Goal: Task Accomplishment & Management: Use online tool/utility

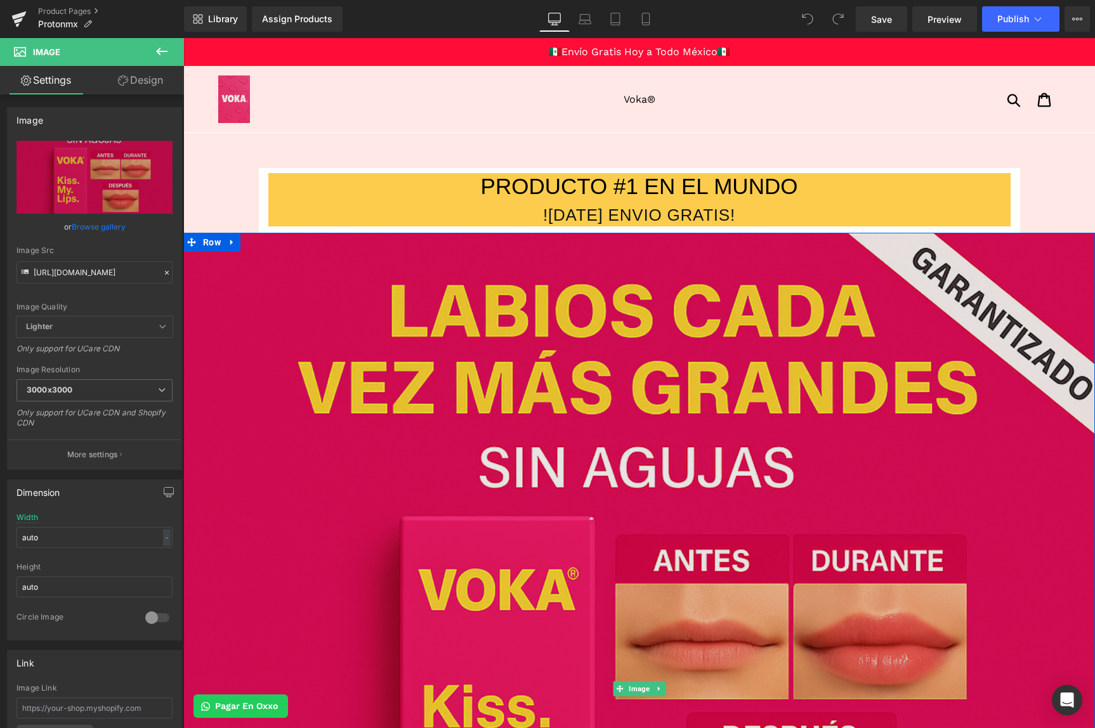
click at [543, 327] on img at bounding box center [639, 689] width 912 height 912
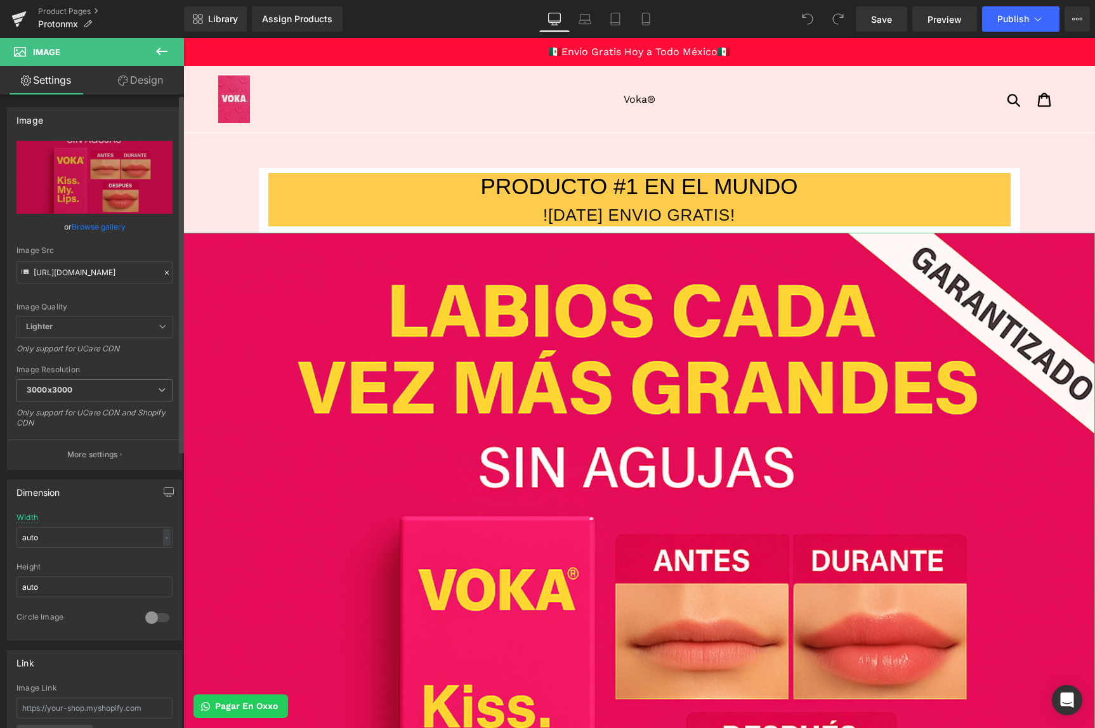
click at [162, 274] on icon at bounding box center [166, 272] width 9 height 9
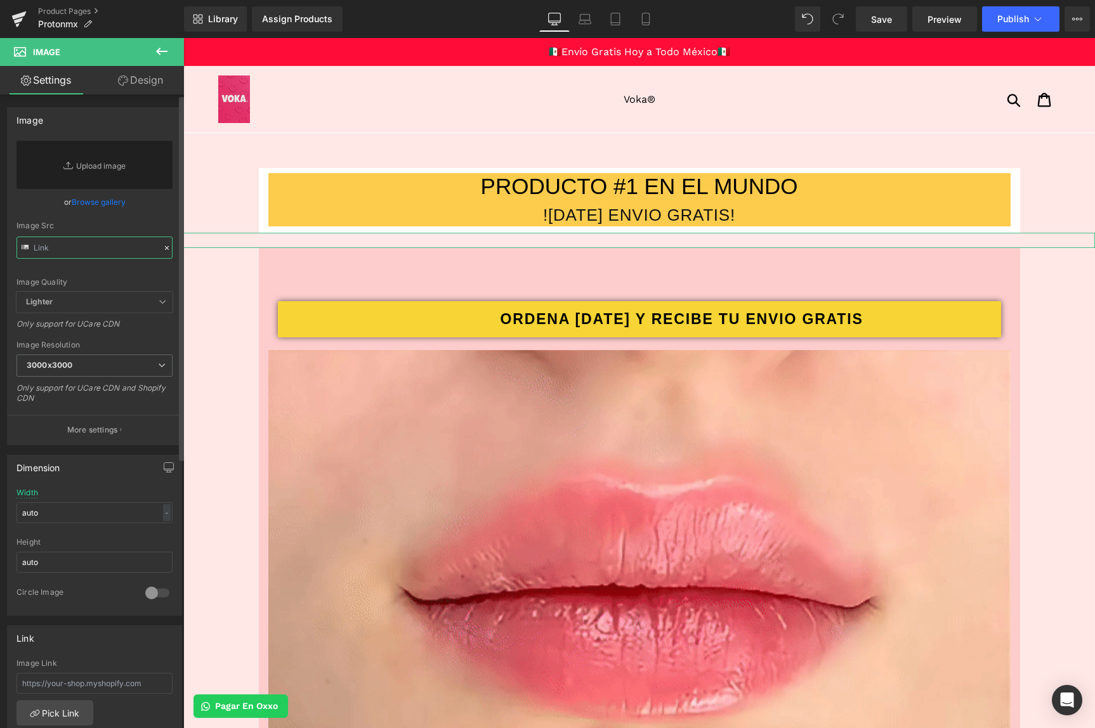
click at [124, 255] on input "text" at bounding box center [94, 248] width 156 height 22
paste input "[URL][DOMAIN_NAME]"
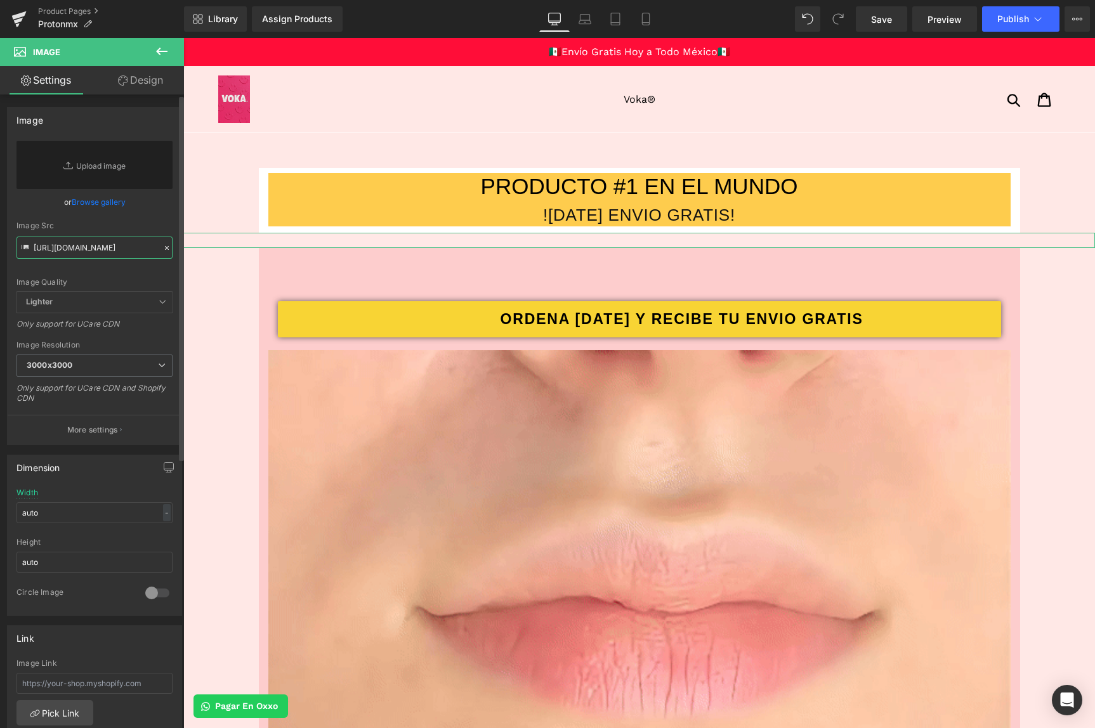
scroll to position [0, 169]
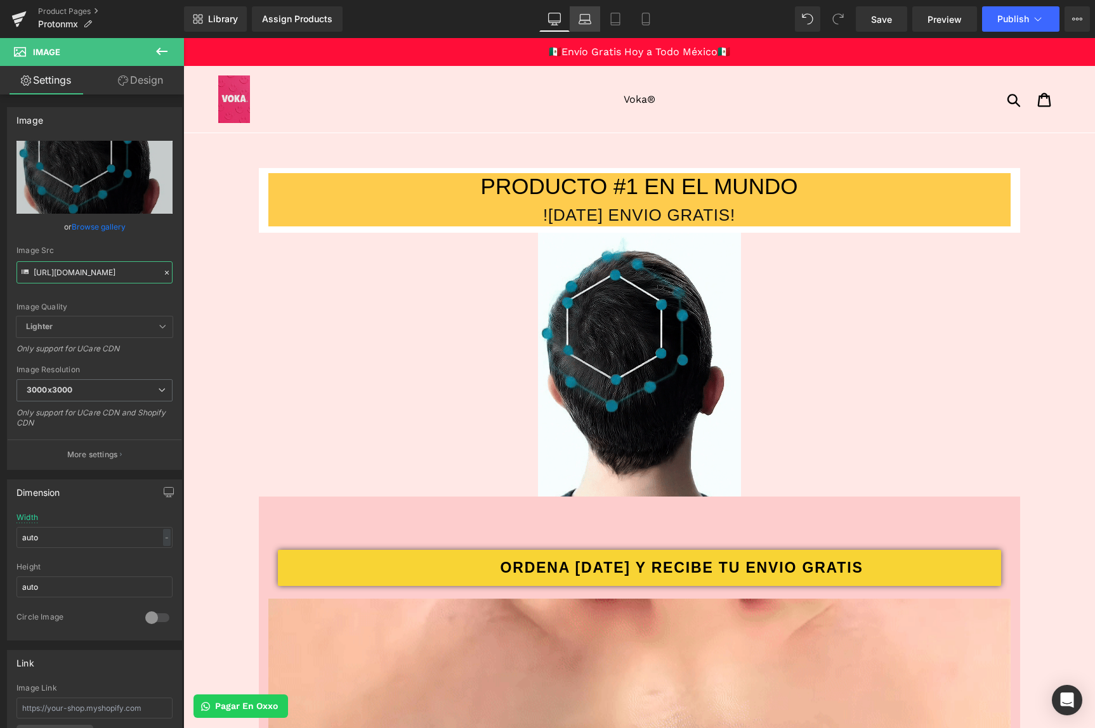
type input "[URL][DOMAIN_NAME]"
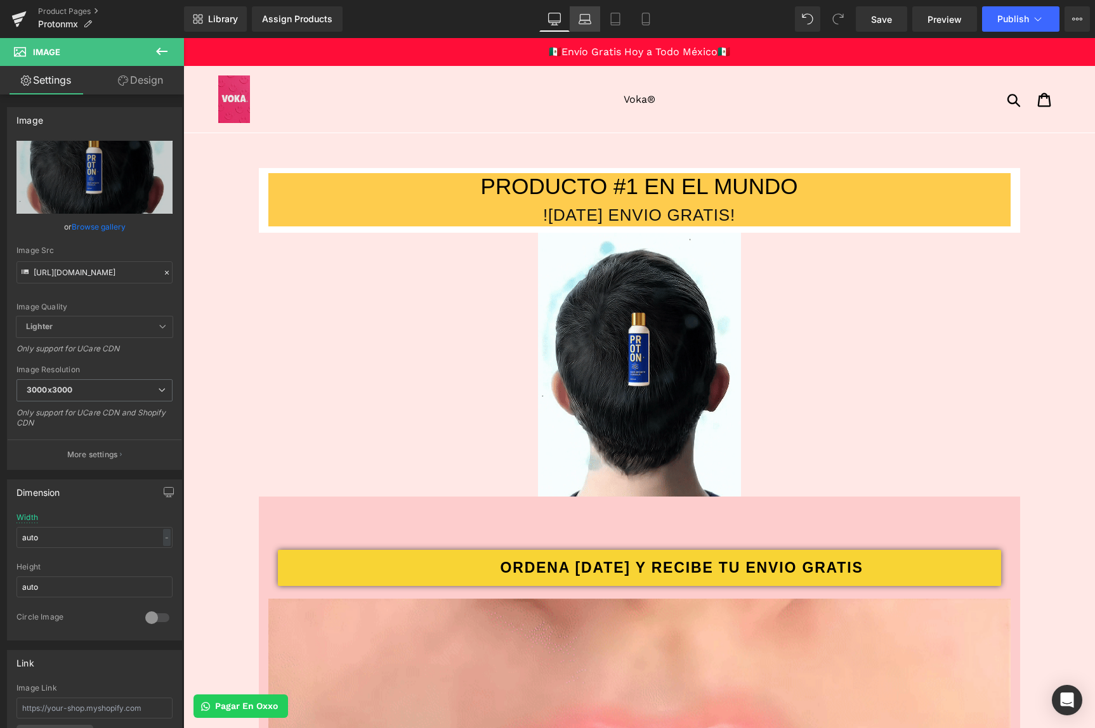
scroll to position [0, 0]
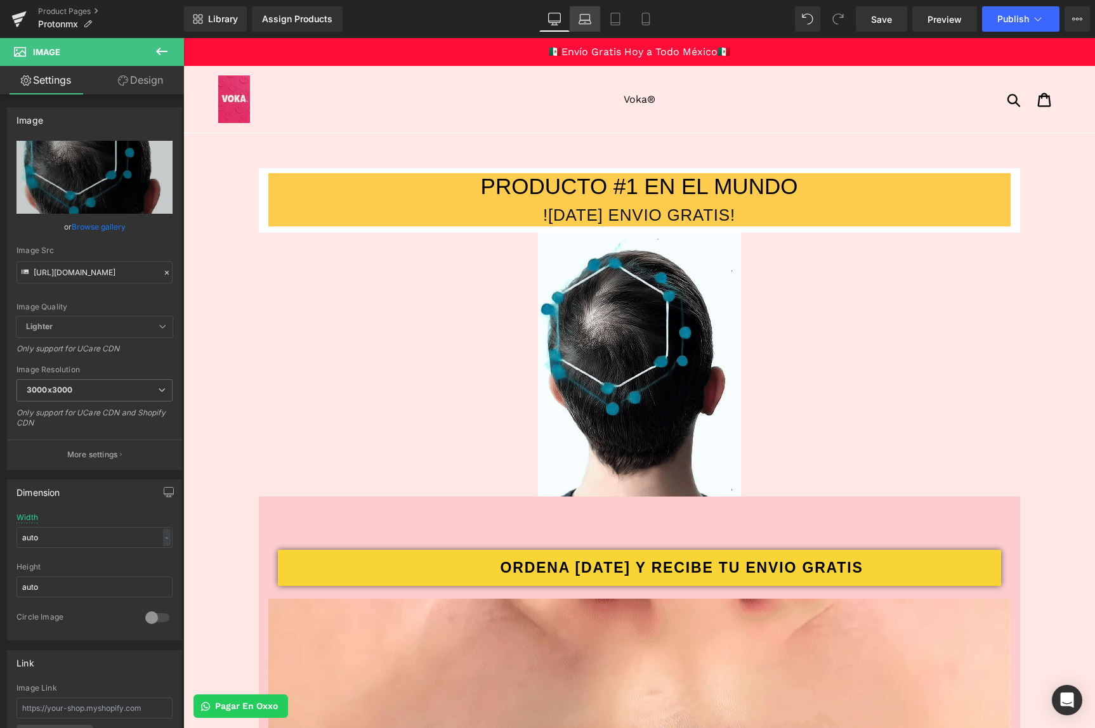
click at [580, 19] on icon at bounding box center [585, 19] width 13 height 13
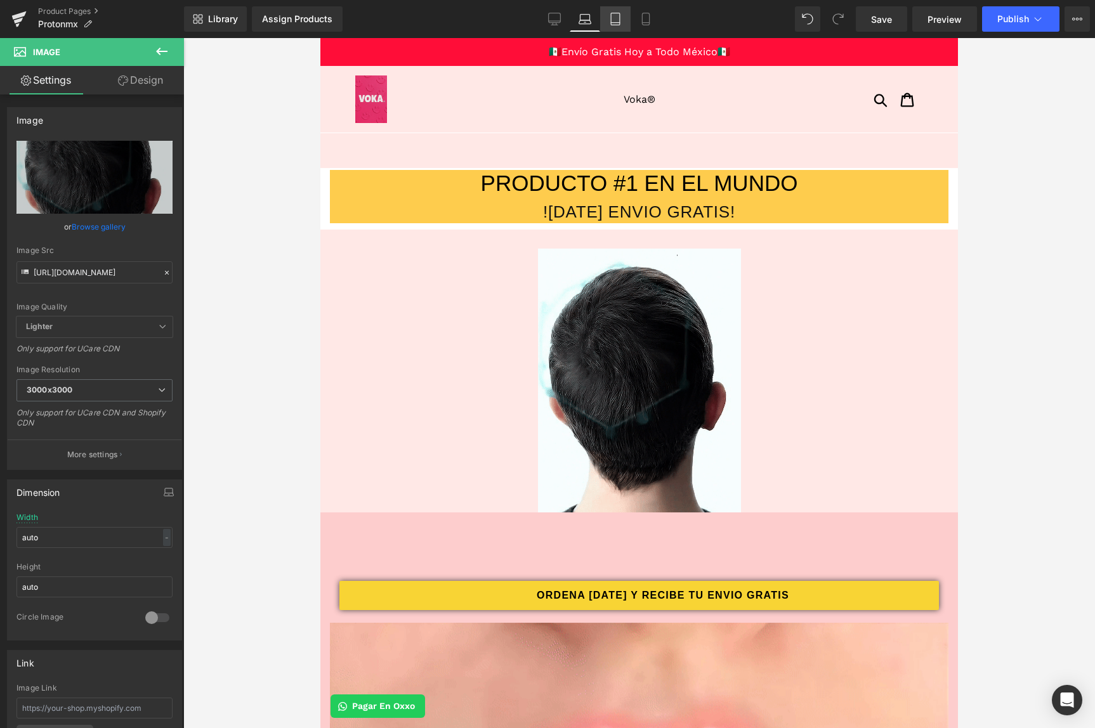
click at [621, 21] on icon at bounding box center [615, 19] width 13 height 13
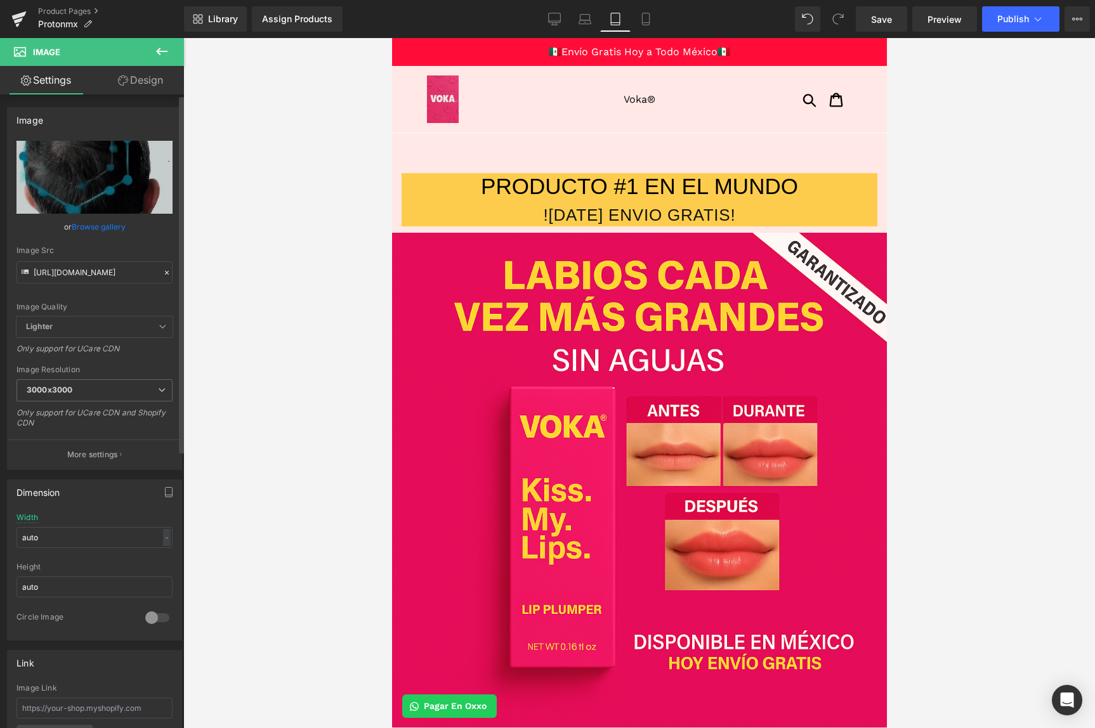
click at [162, 272] on icon at bounding box center [166, 272] width 9 height 9
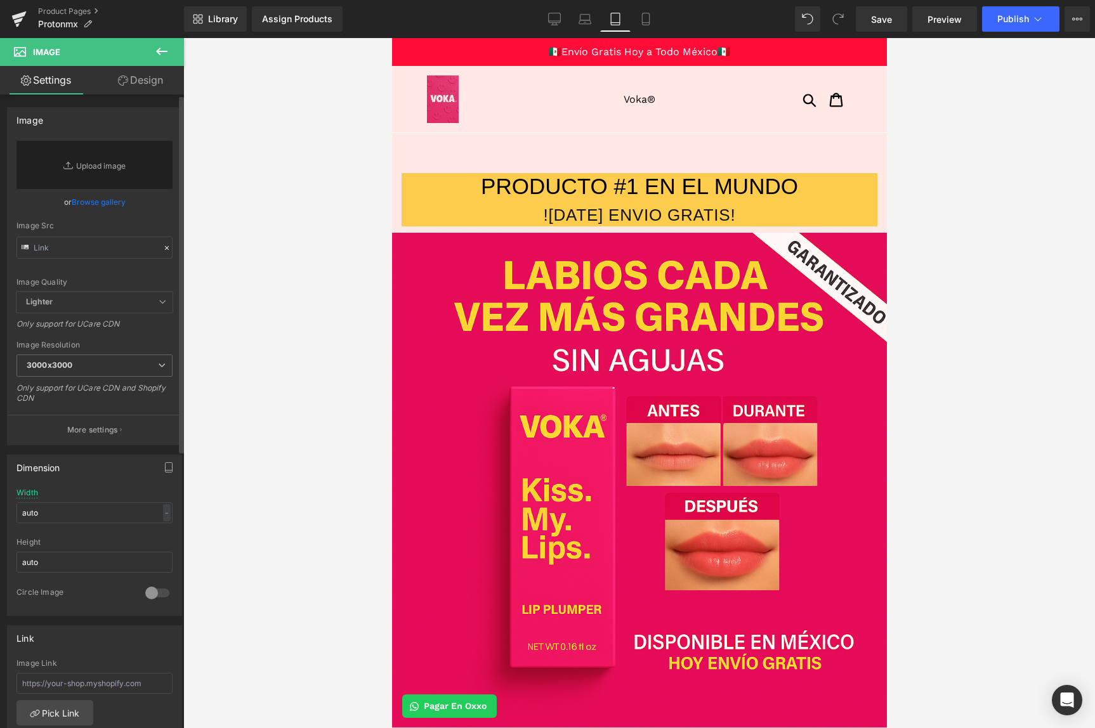
click at [116, 274] on div "Image Quality Lighter Lightest Lighter Lighter Lightest Only support for UCare …" at bounding box center [94, 216] width 156 height 151
click at [114, 251] on input "text" at bounding box center [94, 248] width 156 height 22
paste input "[URL][DOMAIN_NAME]"
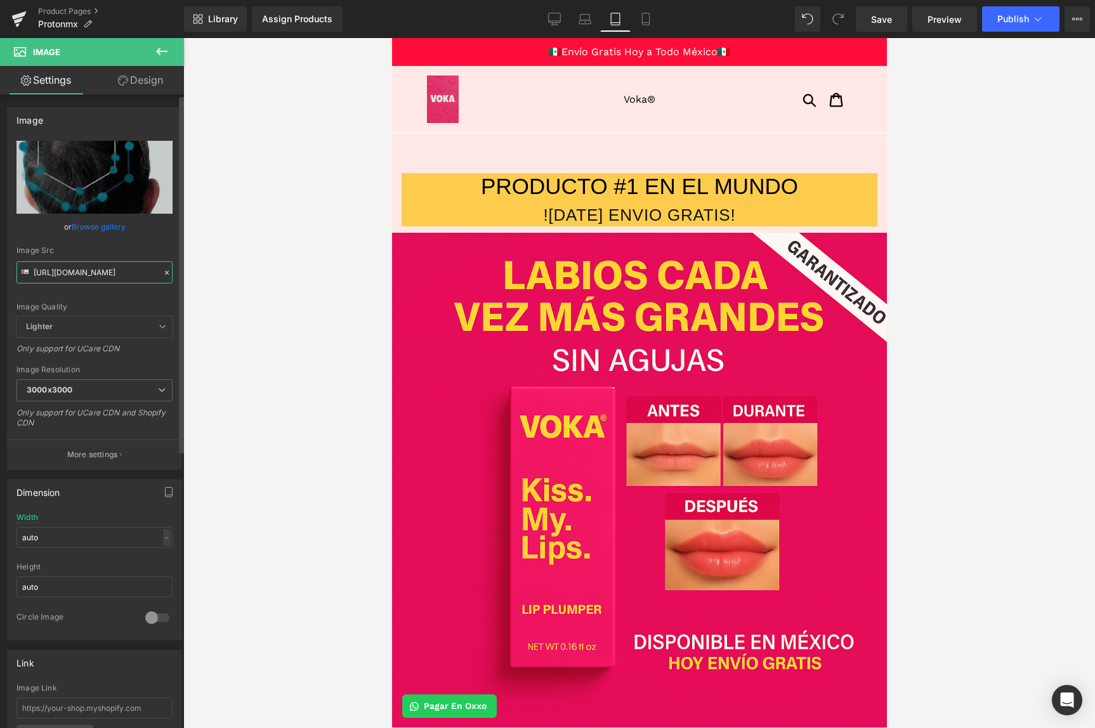
type input "[URL][DOMAIN_NAME]"
click at [121, 322] on span "Lighter" at bounding box center [94, 327] width 156 height 21
click at [128, 329] on span "Lighter" at bounding box center [94, 327] width 156 height 21
click at [162, 301] on div "Image Quality Lighter Lightest Lighter Lighter Lightest Only support for UCare …" at bounding box center [94, 229] width 156 height 176
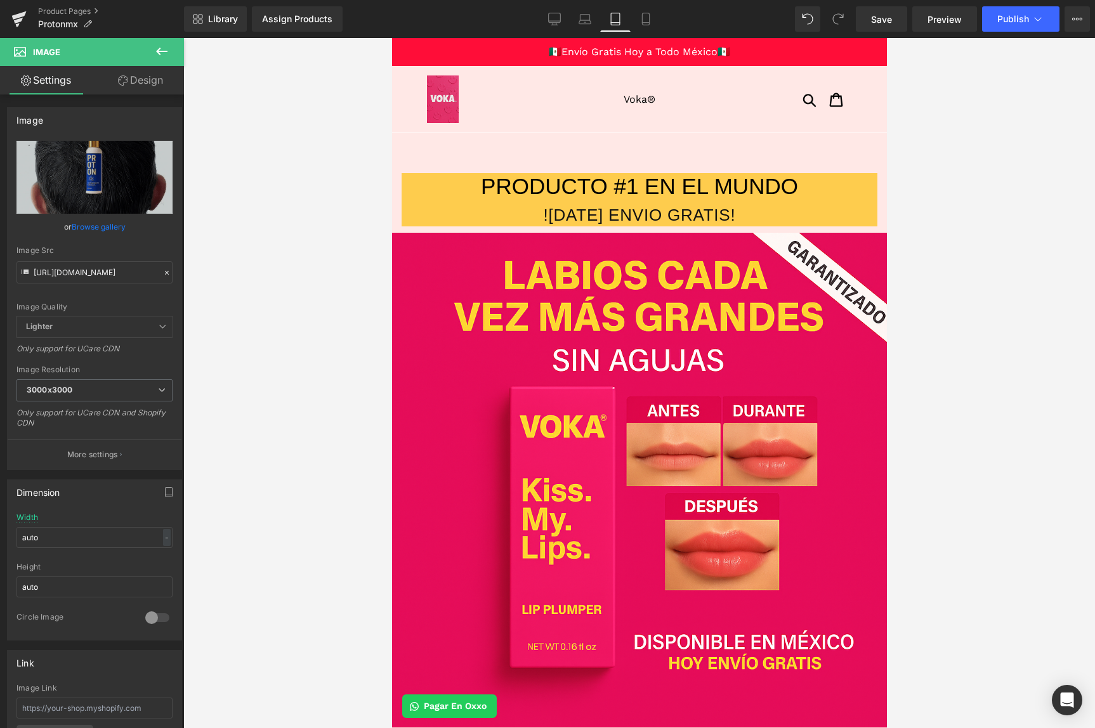
click at [341, 237] on div at bounding box center [639, 383] width 912 height 690
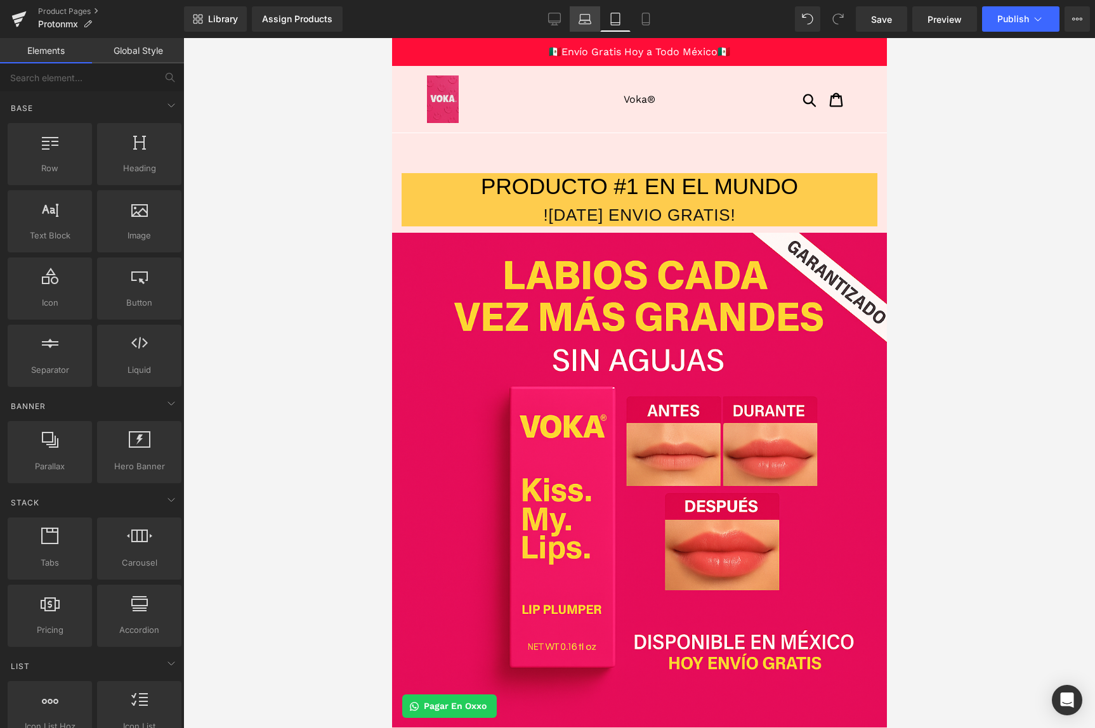
click at [580, 21] on icon at bounding box center [585, 22] width 12 height 4
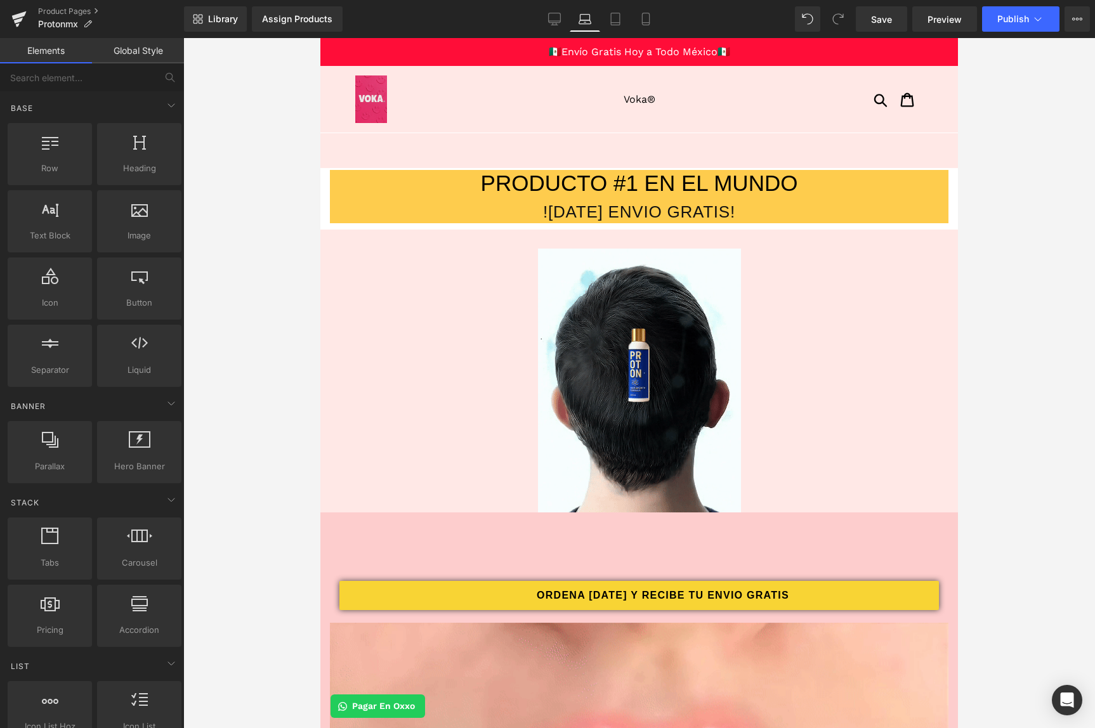
scroll to position [130, 0]
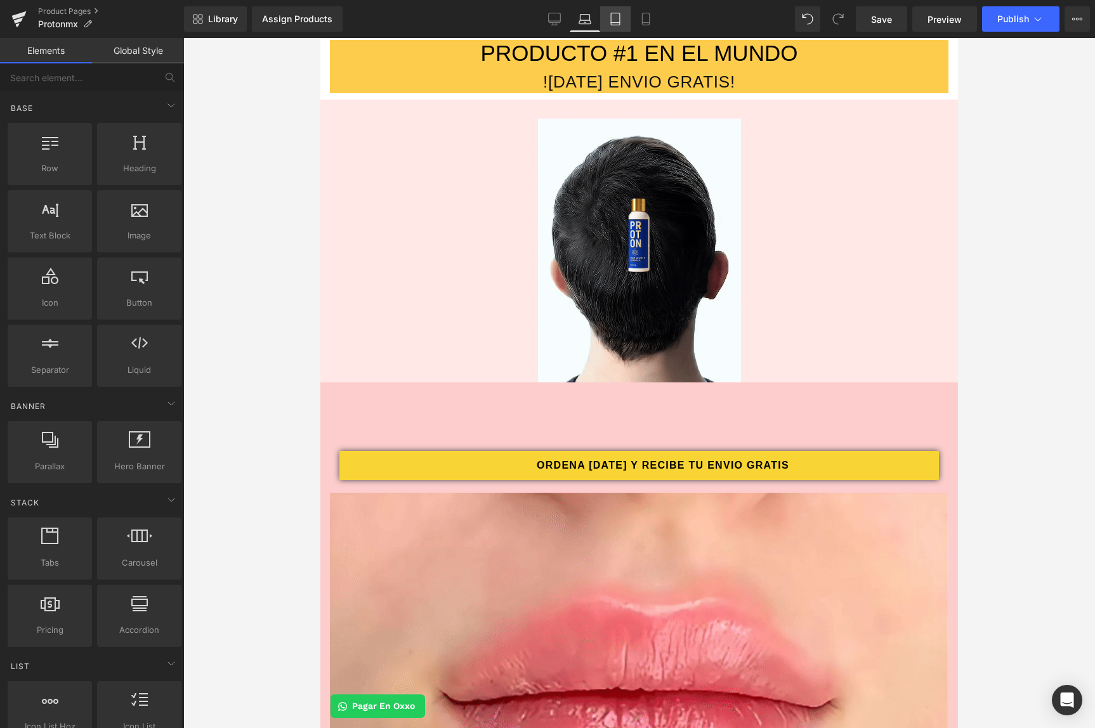
click at [610, 20] on icon at bounding box center [615, 19] width 13 height 13
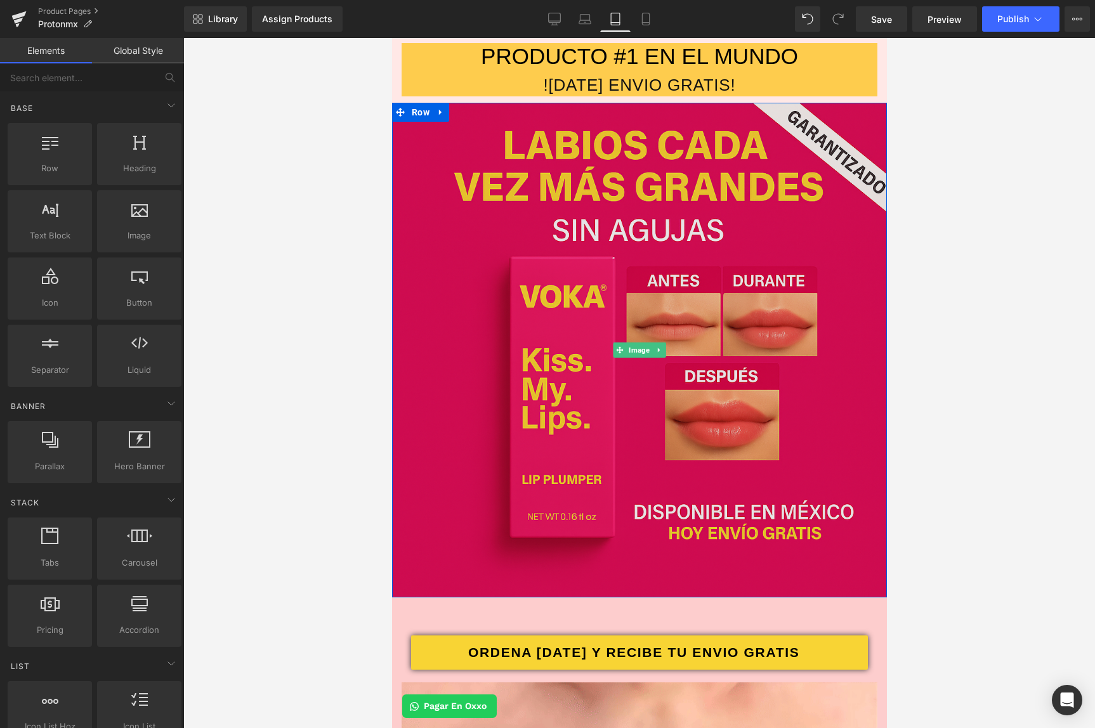
drag, startPoint x: 567, startPoint y: 315, endPoint x: 539, endPoint y: 332, distance: 32.4
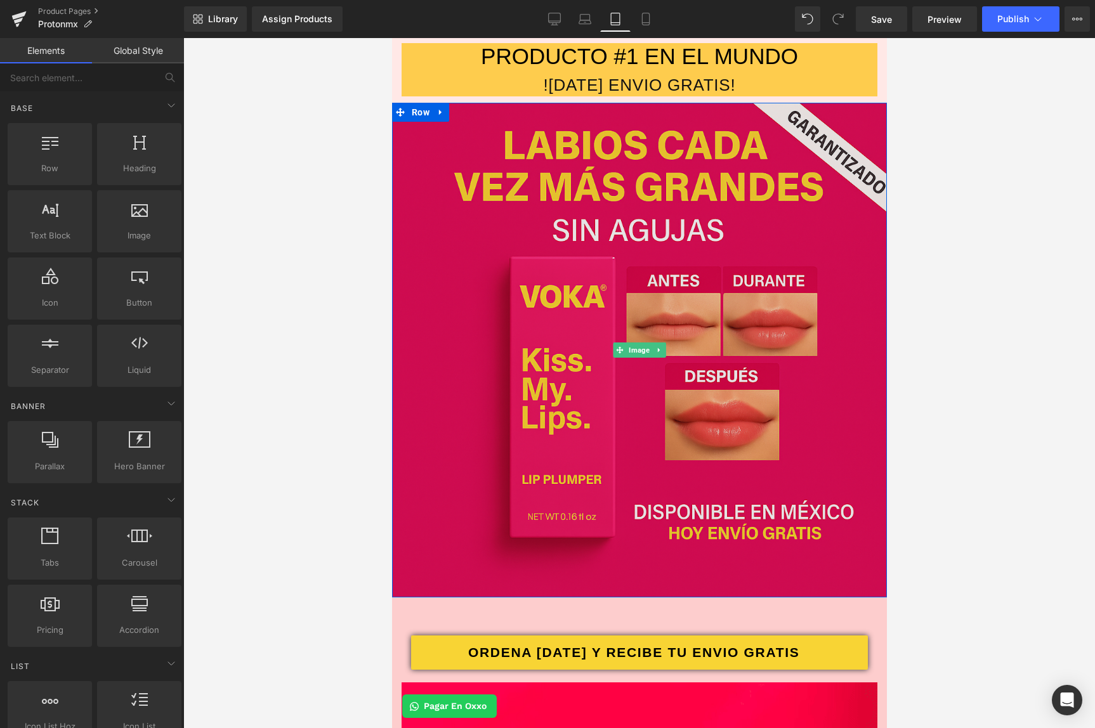
click at [539, 332] on img at bounding box center [639, 350] width 495 height 495
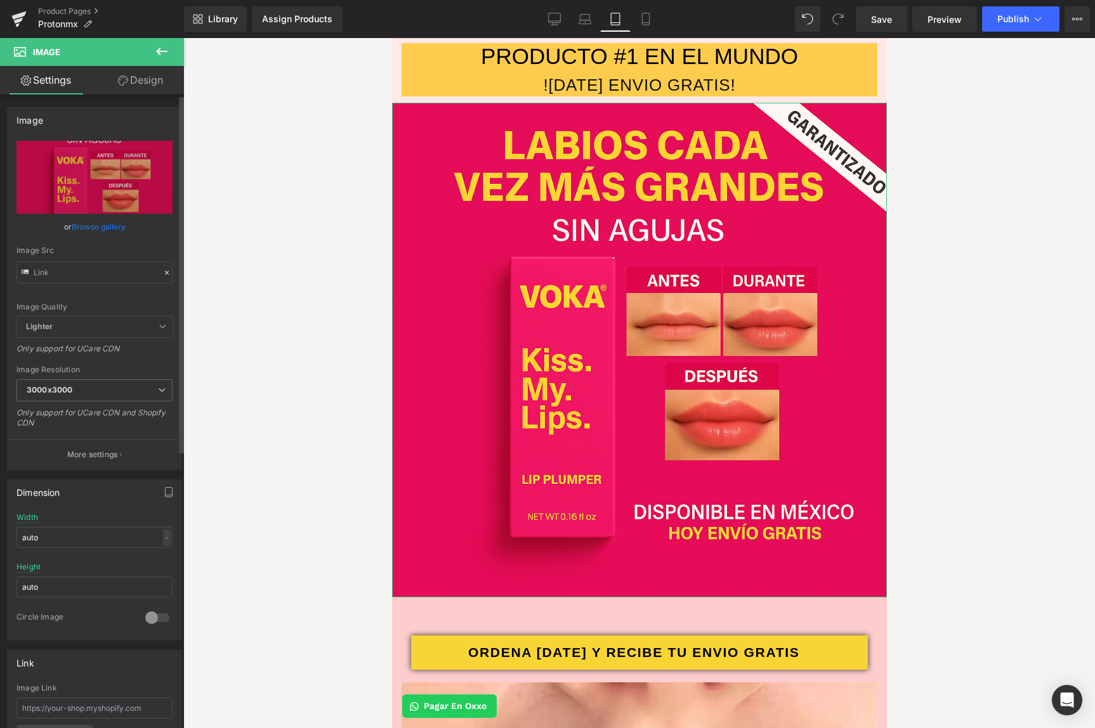
click at [162, 275] on icon at bounding box center [166, 272] width 9 height 9
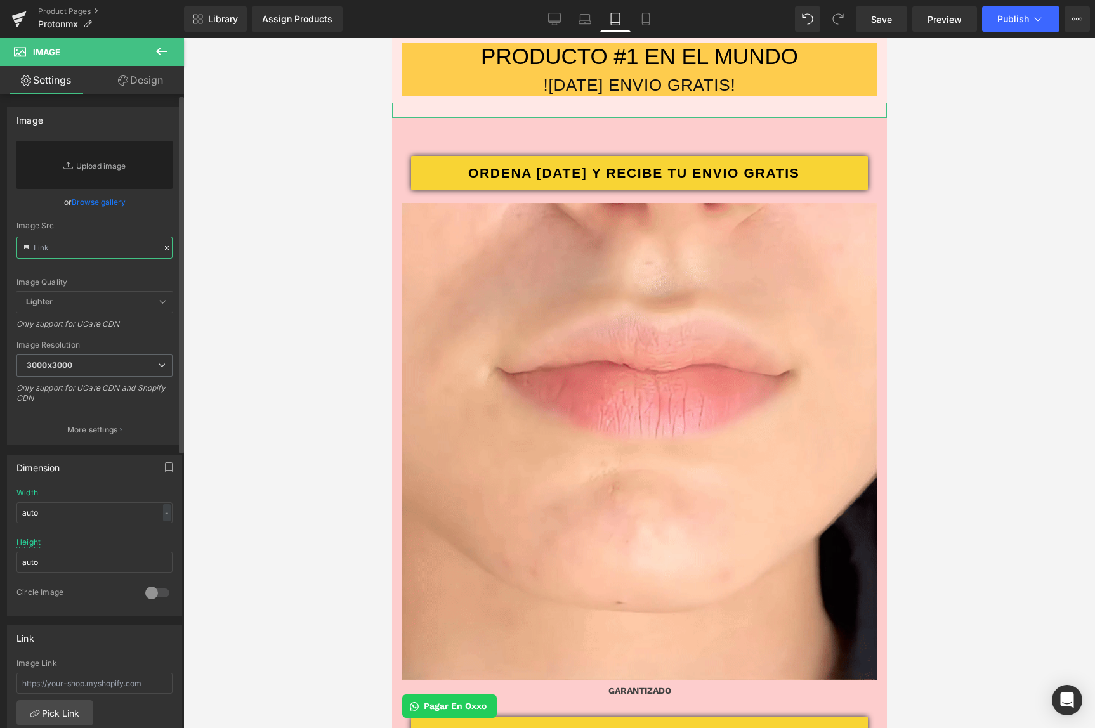
click at [110, 249] on input "text" at bounding box center [94, 248] width 156 height 22
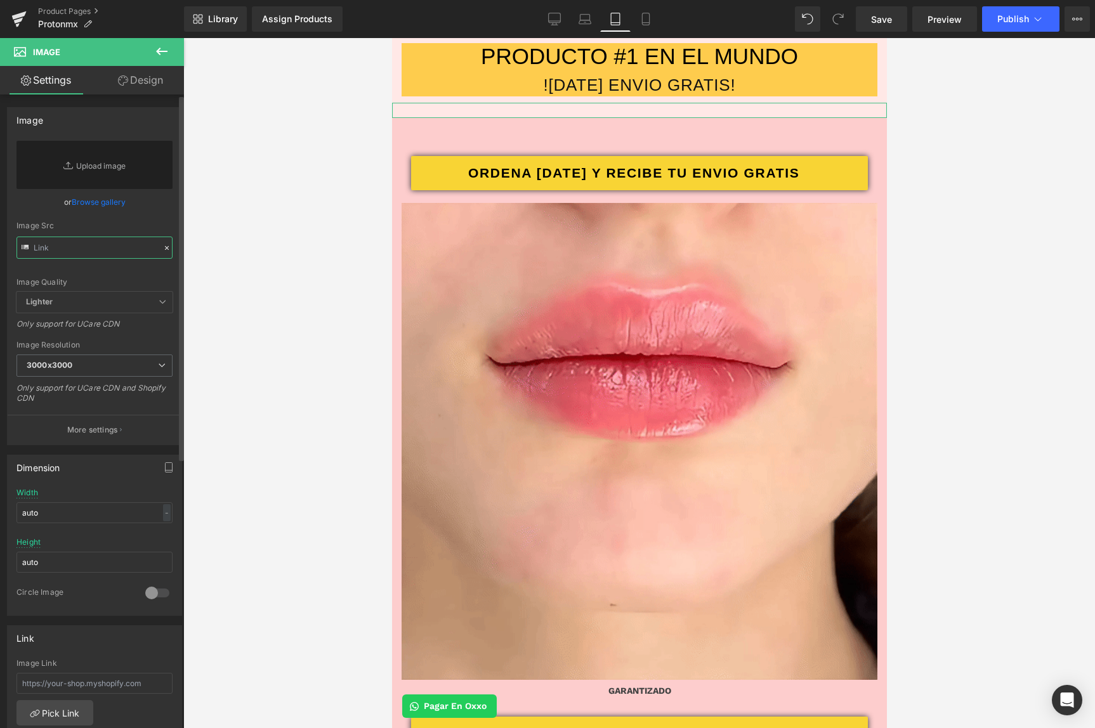
paste input "[URL][DOMAIN_NAME]"
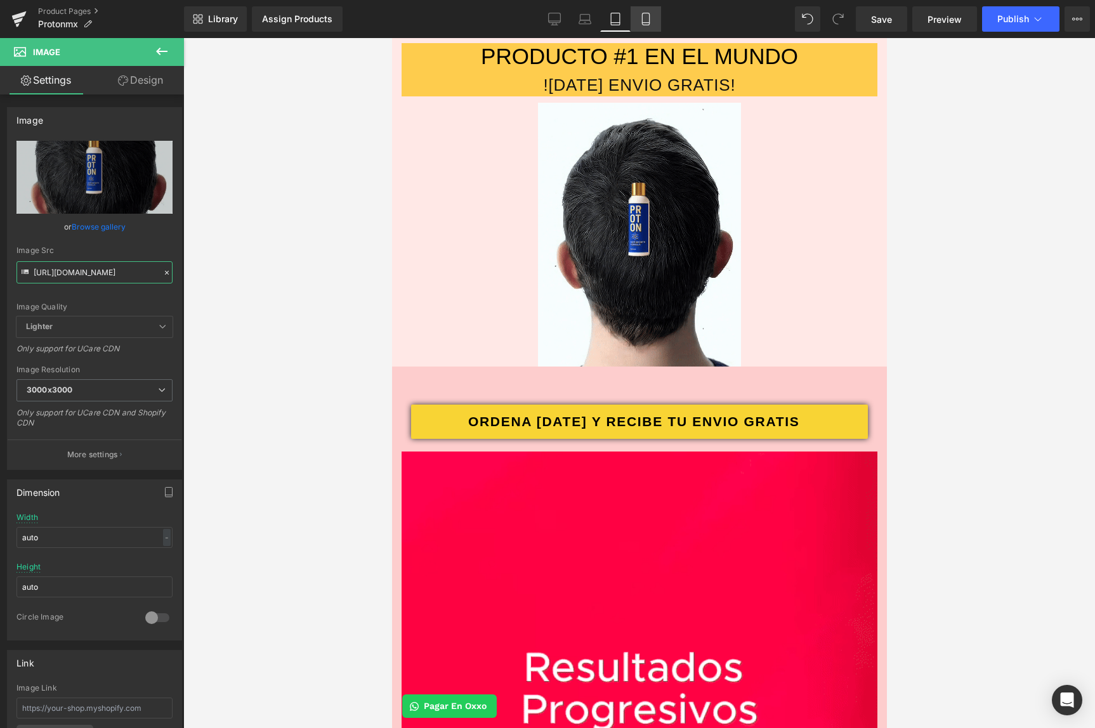
type input "[URL][DOMAIN_NAME]"
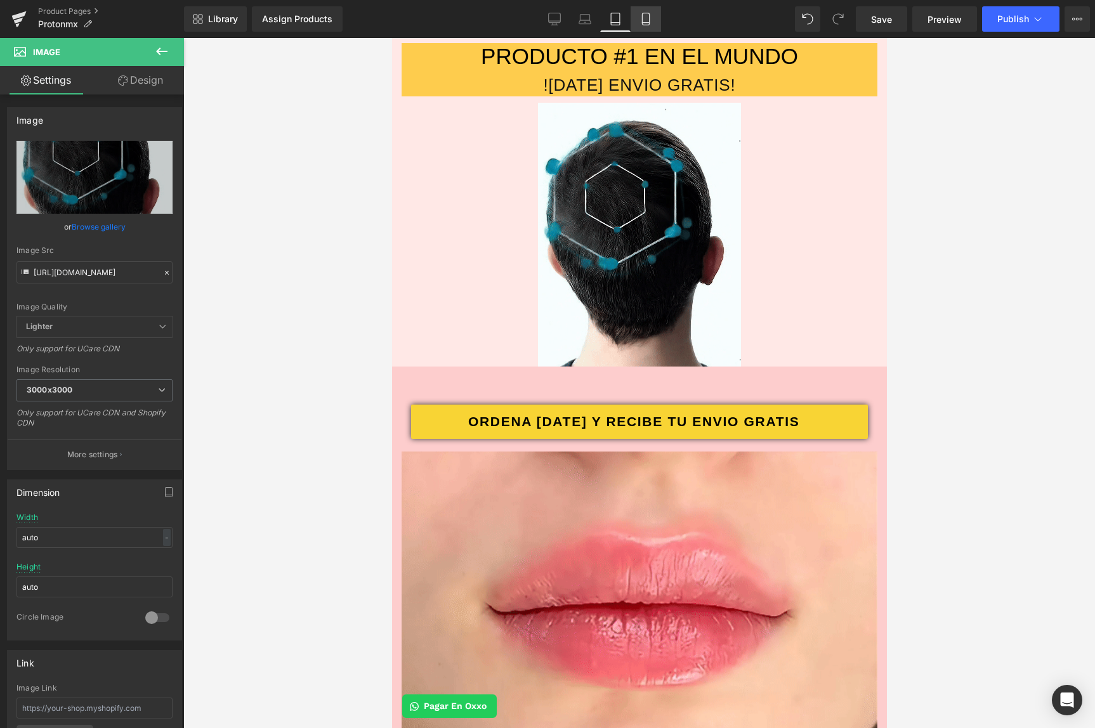
click at [657, 18] on link "Mobile" at bounding box center [646, 18] width 30 height 25
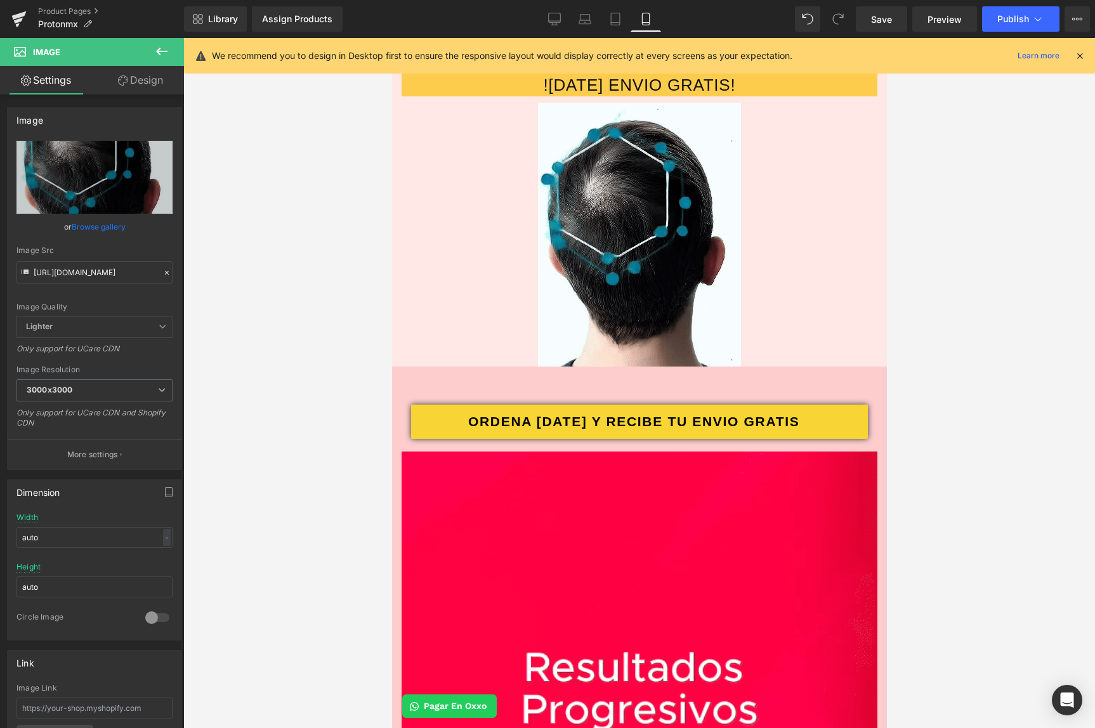
scroll to position [96, 0]
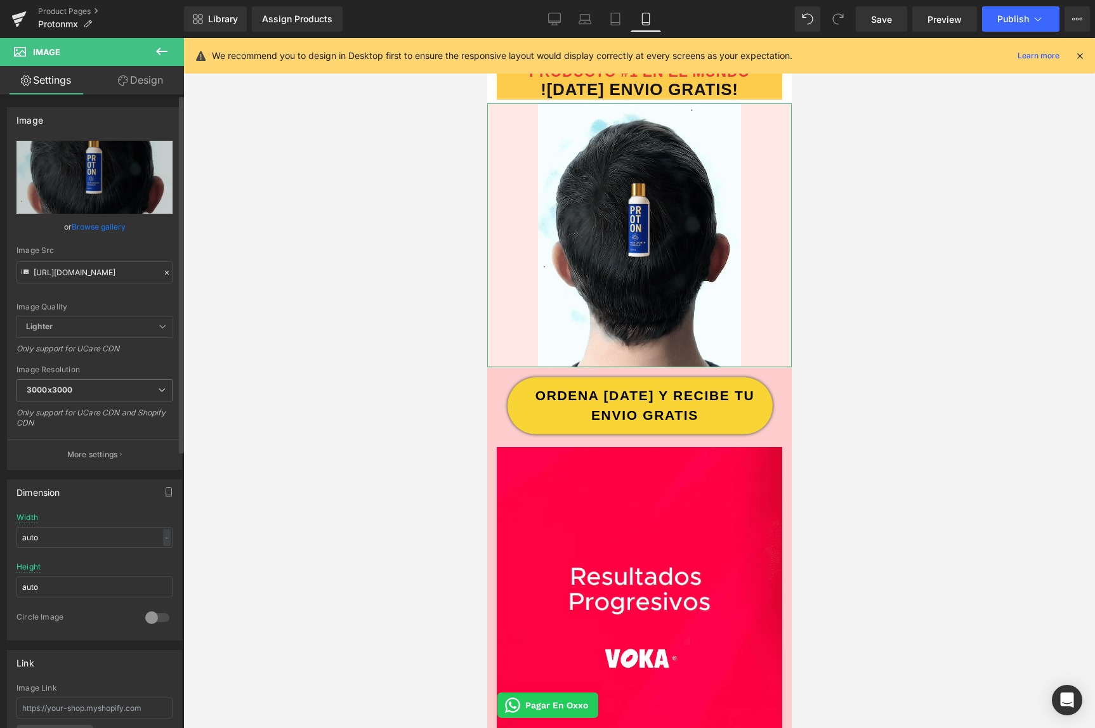
click at [162, 277] on icon at bounding box center [166, 272] width 9 height 9
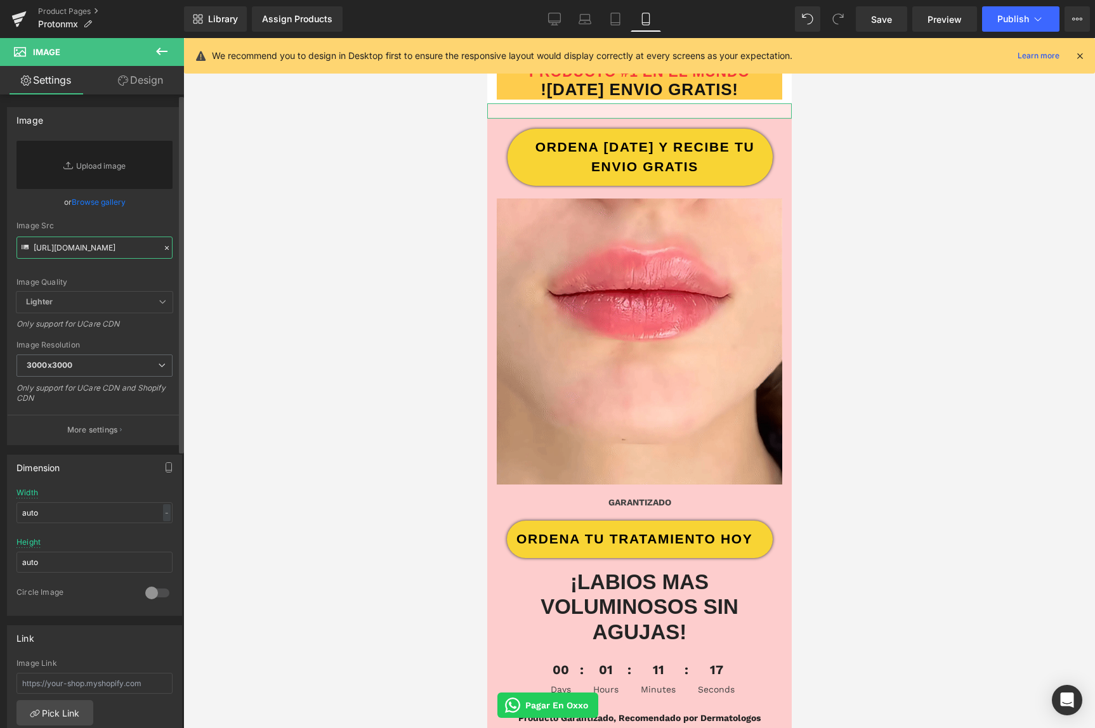
click at [118, 249] on input "[URL][DOMAIN_NAME]" at bounding box center [94, 248] width 156 height 22
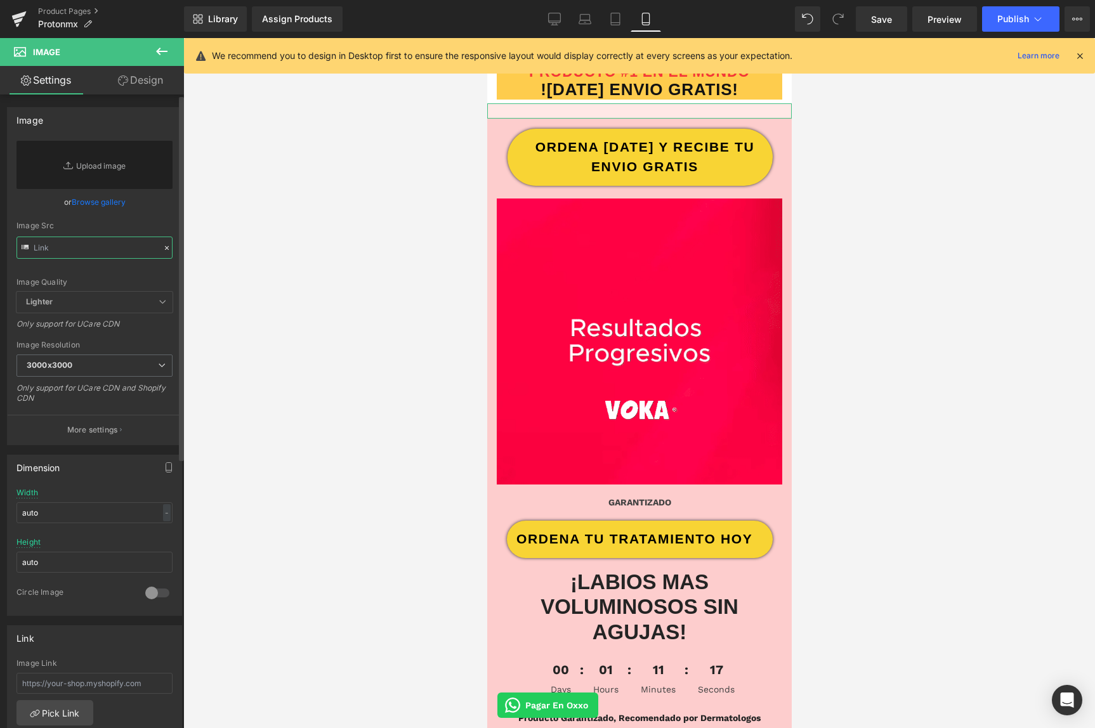
paste input "[URL][DOMAIN_NAME]"
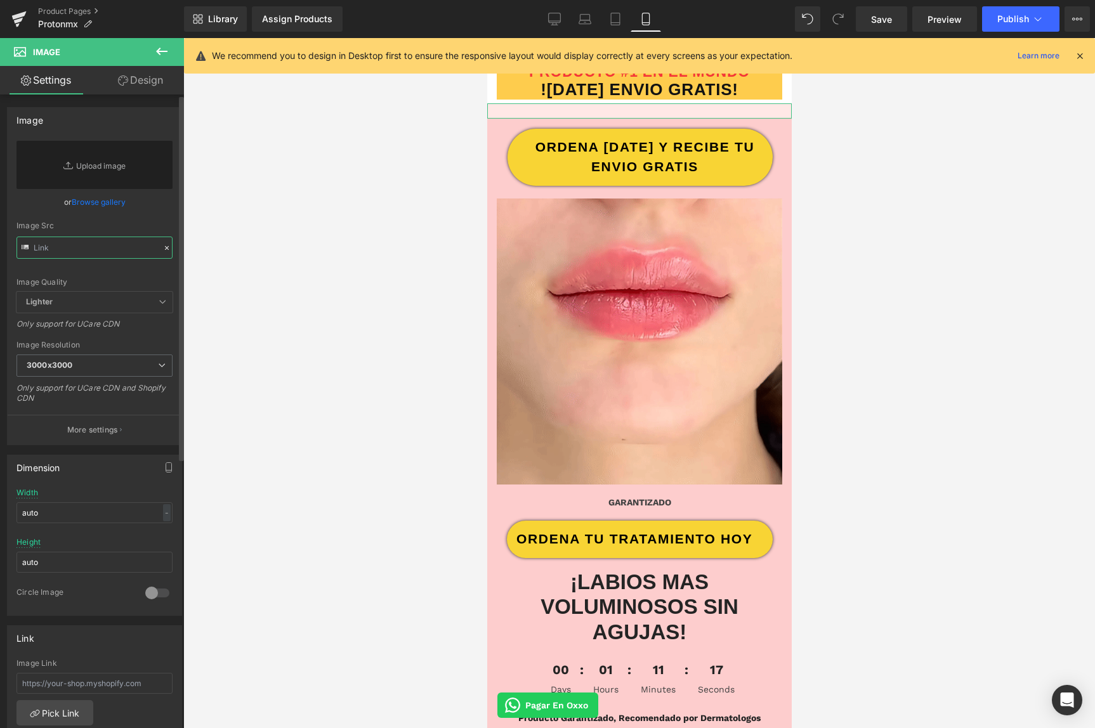
type input "[URL][DOMAIN_NAME]"
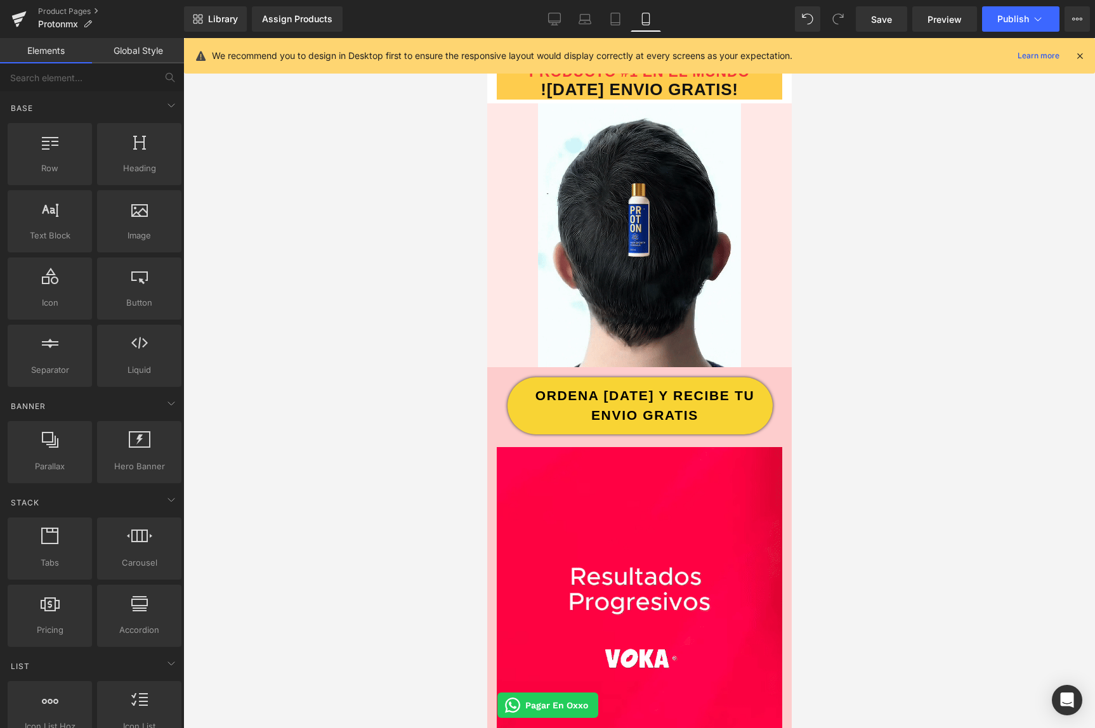
click at [303, 303] on div at bounding box center [639, 383] width 912 height 690
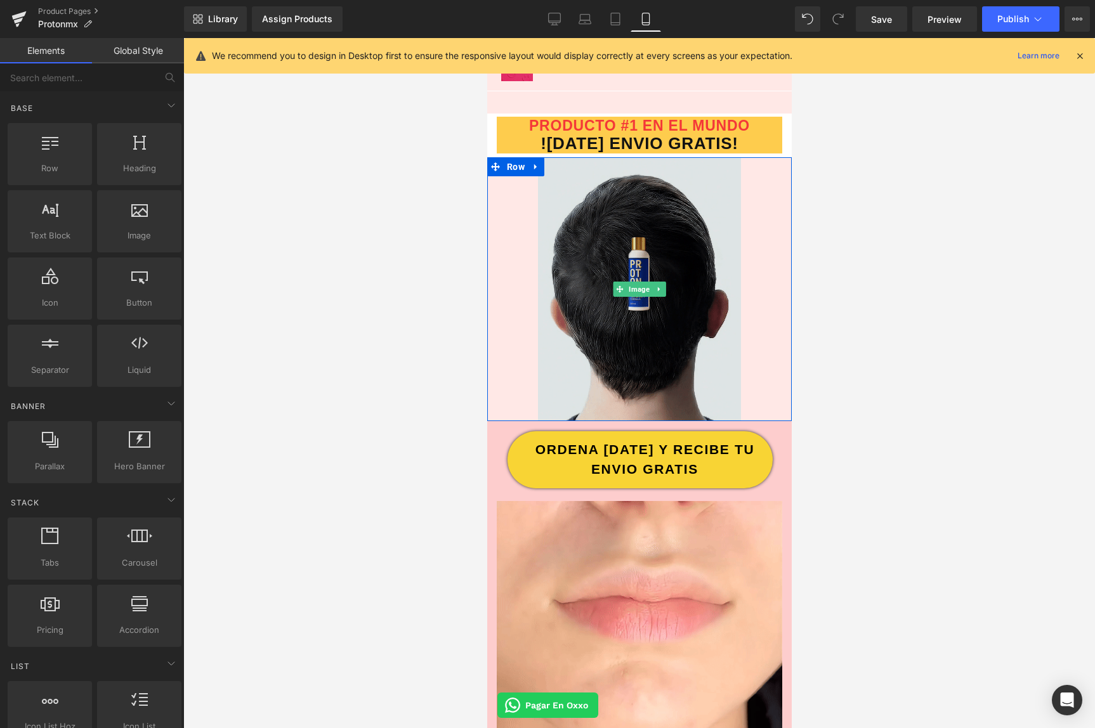
scroll to position [0, 0]
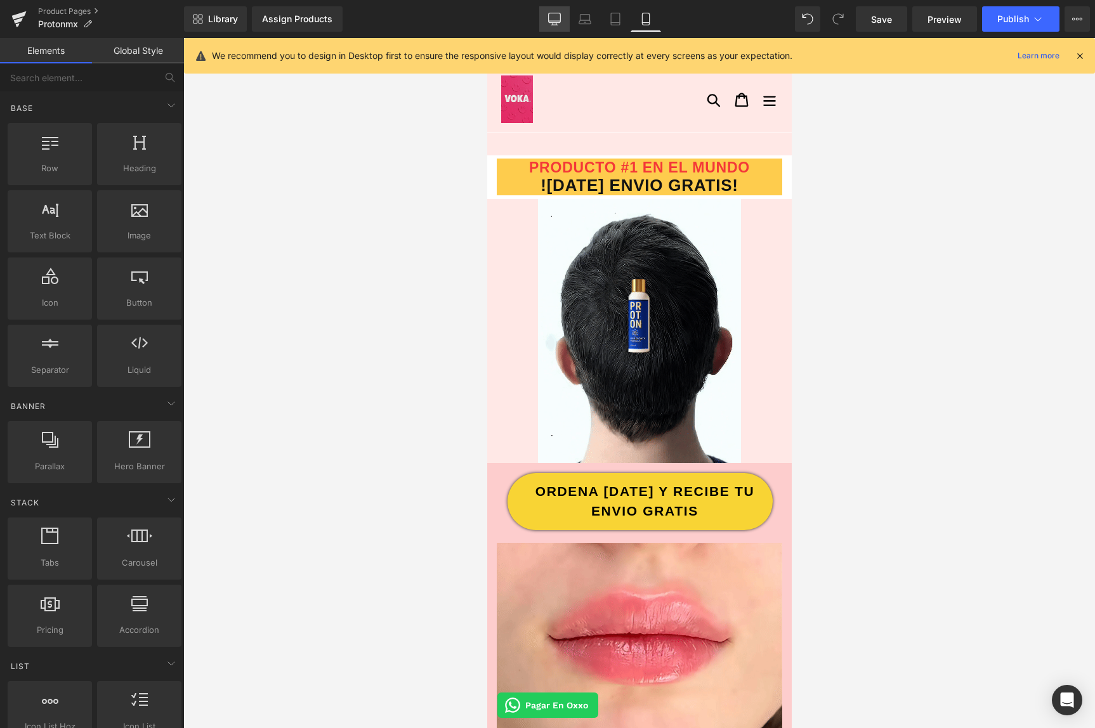
click at [555, 22] on icon at bounding box center [554, 19] width 13 height 13
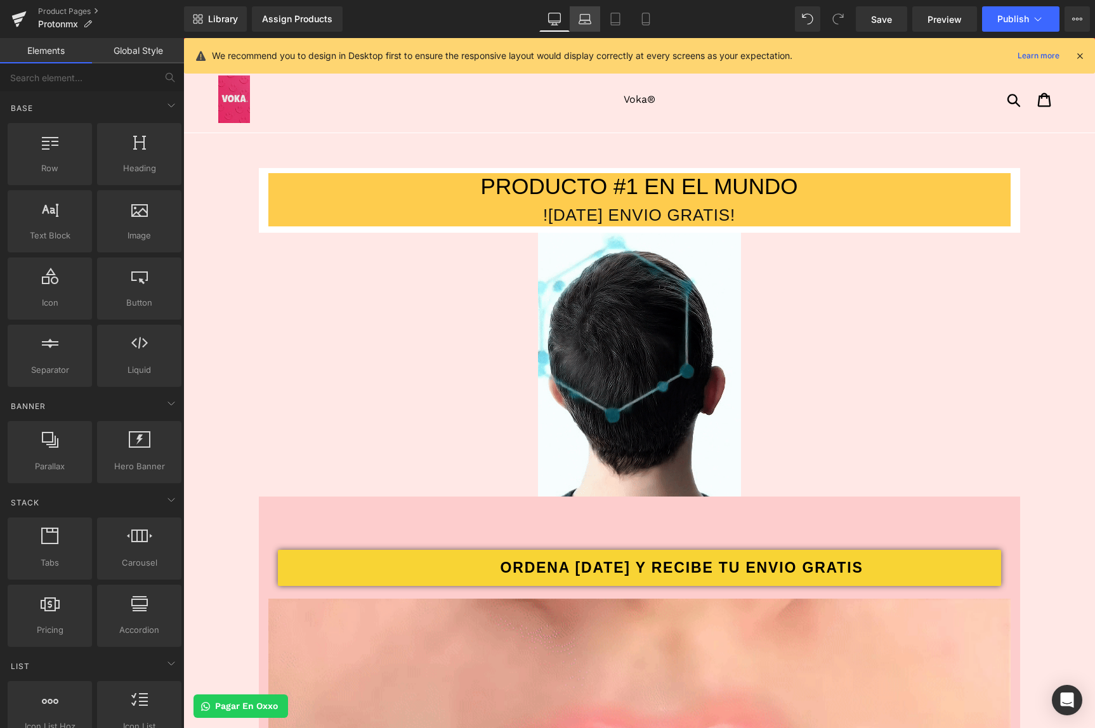
click at [591, 24] on icon at bounding box center [585, 19] width 13 height 13
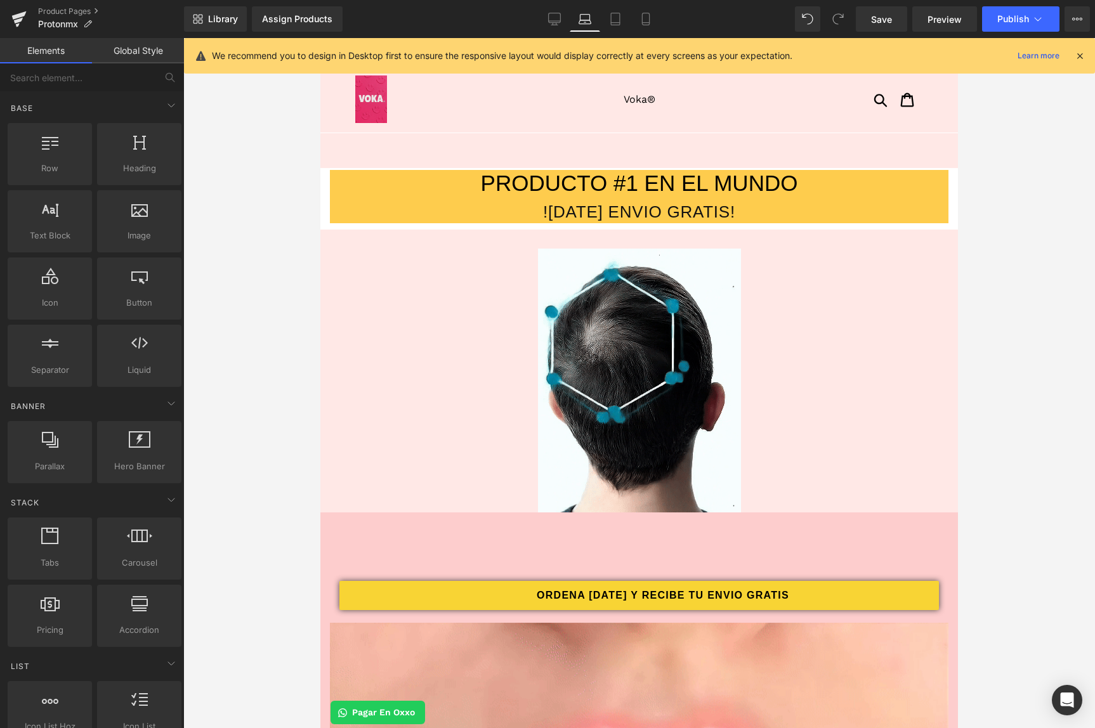
scroll to position [130, 0]
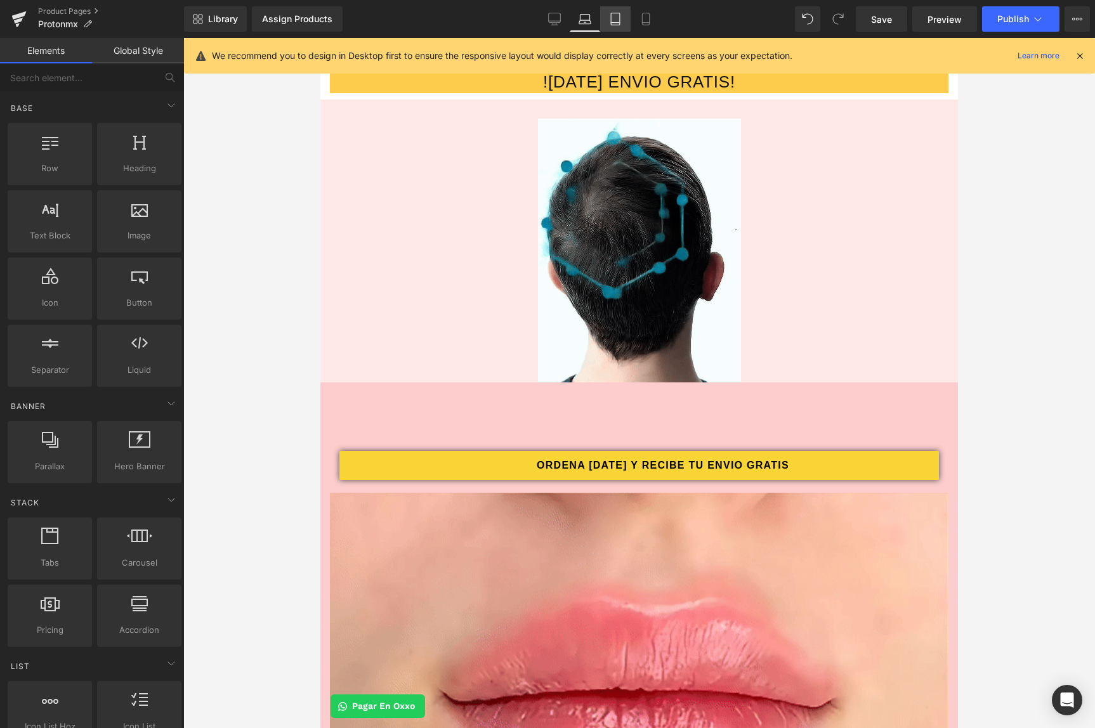
click at [614, 16] on icon at bounding box center [615, 19] width 13 height 13
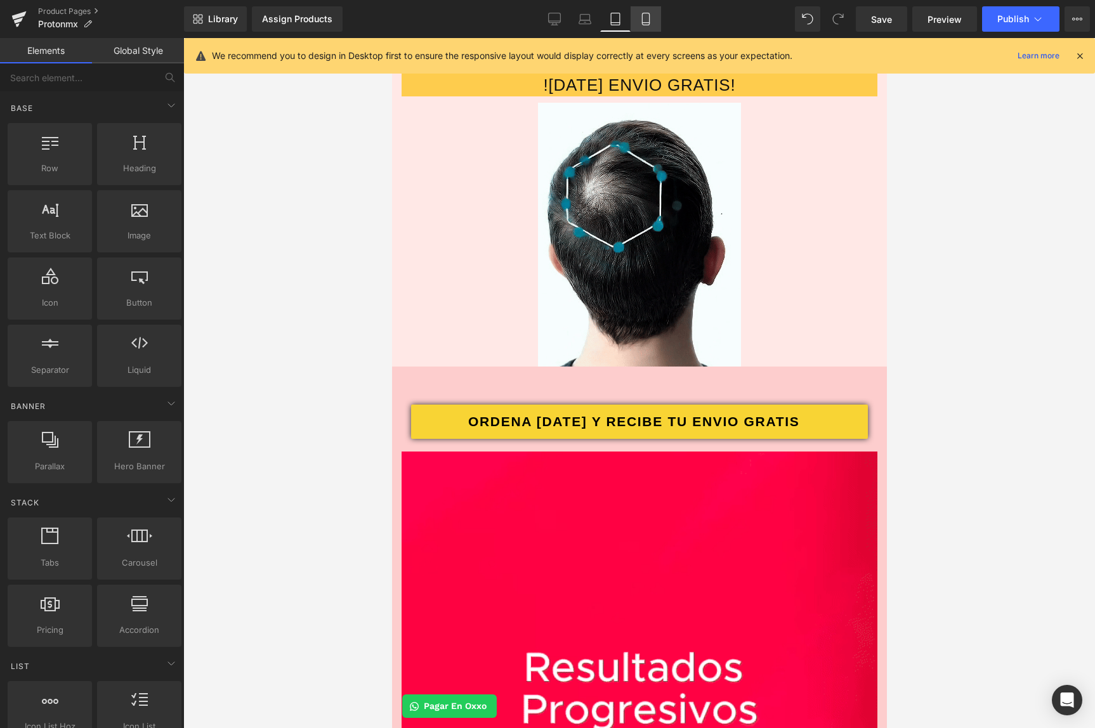
click at [644, 16] on icon at bounding box center [646, 19] width 13 height 13
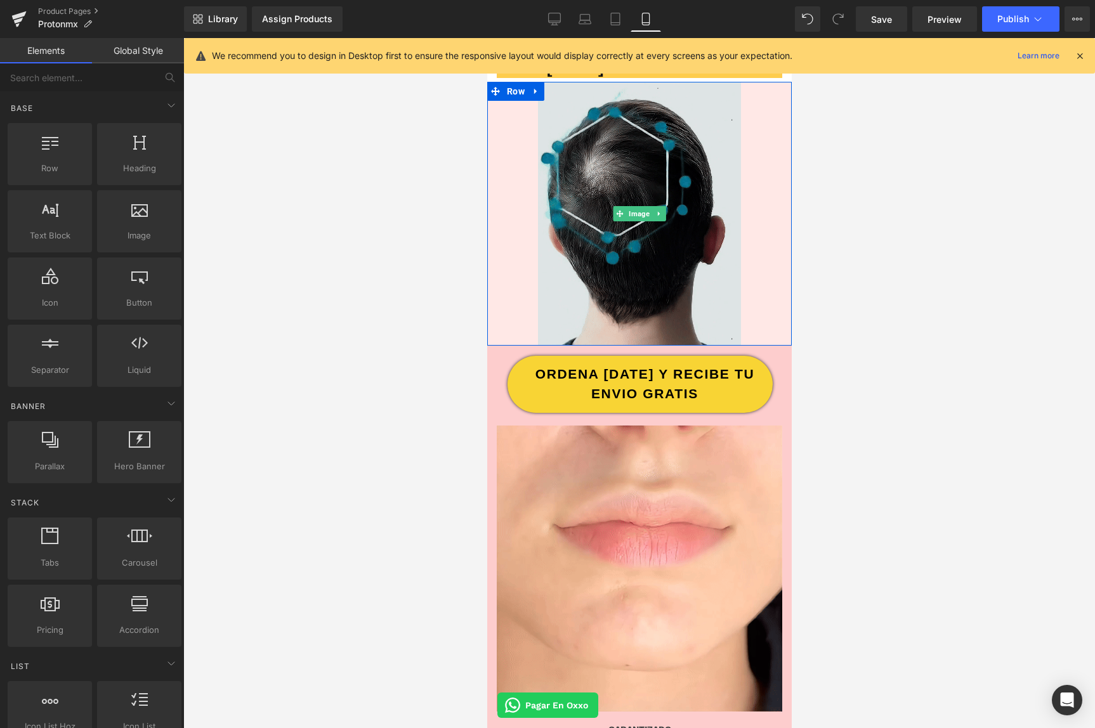
scroll to position [0, 0]
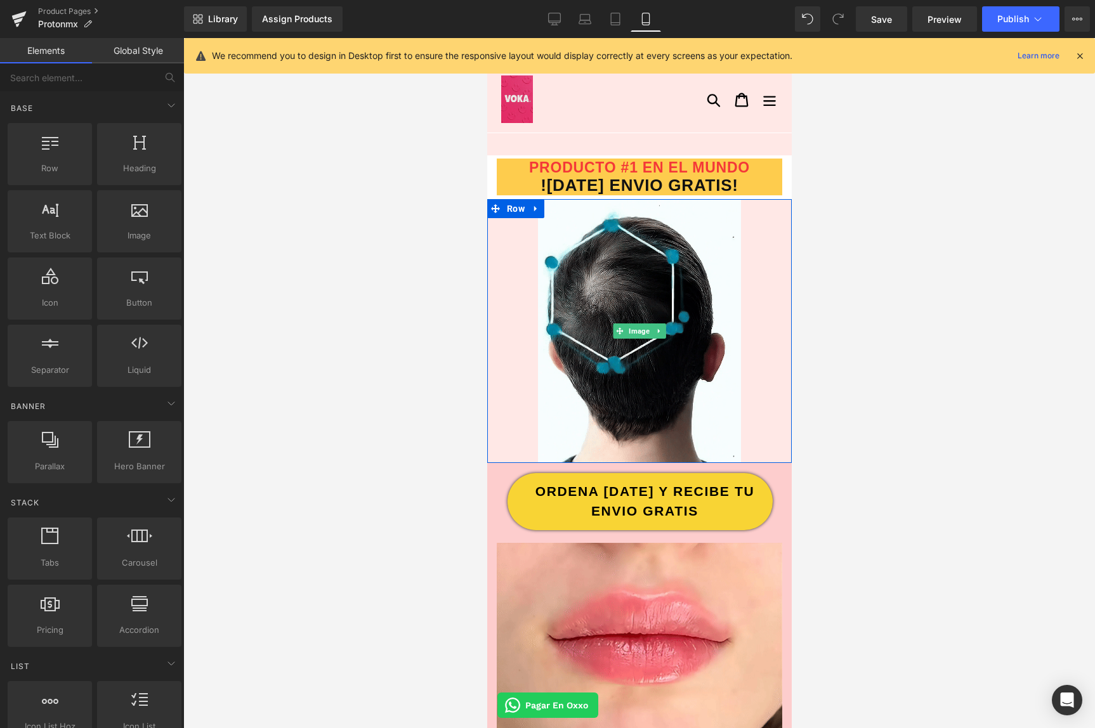
click at [522, 277] on div at bounding box center [639, 331] width 305 height 264
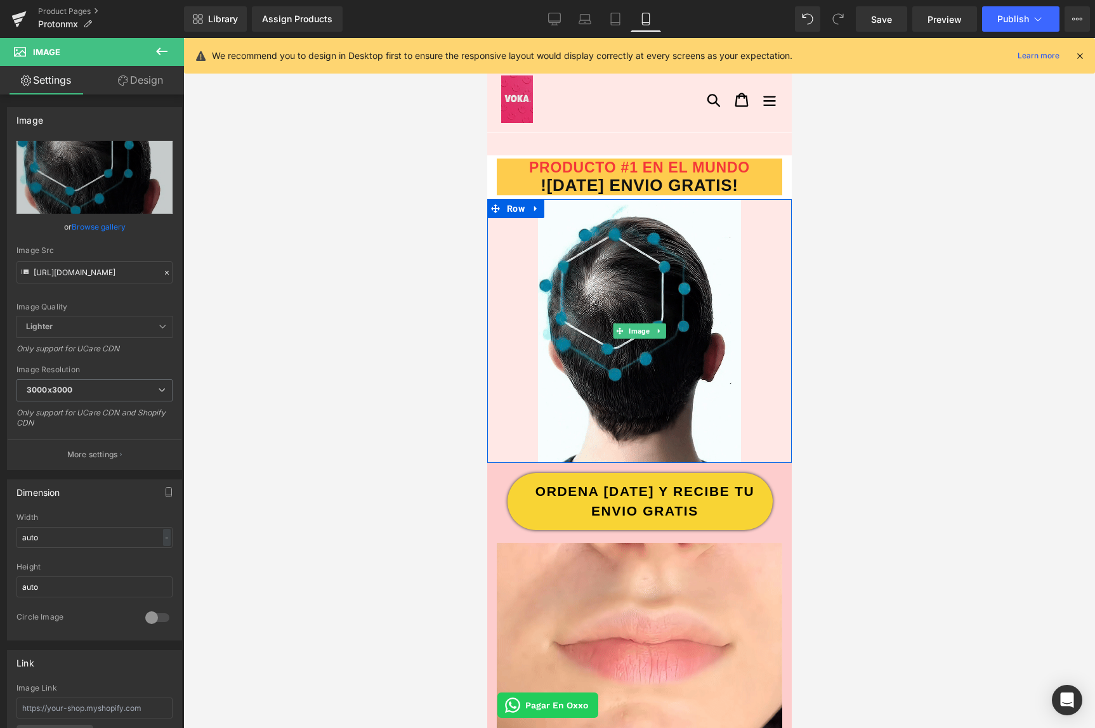
click at [522, 295] on div at bounding box center [639, 331] width 305 height 264
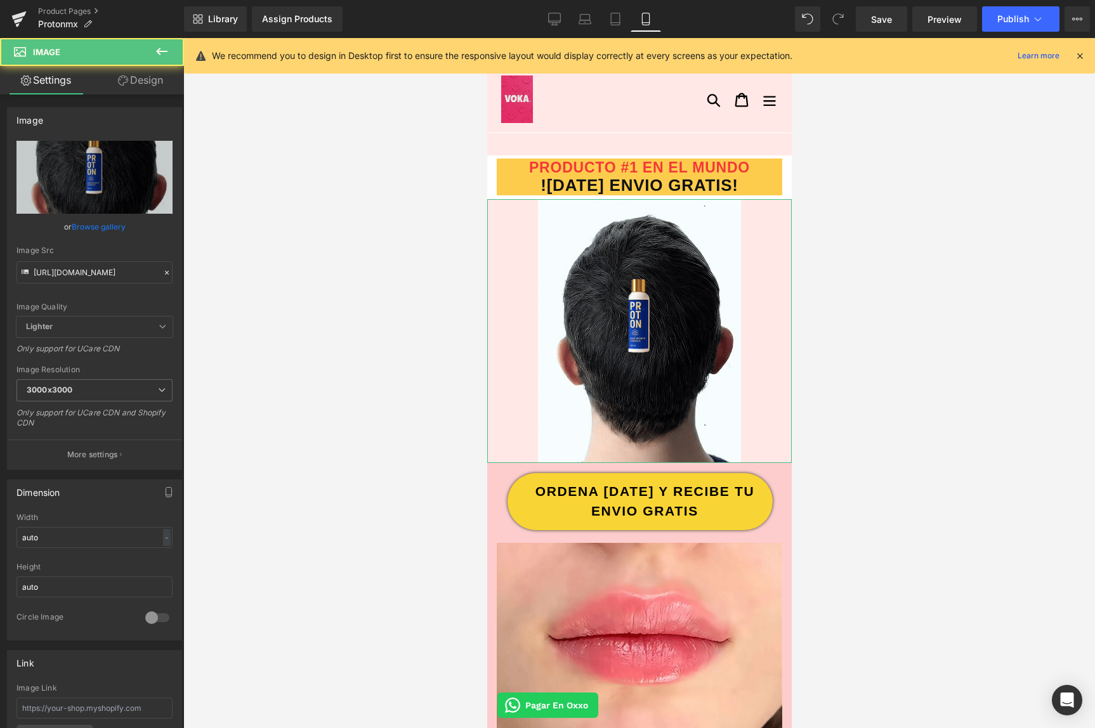
click at [131, 81] on link "Design" at bounding box center [141, 80] width 92 height 29
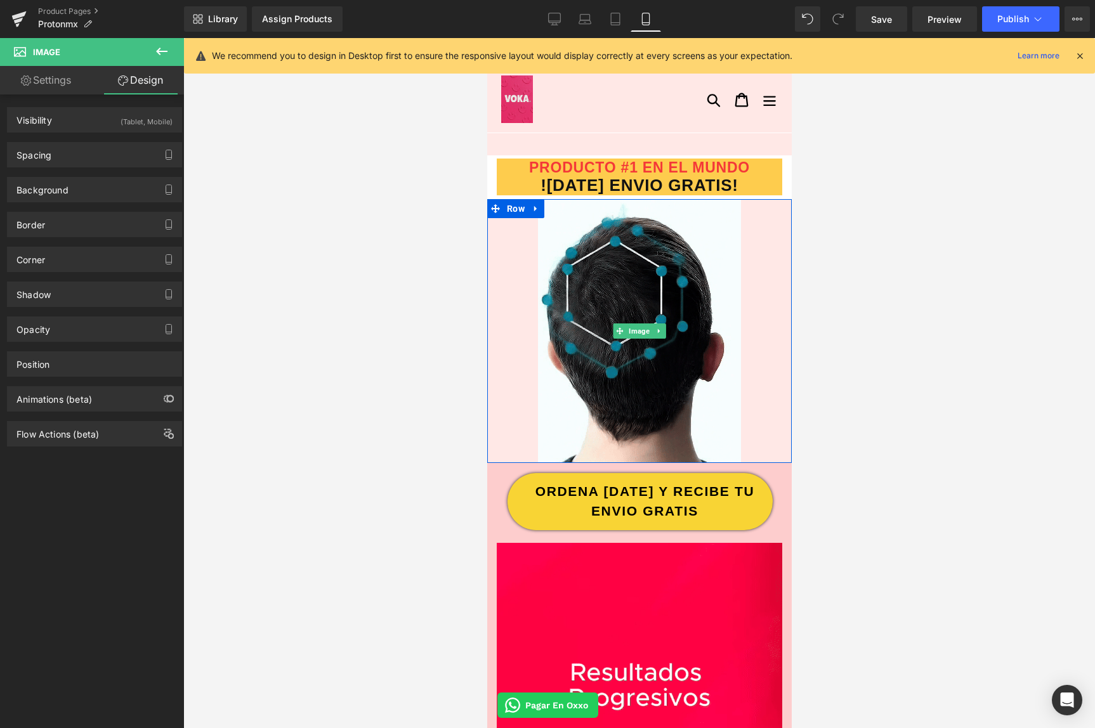
click at [505, 268] on div at bounding box center [639, 331] width 305 height 264
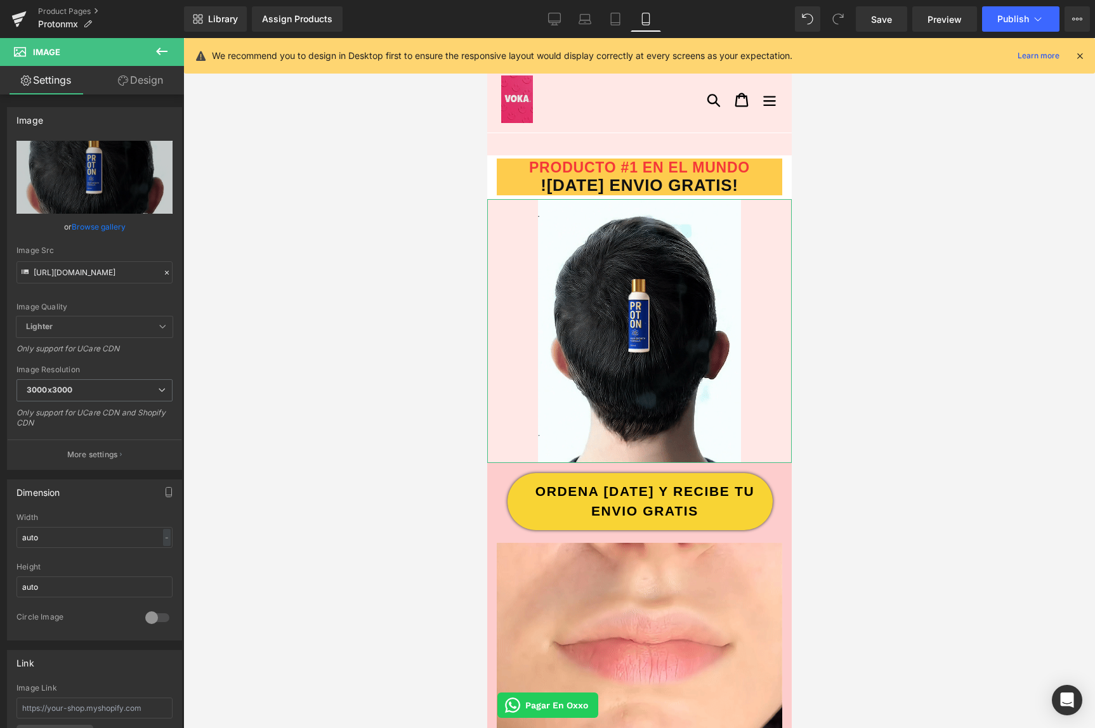
click at [143, 85] on link "Design" at bounding box center [141, 80] width 92 height 29
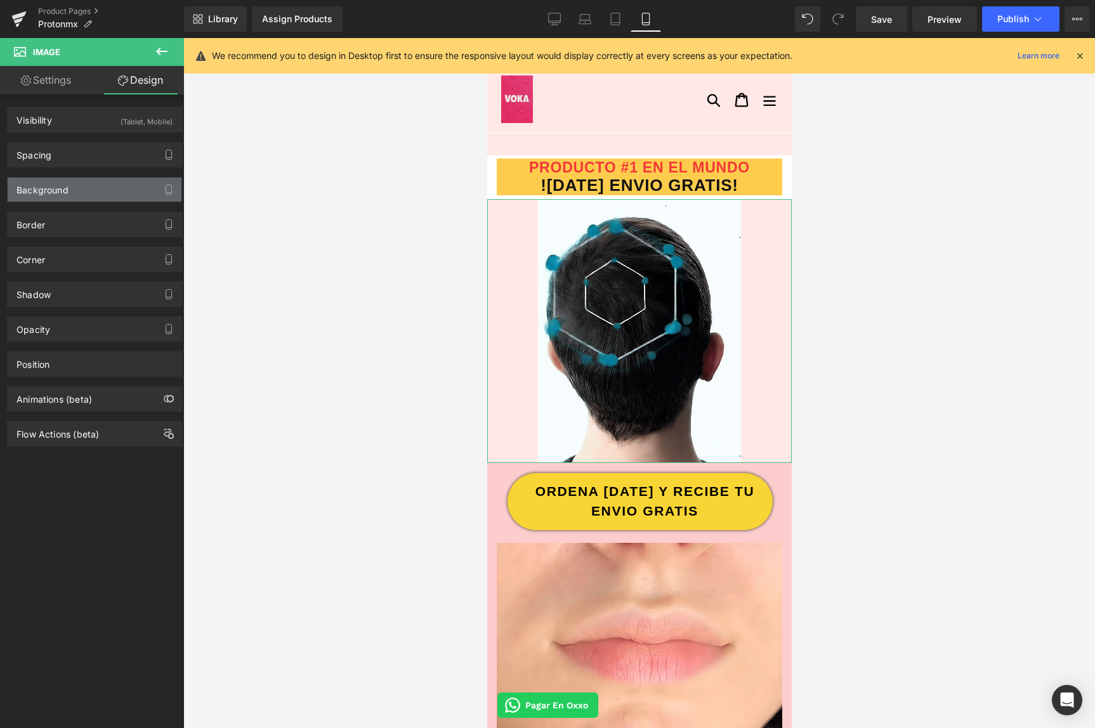
click at [104, 181] on div "Background" at bounding box center [95, 190] width 174 height 24
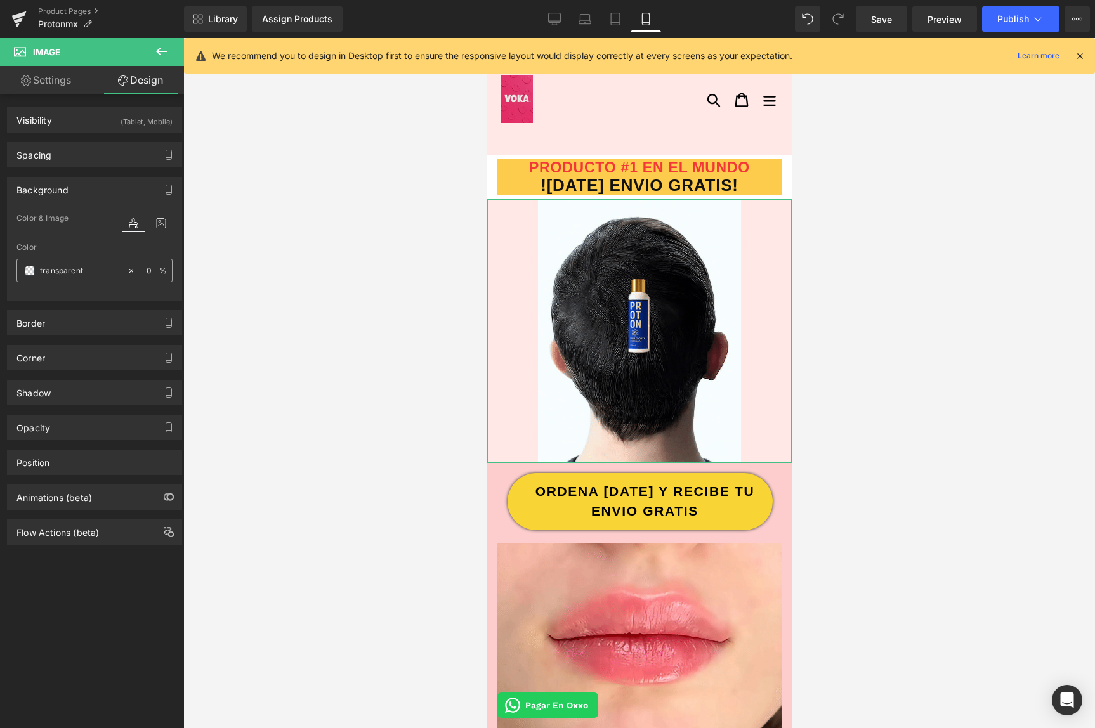
click at [66, 279] on div "transparent" at bounding box center [72, 271] width 110 height 22
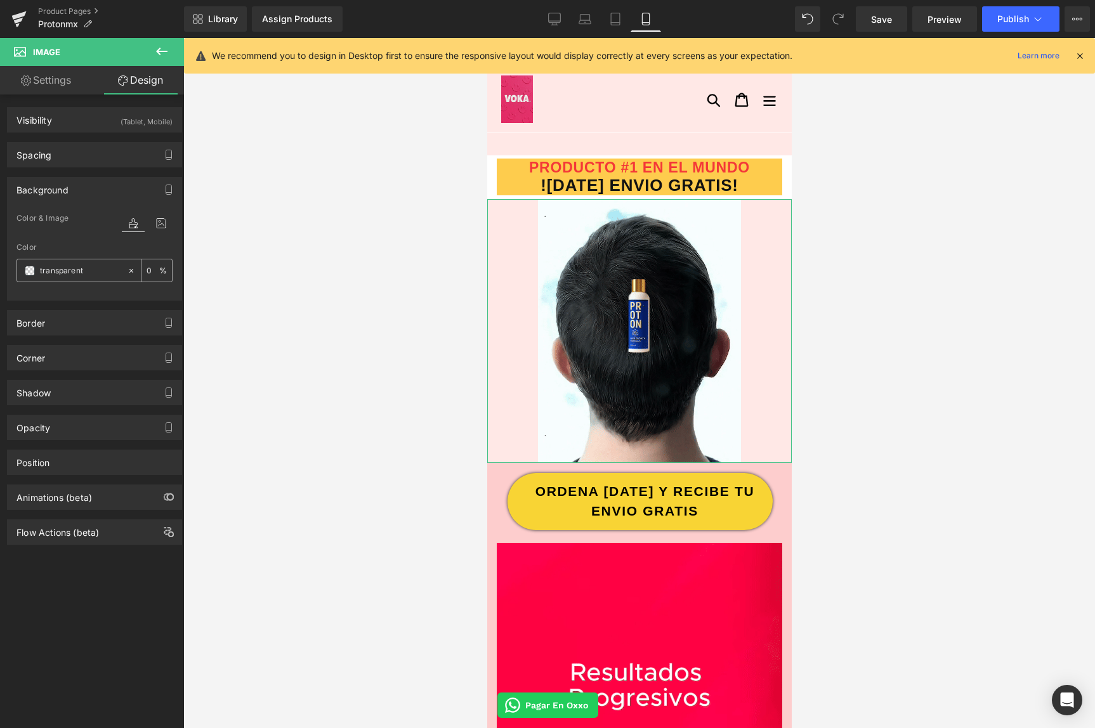
click at [25, 269] on span at bounding box center [30, 271] width 10 height 10
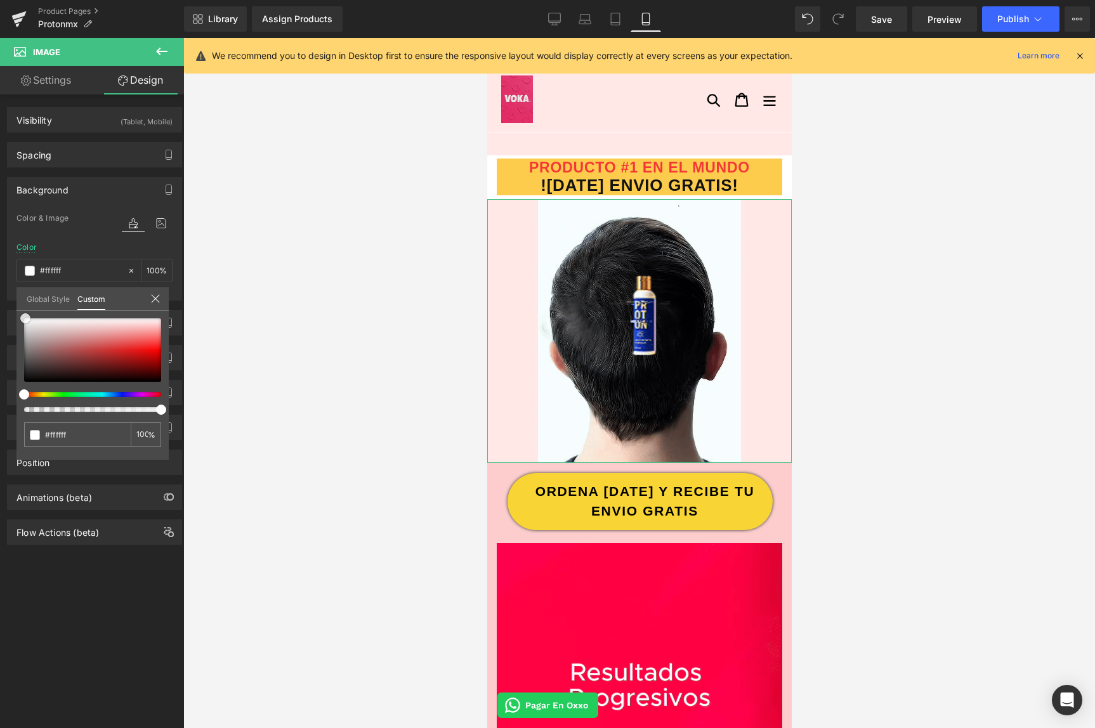
drag, startPoint x: 77, startPoint y: 346, endPoint x: 25, endPoint y: 308, distance: 64.0
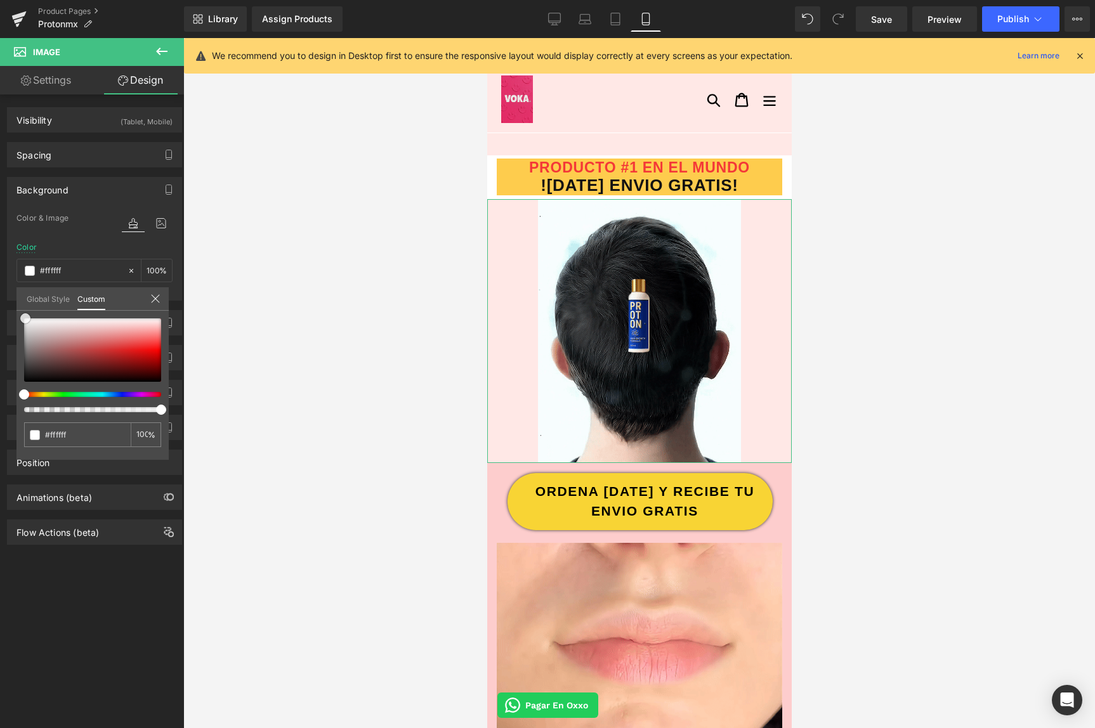
click at [25, 308] on div "Global Style Custom Setup Global Style transparent 0 %" at bounding box center [92, 306] width 152 height 39
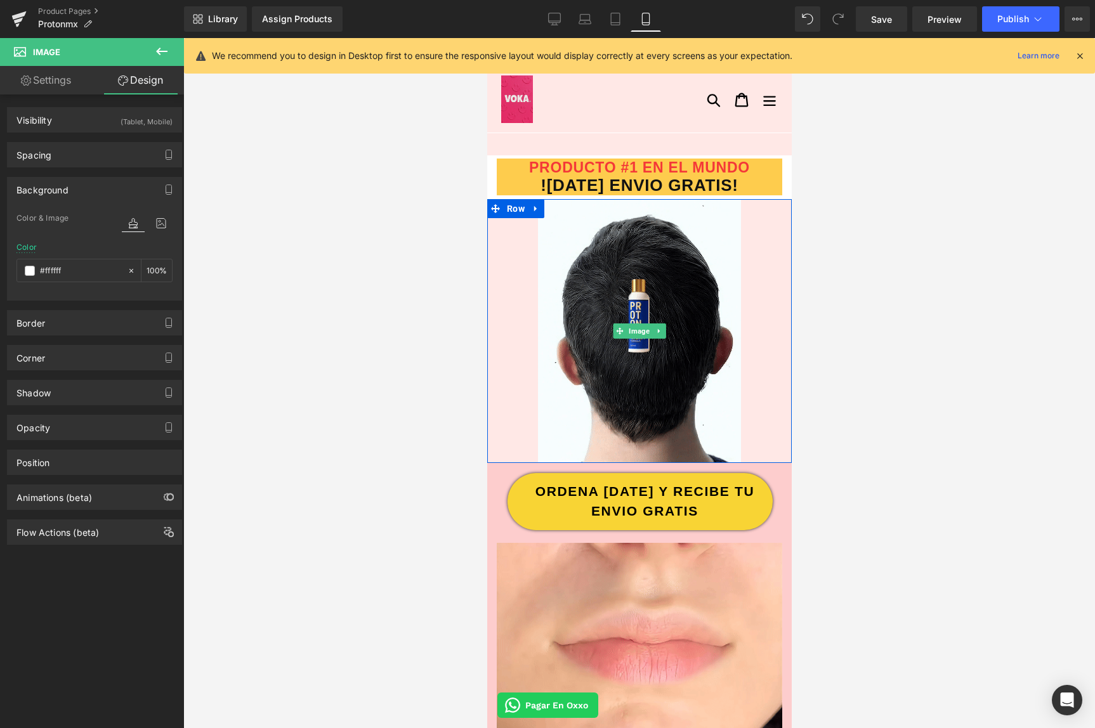
click at [492, 261] on div at bounding box center [639, 331] width 305 height 264
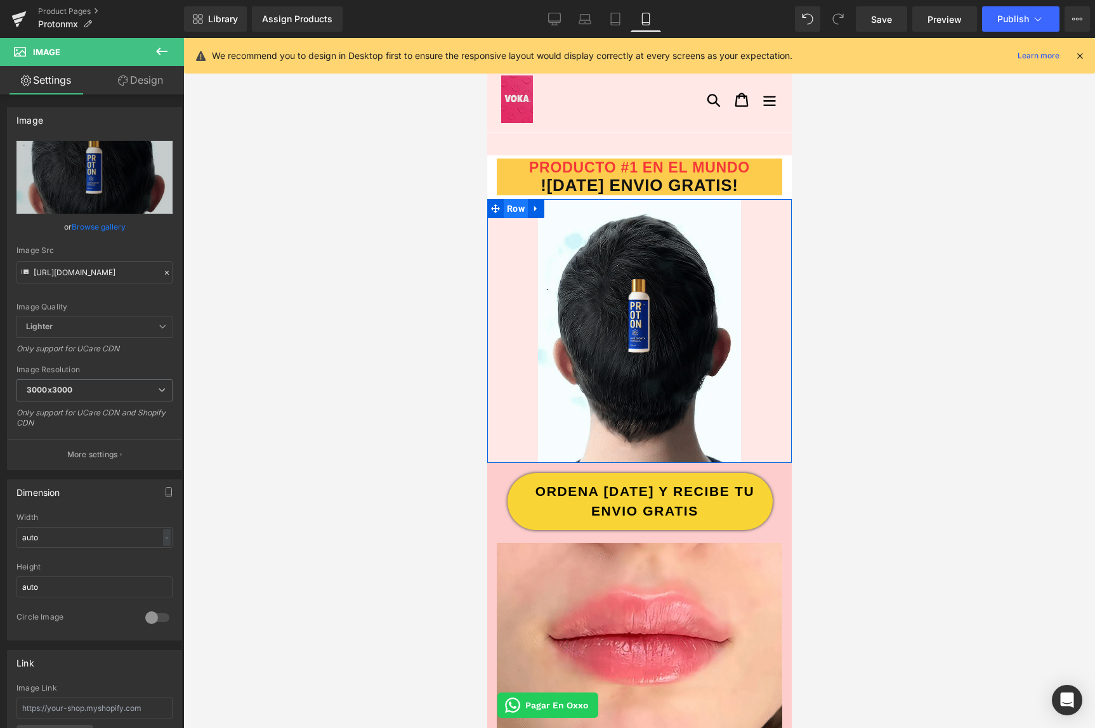
click at [511, 209] on span "Row" at bounding box center [515, 208] width 24 height 19
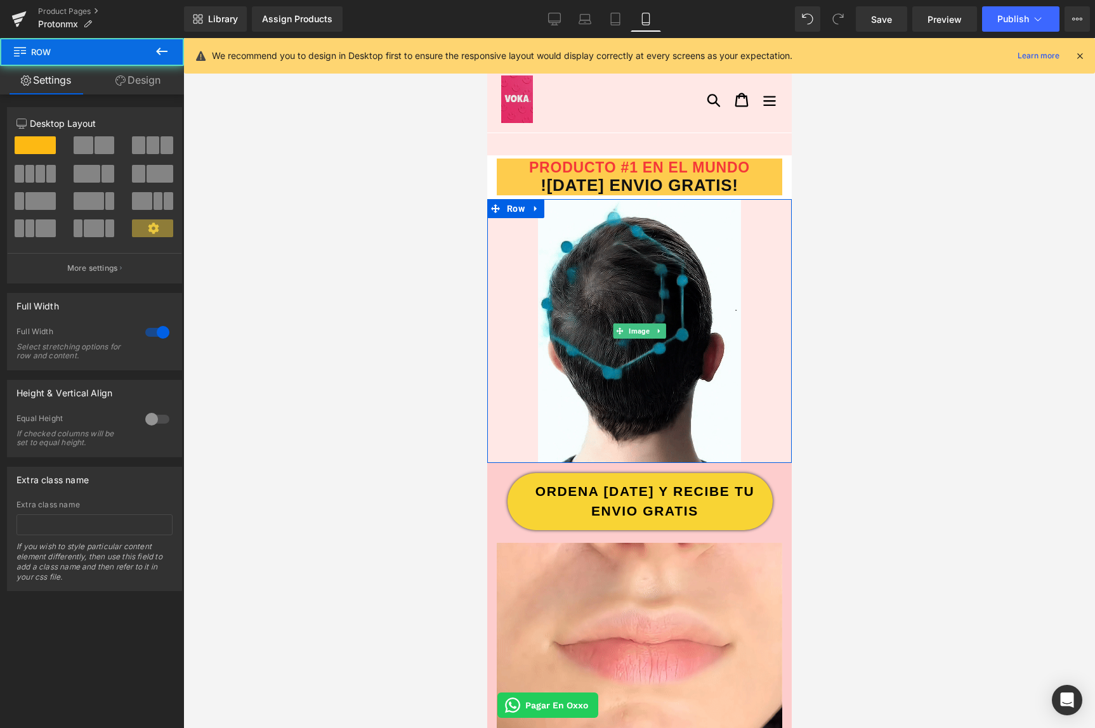
click at [504, 267] on div at bounding box center [639, 331] width 305 height 264
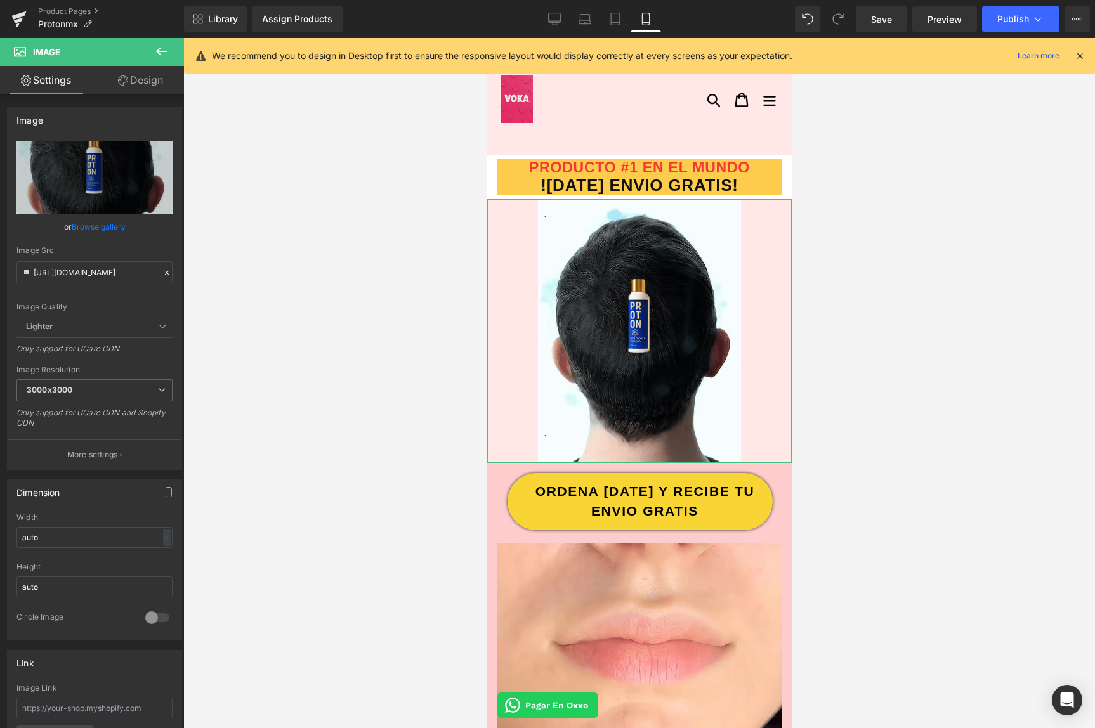
click at [135, 86] on link "Design" at bounding box center [141, 80] width 92 height 29
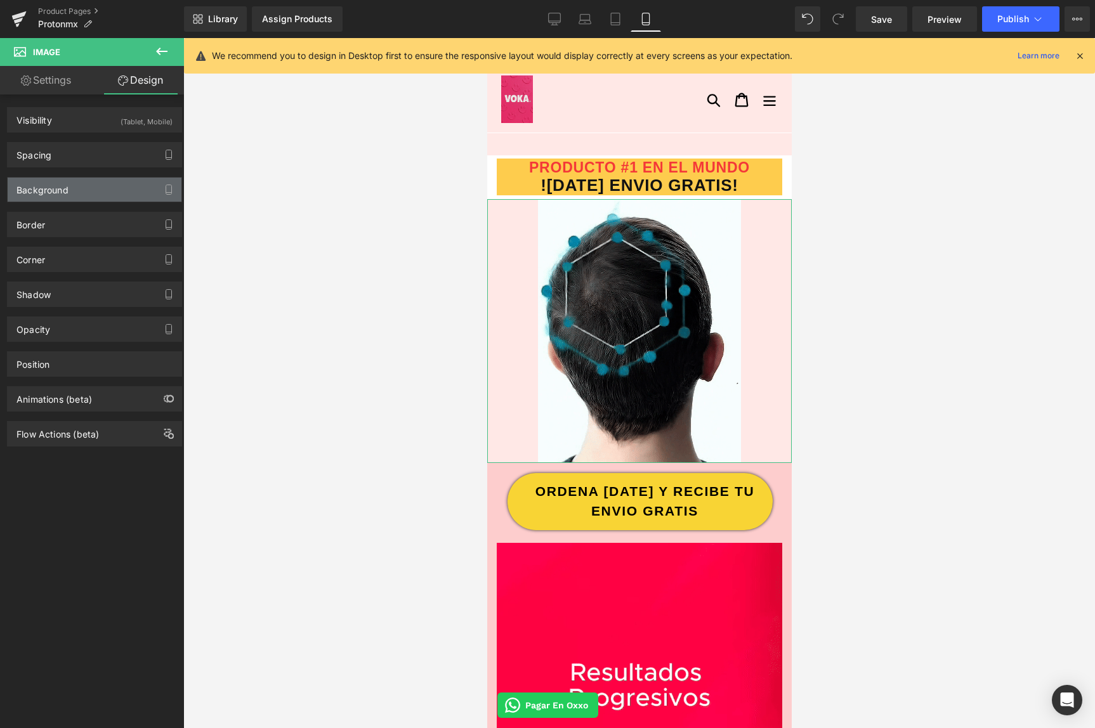
click at [103, 195] on div "Background" at bounding box center [95, 190] width 174 height 24
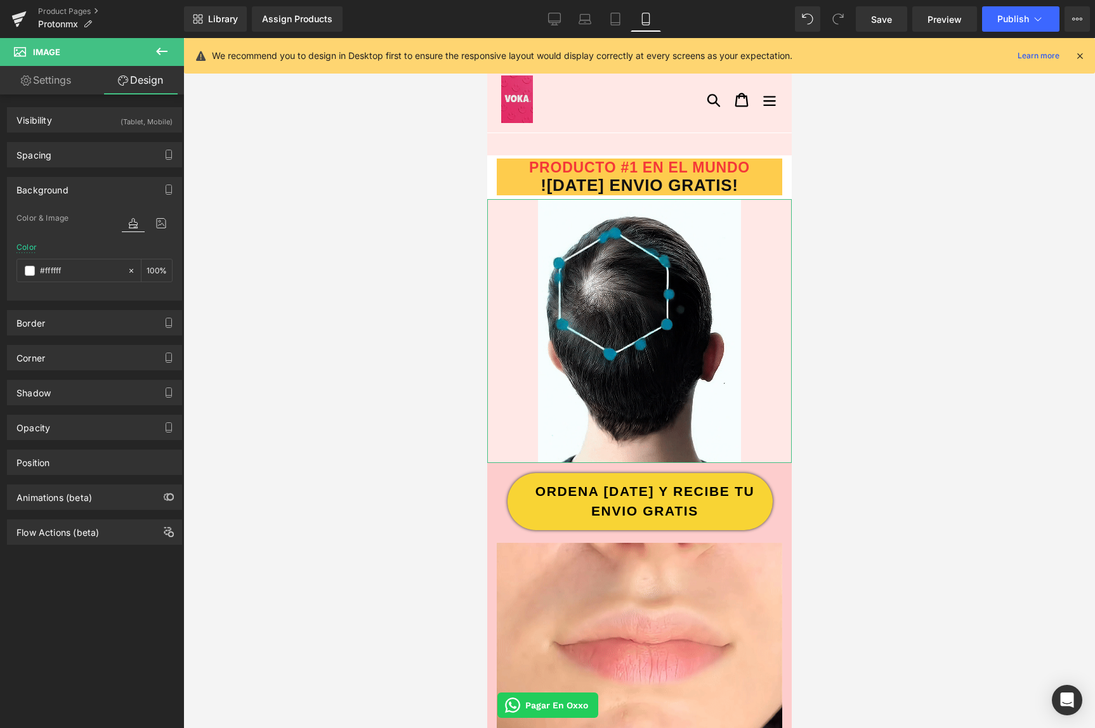
click at [103, 195] on div "Background" at bounding box center [95, 190] width 174 height 24
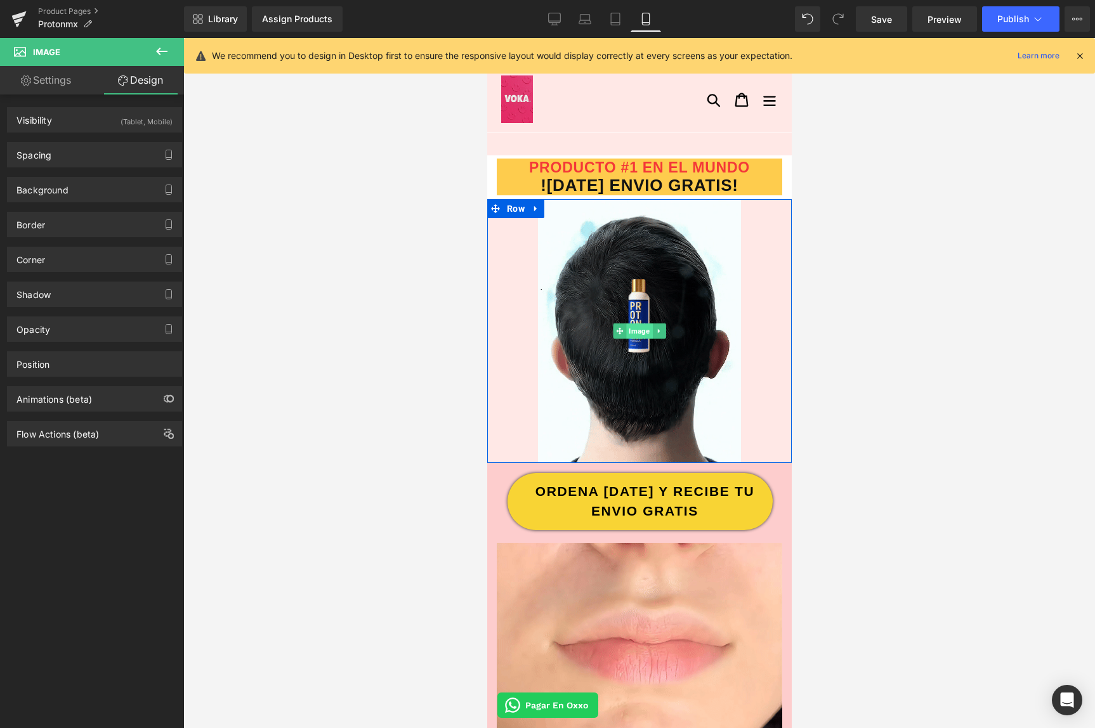
click at [630, 334] on span "Image" at bounding box center [639, 331] width 26 height 15
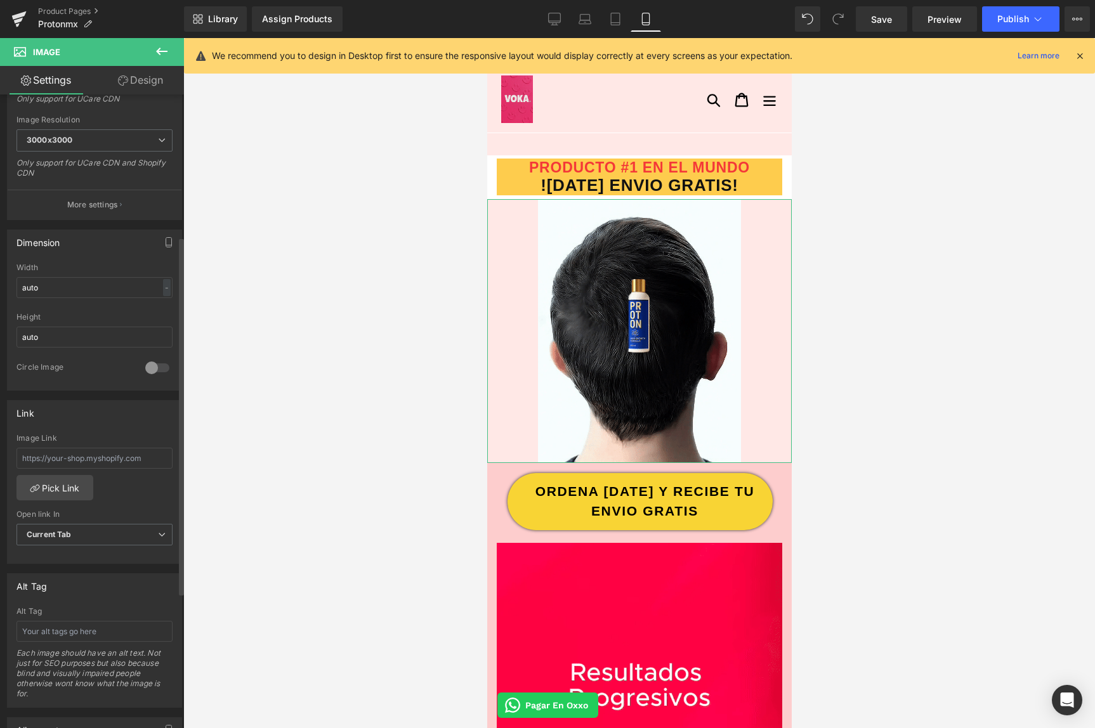
scroll to position [11, 0]
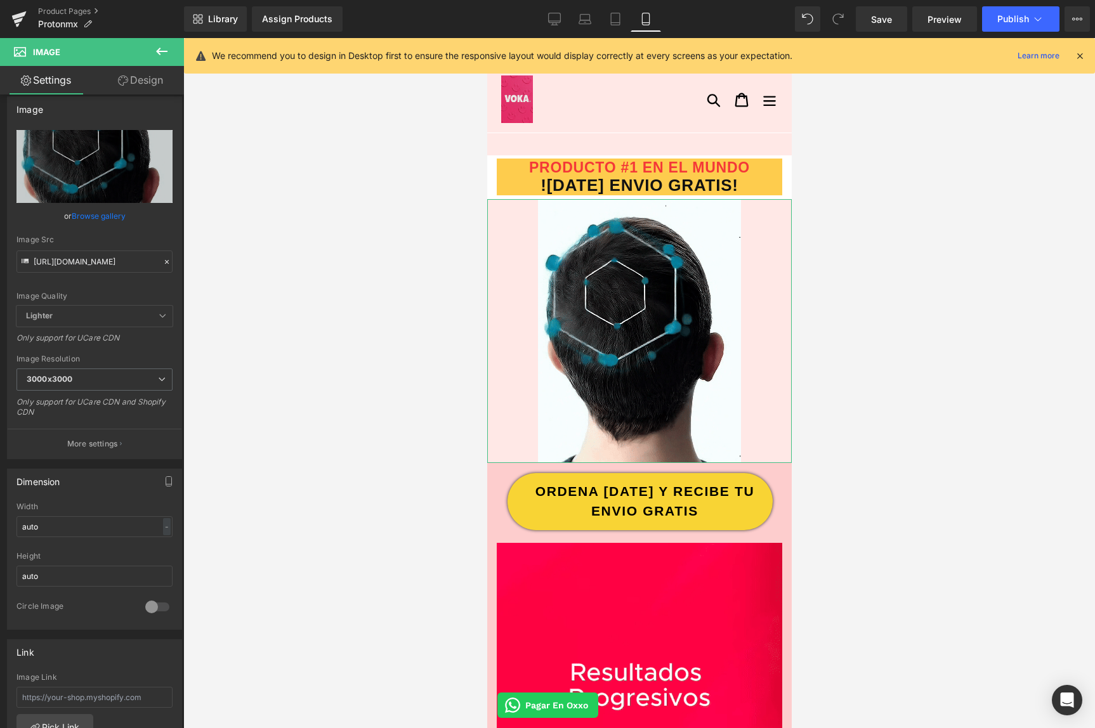
click at [135, 92] on link "Design" at bounding box center [141, 80] width 92 height 29
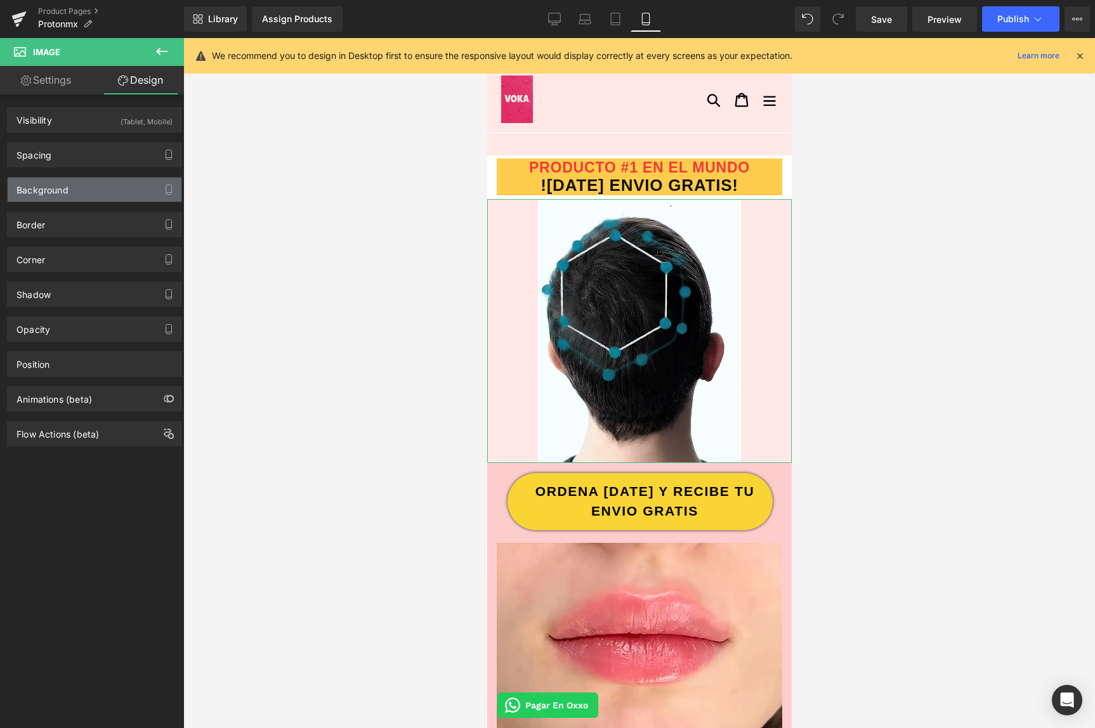
click at [70, 185] on div "Background" at bounding box center [95, 190] width 174 height 24
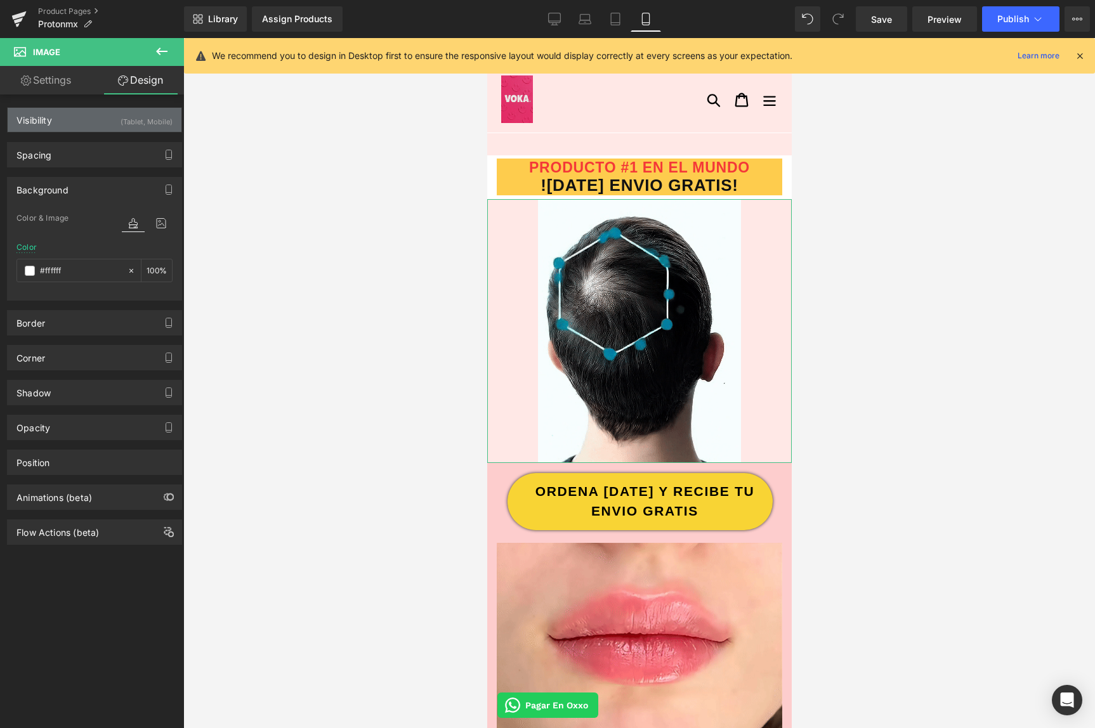
click at [82, 125] on div "Visibility (Tablet, Mobile)" at bounding box center [95, 120] width 174 height 24
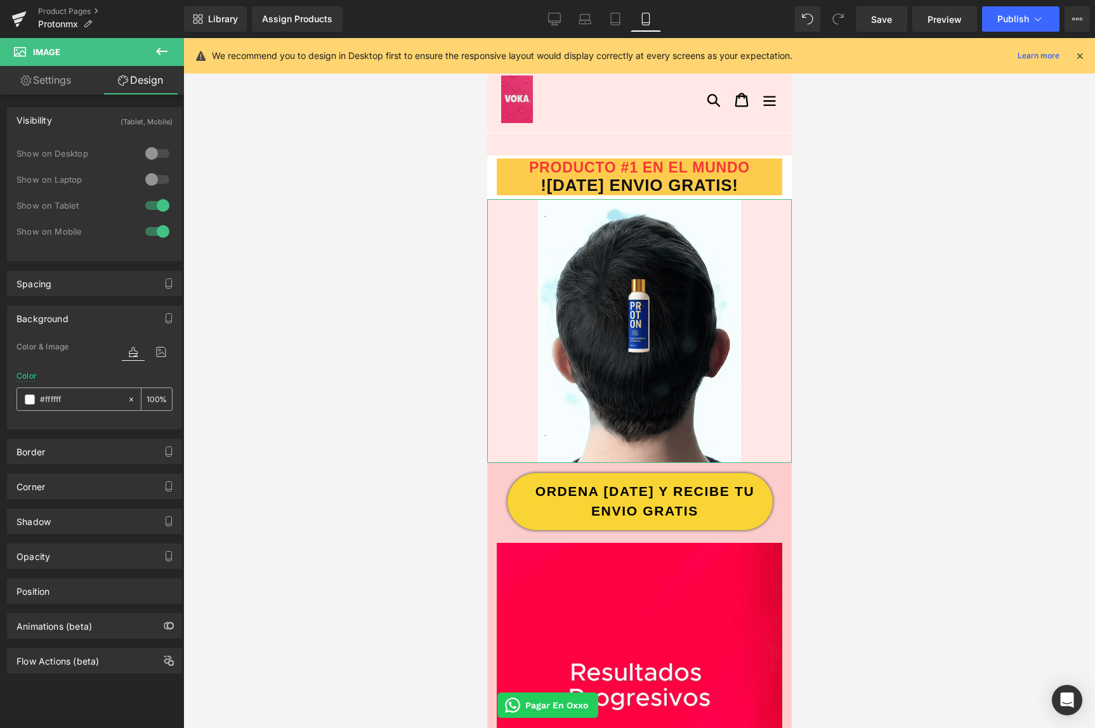
click at [31, 402] on span at bounding box center [30, 400] width 10 height 10
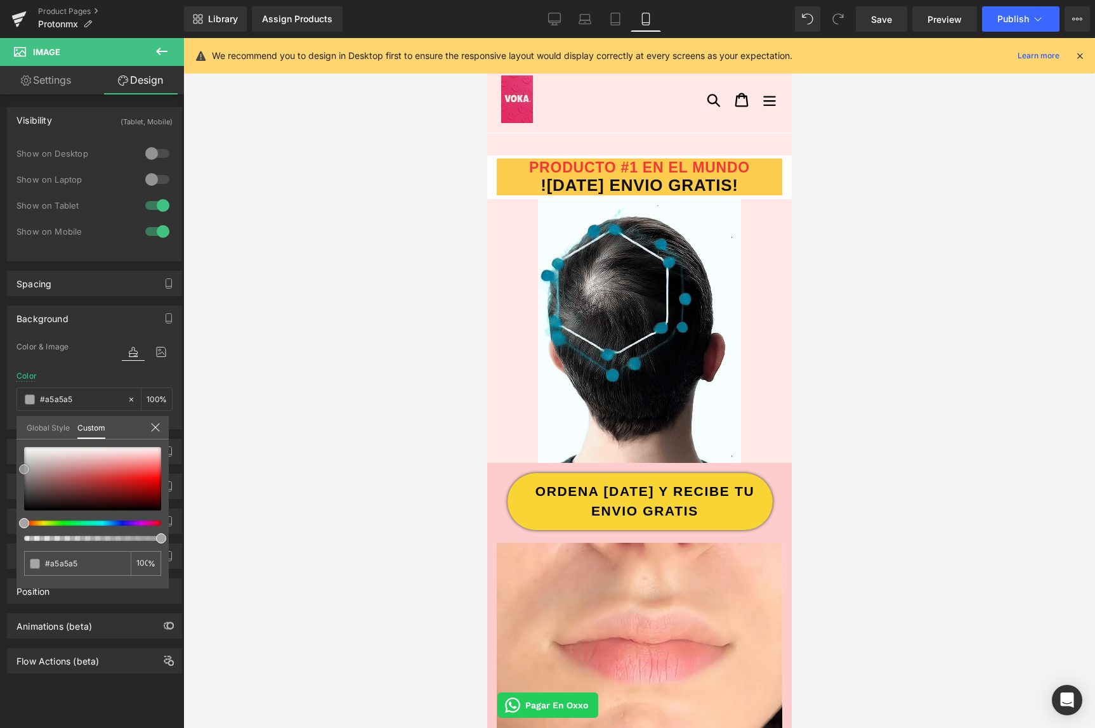
drag, startPoint x: 76, startPoint y: 464, endPoint x: 1, endPoint y: 470, distance: 75.1
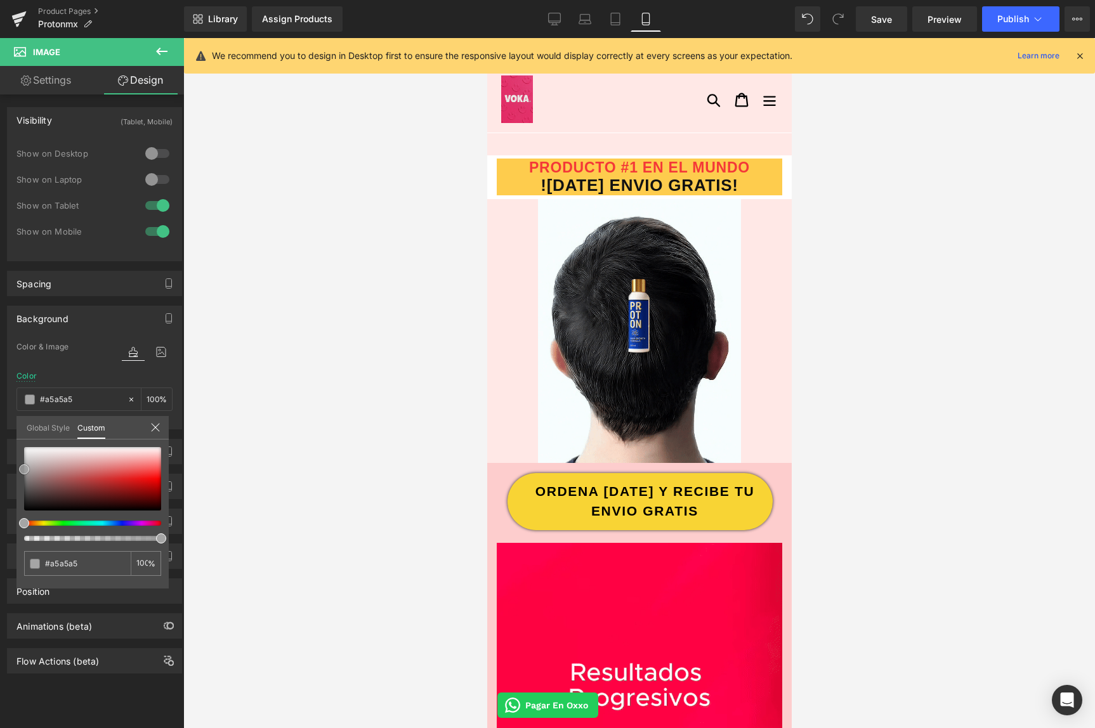
click at [1, 430] on div "Background Color & Image color Color #ffffff 100 % Image Replace Image Upload i…" at bounding box center [95, 362] width 190 height 133
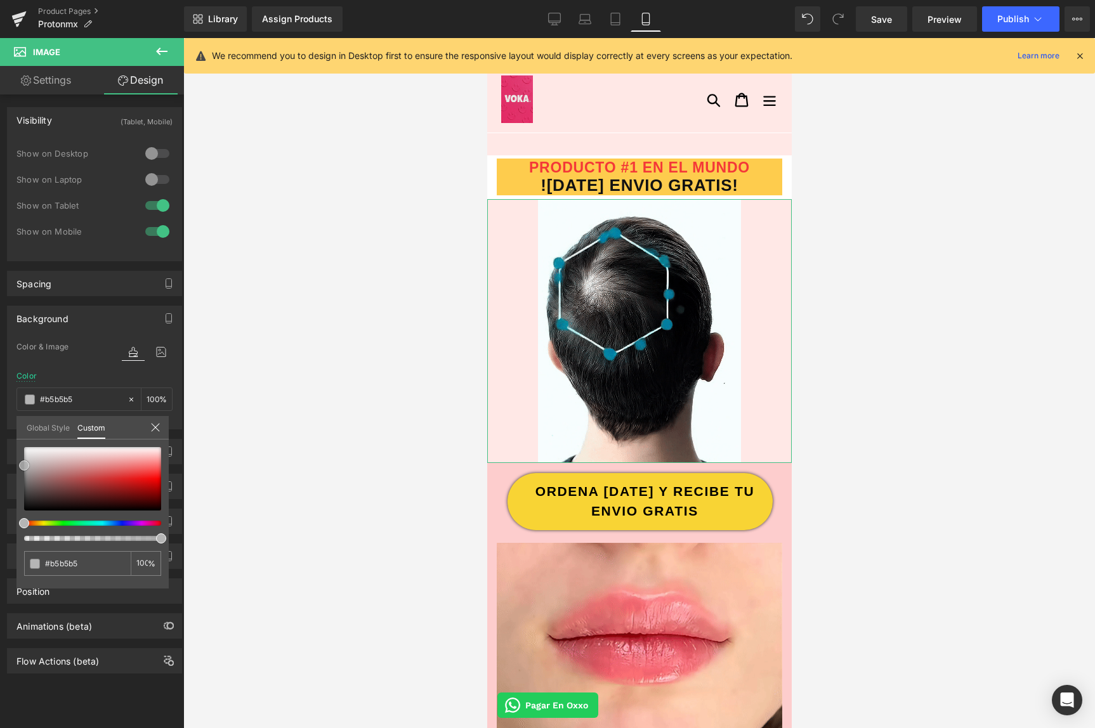
drag, startPoint x: 63, startPoint y: 478, endPoint x: -6, endPoint y: 466, distance: 70.8
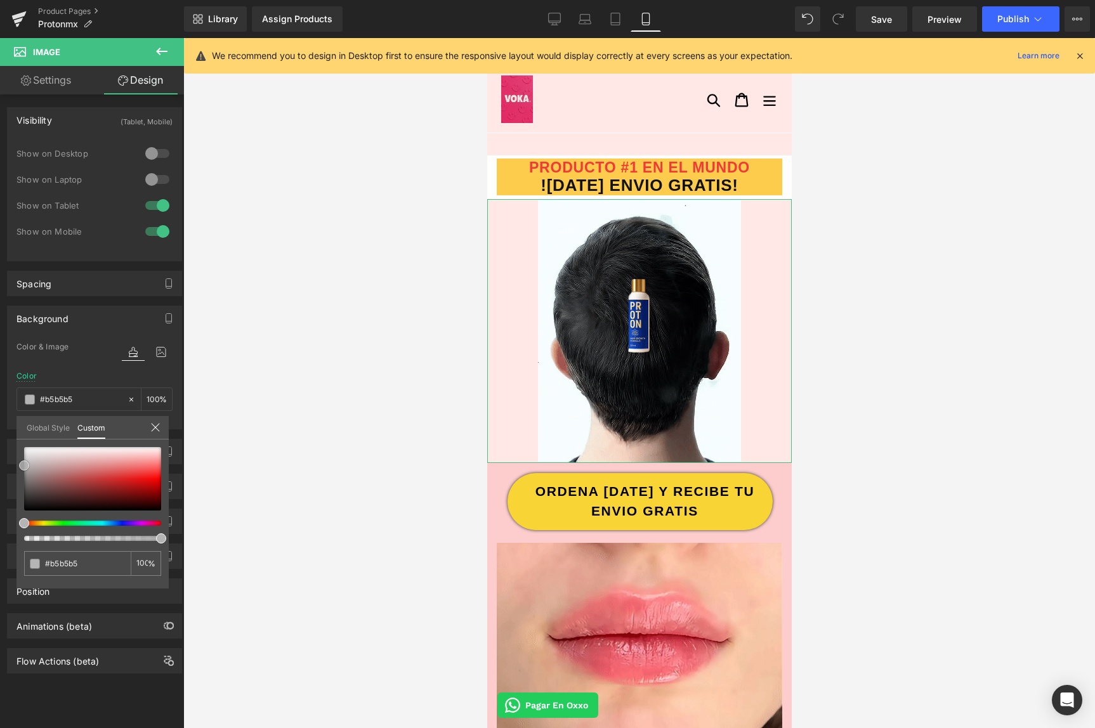
click at [0, 466] on html "Image You are previewing how the will restyle your page. You can not edit Eleme…" at bounding box center [547, 364] width 1095 height 728
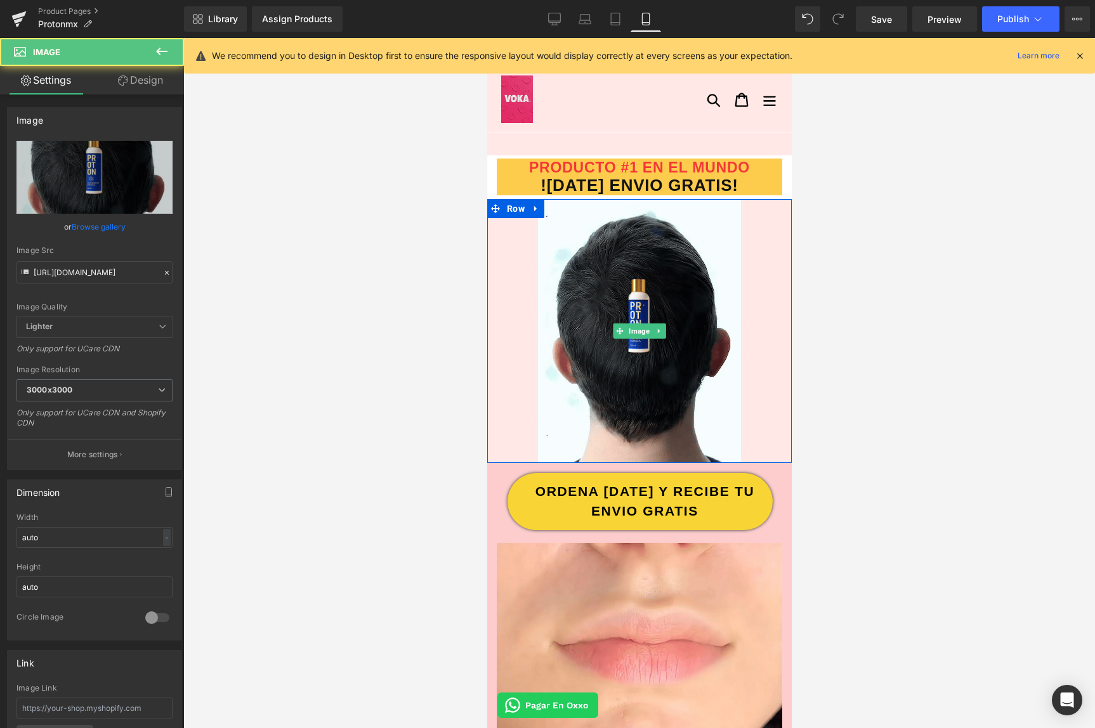
click at [506, 232] on div at bounding box center [639, 331] width 305 height 264
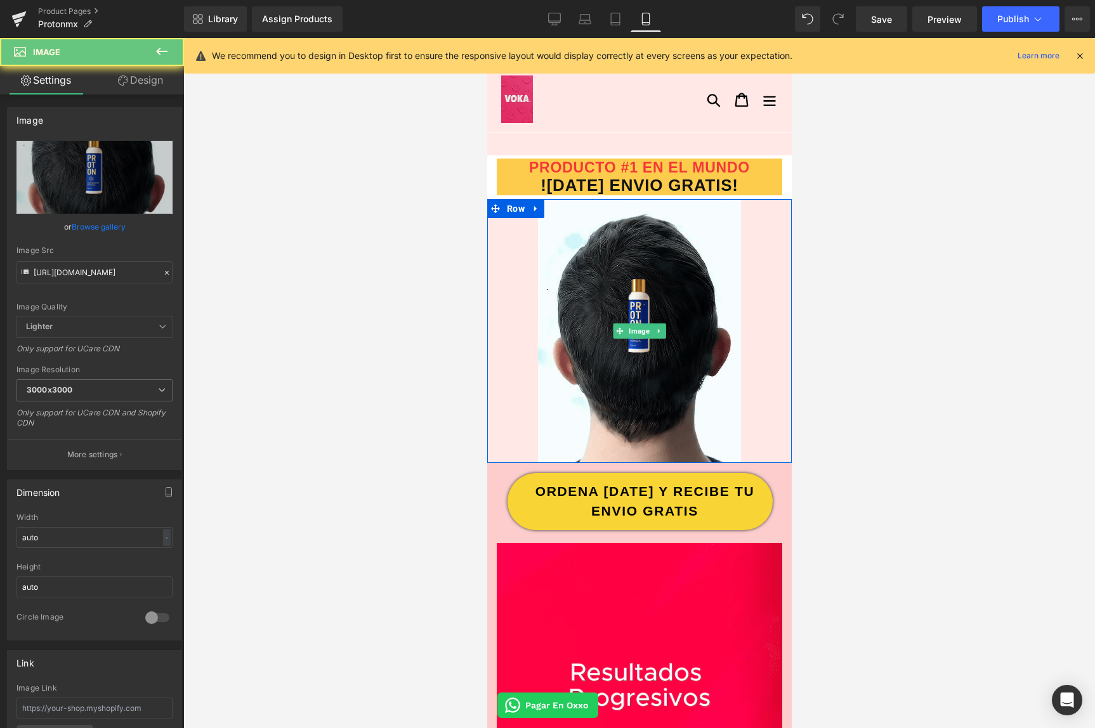
click at [505, 231] on div at bounding box center [639, 331] width 305 height 264
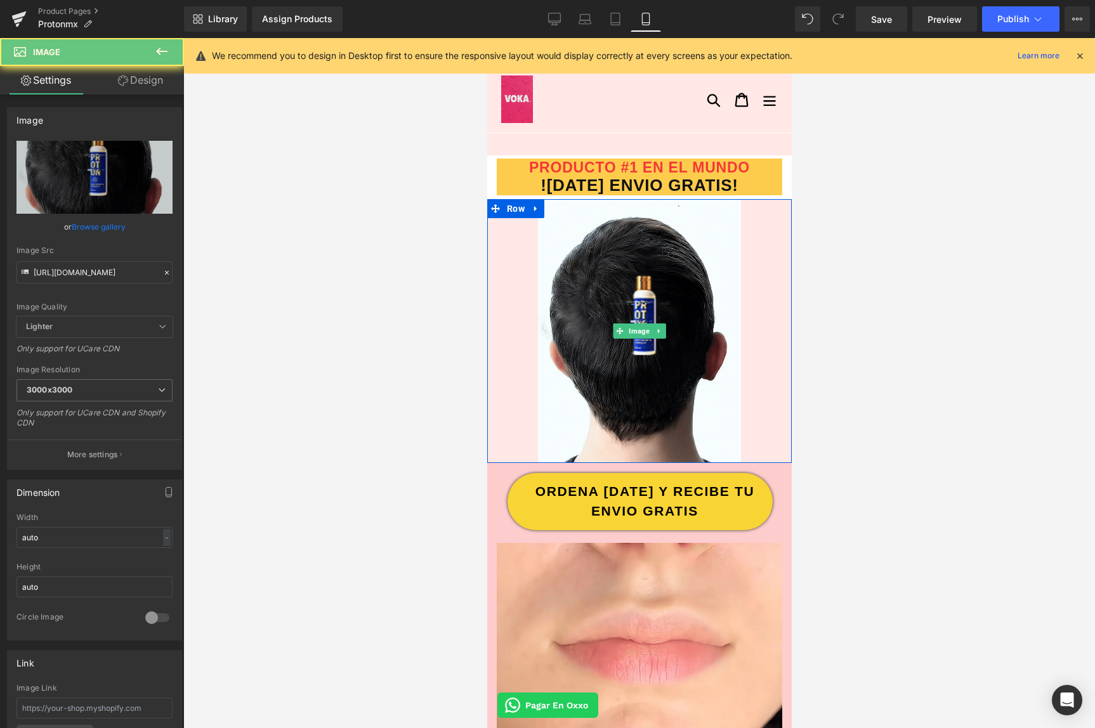
click at [506, 230] on div at bounding box center [639, 331] width 305 height 264
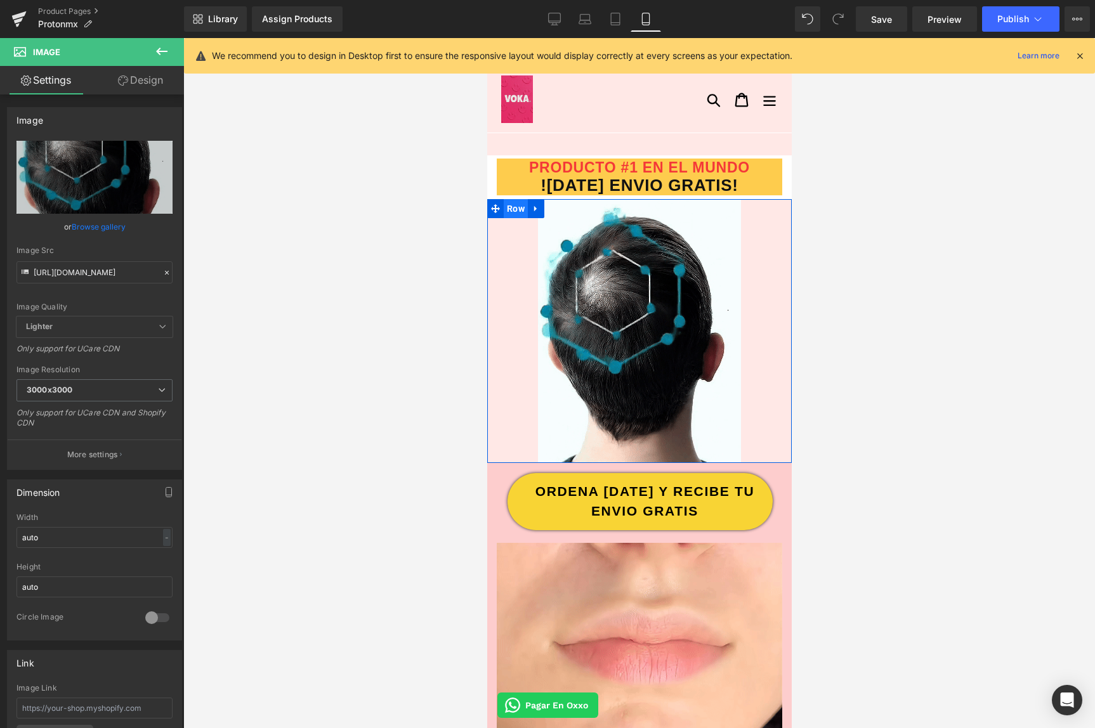
click at [508, 212] on span "Row" at bounding box center [515, 208] width 24 height 19
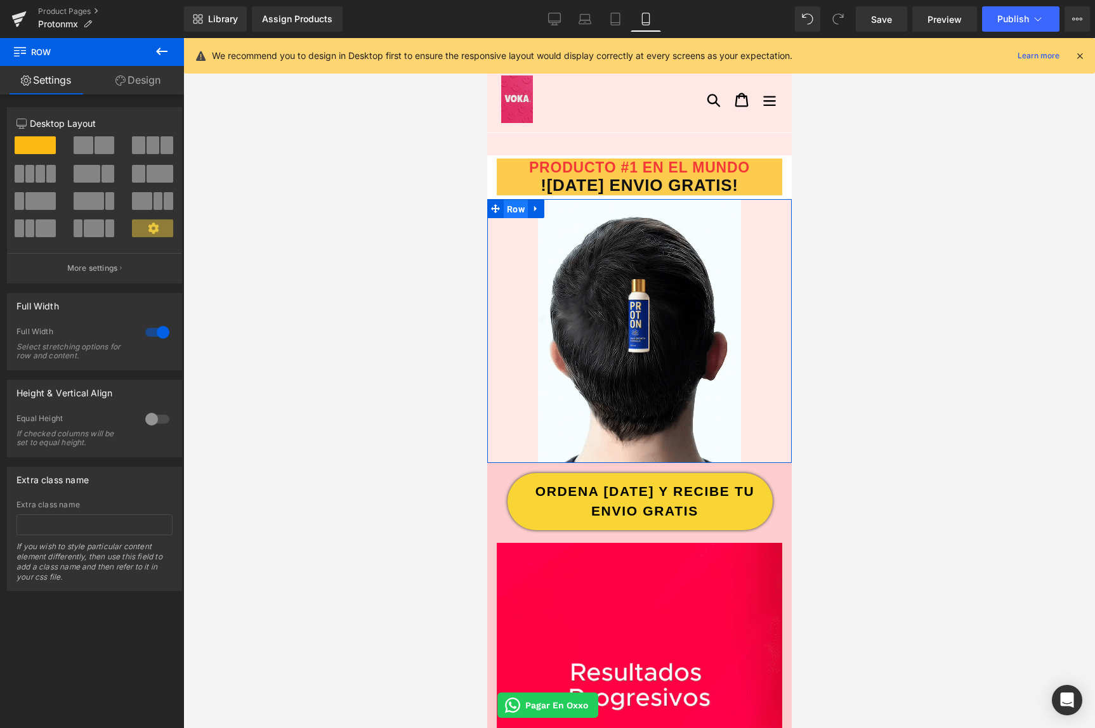
click at [508, 213] on span "Row" at bounding box center [515, 209] width 24 height 19
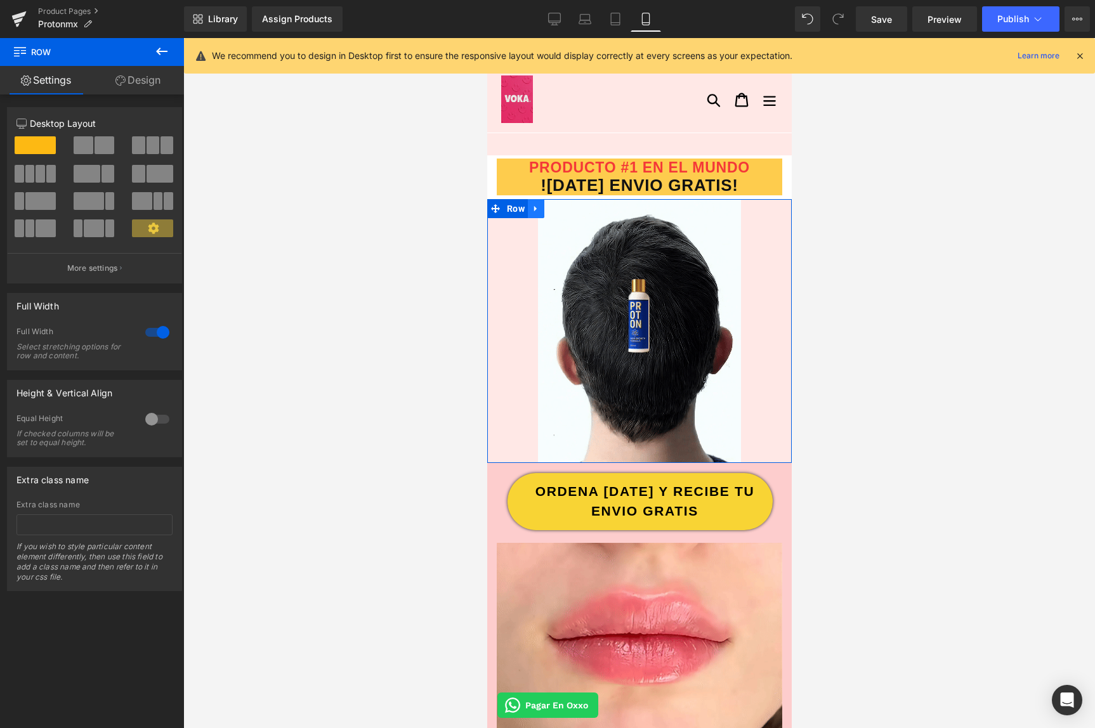
click at [530, 213] on link at bounding box center [535, 208] width 16 height 19
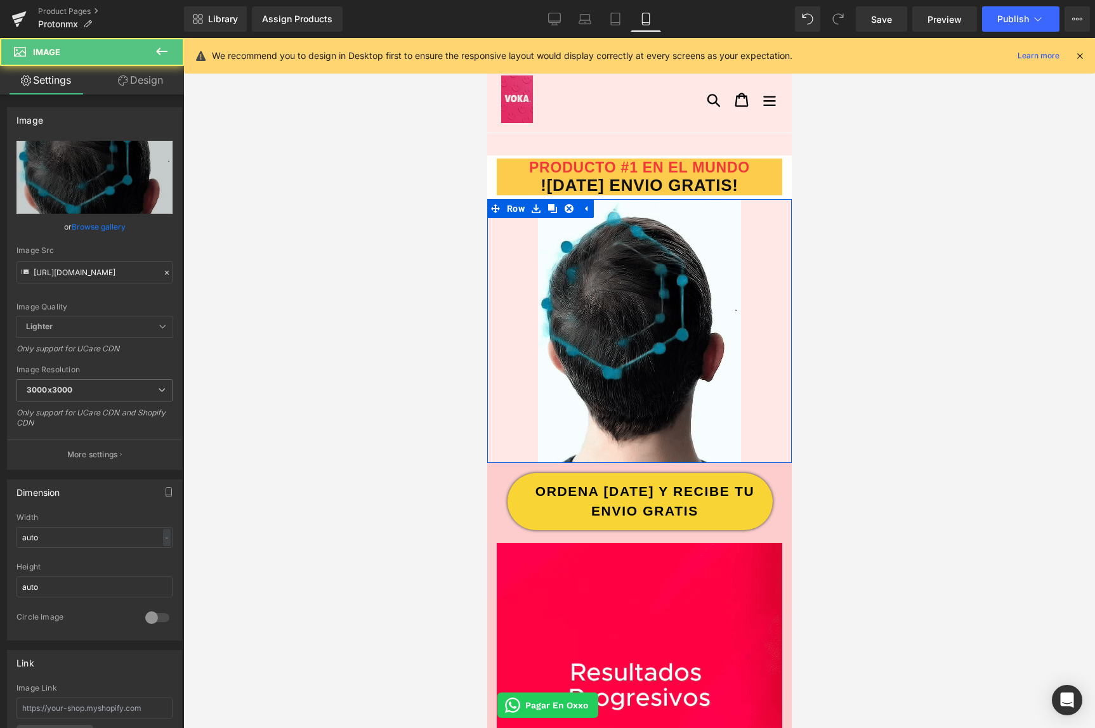
click at [512, 239] on div at bounding box center [639, 331] width 305 height 264
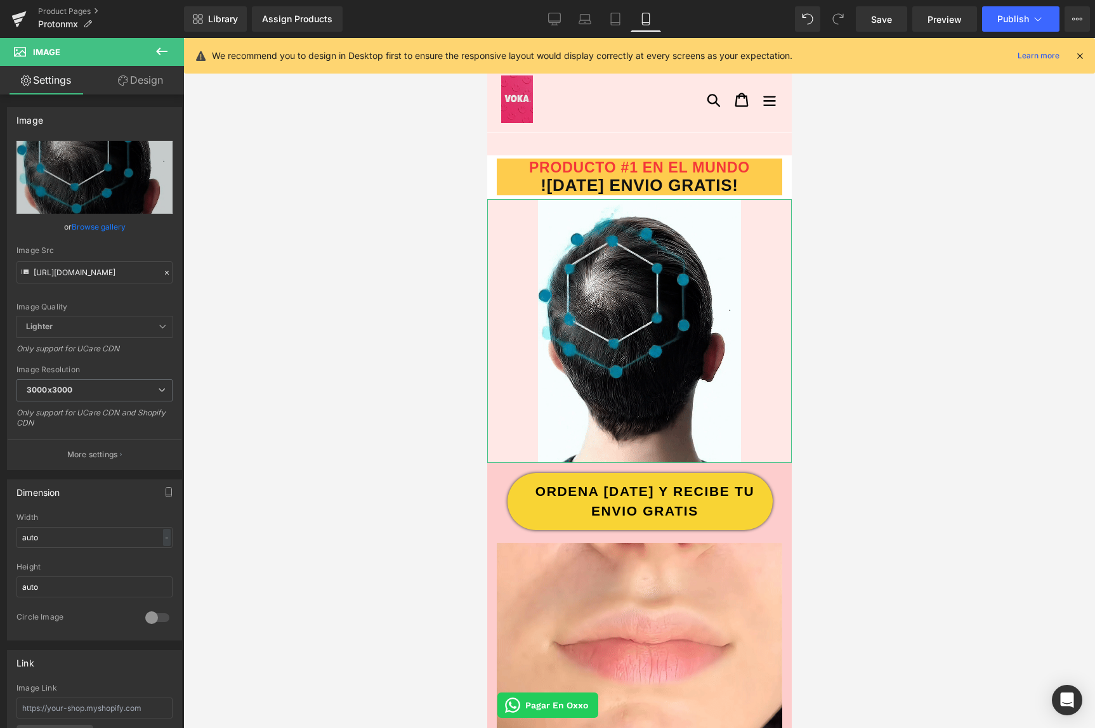
click at [143, 93] on link "Design" at bounding box center [141, 80] width 92 height 29
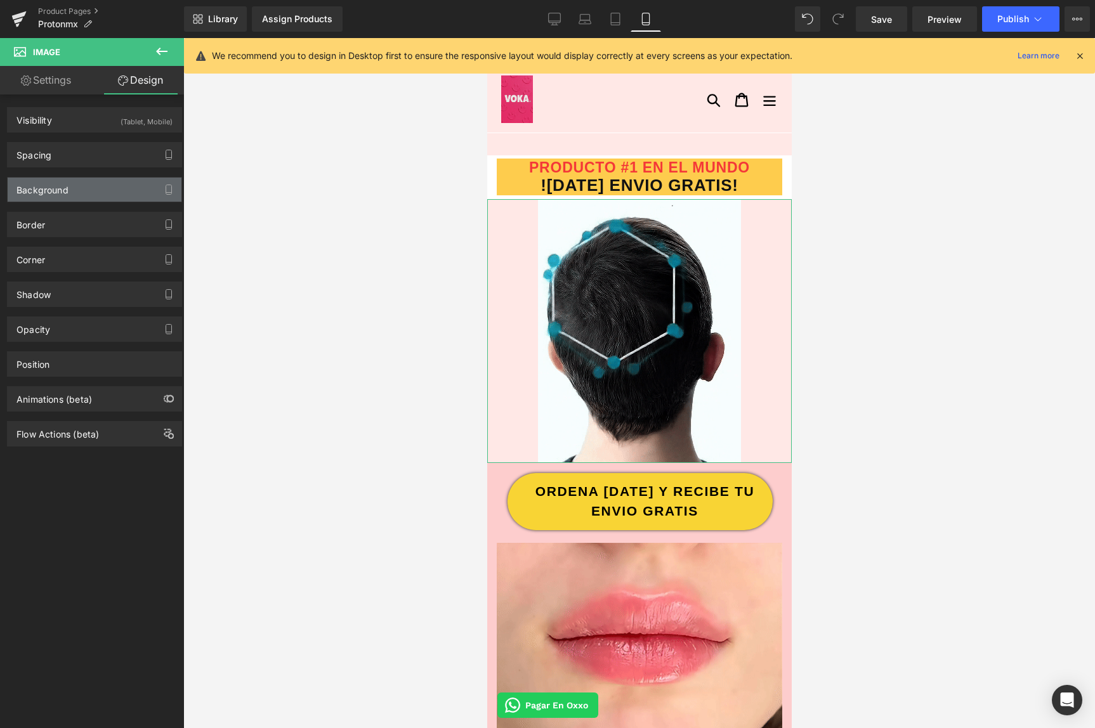
click at [81, 190] on div "Background" at bounding box center [95, 190] width 174 height 24
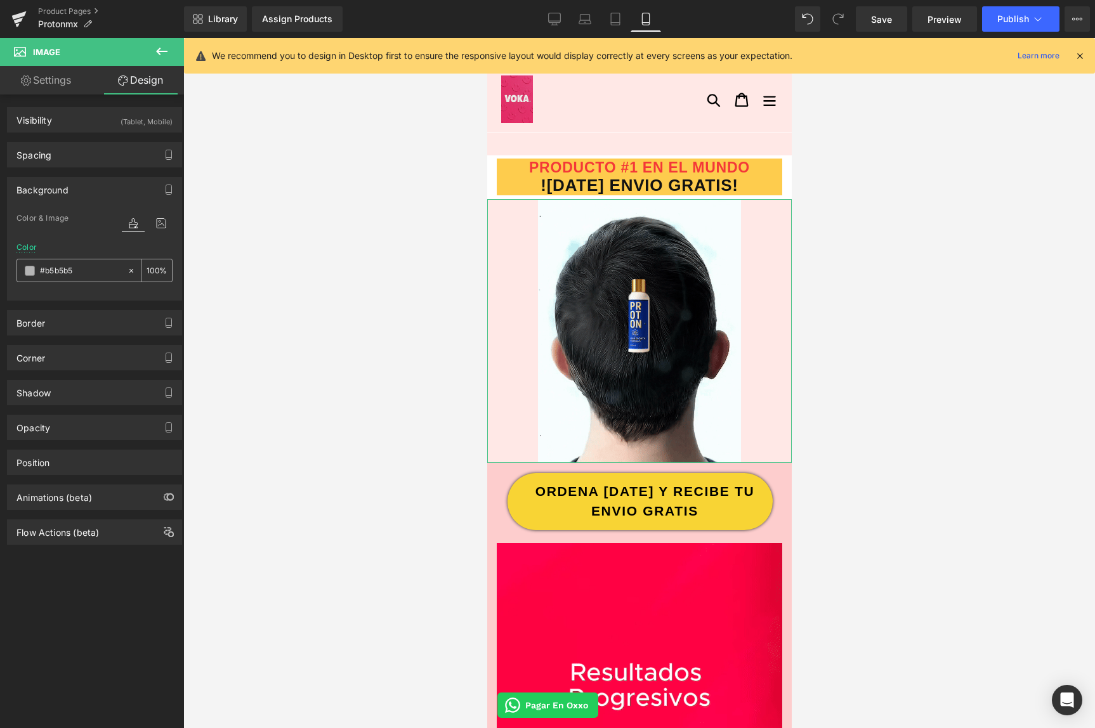
click at [35, 274] on div "#b5b5b5" at bounding box center [72, 271] width 110 height 22
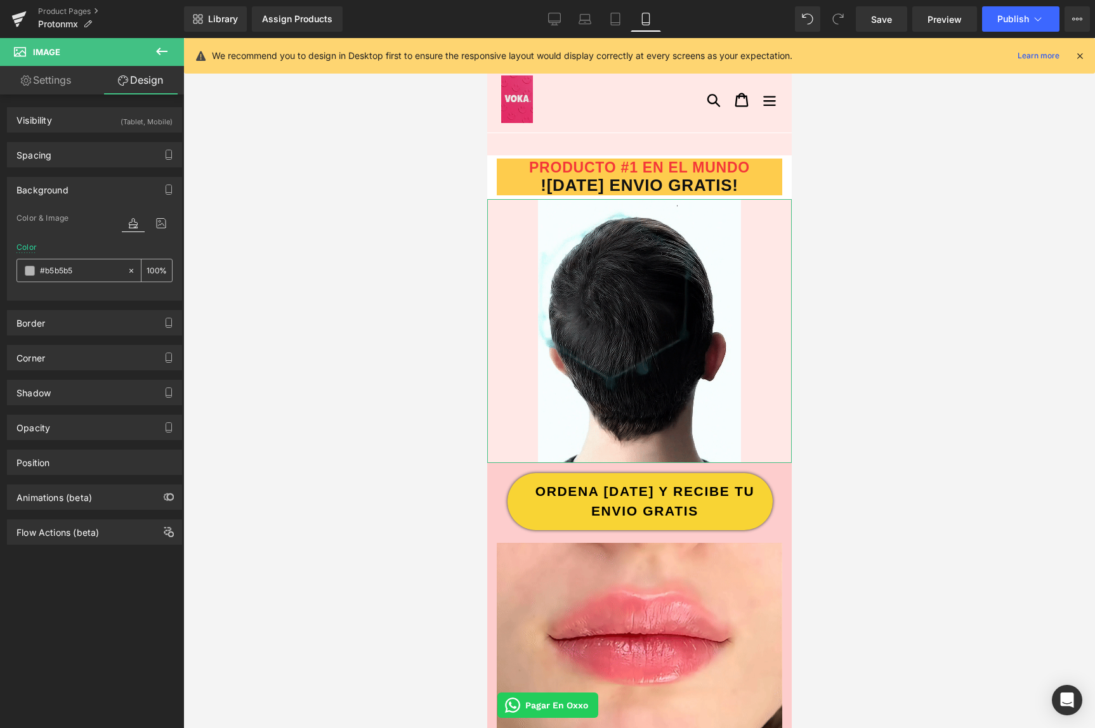
click at [30, 271] on span at bounding box center [30, 271] width 10 height 10
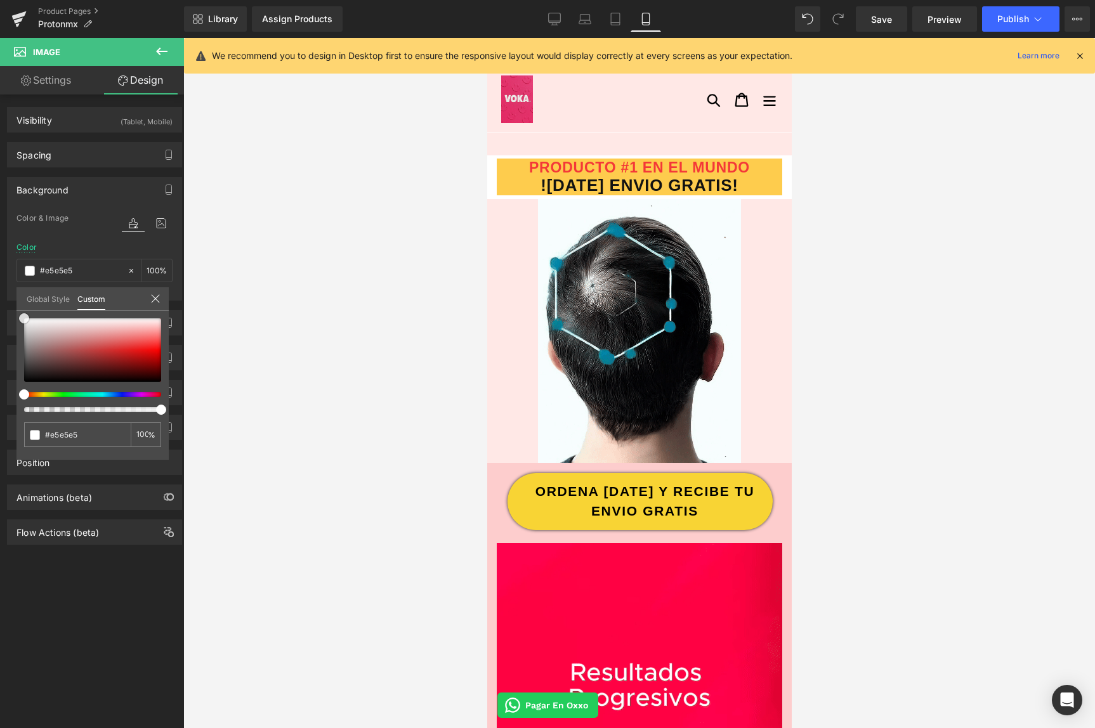
drag, startPoint x: 95, startPoint y: 366, endPoint x: -13, endPoint y: 309, distance: 122.3
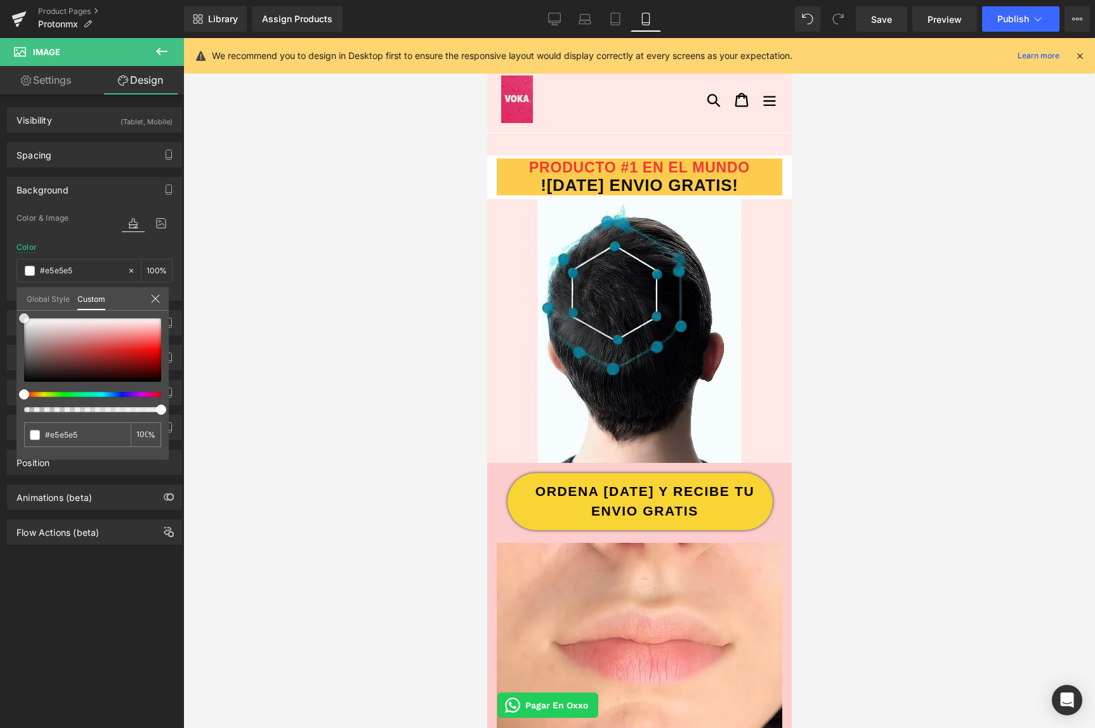
click at [0, 309] on html "Row You are previewing how the will restyle your page. You can not edit Element…" at bounding box center [547, 364] width 1095 height 728
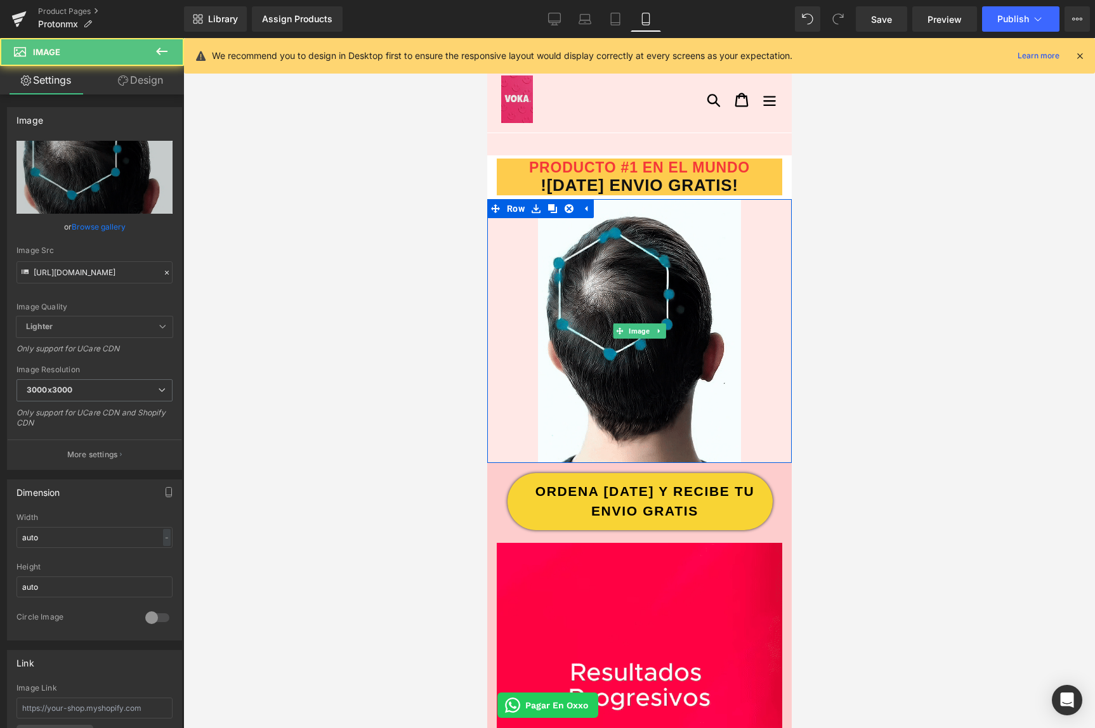
click at [520, 252] on div at bounding box center [639, 331] width 305 height 264
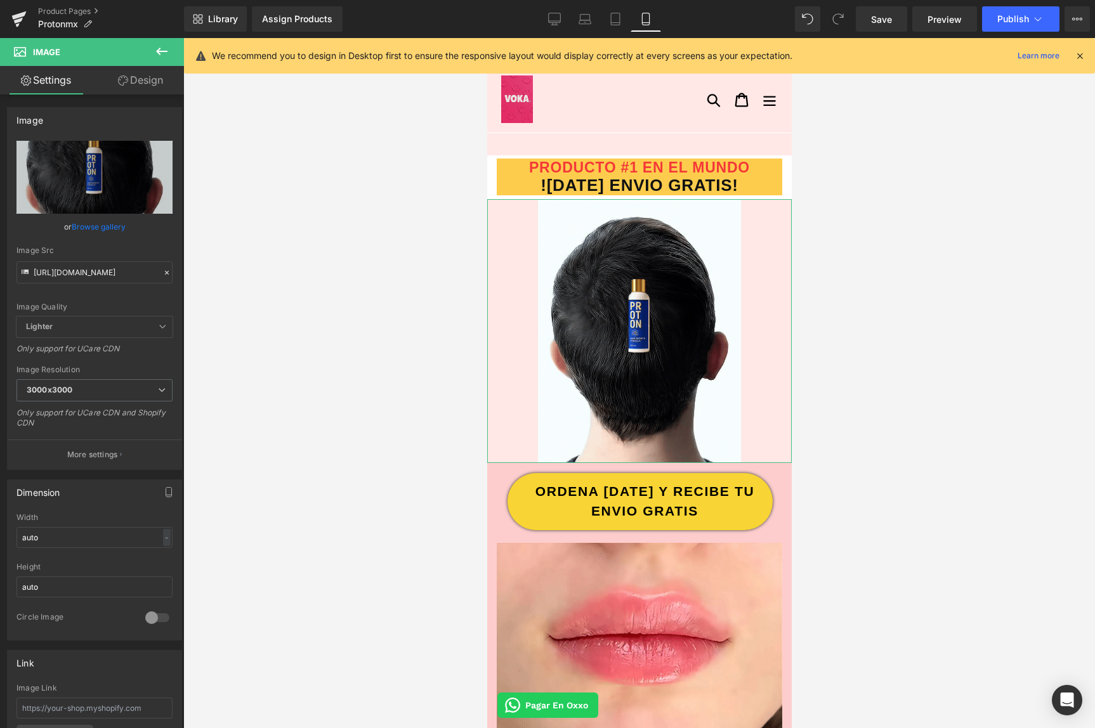
click at [142, 84] on link "Design" at bounding box center [141, 80] width 92 height 29
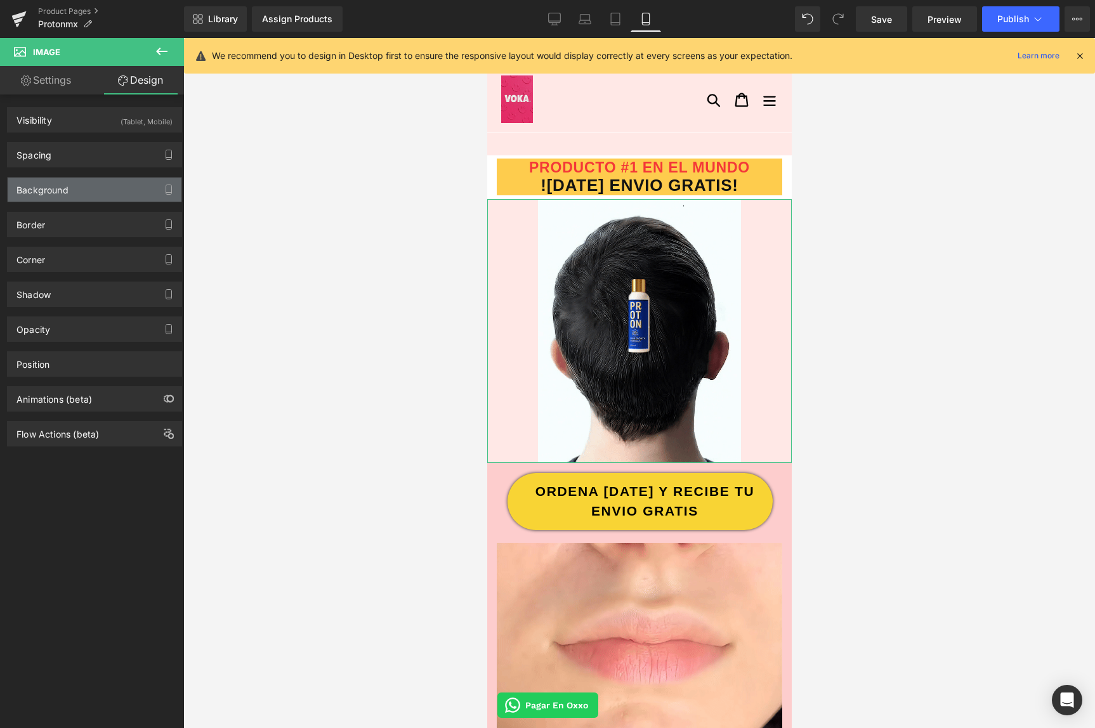
click at [77, 188] on div "Background" at bounding box center [95, 190] width 174 height 24
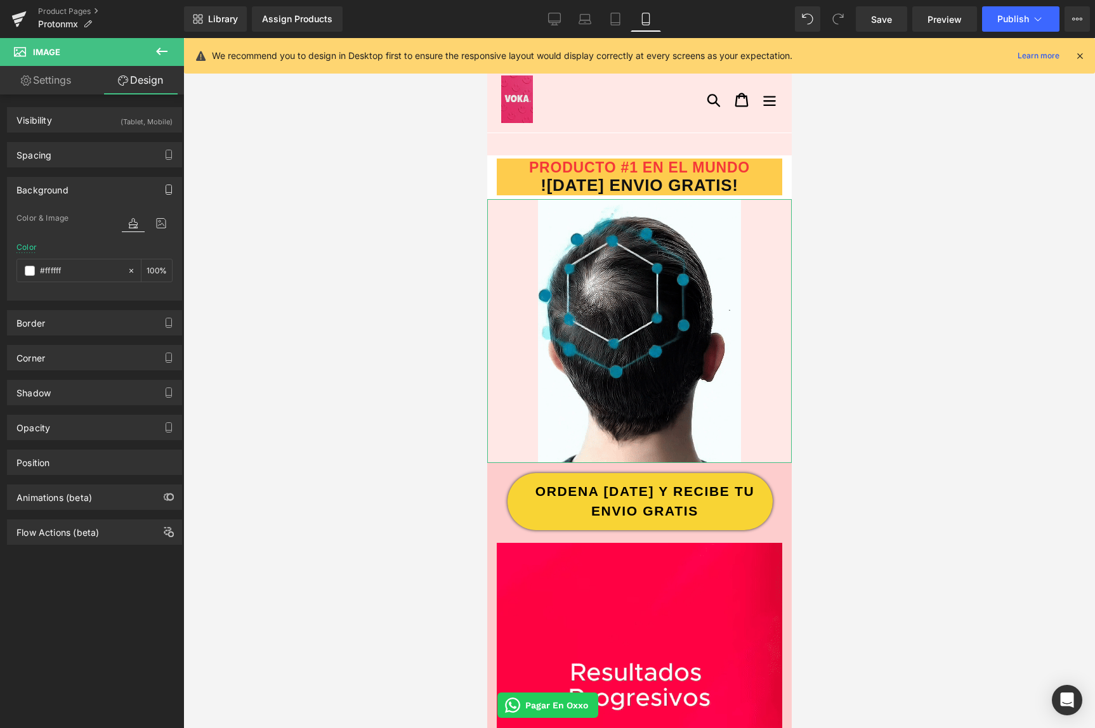
click at [164, 191] on icon "button" at bounding box center [169, 190] width 10 height 10
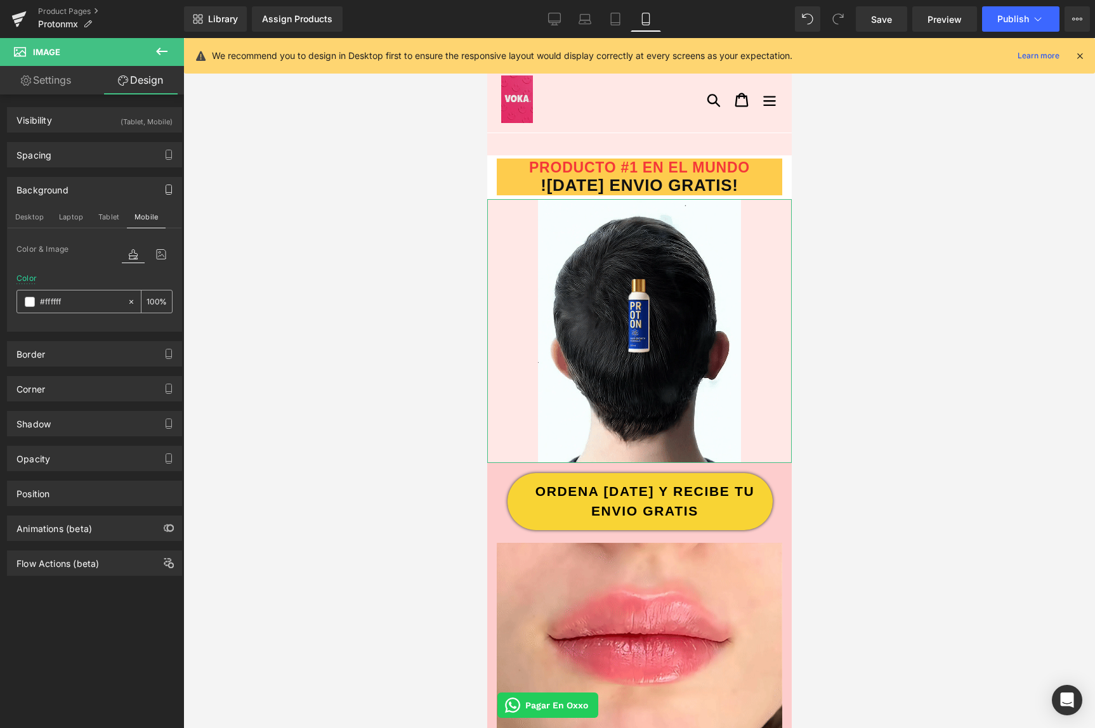
click at [128, 305] on icon at bounding box center [131, 302] width 9 height 9
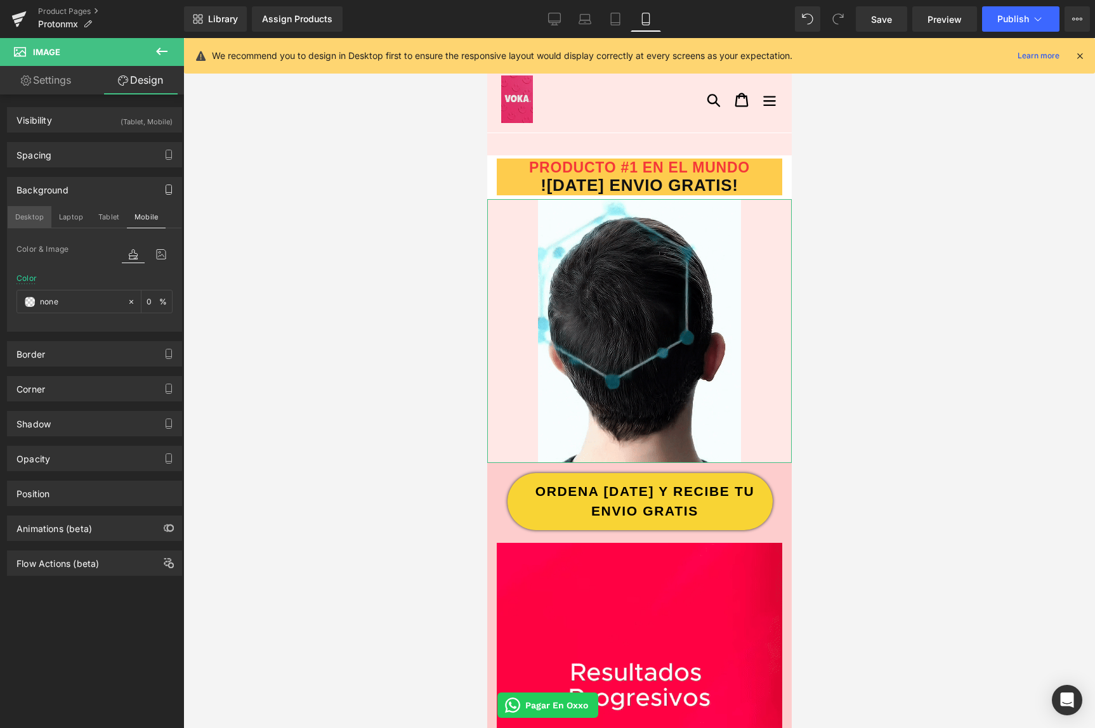
click at [24, 215] on button "Desktop" at bounding box center [30, 217] width 44 height 22
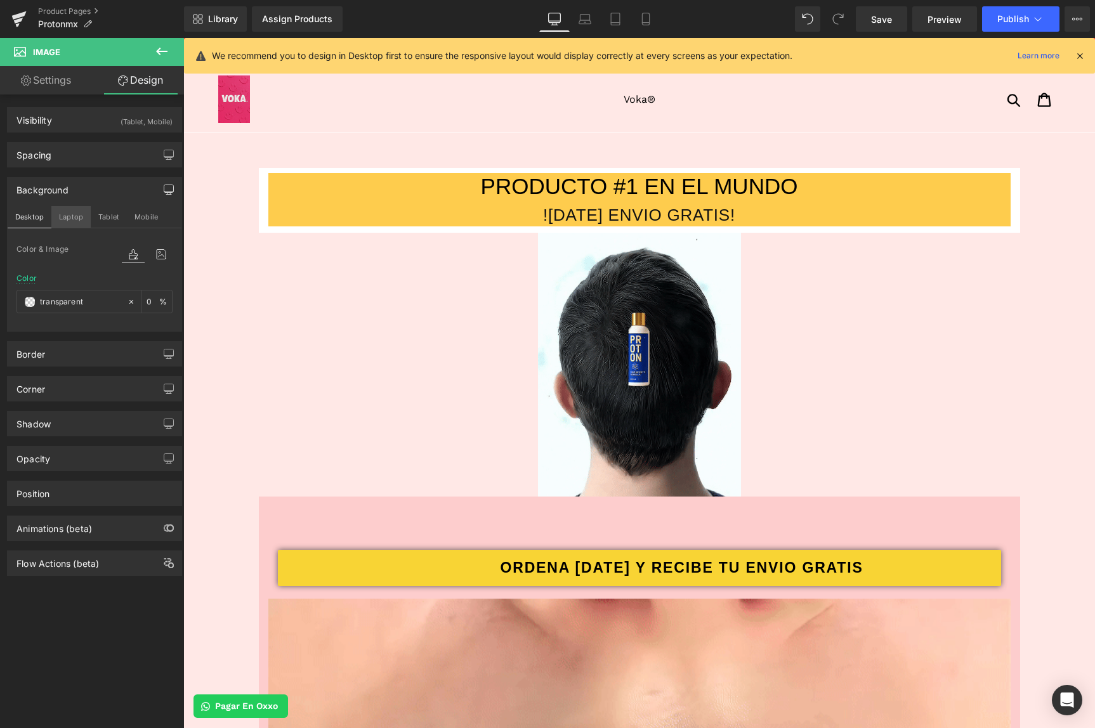
click at [53, 215] on button "Laptop" at bounding box center [70, 217] width 39 height 22
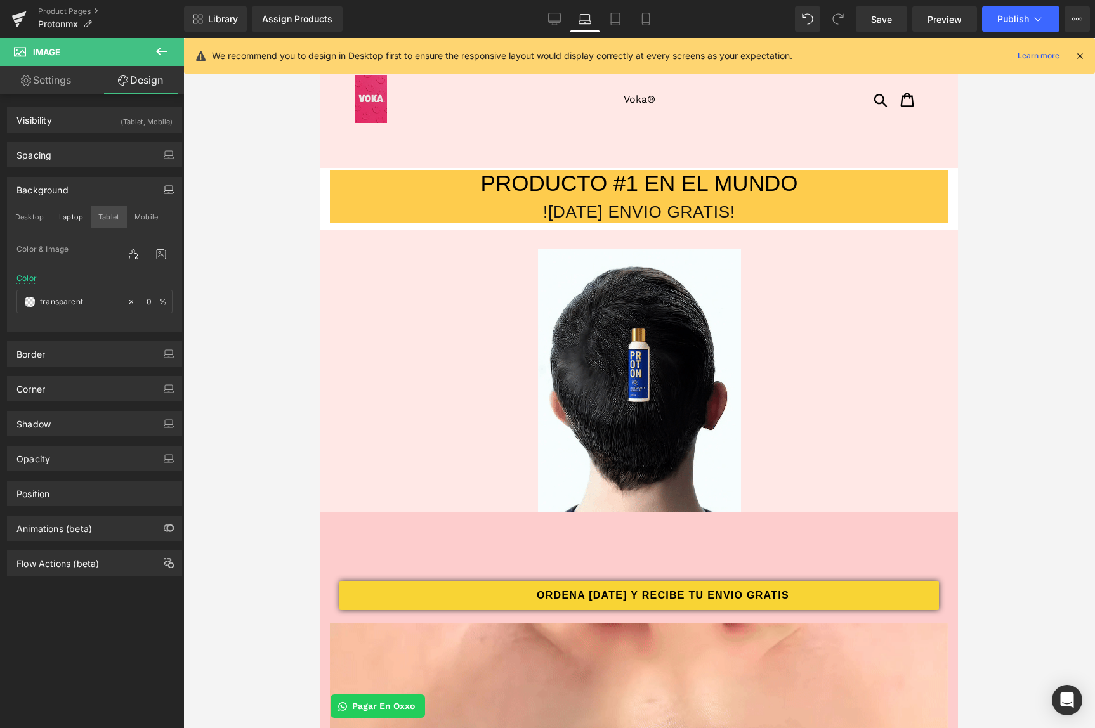
click at [112, 216] on button "Tablet" at bounding box center [109, 217] width 36 height 22
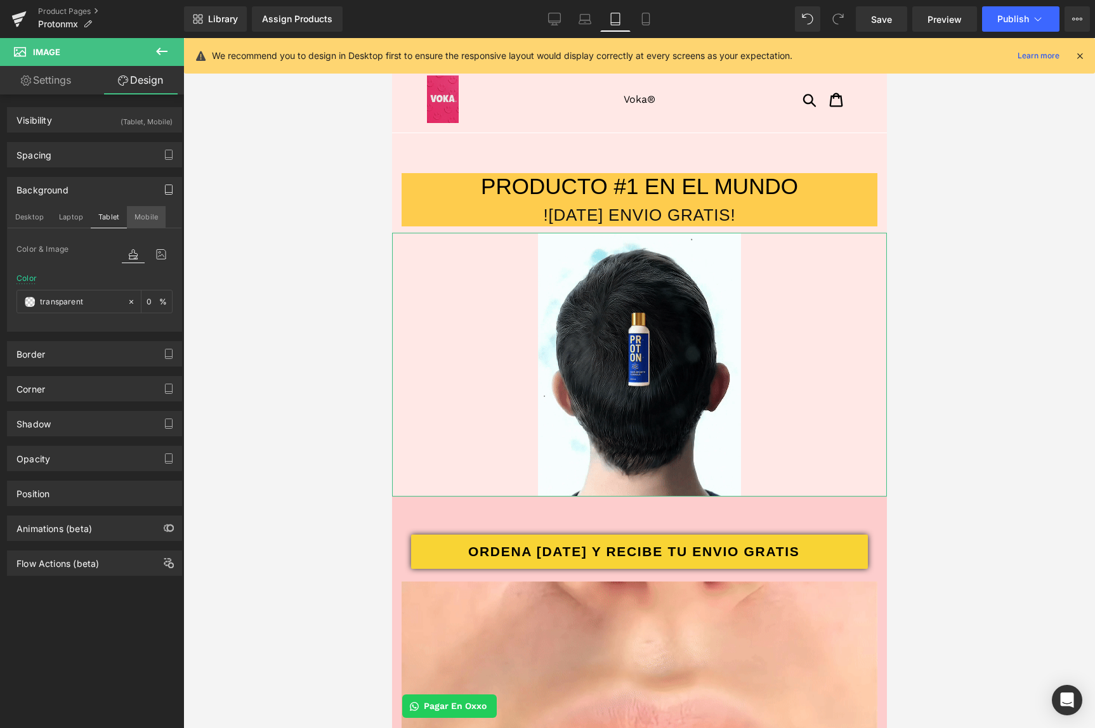
click at [145, 216] on button "Mobile" at bounding box center [146, 217] width 39 height 22
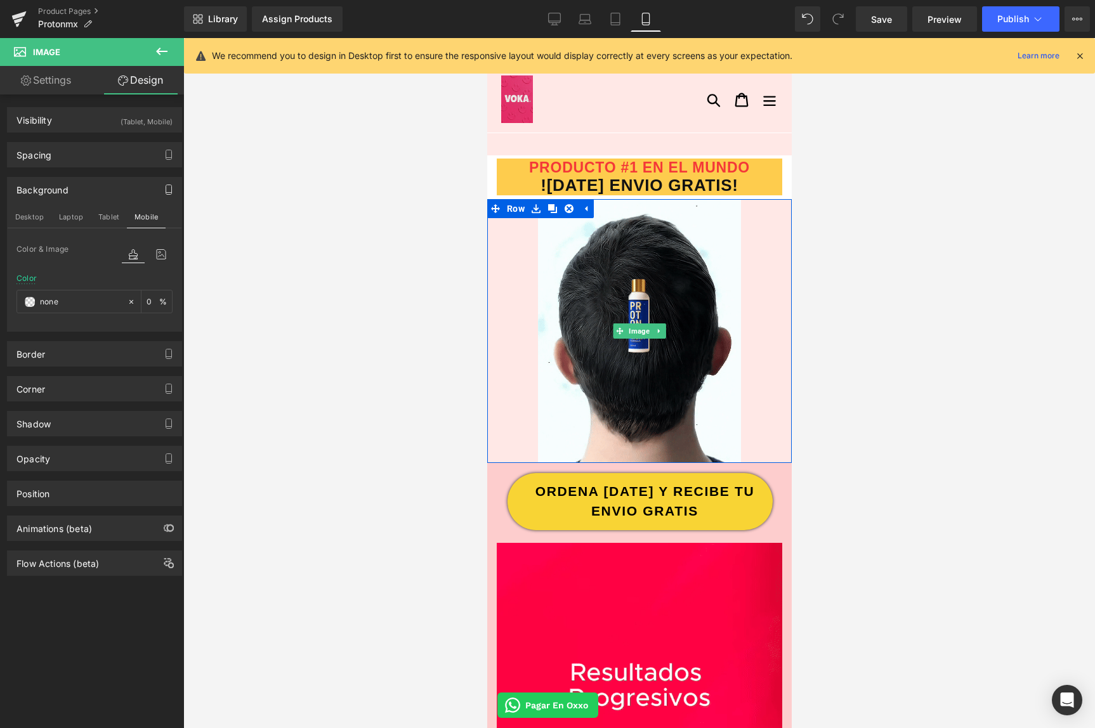
click at [498, 346] on div at bounding box center [639, 331] width 305 height 264
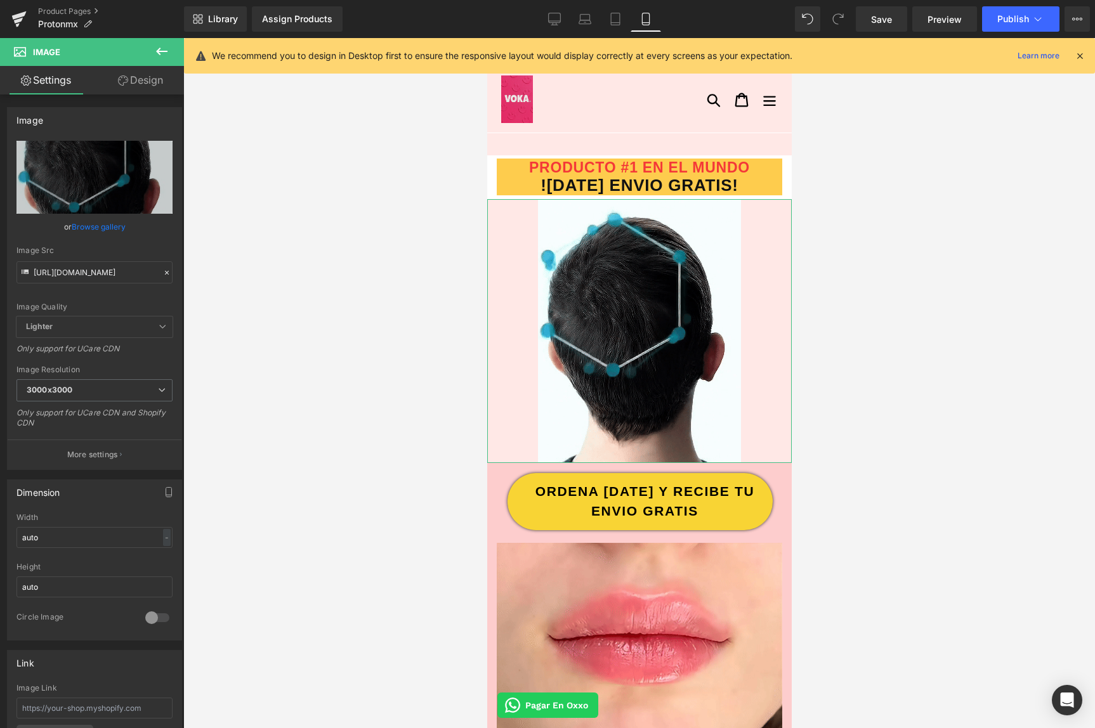
click at [140, 88] on link "Design" at bounding box center [141, 80] width 92 height 29
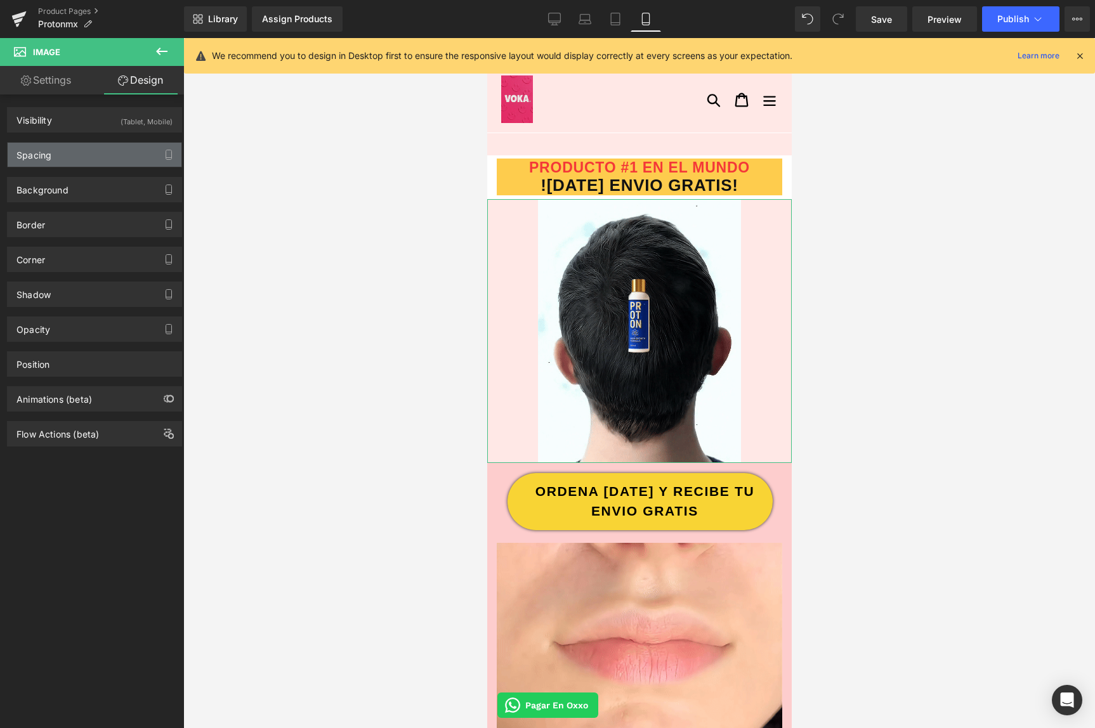
click at [78, 147] on div "Spacing" at bounding box center [95, 155] width 174 height 24
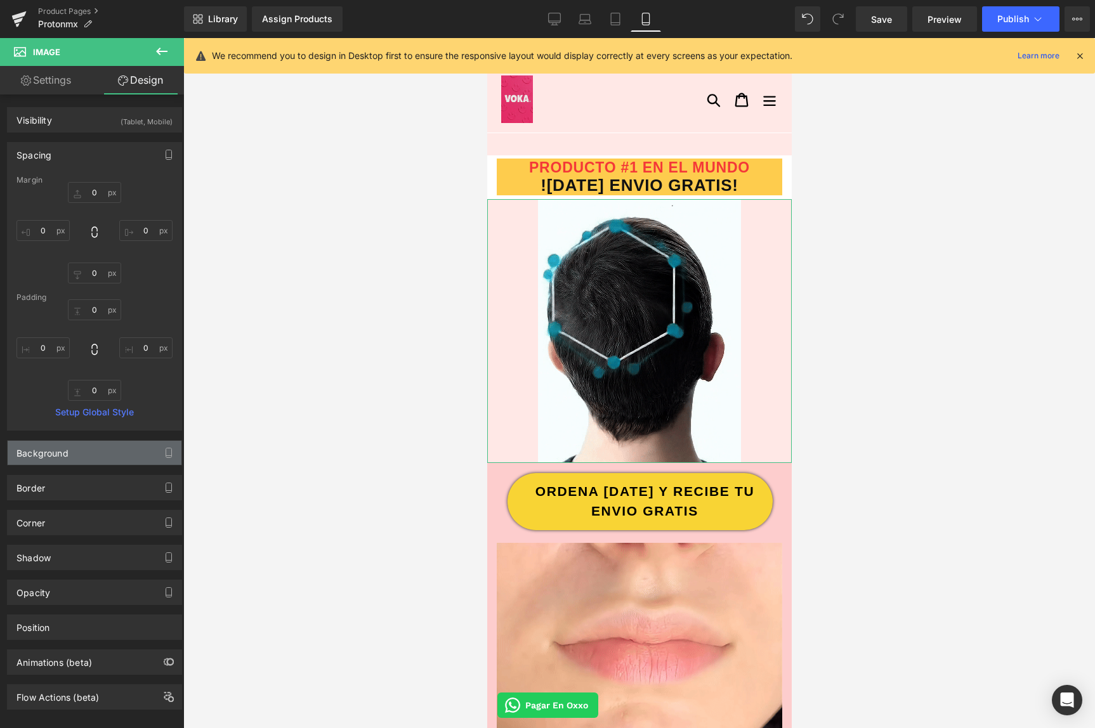
click at [96, 457] on div "Background" at bounding box center [95, 453] width 174 height 24
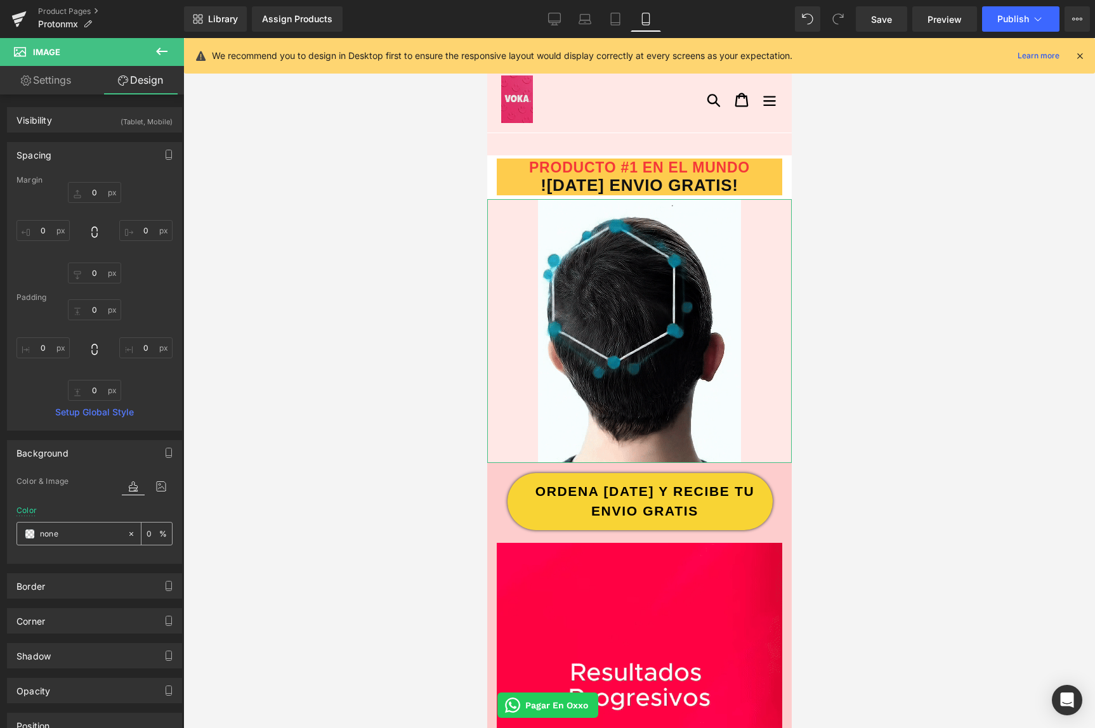
click at [37, 535] on div "none" at bounding box center [72, 534] width 110 height 22
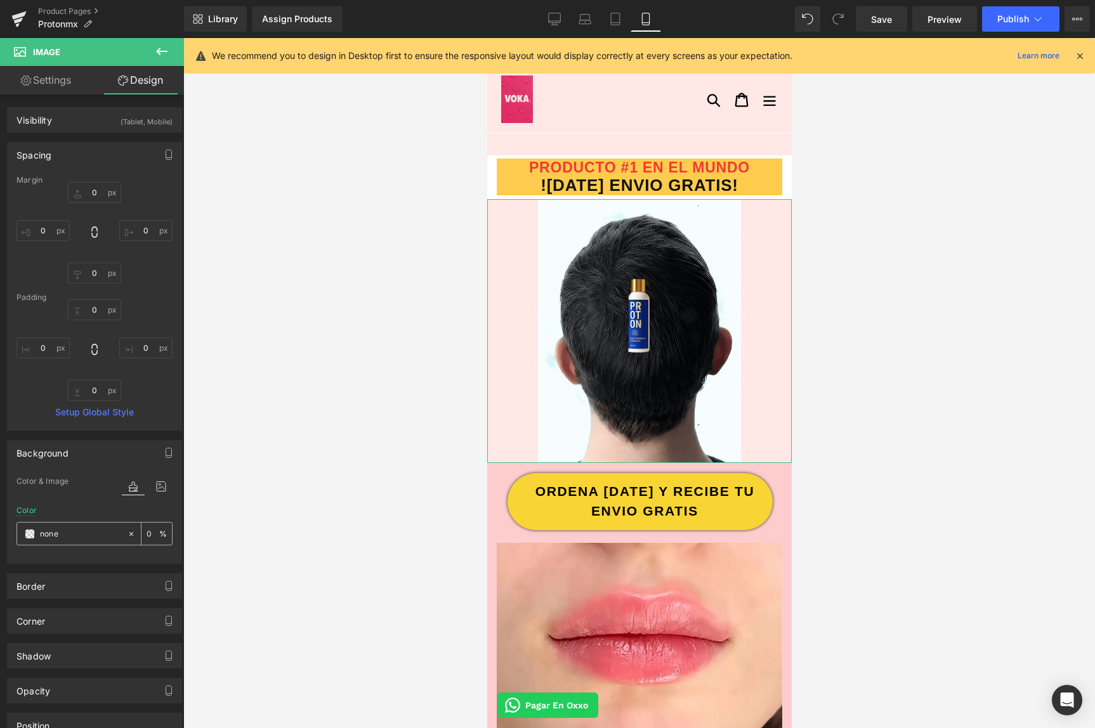
click at [33, 537] on span at bounding box center [30, 534] width 10 height 10
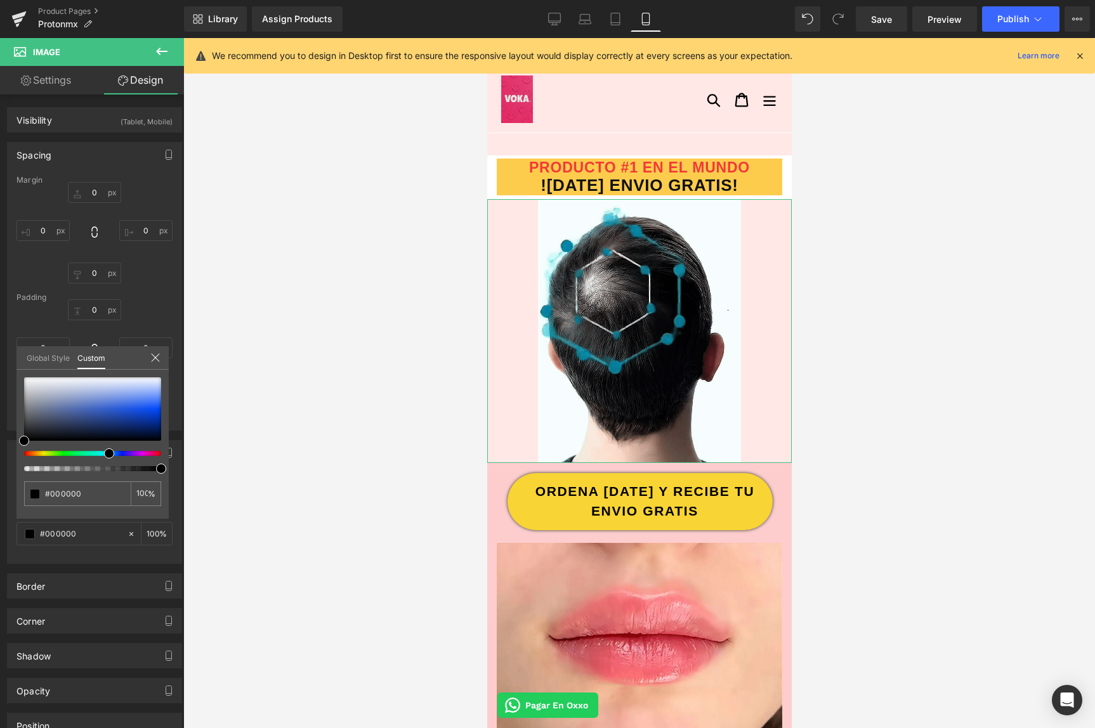
drag, startPoint x: 129, startPoint y: 453, endPoint x: 102, endPoint y: 454, distance: 27.3
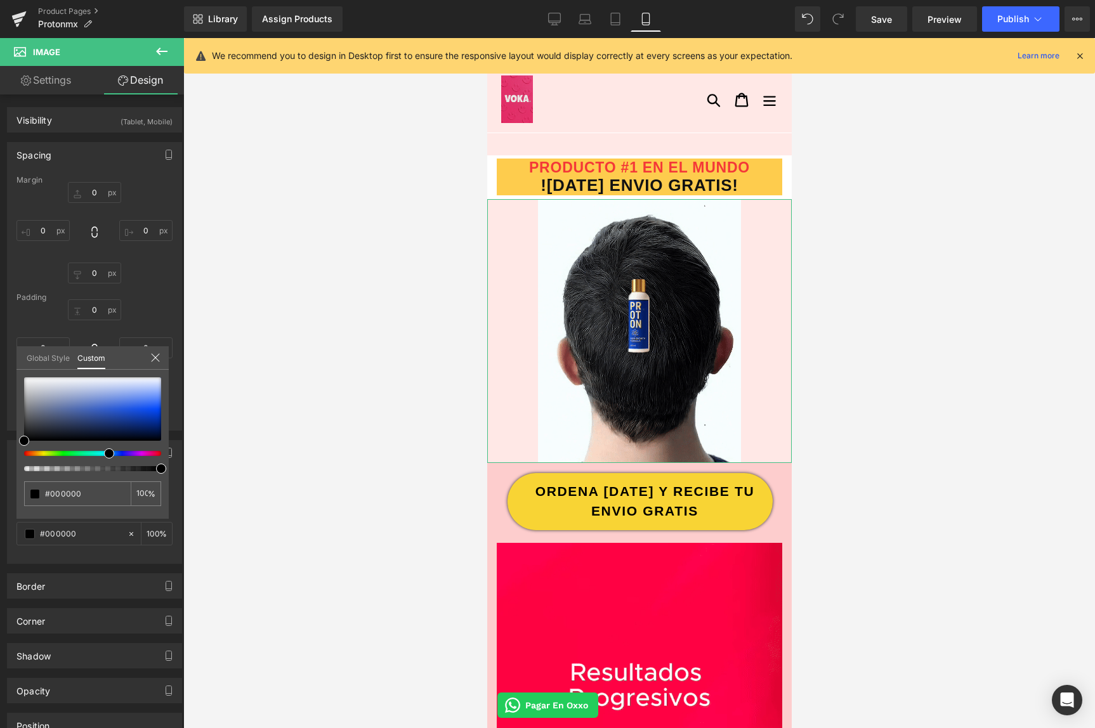
click at [104, 459] on div at bounding box center [92, 425] width 137 height 94
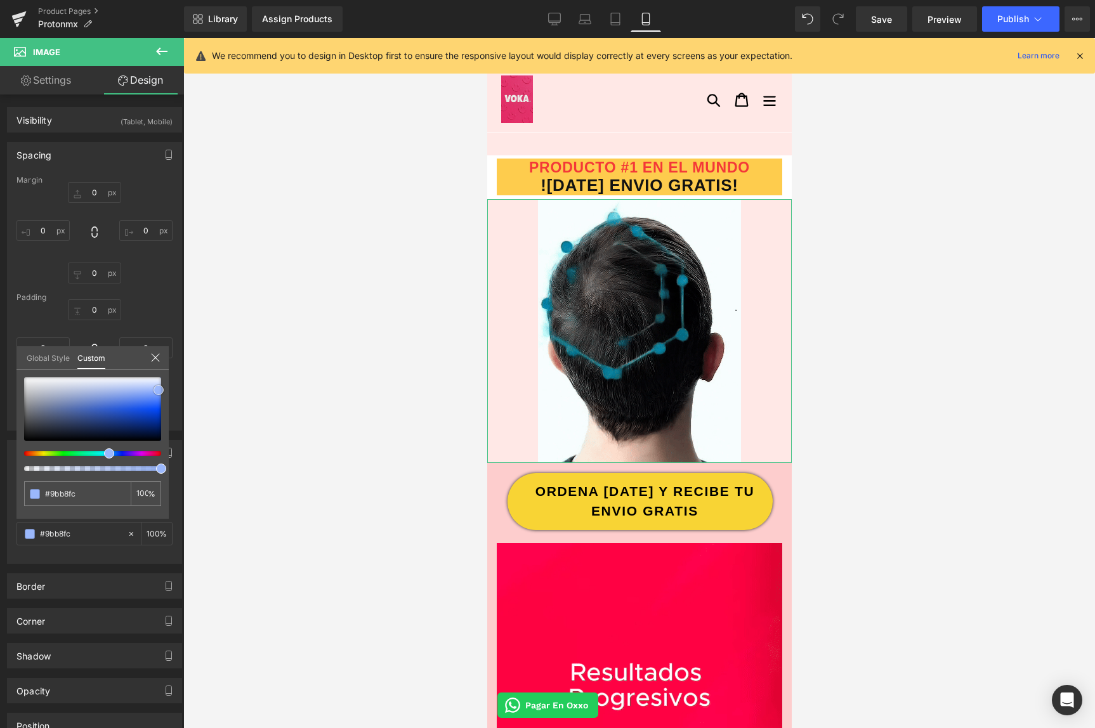
drag, startPoint x: 100, startPoint y: 429, endPoint x: 159, endPoint y: 390, distance: 70.0
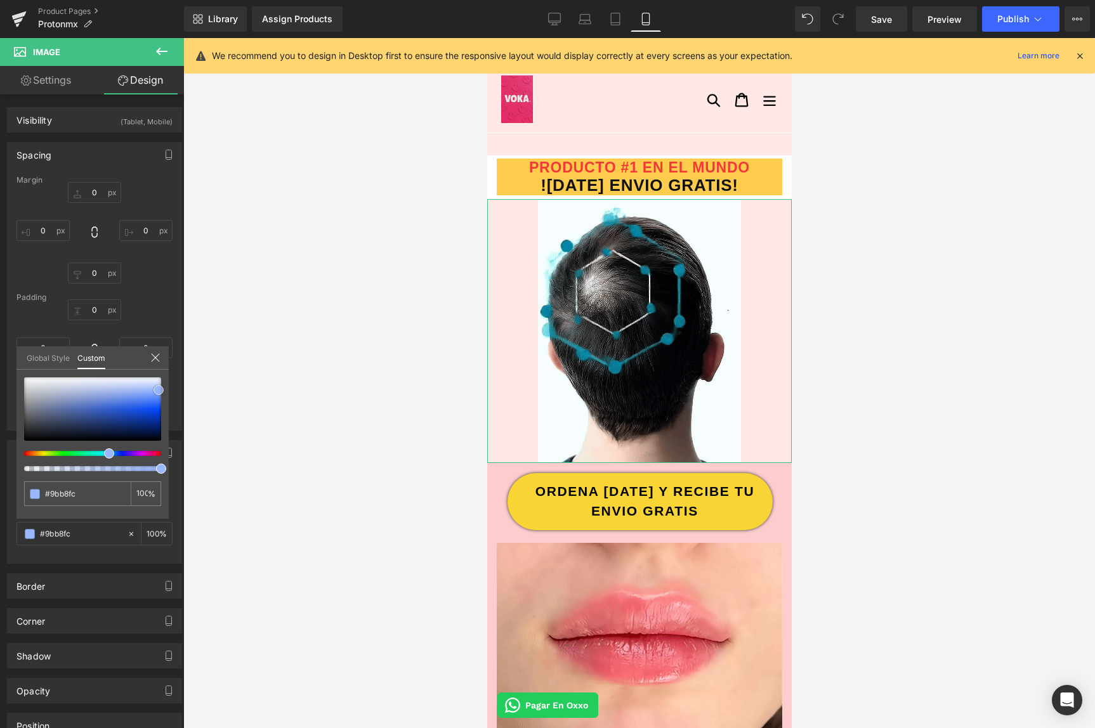
click at [159, 390] on div at bounding box center [92, 409] width 137 height 63
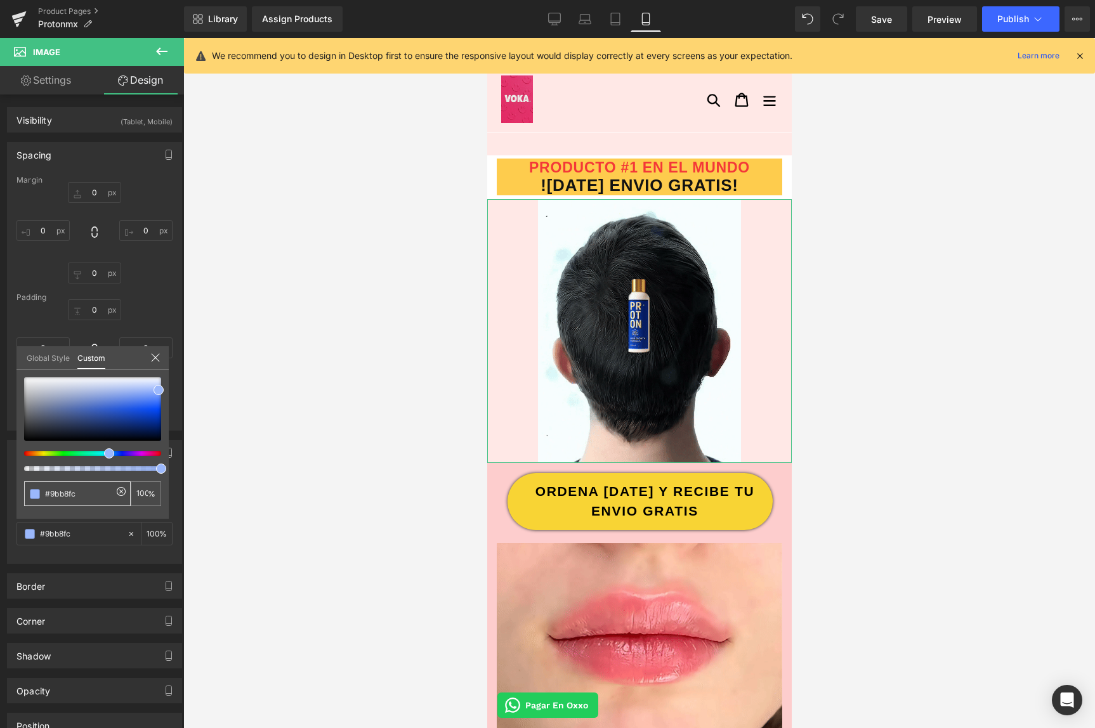
click at [97, 487] on input "none" at bounding box center [78, 493] width 67 height 13
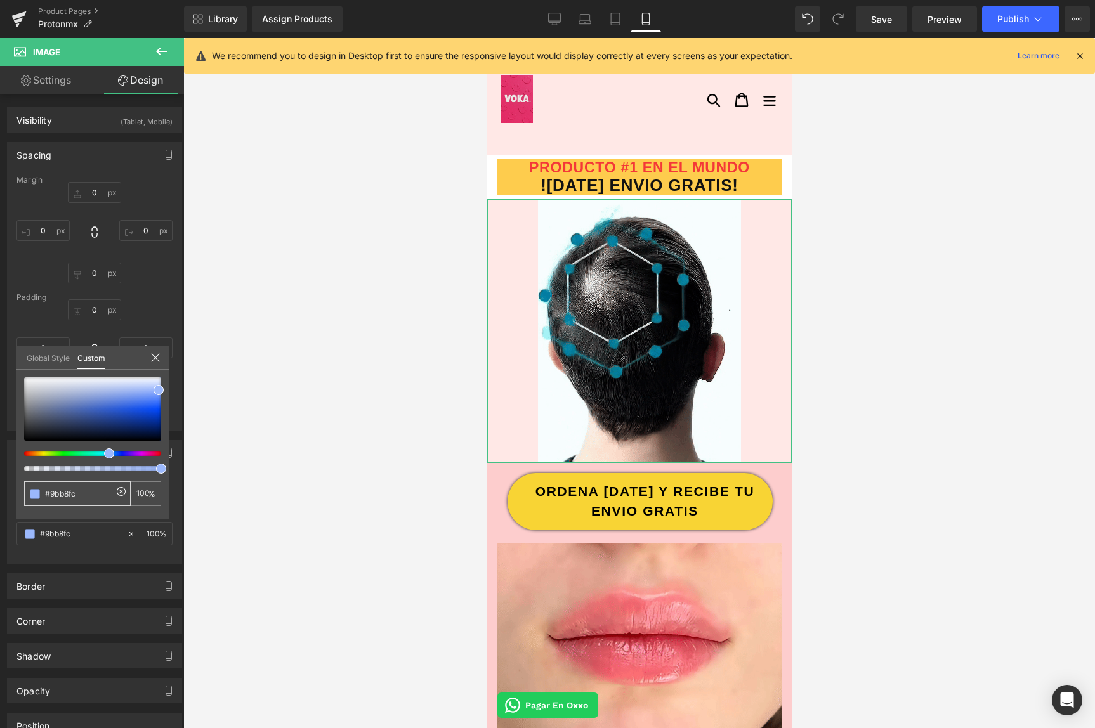
click at [97, 487] on input "none" at bounding box center [78, 493] width 67 height 13
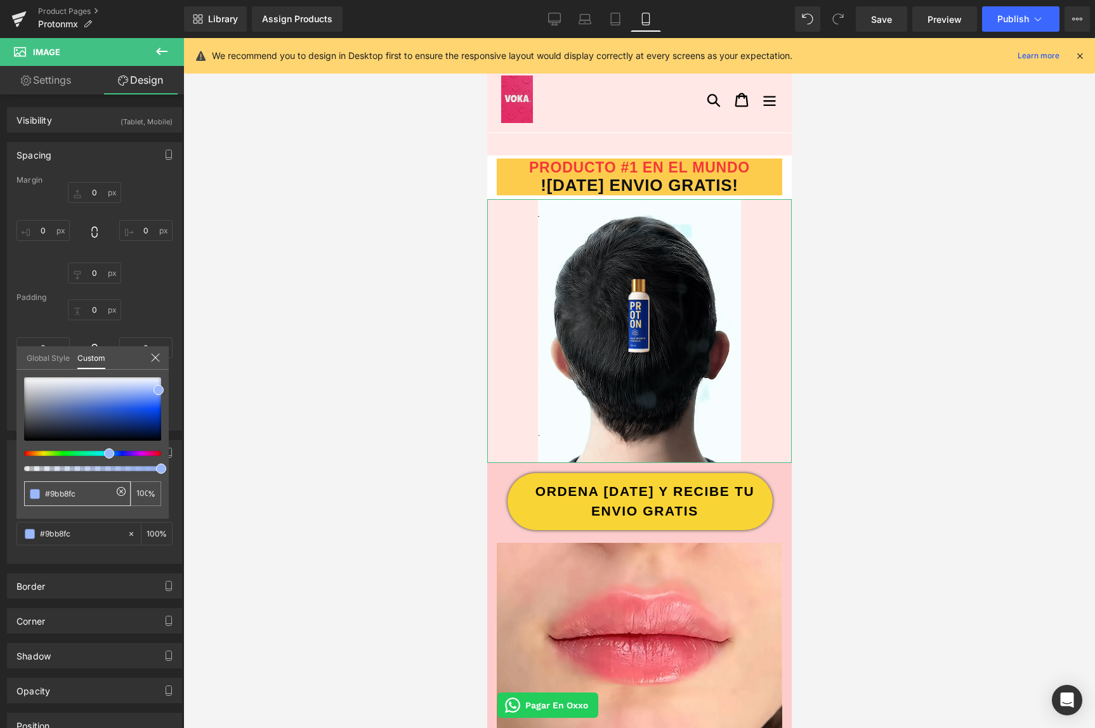
click at [97, 487] on input "none" at bounding box center [78, 493] width 67 height 13
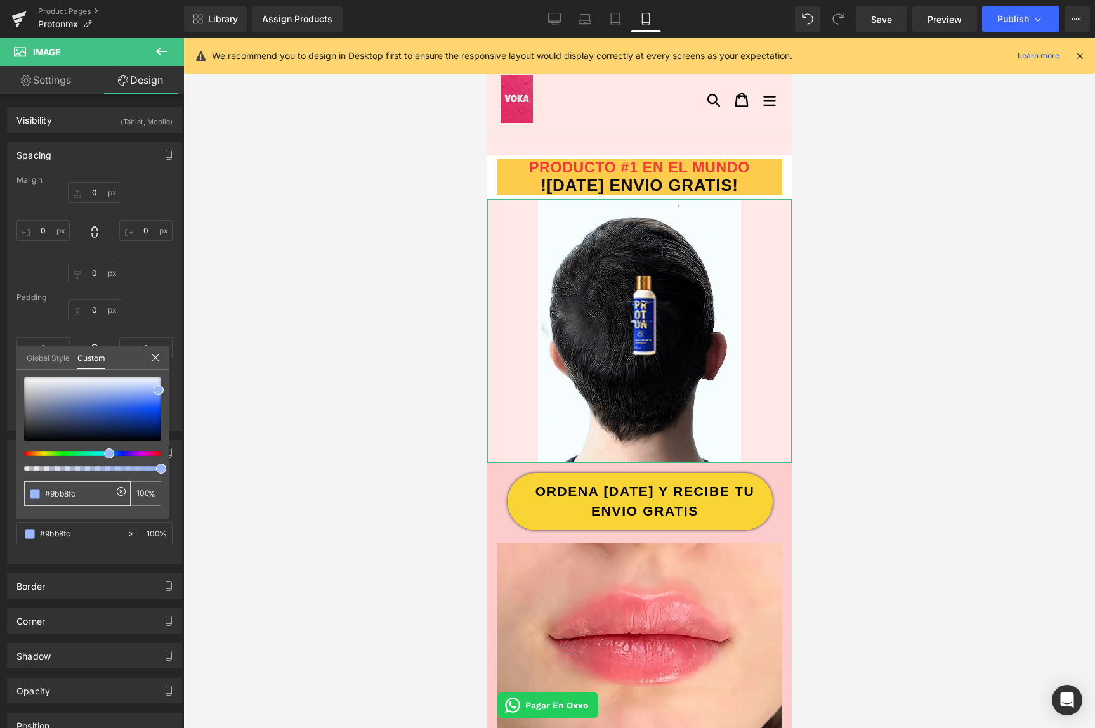
type input "#9bb8fc"
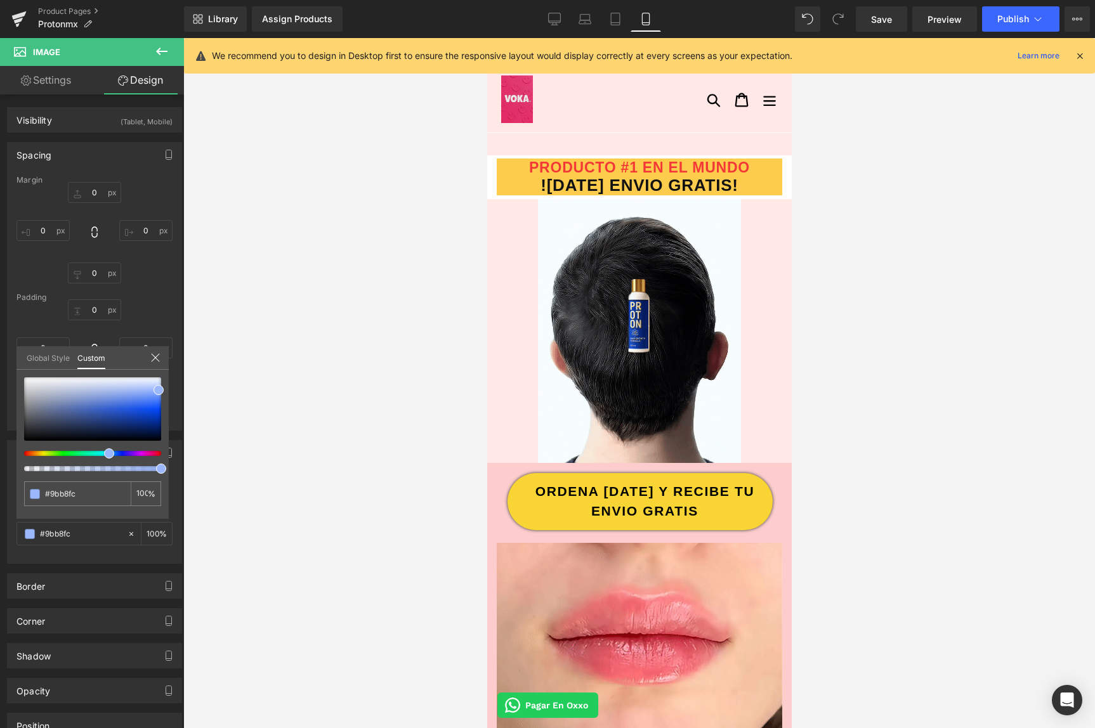
click at [228, 383] on div at bounding box center [639, 383] width 912 height 690
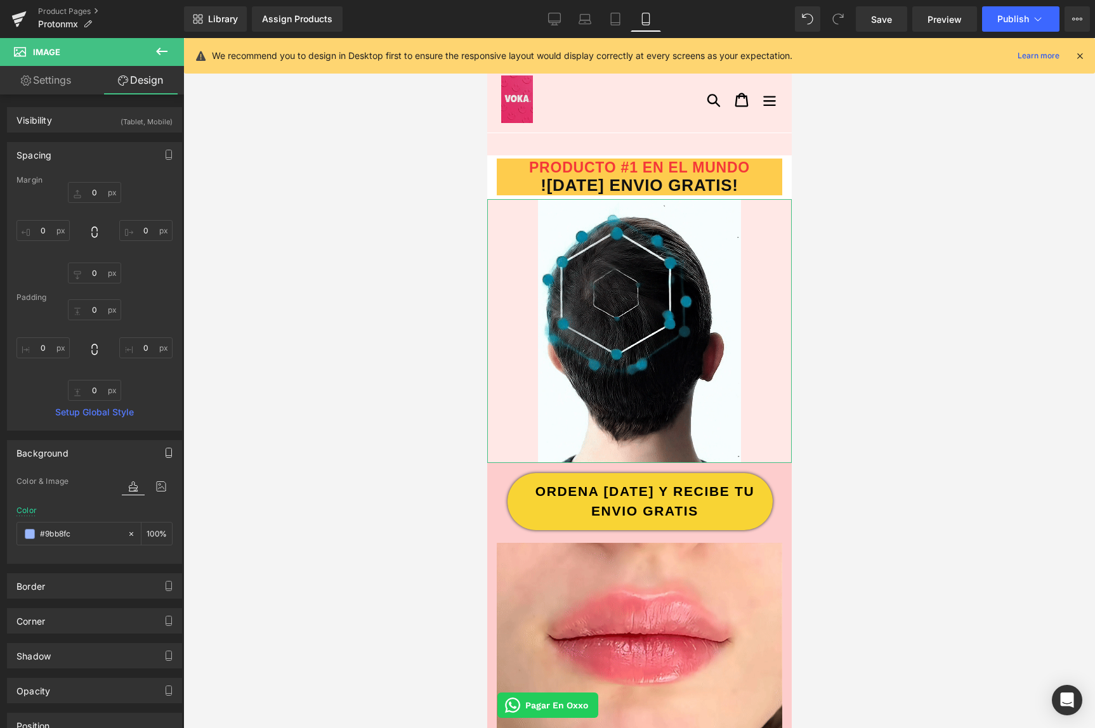
click at [167, 455] on icon "button" at bounding box center [169, 453] width 10 height 10
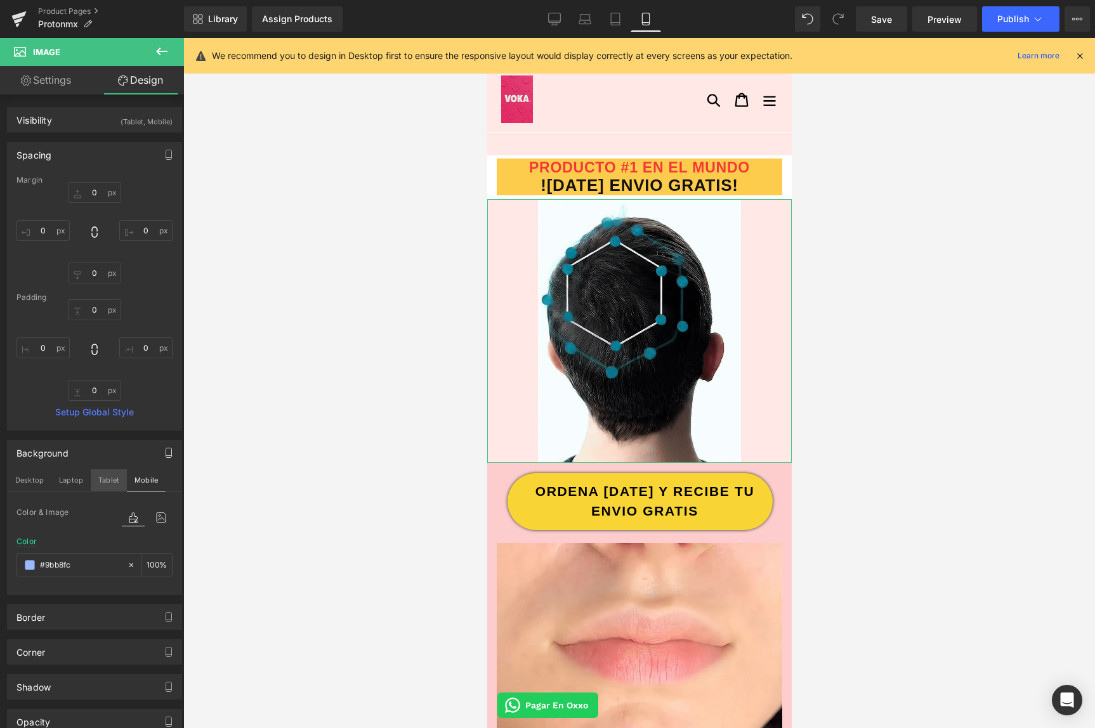
click at [116, 479] on button "Tablet" at bounding box center [109, 481] width 36 height 22
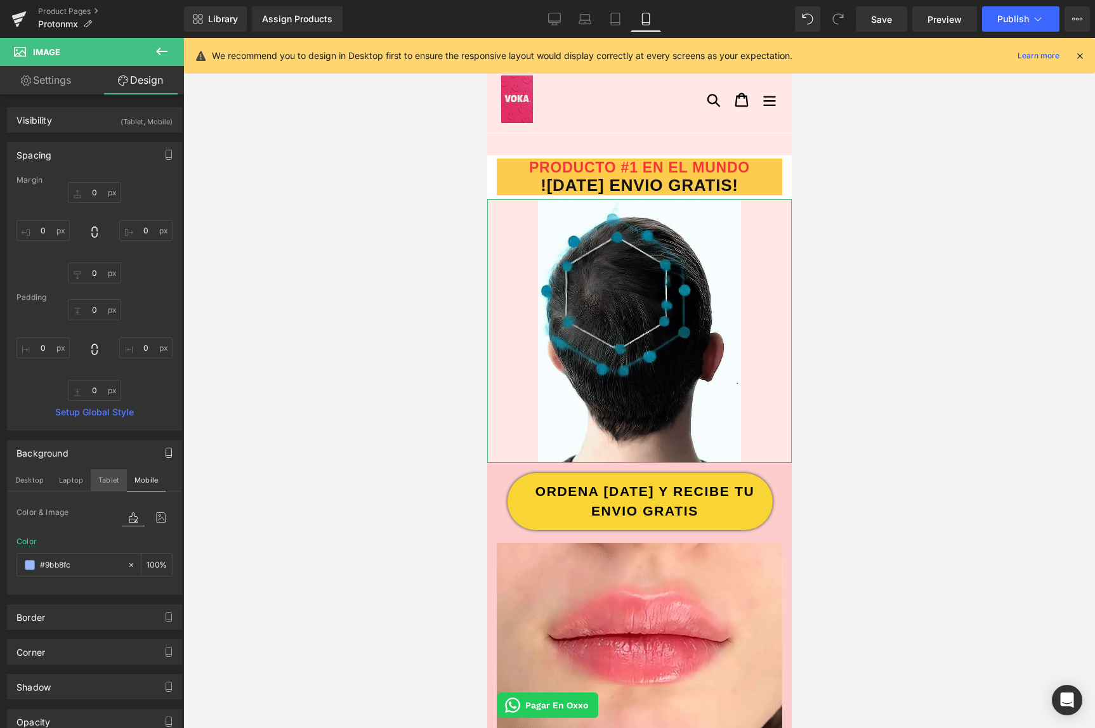
scroll to position [34, 0]
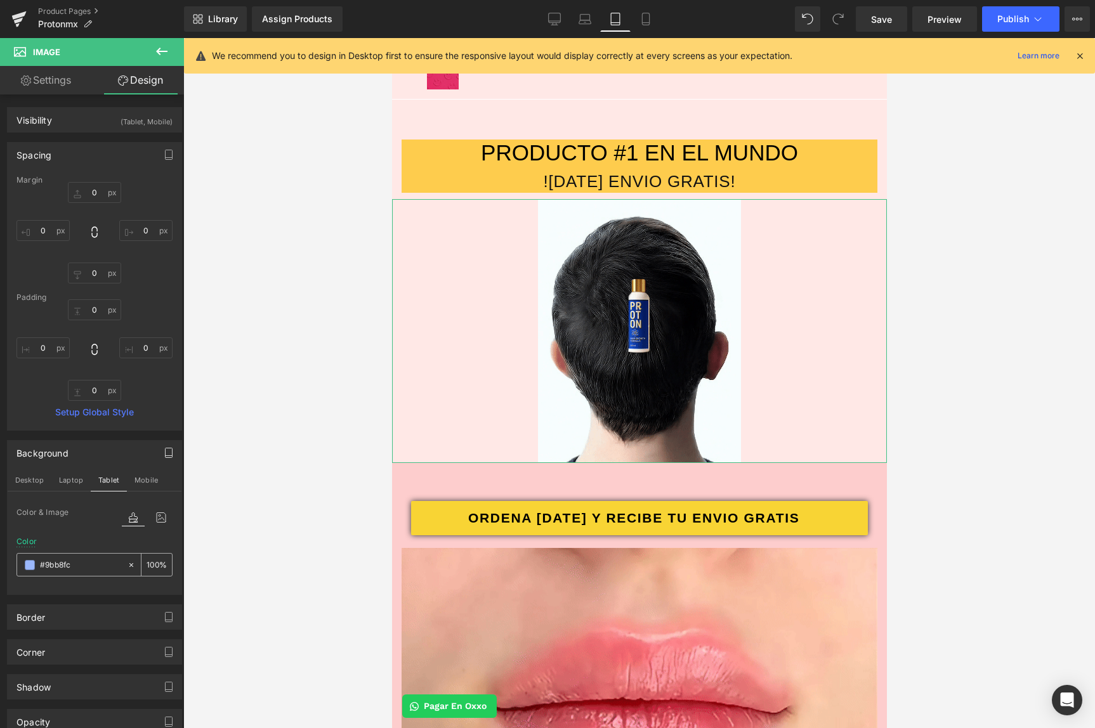
click at [85, 565] on input "none" at bounding box center [80, 565] width 81 height 14
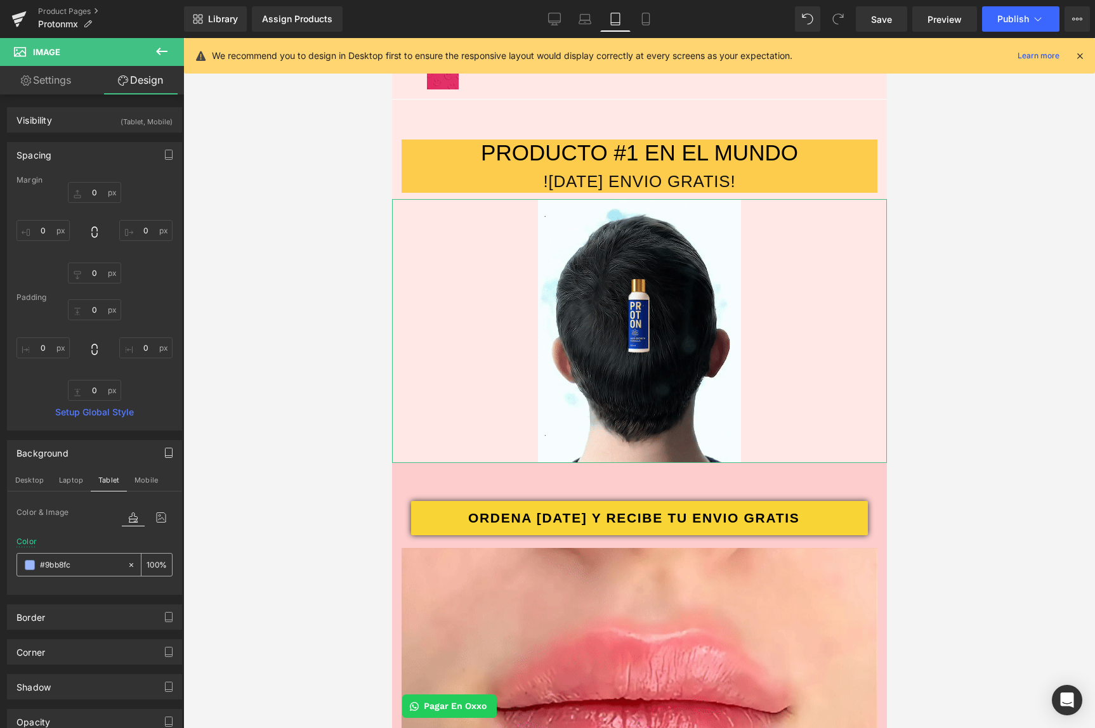
click at [85, 565] on input "none" at bounding box center [80, 565] width 81 height 14
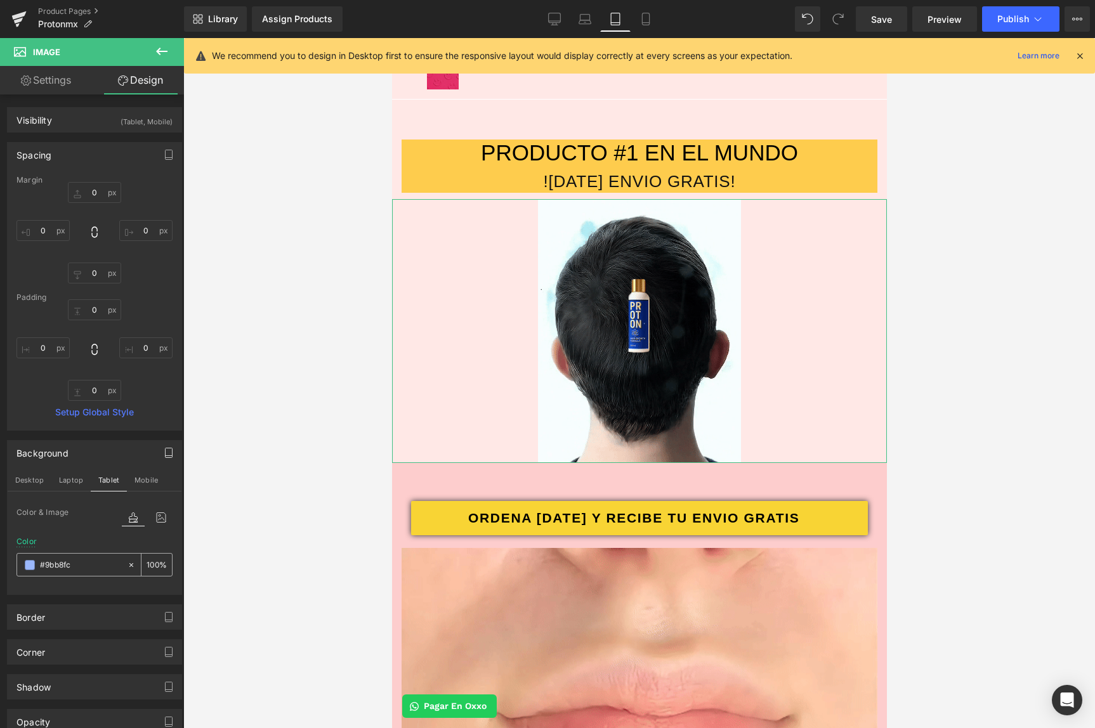
type input "#9bb8fc"
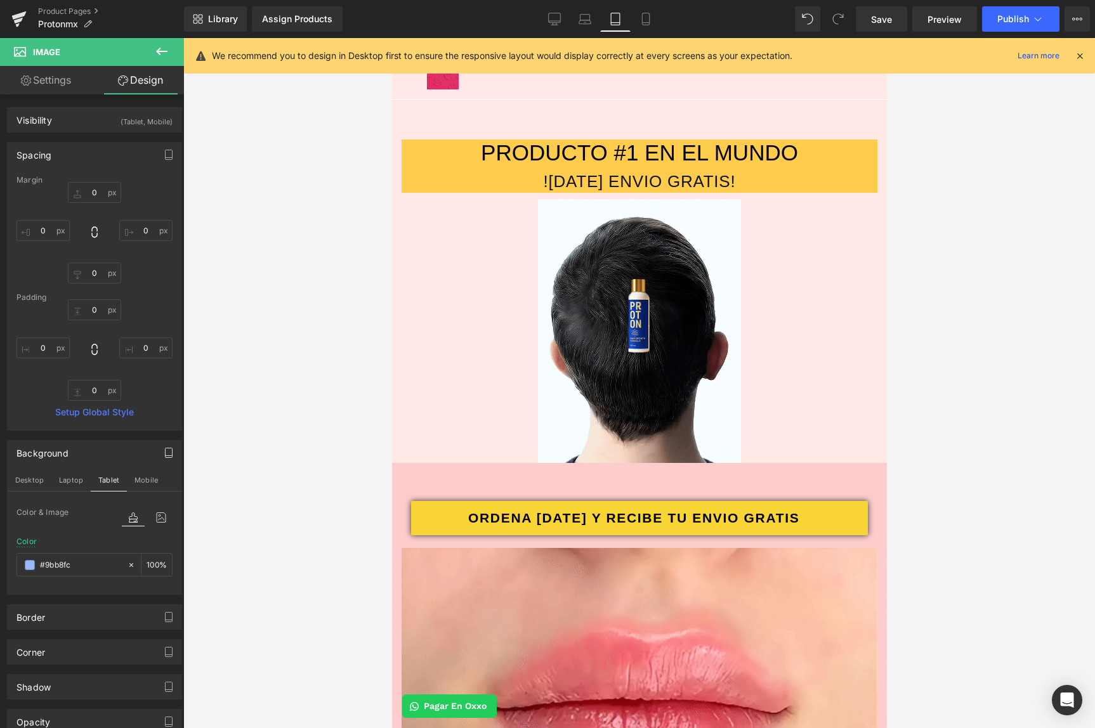
click at [247, 500] on div at bounding box center [639, 383] width 912 height 690
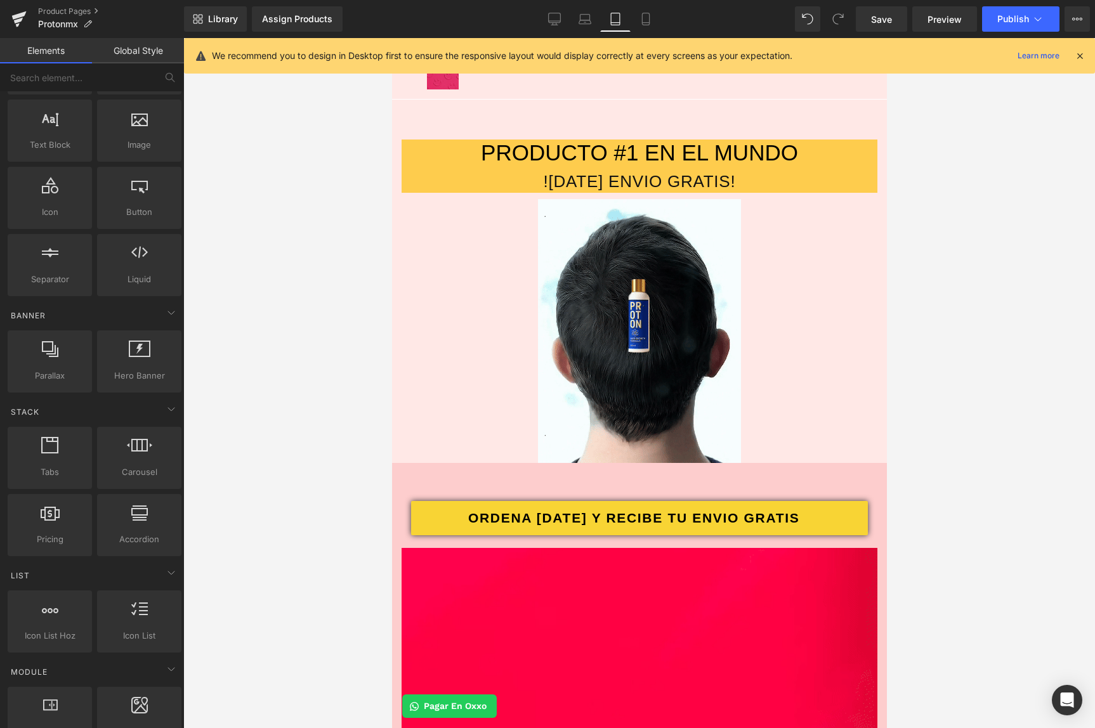
scroll to position [93, 0]
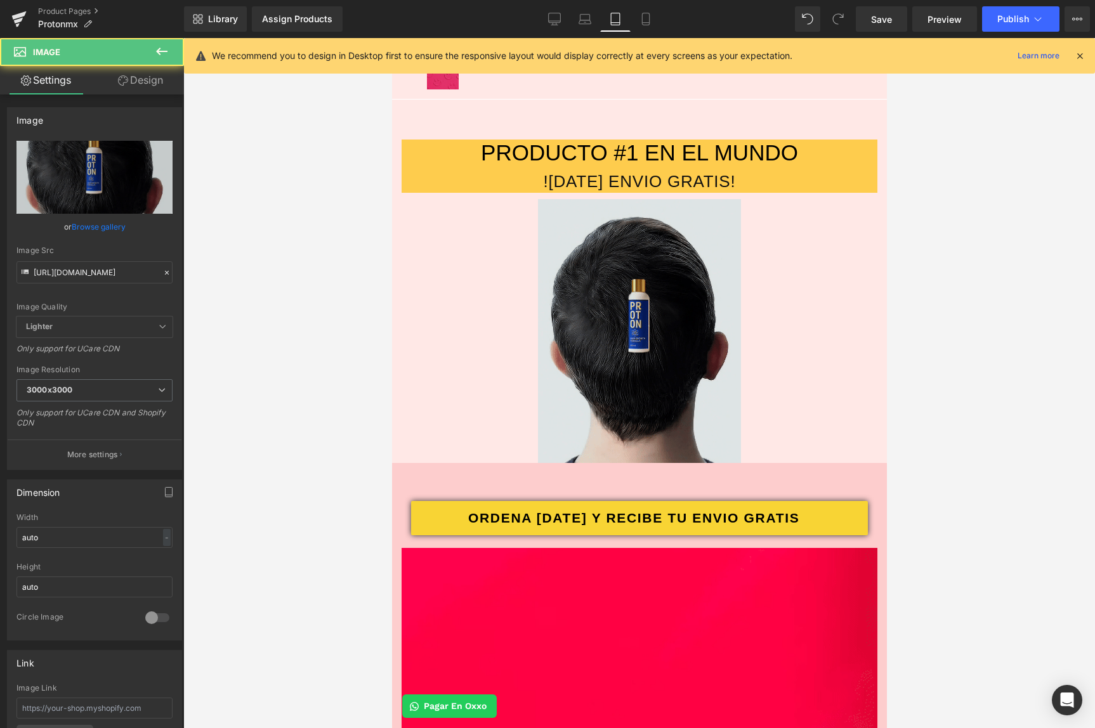
click at [612, 361] on img at bounding box center [638, 331] width 203 height 264
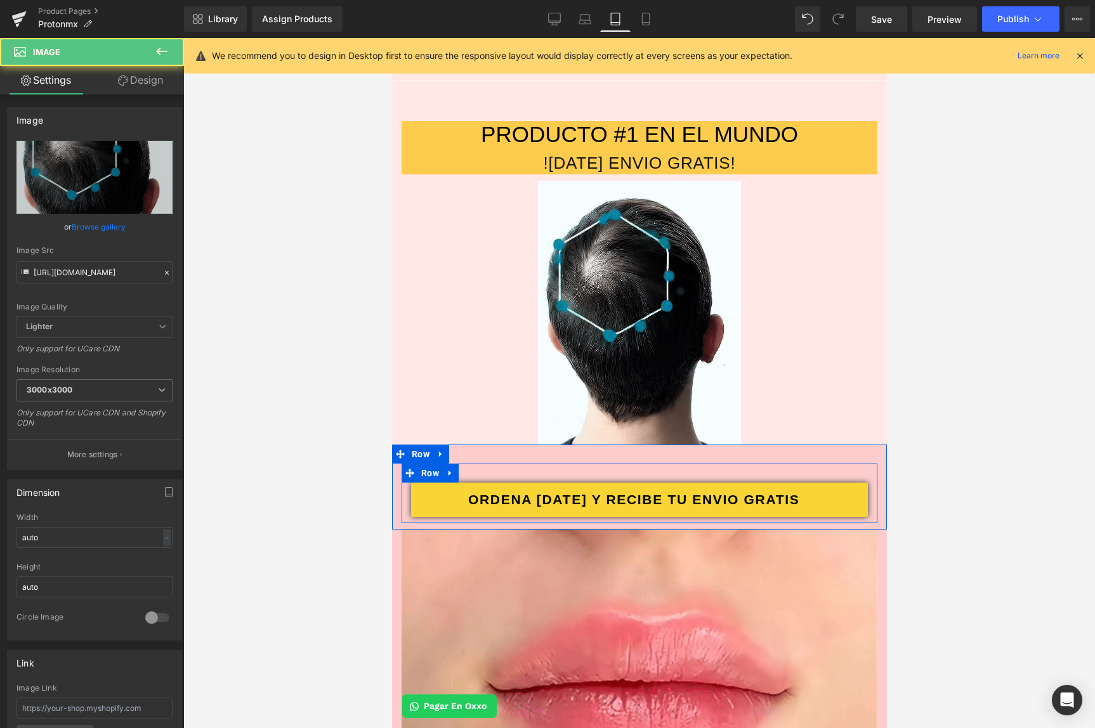
scroll to position [52, 0]
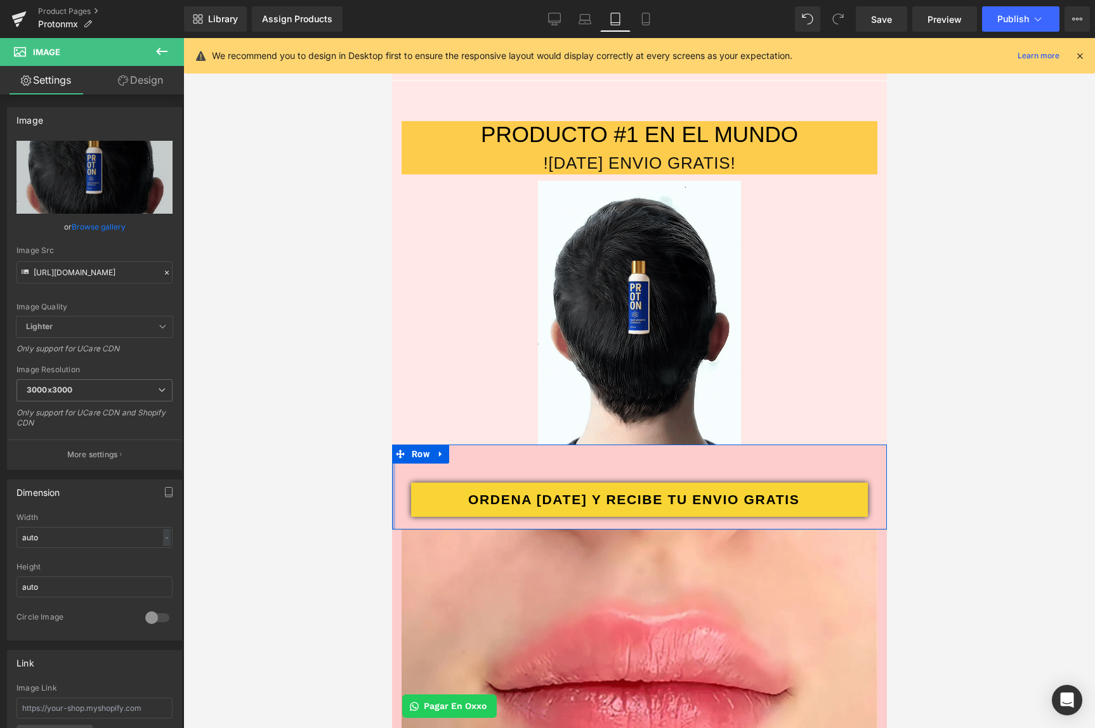
click at [394, 476] on div at bounding box center [393, 487] width 3 height 85
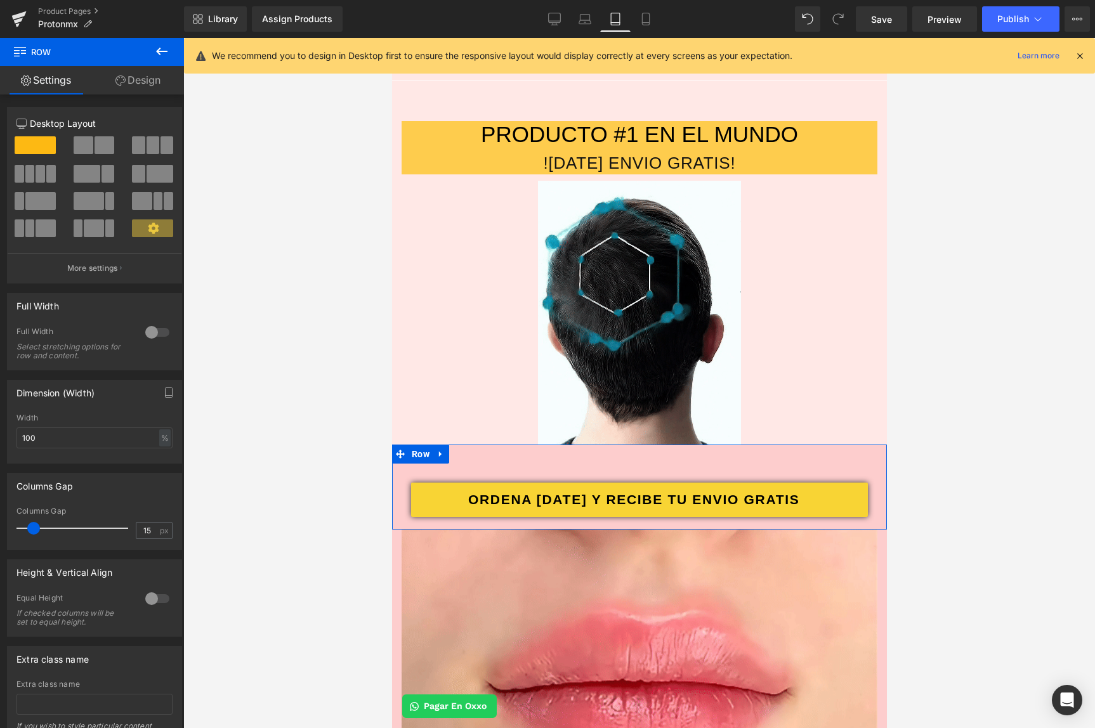
click at [151, 82] on link "Design" at bounding box center [138, 80] width 92 height 29
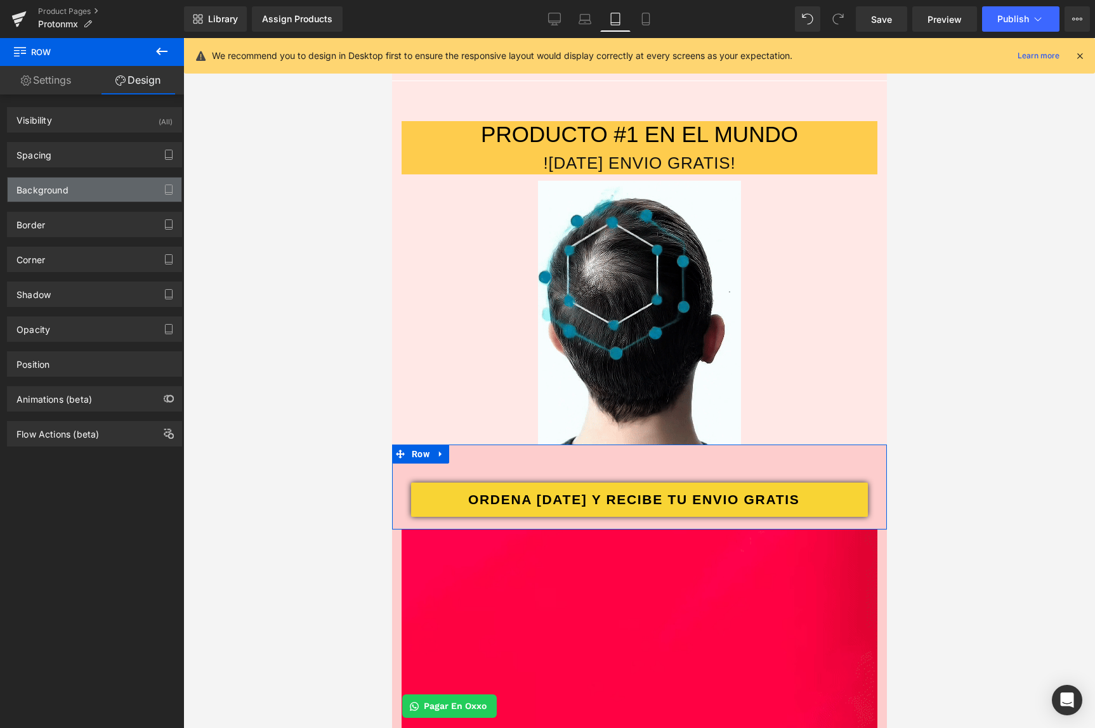
click at [55, 198] on div "Background" at bounding box center [95, 190] width 174 height 24
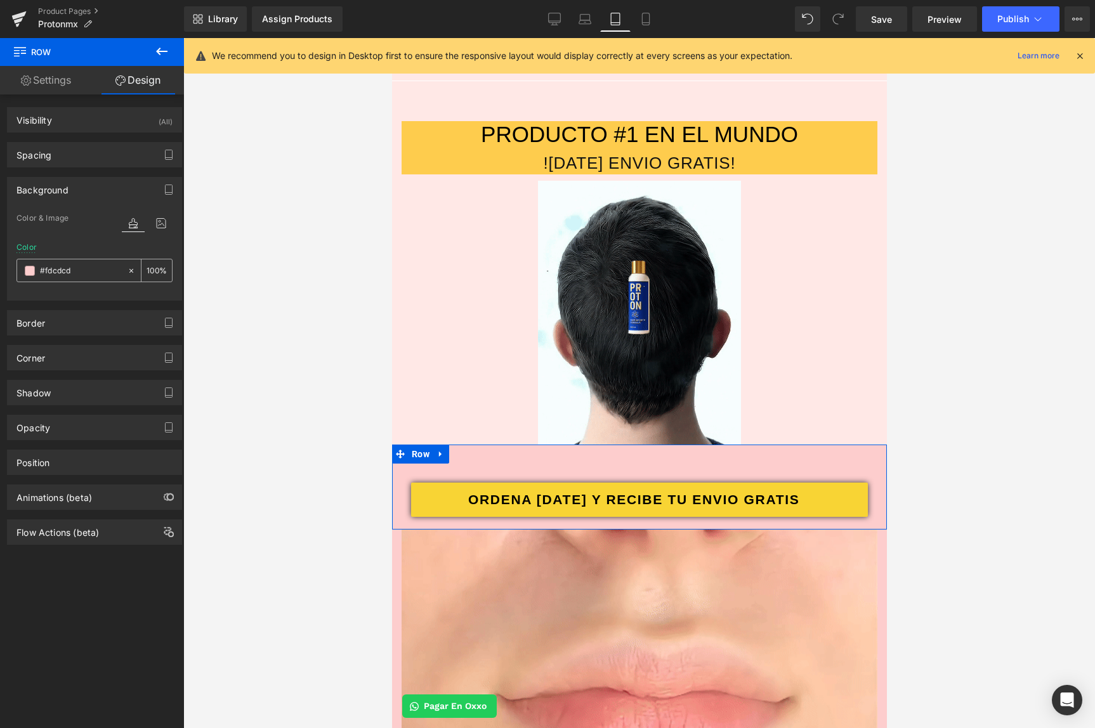
click at [31, 274] on span at bounding box center [30, 271] width 10 height 10
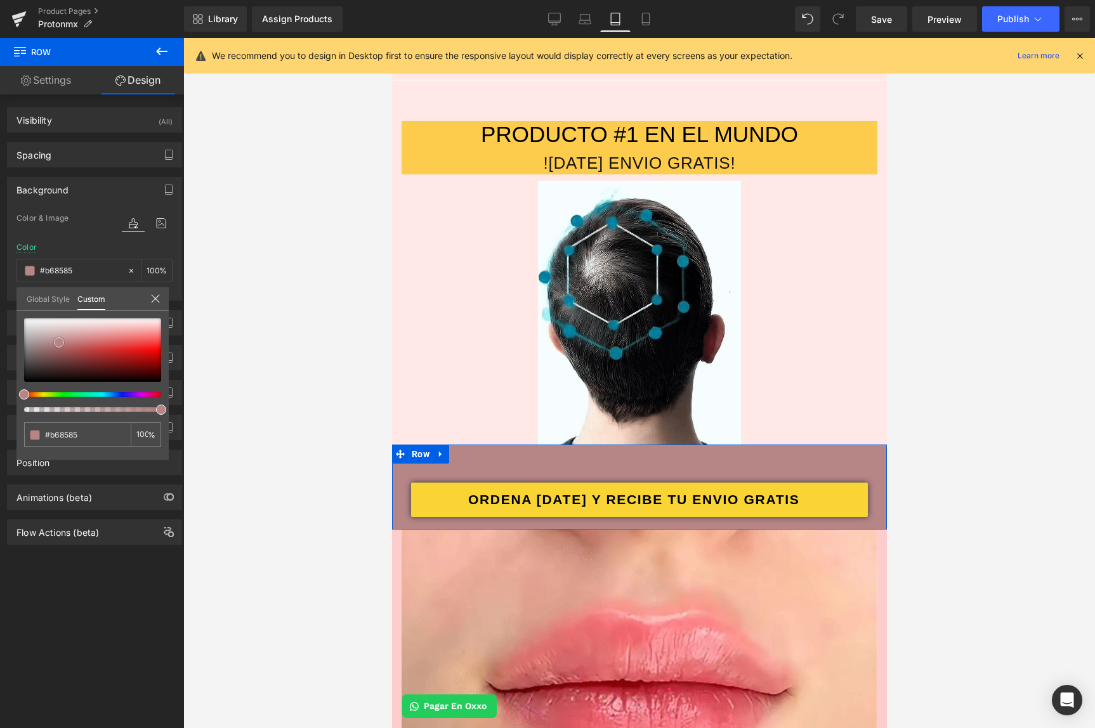
drag, startPoint x: 55, startPoint y: 337, endPoint x: 59, endPoint y: 343, distance: 6.9
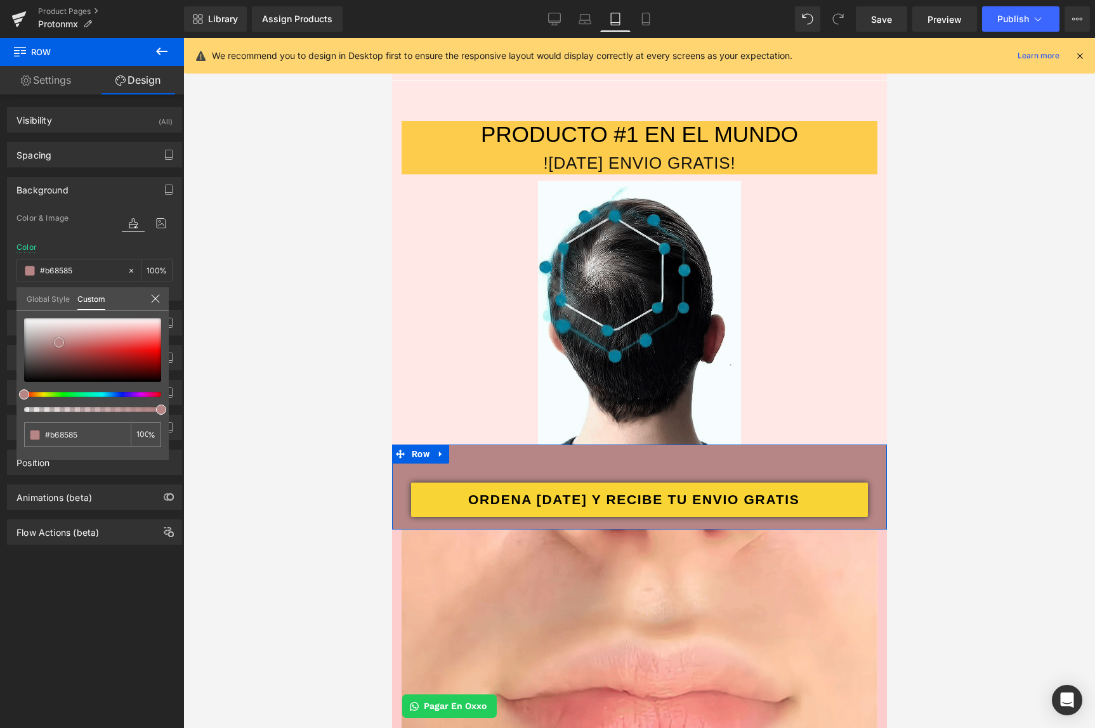
click at [59, 343] on div at bounding box center [92, 350] width 137 height 63
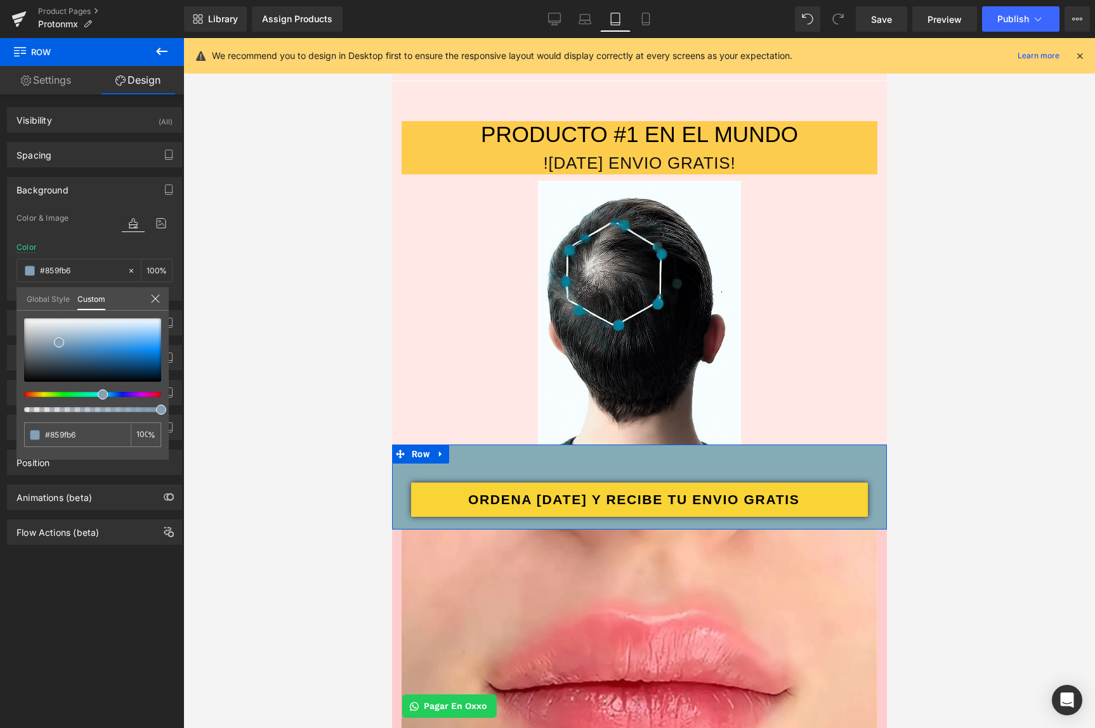
drag, startPoint x: 118, startPoint y: 395, endPoint x: 90, endPoint y: 392, distance: 28.1
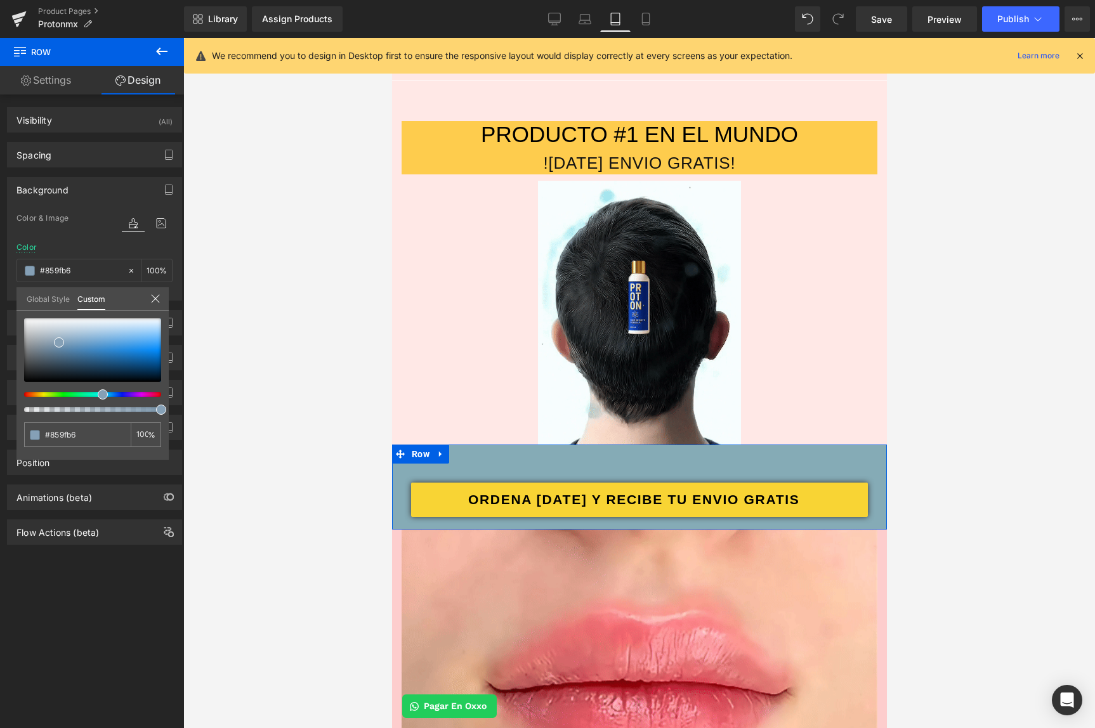
click at [91, 392] on div at bounding box center [87, 394] width 137 height 5
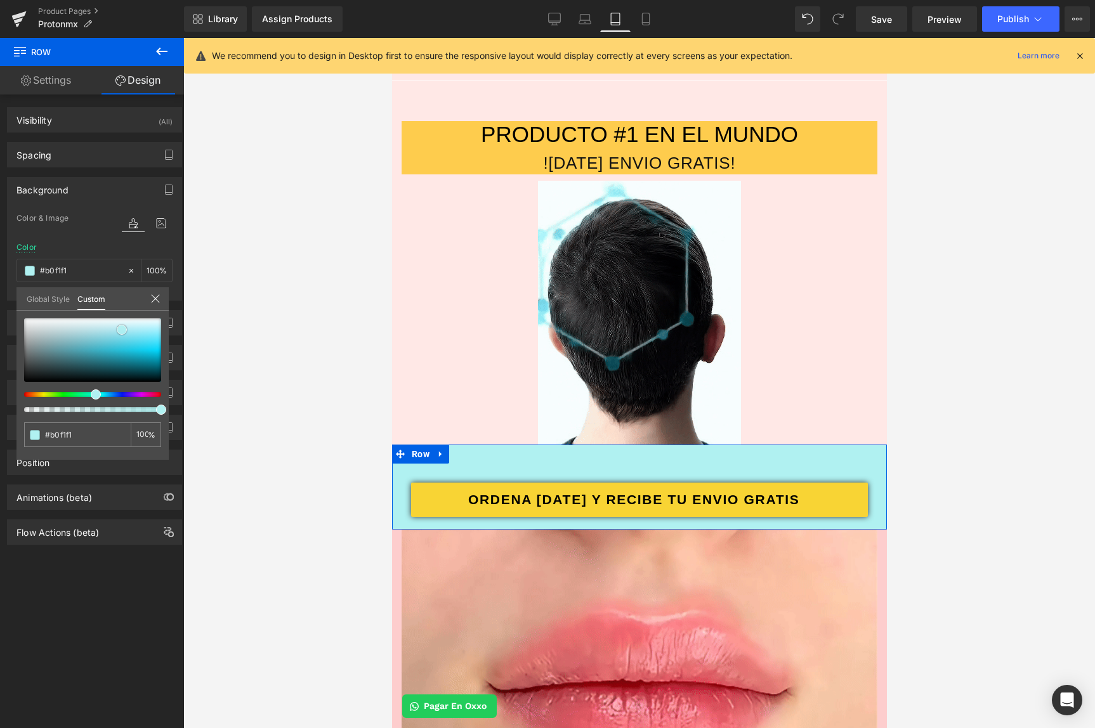
drag, startPoint x: 116, startPoint y: 348, endPoint x: 162, endPoint y: 317, distance: 55.8
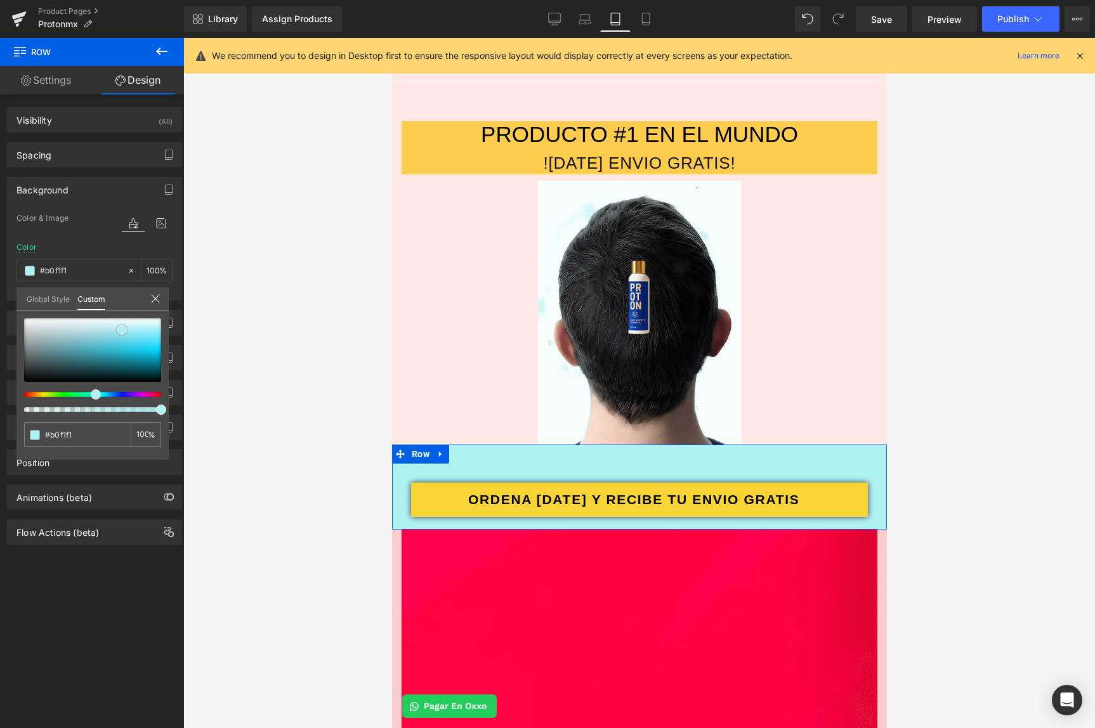
click at [121, 330] on div at bounding box center [92, 350] width 137 height 63
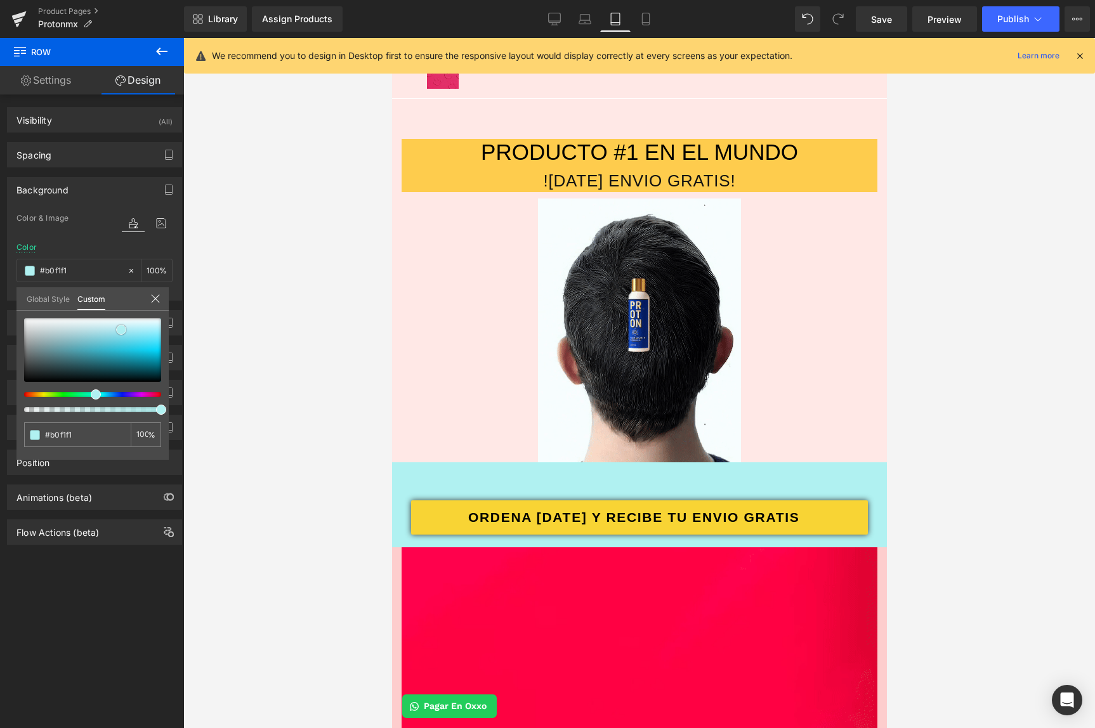
scroll to position [0, 0]
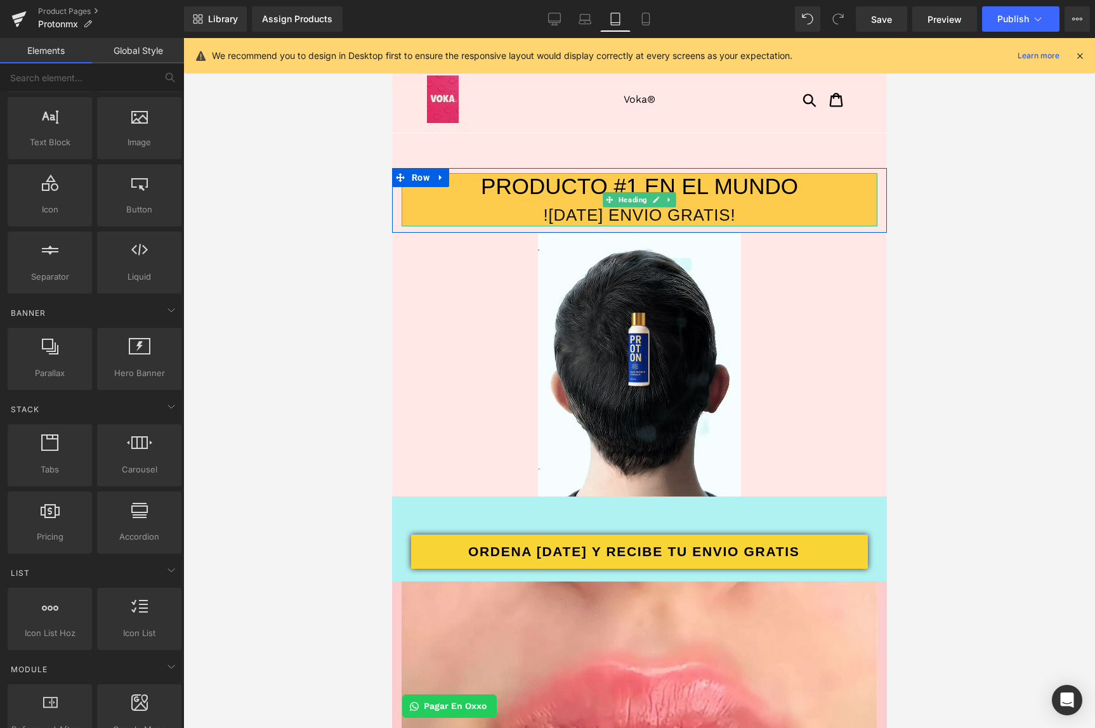
click at [496, 181] on h1 "PRODUCTO #1 EN EL MUNDO" at bounding box center [639, 186] width 476 height 27
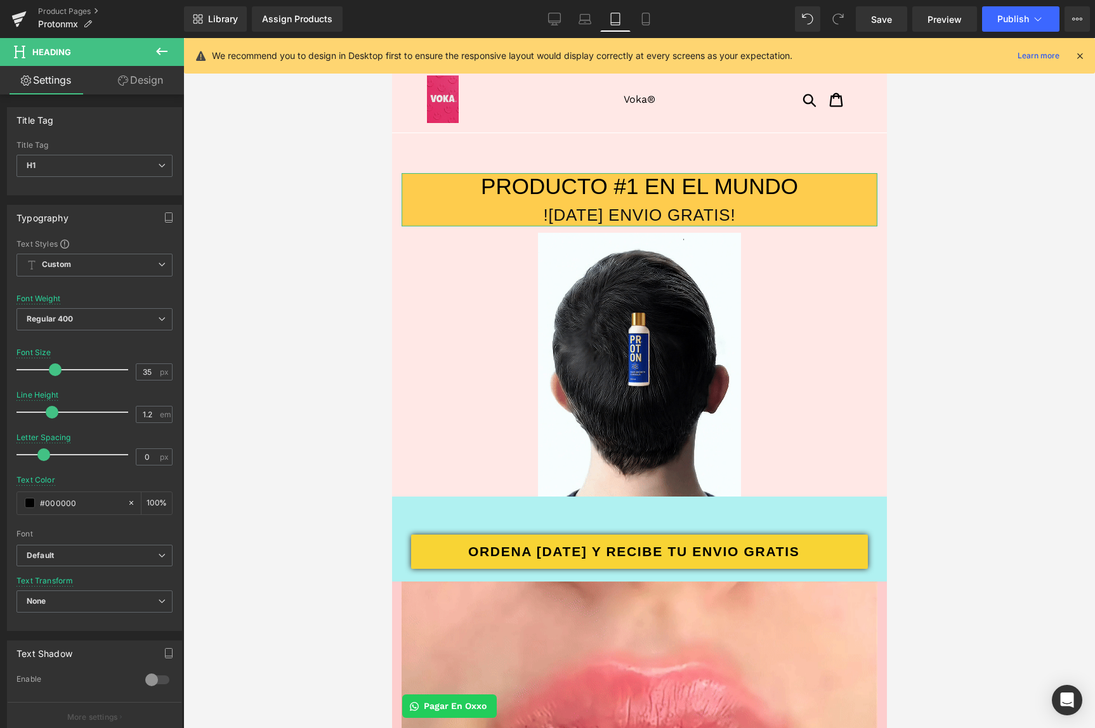
click at [136, 84] on link "Design" at bounding box center [141, 80] width 92 height 29
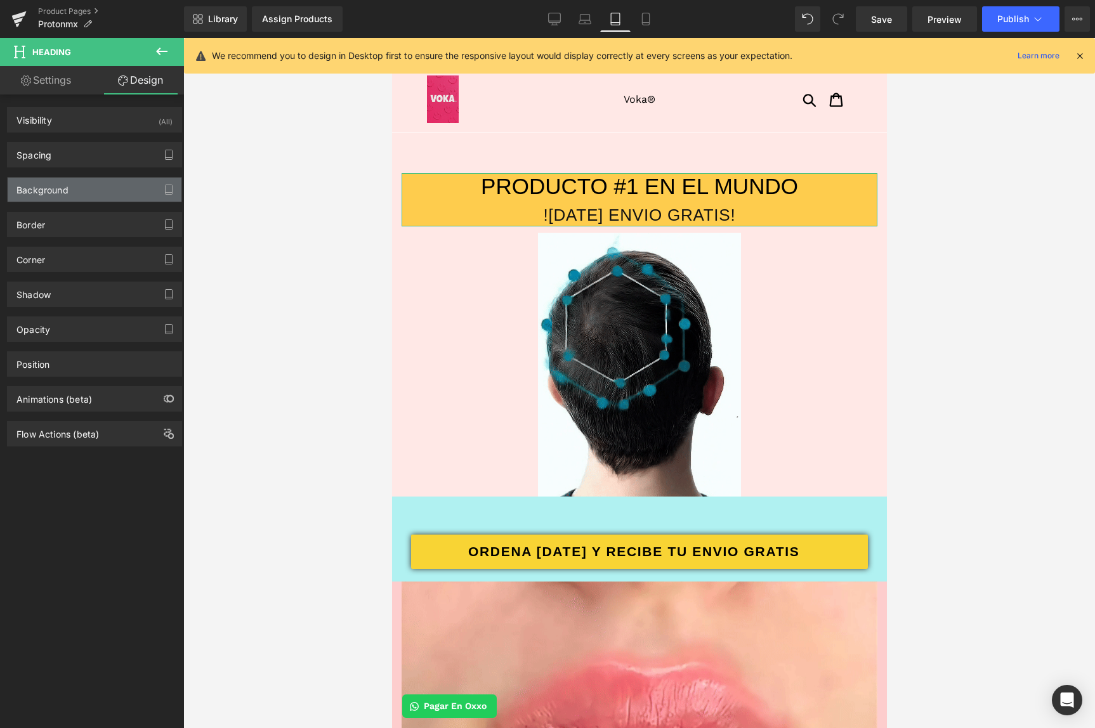
click at [69, 182] on div "Background" at bounding box center [95, 190] width 174 height 24
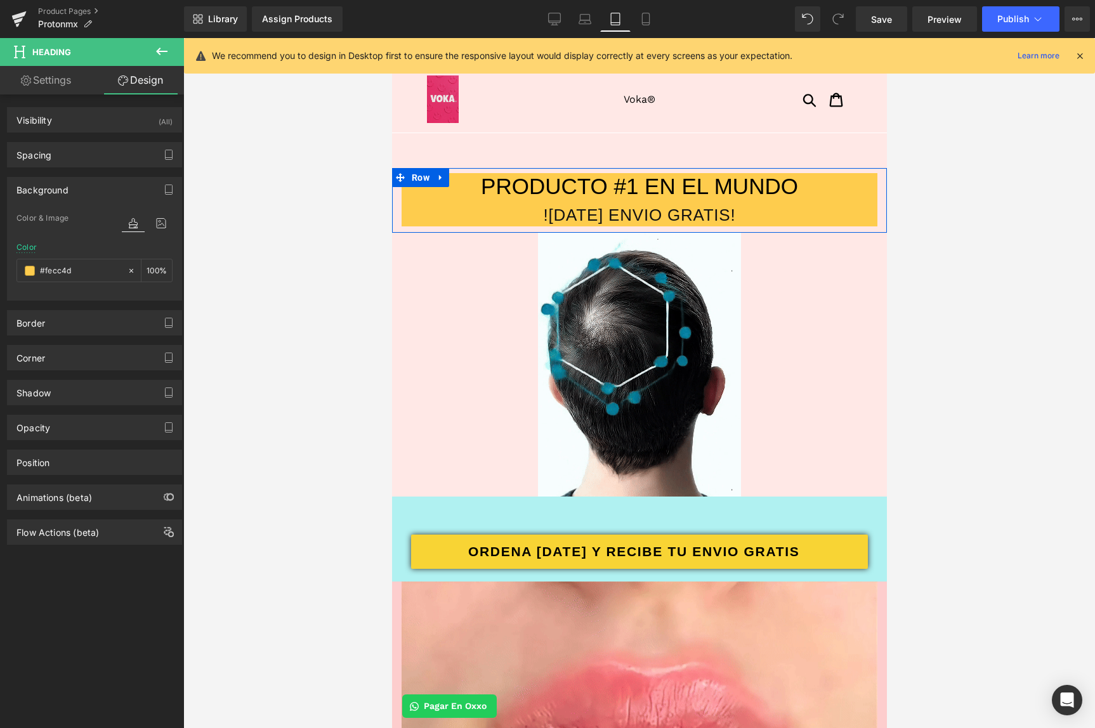
click at [395, 199] on div "PRODUCTO #1 EN EL MUNDO ![DATE] ENVIO GRATIS! Heading" at bounding box center [639, 199] width 495 height 53
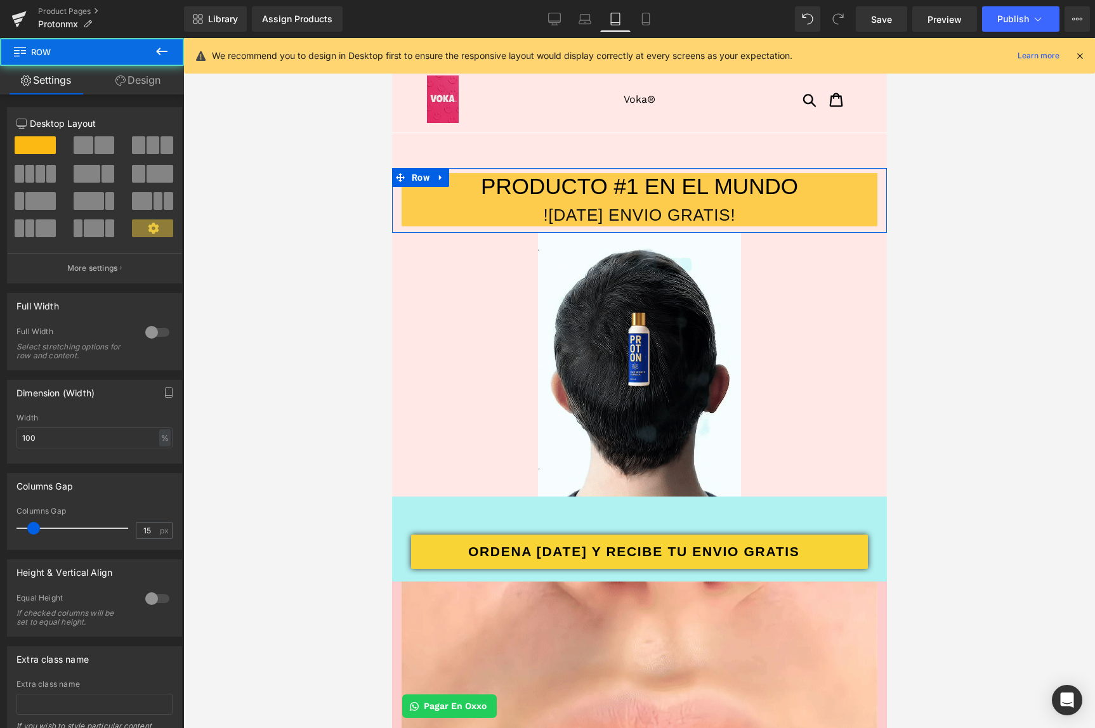
drag, startPoint x: 117, startPoint y: 84, endPoint x: 109, endPoint y: 121, distance: 37.1
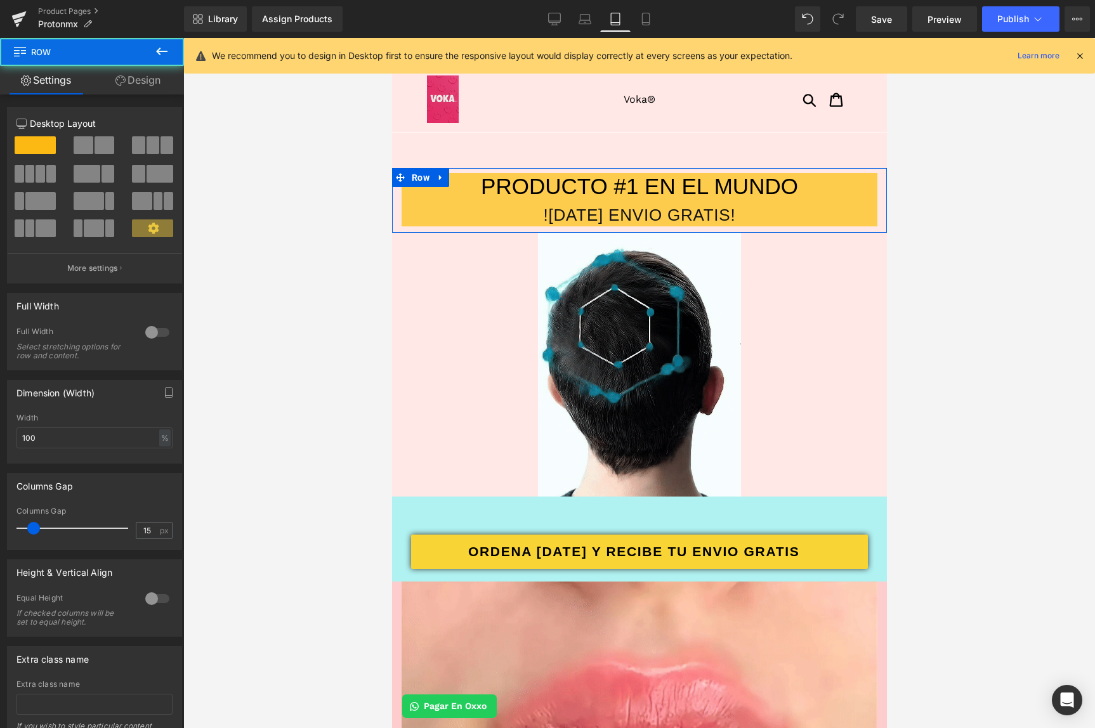
click at [117, 84] on icon at bounding box center [120, 81] width 10 height 10
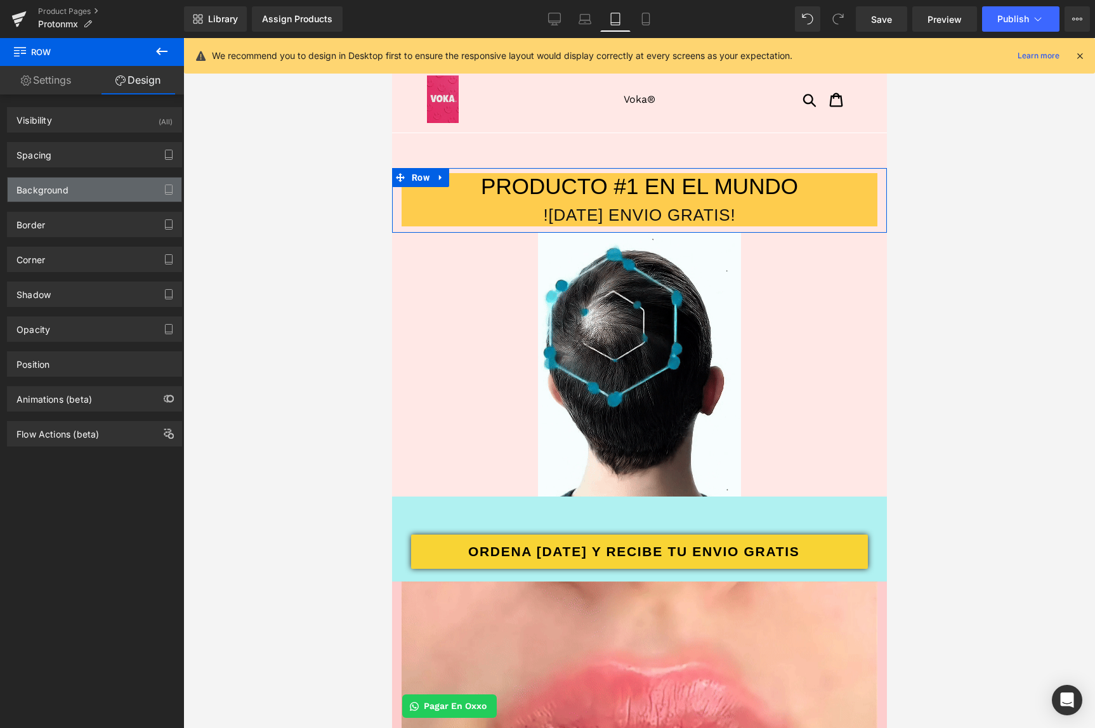
click at [53, 198] on div "Background" at bounding box center [95, 190] width 174 height 24
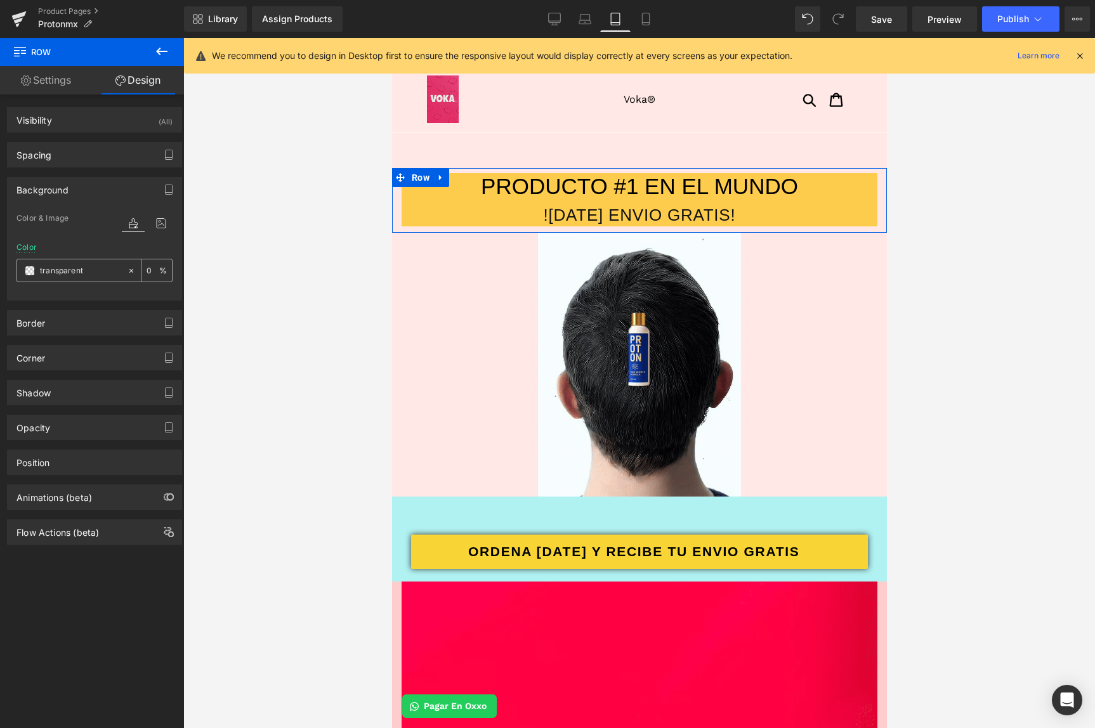
click at [48, 274] on input "transparent" at bounding box center [80, 271] width 81 height 14
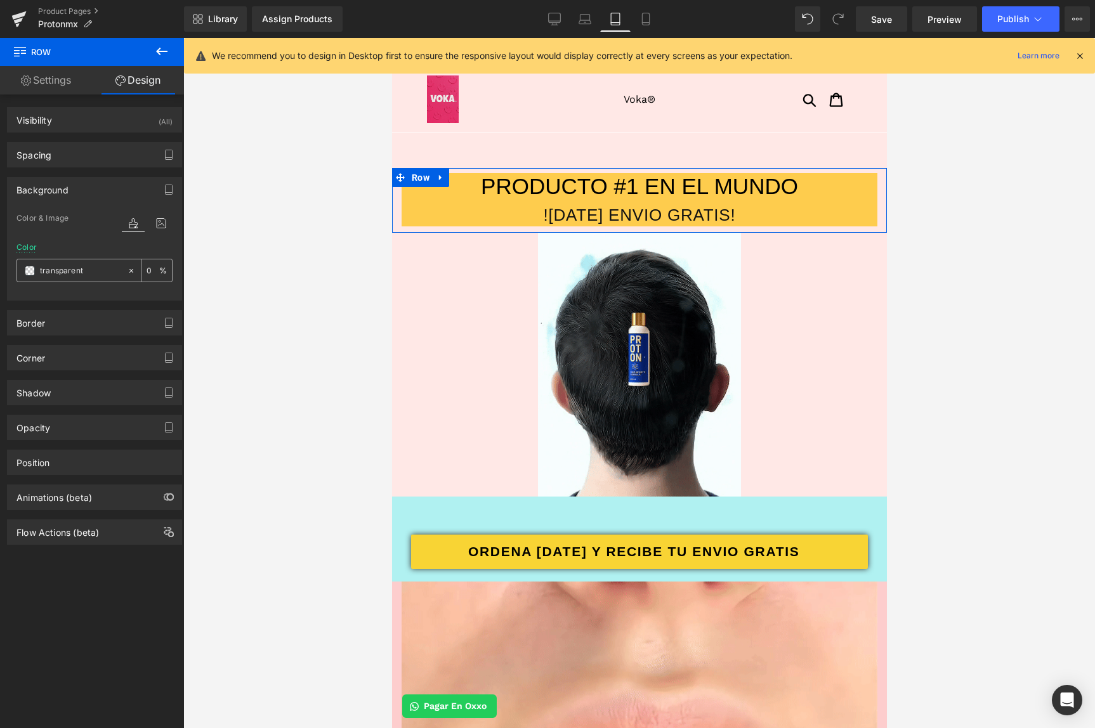
click at [31, 274] on span at bounding box center [30, 271] width 10 height 10
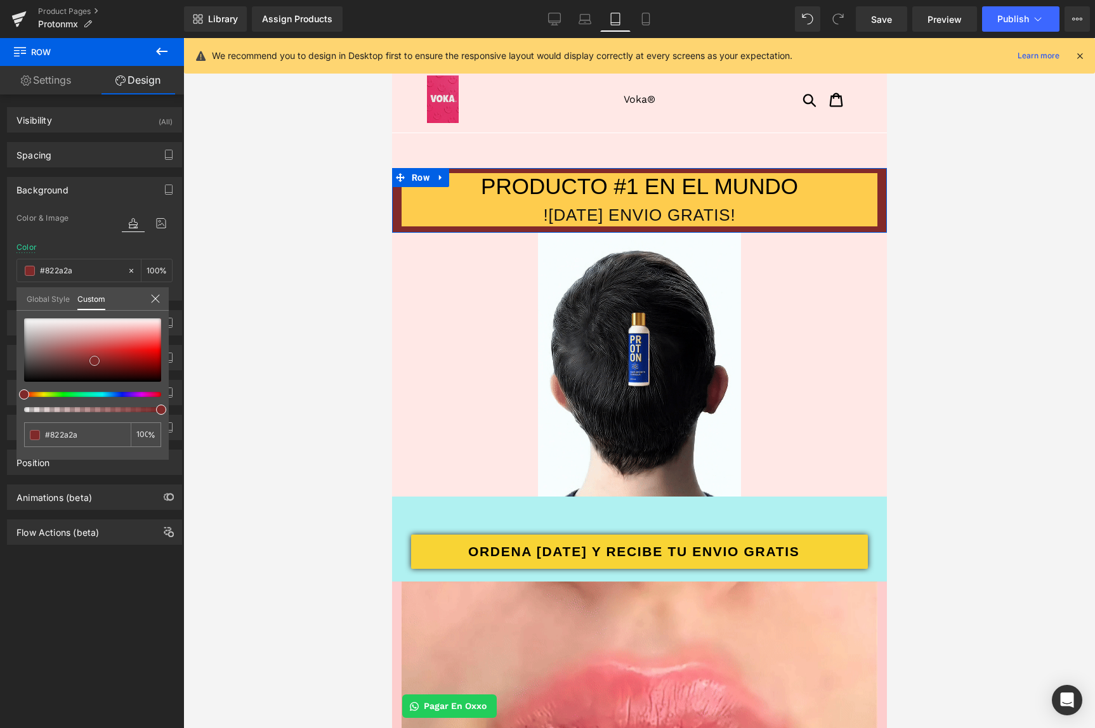
drag, startPoint x: 76, startPoint y: 340, endPoint x: 95, endPoint y: 361, distance: 27.9
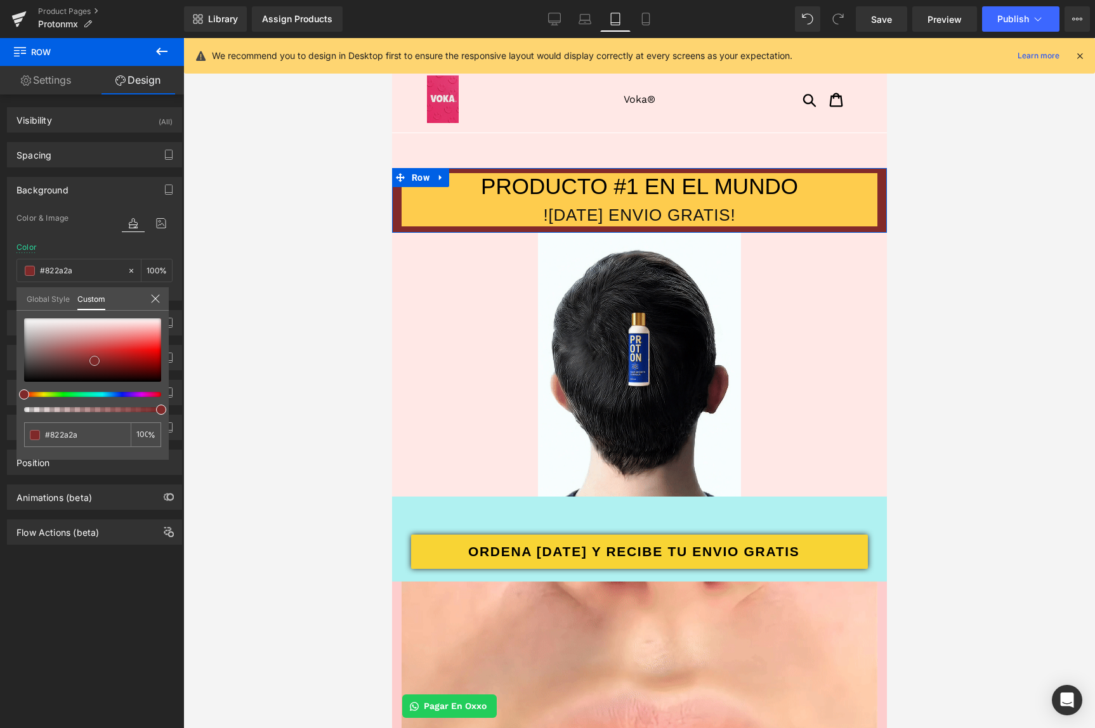
click at [95, 361] on div at bounding box center [92, 350] width 137 height 63
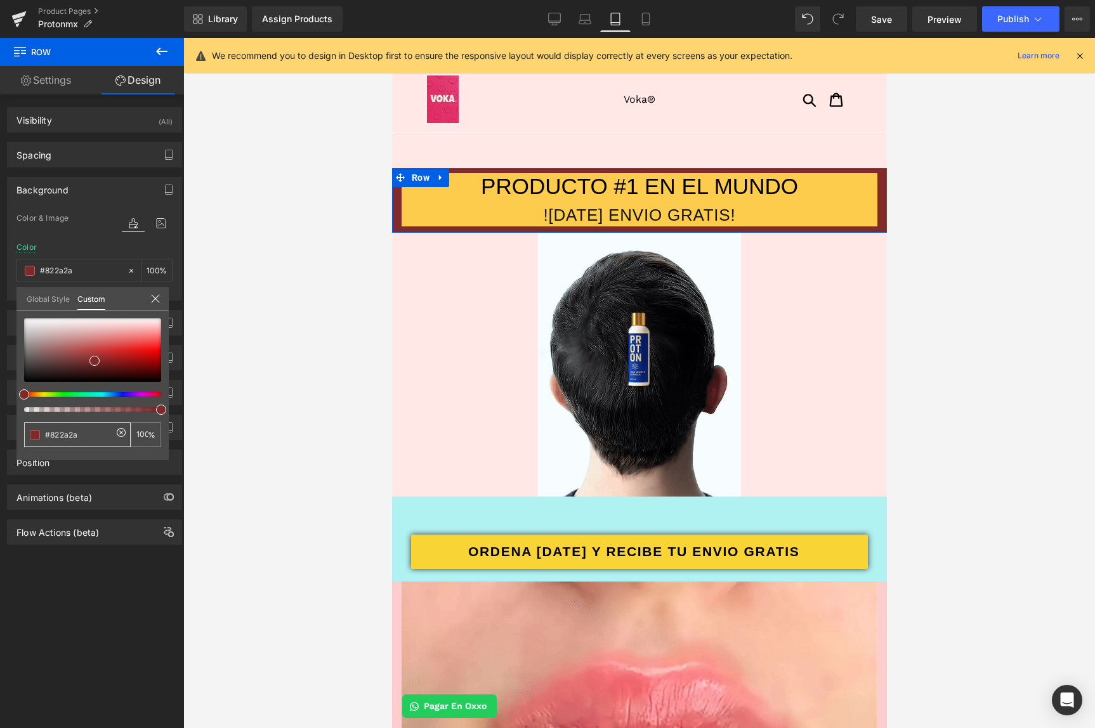
click at [71, 436] on input "transparent" at bounding box center [78, 434] width 67 height 13
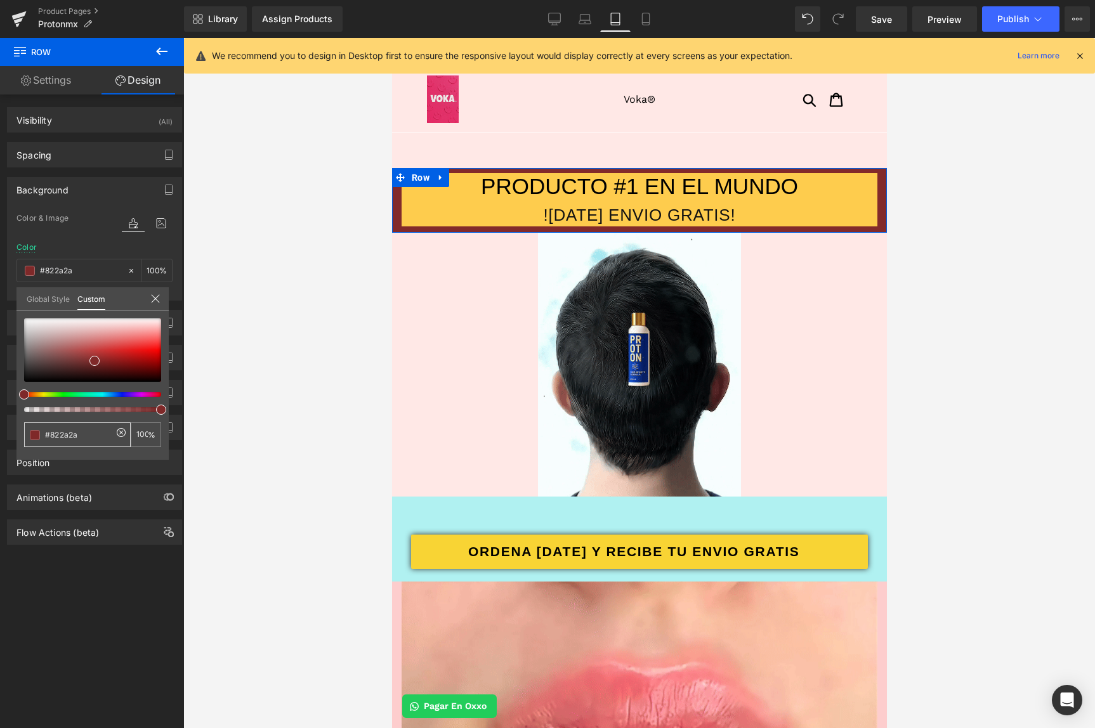
click at [71, 436] on input "transparent" at bounding box center [78, 434] width 67 height 13
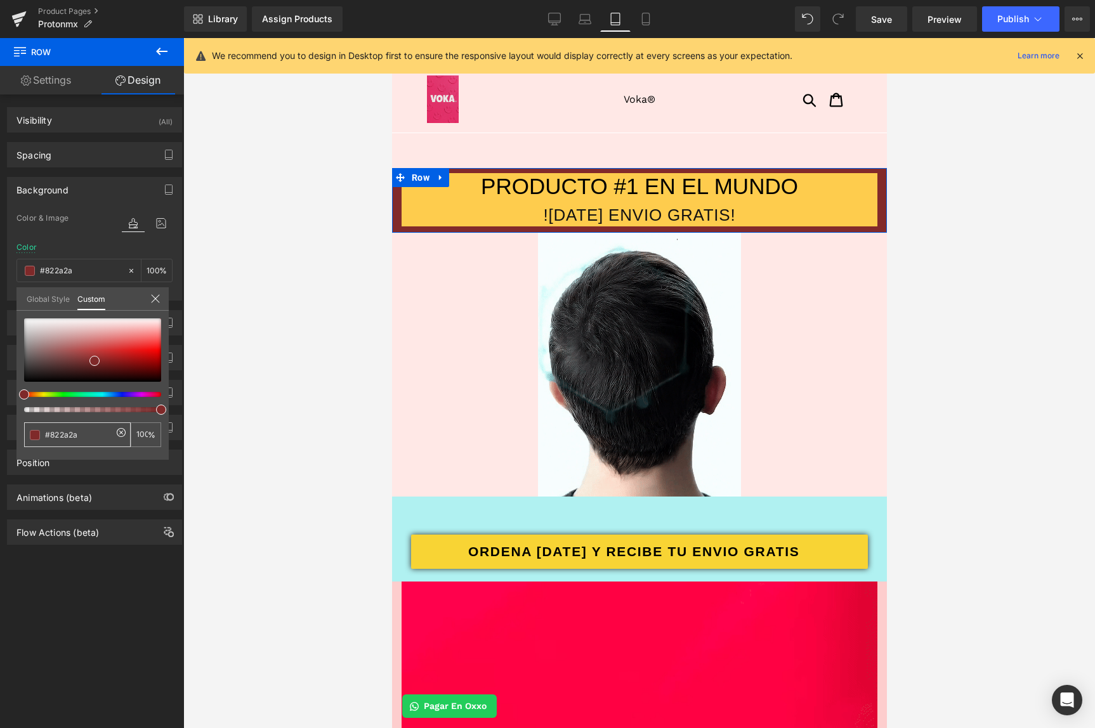
click at [71, 436] on input "transparent" at bounding box center [78, 434] width 67 height 13
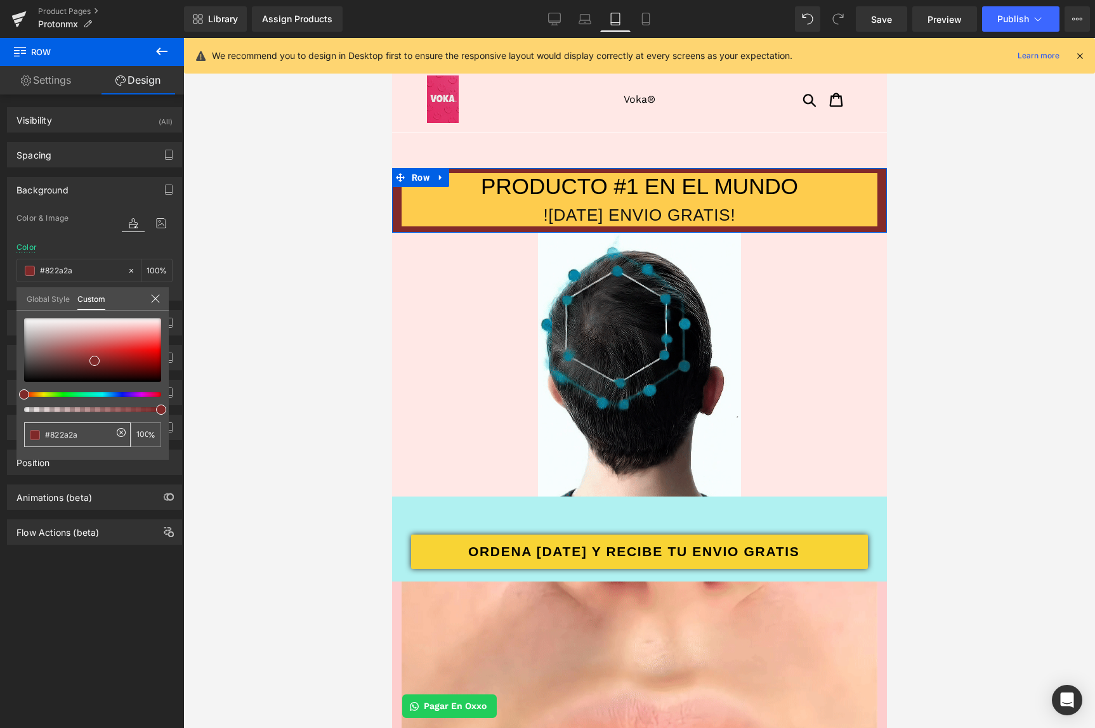
paste input "9bb8fc"
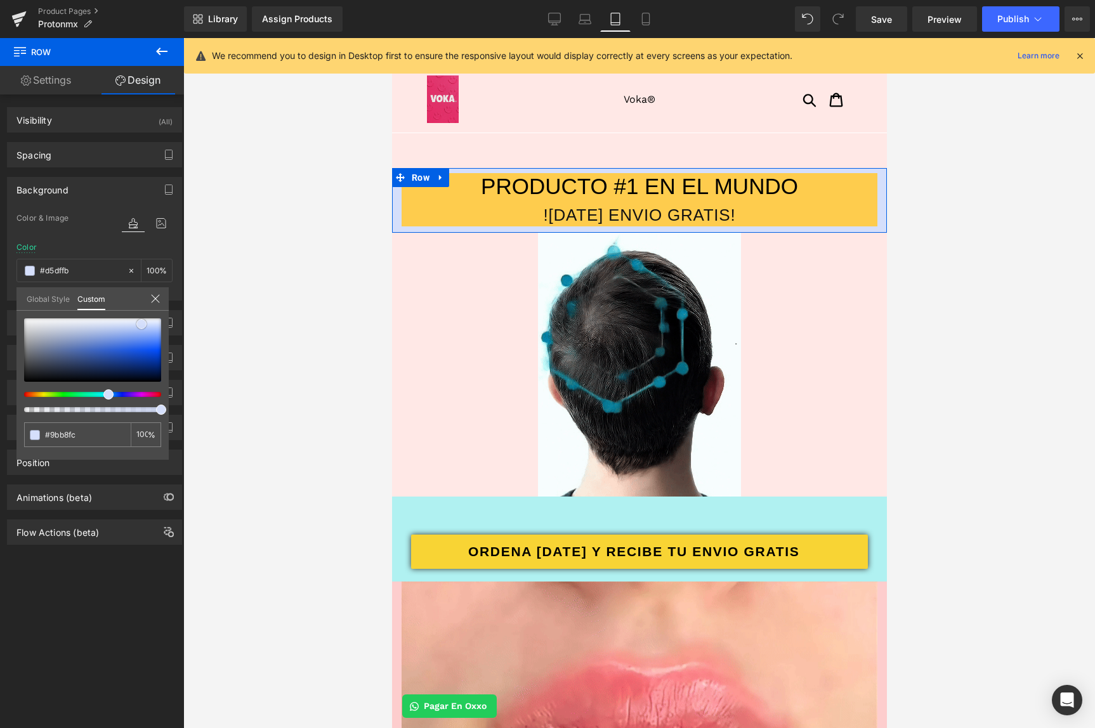
drag, startPoint x: 151, startPoint y: 333, endPoint x: 140, endPoint y: 326, distance: 13.4
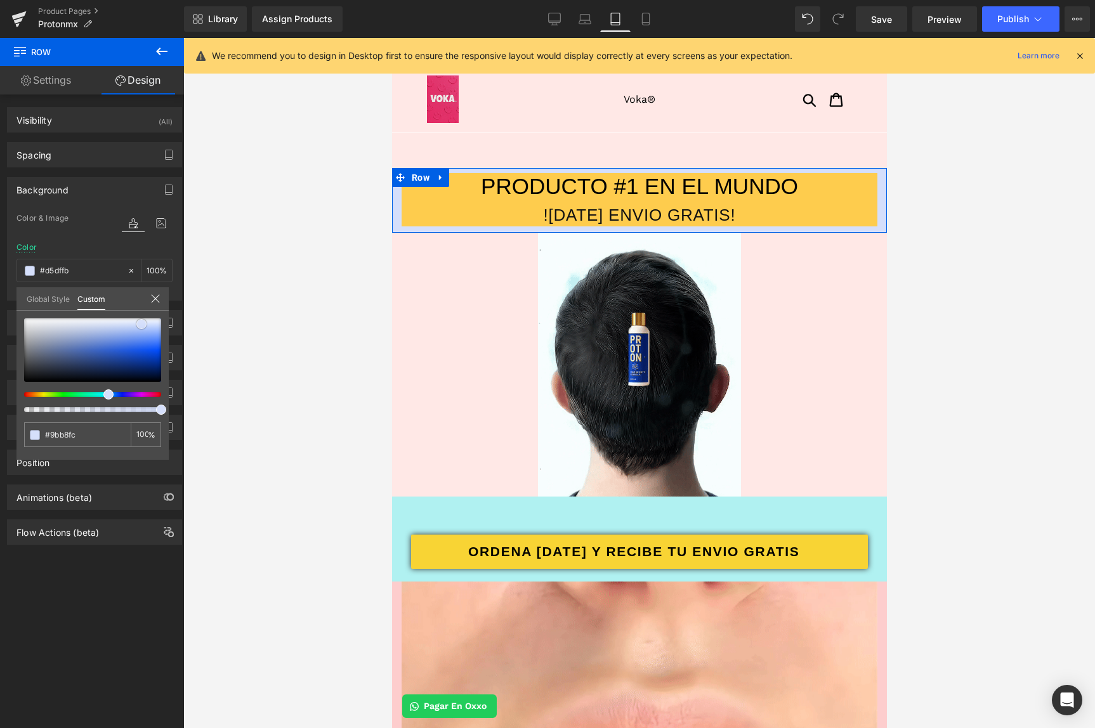
click at [140, 326] on span at bounding box center [141, 324] width 10 height 10
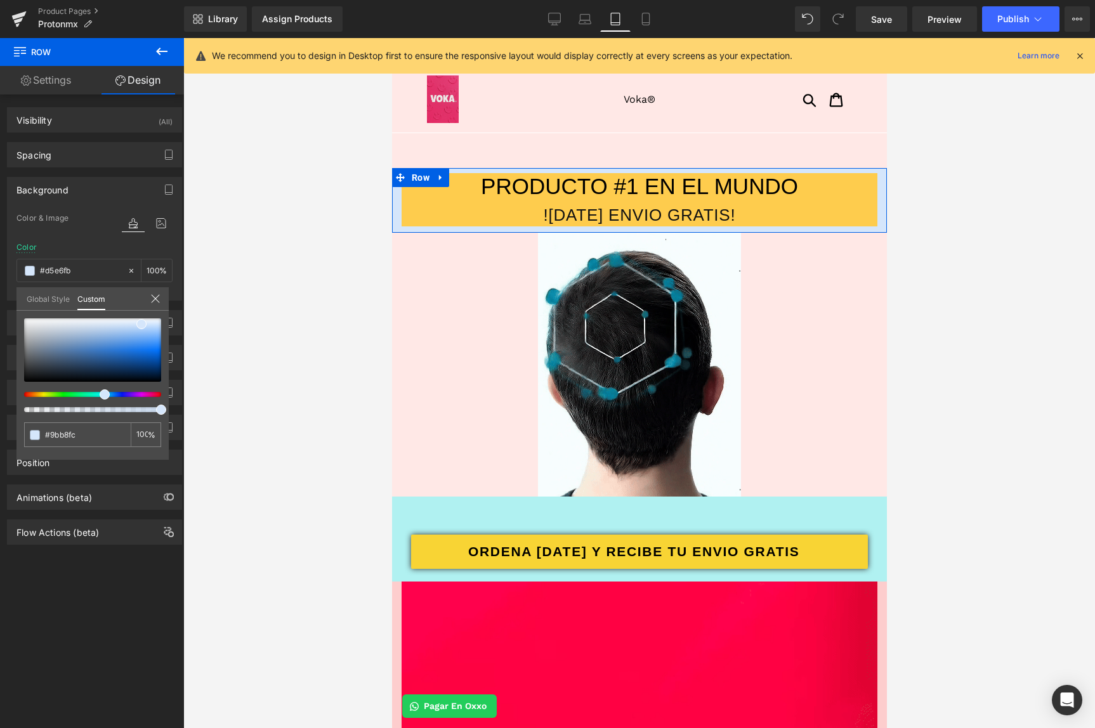
drag, startPoint x: 107, startPoint y: 396, endPoint x: 98, endPoint y: 395, distance: 8.3
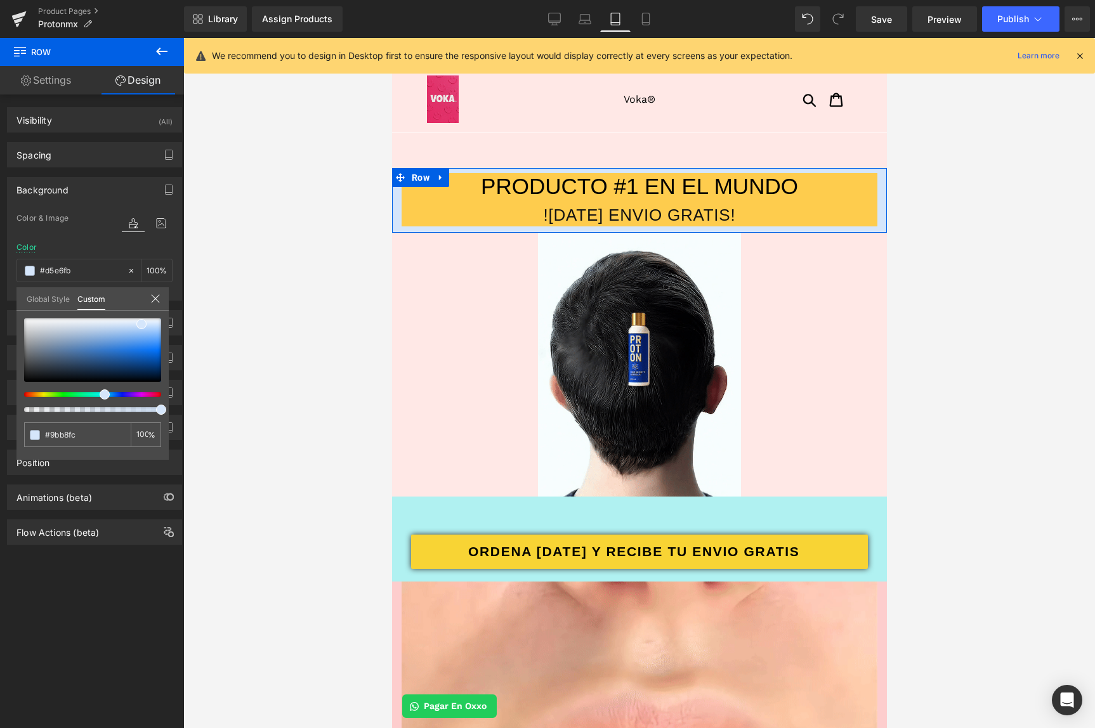
click at [98, 395] on div at bounding box center [87, 394] width 137 height 5
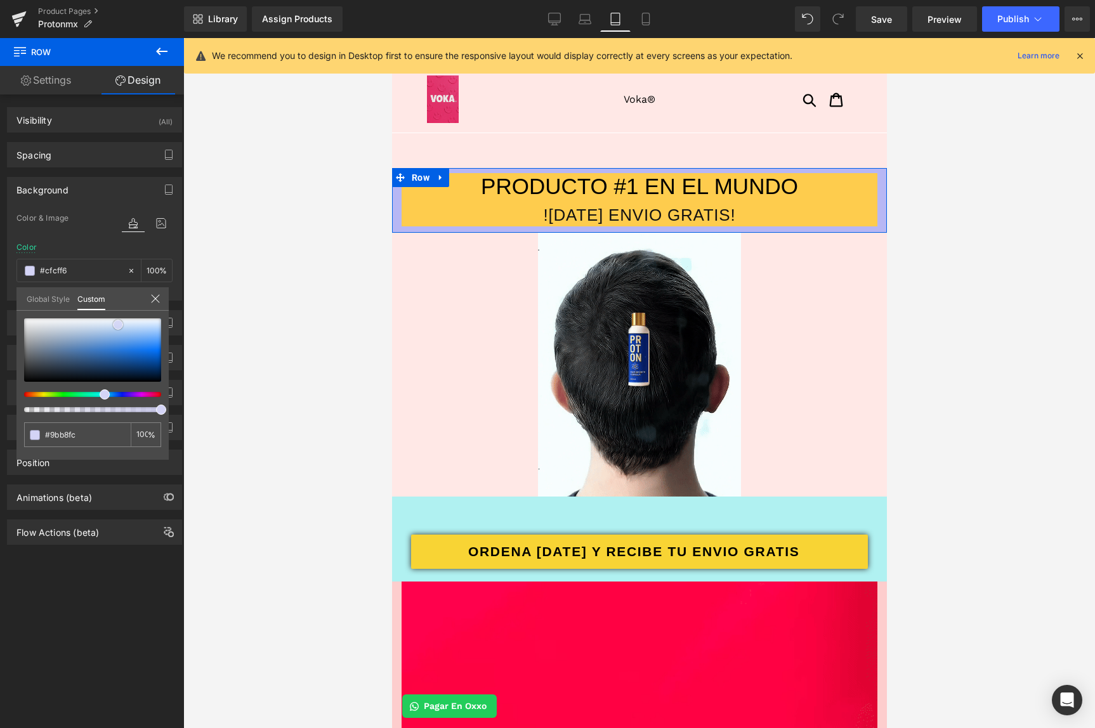
drag, startPoint x: 143, startPoint y: 322, endPoint x: 119, endPoint y: 323, distance: 23.5
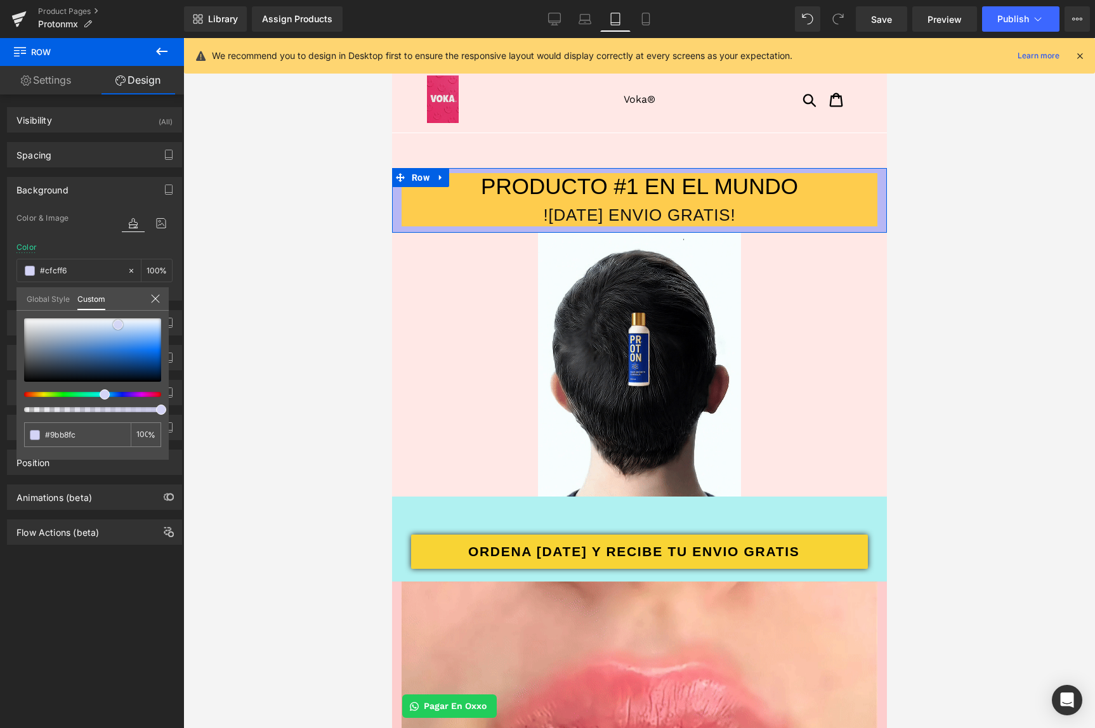
click at [119, 323] on span at bounding box center [118, 325] width 10 height 10
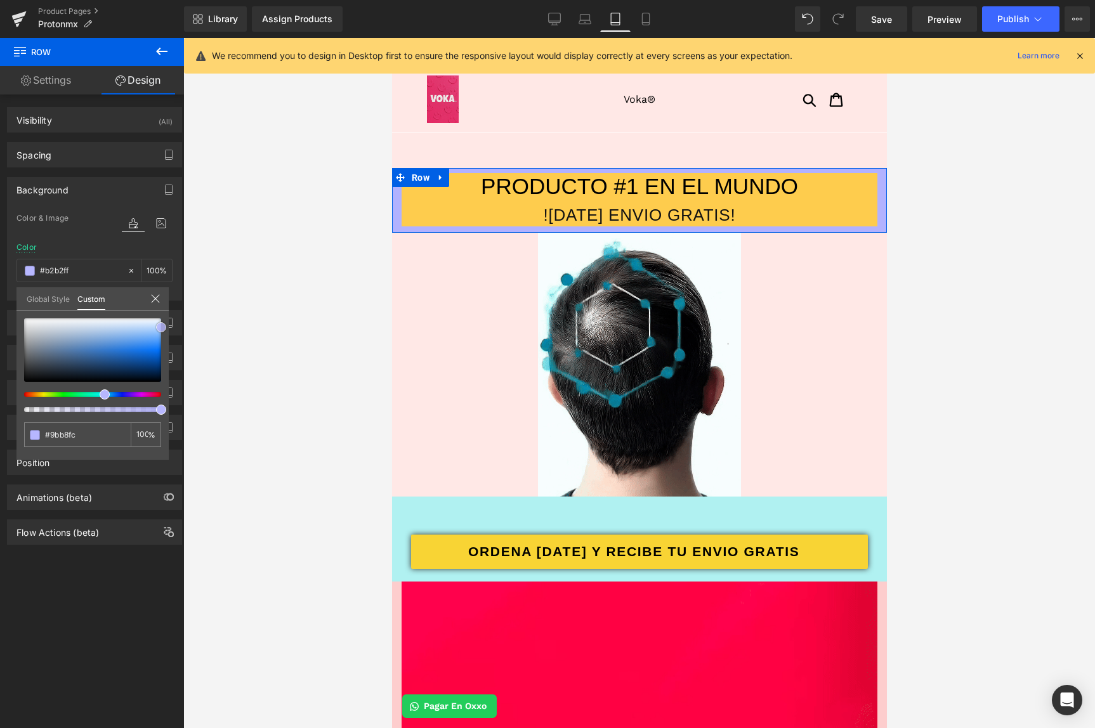
drag, startPoint x: 133, startPoint y: 342, endPoint x: 183, endPoint y: 327, distance: 52.8
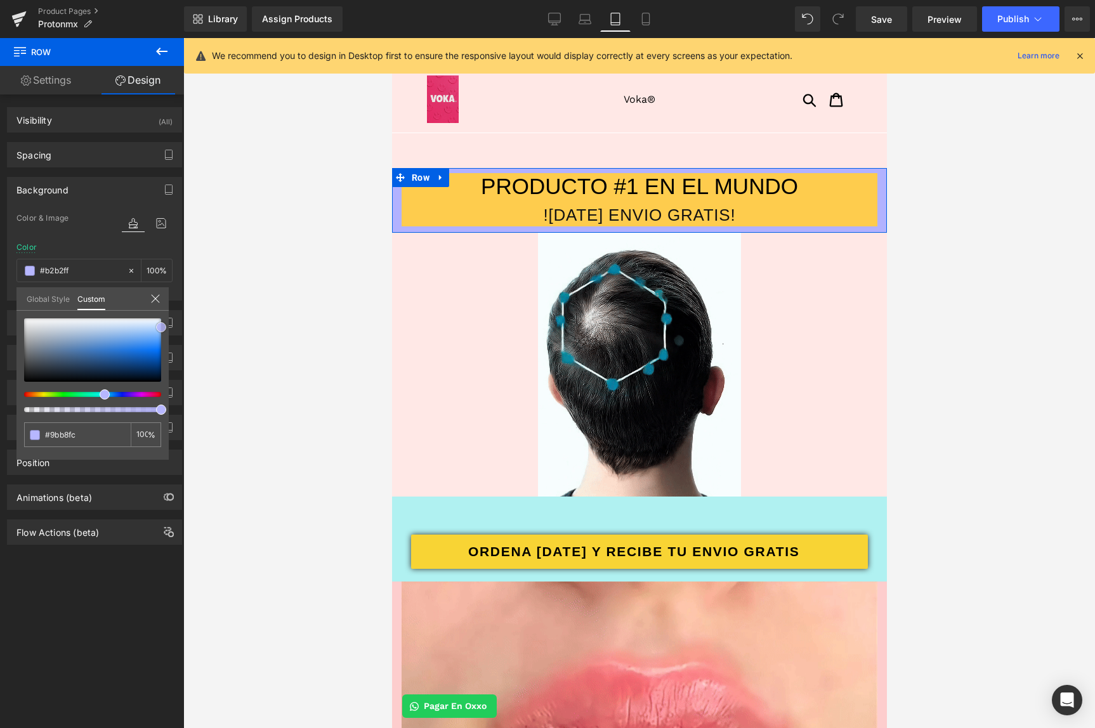
click at [183, 301] on div "Background Color & Image color Color transparent 0 % Image Replace Image Upload…" at bounding box center [95, 234] width 190 height 133
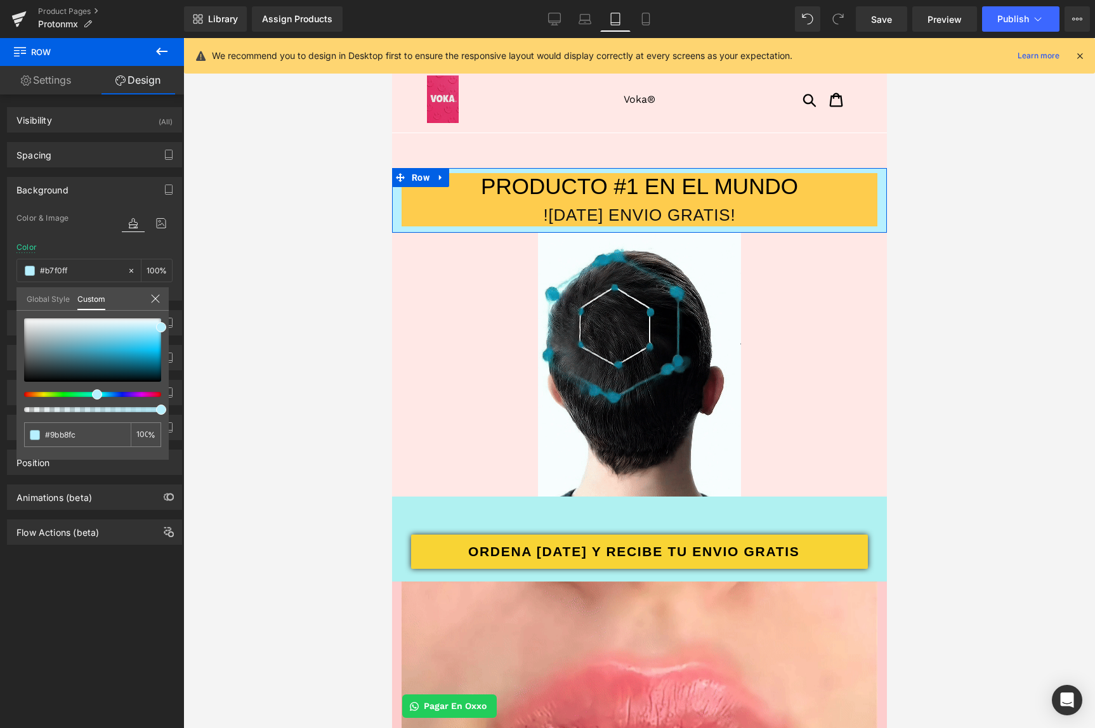
drag, startPoint x: 105, startPoint y: 396, endPoint x: 93, endPoint y: 397, distance: 12.1
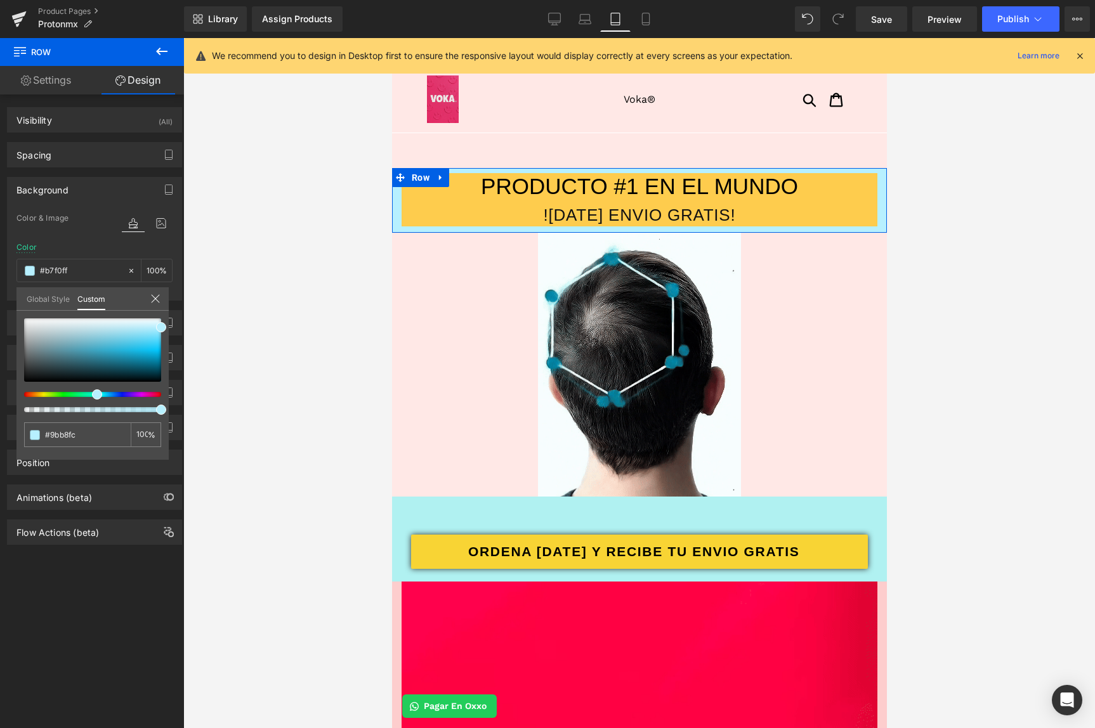
click at [93, 397] on span at bounding box center [97, 395] width 10 height 10
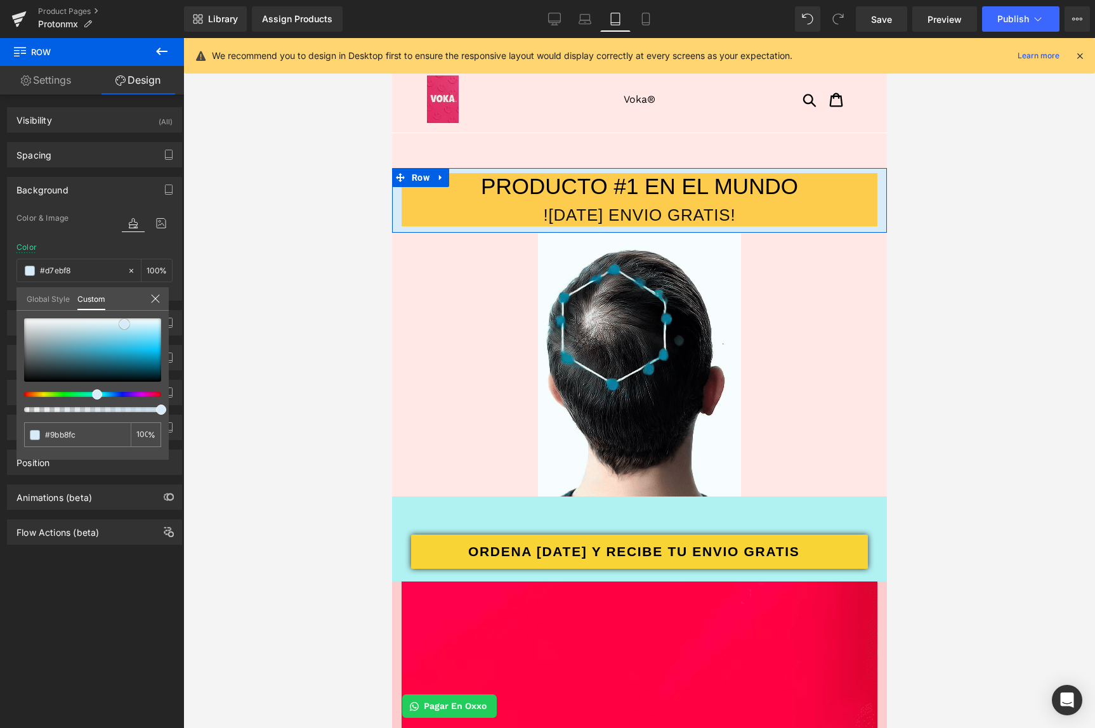
drag, startPoint x: 143, startPoint y: 331, endPoint x: 124, endPoint y: 324, distance: 20.1
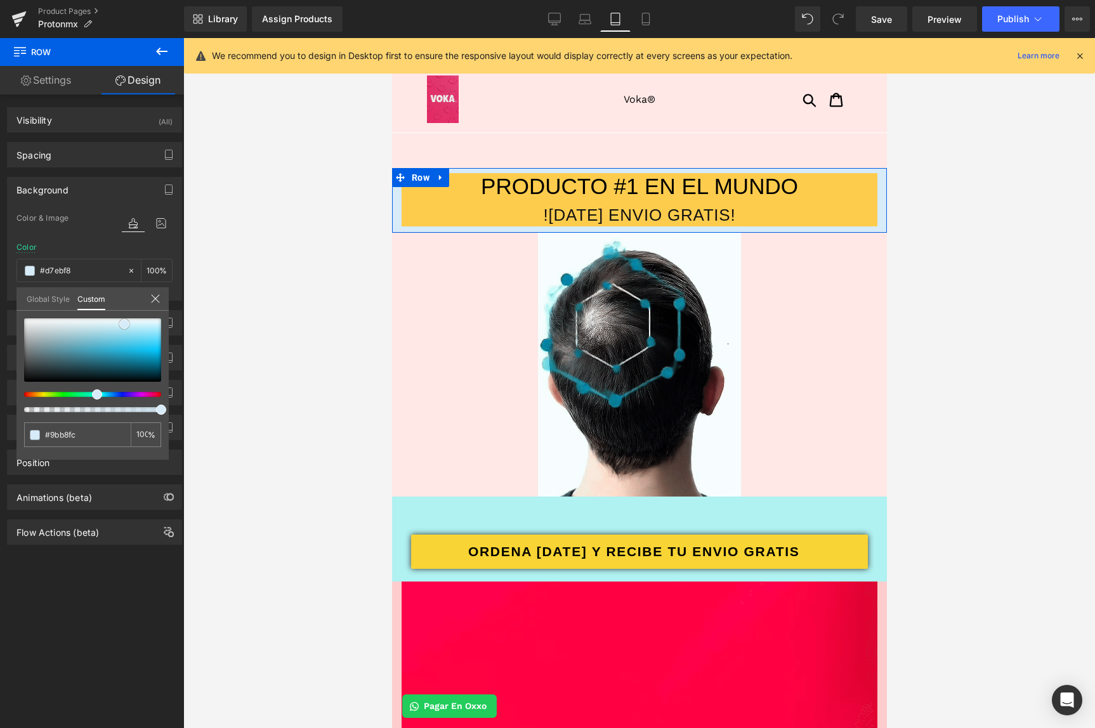
click at [124, 324] on div at bounding box center [92, 350] width 137 height 63
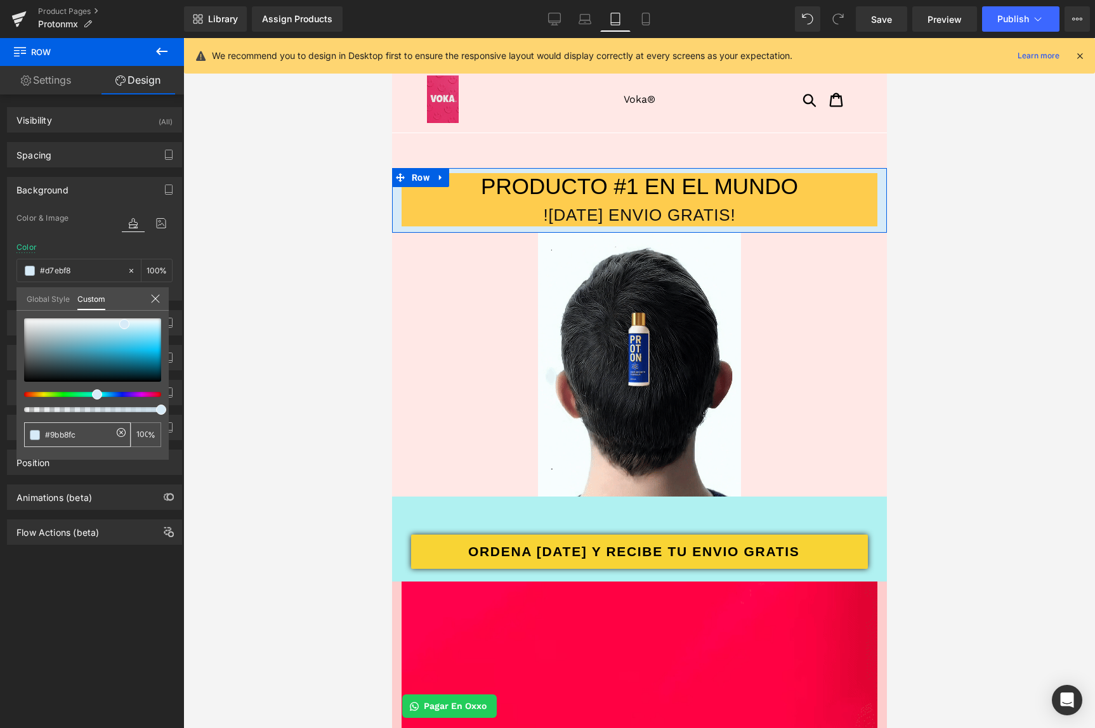
click at [76, 433] on input "#9bb8fc" at bounding box center [78, 434] width 67 height 13
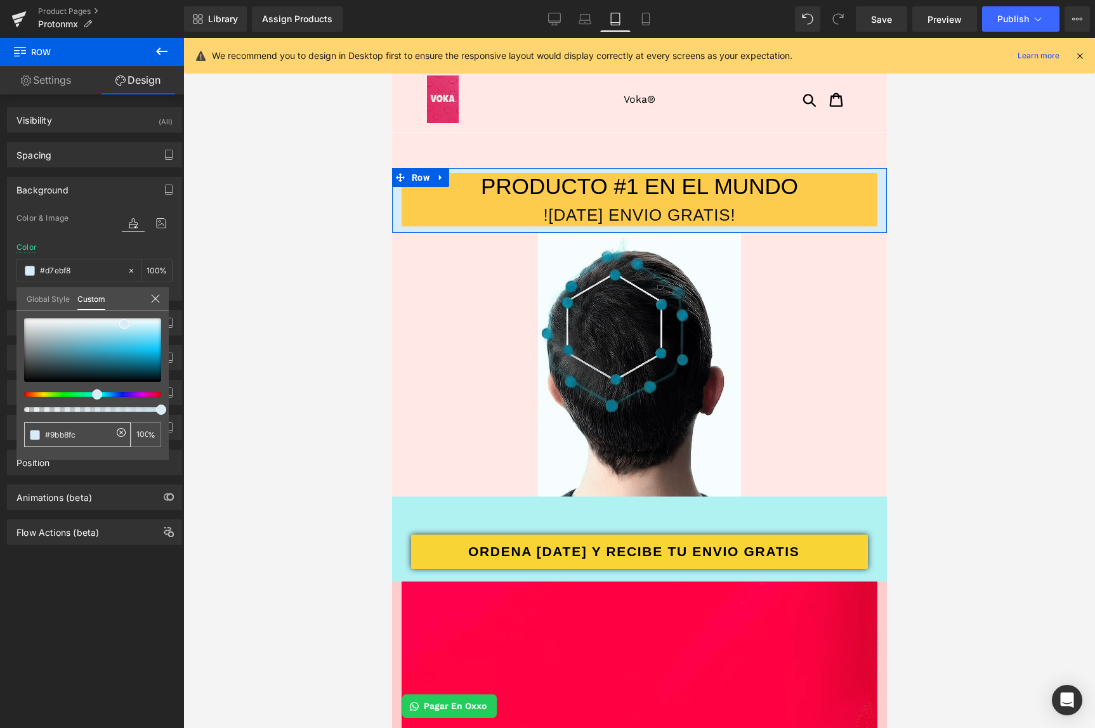
click at [76, 432] on input "#9bb8fc" at bounding box center [78, 434] width 67 height 13
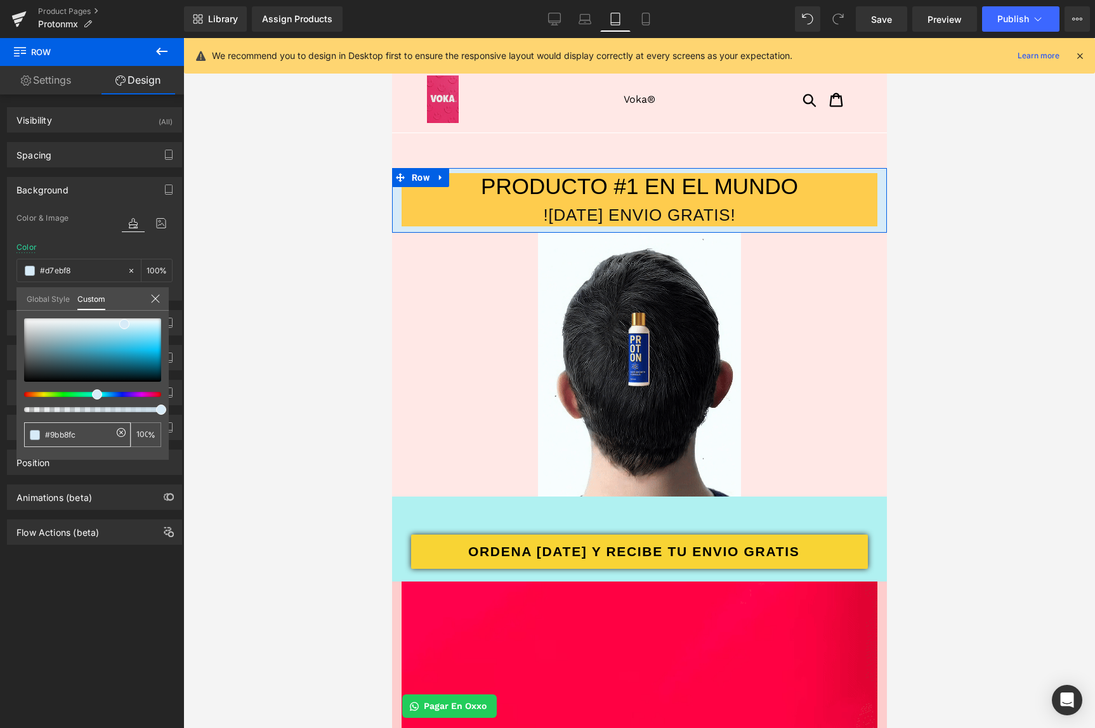
click at [76, 432] on input "#9bb8fc" at bounding box center [78, 434] width 67 height 13
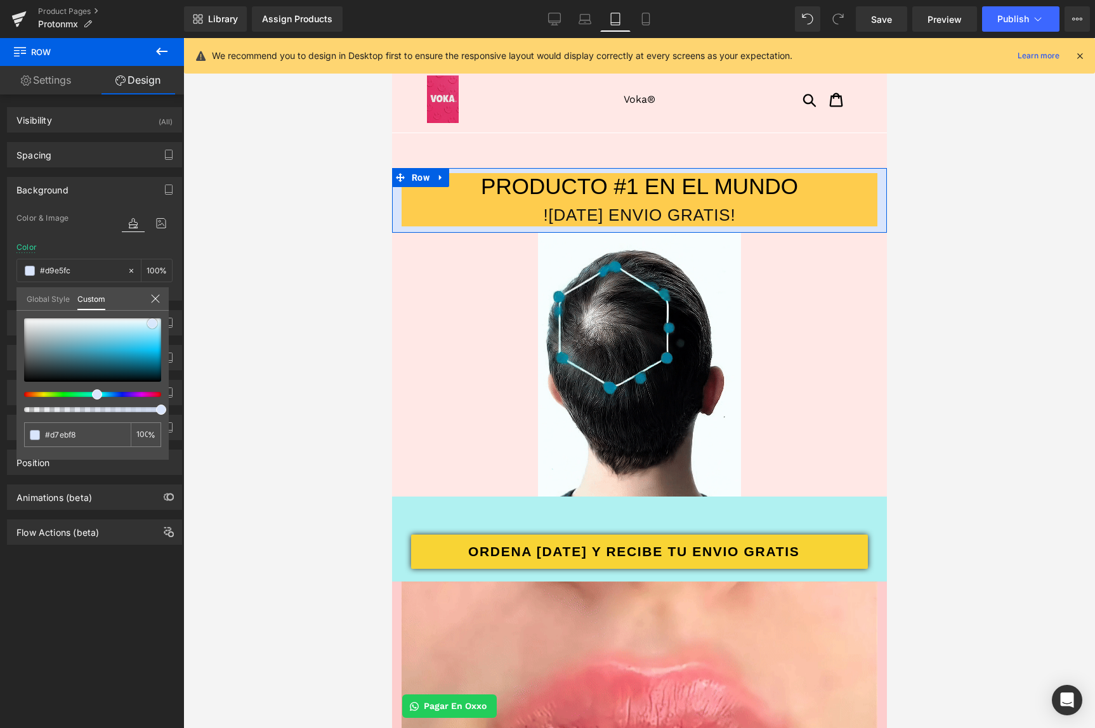
drag, startPoint x: 152, startPoint y: 336, endPoint x: 152, endPoint y: 324, distance: 12.1
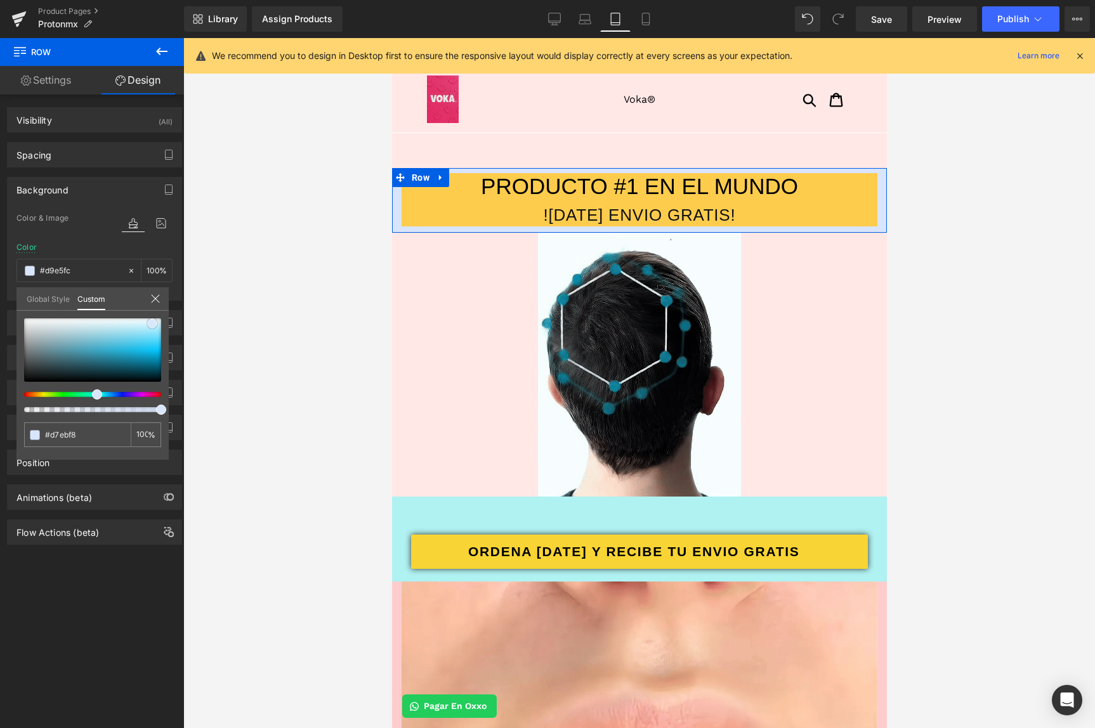
click at [152, 324] on div at bounding box center [92, 350] width 137 height 63
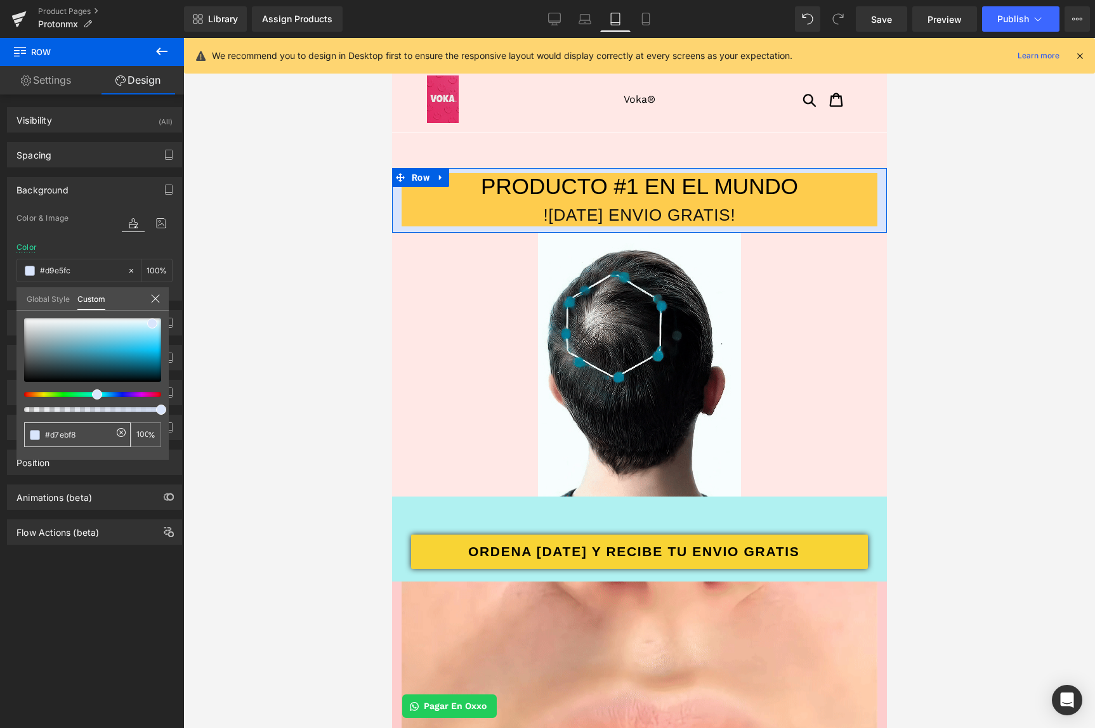
click at [103, 427] on div "#d7ebf8" at bounding box center [77, 435] width 107 height 25
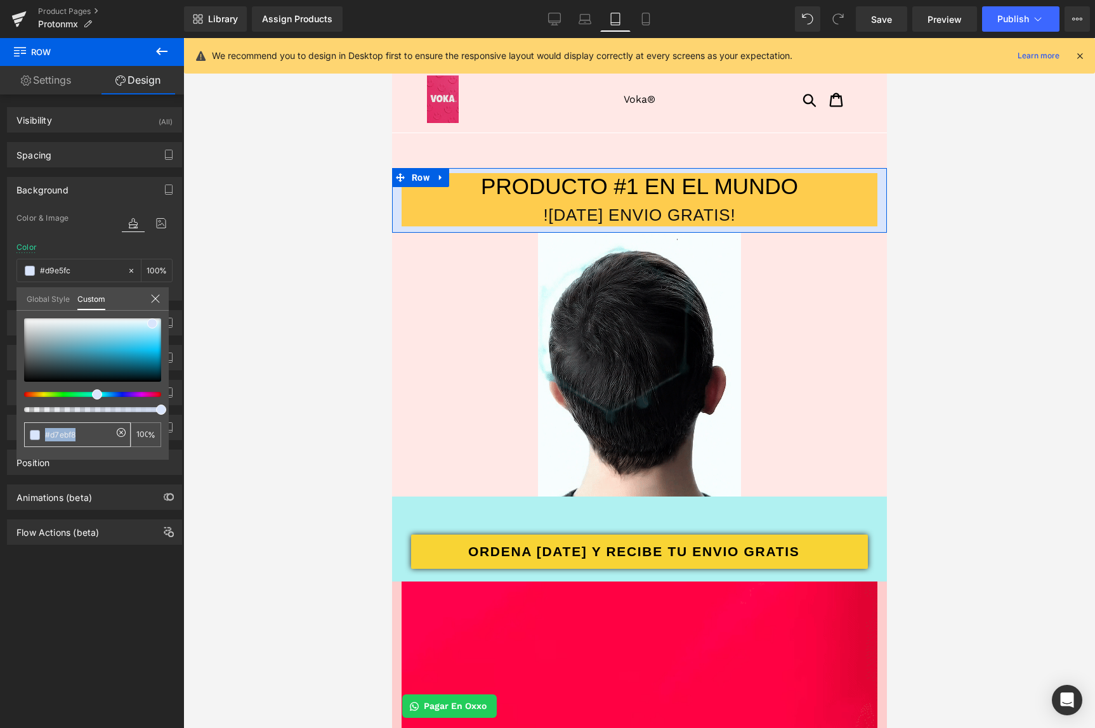
click at [103, 427] on div "#d7ebf8" at bounding box center [77, 435] width 107 height 25
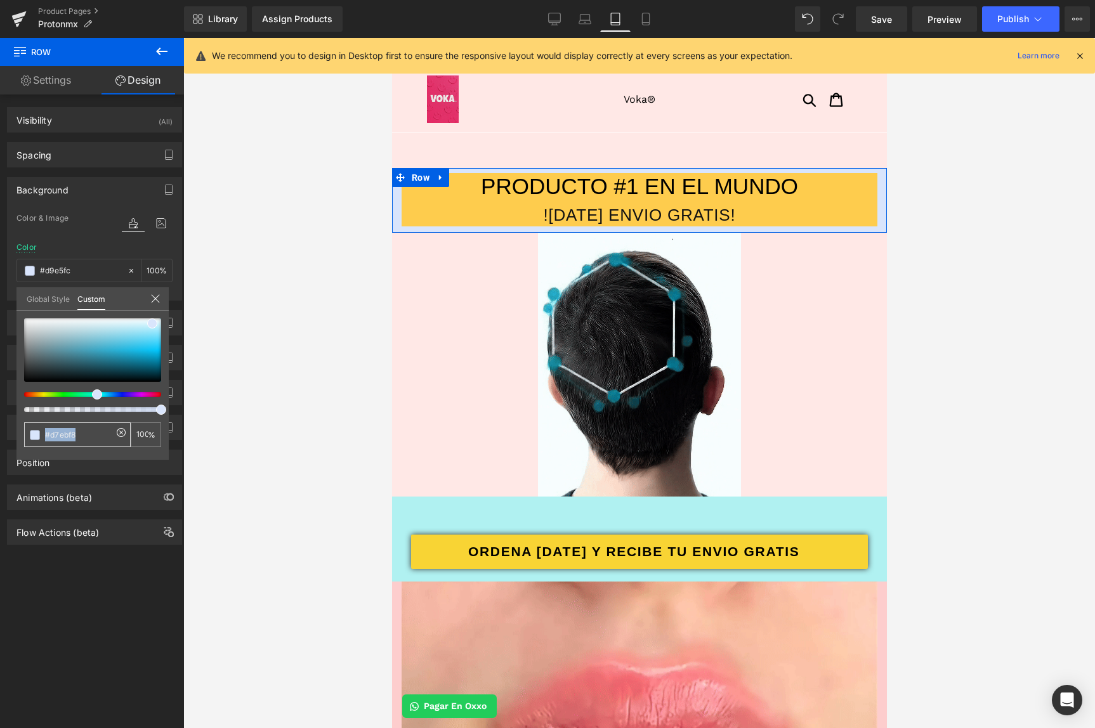
click at [104, 427] on div "#d7ebf8" at bounding box center [77, 435] width 107 height 25
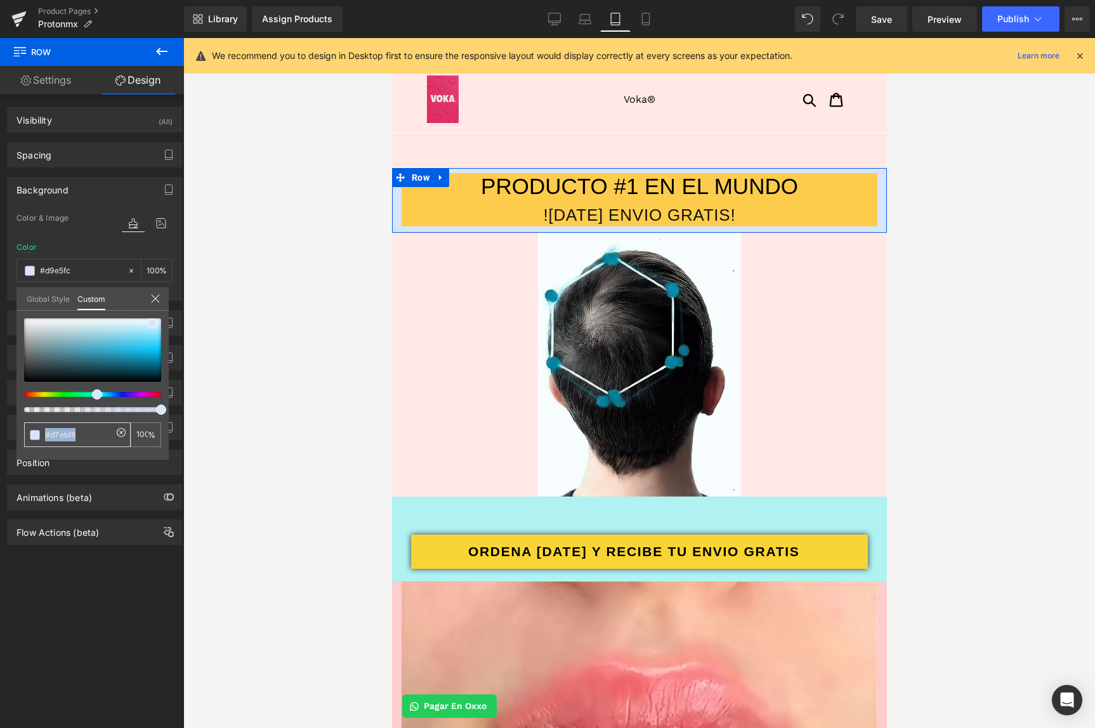
click at [104, 427] on div "#d7ebf8" at bounding box center [77, 435] width 107 height 25
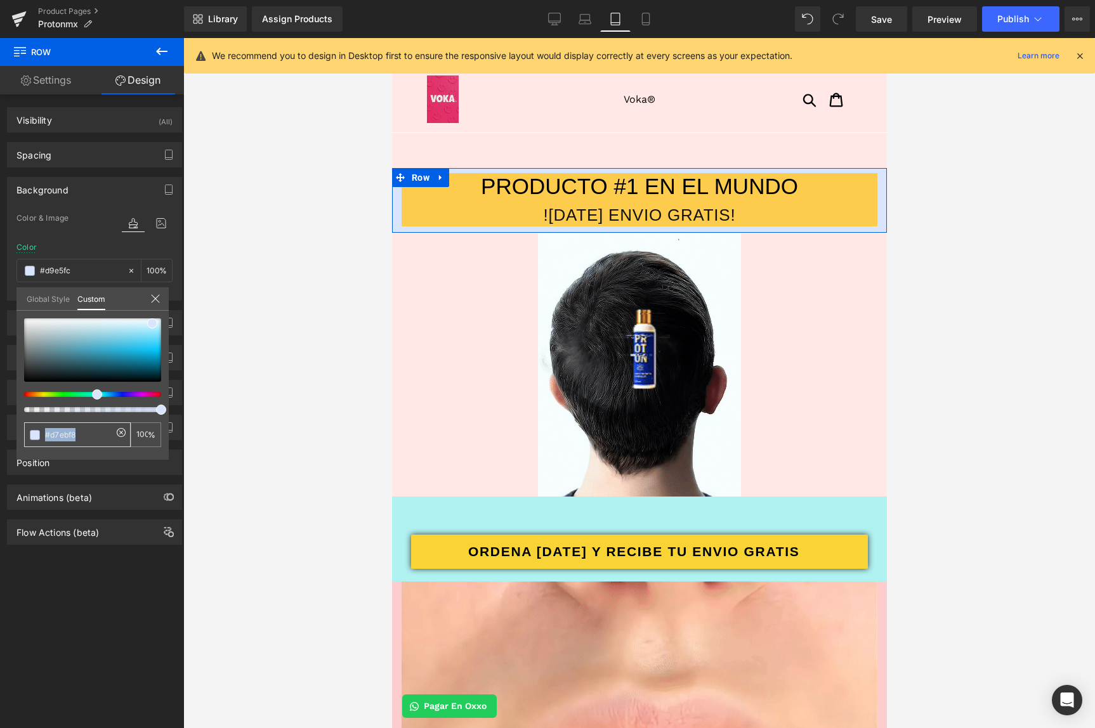
copy div
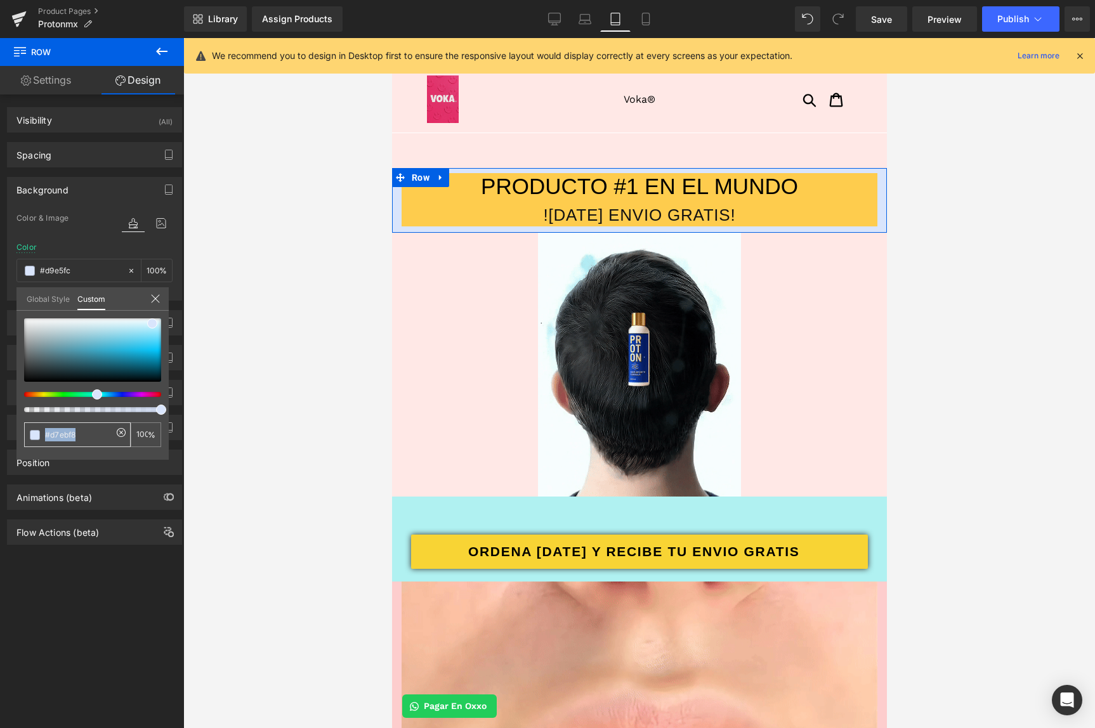
click at [103, 437] on input "#d7ebf8" at bounding box center [78, 434] width 67 height 13
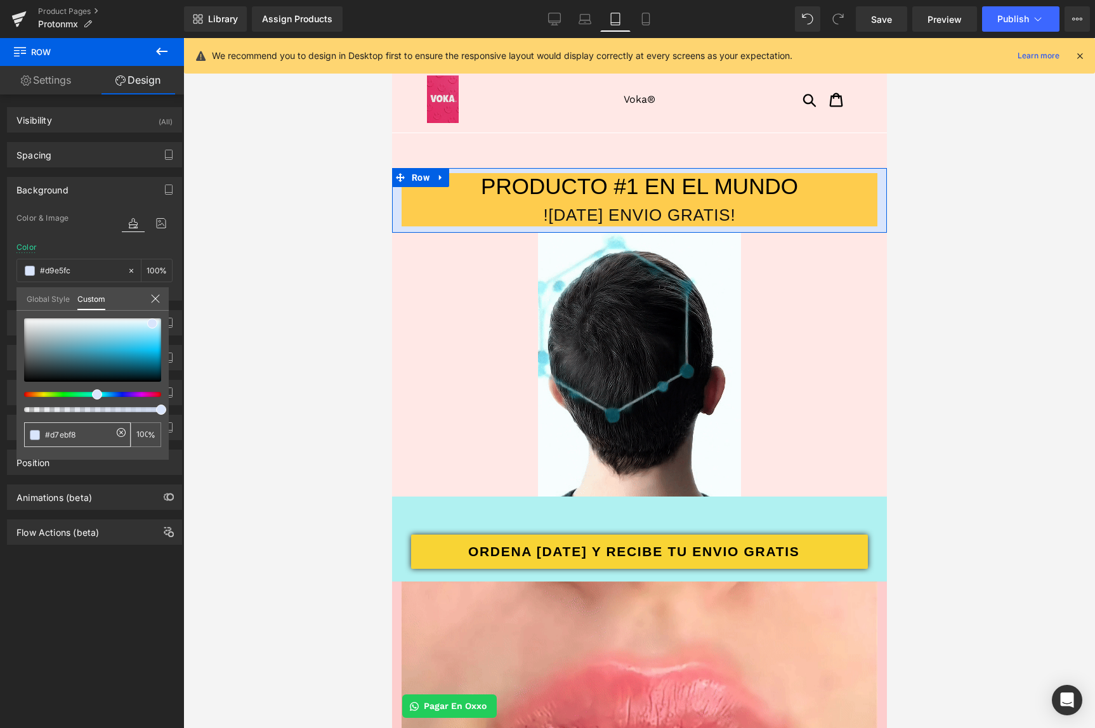
click at [103, 437] on input "#d7ebf8" at bounding box center [78, 434] width 67 height 13
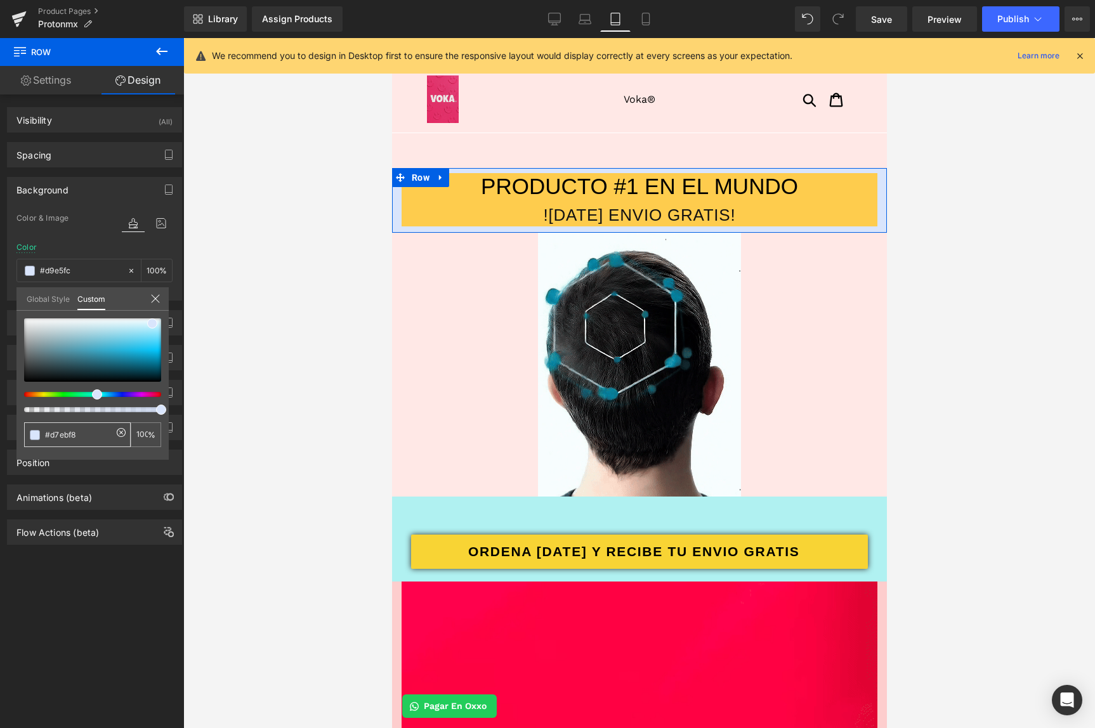
click at [103, 437] on input "#d7ebf8" at bounding box center [78, 434] width 67 height 13
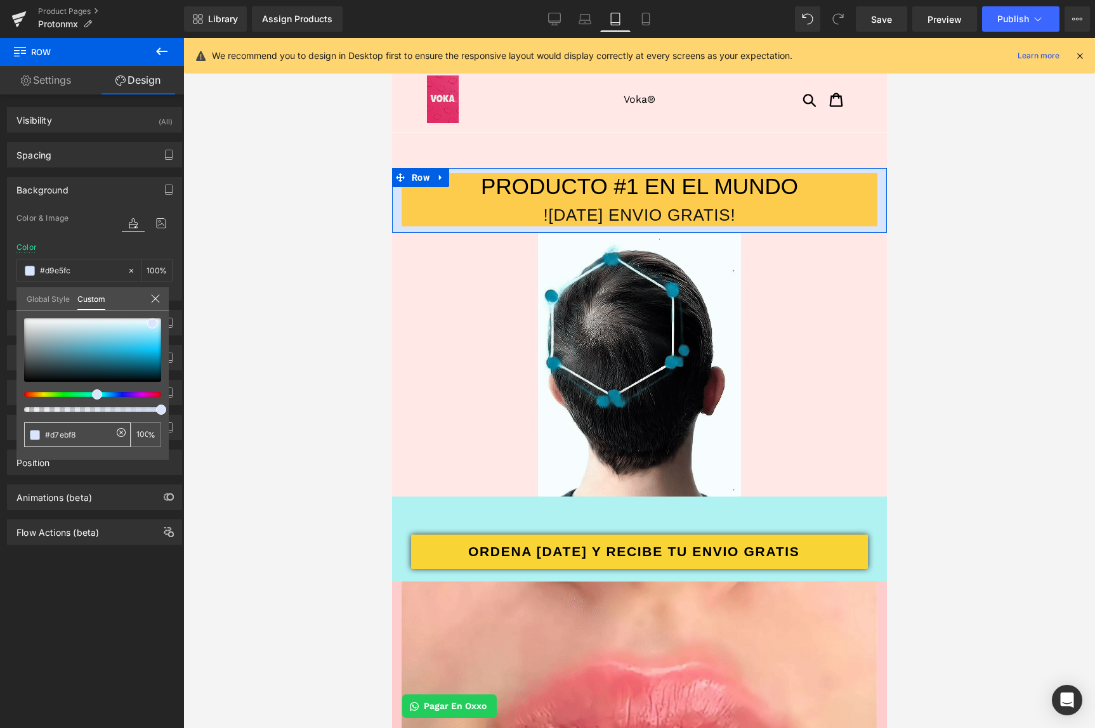
type input "#d9e5fc"
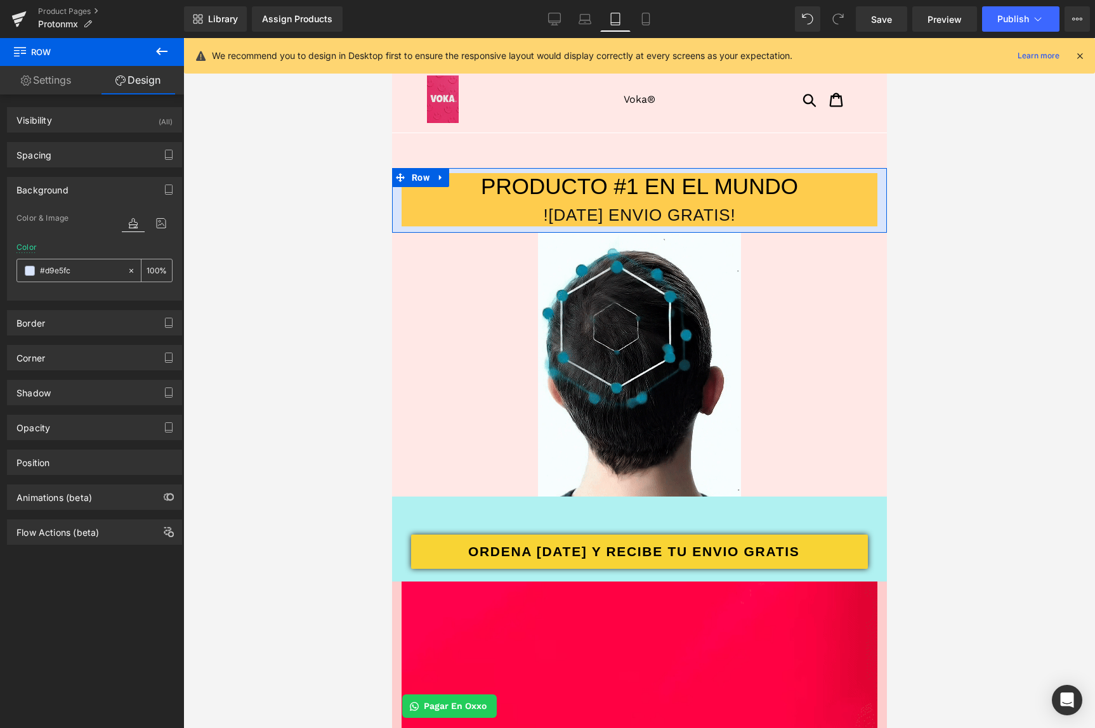
click at [83, 277] on input "transparent" at bounding box center [80, 271] width 81 height 14
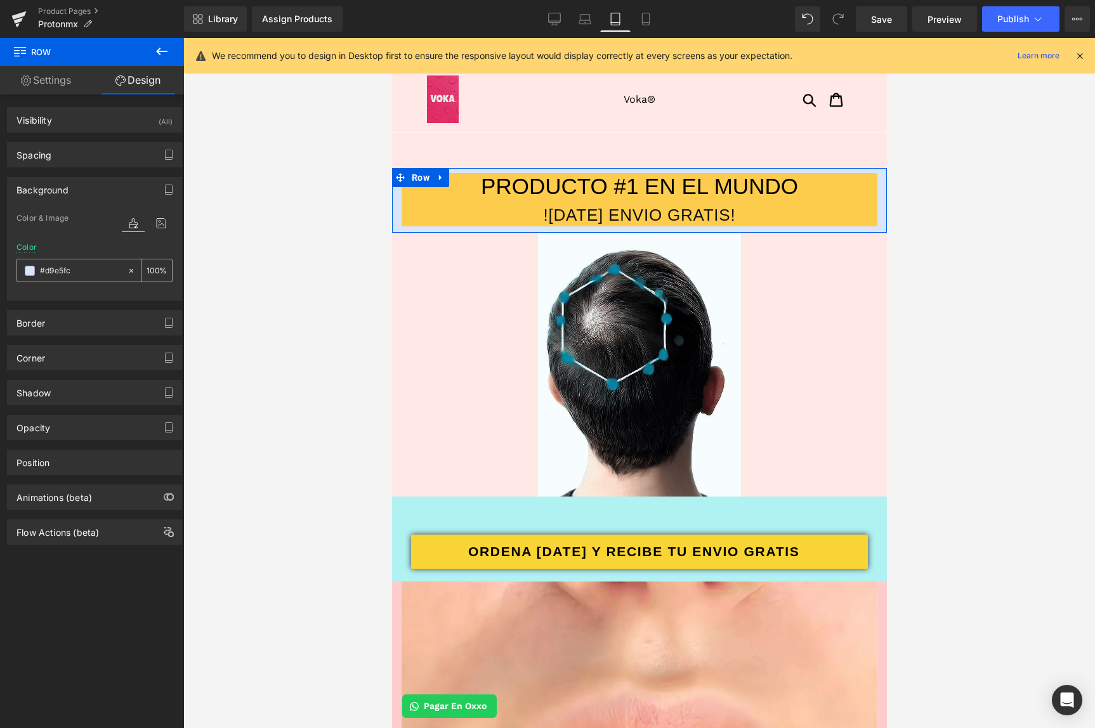
click at [127, 268] on icon at bounding box center [131, 271] width 9 height 9
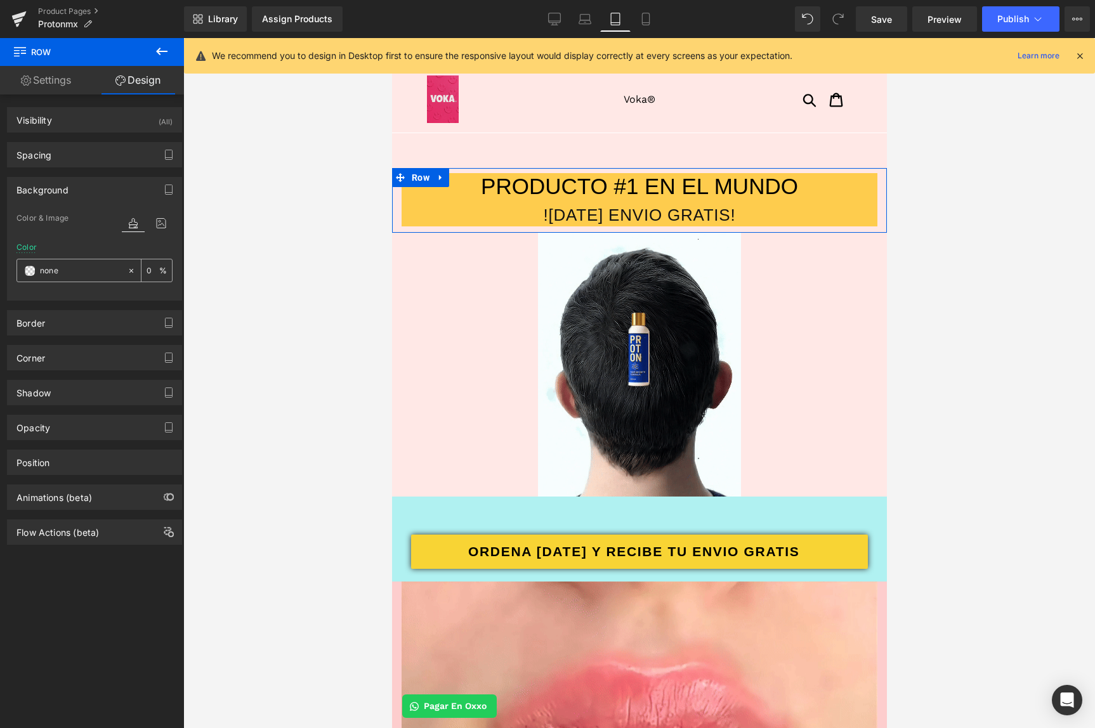
click at [98, 275] on input "transparent" at bounding box center [80, 271] width 81 height 14
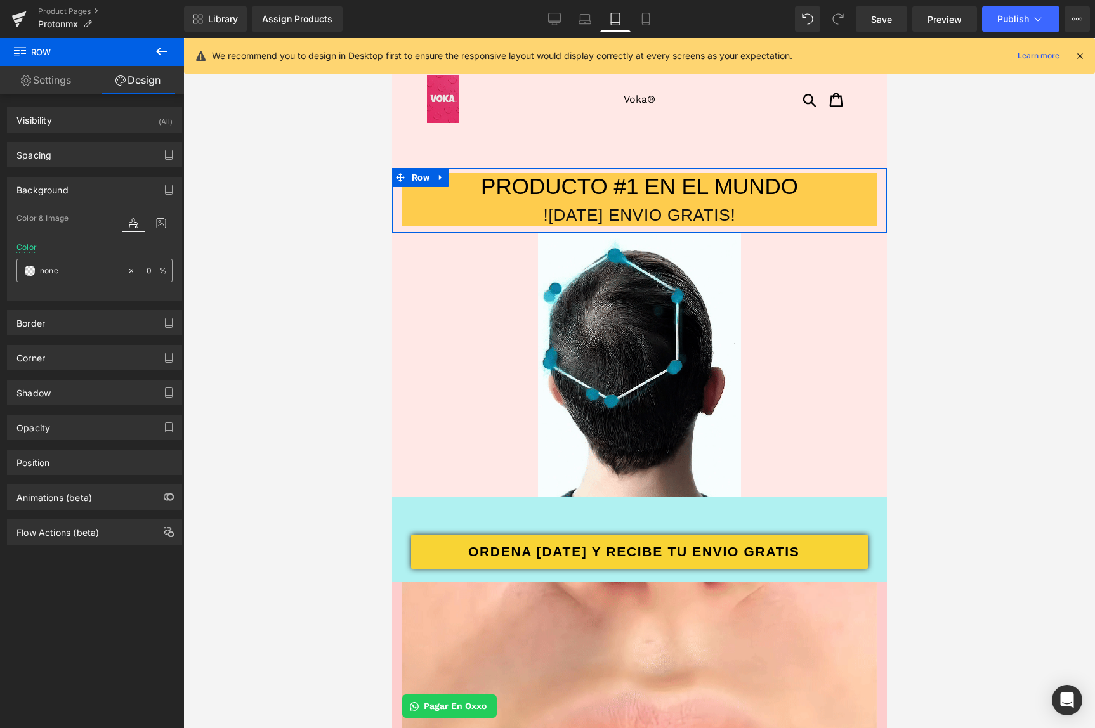
click at [98, 275] on input "transparent" at bounding box center [80, 271] width 81 height 14
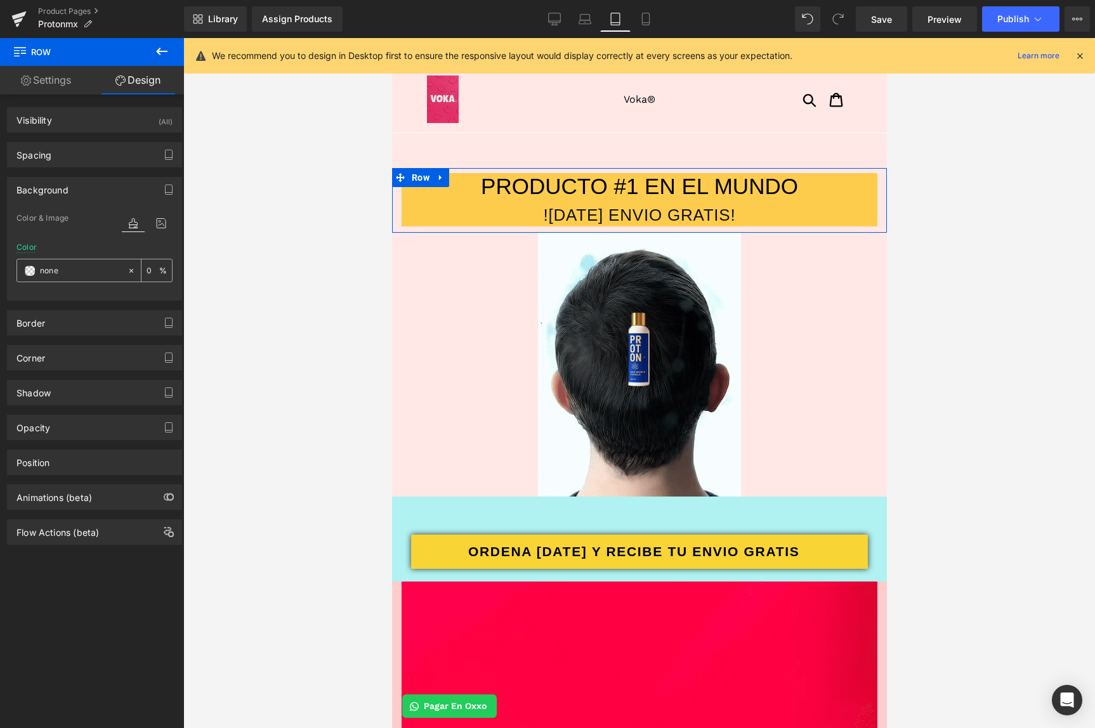
paste input "#d9e5fc"
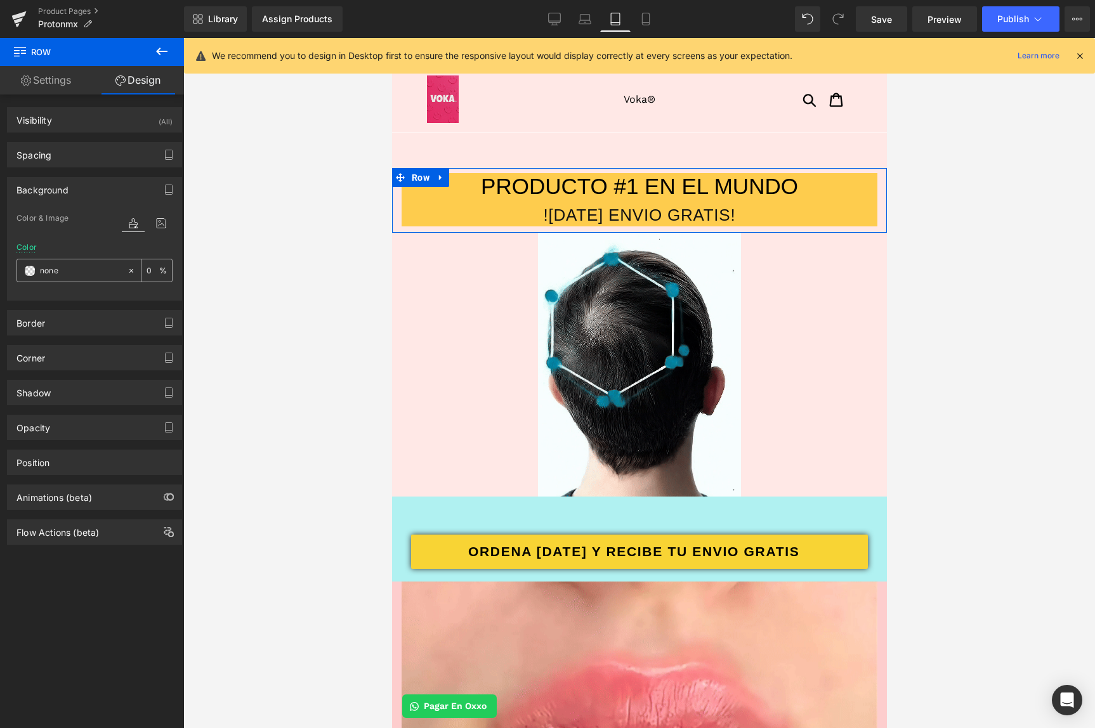
type input "#d9e5fc"
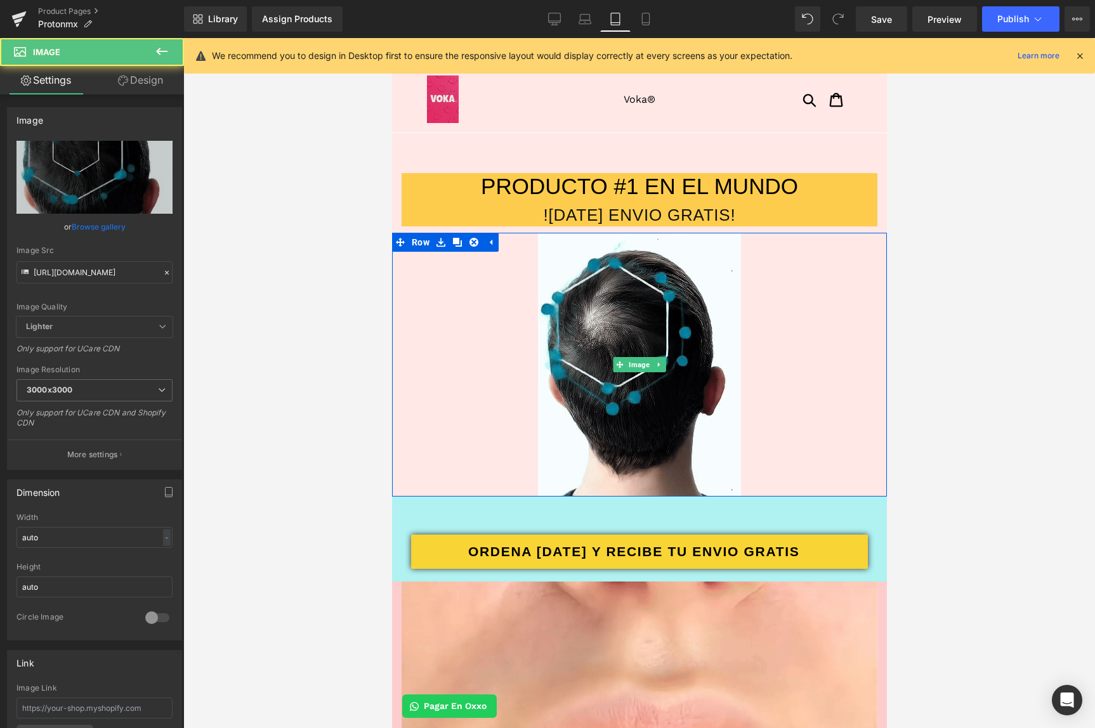
click at [483, 305] on div at bounding box center [639, 365] width 495 height 264
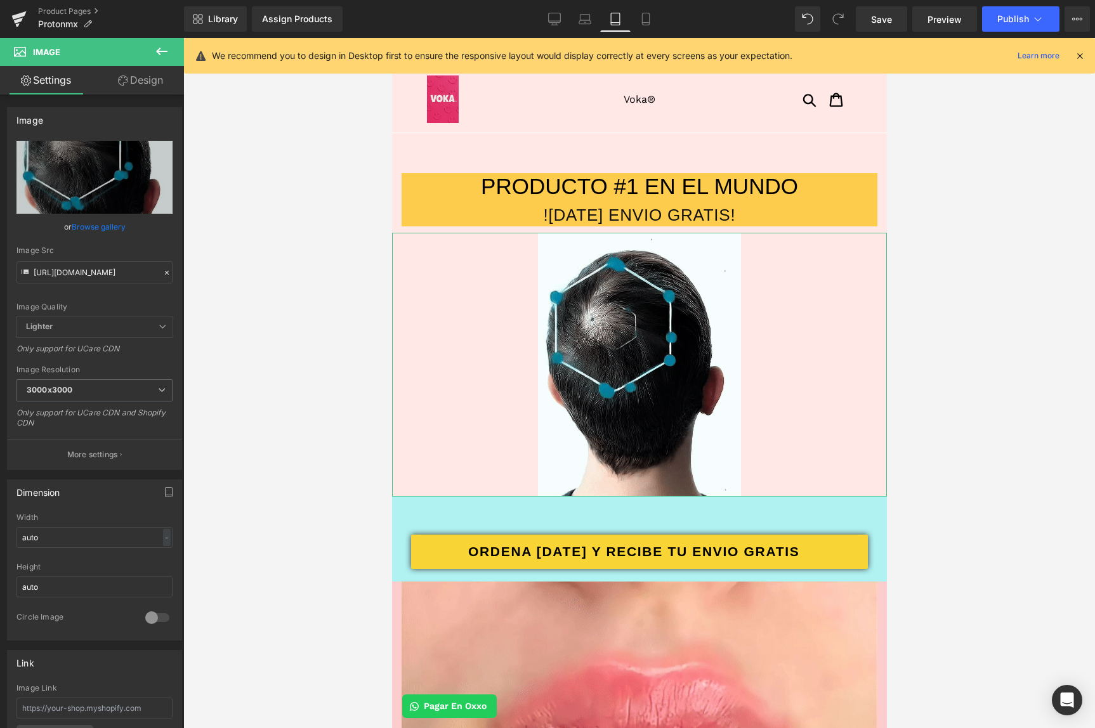
click at [161, 77] on link "Design" at bounding box center [141, 80] width 92 height 29
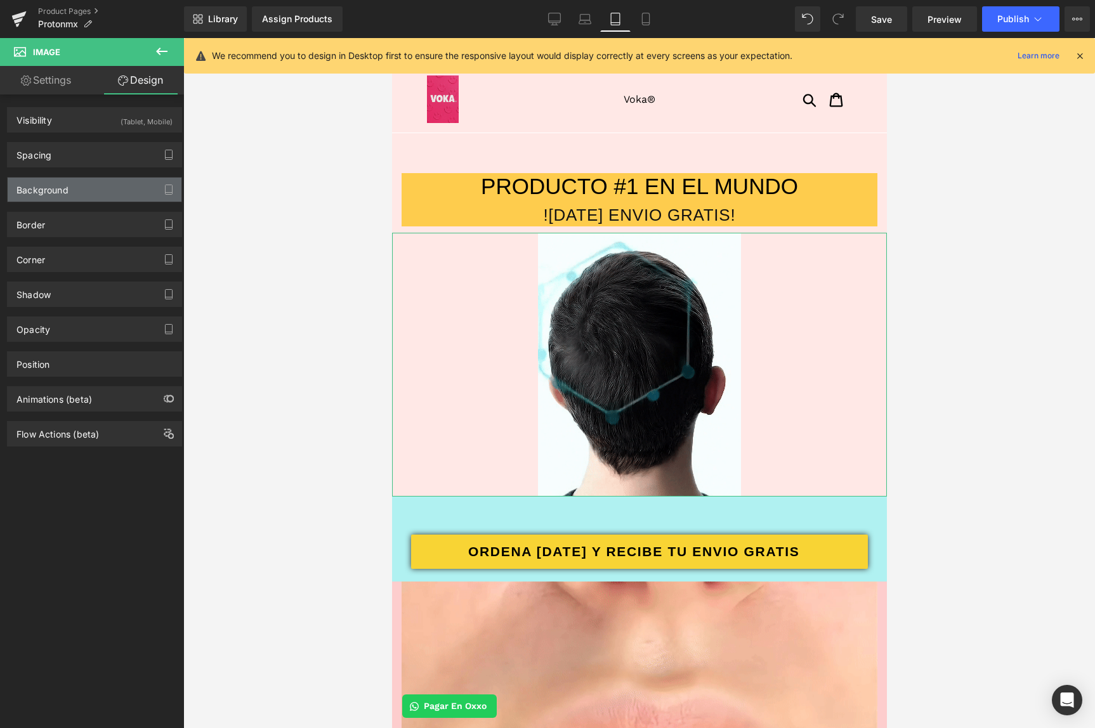
click at [65, 181] on div "Background" at bounding box center [42, 187] width 52 height 18
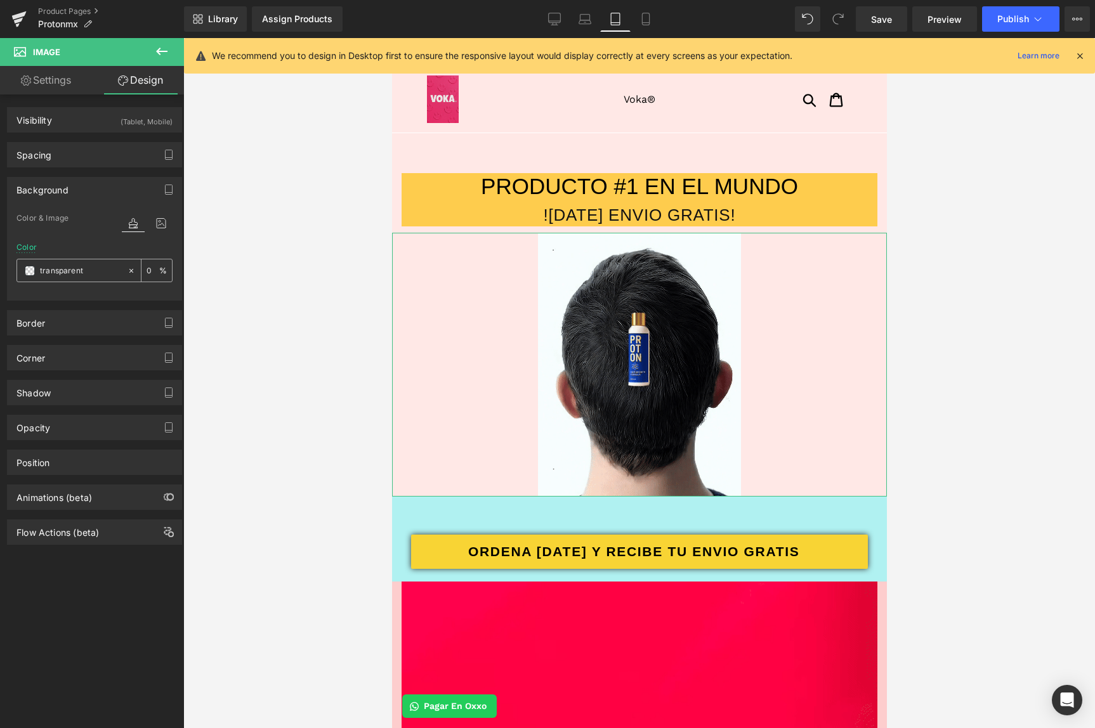
click at [128, 270] on icon at bounding box center [131, 271] width 9 height 9
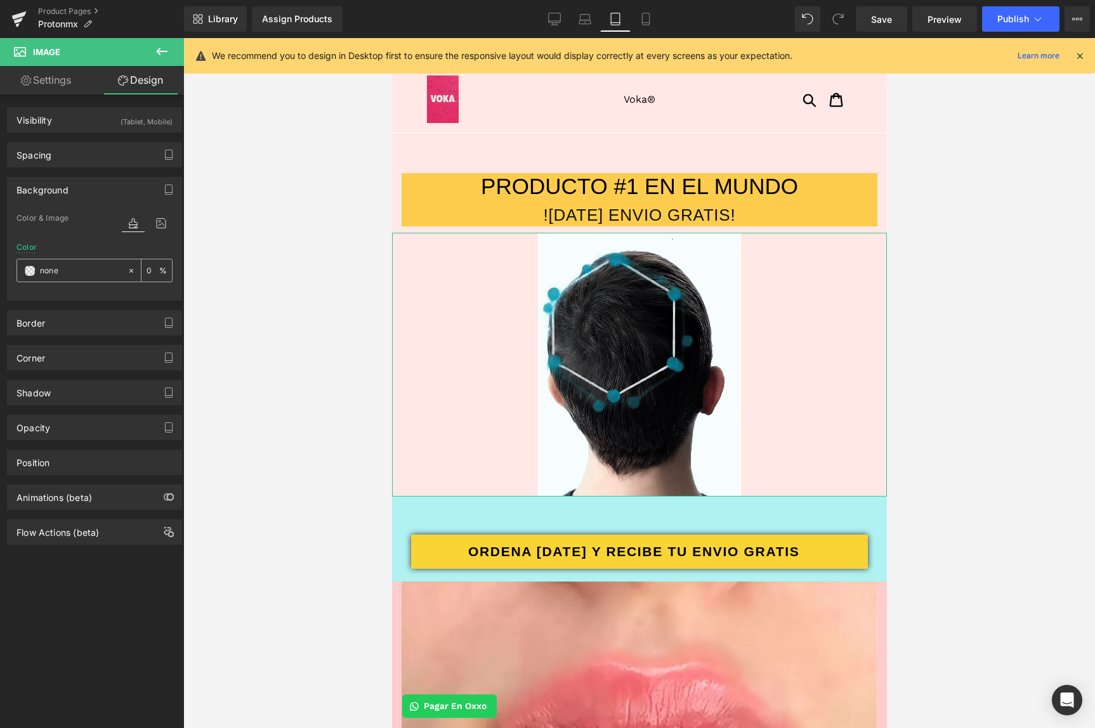
click at [98, 274] on input "transparent" at bounding box center [80, 271] width 81 height 14
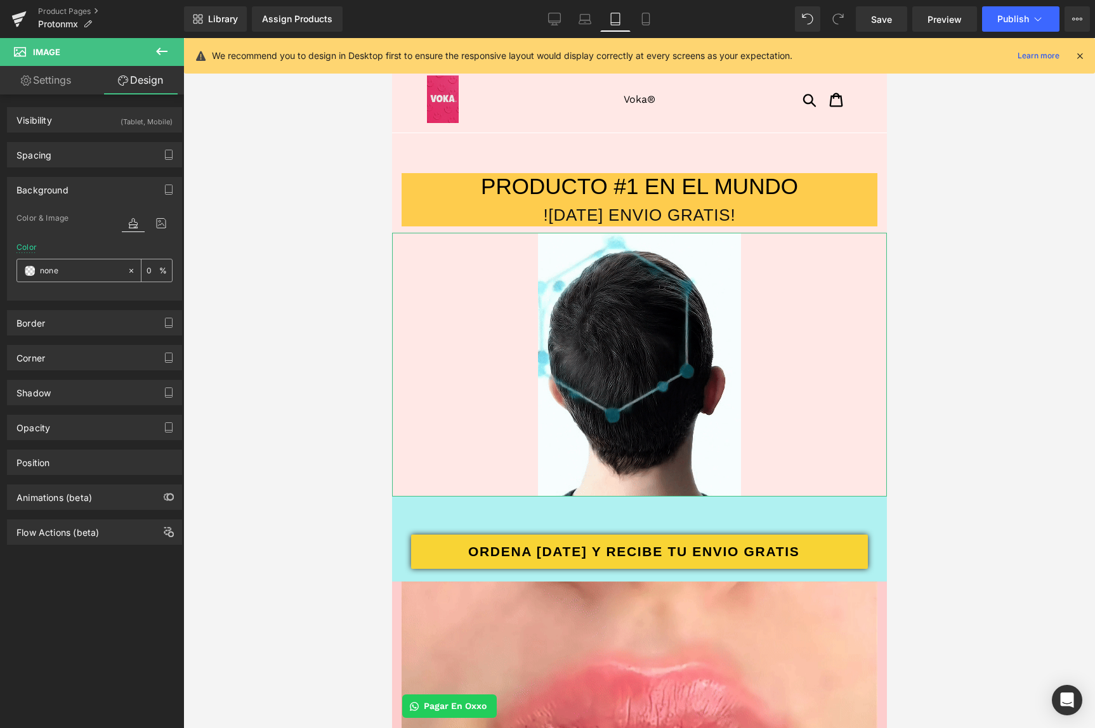
paste input "#d9e5fc"
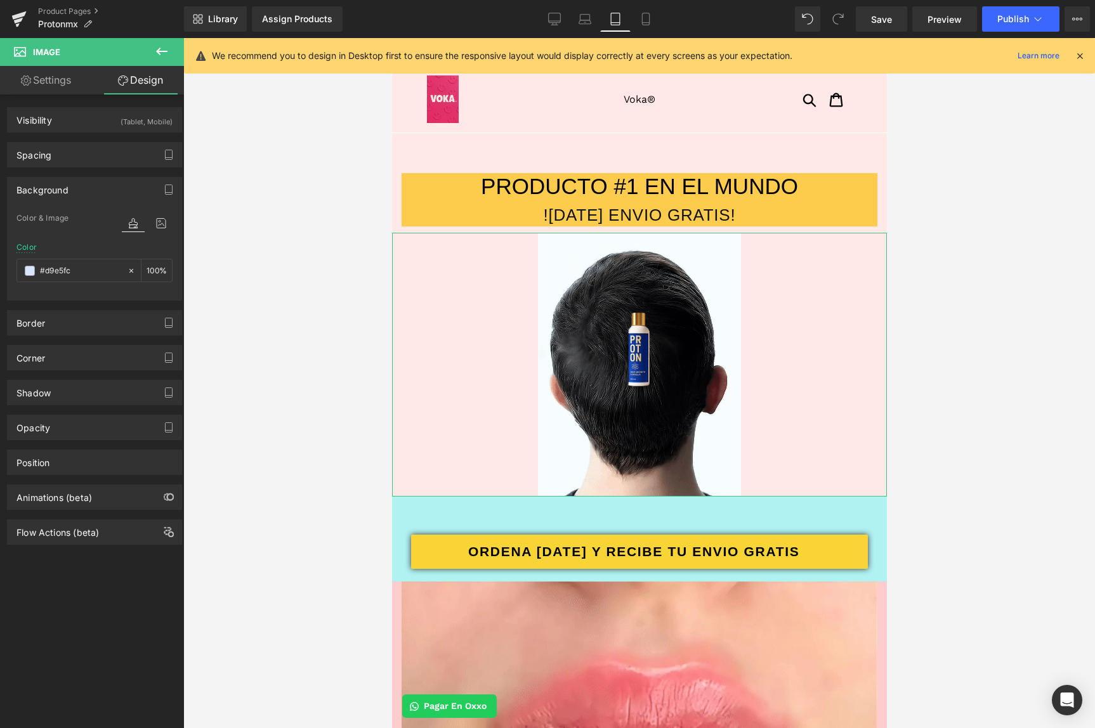
type input "#d9e5fc"
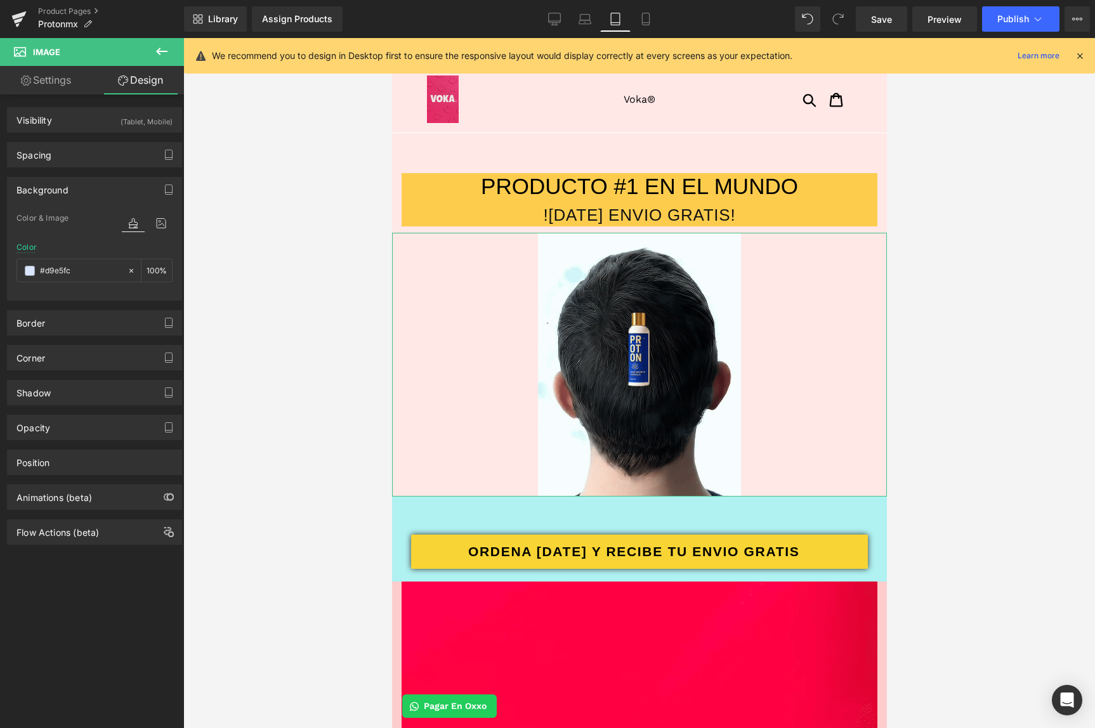
click at [107, 246] on div "Color #d9e5fc 0 %" at bounding box center [94, 270] width 156 height 54
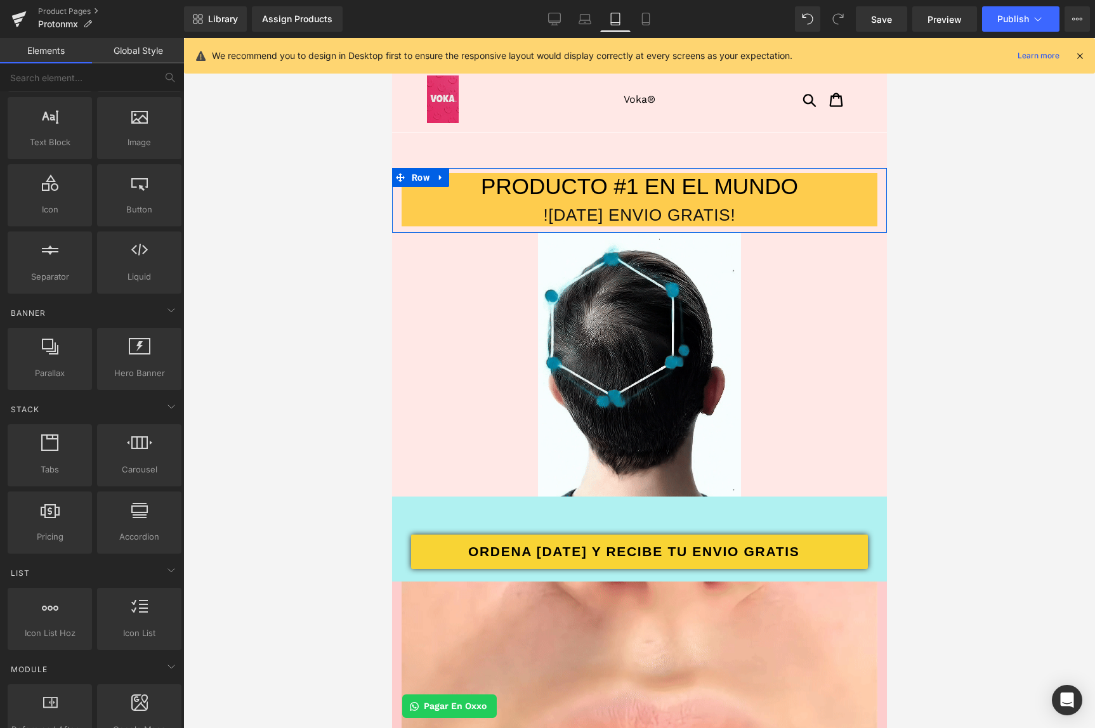
click at [399, 195] on div "PRODUCTO #1 EN EL MUNDO ![DATE] ENVIO GRATIS! Heading" at bounding box center [639, 199] width 495 height 53
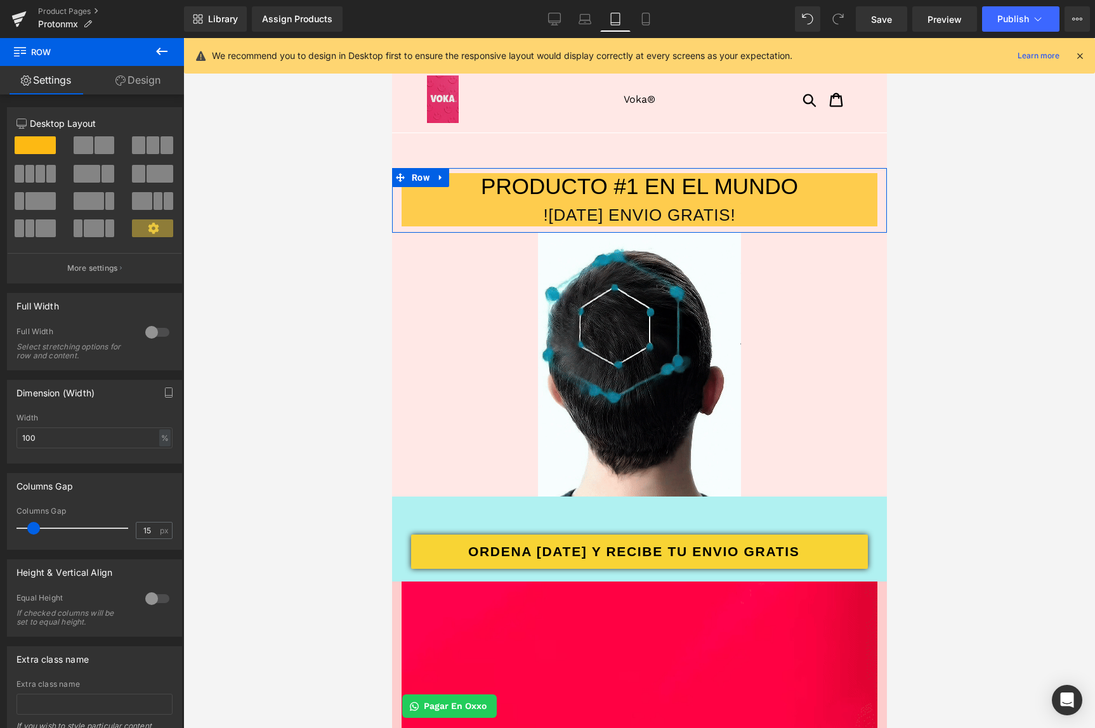
click at [150, 88] on link "Design" at bounding box center [138, 80] width 92 height 29
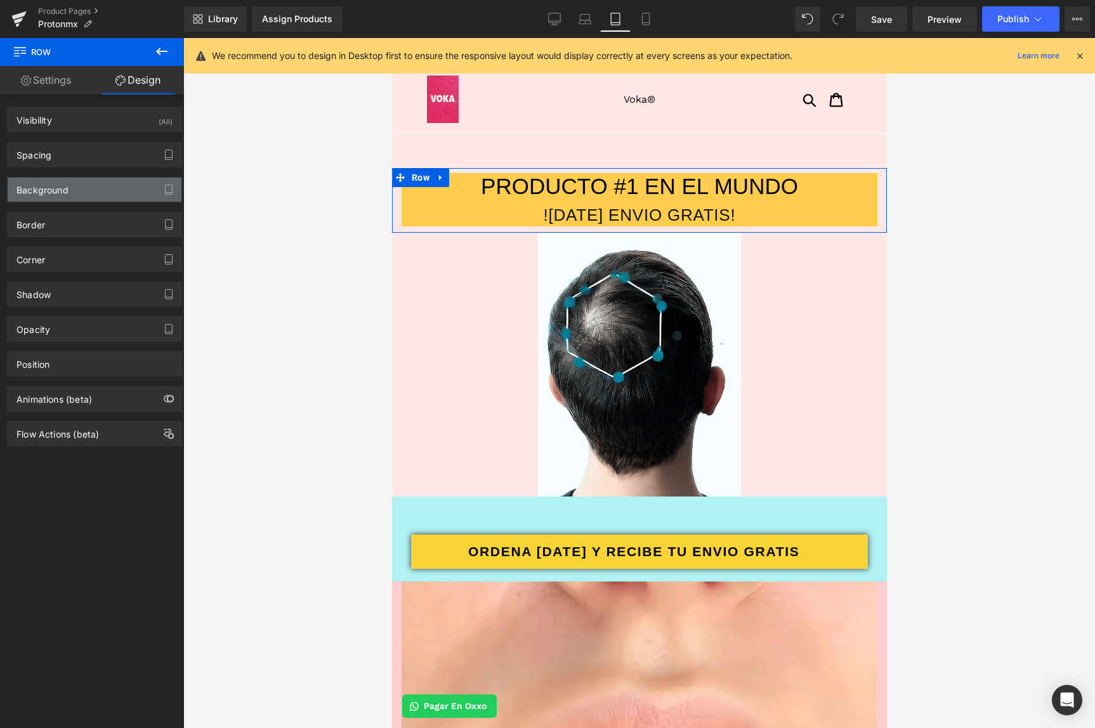
click at [86, 184] on div "Background" at bounding box center [95, 190] width 174 height 24
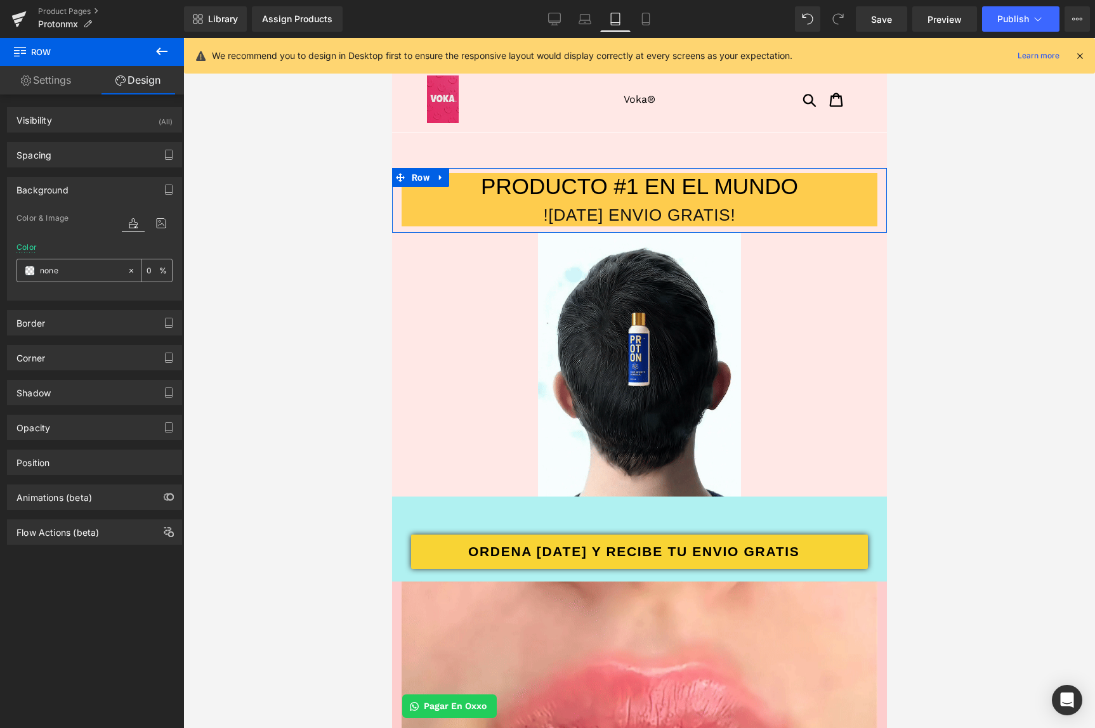
click at [131, 274] on div at bounding box center [134, 271] width 15 height 22
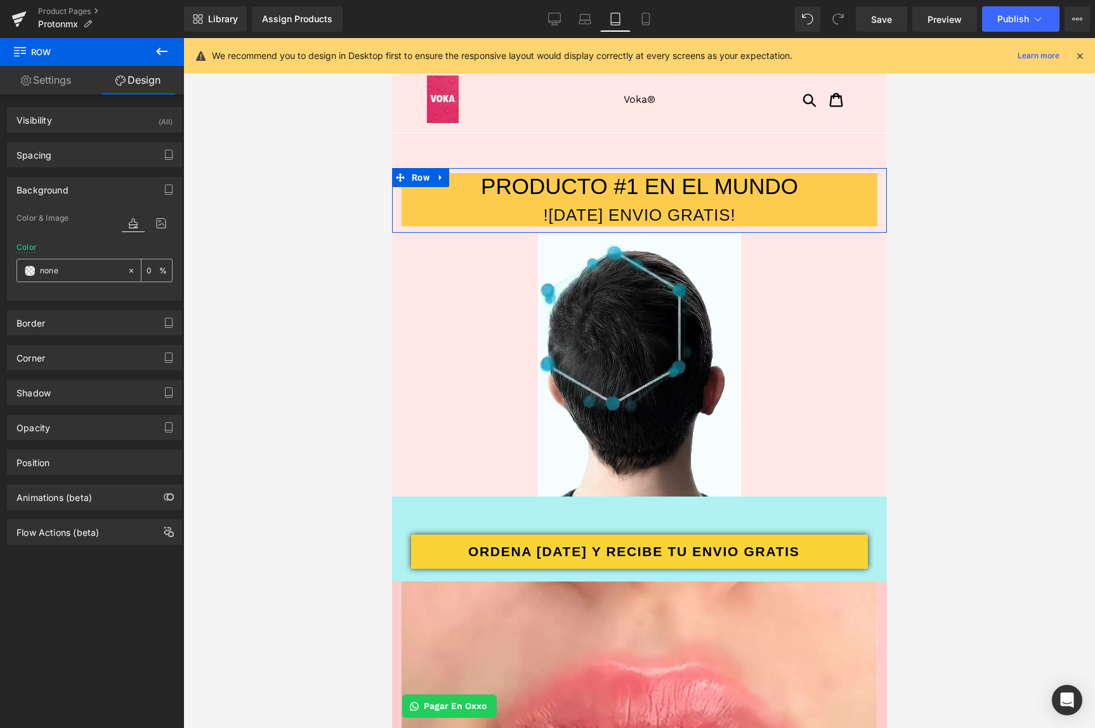
click at [97, 275] on input "none" at bounding box center [80, 271] width 81 height 14
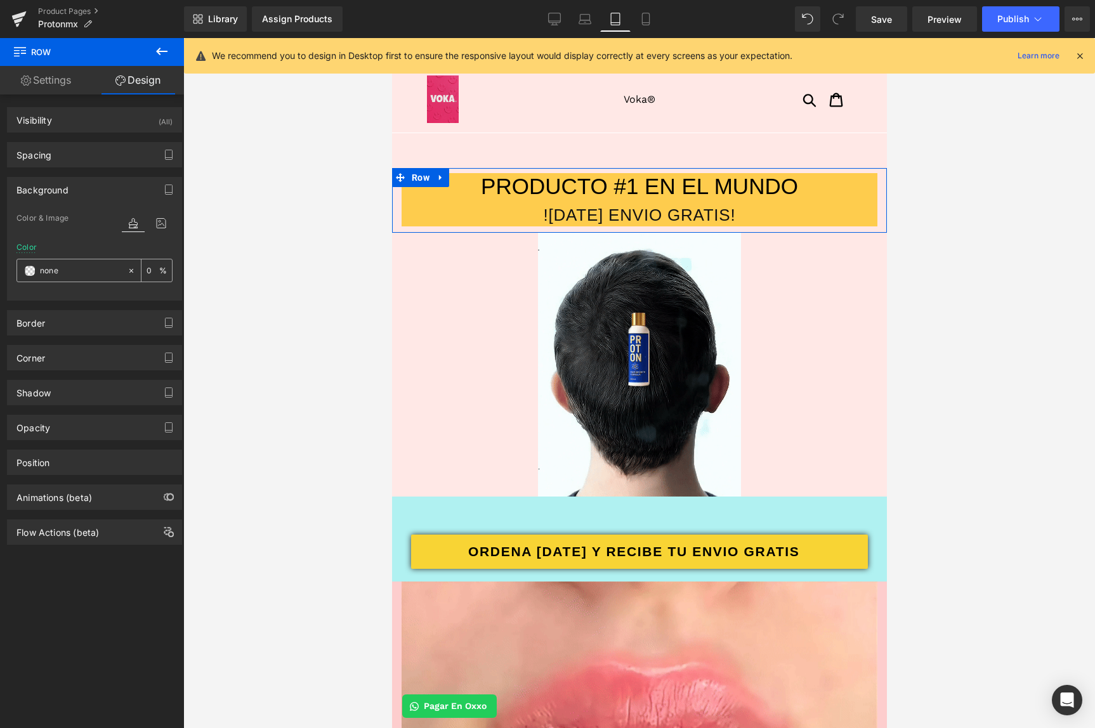
paste input "#d9e5fc"
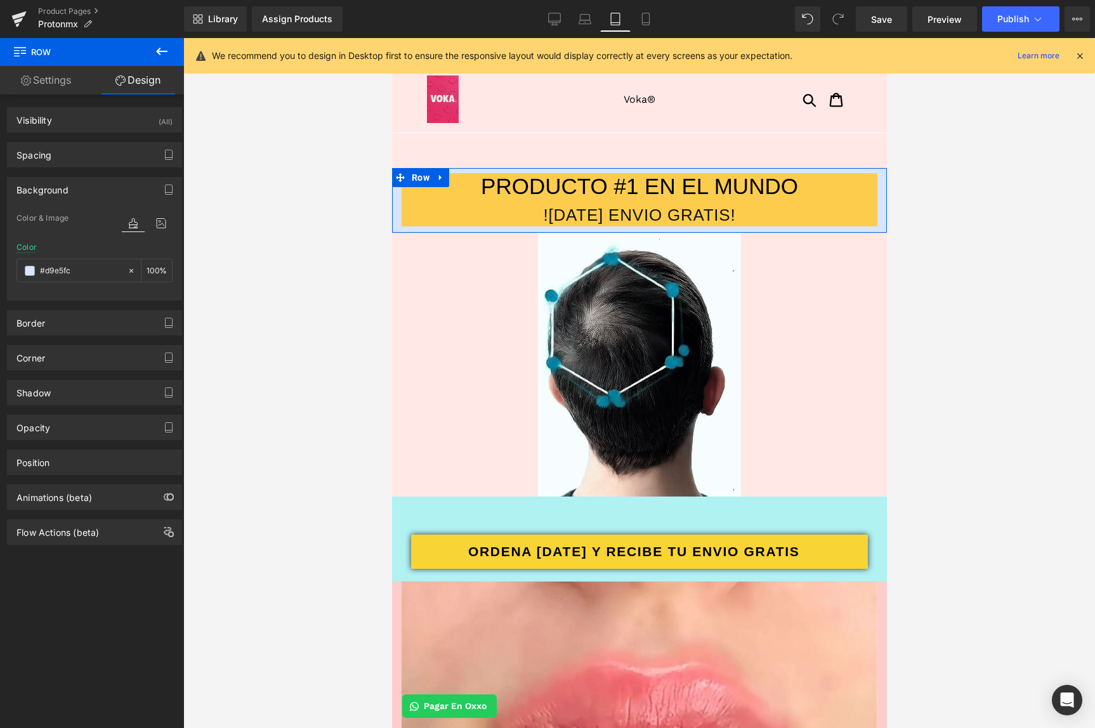
type input "#d9e5fc"
click at [123, 241] on div "color" at bounding box center [147, 224] width 51 height 37
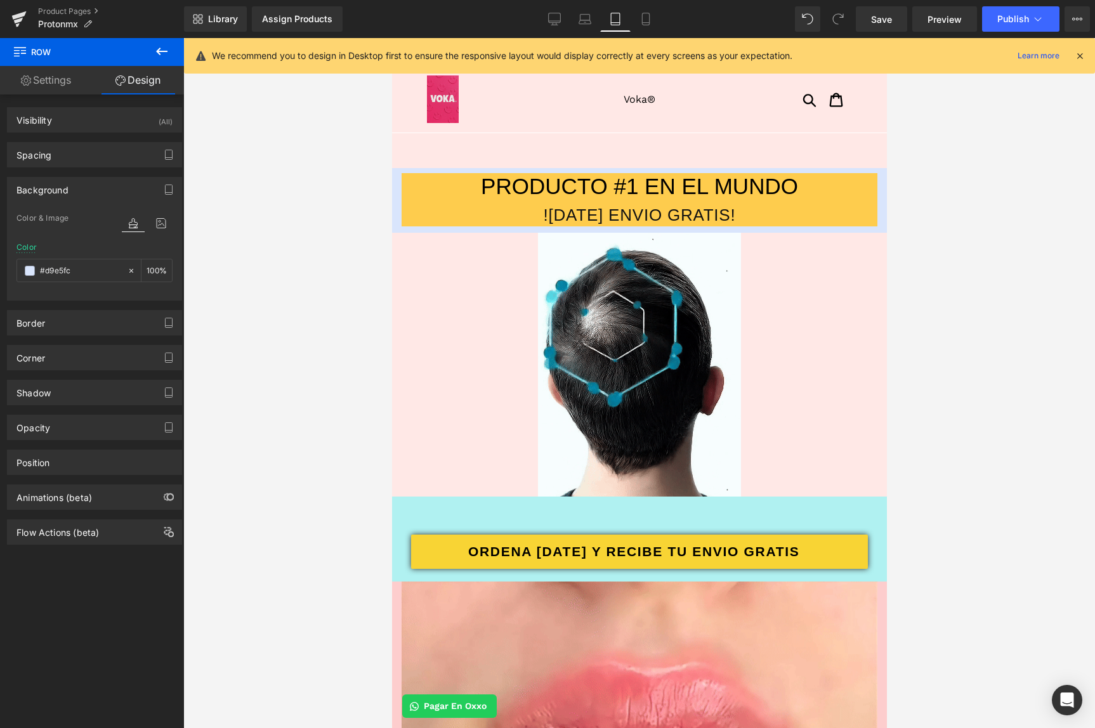
click at [473, 433] on div at bounding box center [639, 365] width 495 height 264
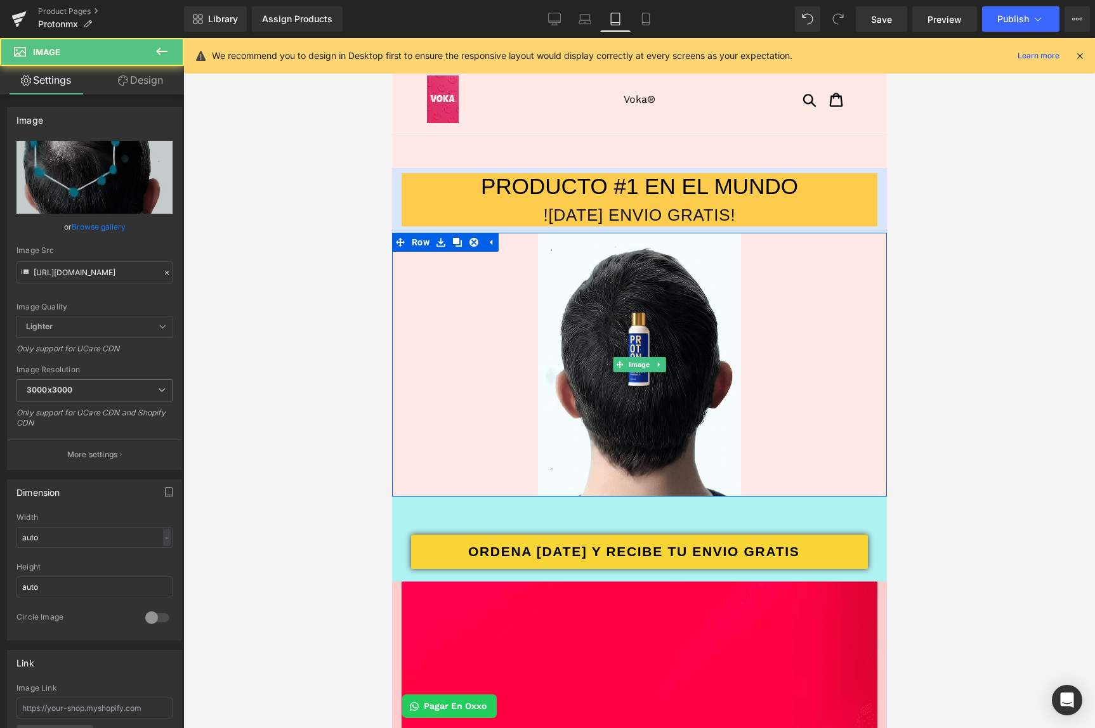
click at [473, 432] on div at bounding box center [639, 365] width 495 height 264
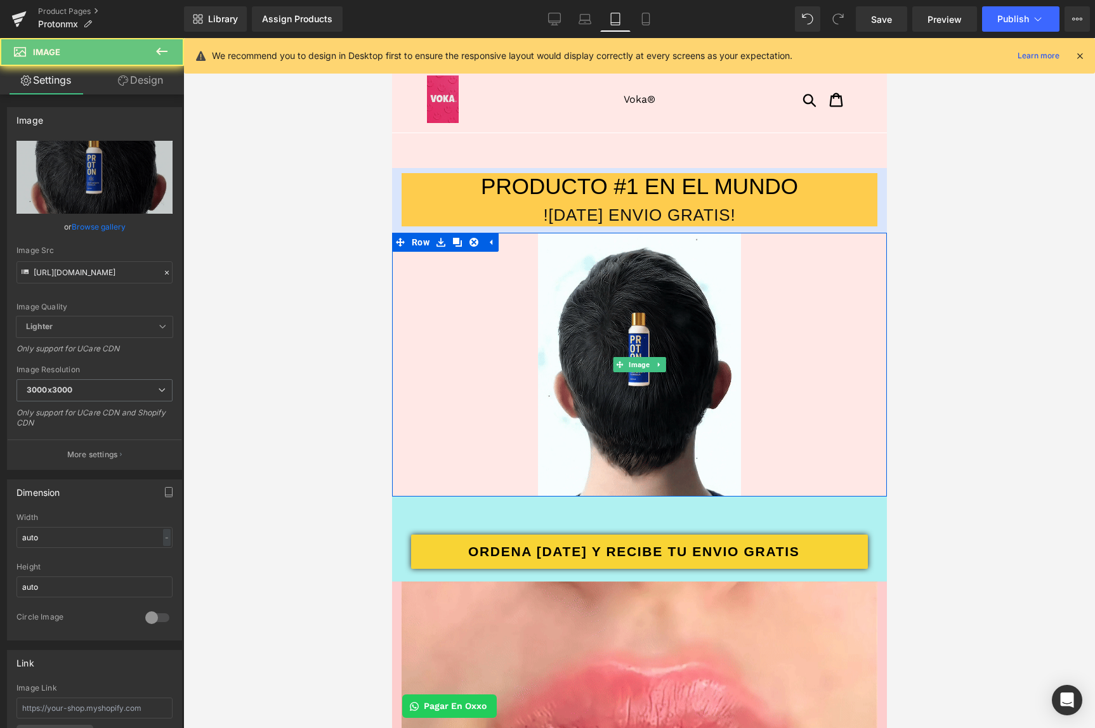
click at [473, 433] on div at bounding box center [639, 365] width 495 height 264
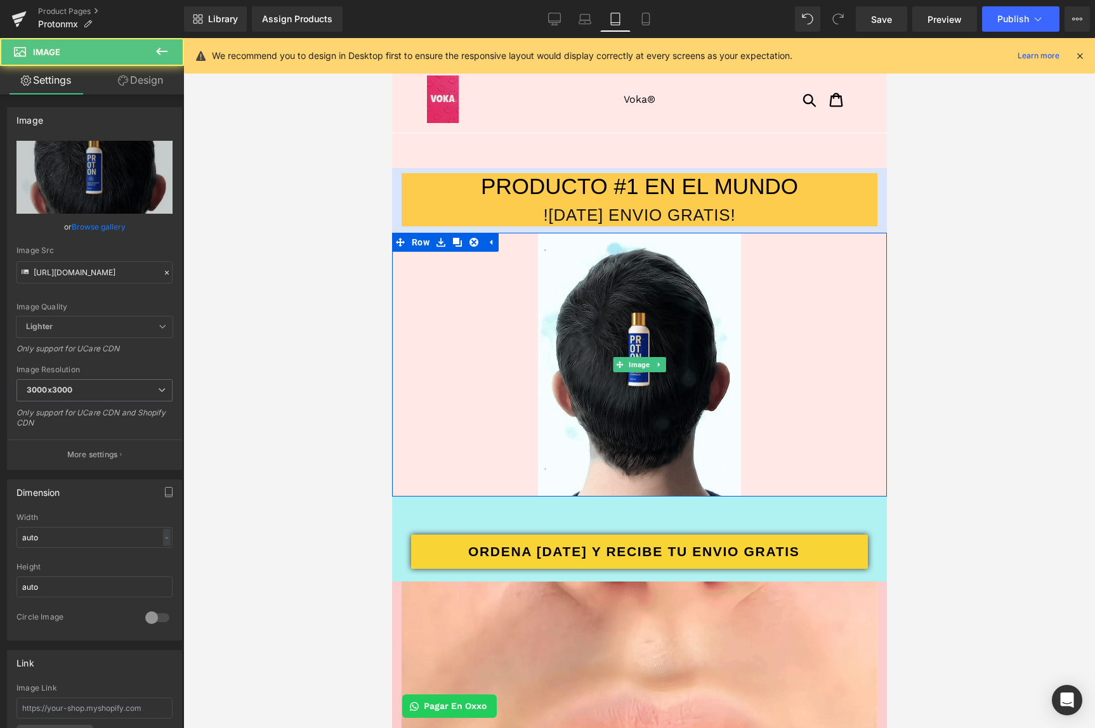
click at [473, 433] on div at bounding box center [639, 365] width 495 height 264
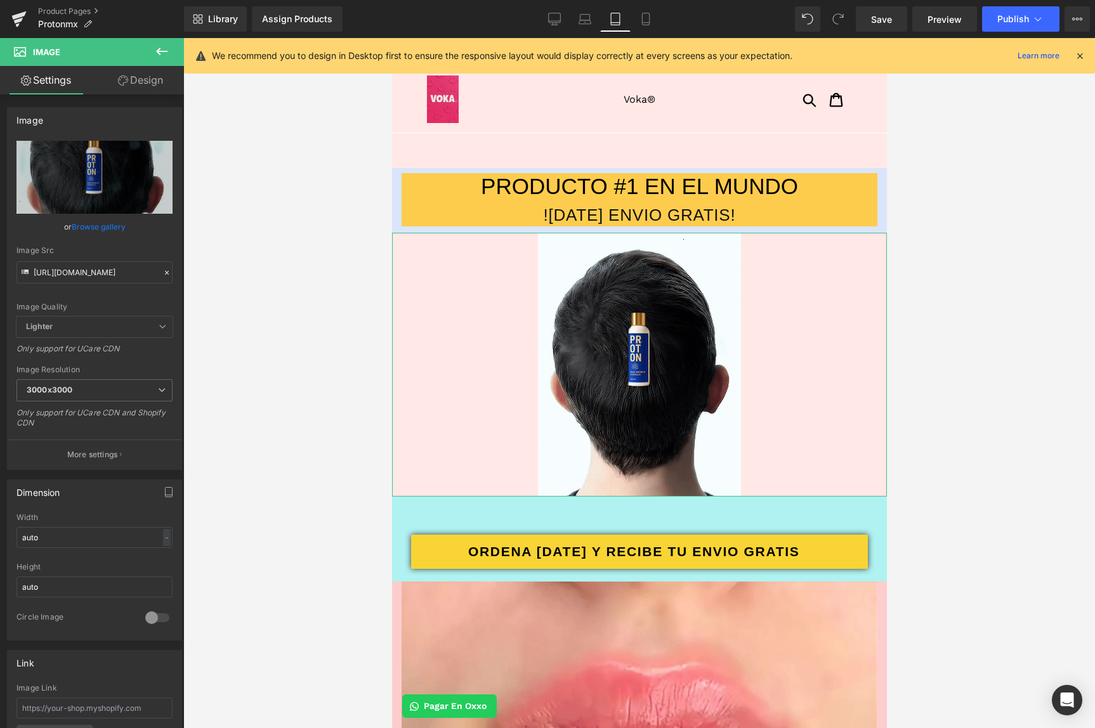
click at [119, 93] on link "Design" at bounding box center [141, 80] width 92 height 29
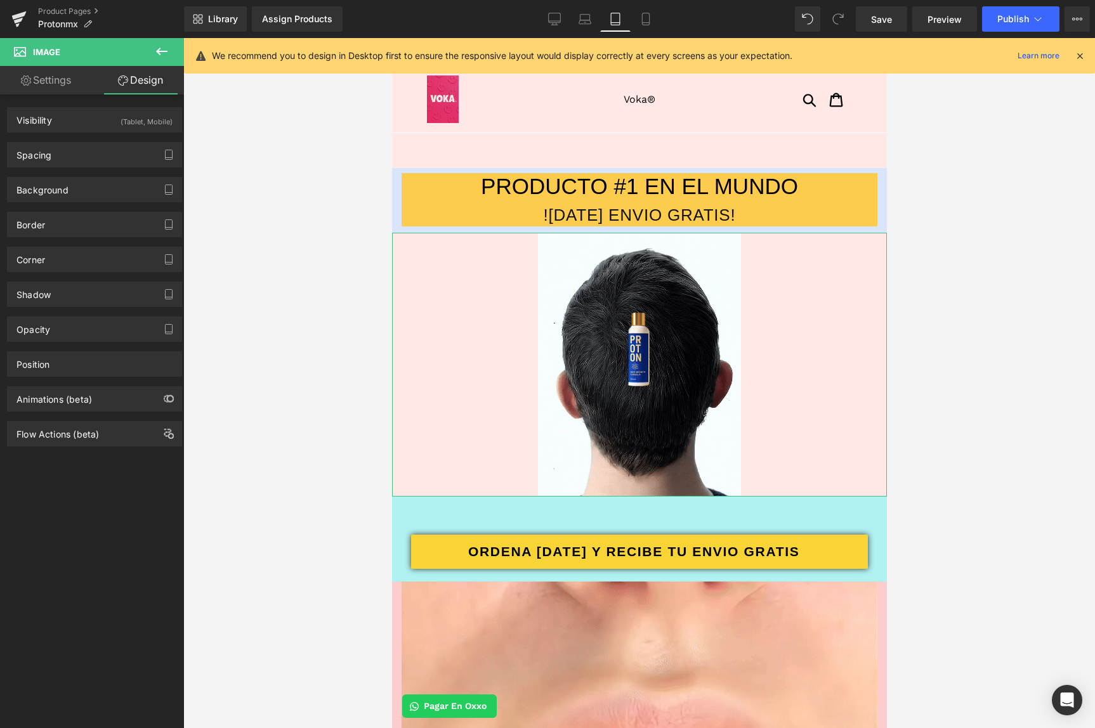
click at [60, 206] on div "Border Border Style Custom Custom Setup Global Style Custom Setup Global Style …" at bounding box center [95, 219] width 190 height 35
click at [59, 190] on div "Background" at bounding box center [42, 187] width 52 height 18
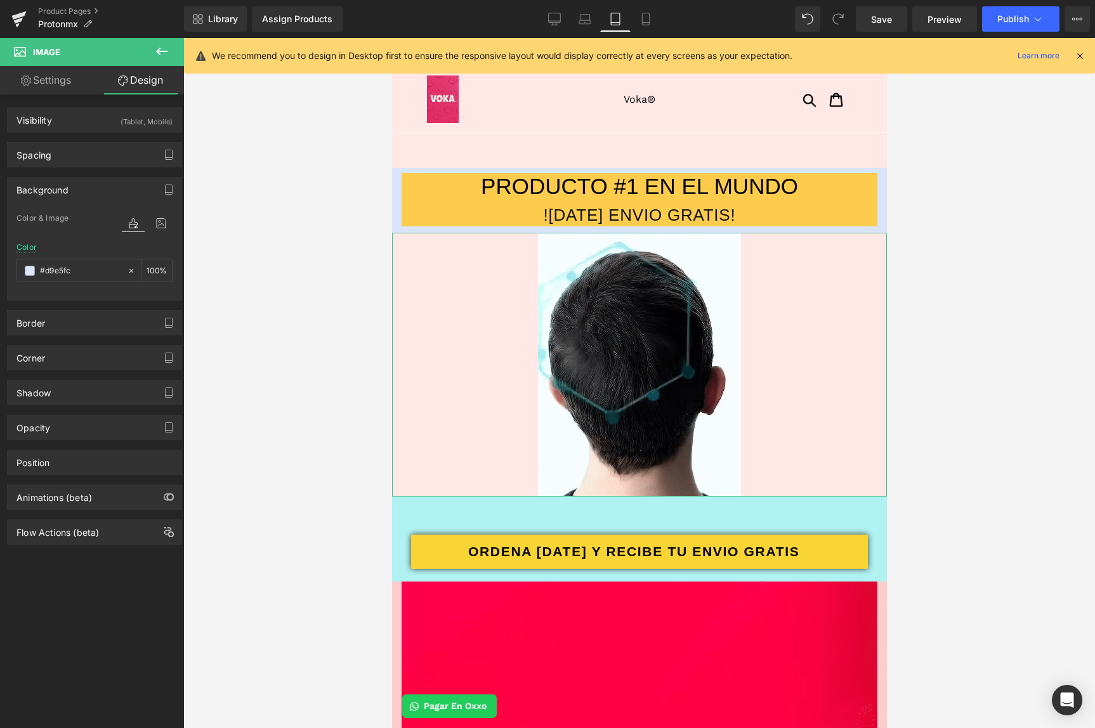
click at [129, 224] on icon at bounding box center [133, 223] width 23 height 16
click at [150, 222] on icon at bounding box center [161, 223] width 23 height 16
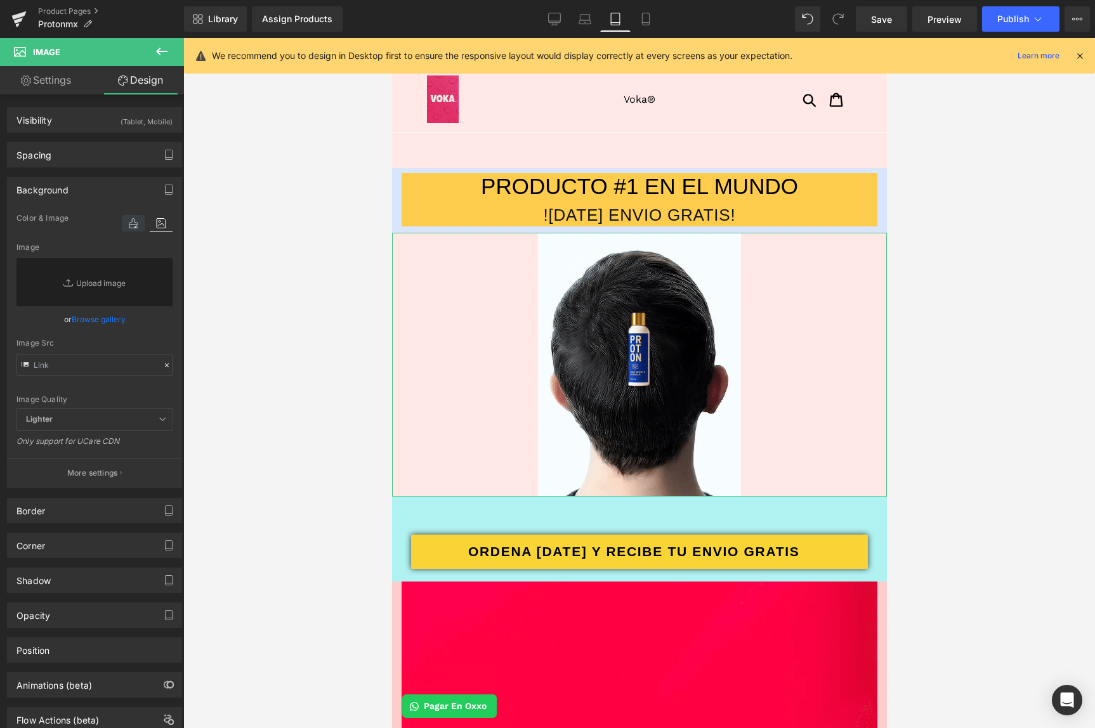
click at [136, 223] on icon at bounding box center [133, 223] width 23 height 16
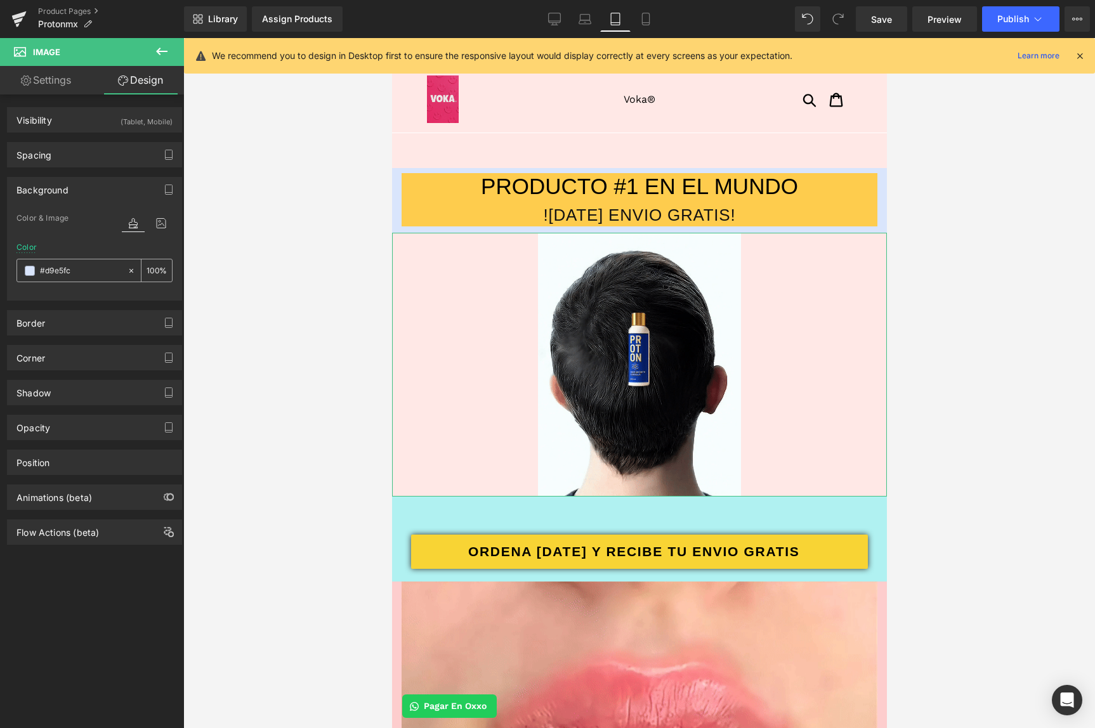
click at [101, 271] on input "#d9e5fc" at bounding box center [80, 271] width 81 height 14
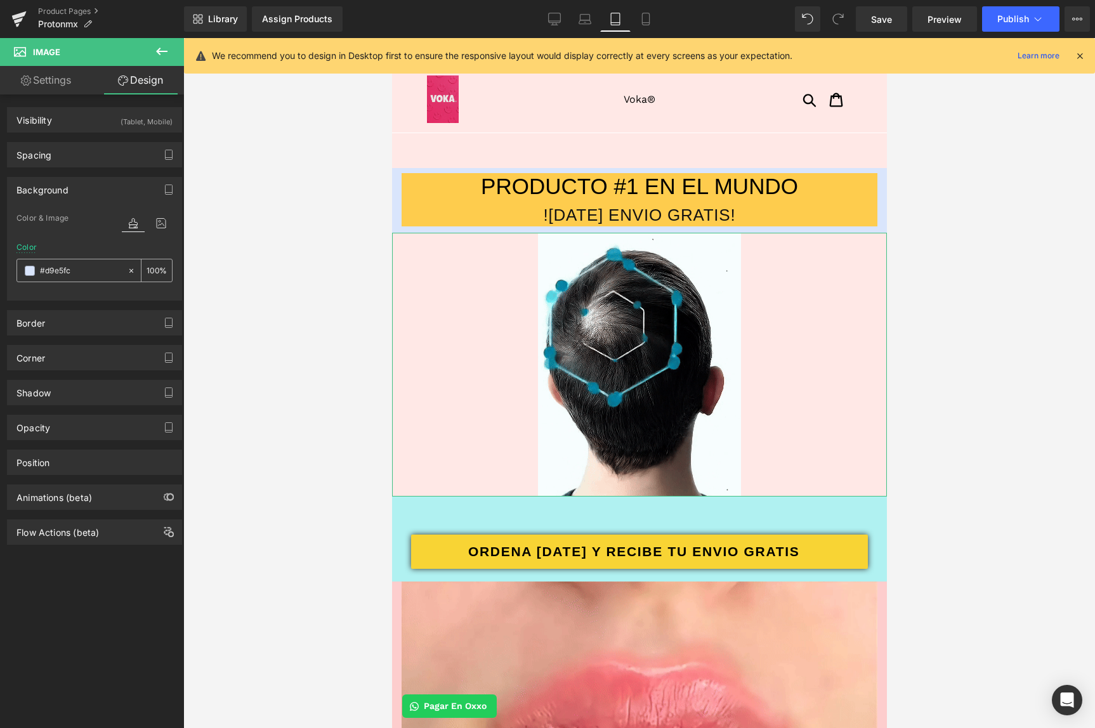
click at [40, 264] on input "#d9e5fc" at bounding box center [80, 271] width 81 height 14
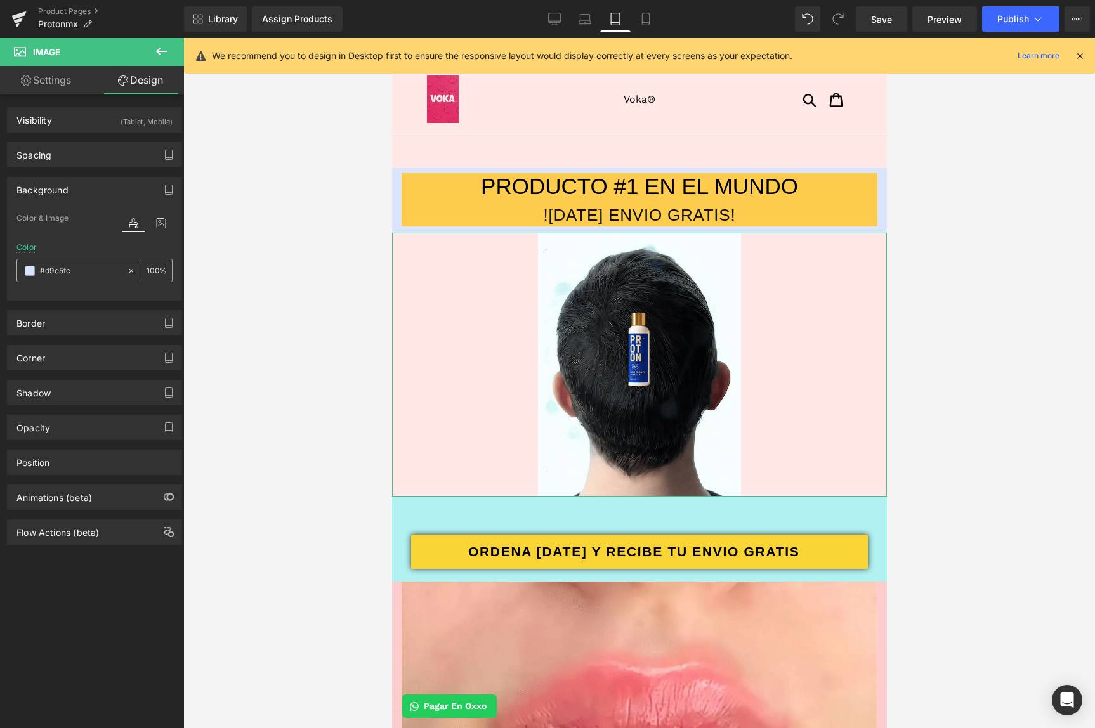
click at [33, 270] on span at bounding box center [30, 271] width 10 height 10
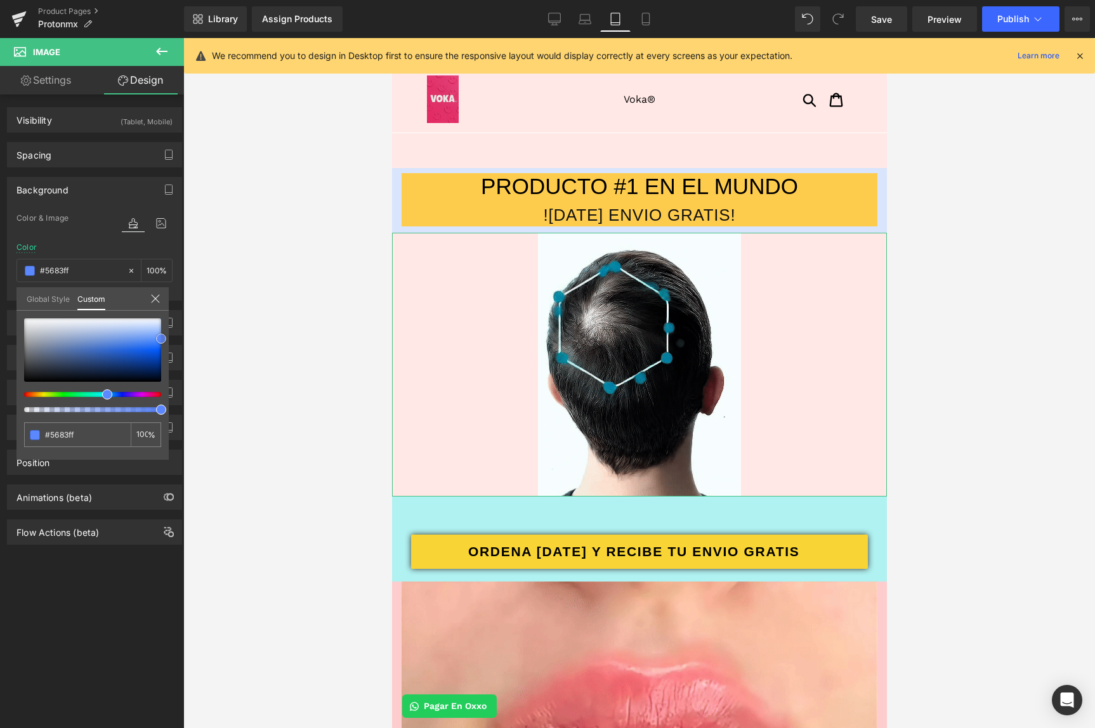
drag, startPoint x: 119, startPoint y: 353, endPoint x: 254, endPoint y: 334, distance: 137.0
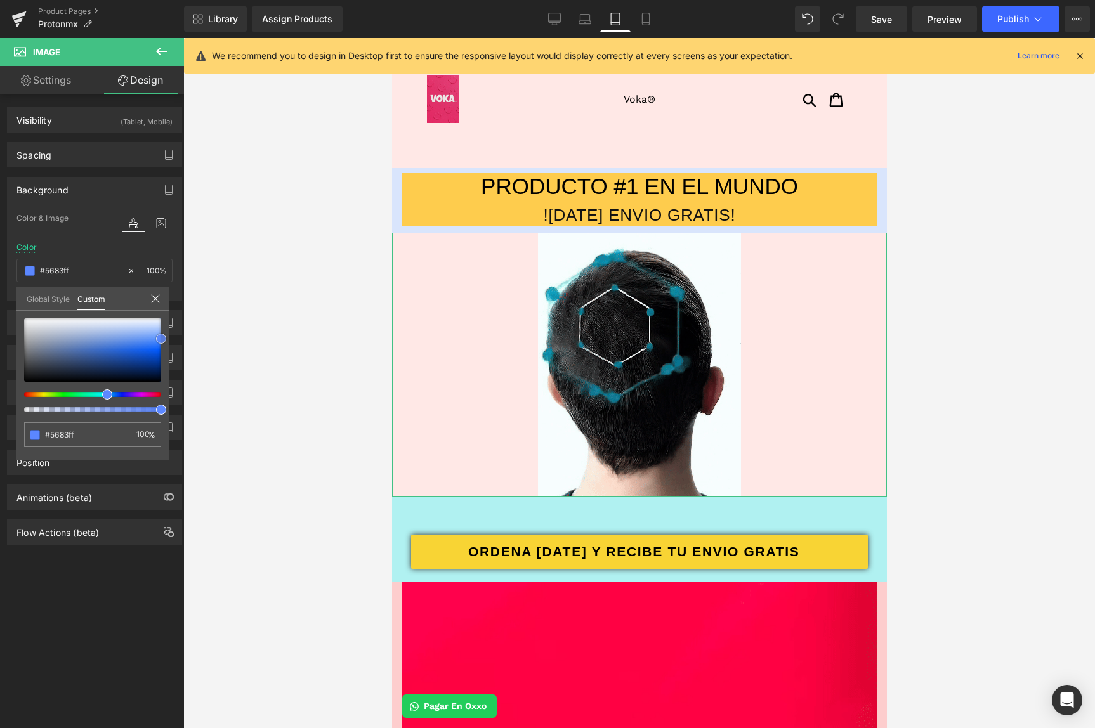
click at [161, 339] on div at bounding box center [92, 350] width 137 height 63
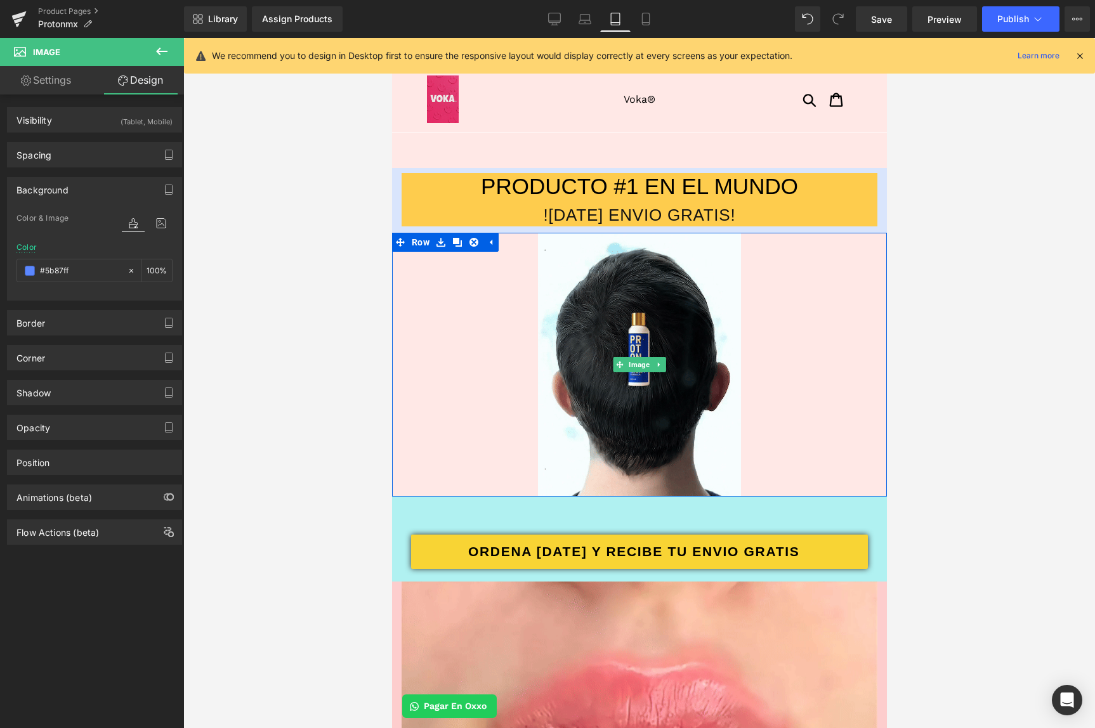
click at [921, 336] on div at bounding box center [639, 383] width 912 height 690
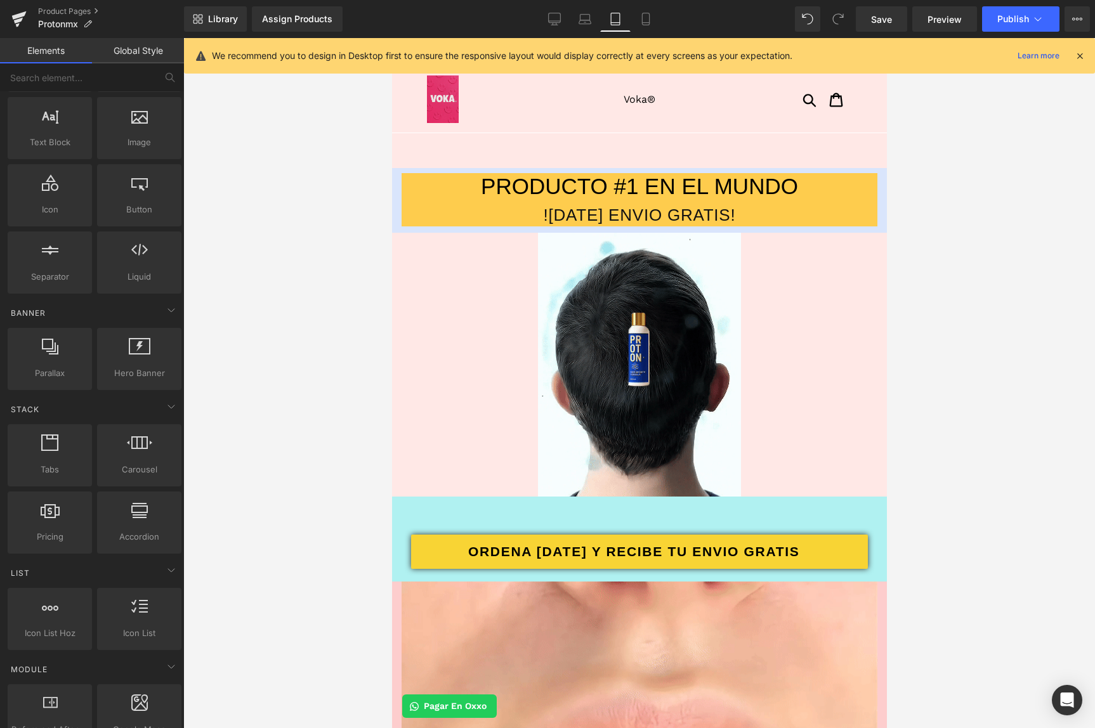
drag, startPoint x: 1026, startPoint y: 284, endPoint x: 1035, endPoint y: 280, distance: 9.7
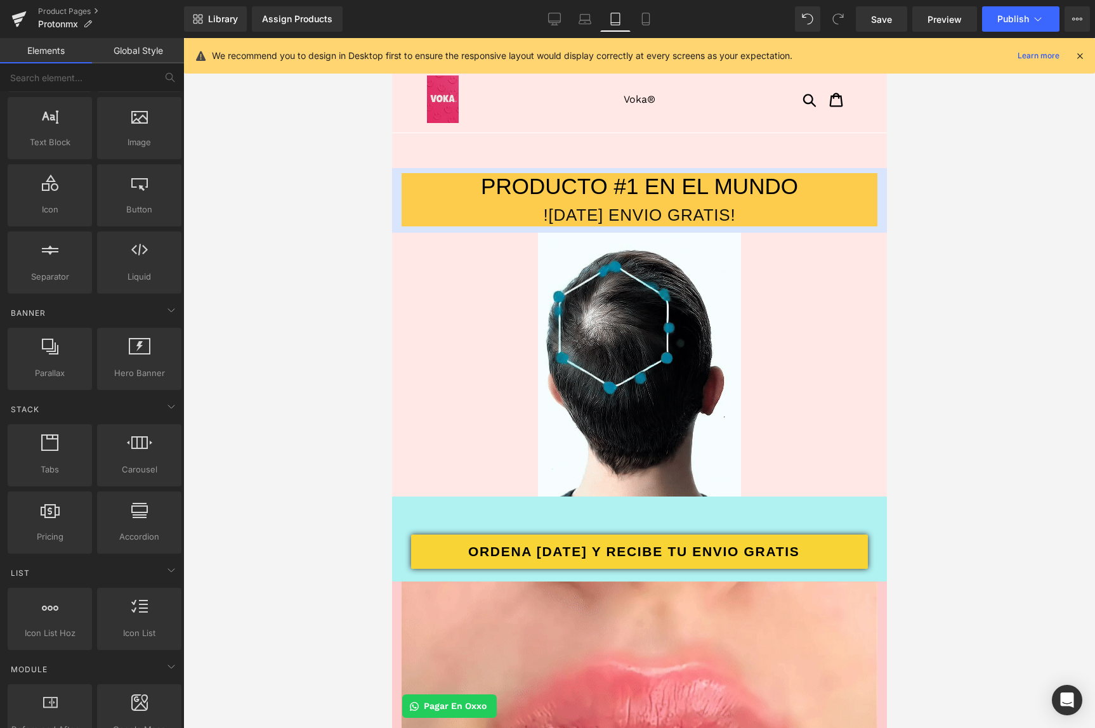
click at [1034, 280] on div at bounding box center [639, 383] width 912 height 690
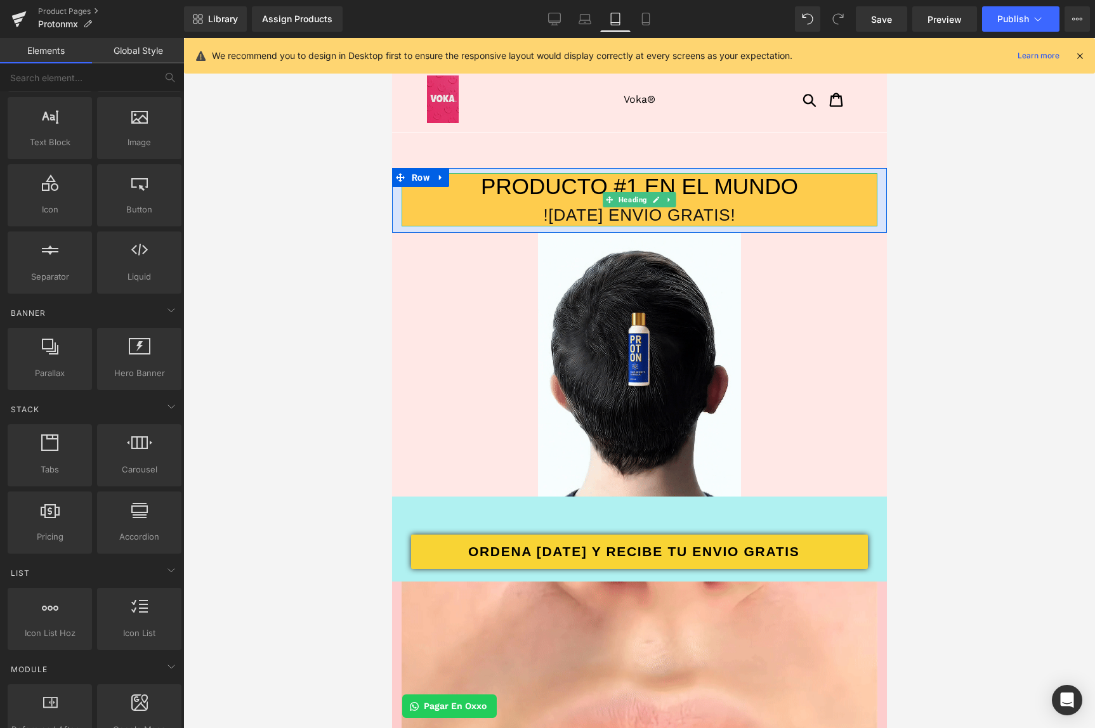
click at [627, 220] on span "![DATE] ENVIO GRATIS!" at bounding box center [639, 215] width 192 height 19
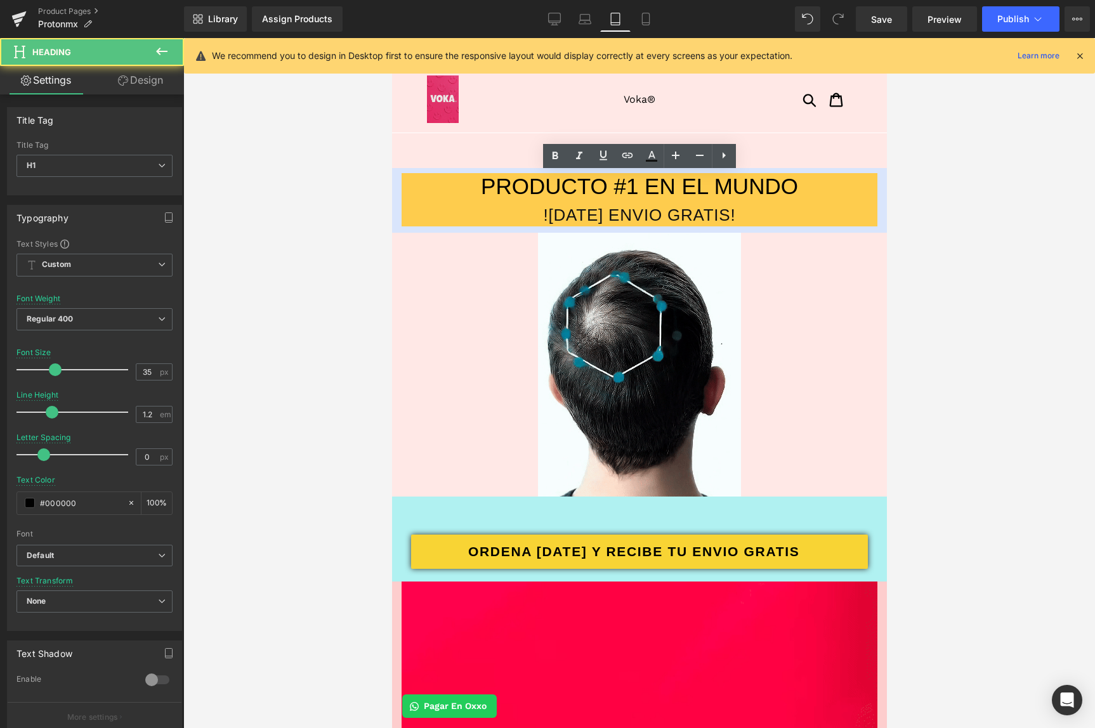
click at [341, 244] on div at bounding box center [639, 383] width 912 height 690
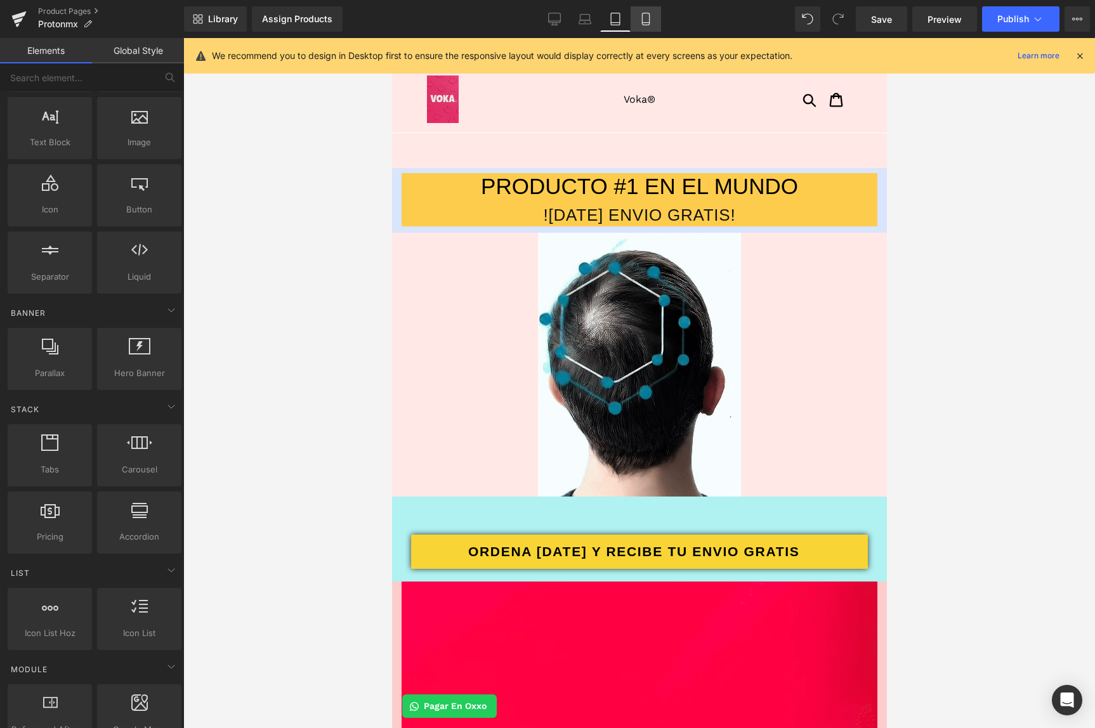
click at [643, 26] on link "Mobile" at bounding box center [646, 18] width 30 height 25
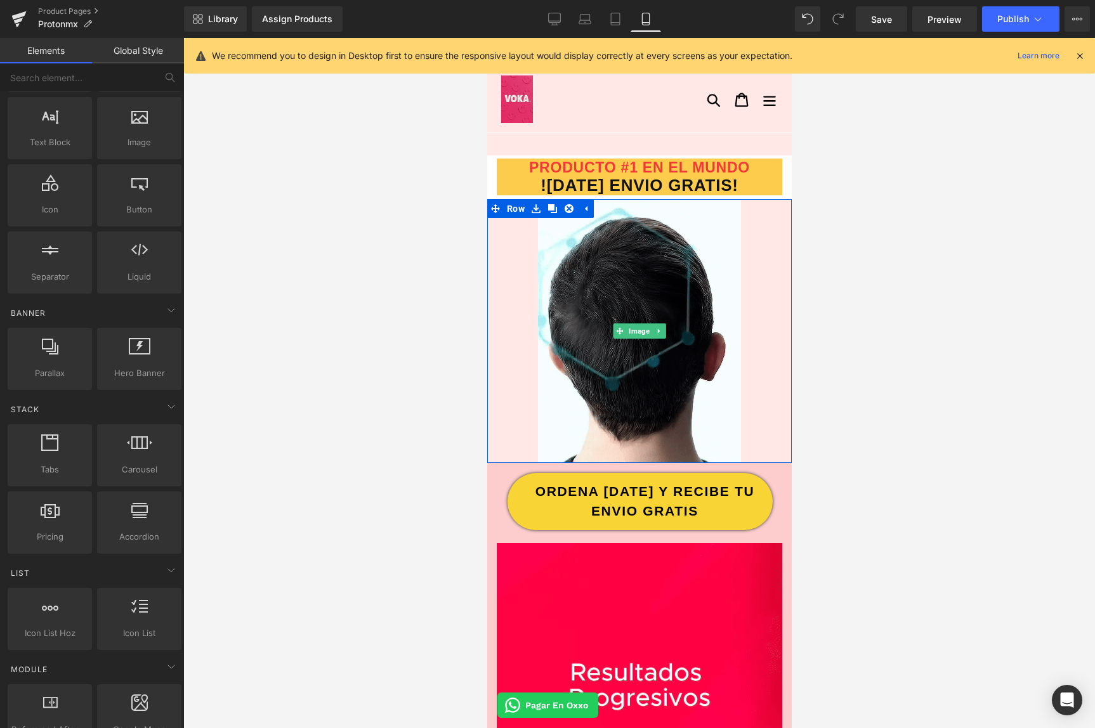
click at [514, 404] on div at bounding box center [639, 331] width 305 height 264
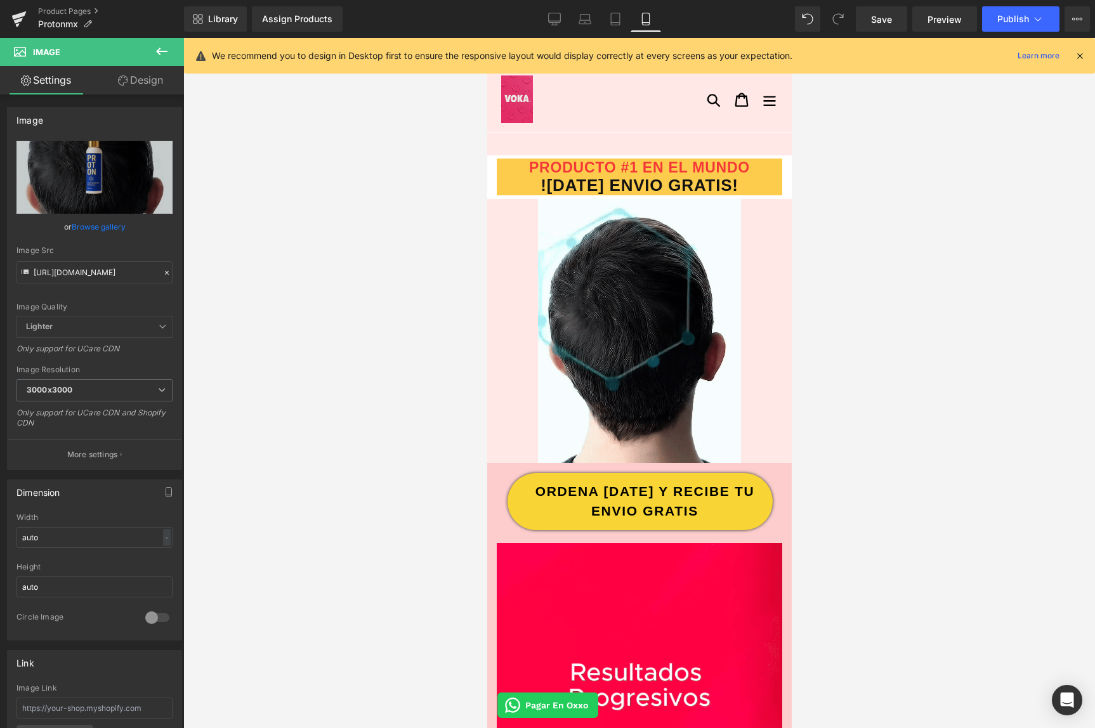
click at [559, 114] on div at bounding box center [593, 100] width 213 height 48
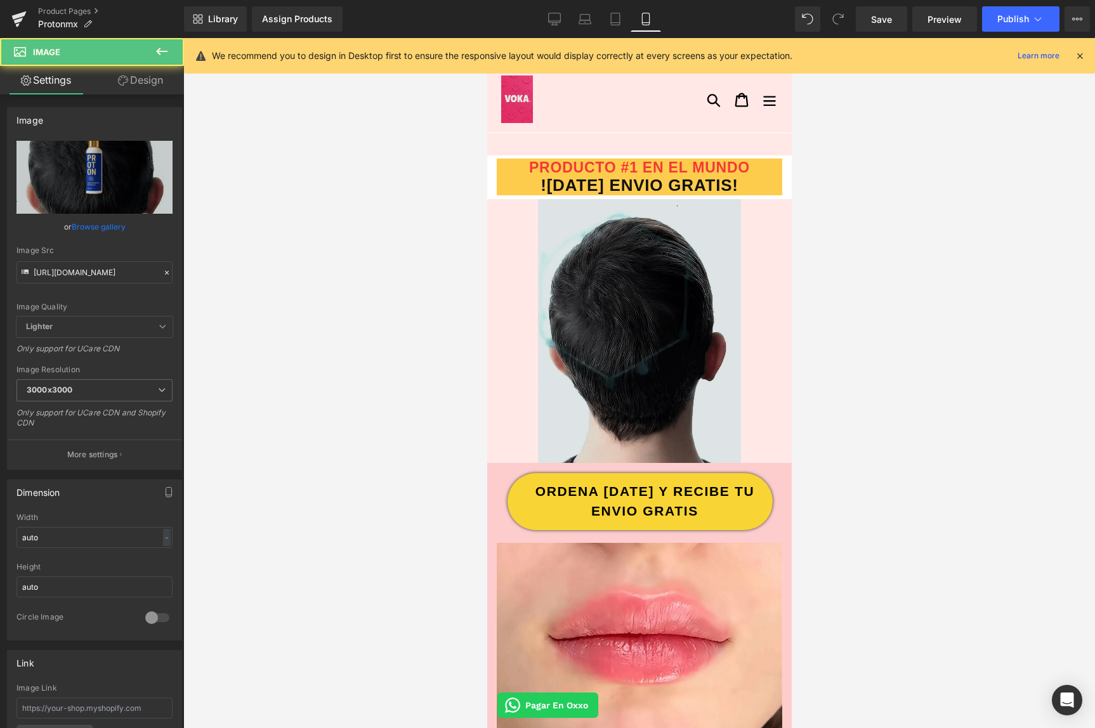
click at [602, 347] on img at bounding box center [638, 331] width 203 height 264
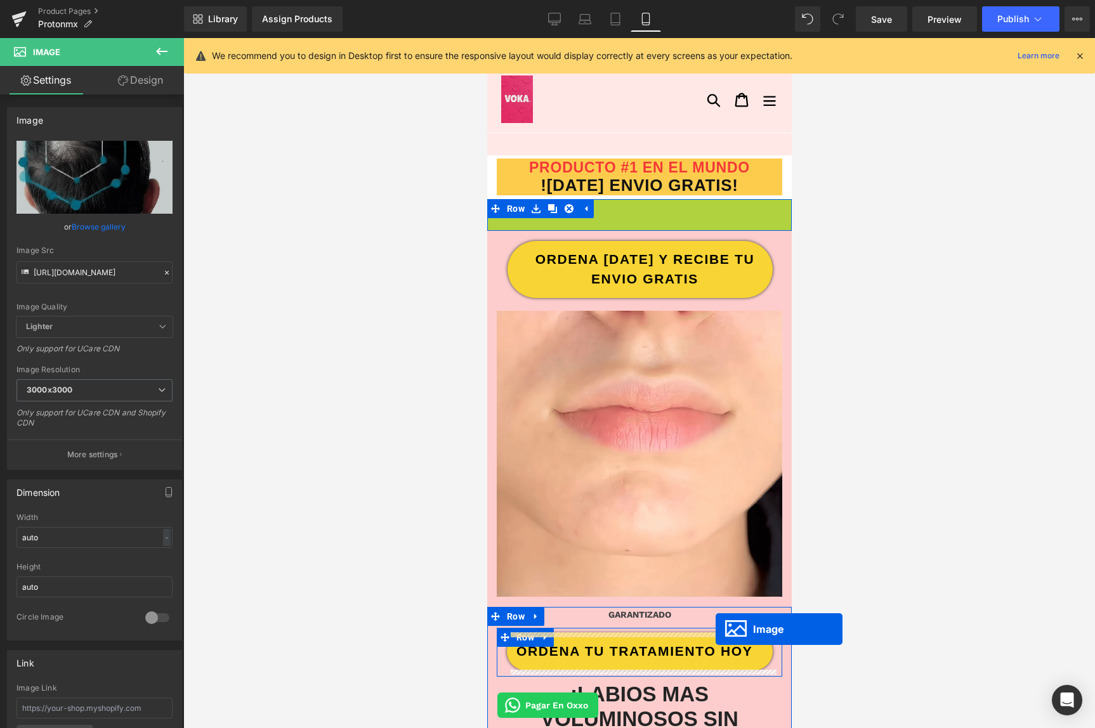
drag, startPoint x: 619, startPoint y: 328, endPoint x: 716, endPoint y: 629, distance: 316.5
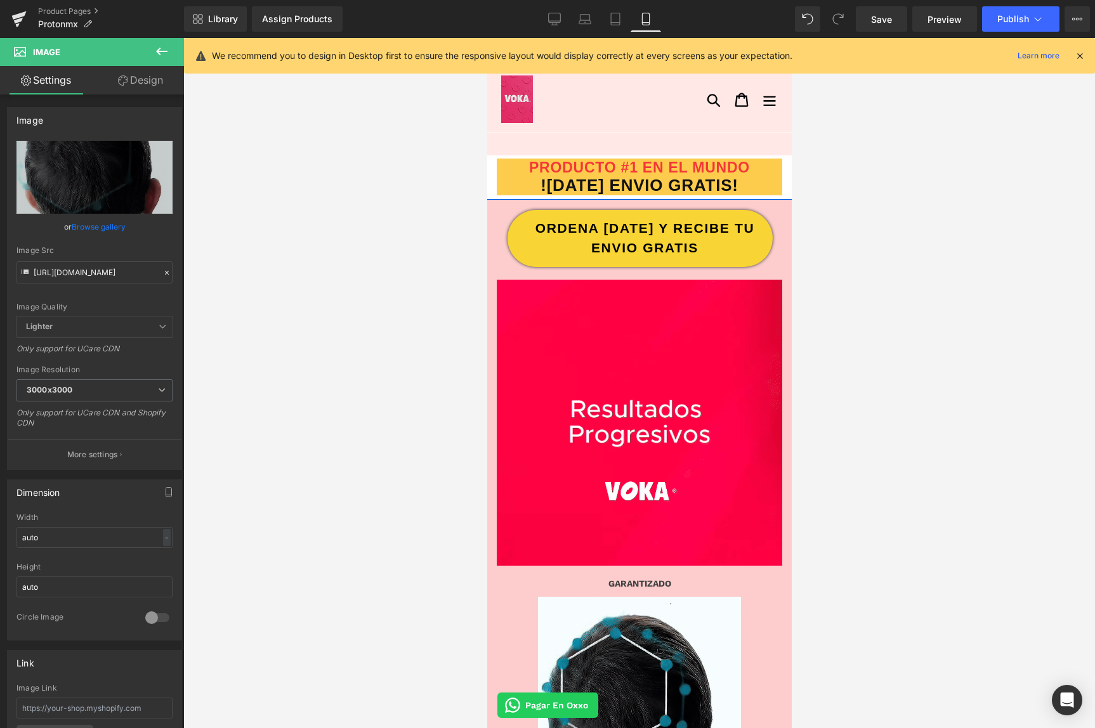
scroll to position [431, 0]
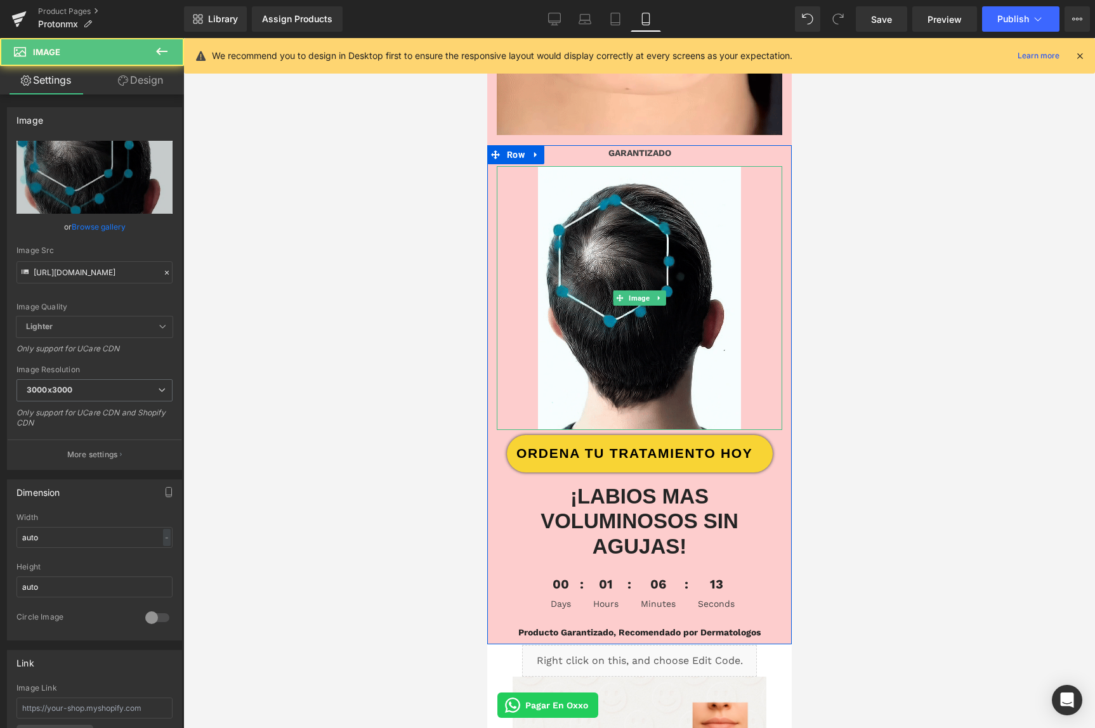
click at [504, 386] on div at bounding box center [639, 298] width 286 height 264
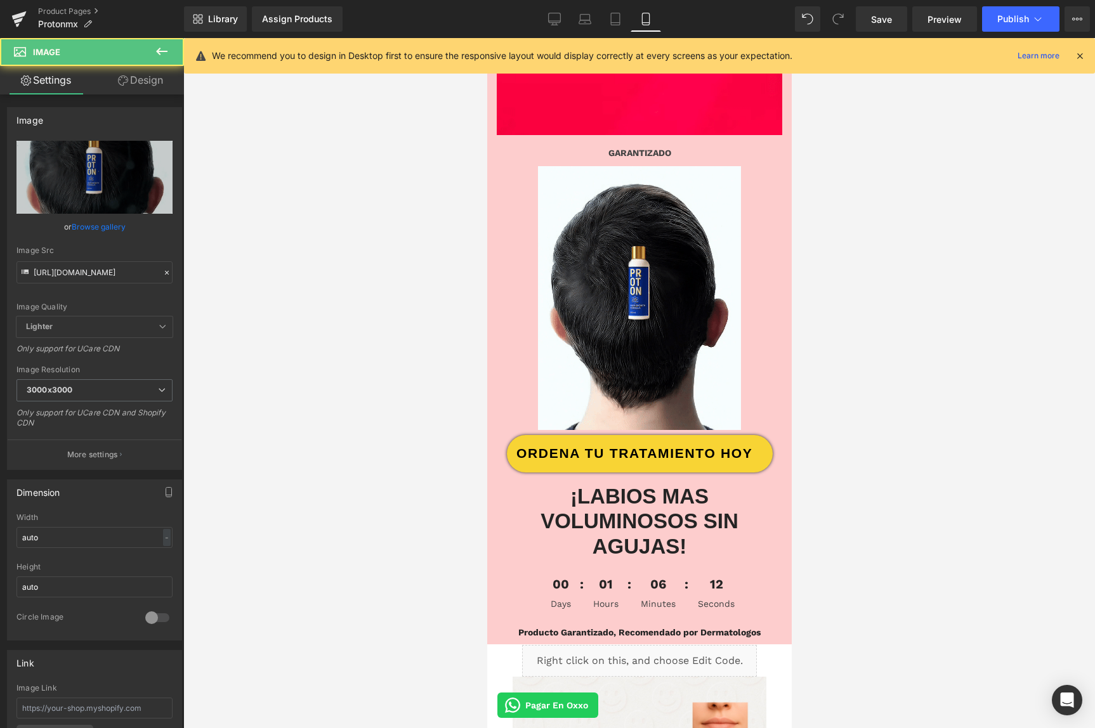
click at [501, 543] on h2 "¡LABIOS MAS VOLUMINOSOS SIN AGUJAS!" at bounding box center [639, 522] width 286 height 76
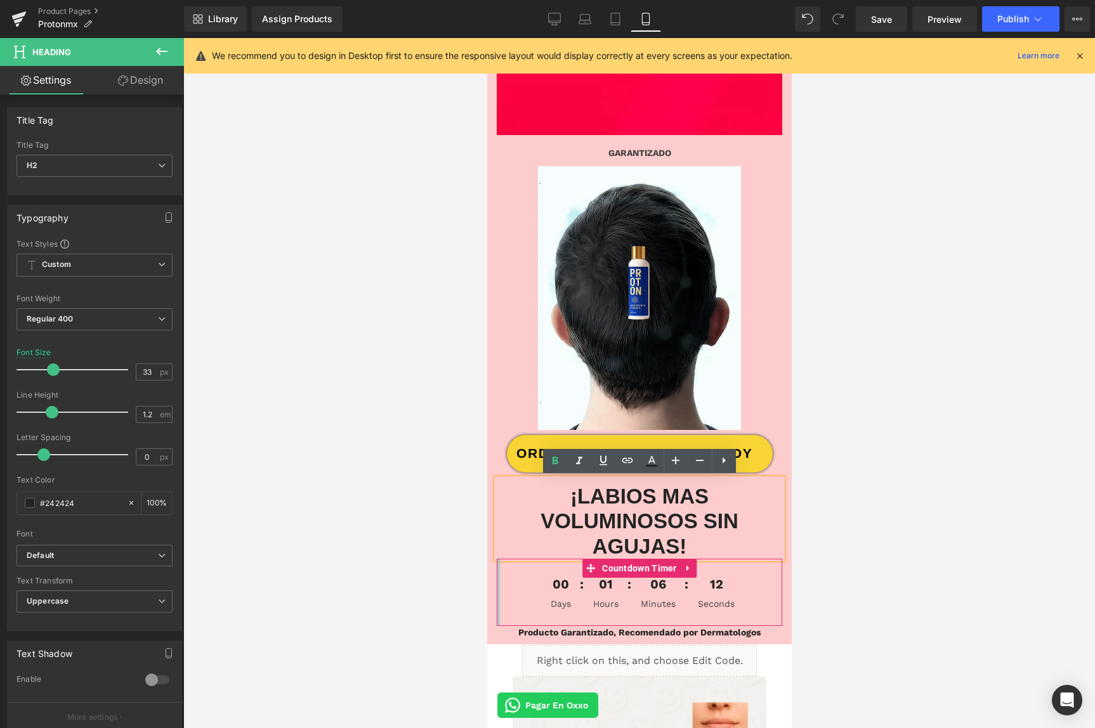
click at [497, 595] on div "00 Days 01 Hours 06 Minutes 12 Seconds Countdown Timer" at bounding box center [639, 592] width 286 height 67
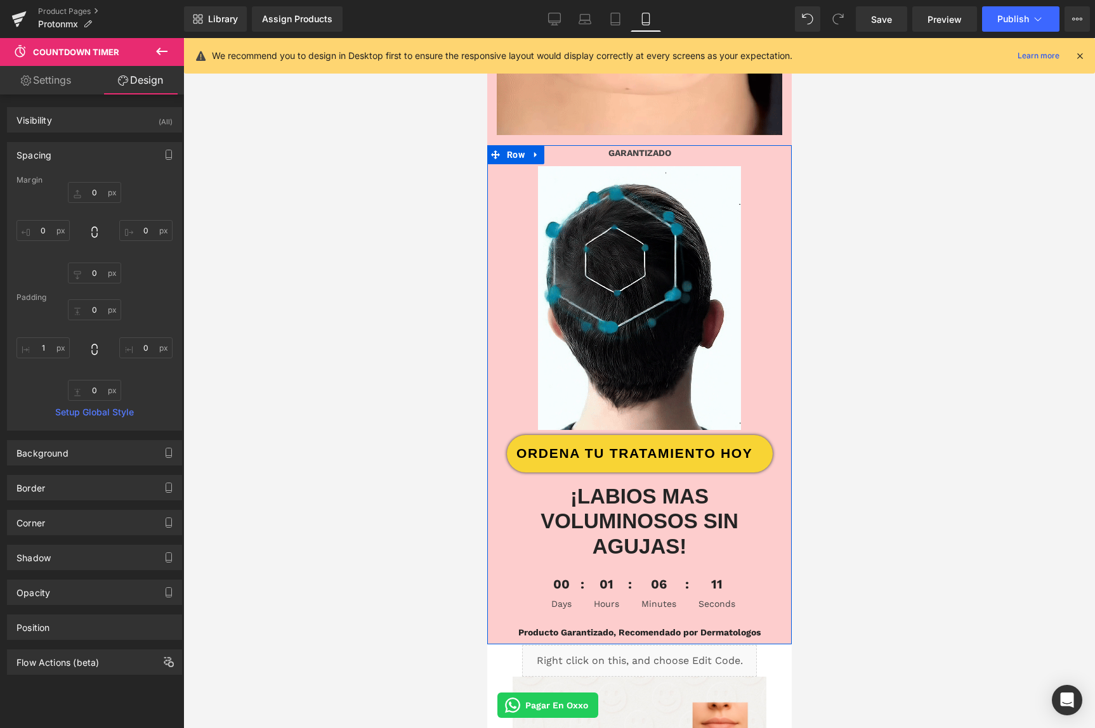
click at [492, 601] on div "GARANTIZADO Text Block Image ORDENA TU TRATAMIENTO [DATE] Button Row ¡LABIOS MA…" at bounding box center [639, 395] width 305 height 499
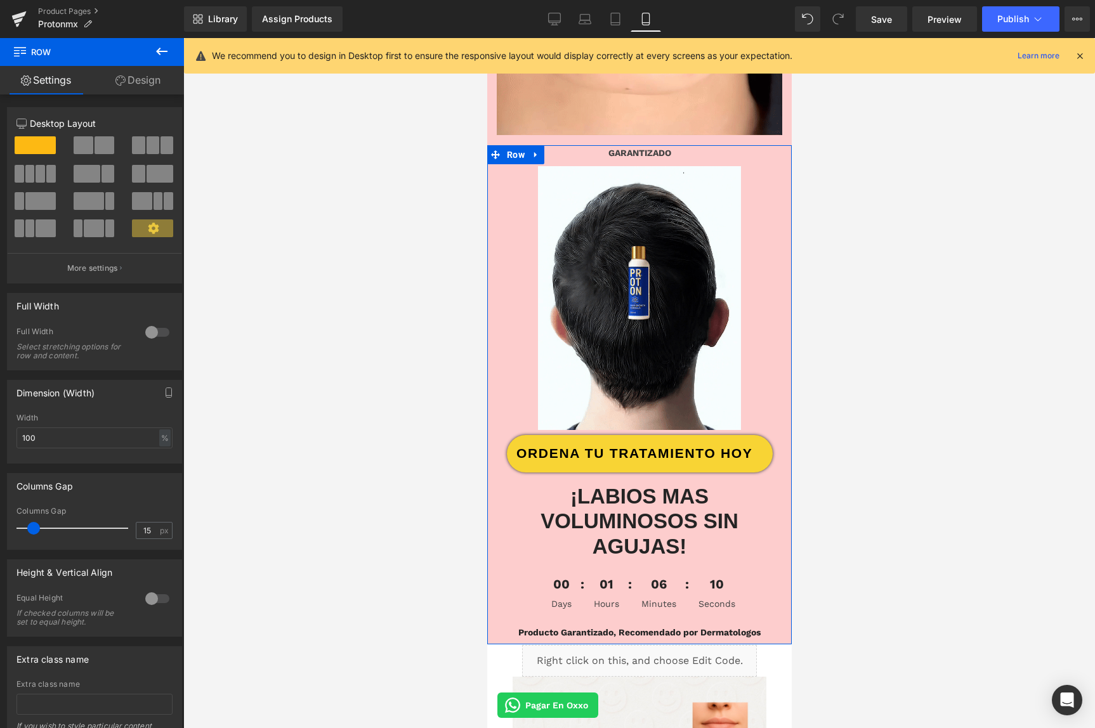
click at [160, 76] on link "Design" at bounding box center [138, 80] width 92 height 29
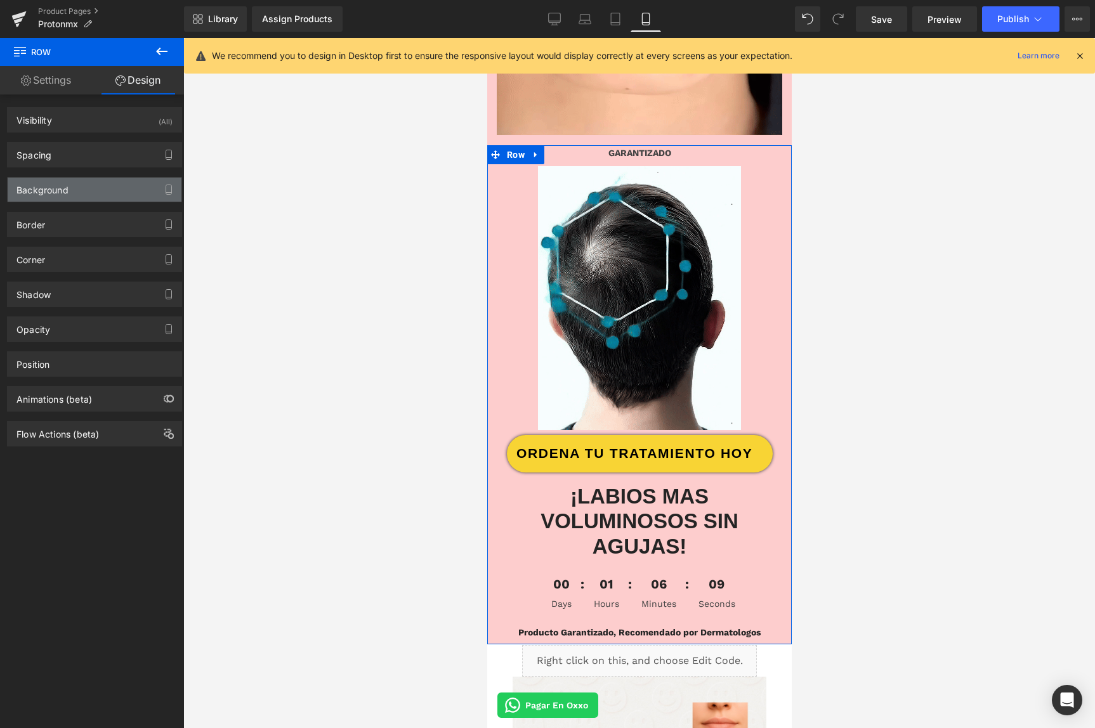
click at [63, 195] on div "Background" at bounding box center [42, 187] width 52 height 18
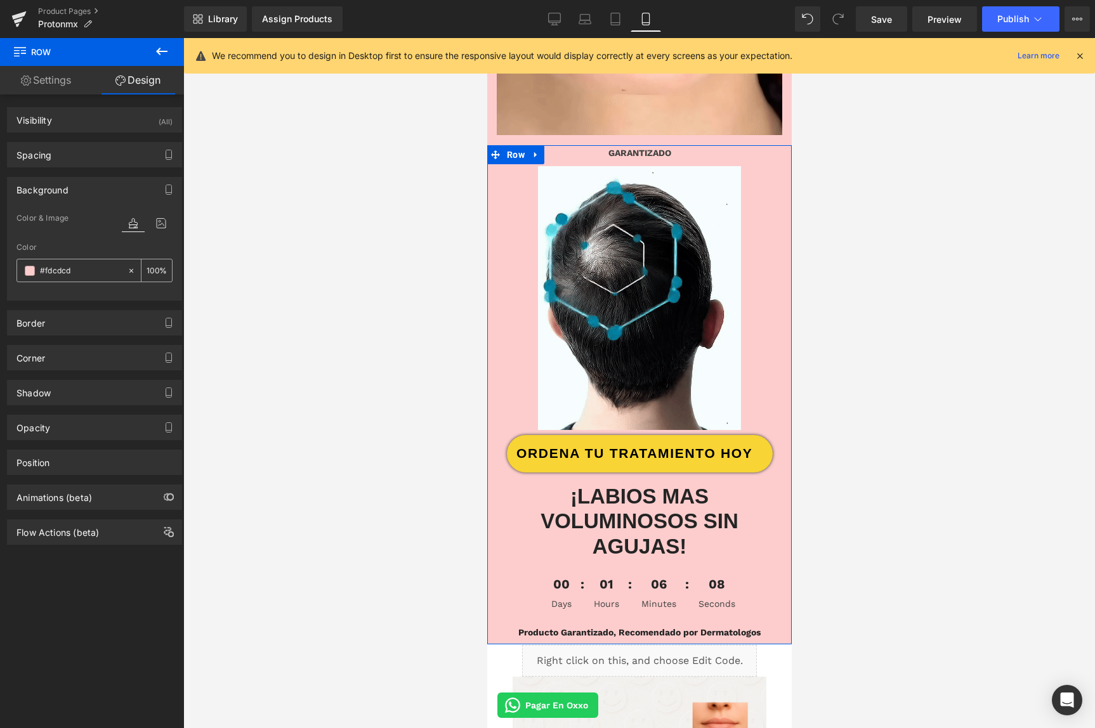
click at [127, 272] on icon at bounding box center [131, 271] width 9 height 9
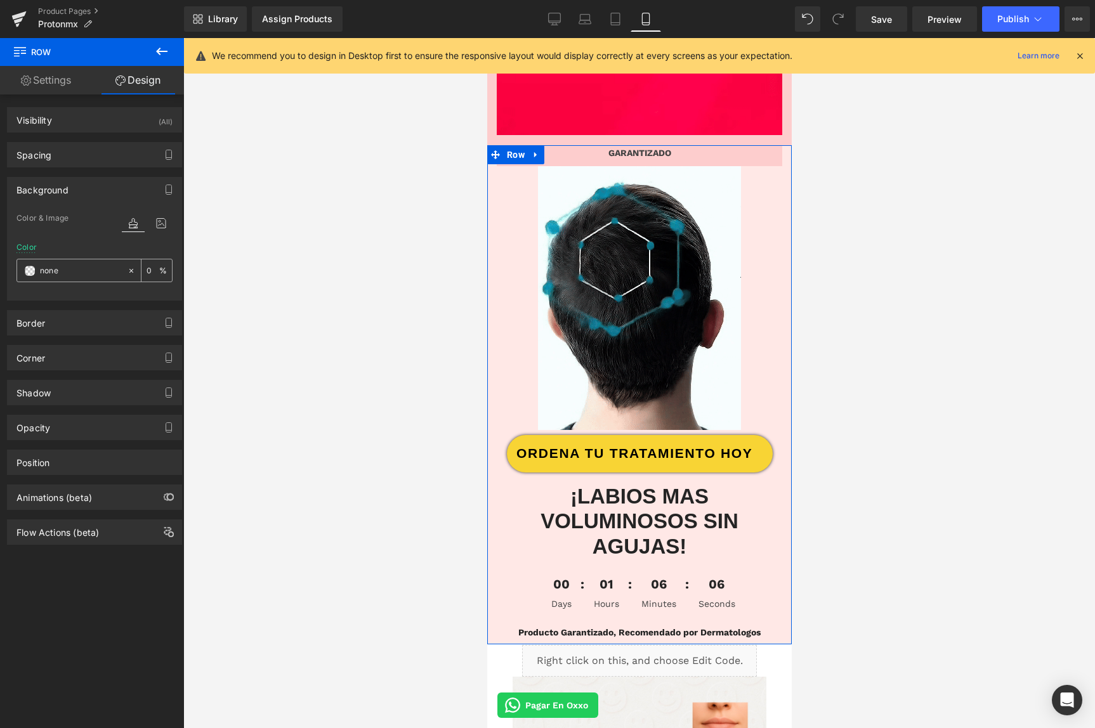
click at [82, 277] on div at bounding box center [72, 271] width 110 height 22
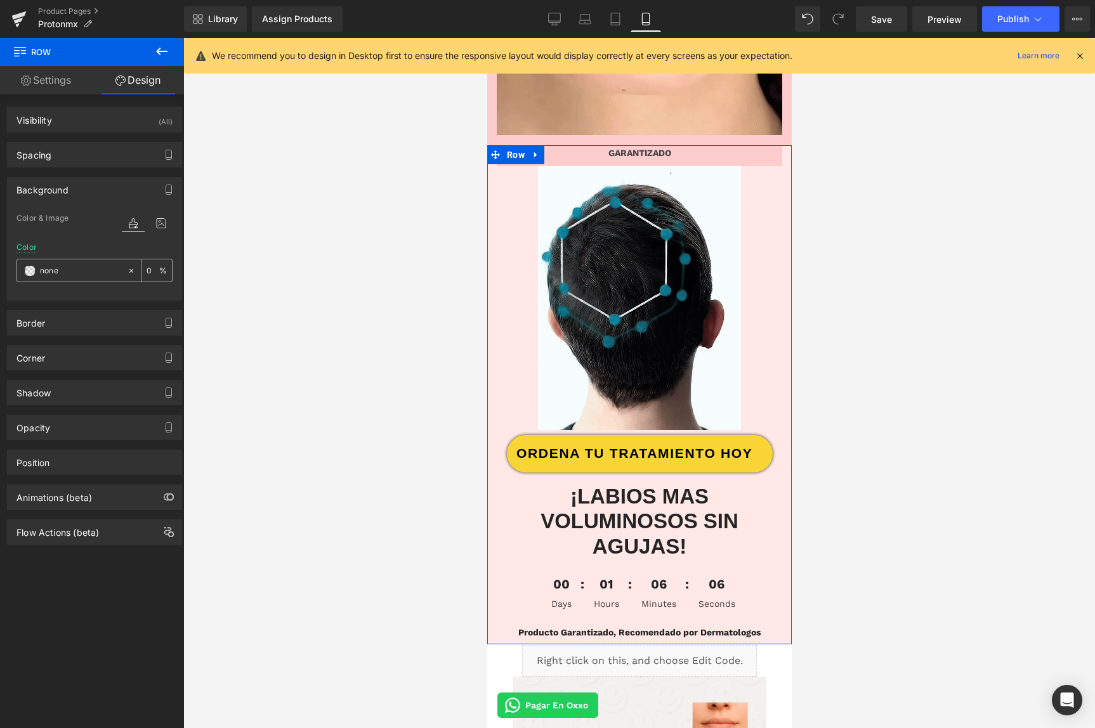
click at [72, 273] on input "text" at bounding box center [80, 271] width 81 height 14
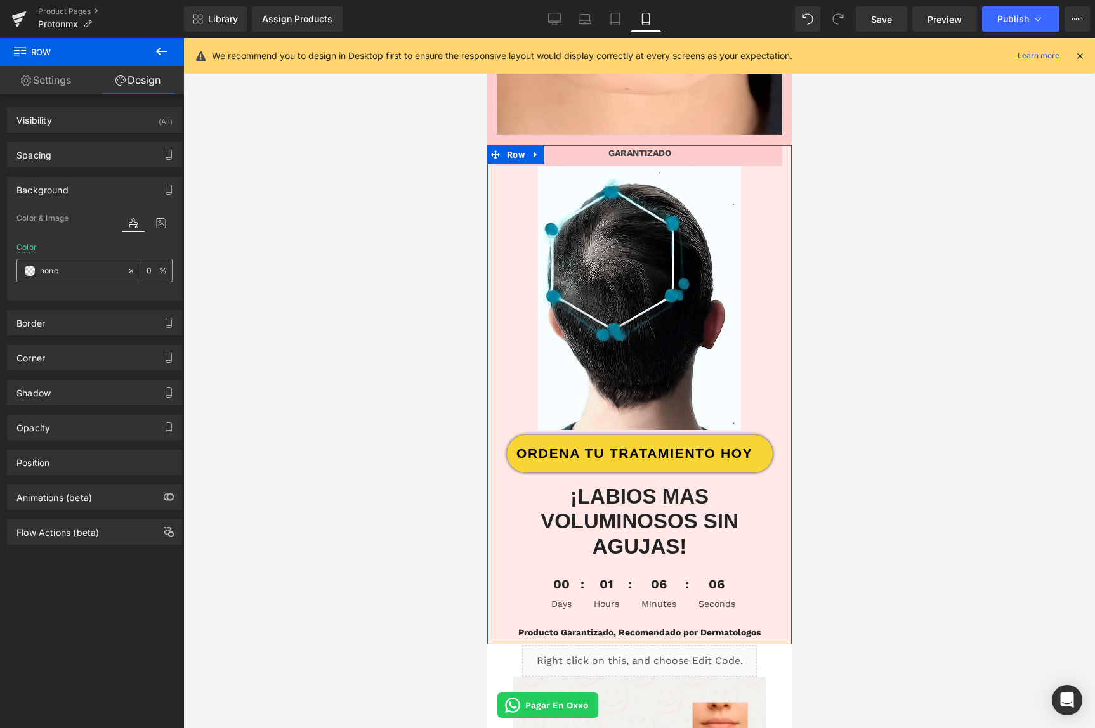
click at [72, 273] on input "text" at bounding box center [80, 271] width 81 height 14
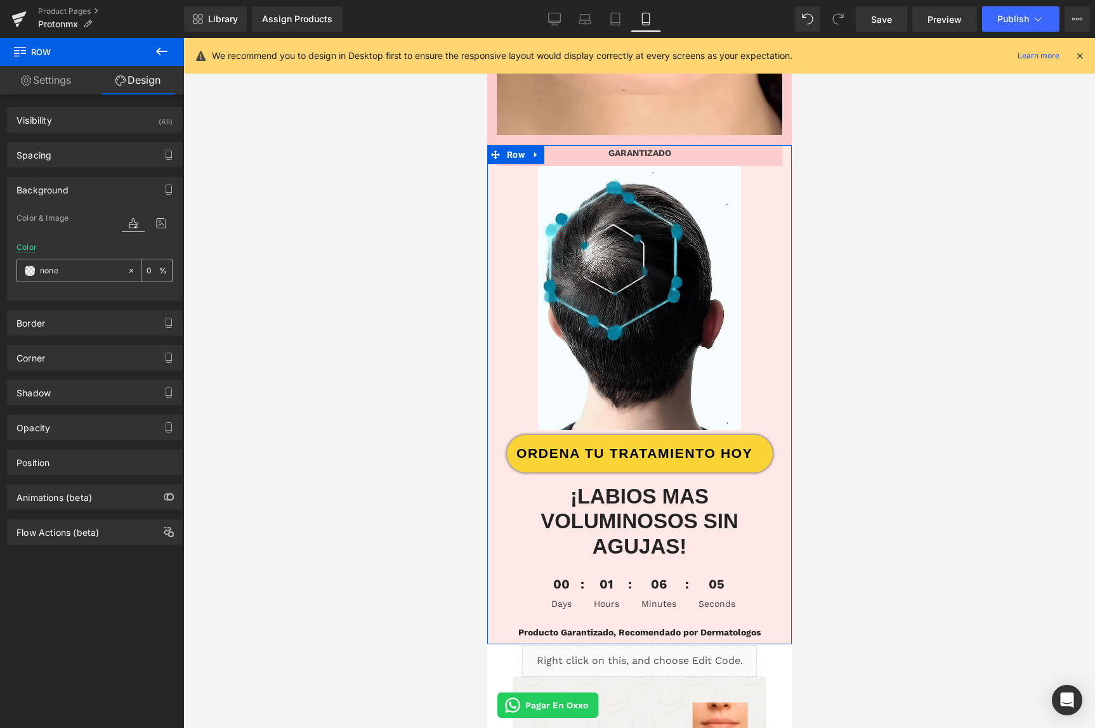
click at [72, 273] on input "text" at bounding box center [80, 271] width 81 height 14
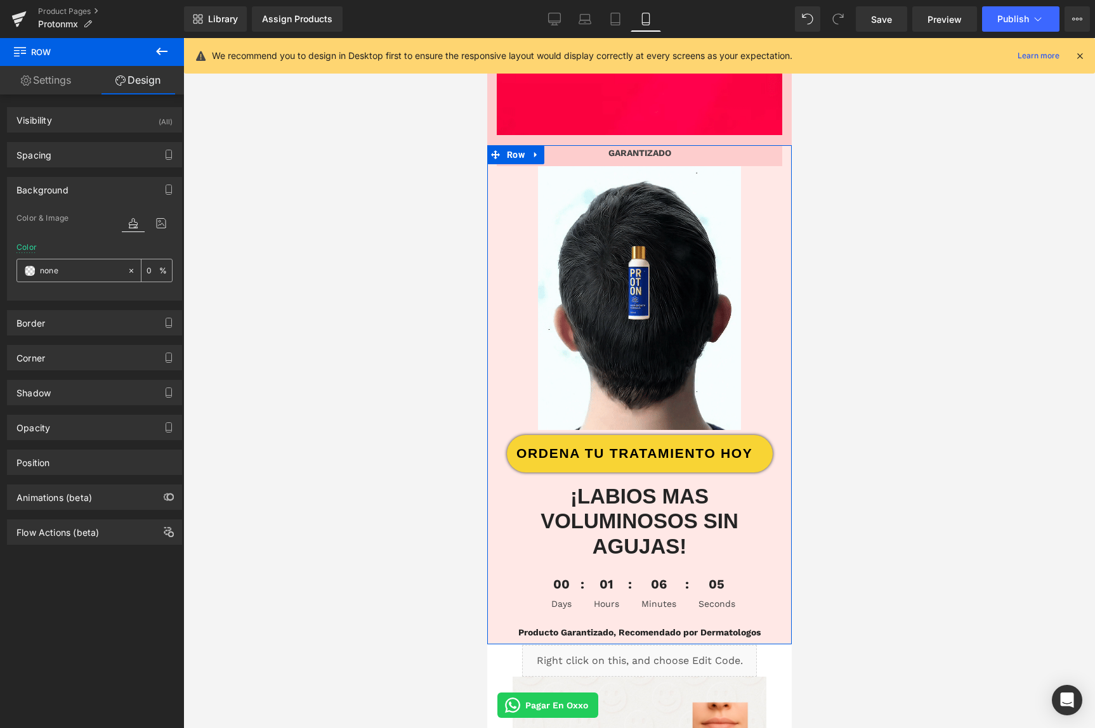
paste input "#d9e5fc"
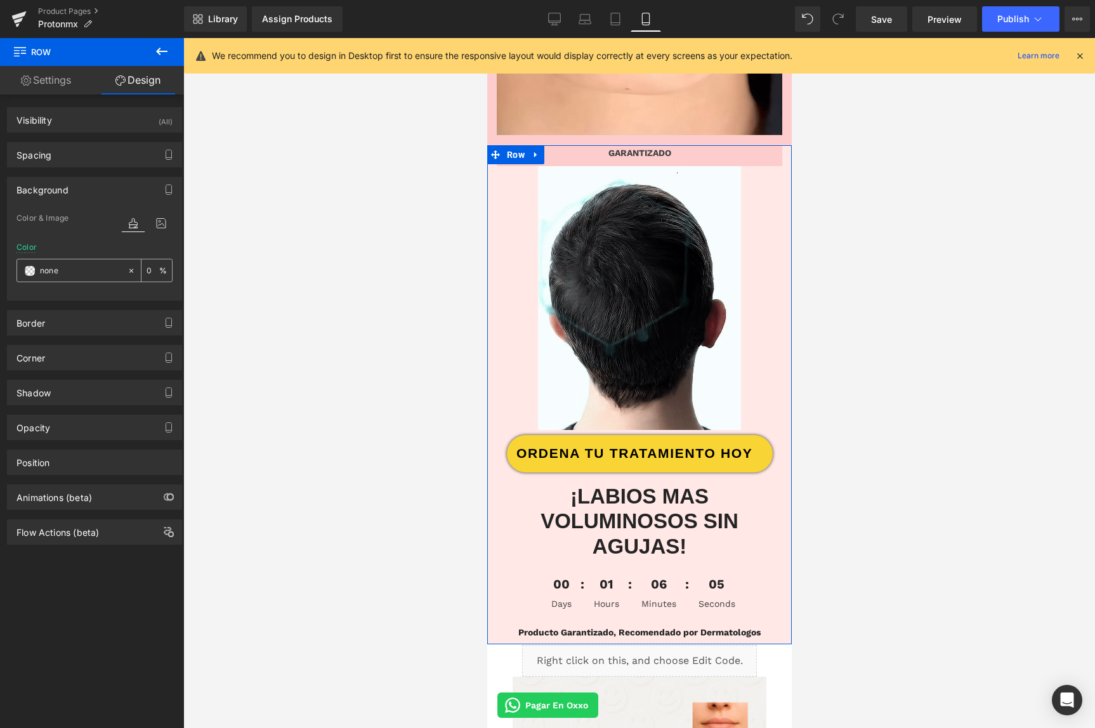
type input "#d9e5fc"
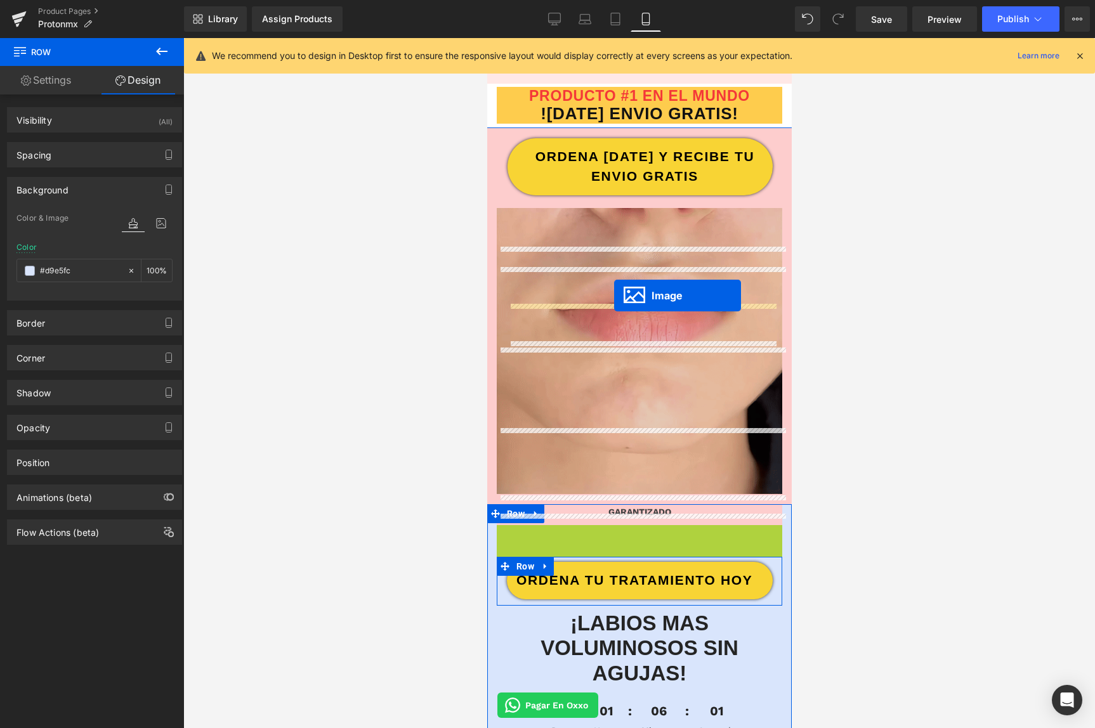
scroll to position [0, 0]
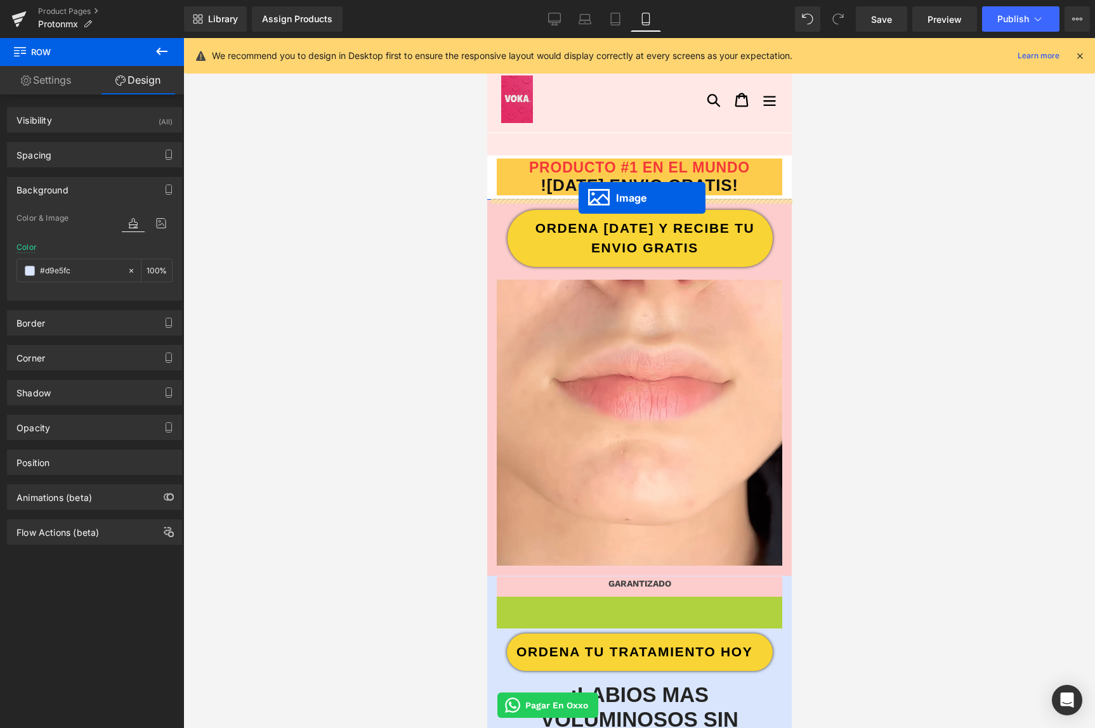
drag, startPoint x: 616, startPoint y: 295, endPoint x: 578, endPoint y: 198, distance: 104.3
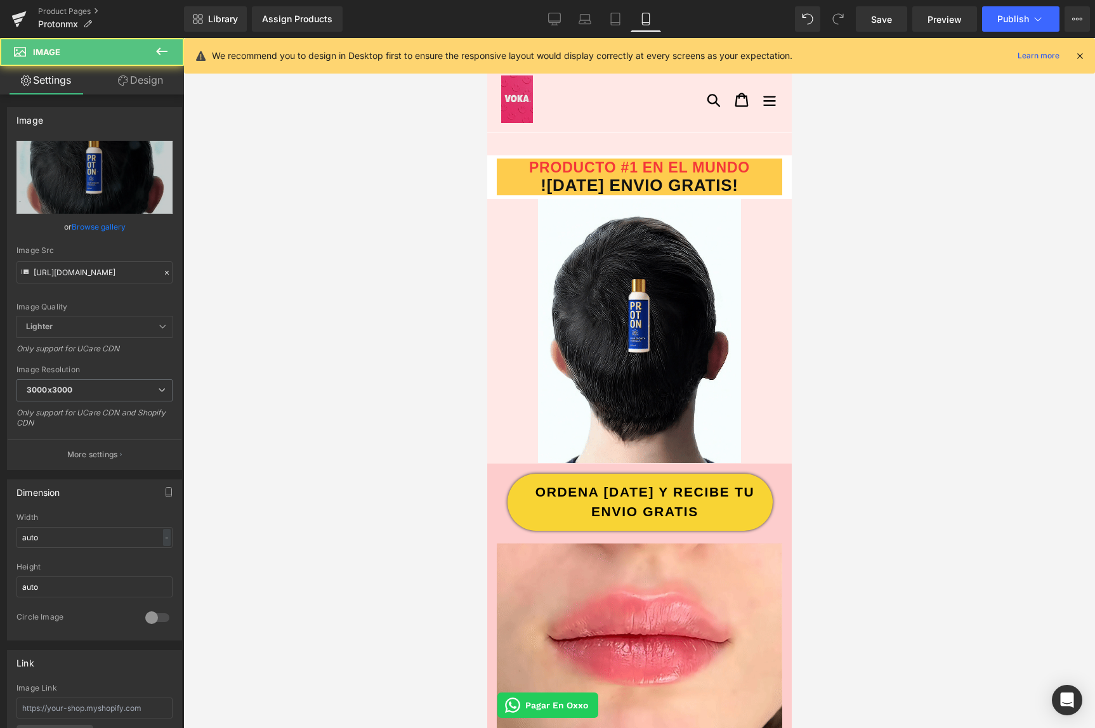
click at [343, 418] on div at bounding box center [639, 383] width 912 height 690
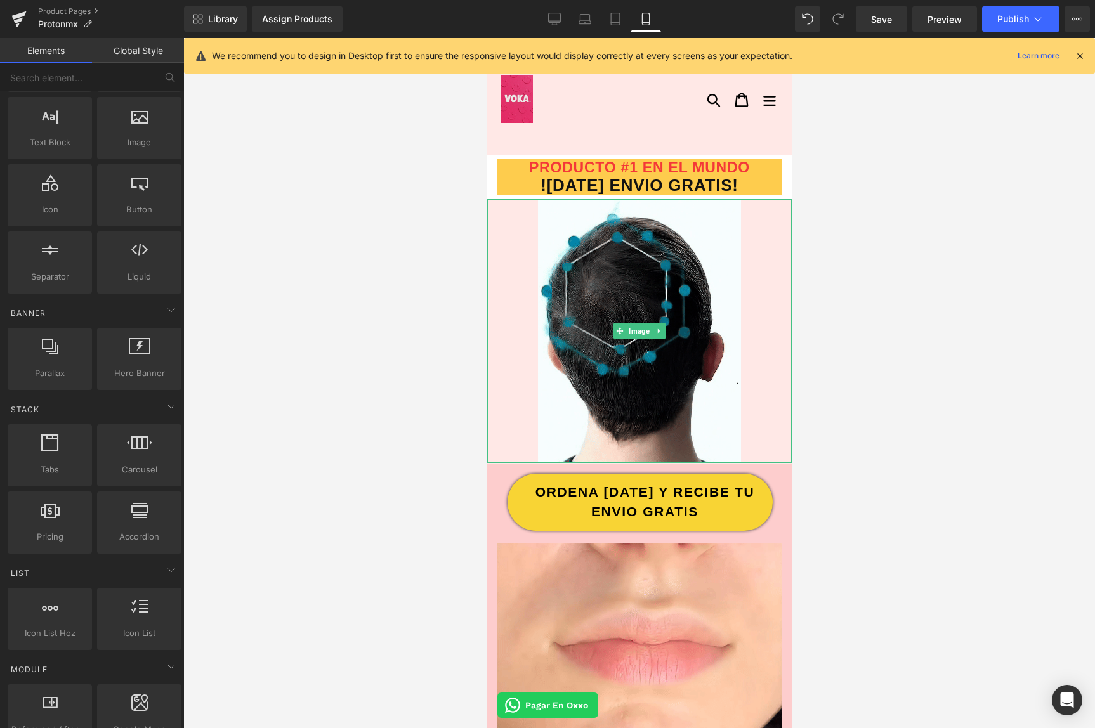
click at [506, 288] on div at bounding box center [639, 331] width 305 height 264
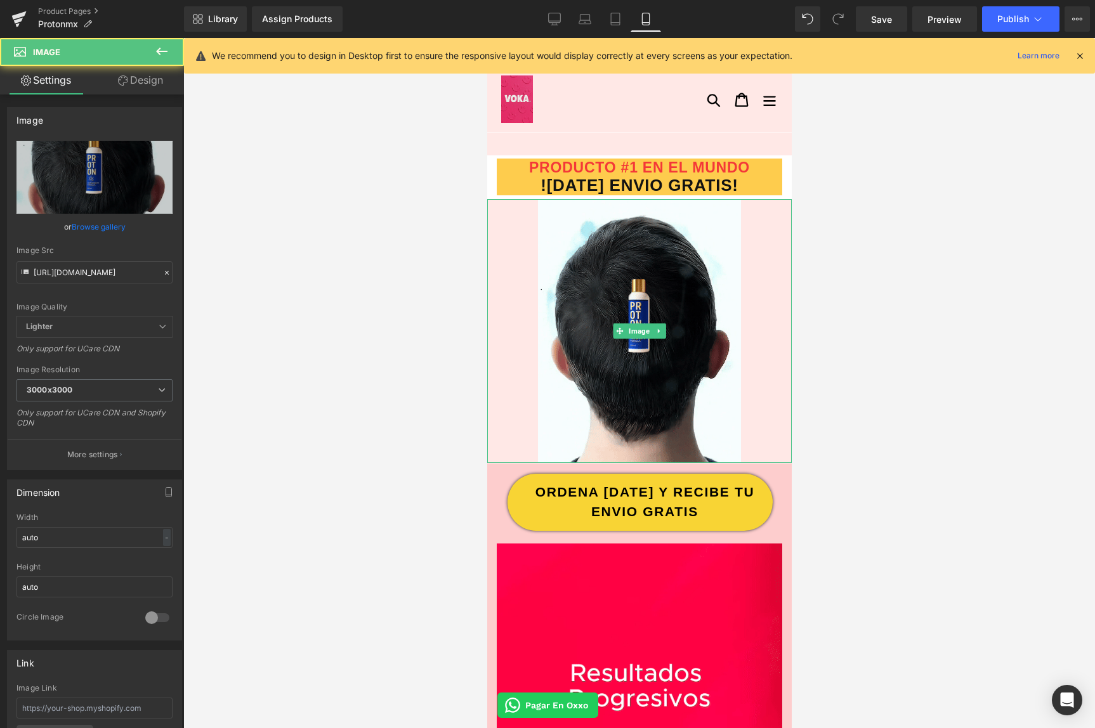
click at [506, 287] on div at bounding box center [639, 331] width 305 height 264
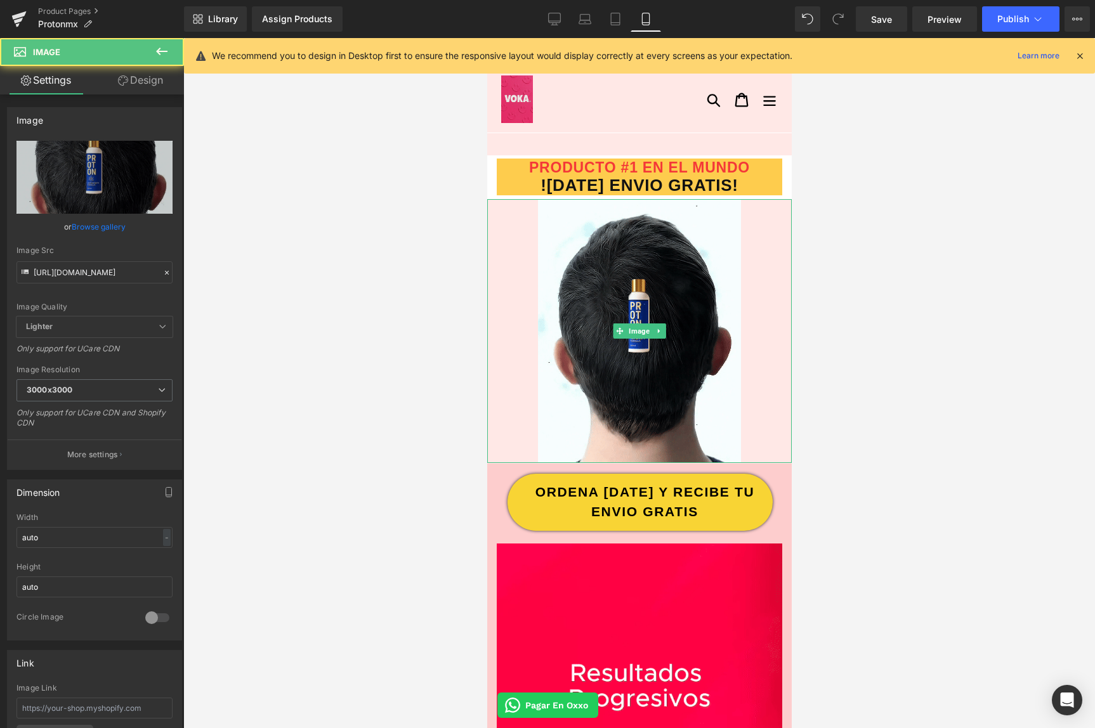
click at [506, 287] on div at bounding box center [639, 331] width 305 height 264
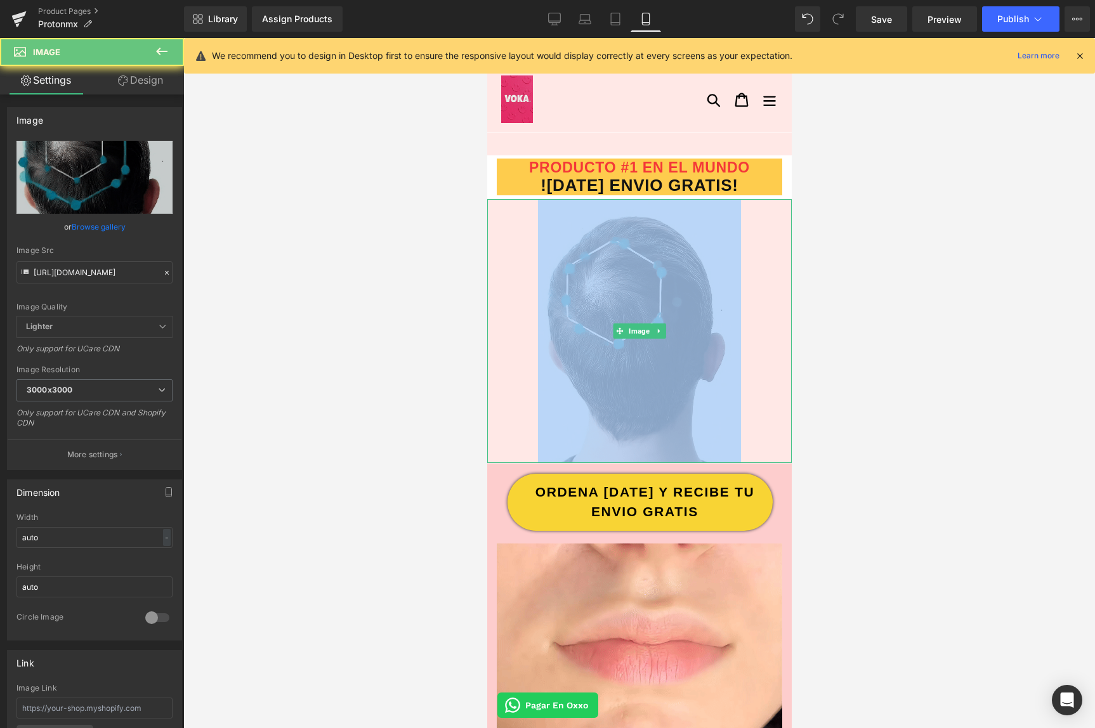
click at [506, 287] on div at bounding box center [639, 331] width 305 height 264
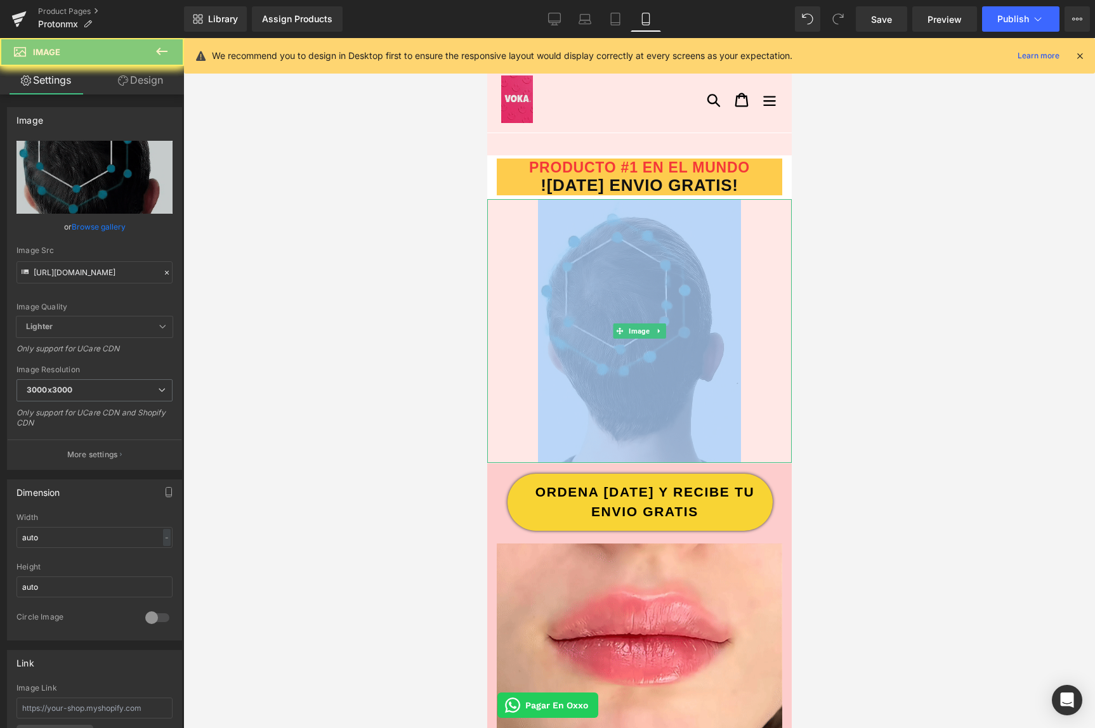
click at [506, 287] on div at bounding box center [639, 331] width 305 height 264
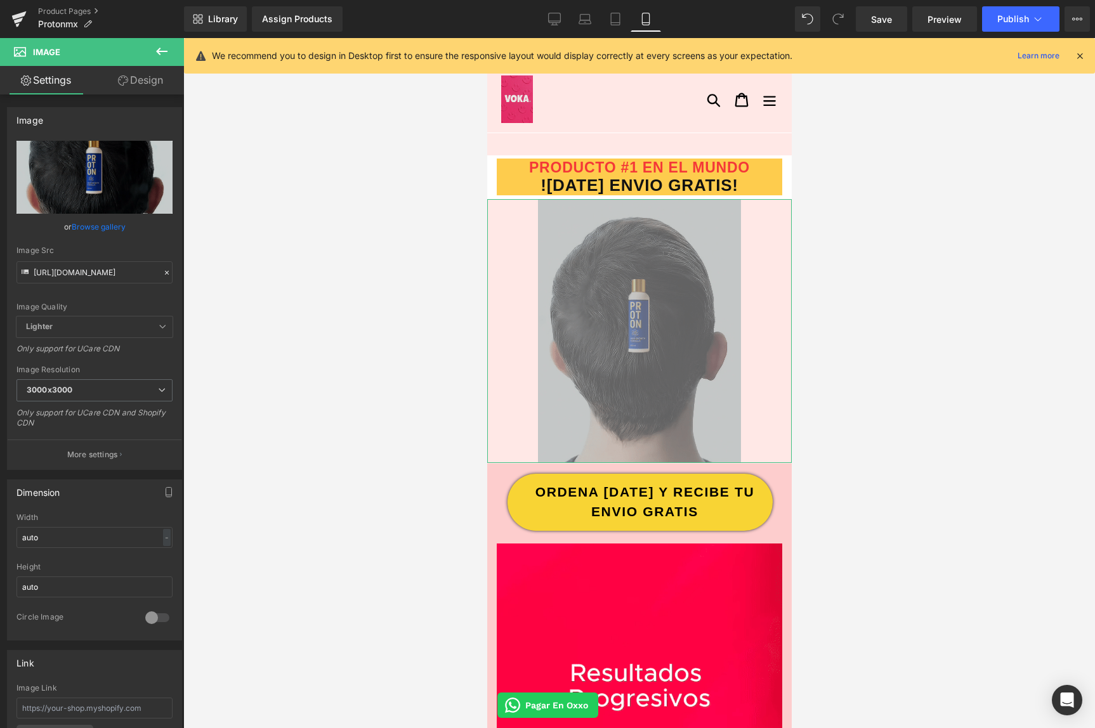
click at [135, 81] on link "Design" at bounding box center [141, 80] width 92 height 29
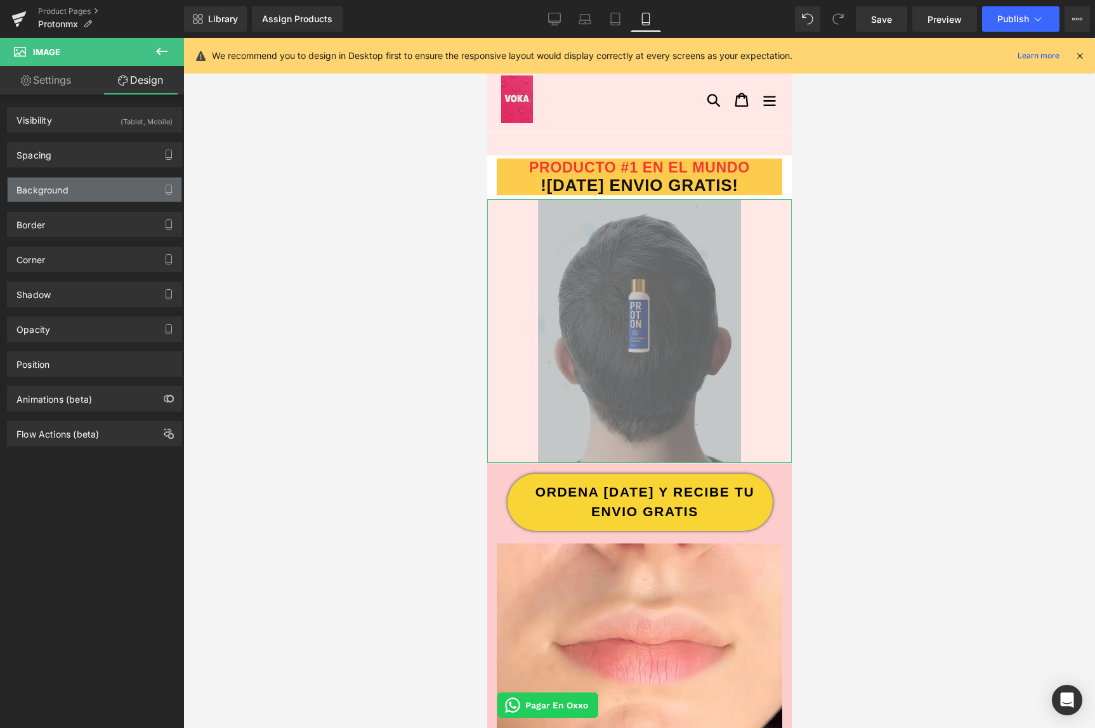
click at [70, 180] on div "Background" at bounding box center [95, 190] width 174 height 24
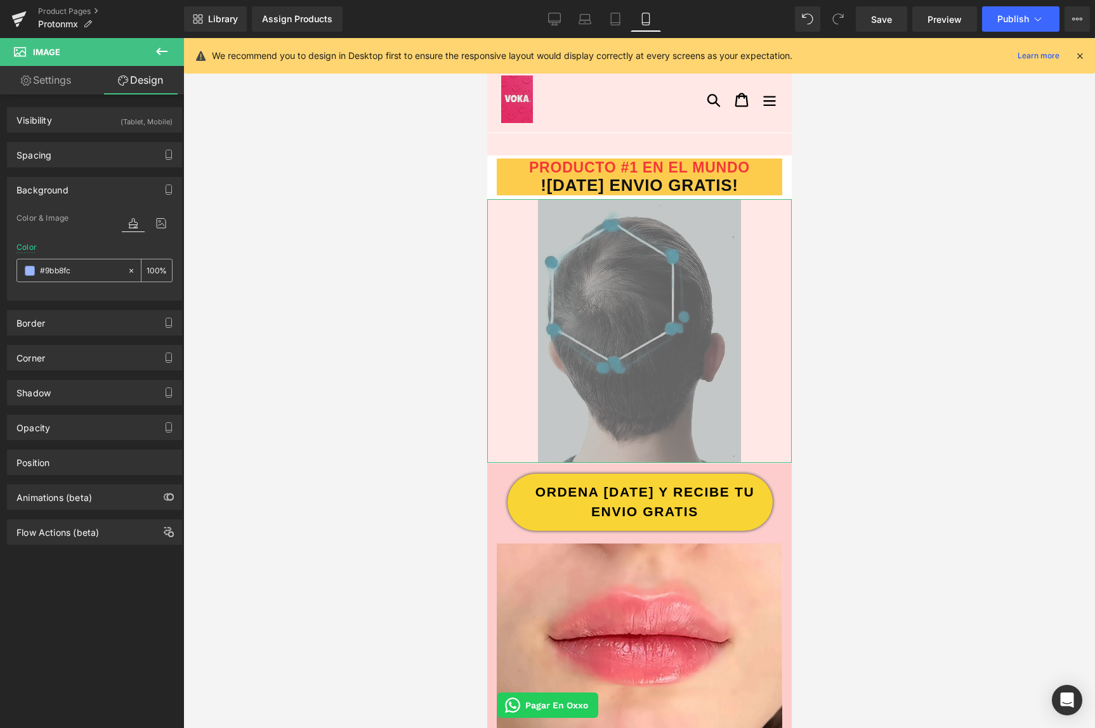
click at [31, 275] on span at bounding box center [30, 271] width 10 height 10
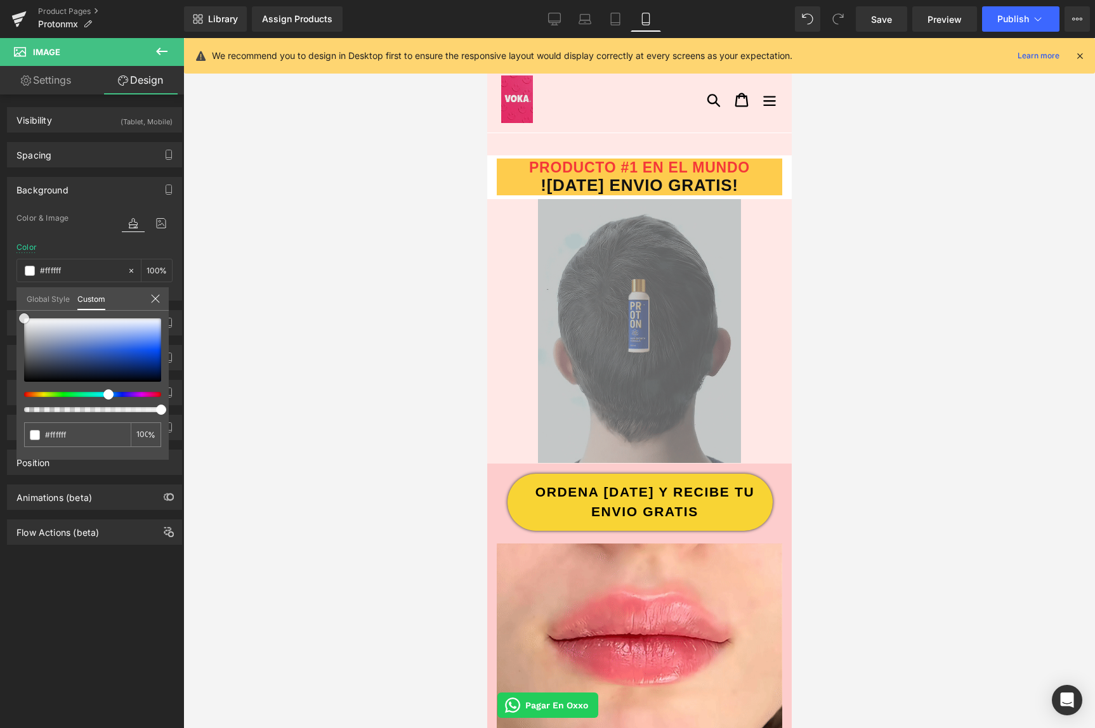
drag, startPoint x: 21, startPoint y: 306, endPoint x: -33, endPoint y: 264, distance: 68.7
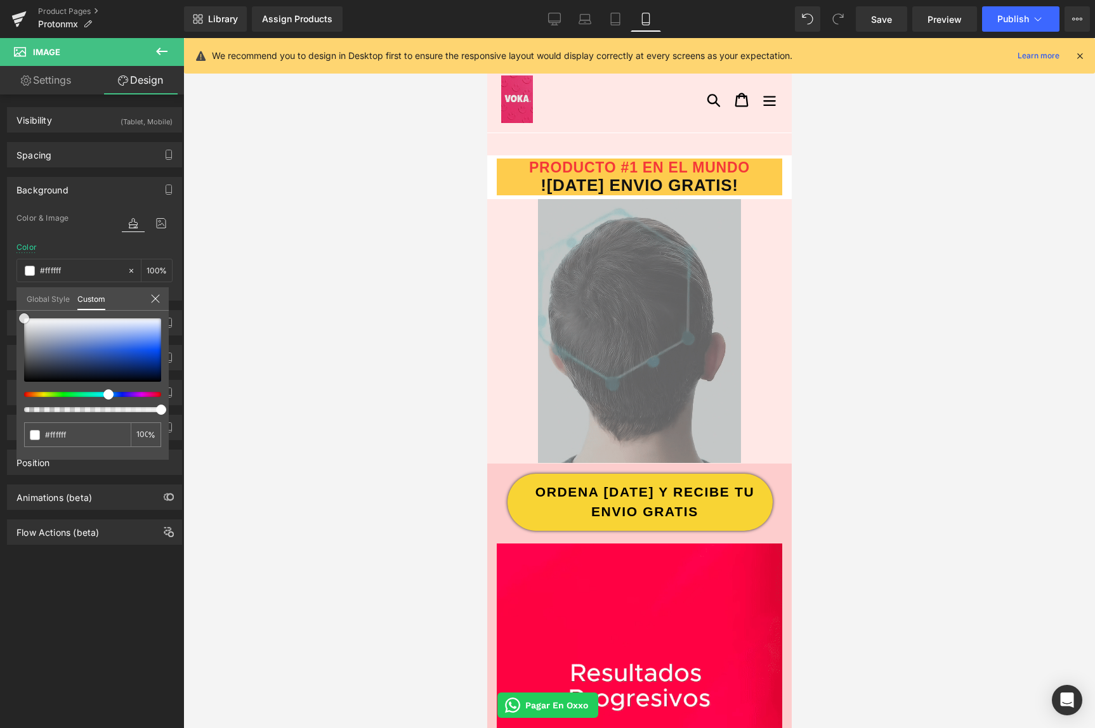
click at [0, 264] on html "Image You are previewing how the will restyle your page. You can not edit Eleme…" at bounding box center [547, 364] width 1095 height 728
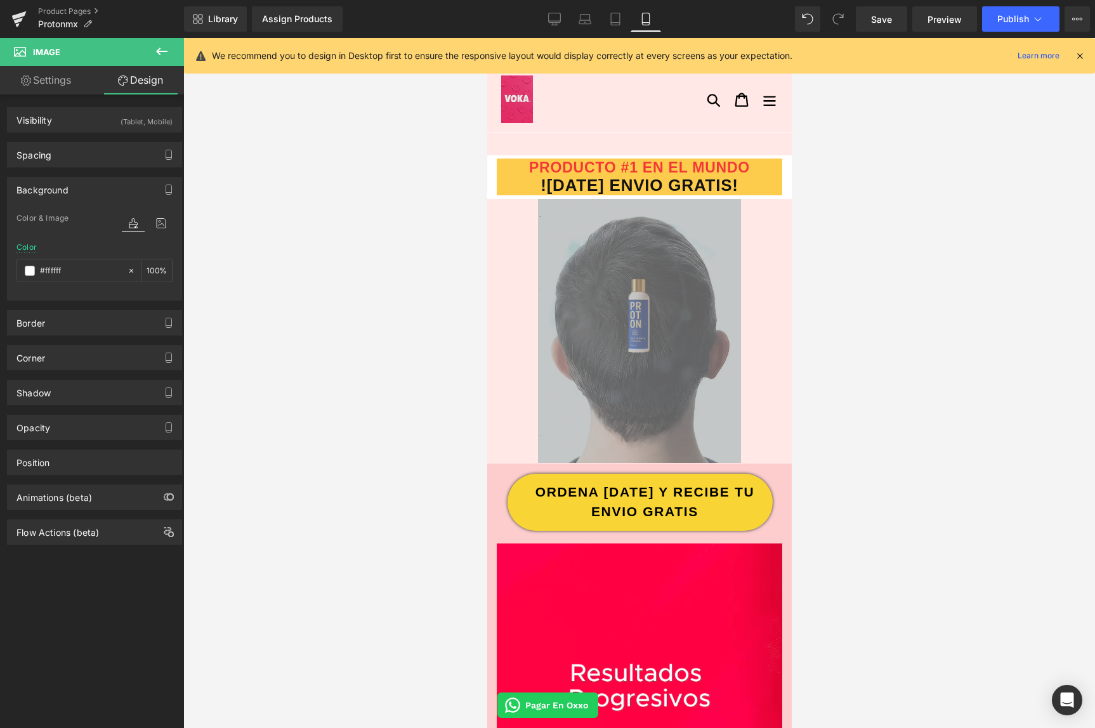
click at [364, 310] on div at bounding box center [639, 383] width 912 height 690
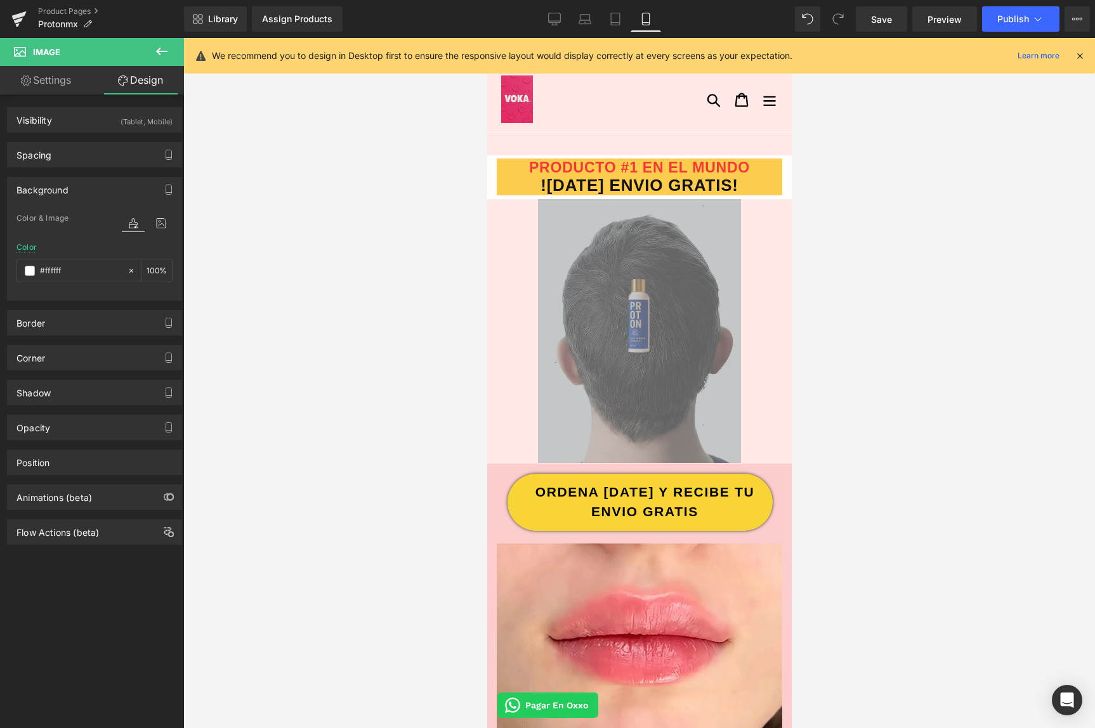
click at [892, 210] on div at bounding box center [639, 383] width 912 height 690
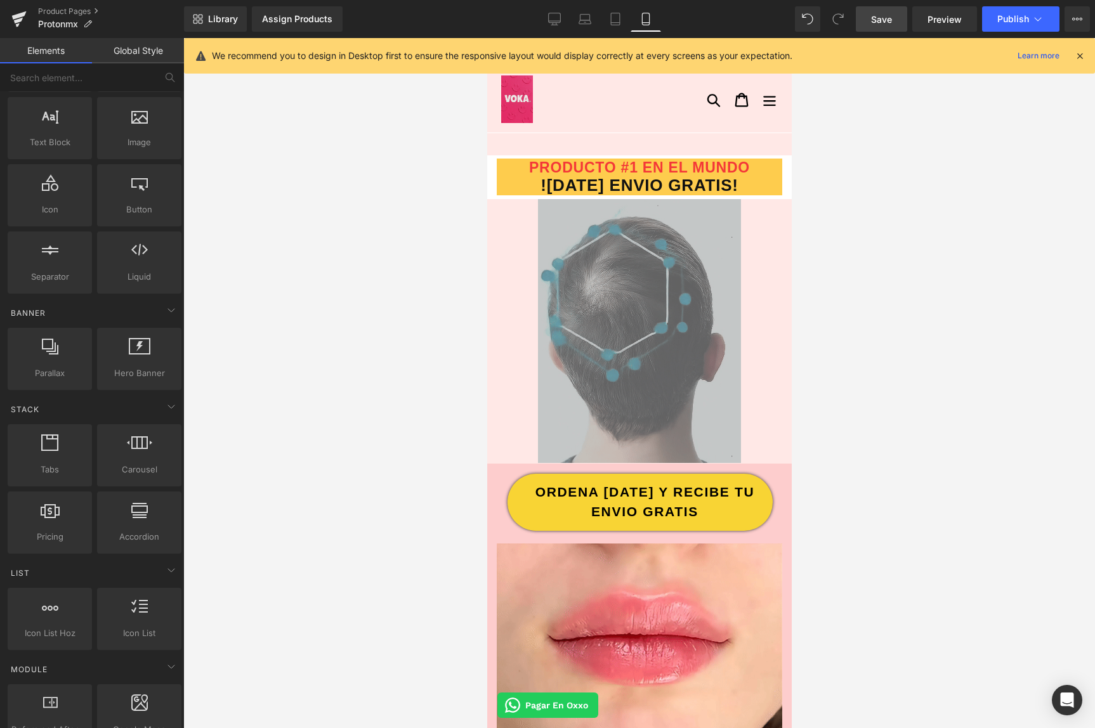
click at [886, 25] on link "Save" at bounding box center [881, 18] width 51 height 25
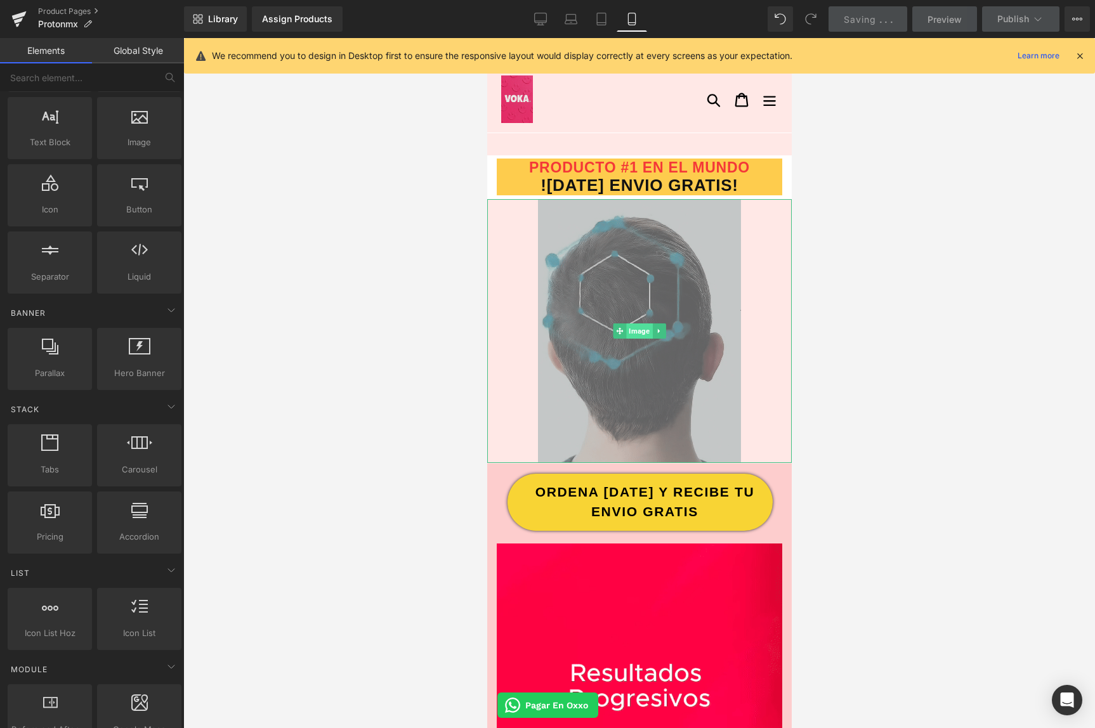
click at [633, 336] on span "Image" at bounding box center [639, 331] width 26 height 15
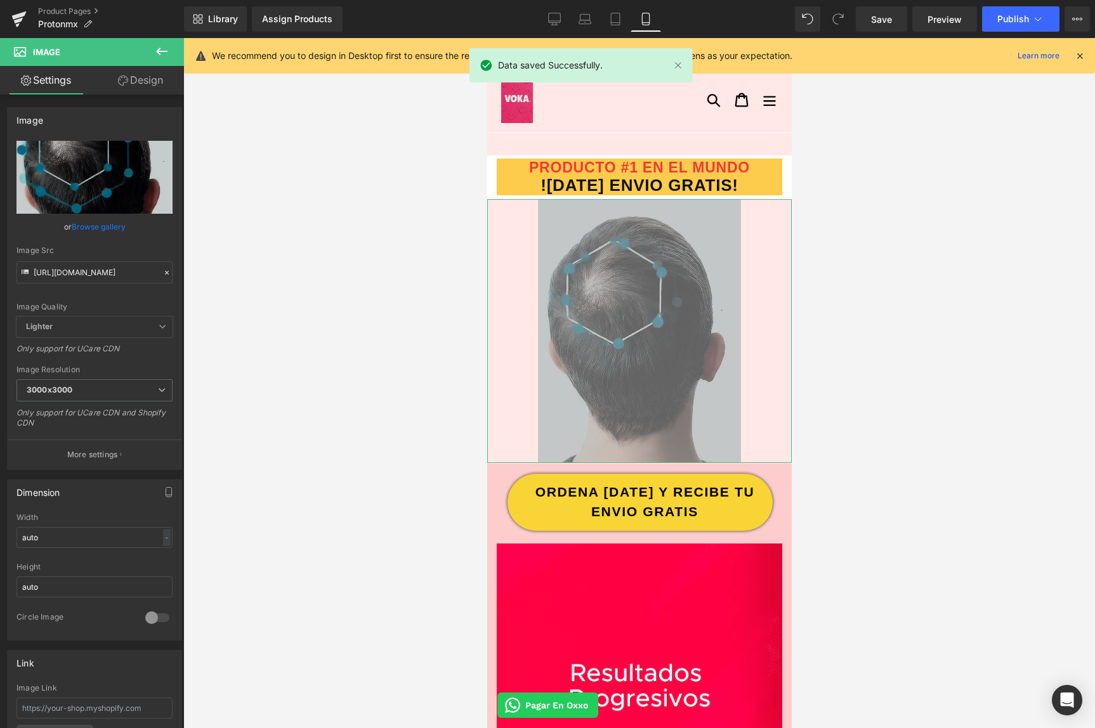
click at [124, 90] on link "Design" at bounding box center [141, 80] width 92 height 29
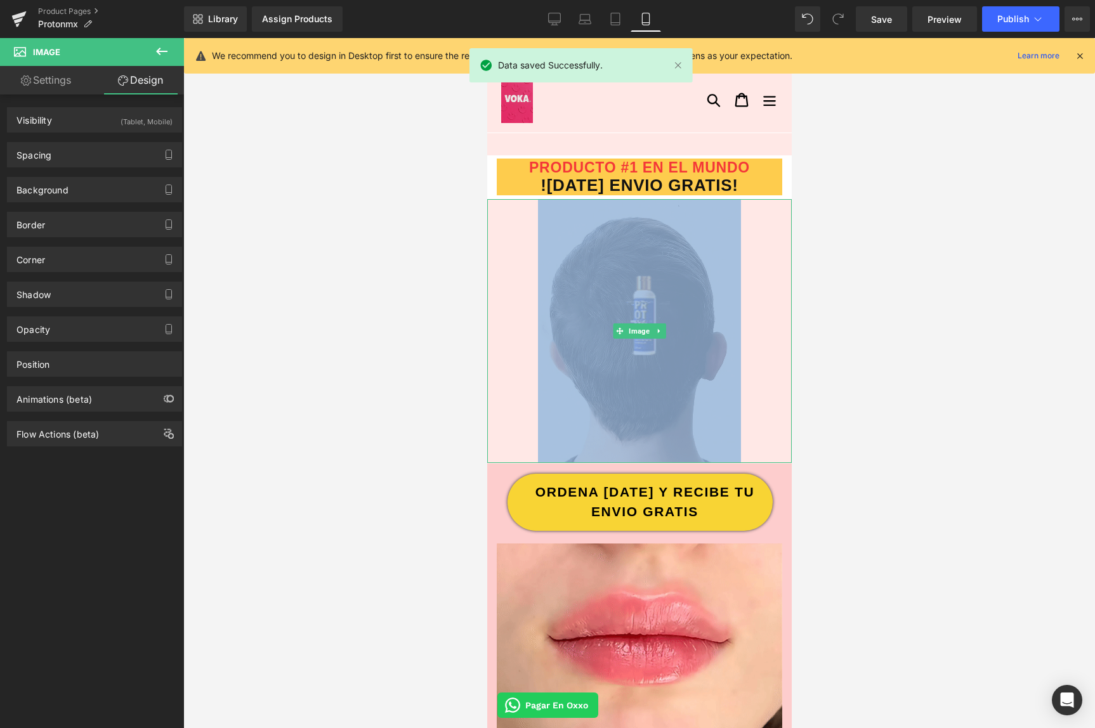
click at [627, 286] on img at bounding box center [638, 331] width 203 height 264
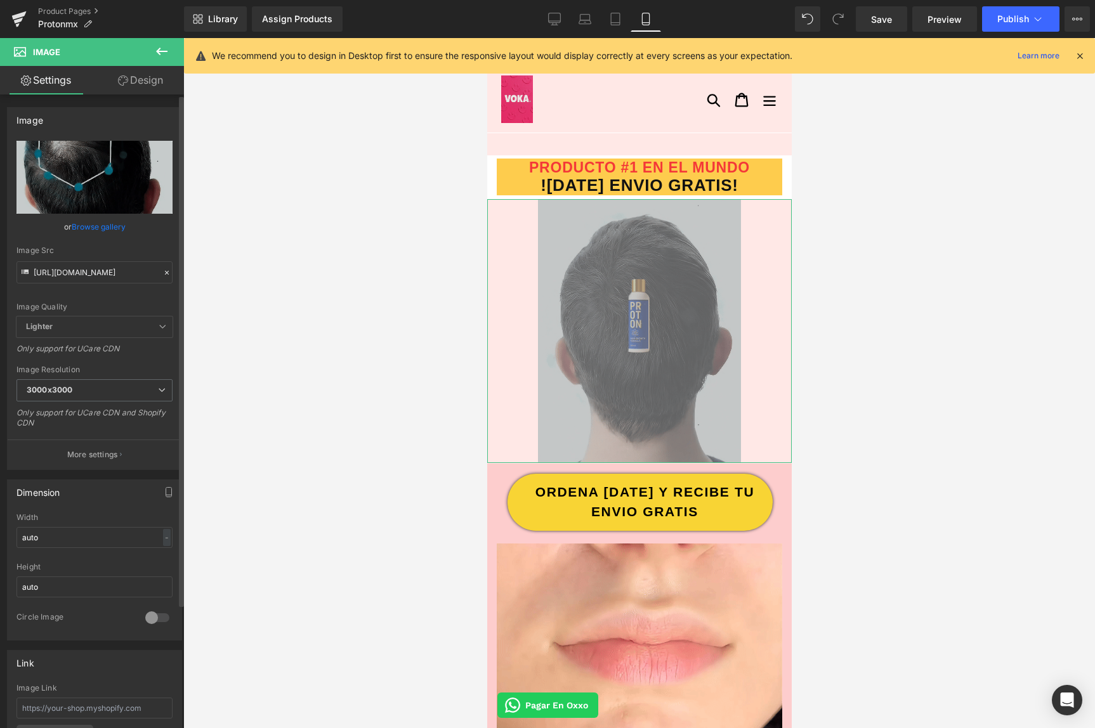
click at [165, 272] on icon at bounding box center [167, 273] width 4 height 4
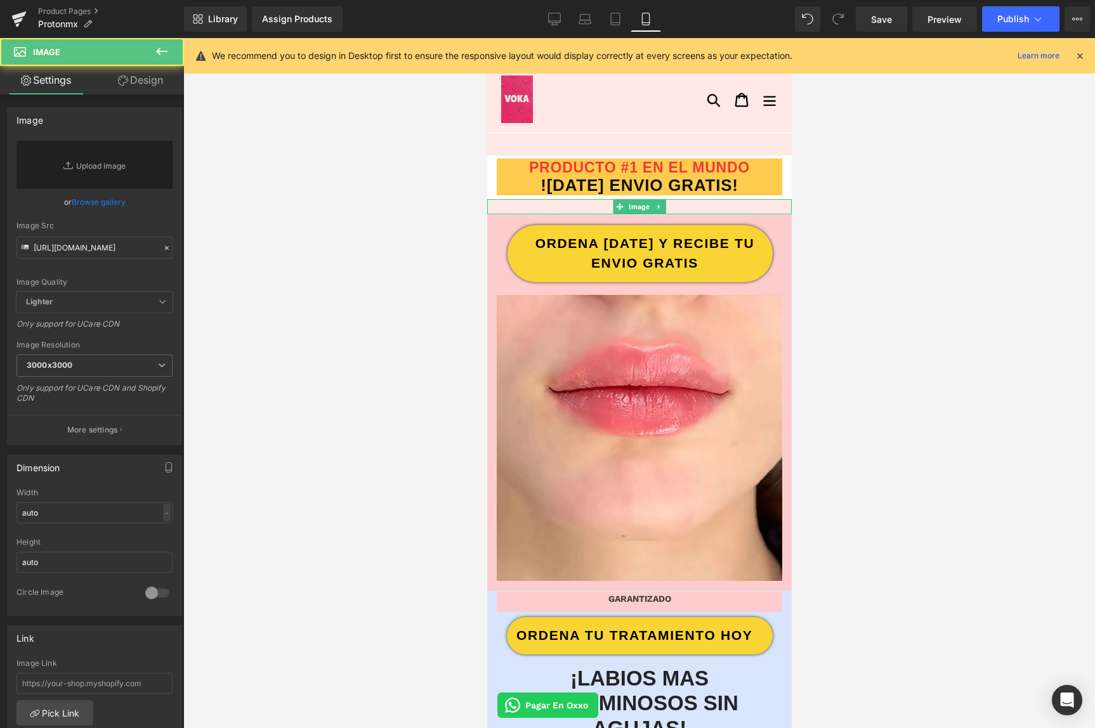
click at [571, 205] on div at bounding box center [639, 206] width 305 height 15
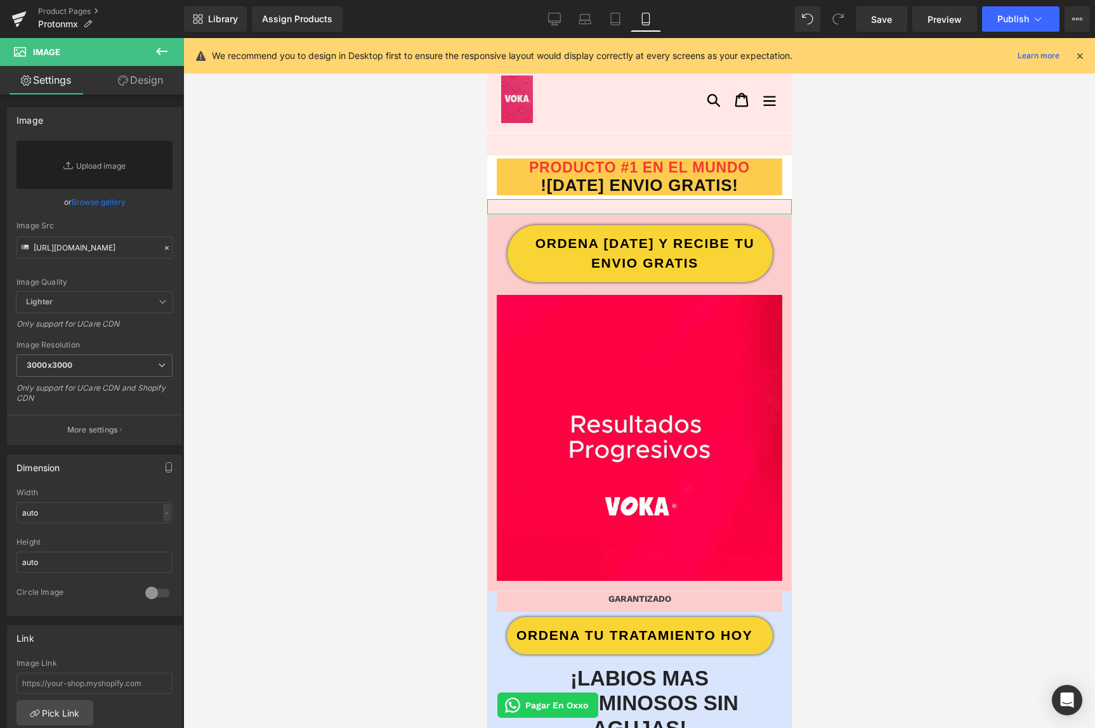
click at [151, 81] on link "Design" at bounding box center [141, 80] width 92 height 29
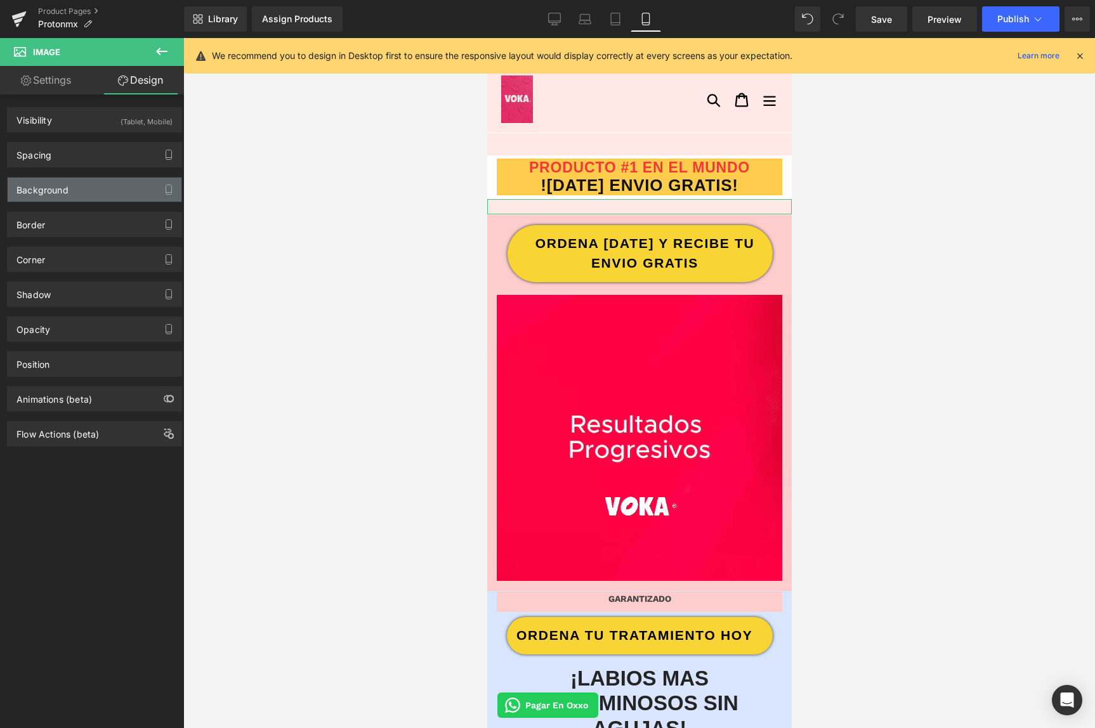
click at [74, 182] on div "Background" at bounding box center [95, 190] width 174 height 24
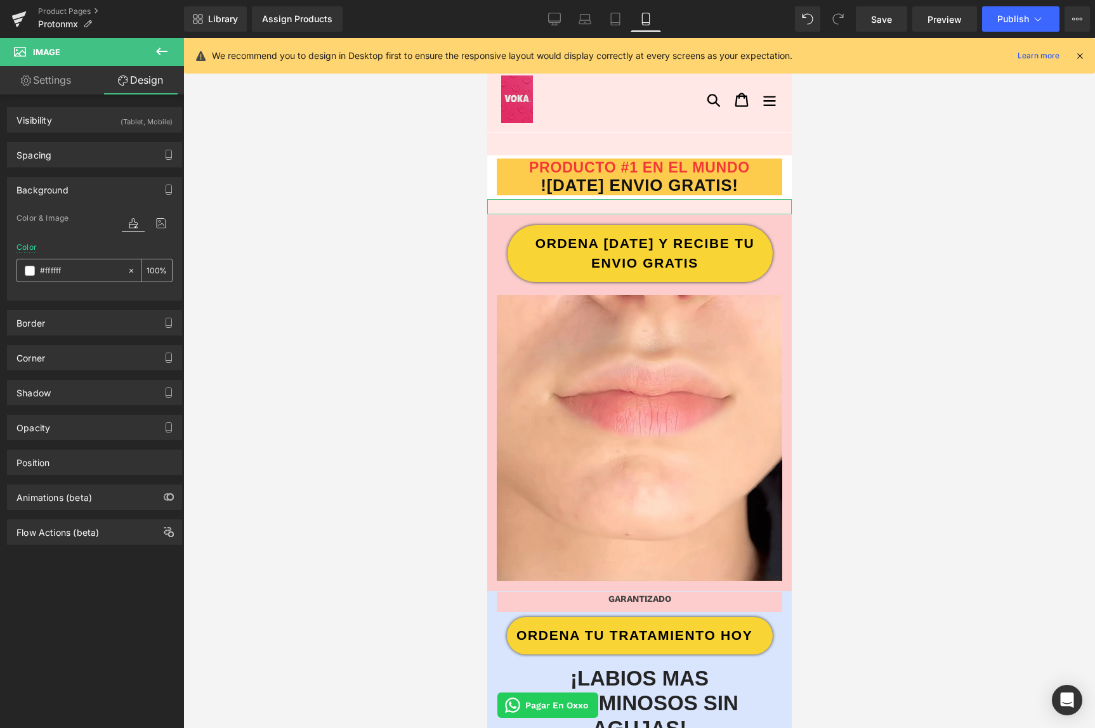
click at [127, 269] on icon at bounding box center [131, 271] width 9 height 9
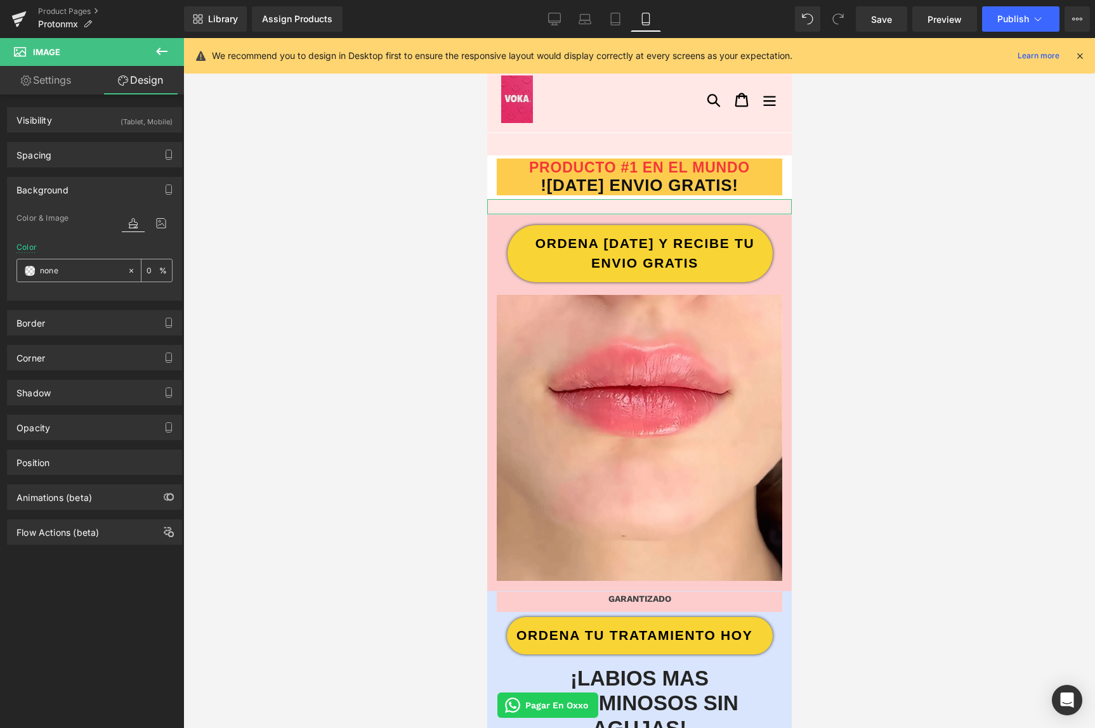
click at [114, 270] on input "text" at bounding box center [80, 271] width 81 height 14
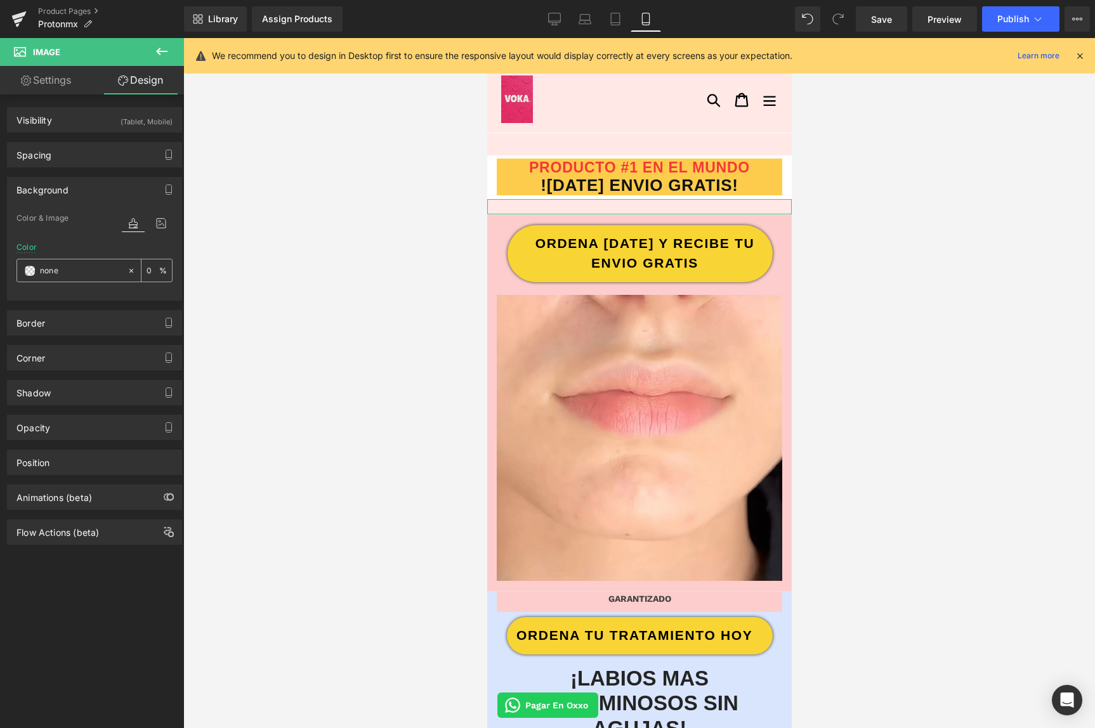
click at [114, 270] on input "text" at bounding box center [80, 271] width 81 height 14
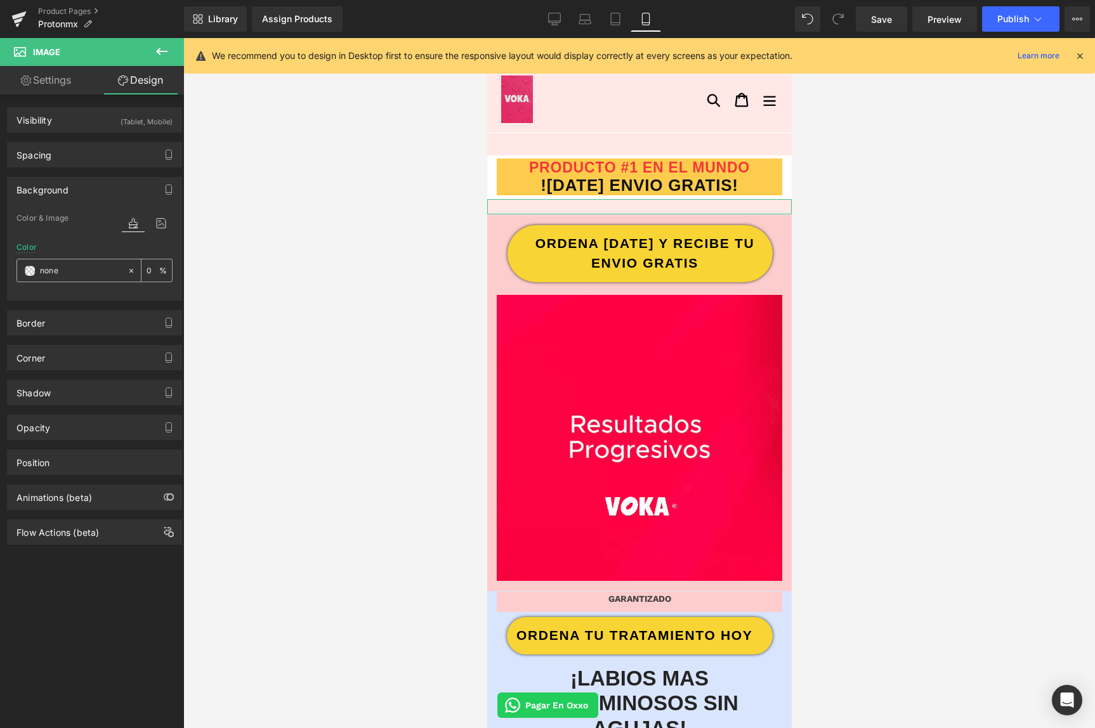
click at [114, 270] on input "text" at bounding box center [80, 271] width 81 height 14
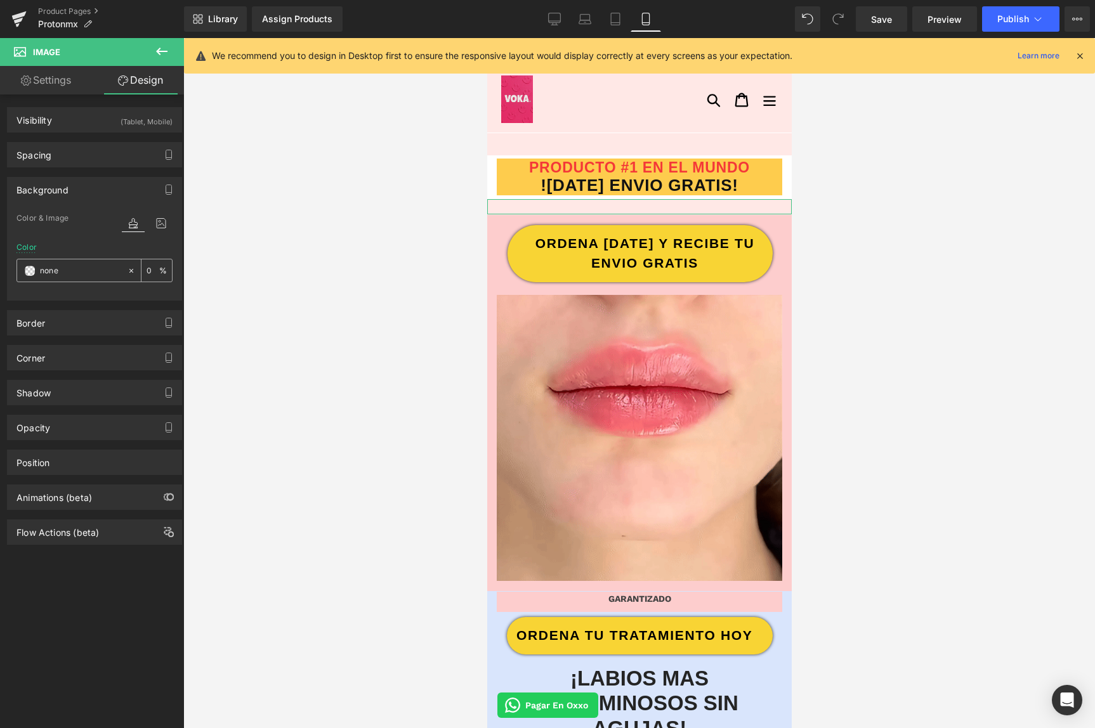
paste input "#d9e5fc"
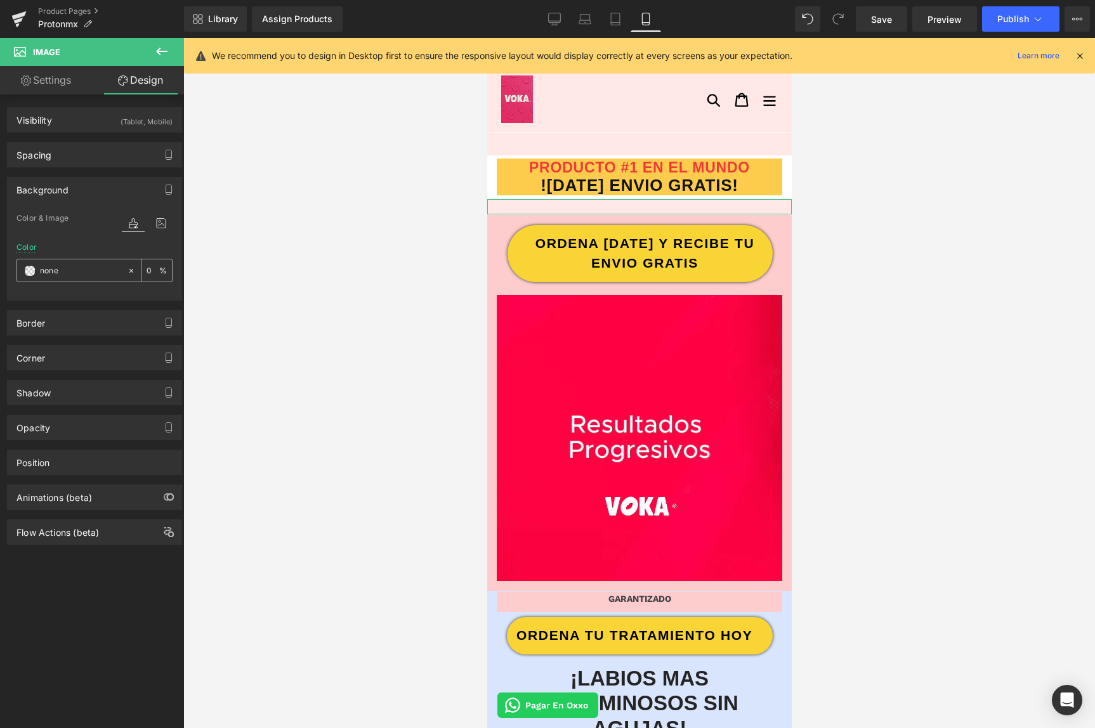
type input "#d9e5fc"
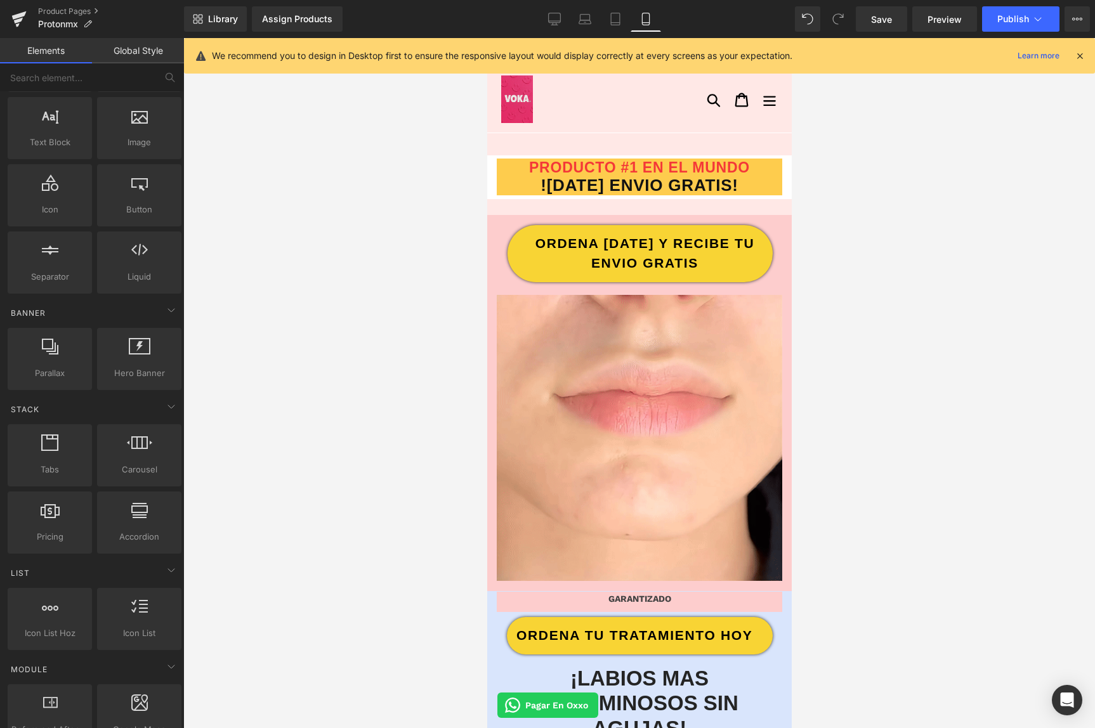
click at [299, 269] on div at bounding box center [639, 383] width 912 height 690
click at [518, 205] on div at bounding box center [639, 206] width 305 height 15
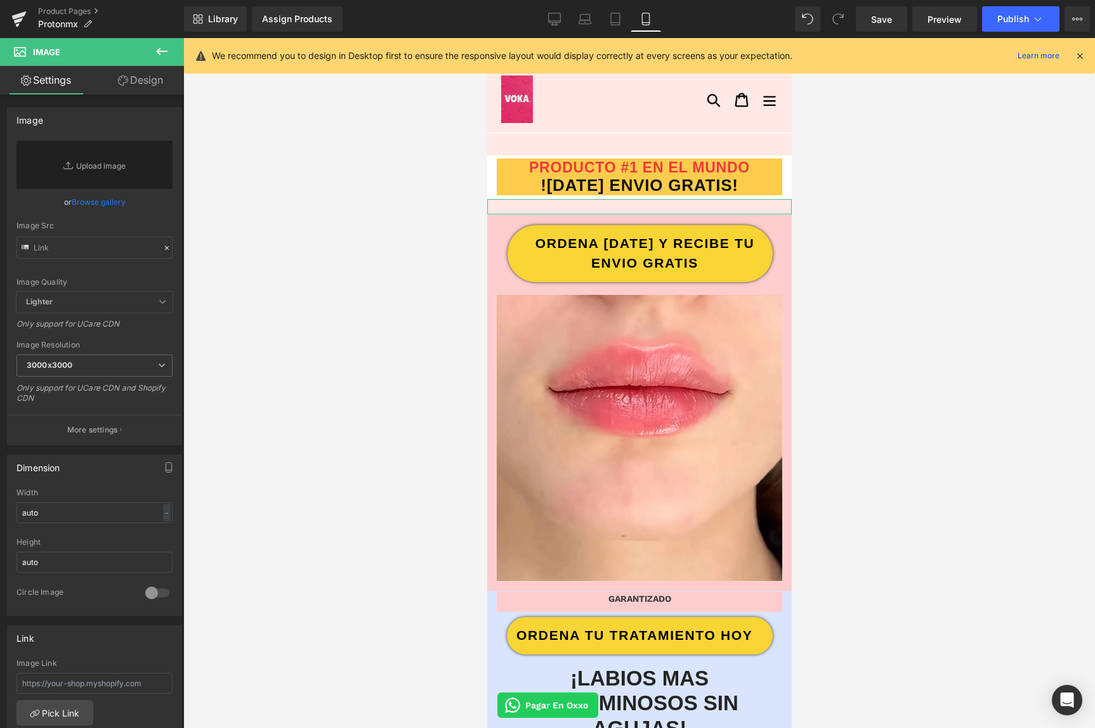
click at [148, 86] on link "Design" at bounding box center [141, 80] width 92 height 29
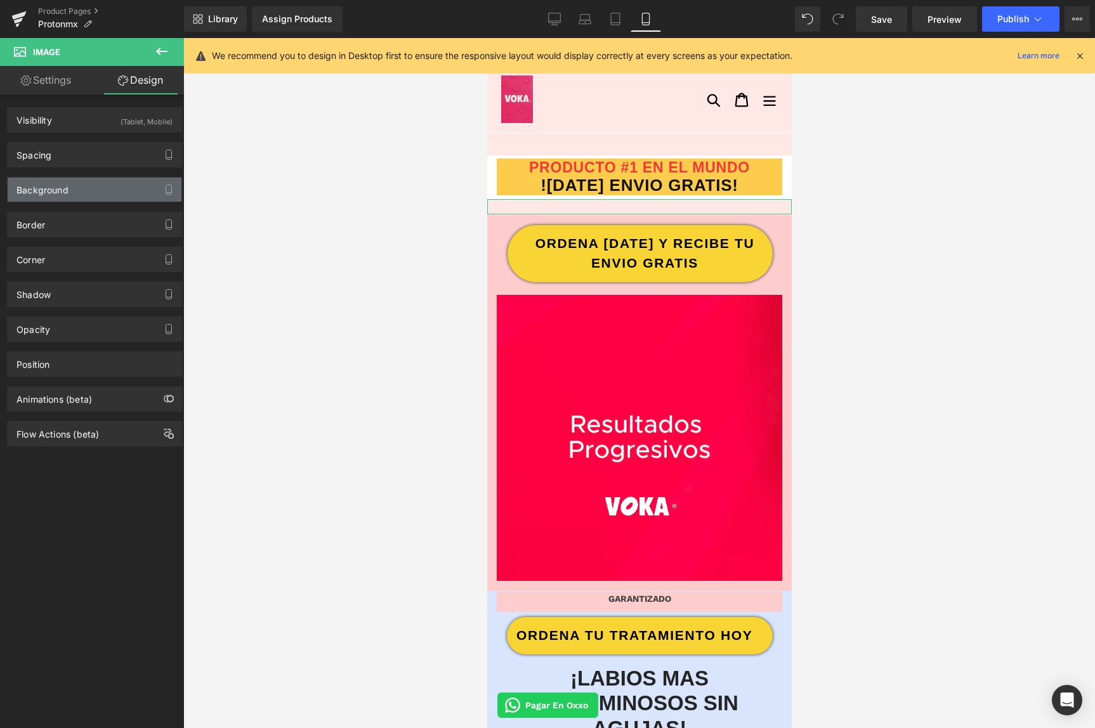
click at [79, 189] on div "Background" at bounding box center [95, 190] width 174 height 24
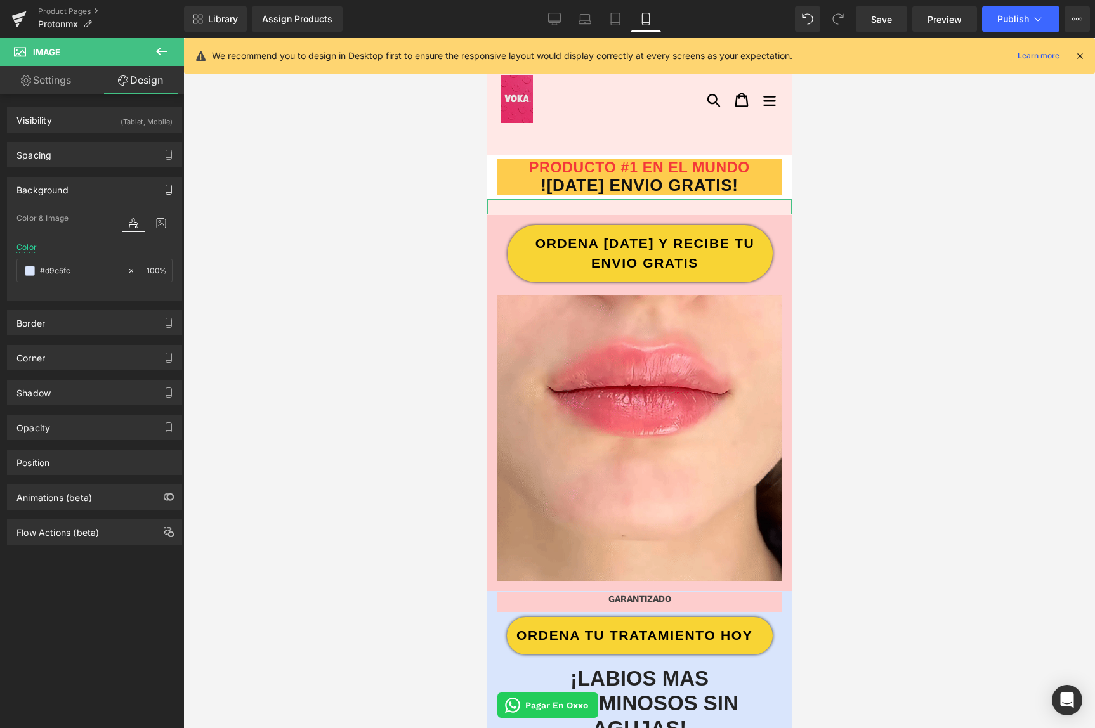
click at [164, 188] on icon "button" at bounding box center [169, 190] width 10 height 10
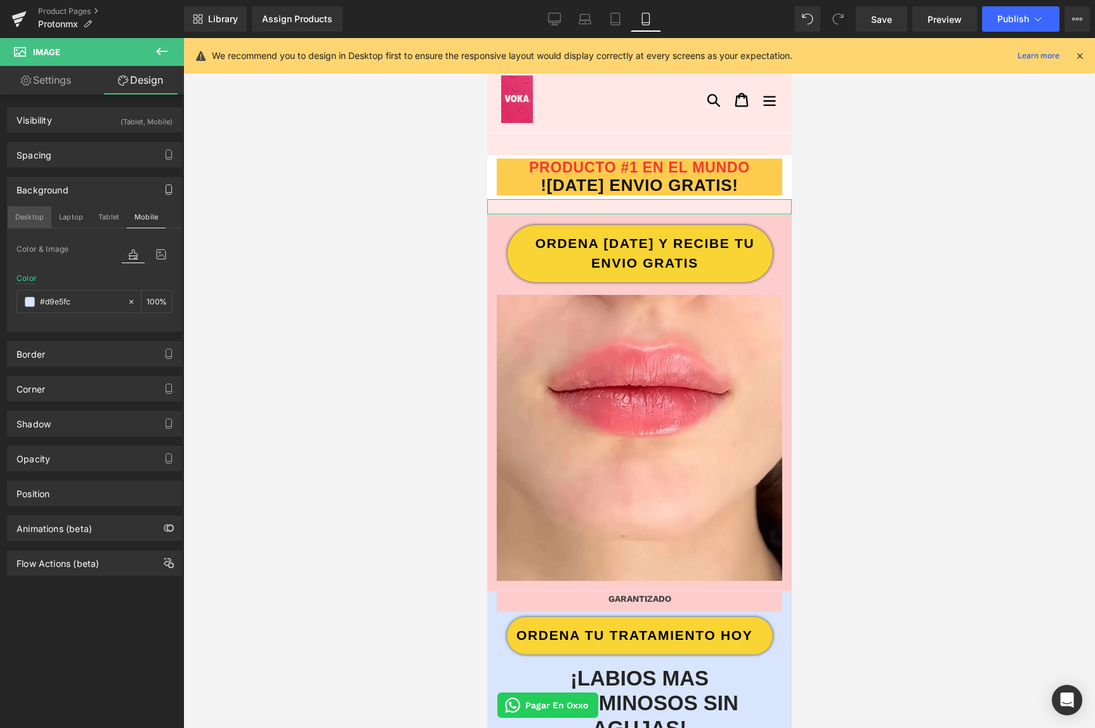
click at [42, 220] on button "Desktop" at bounding box center [30, 217] width 44 height 22
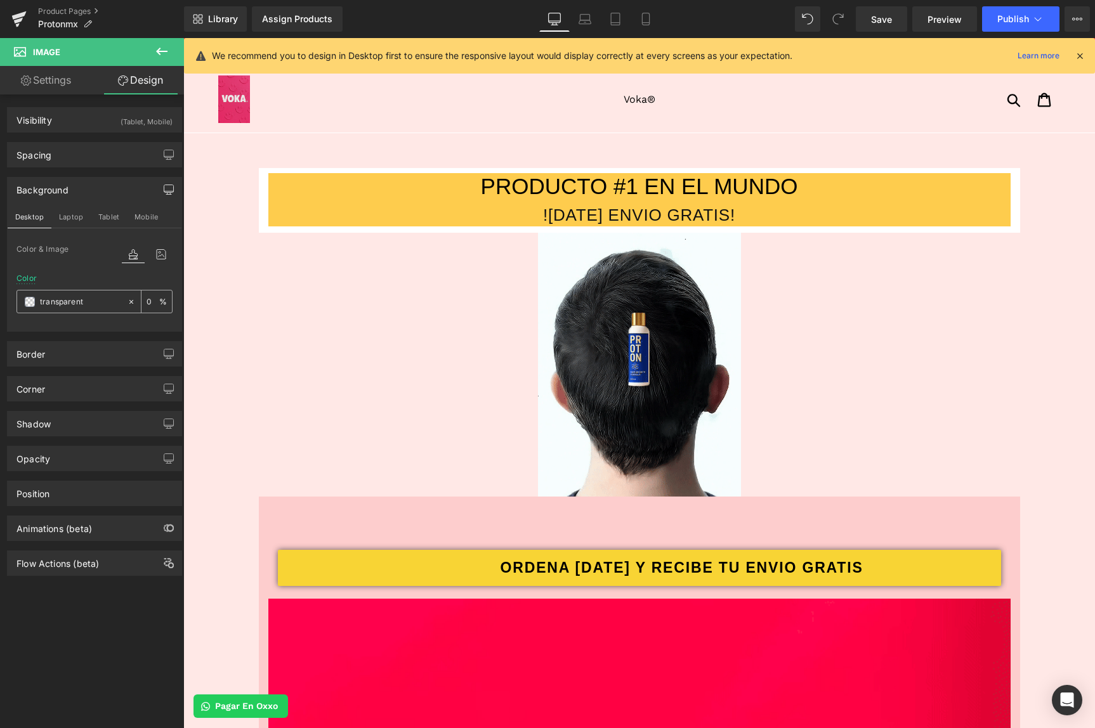
click at [127, 305] on icon at bounding box center [131, 302] width 9 height 9
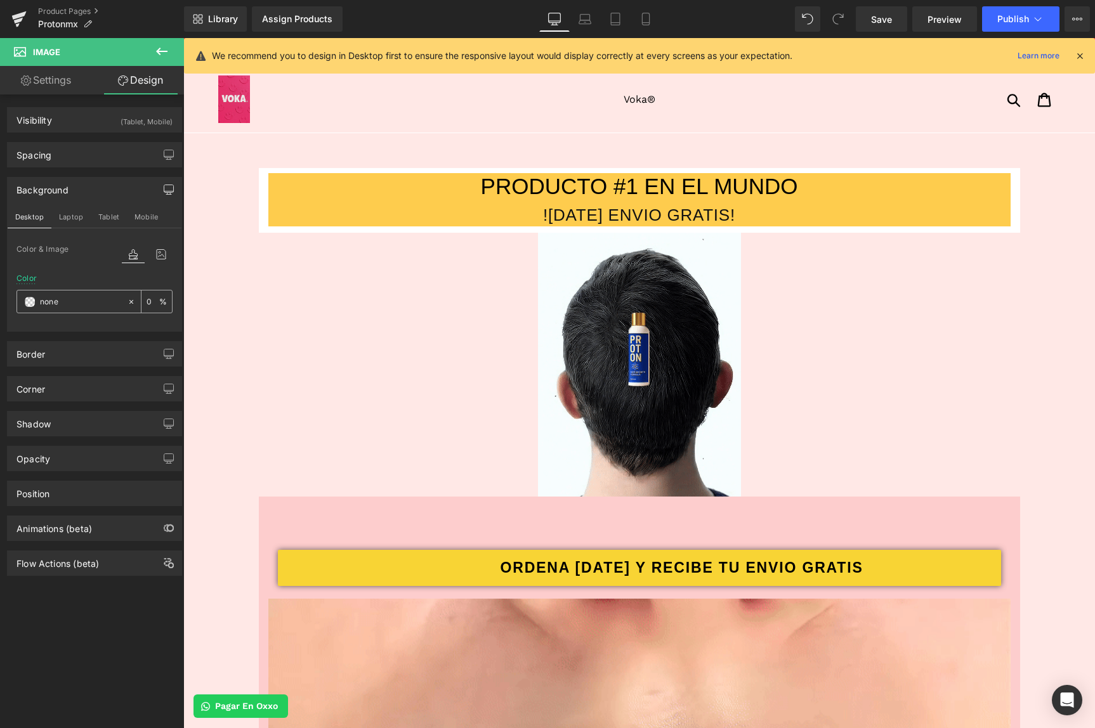
click at [102, 300] on input "#d9e5fc" at bounding box center [80, 302] width 81 height 14
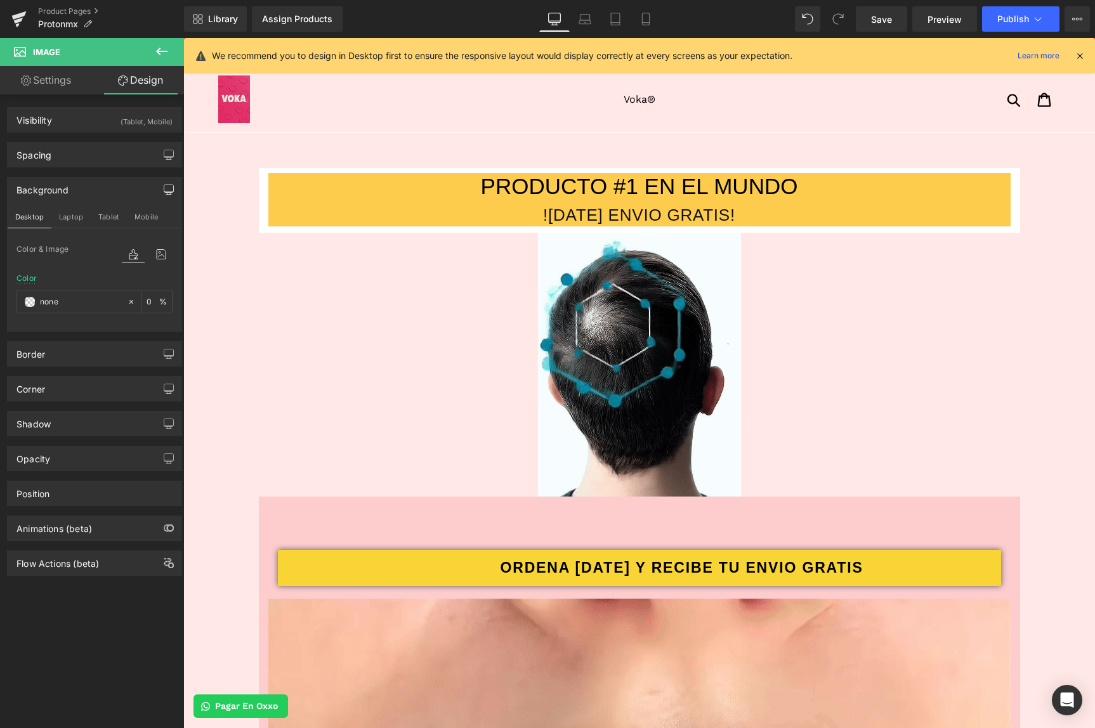
paste input "#d9e5fc"
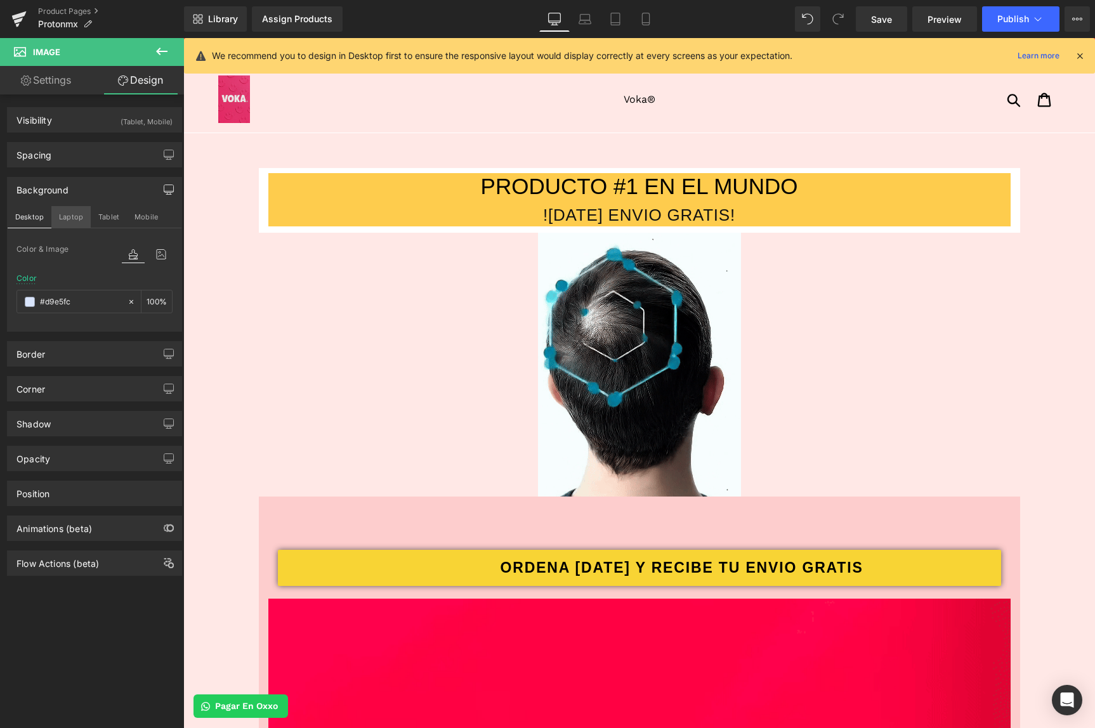
click at [74, 222] on button "Laptop" at bounding box center [70, 217] width 39 height 22
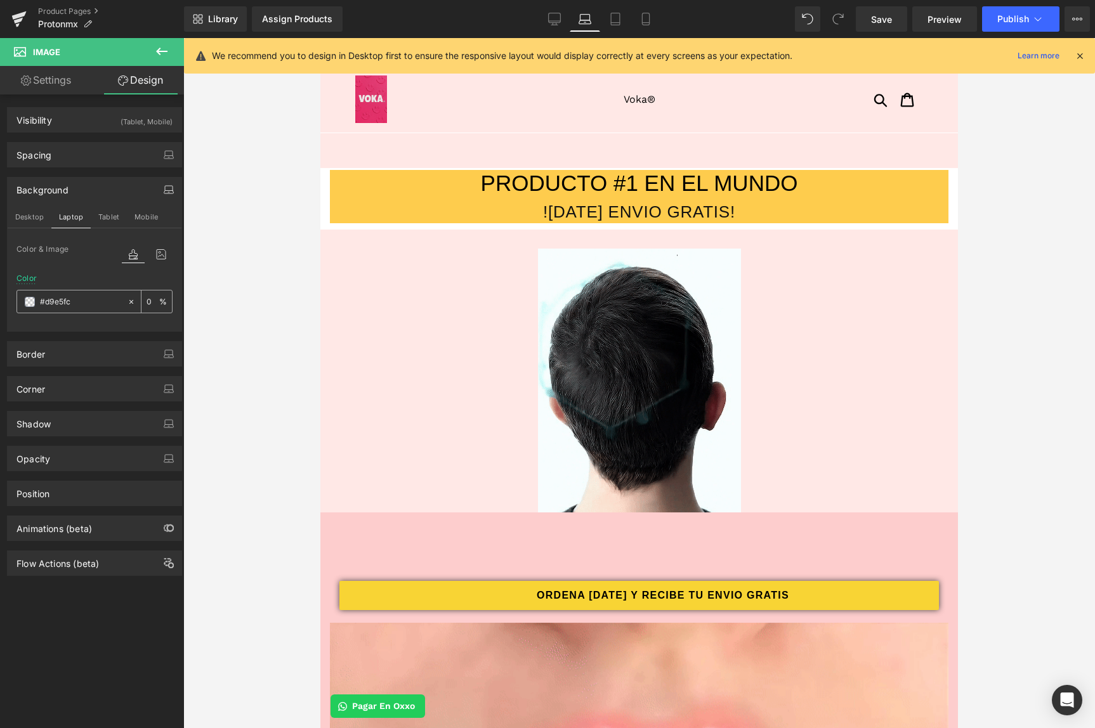
click at [129, 303] on icon at bounding box center [131, 302] width 4 height 4
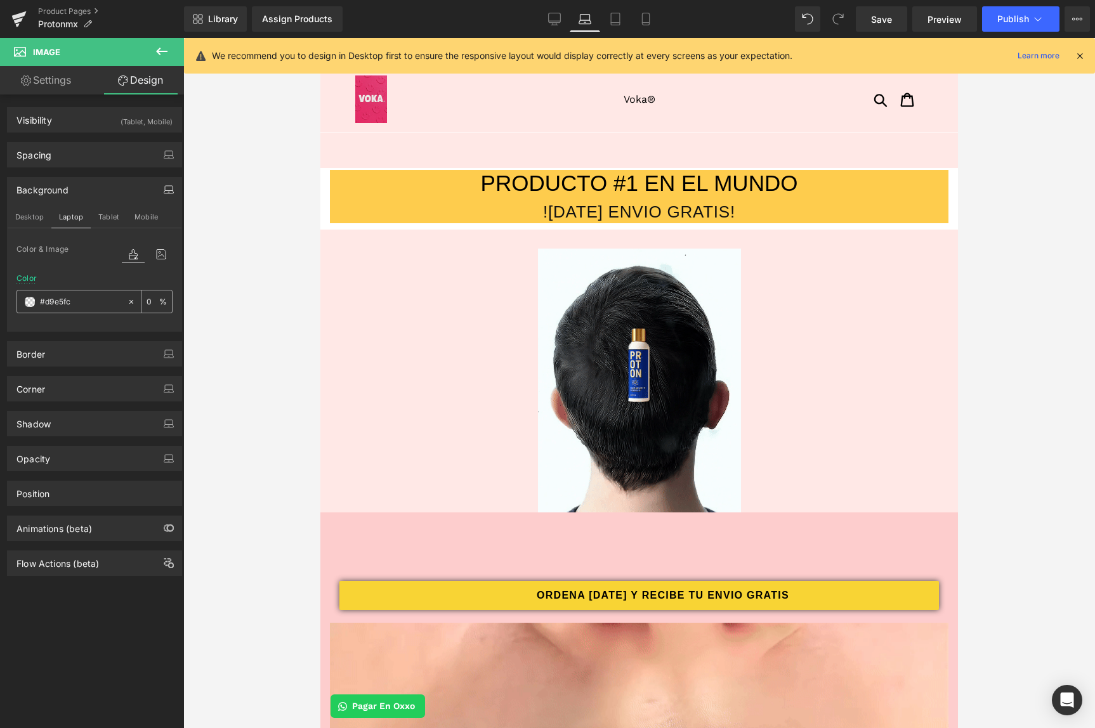
click at [92, 303] on input "#d9e5fc" at bounding box center [80, 302] width 81 height 14
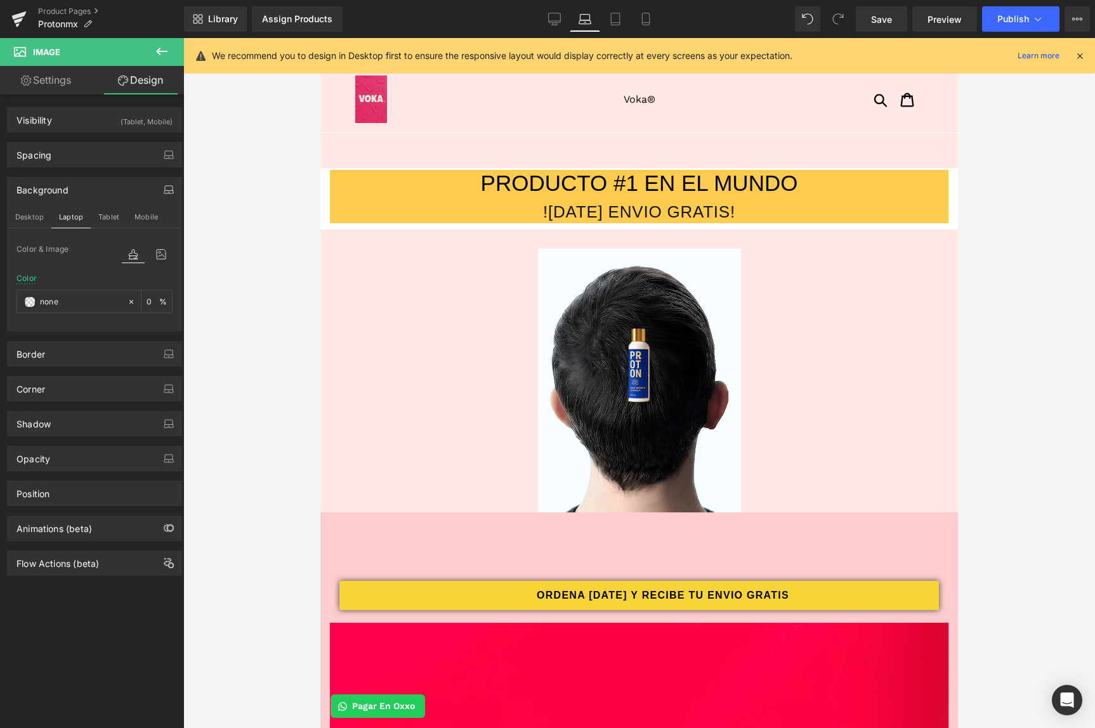
paste input "#d9e5fc"
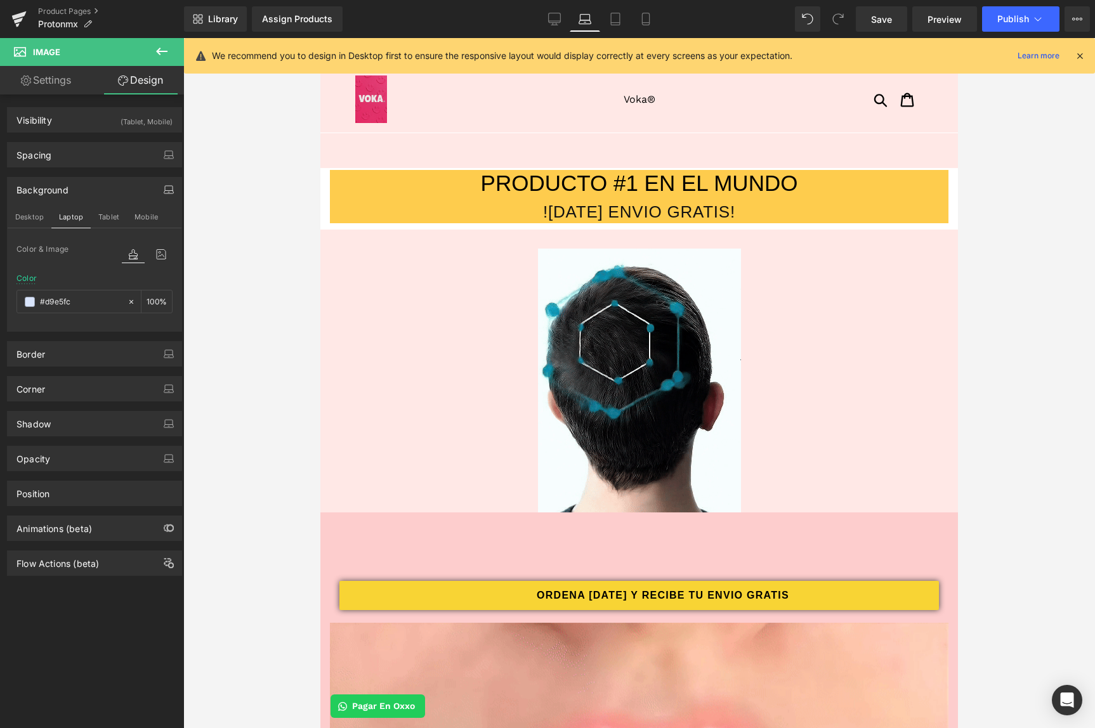
drag, startPoint x: 117, startPoint y: 213, endPoint x: 117, endPoint y: 246, distance: 32.4
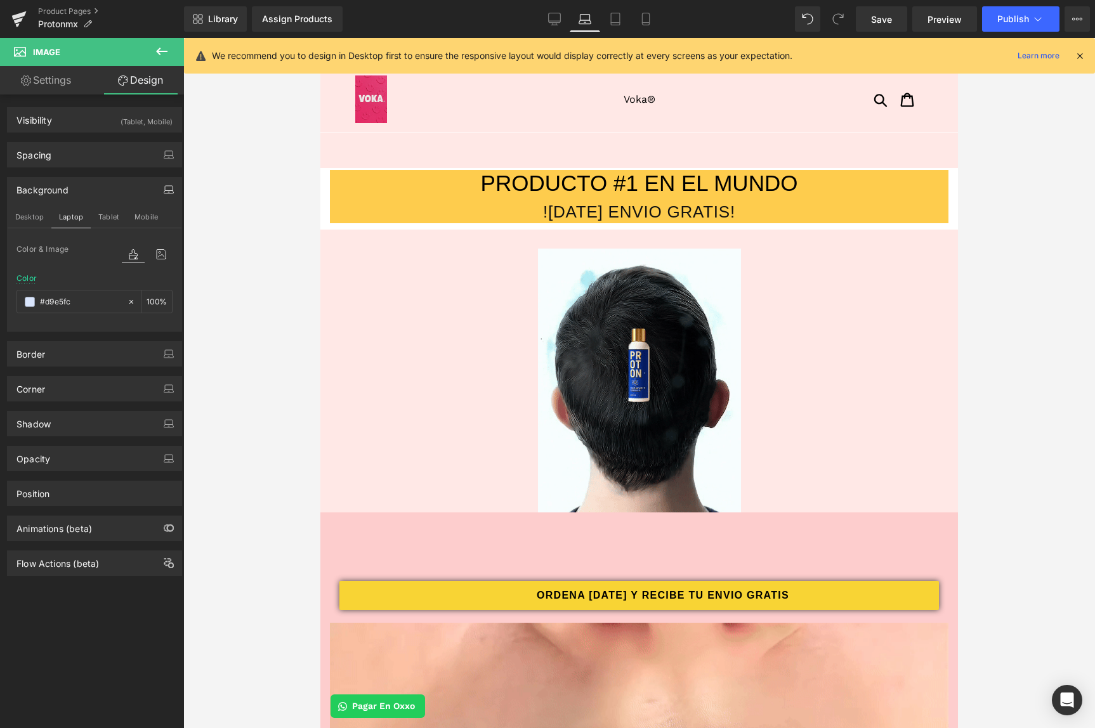
click at [117, 214] on button "Tablet" at bounding box center [109, 217] width 36 height 22
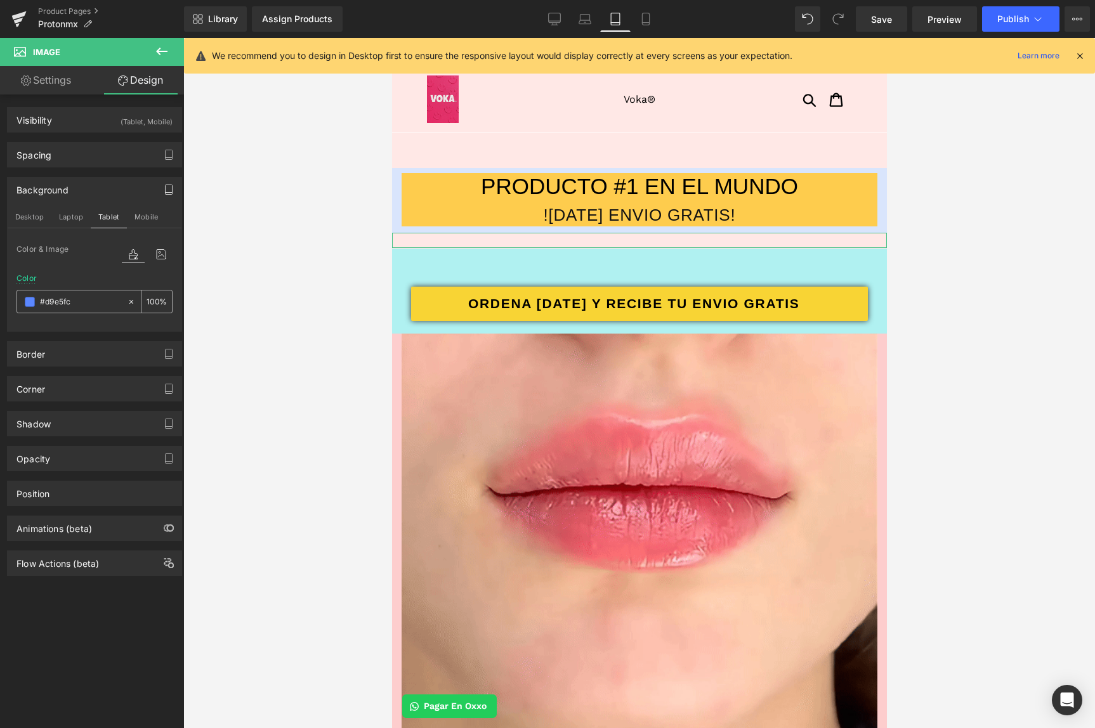
click at [128, 302] on icon at bounding box center [131, 302] width 9 height 9
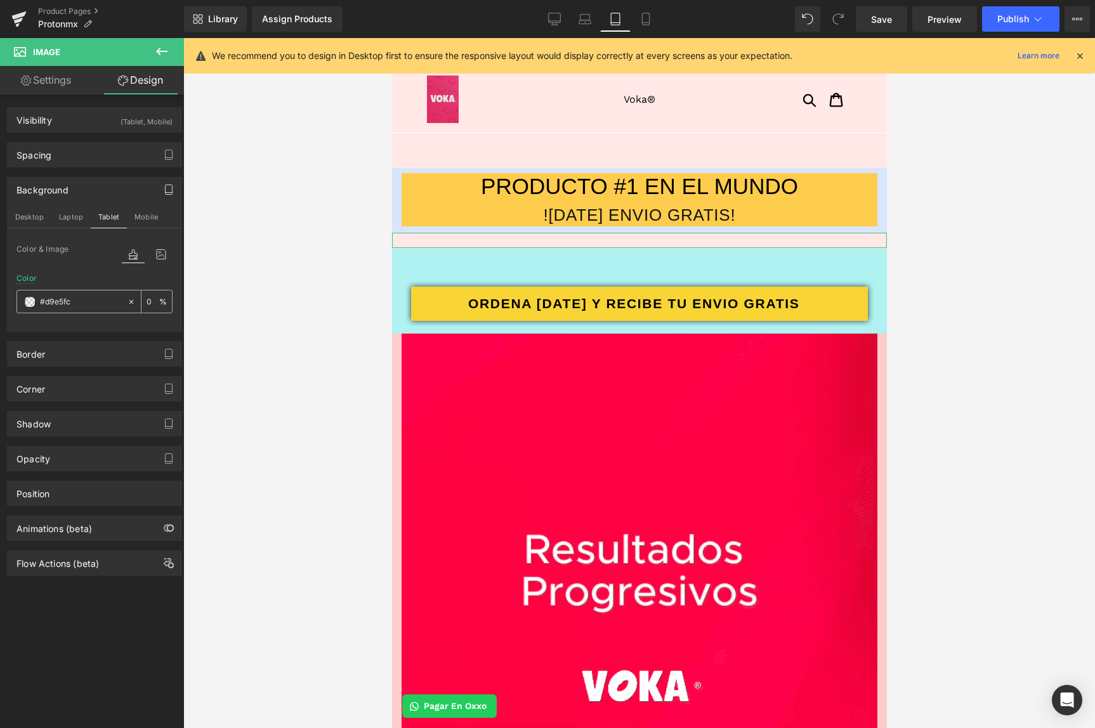
click at [100, 301] on input "#d9e5fc" at bounding box center [80, 302] width 81 height 14
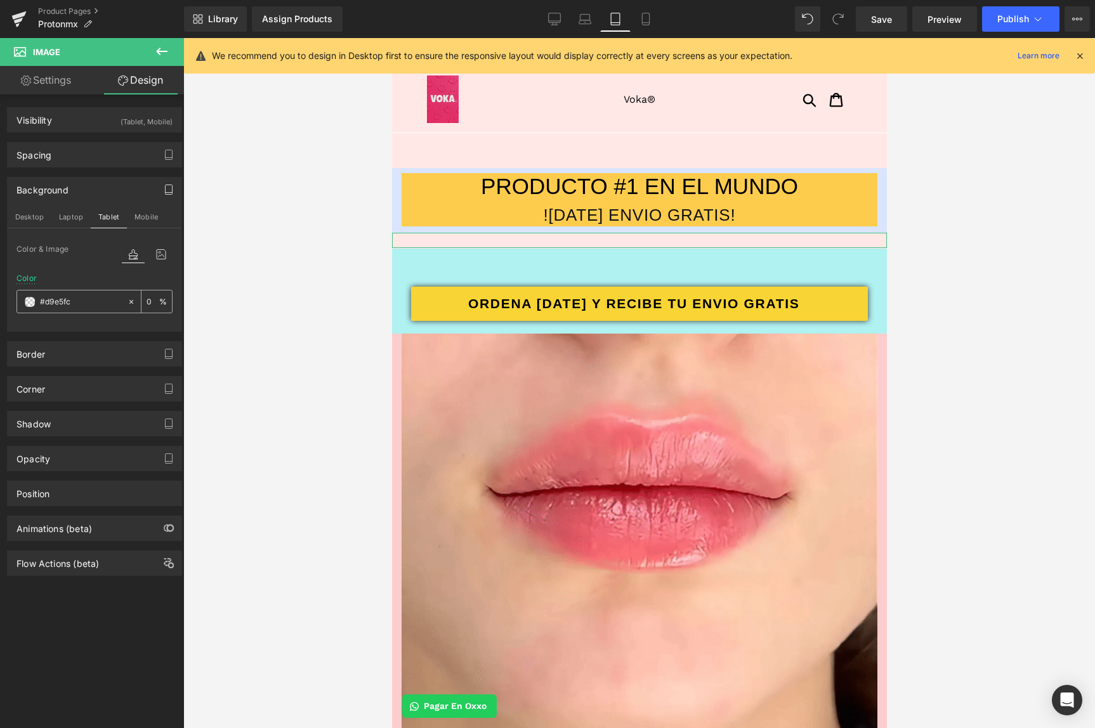
click at [100, 300] on input "#d9e5fc" at bounding box center [80, 302] width 81 height 14
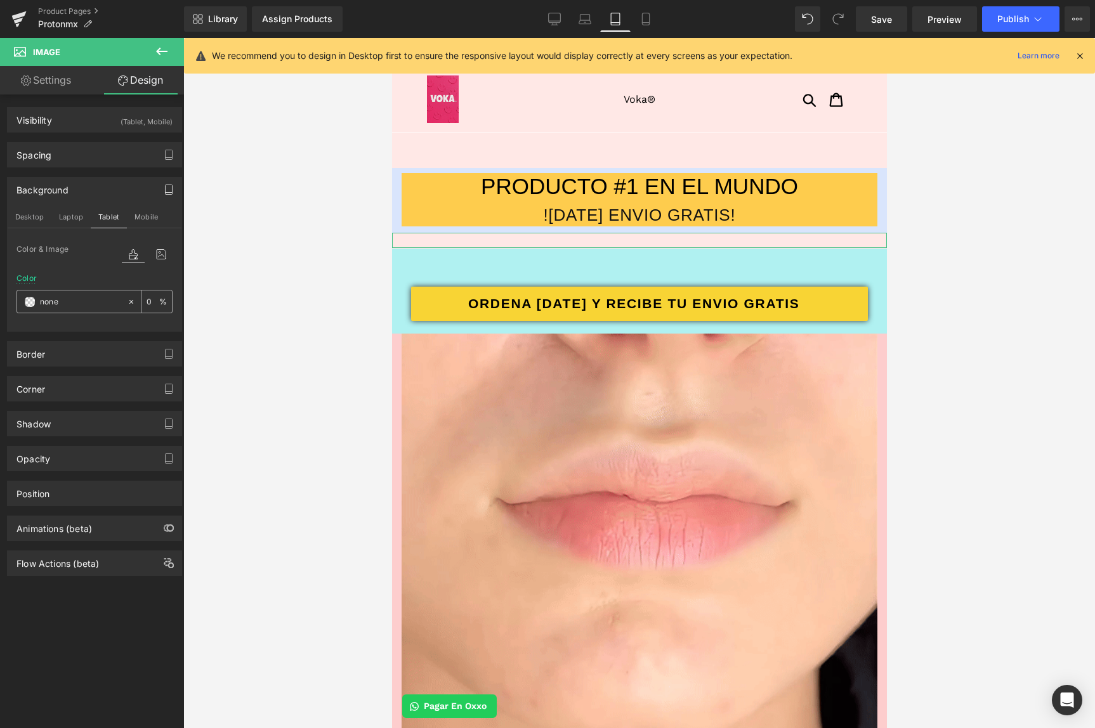
paste input "#d9e5fc"
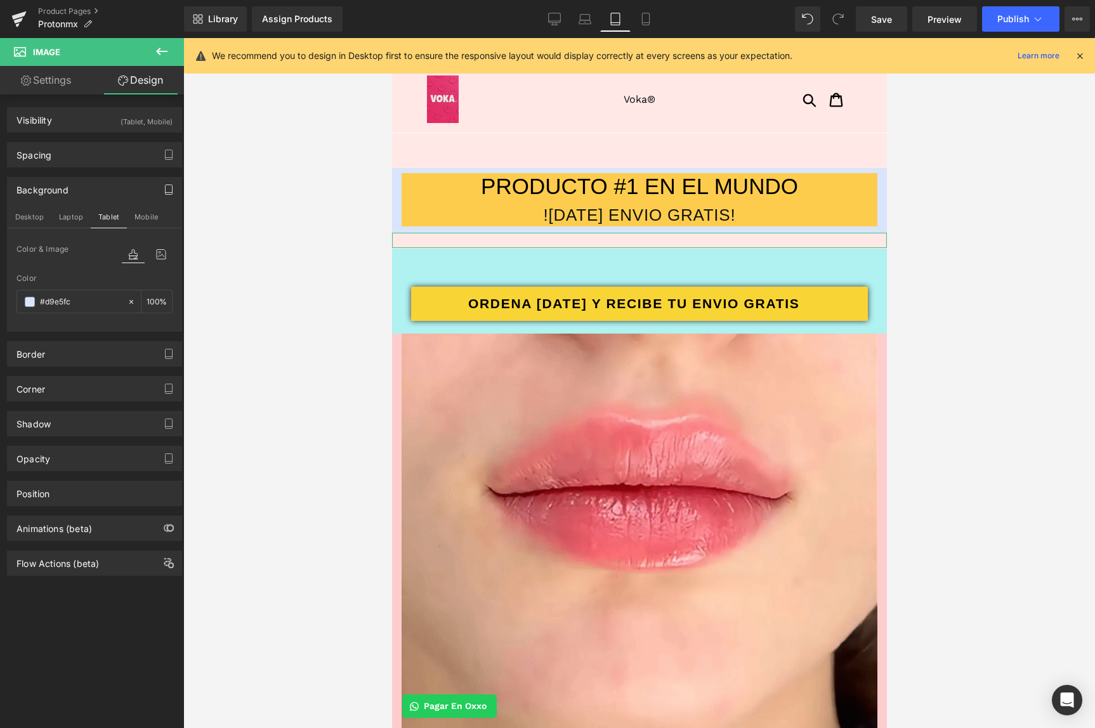
click at [167, 187] on icon "button" at bounding box center [168, 190] width 7 height 10
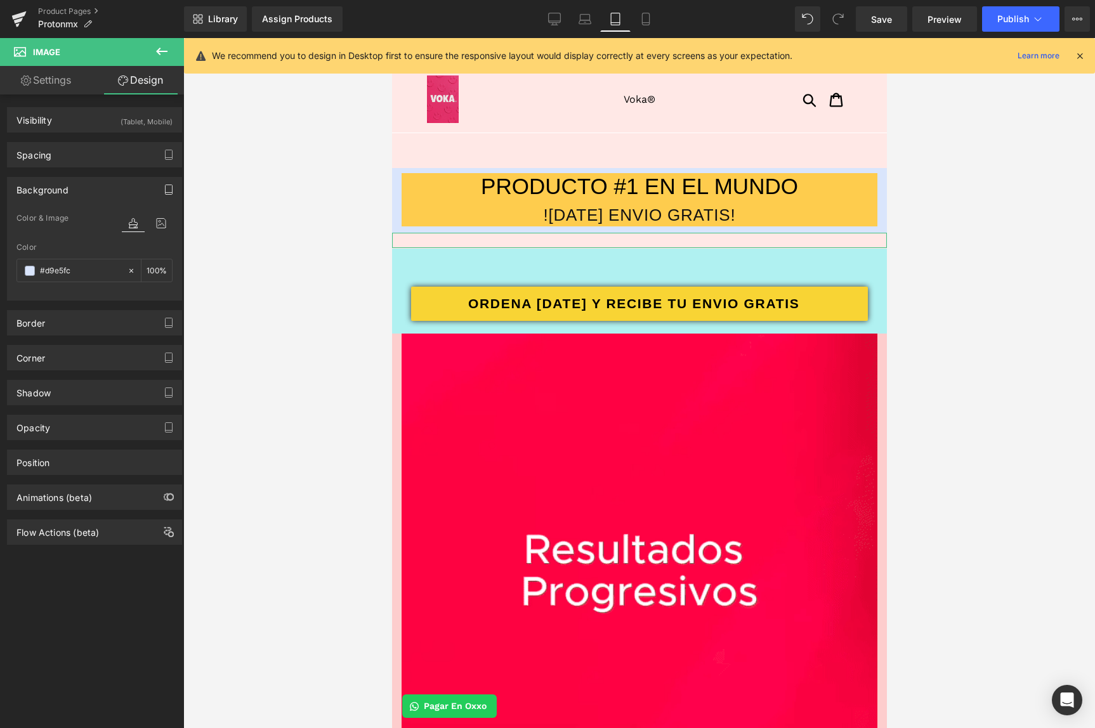
click at [159, 195] on button "button" at bounding box center [169, 190] width 20 height 24
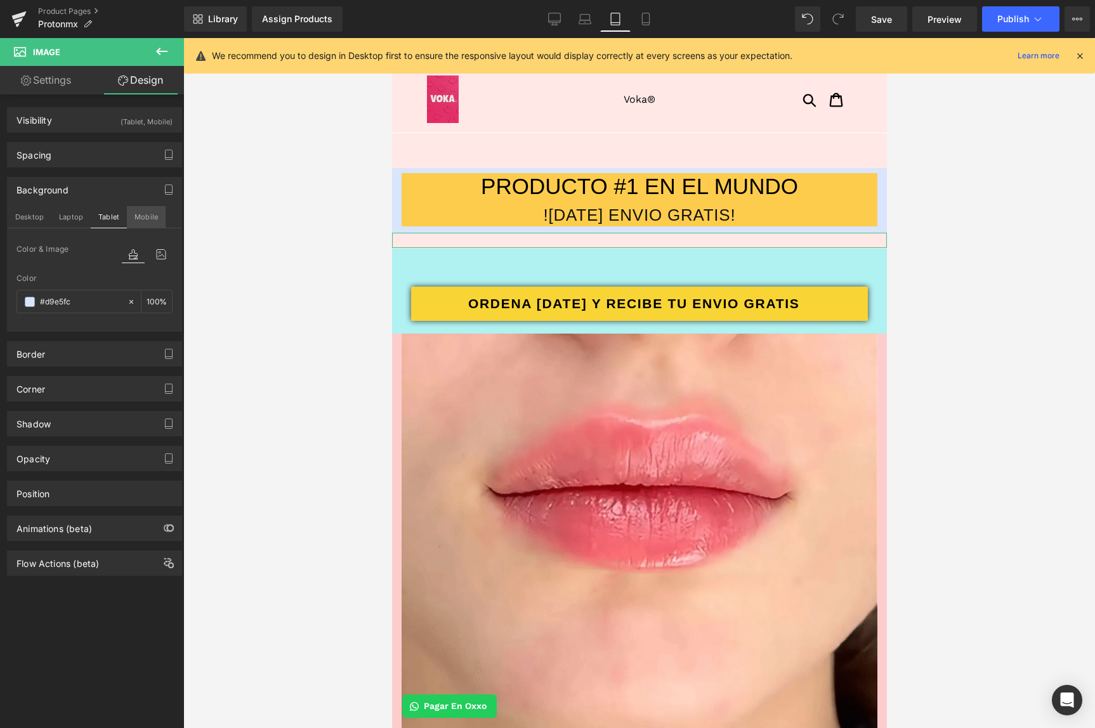
click at [150, 212] on button "Mobile" at bounding box center [146, 217] width 39 height 22
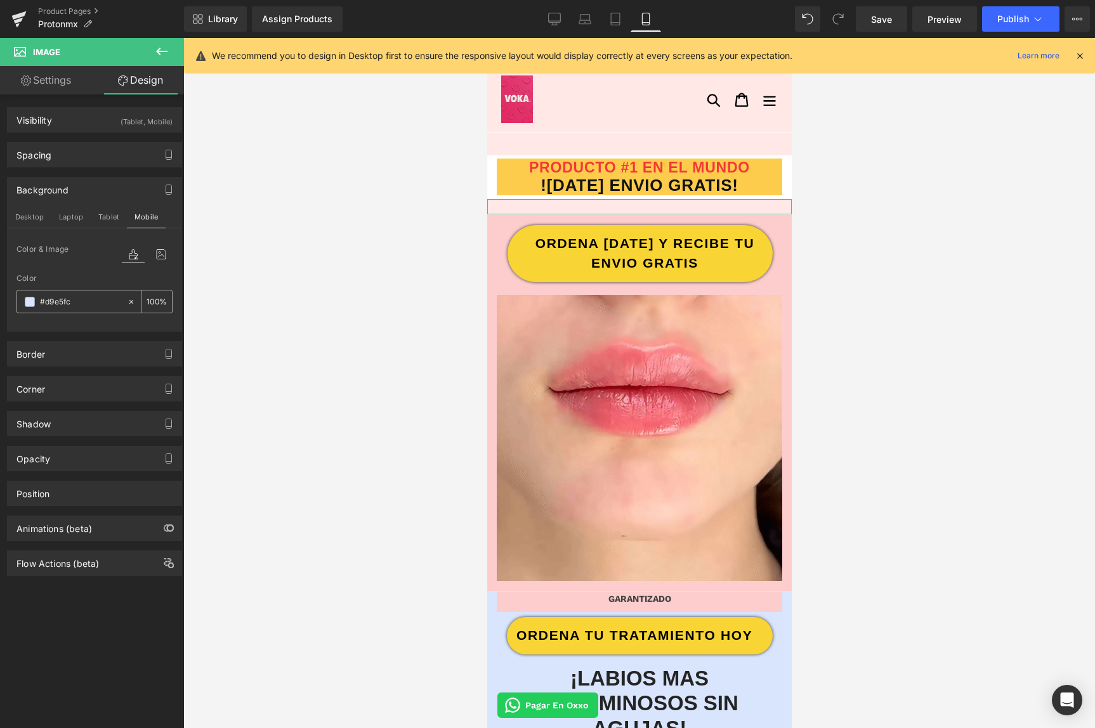
click at [94, 305] on input "#d9e5fc" at bounding box center [80, 302] width 81 height 14
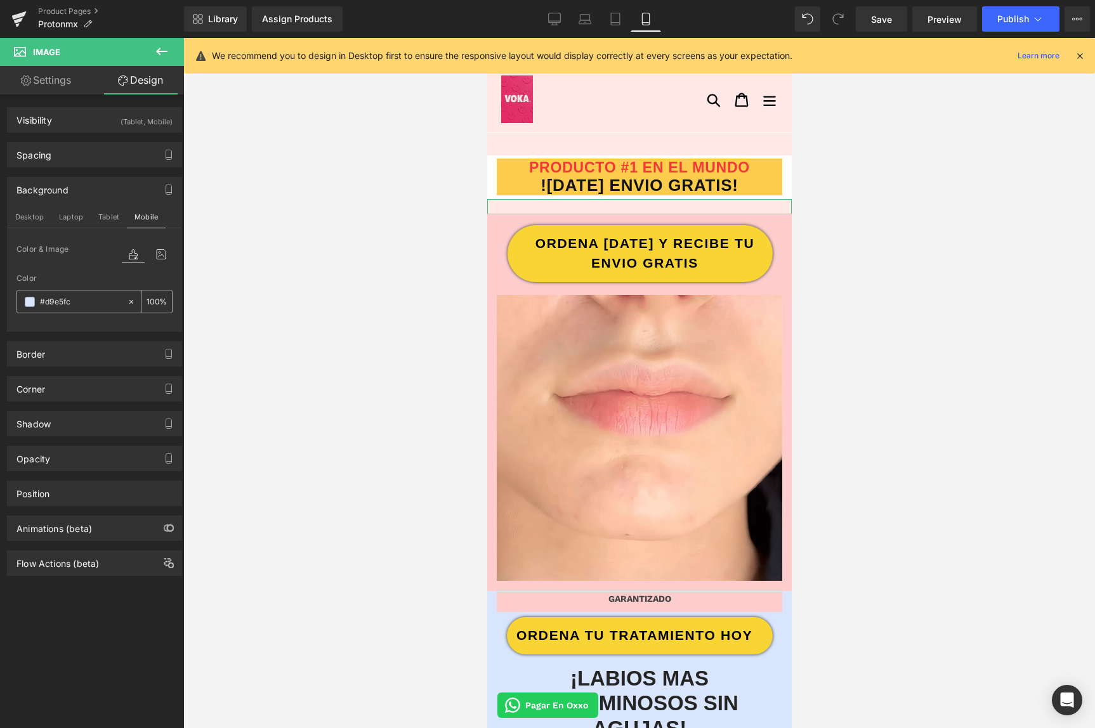
paste input "#"
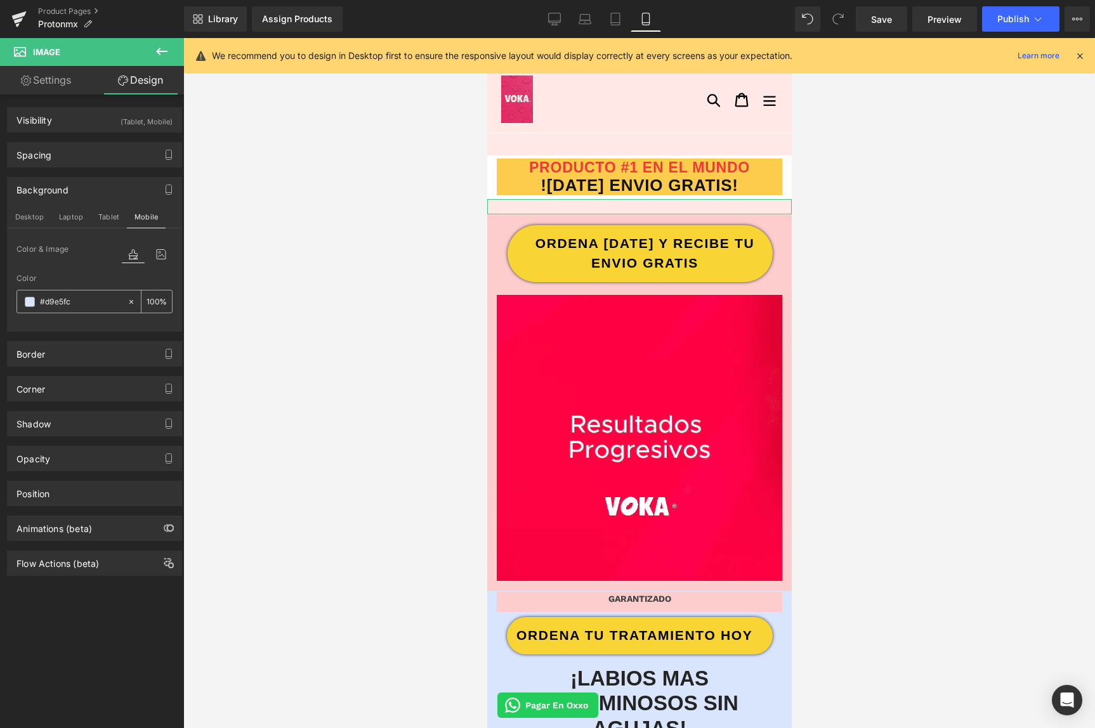
type input "##d9e5fc"
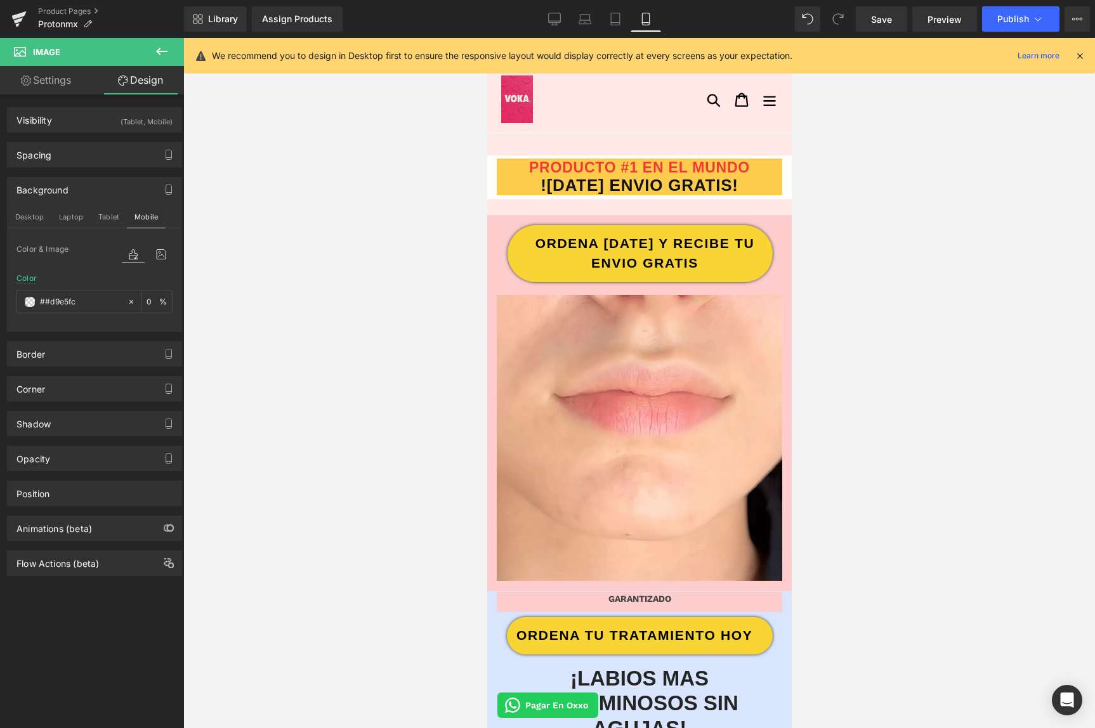
click at [284, 302] on div at bounding box center [639, 383] width 912 height 690
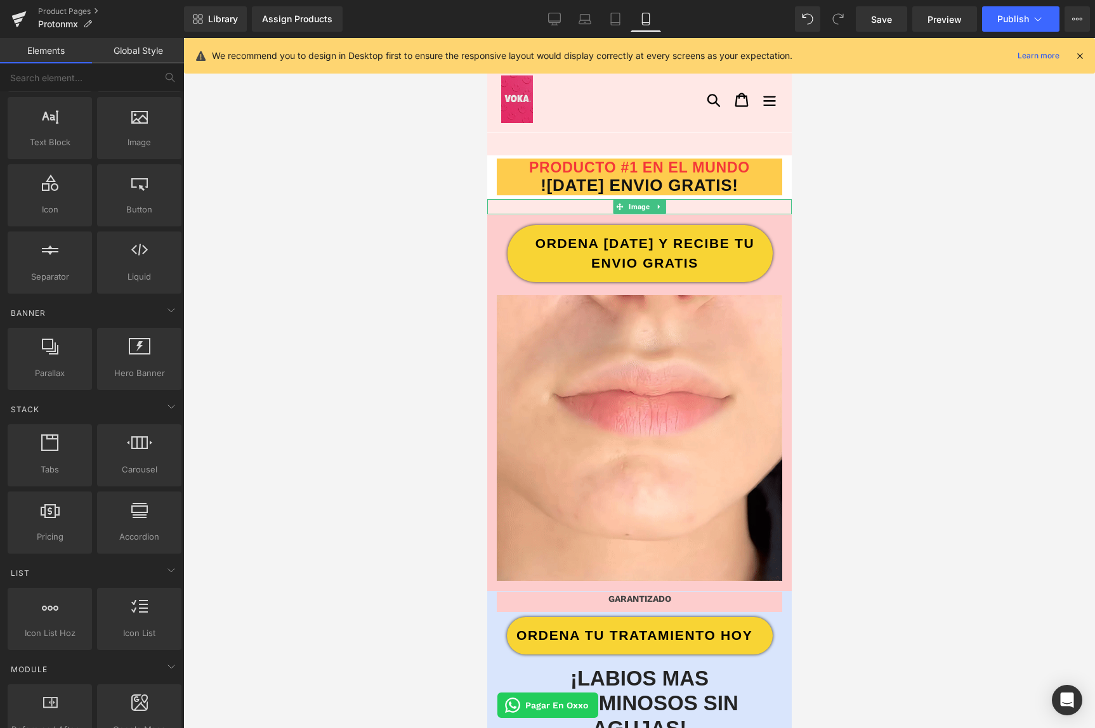
click at [573, 209] on div at bounding box center [639, 206] width 305 height 15
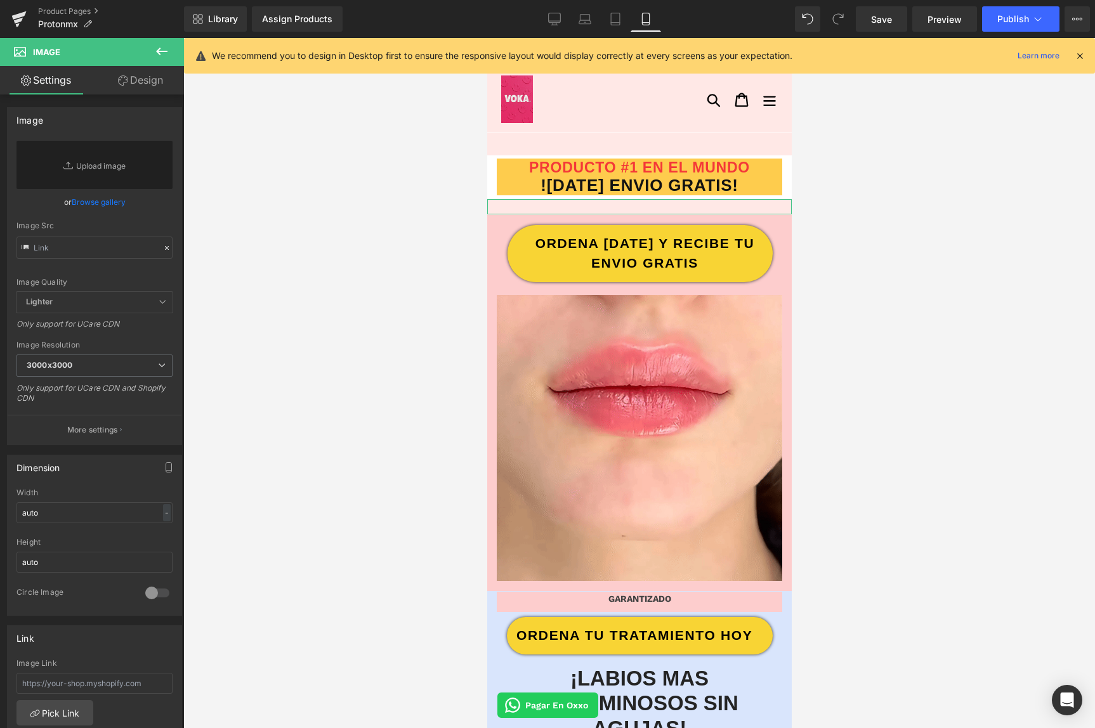
click at [147, 74] on link "Design" at bounding box center [141, 80] width 92 height 29
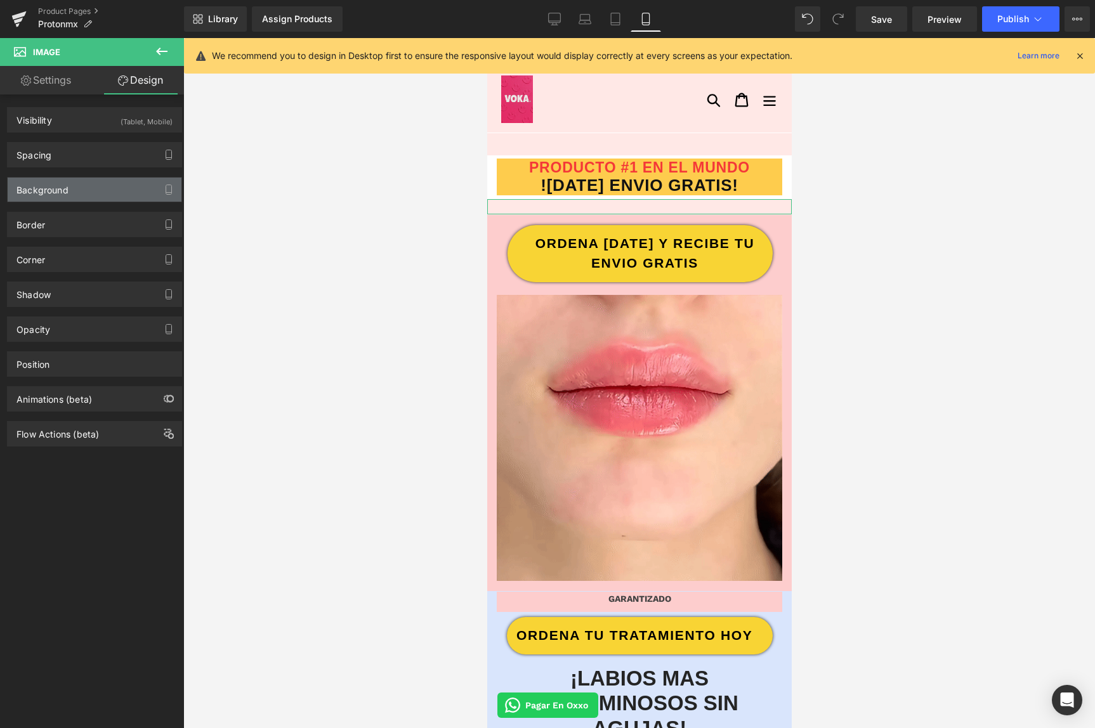
click at [48, 183] on div "Background" at bounding box center [42, 187] width 52 height 18
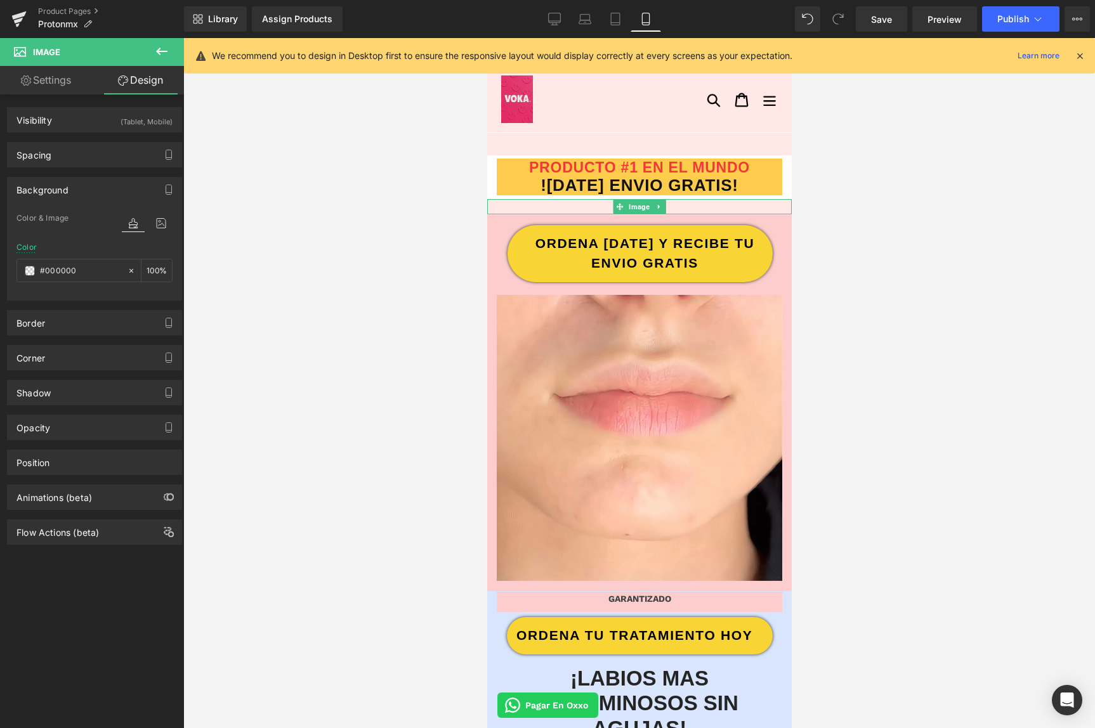
click at [515, 206] on div at bounding box center [639, 206] width 305 height 15
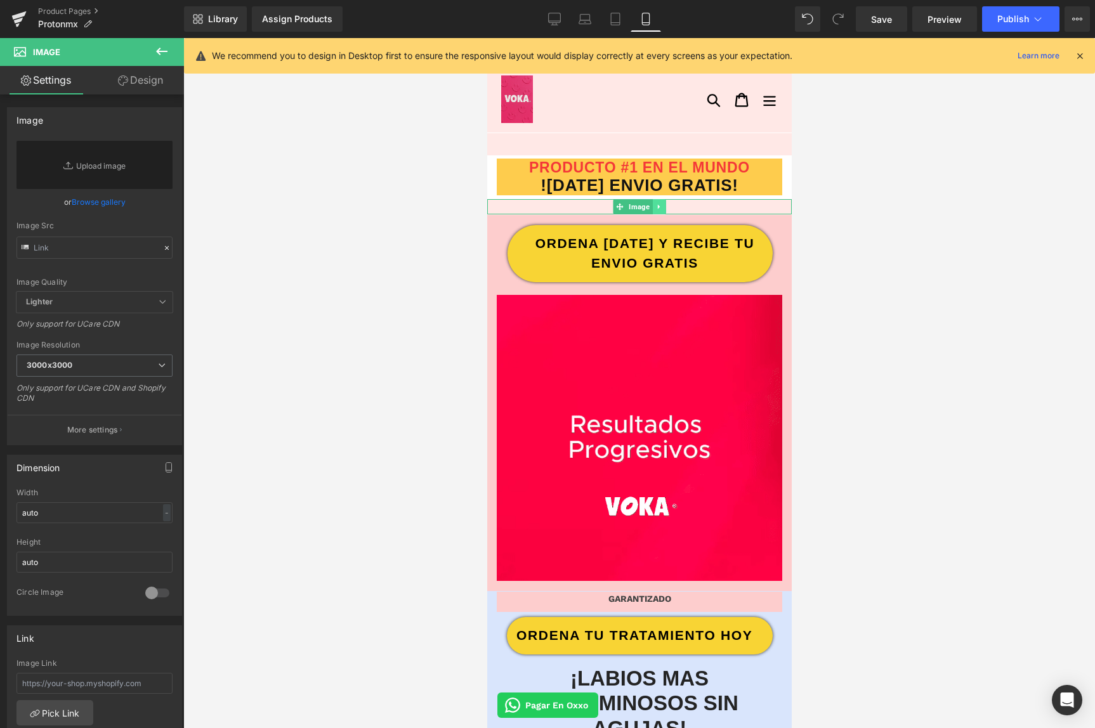
click at [661, 206] on icon at bounding box center [658, 207] width 7 height 8
click at [665, 207] on icon at bounding box center [665, 207] width 7 height 8
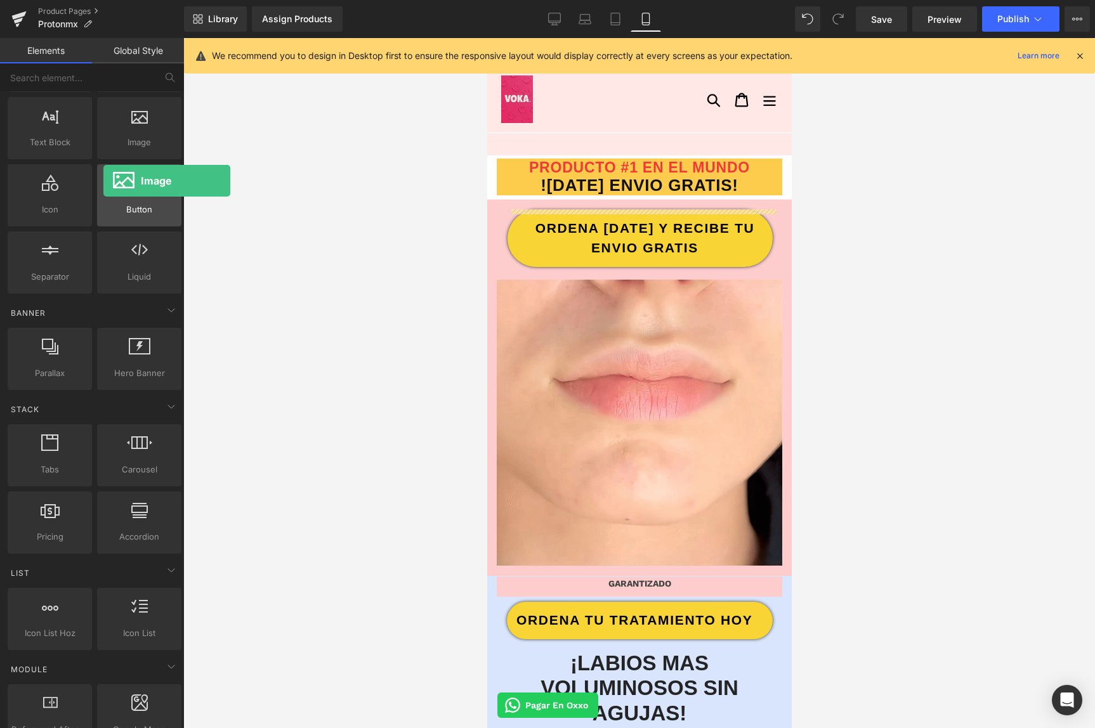
drag, startPoint x: 148, startPoint y: 129, endPoint x: 103, endPoint y: 181, distance: 68.4
click at [103, 181] on div "Row rows, columns, layouts, div Heading headings, titles, h1,h2,h3,h4,h5,h6 Tex…" at bounding box center [94, 161] width 179 height 269
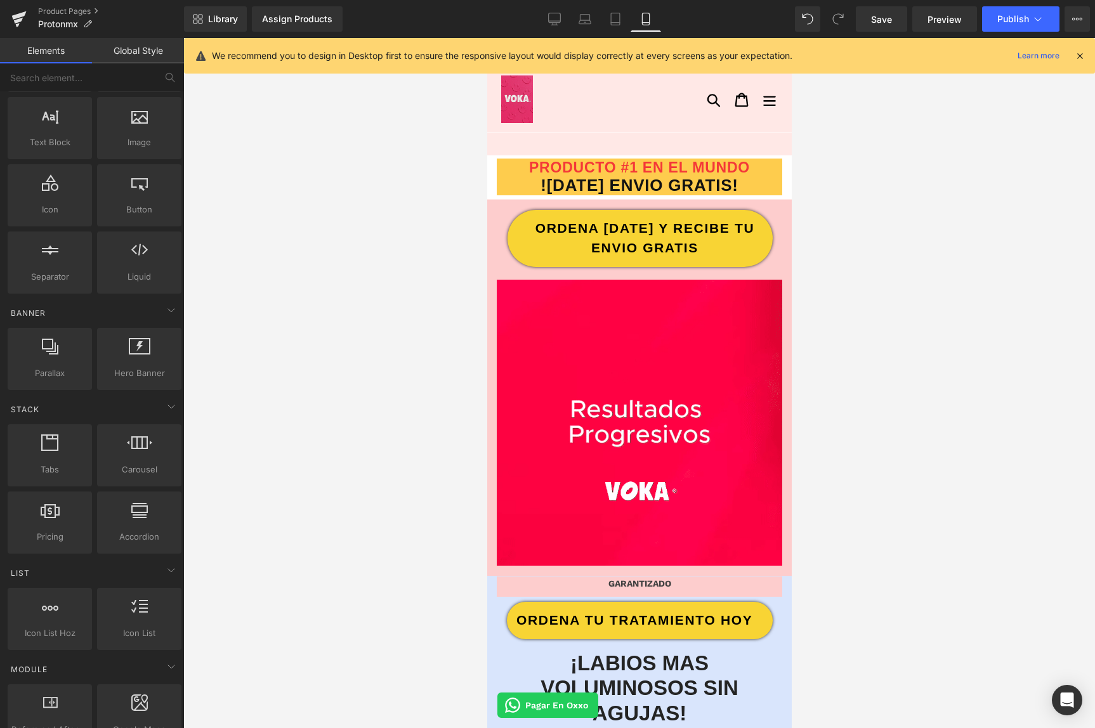
click at [124, 53] on link "Global Style" at bounding box center [138, 50] width 92 height 25
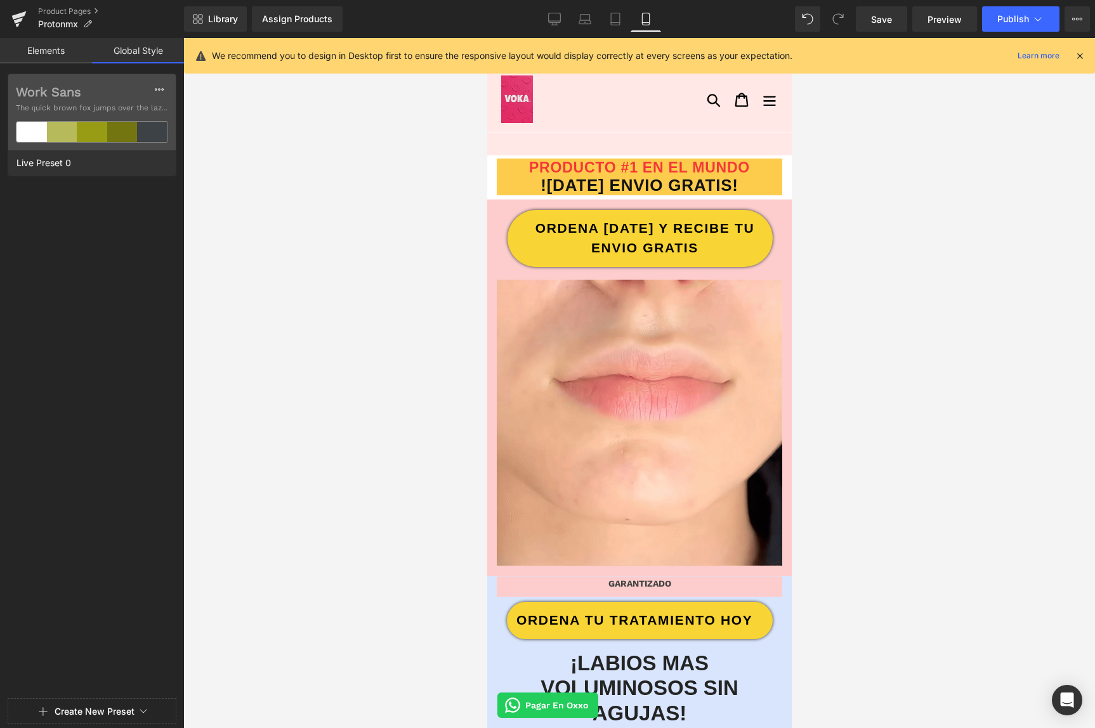
click at [50, 65] on div "Elements Global Style Base Row rows, columns, layouts, div Heading headings, ti…" at bounding box center [92, 386] width 184 height 697
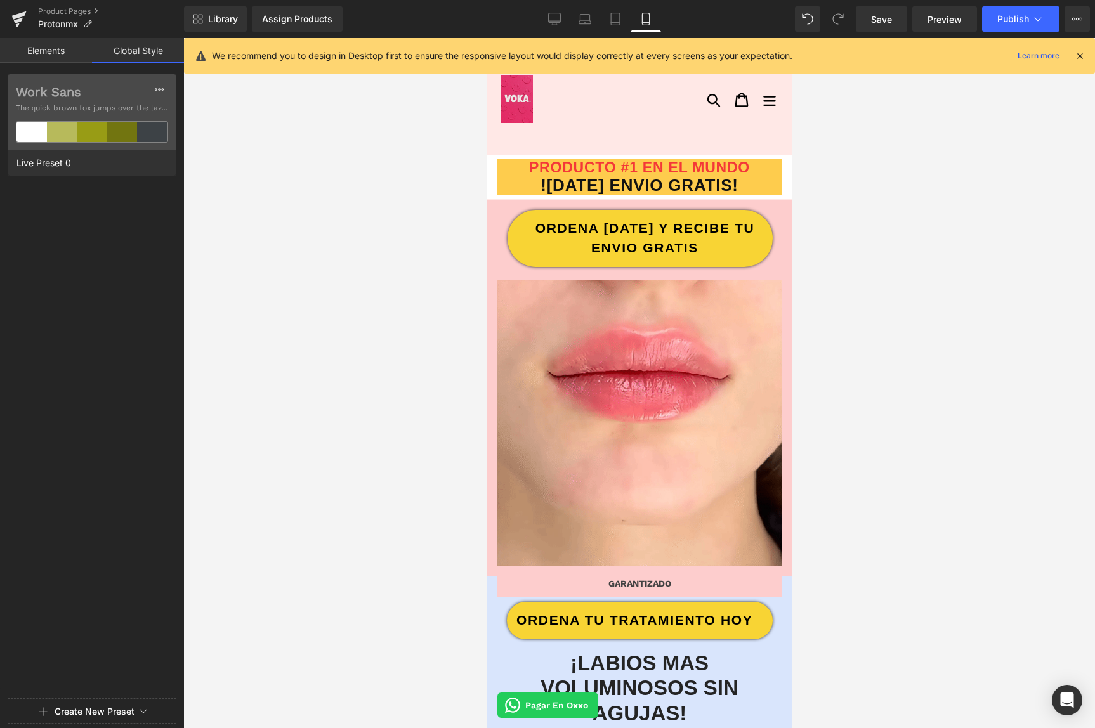
click at [50, 55] on link "Elements" at bounding box center [46, 50] width 92 height 25
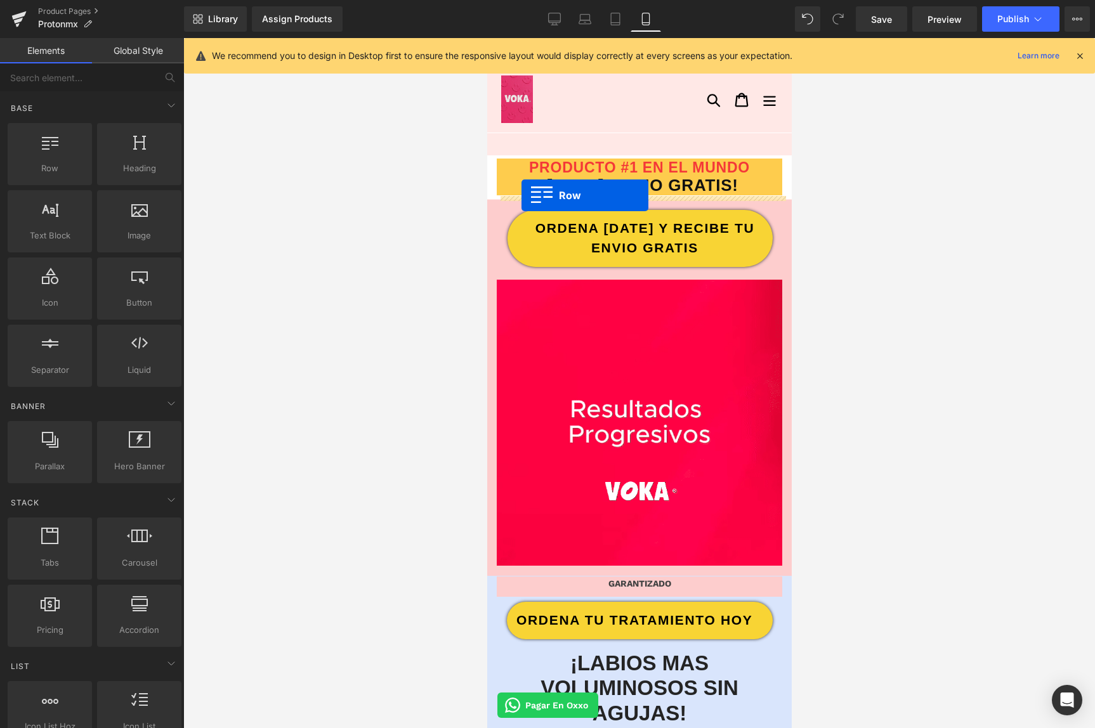
drag, startPoint x: 594, startPoint y: 218, endPoint x: 521, endPoint y: 195, distance: 76.5
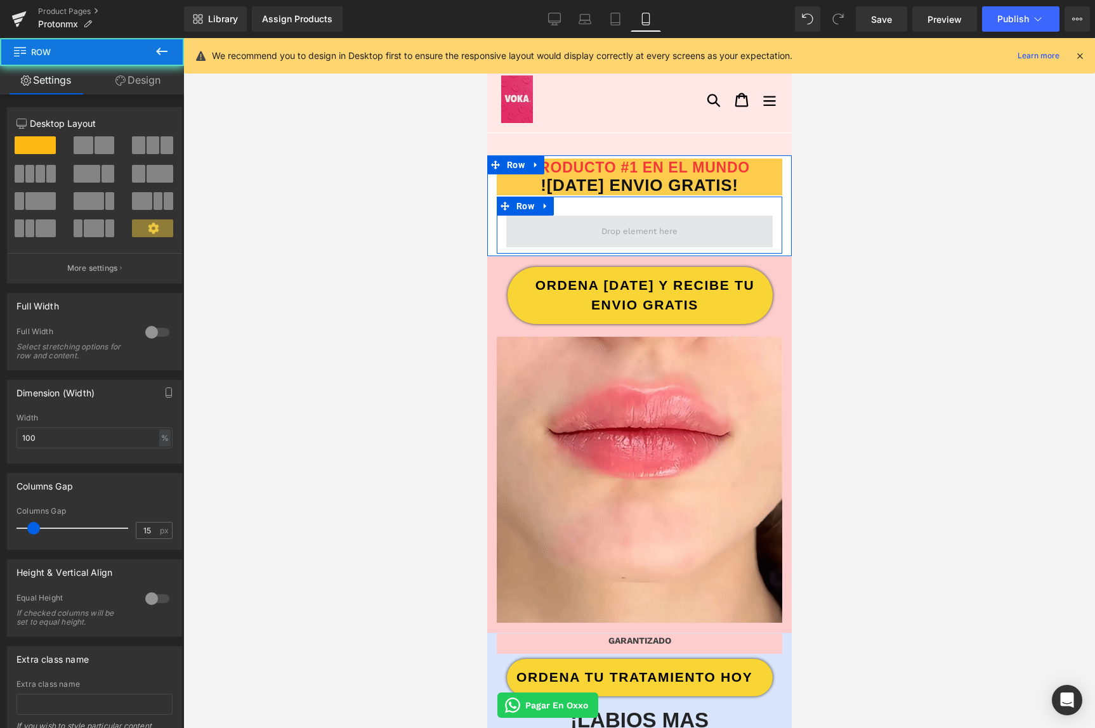
click at [577, 225] on span at bounding box center [639, 232] width 267 height 32
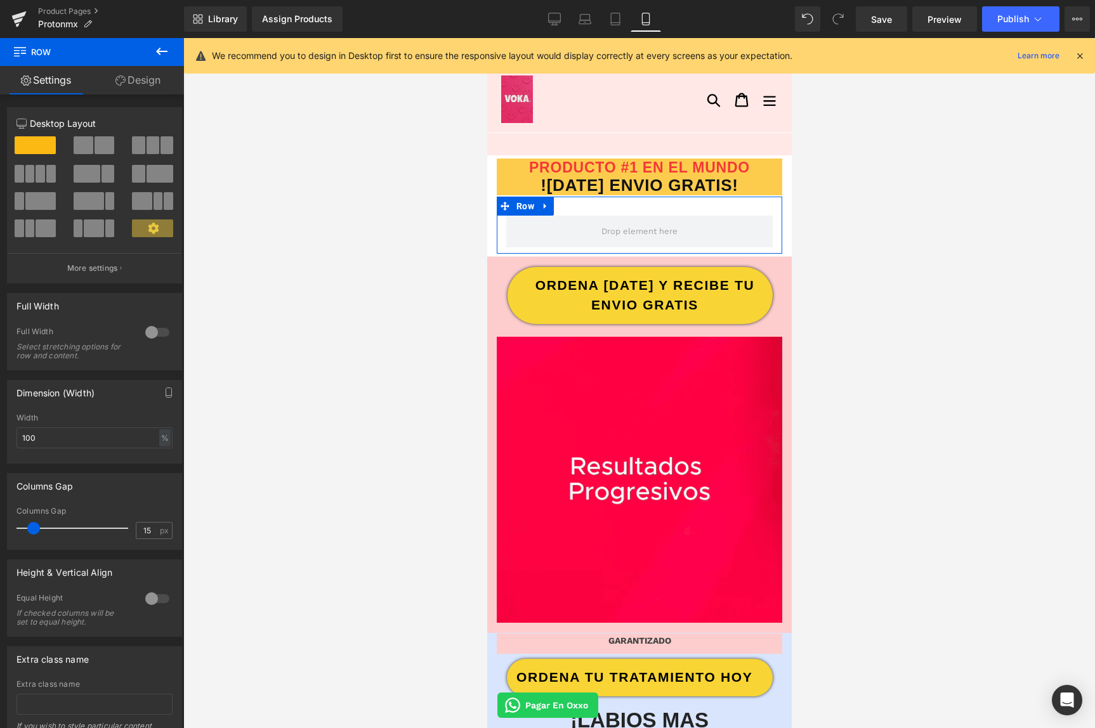
click at [152, 333] on div at bounding box center [157, 332] width 30 height 20
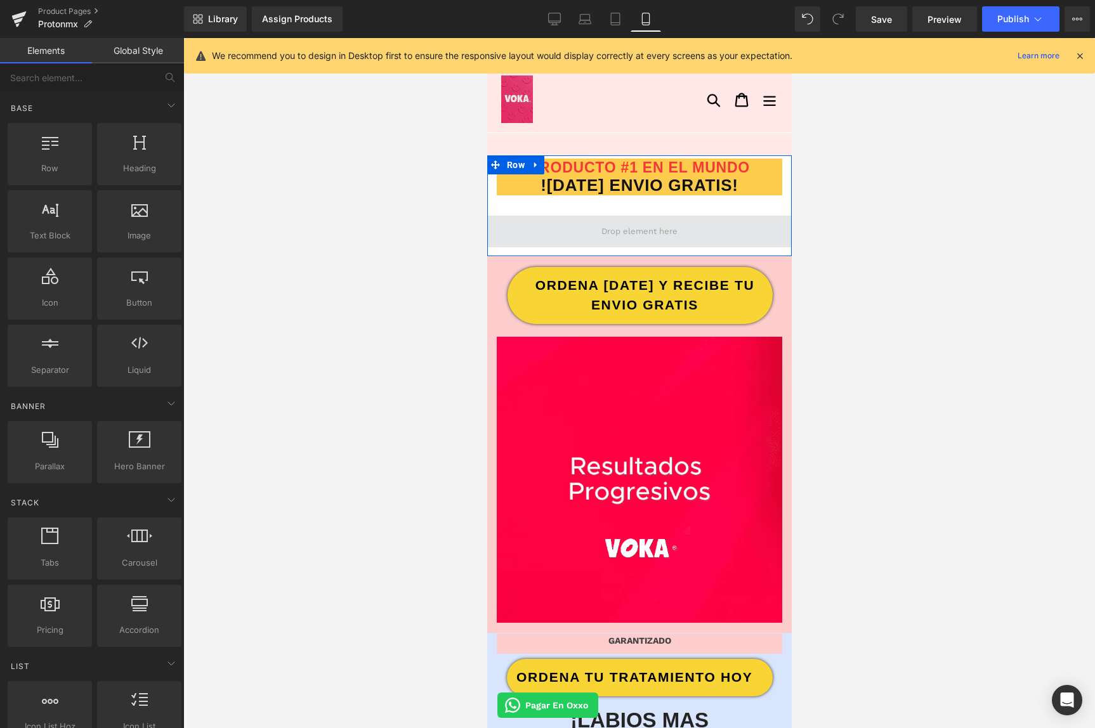
click at [623, 234] on span at bounding box center [638, 231] width 85 height 19
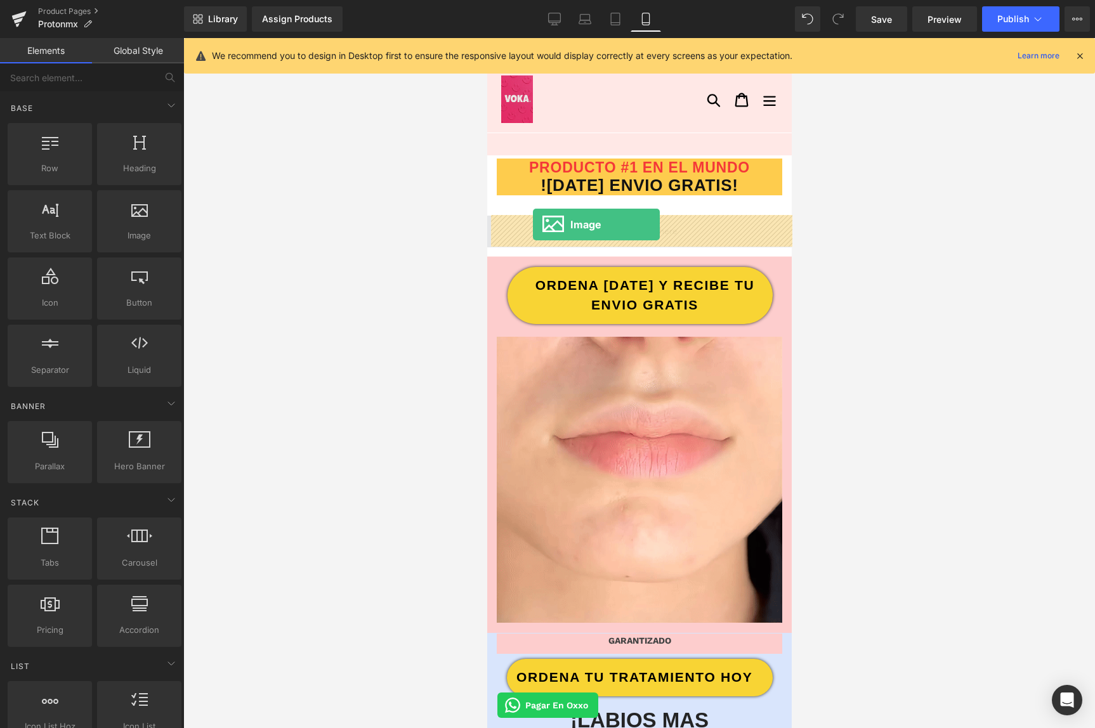
drag, startPoint x: 626, startPoint y: 253, endPoint x: 532, endPoint y: 225, distance: 97.6
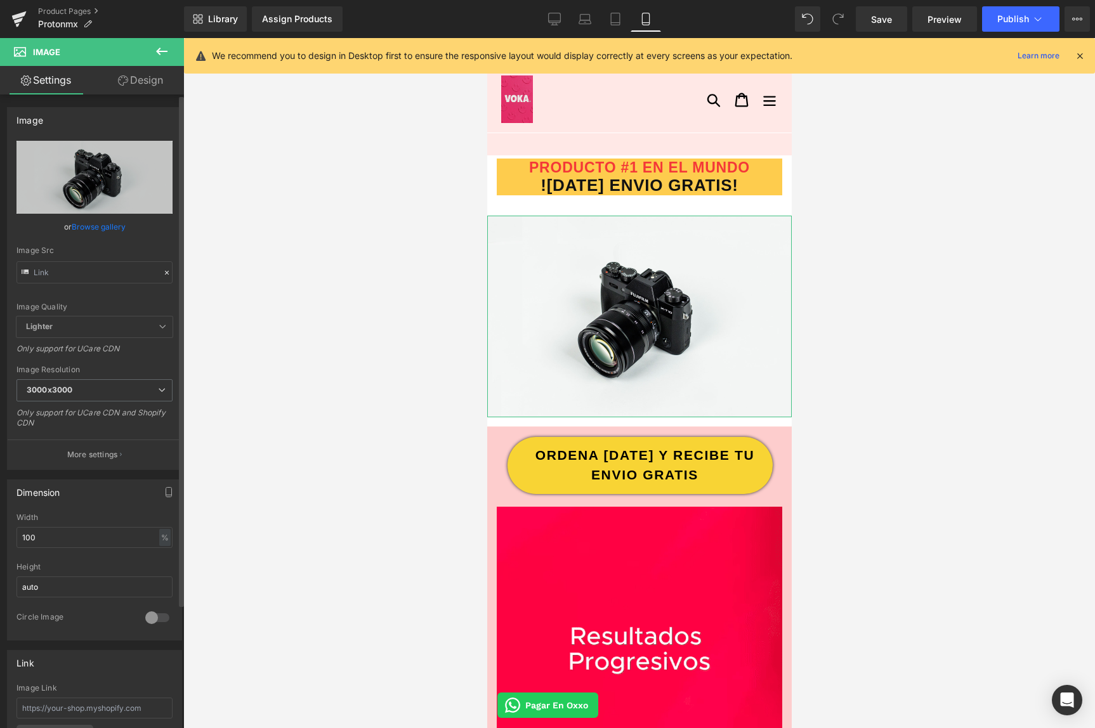
click at [165, 275] on icon at bounding box center [166, 272] width 9 height 9
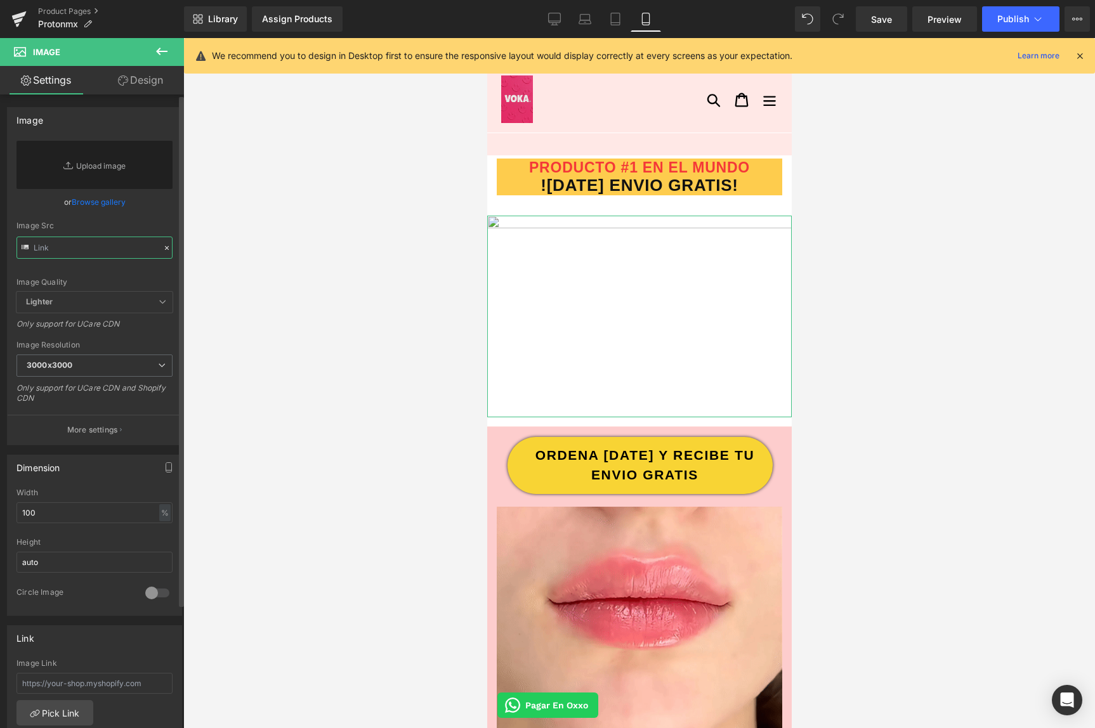
click at [112, 253] on input "text" at bounding box center [94, 248] width 156 height 22
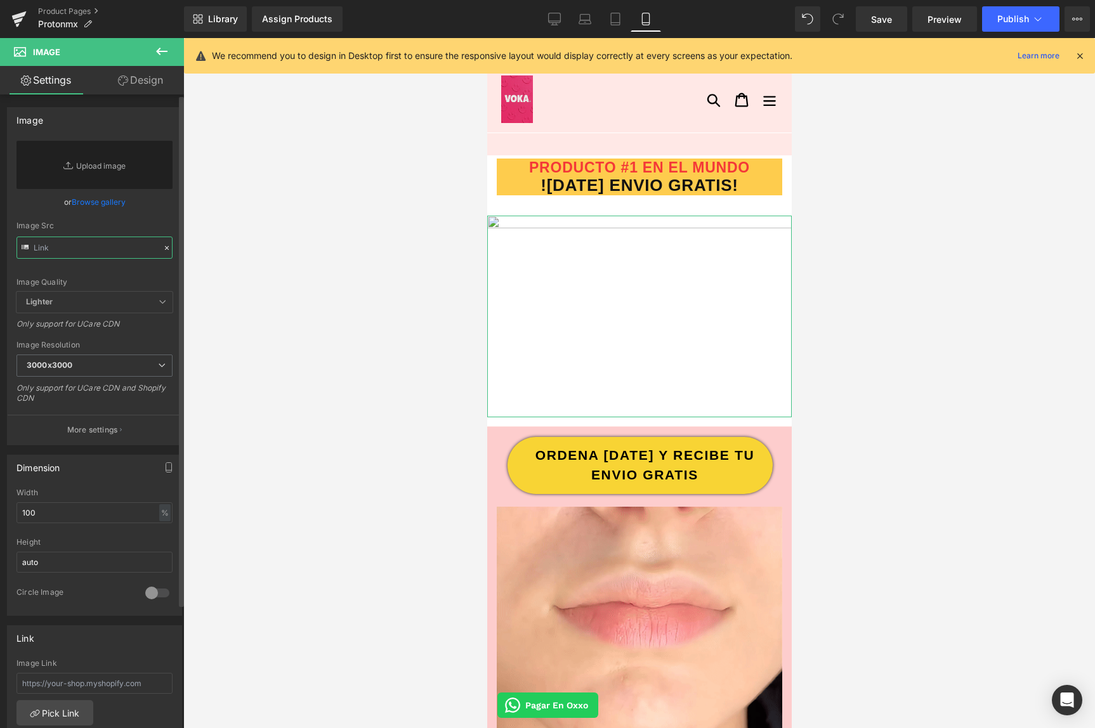
paste input "#d9e5fc"
type input "#d9e5fc"
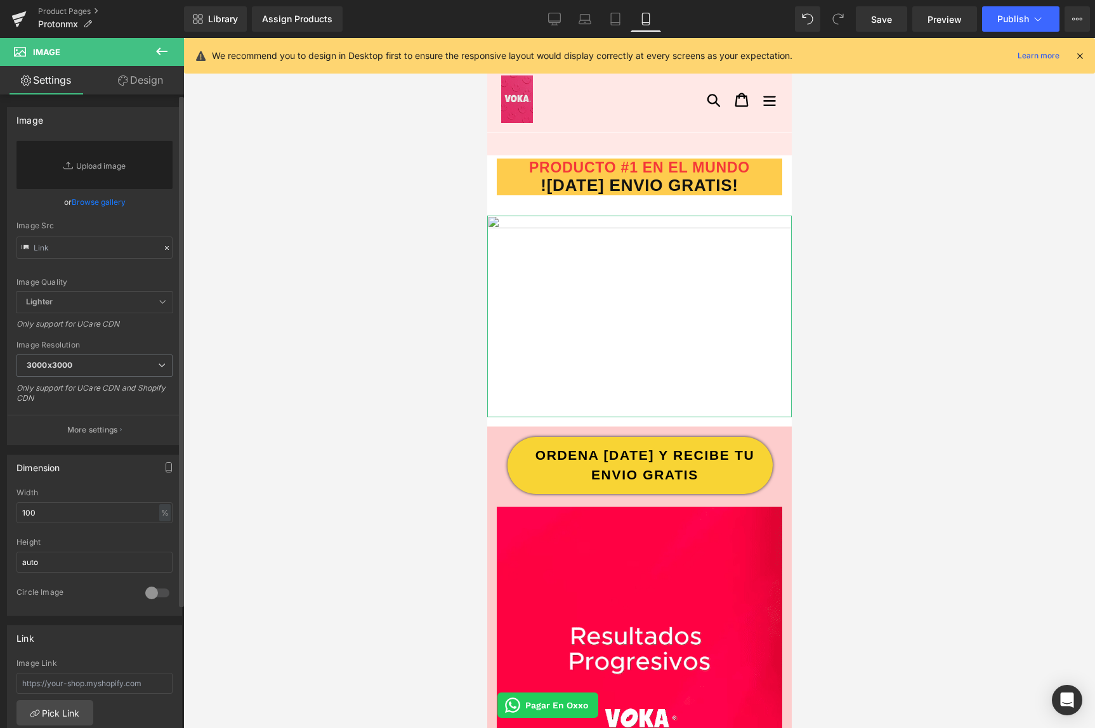
click at [79, 261] on div "Image Quality Lighter Lightest Lighter Lighter Lightest Only support for UCare …" at bounding box center [94, 216] width 156 height 151
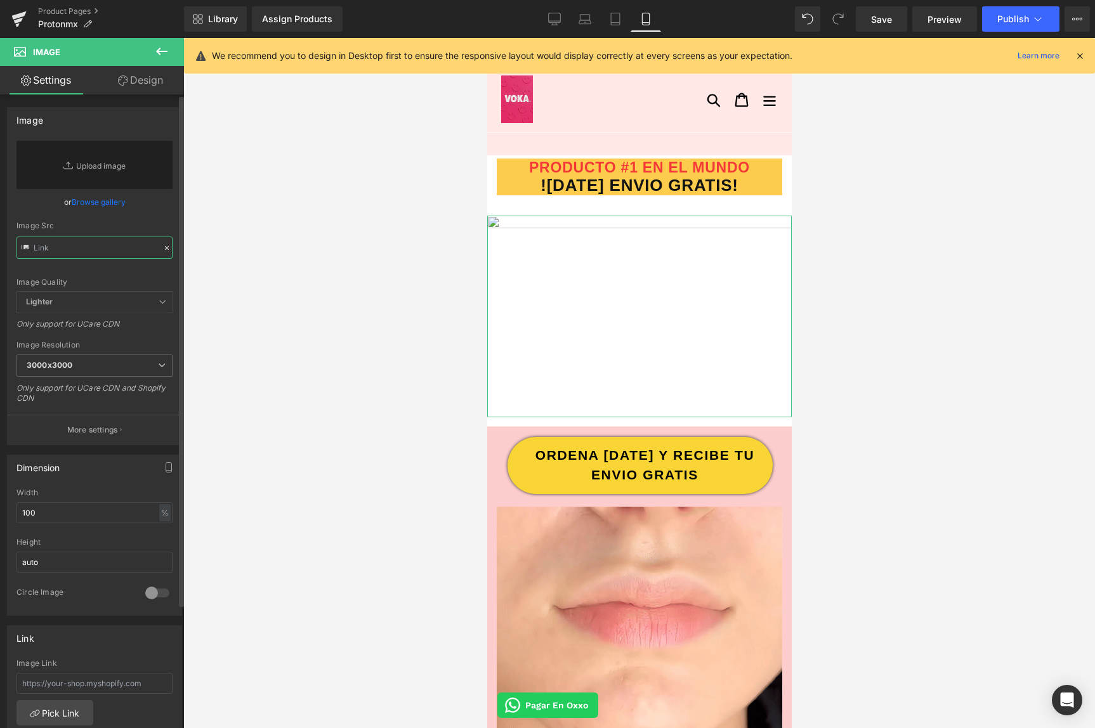
click at [72, 246] on input "text" at bounding box center [94, 248] width 156 height 22
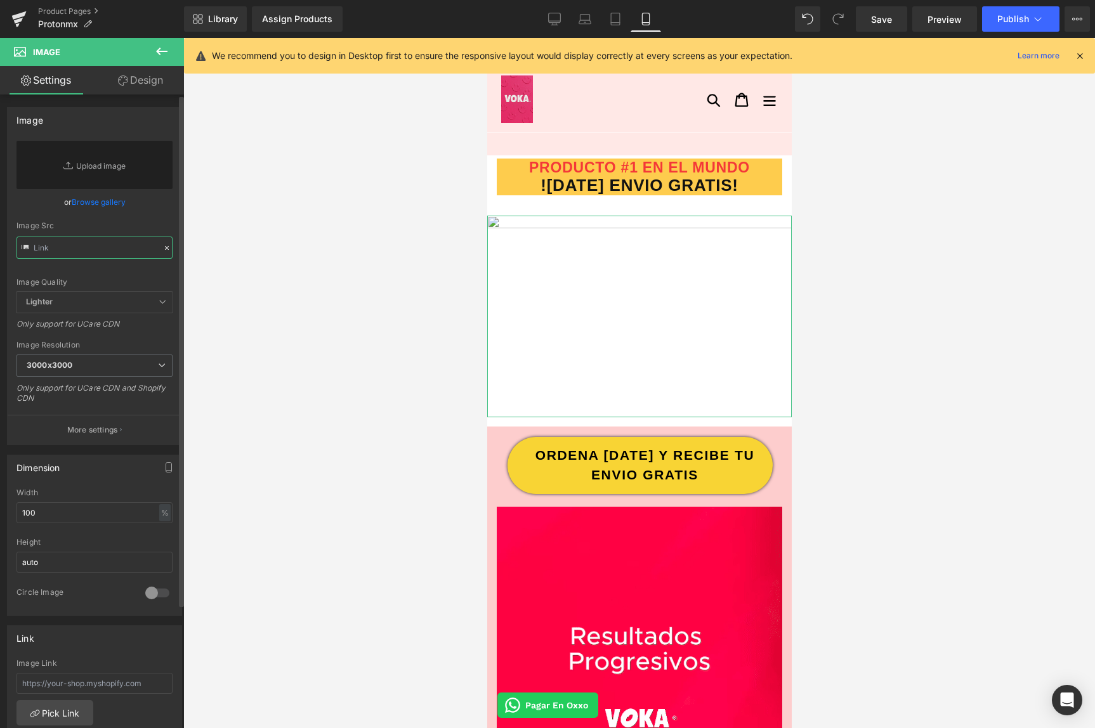
click at [74, 246] on input "text" at bounding box center [94, 248] width 156 height 22
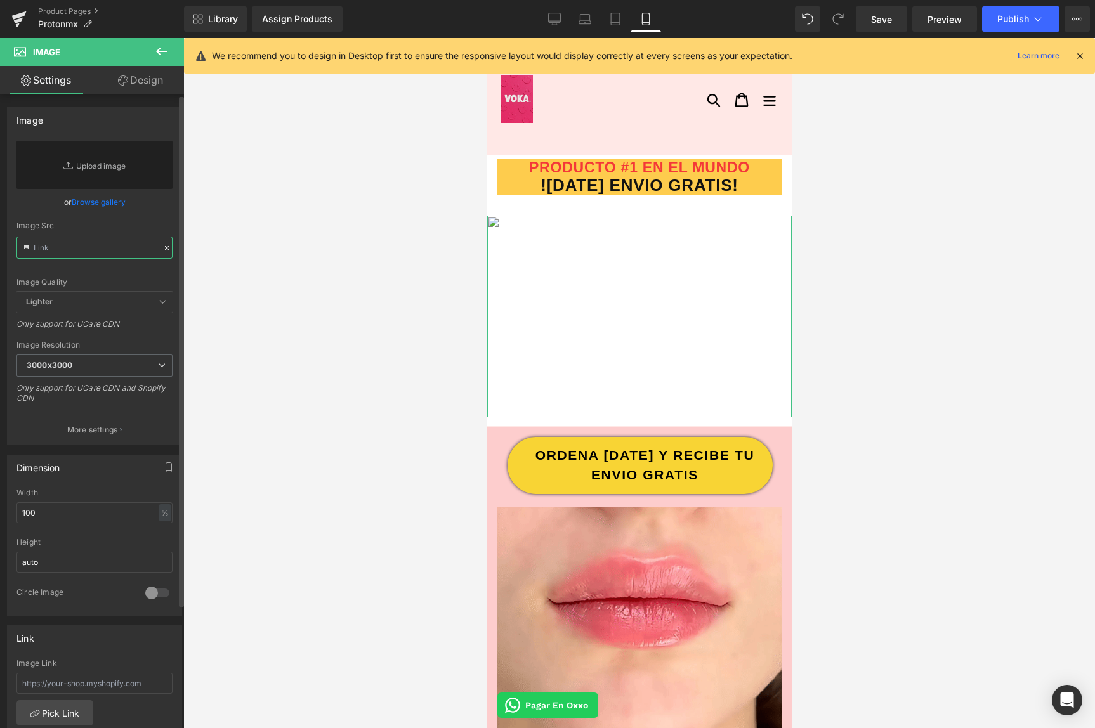
paste input "[URL][DOMAIN_NAME]"
type input "[URL][DOMAIN_NAME]"
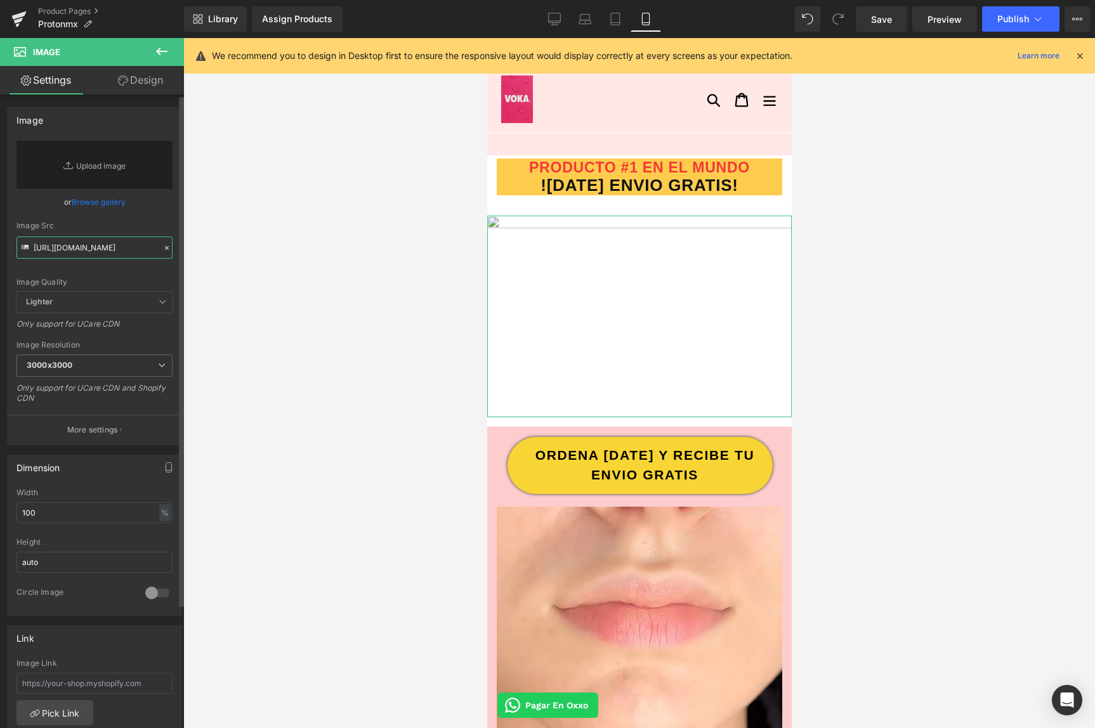
scroll to position [0, 169]
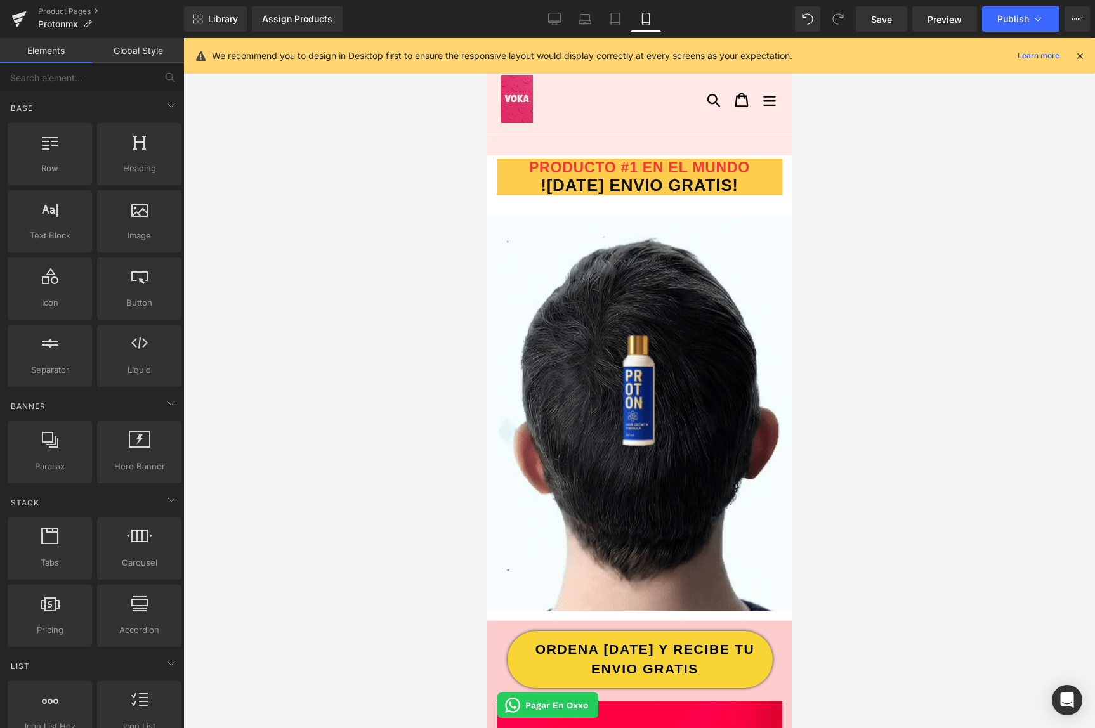
click at [935, 188] on div at bounding box center [639, 383] width 912 height 690
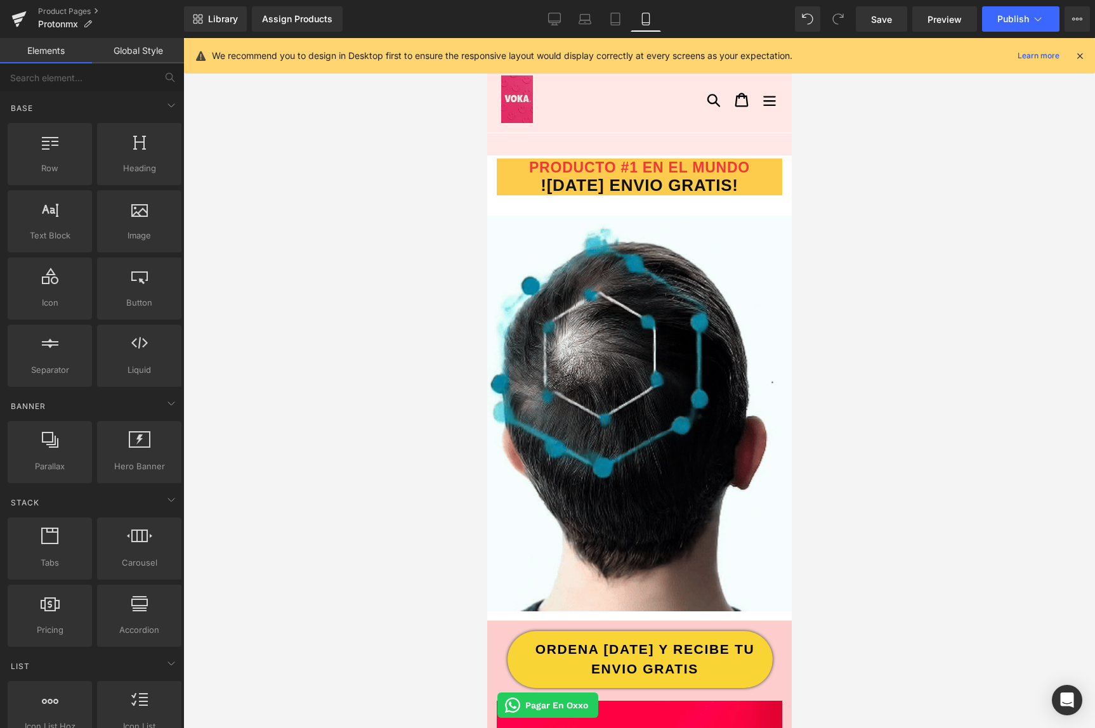
scroll to position [0, 0]
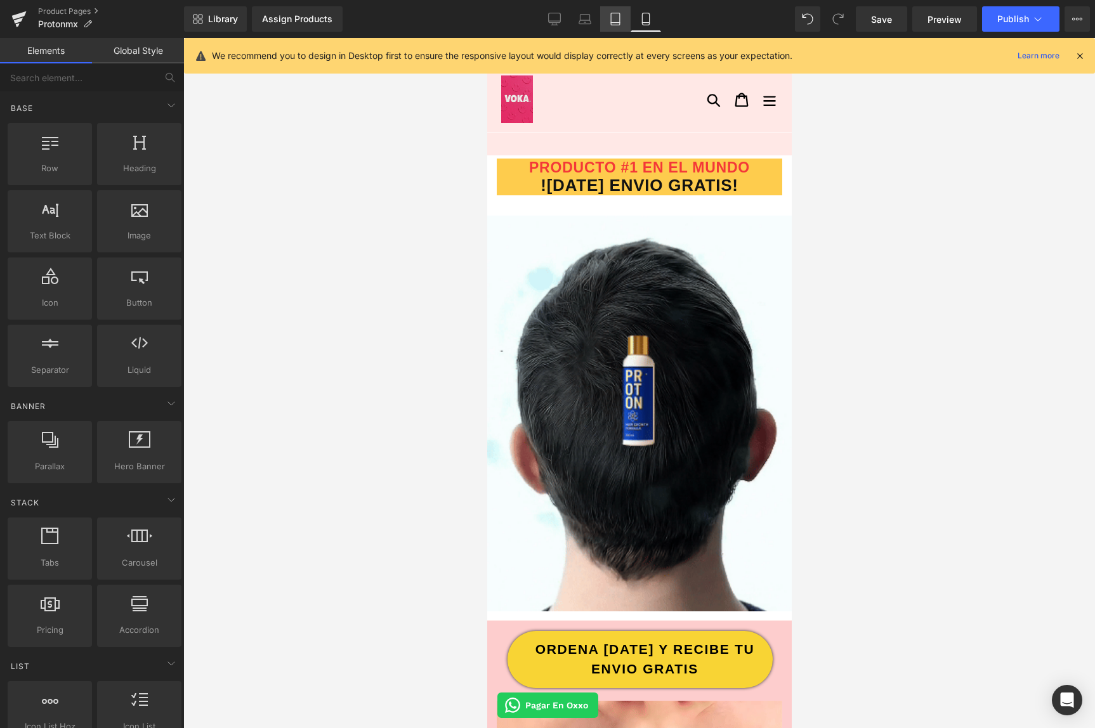
click at [618, 24] on icon at bounding box center [615, 19] width 13 height 13
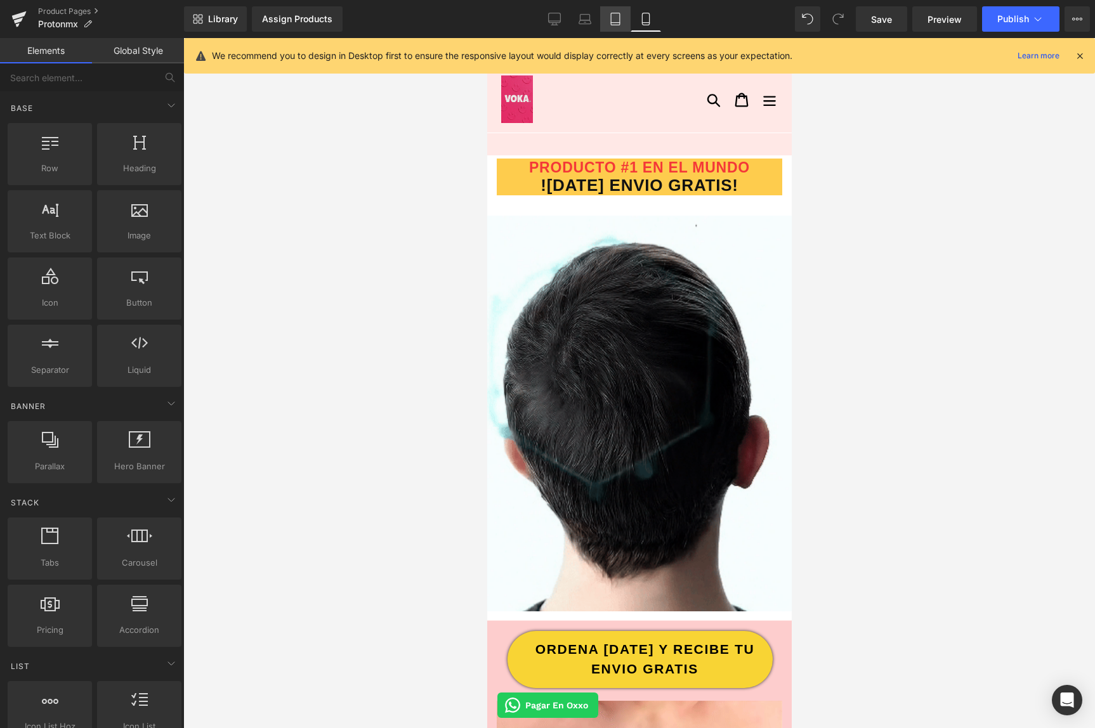
scroll to position [130, 0]
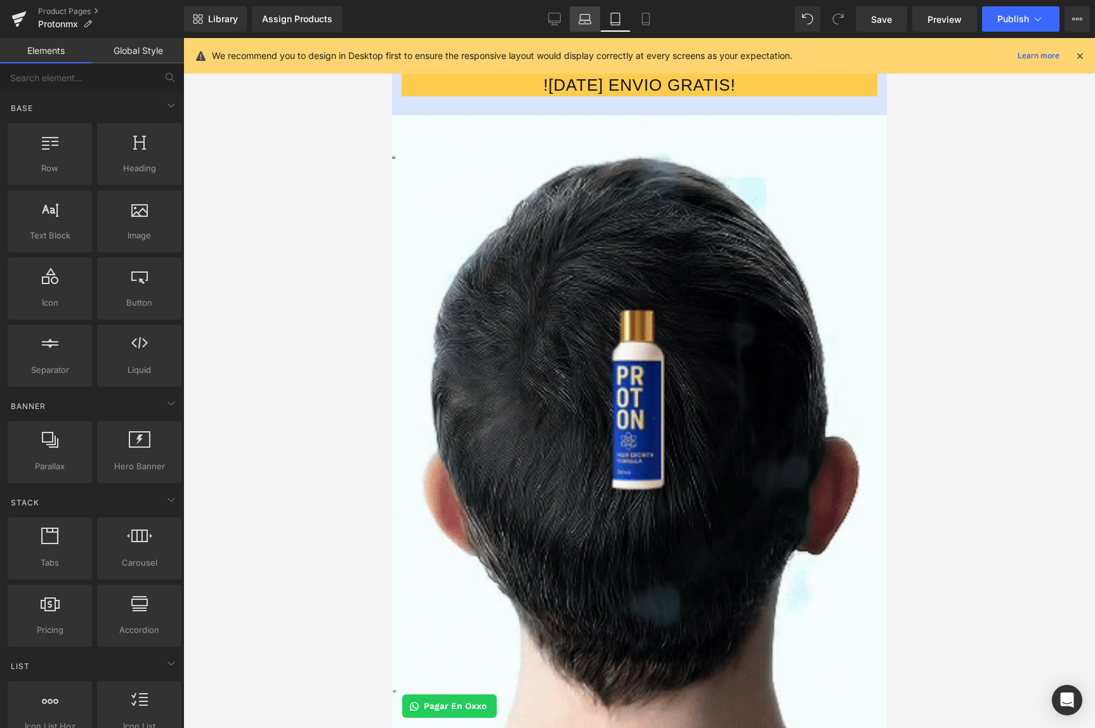
click at [593, 16] on link "Laptop" at bounding box center [585, 18] width 30 height 25
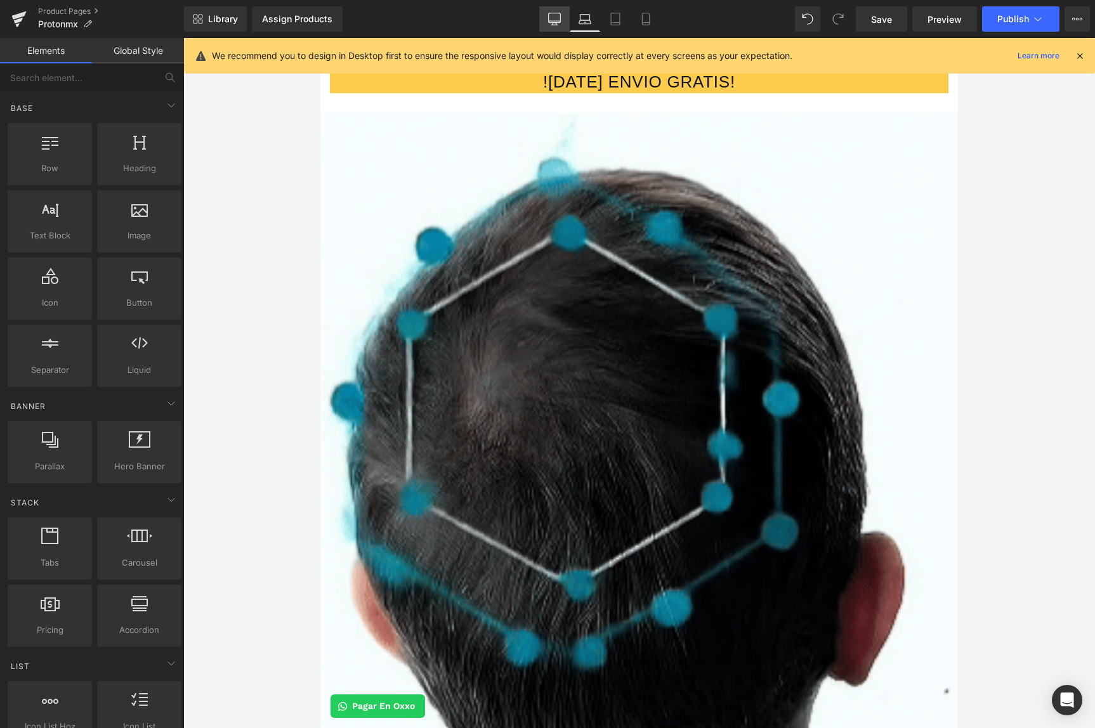
click at [551, 25] on icon at bounding box center [554, 19] width 13 height 13
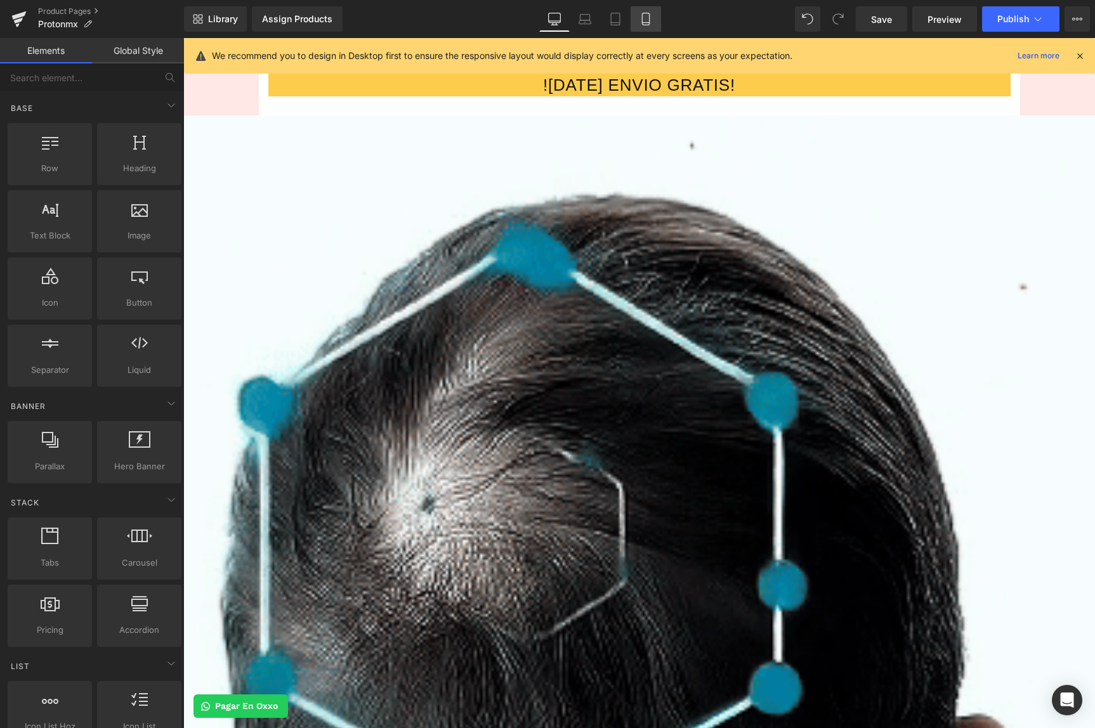
click at [647, 25] on link "Mobile" at bounding box center [646, 18] width 30 height 25
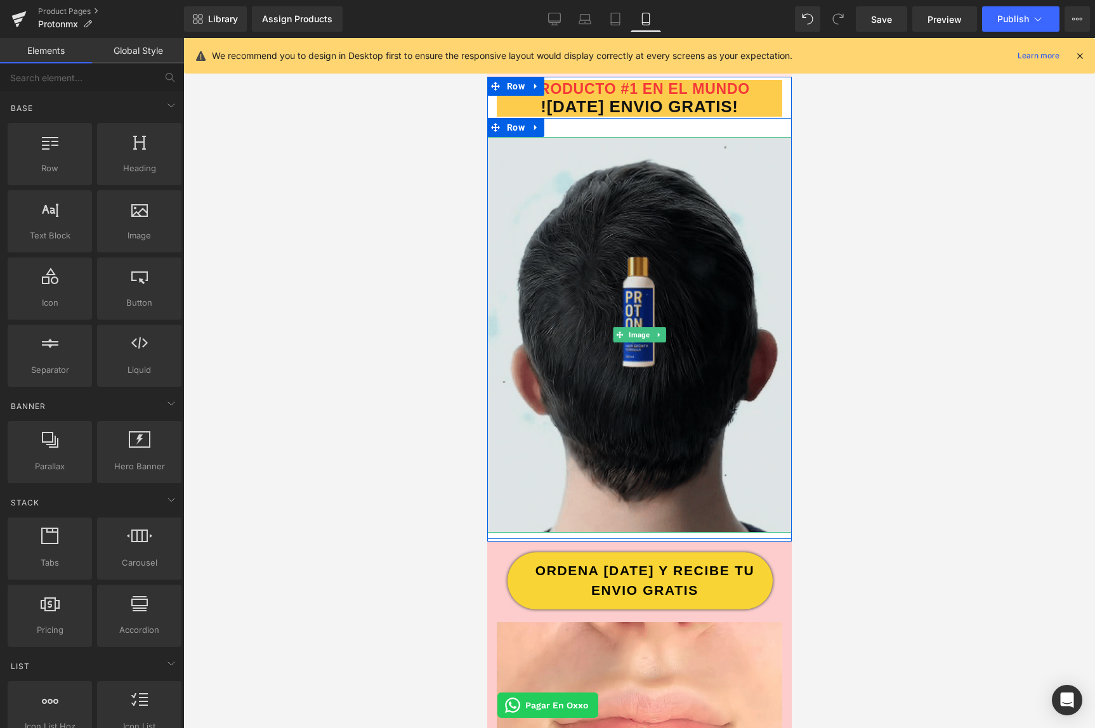
scroll to position [27, 0]
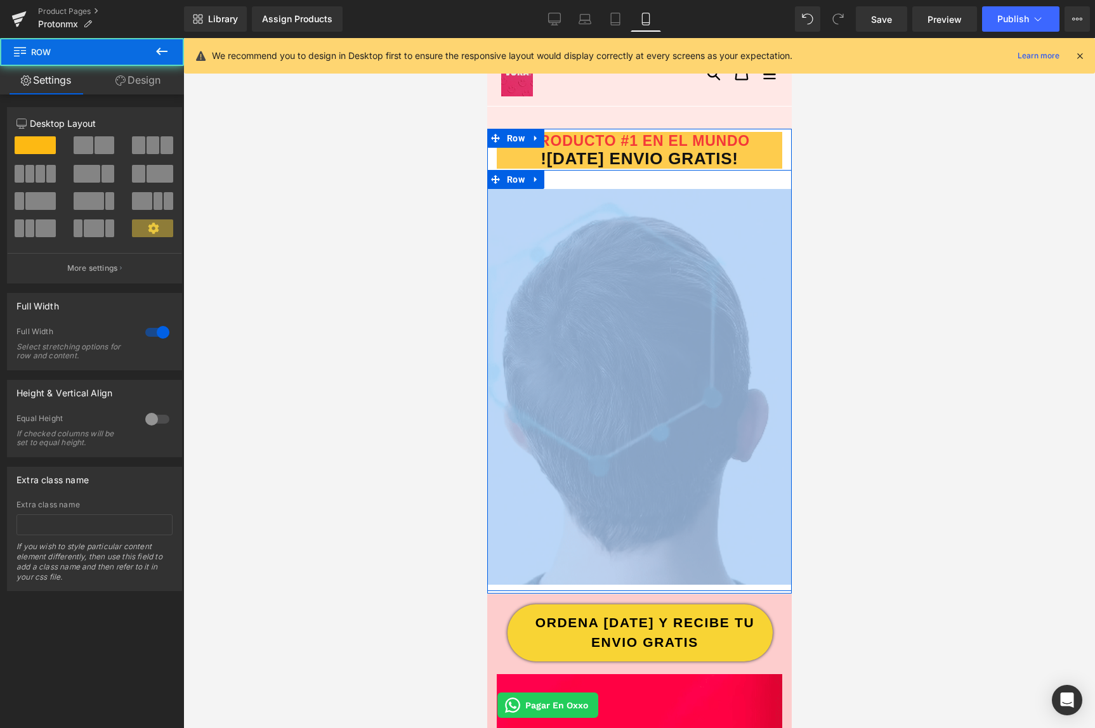
drag, startPoint x: 712, startPoint y: 188, endPoint x: 712, endPoint y: 177, distance: 10.8
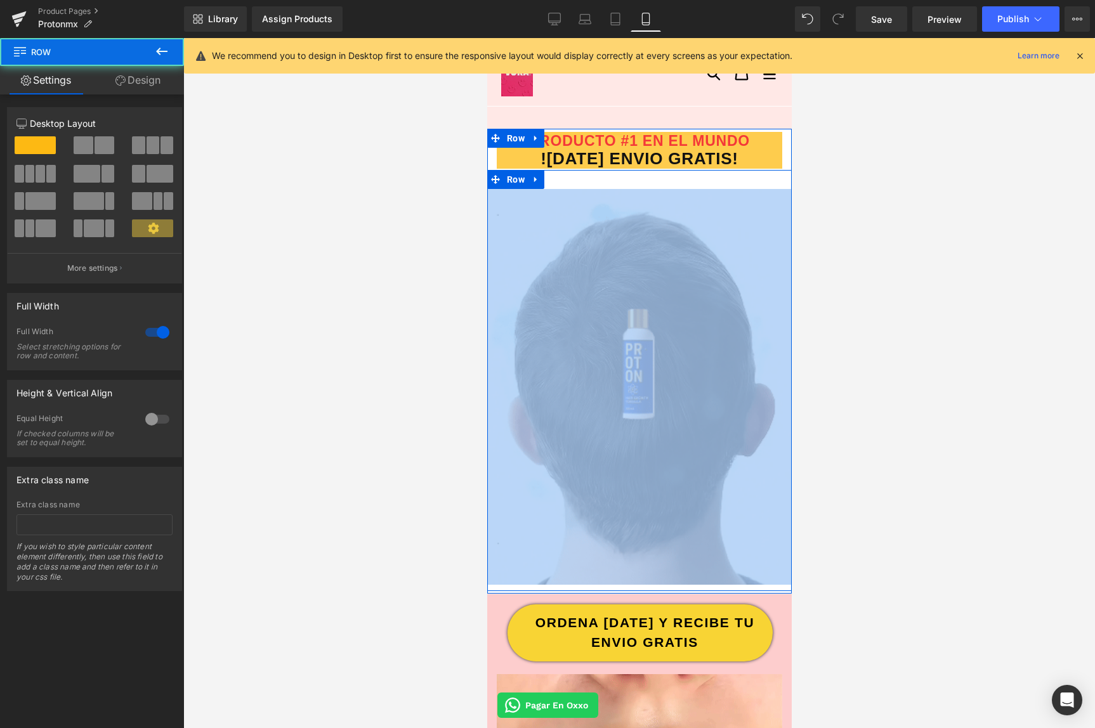
click at [712, 178] on div "Image Row" at bounding box center [639, 380] width 305 height 421
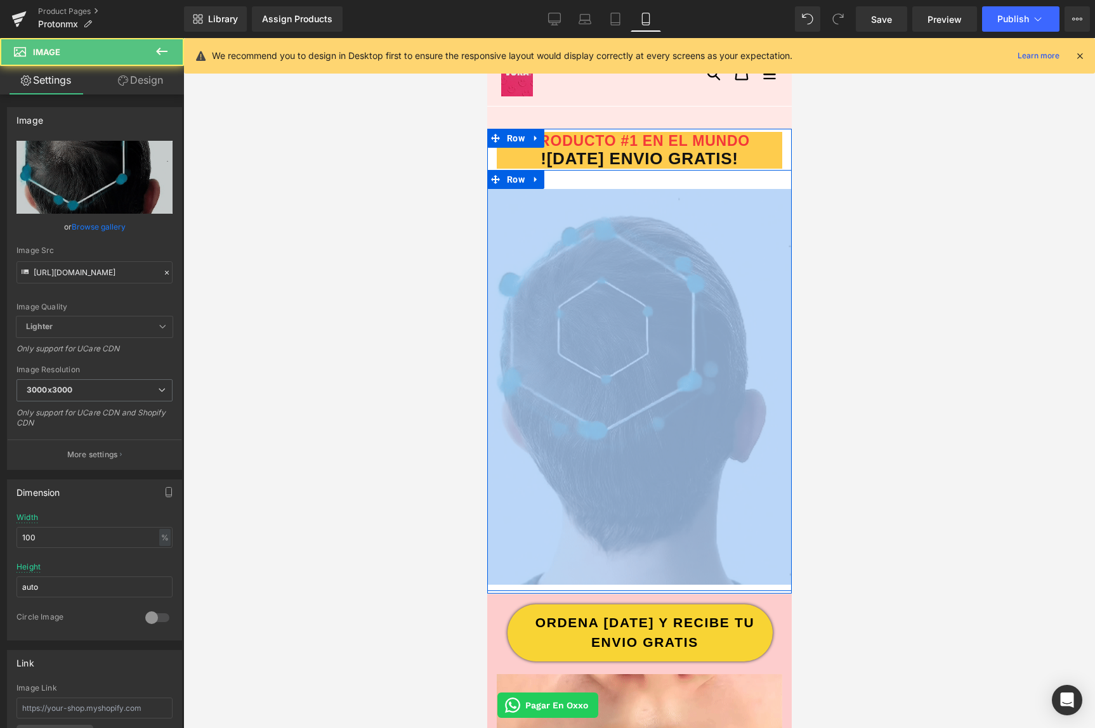
drag, startPoint x: 706, startPoint y: 189, endPoint x: 706, endPoint y: 181, distance: 8.2
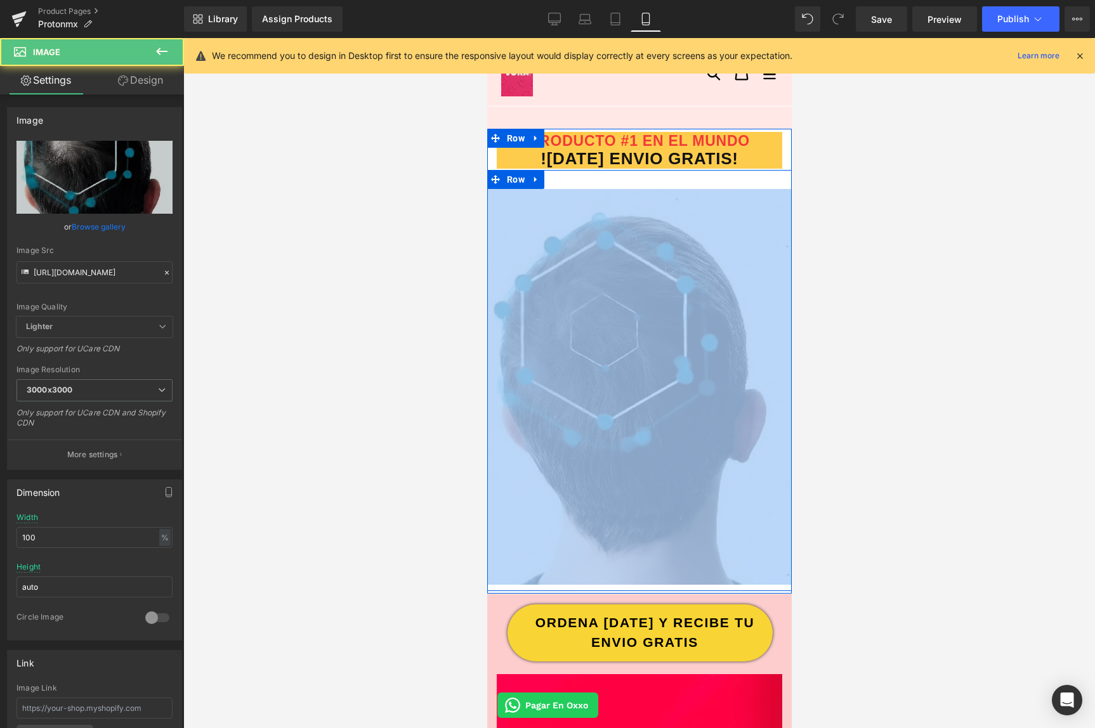
click at [706, 178] on div "Image Row" at bounding box center [639, 380] width 305 height 421
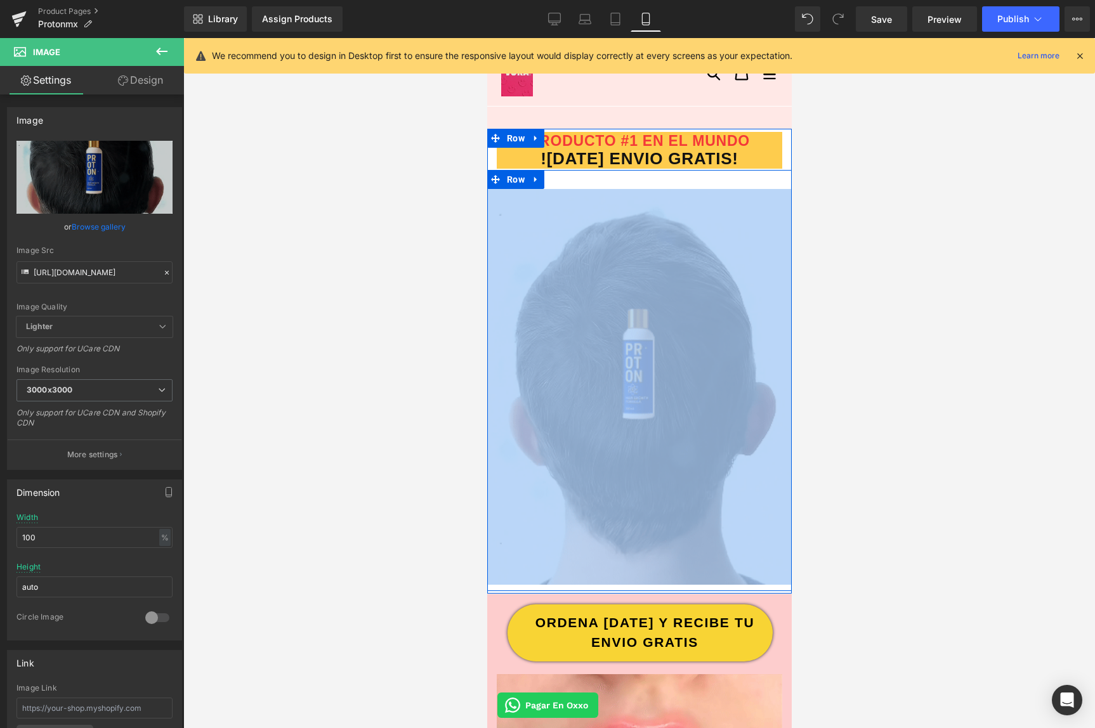
drag, startPoint x: 706, startPoint y: 188, endPoint x: 704, endPoint y: 177, distance: 11.7
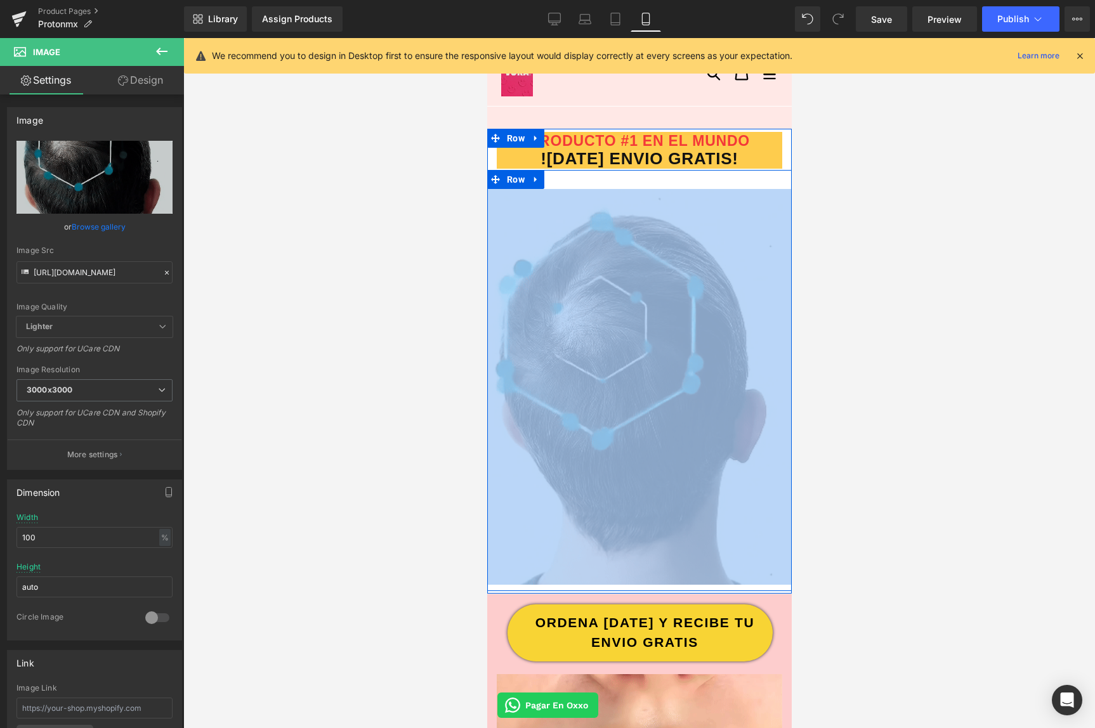
click at [704, 177] on div "Image Row" at bounding box center [639, 380] width 305 height 421
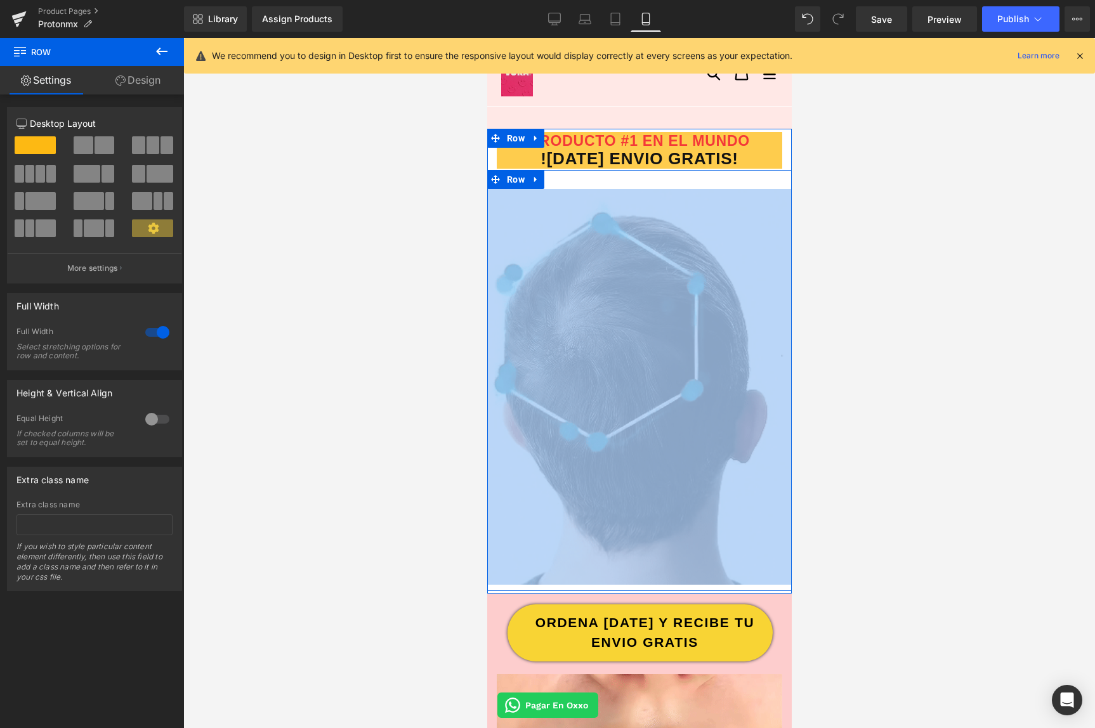
drag, startPoint x: 697, startPoint y: 184, endPoint x: 695, endPoint y: 171, distance: 13.5
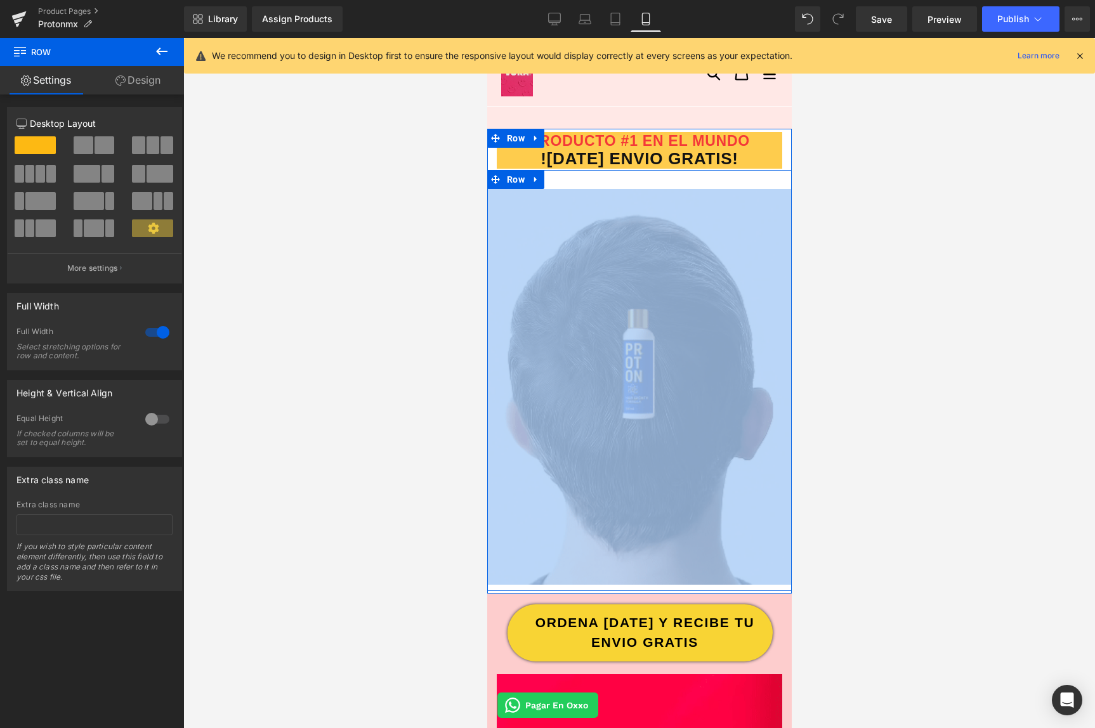
click at [695, 171] on div "Image Row" at bounding box center [639, 380] width 305 height 421
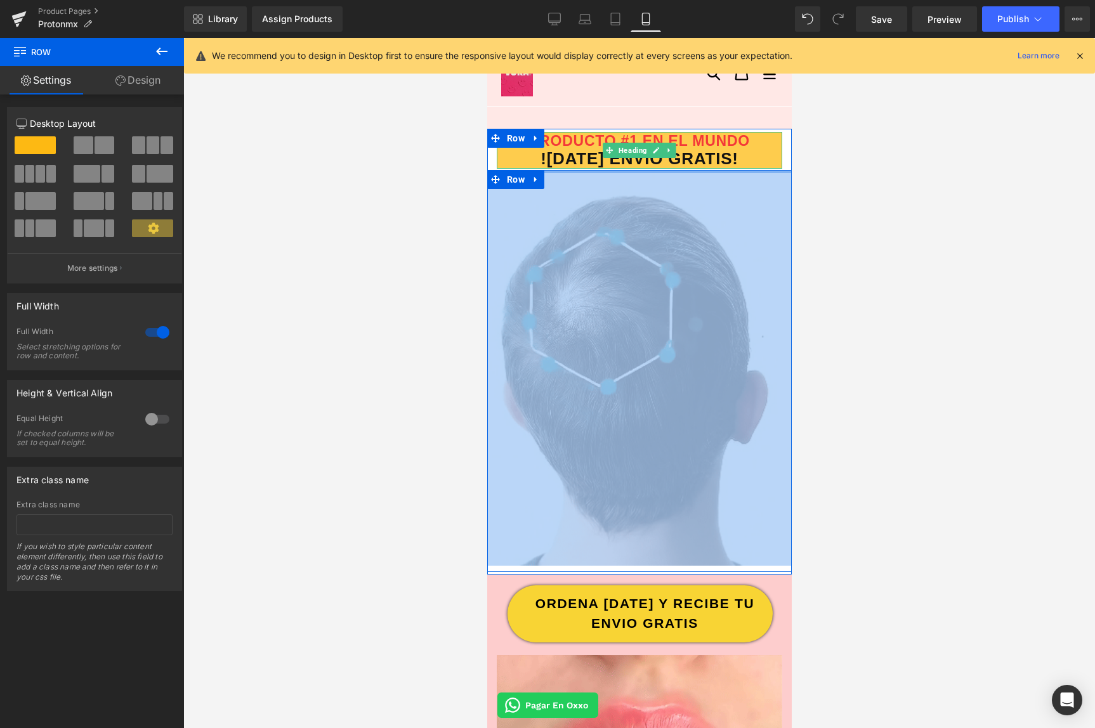
drag, startPoint x: 694, startPoint y: 180, endPoint x: 694, endPoint y: 138, distance: 41.9
click at [694, 138] on div "PRODUCTO #1 EN EL MUNDO ![DATE] ENVIO GRATIS! Heading Image Row" at bounding box center [639, 351] width 305 height 444
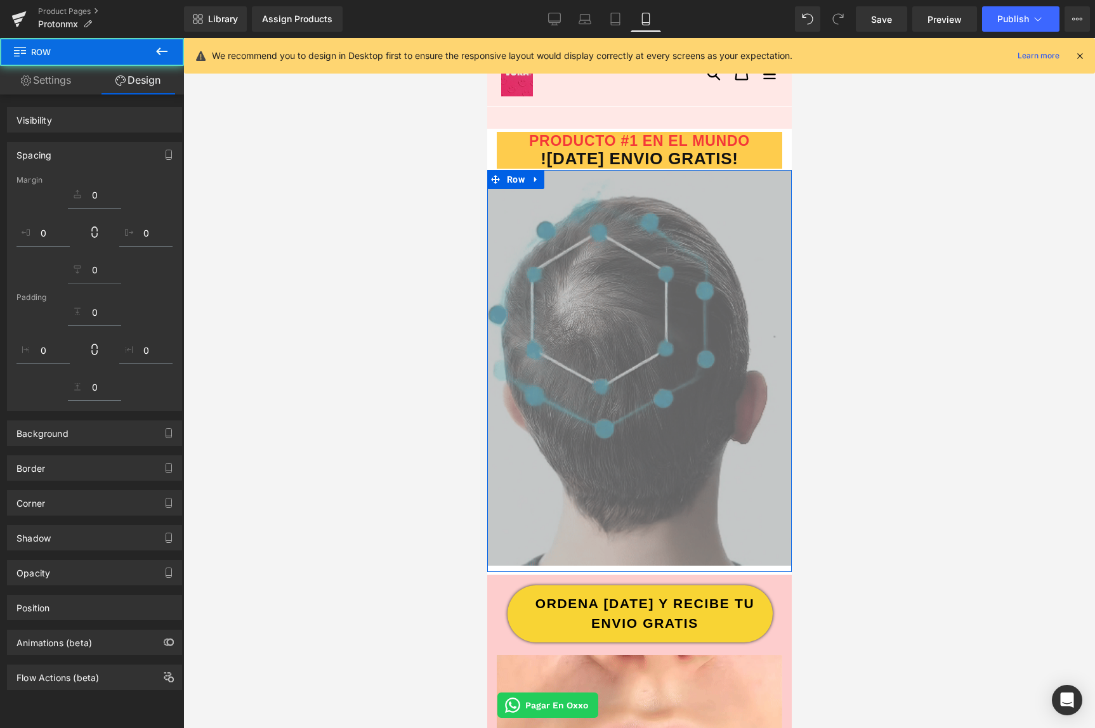
click at [949, 230] on div at bounding box center [639, 383] width 912 height 690
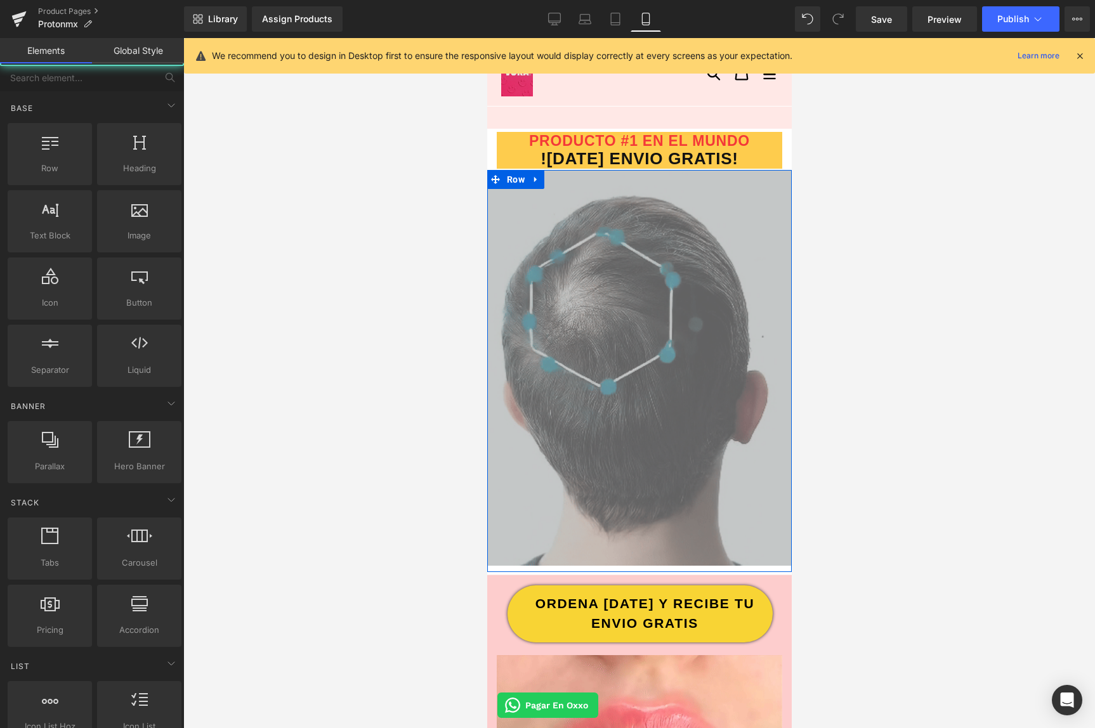
click at [953, 188] on div at bounding box center [639, 383] width 912 height 690
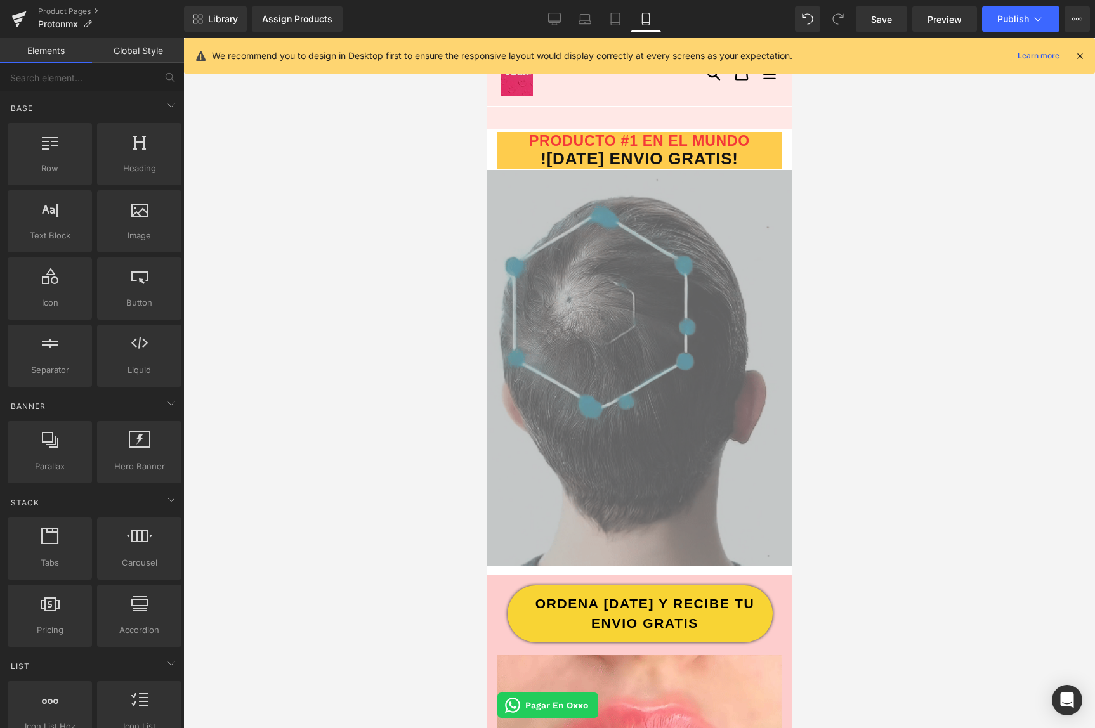
click at [319, 477] on div at bounding box center [639, 383] width 912 height 690
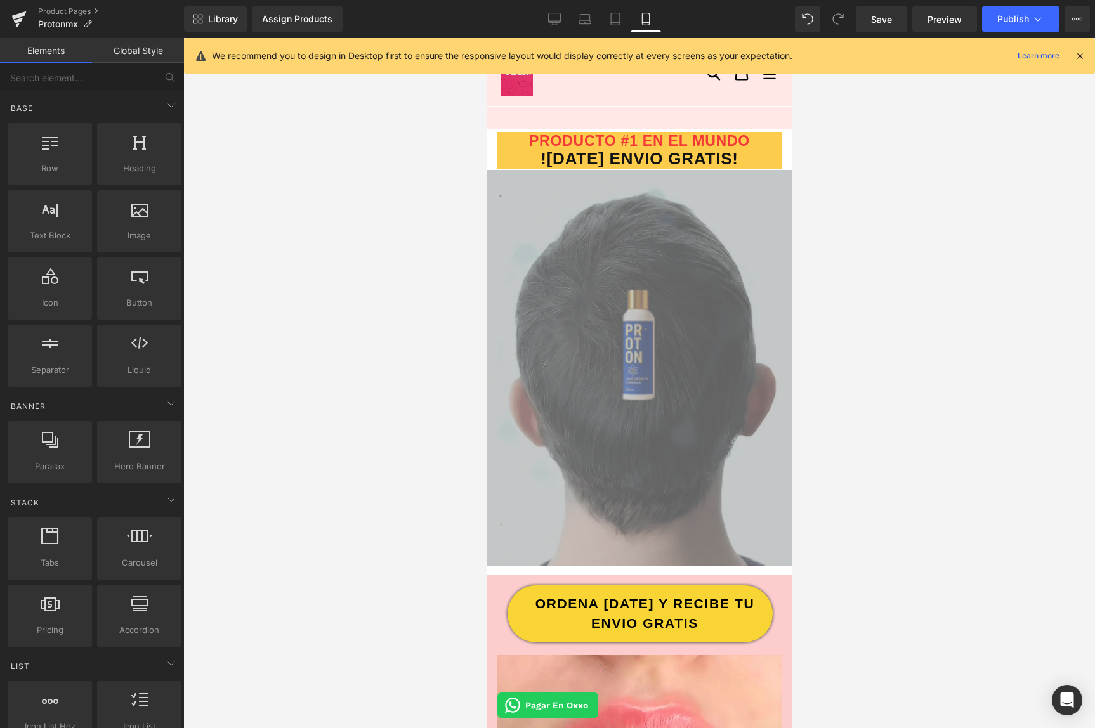
click at [413, 605] on div at bounding box center [639, 383] width 912 height 690
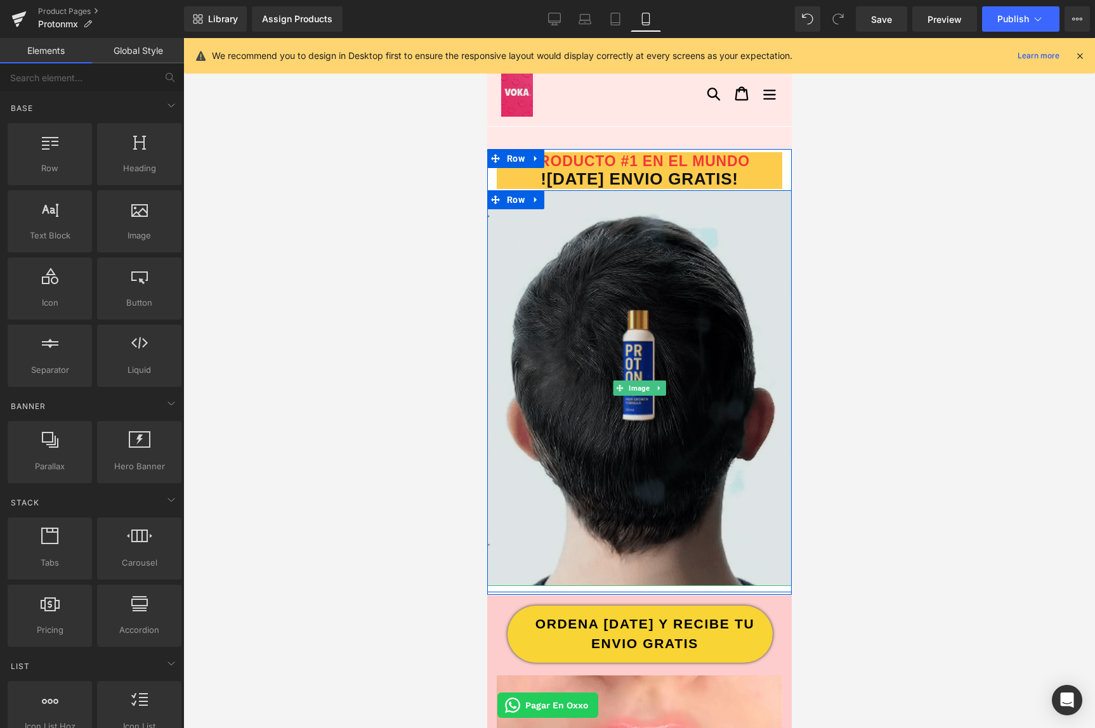
scroll to position [0, 0]
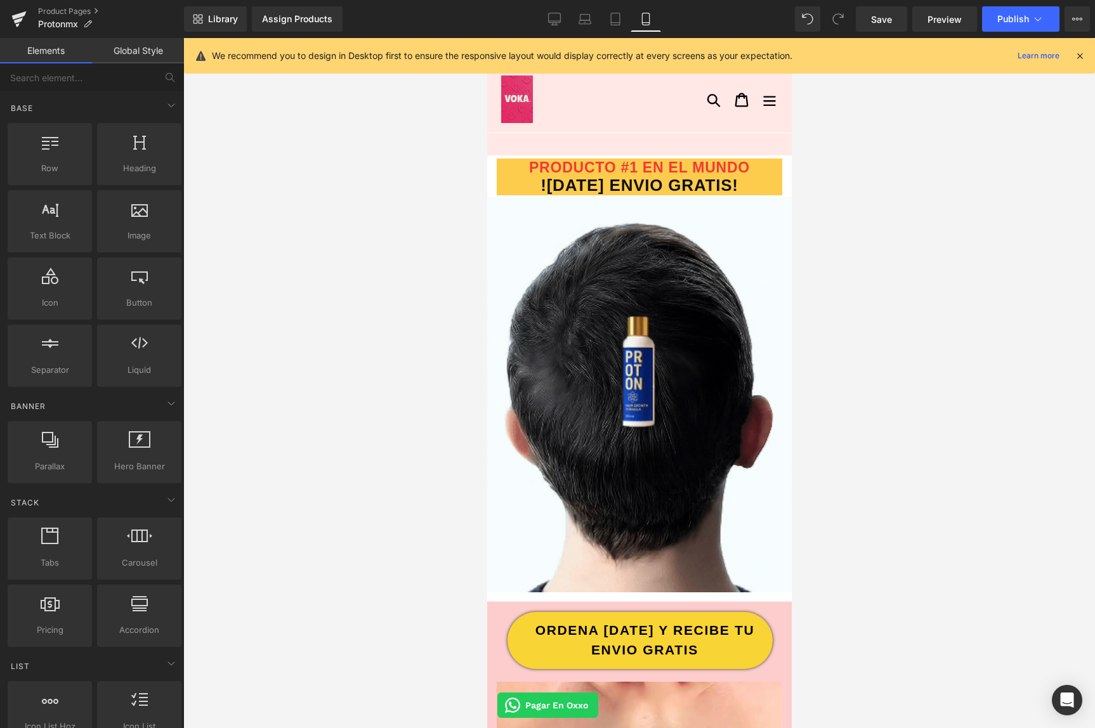
click at [661, 88] on div at bounding box center [593, 100] width 213 height 48
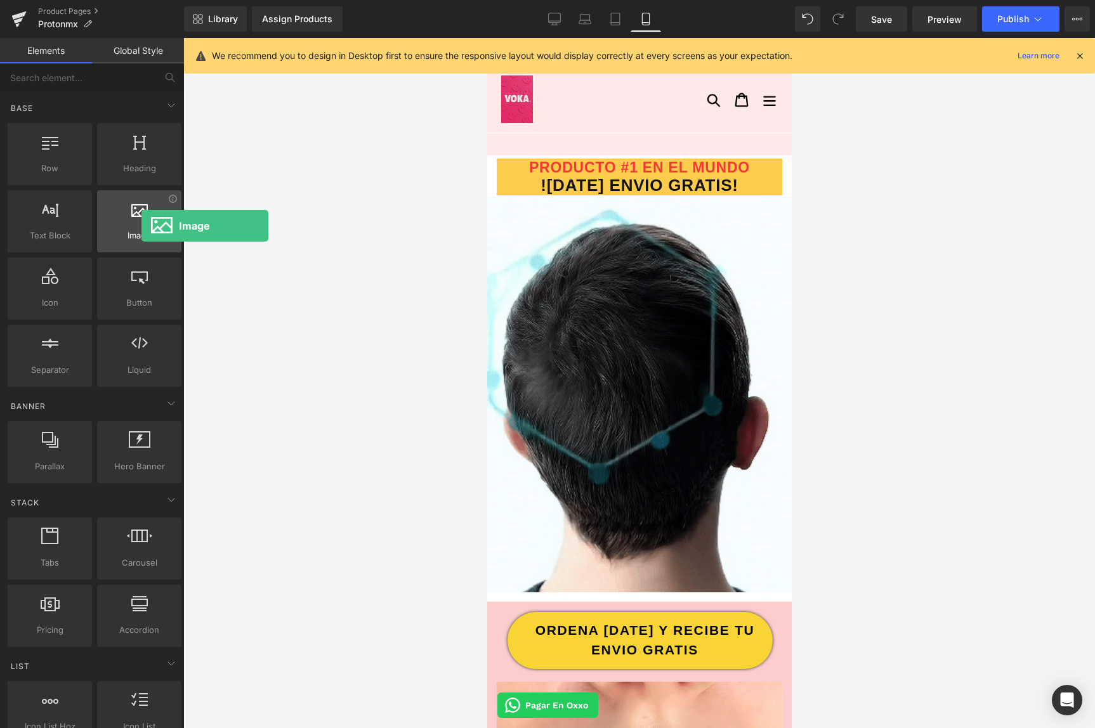
click at [142, 226] on div at bounding box center [139, 215] width 77 height 29
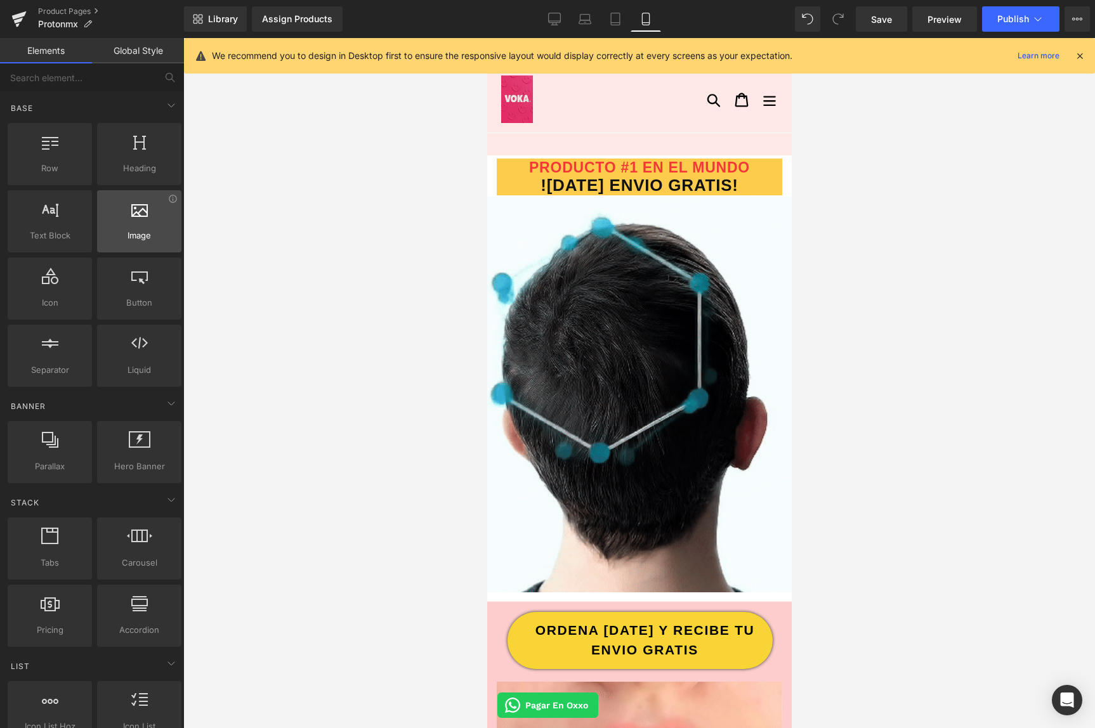
click at [124, 235] on span "Image" at bounding box center [139, 235] width 77 height 13
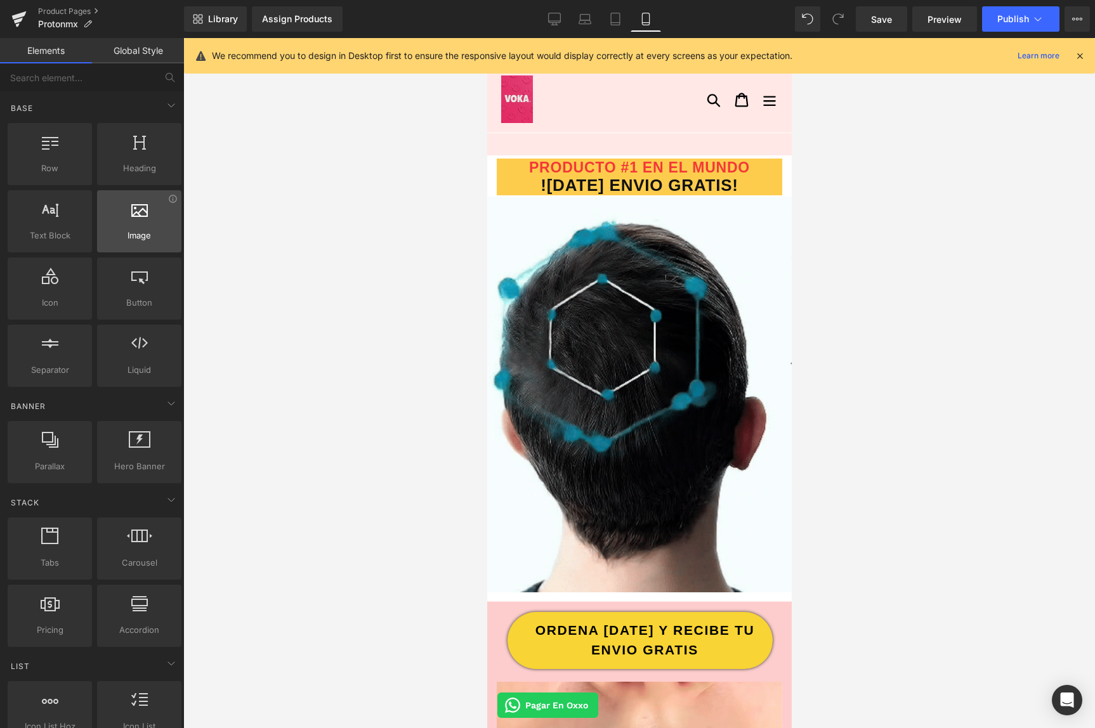
click at [138, 235] on span "Image" at bounding box center [139, 235] width 77 height 13
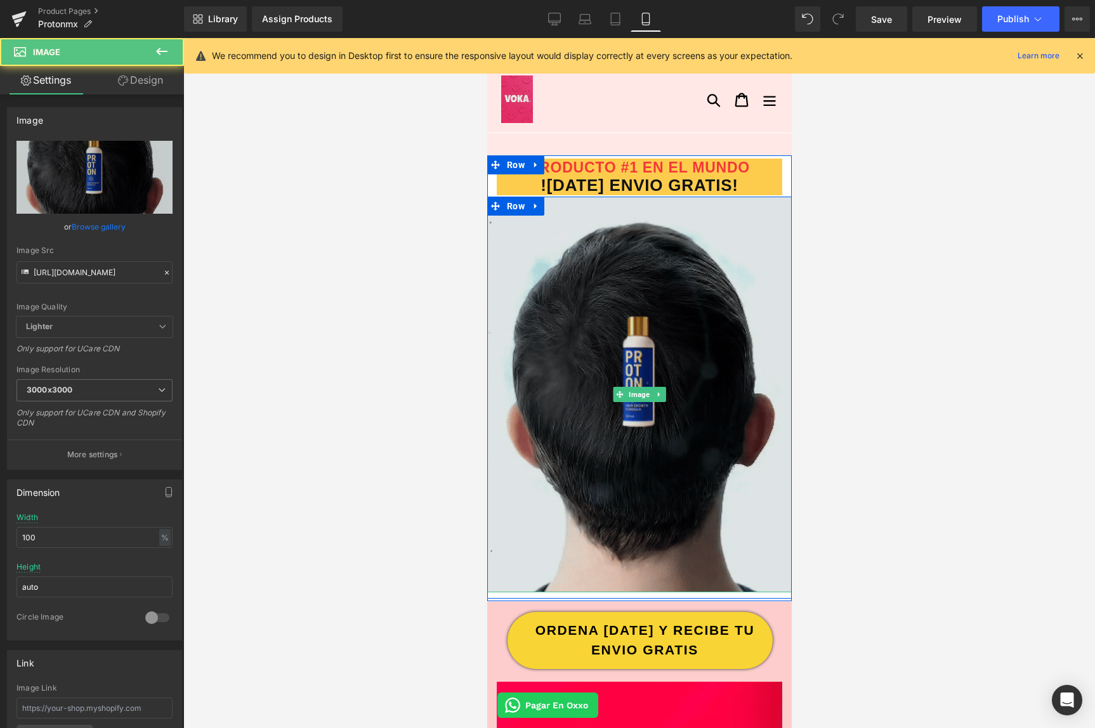
click at [606, 329] on img at bounding box center [639, 395] width 305 height 396
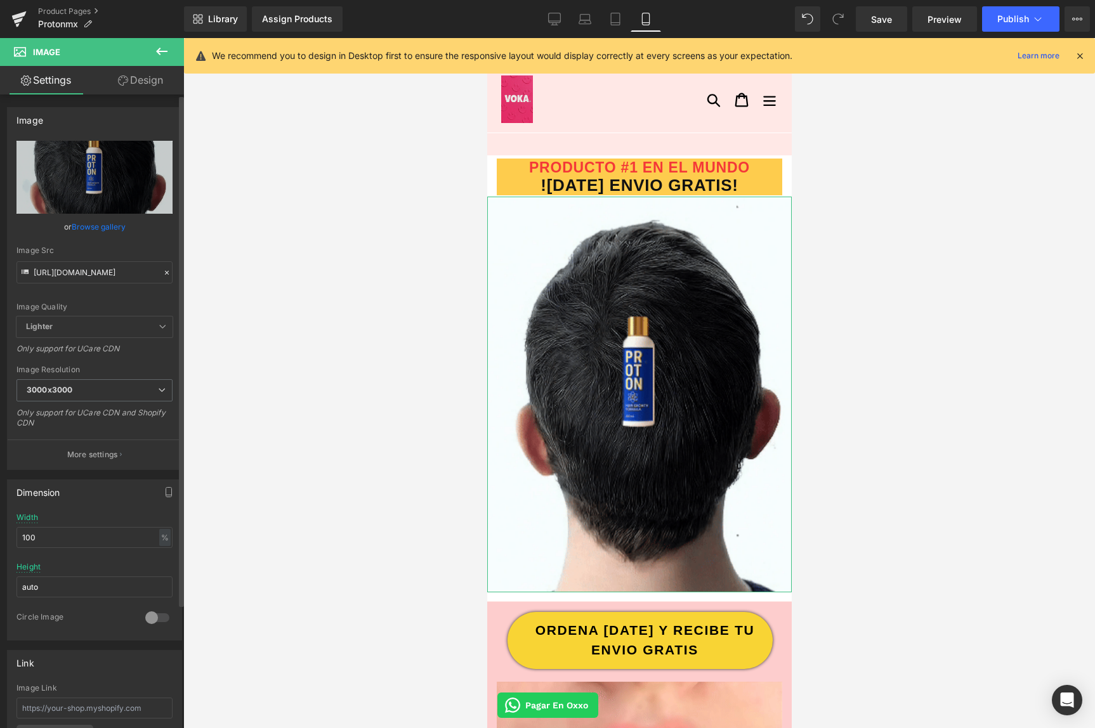
click at [162, 275] on icon at bounding box center [166, 272] width 9 height 9
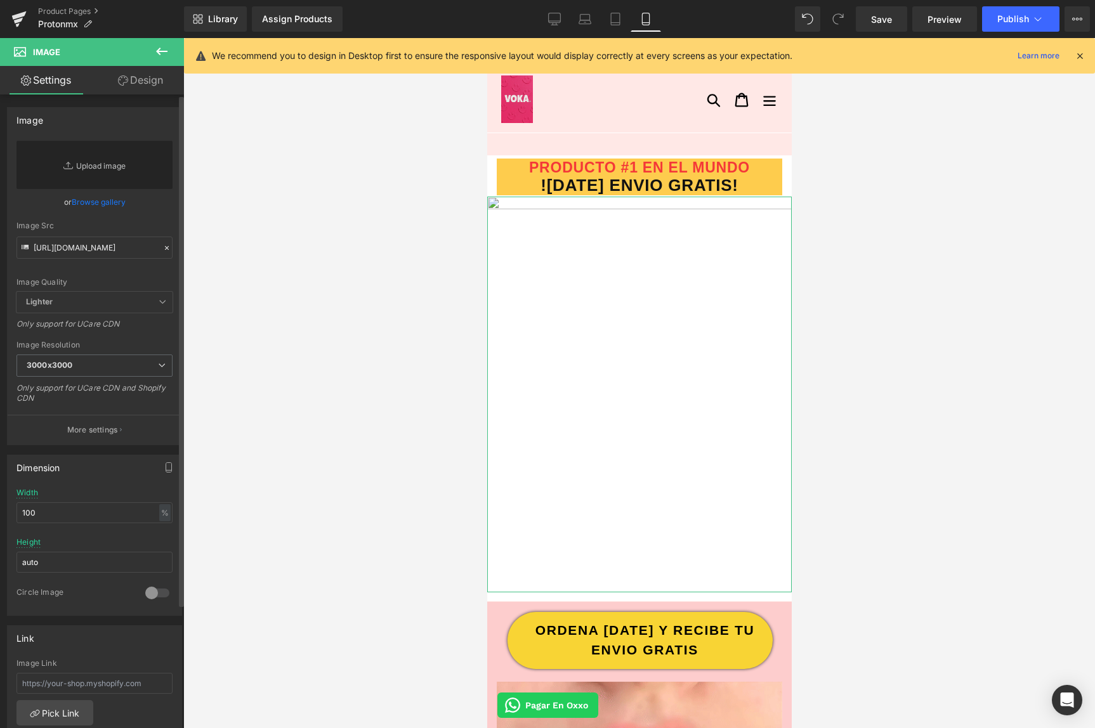
click at [103, 157] on link "Replace Image" at bounding box center [94, 165] width 156 height 48
click at [121, 253] on input "[URL][DOMAIN_NAME]" at bounding box center [94, 248] width 156 height 22
paste input "[URL][DOMAIN_NAME]"
type input "[URL][DOMAIN_NAME]"
click at [164, 246] on icon at bounding box center [166, 248] width 9 height 9
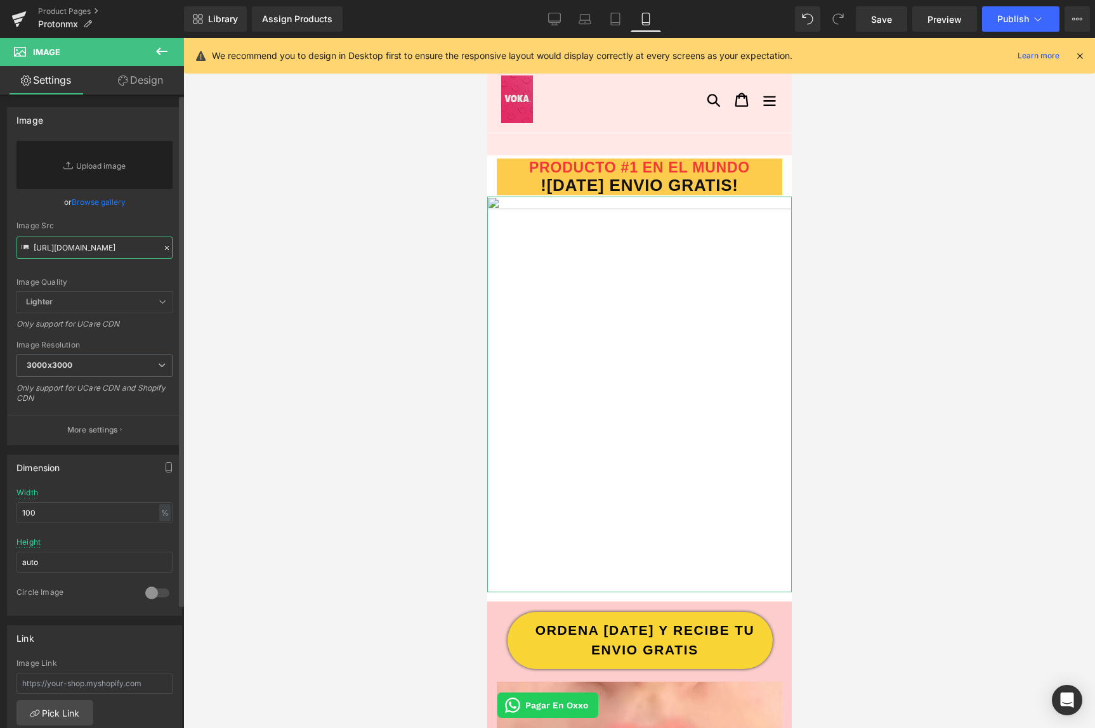
click at [116, 248] on input "[URL][DOMAIN_NAME]" at bounding box center [94, 248] width 156 height 22
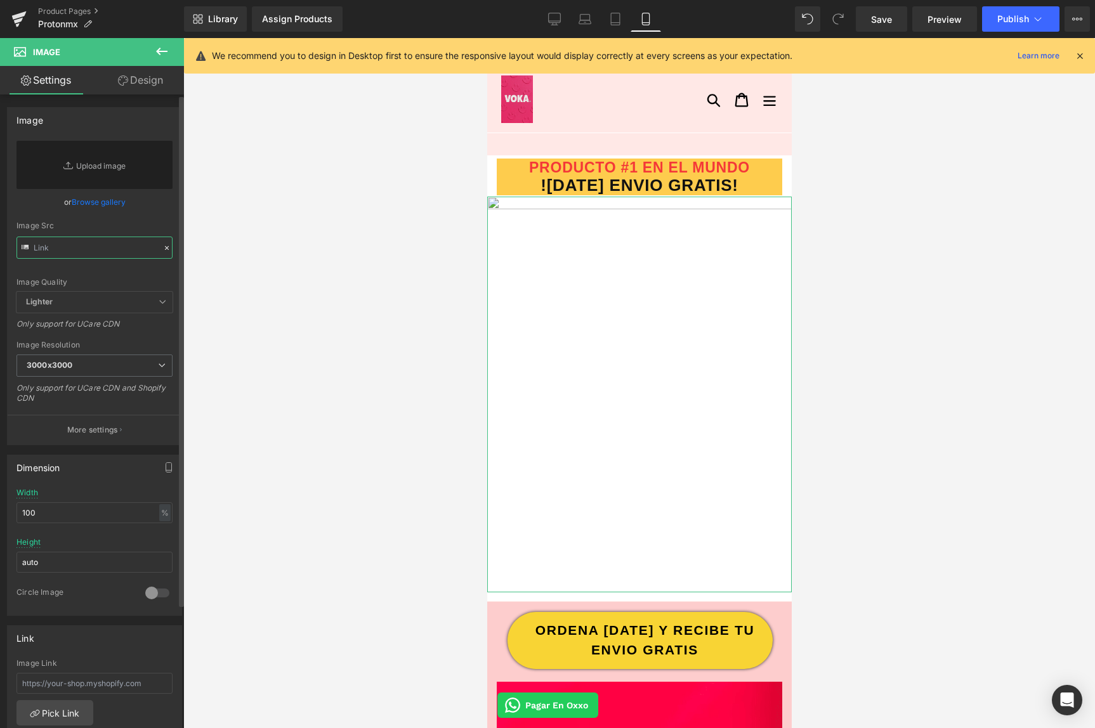
paste input "[URL][DOMAIN_NAME]"
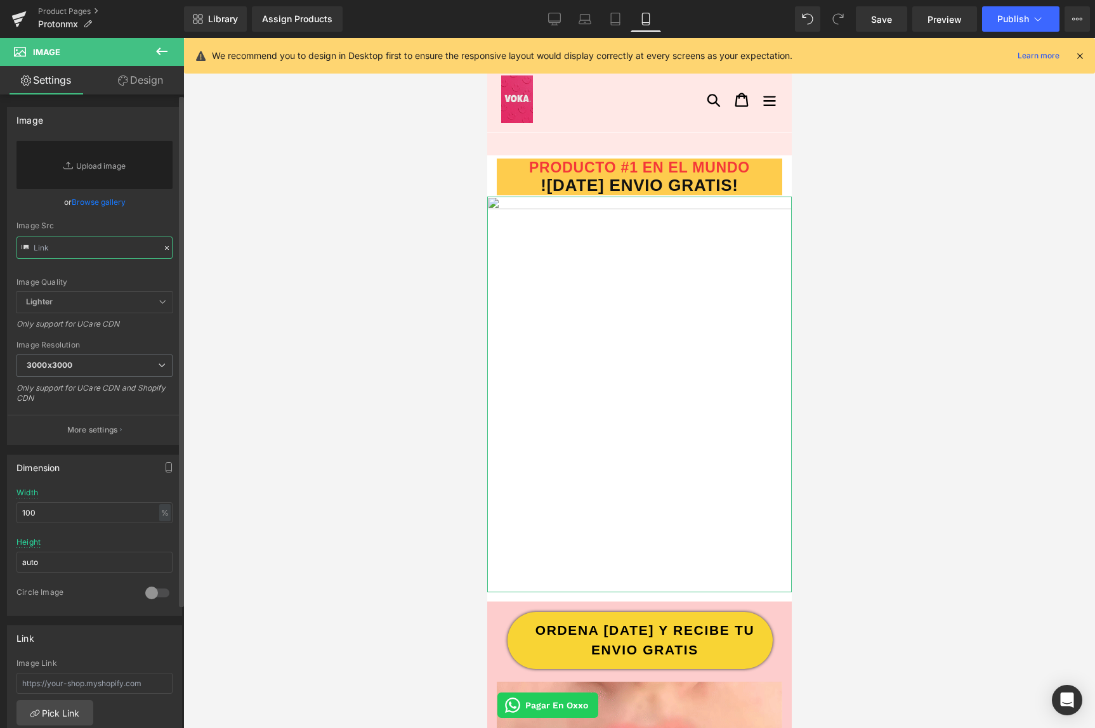
type input "[URL][DOMAIN_NAME]"
click at [258, 303] on div at bounding box center [639, 383] width 912 height 690
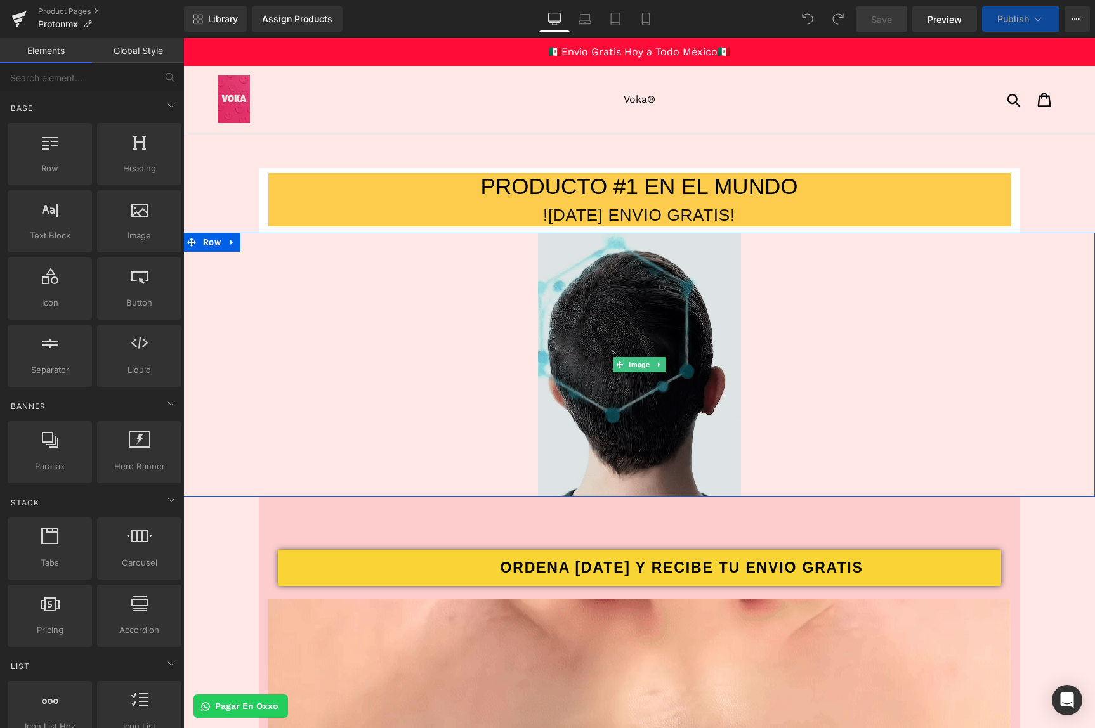
click at [571, 334] on img at bounding box center [639, 365] width 203 height 264
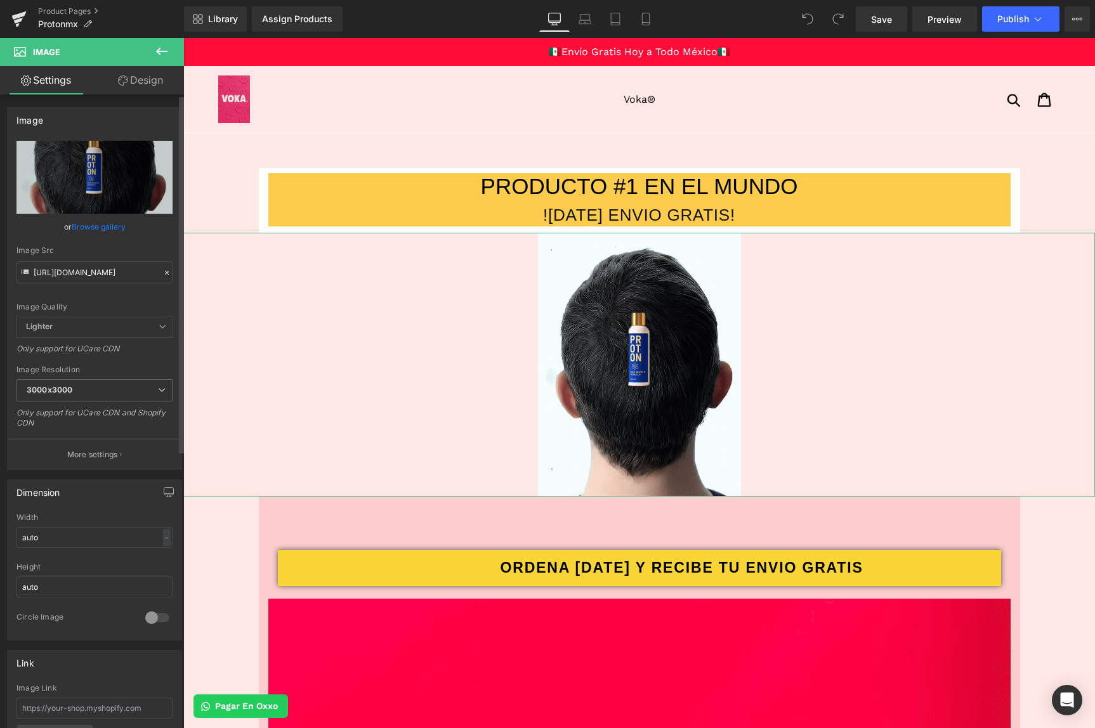
click at [162, 276] on icon at bounding box center [166, 272] width 9 height 9
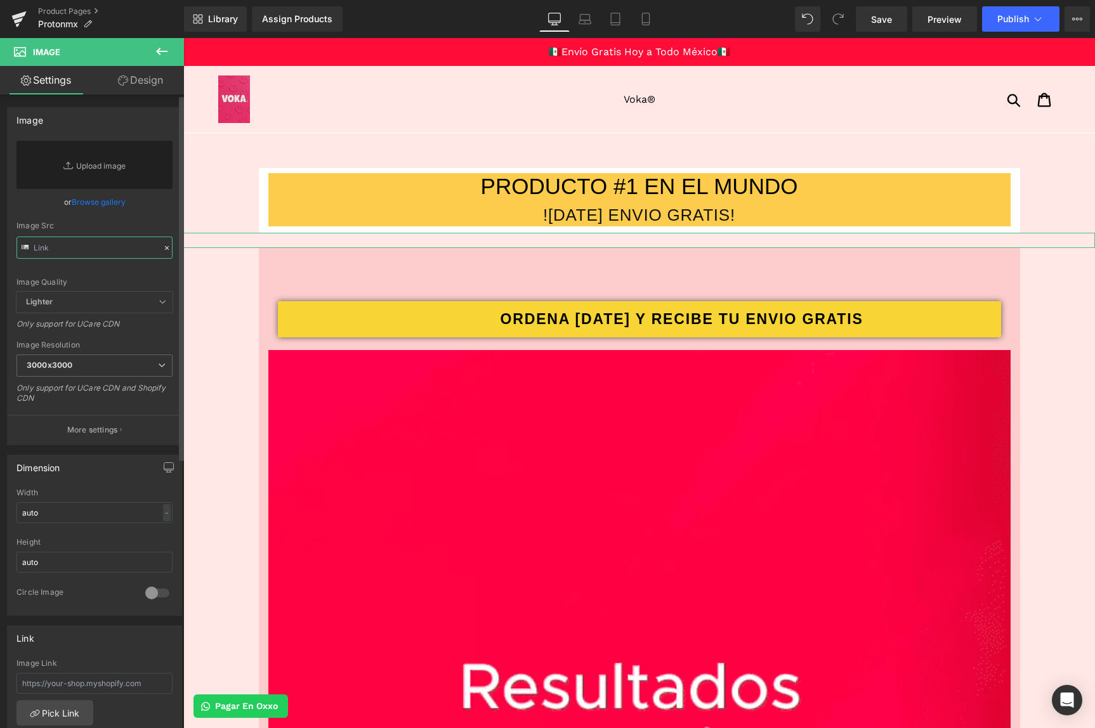
click at [97, 246] on input "text" at bounding box center [94, 248] width 156 height 22
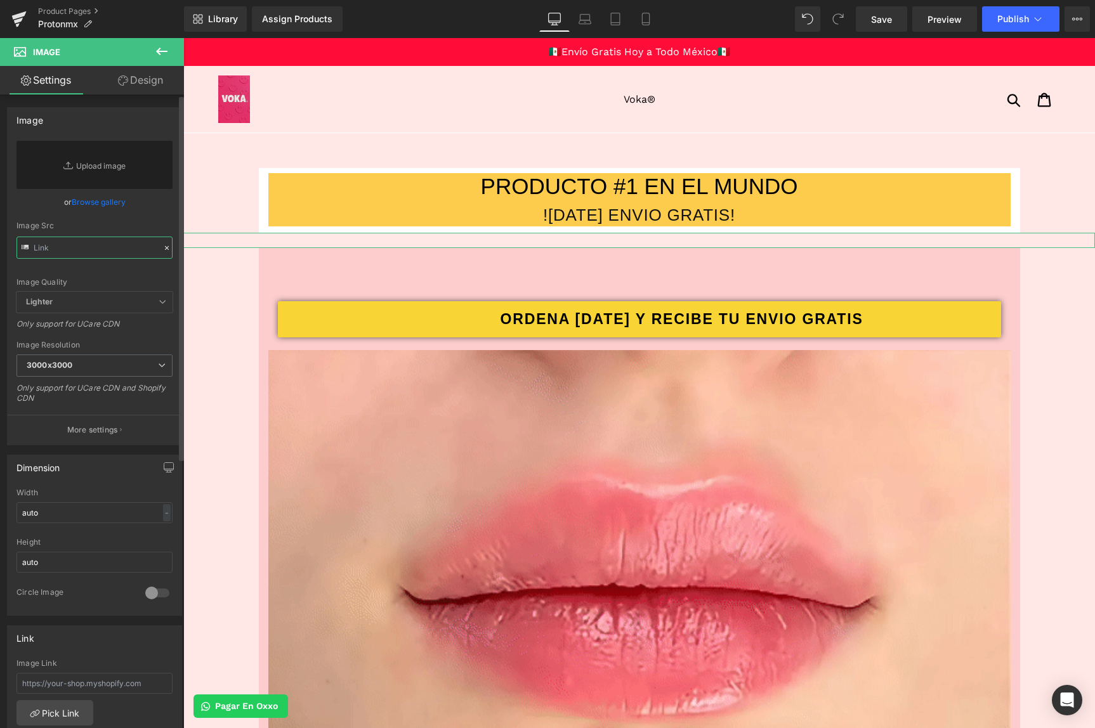
paste input "[URL][DOMAIN_NAME]"
type input "[URL][DOMAIN_NAME]"
click at [105, 247] on input "text" at bounding box center [94, 248] width 156 height 22
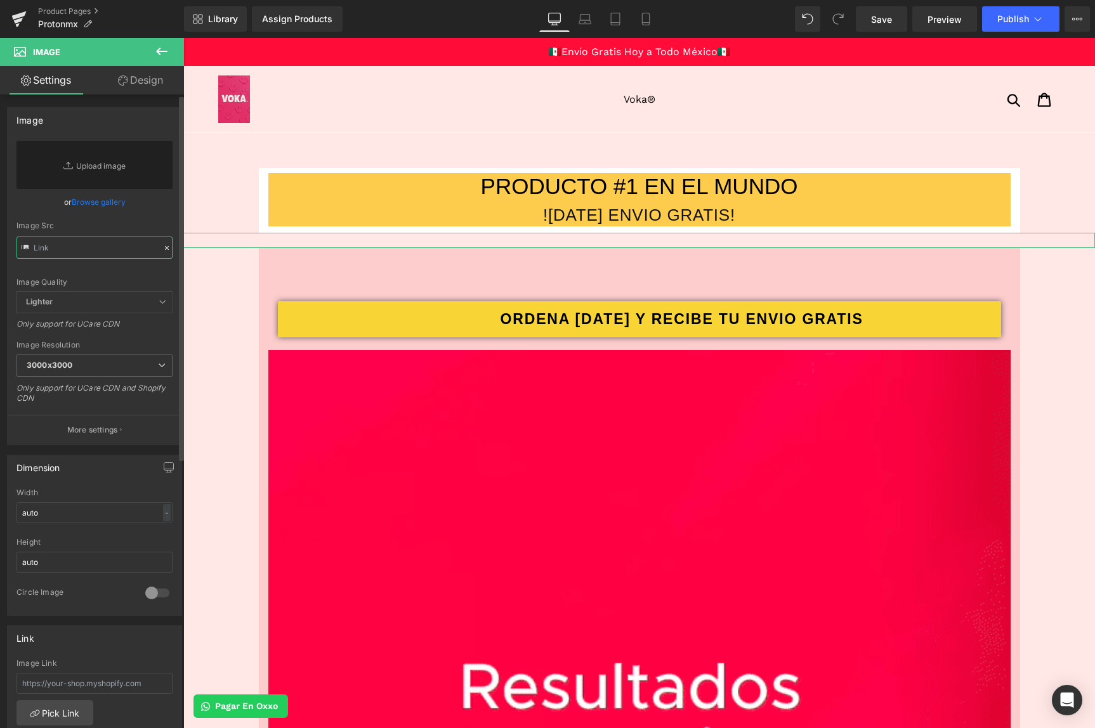
paste input "[URL][DOMAIN_NAME]"
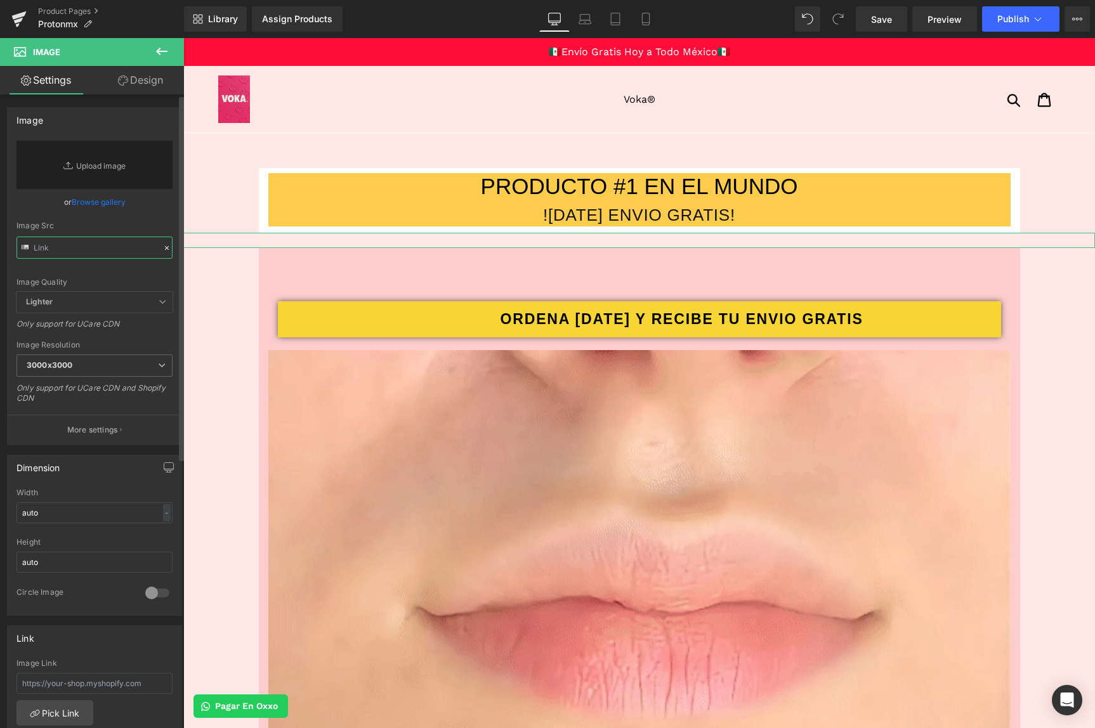
type input "[URL][DOMAIN_NAME]"
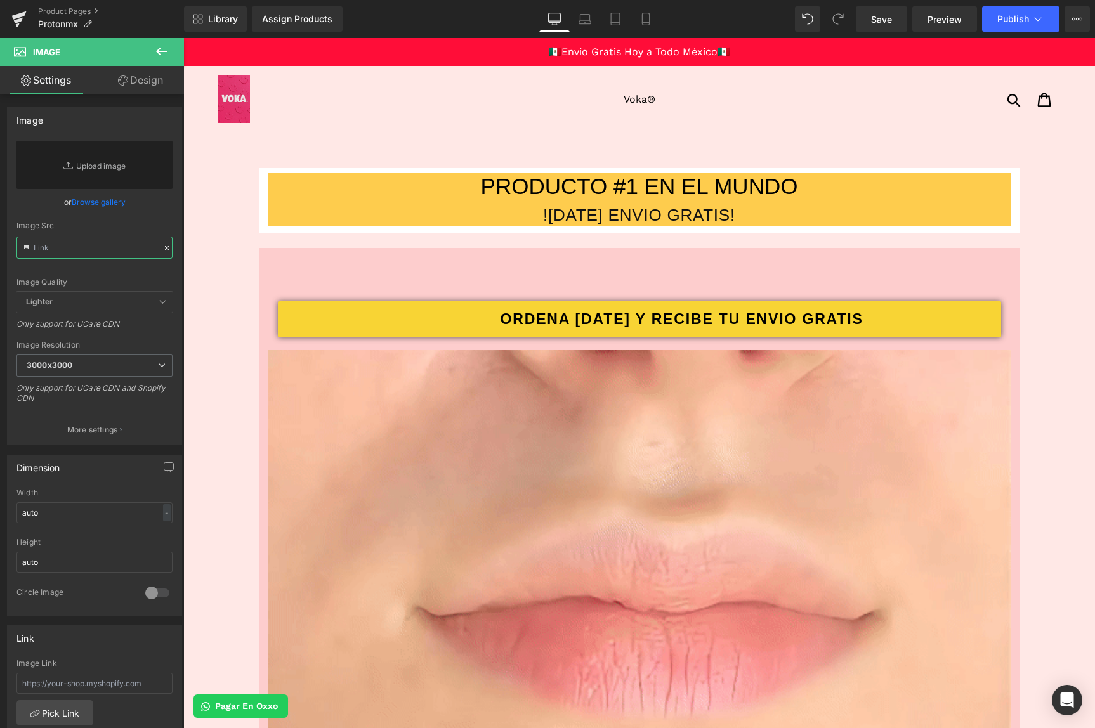
paste input "[URL][DOMAIN_NAME]"
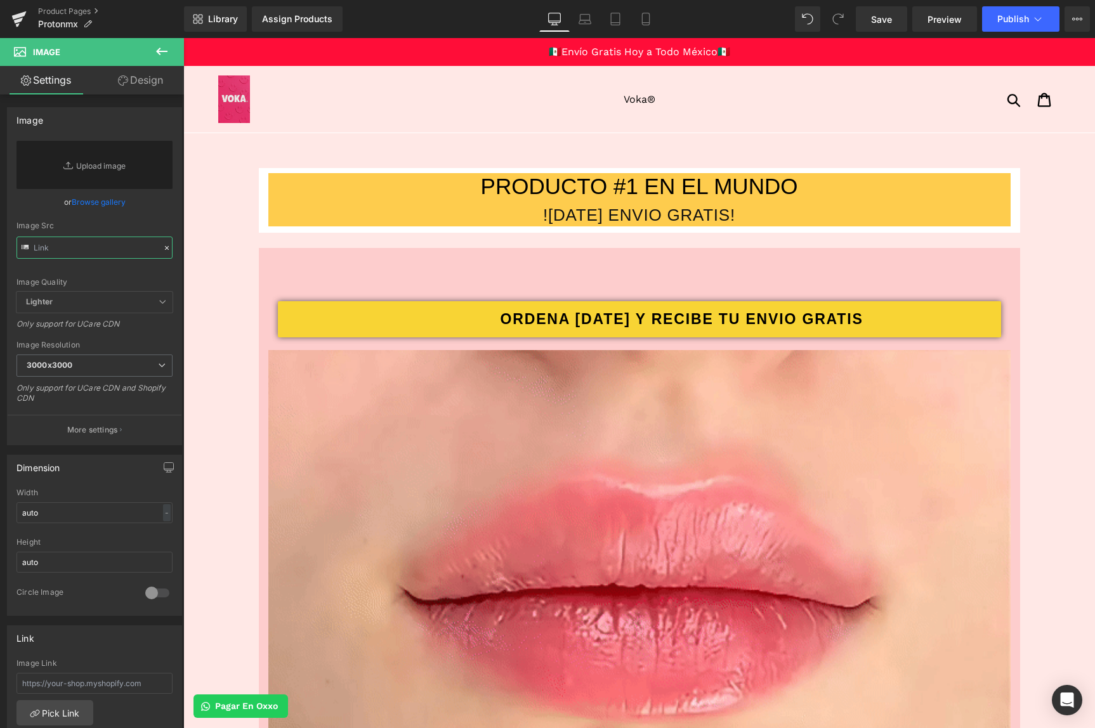
type input "[URL][DOMAIN_NAME]"
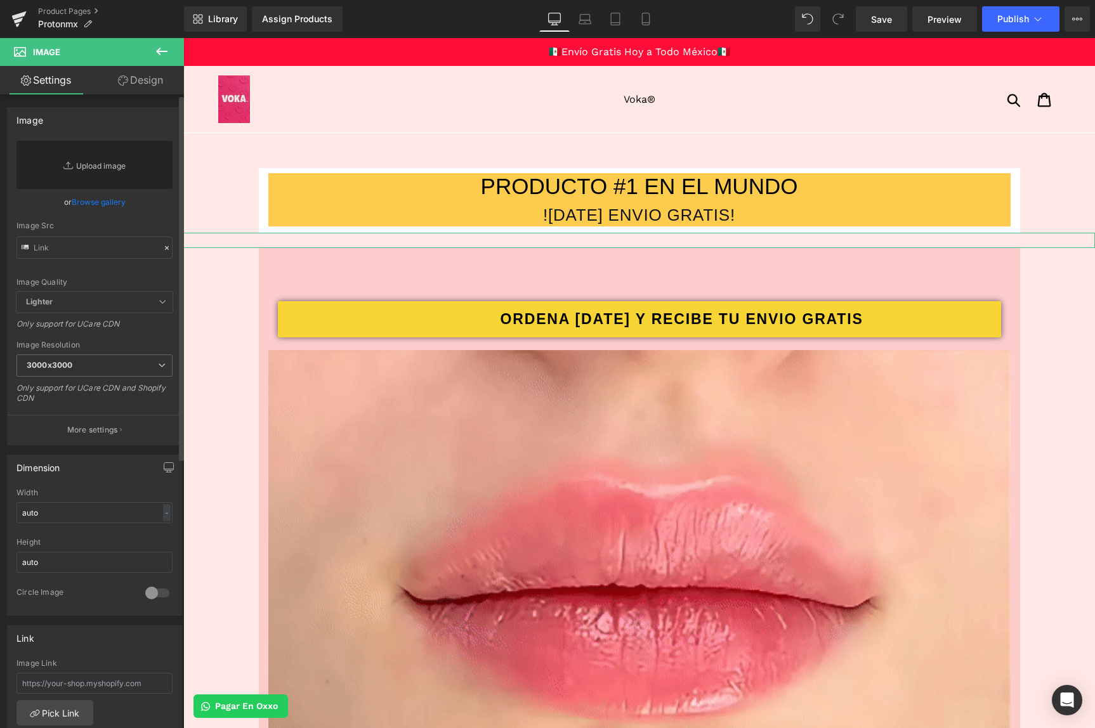
click at [95, 173] on link "Replace Image" at bounding box center [94, 165] width 156 height 48
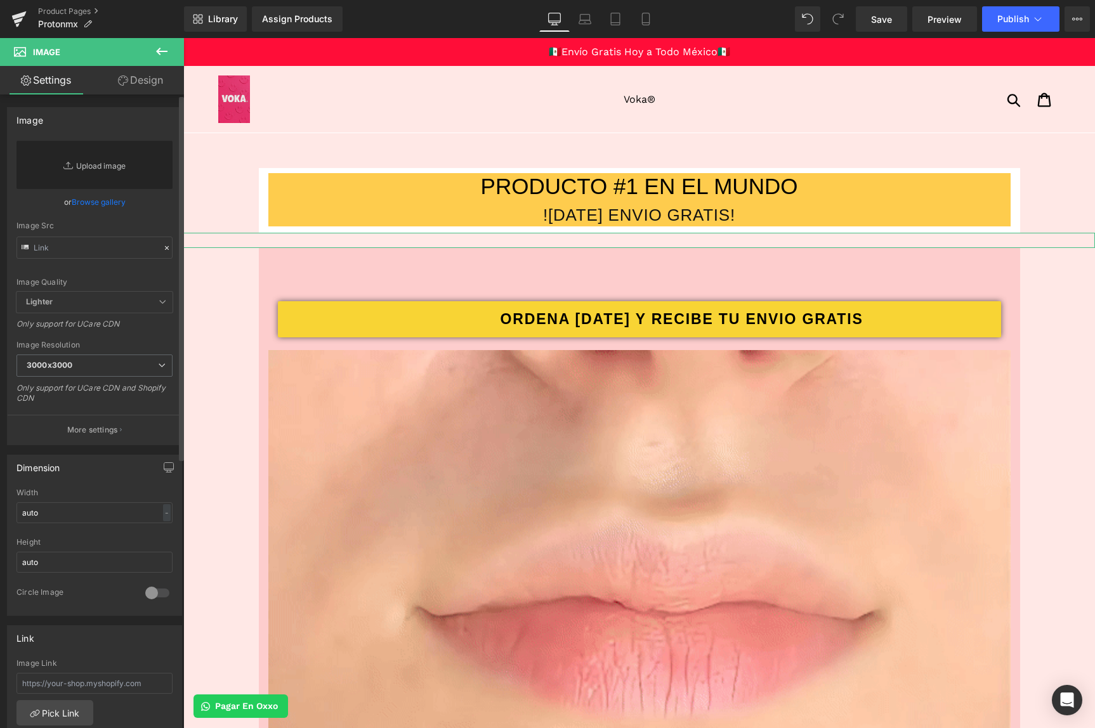
click at [129, 173] on link "Replace Image" at bounding box center [94, 165] width 156 height 48
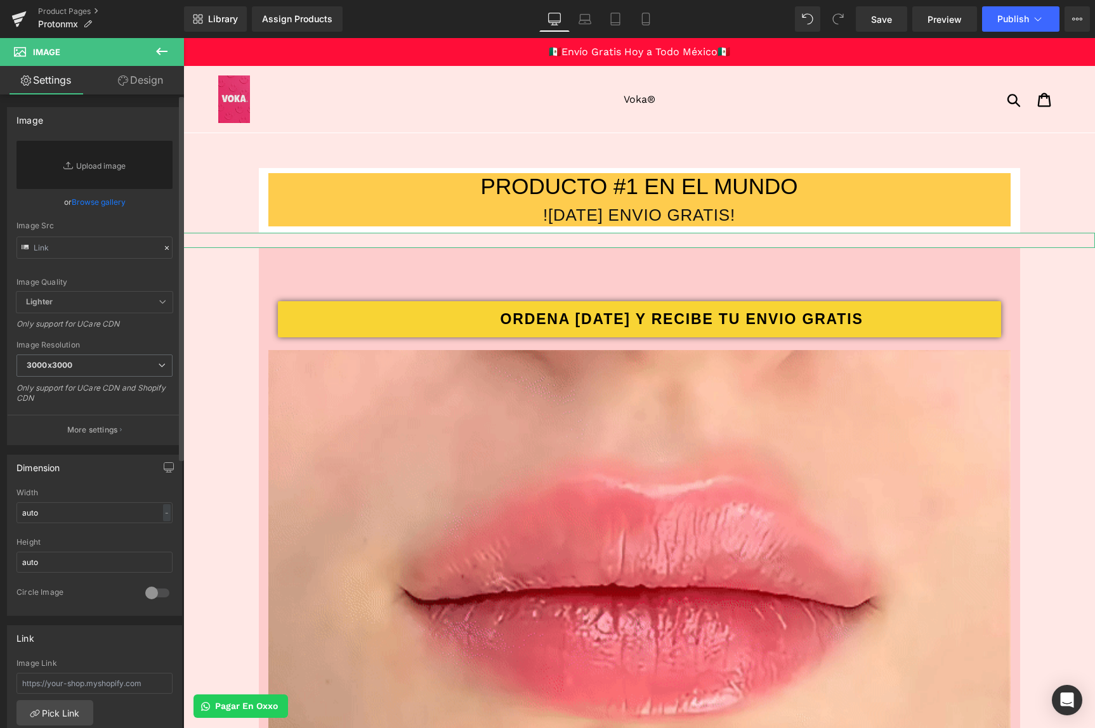
click at [162, 251] on icon at bounding box center [166, 248] width 9 height 9
click at [128, 252] on input "text" at bounding box center [94, 248] width 156 height 22
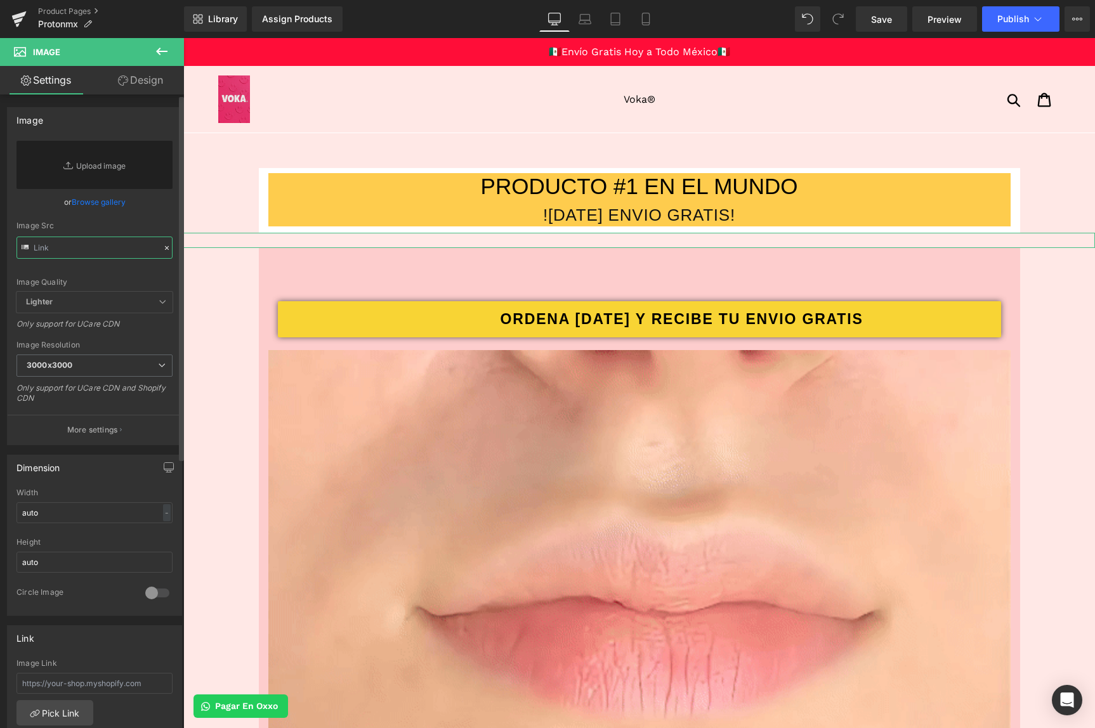
paste input "https://cdn.shopify.com/s/files/1/0103/9525/4835/files/GIFF.gif?v=1756168077"
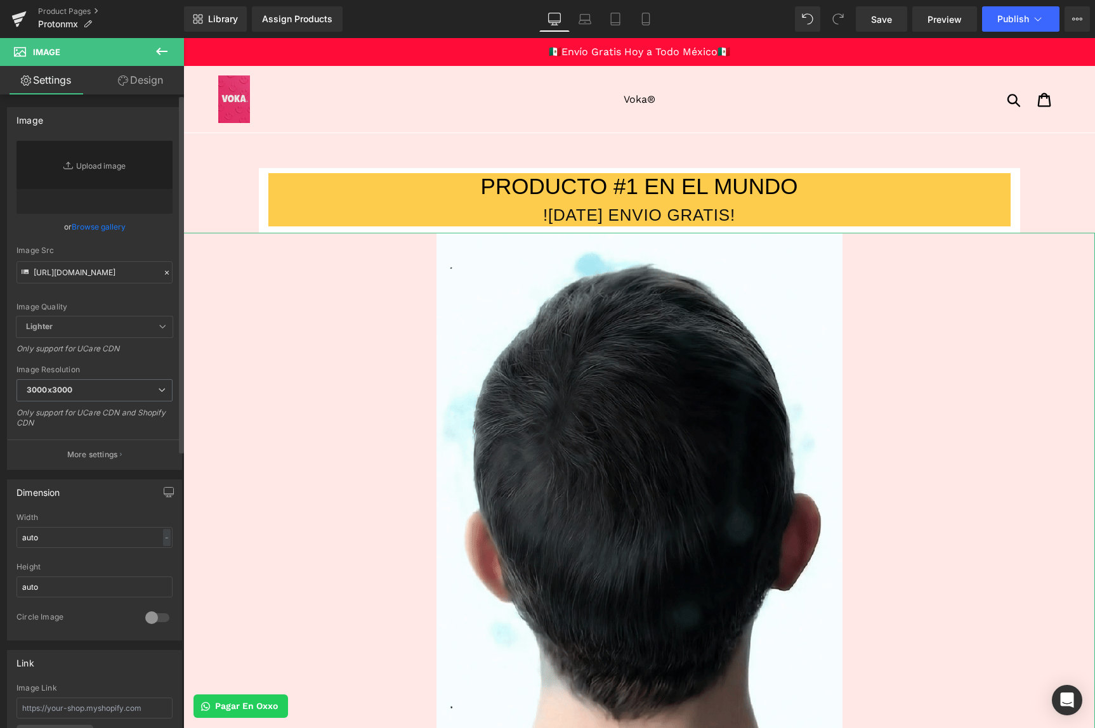
click at [145, 249] on div "Image Src" at bounding box center [94, 250] width 156 height 9
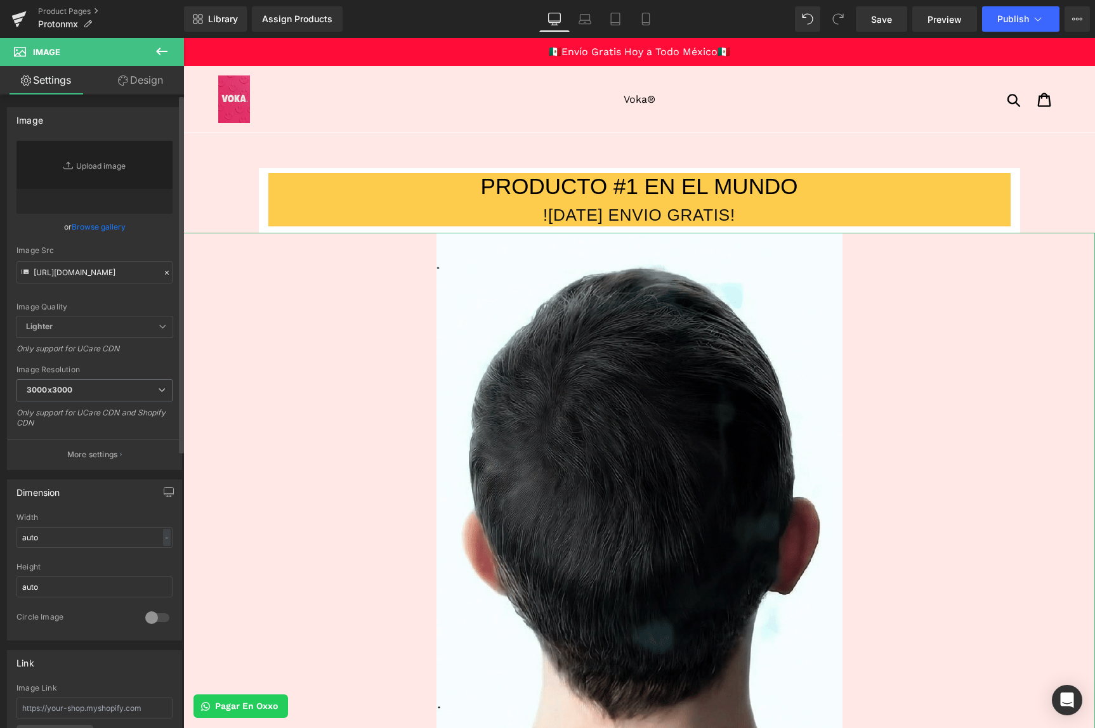
click at [152, 254] on div "Image Src" at bounding box center [94, 250] width 156 height 9
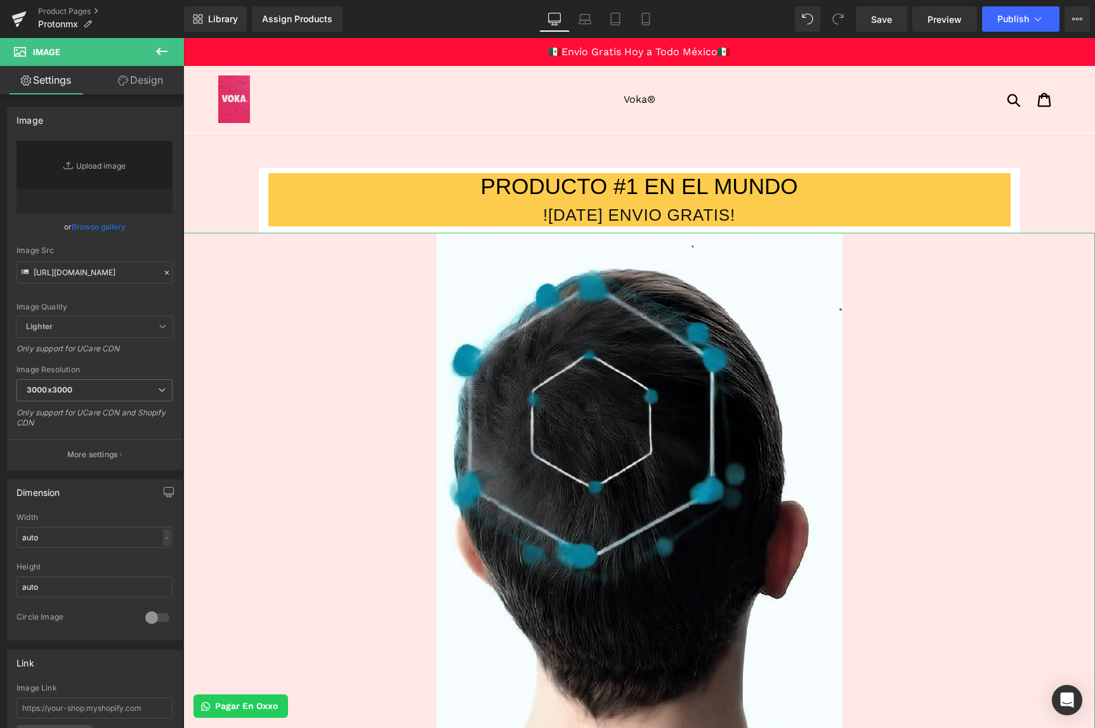
type input "https://cdn.shopify.com/s/files/1/0103/9525/4835/files/GIFF_3000x3000.gif?v=175…"
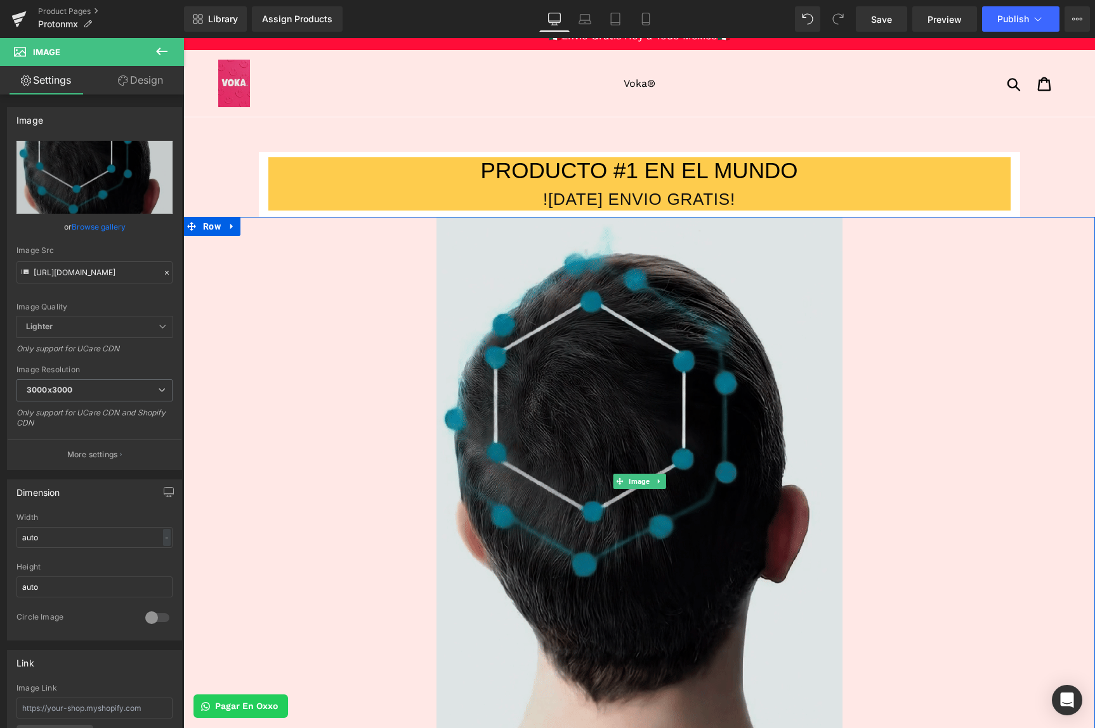
scroll to position [95, 0]
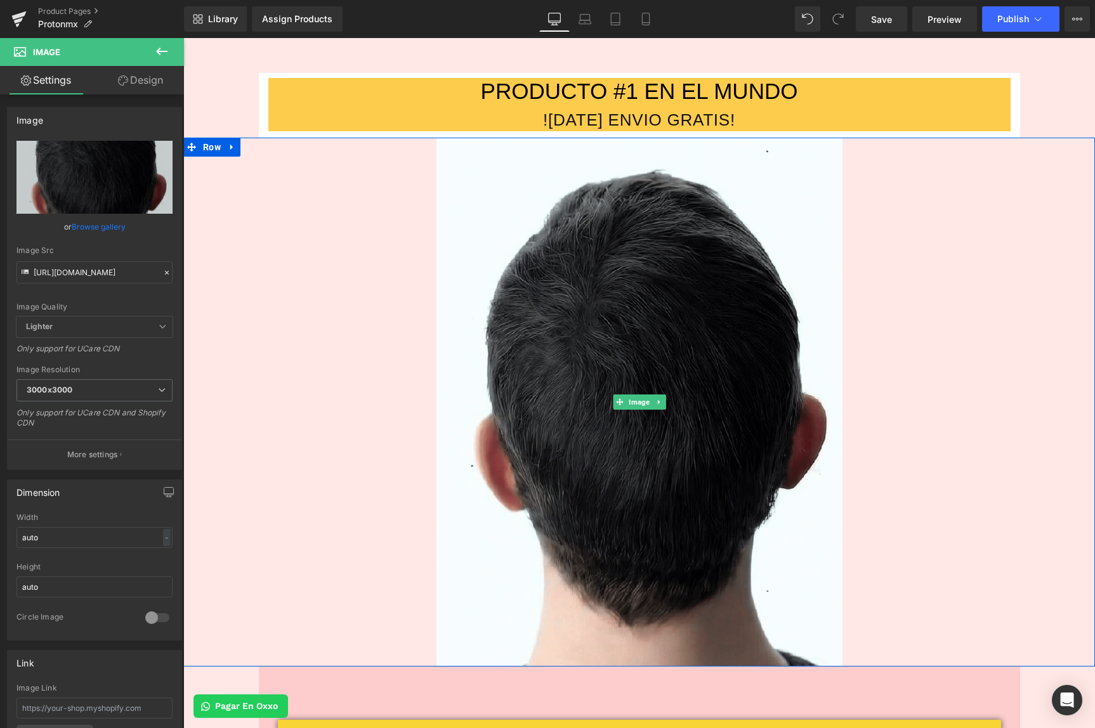
click at [216, 268] on div at bounding box center [639, 402] width 912 height 529
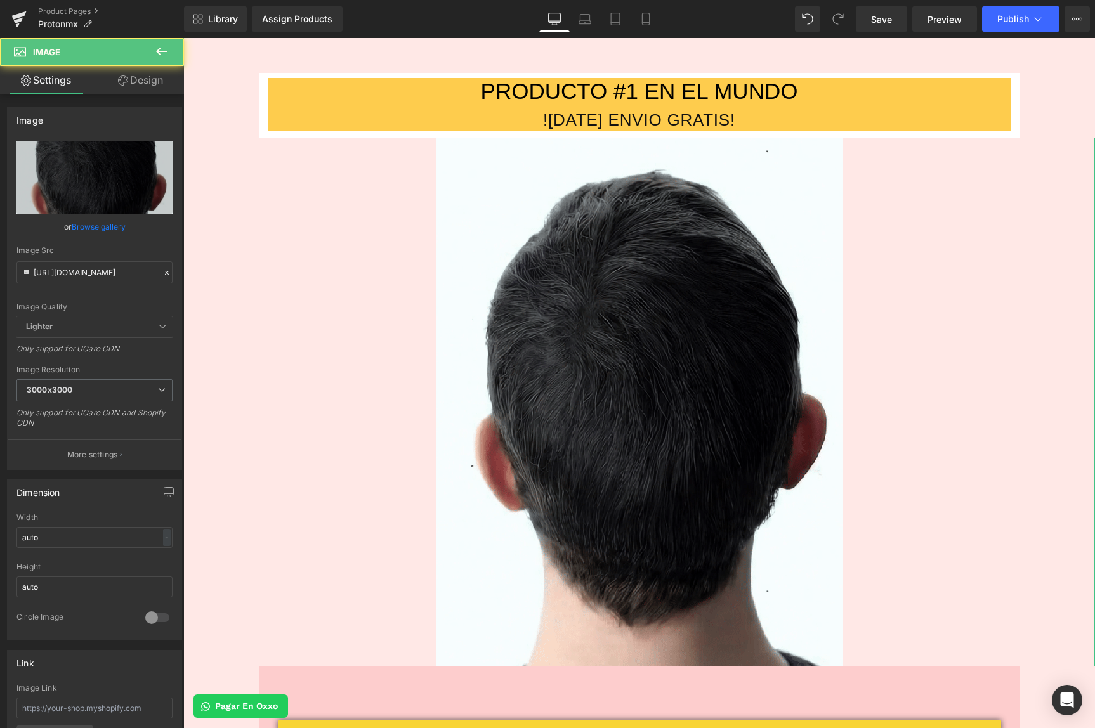
click at [138, 82] on link "Design" at bounding box center [141, 80] width 92 height 29
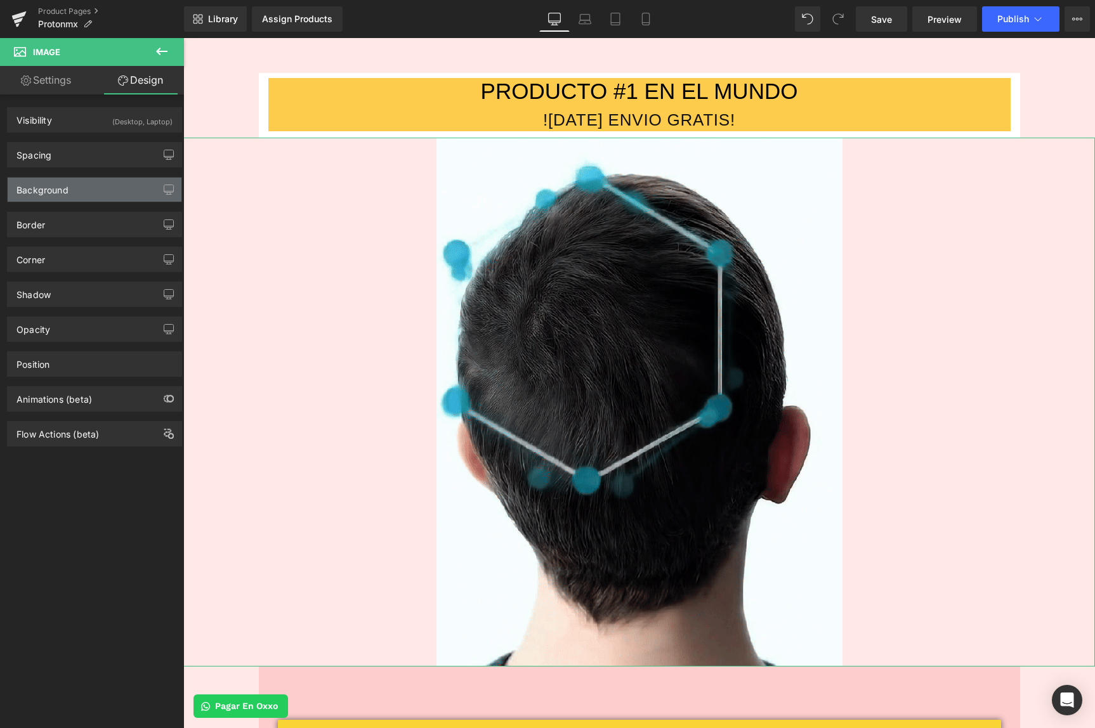
click at [62, 186] on div "Background" at bounding box center [42, 187] width 52 height 18
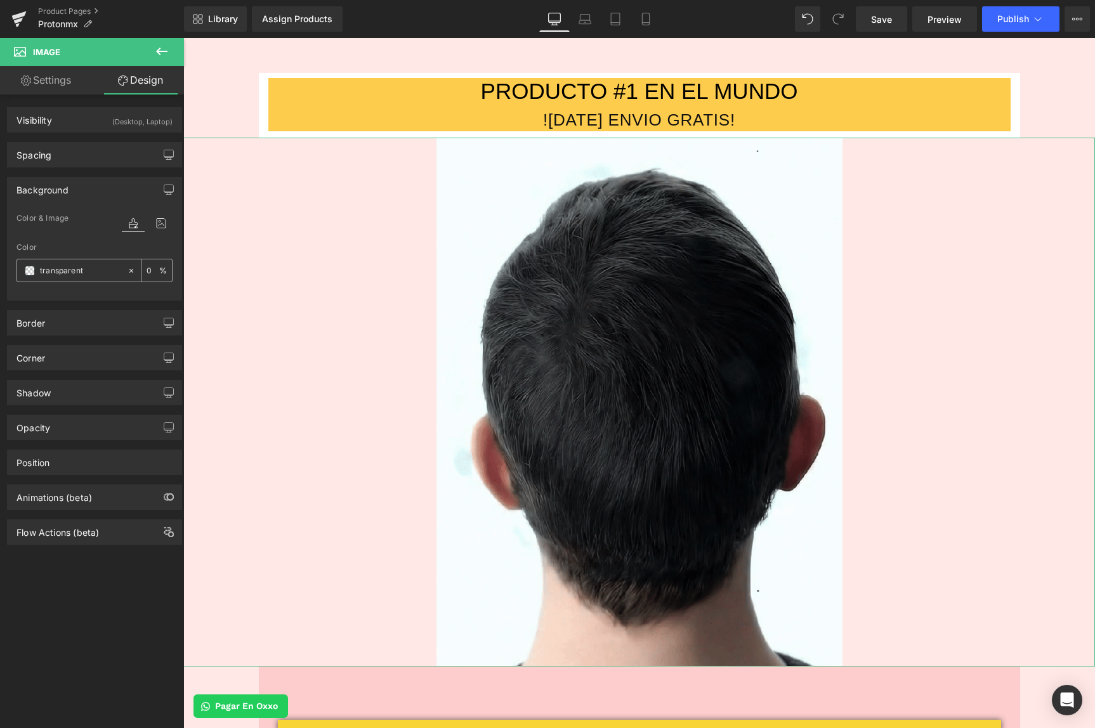
click at [128, 273] on icon at bounding box center [131, 271] width 9 height 9
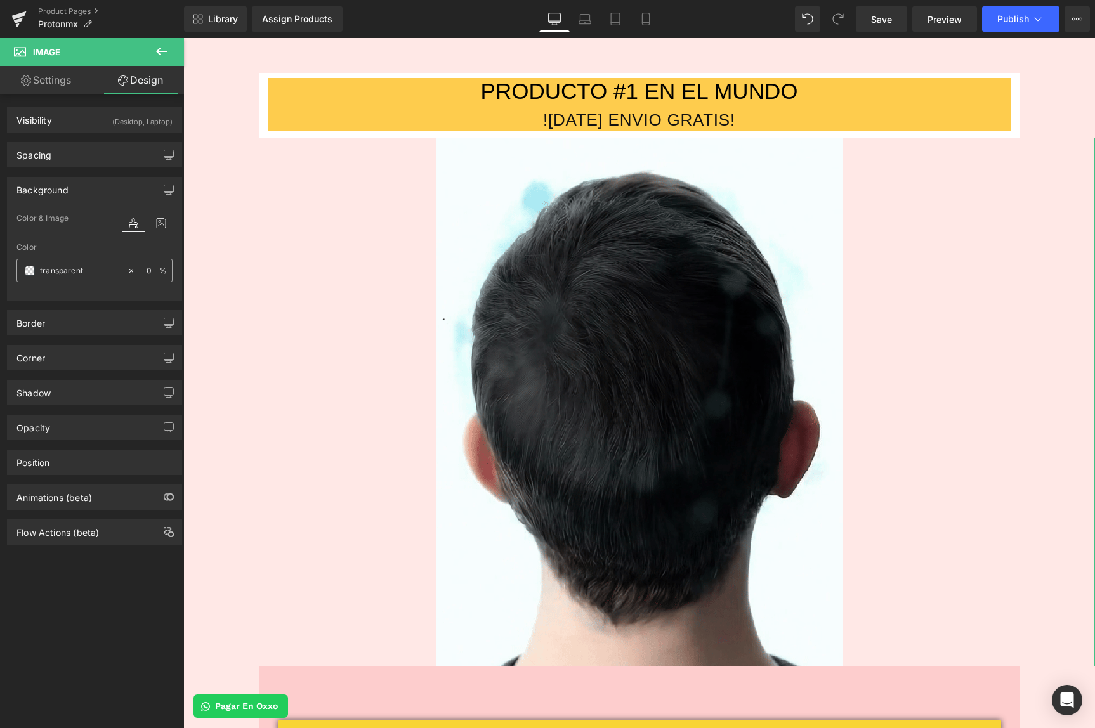
type input "none"
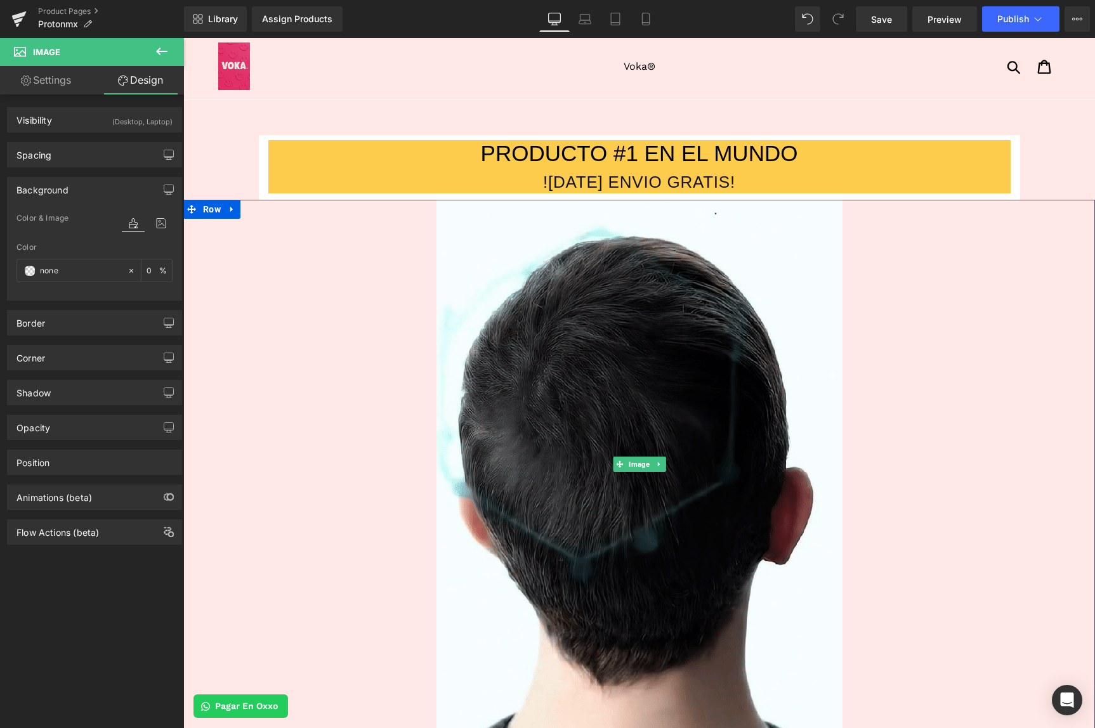
scroll to position [0, 0]
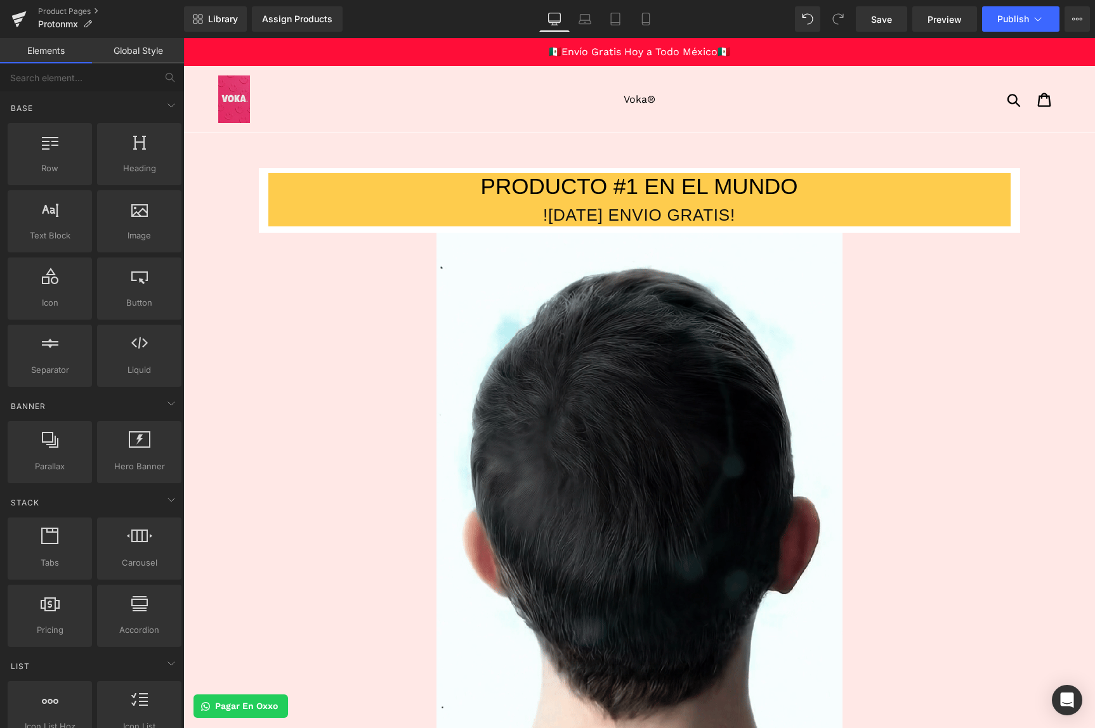
click at [315, 95] on div at bounding box center [323, 100] width 211 height 48
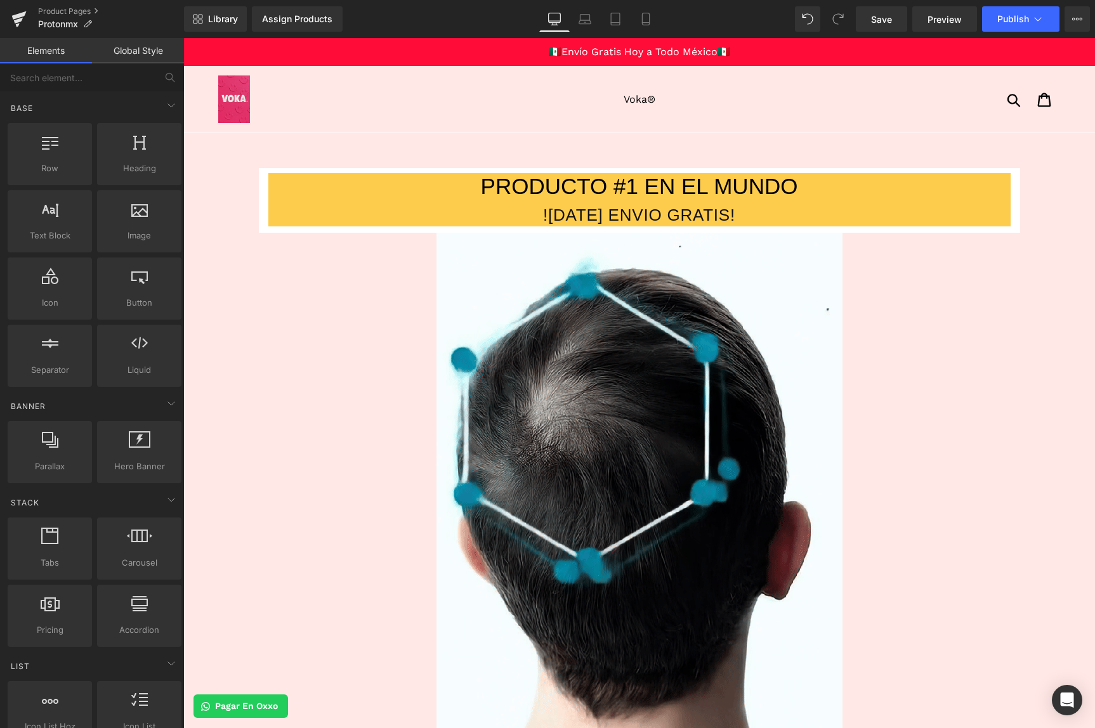
click at [265, 322] on div at bounding box center [639, 497] width 912 height 529
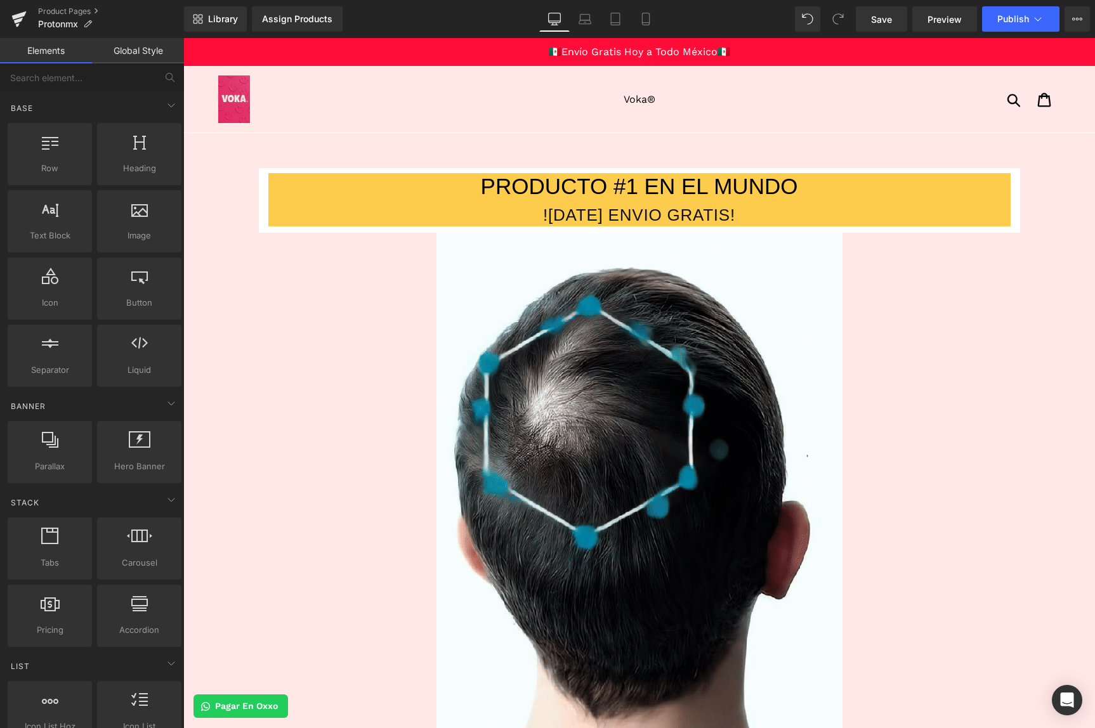
click at [271, 87] on div at bounding box center [323, 100] width 211 height 48
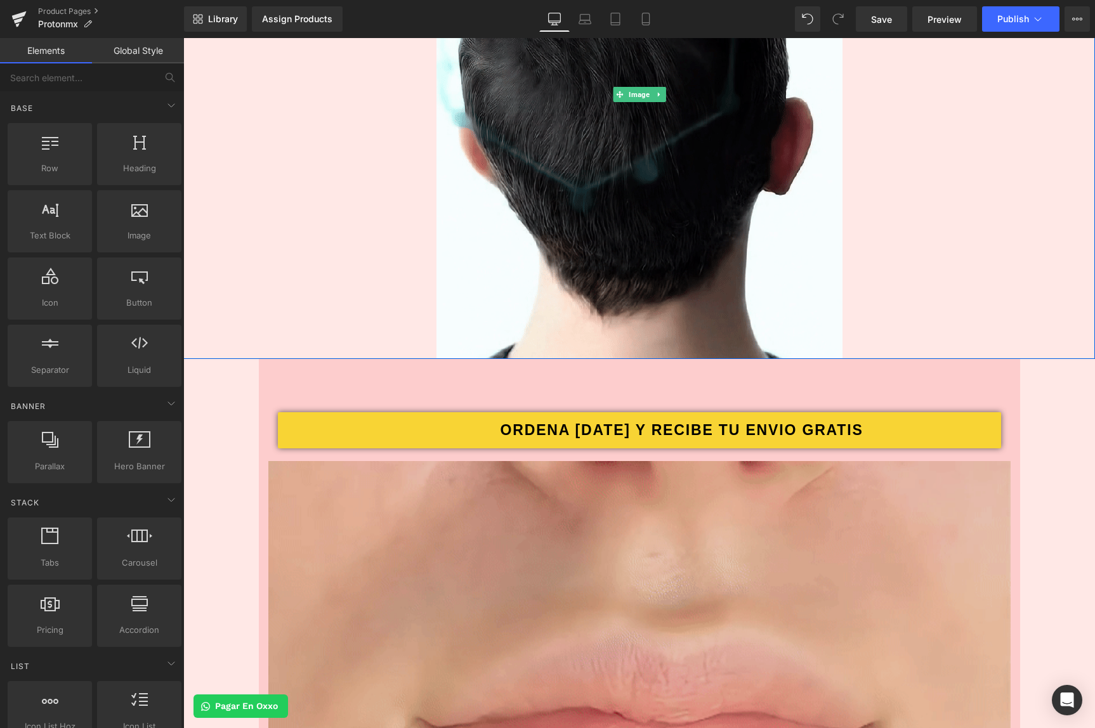
scroll to position [697, 0]
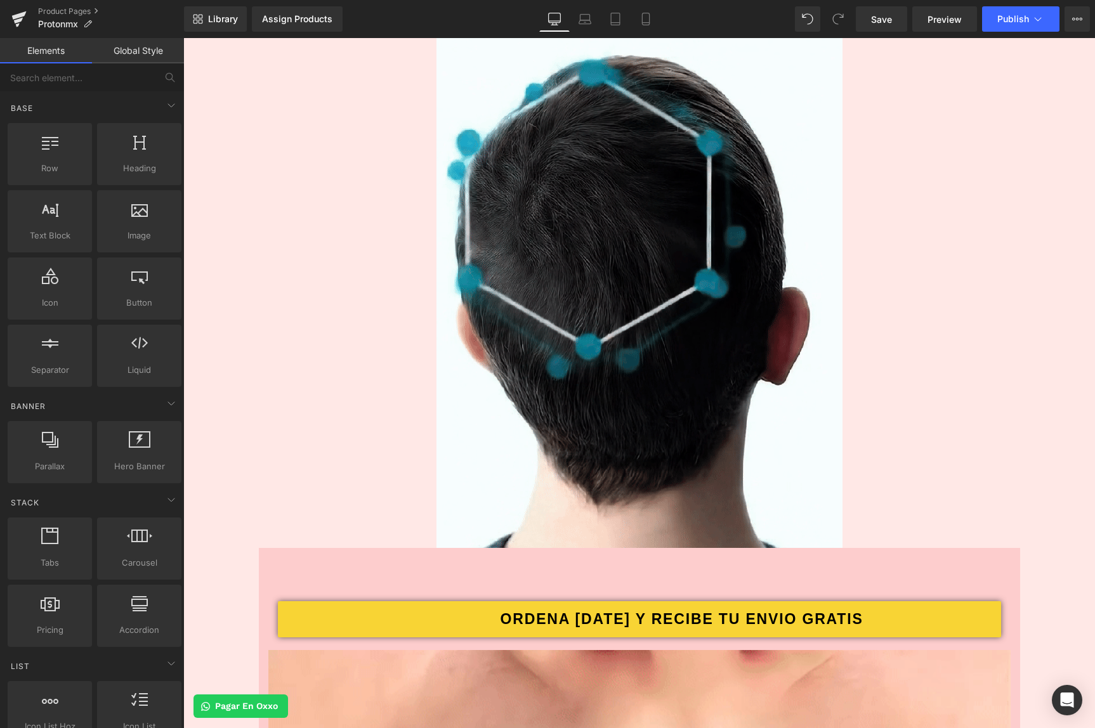
scroll to position [0, 0]
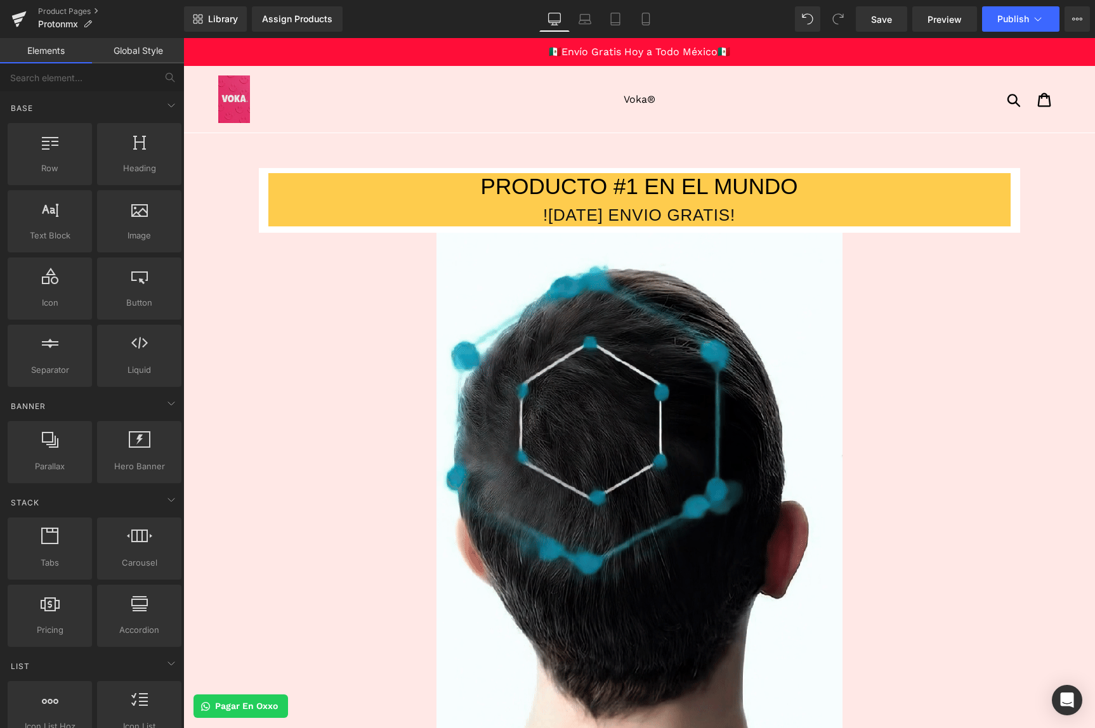
click at [277, 91] on div at bounding box center [323, 100] width 211 height 48
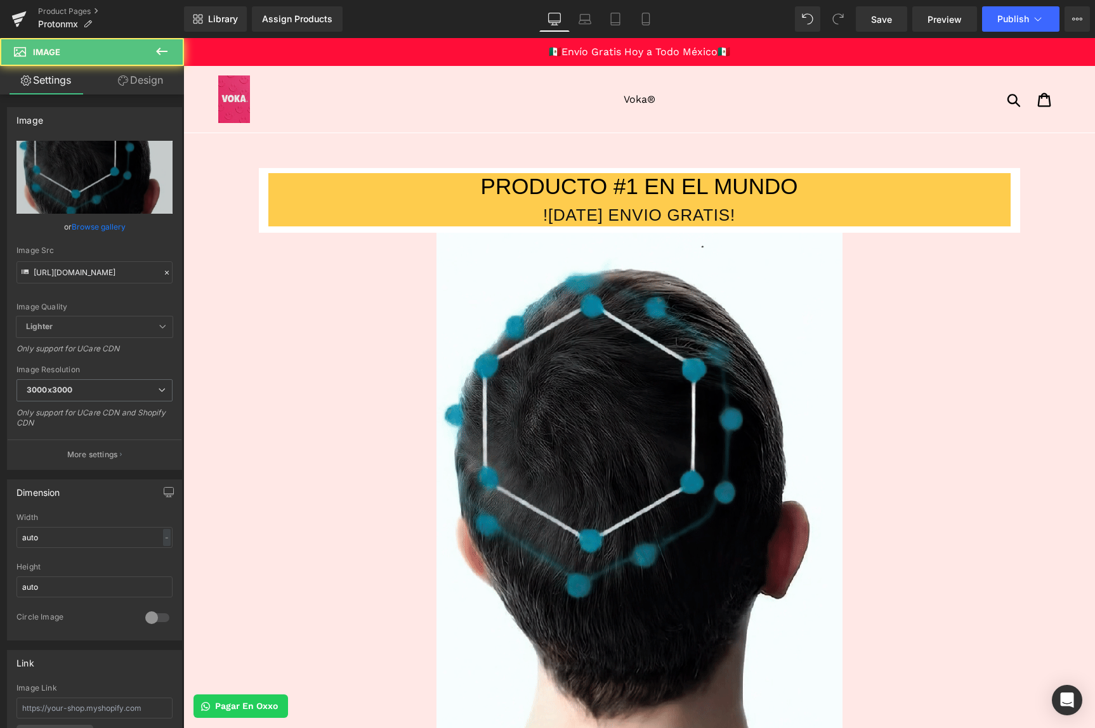
click at [235, 293] on div at bounding box center [639, 497] width 912 height 529
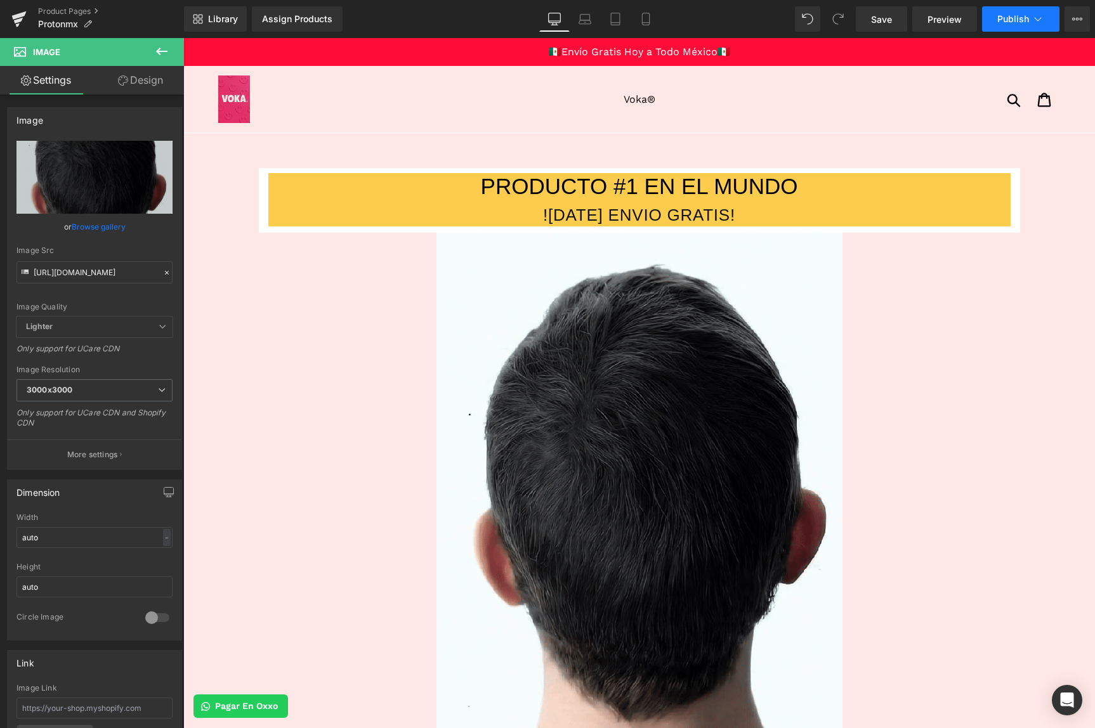
click at [1005, 15] on span "Publish" at bounding box center [1014, 19] width 32 height 10
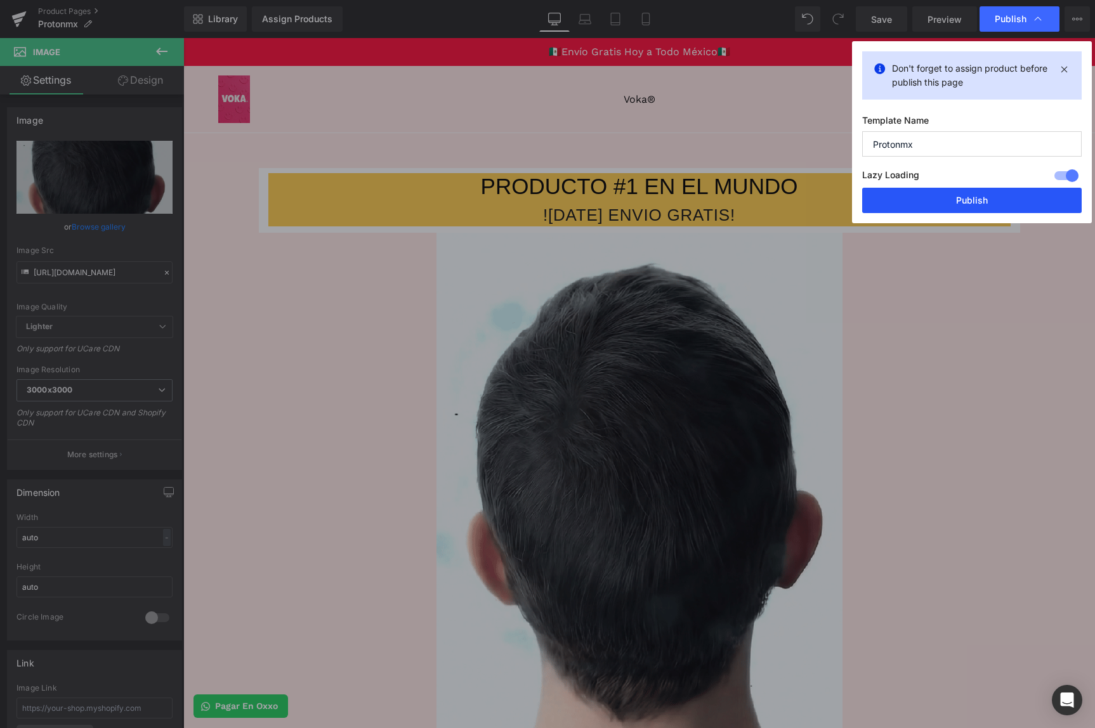
drag, startPoint x: 947, startPoint y: 201, endPoint x: 763, endPoint y: 162, distance: 188.8
click at [0, 0] on button "Publish" at bounding box center [0, 0] width 0 height 0
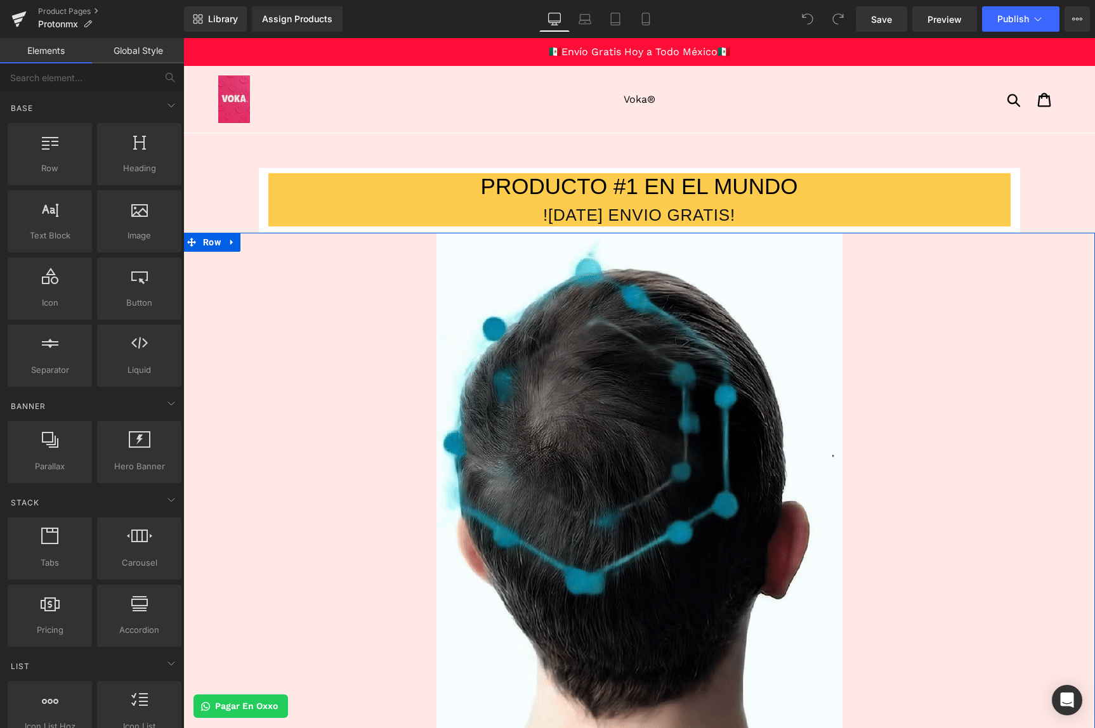
click at [228, 250] on link at bounding box center [232, 242] width 16 height 19
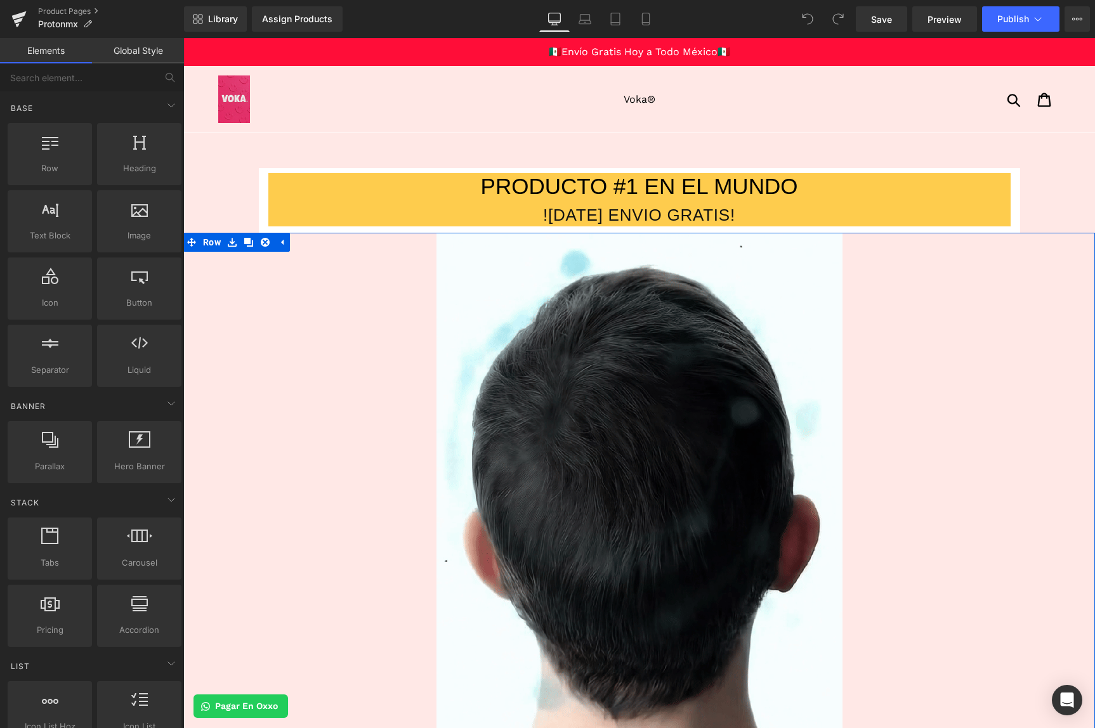
click at [231, 311] on div at bounding box center [639, 497] width 912 height 529
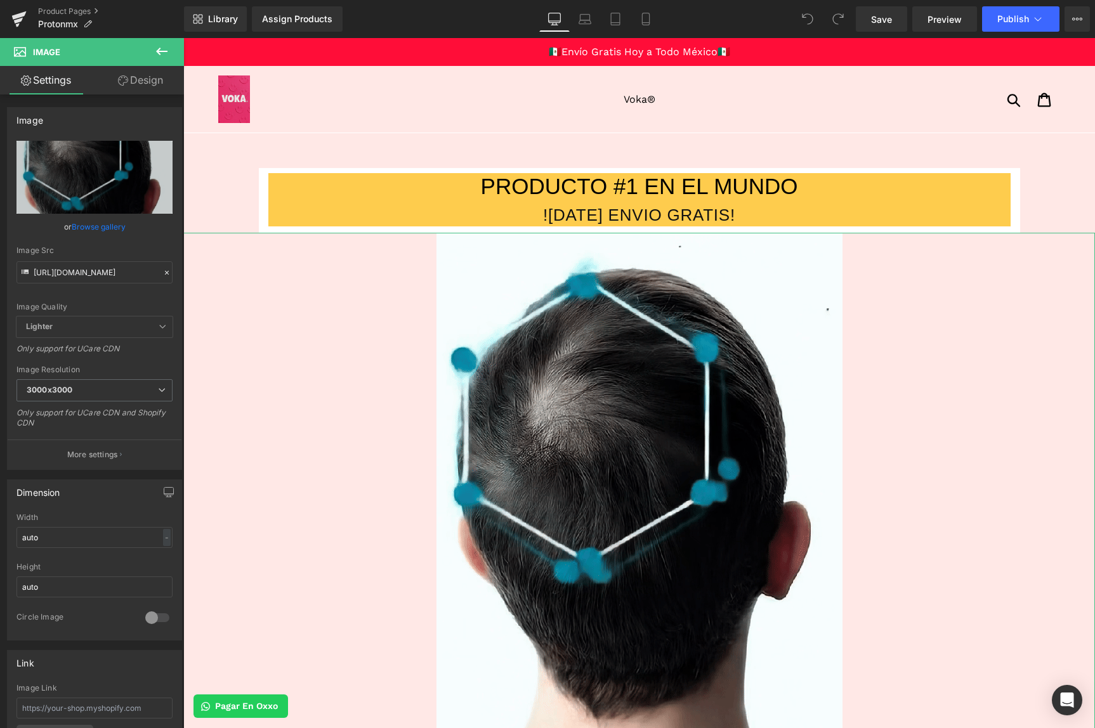
click at [157, 76] on link "Design" at bounding box center [141, 80] width 92 height 29
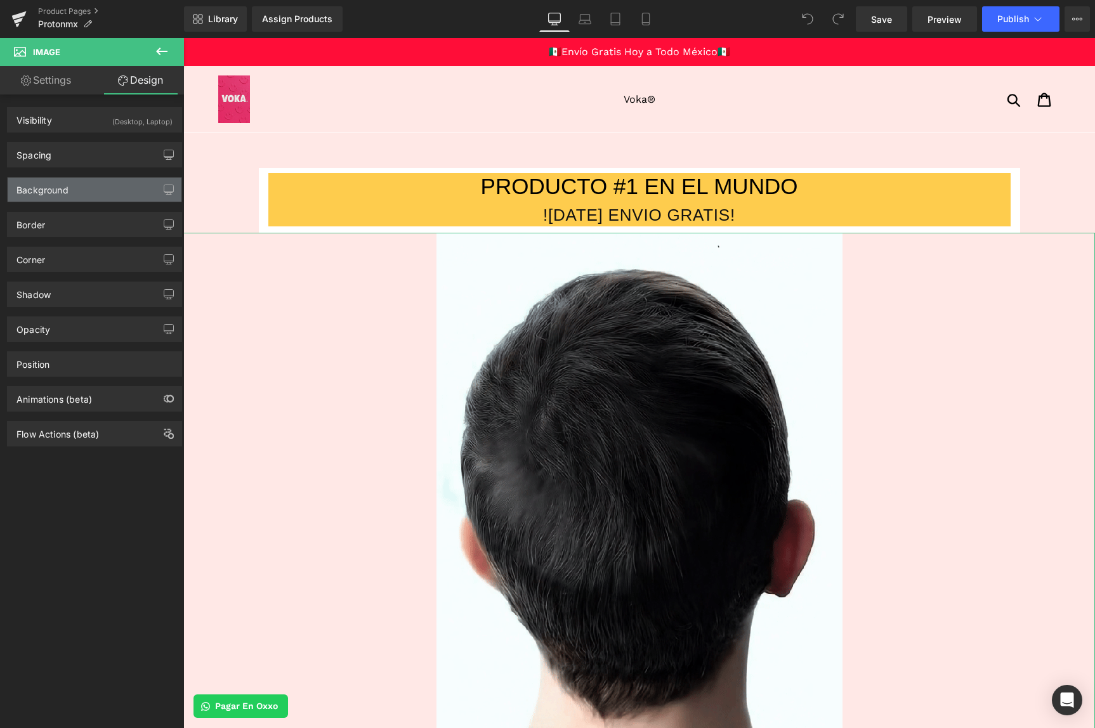
click at [83, 190] on div "Background" at bounding box center [95, 190] width 174 height 24
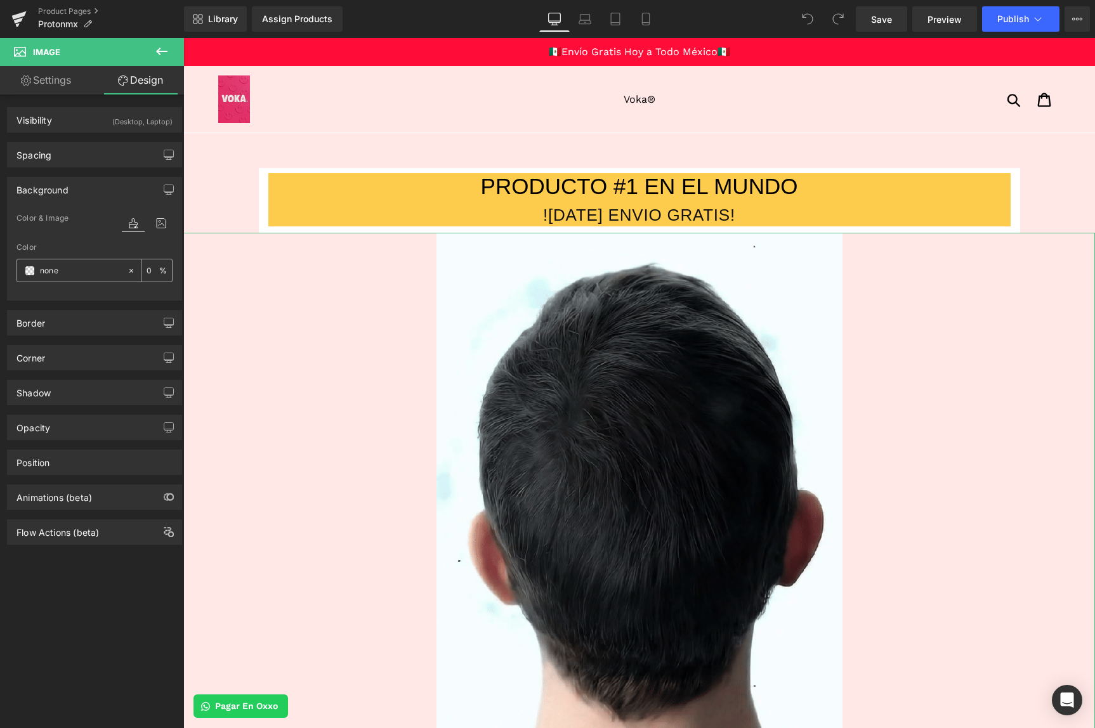
click at [34, 272] on span at bounding box center [30, 271] width 10 height 10
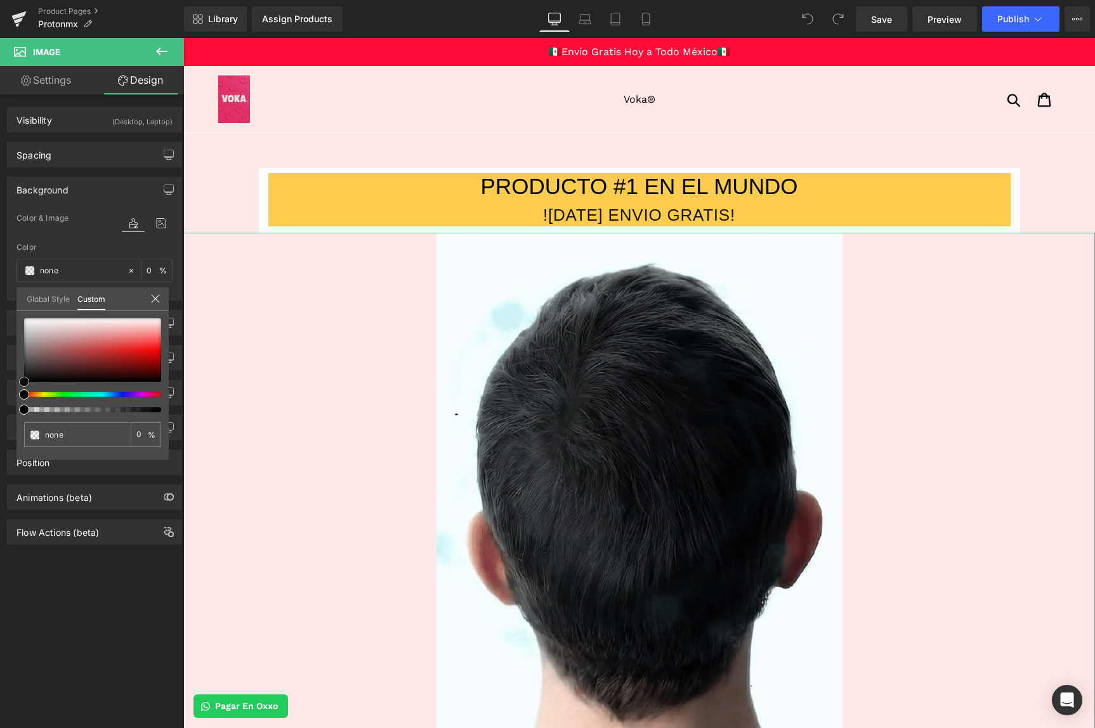
type input "#d62828"
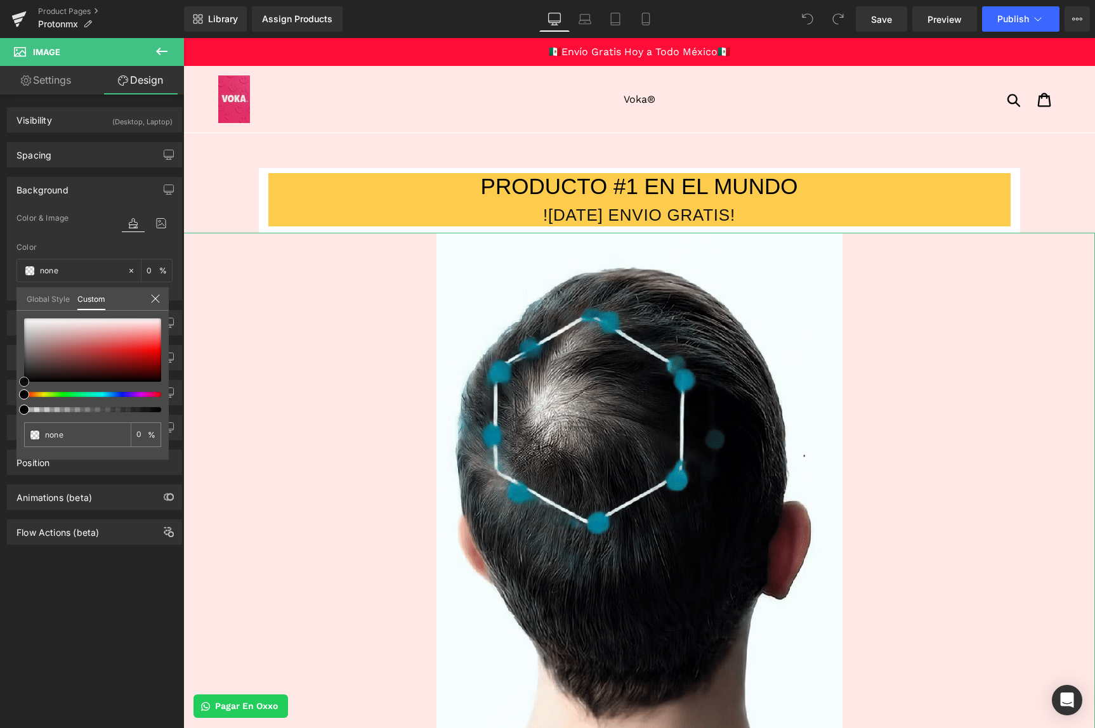
type input "100"
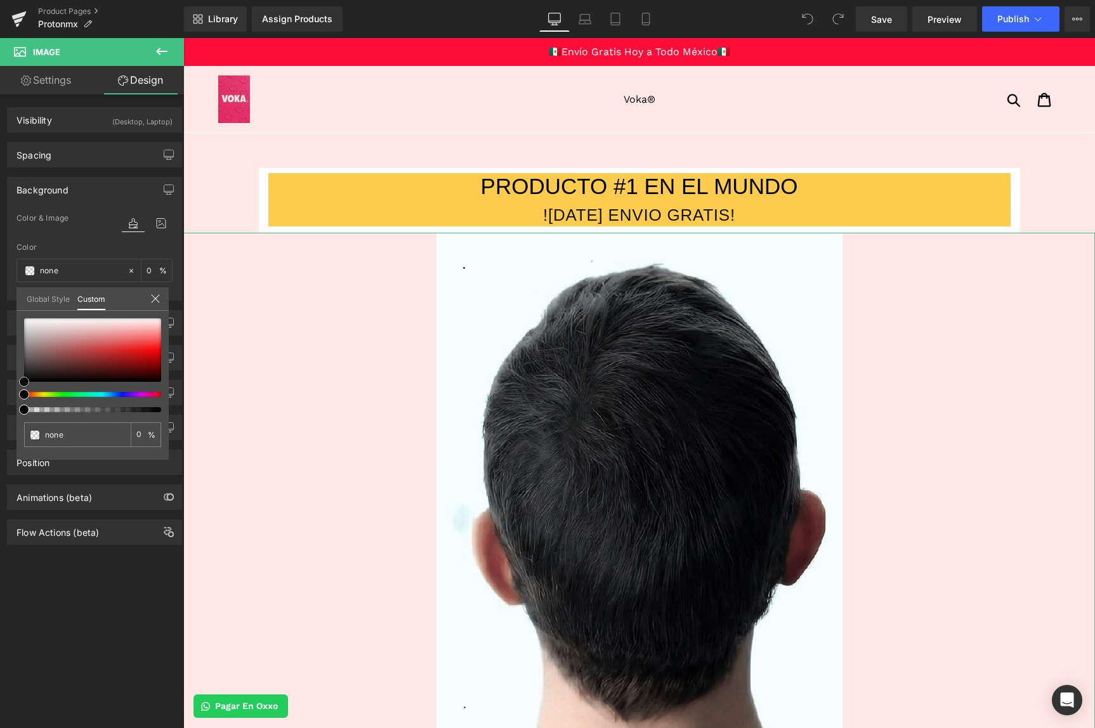
type input "#d62828"
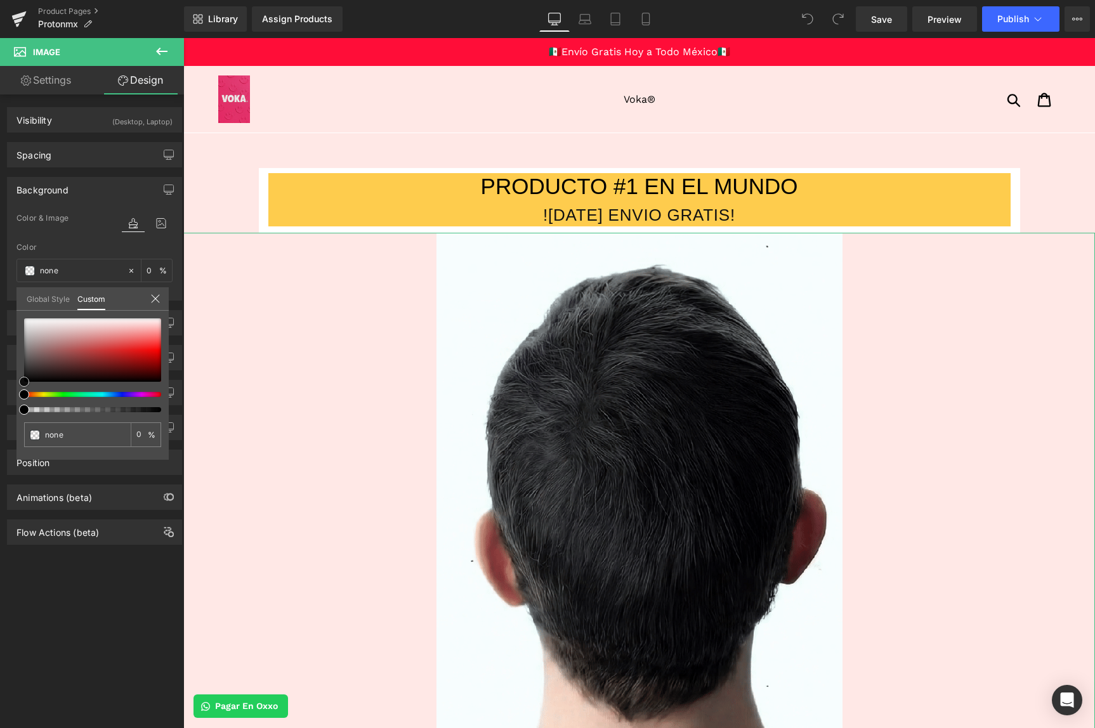
type input "100"
type input "#d42a2a"
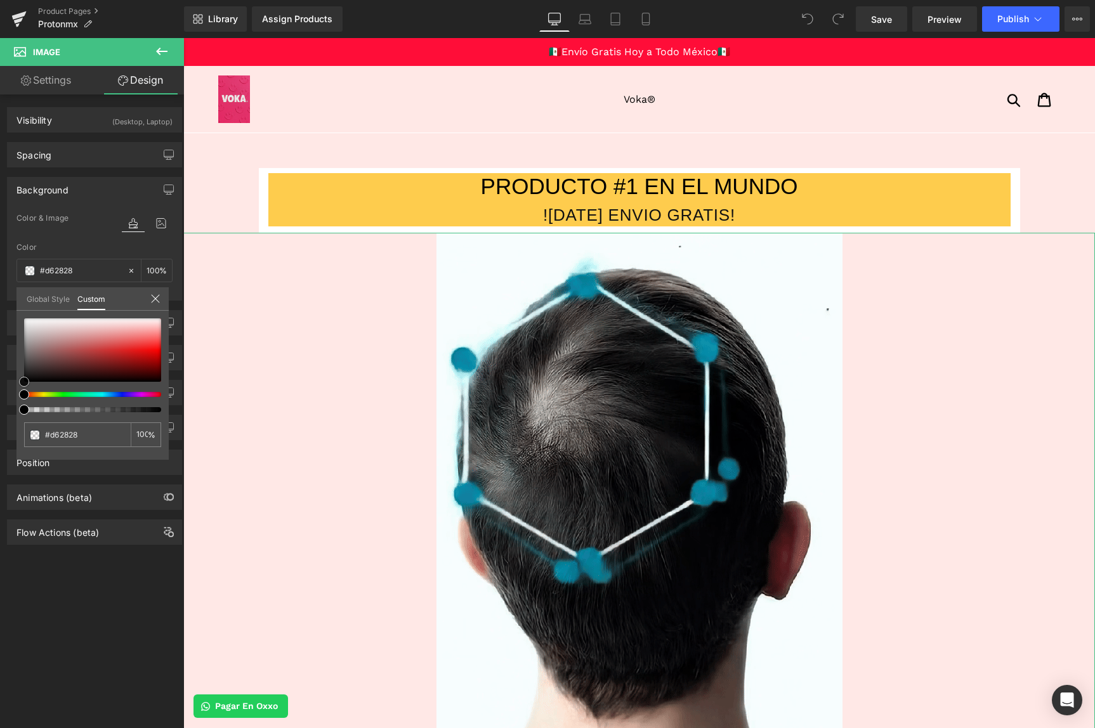
type input "#d42a2a"
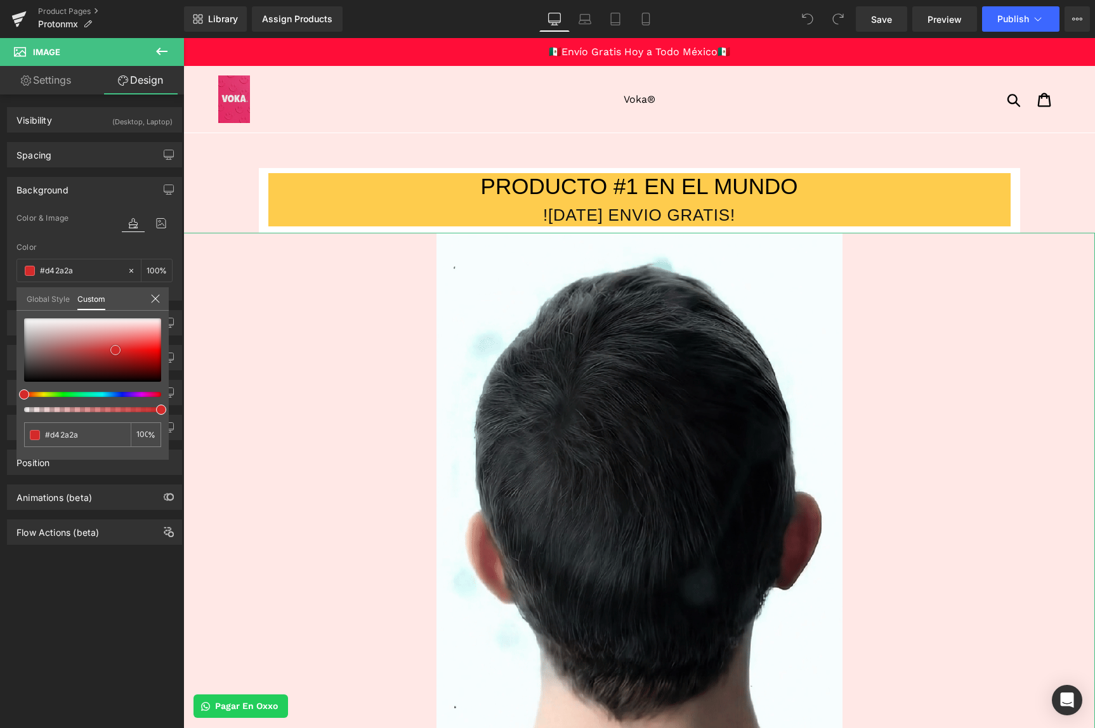
type input "#ba3030"
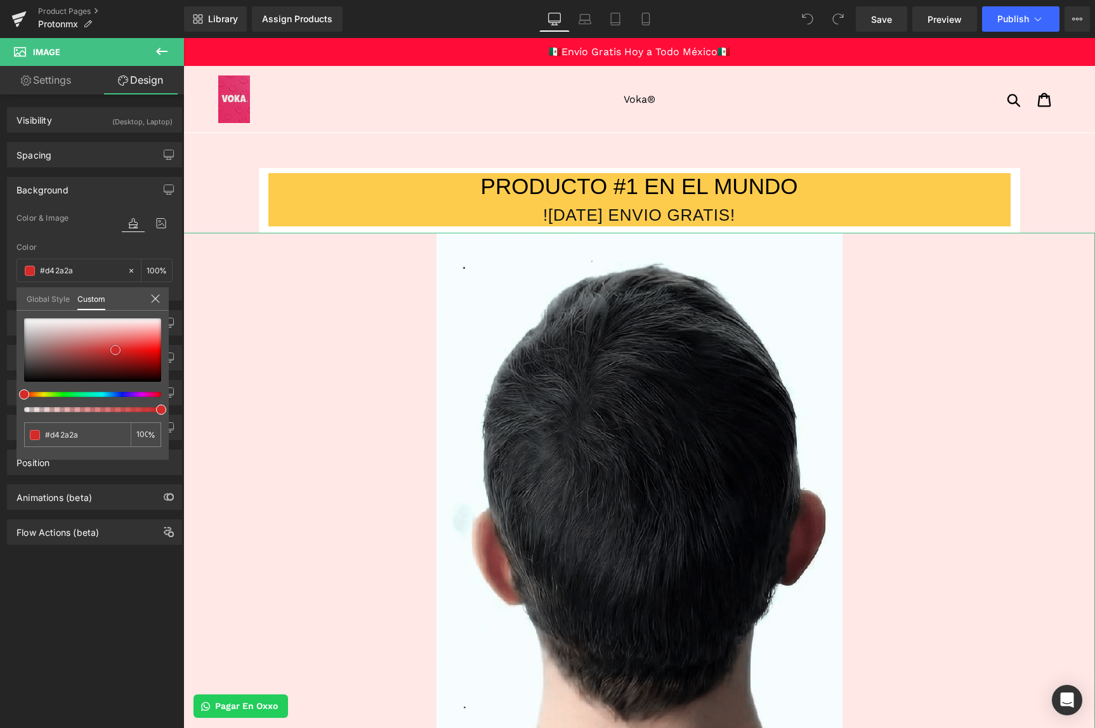
type input "#ba3030"
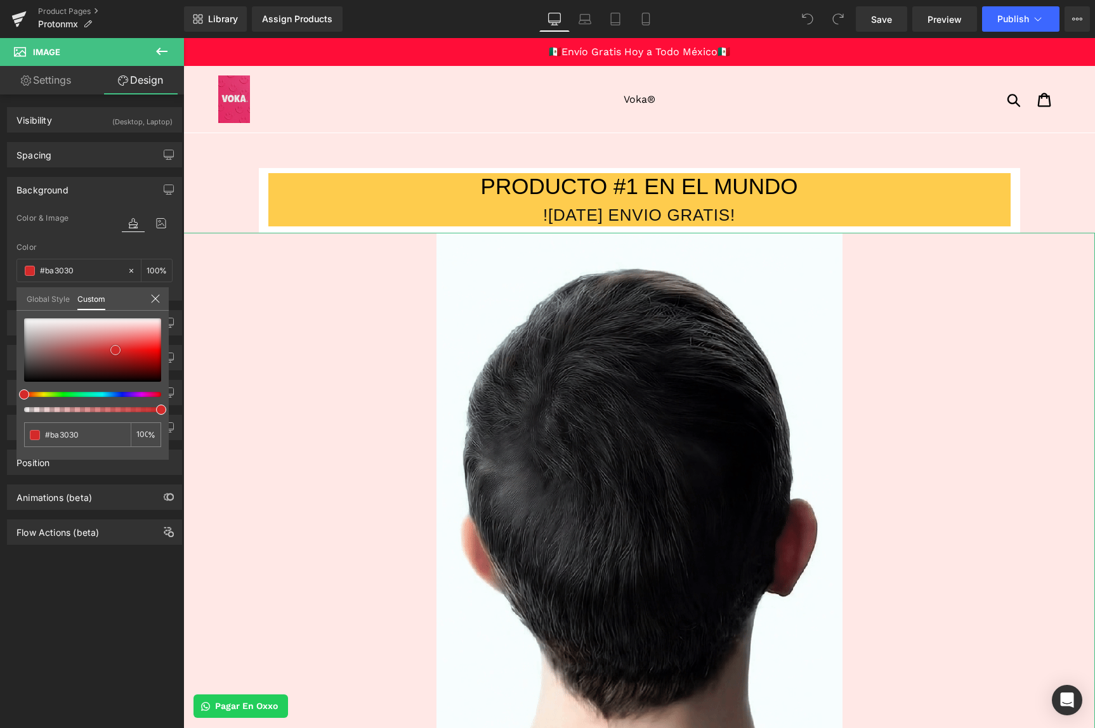
type input "#863535"
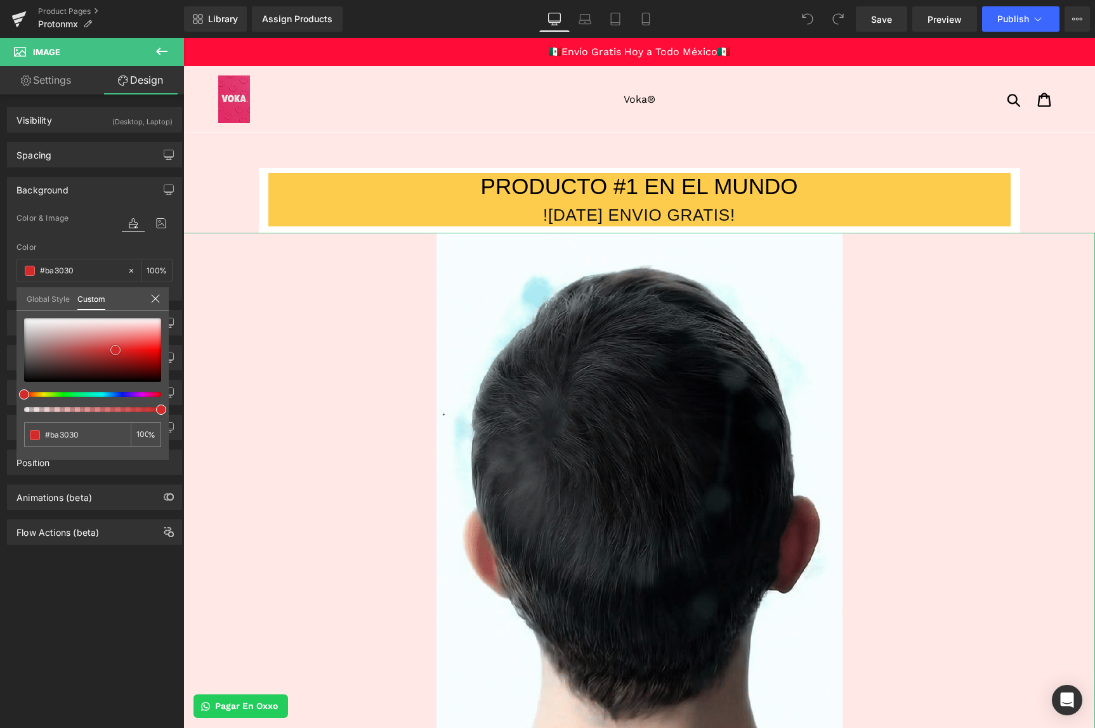
type input "#863535"
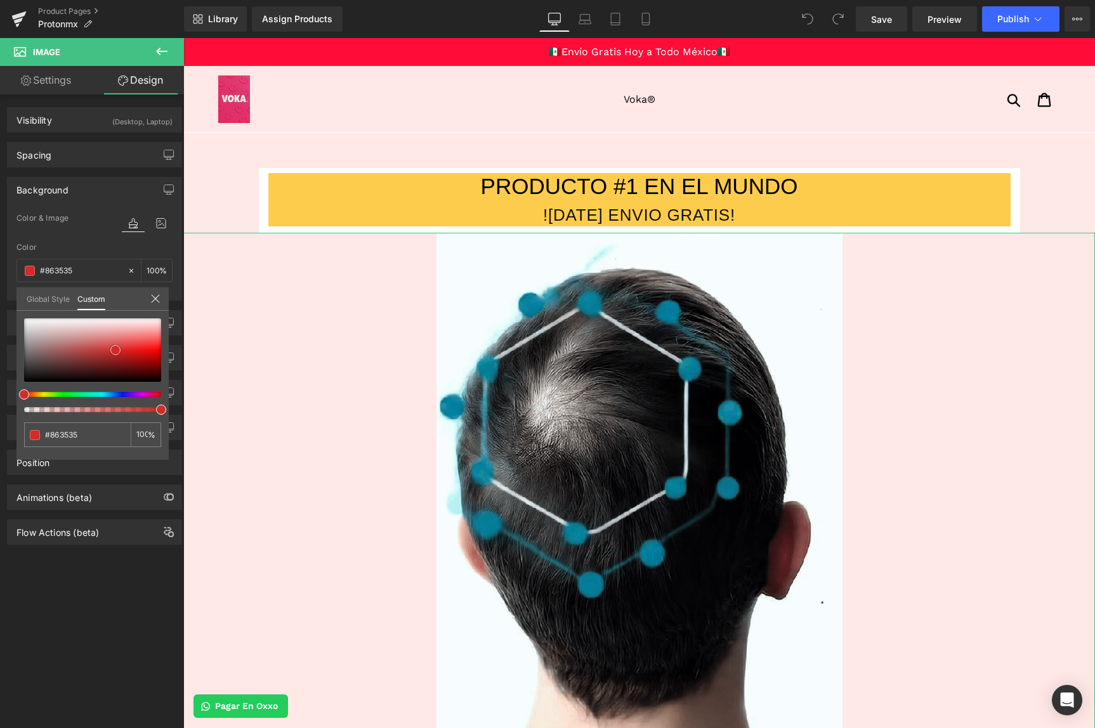
type input "#613737"
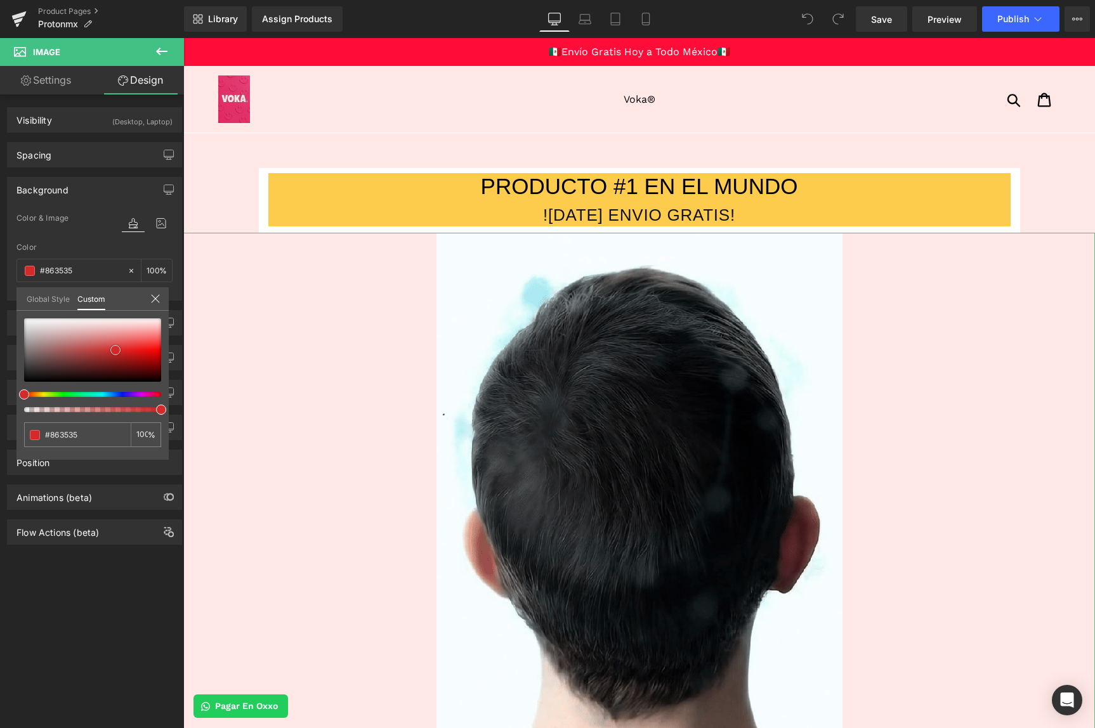
type input "#613737"
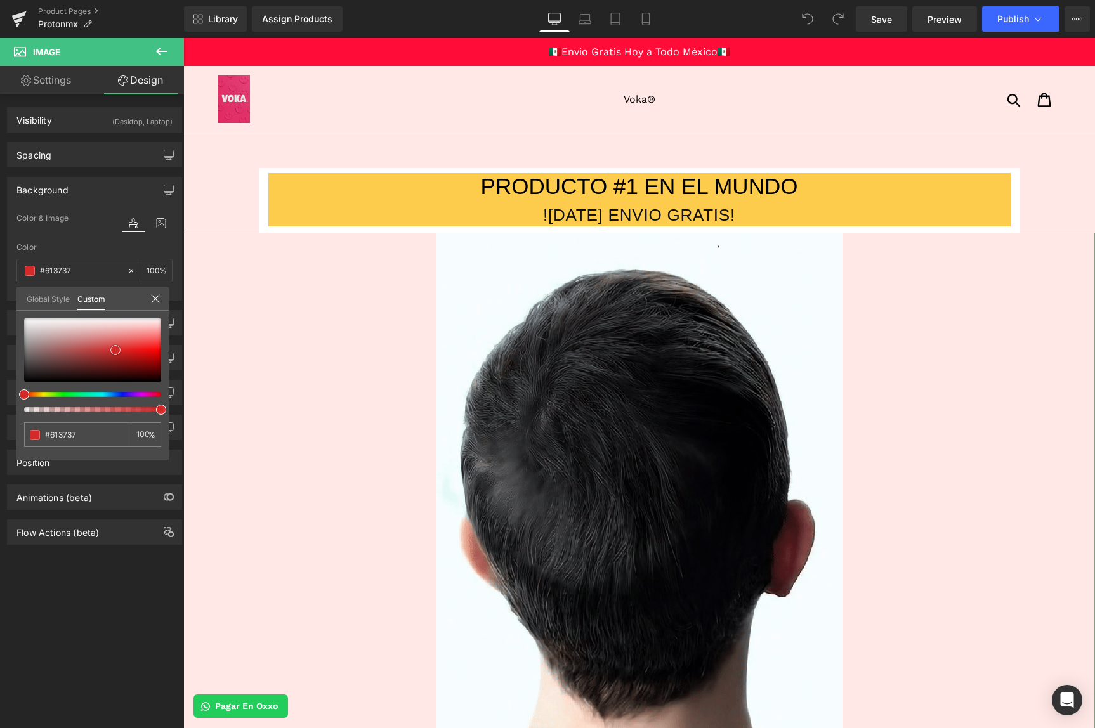
type input "#593a3a"
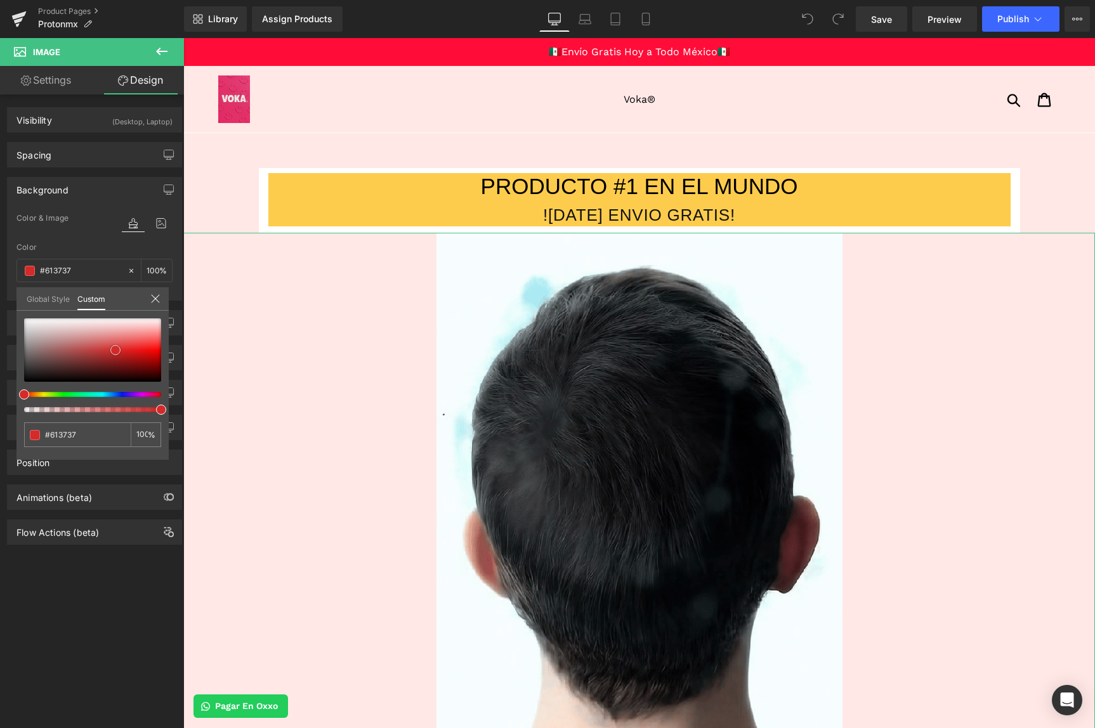
type input "#593a3a"
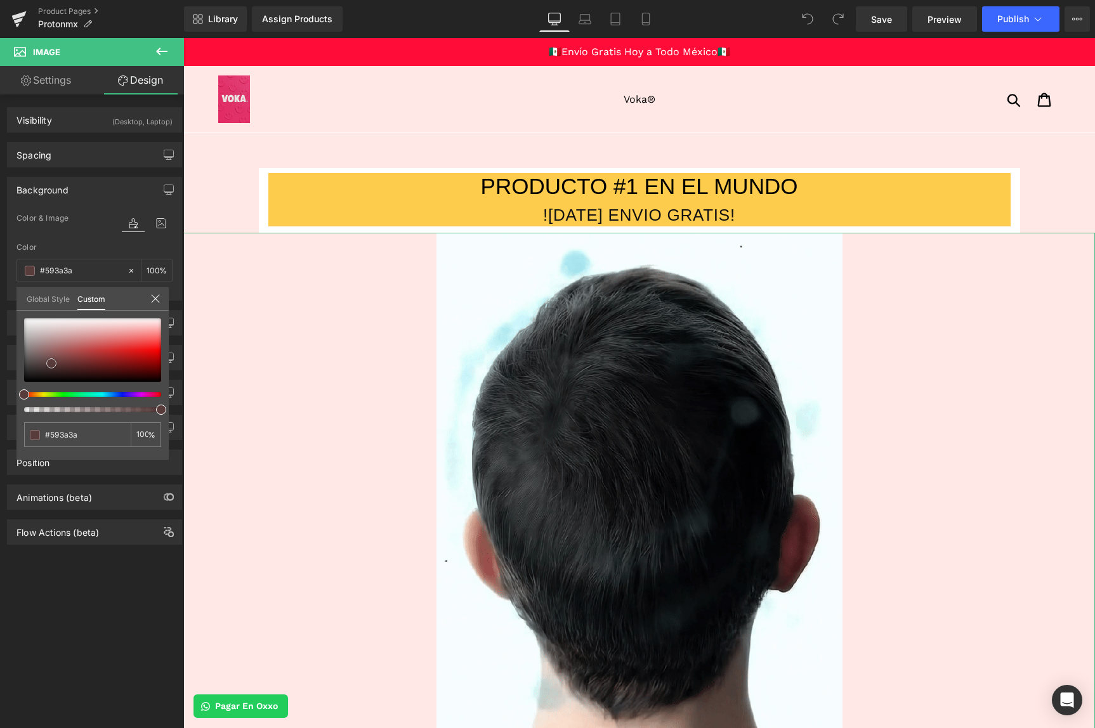
type input "#583b3b"
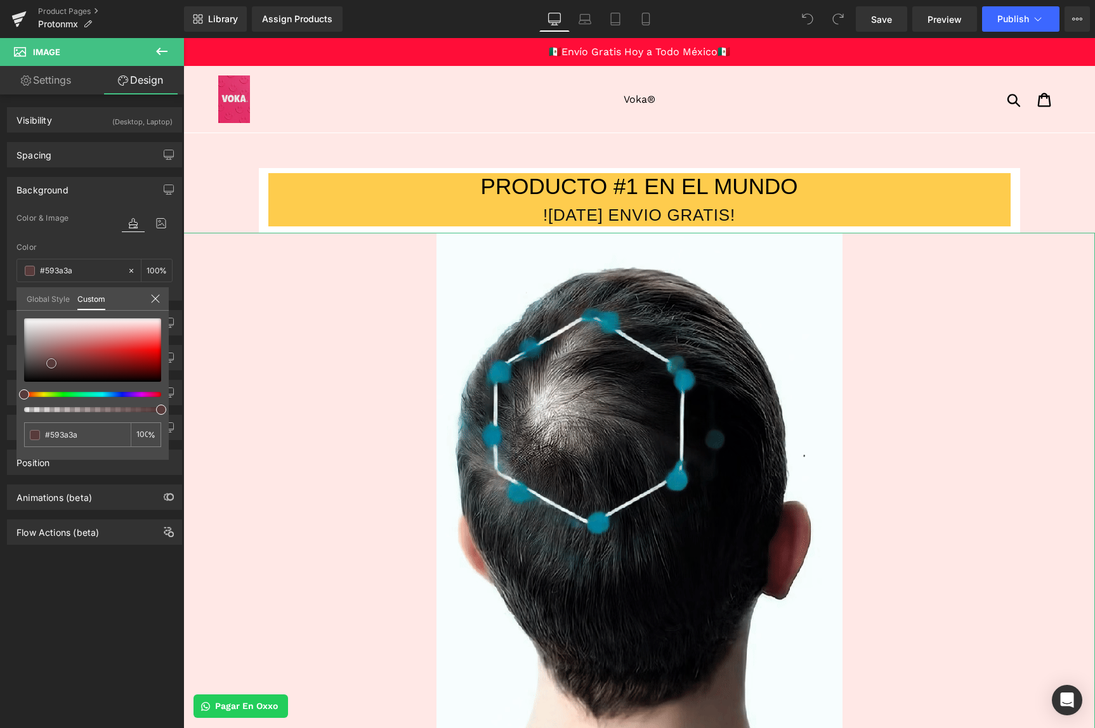
type input "#583b3b"
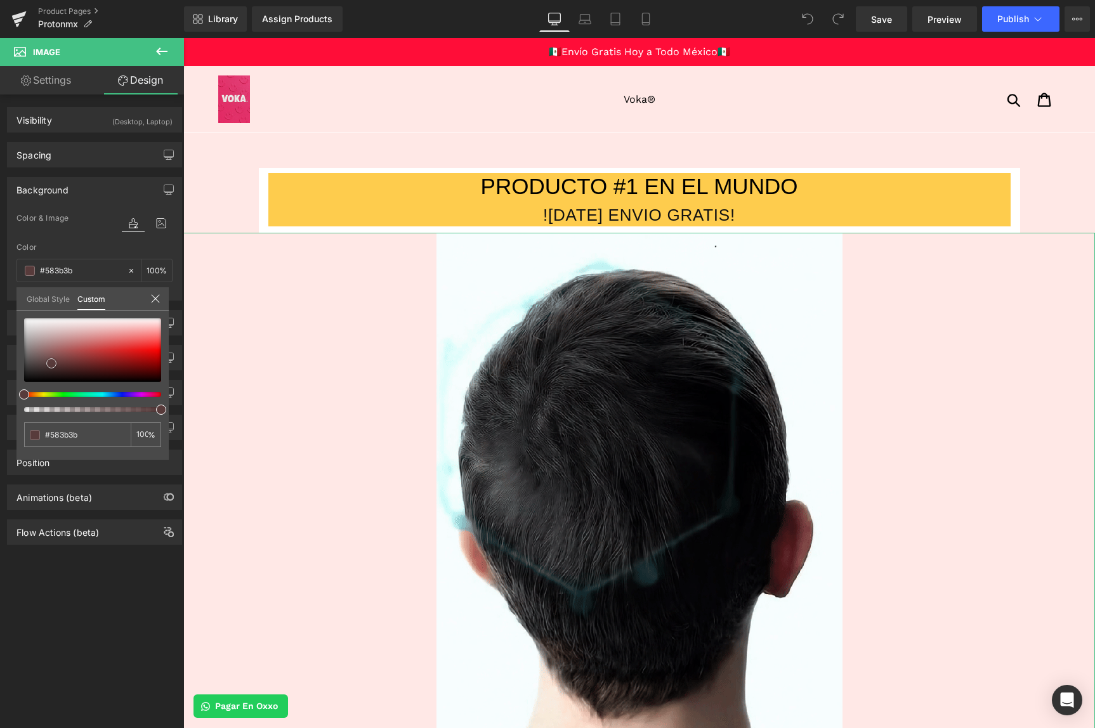
type input "#5f3e3e"
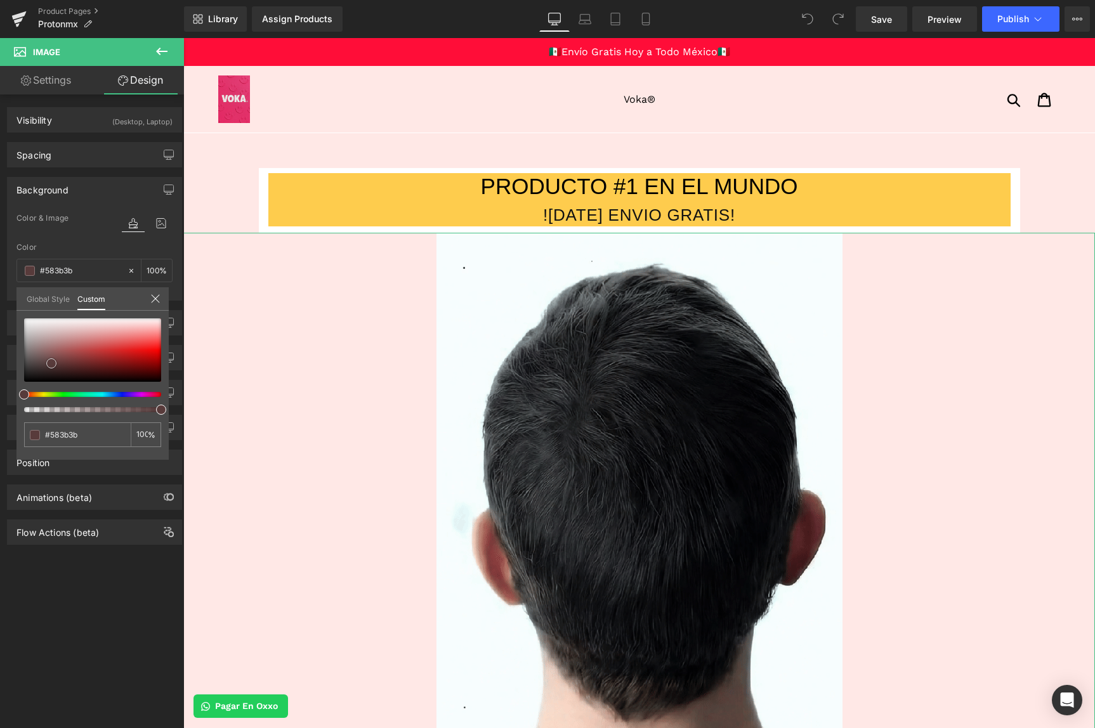
type input "#5f3e3e"
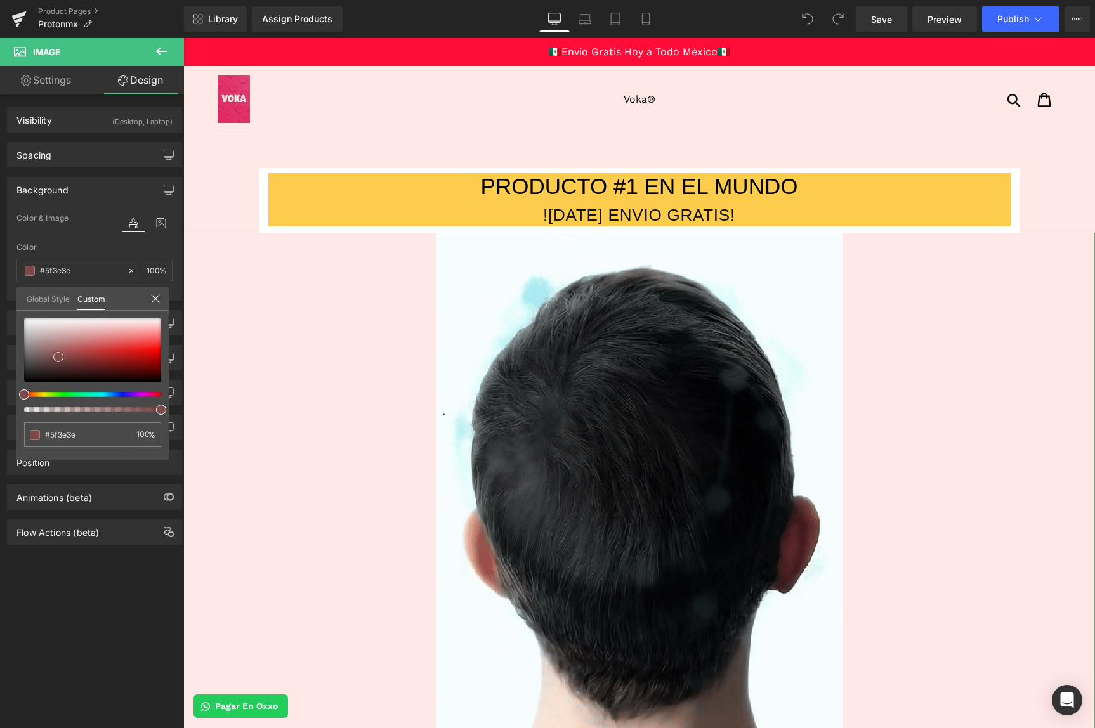
type input "#7c4a4a"
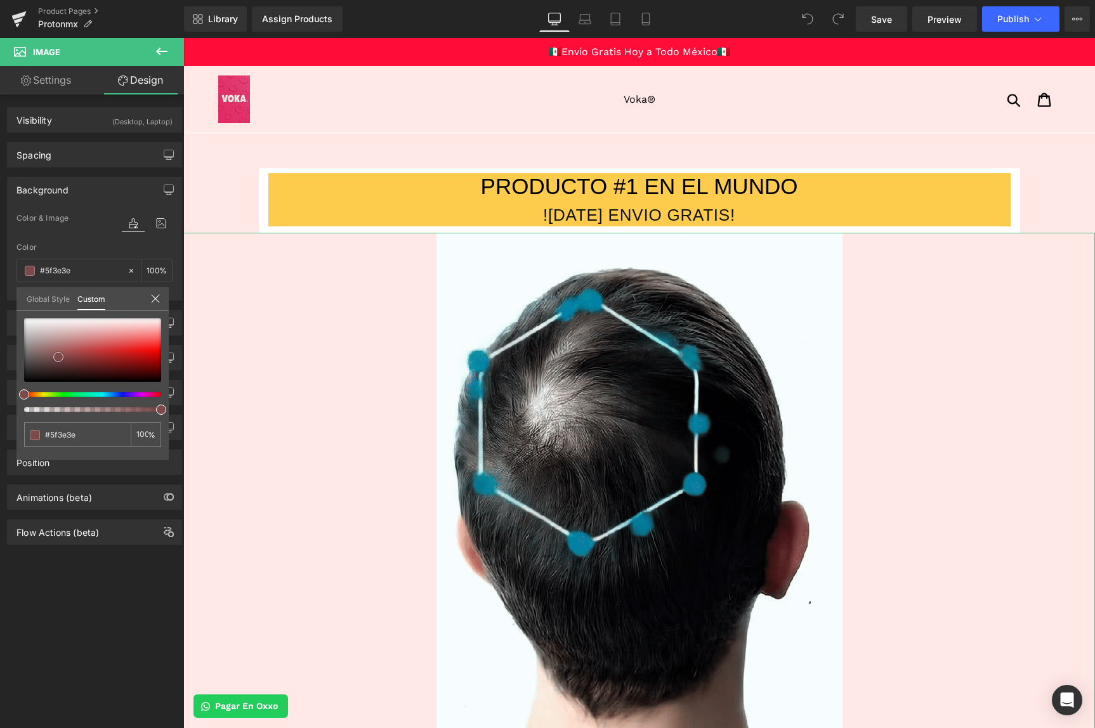
type input "#7c4a4a"
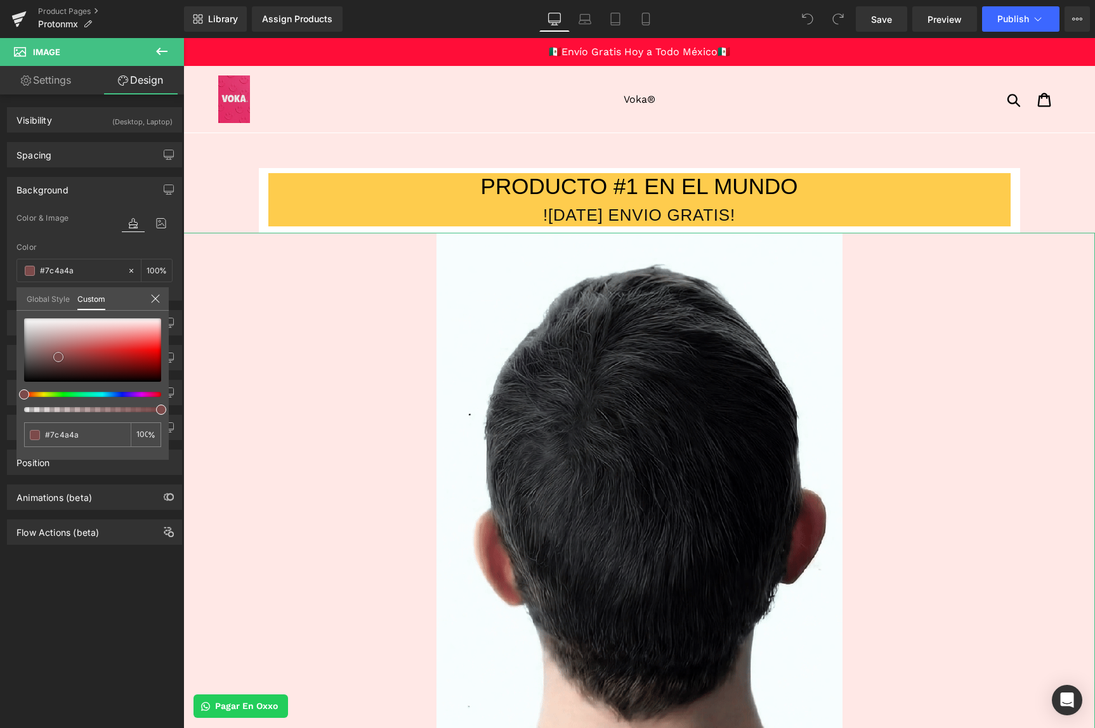
type input "#ac5252"
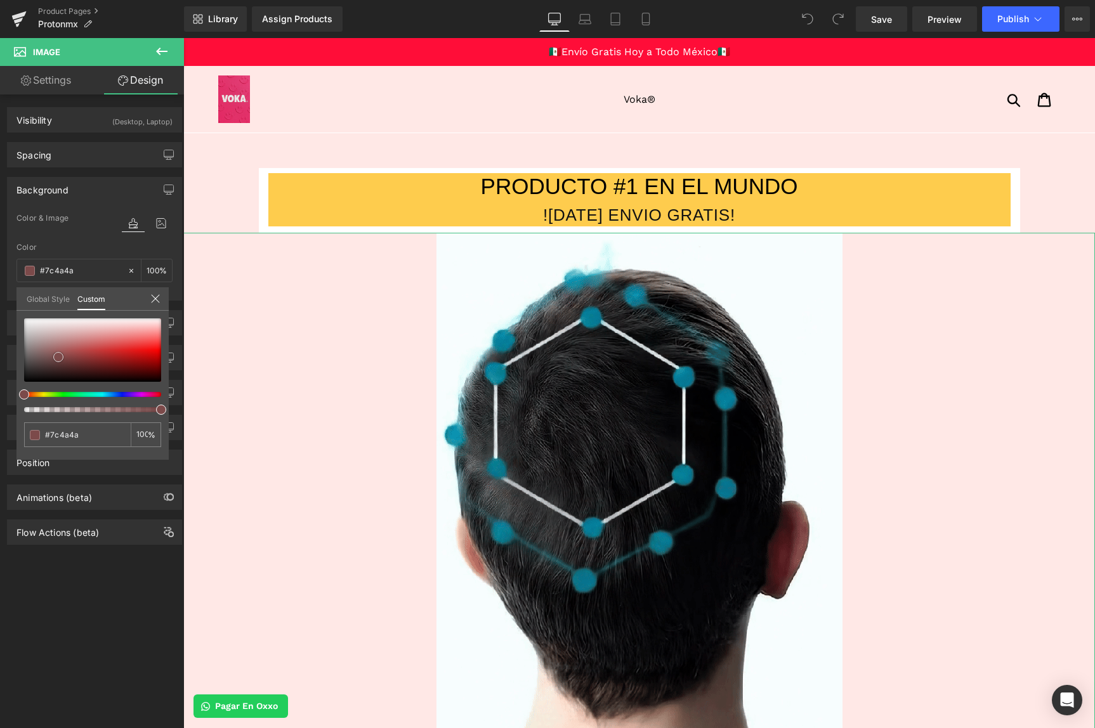
type input "#ac5252"
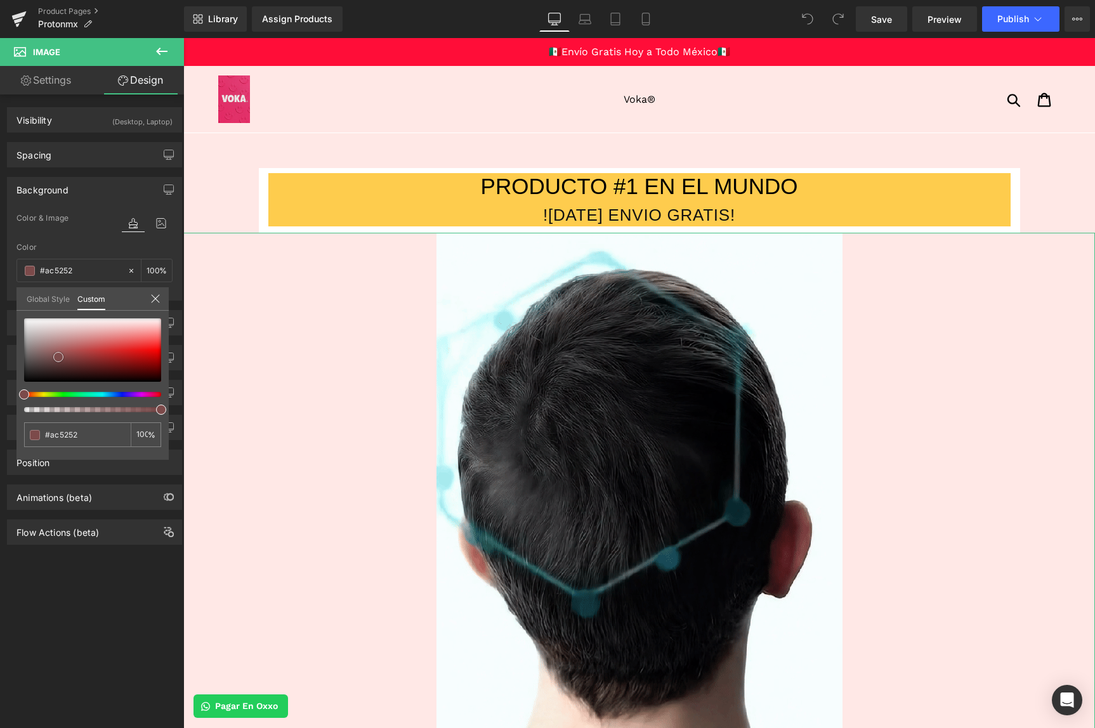
type input "#ca6767"
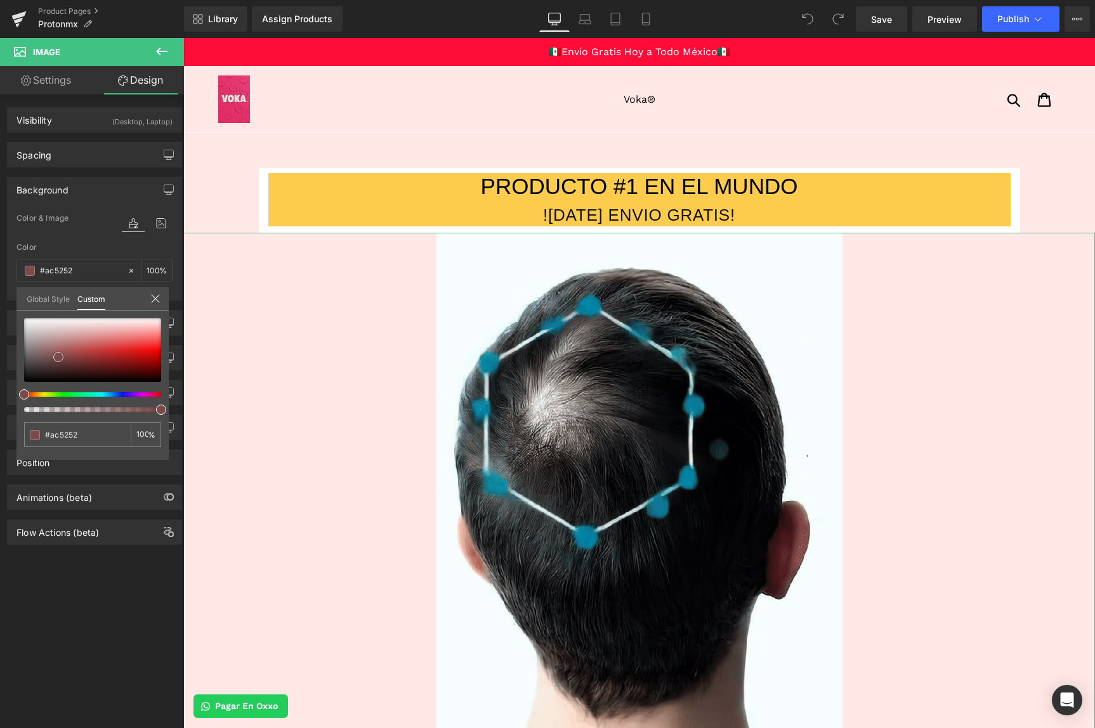
type input "#ca6767"
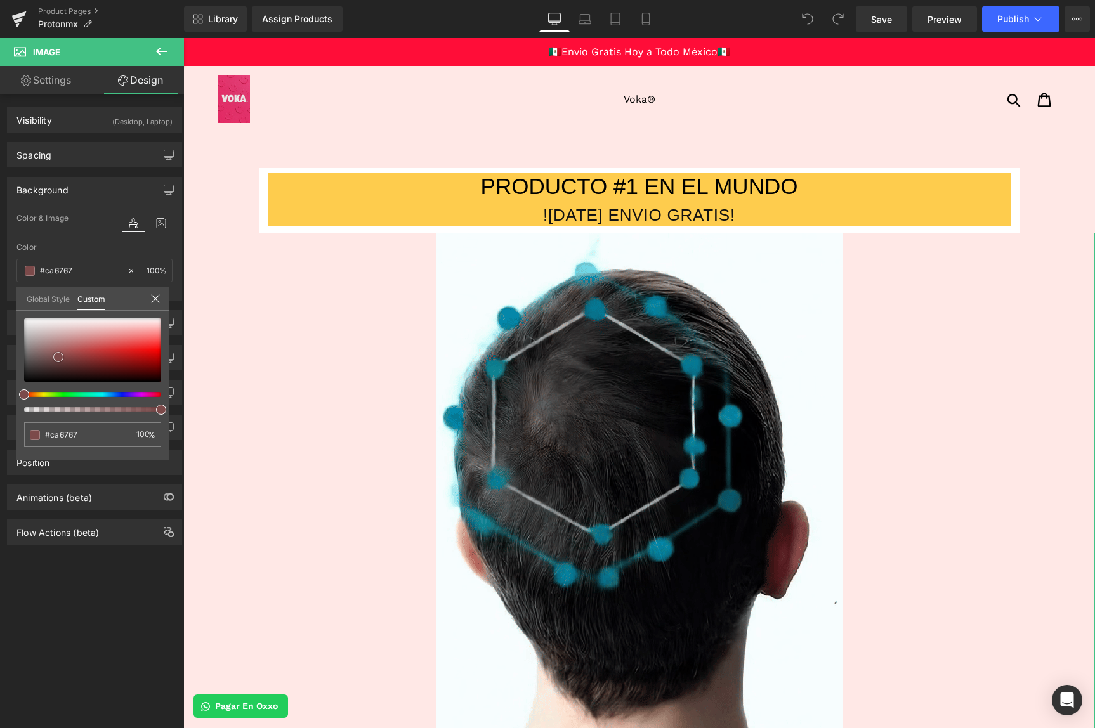
type input "#e47070"
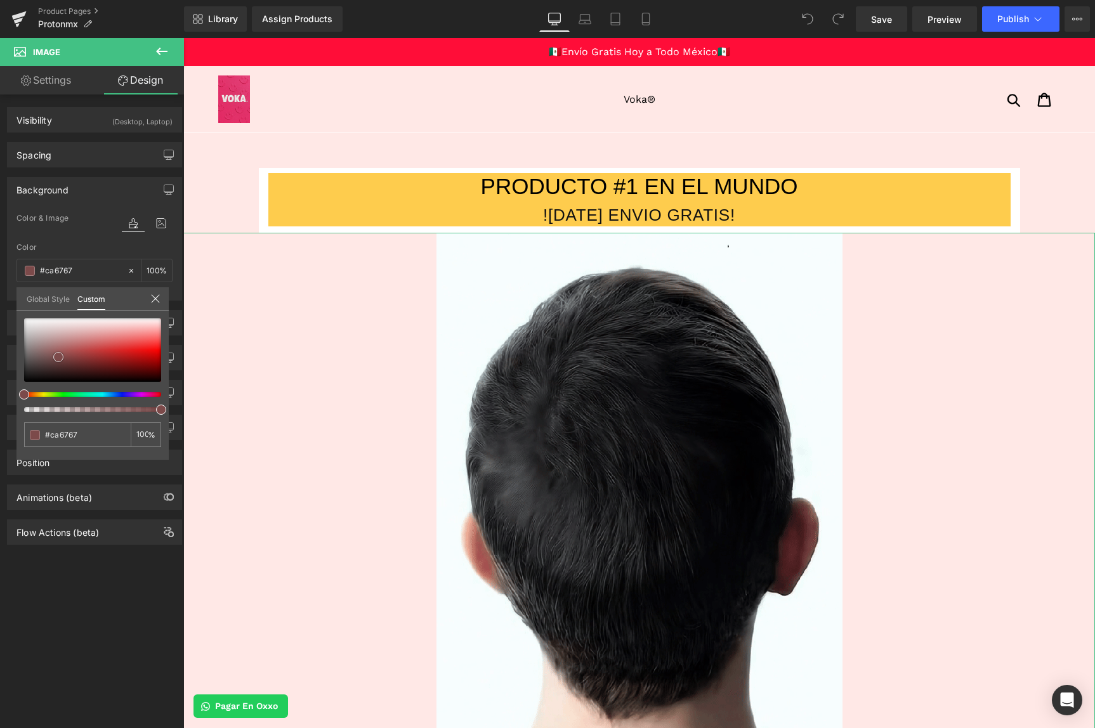
type input "#e47070"
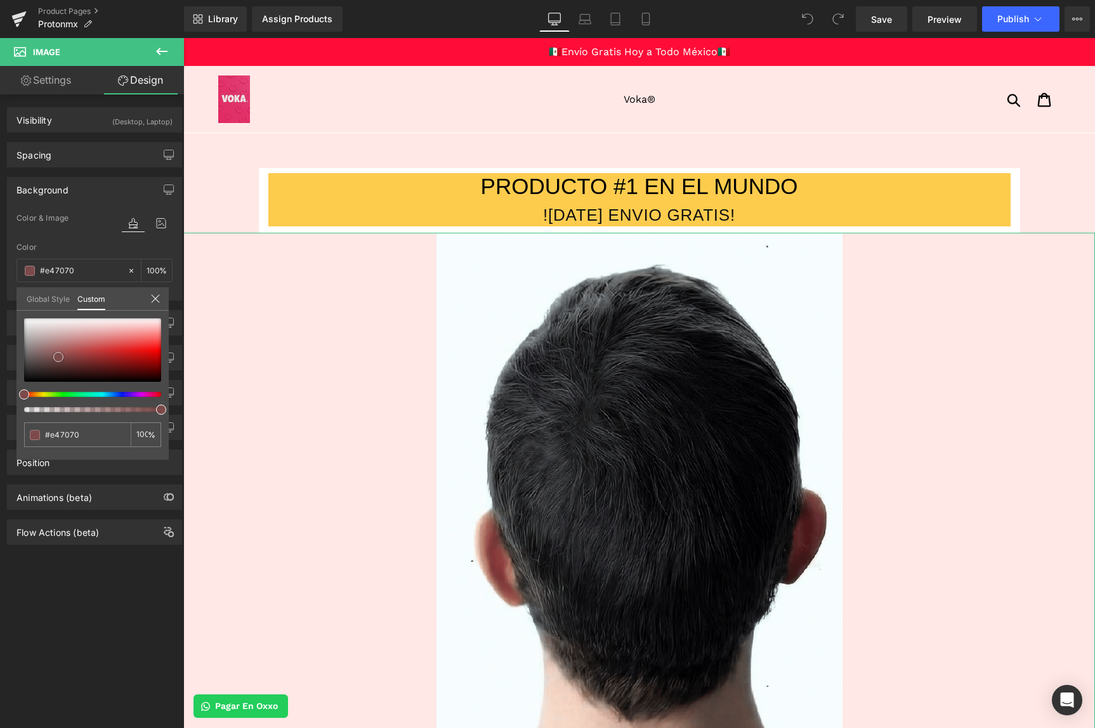
type input "#f66464"
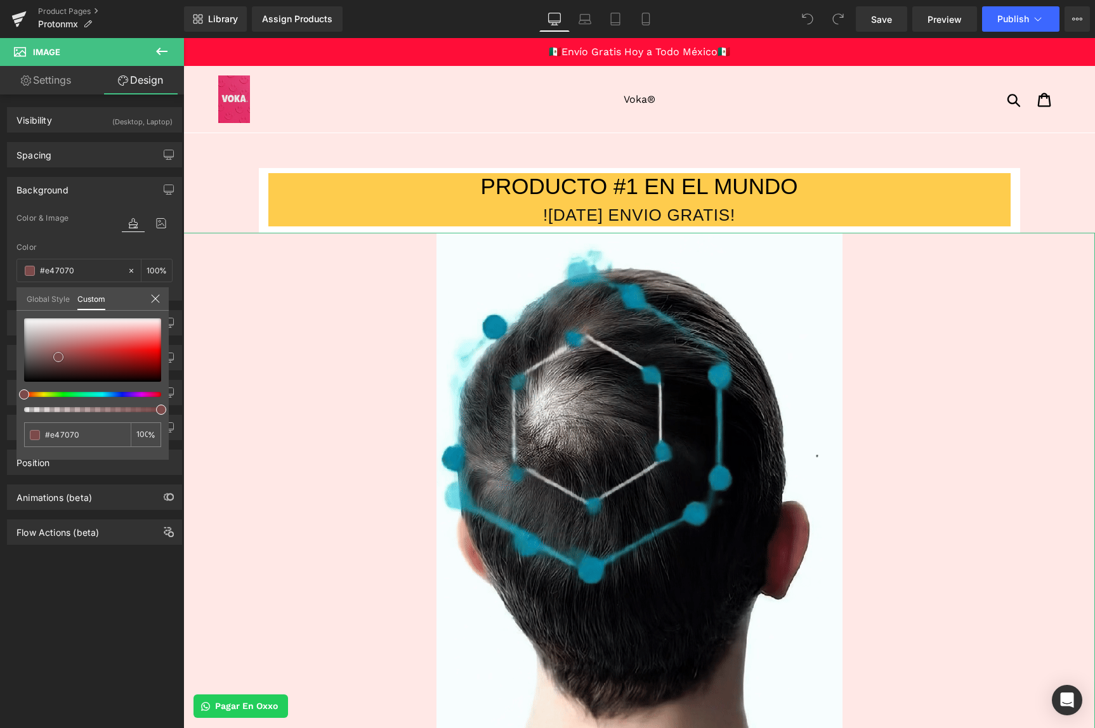
type input "#f66464"
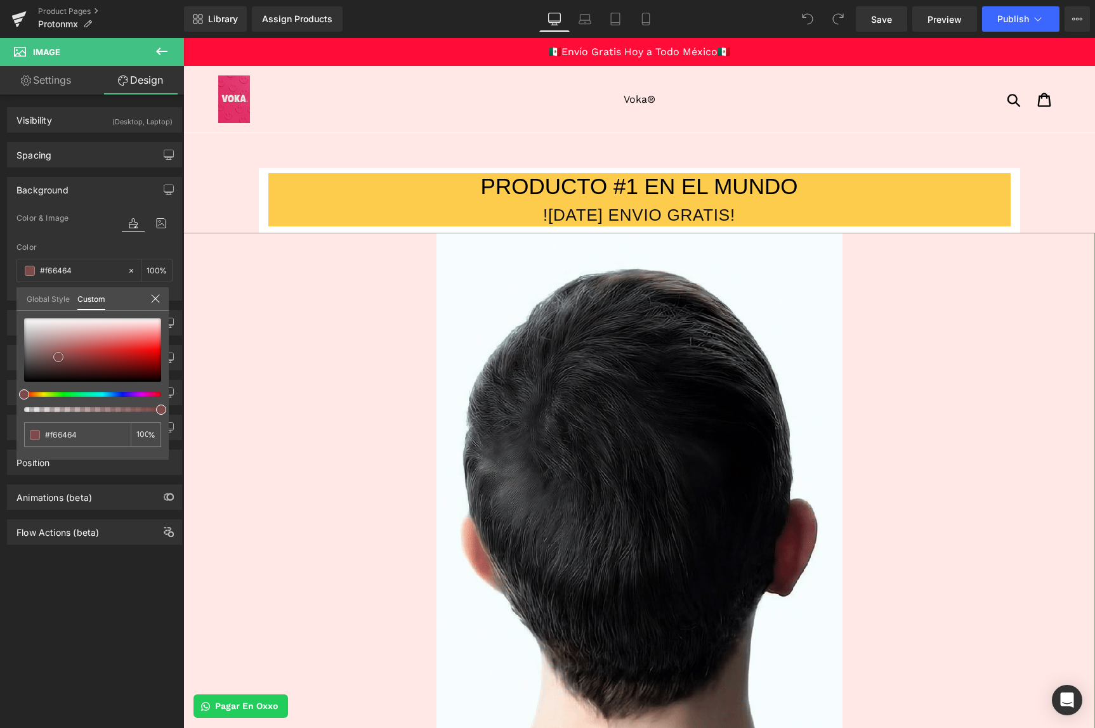
type input "#ff5b5b"
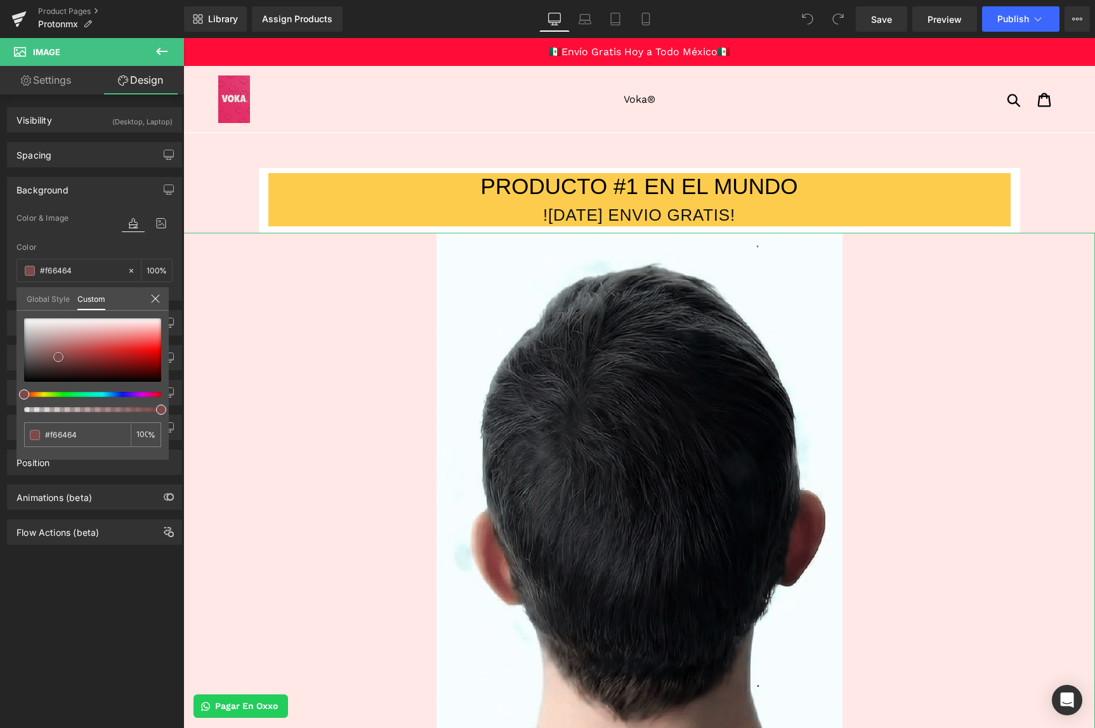
type input "#ff5b5b"
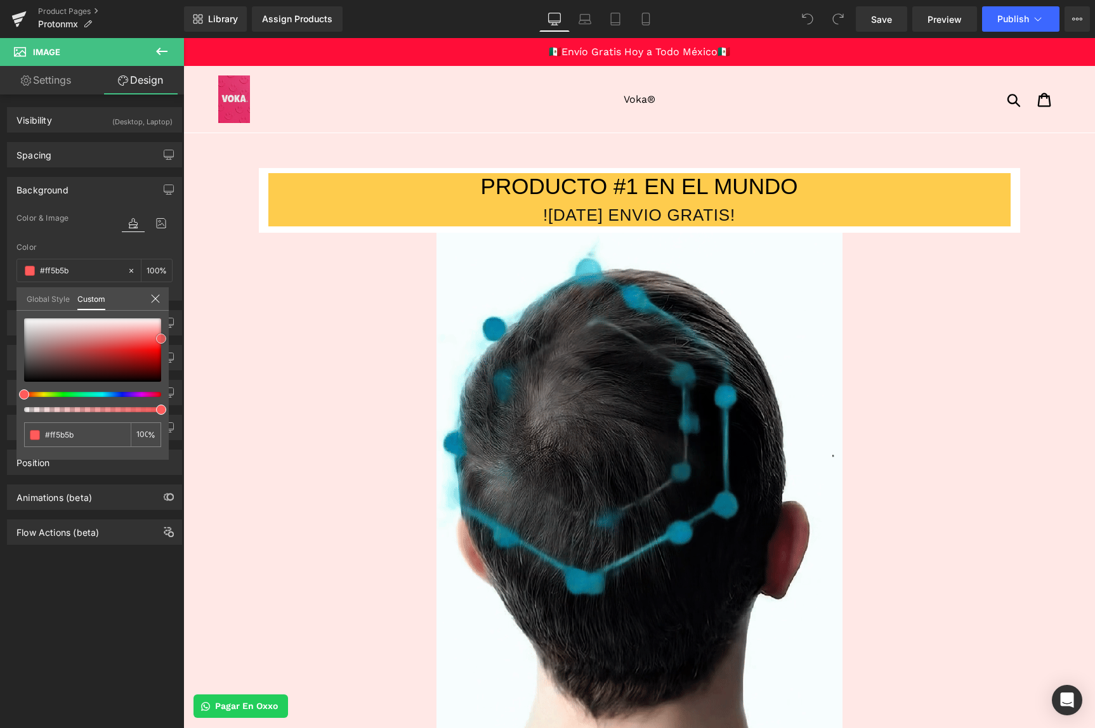
drag, startPoint x: 300, startPoint y: 388, endPoint x: 185, endPoint y: 339, distance: 125.7
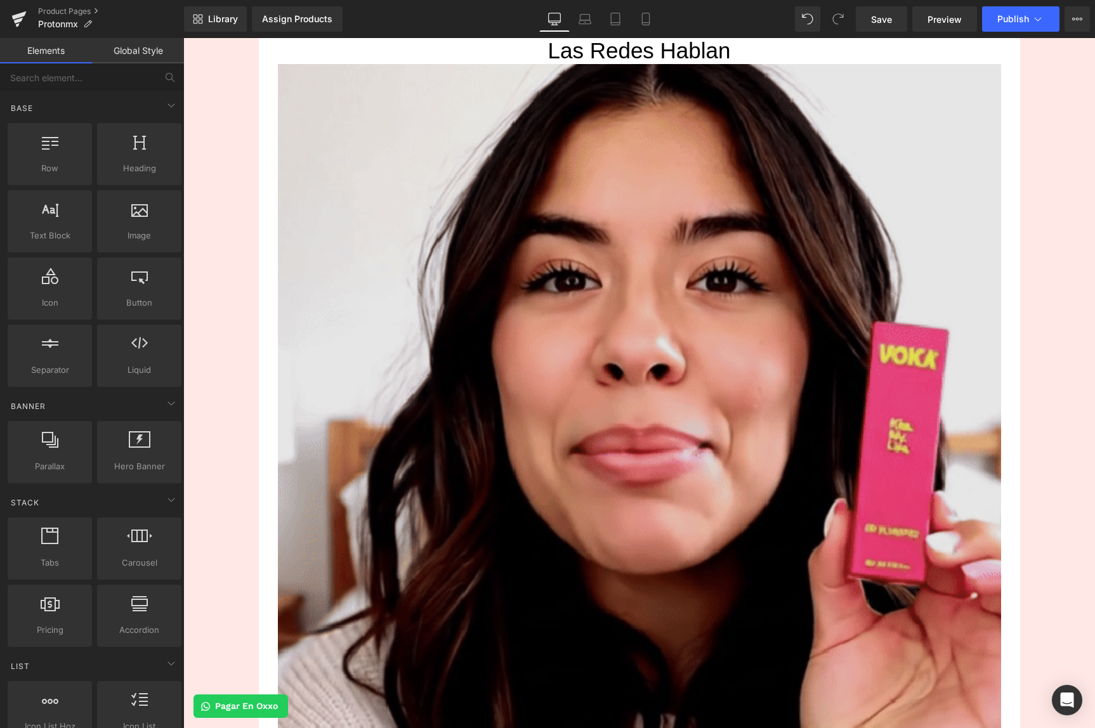
scroll to position [3812, 0]
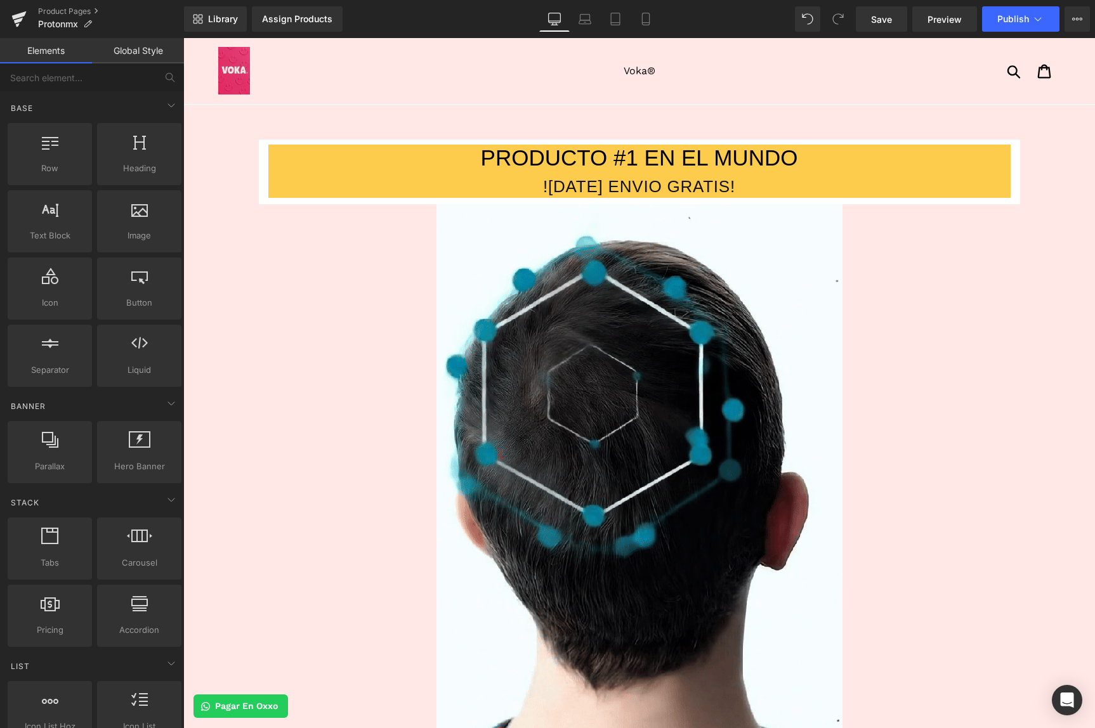
scroll to position [0, 0]
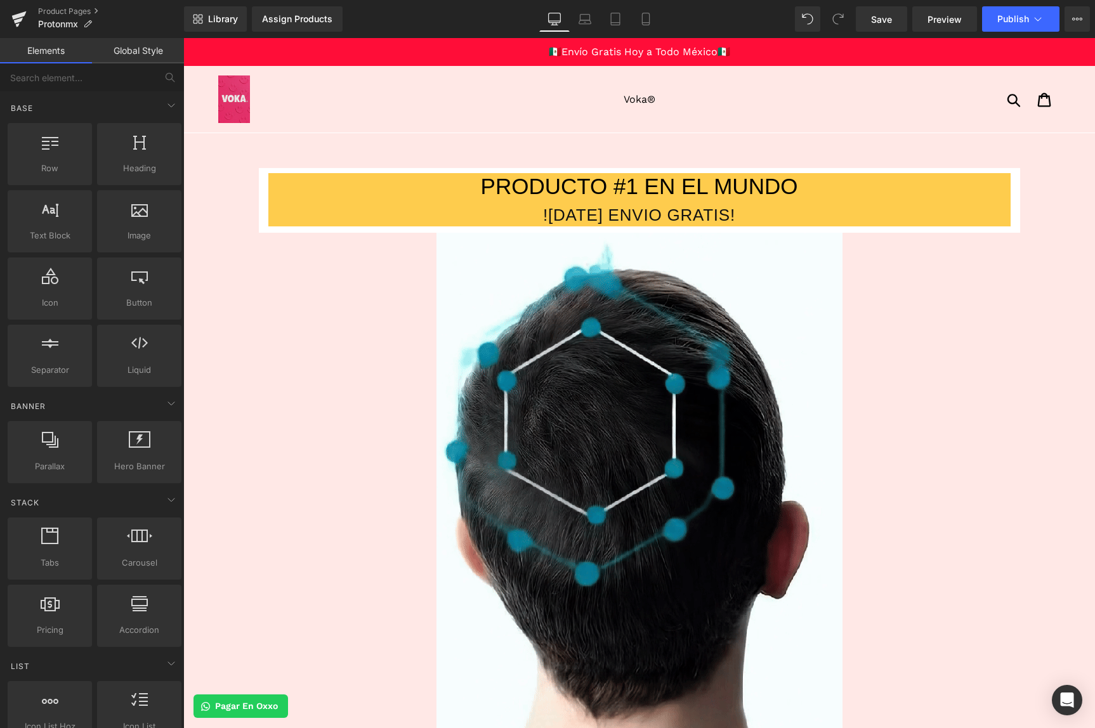
click at [482, 106] on ul "Voka®" at bounding box center [639, 99] width 421 height 19
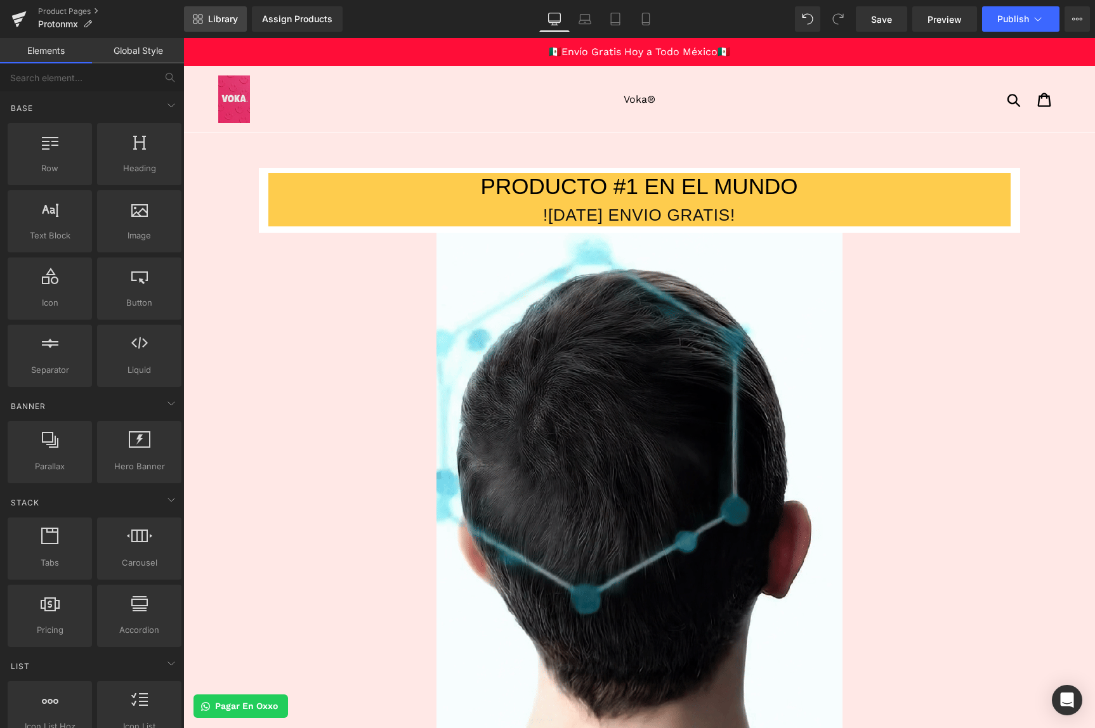
click at [227, 28] on link "Library" at bounding box center [215, 18] width 63 height 25
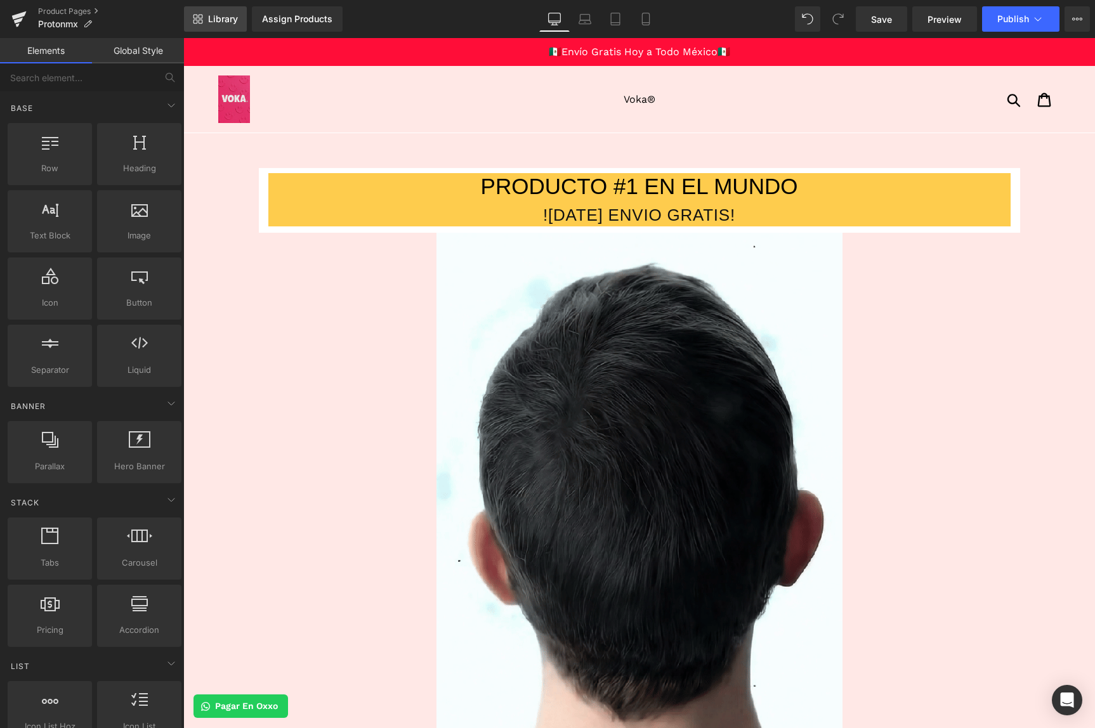
click at [227, 24] on span "Library" at bounding box center [223, 18] width 30 height 11
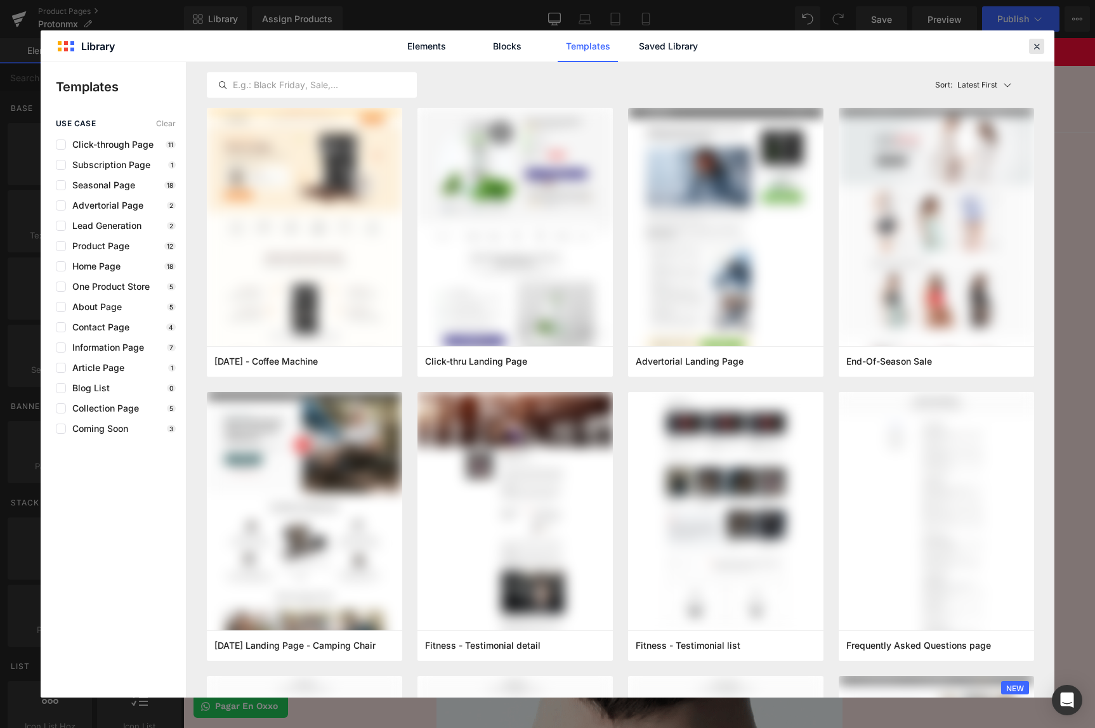
click at [0, 0] on icon at bounding box center [0, 0] width 0 height 0
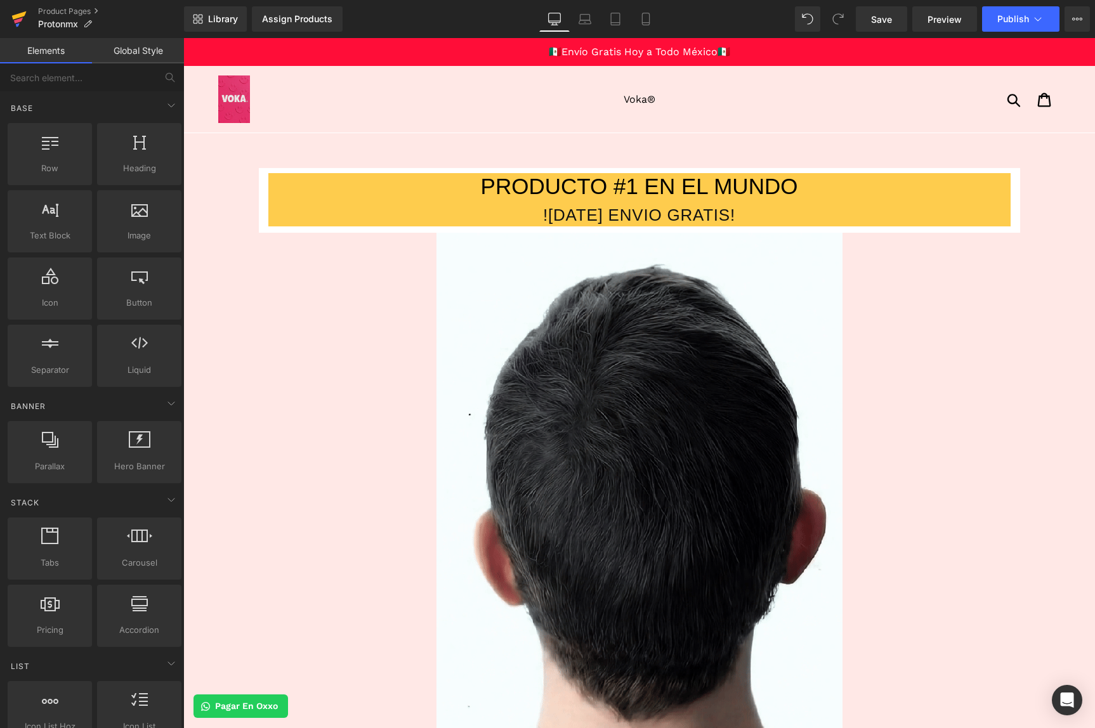
click at [18, 11] on icon at bounding box center [18, 19] width 15 height 32
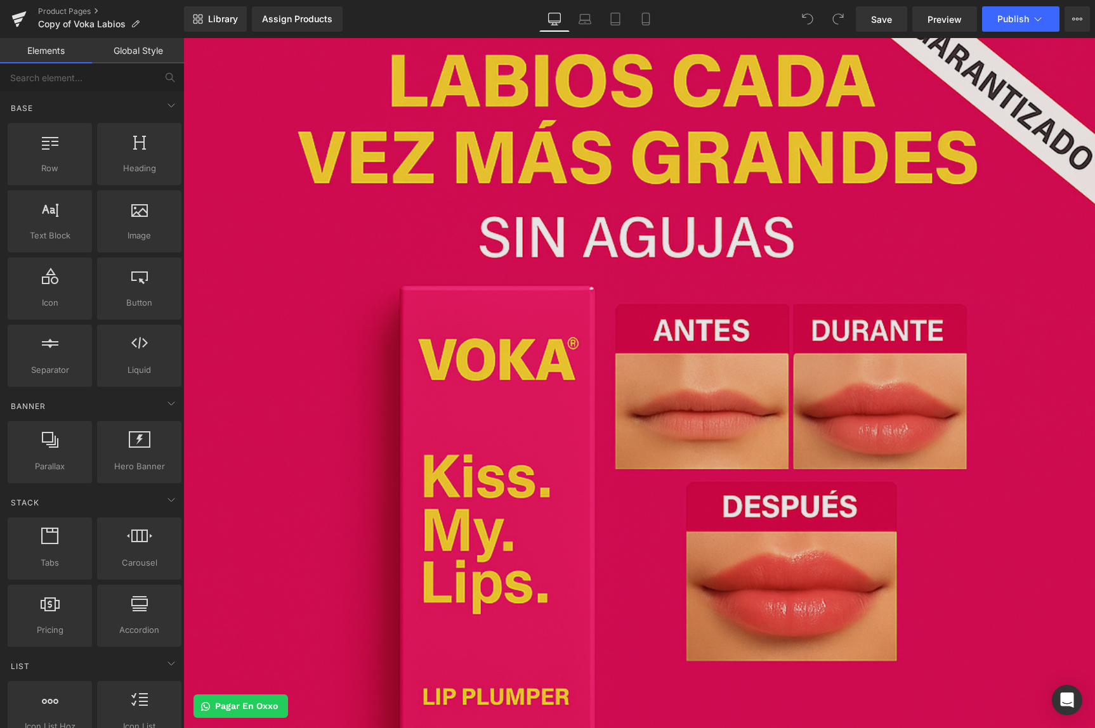
scroll to position [363, 0]
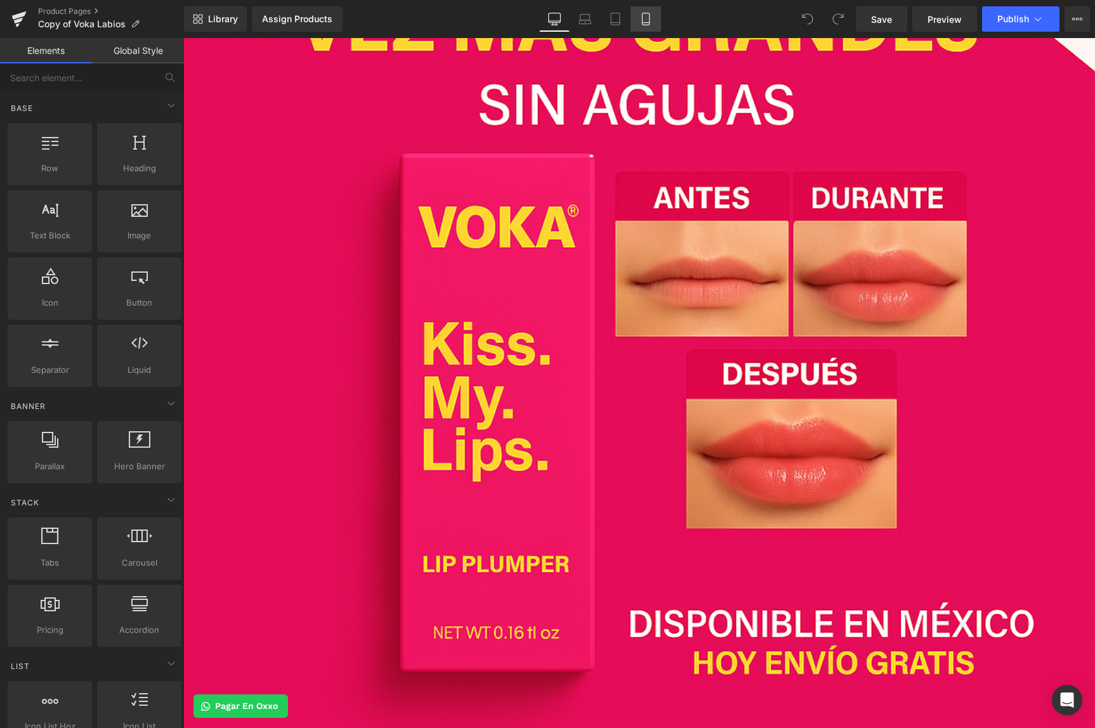
click at [645, 19] on icon at bounding box center [646, 19] width 13 height 13
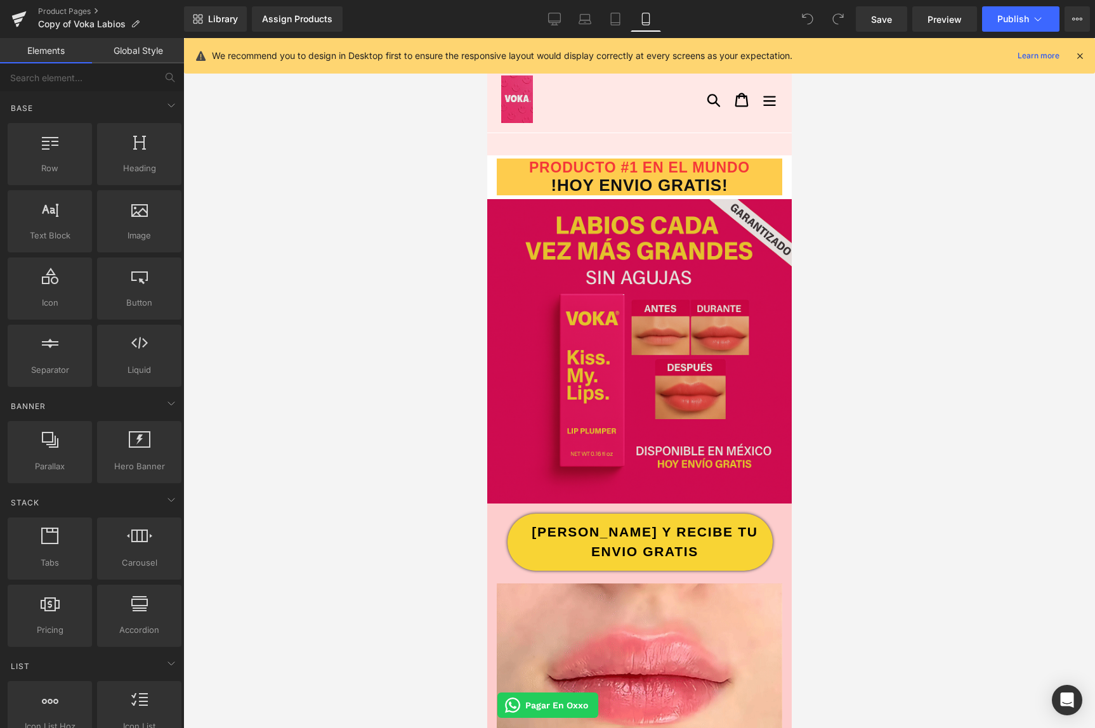
scroll to position [15, 0]
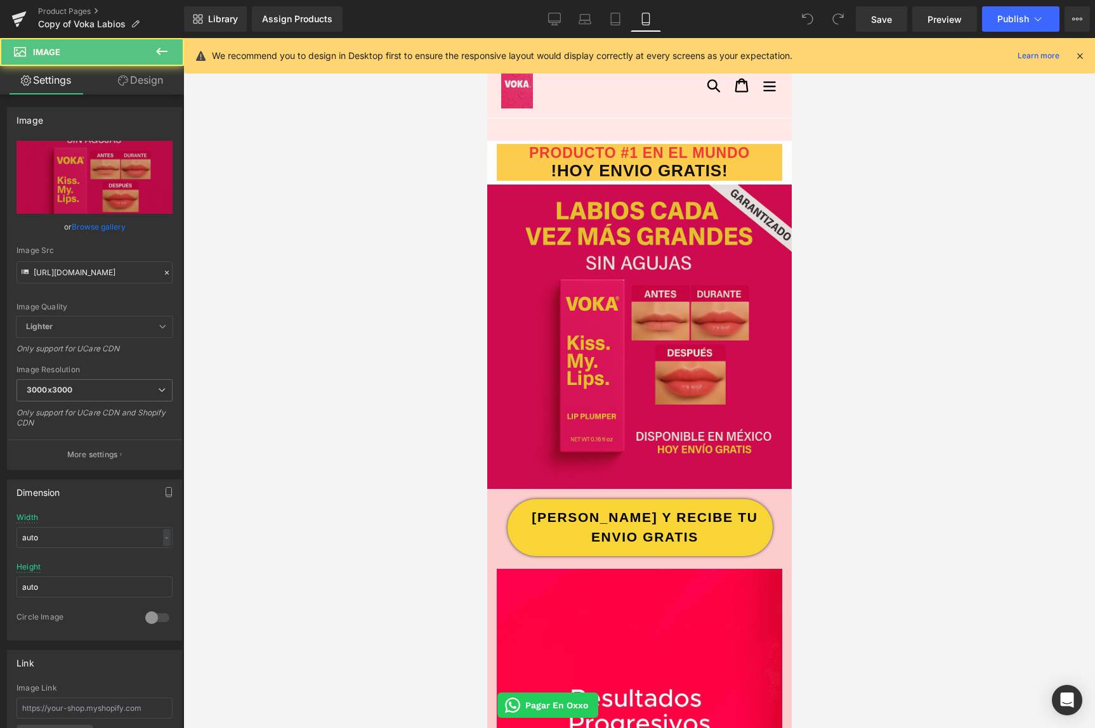
click at [511, 376] on img at bounding box center [639, 337] width 305 height 305
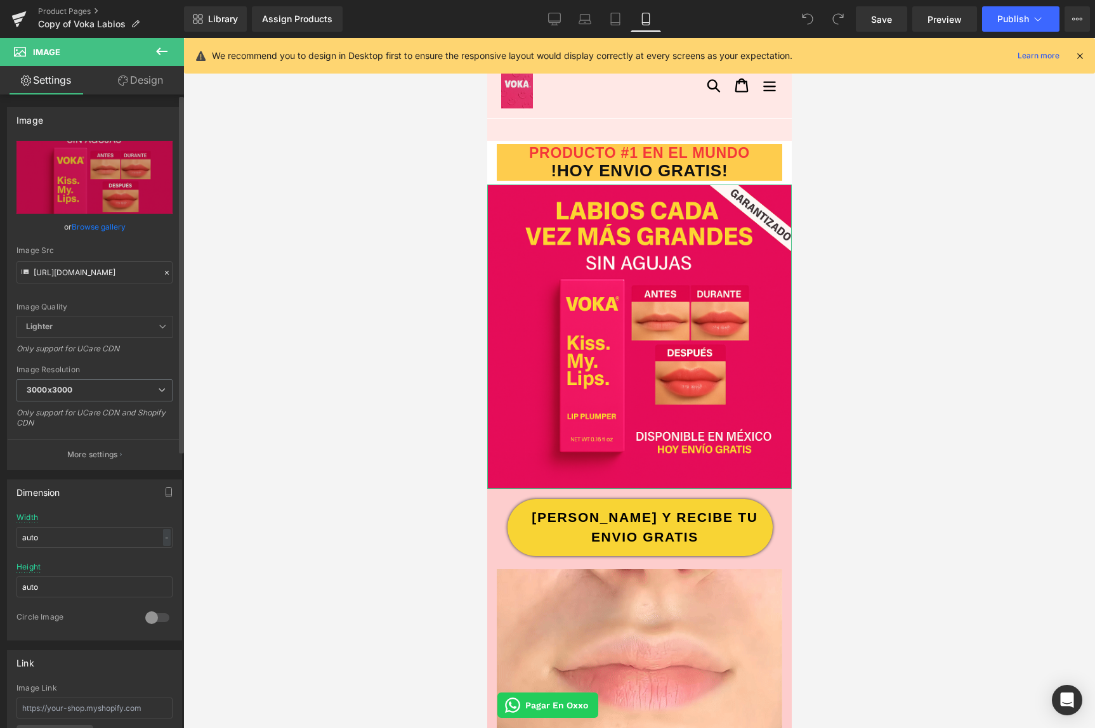
click at [165, 277] on icon at bounding box center [166, 272] width 9 height 9
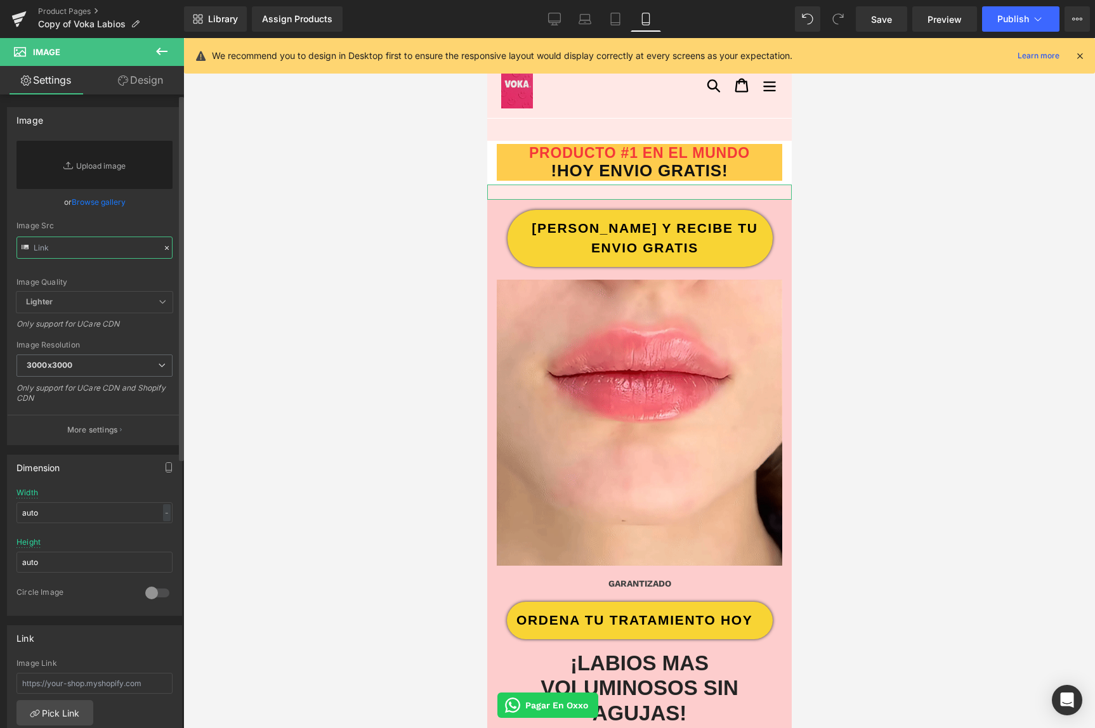
click at [131, 255] on input "text" at bounding box center [94, 248] width 156 height 22
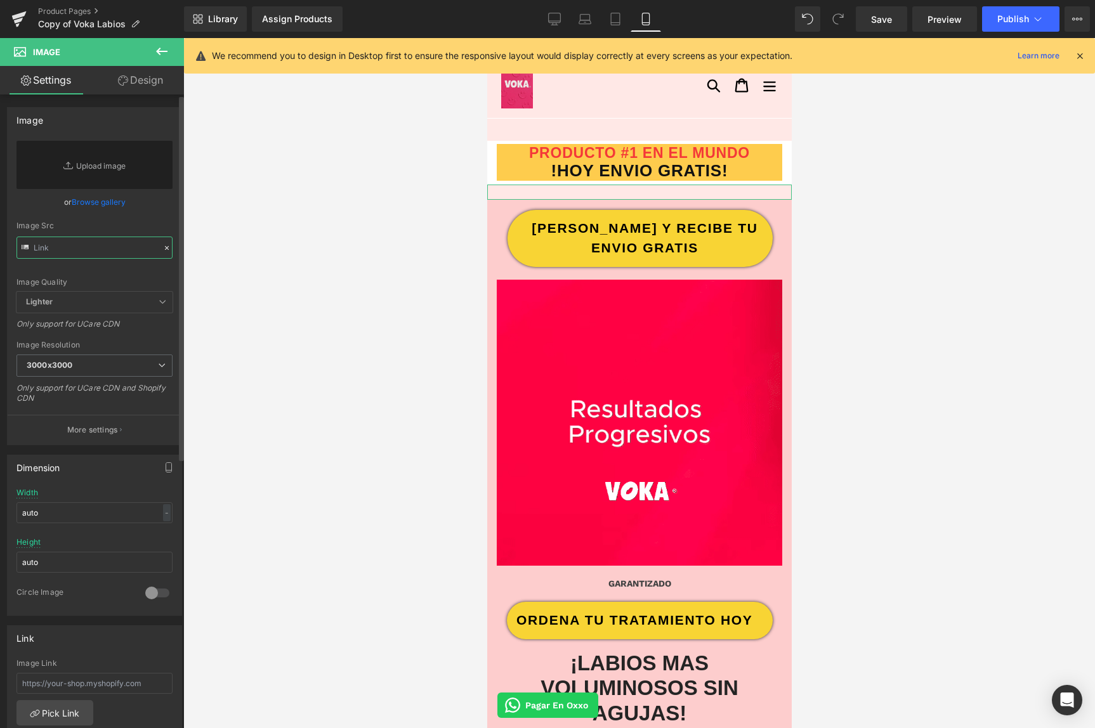
paste input "https://cdn.shopify.com/s/files/1/0103/9525/4835/files/GIFF.gif?v=1756168077"
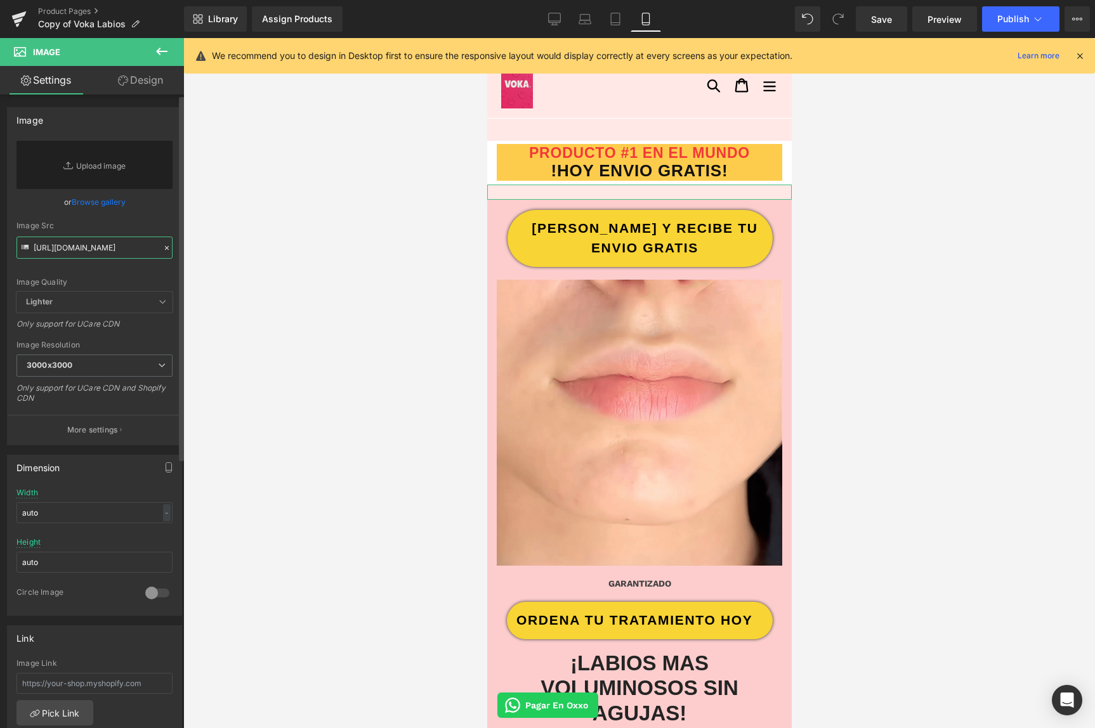
scroll to position [0, 167]
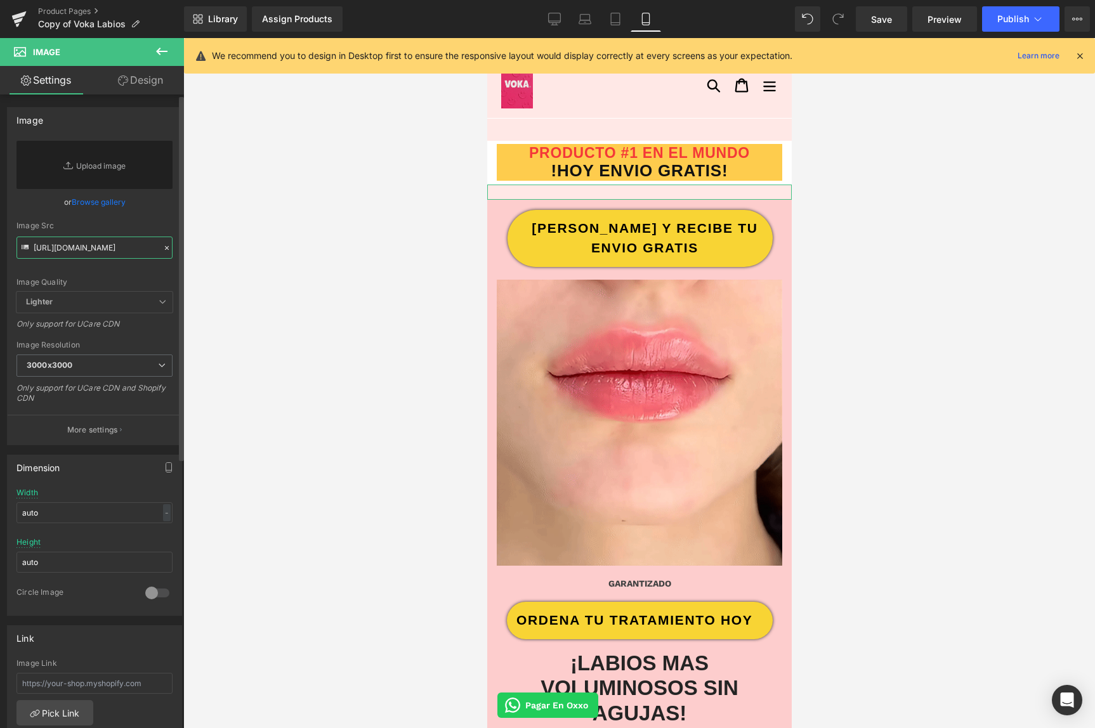
type input "https://cdn.shopify.com/s/files/1/0103/9525/4835/files/GIFF_3000x3000.gif?v=175…"
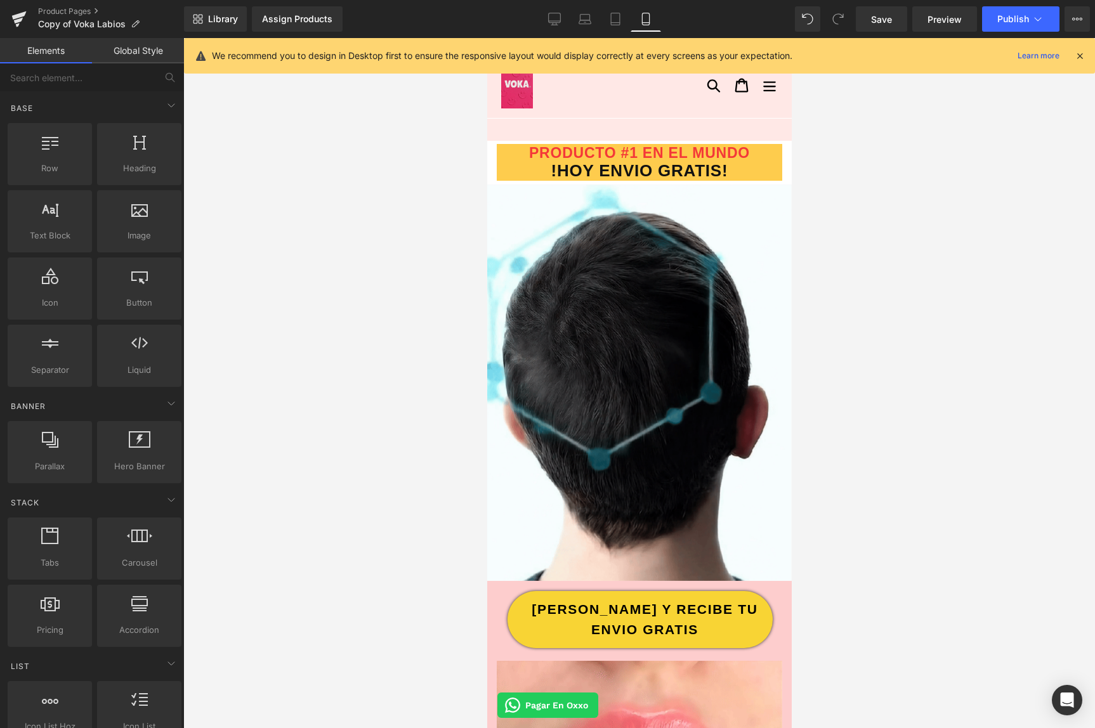
drag, startPoint x: 864, startPoint y: 360, endPoint x: 860, endPoint y: 345, distance: 16.3
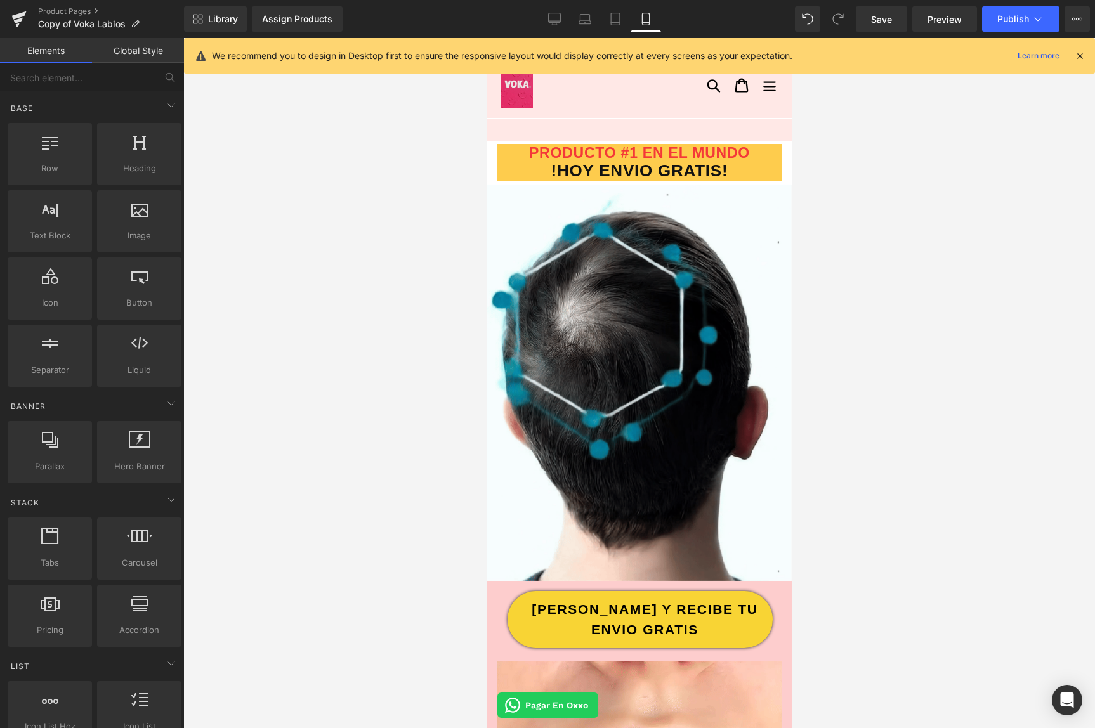
click at [864, 360] on div at bounding box center [639, 383] width 912 height 690
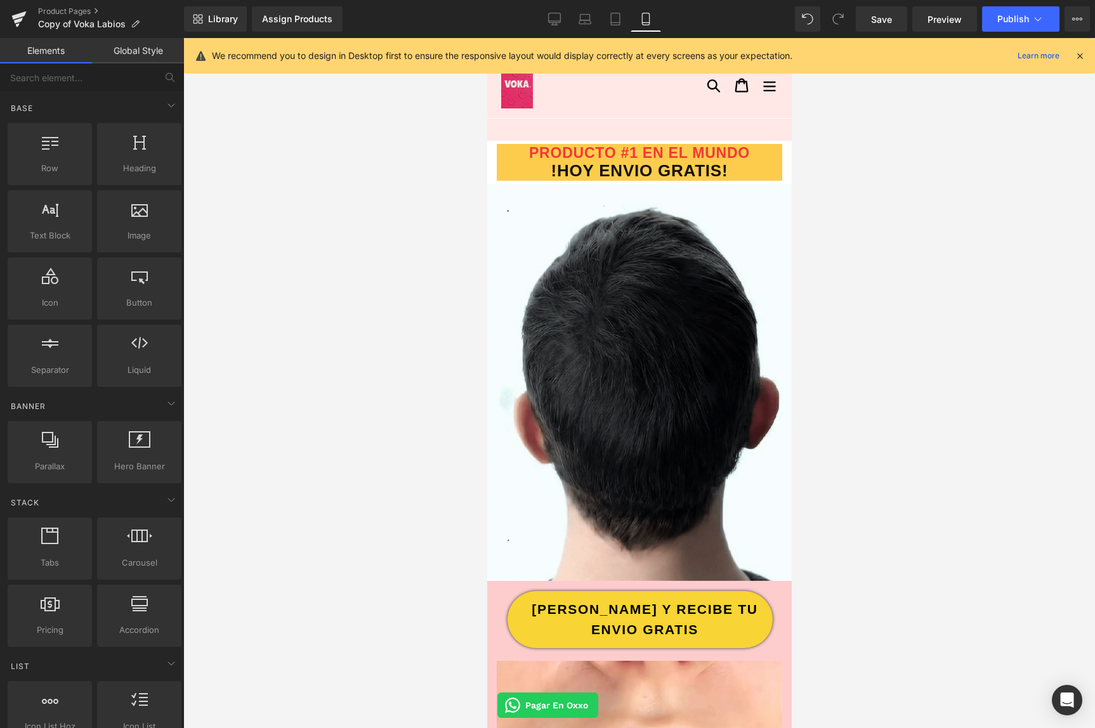
scroll to position [0, 0]
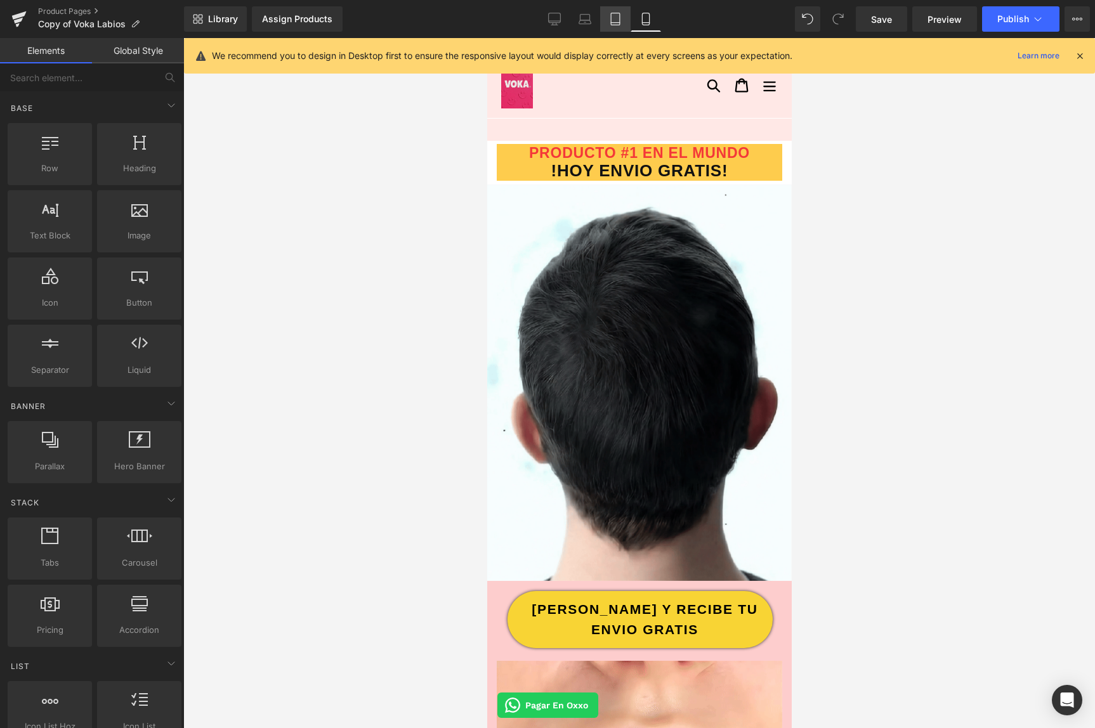
click at [615, 24] on icon at bounding box center [615, 19] width 13 height 13
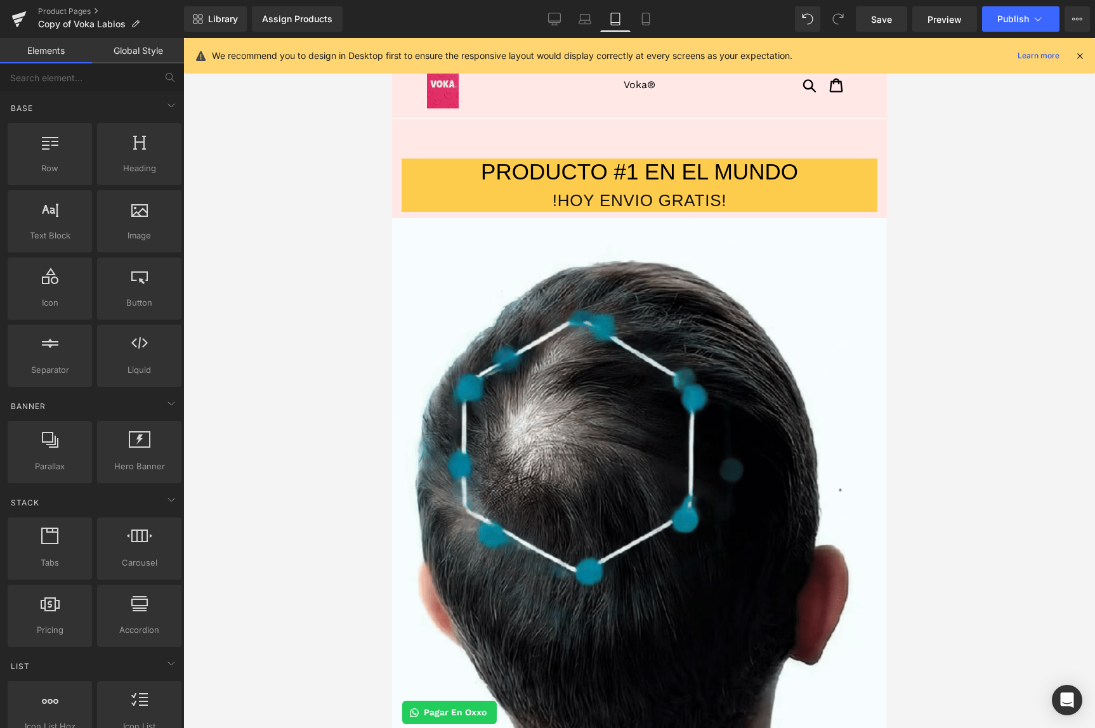
scroll to position [130, 0]
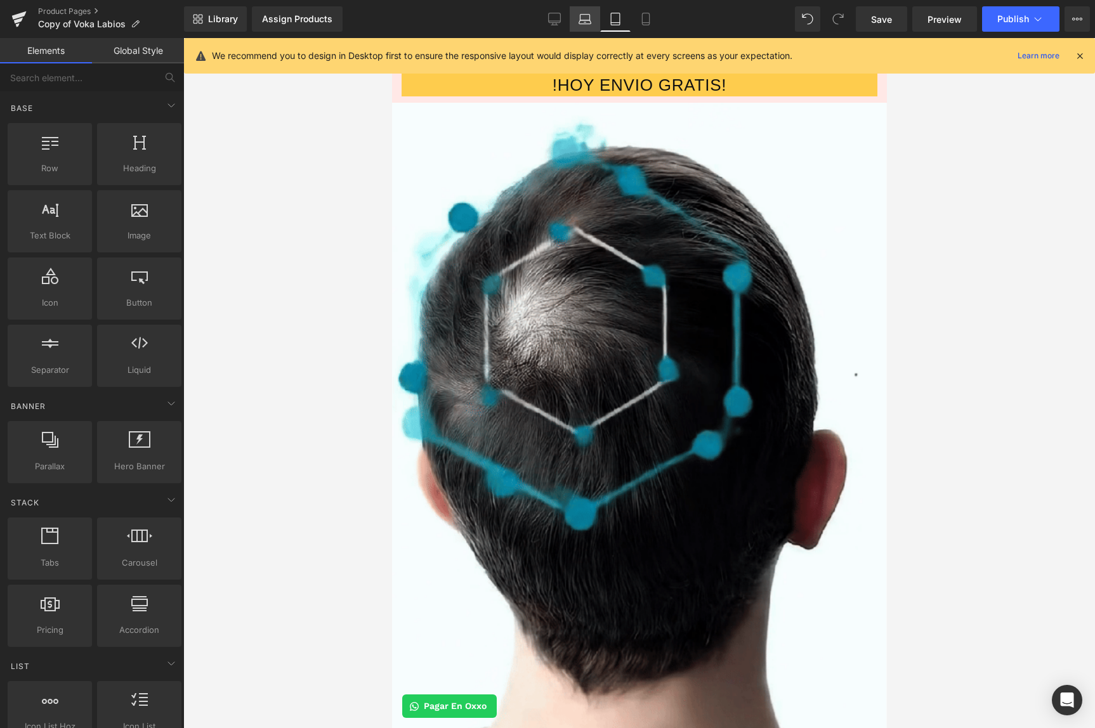
click at [584, 19] on icon at bounding box center [585, 19] width 13 height 13
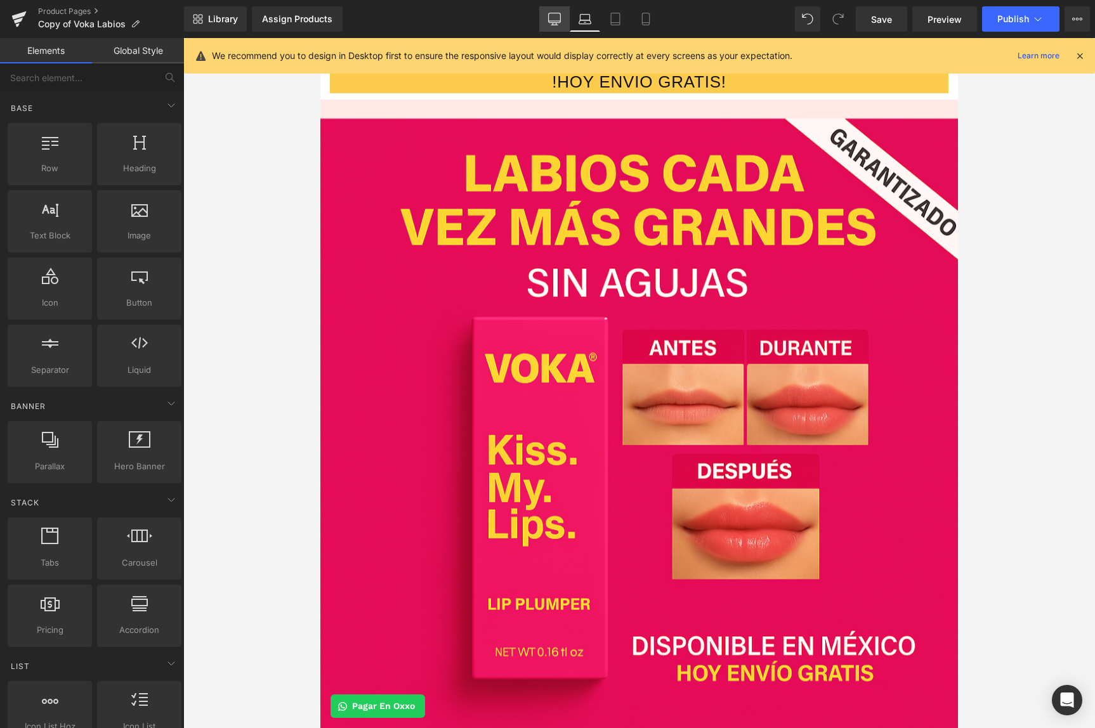
click at [543, 19] on link "Desktop" at bounding box center [554, 18] width 30 height 25
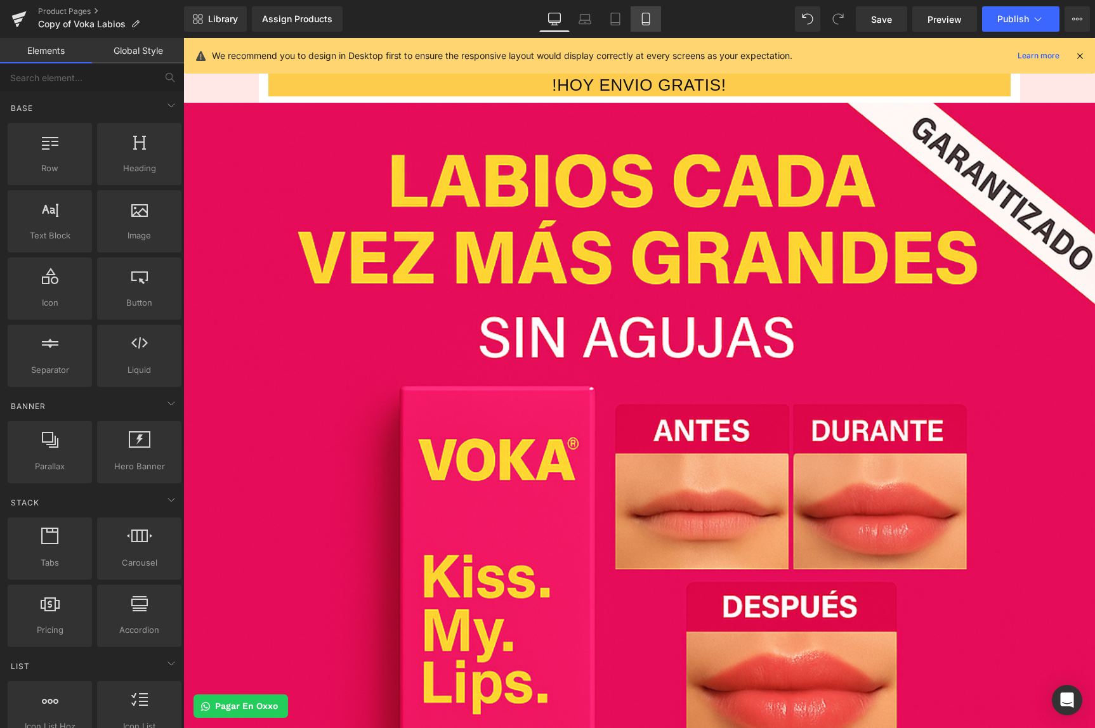
drag, startPoint x: 650, startPoint y: 20, endPoint x: 650, endPoint y: 30, distance: 10.2
click at [650, 20] on icon at bounding box center [646, 19] width 13 height 13
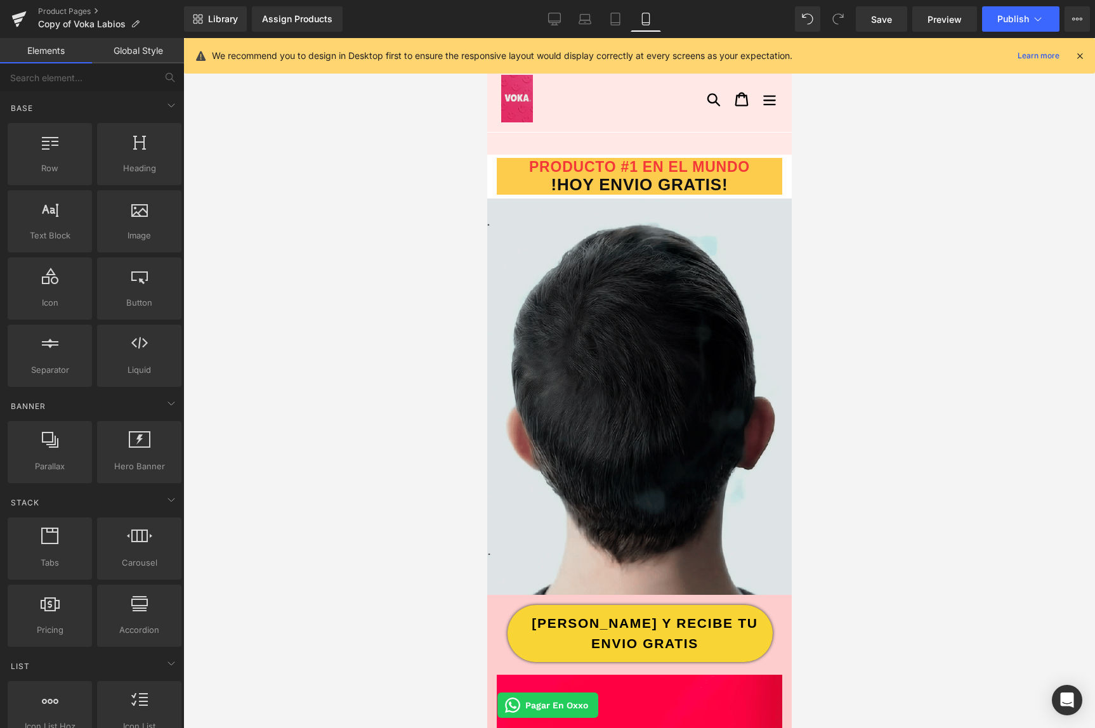
scroll to position [0, 0]
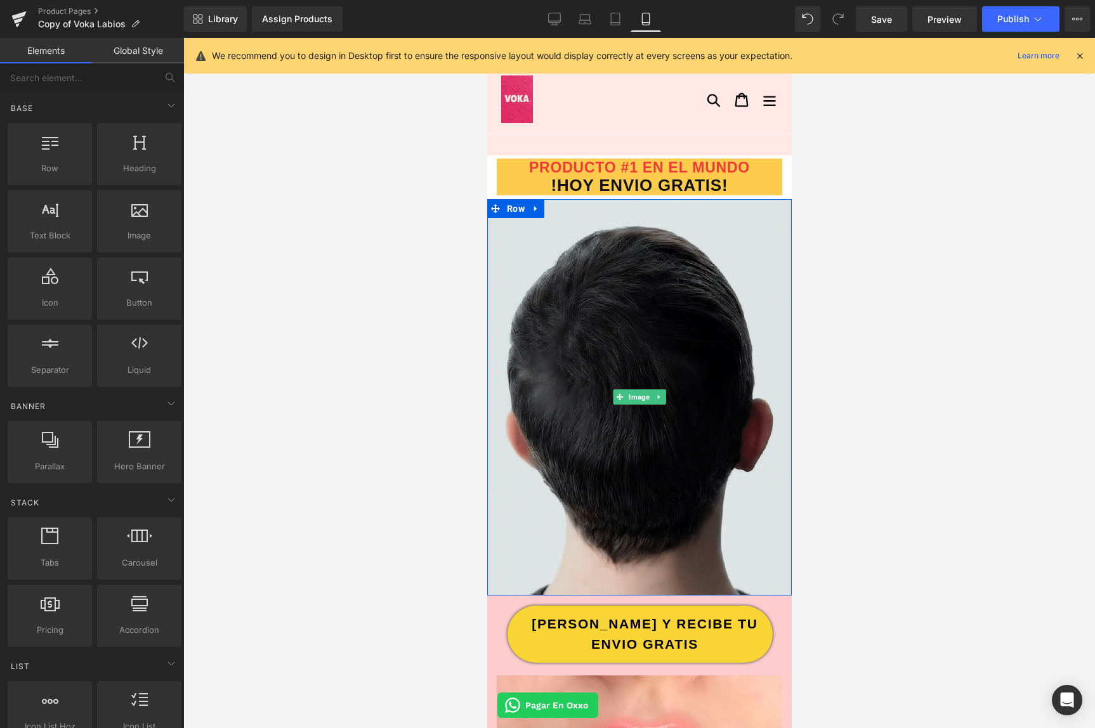
scroll to position [124, 0]
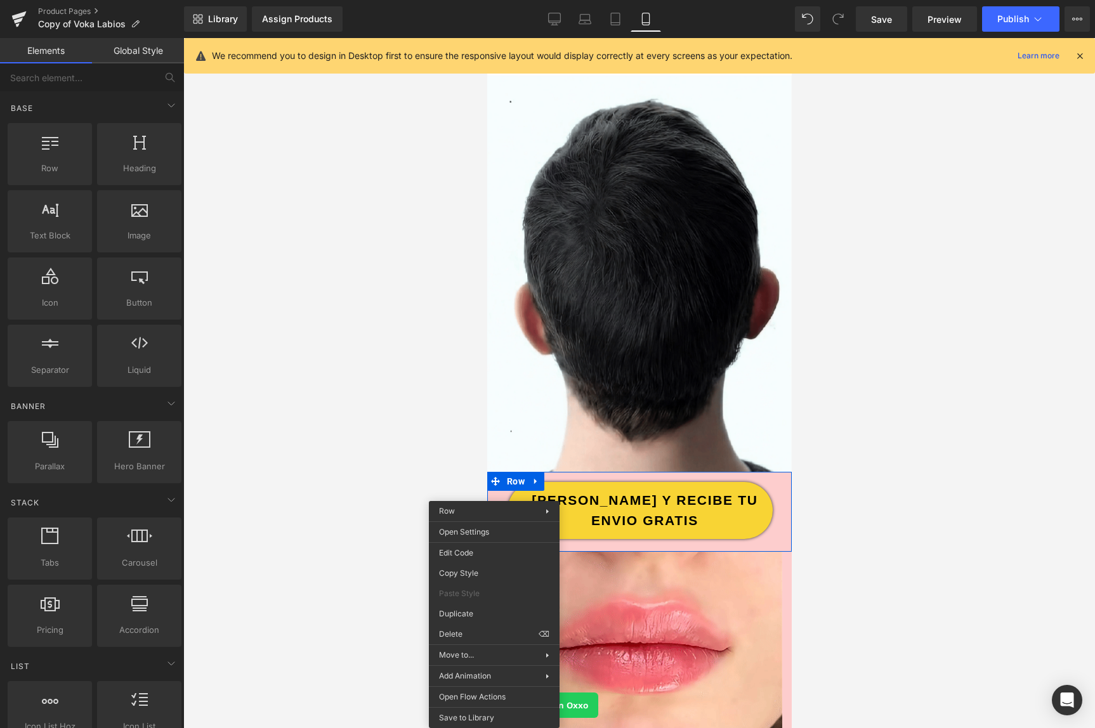
click at [124, 48] on link "Global Style" at bounding box center [138, 50] width 92 height 25
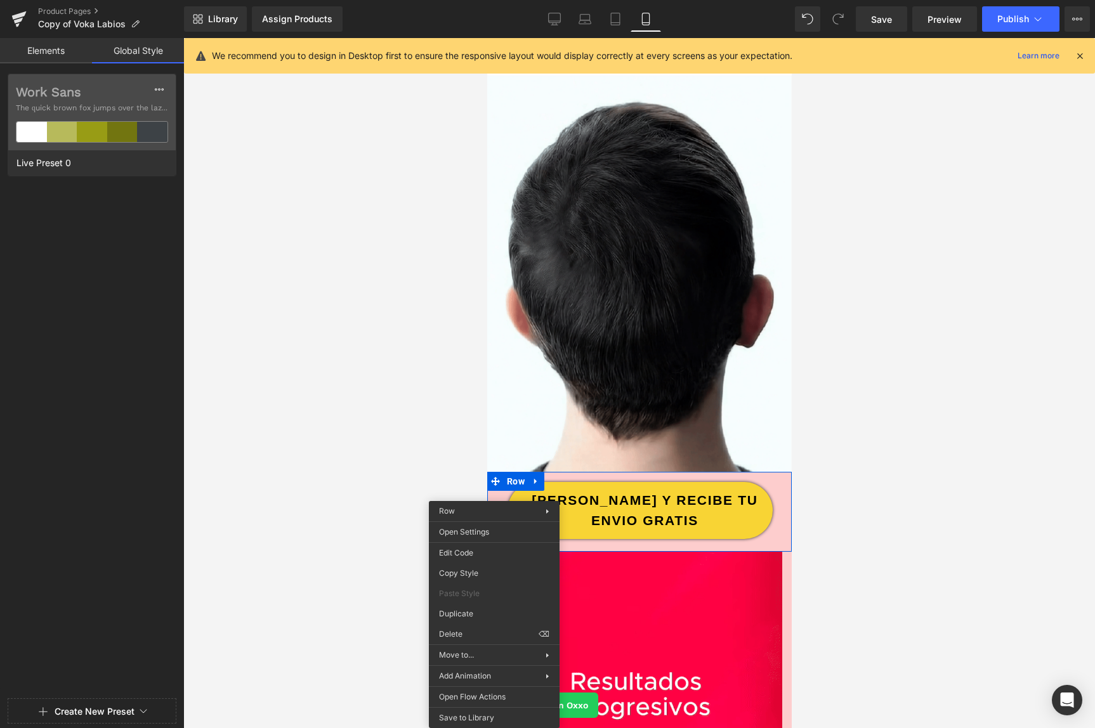
click at [69, 49] on link "Elements" at bounding box center [46, 50] width 92 height 25
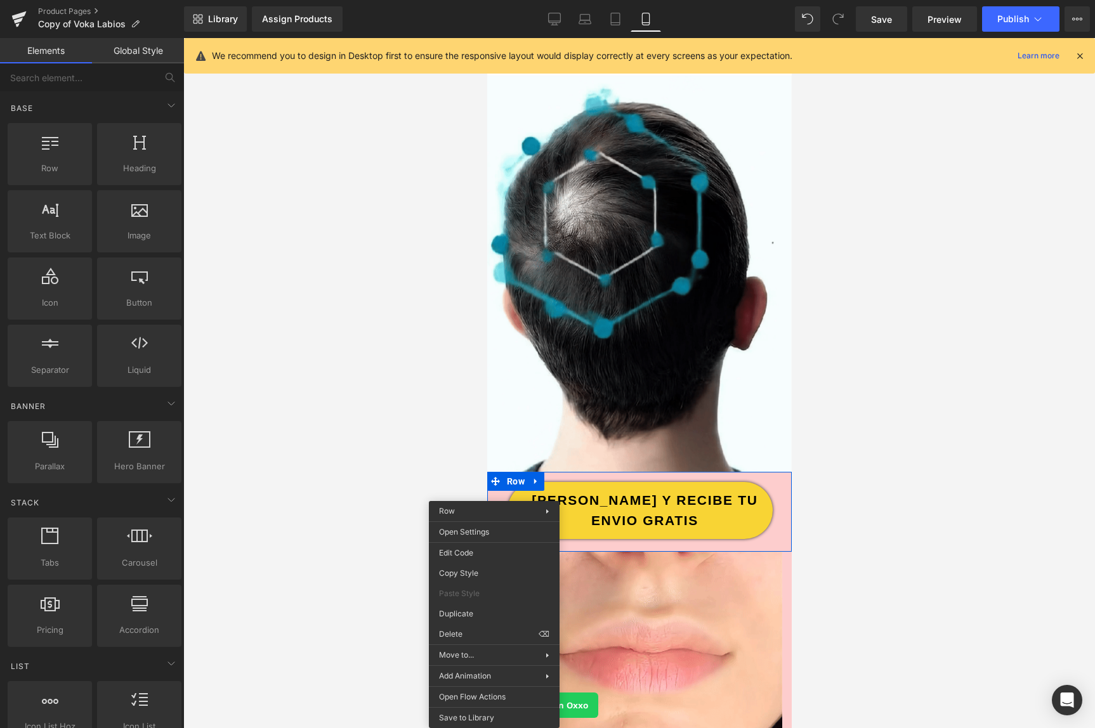
click at [437, 311] on div at bounding box center [639, 383] width 912 height 690
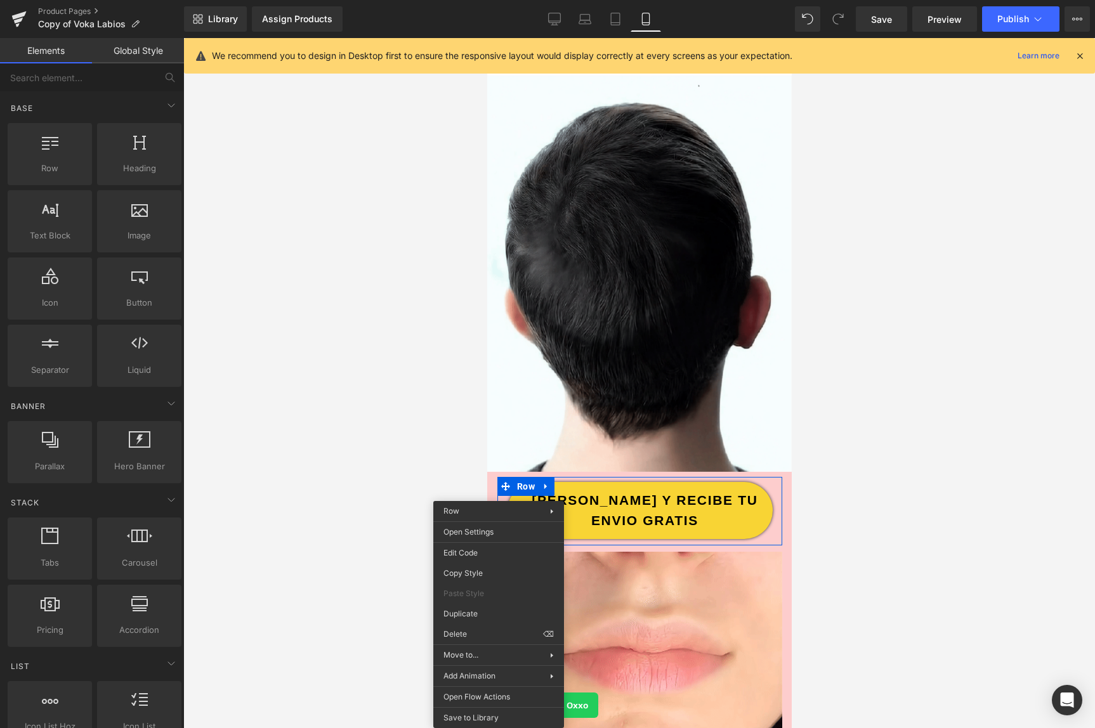
click at [876, 561] on div at bounding box center [639, 383] width 912 height 690
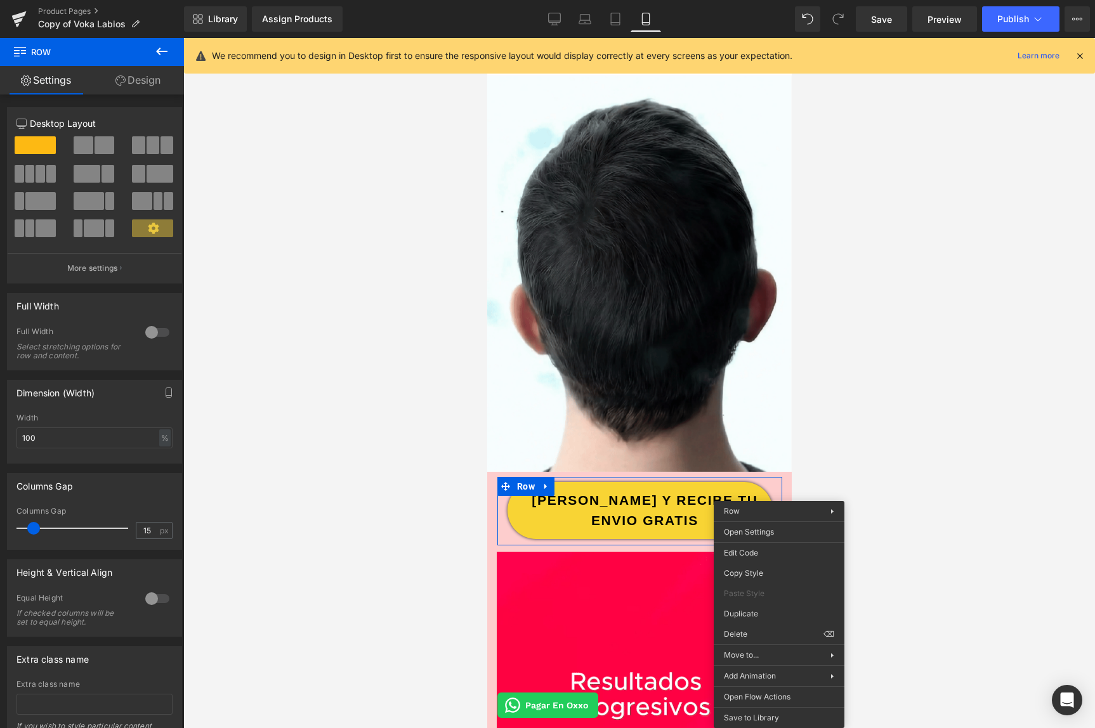
click at [131, 86] on link "Design" at bounding box center [138, 80] width 92 height 29
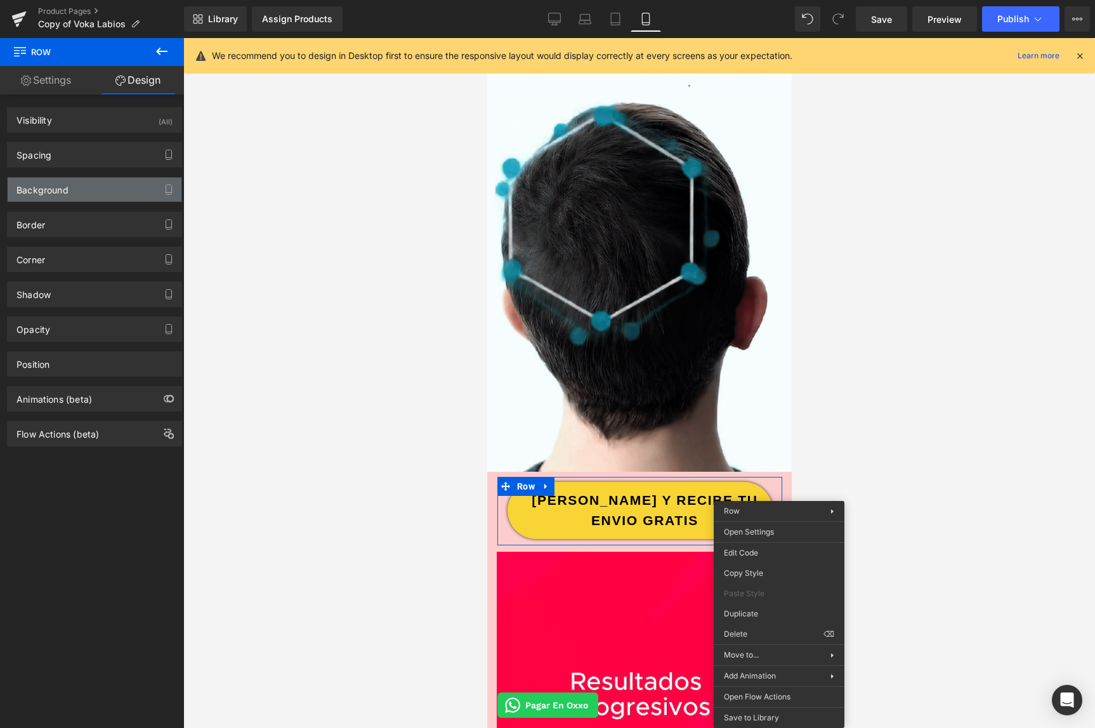
click at [70, 186] on div "Background" at bounding box center [95, 190] width 174 height 24
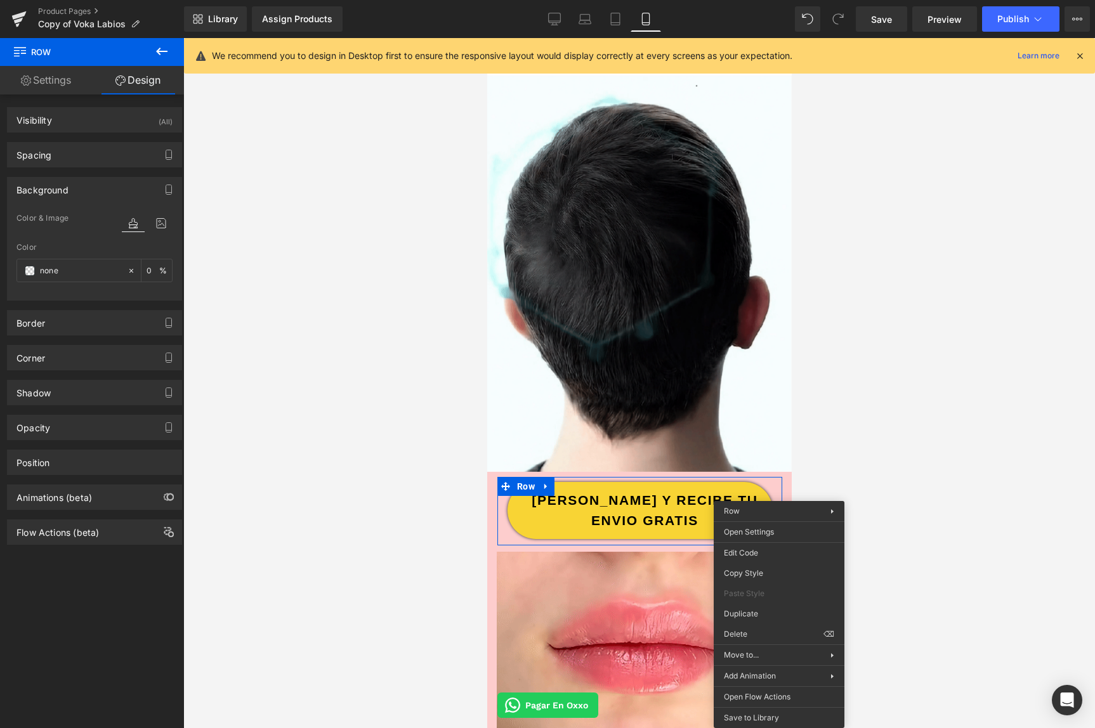
drag, startPoint x: 303, startPoint y: 428, endPoint x: 320, endPoint y: 433, distance: 18.5
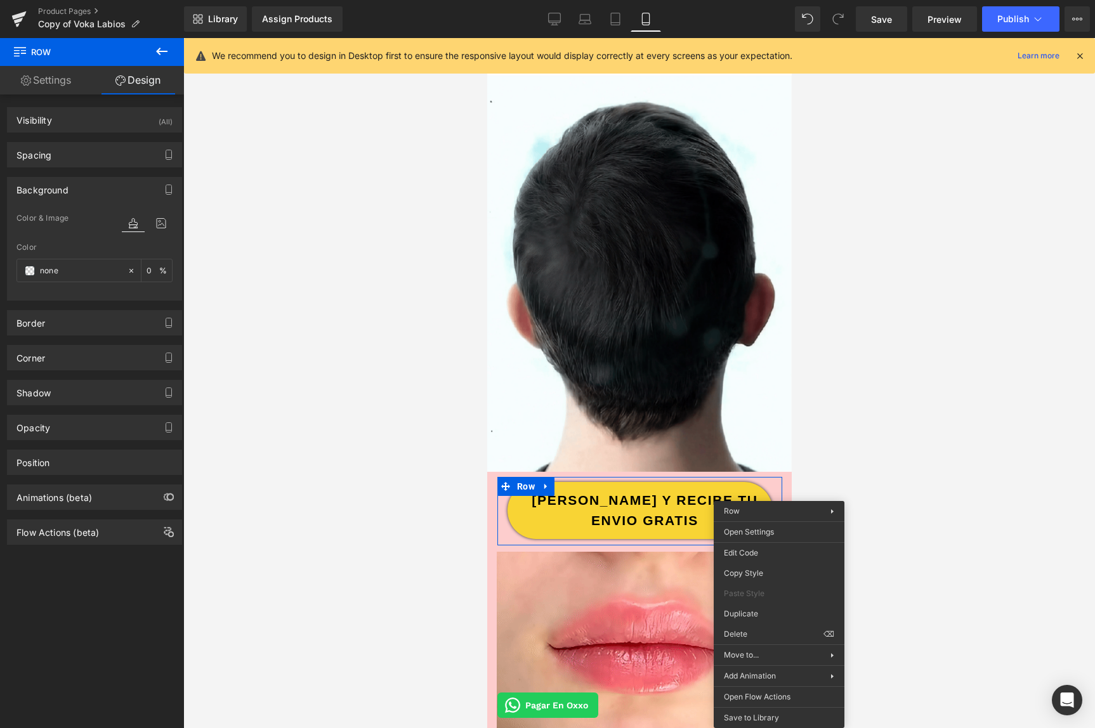
click at [303, 428] on div at bounding box center [639, 383] width 912 height 690
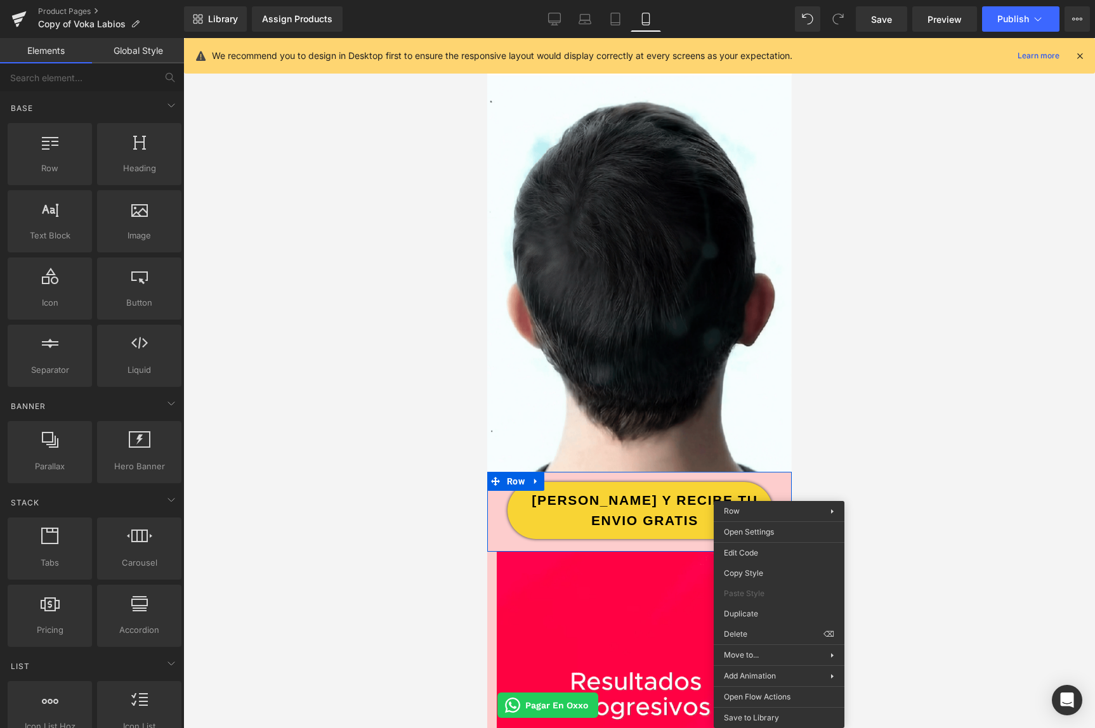
click at [490, 508] on div "ORDENA HOY Y RECIBE TU ENVIO GRATIS Button Row" at bounding box center [639, 511] width 304 height 69
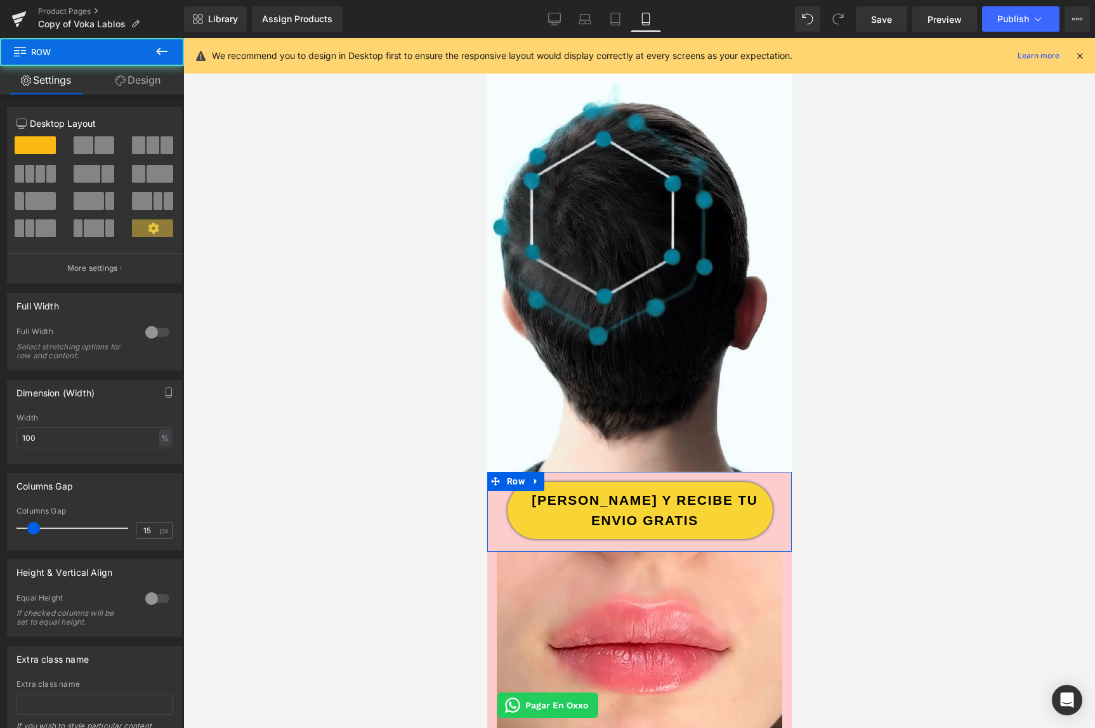
click at [149, 86] on link "Design" at bounding box center [138, 80] width 92 height 29
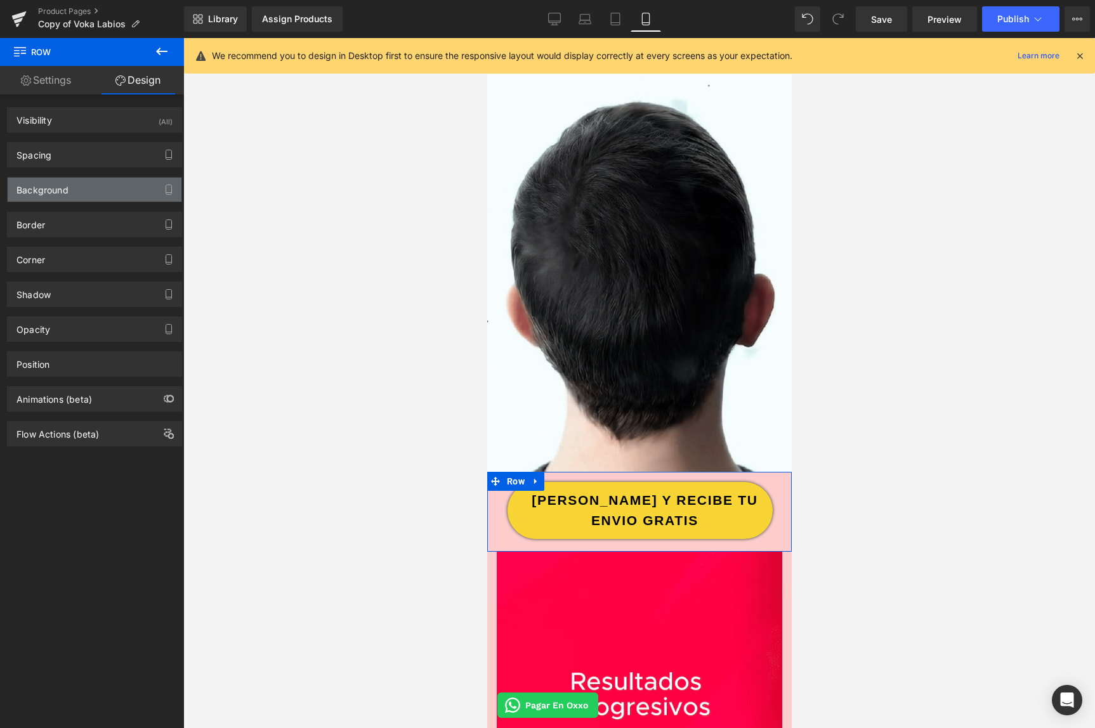
click at [39, 187] on div "Background" at bounding box center [42, 187] width 52 height 18
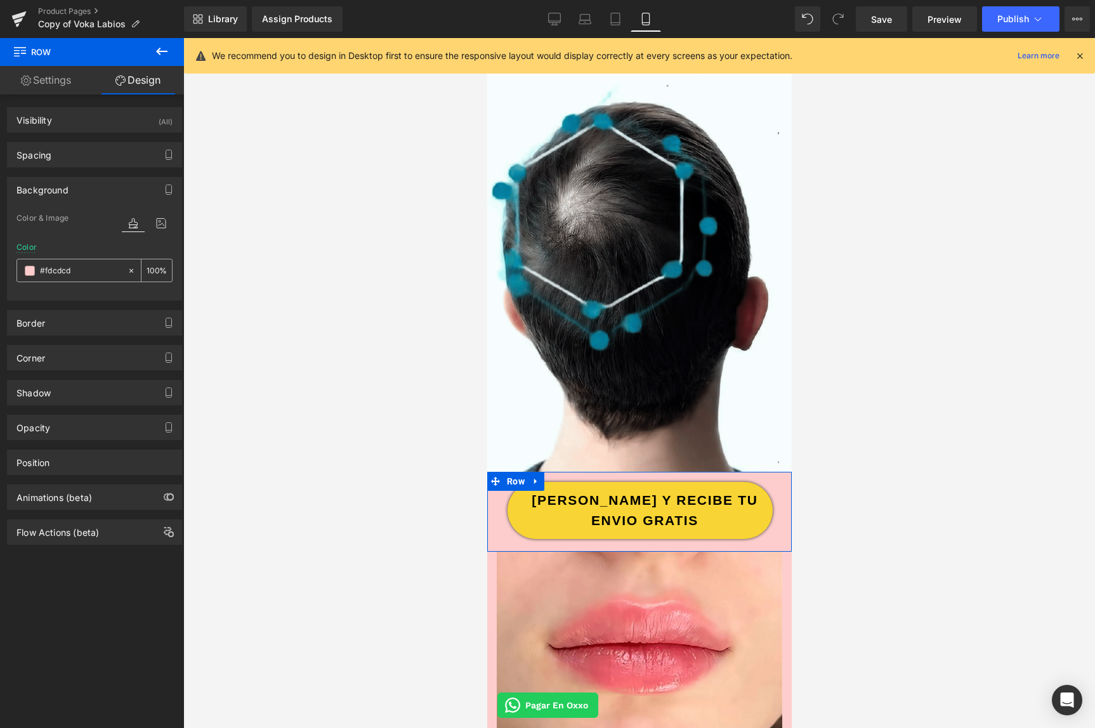
click at [29, 272] on span at bounding box center [30, 271] width 10 height 10
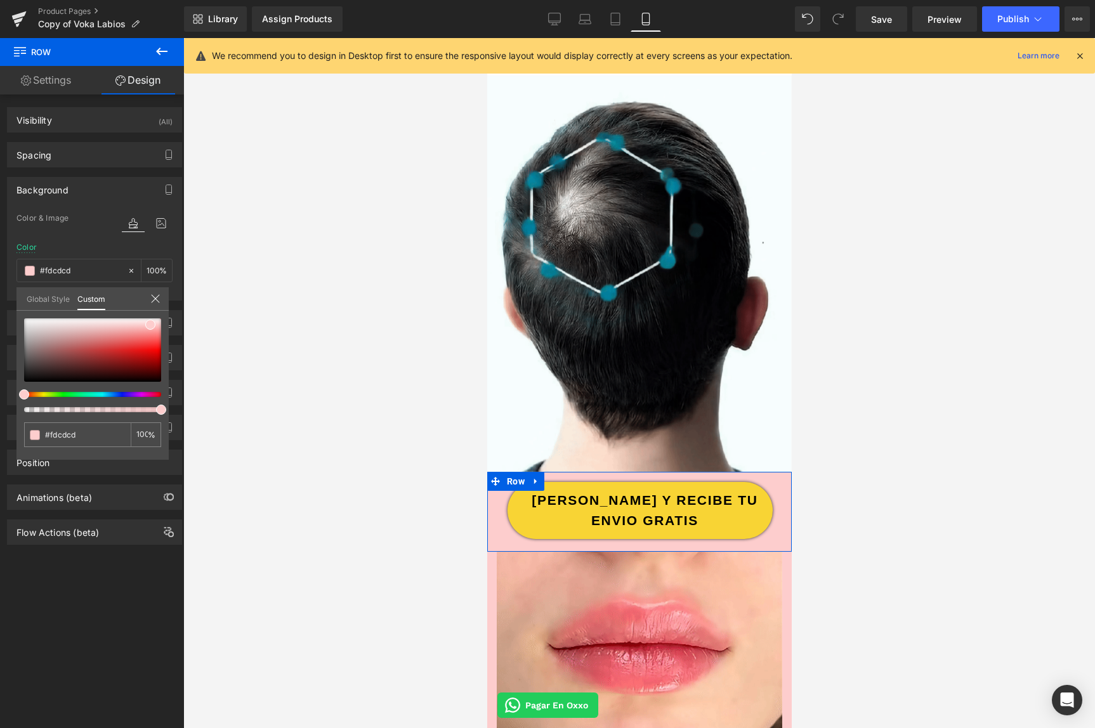
type input "#d9cefc"
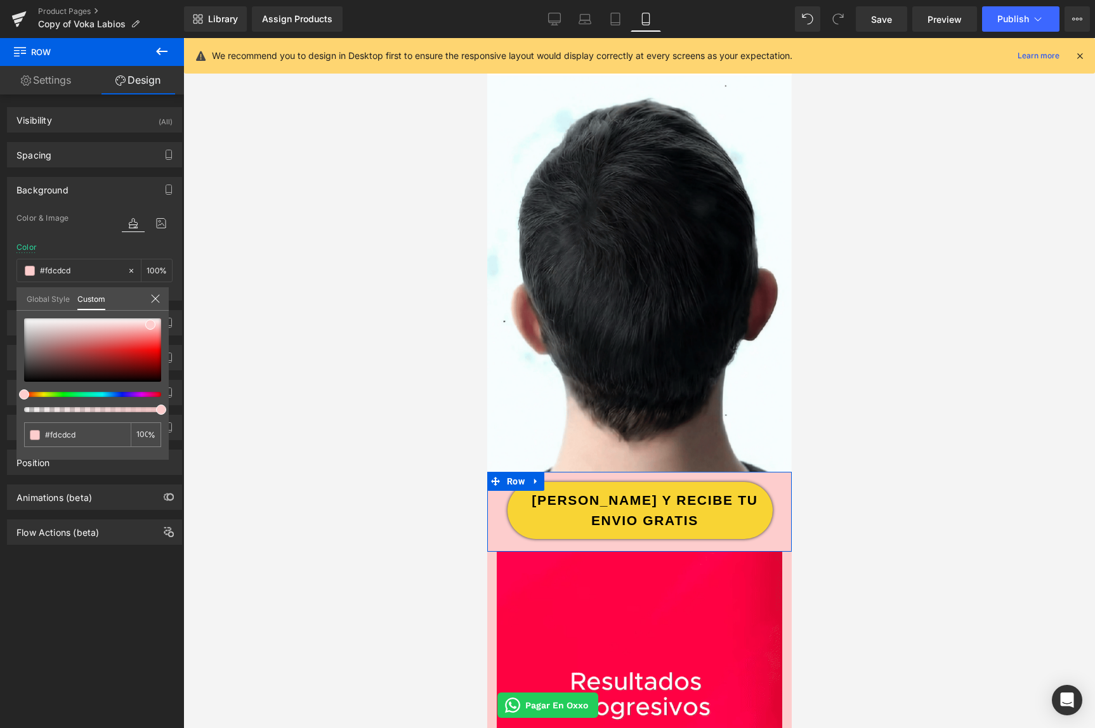
type input "#d9cefc"
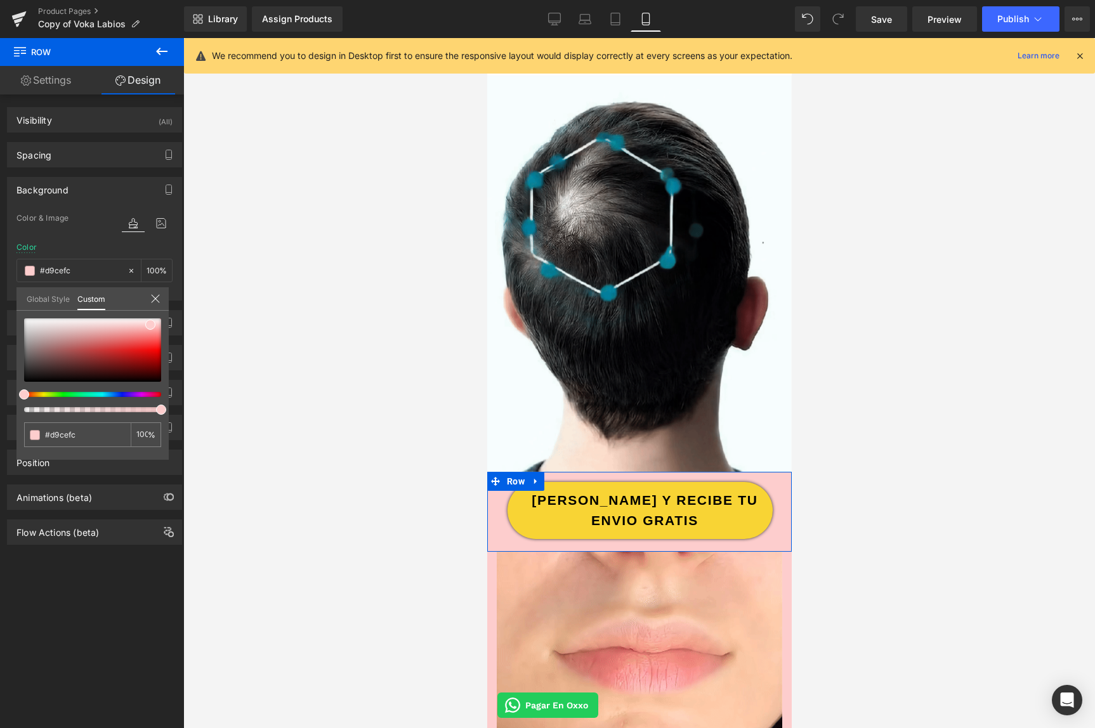
type input "#d8cffb"
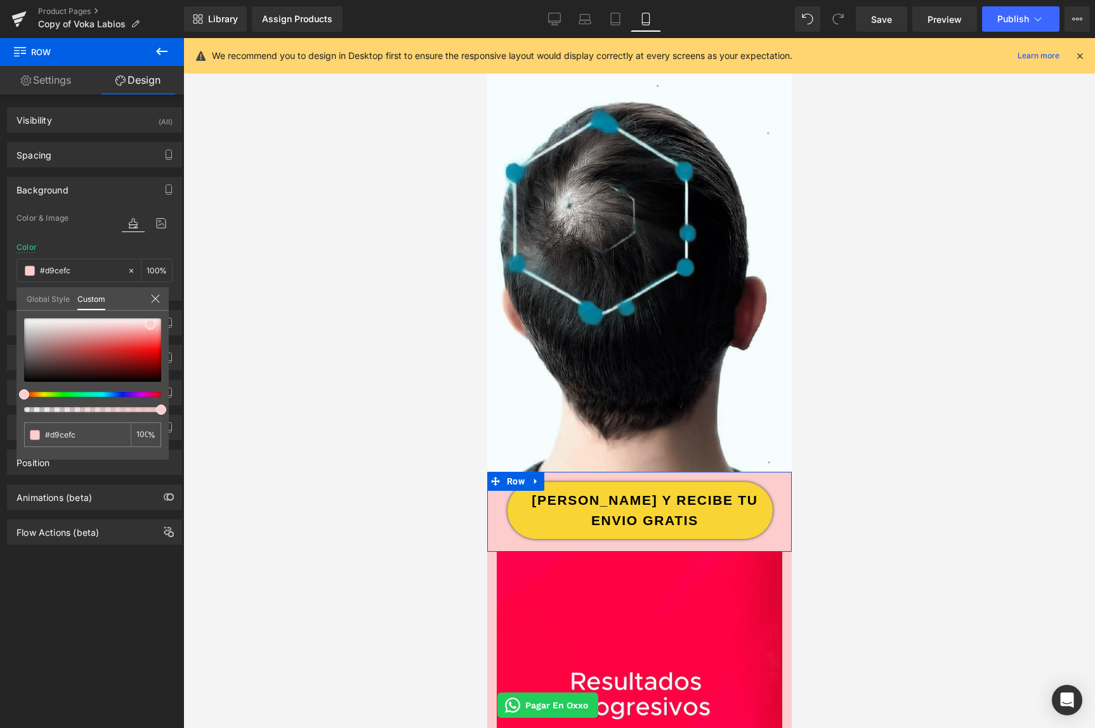
type input "#d8cffb"
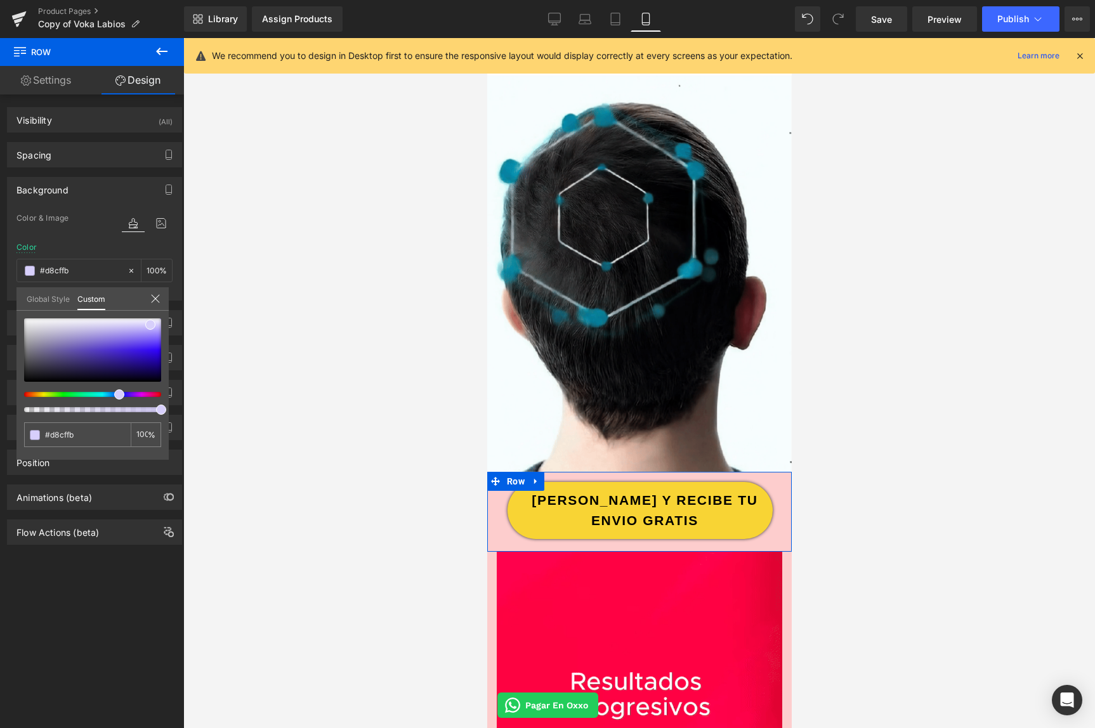
type input "#d5cffb"
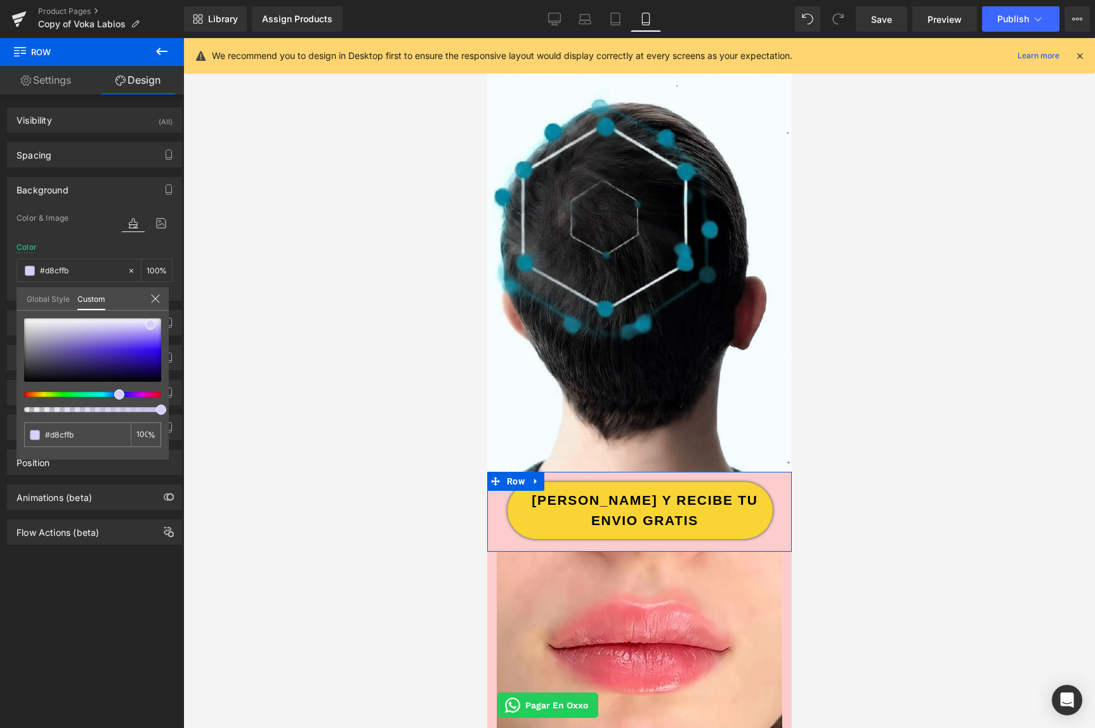
type input "#d5cffb"
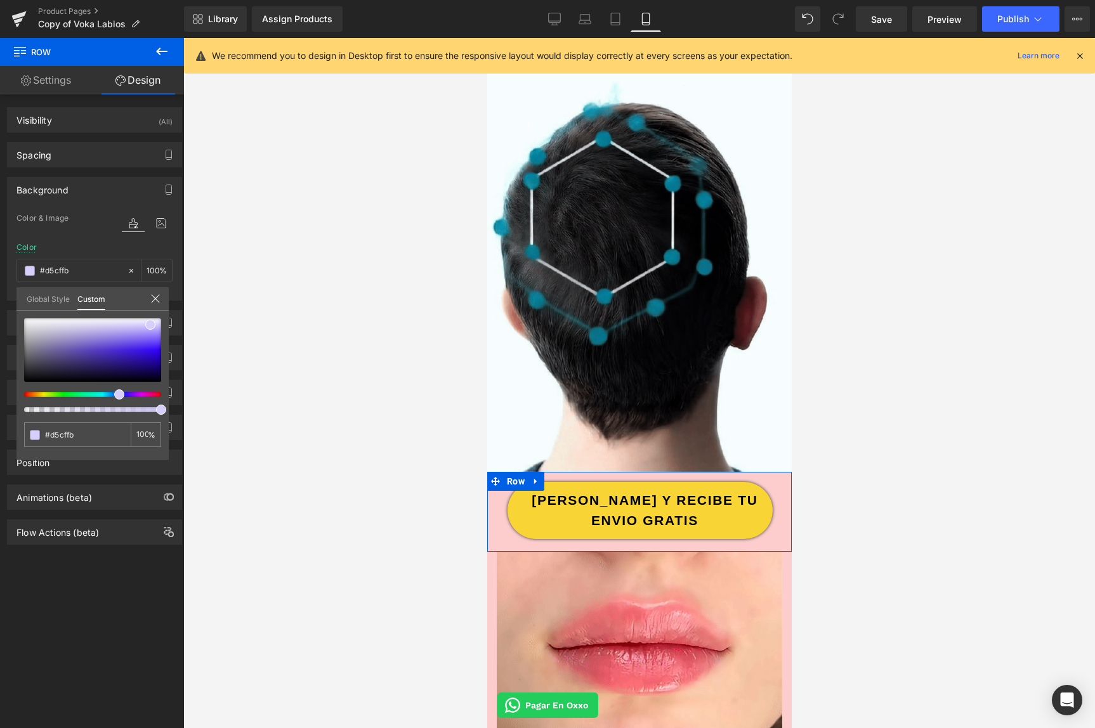
type input "#d1cffb"
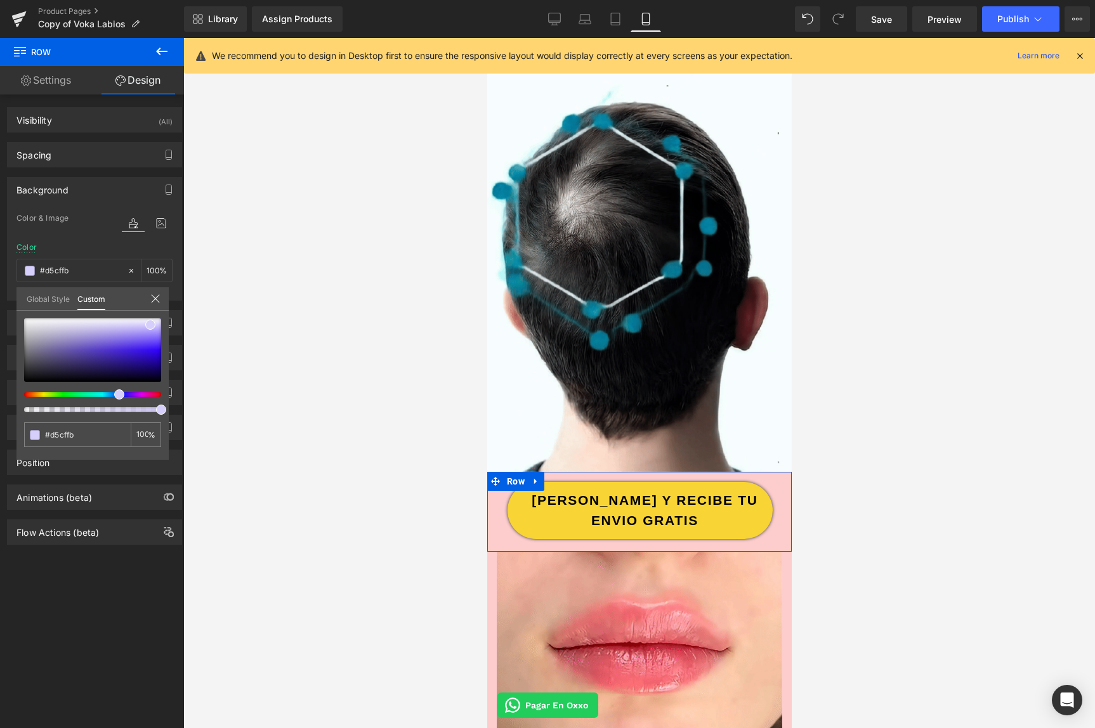
type input "#d1cffb"
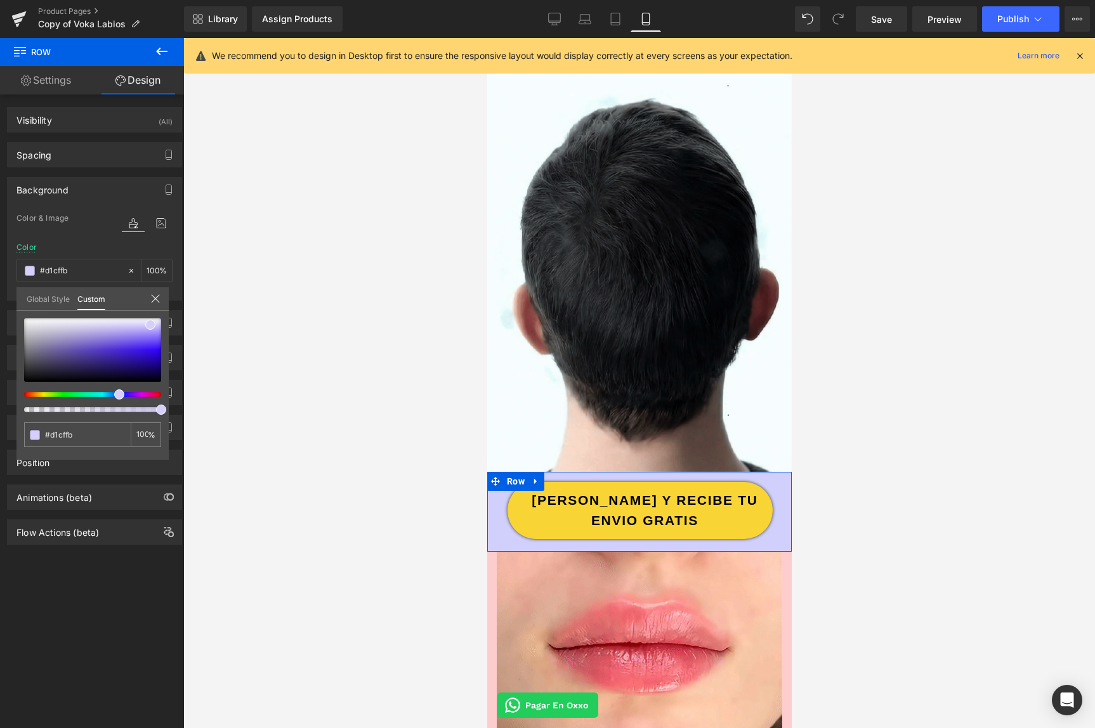
type input "#cfcffb"
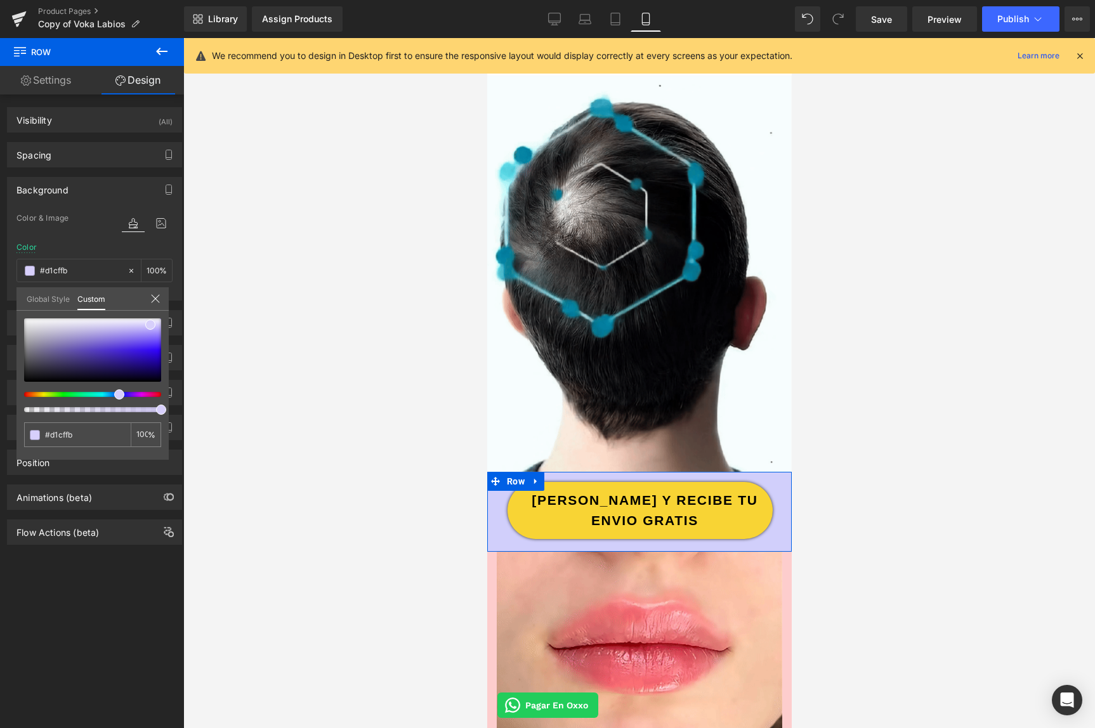
type input "#cfcffb"
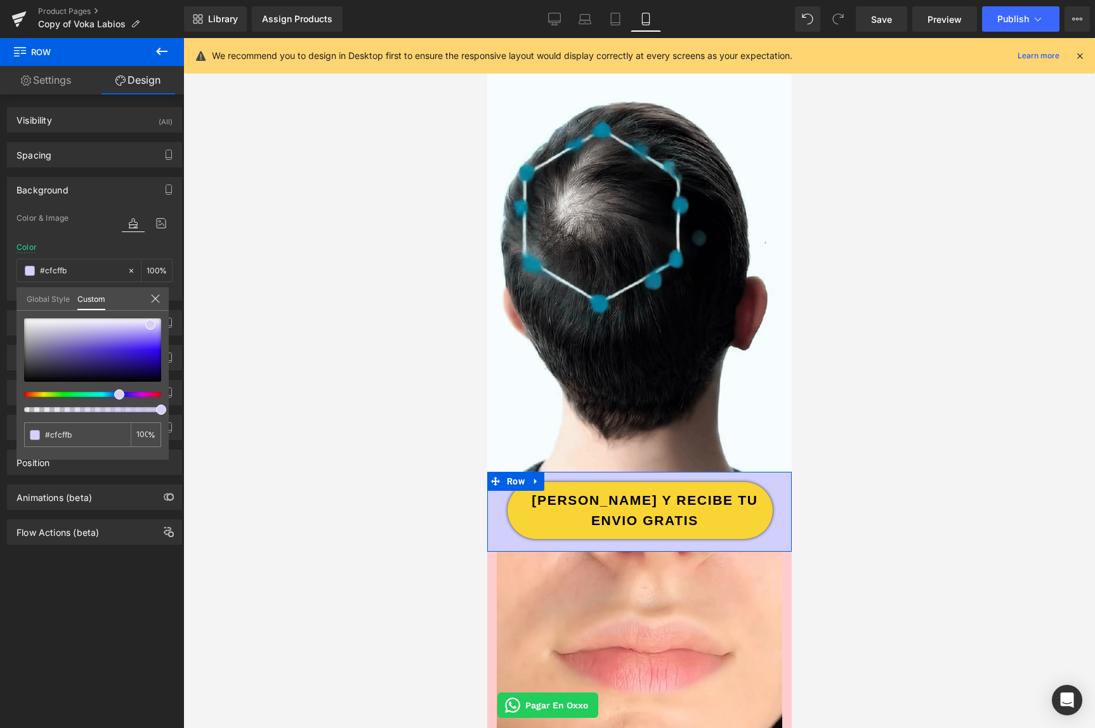
type input "#cfd1fb"
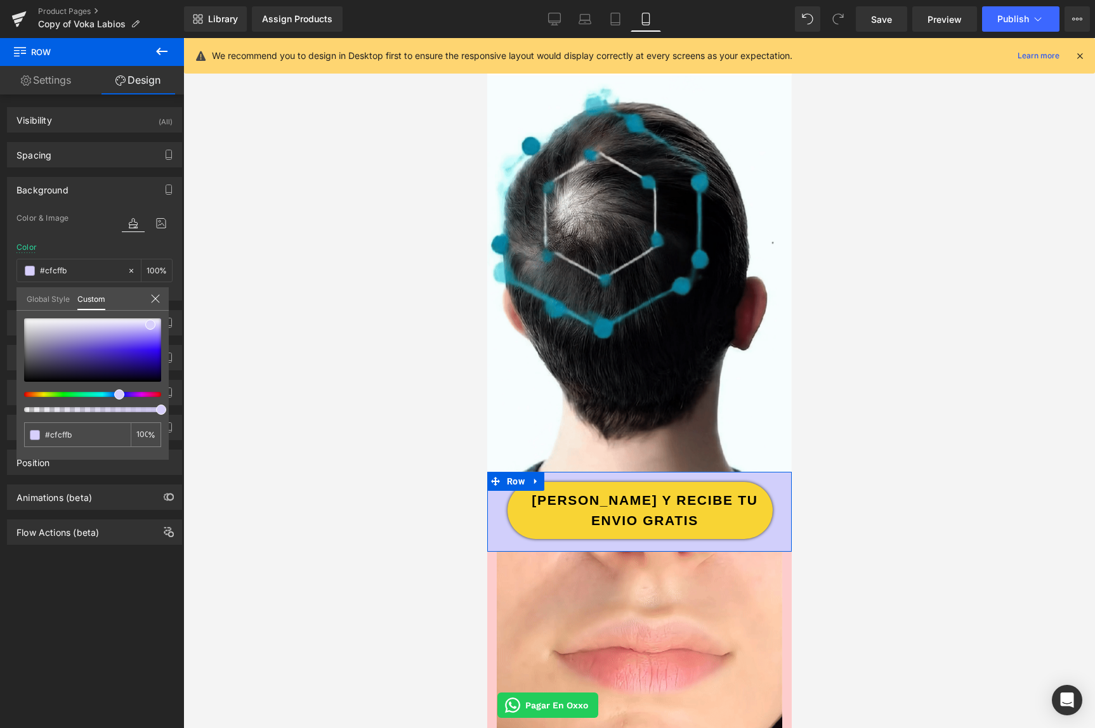
type input "#cfd1fb"
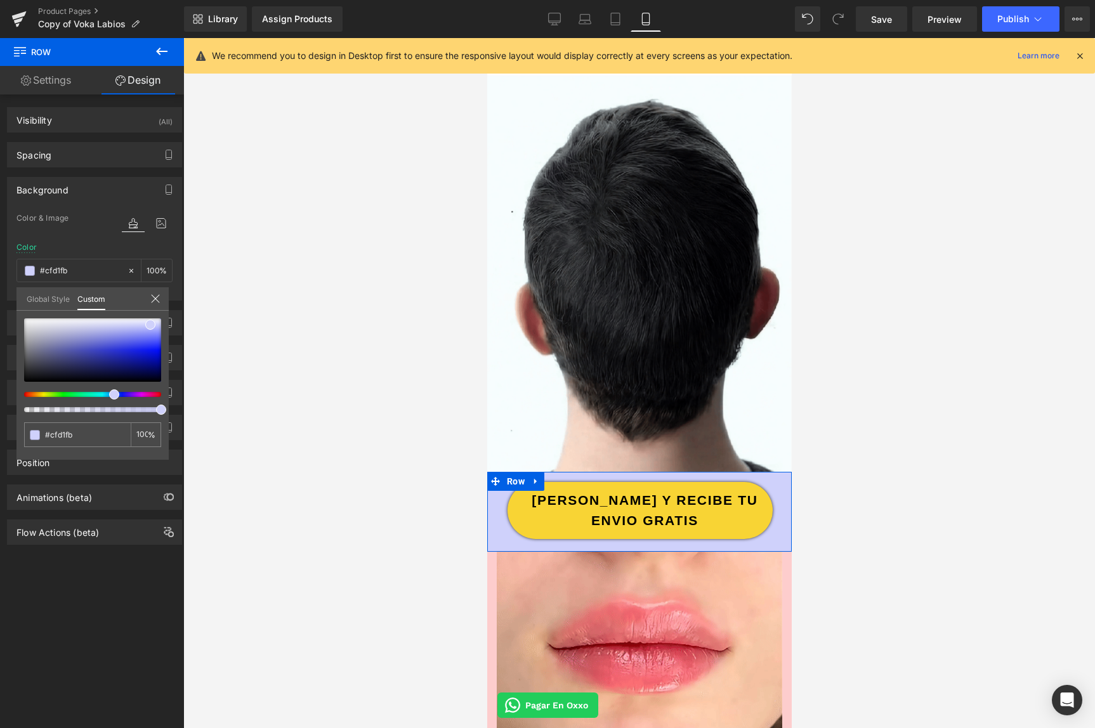
type input "#cfd3fb"
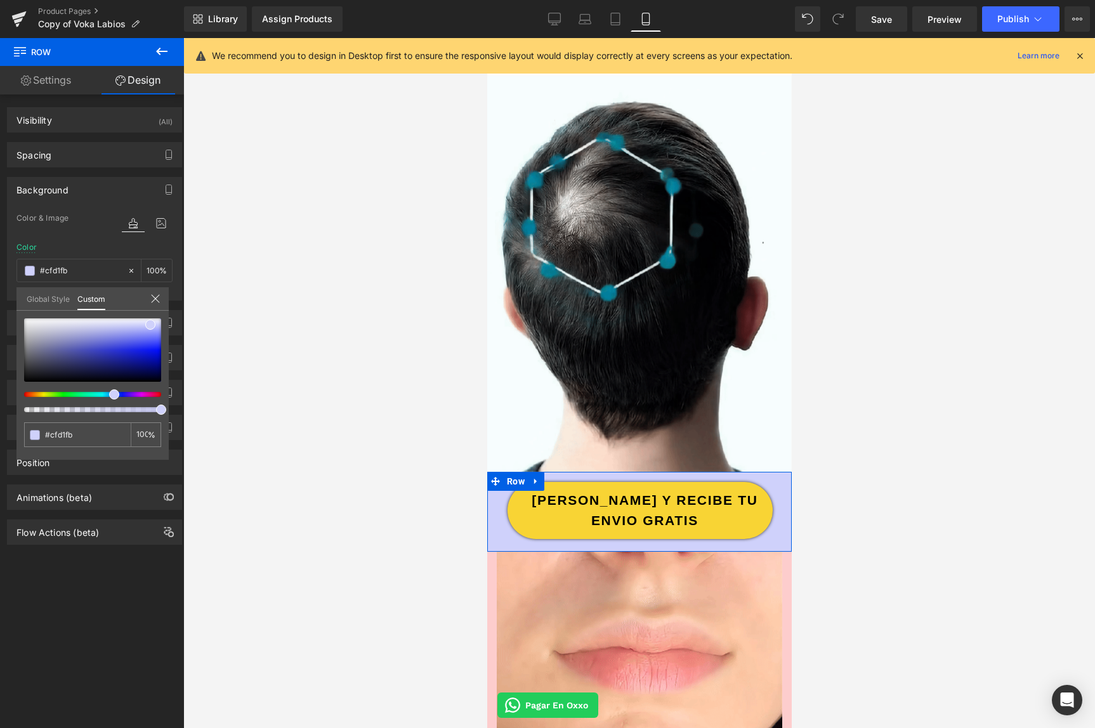
type input "#cfd3fb"
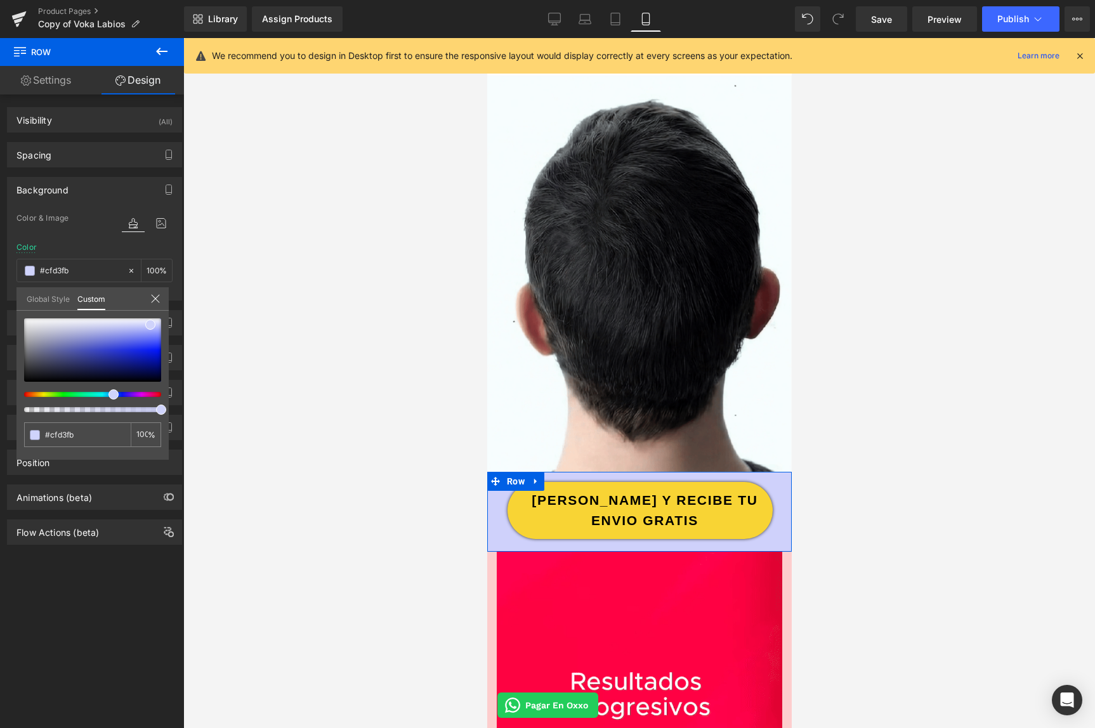
drag, startPoint x: 115, startPoint y: 395, endPoint x: 109, endPoint y: 393, distance: 6.6
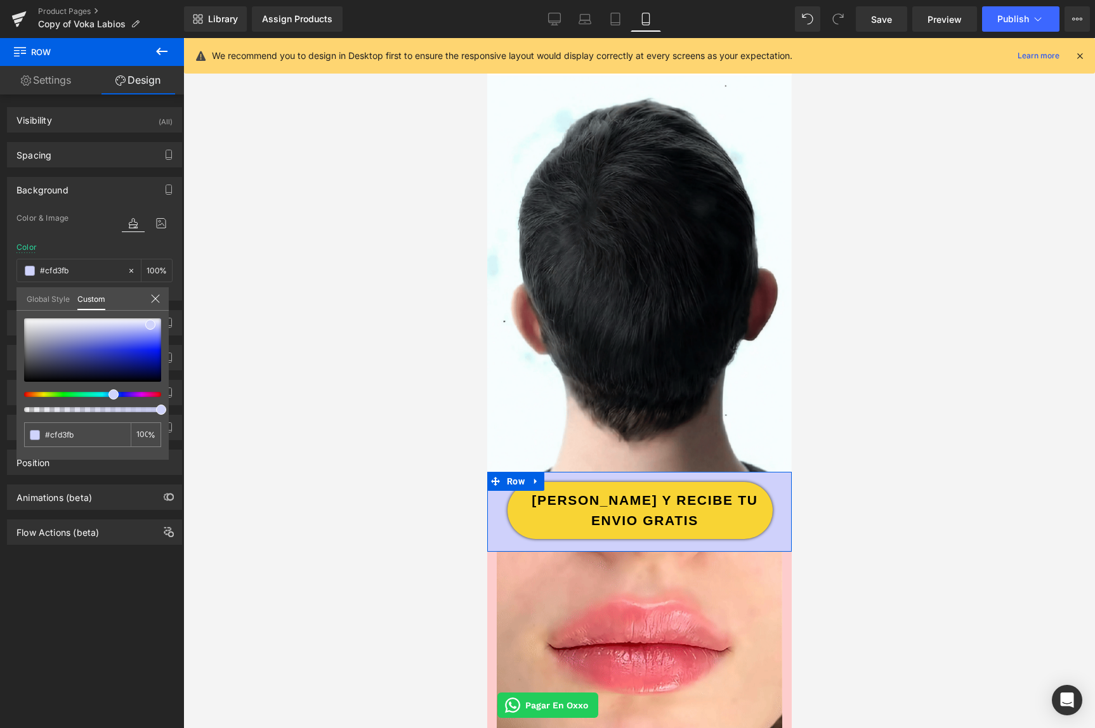
click at [109, 393] on div at bounding box center [87, 394] width 137 height 5
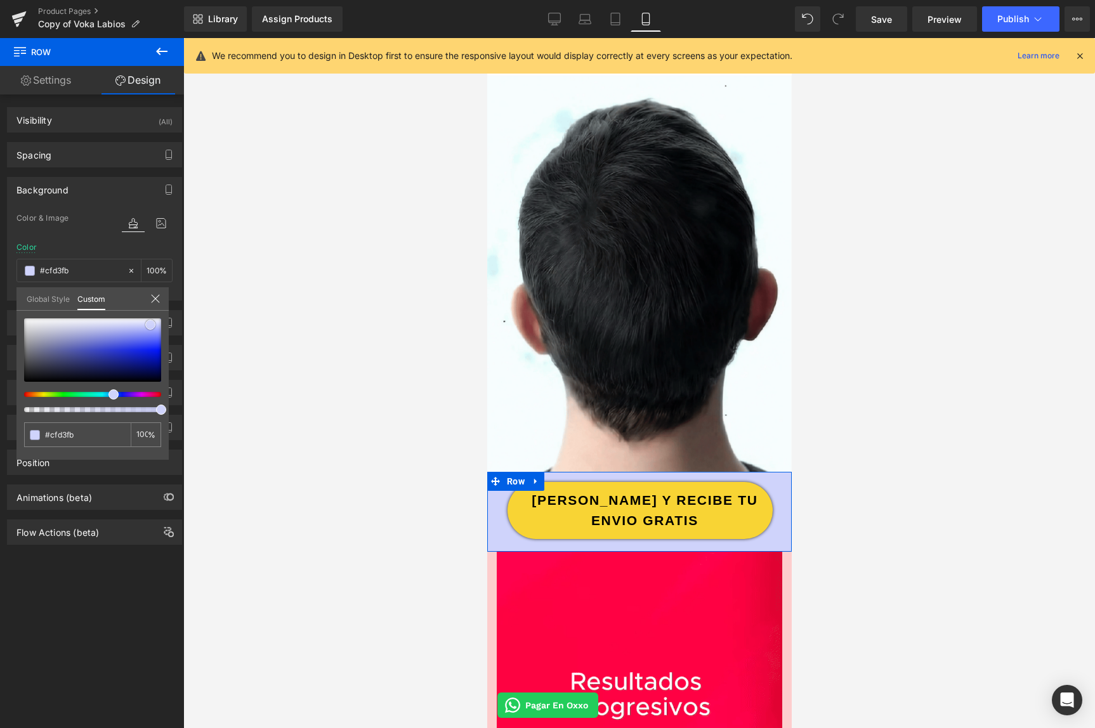
type input "#323ca8"
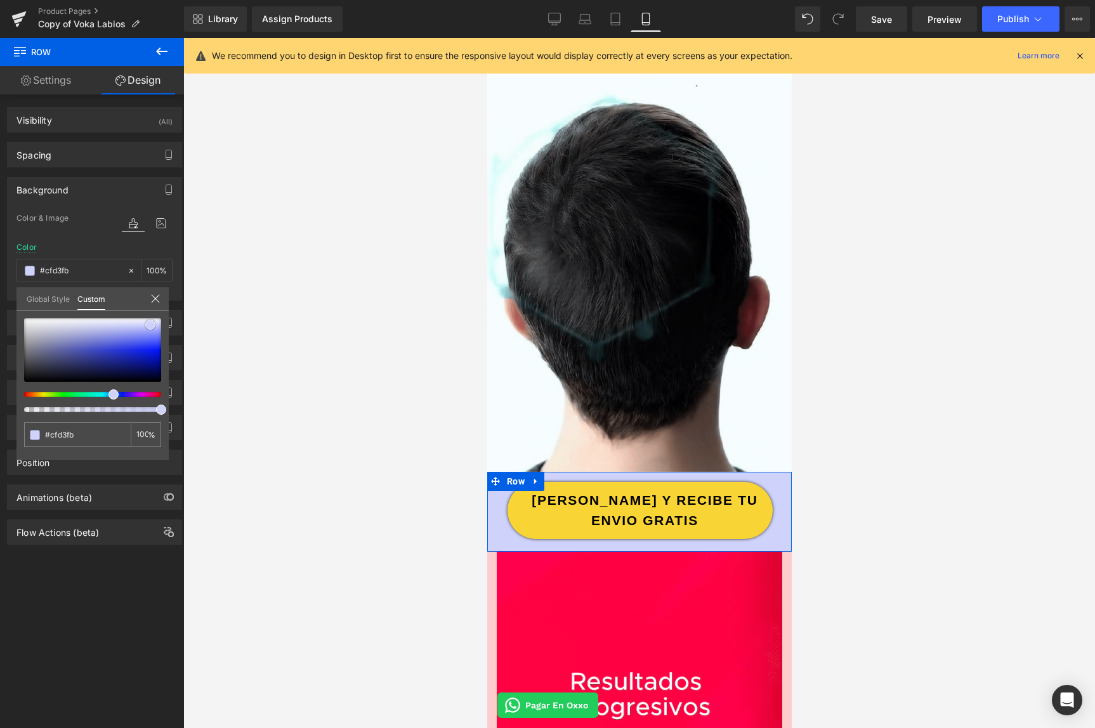
type input "#323ca8"
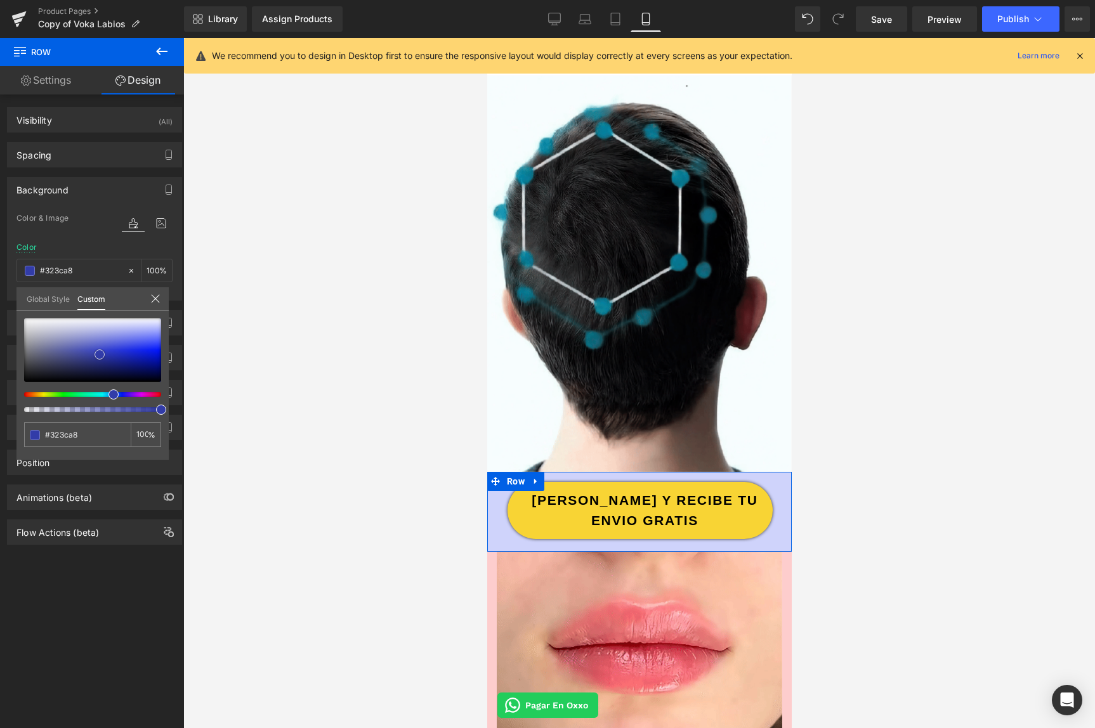
type input "#323cad"
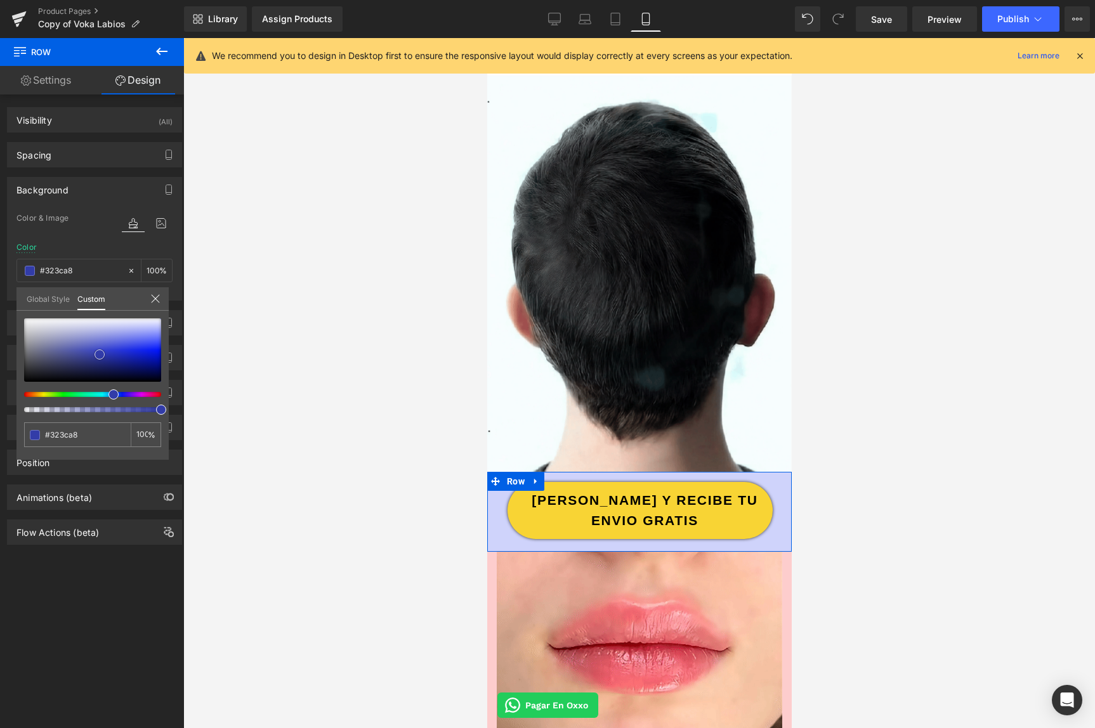
type input "#323cad"
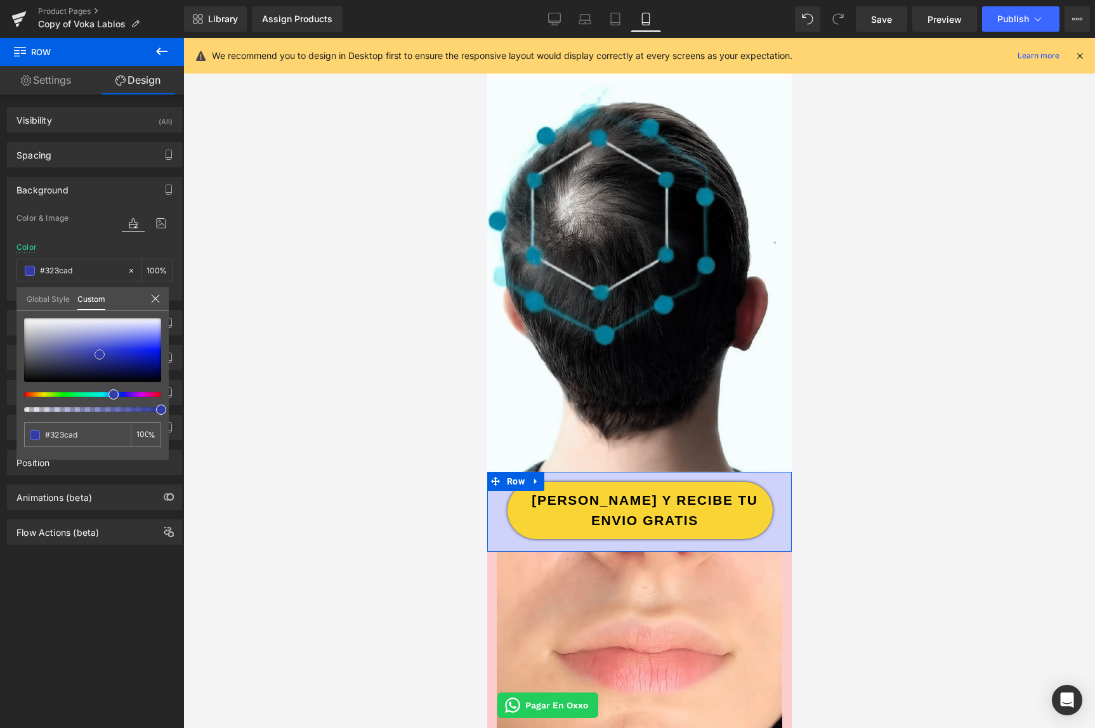
type input "#3742bd"
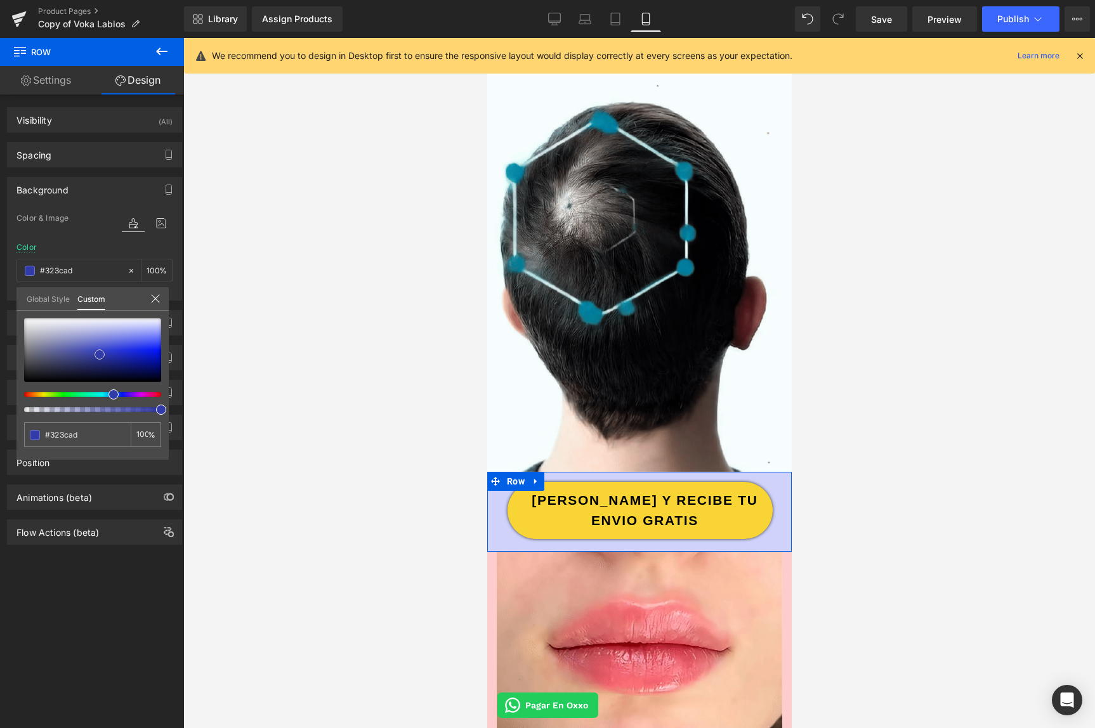
type input "#3742bd"
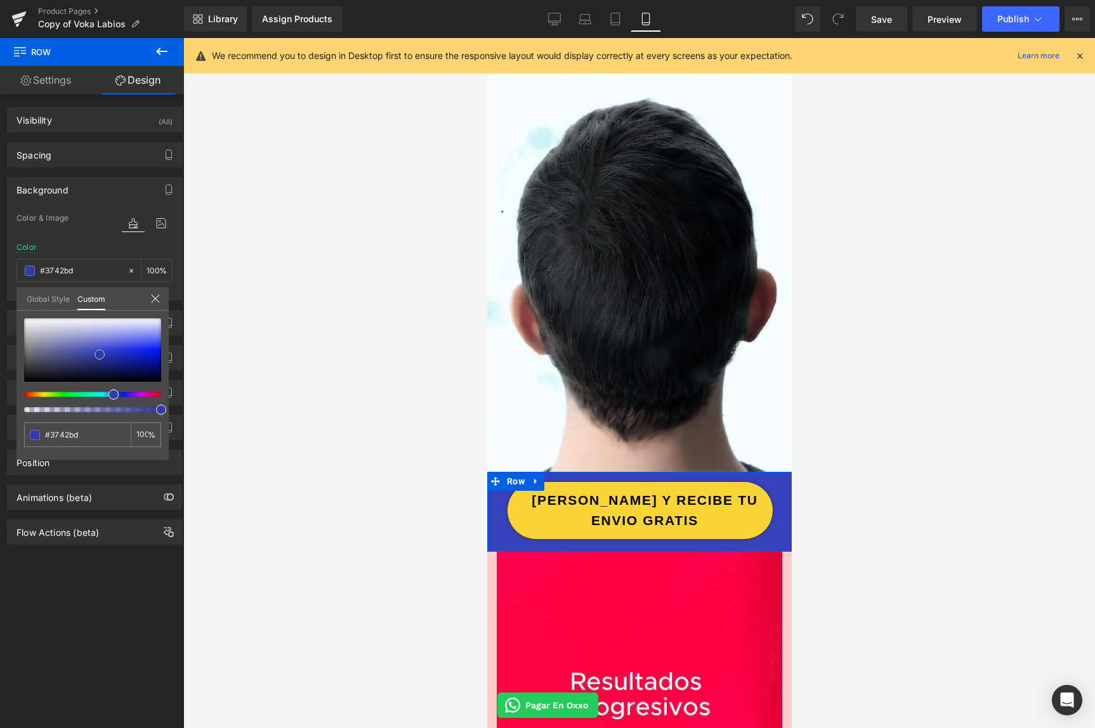
type input "#424dc6"
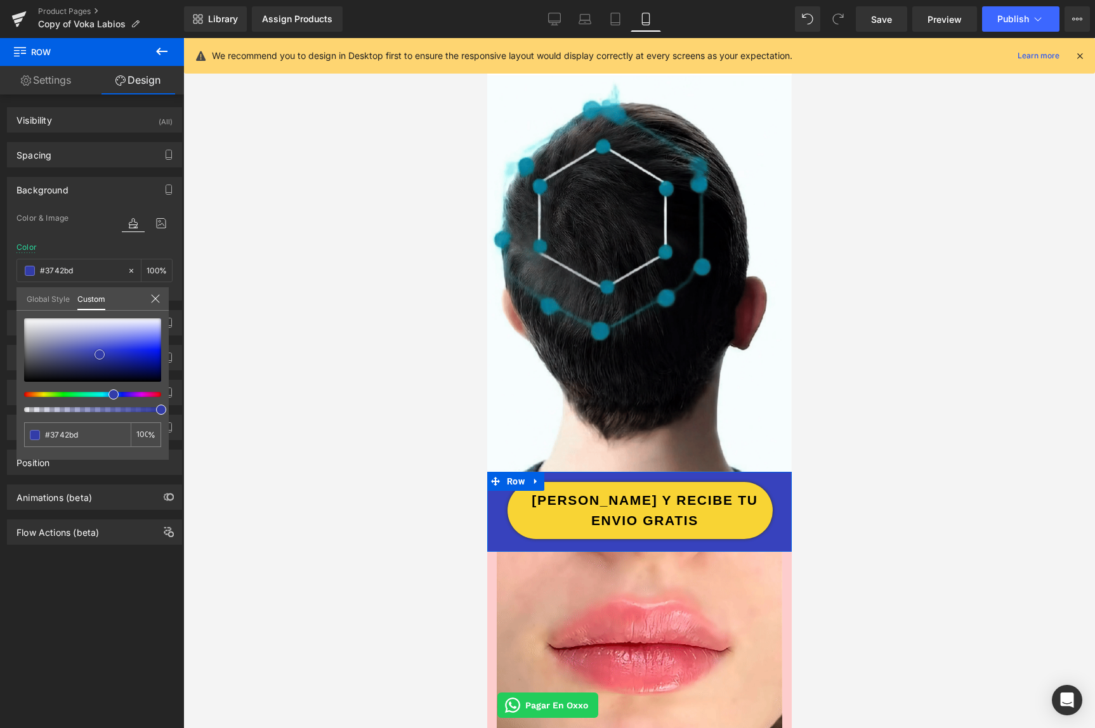
type input "#424dc6"
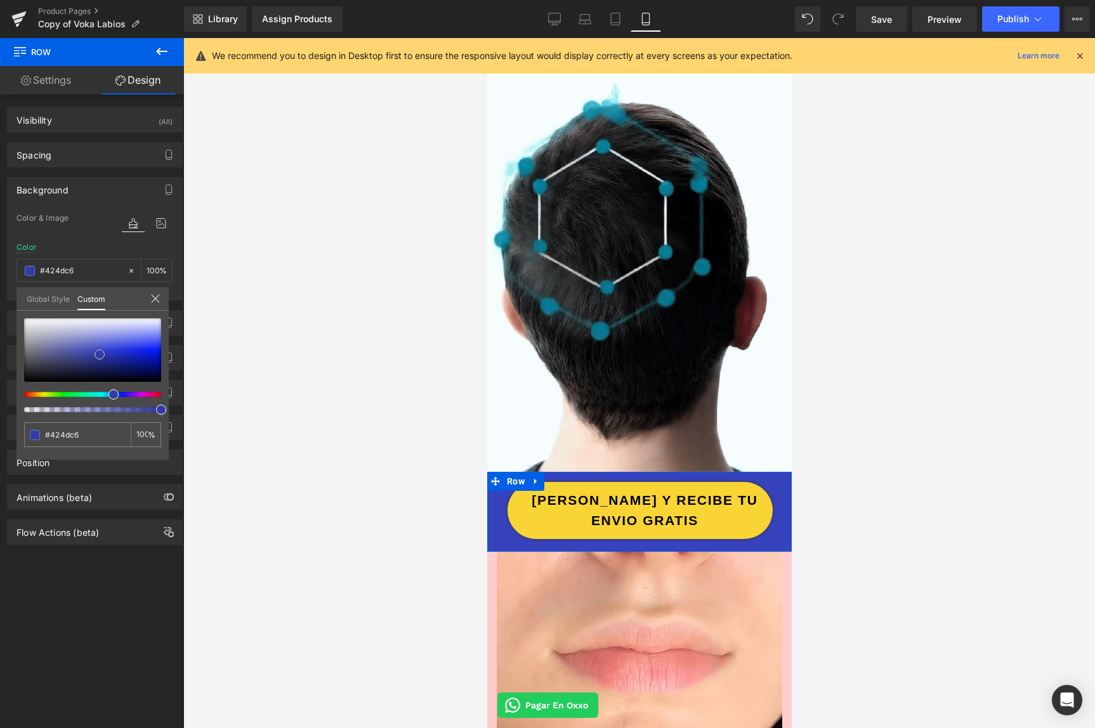
type input "#5c65cb"
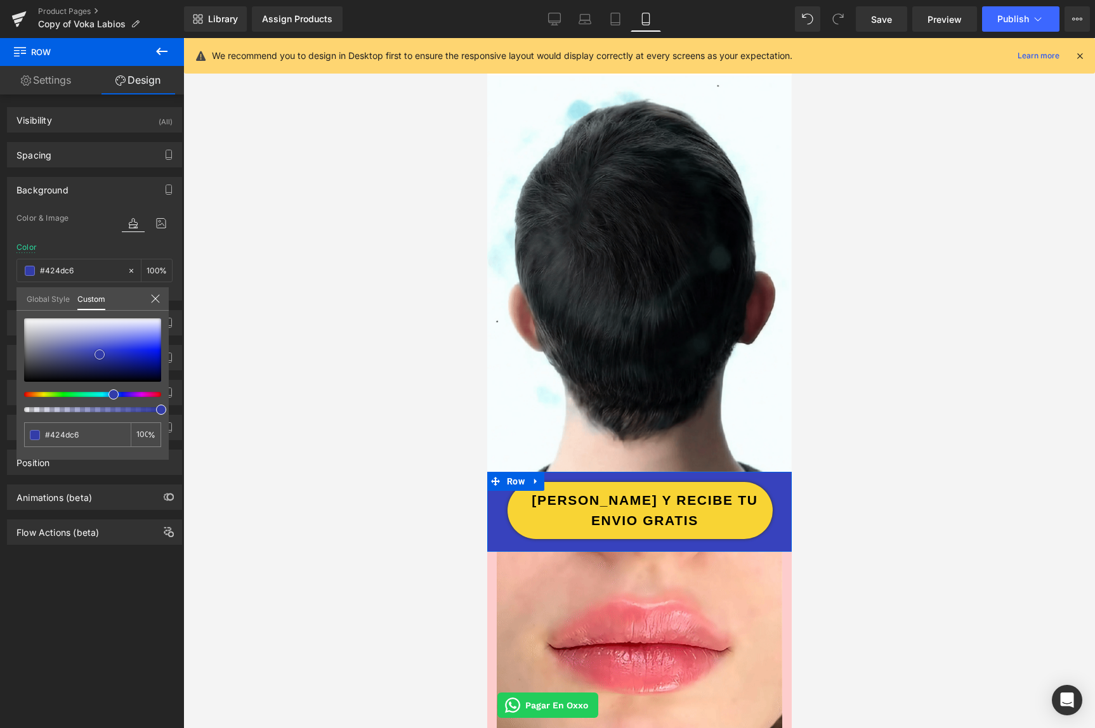
type input "#5c65cb"
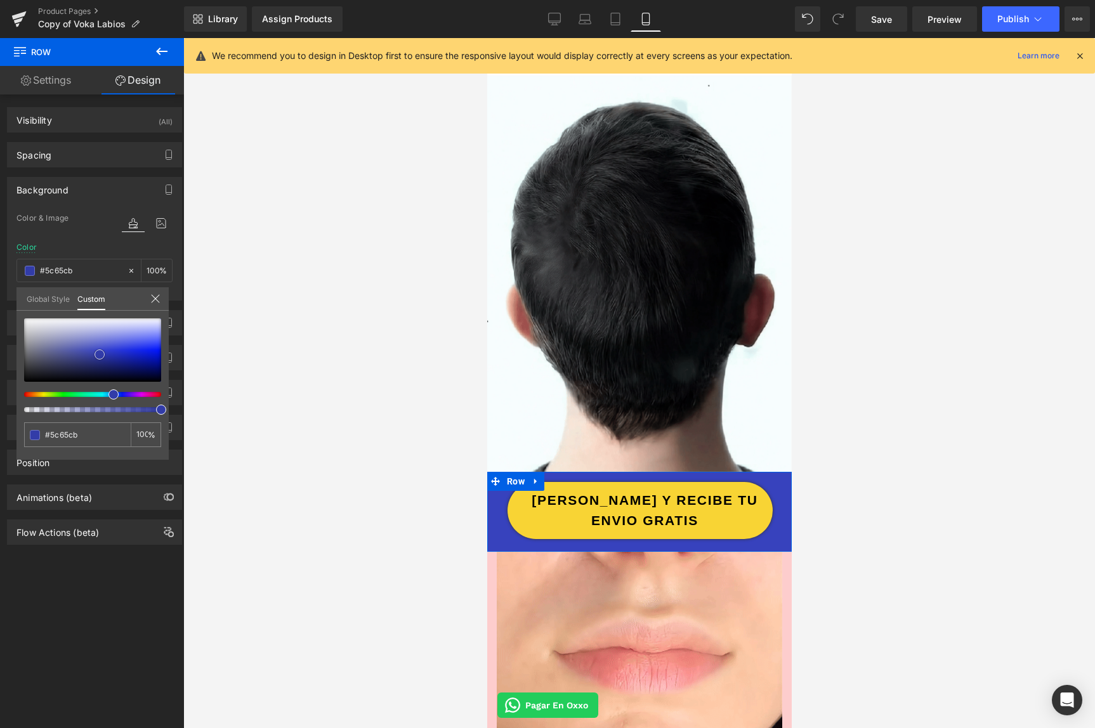
type input "#7179cf"
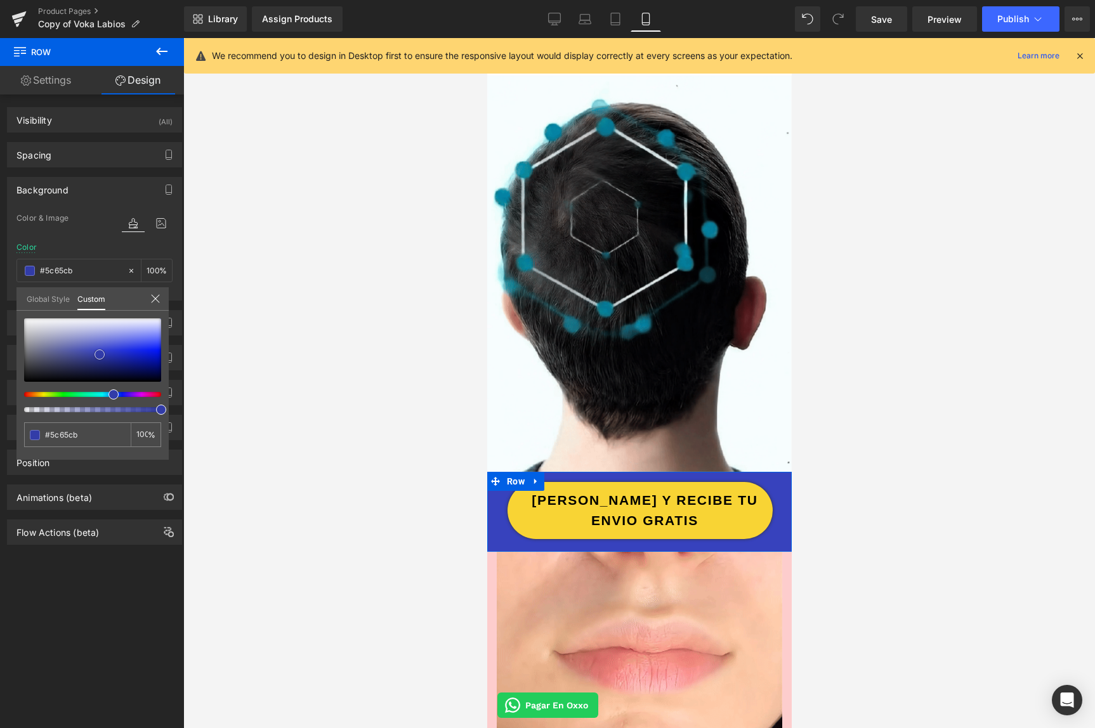
type input "#7179cf"
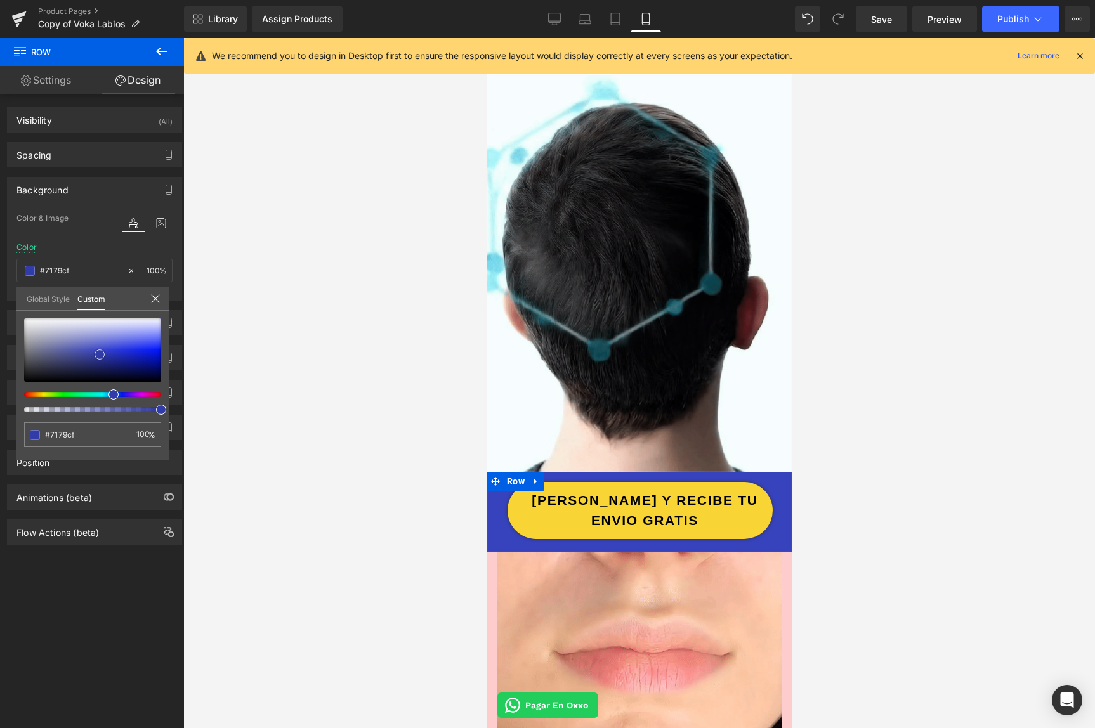
type input "#7980d2"
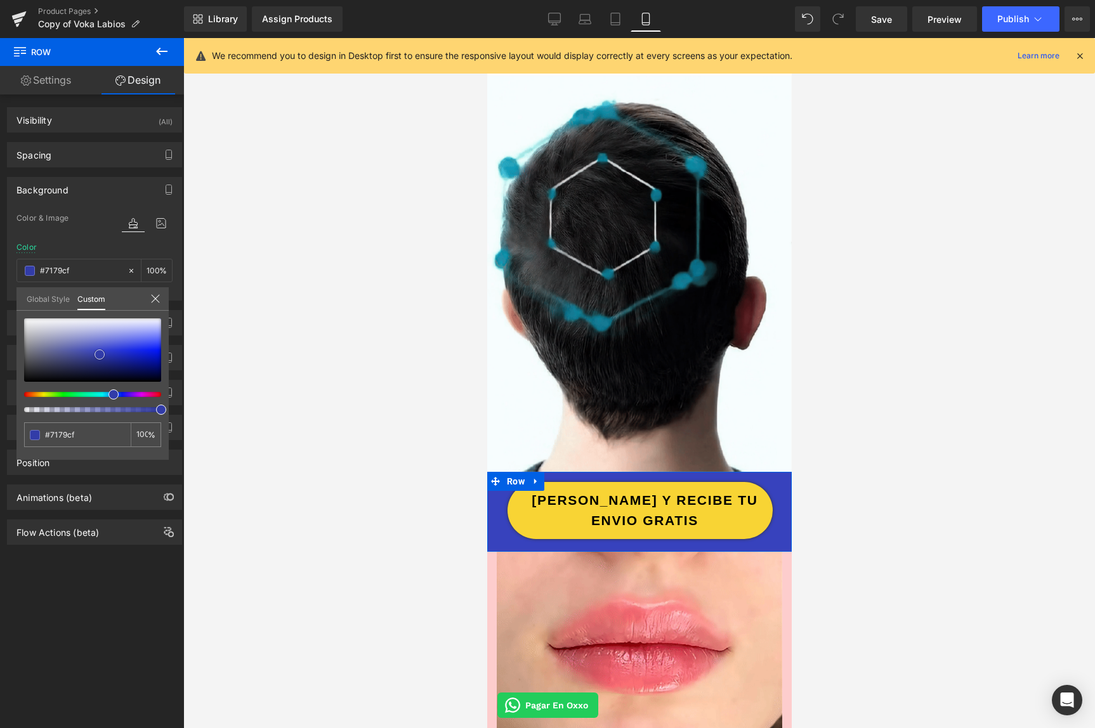
type input "#7980d2"
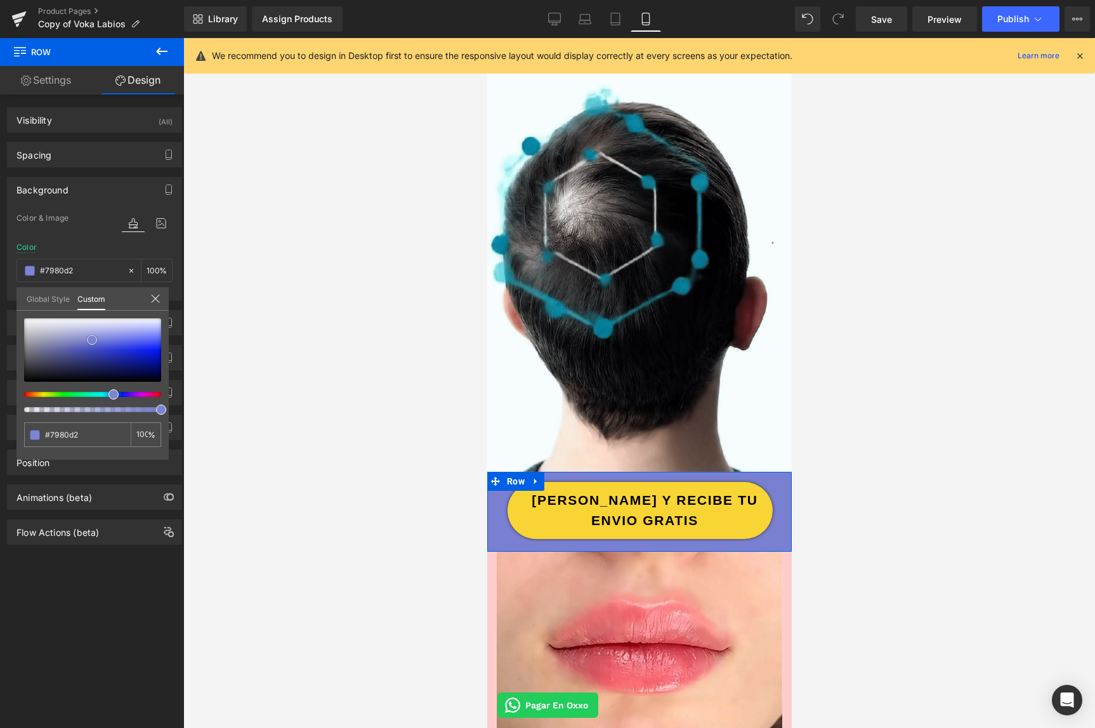
drag, startPoint x: 100, startPoint y: 355, endPoint x: 92, endPoint y: 340, distance: 16.5
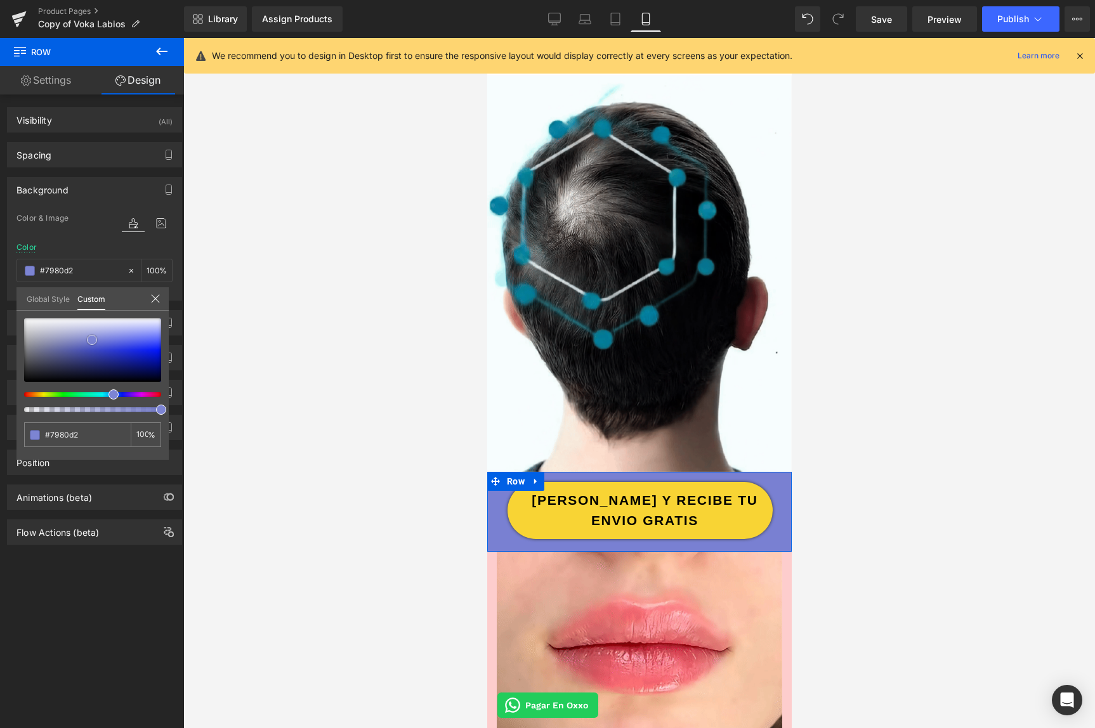
click at [92, 340] on div at bounding box center [92, 350] width 137 height 63
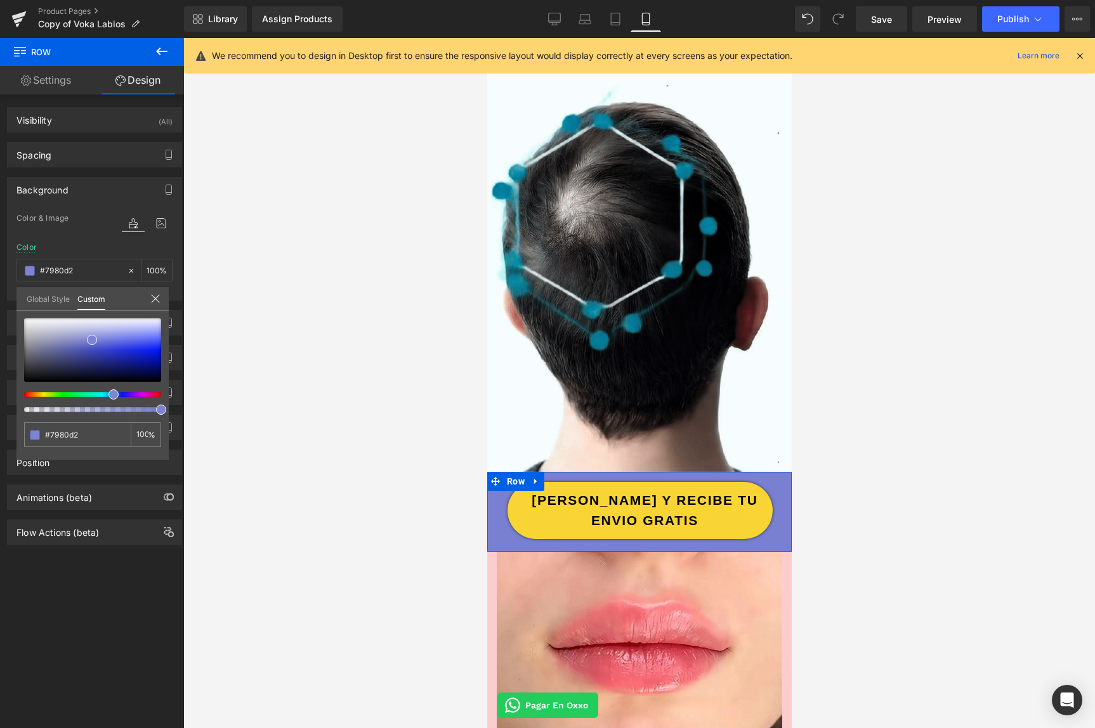
type input "#877cd3"
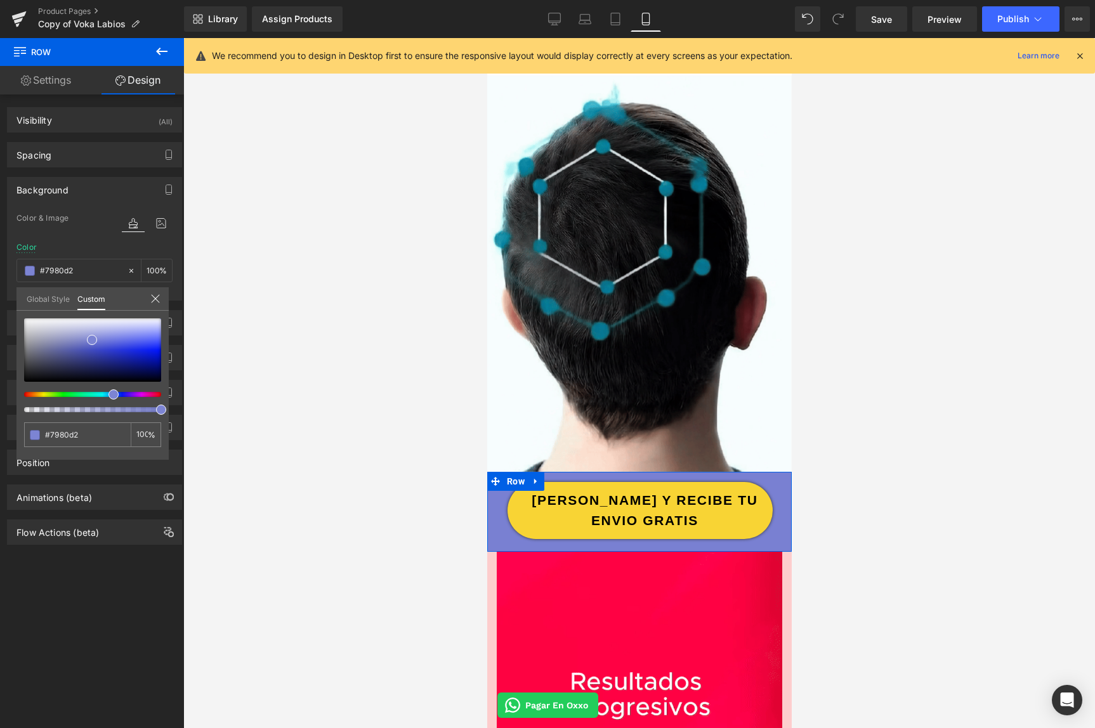
type input "#877cd3"
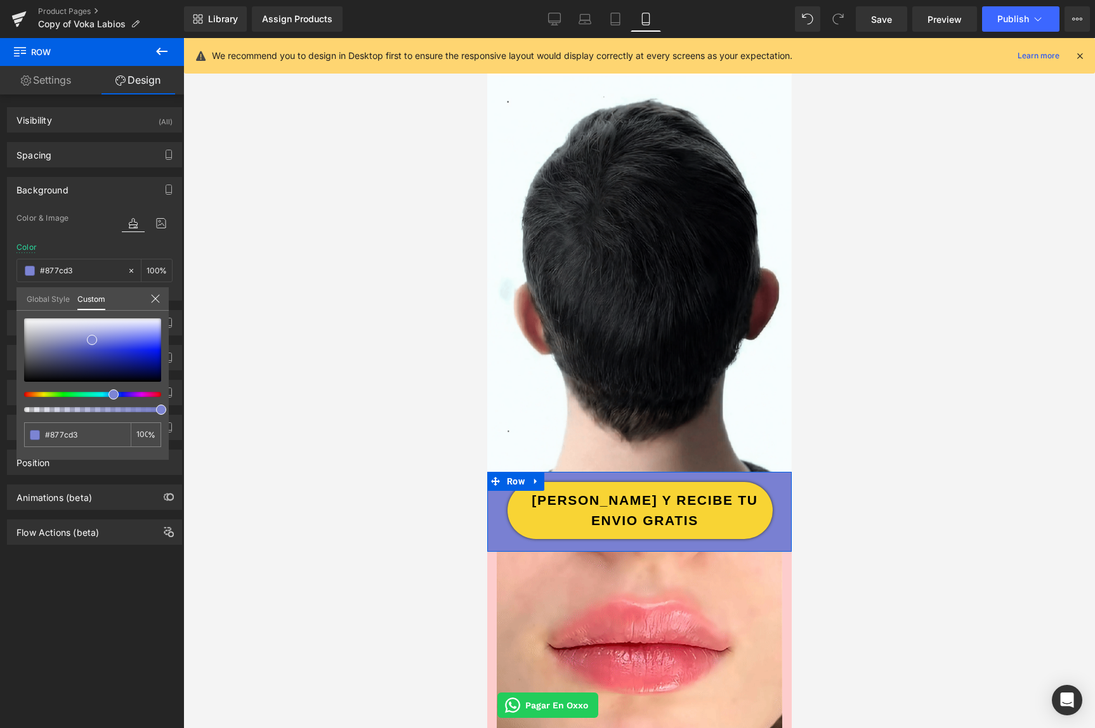
type input "#847cd3"
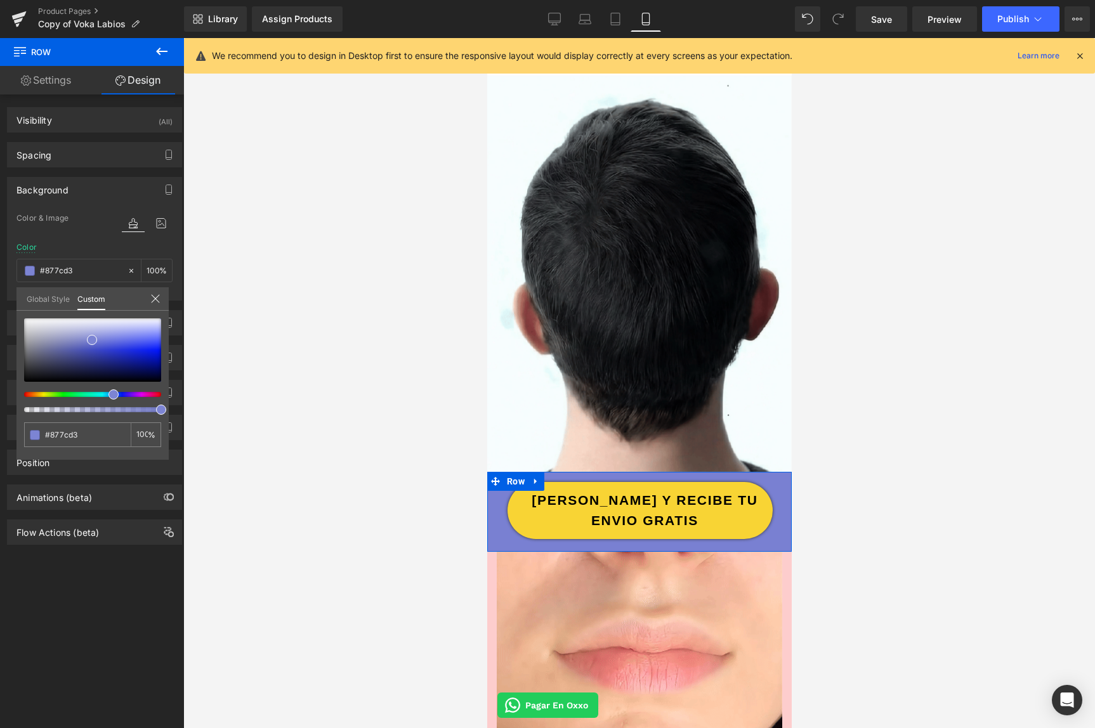
type input "#847cd3"
type input "#817cd3"
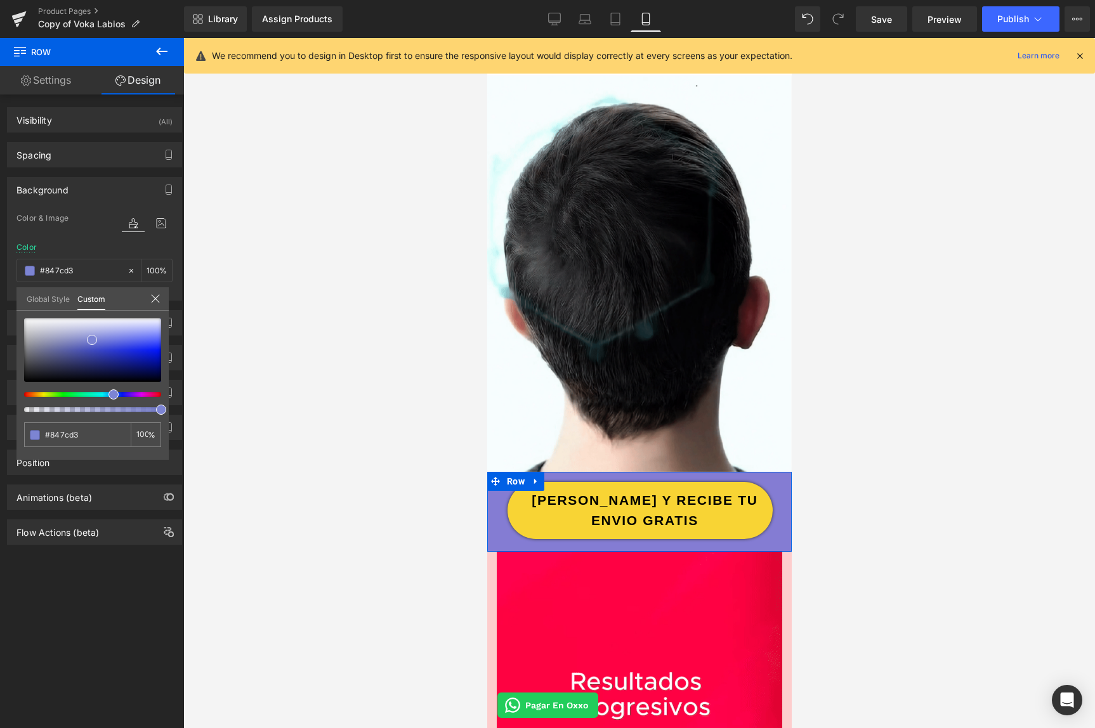
type input "#817cd3"
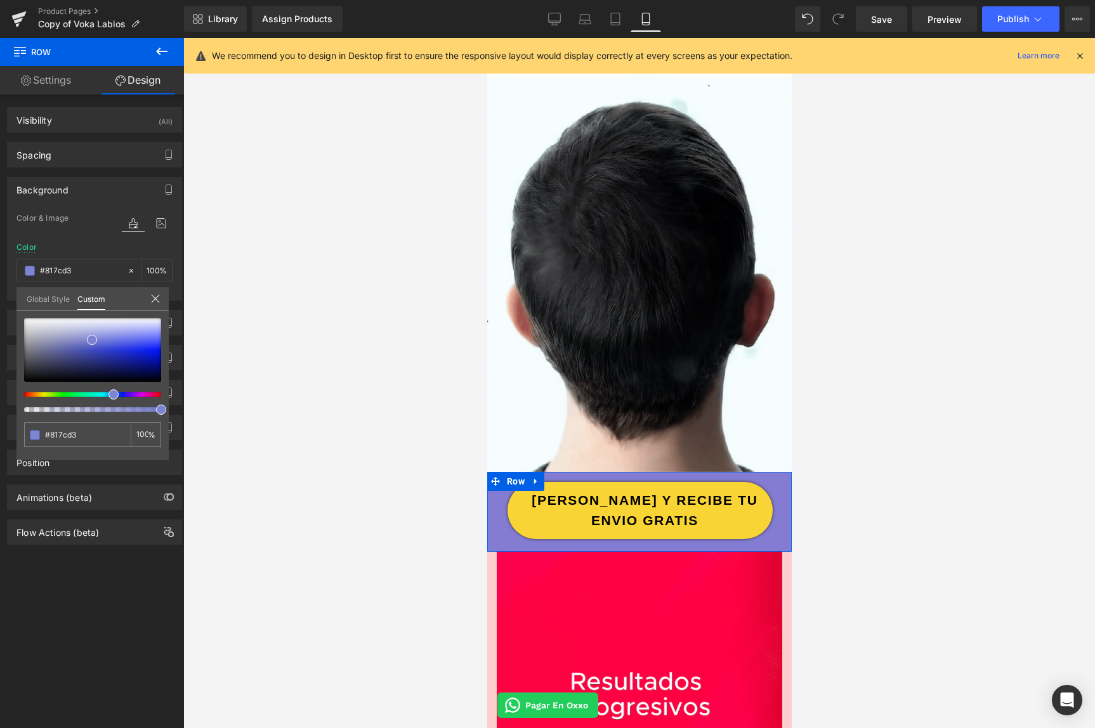
type input "#7c7cd3"
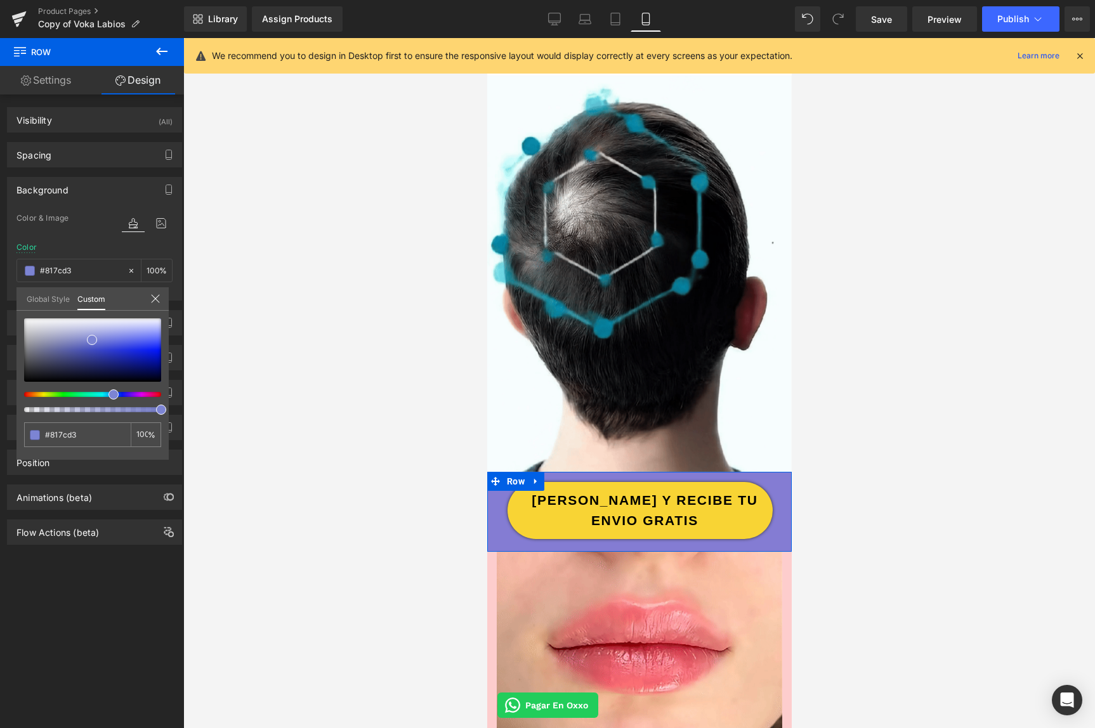
type input "#7c7cd3"
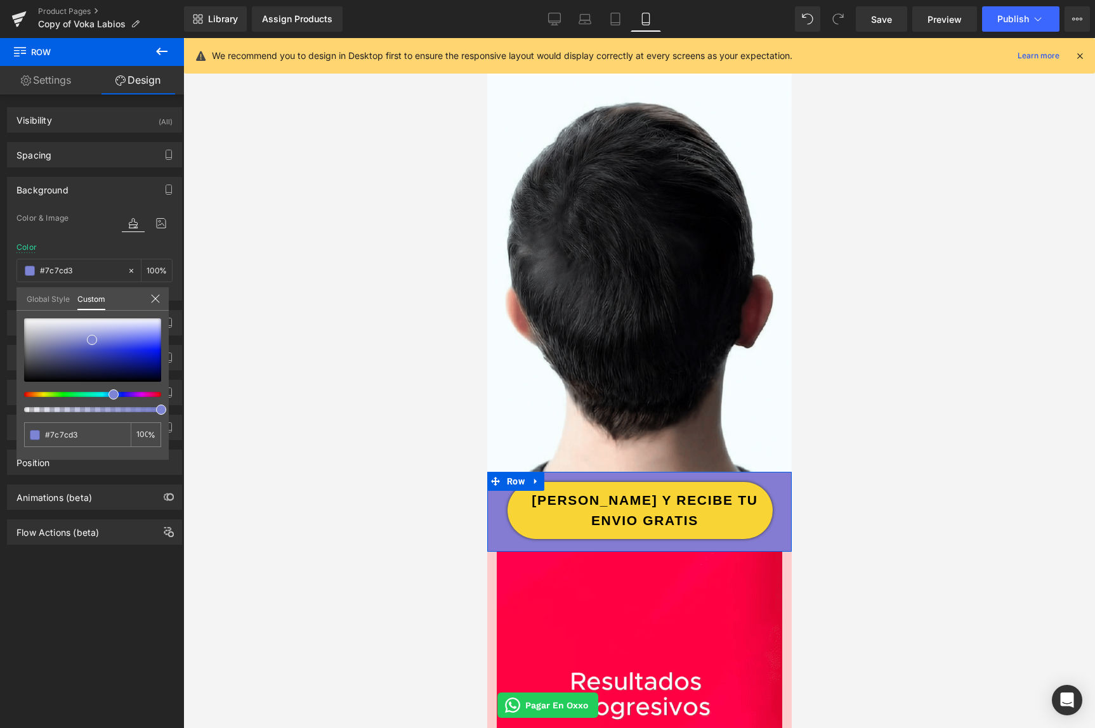
type input "#7c81d3"
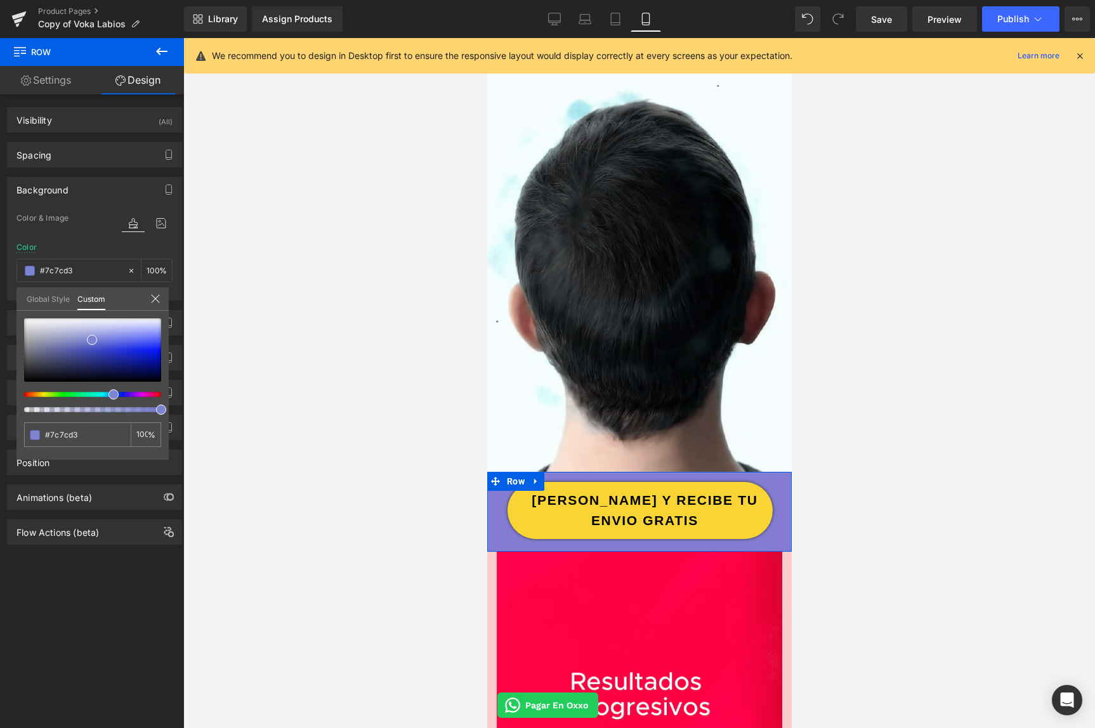
type input "#7c81d3"
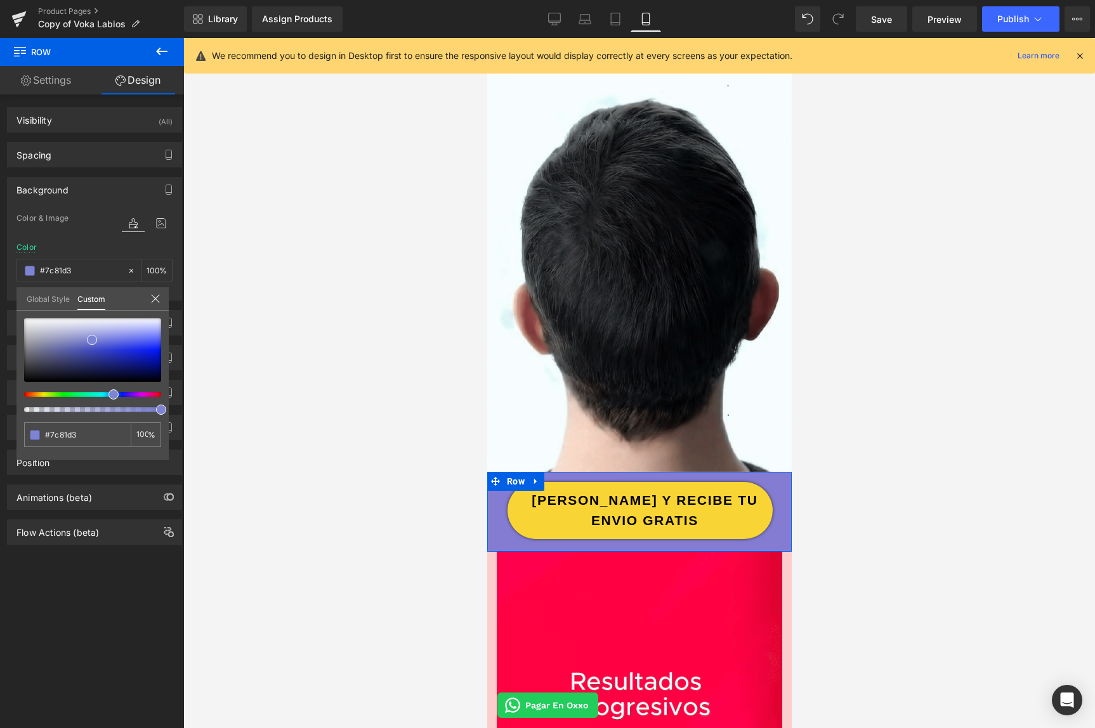
type input "#7c87d3"
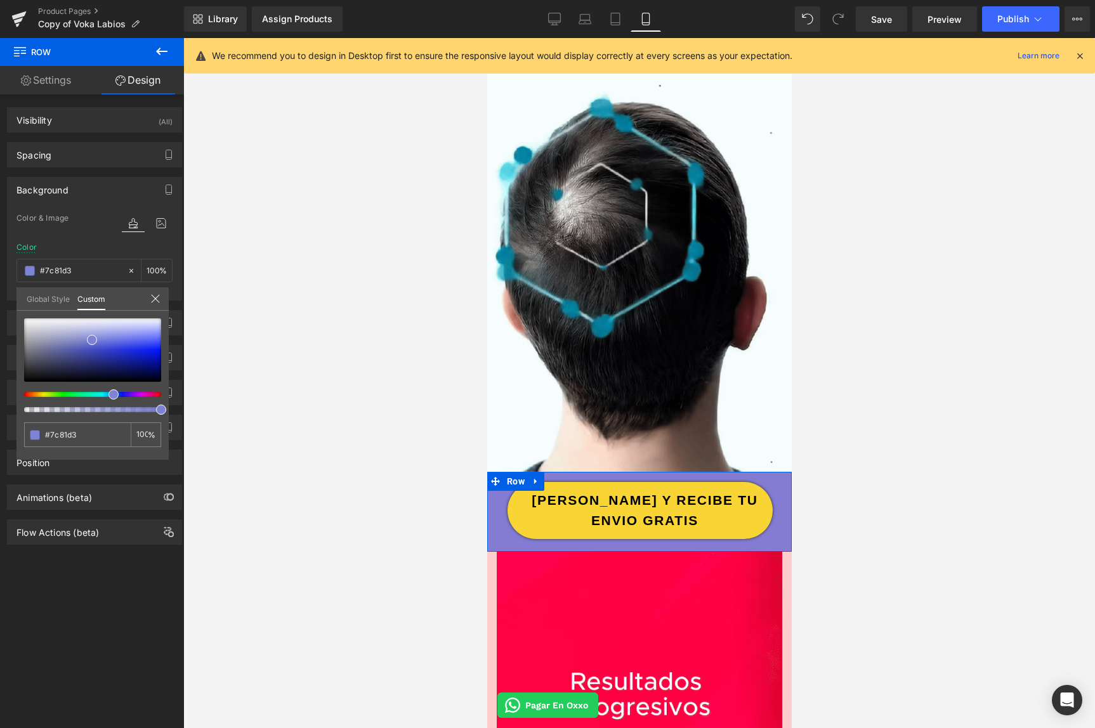
type input "#7c87d3"
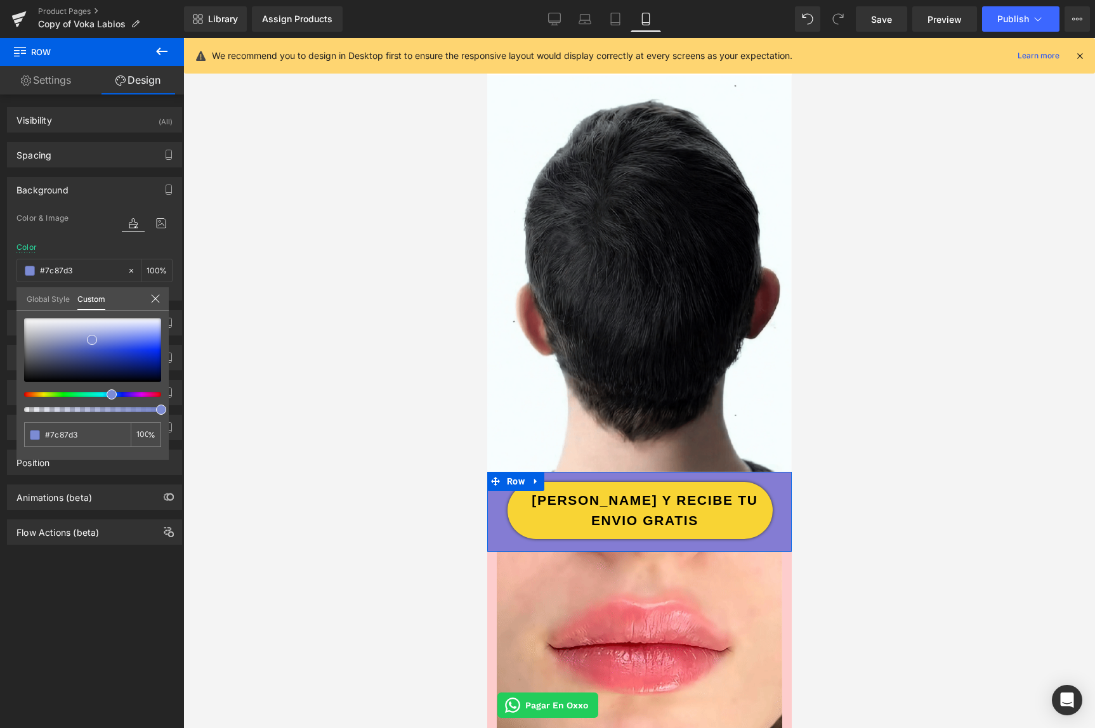
type input "#7c8bd3"
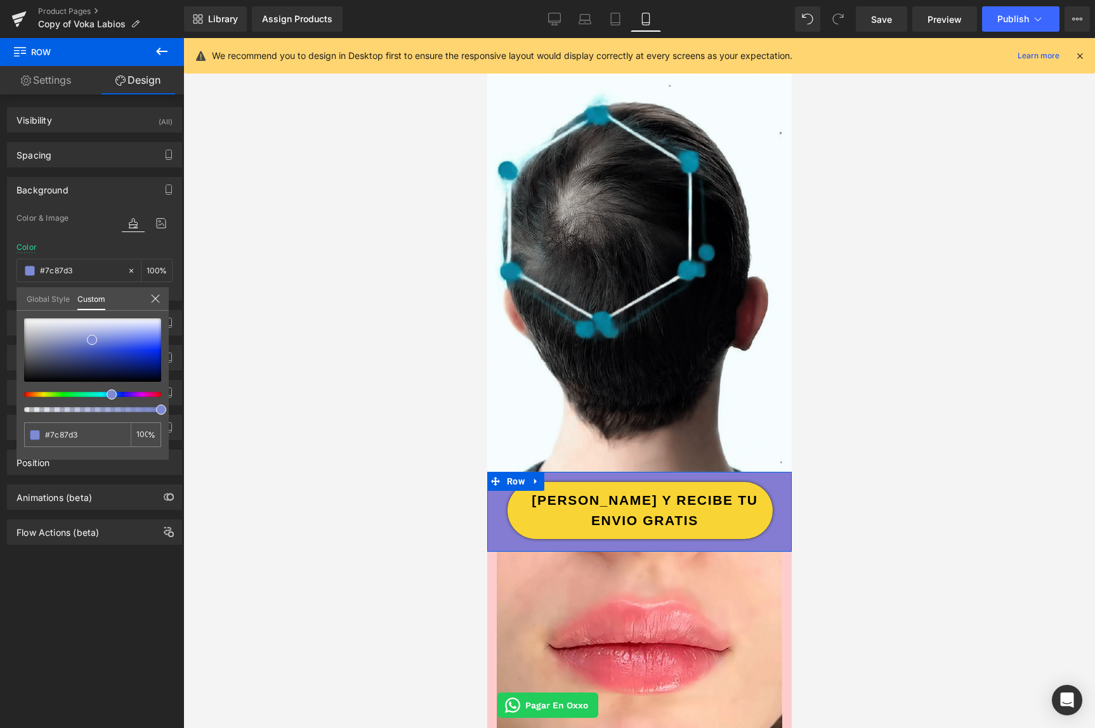
type input "#7c8bd3"
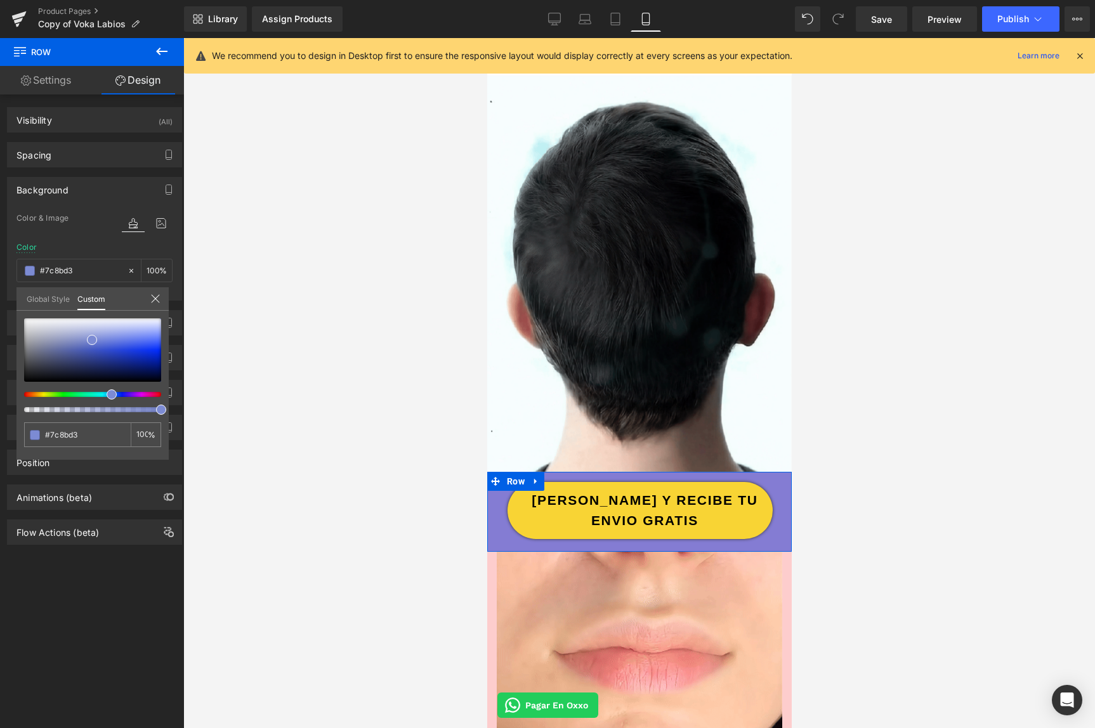
type input "#7c8ed3"
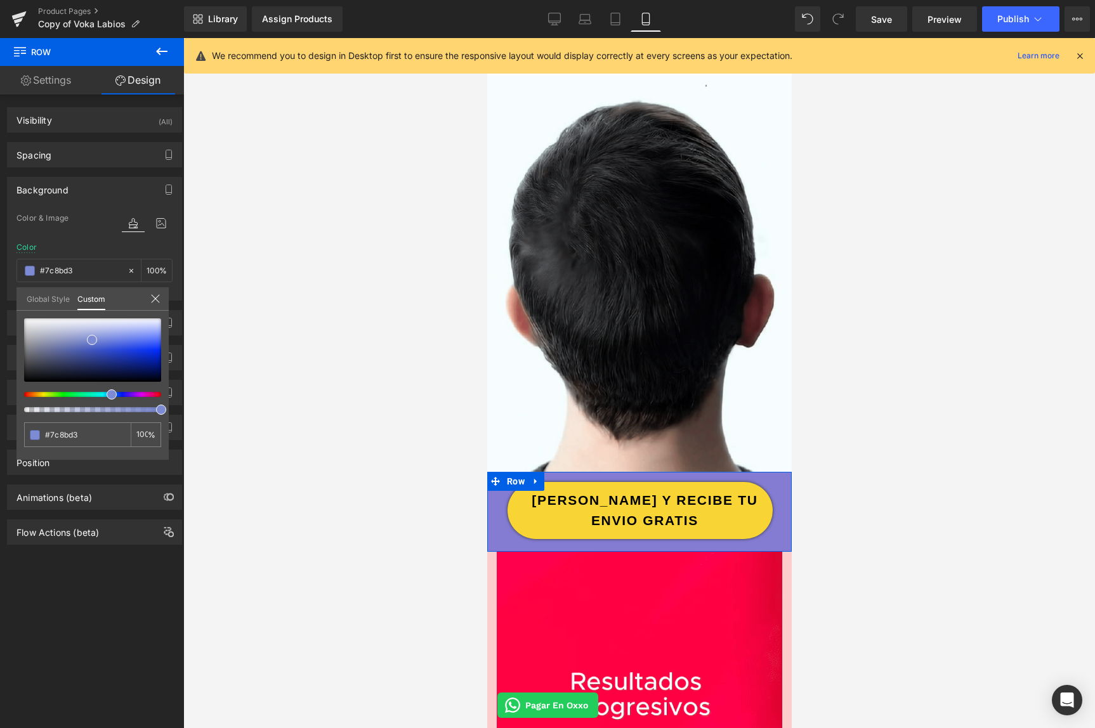
type input "#7c8ed3"
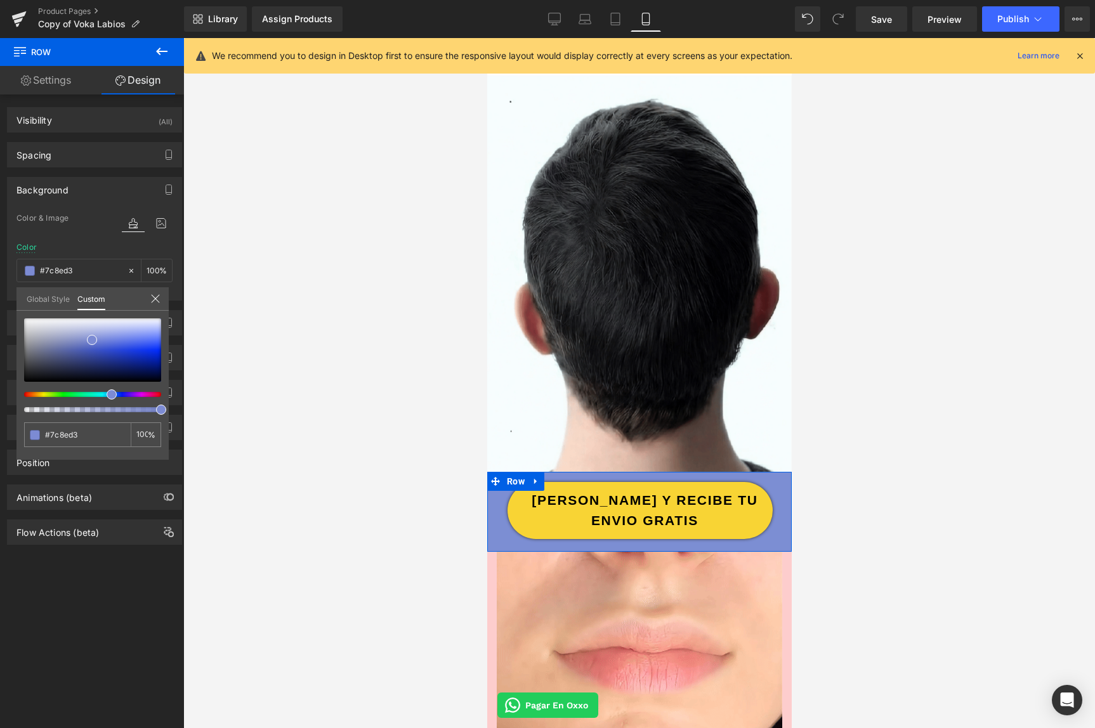
type input "#7c92d3"
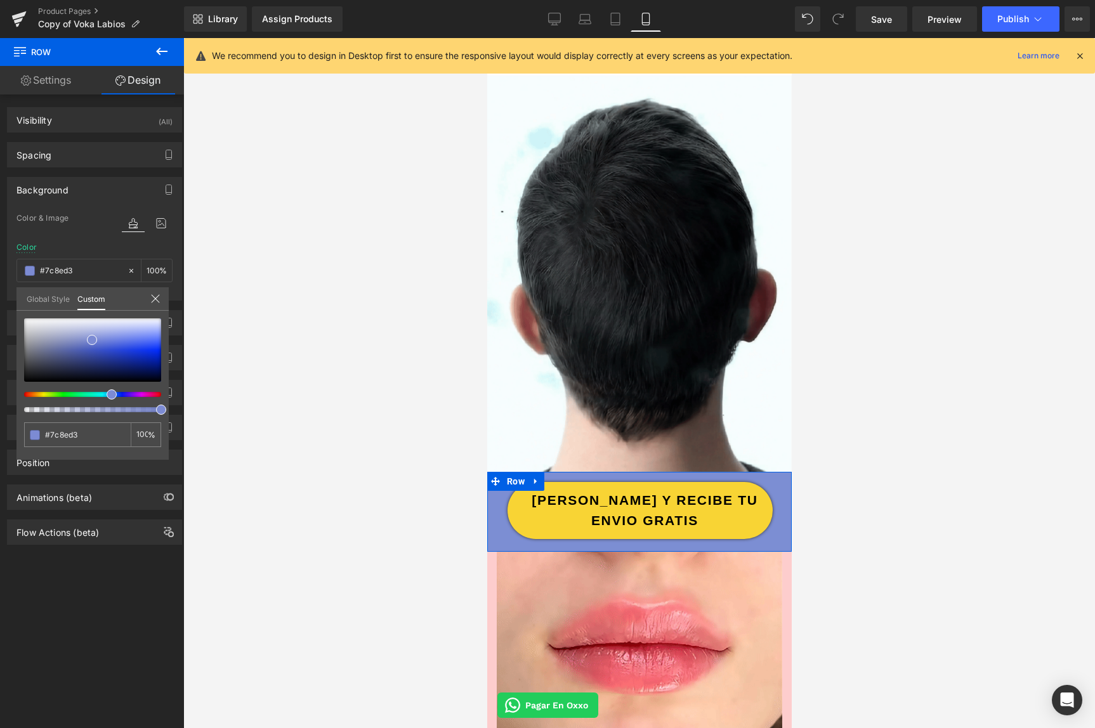
type input "#7c92d3"
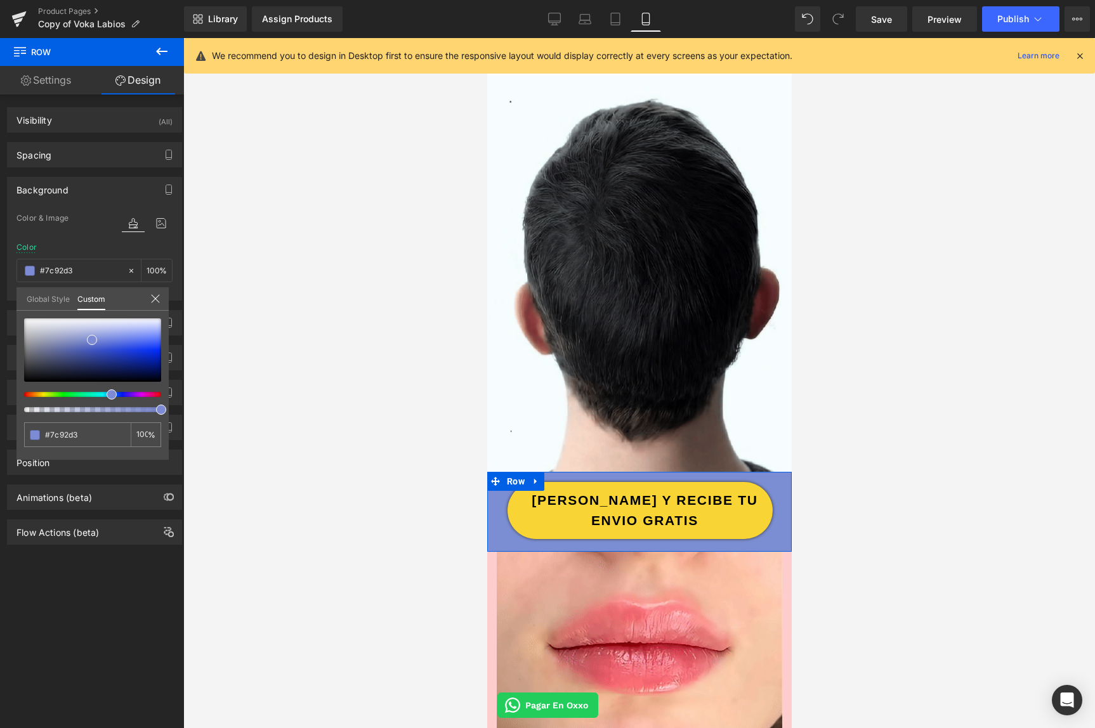
type input "#7c99d3"
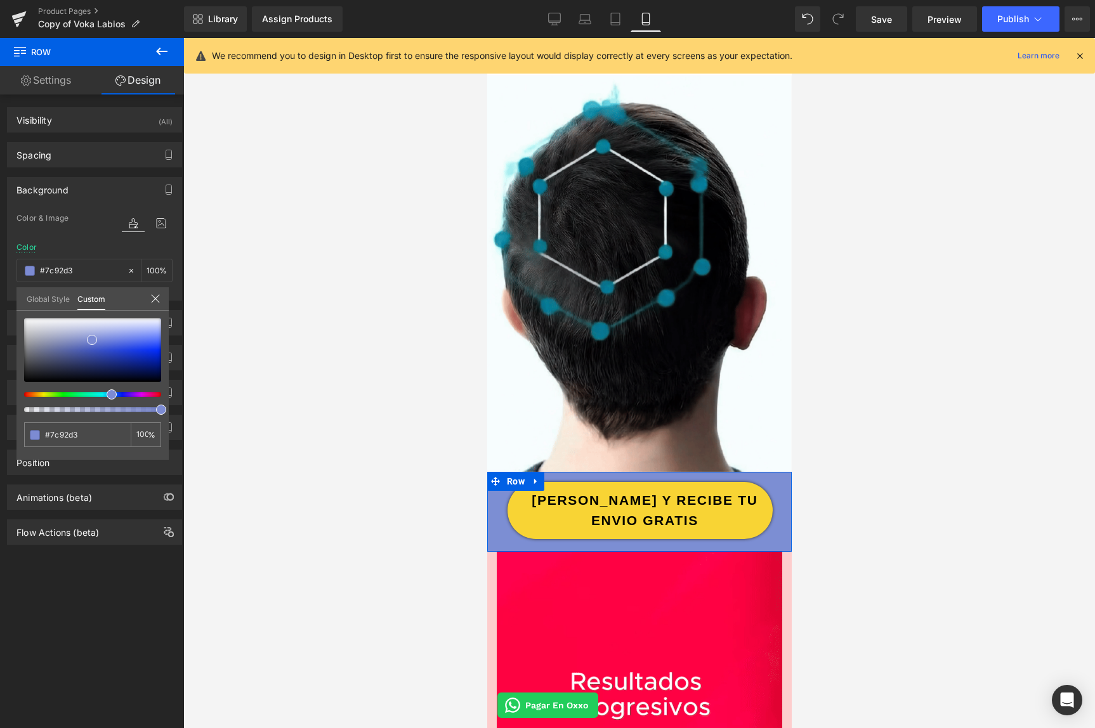
type input "#7c99d3"
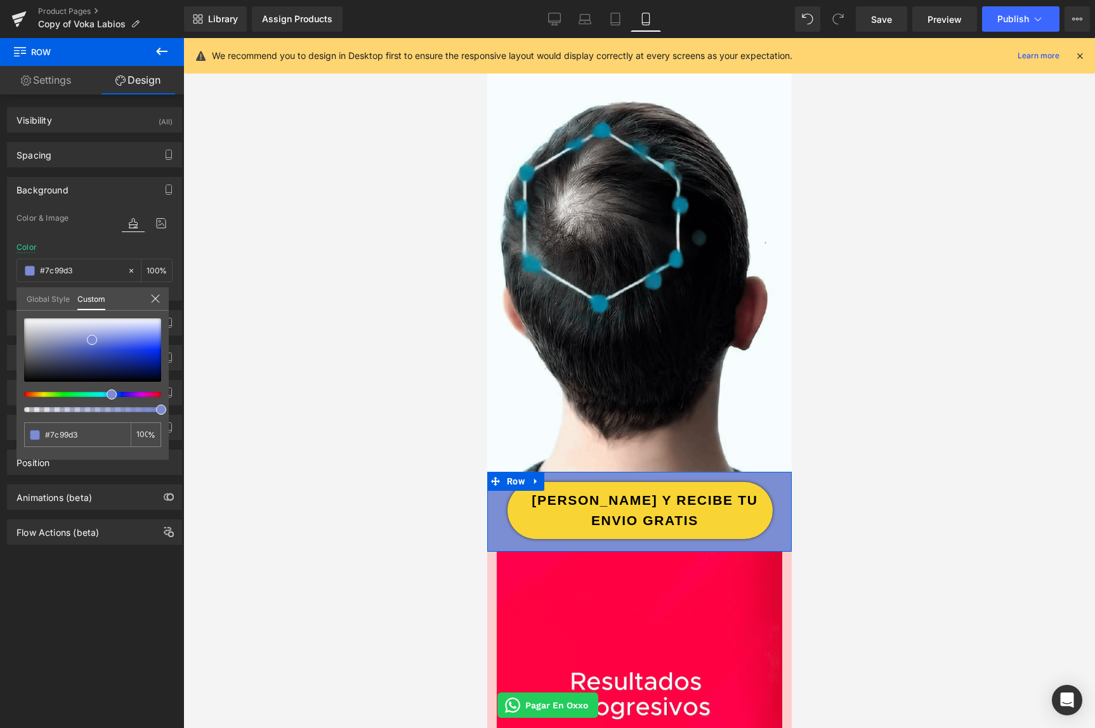
type input "#7ca1d3"
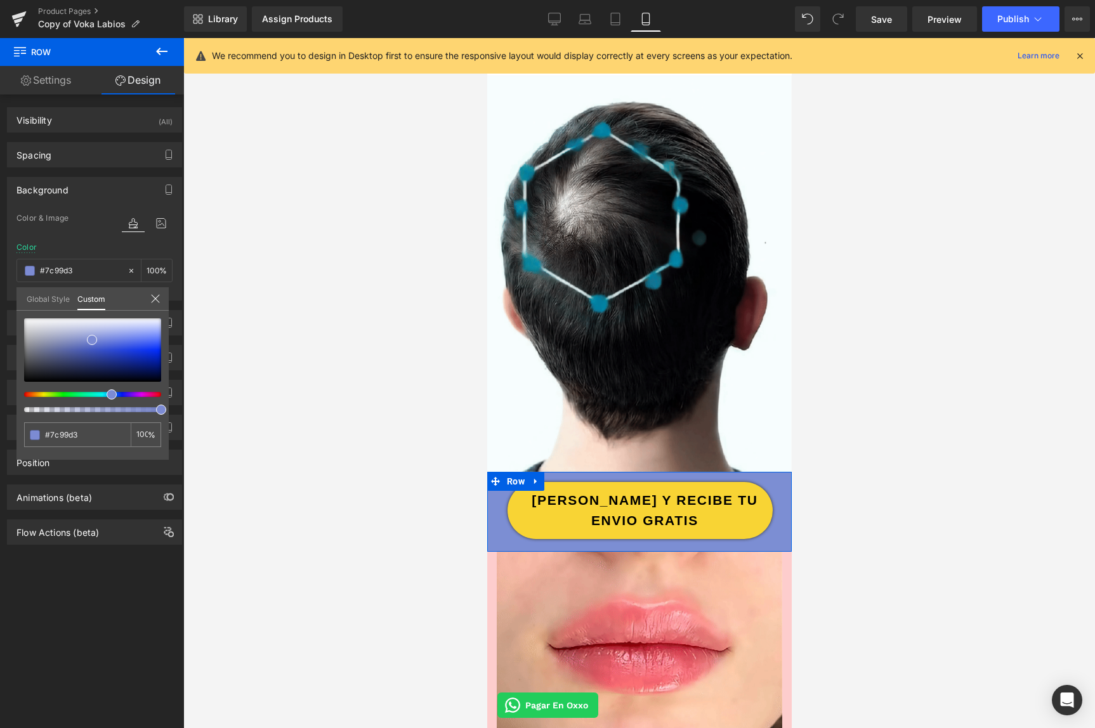
type input "#7ca1d3"
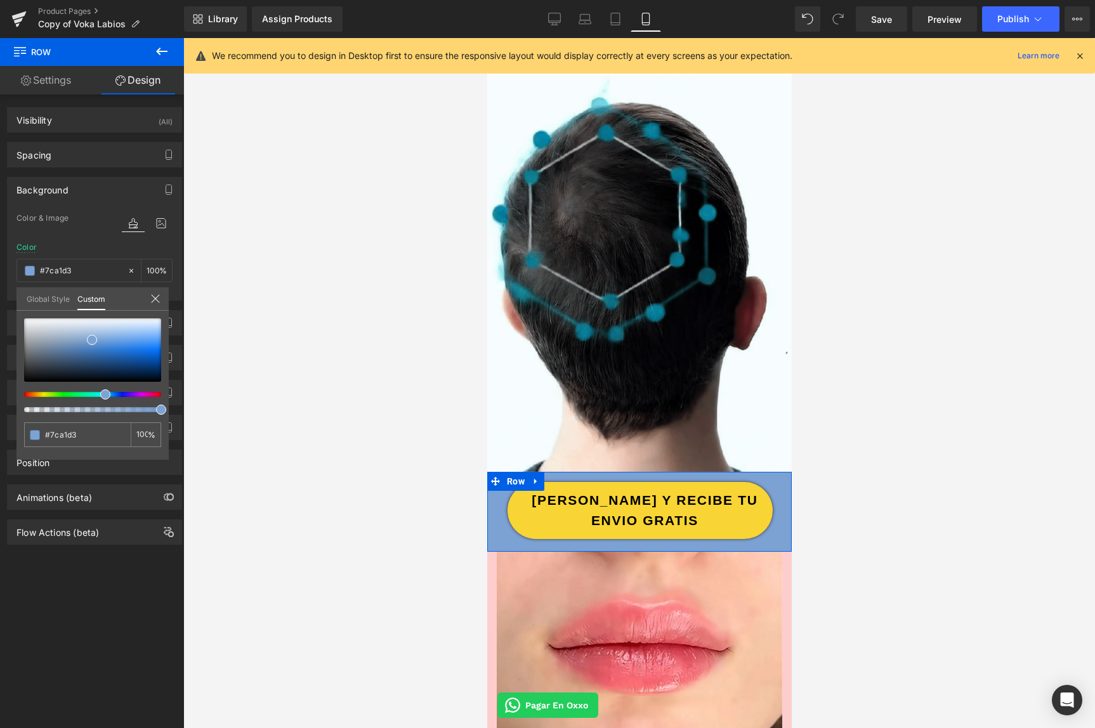
type input "#7ca5d3"
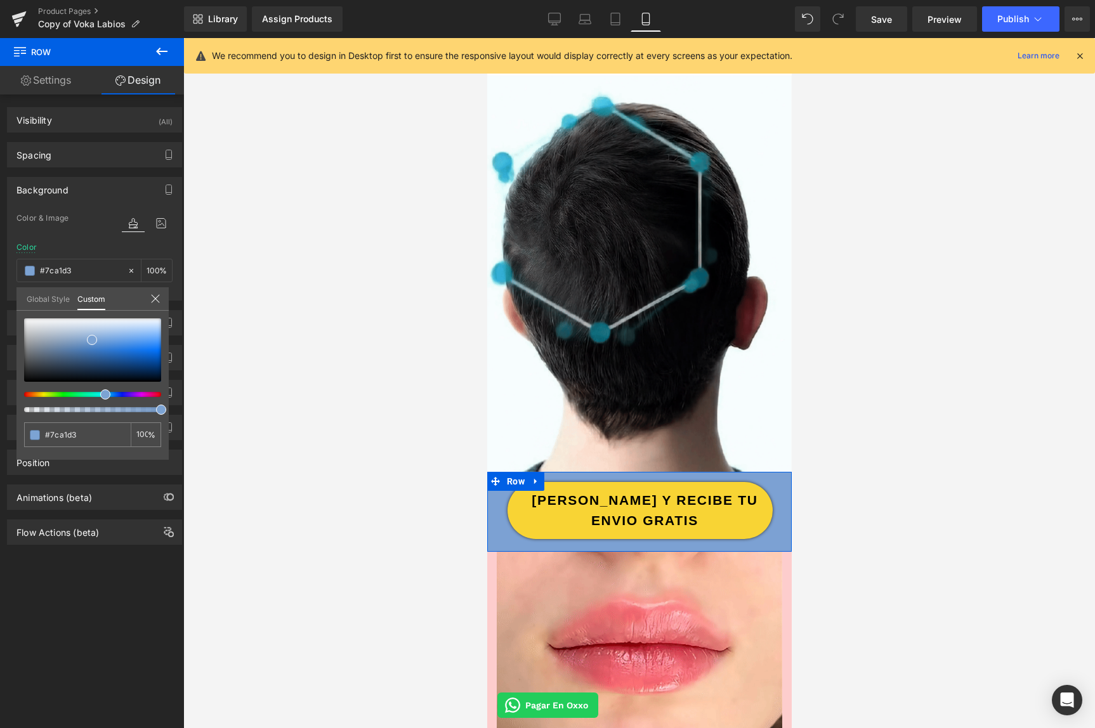
type input "#7ca5d3"
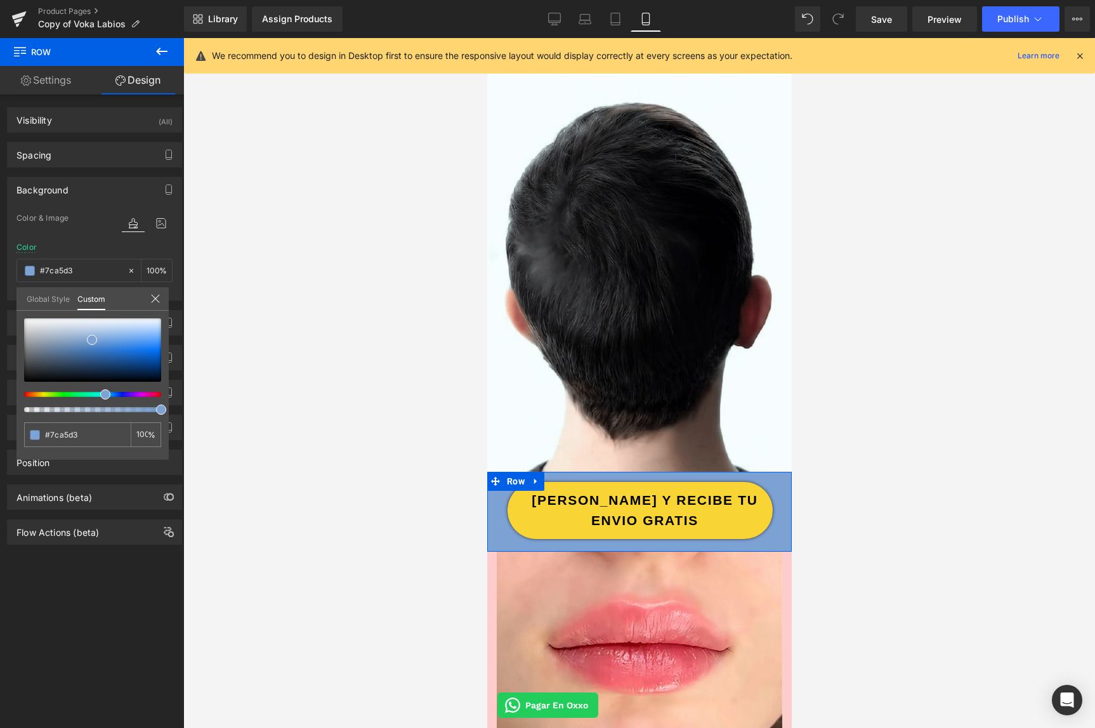
type input "#7cabd3"
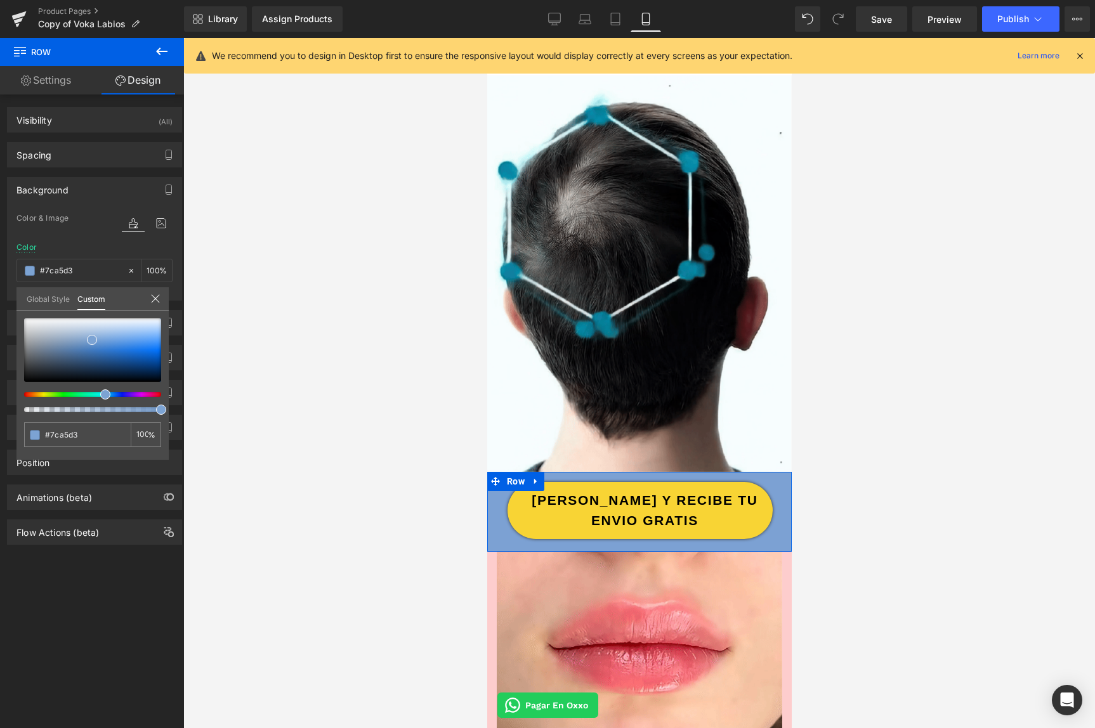
type input "#7cabd3"
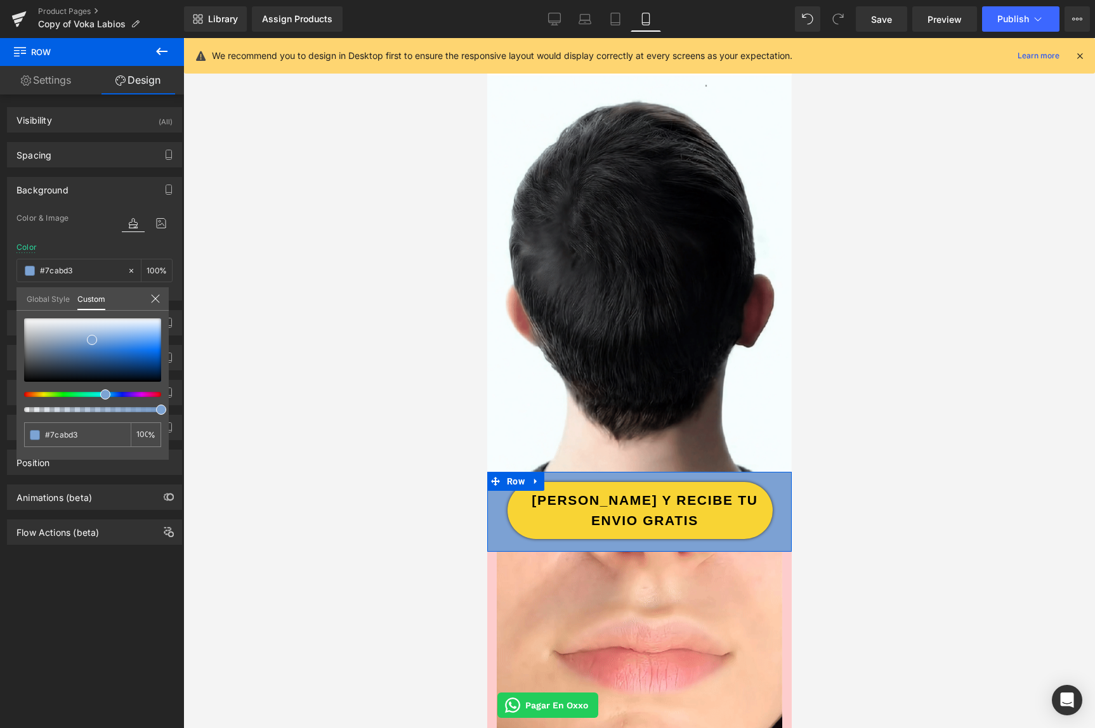
type input "#7cb2d3"
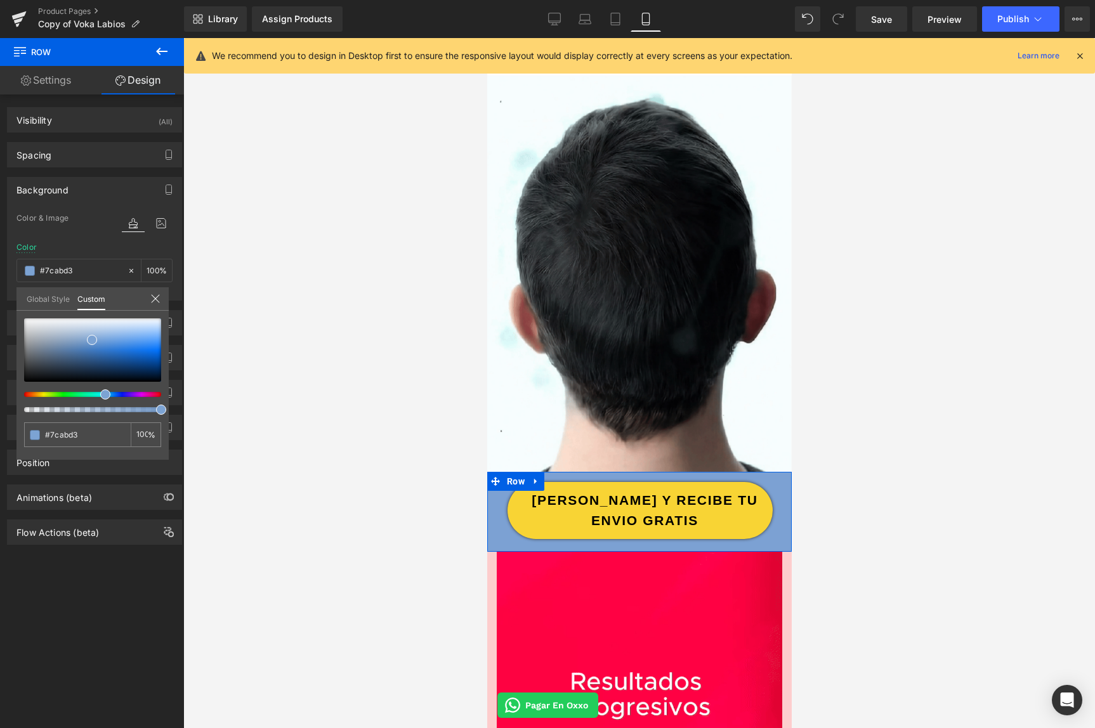
type input "#7cb2d3"
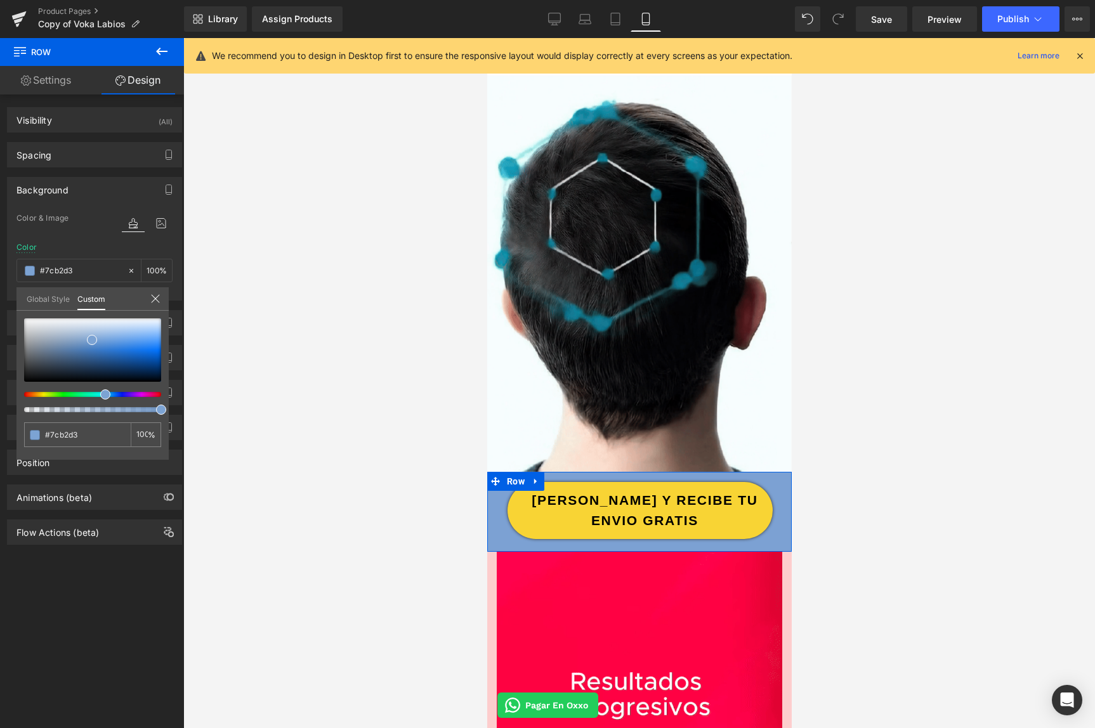
type input "#7cc0d3"
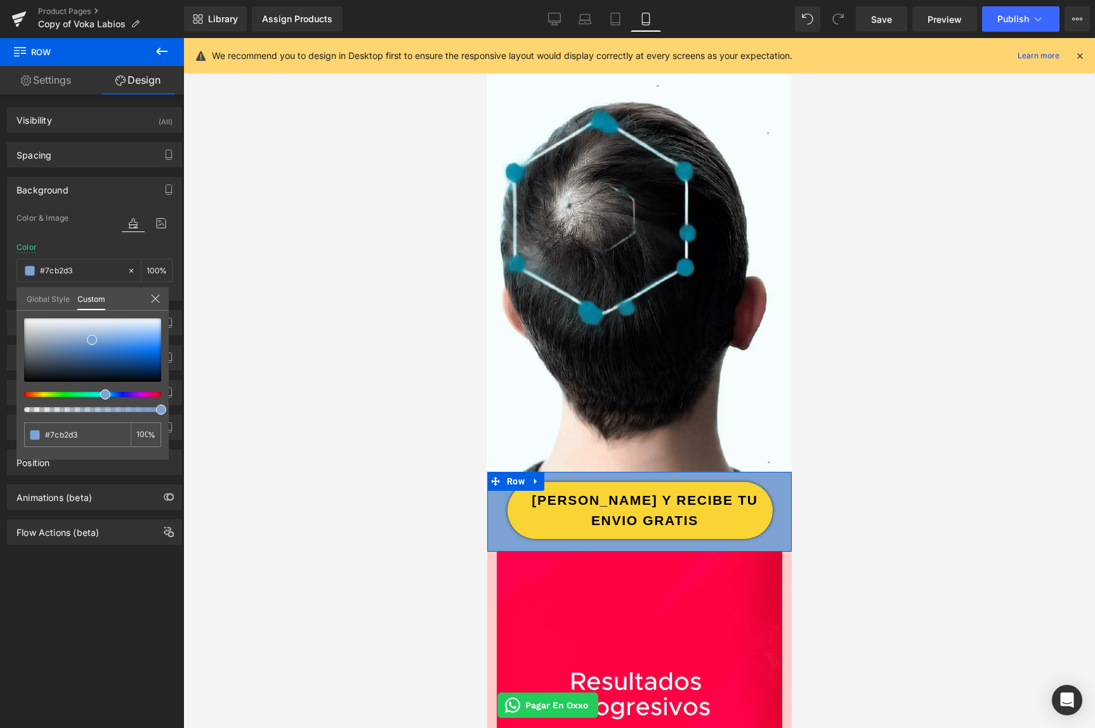
type input "#7cc0d3"
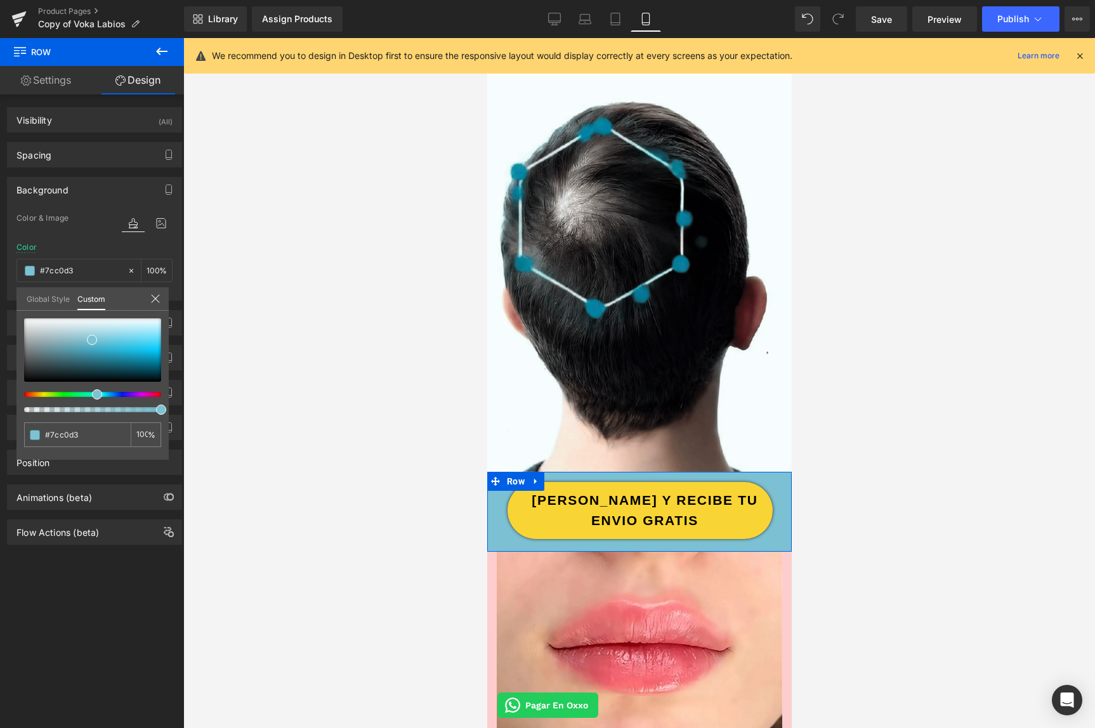
type input "#7cc5d3"
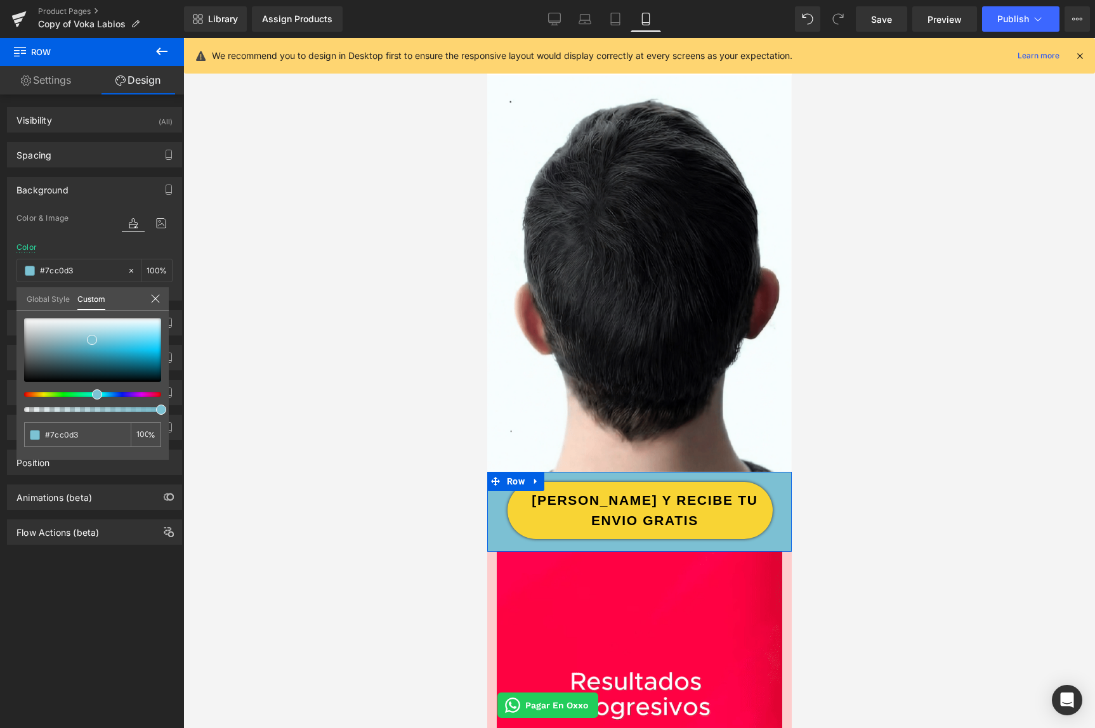
type input "#7cc5d3"
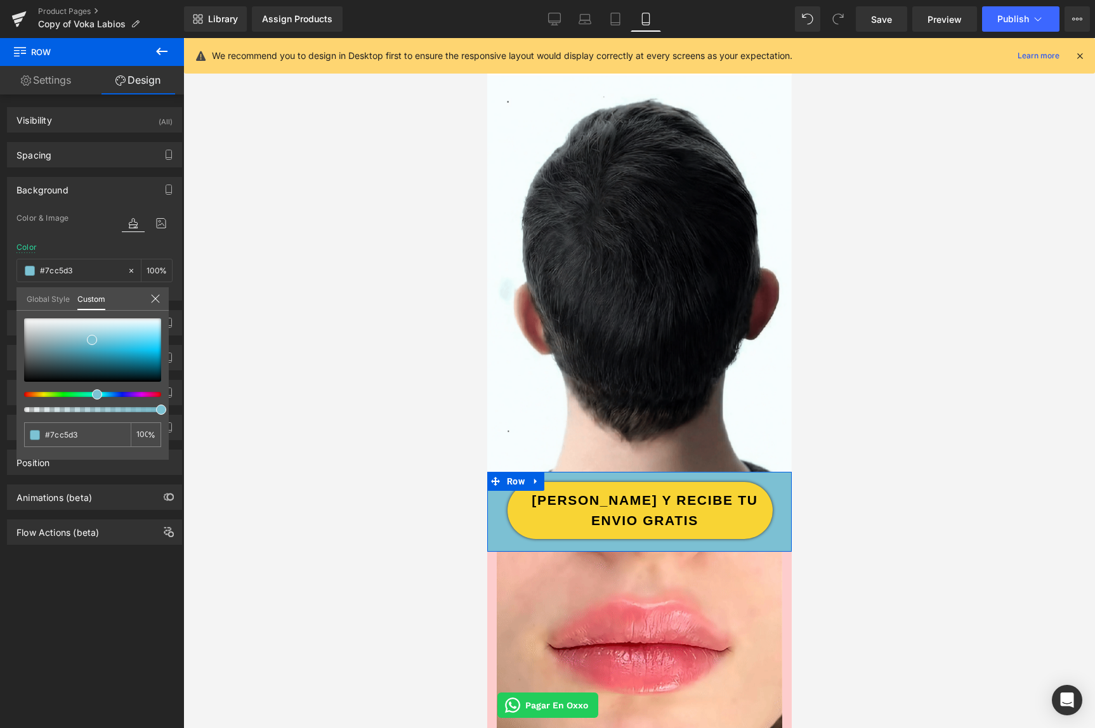
type input "#7cc9d3"
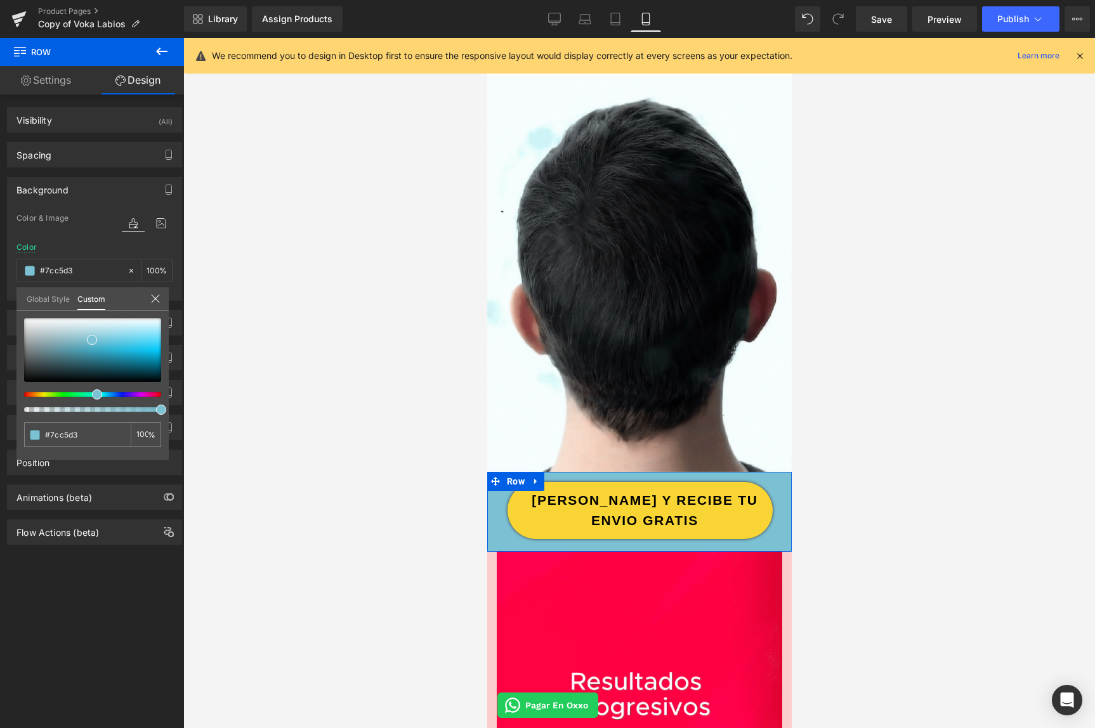
type input "#7cc9d3"
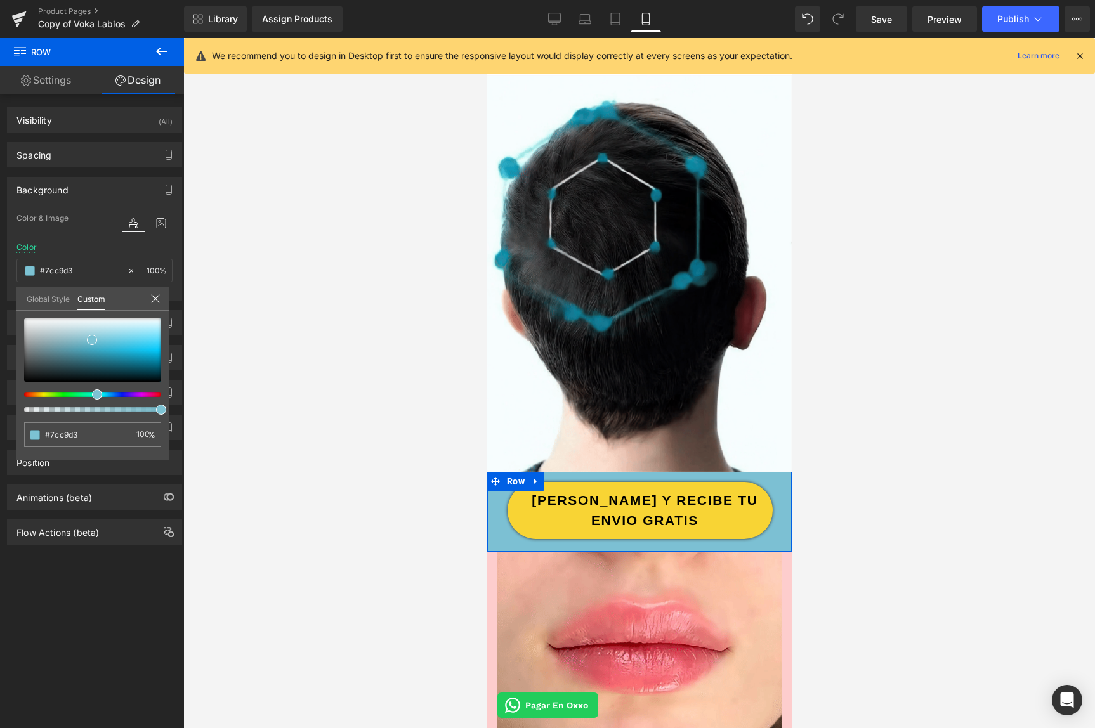
type input "#7ccfd3"
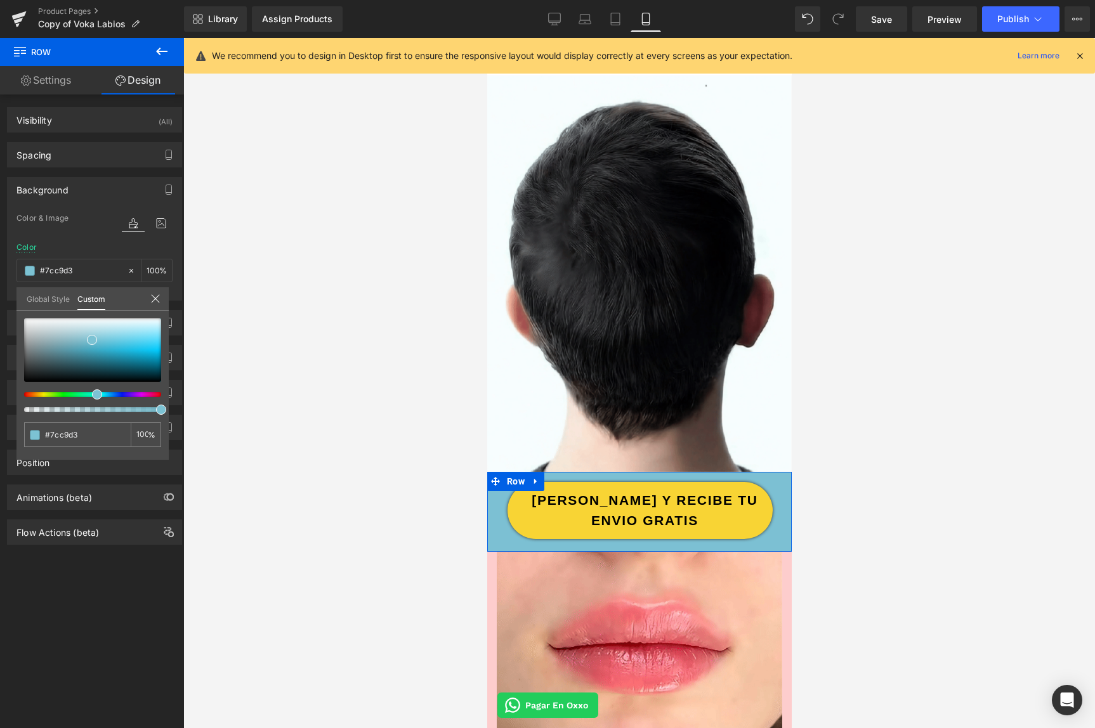
type input "#7ccfd3"
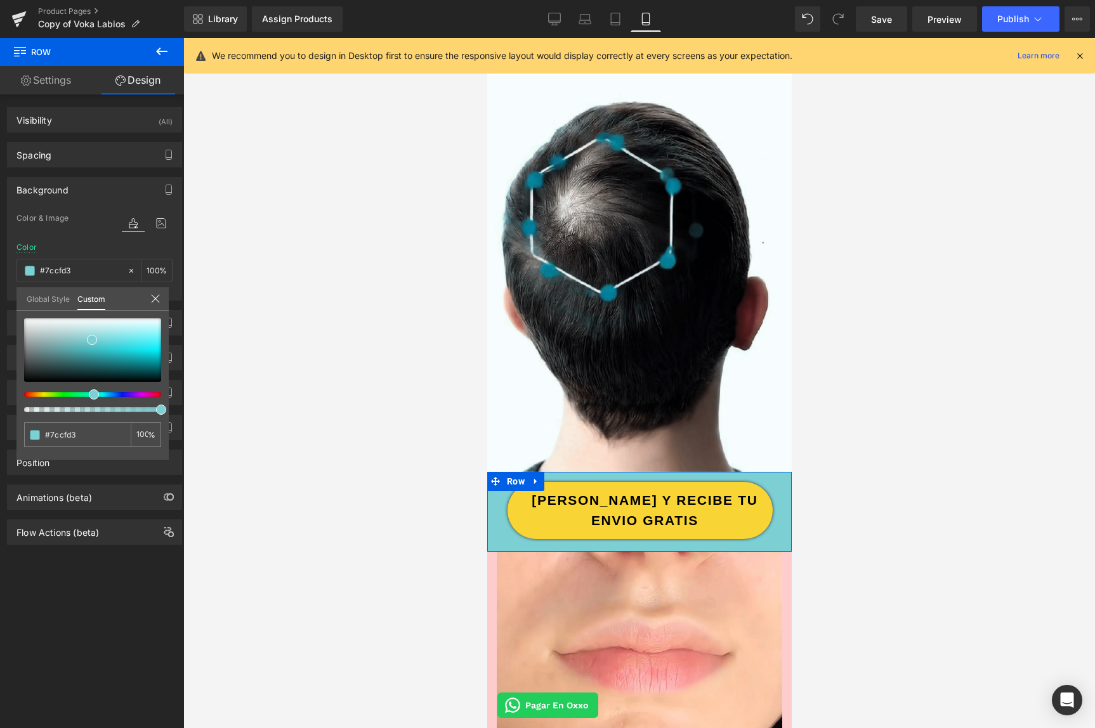
type input "#7cd0d3"
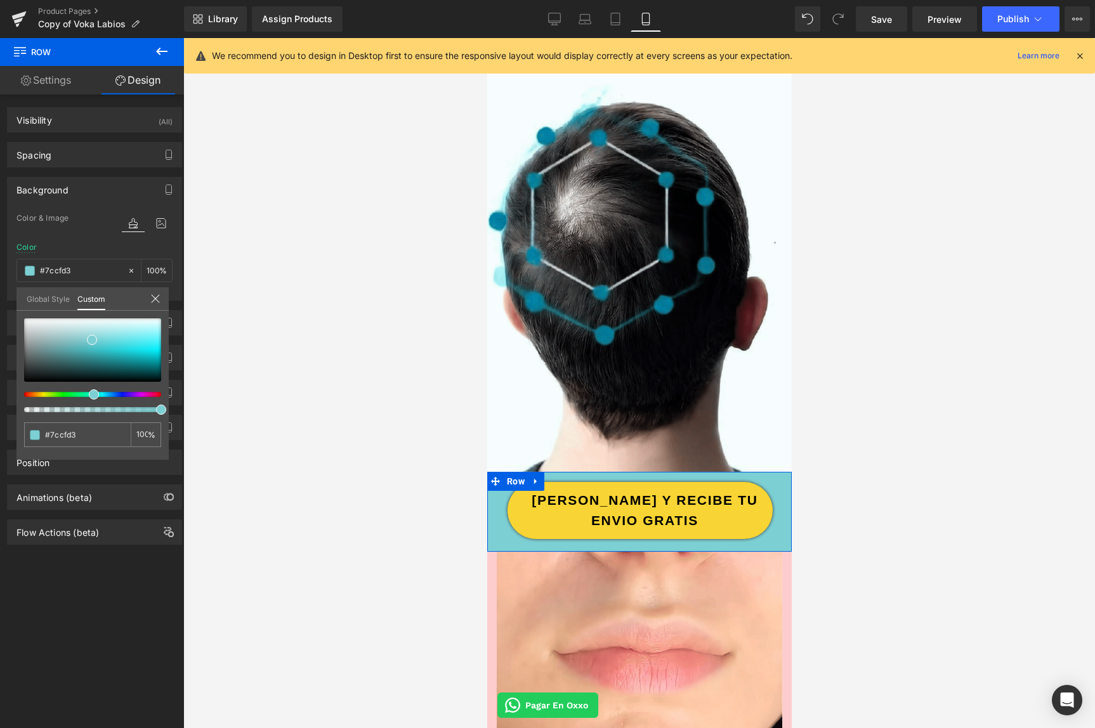
type input "#7cd0d3"
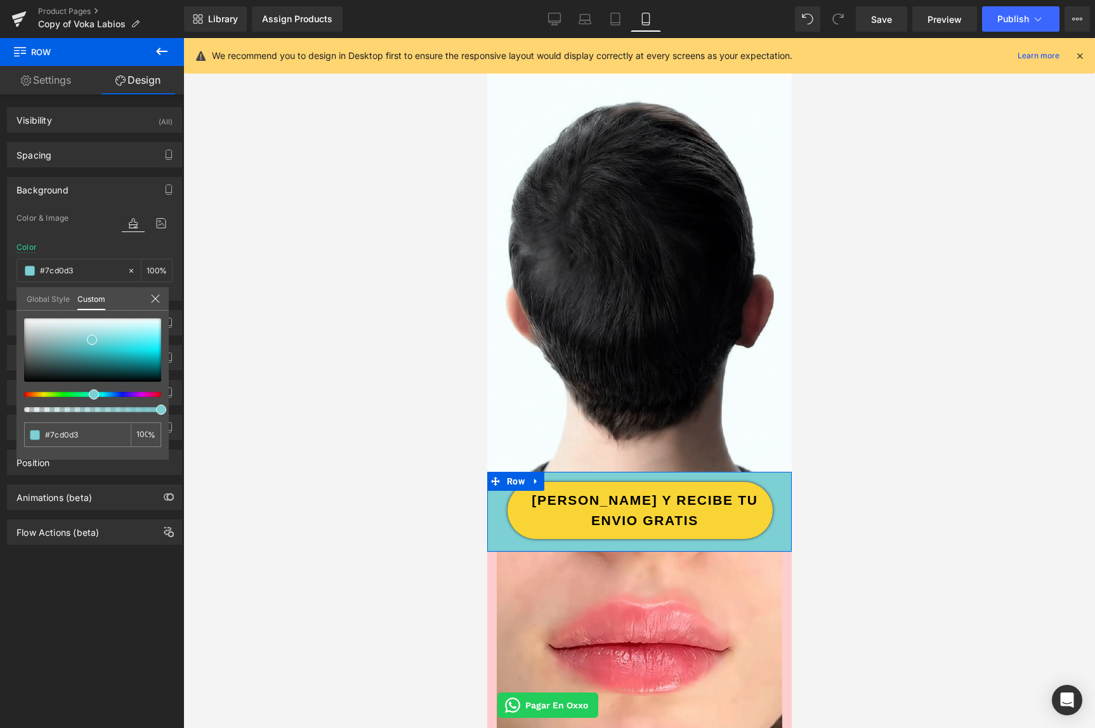
type input "#7cd3d0"
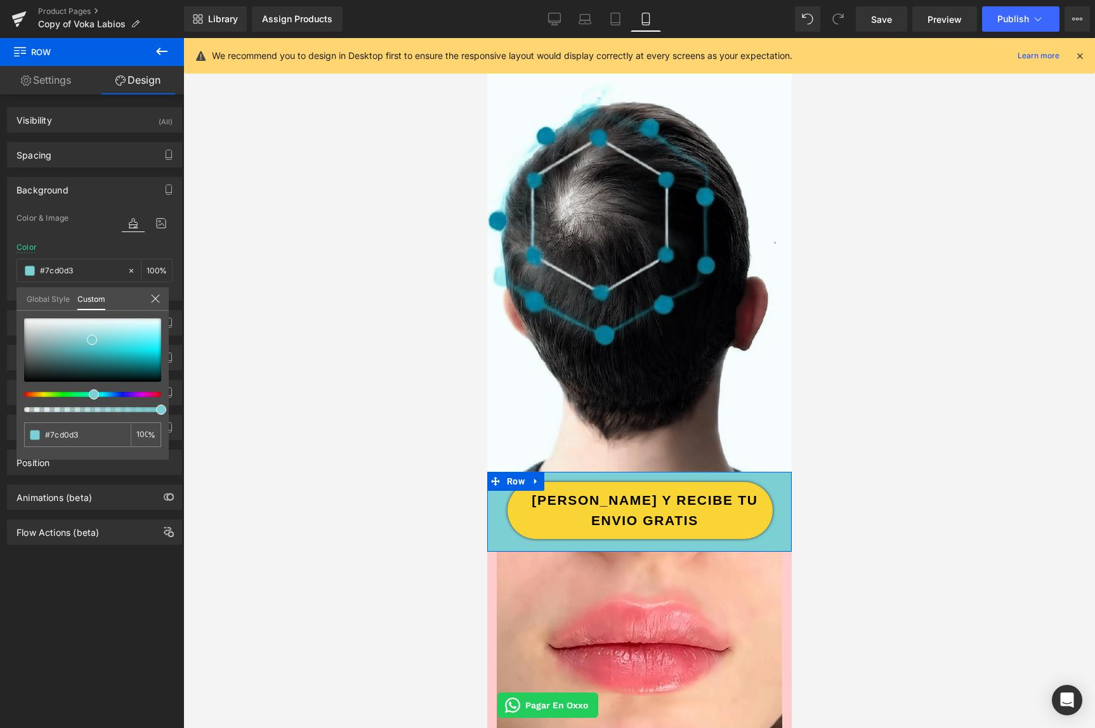
type input "#7cd3d0"
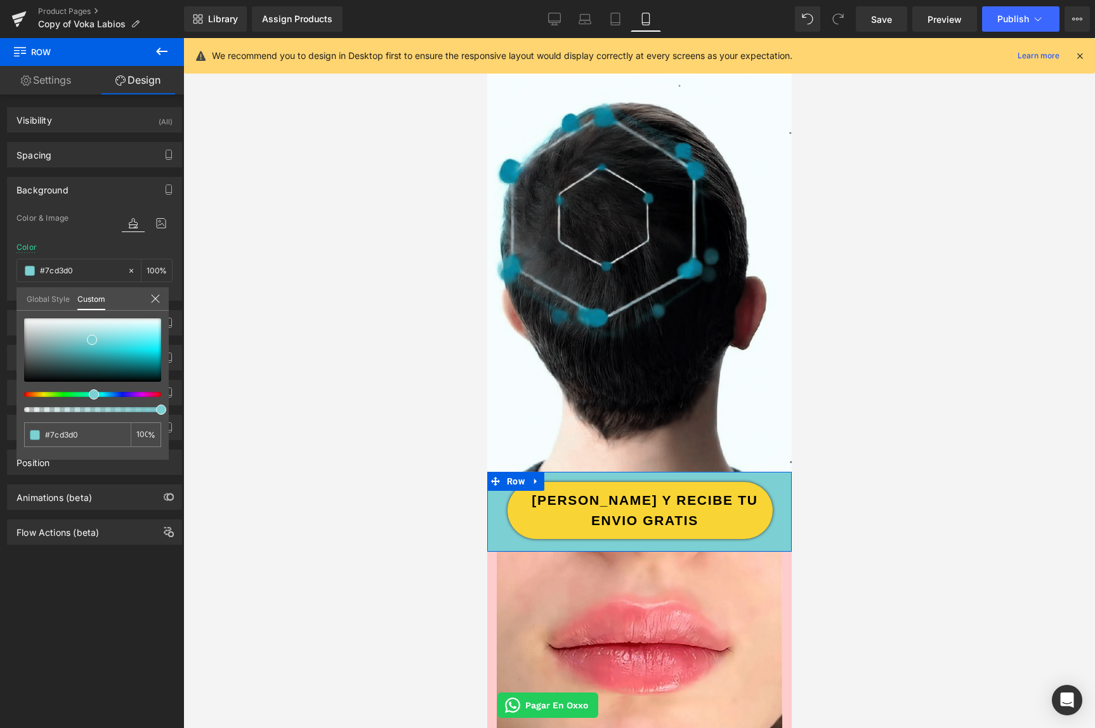
type input "#7cd3cc"
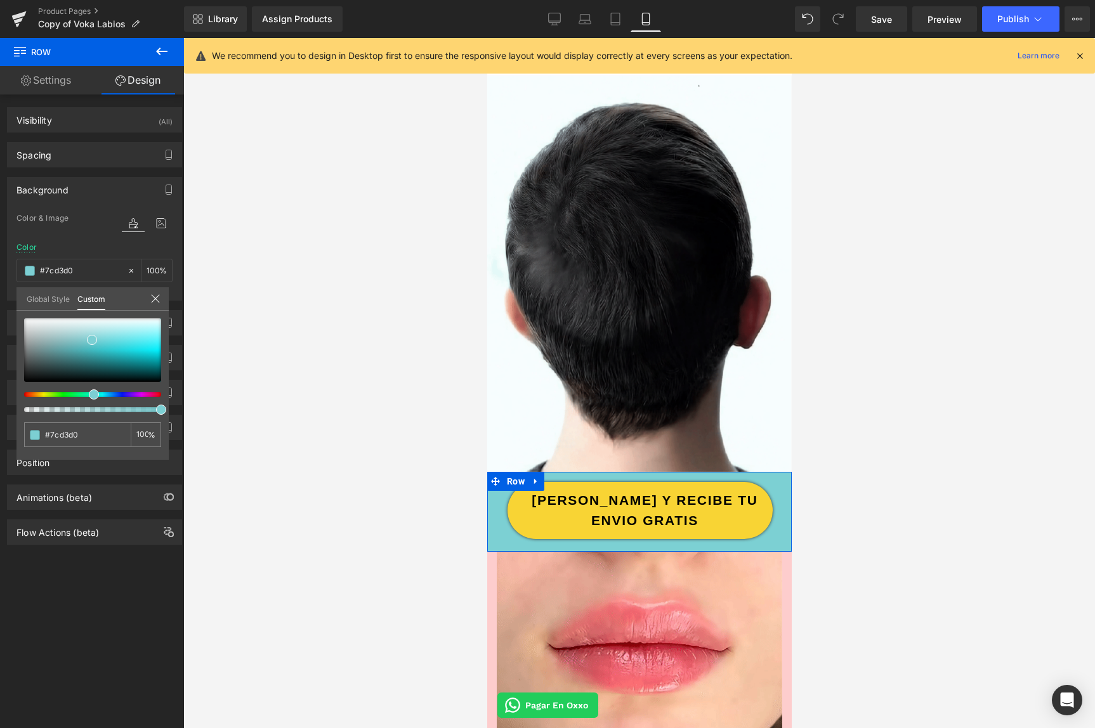
type input "#7cd3cc"
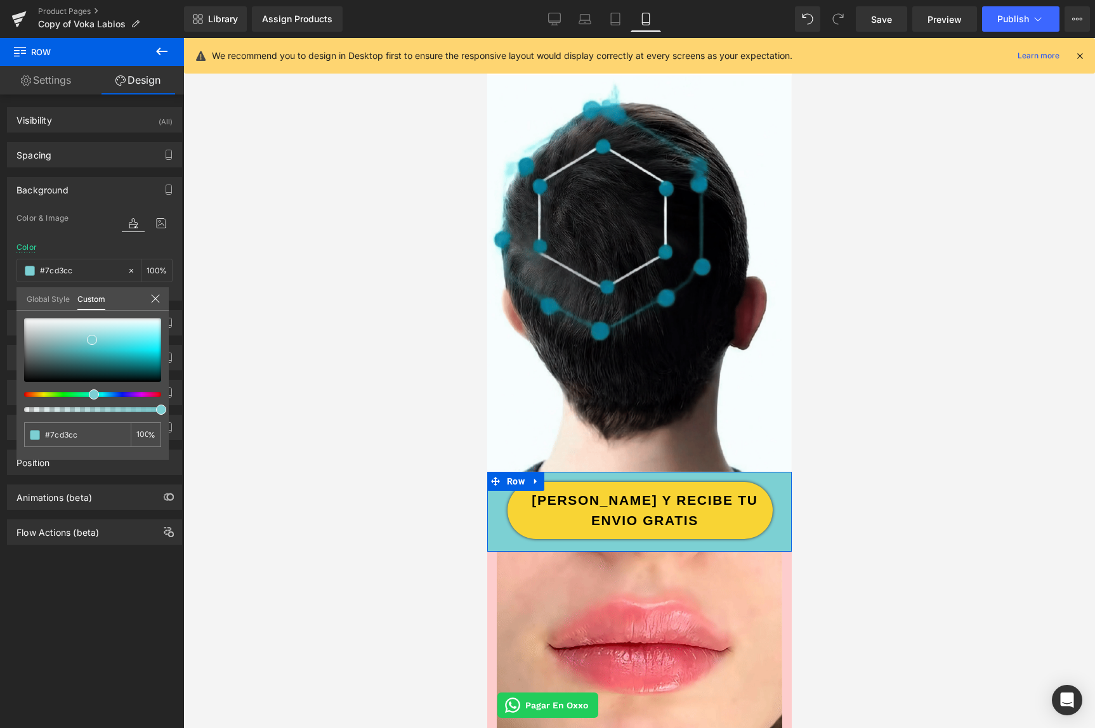
type input "#7cd3c8"
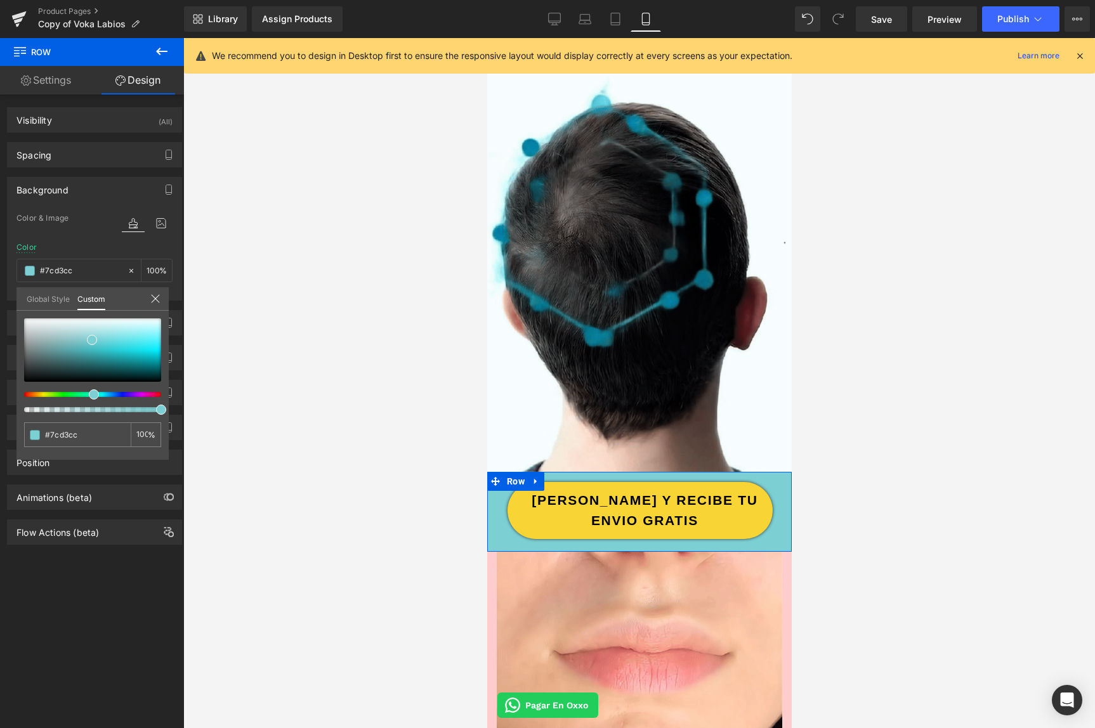
type input "#7cd3c8"
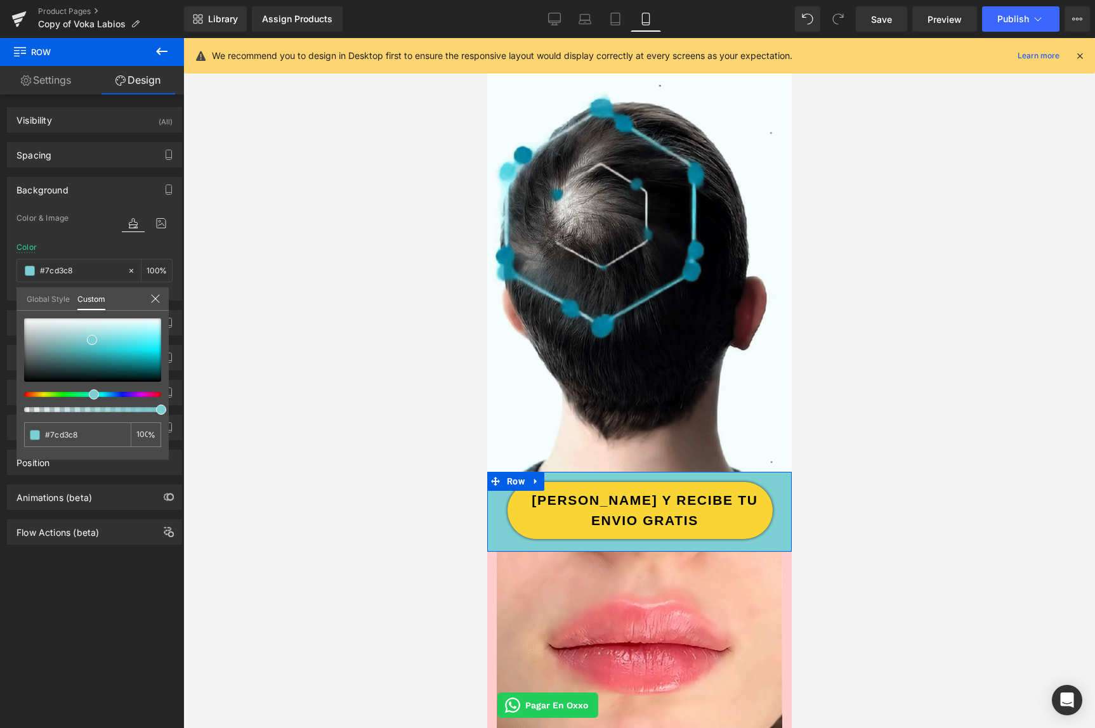
type input "#7cd3c2"
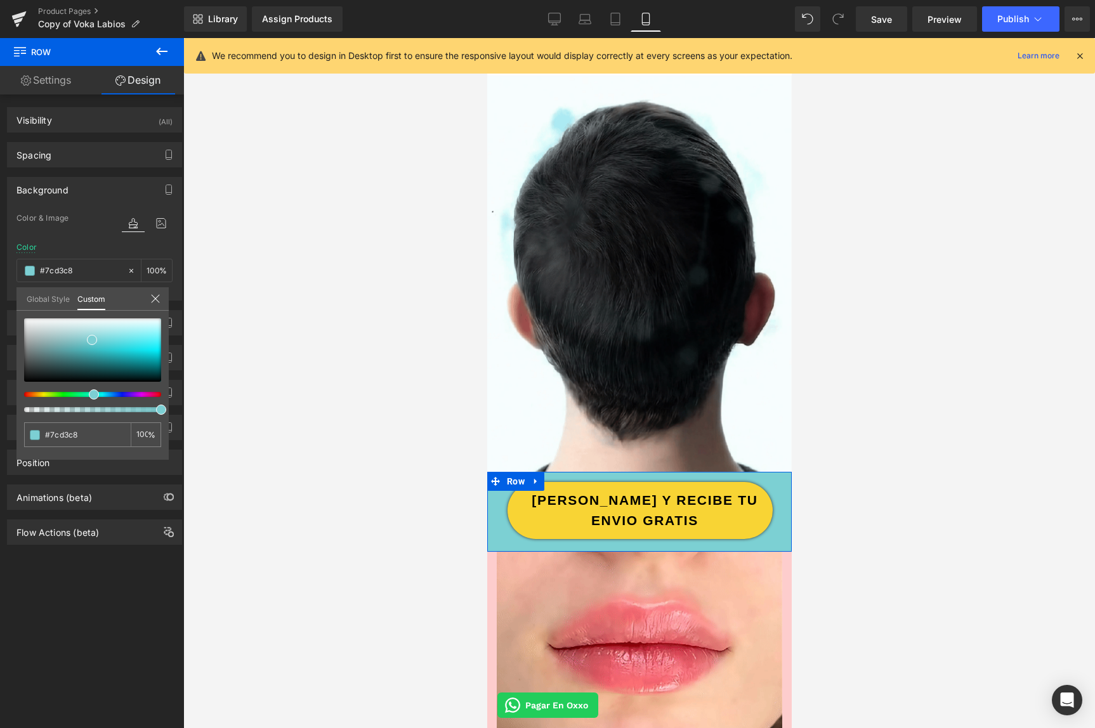
type input "#7cd3c2"
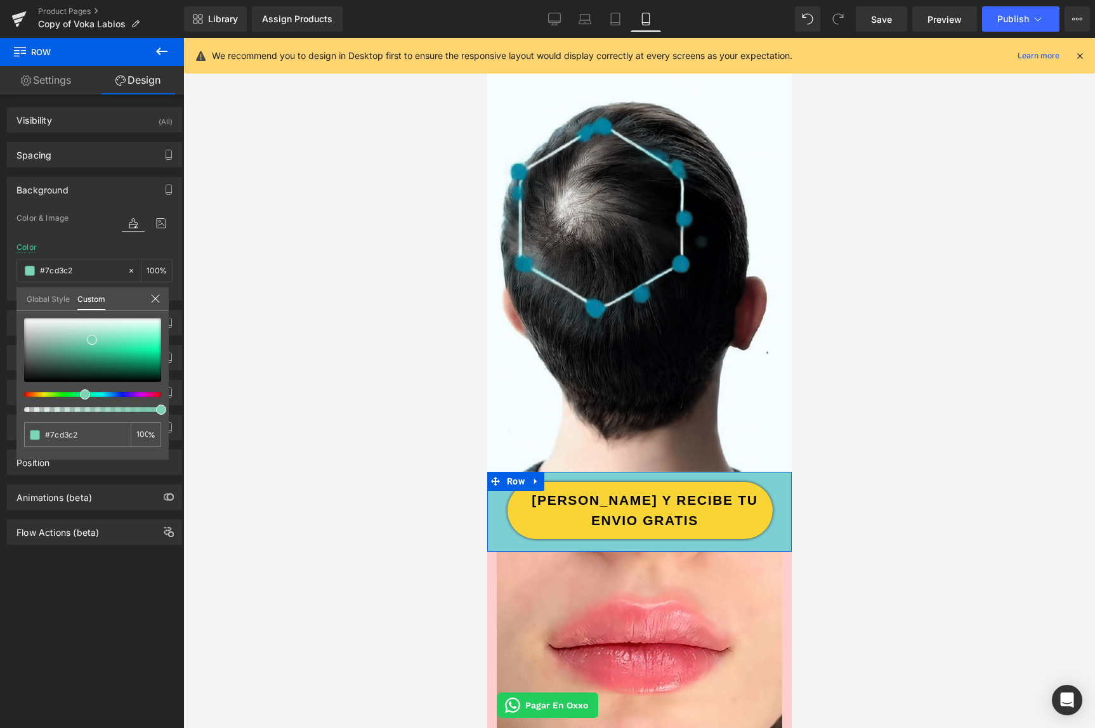
type input "#7cd3bb"
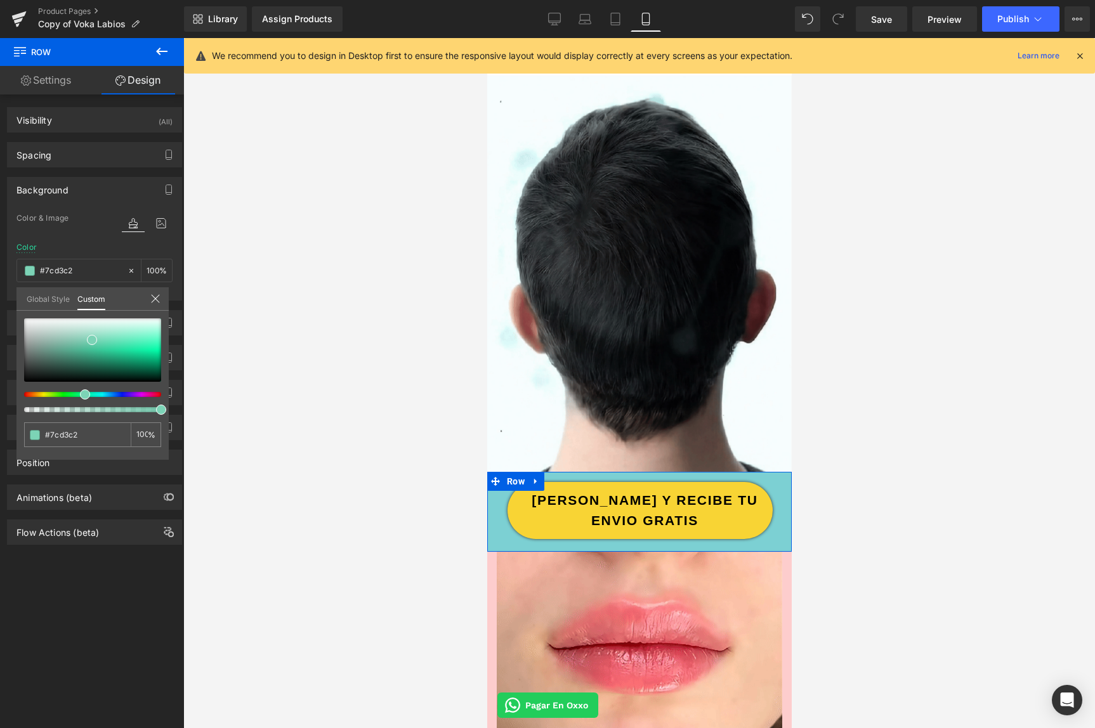
type input "#7cd3bb"
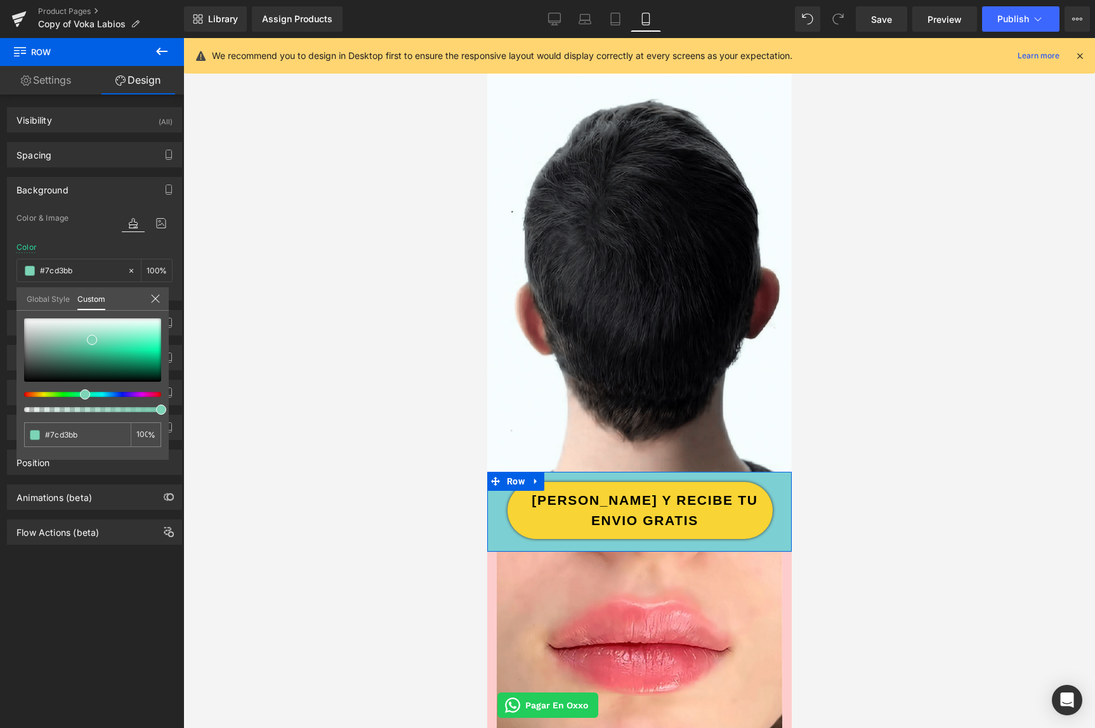
type input "#7cd3b3"
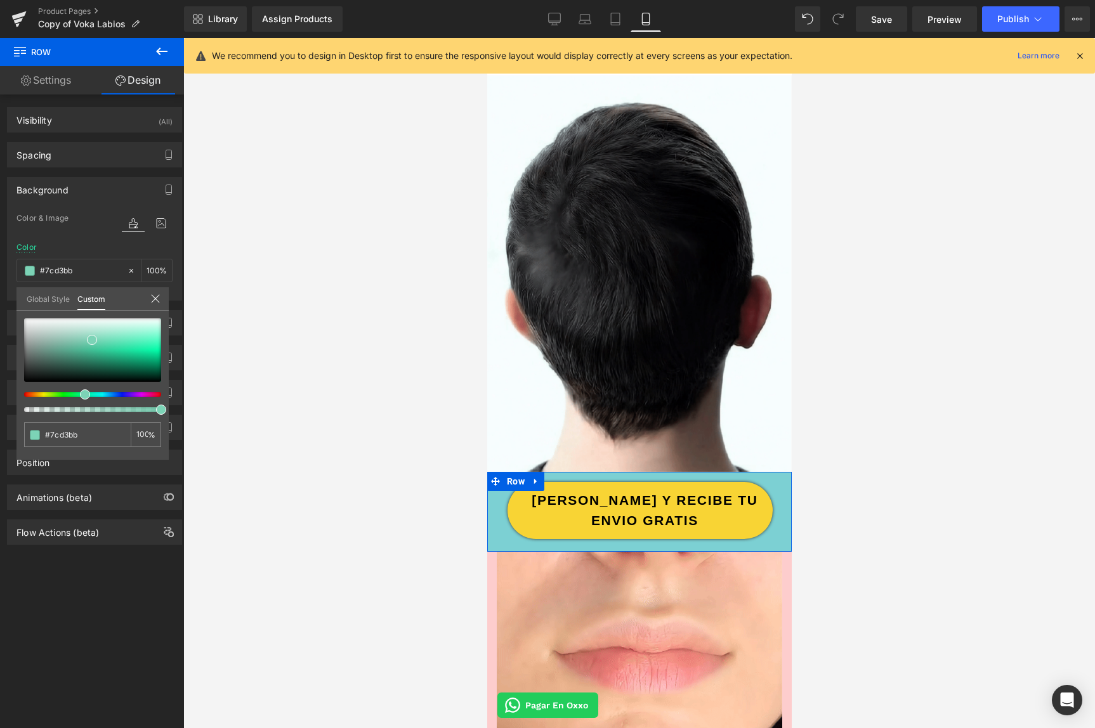
type input "#7cd3b3"
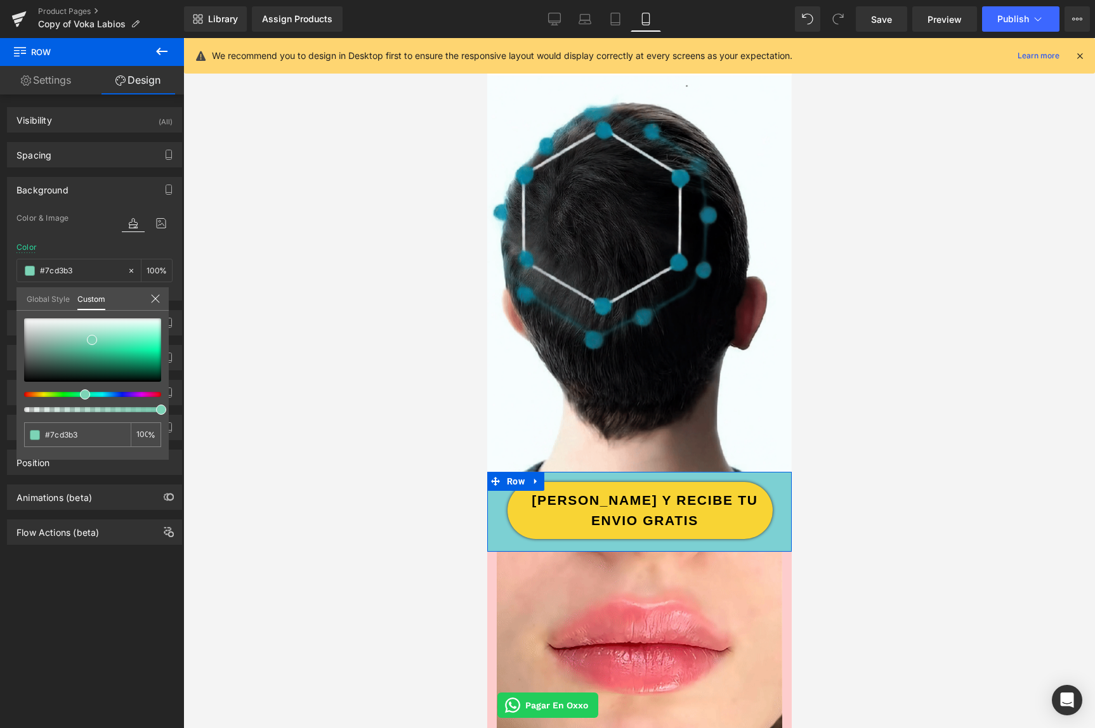
type input "#7cd3ac"
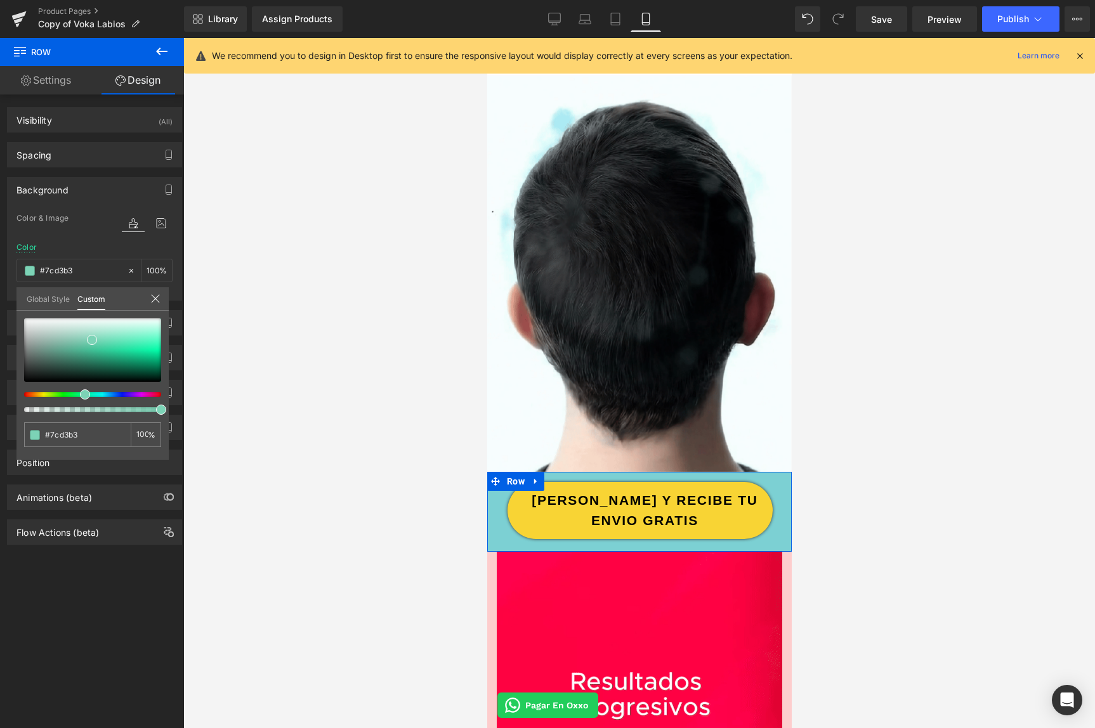
type input "#7cd3ac"
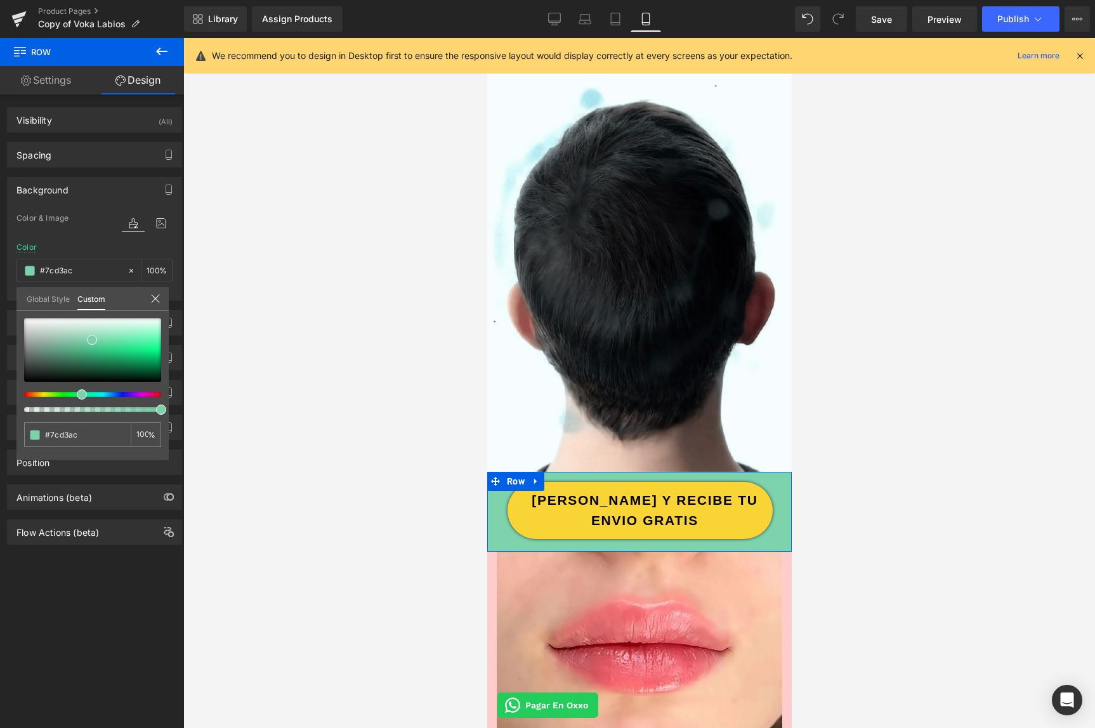
type input "#7cd3a8"
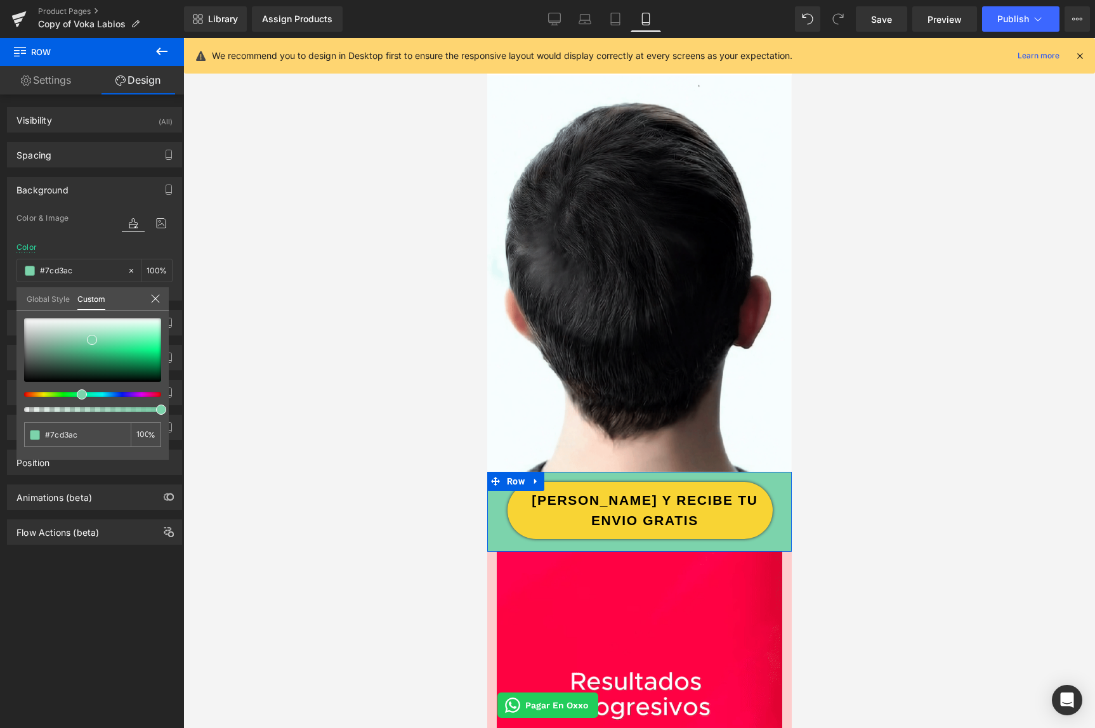
type input "#7cd3a8"
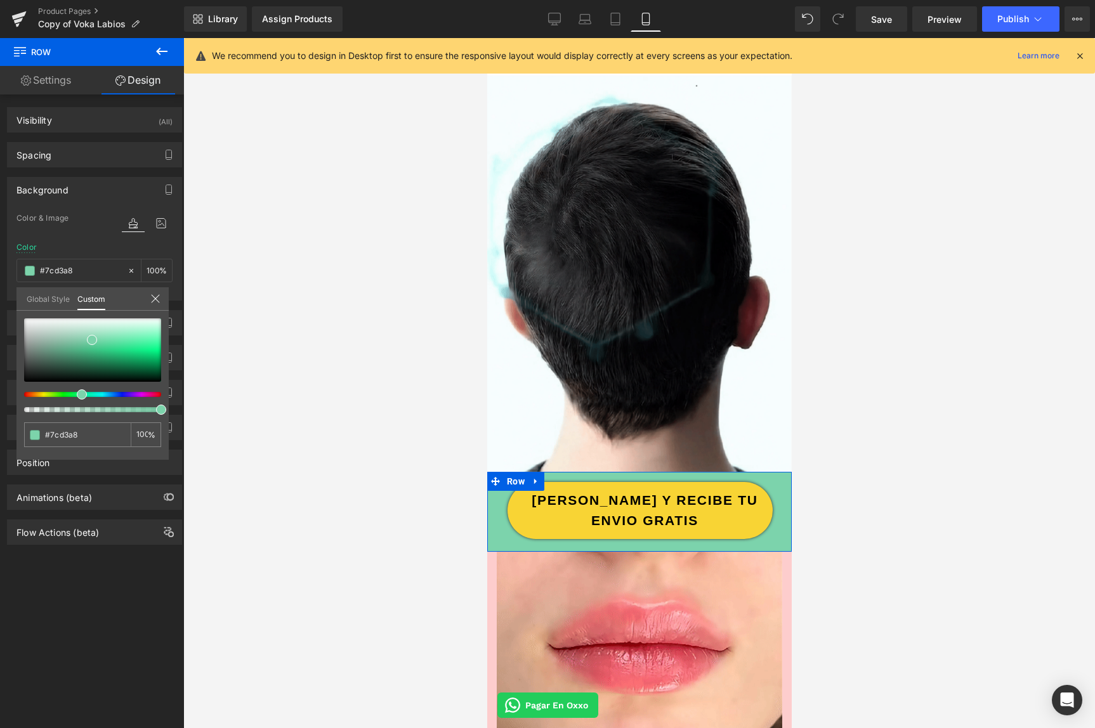
type input "#7cd3a1"
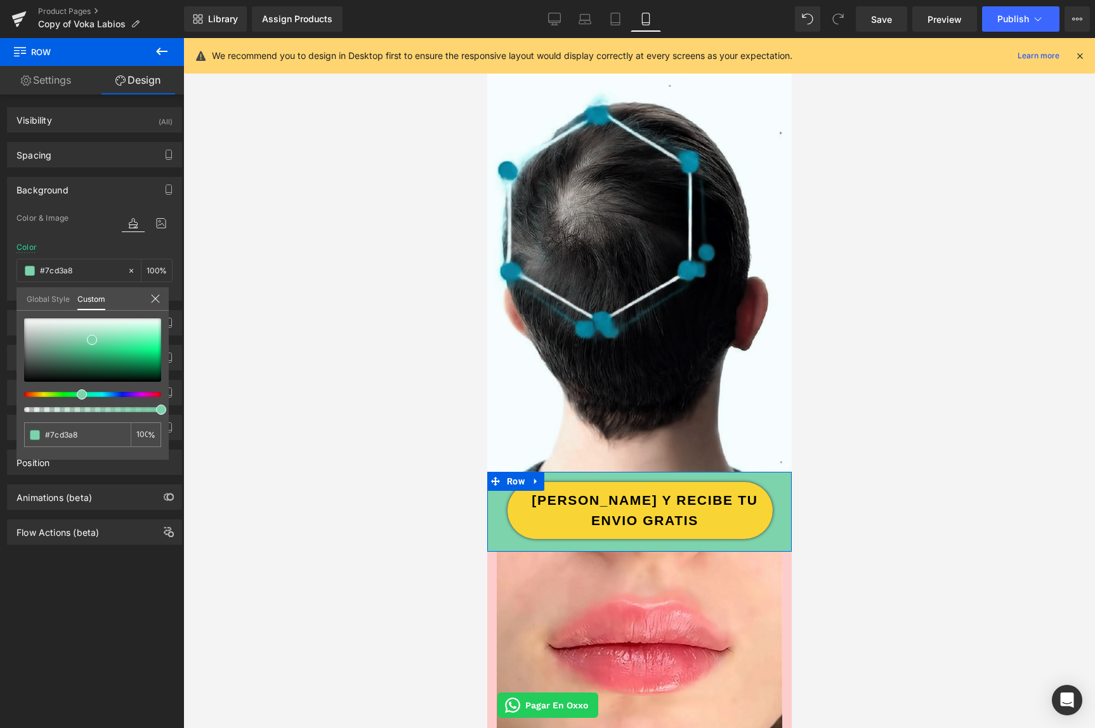
type input "#7cd3a1"
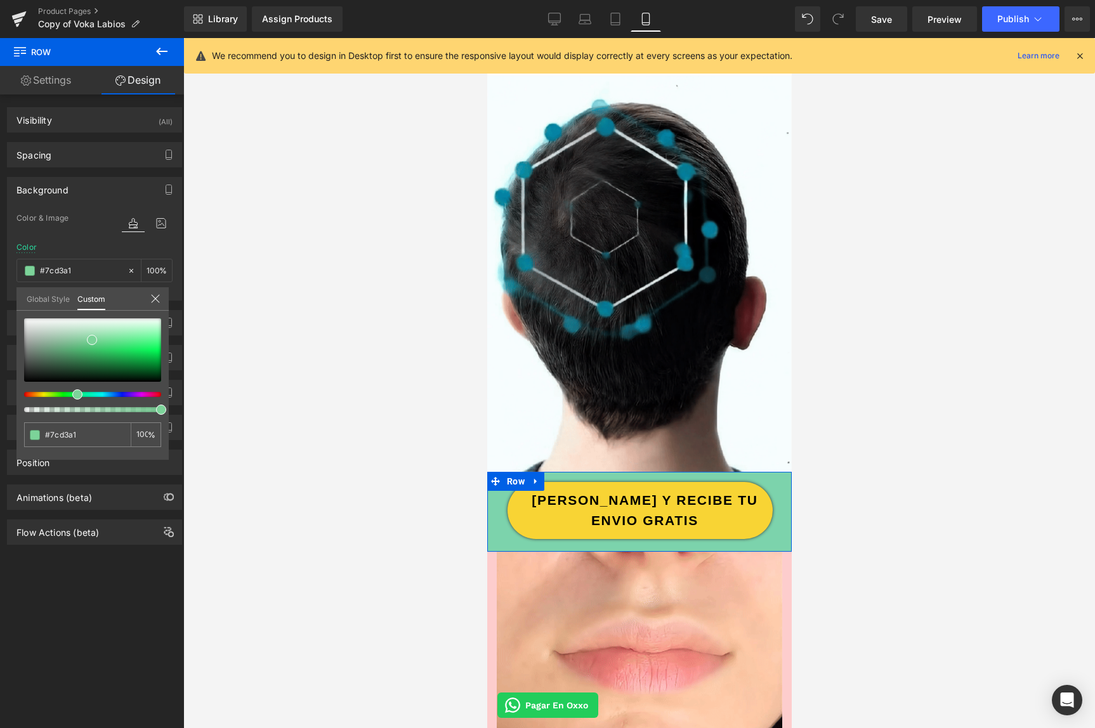
type input "#7cd396"
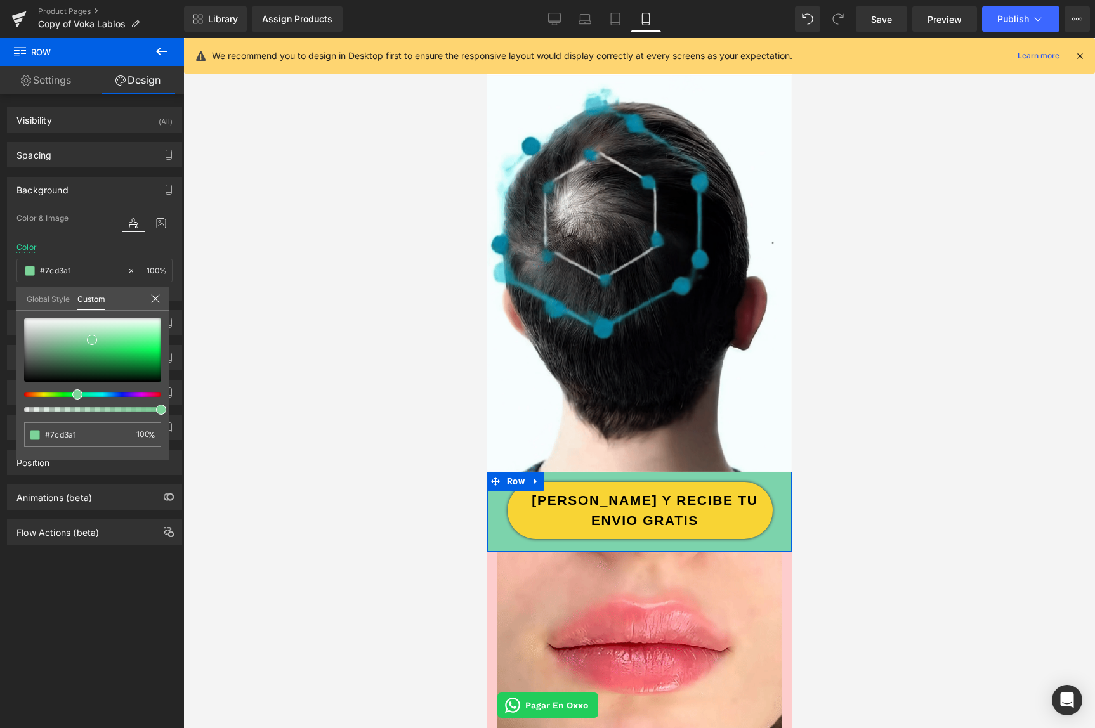
type input "#7cd396"
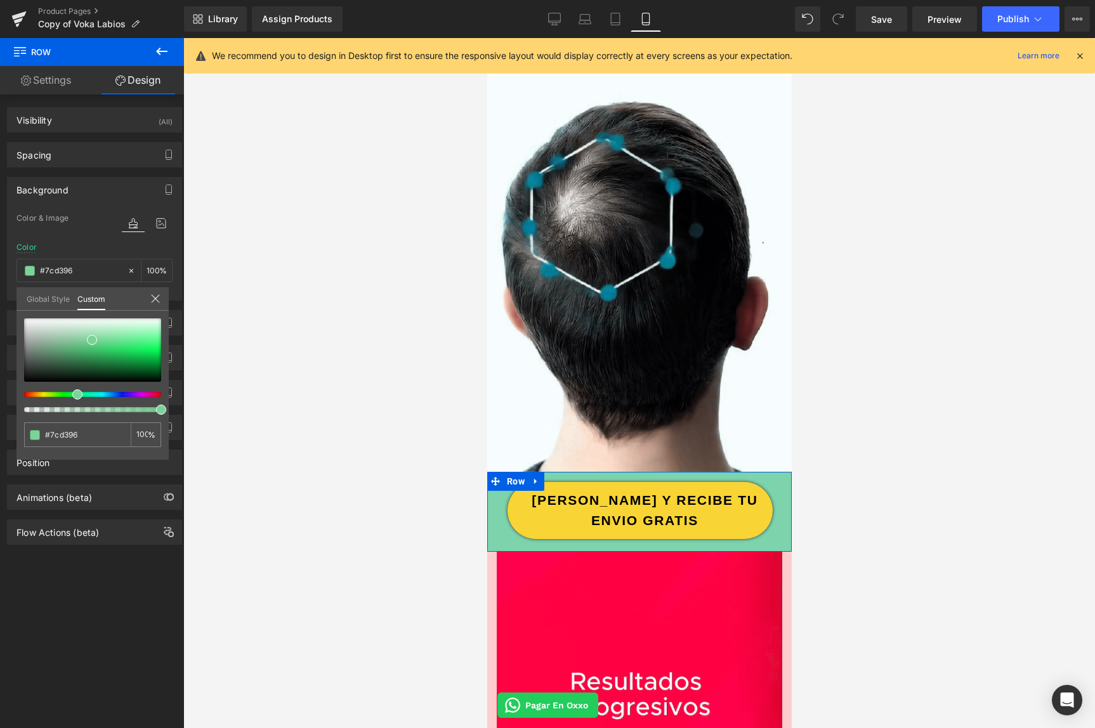
type input "#7cd38e"
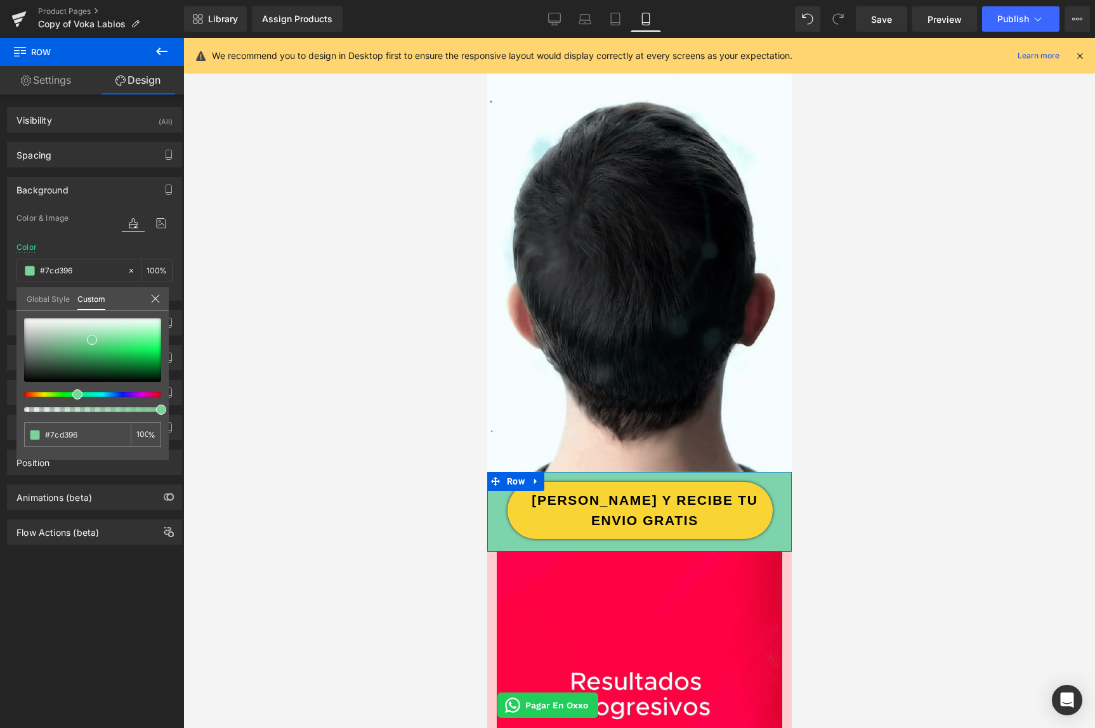
type input "#7cd38e"
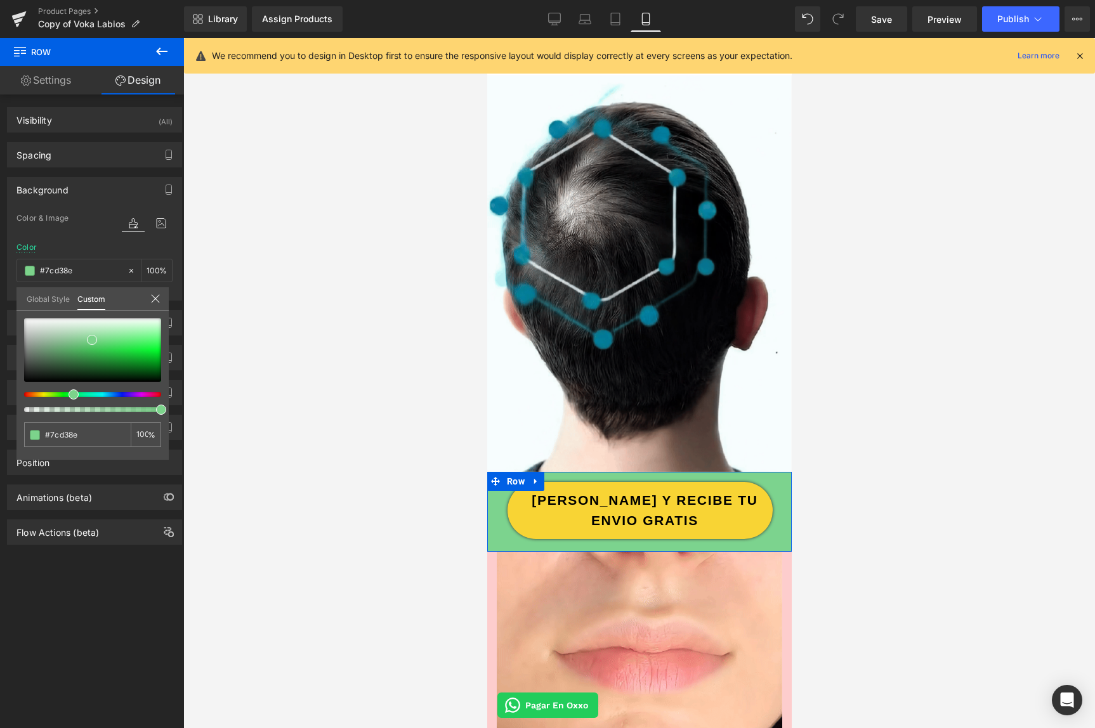
type input "#7cd38f"
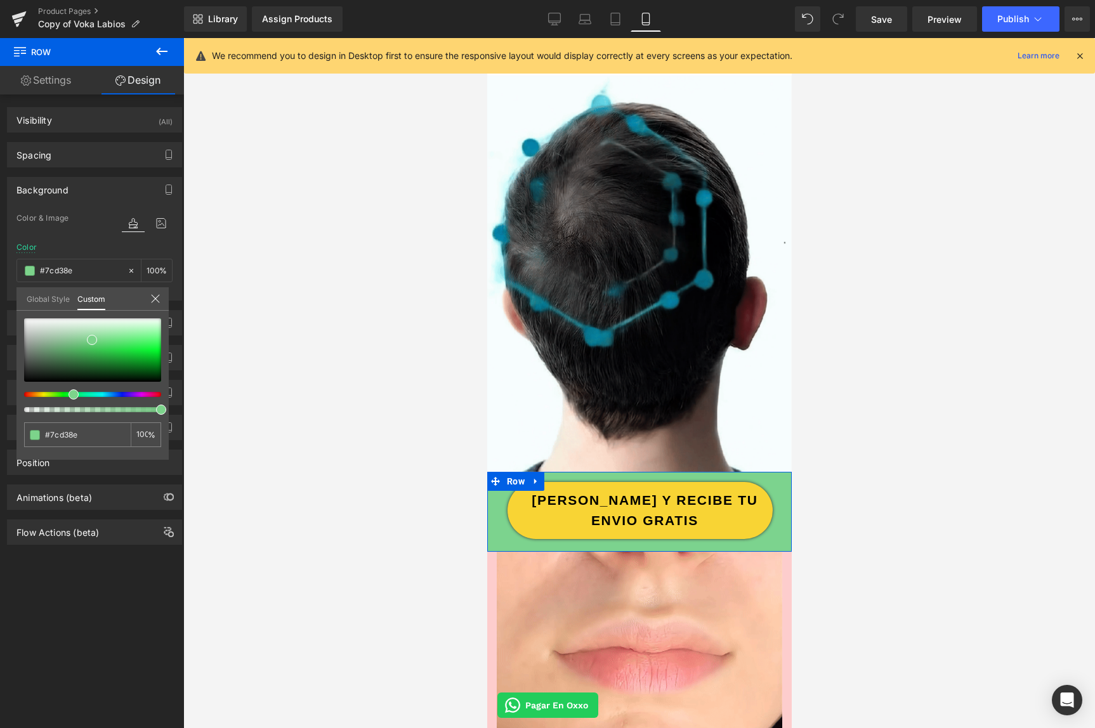
type input "#7cd38f"
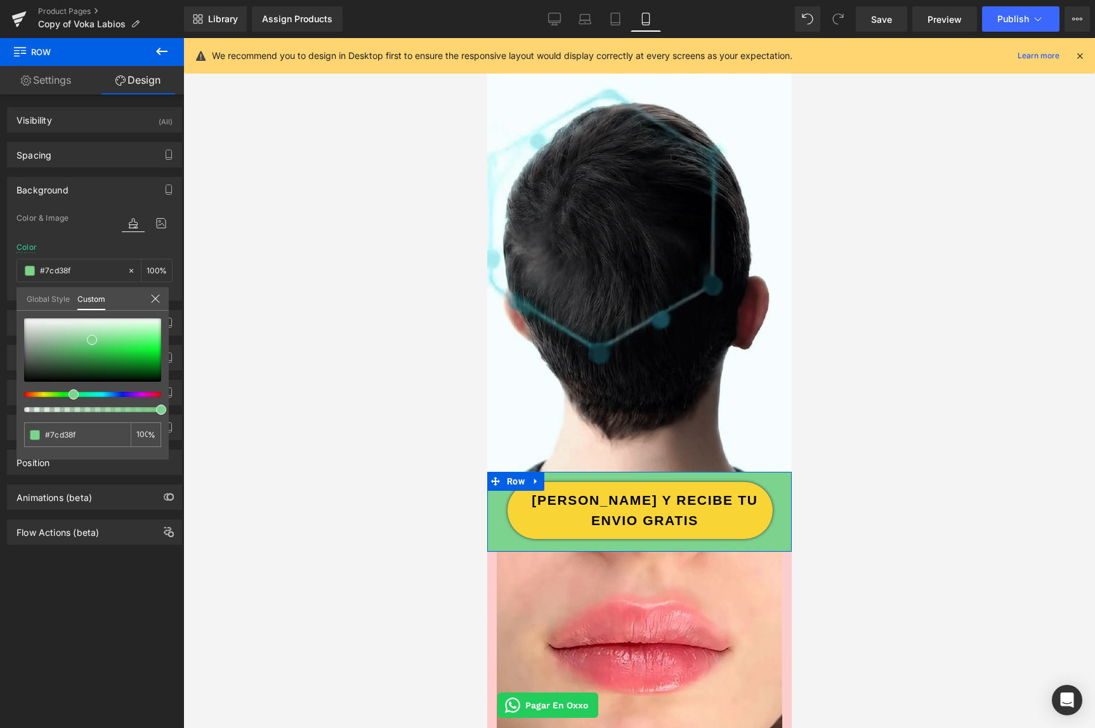
type input "#7cd396"
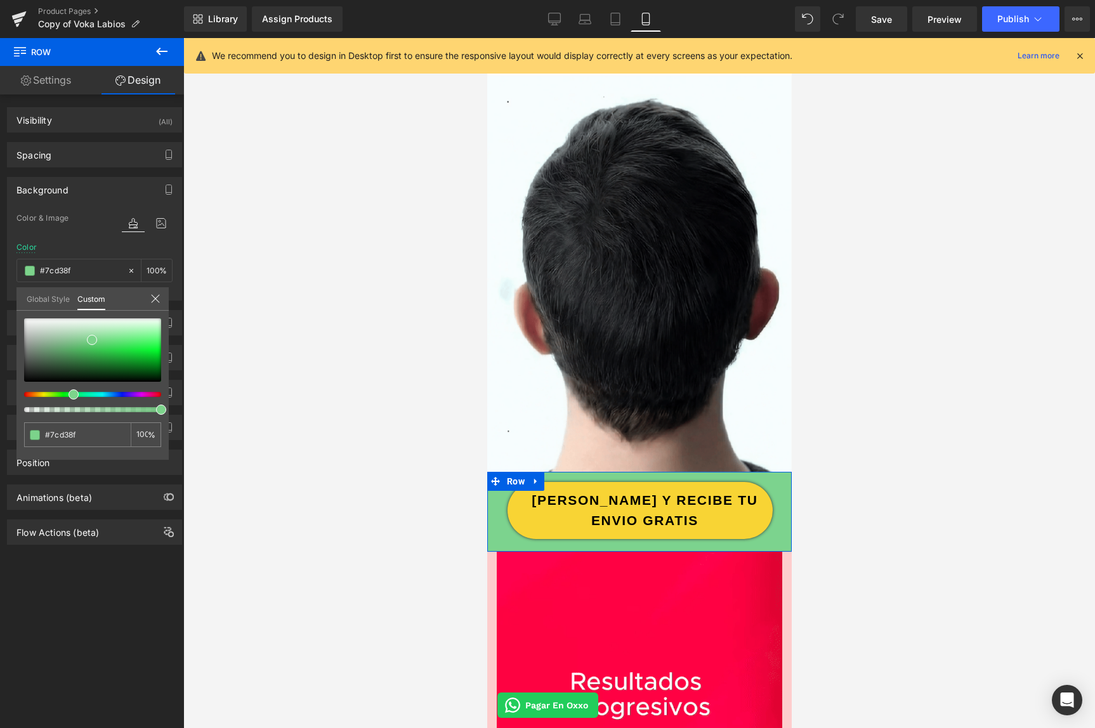
type input "#7cd396"
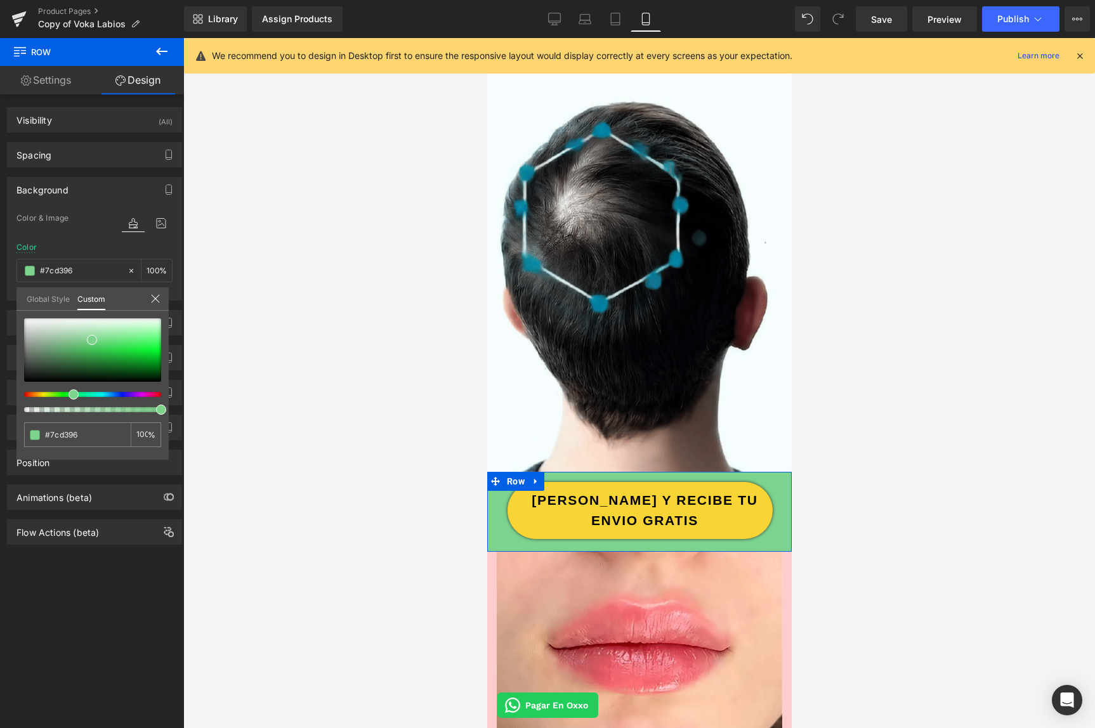
type input "#7cd3a8"
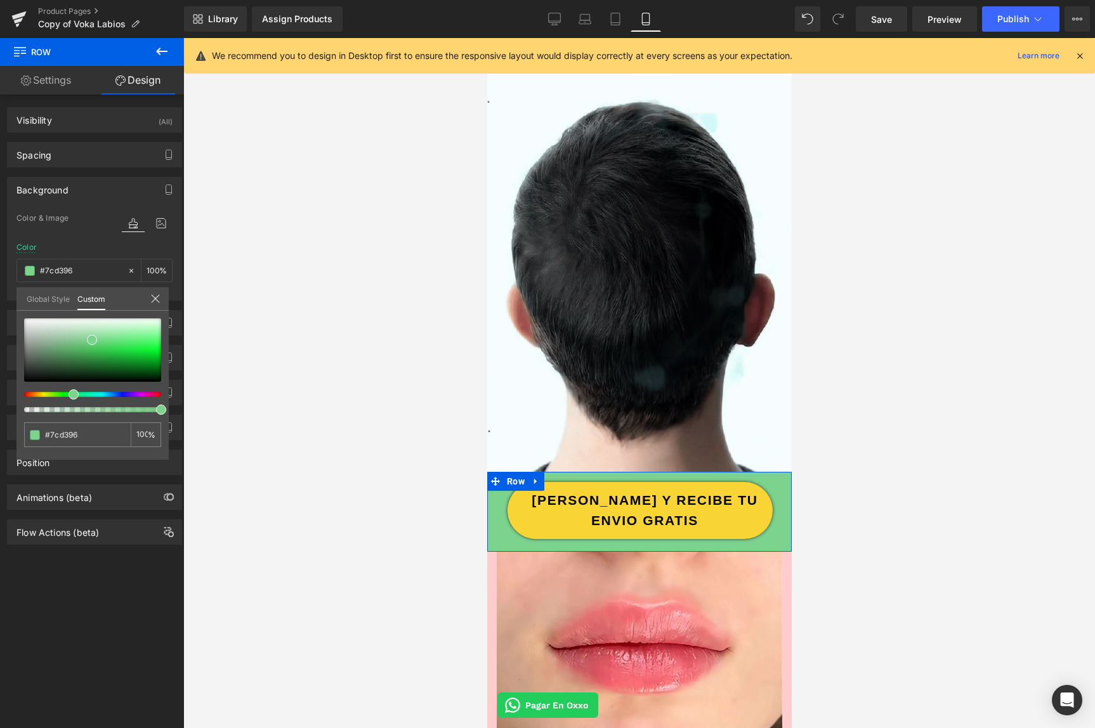
type input "#7cd3a8"
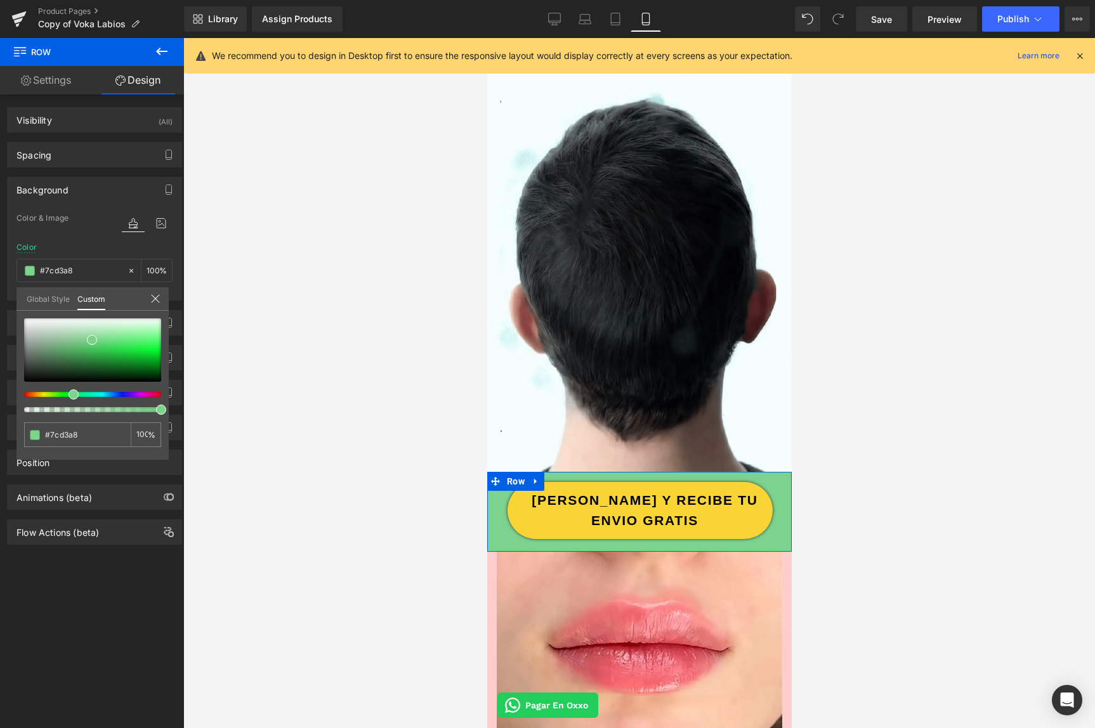
type input "#7cd3c2"
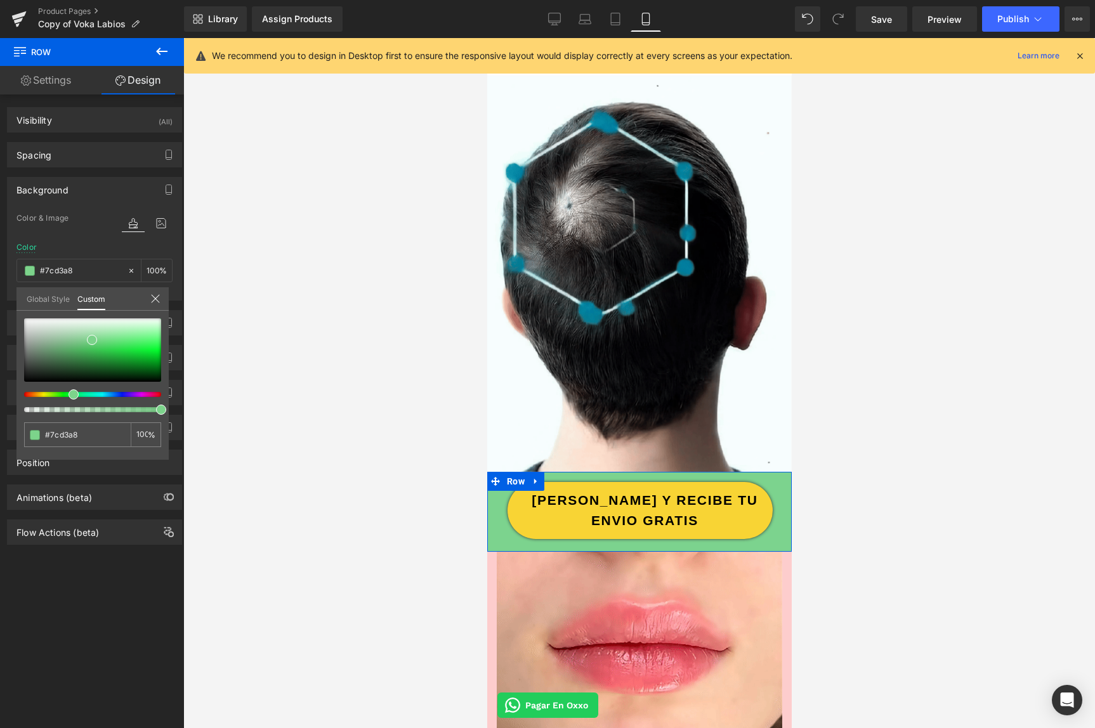
type input "#7cd3c2"
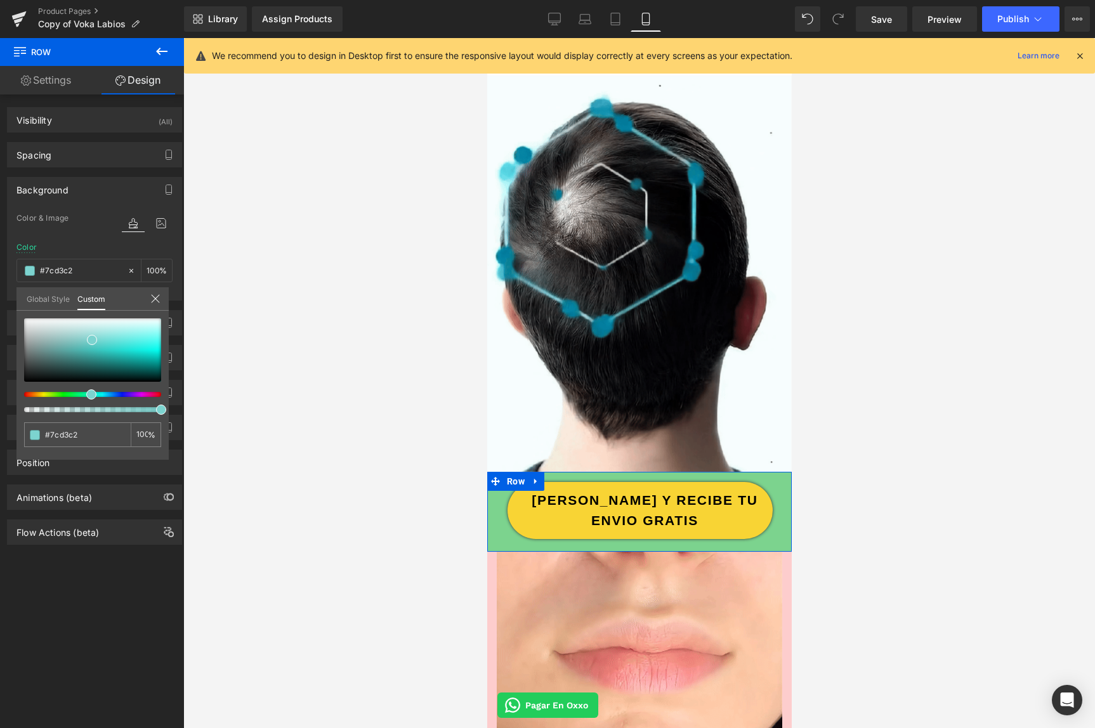
type input "#7cd3d3"
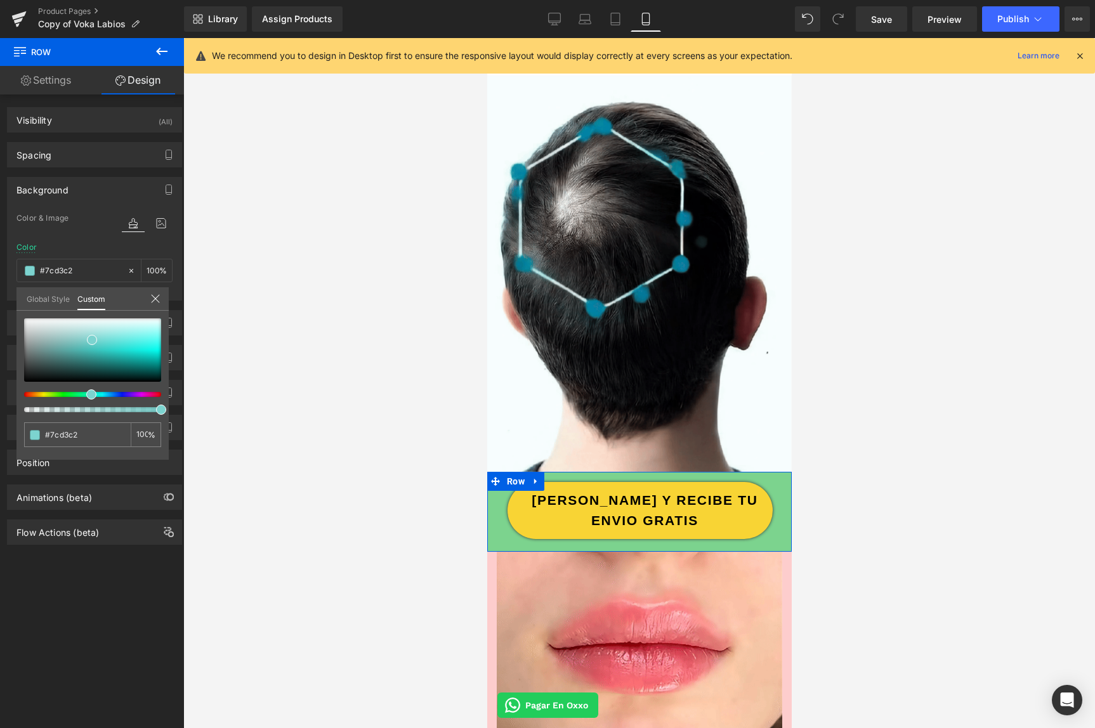
type input "#7cd3d3"
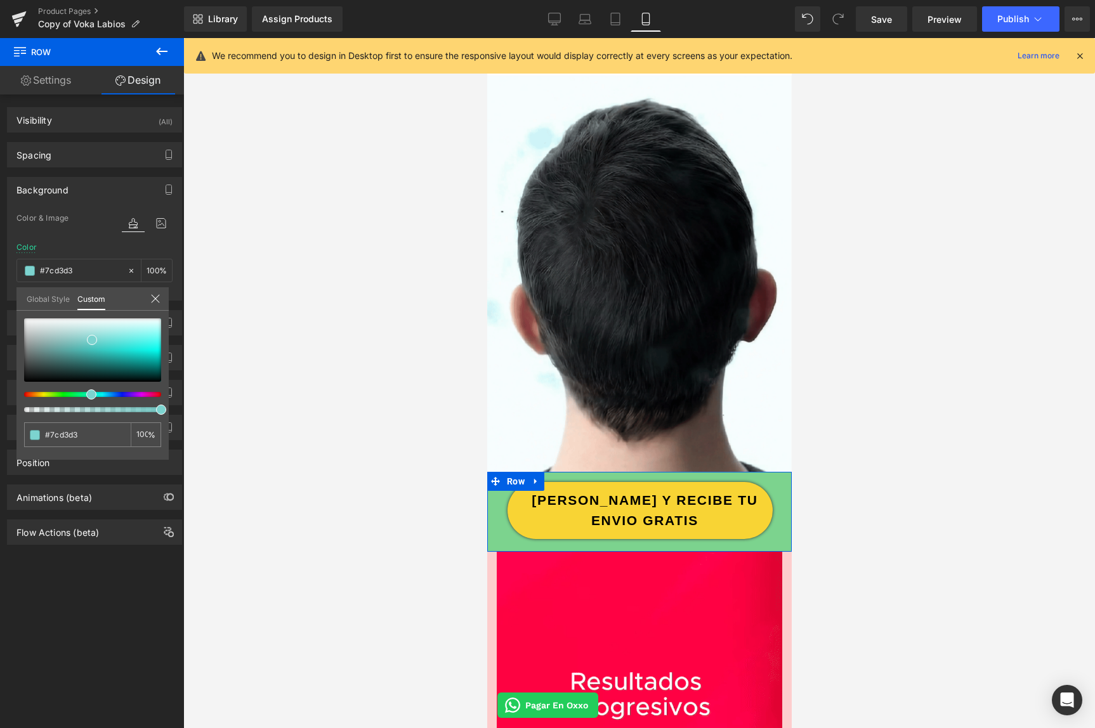
type input "#7cccd3"
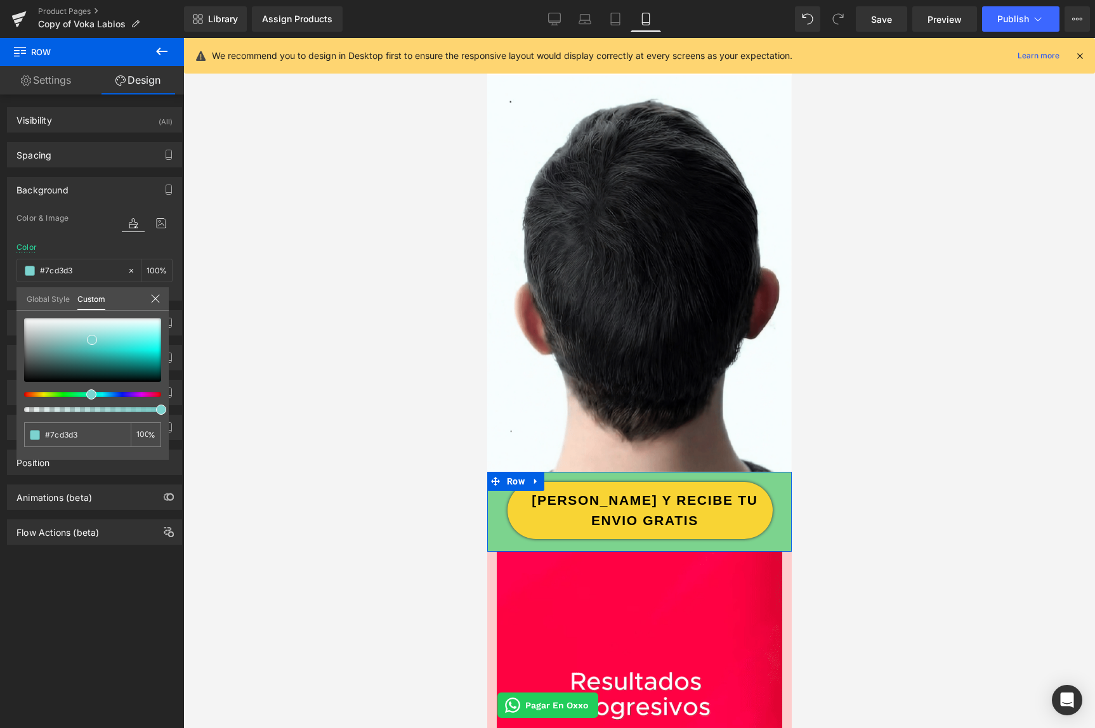
type input "#7cccd3"
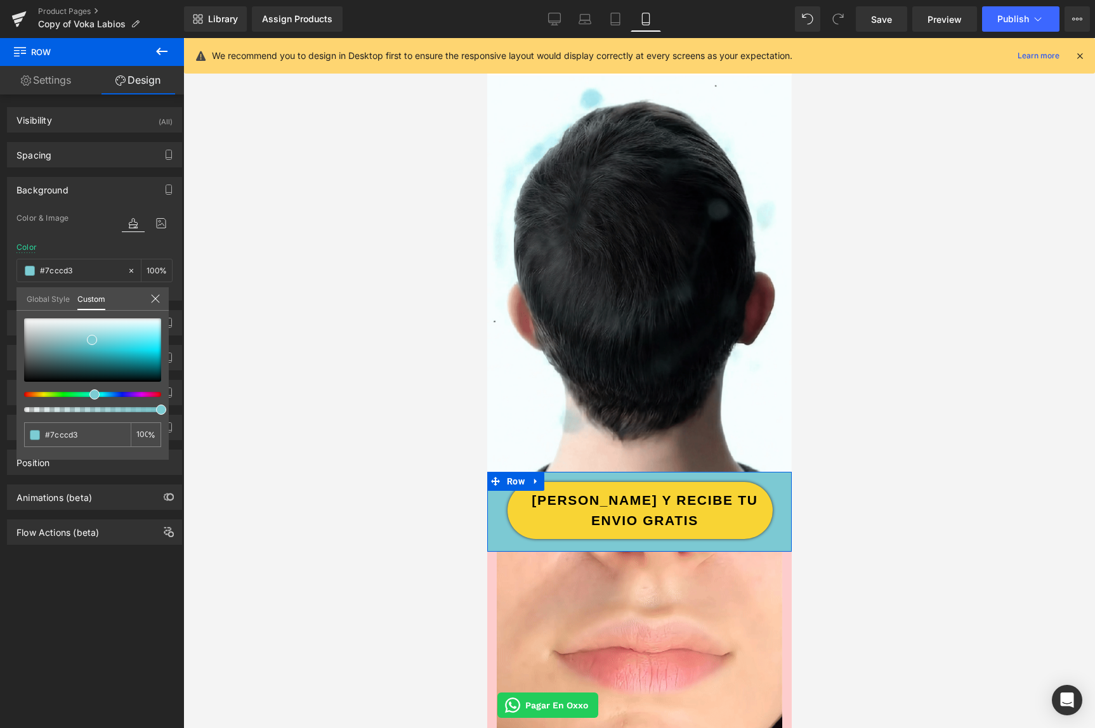
type input "#7cc9d3"
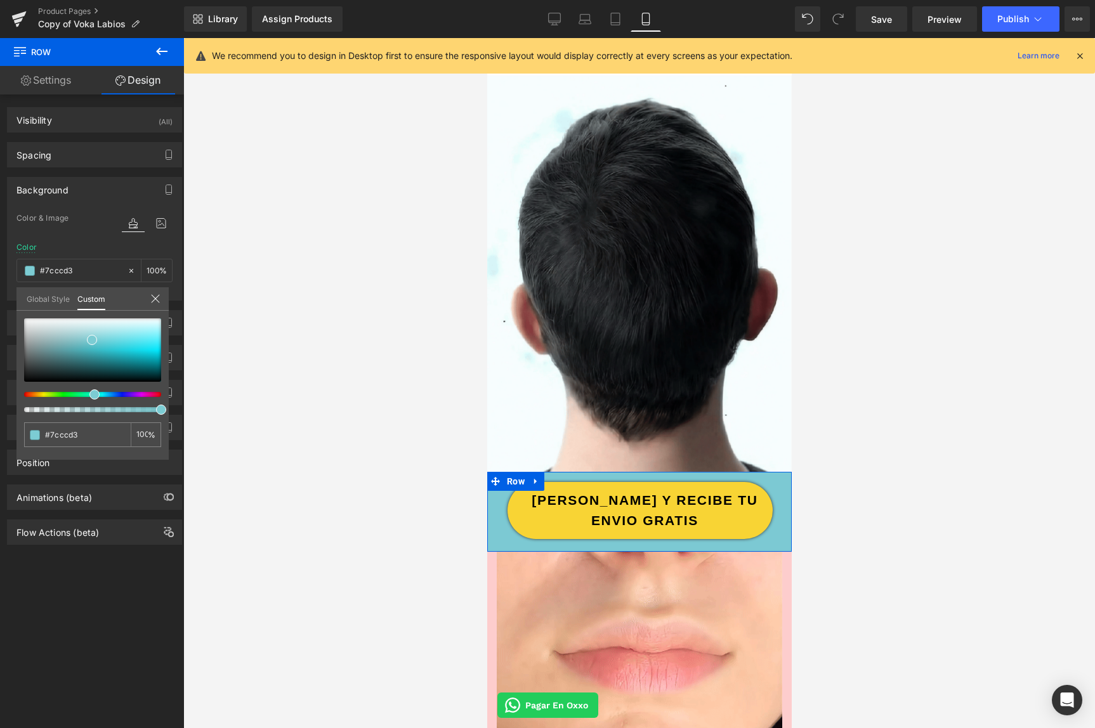
type input "#7cc9d3"
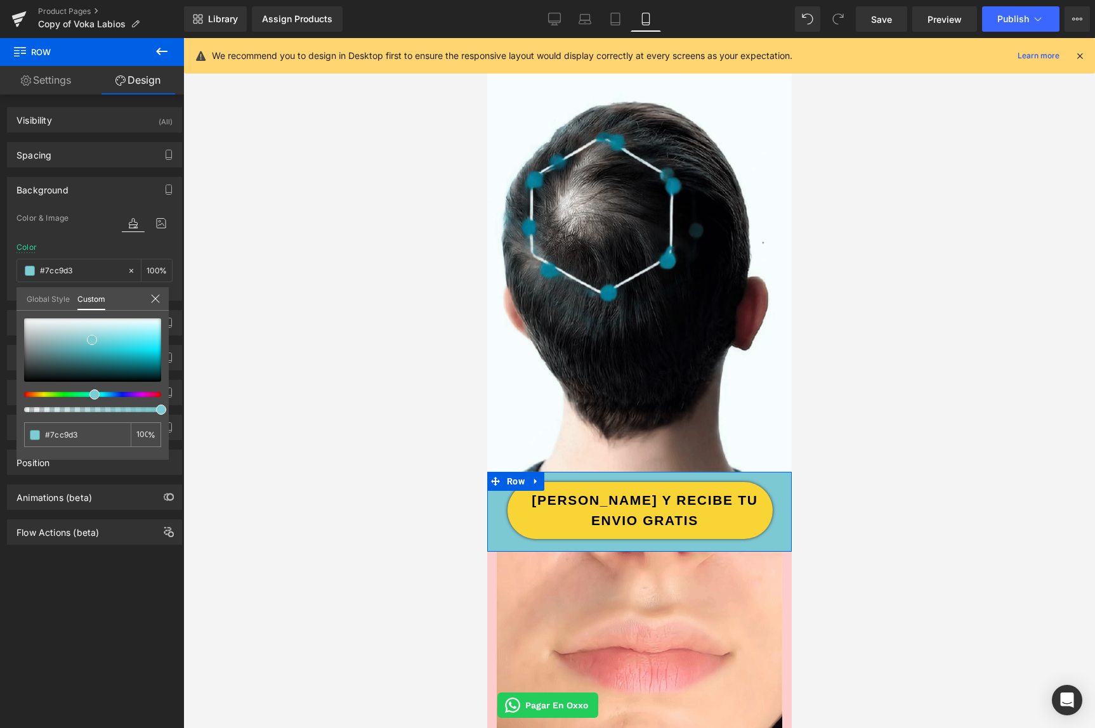
type input "#7cb9d3"
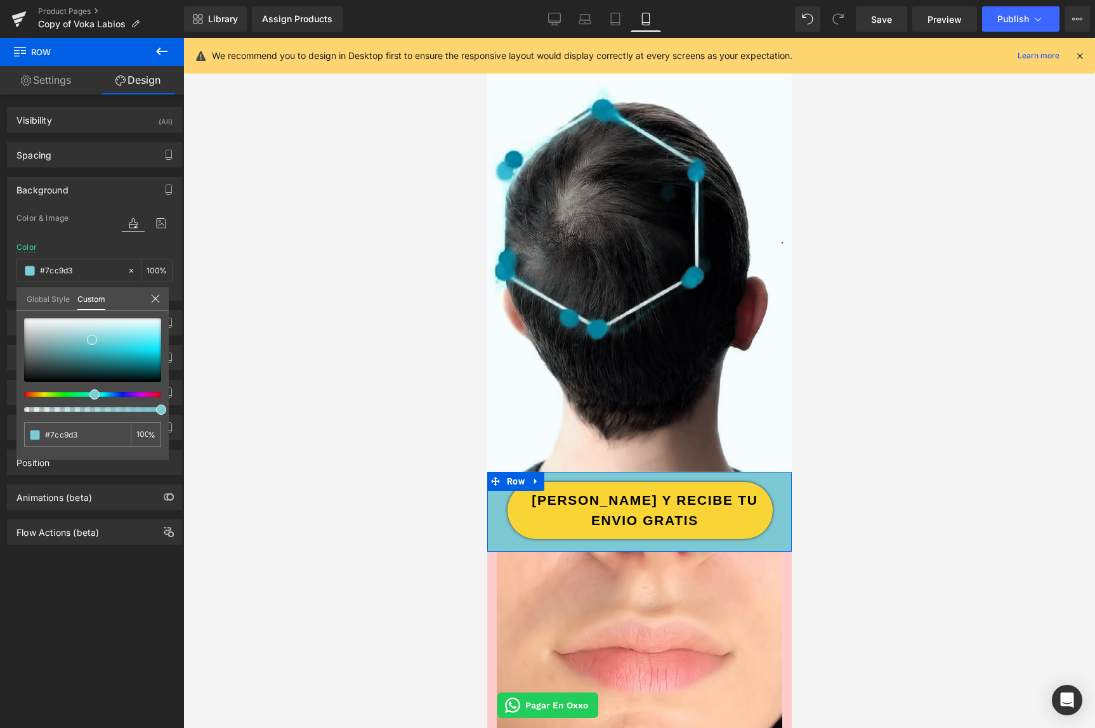
type input "#7cb9d3"
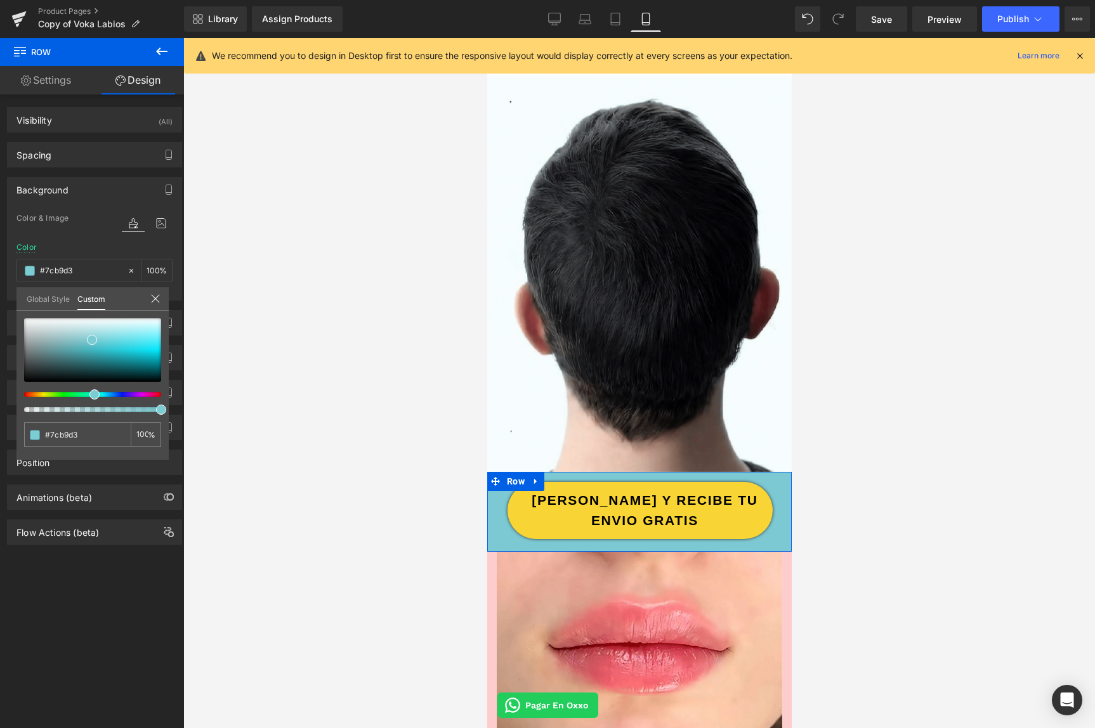
type input "#7c88d3"
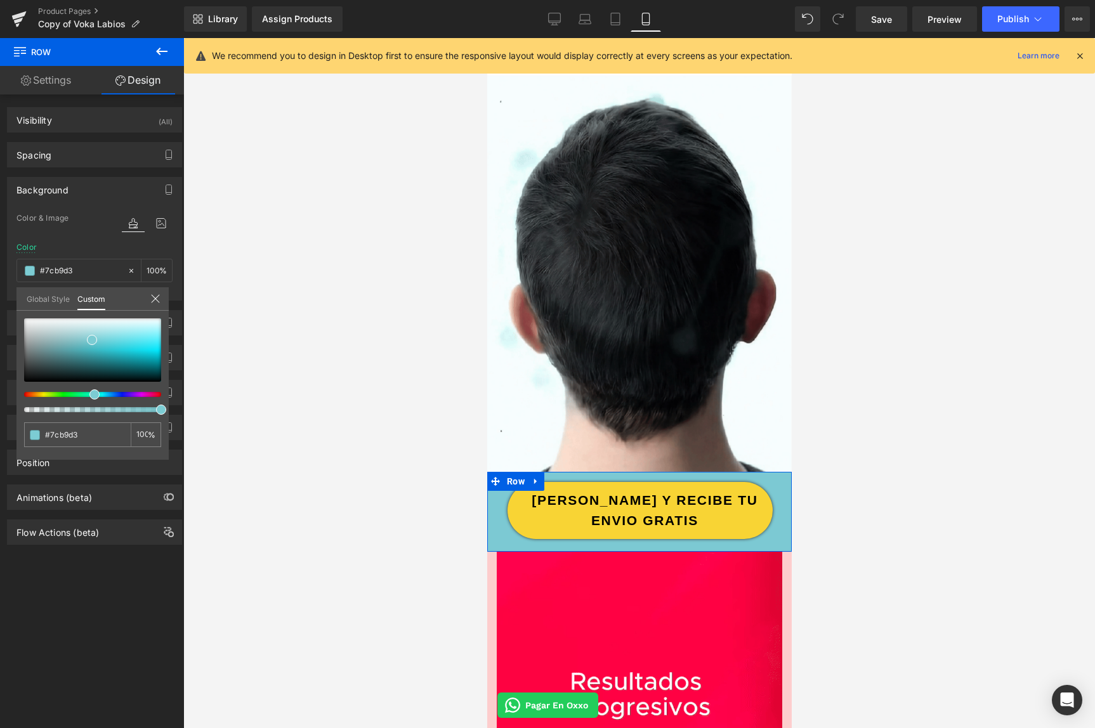
type input "#7c88d3"
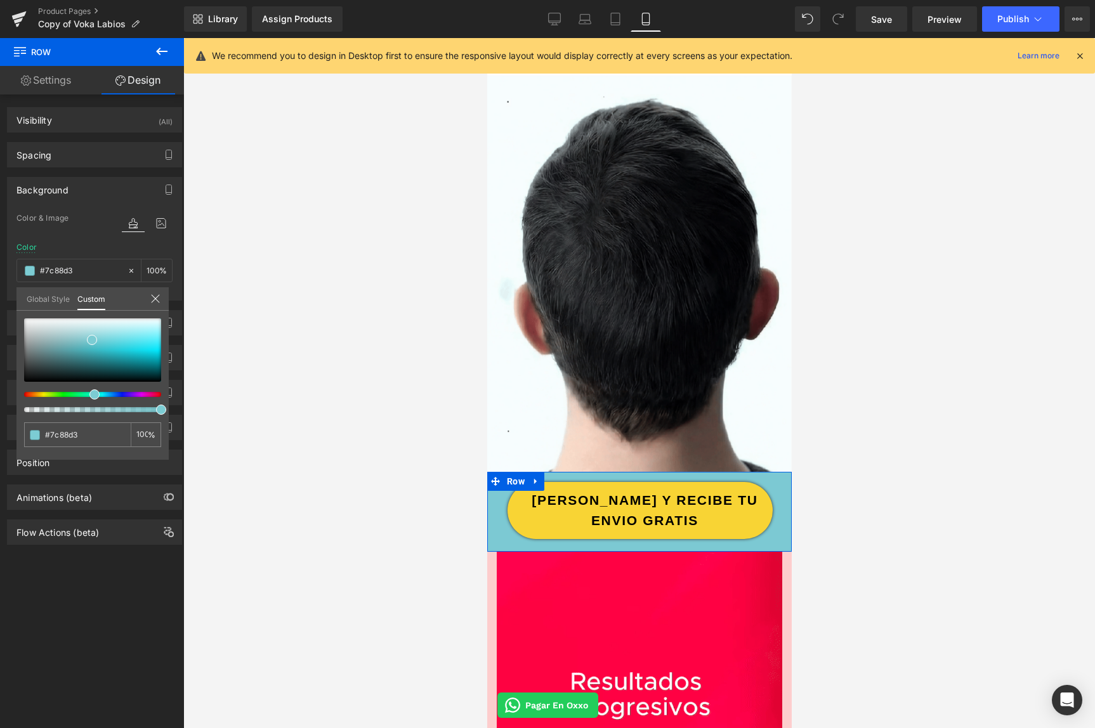
type input "#957cd3"
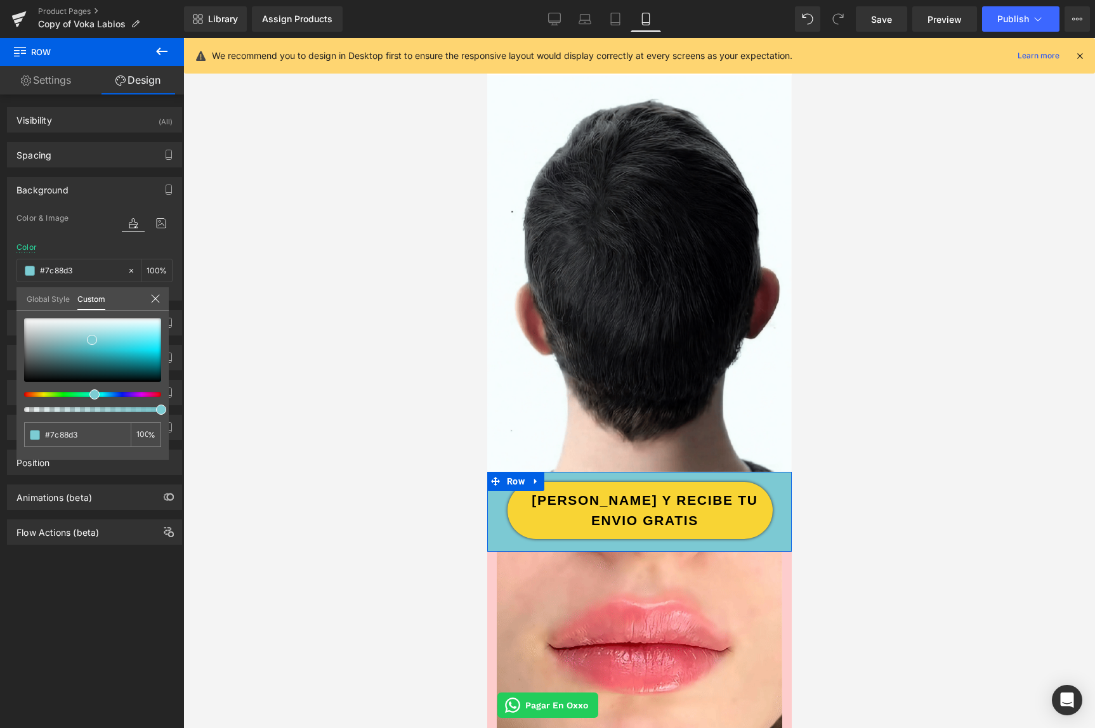
type input "#957cd3"
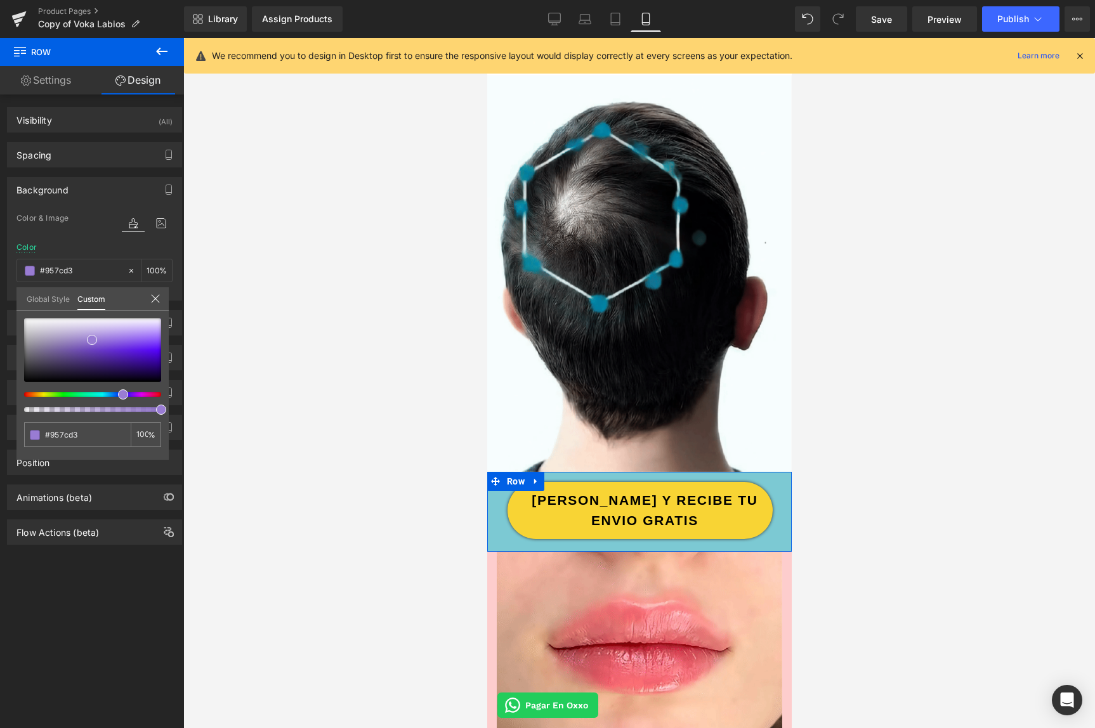
type input "#9c7cd3"
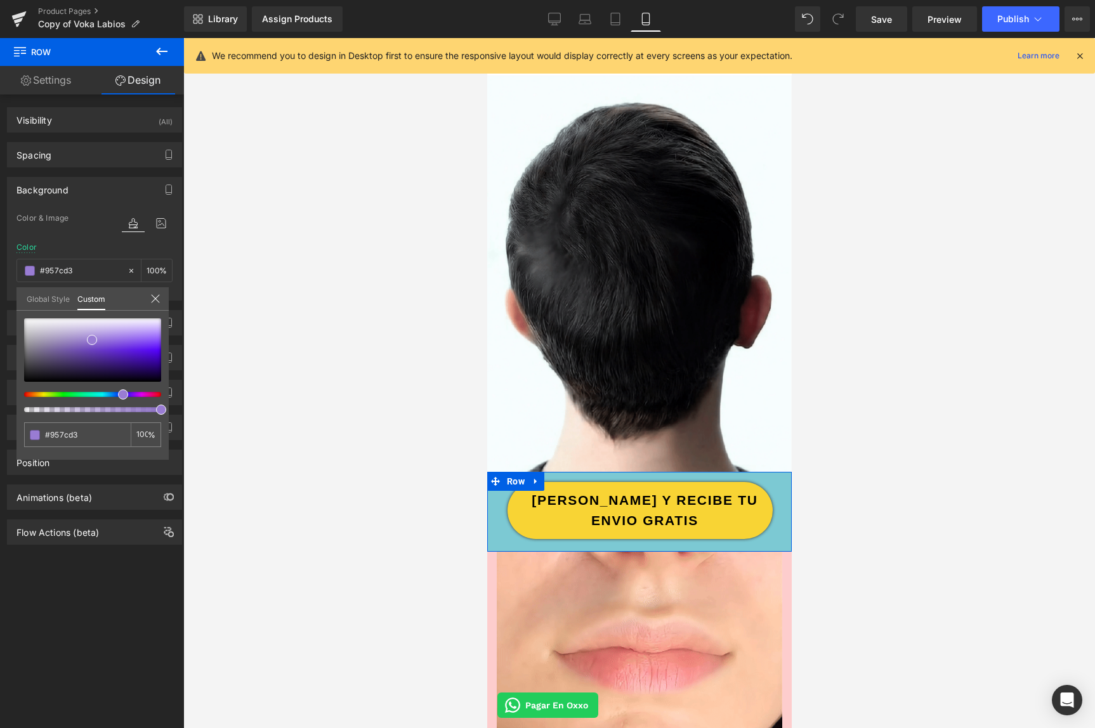
type input "#9c7cd3"
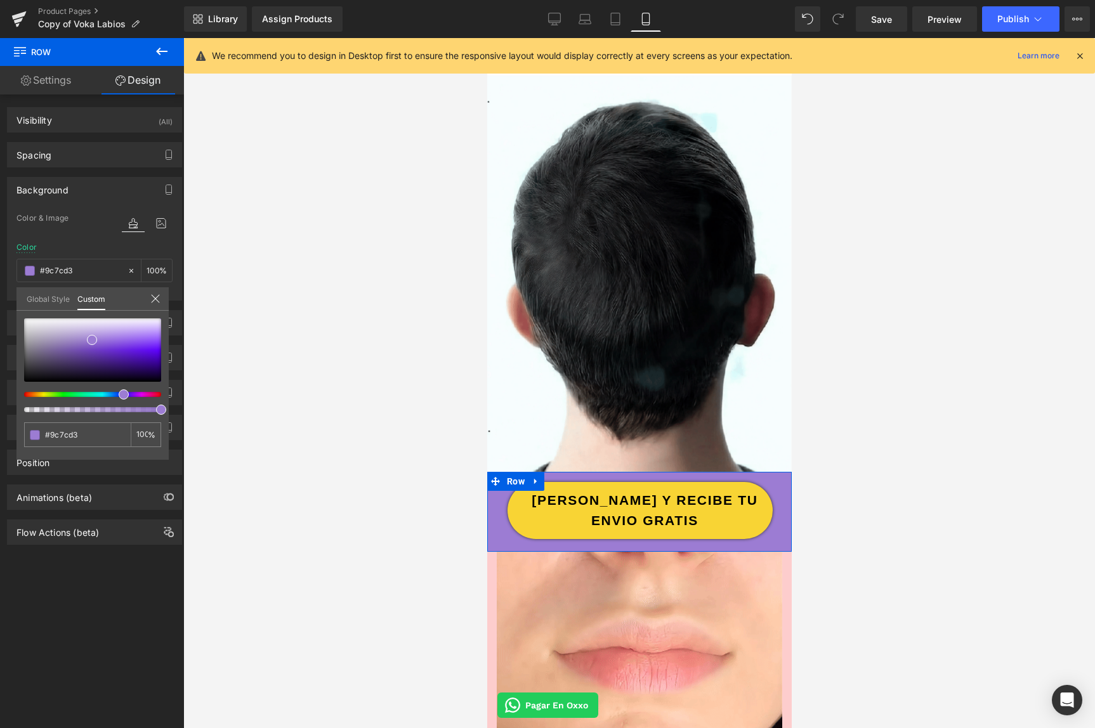
type input "#997cd3"
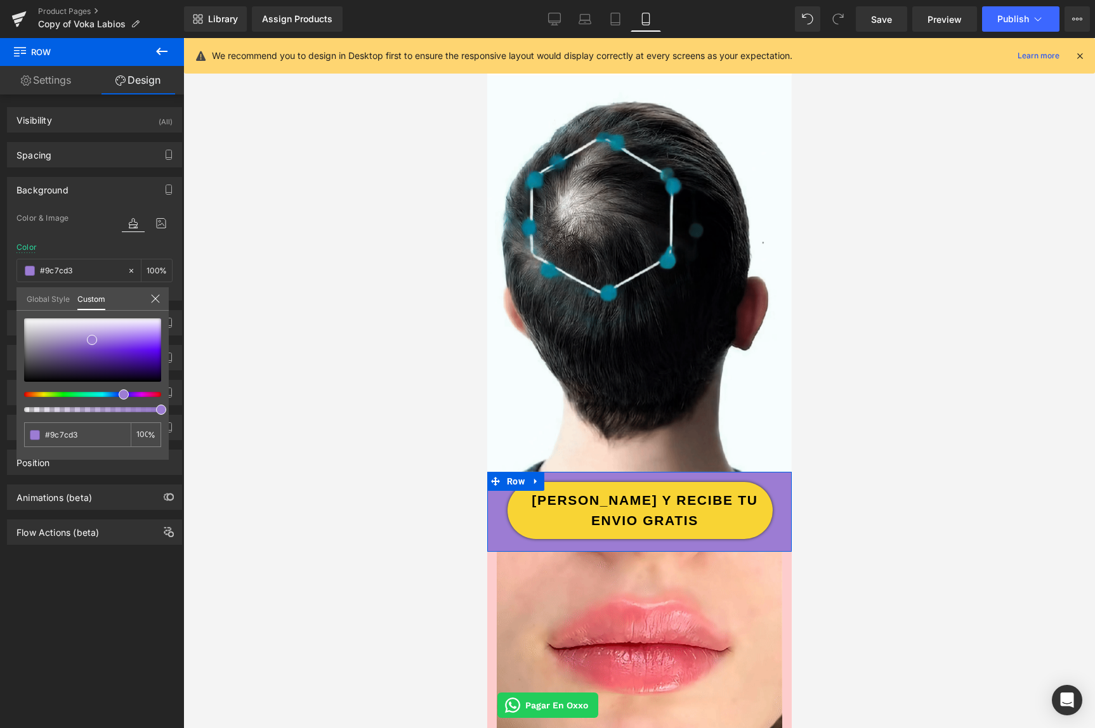
type input "#997cd3"
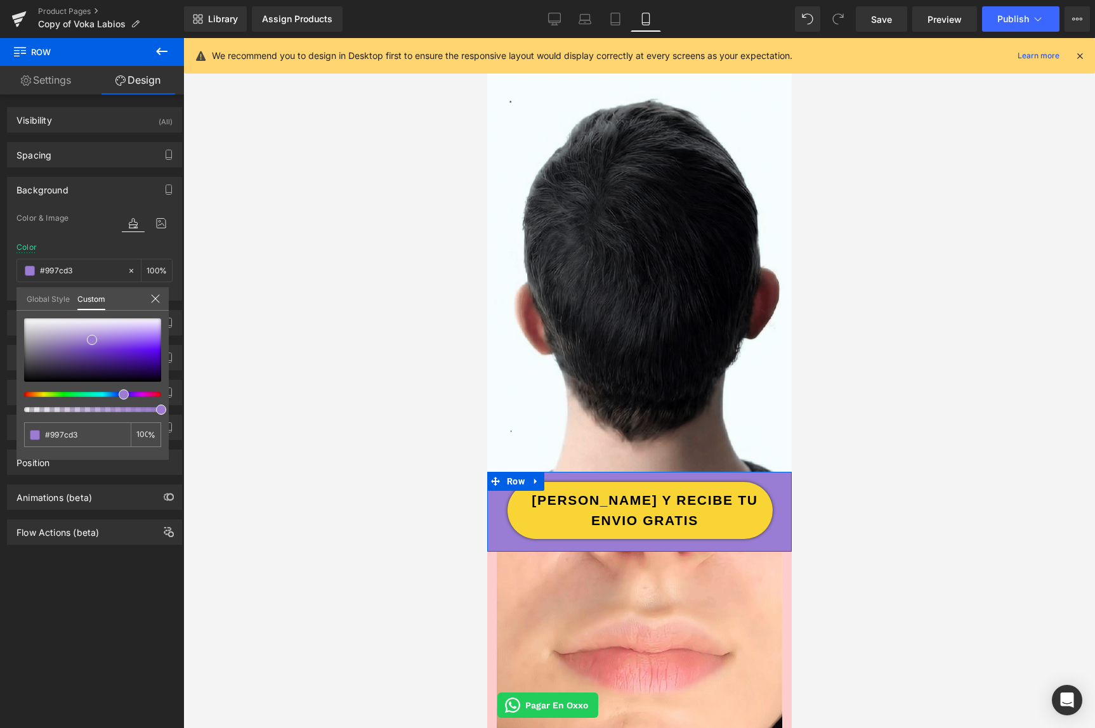
type input "#967cd3"
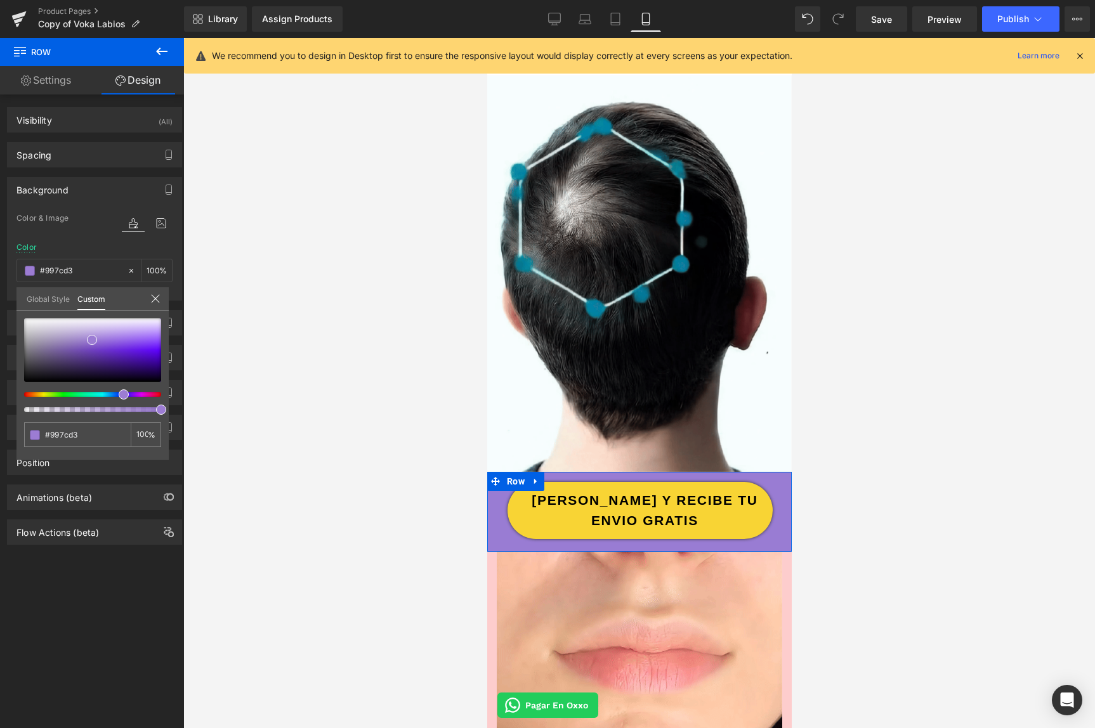
type input "#967cd3"
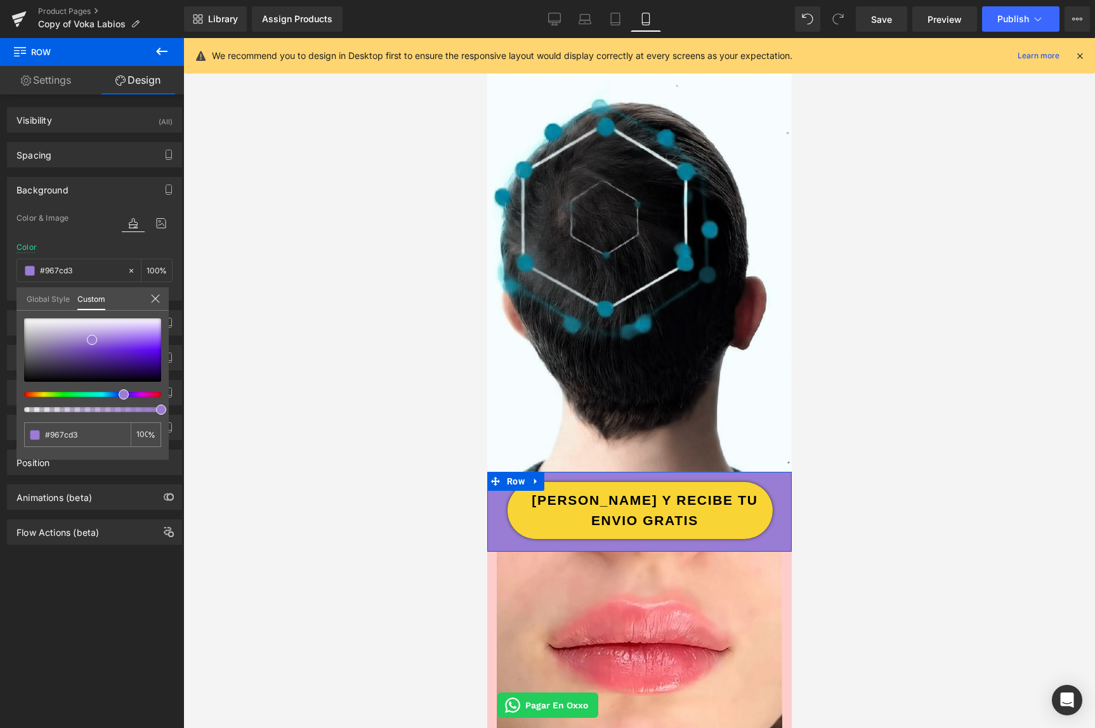
type input "#927cd3"
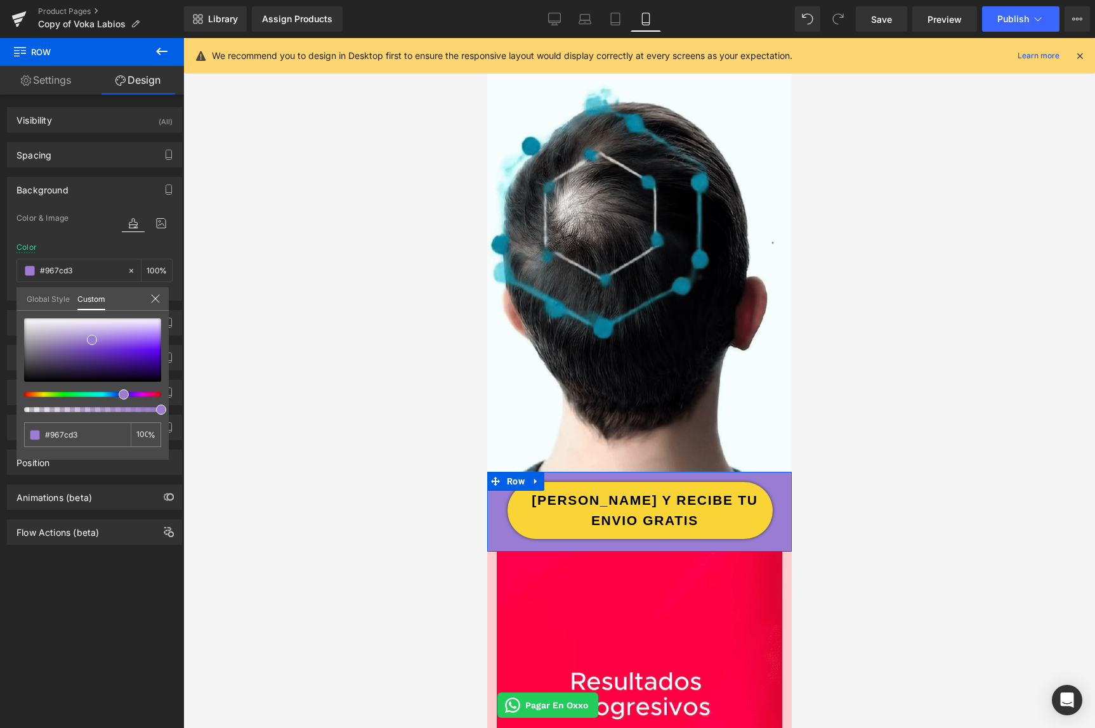
type input "#927cd3"
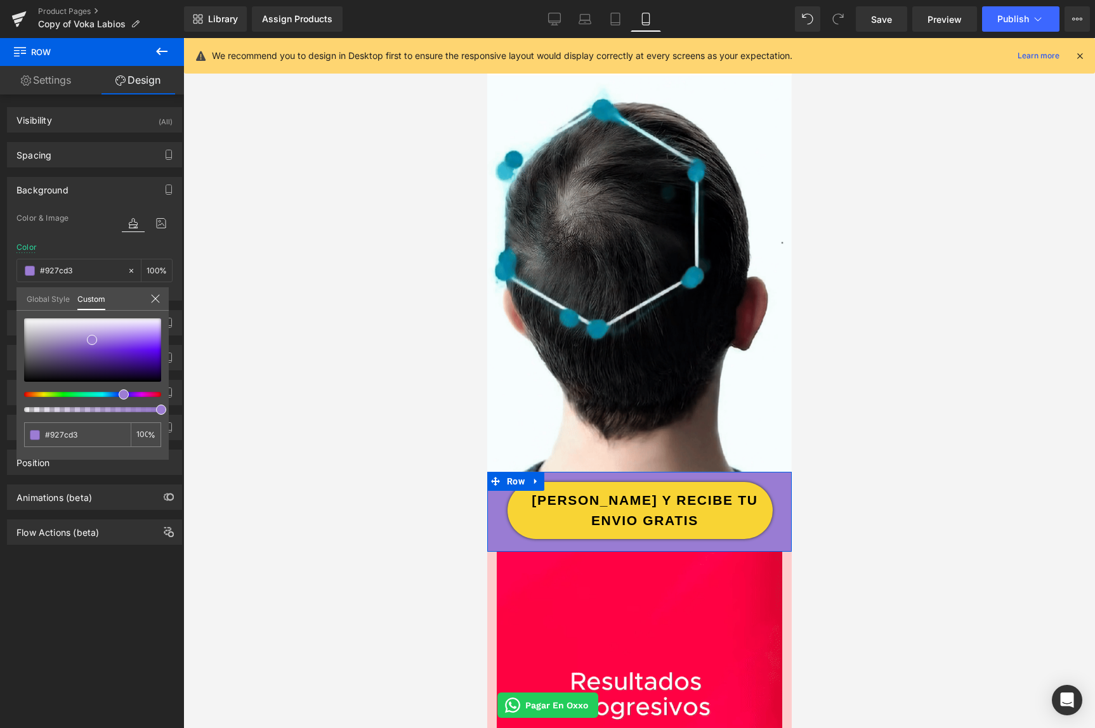
type input "#7f7cd3"
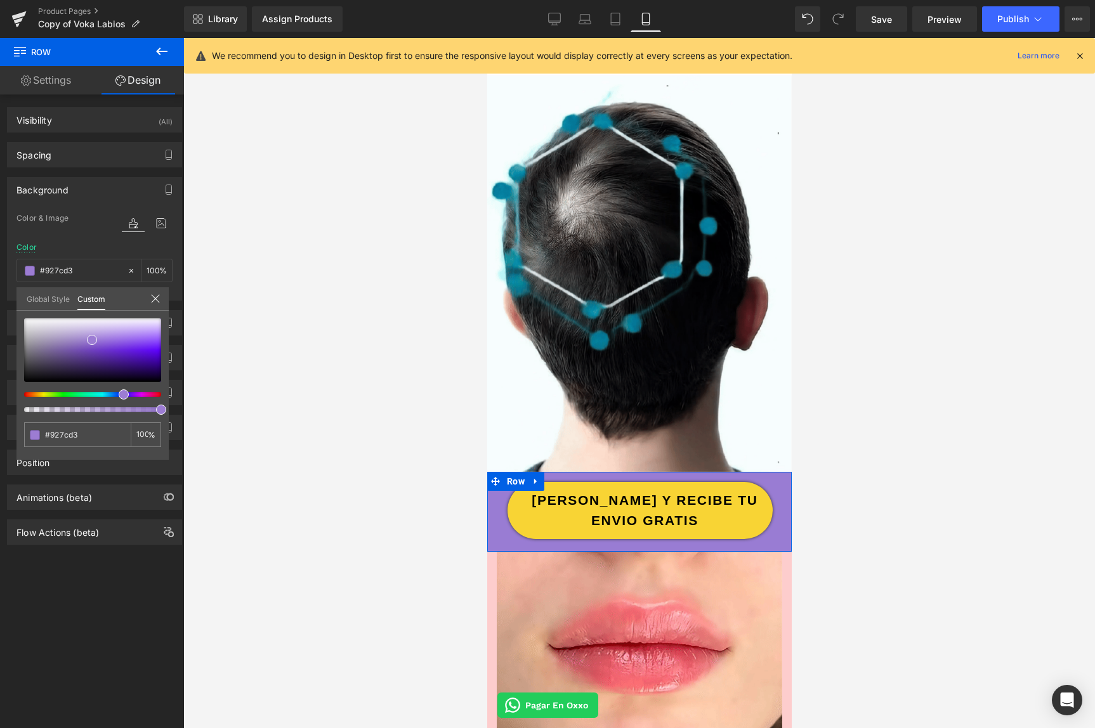
type input "#7f7cd3"
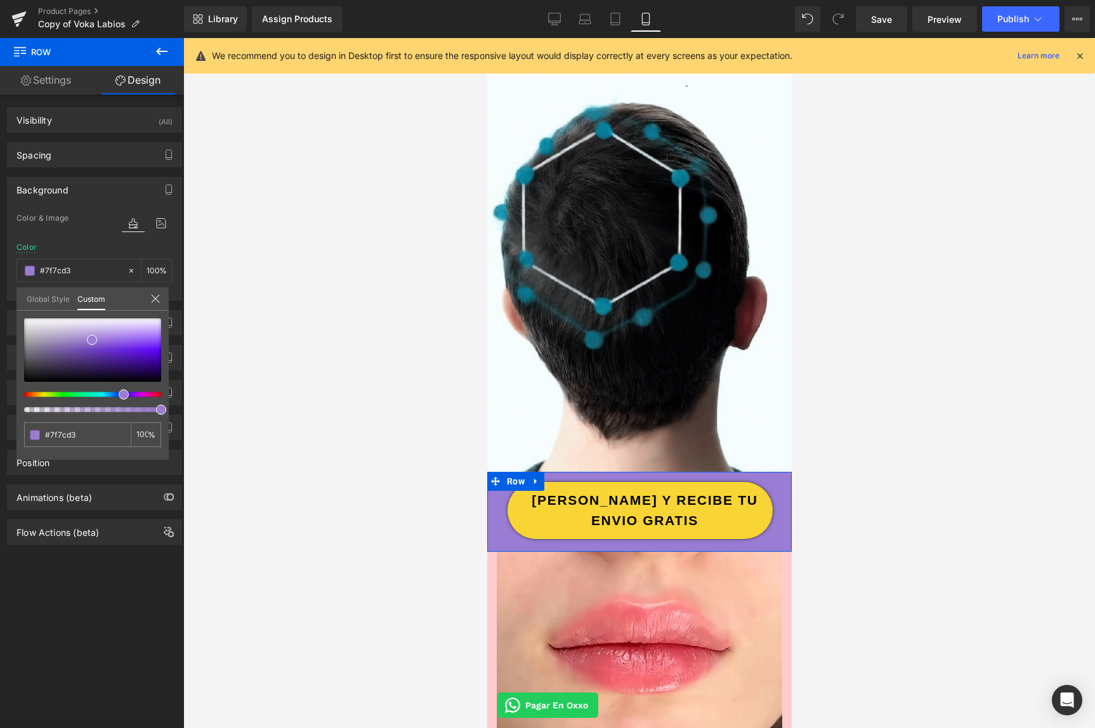
type input "#7c8fd3"
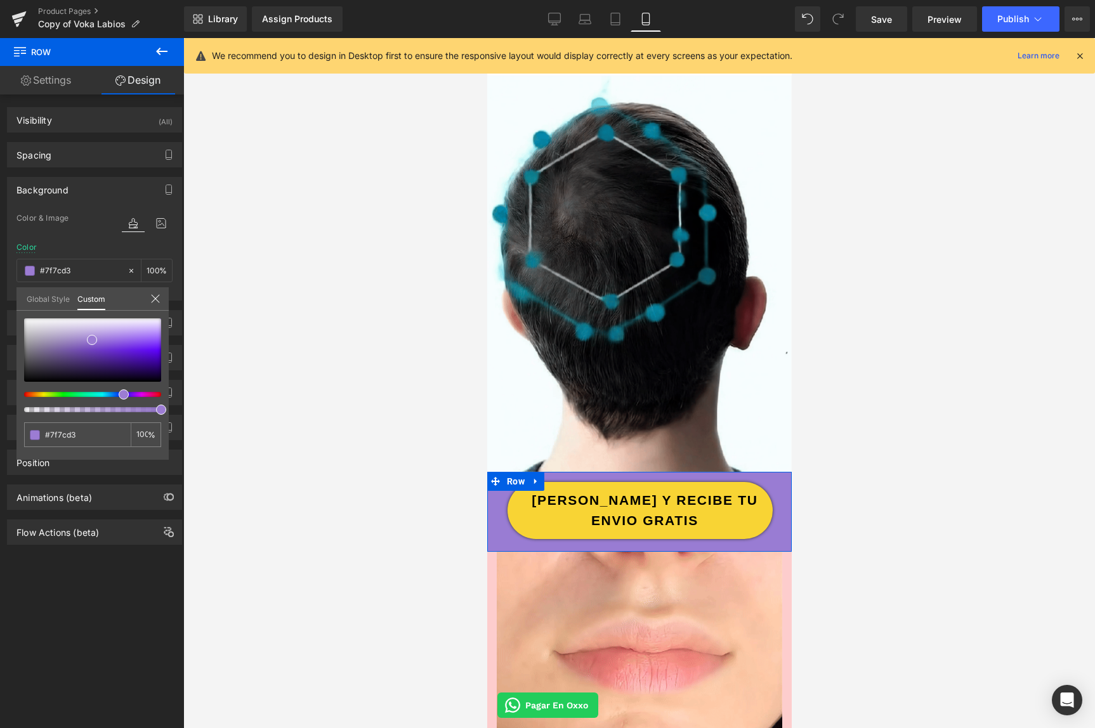
type input "#7c8fd3"
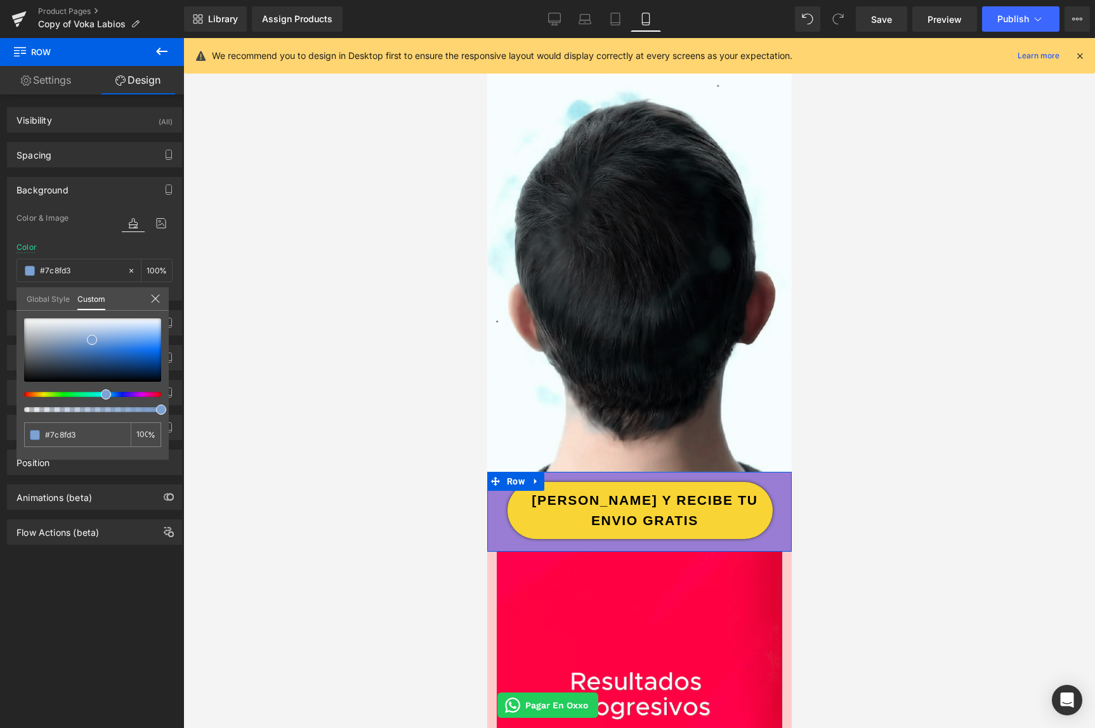
type input "#7c9cd3"
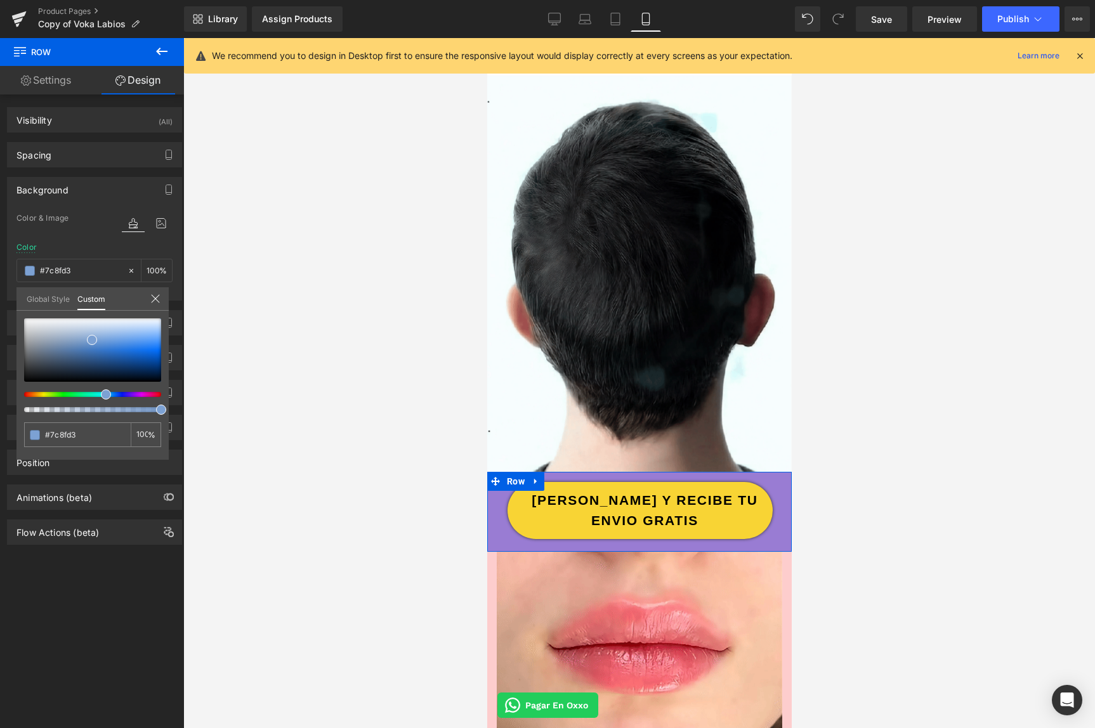
type input "#7c9cd3"
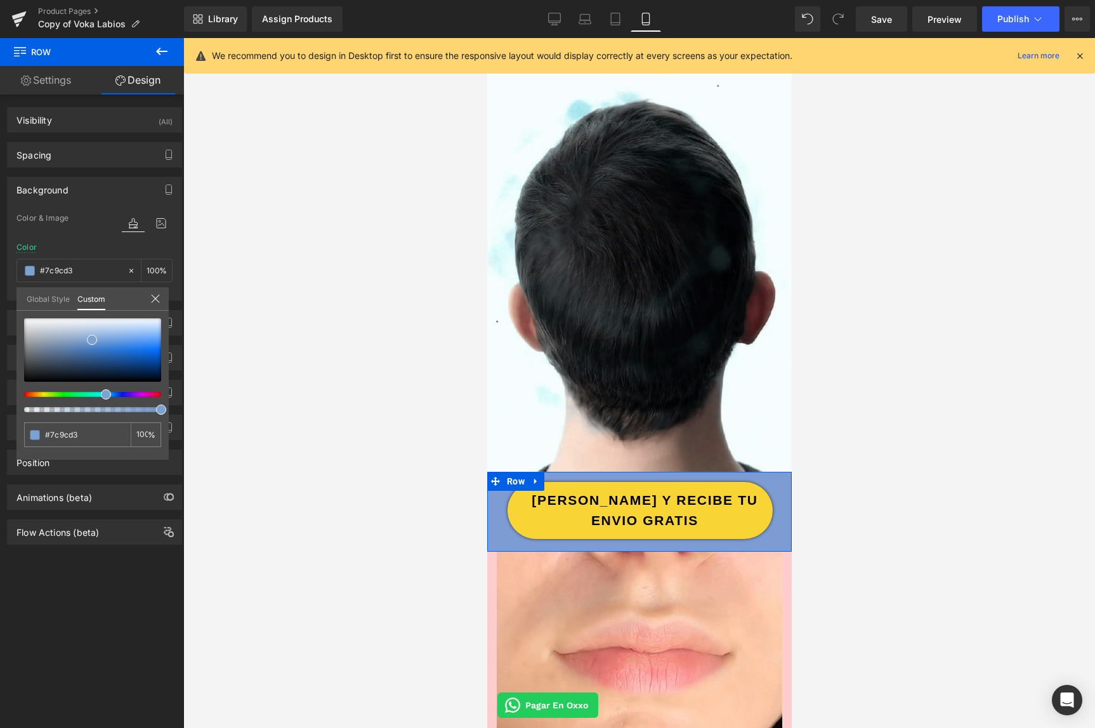
type input "#7ca3d3"
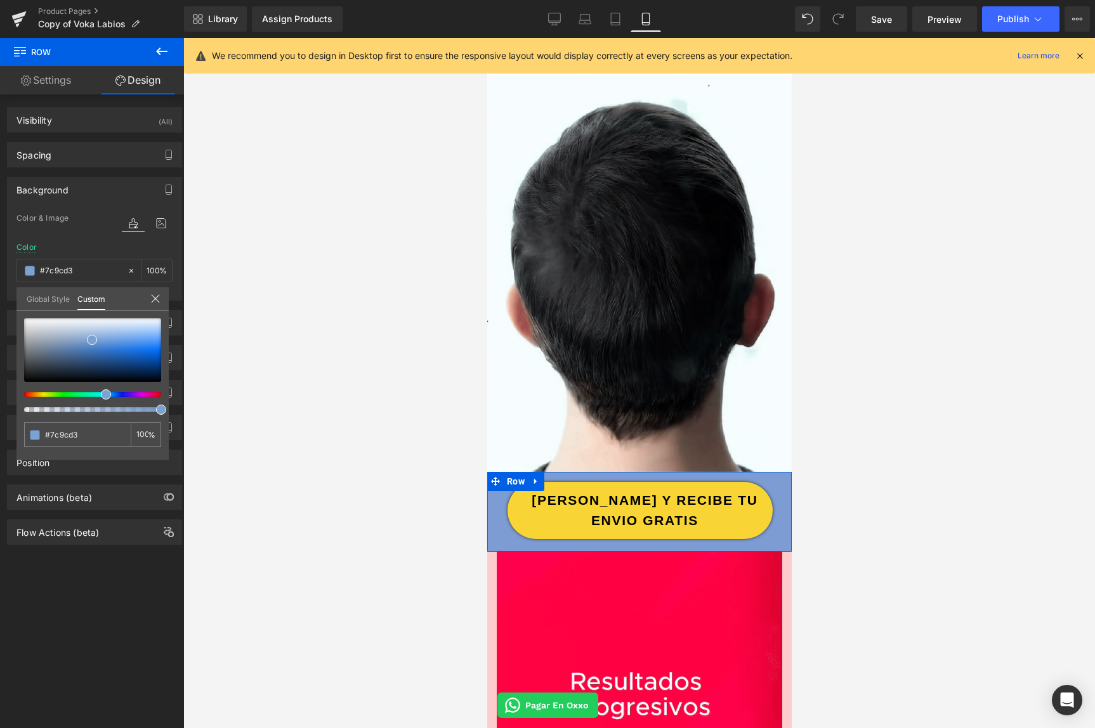
type input "#7ca3d3"
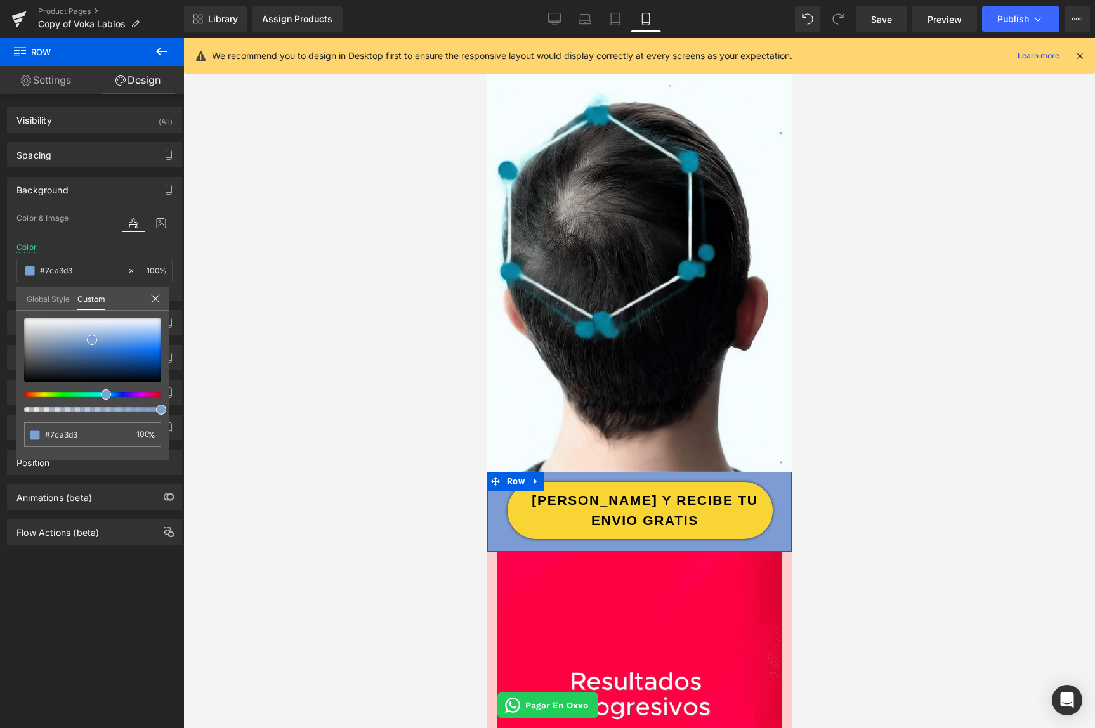
type input "#7ca5d3"
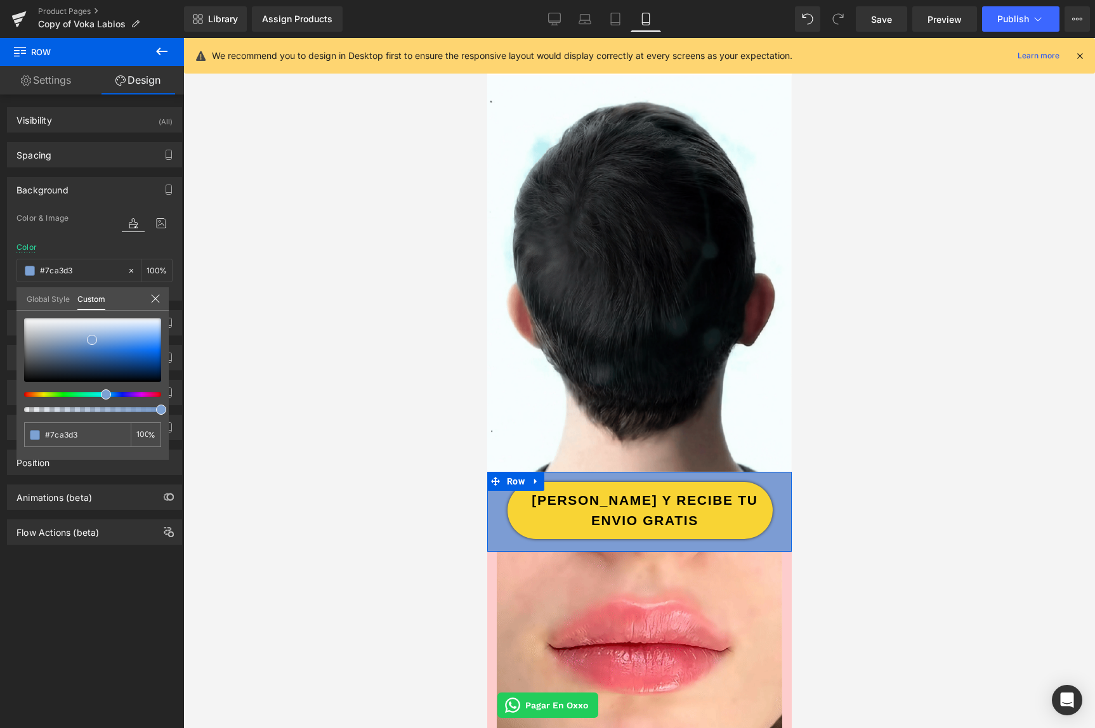
type input "#7ca5d3"
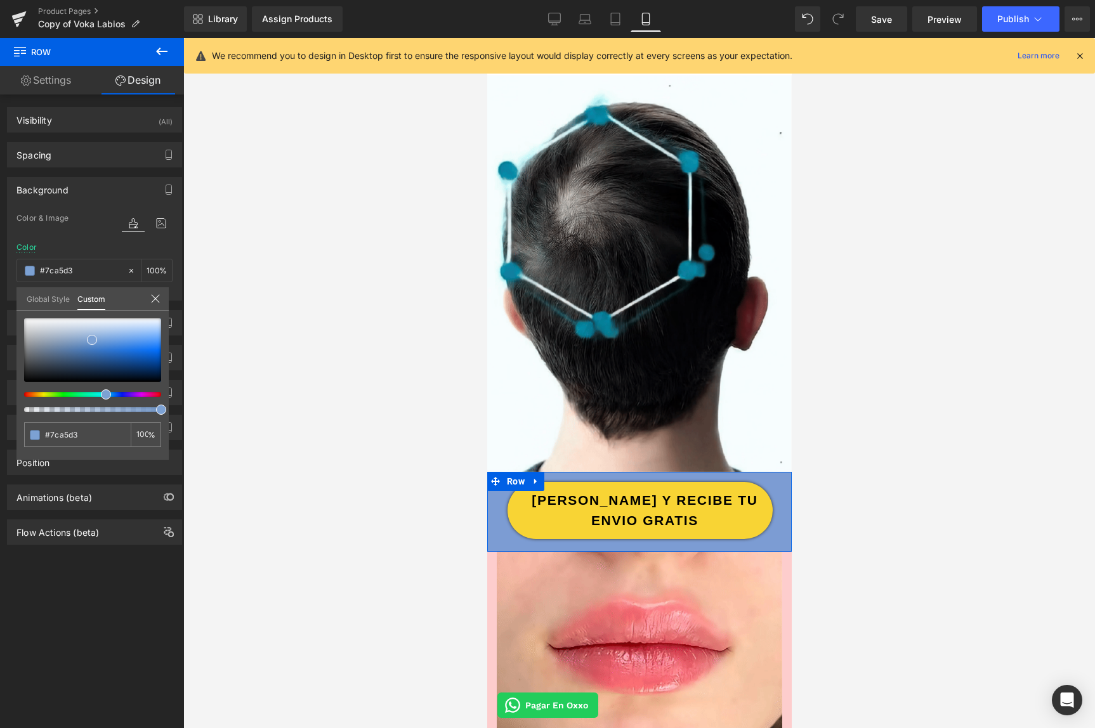
type input "#7ca8d3"
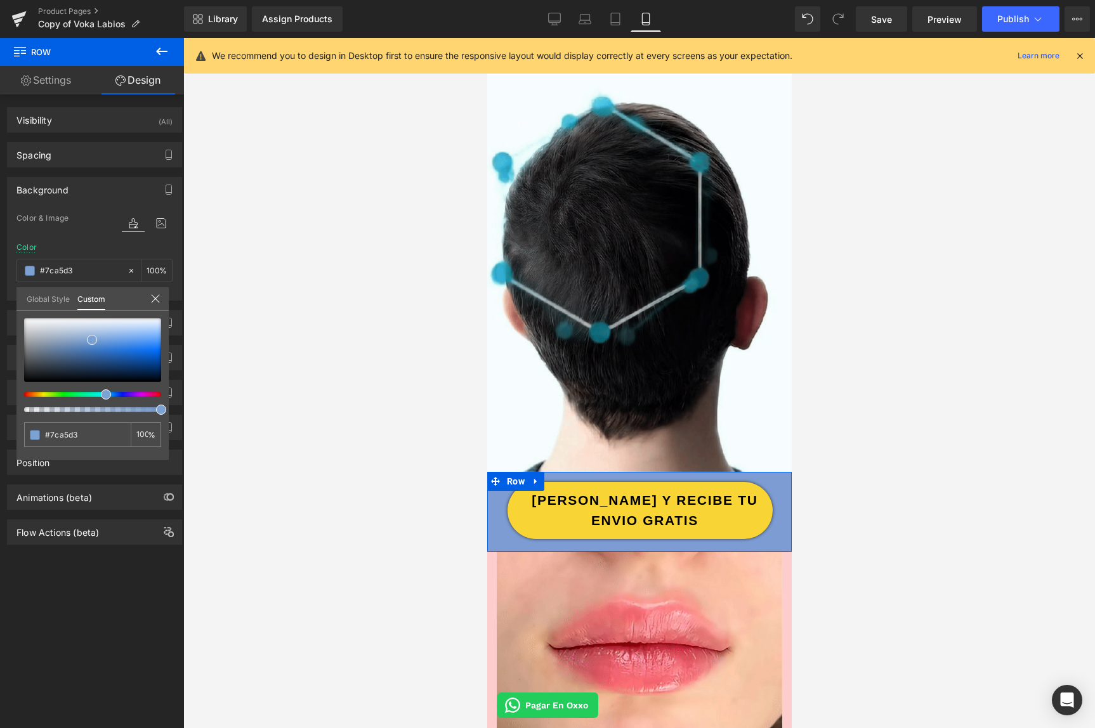
type input "#7ca8d3"
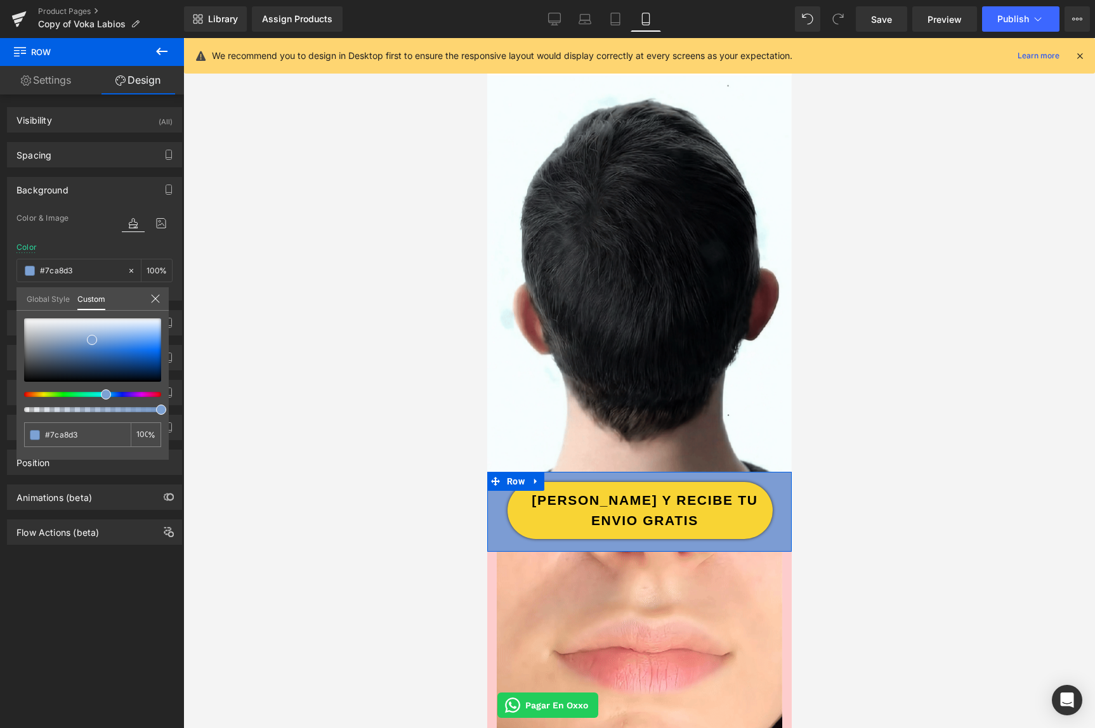
type input "#7cabd3"
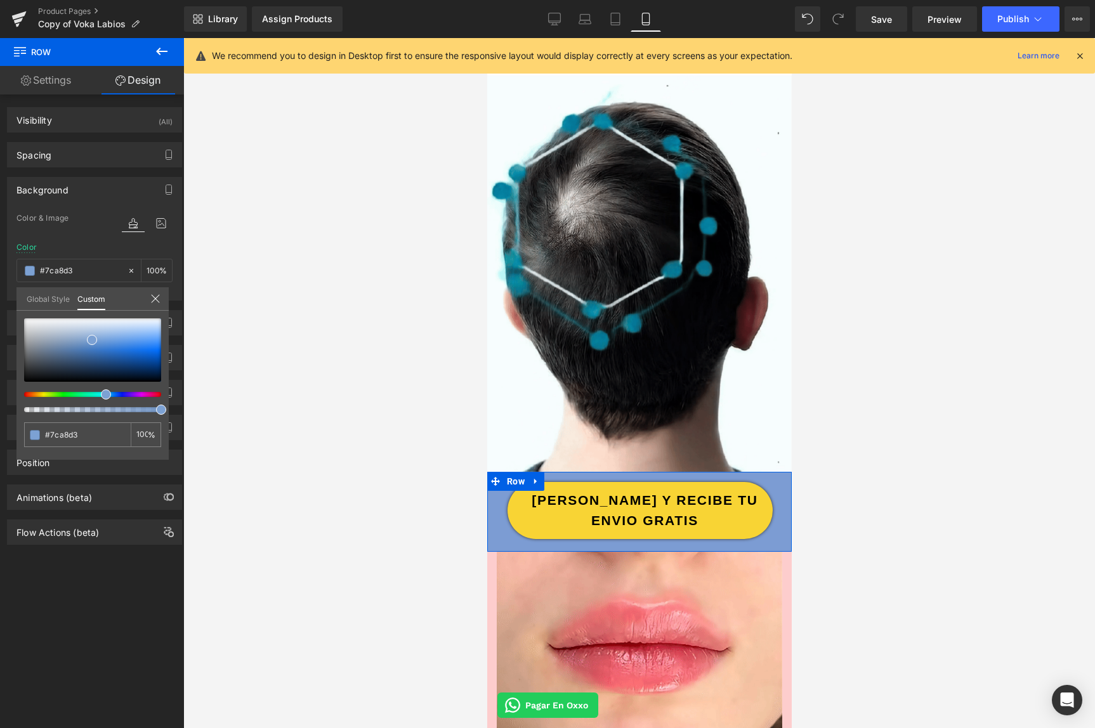
type input "#7cabd3"
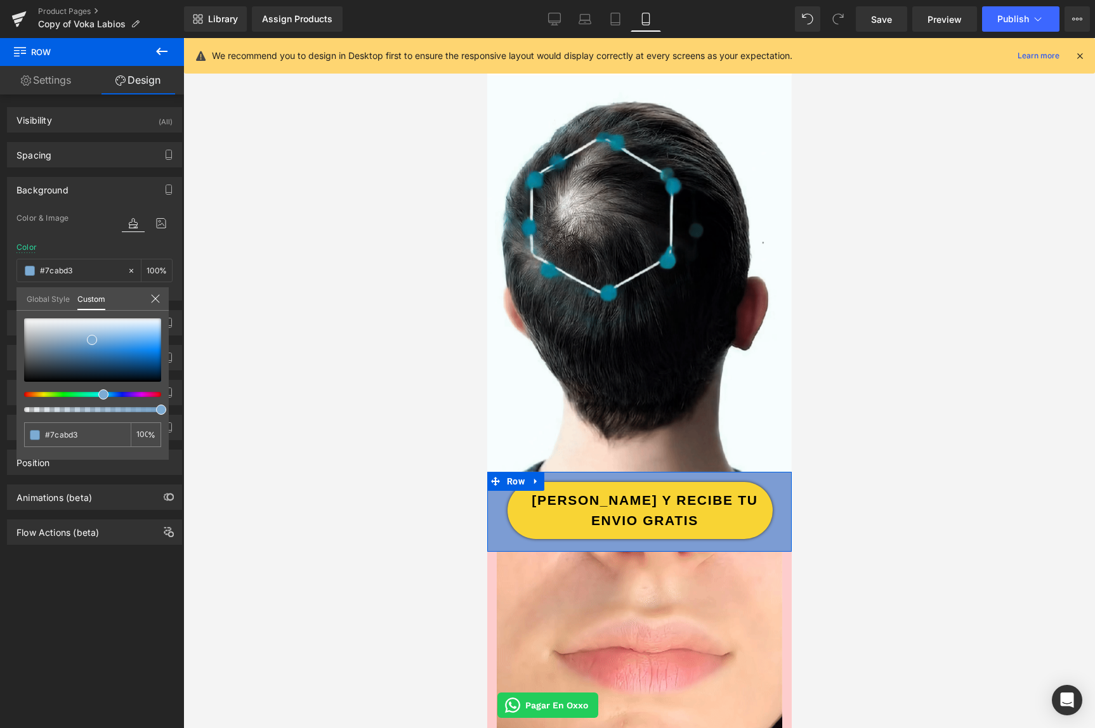
type input "#7cacd3"
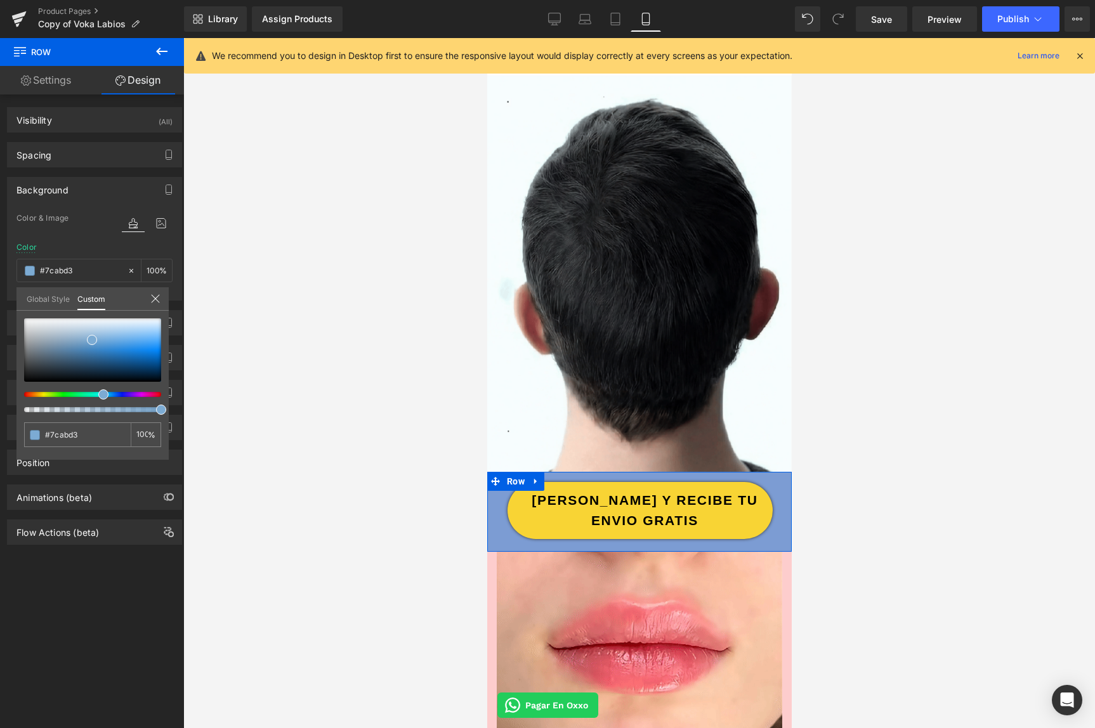
type input "#7cacd3"
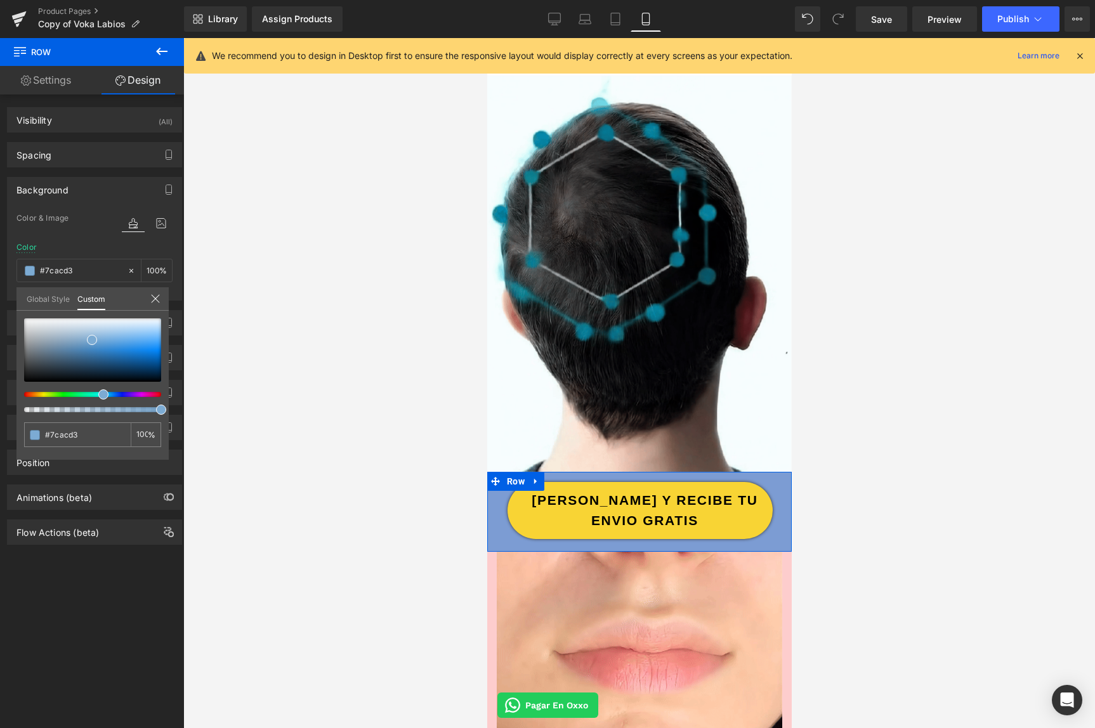
type input "#7cb2d3"
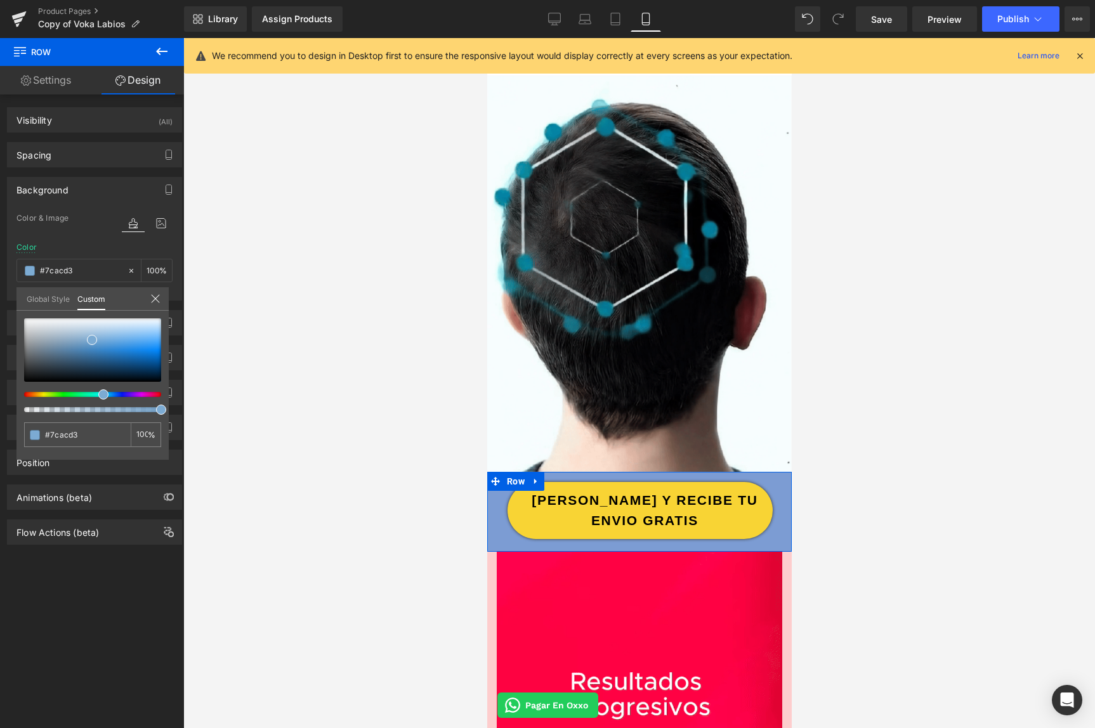
type input "#7cb2d3"
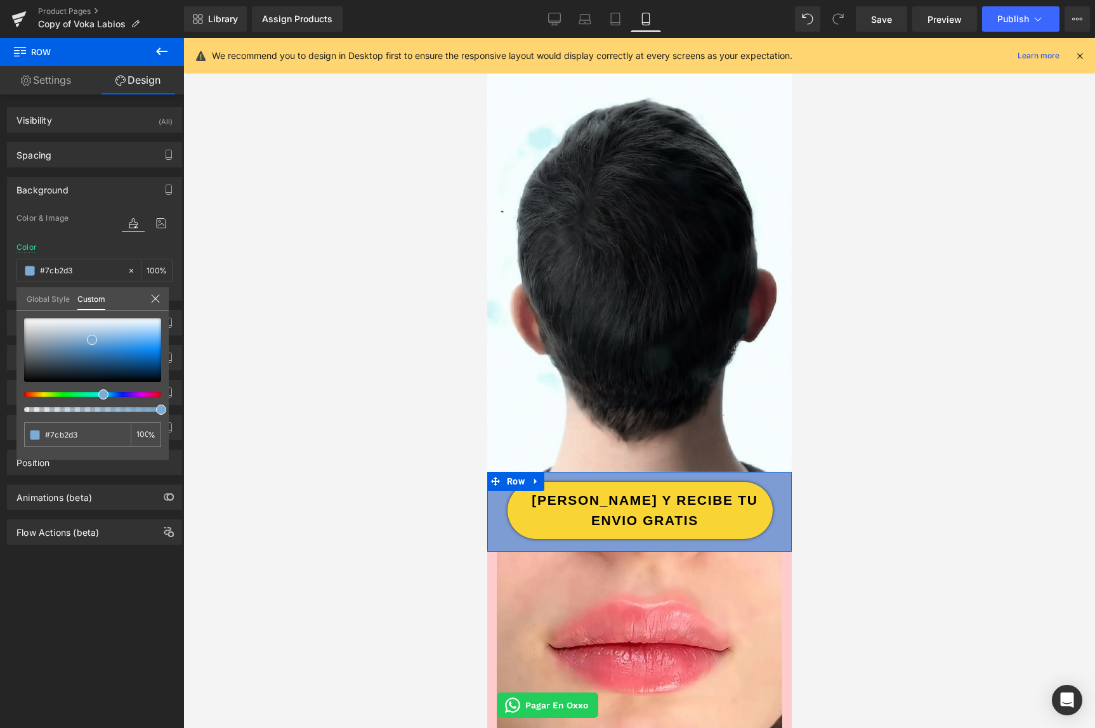
type input "#7cb9d3"
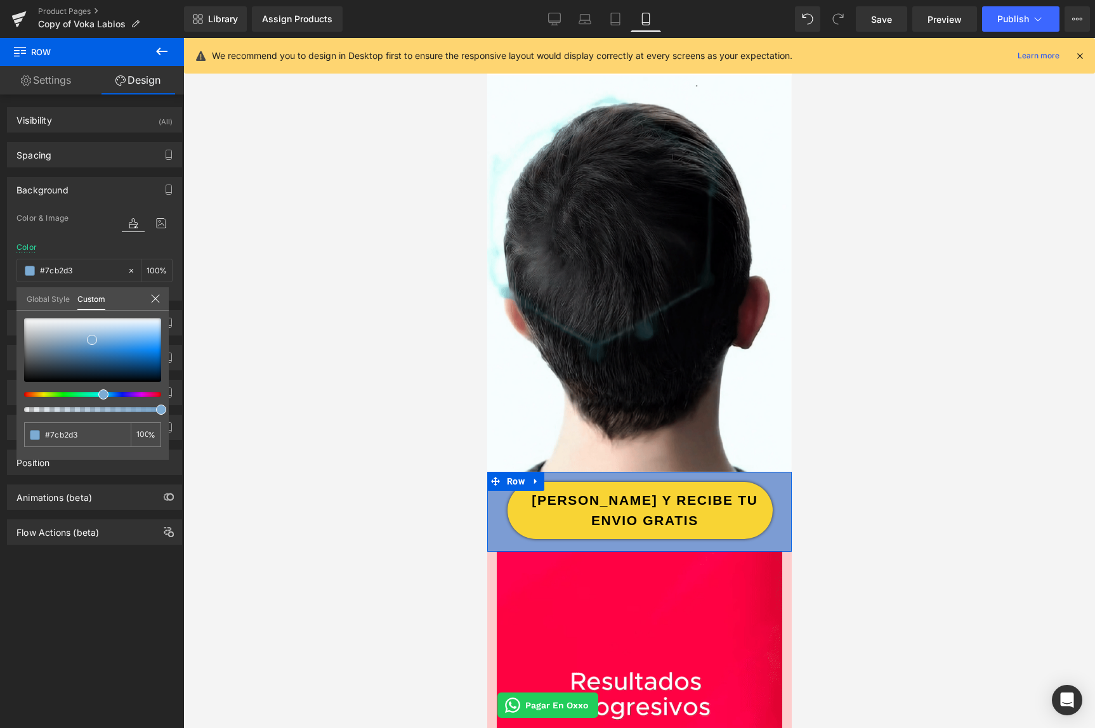
type input "#7cb9d3"
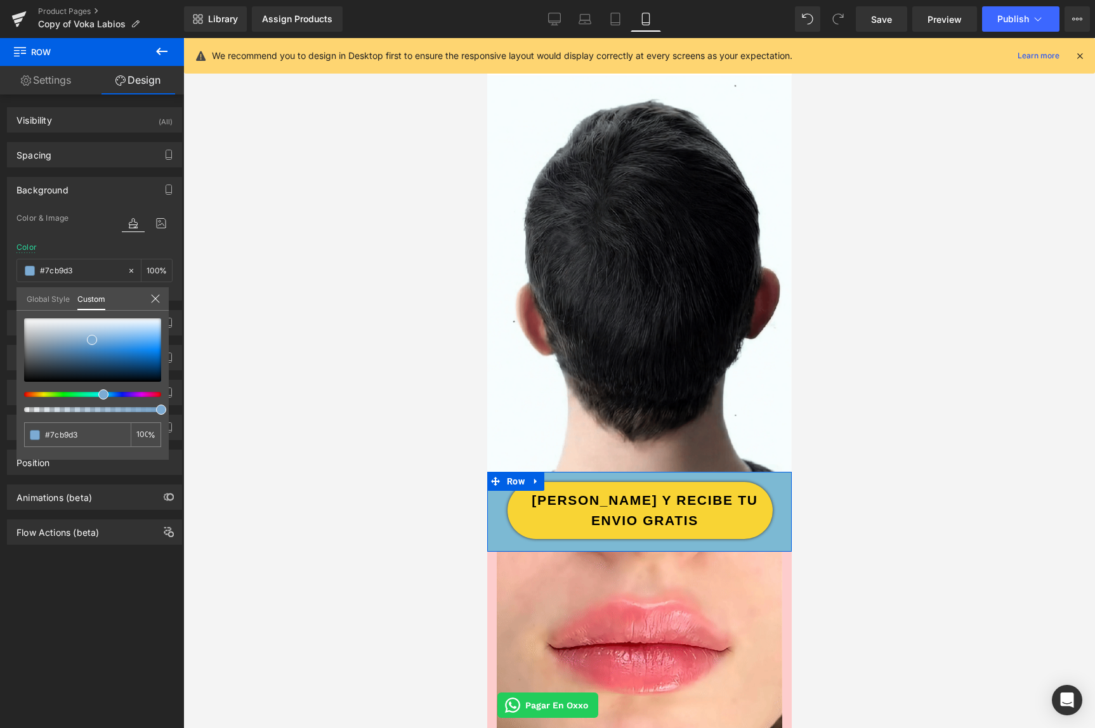
type input "#7cbdd3"
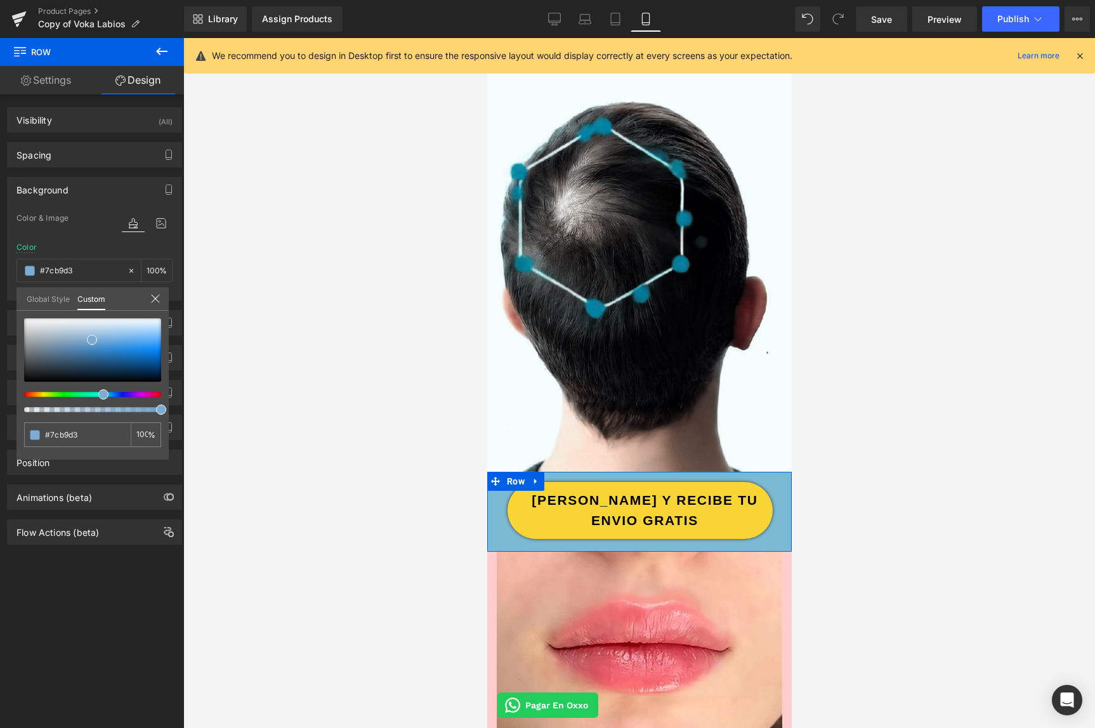
type input "#7cbdd3"
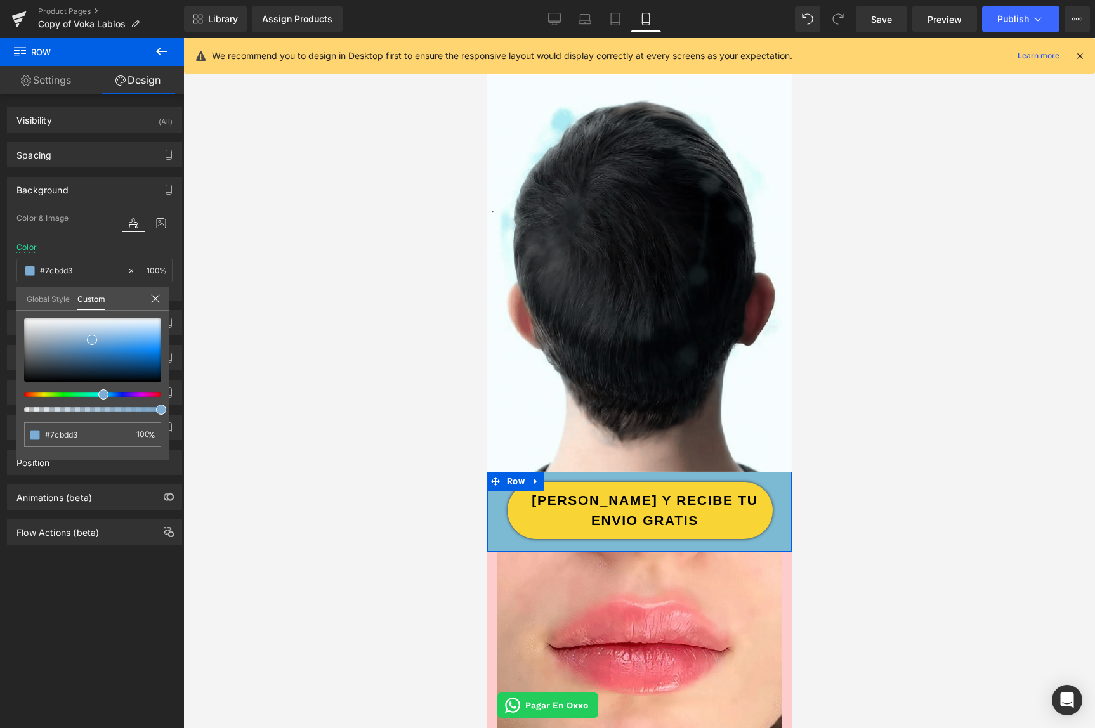
drag, startPoint x: 114, startPoint y: 396, endPoint x: 96, endPoint y: 379, distance: 24.2
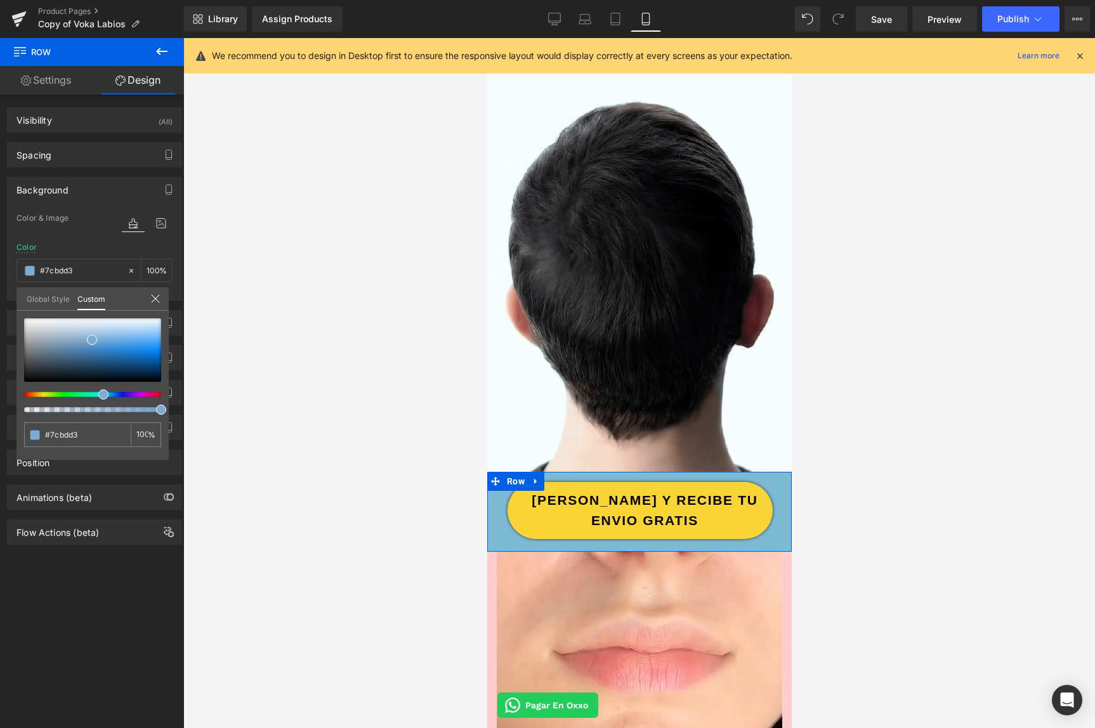
click at [98, 396] on span at bounding box center [103, 395] width 10 height 10
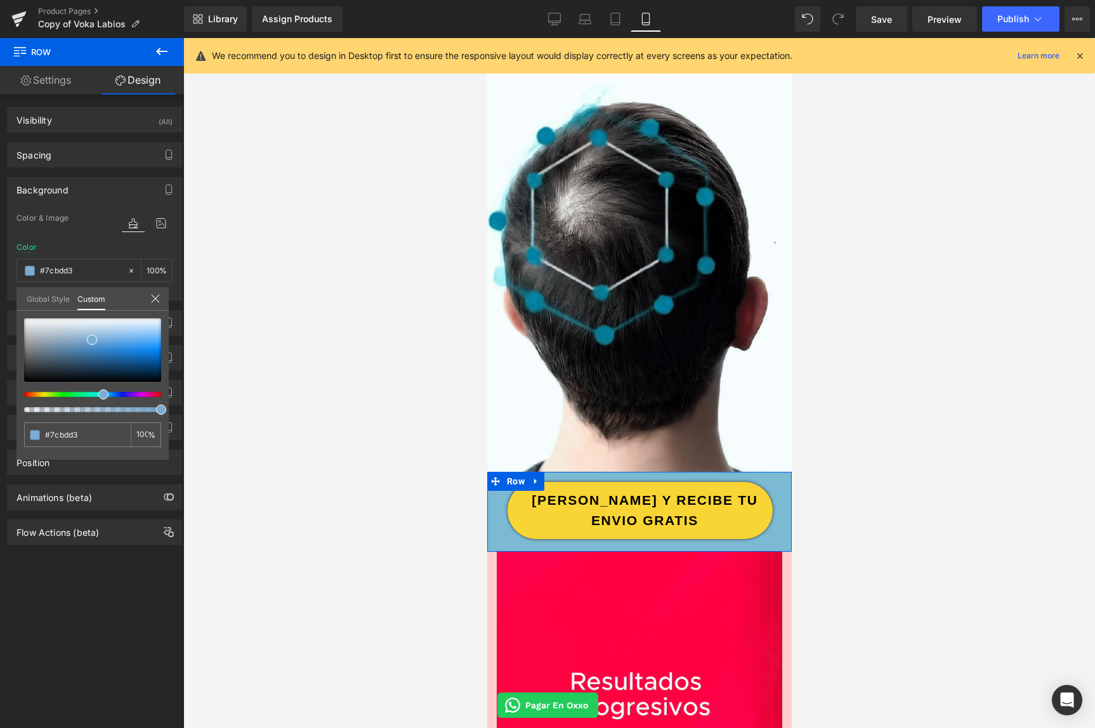
type input "#7cc0d3"
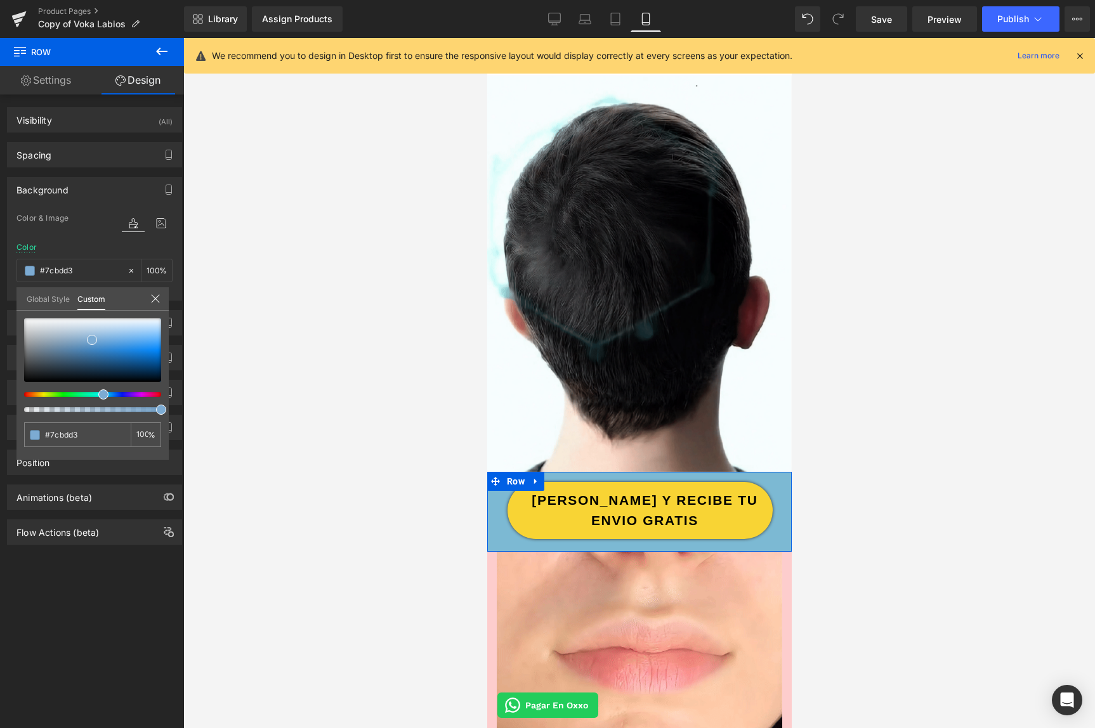
type input "#7cc0d3"
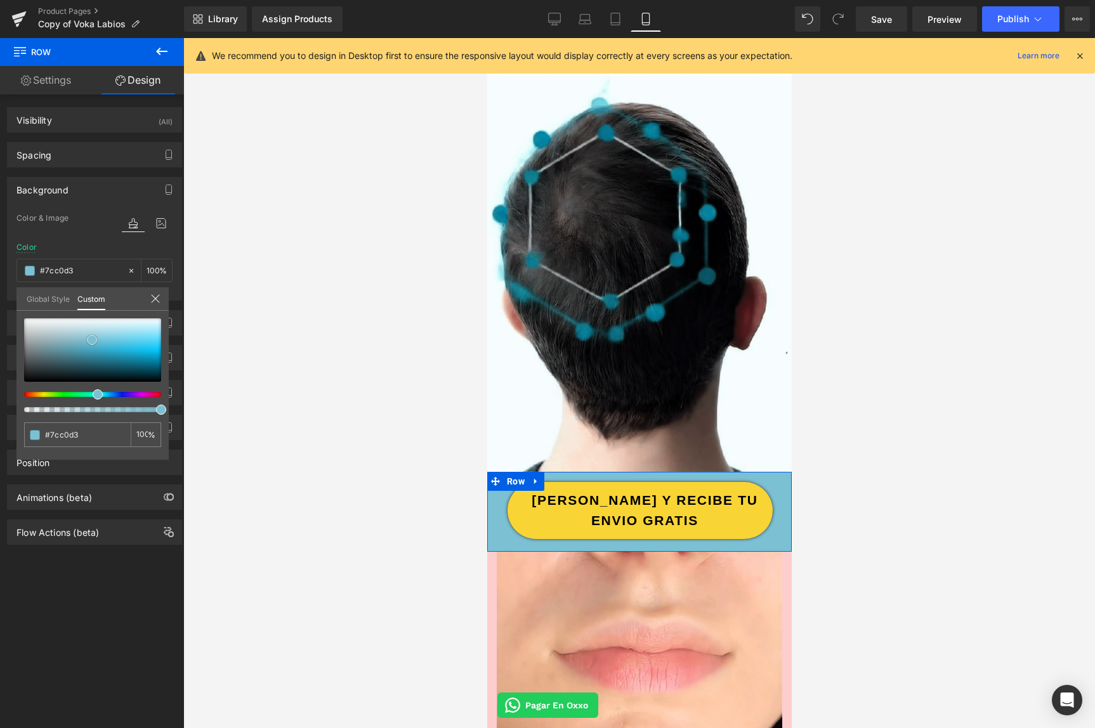
type input "#56bad6"
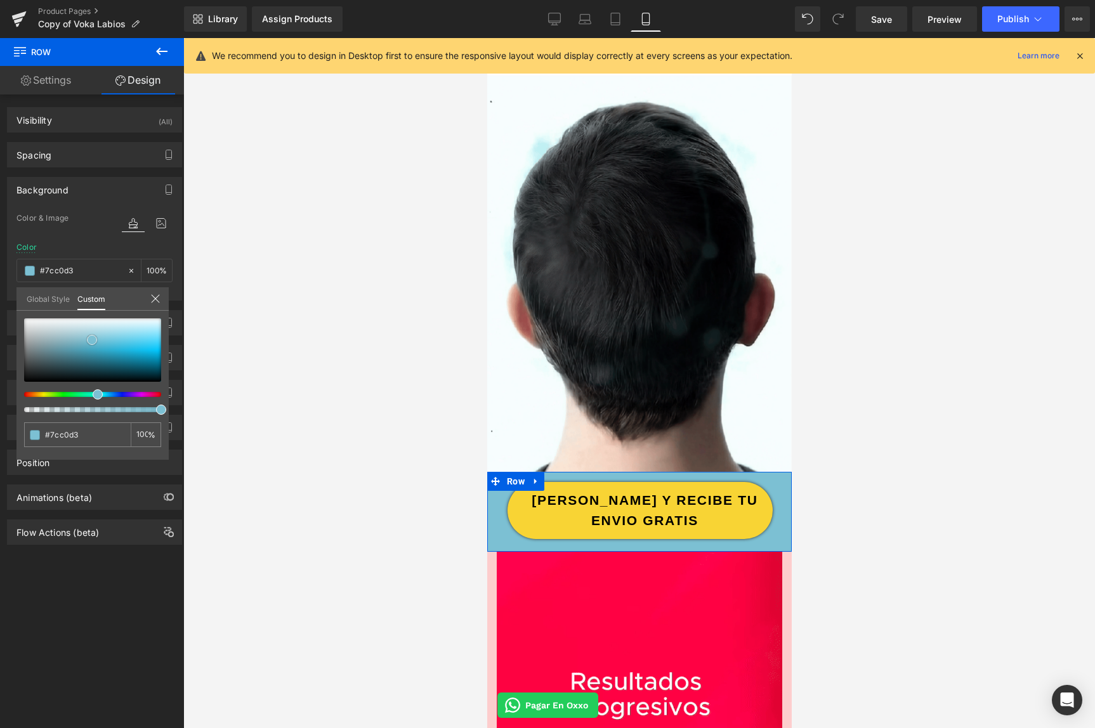
type input "#56bad6"
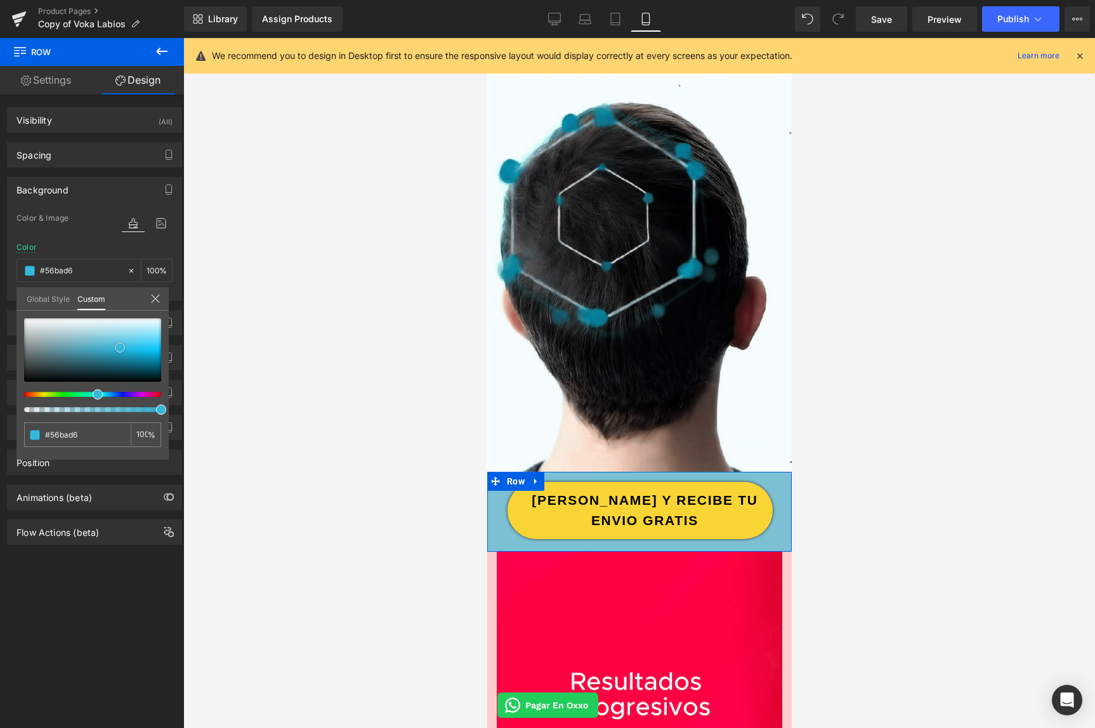
type input "#4ab9d8"
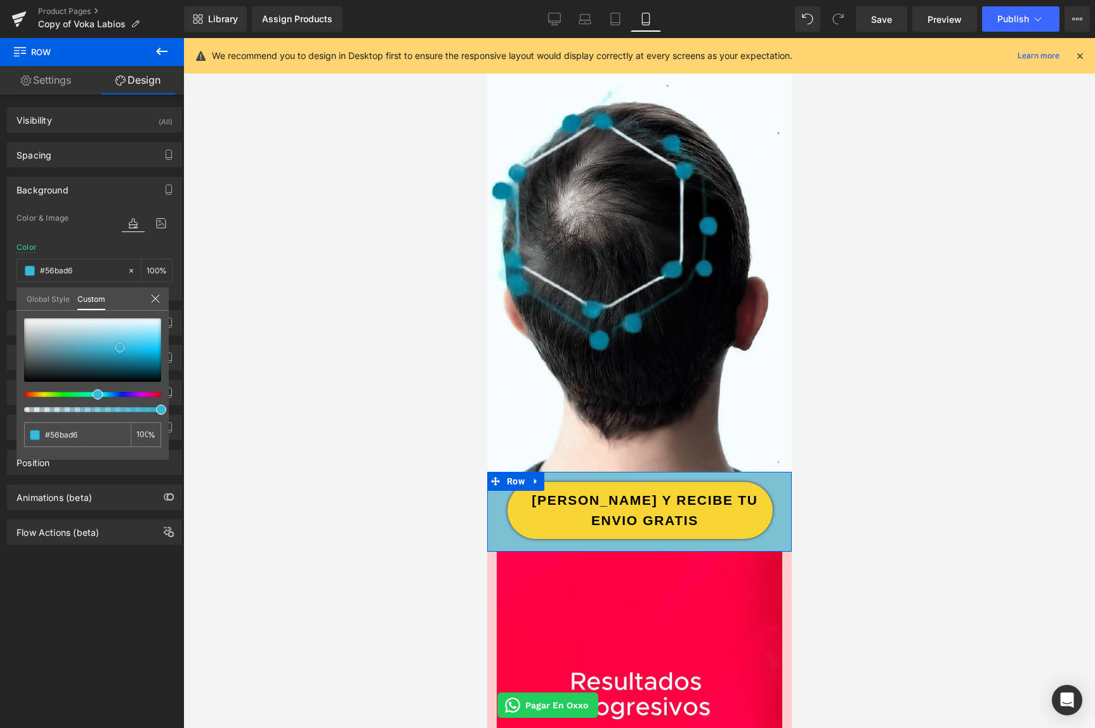
type input "#4ab9d8"
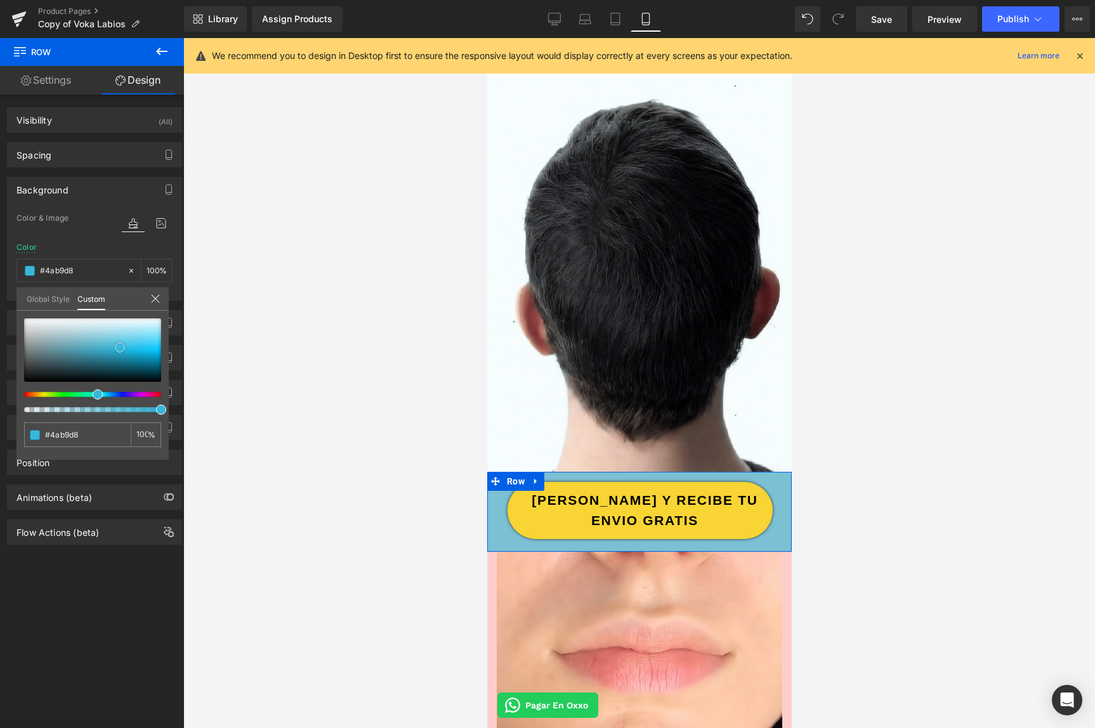
type input "#1bb4de"
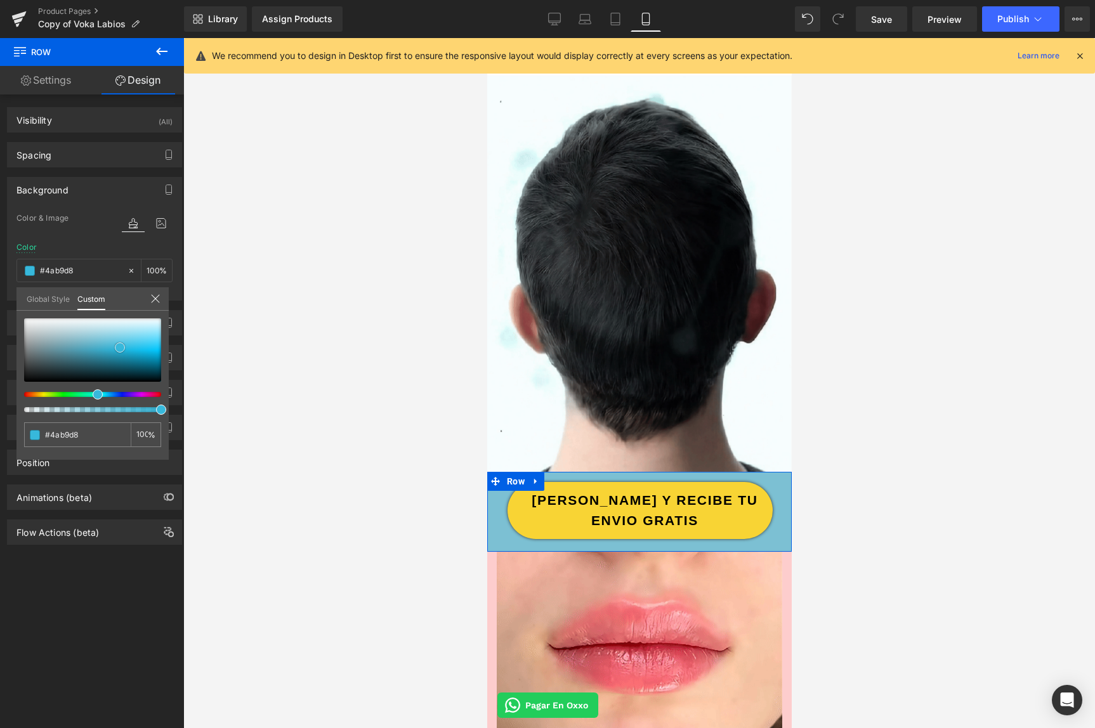
type input "#1bb4de"
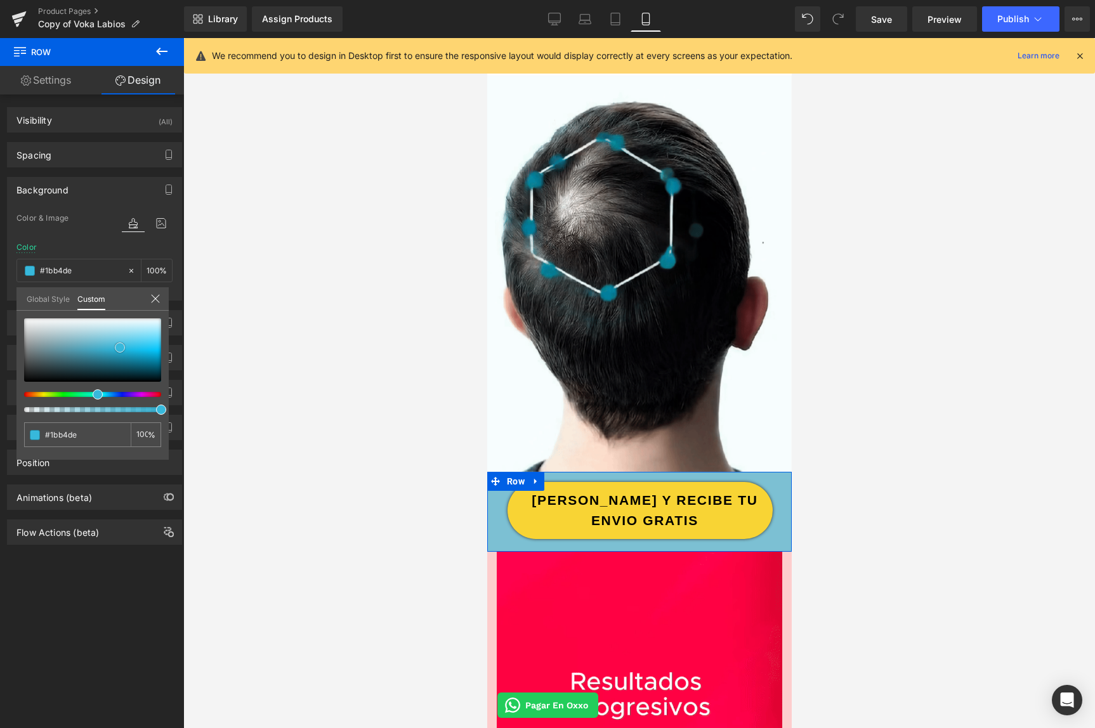
type input "#089fc8"
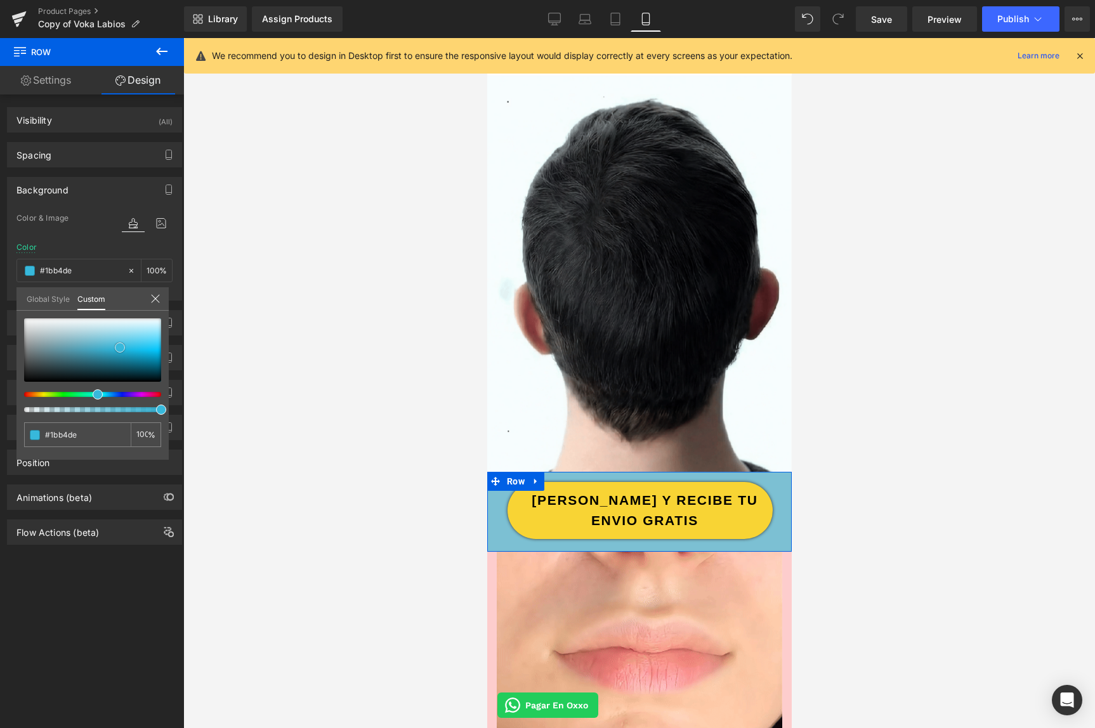
type input "#089fc8"
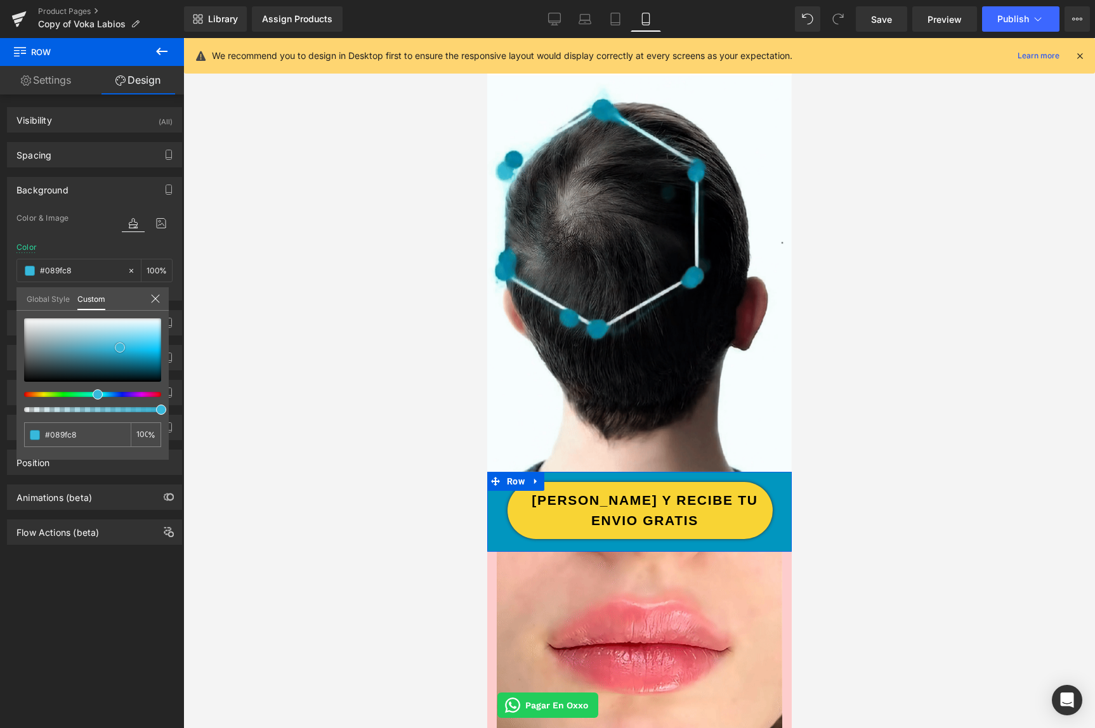
type input "#0196bf"
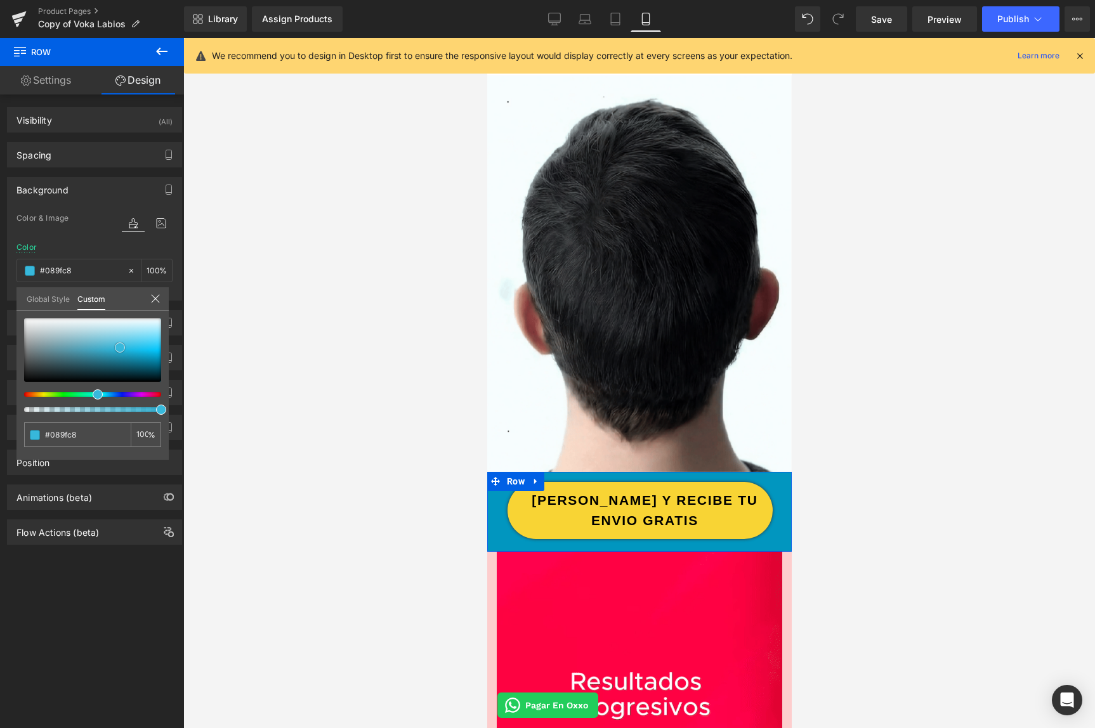
type input "#0196bf"
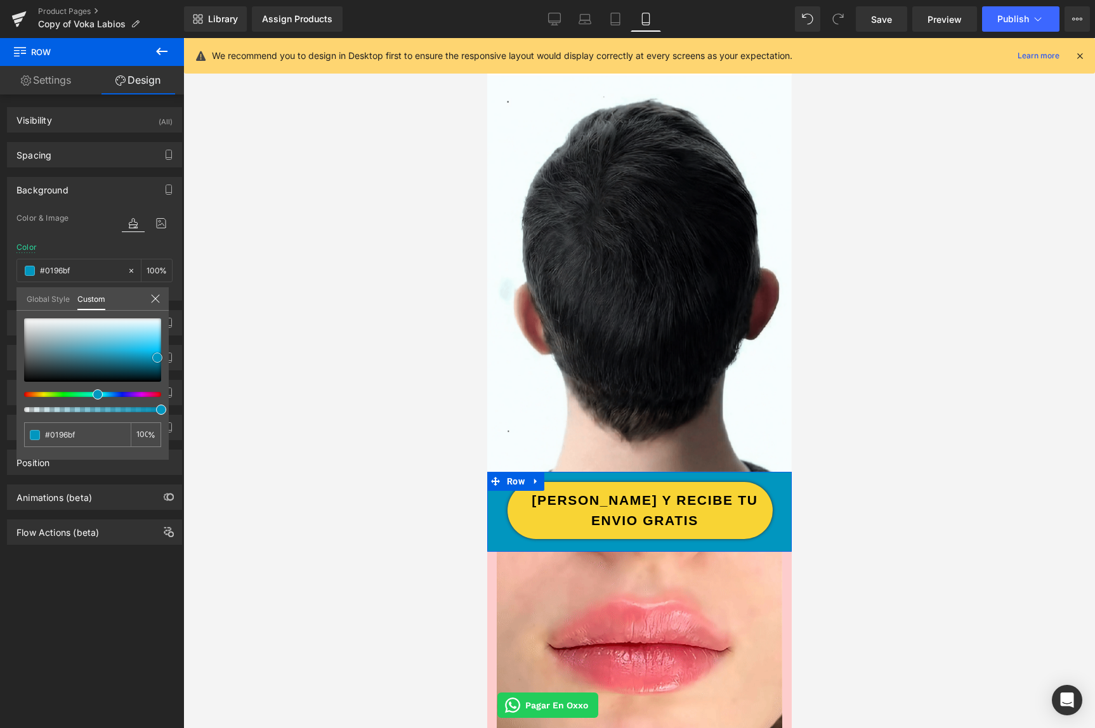
type input "#0097c0"
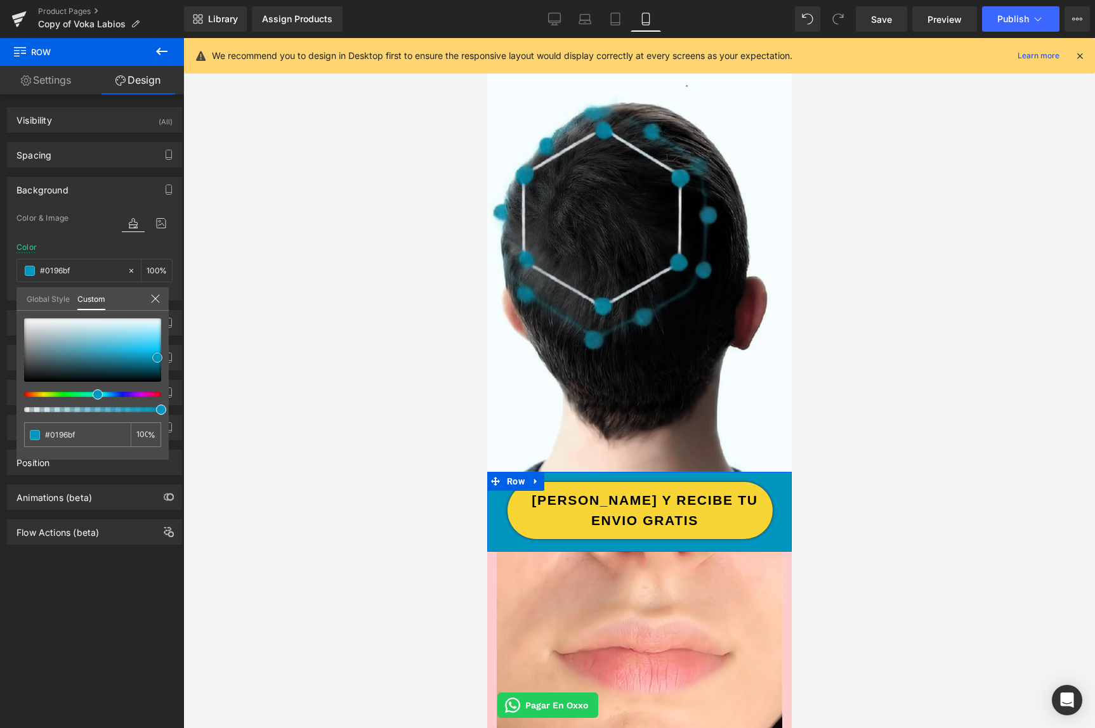
type input "#0097c0"
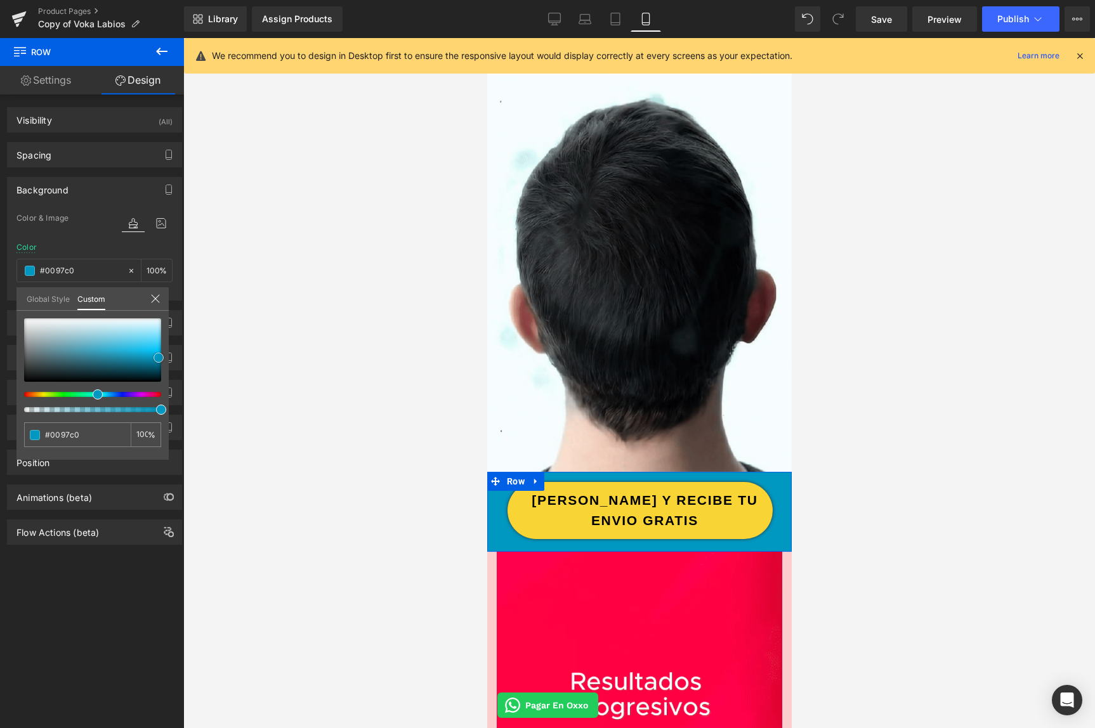
type input "#0093bb"
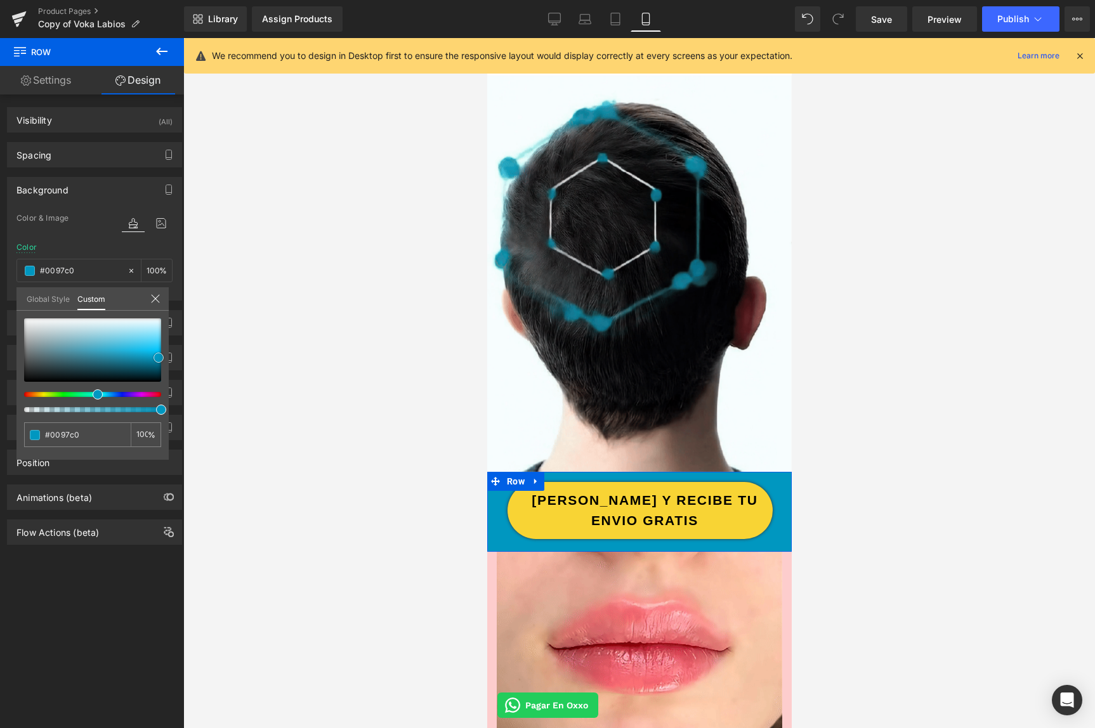
type input "#0093bb"
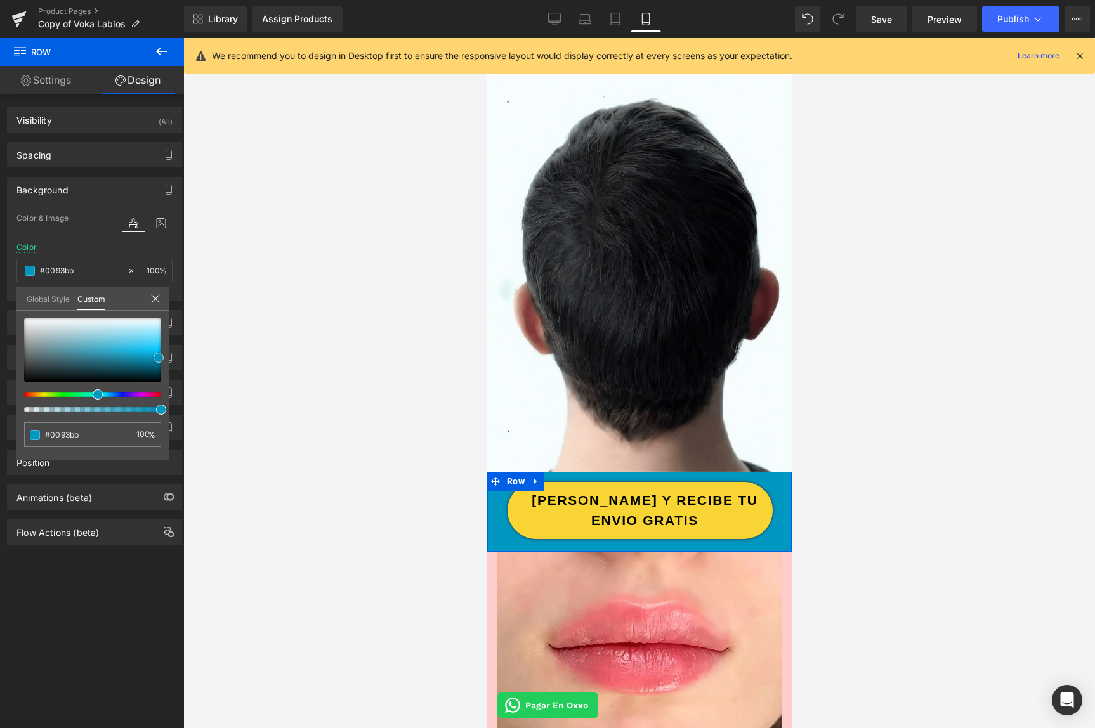
type input "#0093bc"
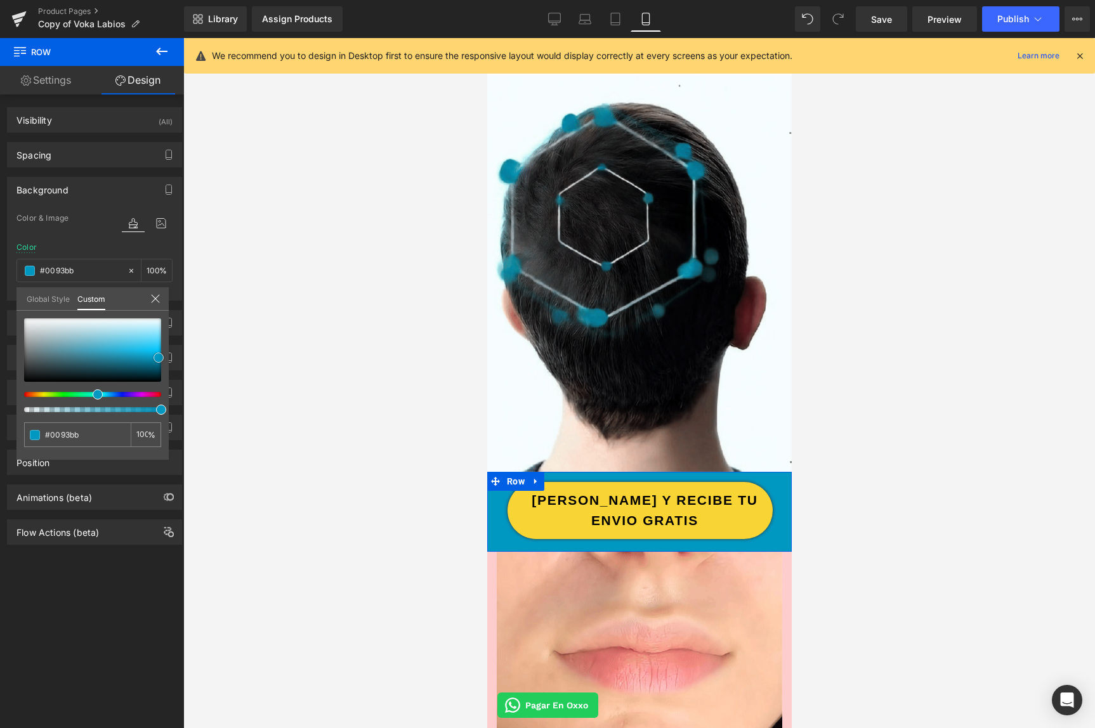
type input "#0093bc"
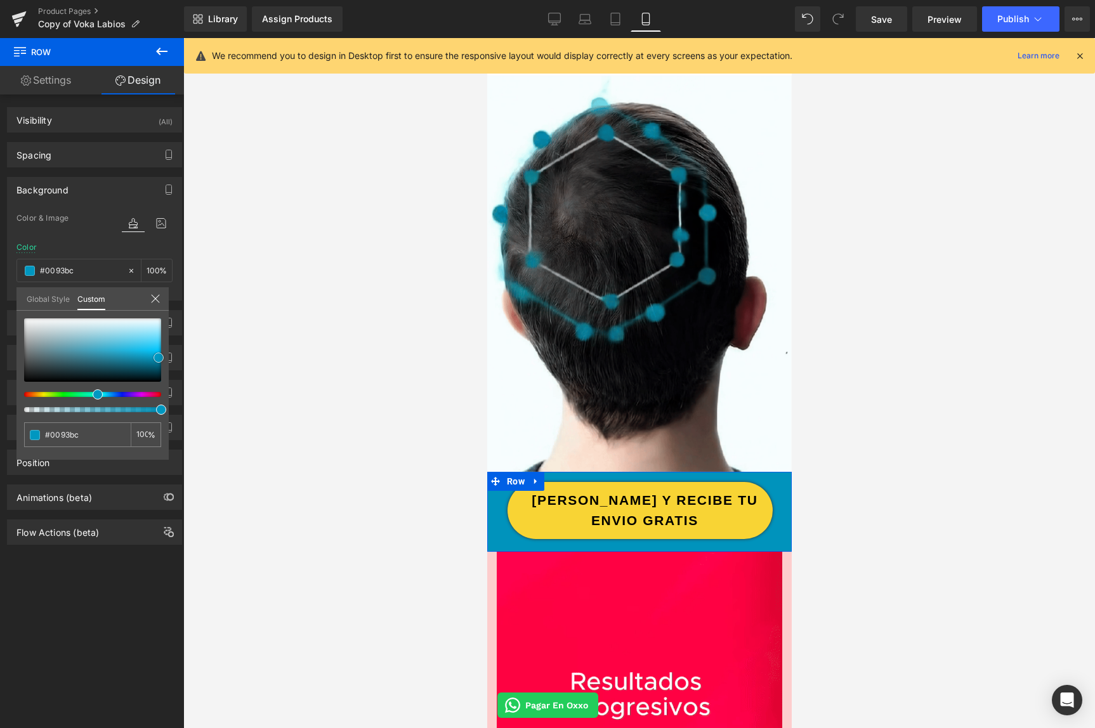
type input "#008fb7"
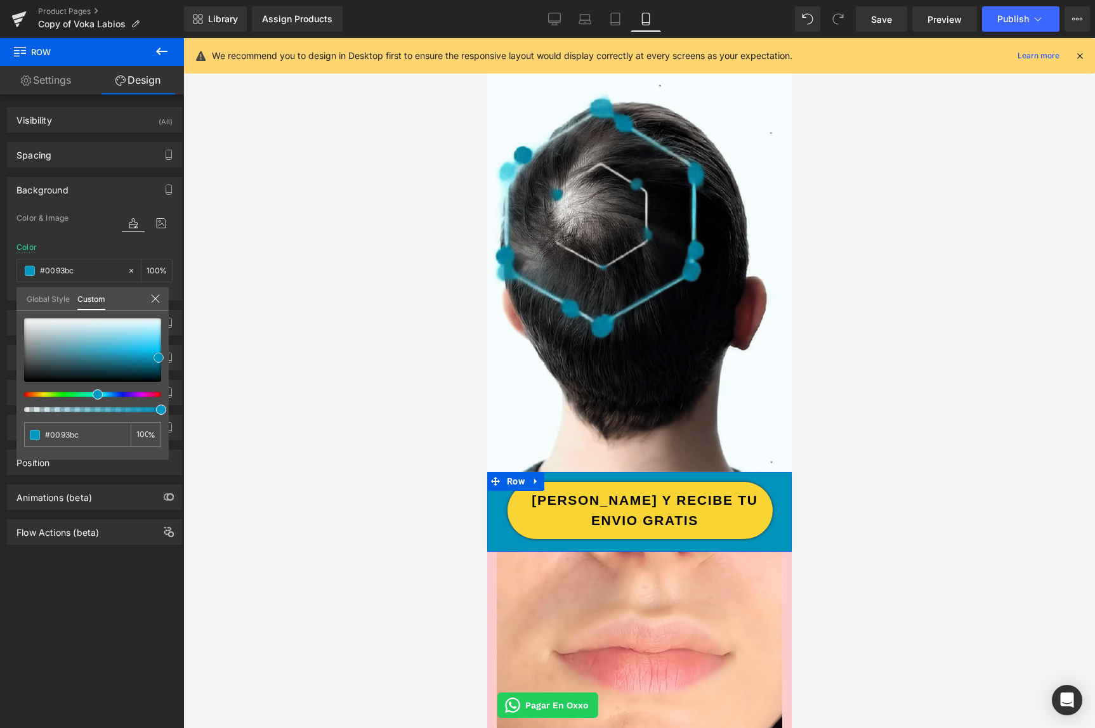
type input "#008fb7"
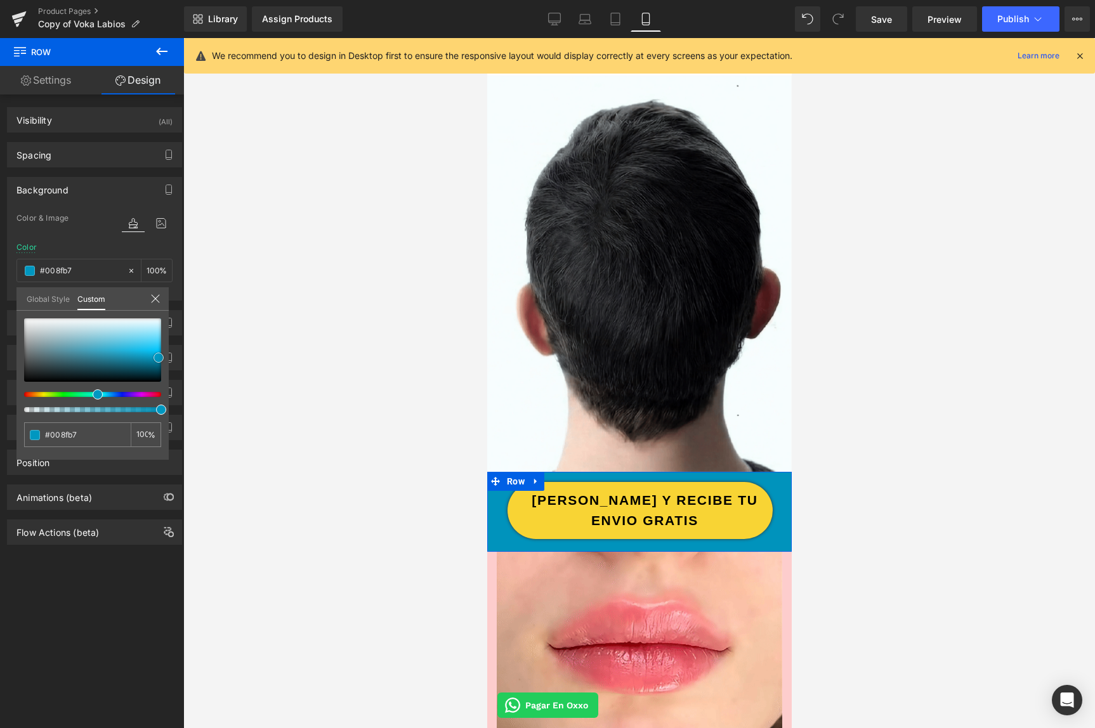
type input "#008bb2"
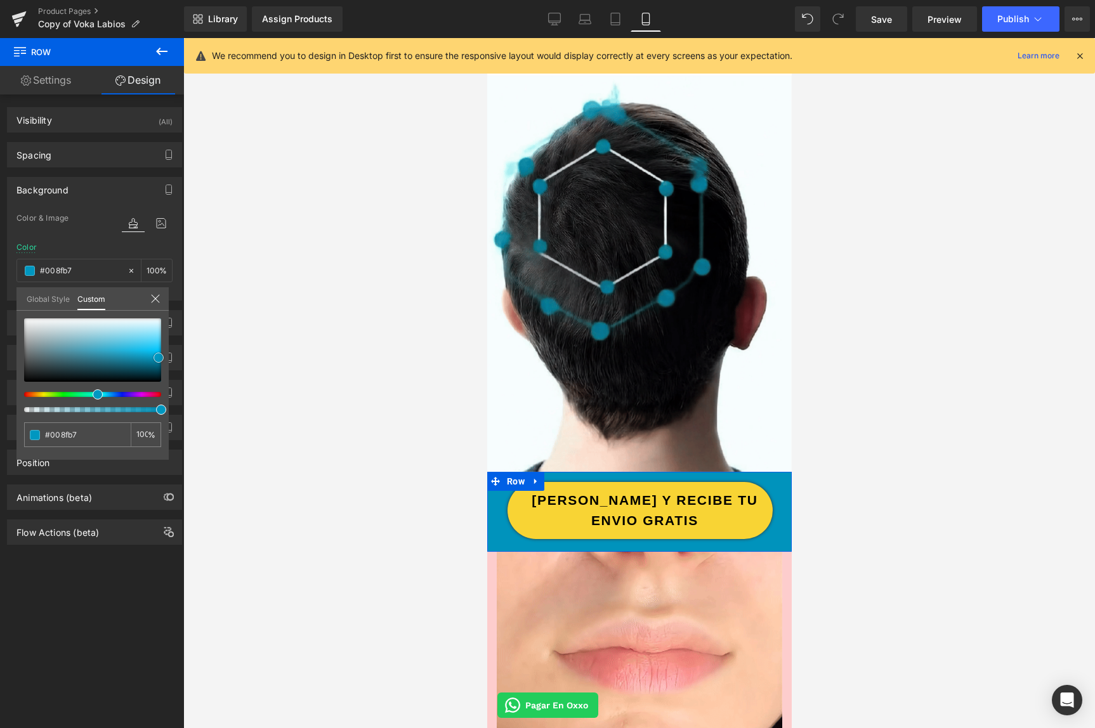
type input "#008bb2"
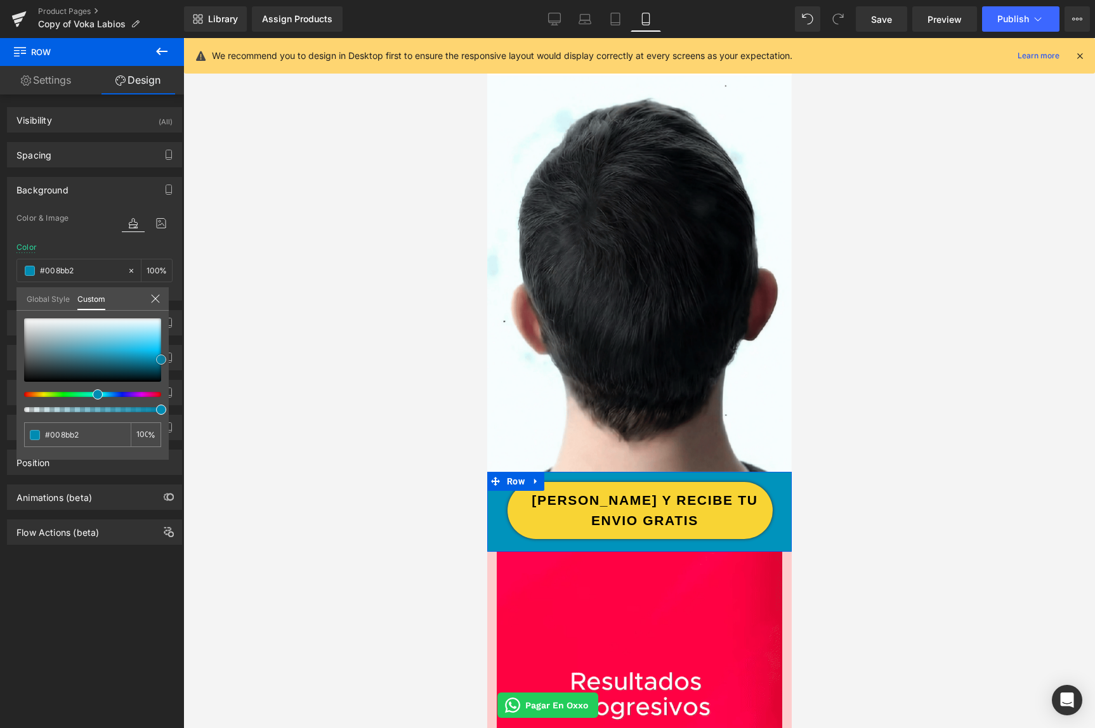
type input "#007799"
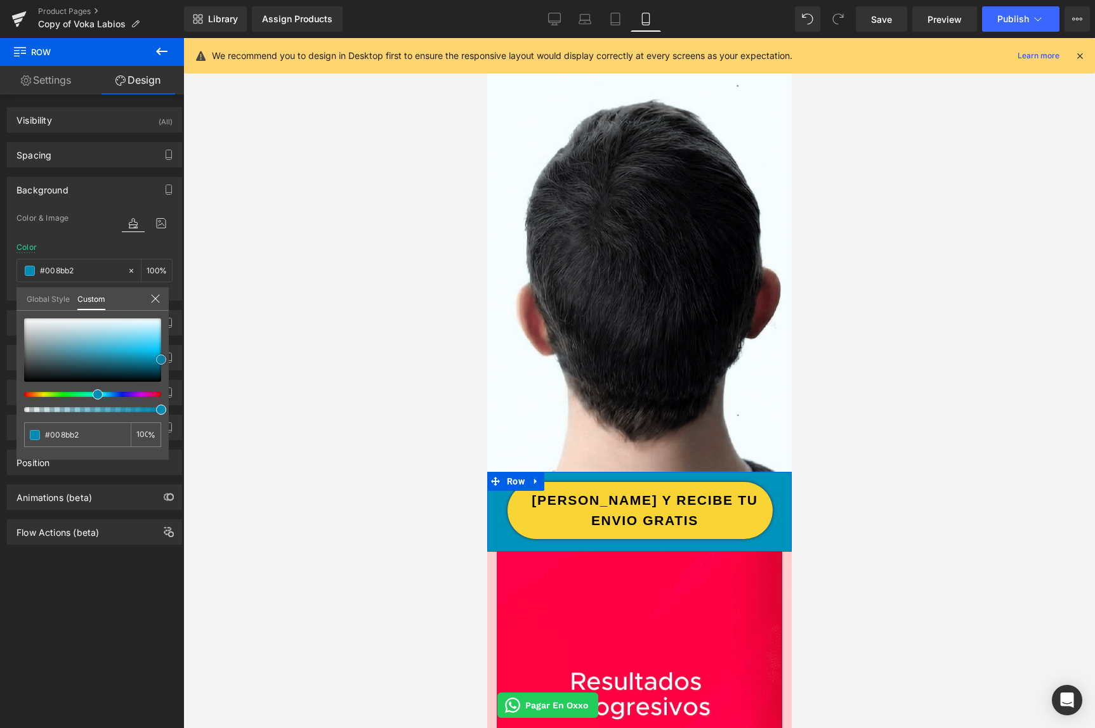
type input "#007799"
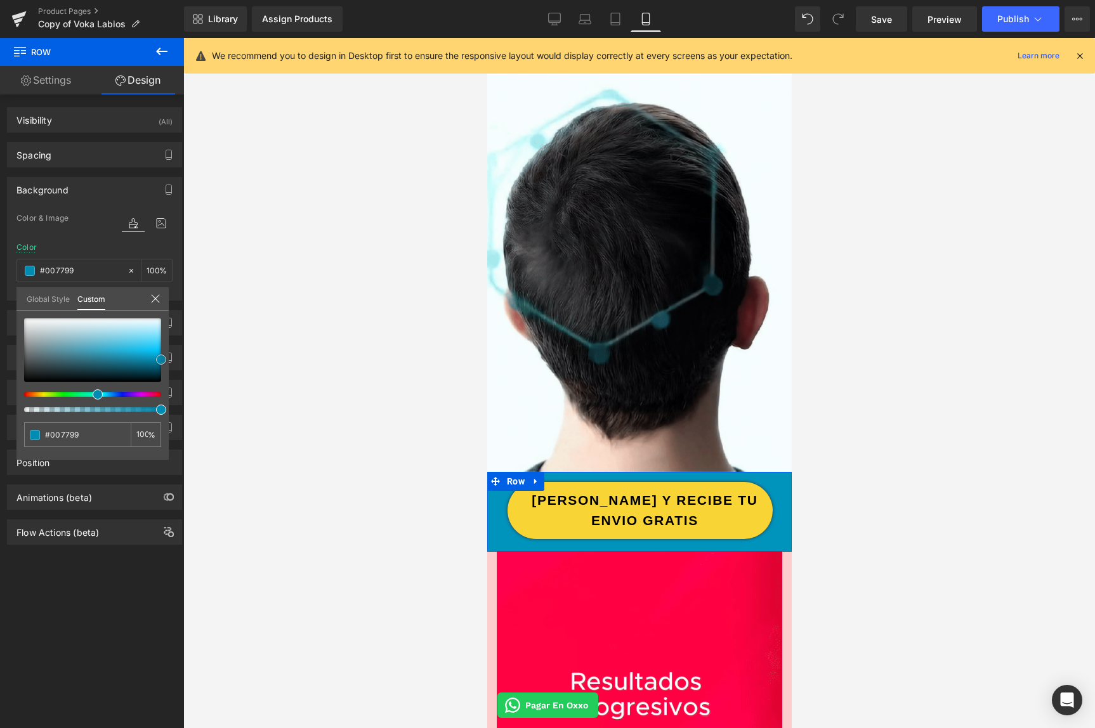
type input "#003342"
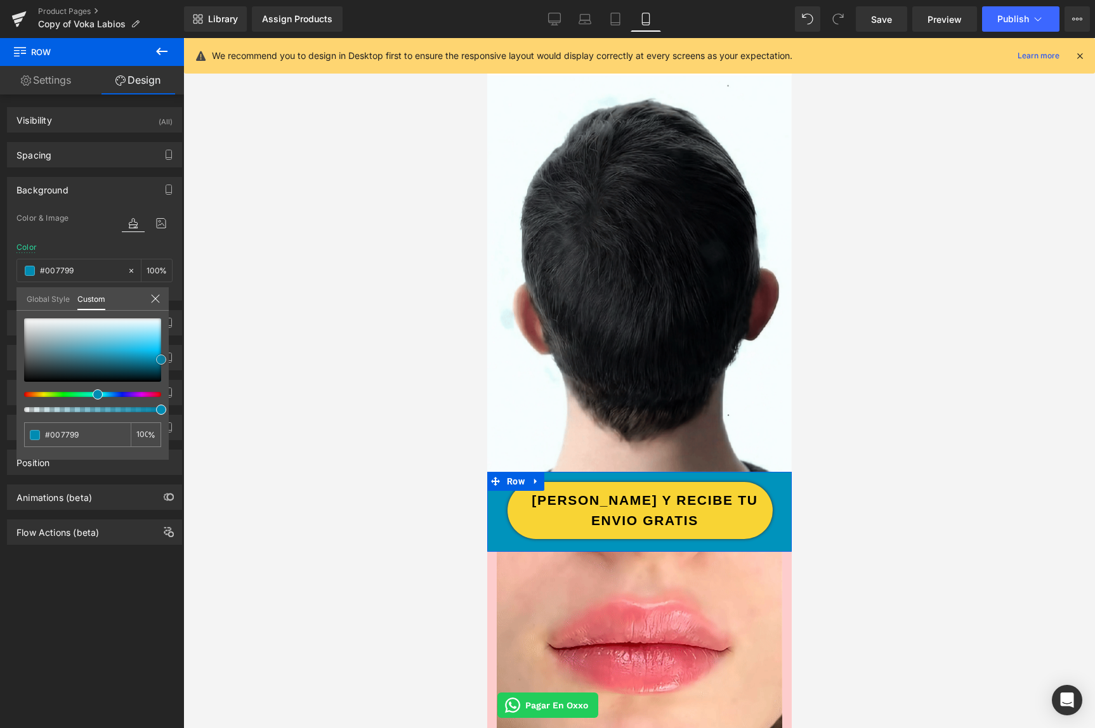
type input "#003342"
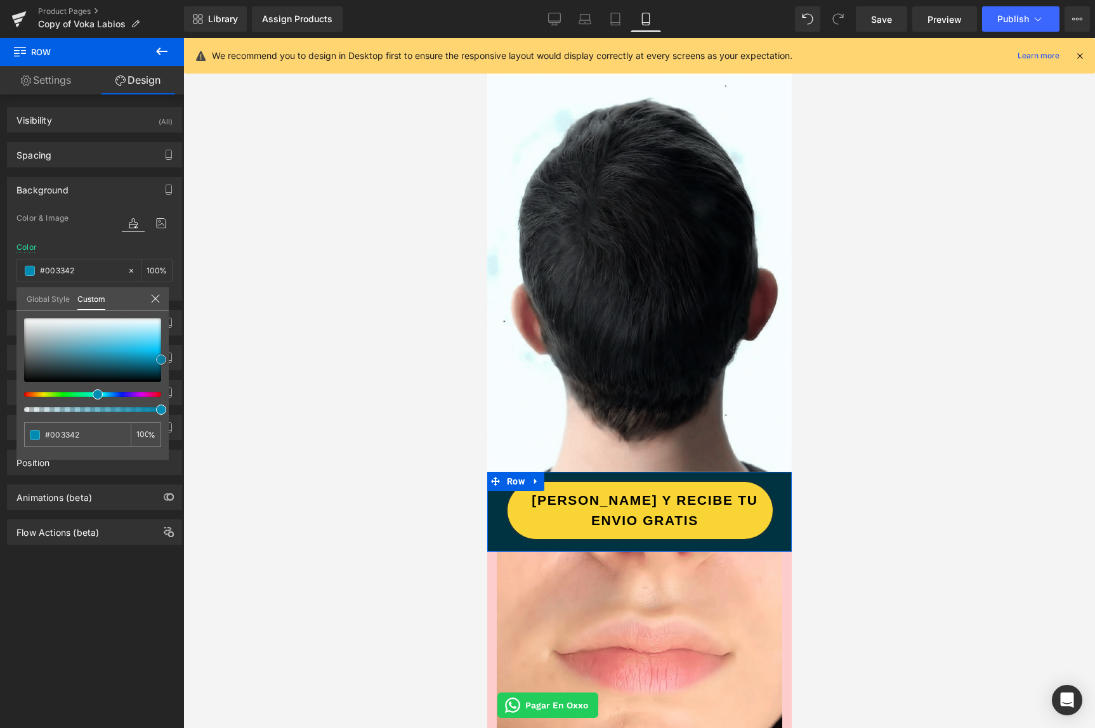
type input "#000000"
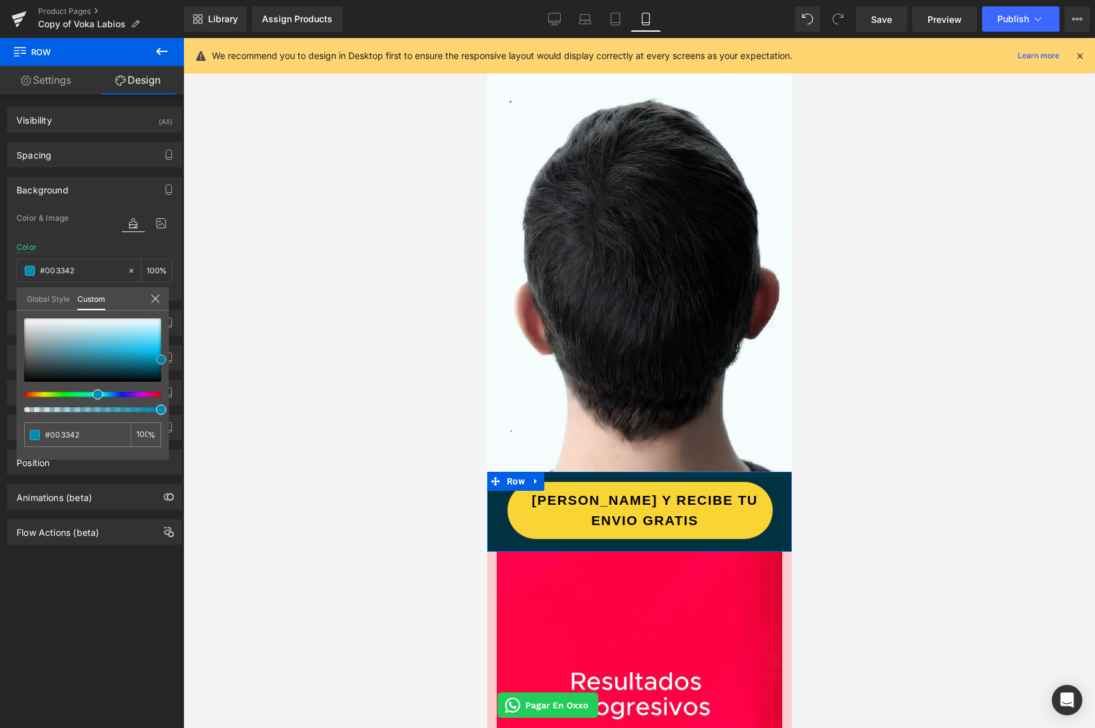
type input "#000000"
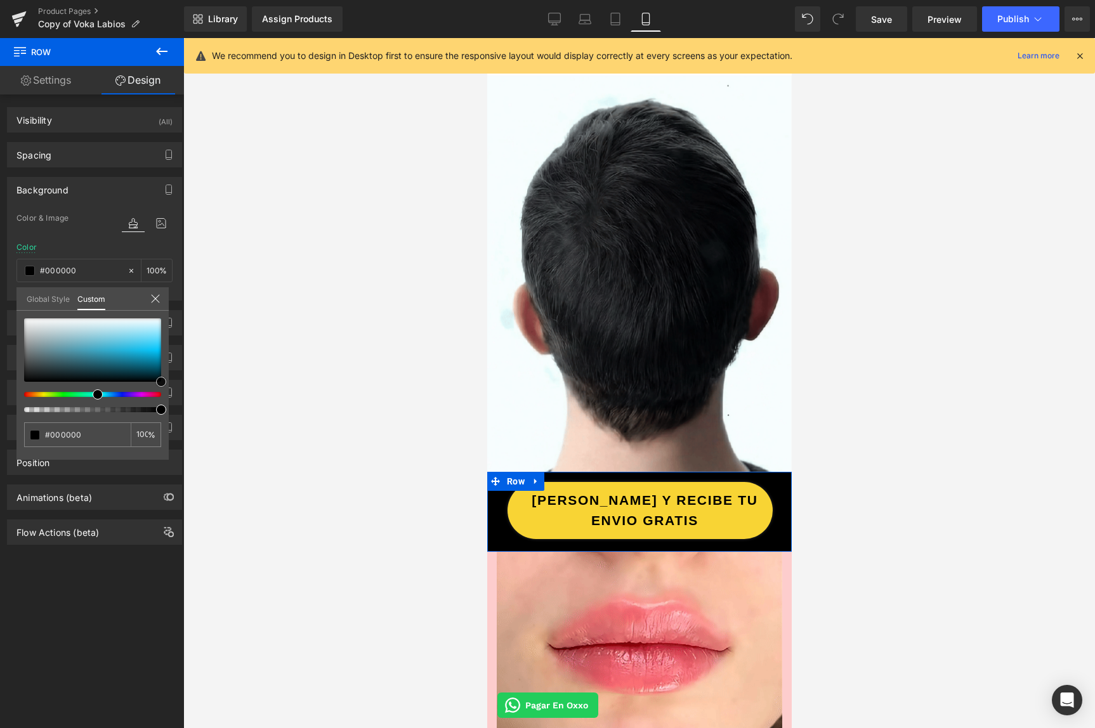
type input "#002938"
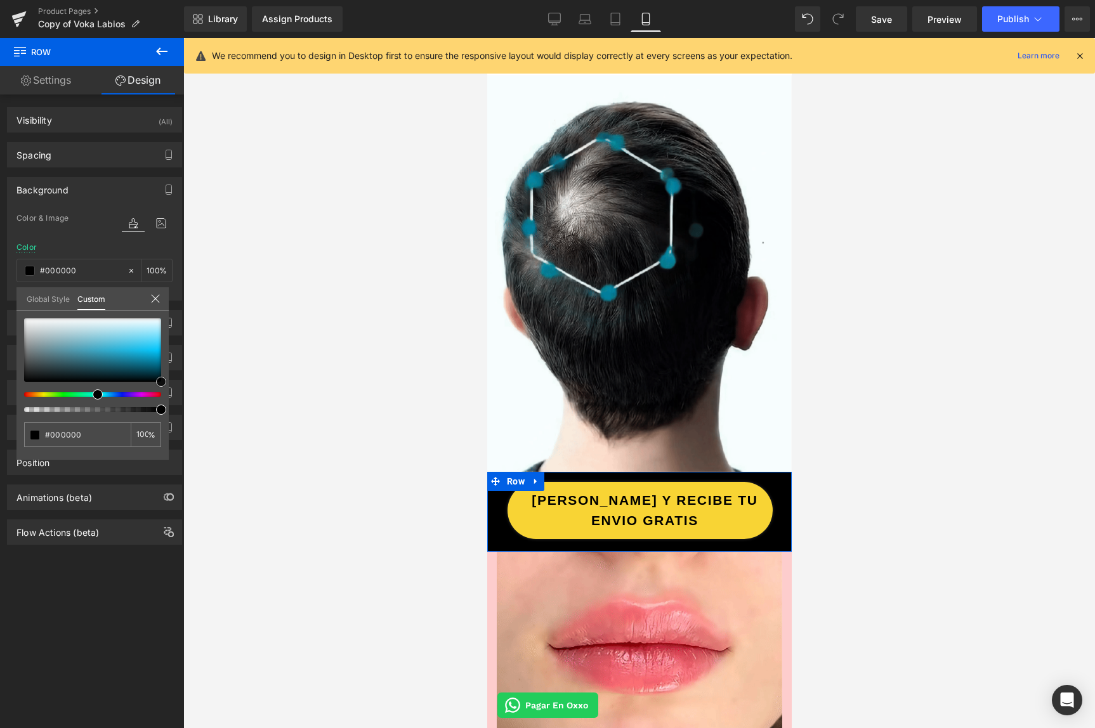
type input "#002938"
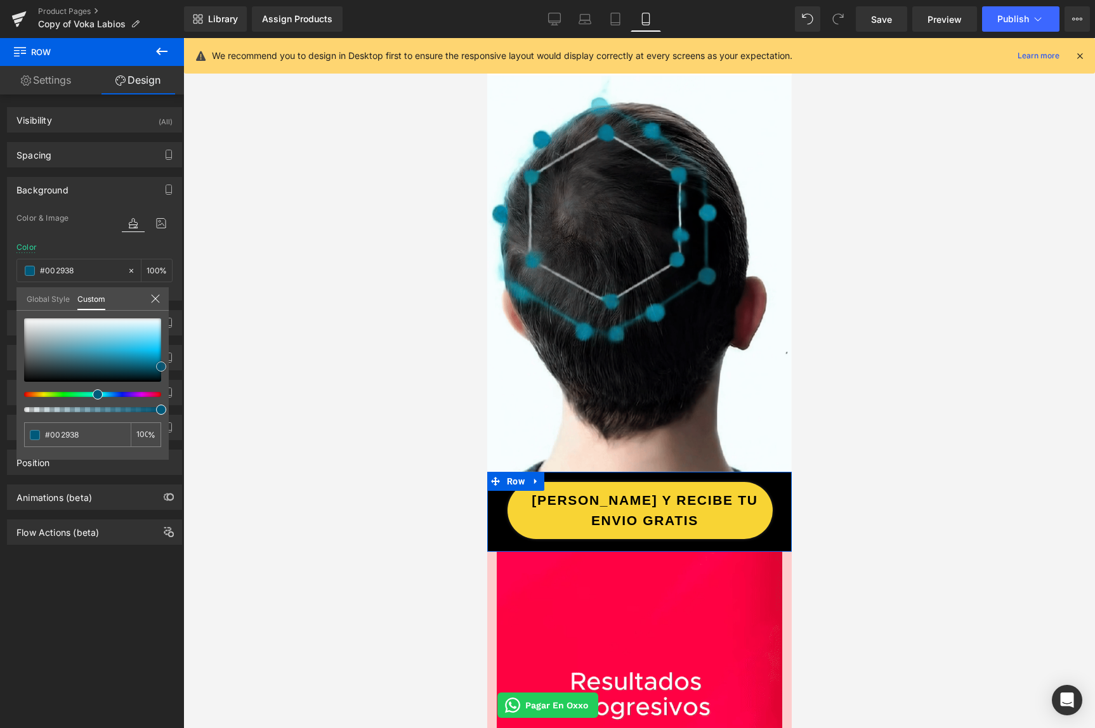
type input "#008abc"
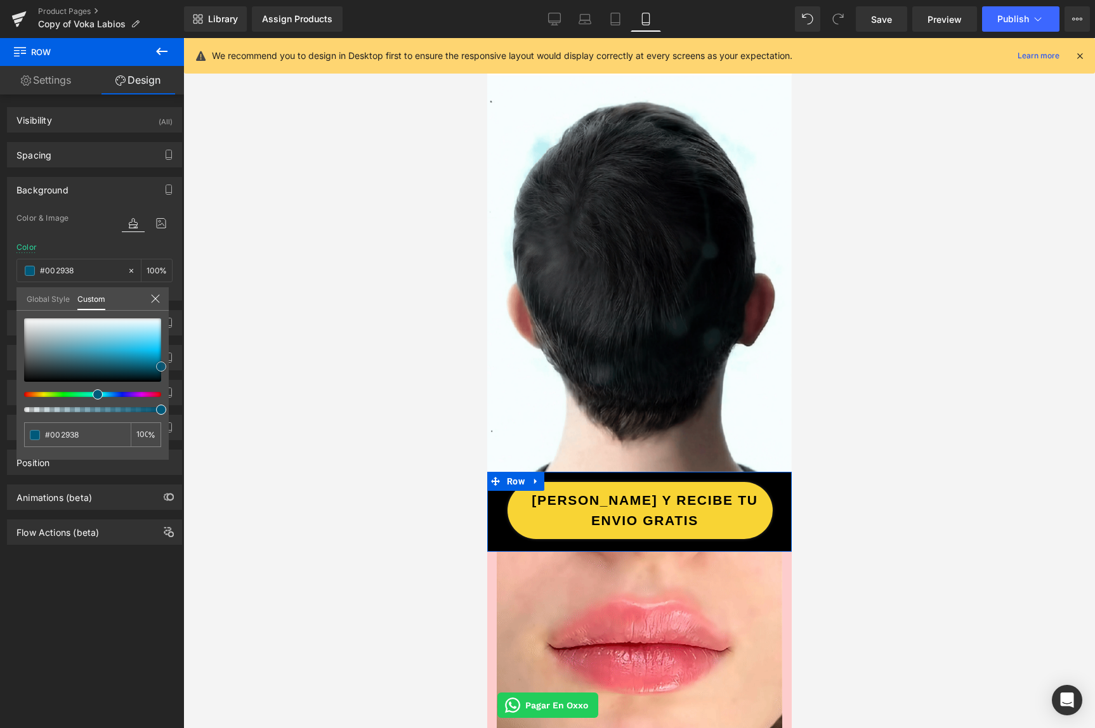
type input "#008abc"
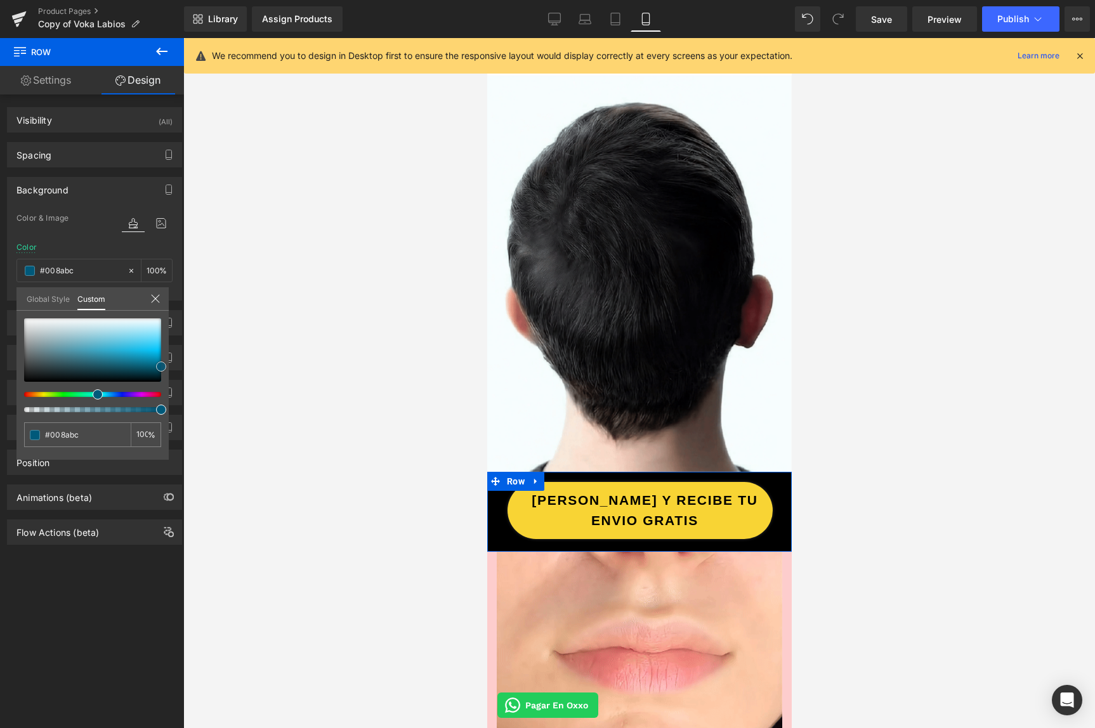
type input "#0abdff"
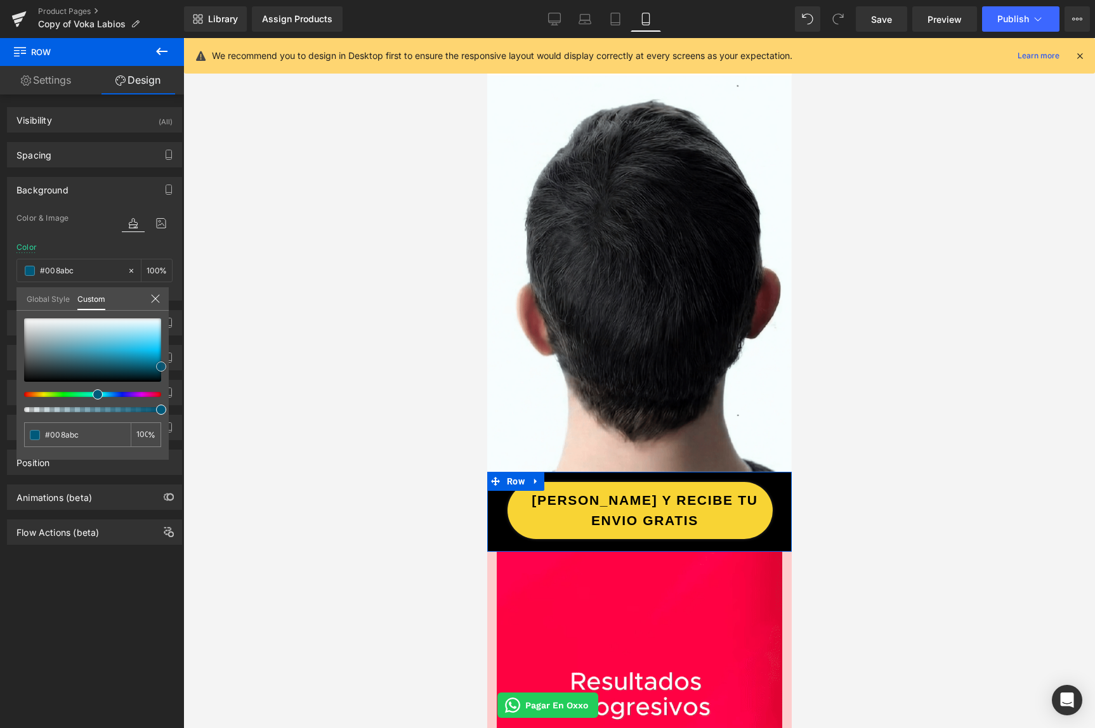
type input "#0abdff"
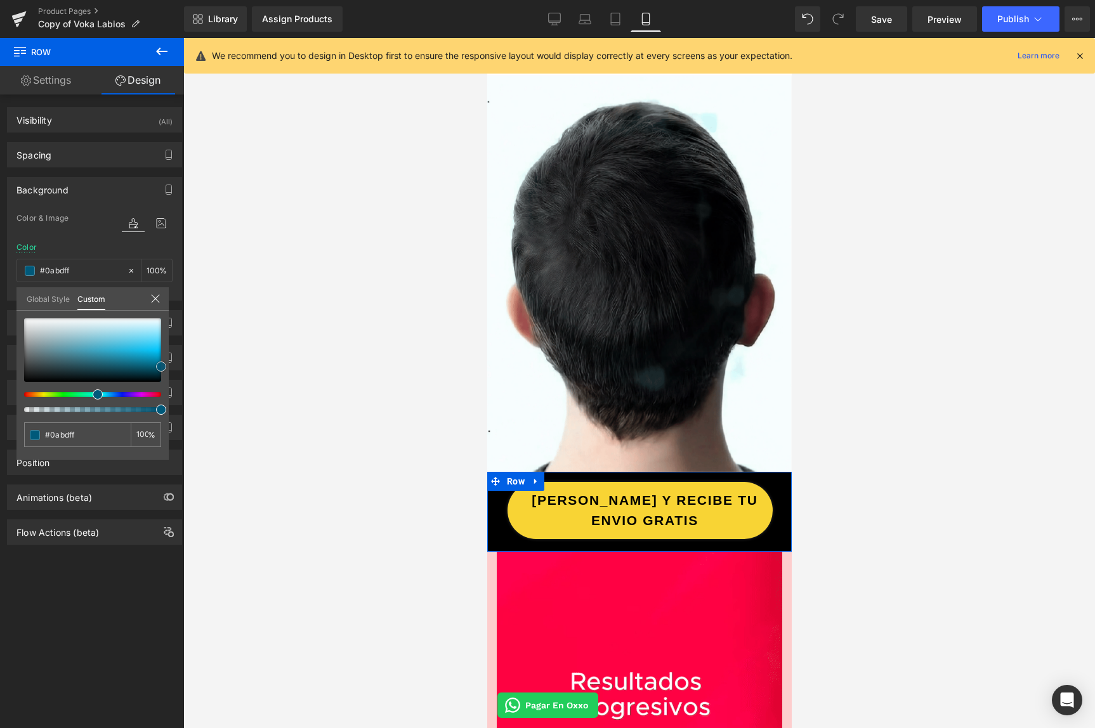
type input "#2dc7ff"
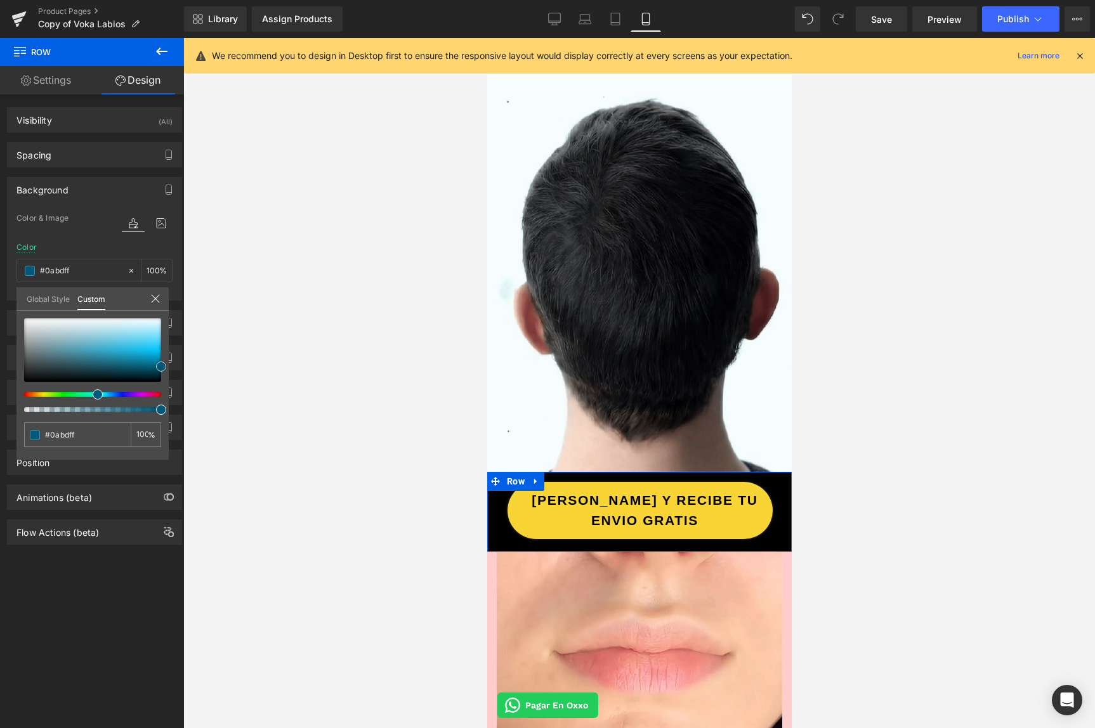
type input "#2dc7ff"
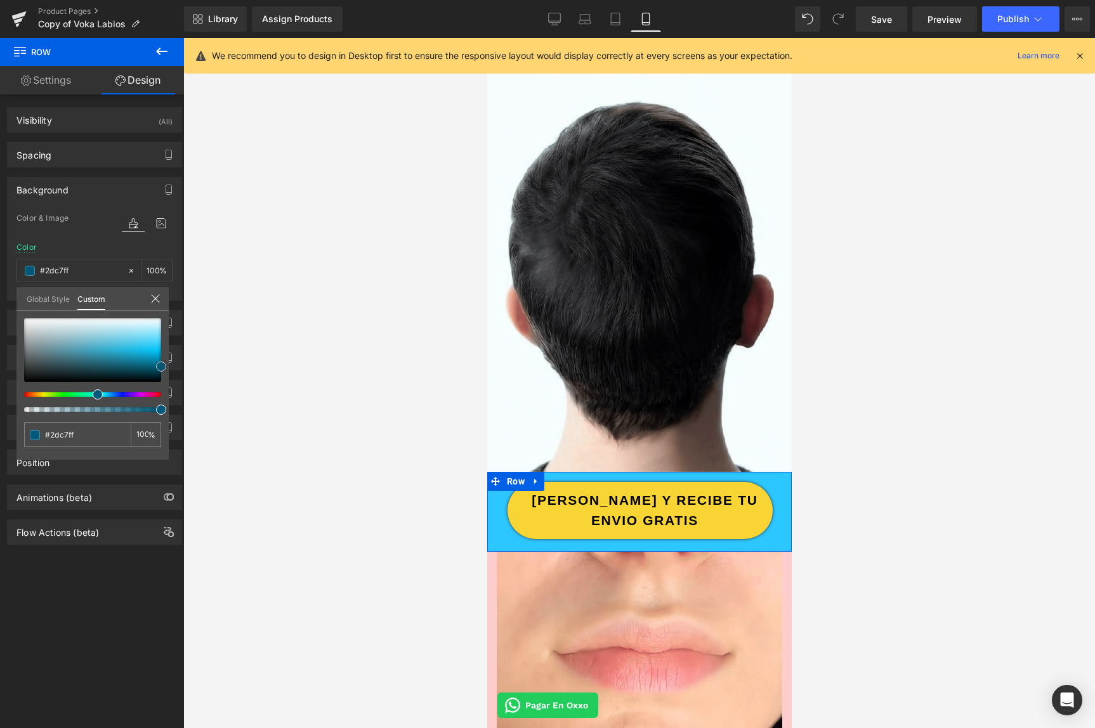
type input "#38c9ff"
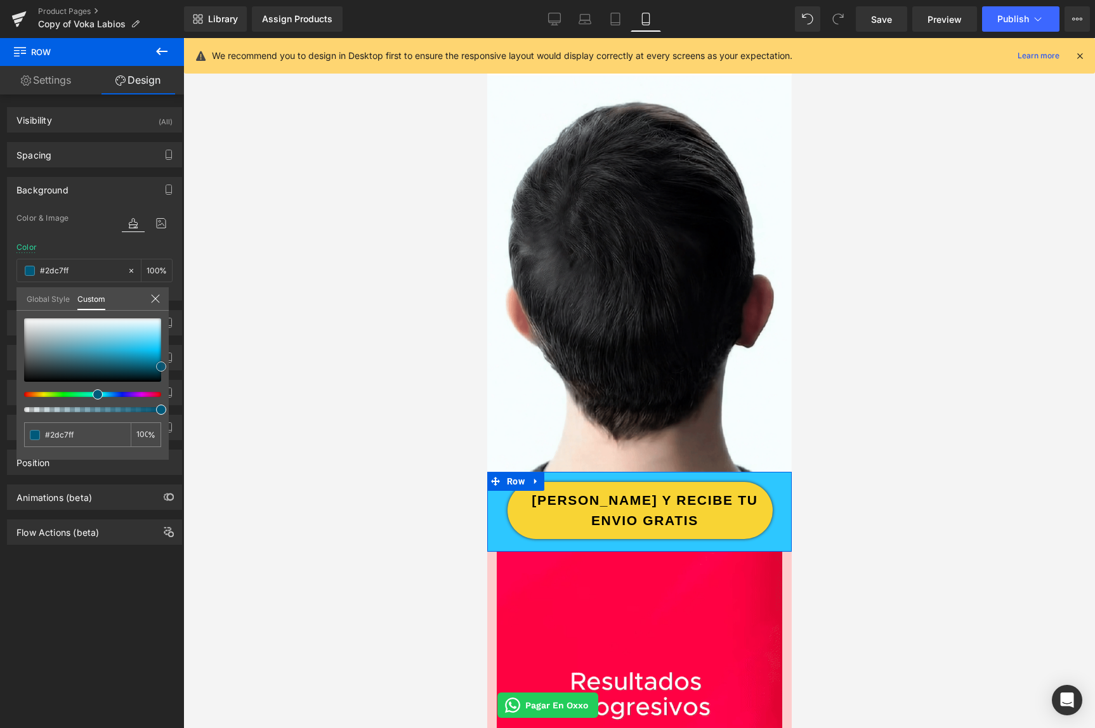
type input "#38c9ff"
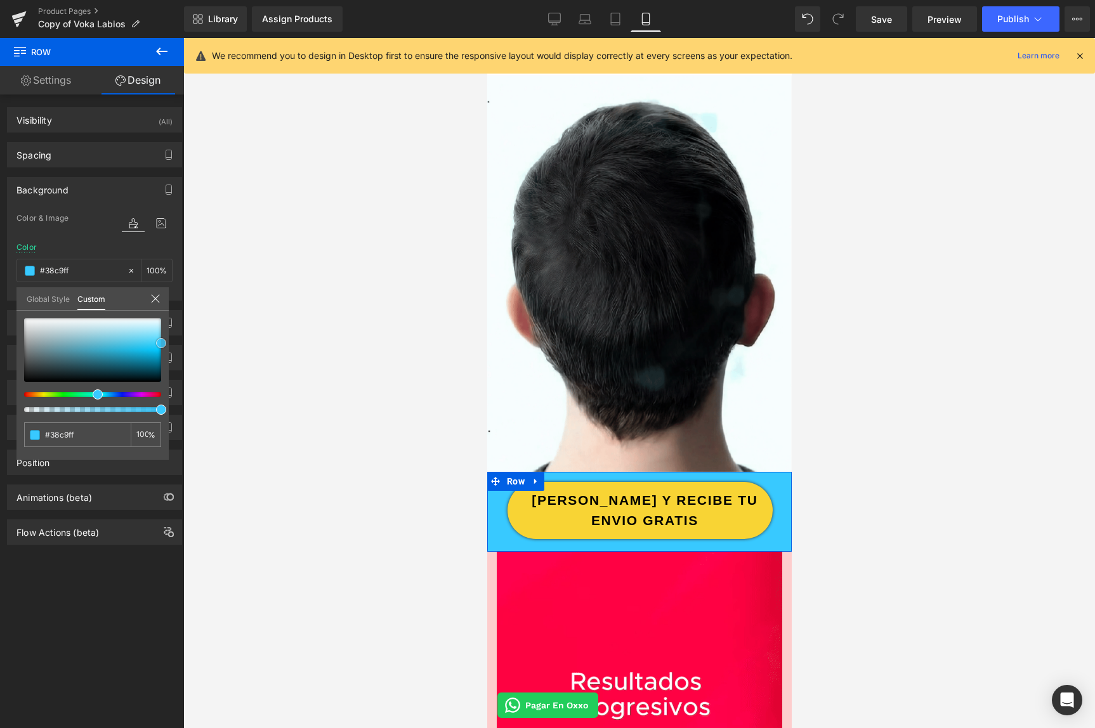
type input "#3dcbff"
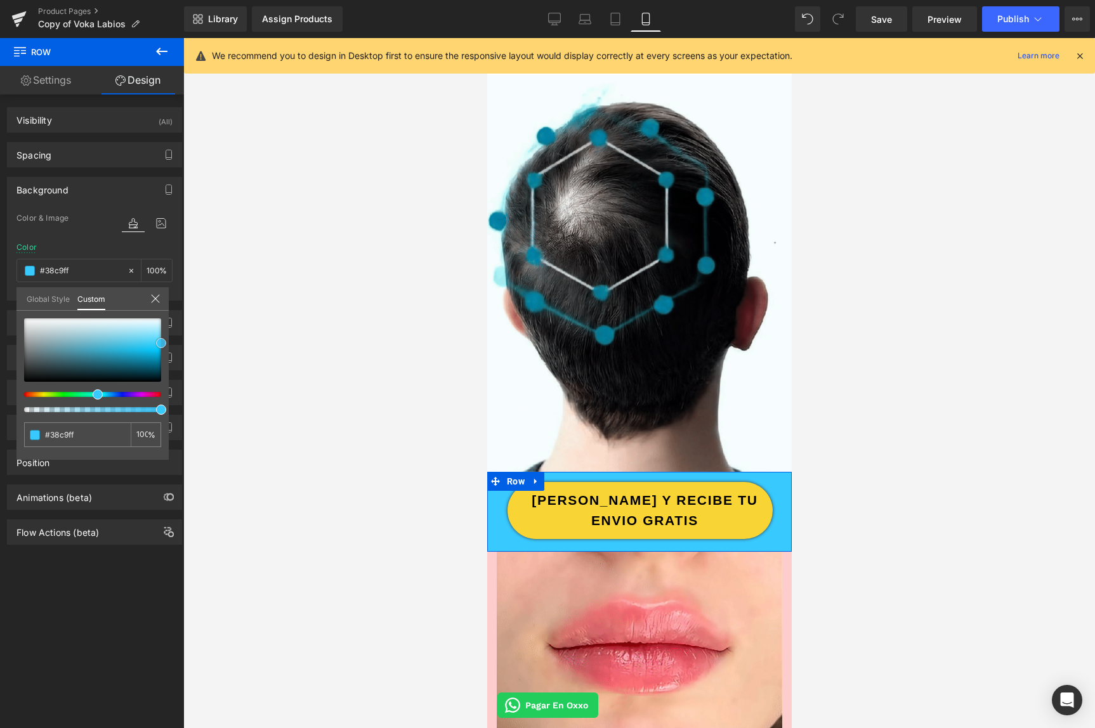
type input "#3dcbff"
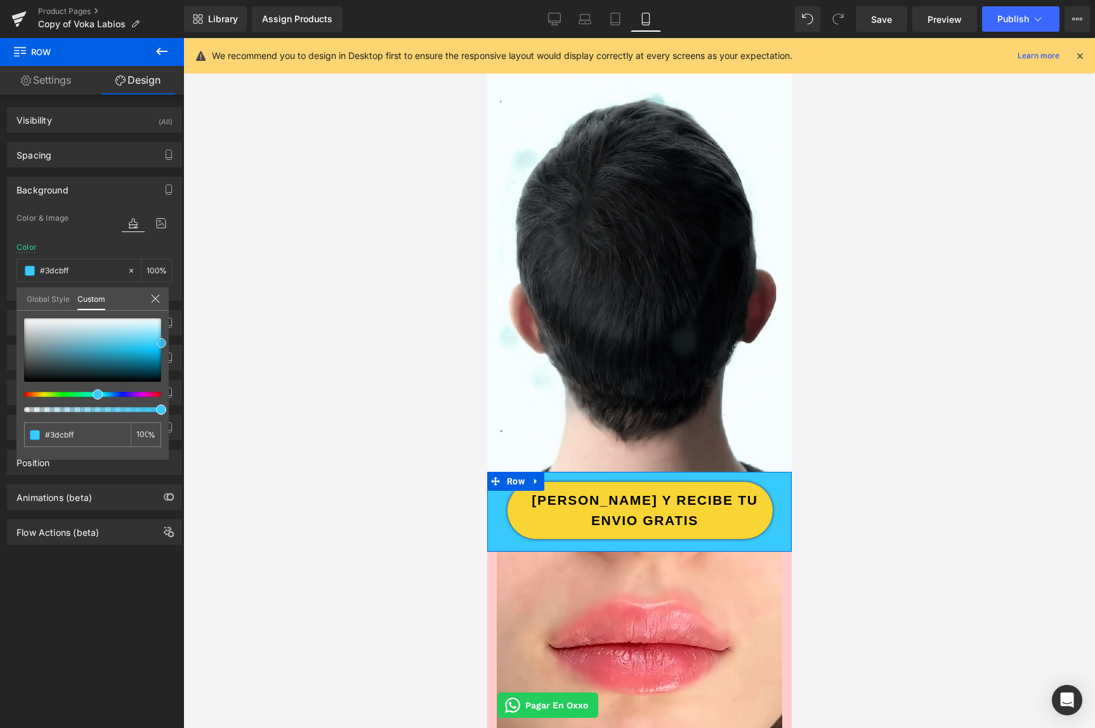
type input "#38c9ff"
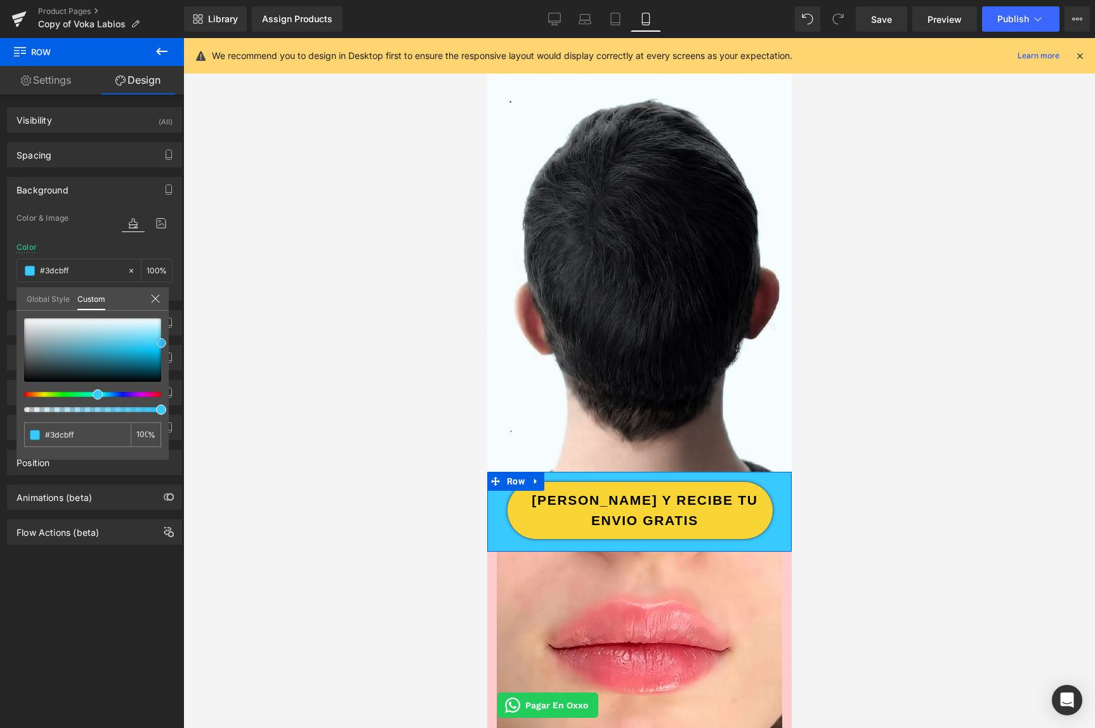
type input "#38c9ff"
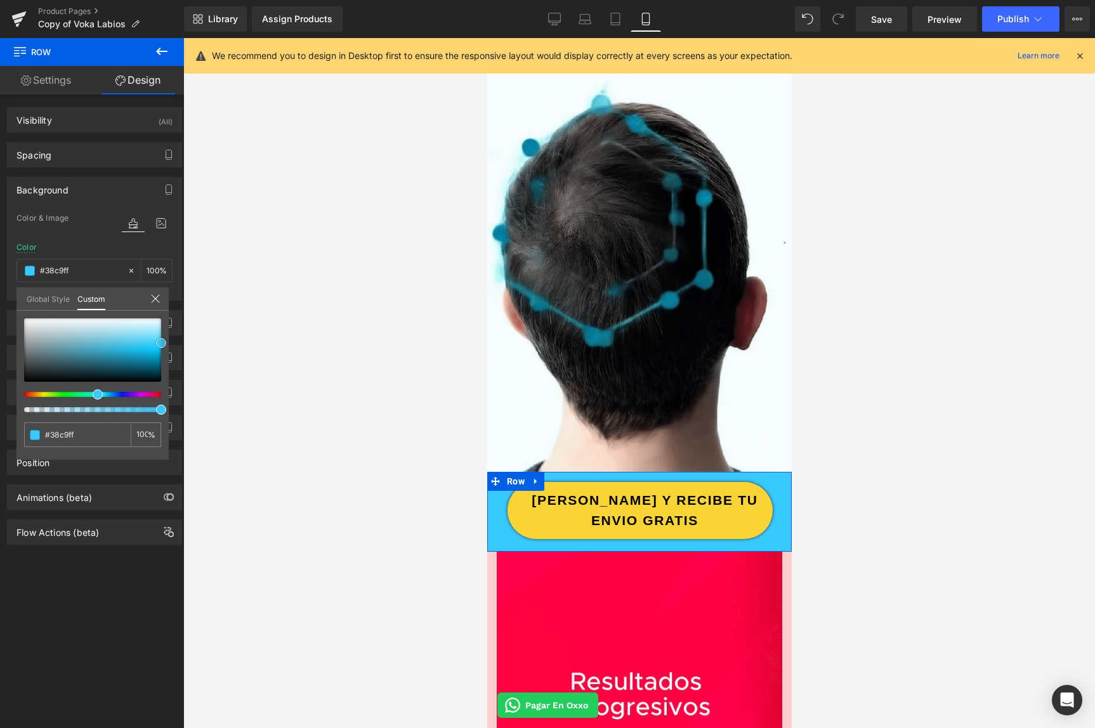
type input "#32c8ff"
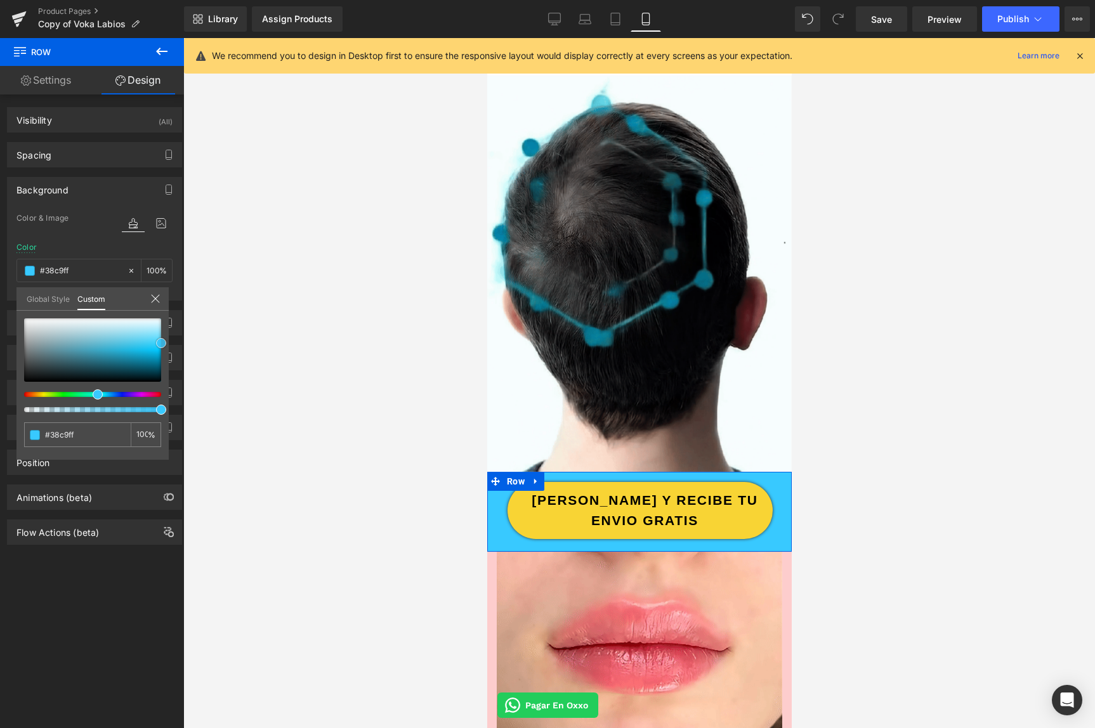
type input "#32c8ff"
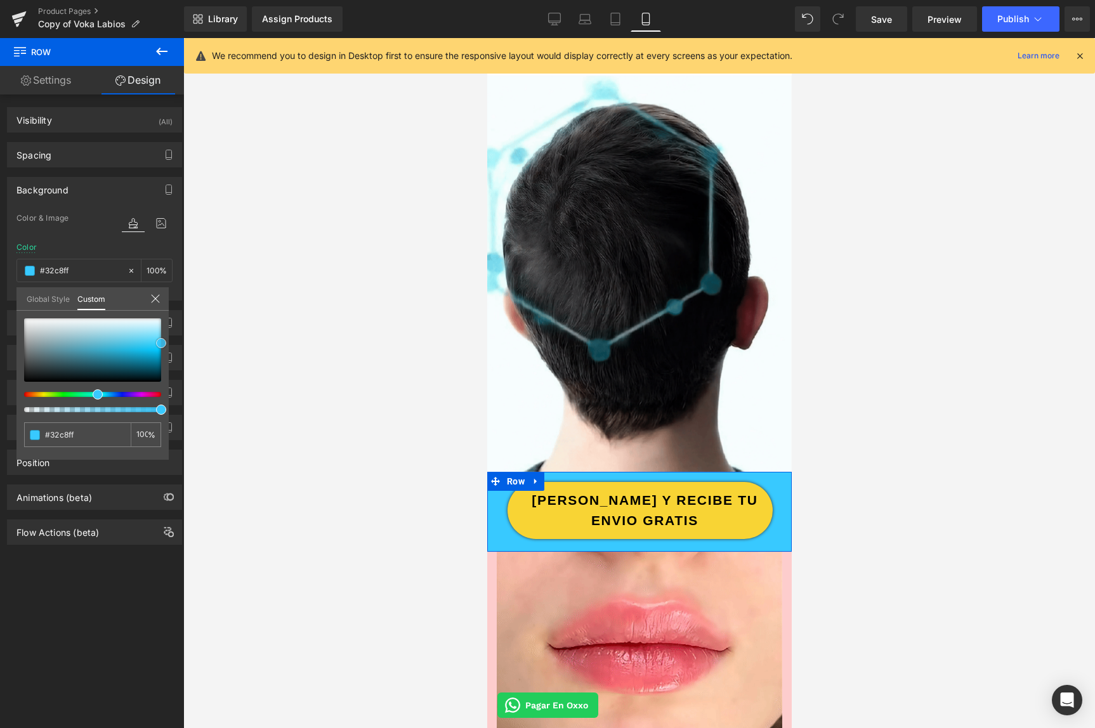
type input "#35c7fc"
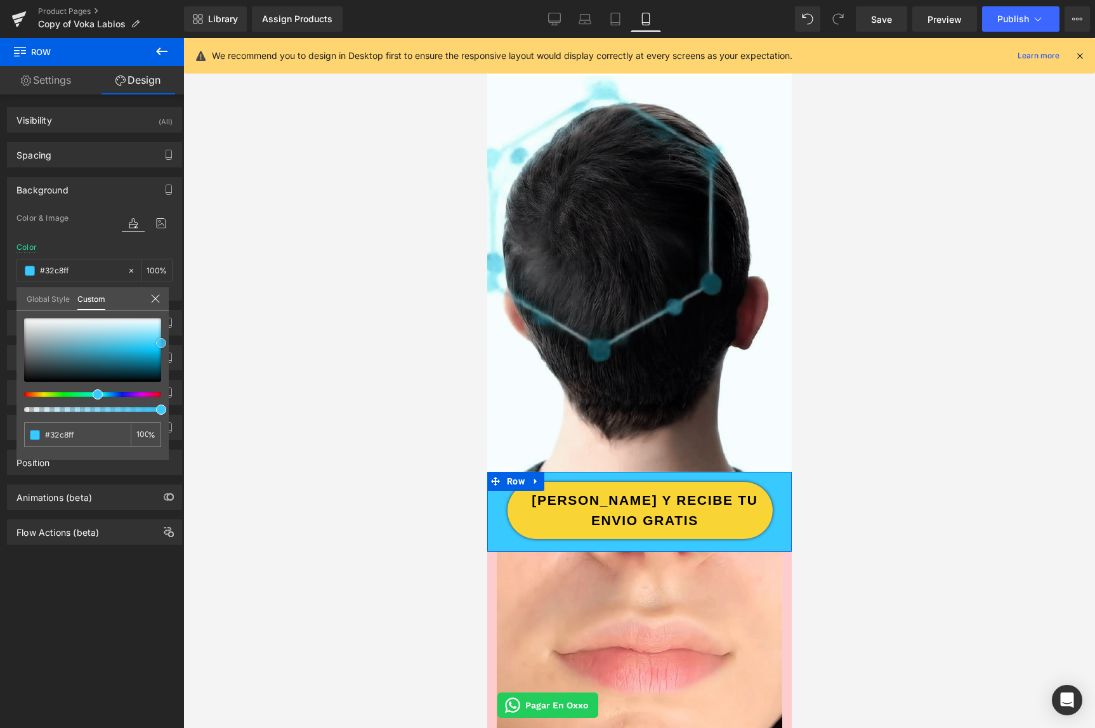
type input "#35c7fc"
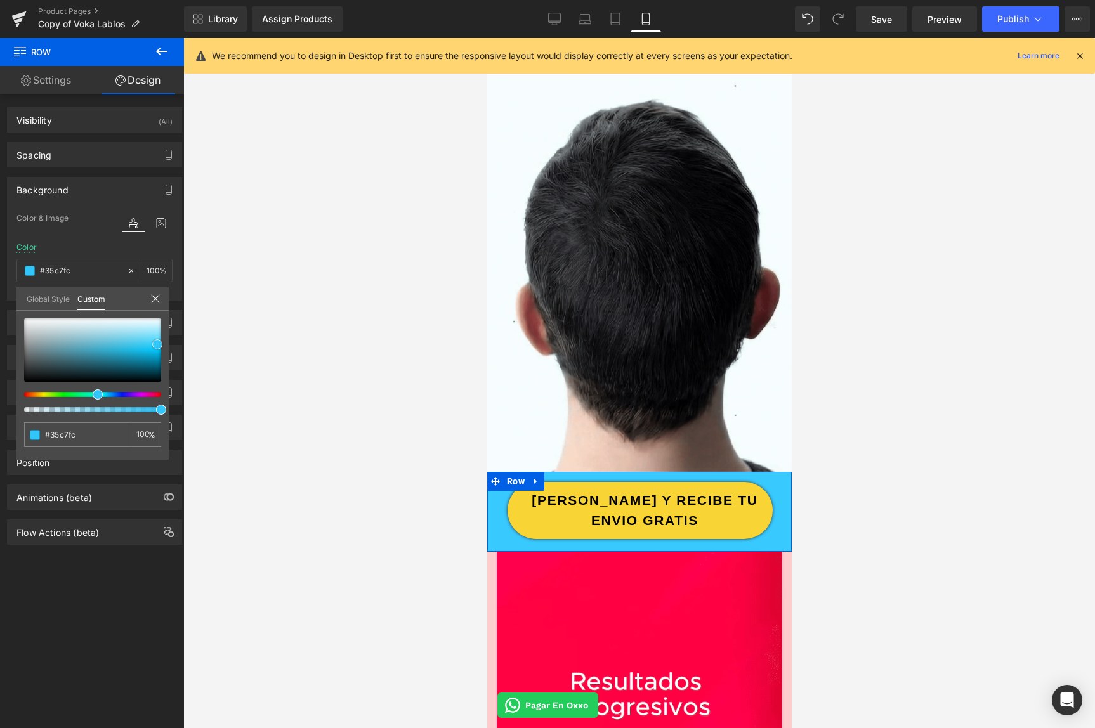
type input "#2fc2f8"
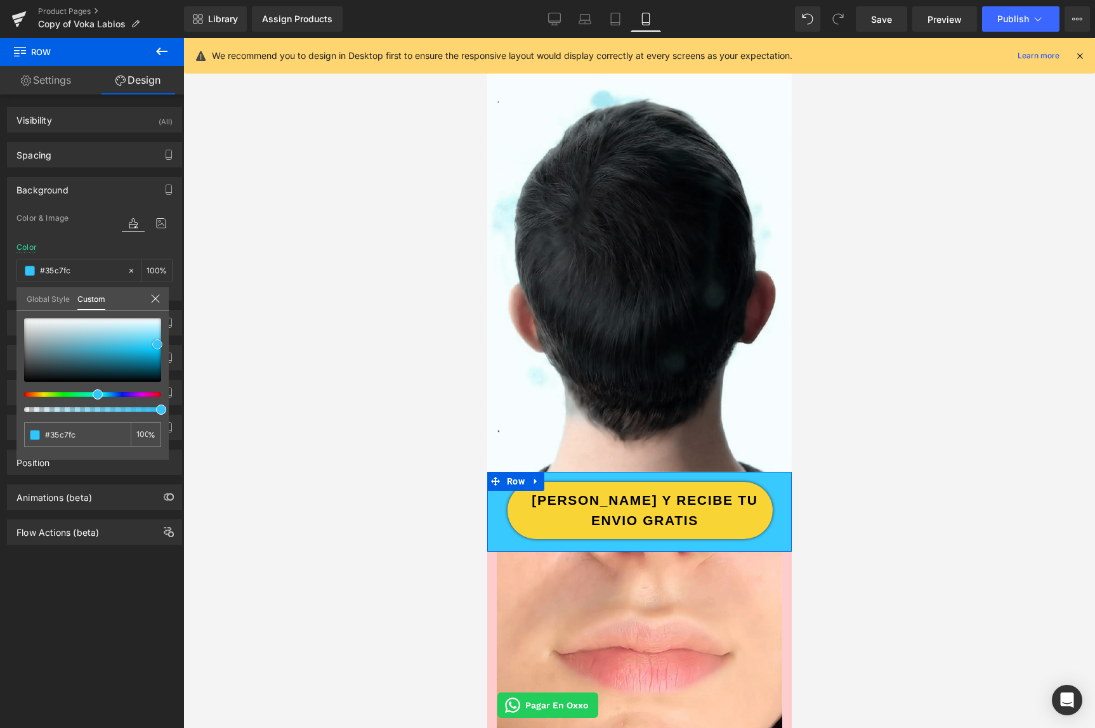
type input "#2fc2f8"
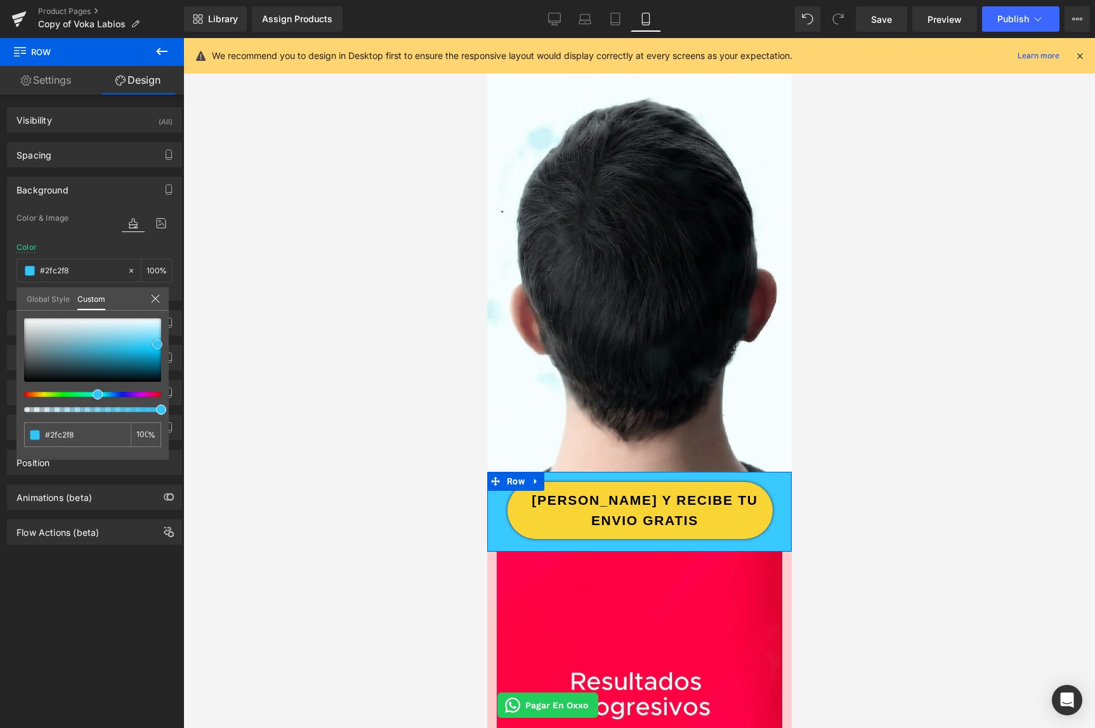
type input "#27bef6"
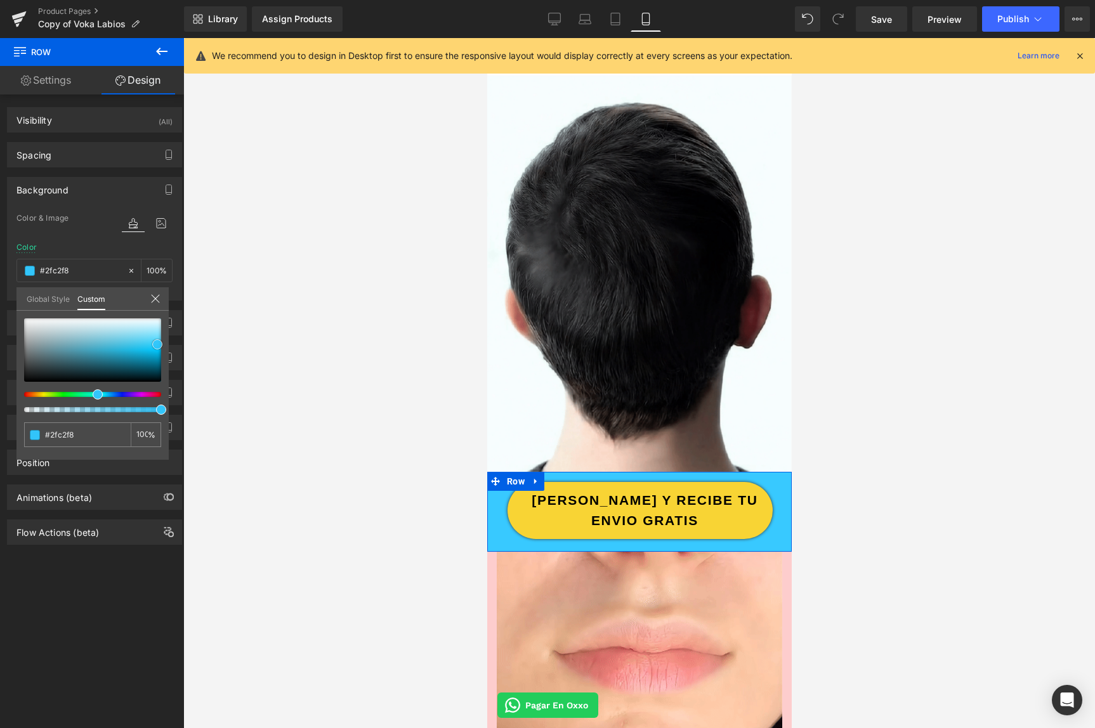
type input "#27bef6"
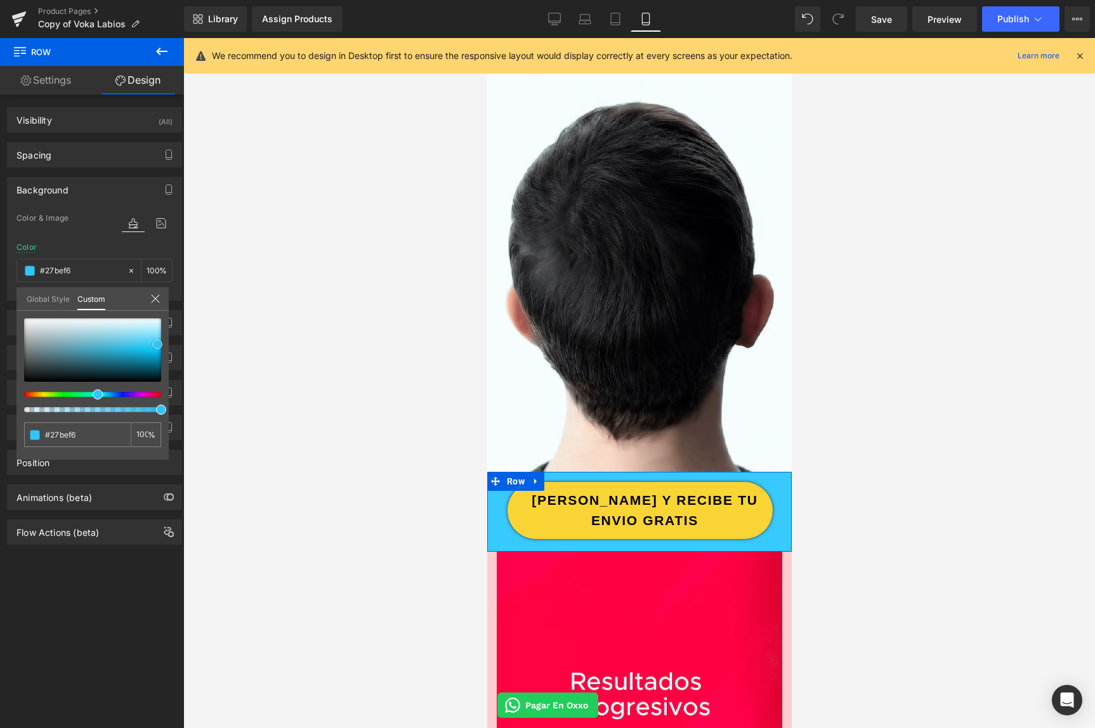
type input "#29bdf3"
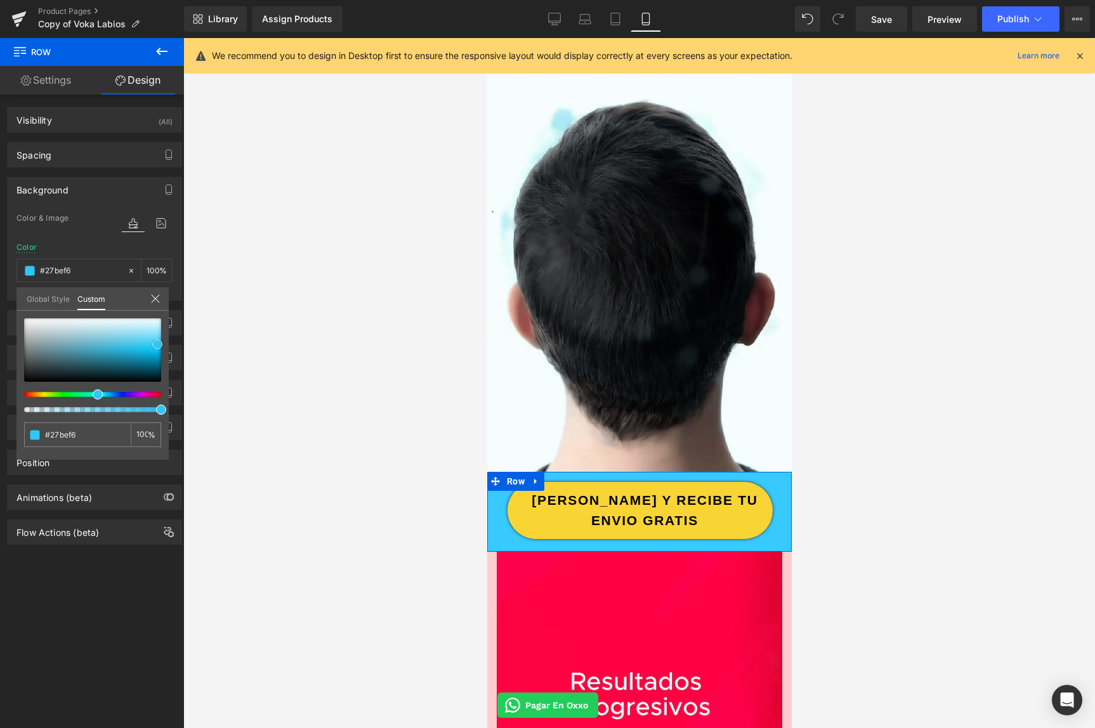
type input "#29bdf3"
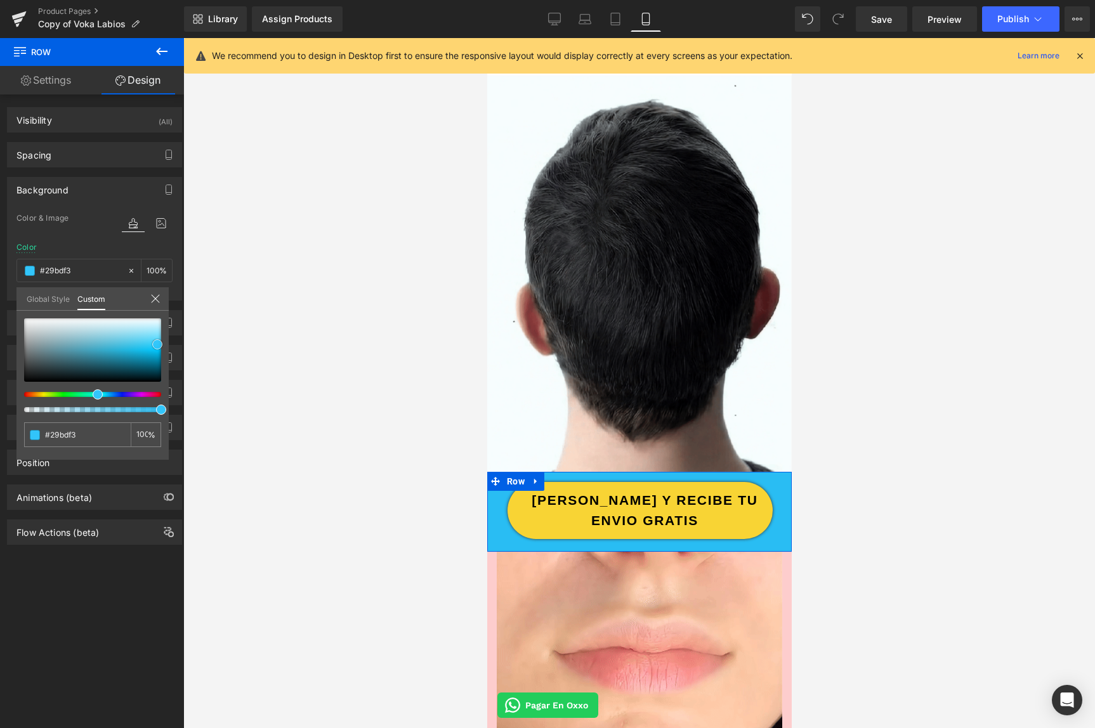
type input "#26bbf2"
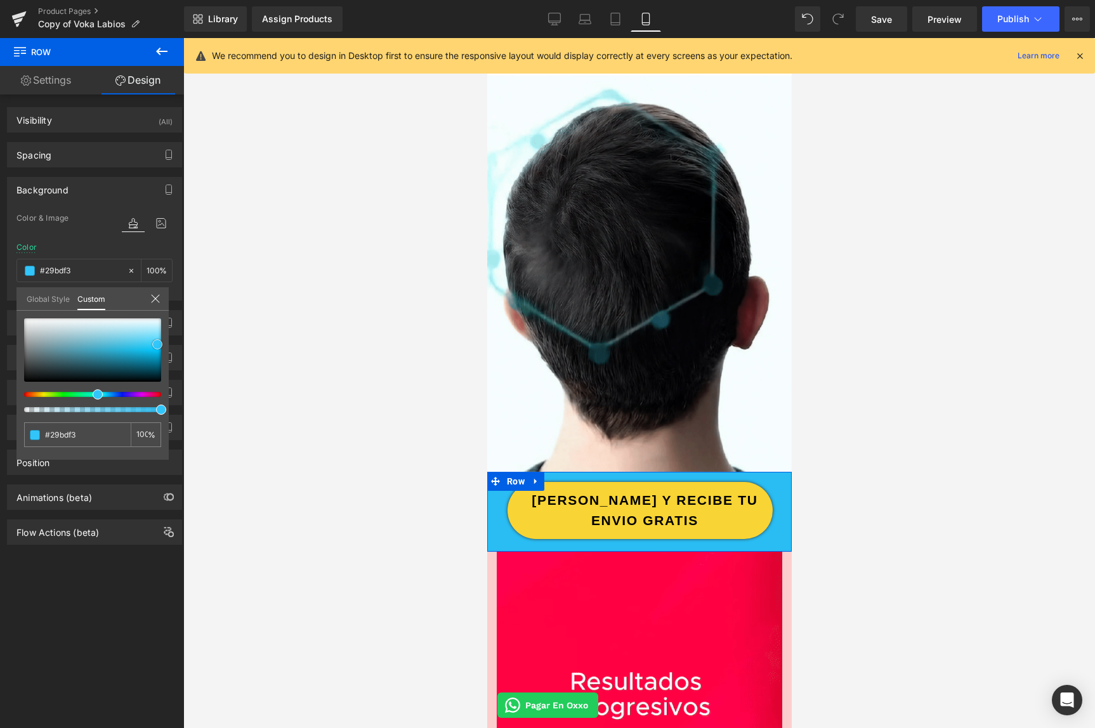
type input "#26bbf2"
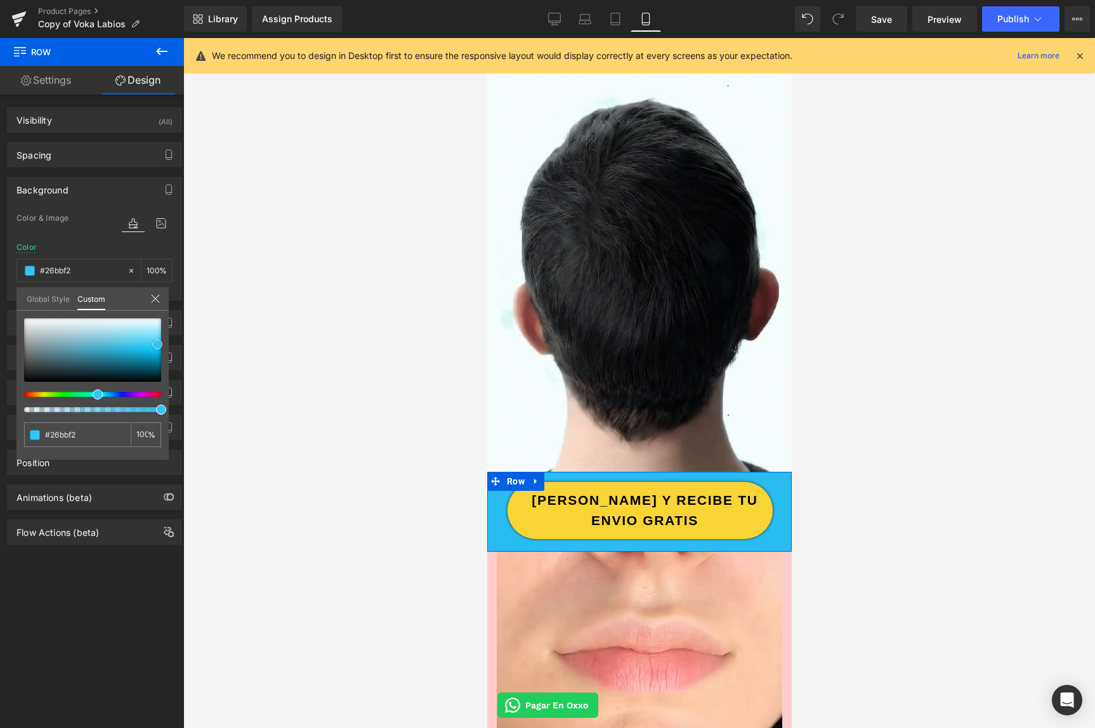
type input "#22b9f0"
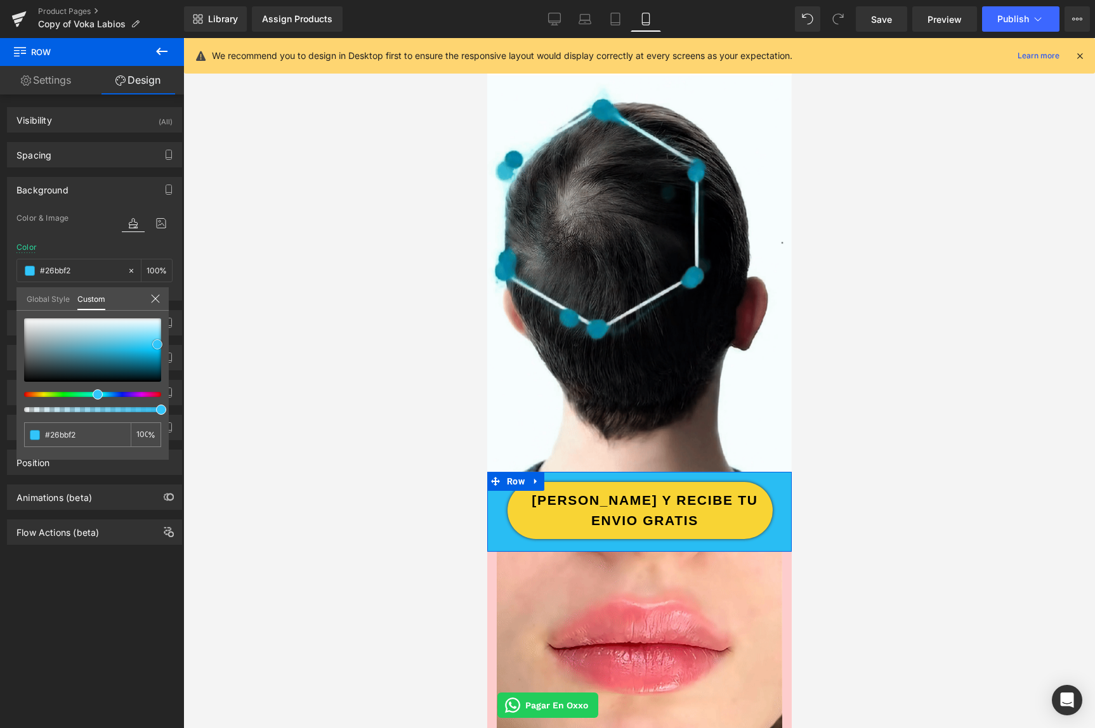
type input "#22b9f0"
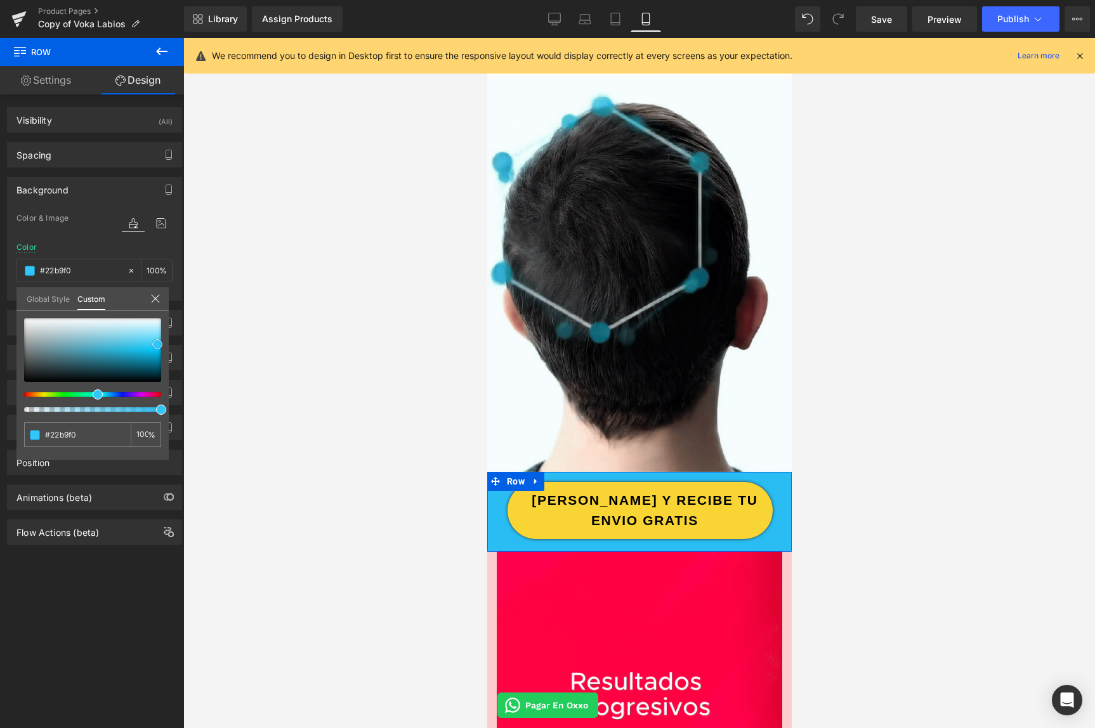
type input "#139fd1"
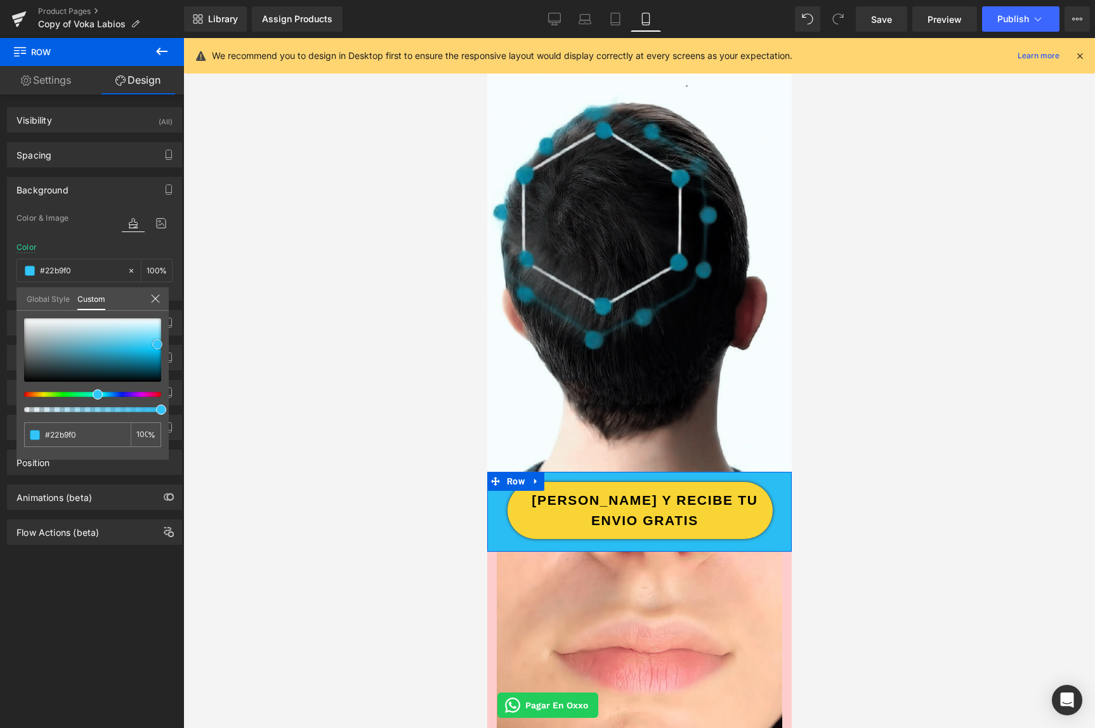
type input "#139fd1"
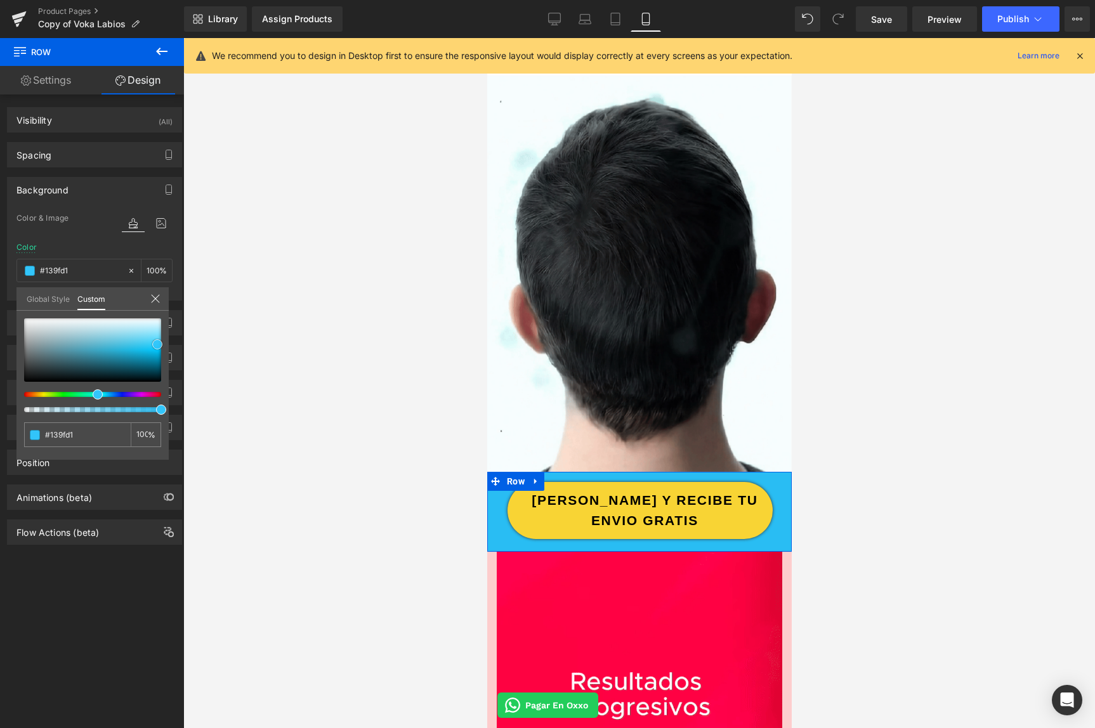
type input "#1580a6"
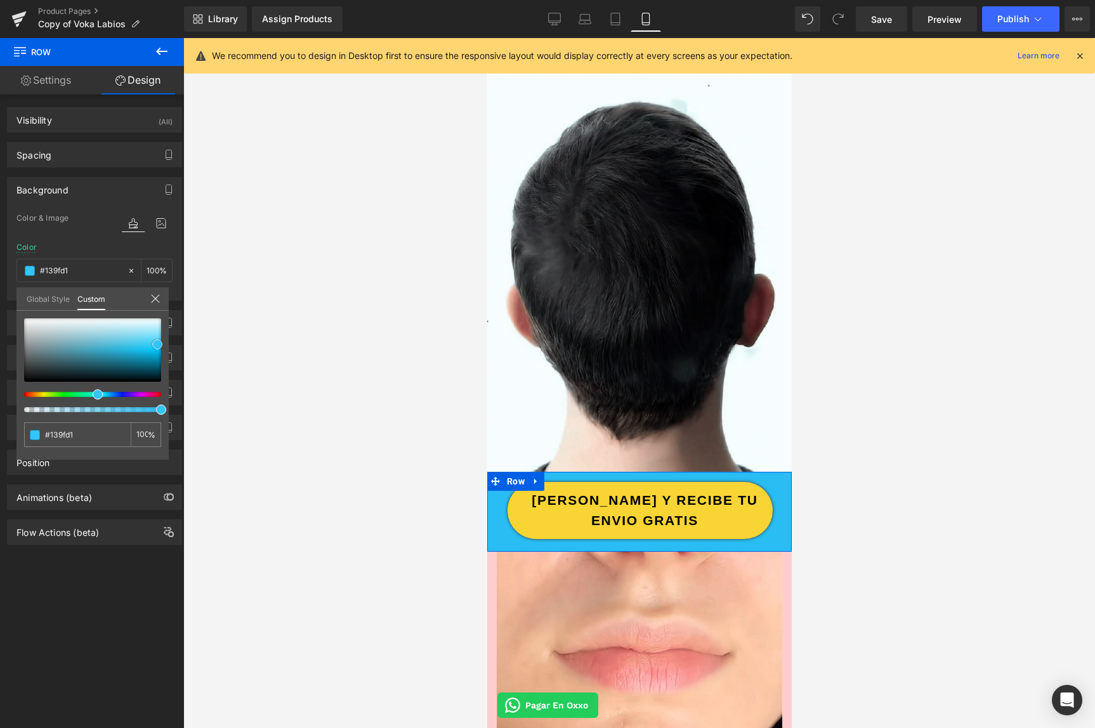
type input "#1580a6"
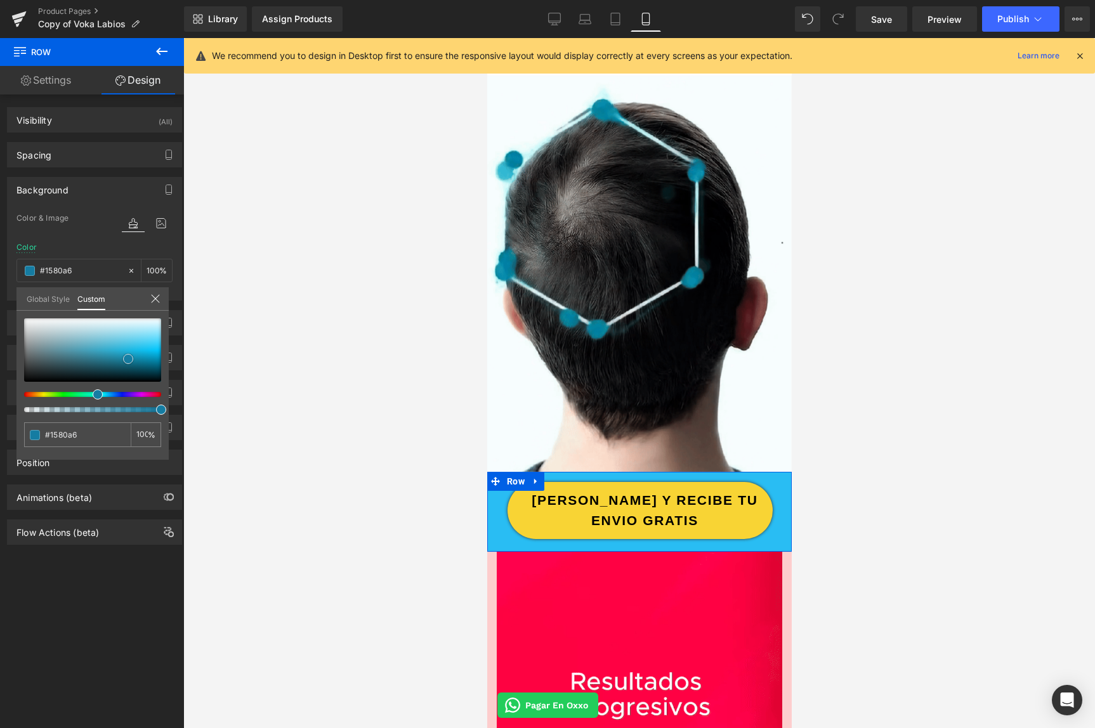
type input "#167ca1"
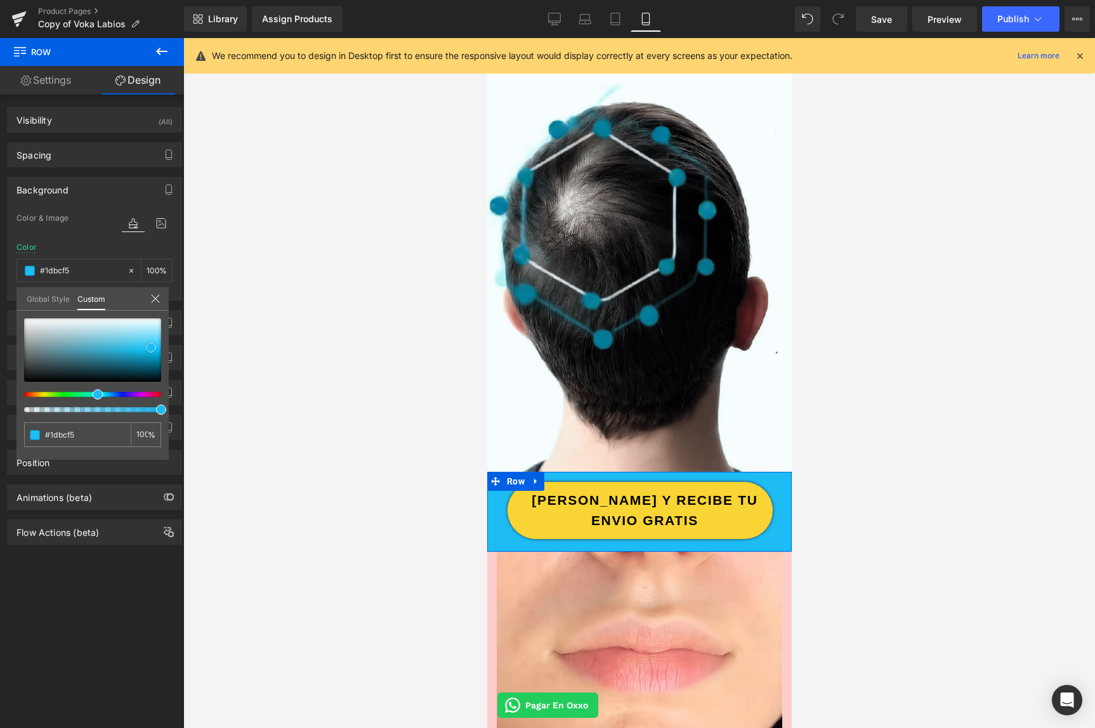
drag, startPoint x: 108, startPoint y: 345, endPoint x: 151, endPoint y: 348, distance: 43.3
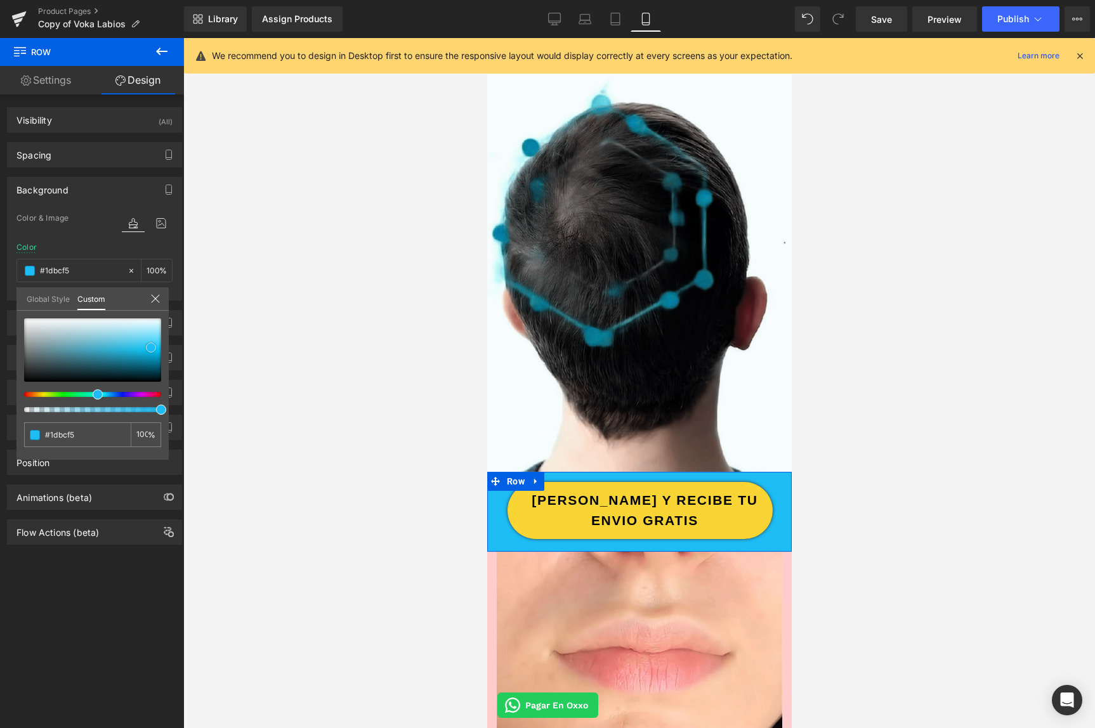
click at [151, 348] on div at bounding box center [92, 350] width 137 height 63
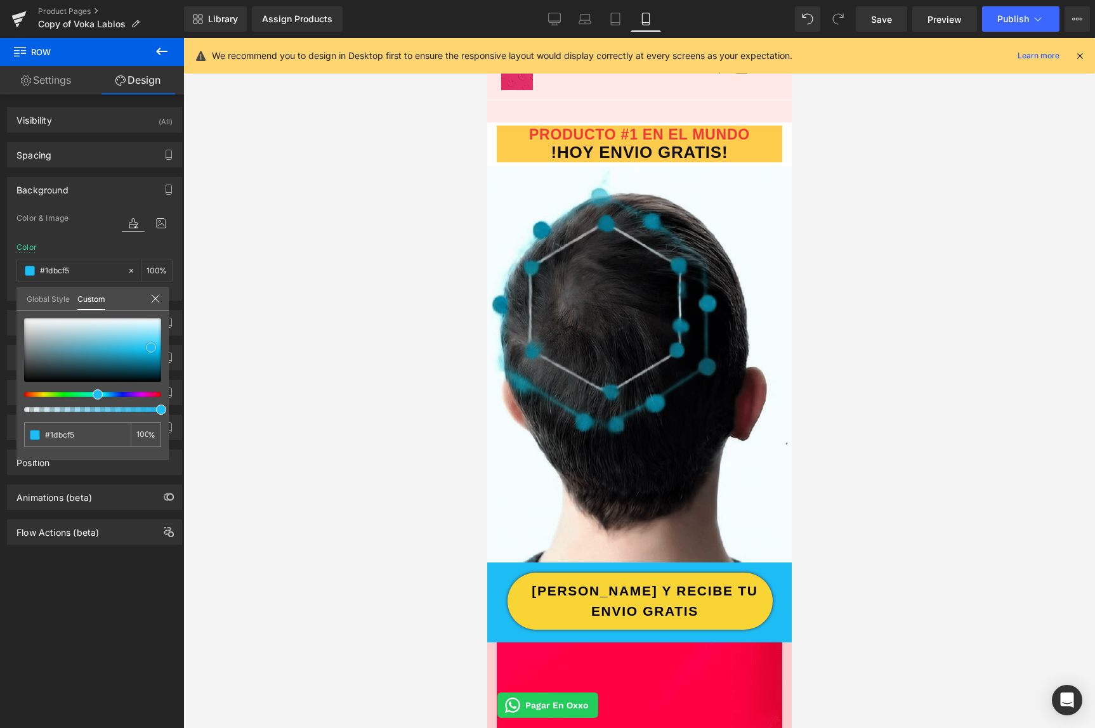
scroll to position [0, 0]
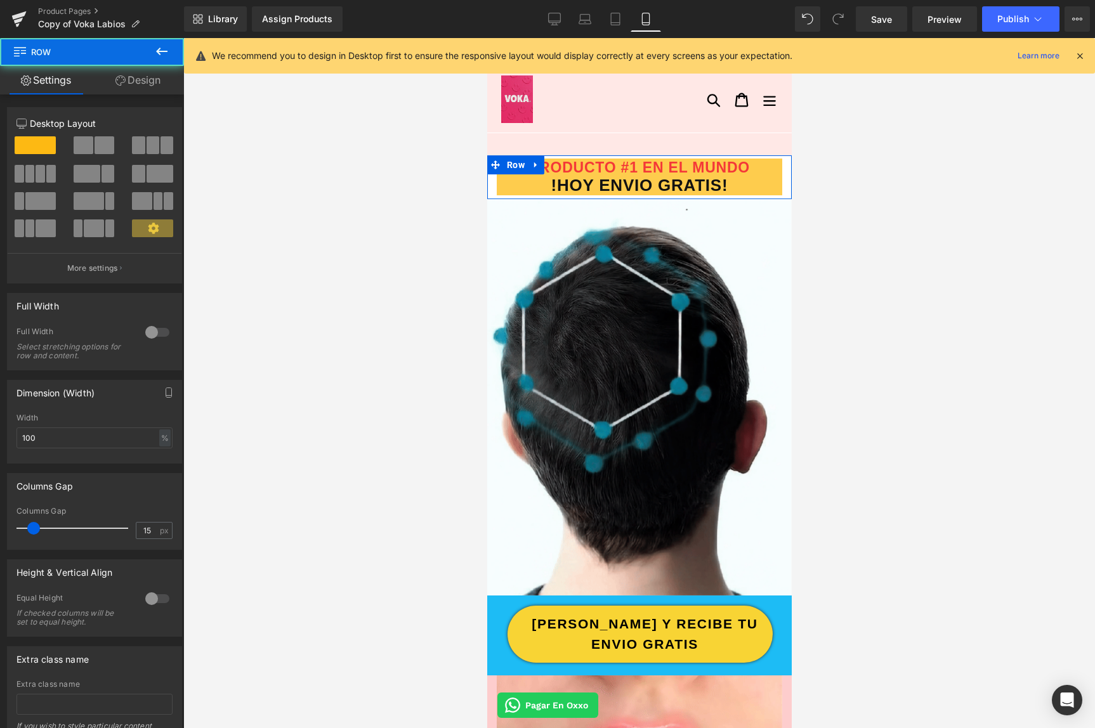
click at [491, 187] on div "PRODUCTO #1 EN EL MUNDO ![DATE] ENVIO GRATIS! Heading" at bounding box center [639, 175] width 305 height 41
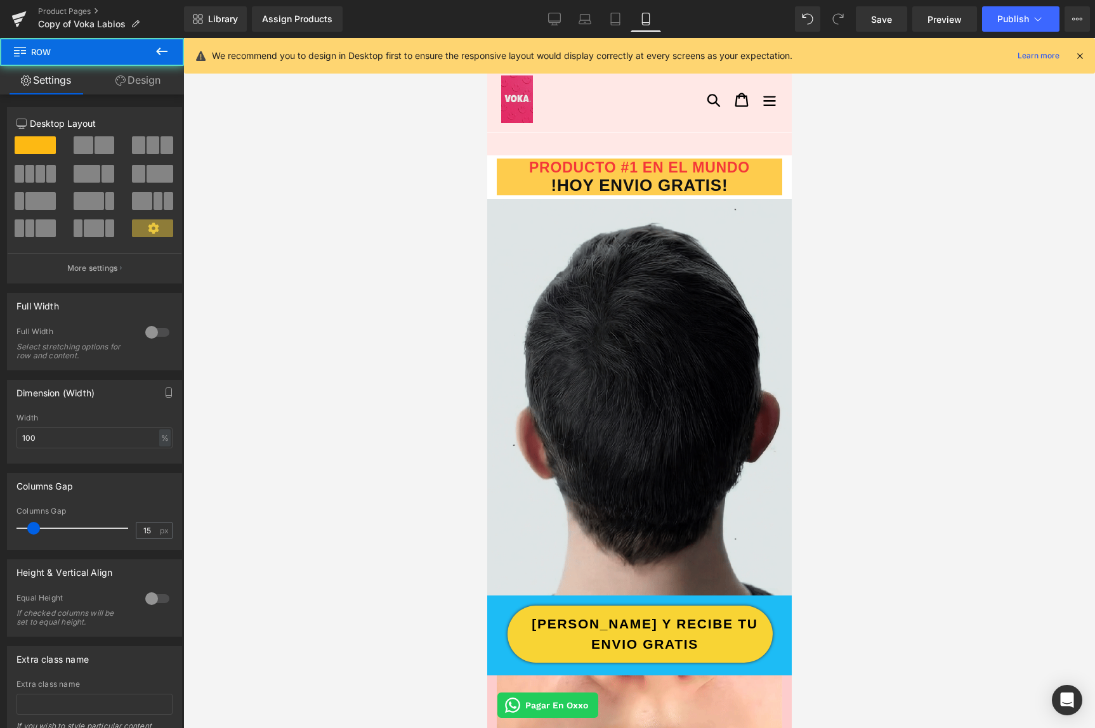
click at [781, 204] on img at bounding box center [639, 397] width 305 height 397
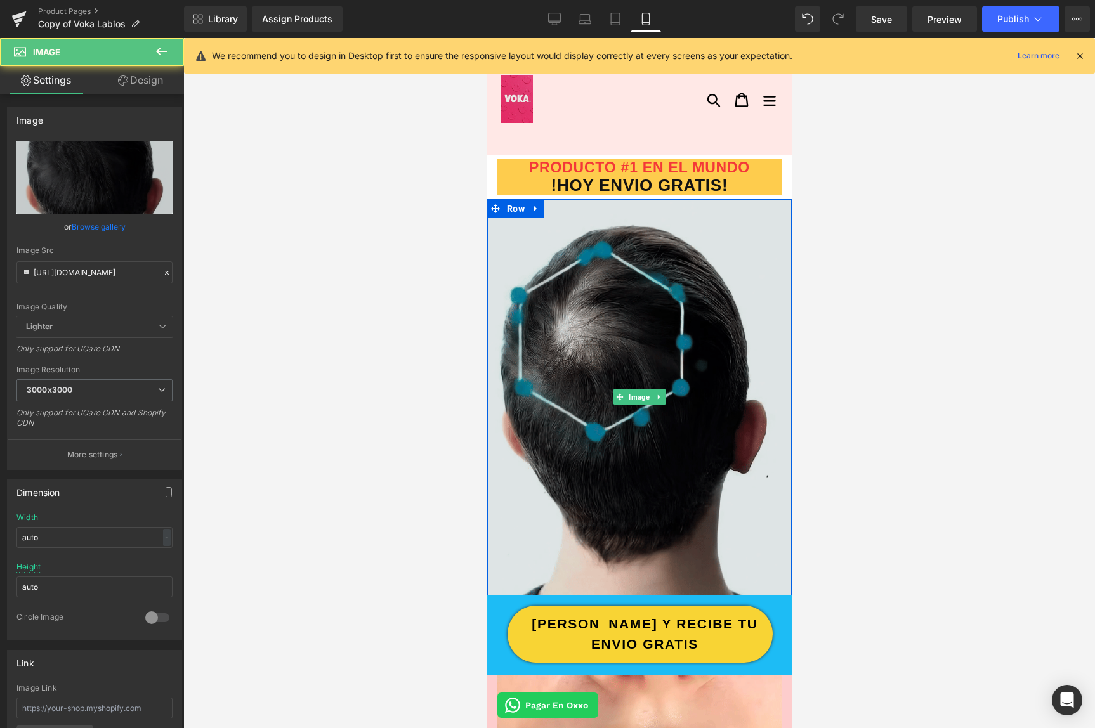
scroll to position [249, 0]
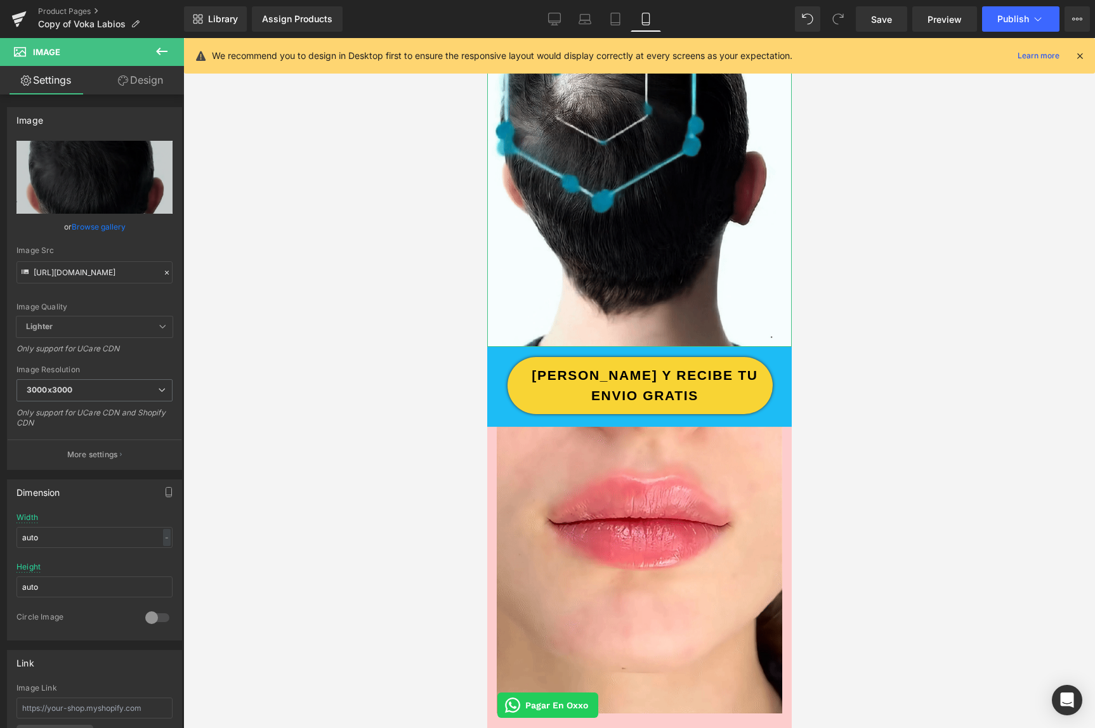
click at [147, 86] on link "Design" at bounding box center [141, 80] width 92 height 29
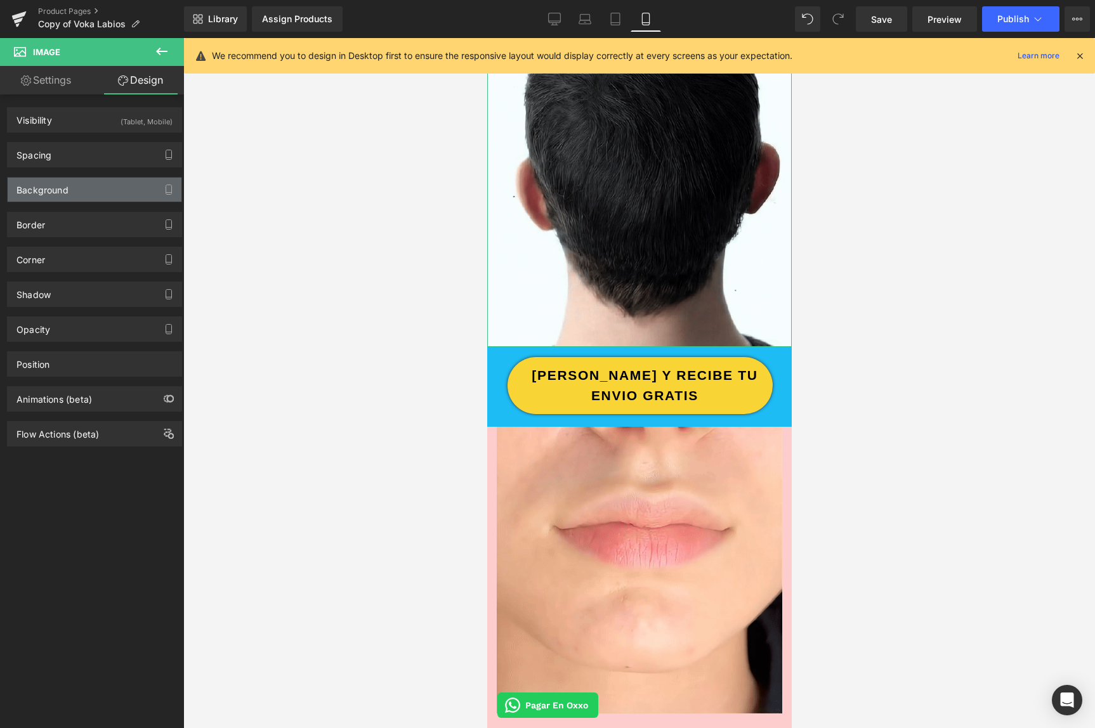
click at [40, 201] on div "Background" at bounding box center [95, 190] width 174 height 24
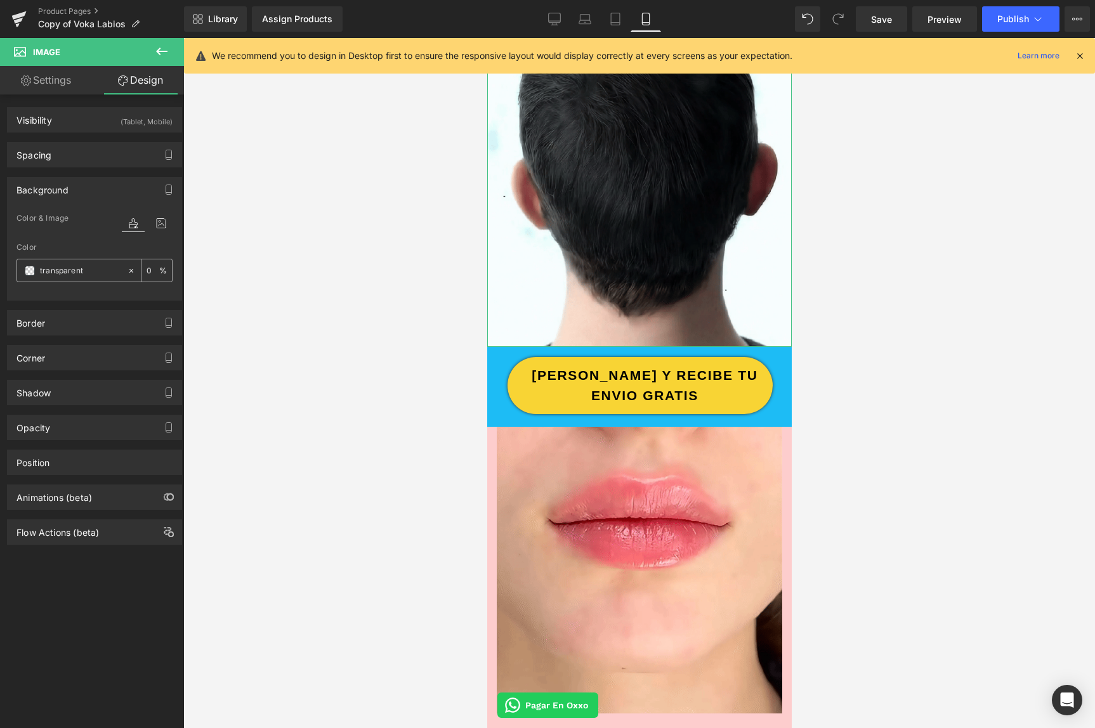
click at [27, 272] on span at bounding box center [30, 271] width 10 height 10
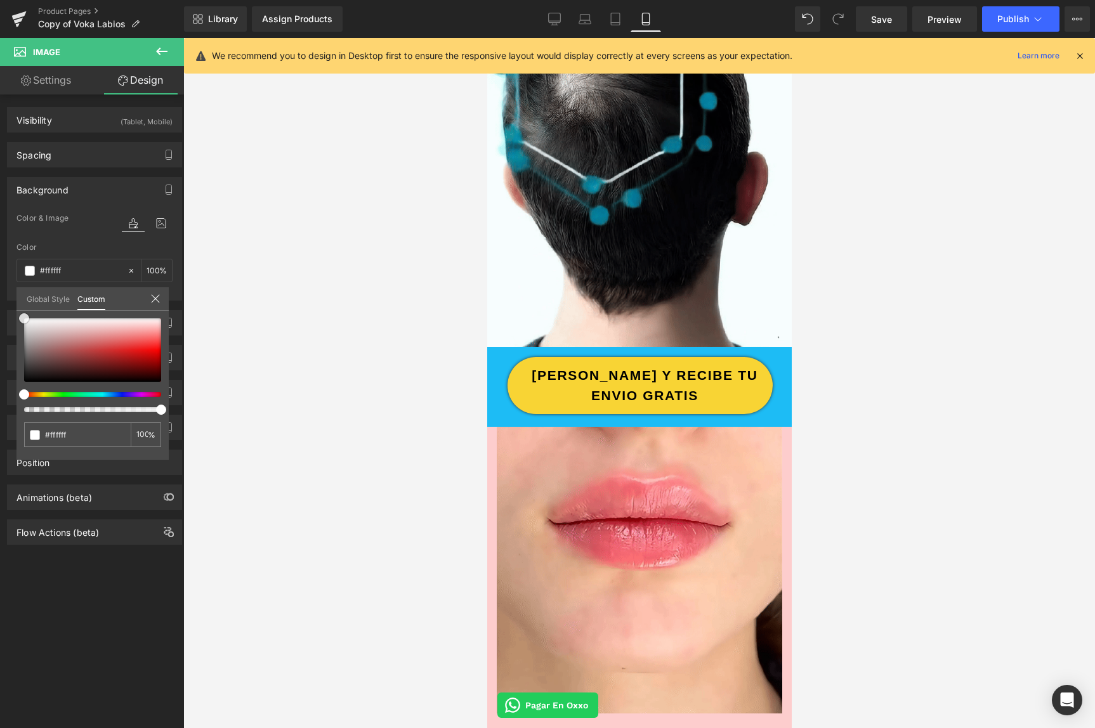
drag, startPoint x: 71, startPoint y: 342, endPoint x: -43, endPoint y: 265, distance: 138.0
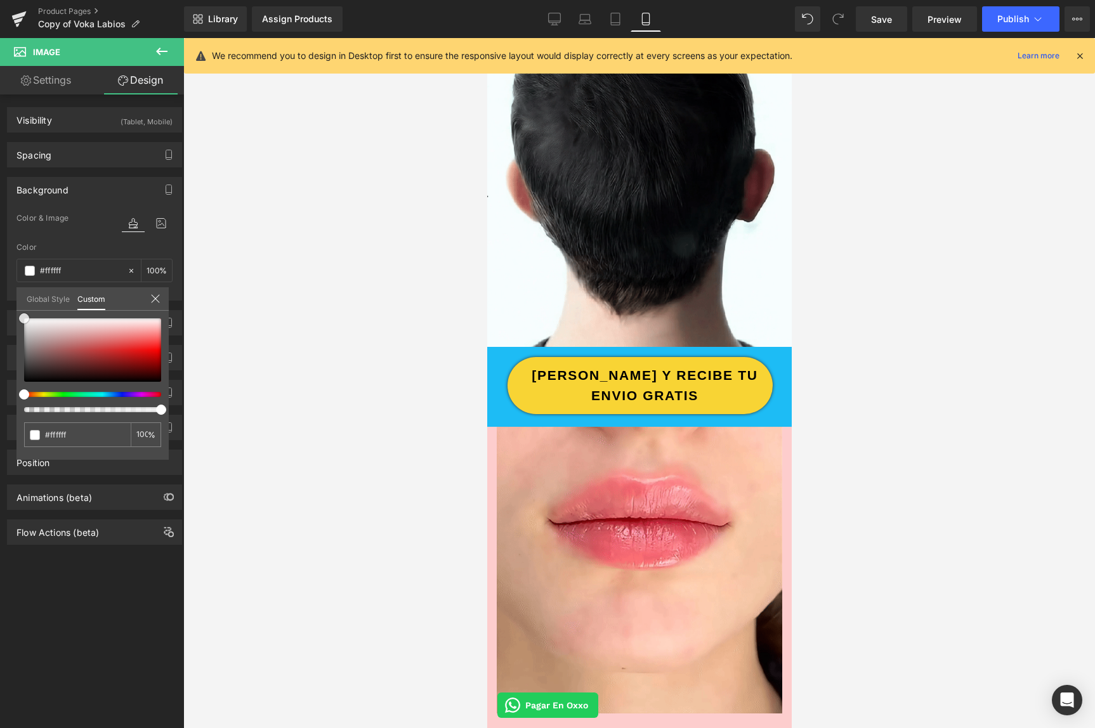
click at [0, 265] on html "You are previewing how the will restyle your page. You can not edit Elements in…" at bounding box center [547, 364] width 1095 height 728
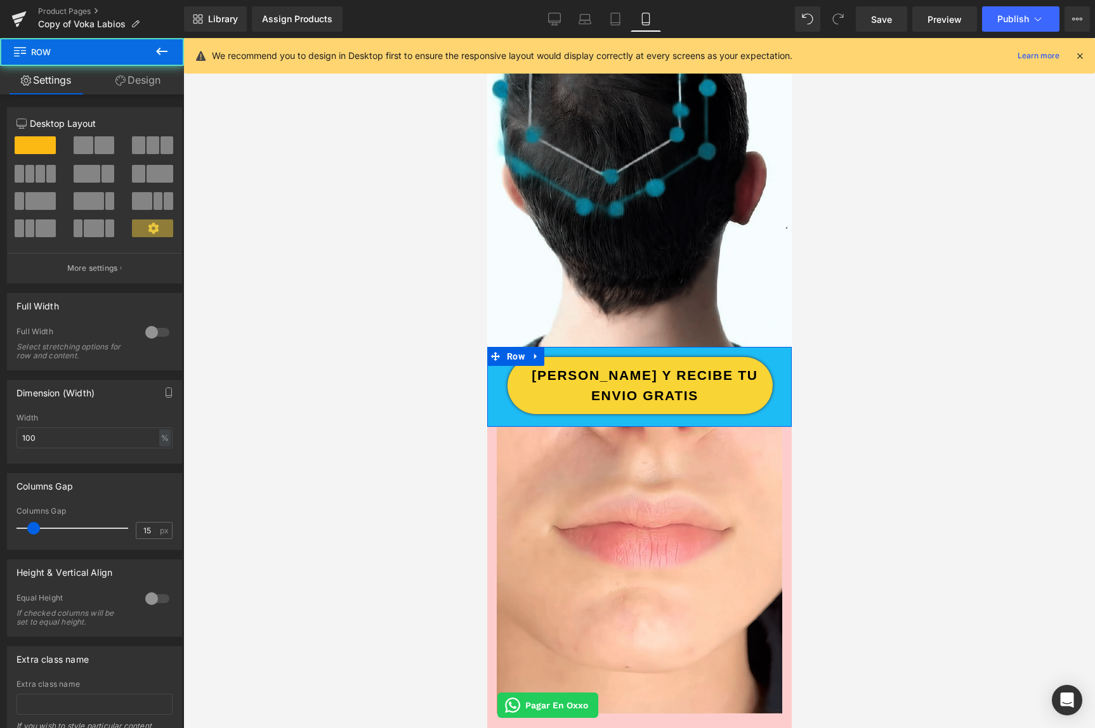
click at [490, 414] on div "ORDENA HOY Y RECIBE TU ENVIO GRATIS Button Row" at bounding box center [639, 386] width 304 height 69
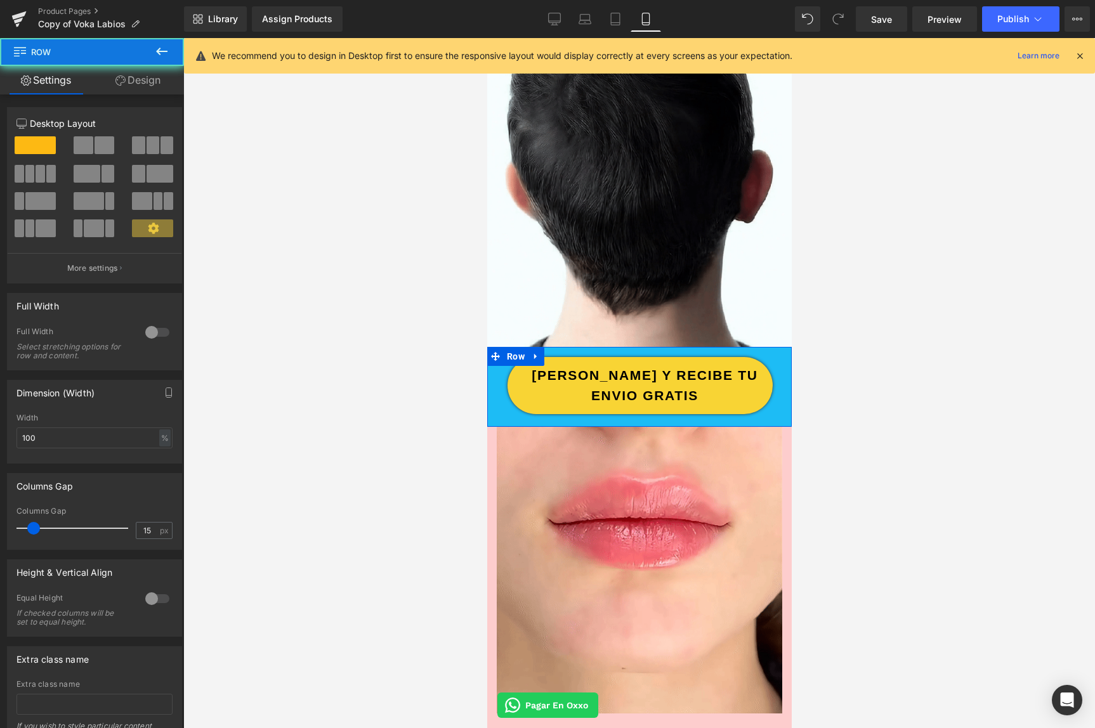
click at [492, 416] on div "ORDENA HOY Y RECIBE TU ENVIO GRATIS Button Row" at bounding box center [639, 386] width 304 height 69
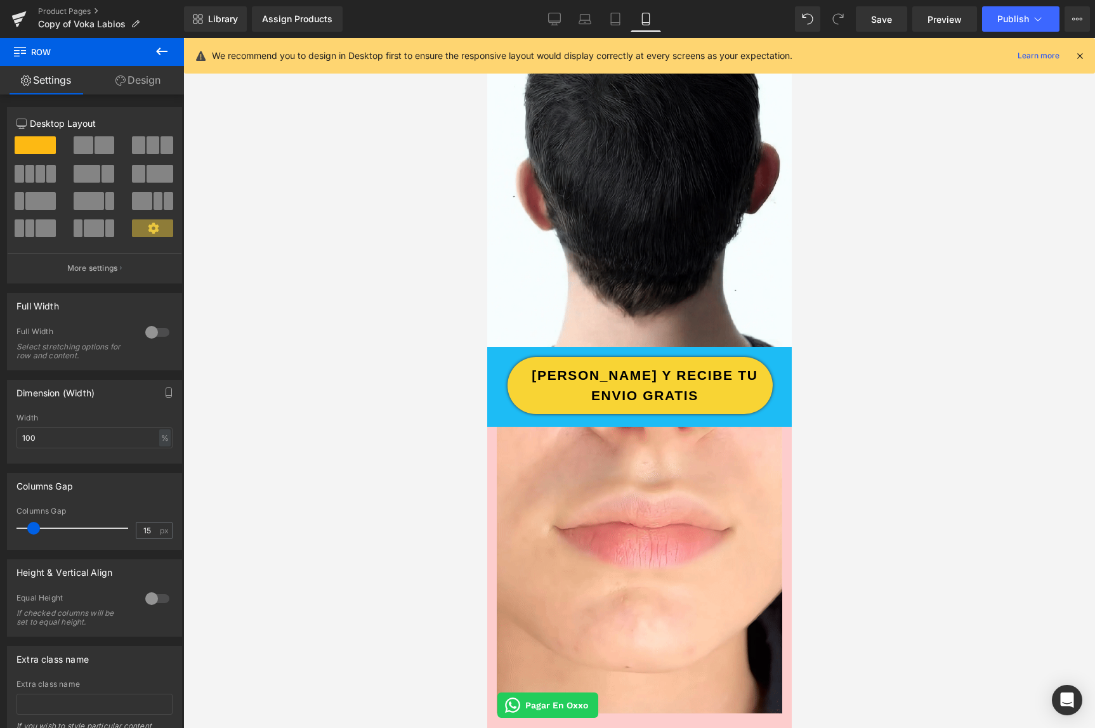
click at [129, 63] on span "Row" at bounding box center [76, 52] width 127 height 28
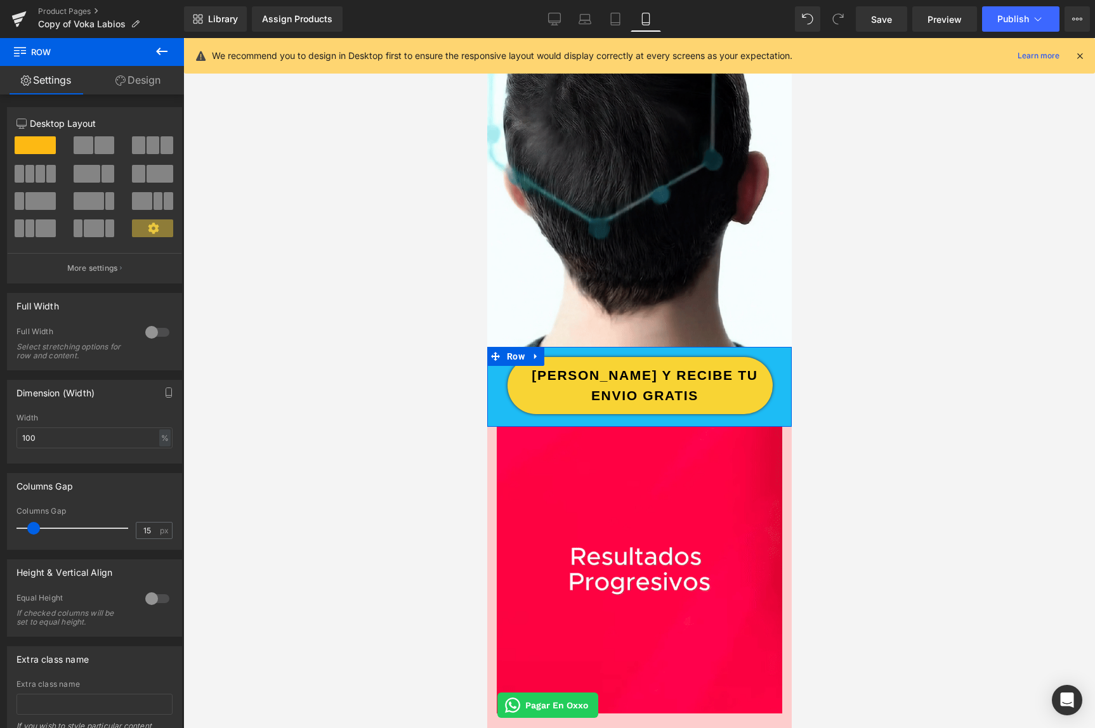
drag, startPoint x: 128, startPoint y: 76, endPoint x: 112, endPoint y: 86, distance: 19.2
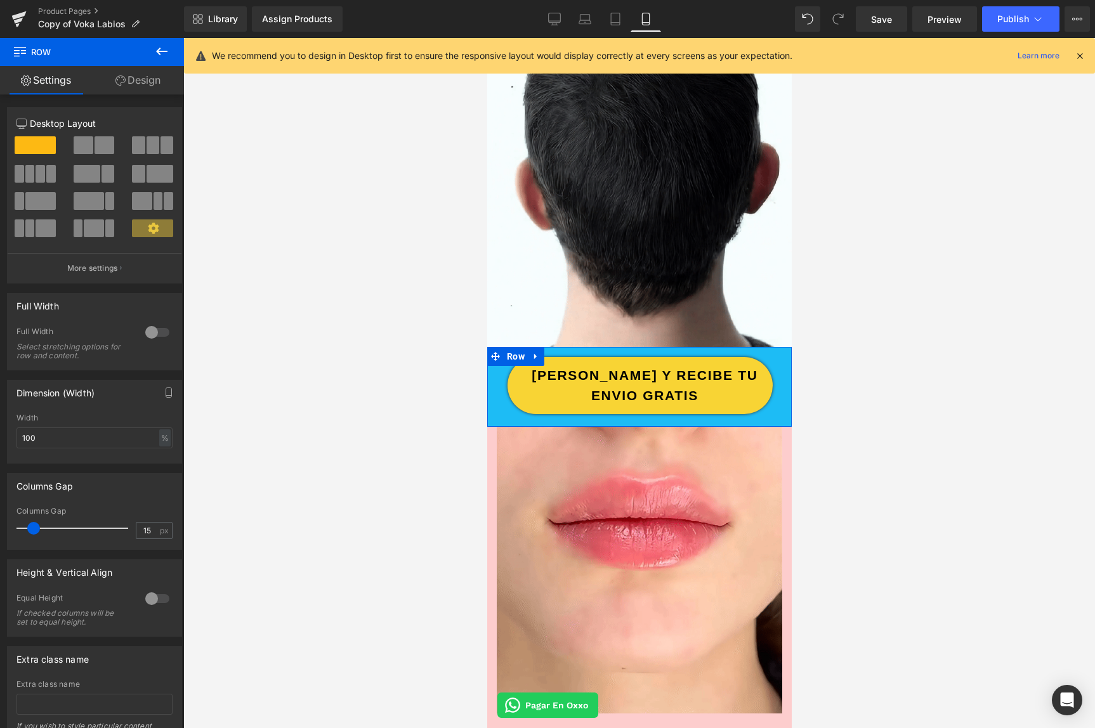
click at [128, 76] on link "Design" at bounding box center [138, 80] width 92 height 29
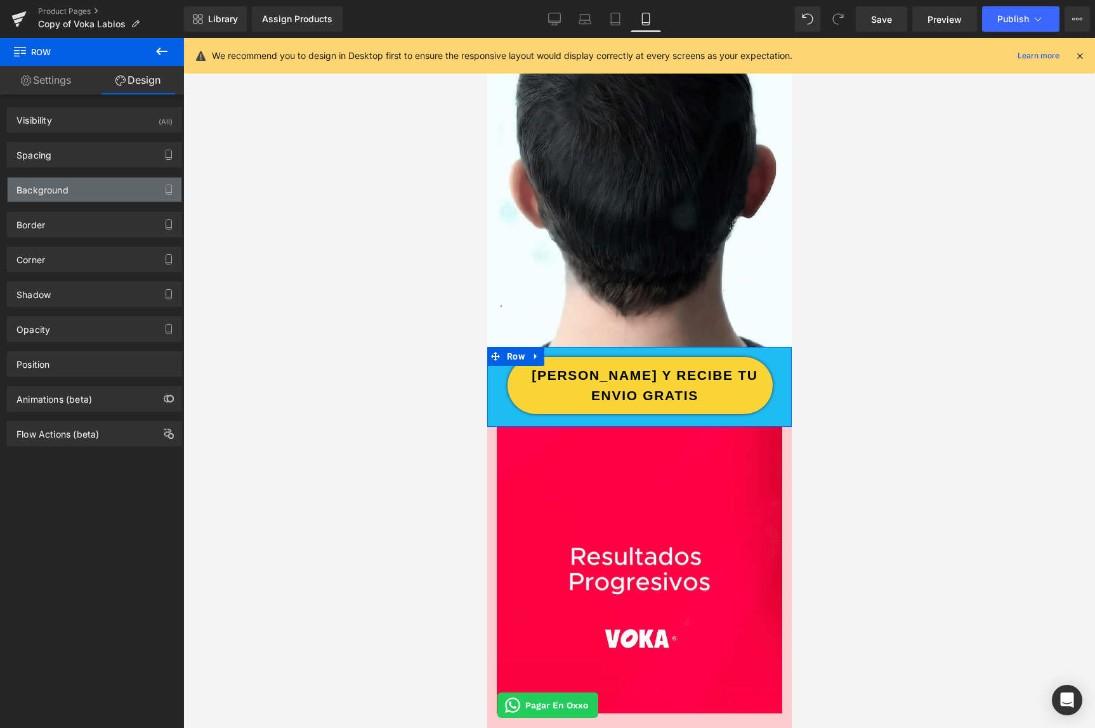
click at [39, 181] on div "Background" at bounding box center [42, 187] width 52 height 18
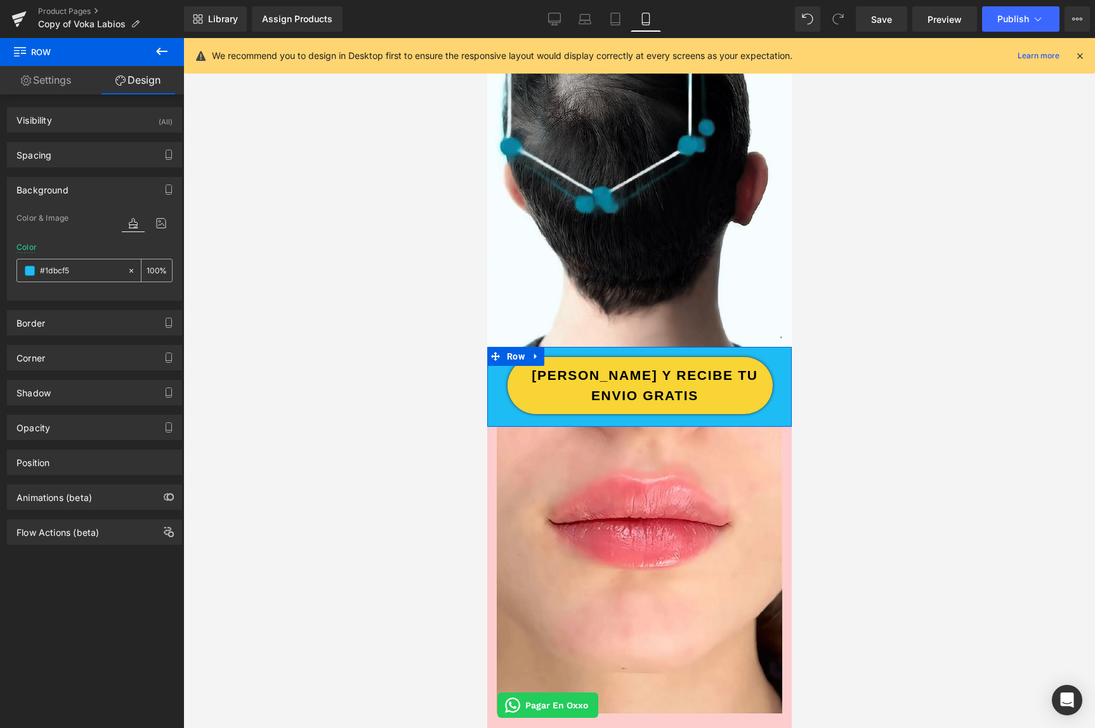
click at [27, 270] on span at bounding box center [30, 271] width 10 height 10
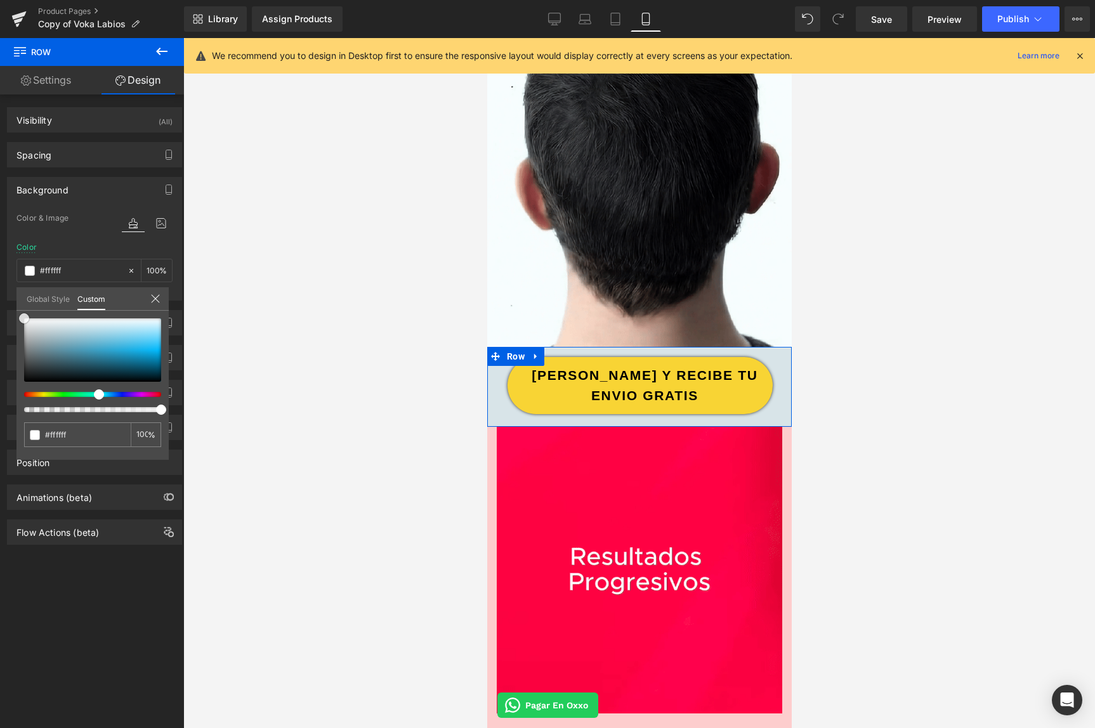
drag, startPoint x: 72, startPoint y: 331, endPoint x: -51, endPoint y: 263, distance: 140.9
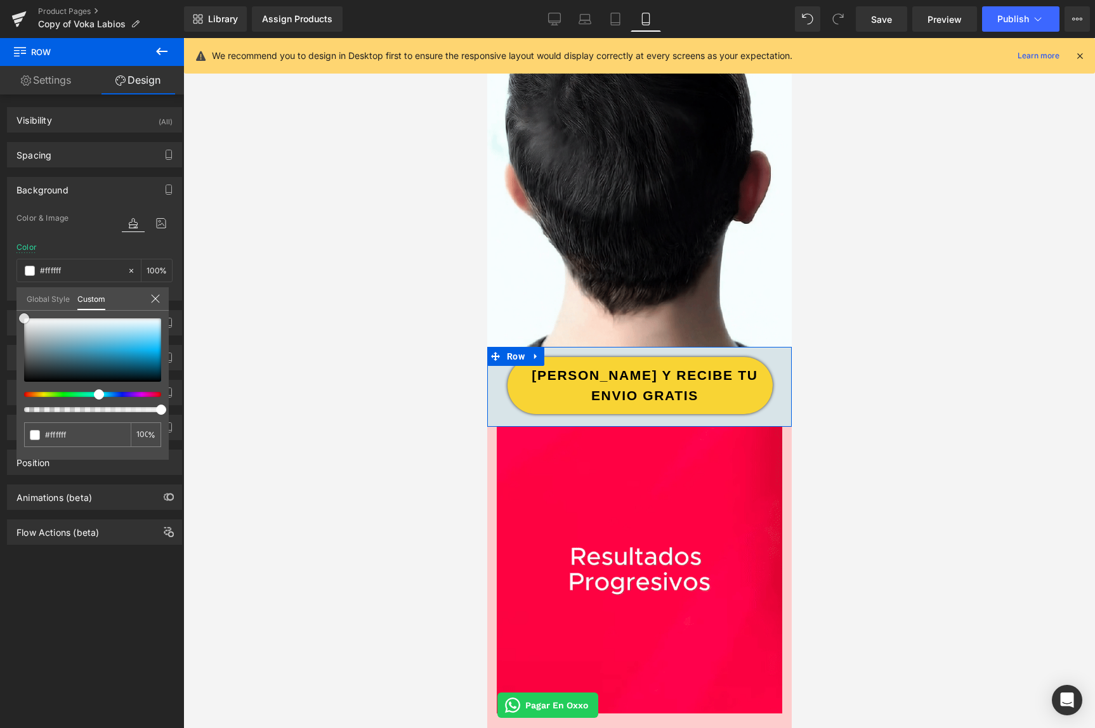
click at [0, 263] on html "You are previewing how the will restyle your page. You can not edit Elements in…" at bounding box center [547, 364] width 1095 height 728
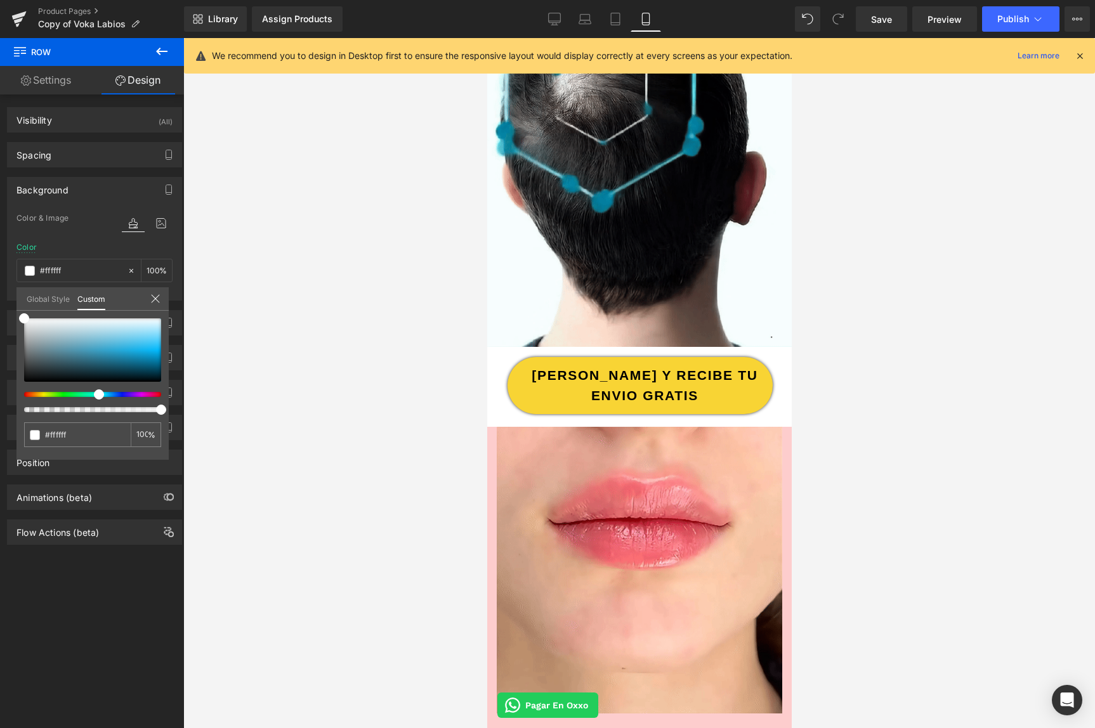
click at [336, 259] on div at bounding box center [639, 383] width 912 height 690
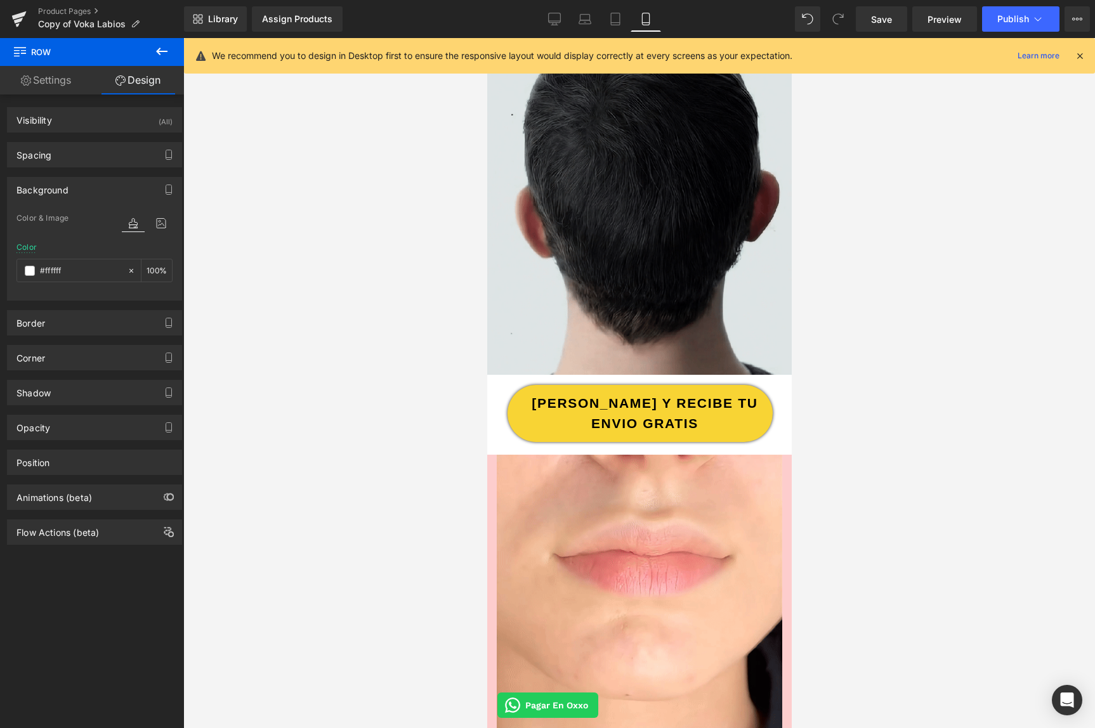
scroll to position [0, 0]
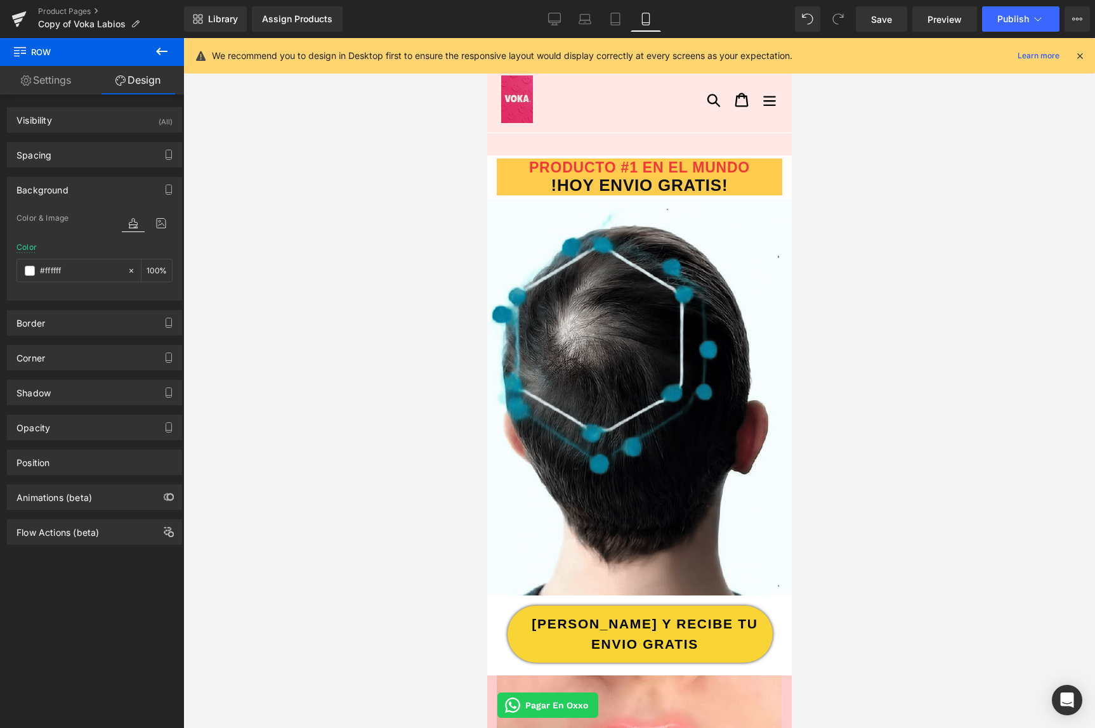
click at [650, 84] on div at bounding box center [593, 100] width 213 height 48
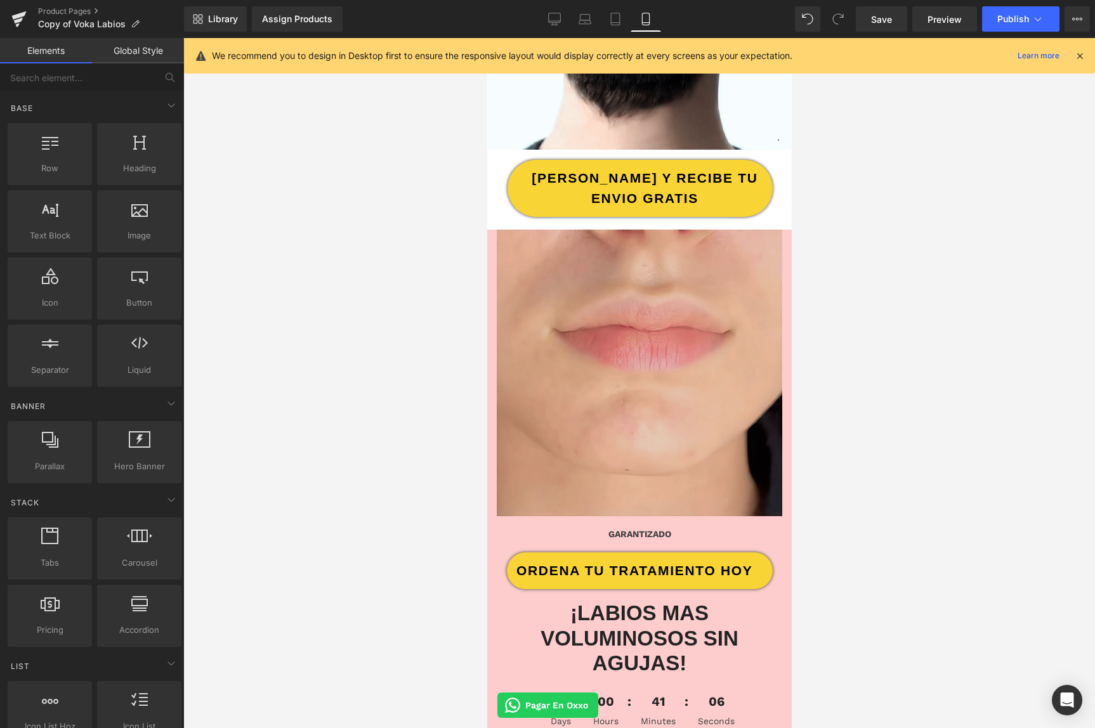
scroll to position [534, 0]
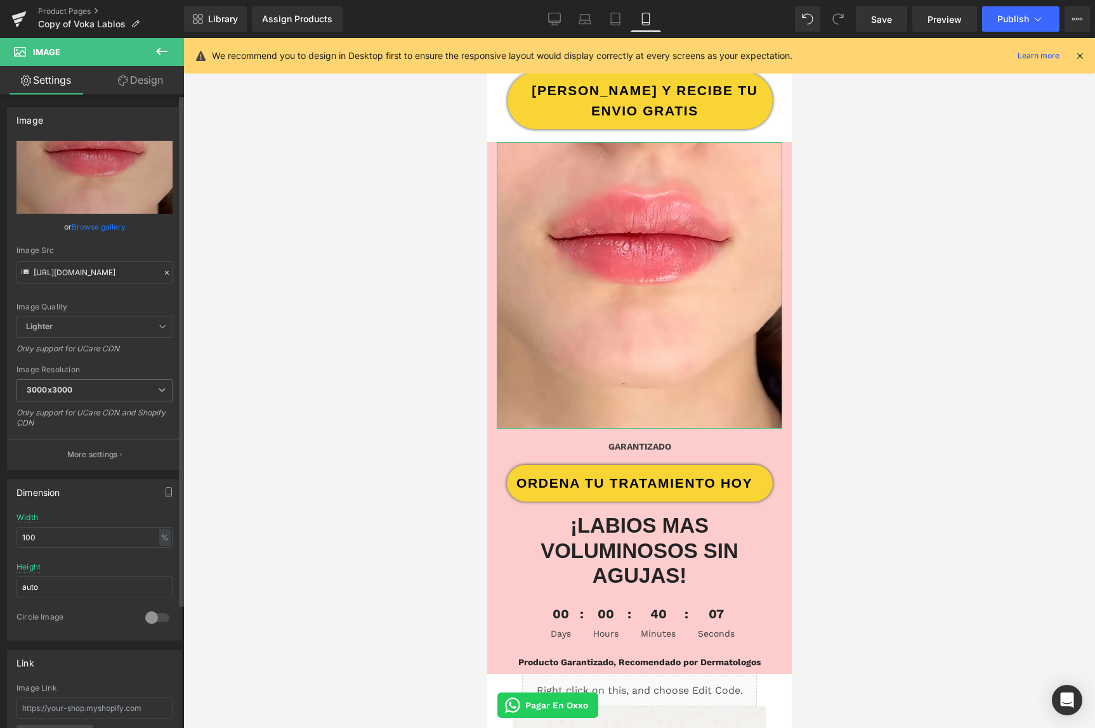
click at [162, 272] on icon at bounding box center [166, 272] width 9 height 9
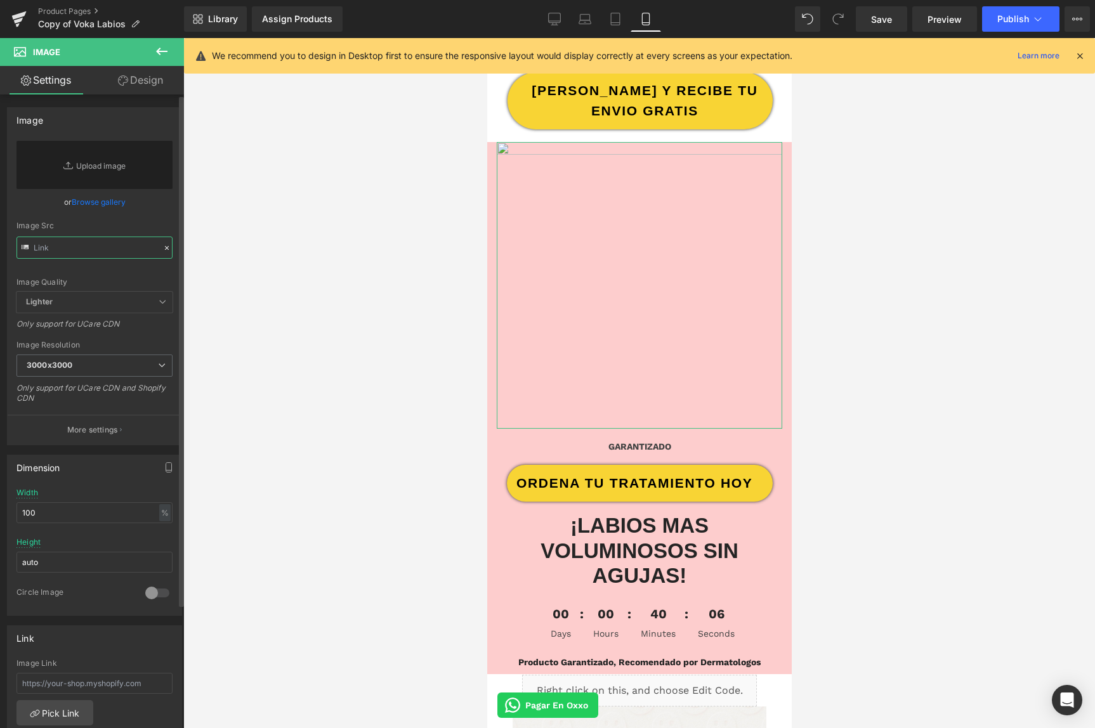
click at [96, 251] on input "text" at bounding box center [94, 248] width 156 height 22
paste input "https://cdn.shopify.com/s/files/1/0103/9525/4835/files/Gif-revitalizacion-graft…"
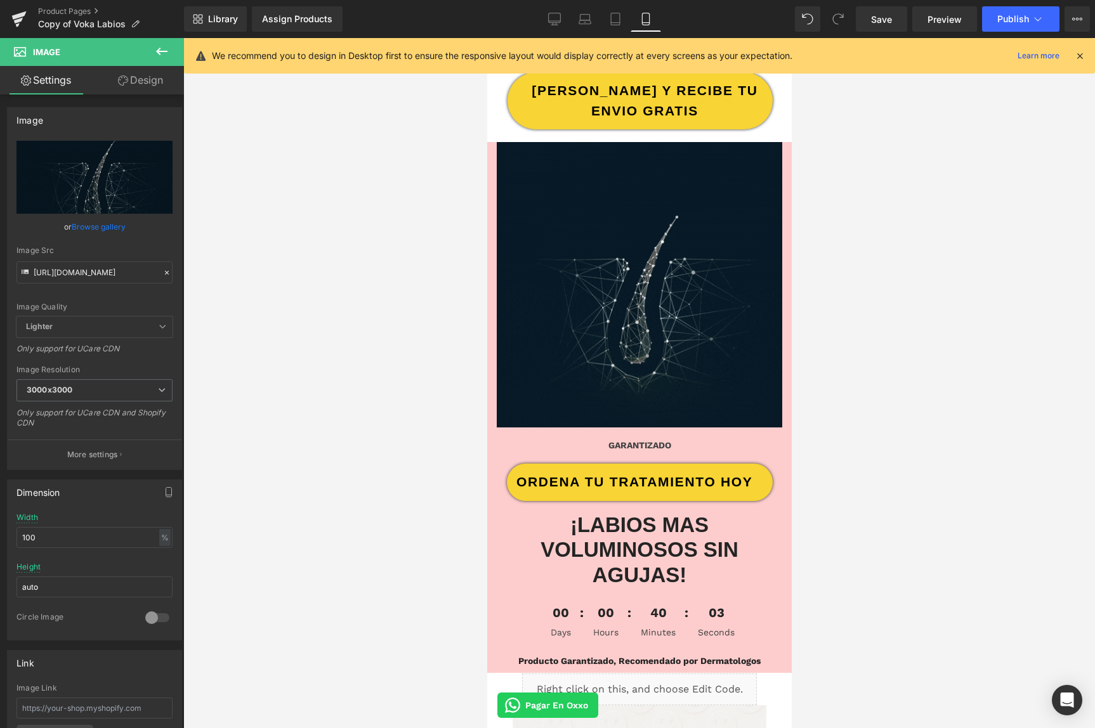
scroll to position [0, 0]
click at [301, 247] on div at bounding box center [639, 383] width 912 height 690
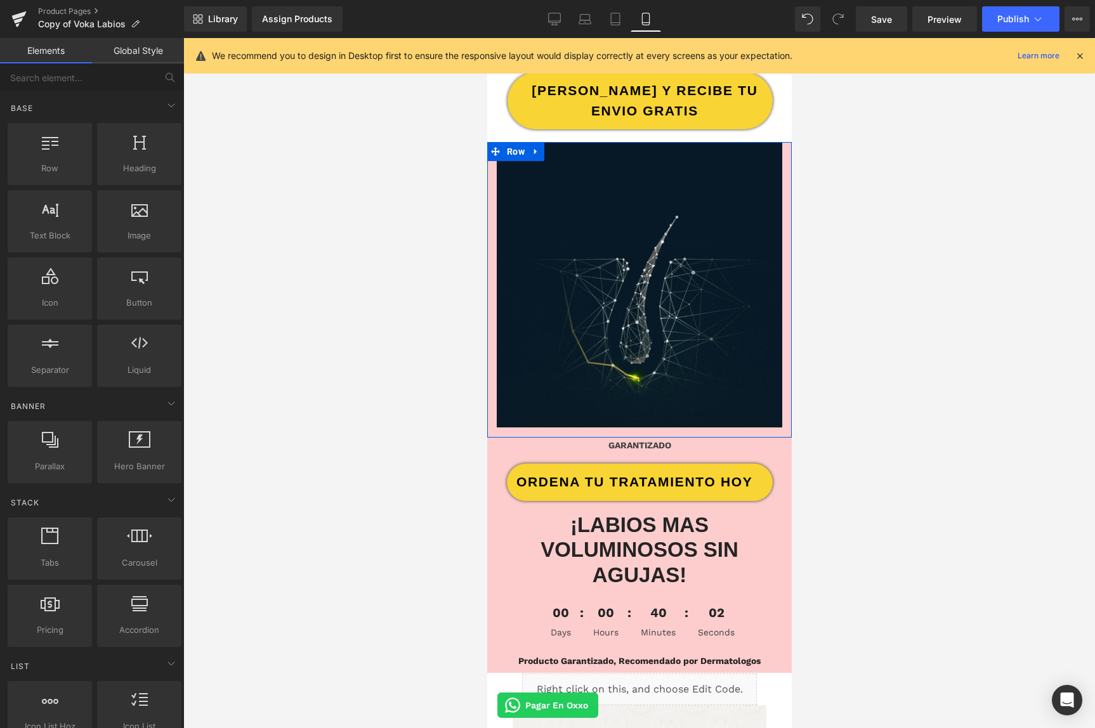
click at [490, 322] on div "Image" at bounding box center [639, 285] width 305 height 286
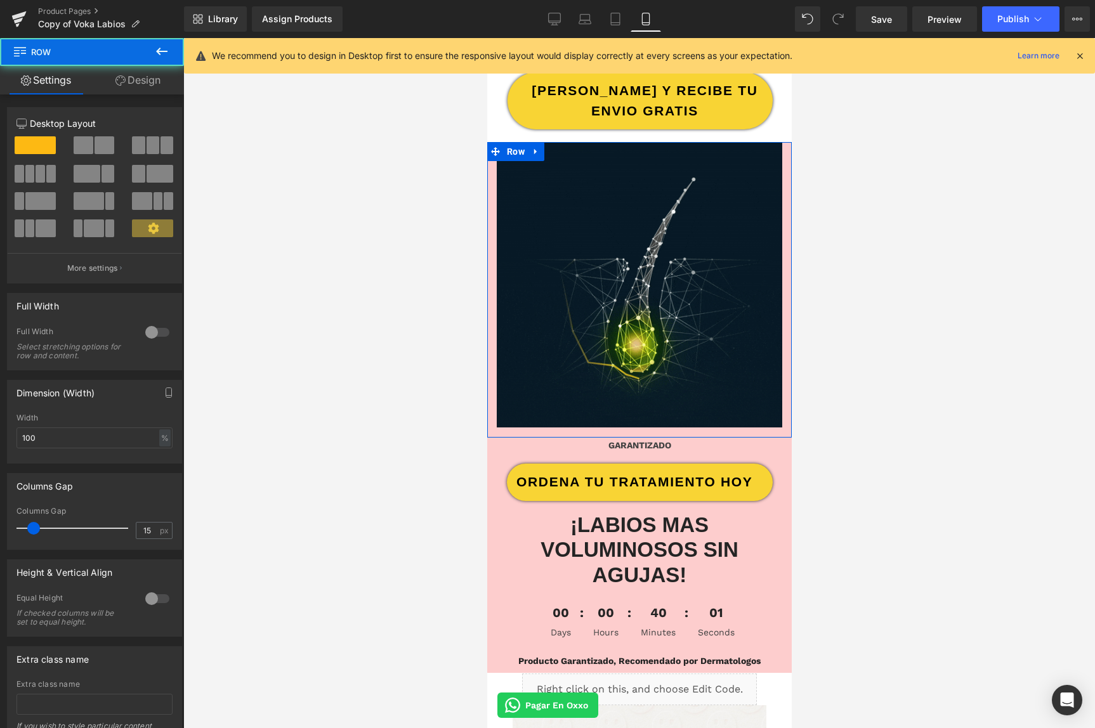
click at [158, 81] on link "Design" at bounding box center [138, 80] width 92 height 29
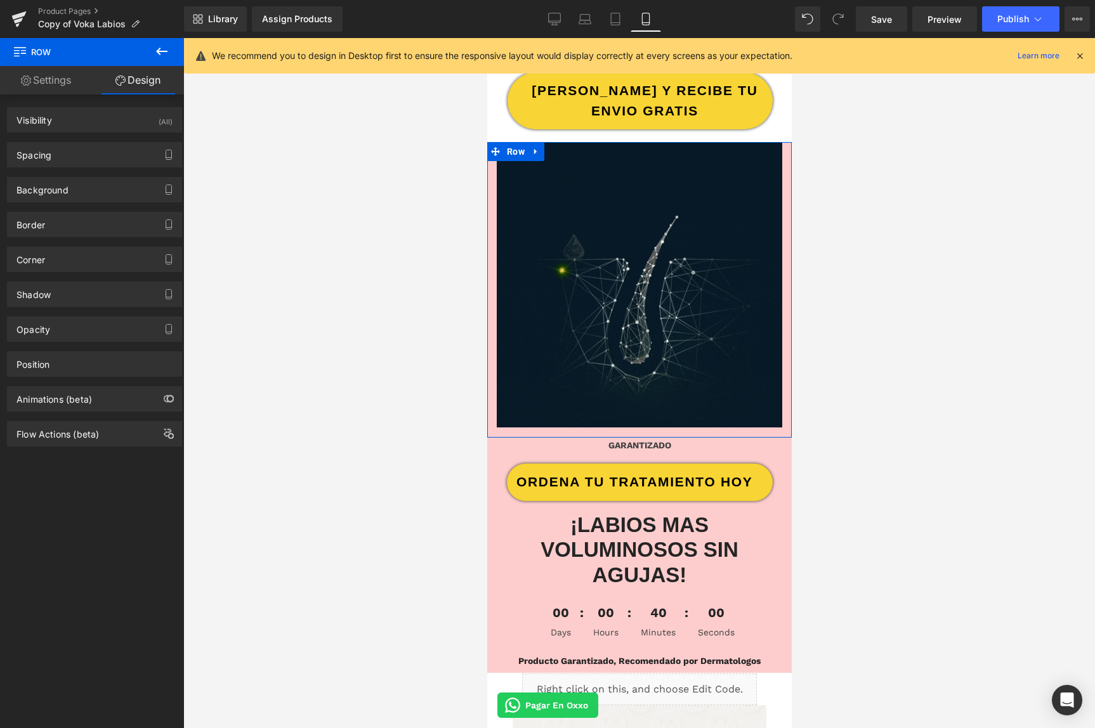
click at [151, 82] on link "Design" at bounding box center [138, 80] width 92 height 29
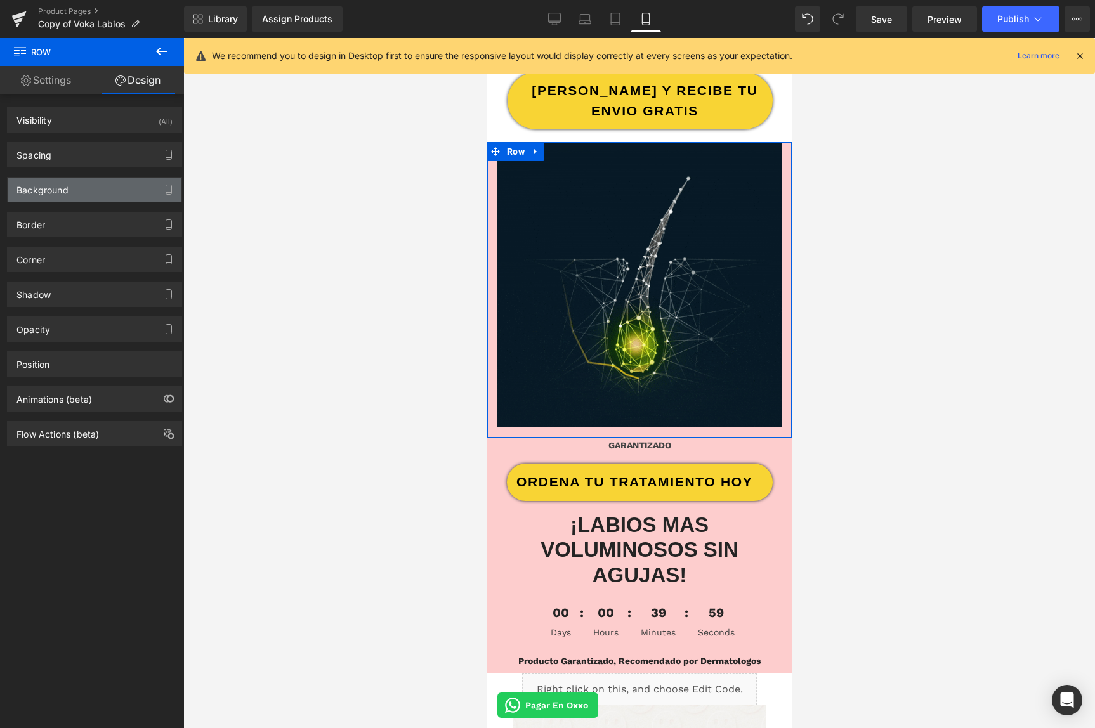
click at [47, 179] on div "Background" at bounding box center [42, 187] width 52 height 18
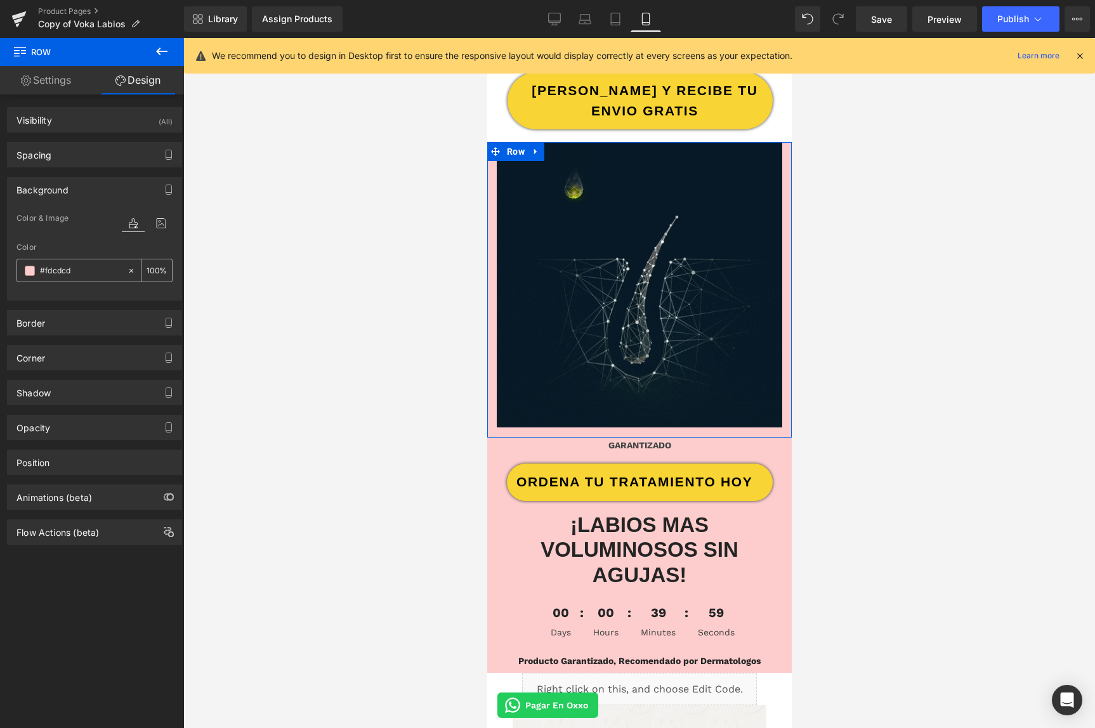
click at [28, 272] on span at bounding box center [30, 271] width 10 height 10
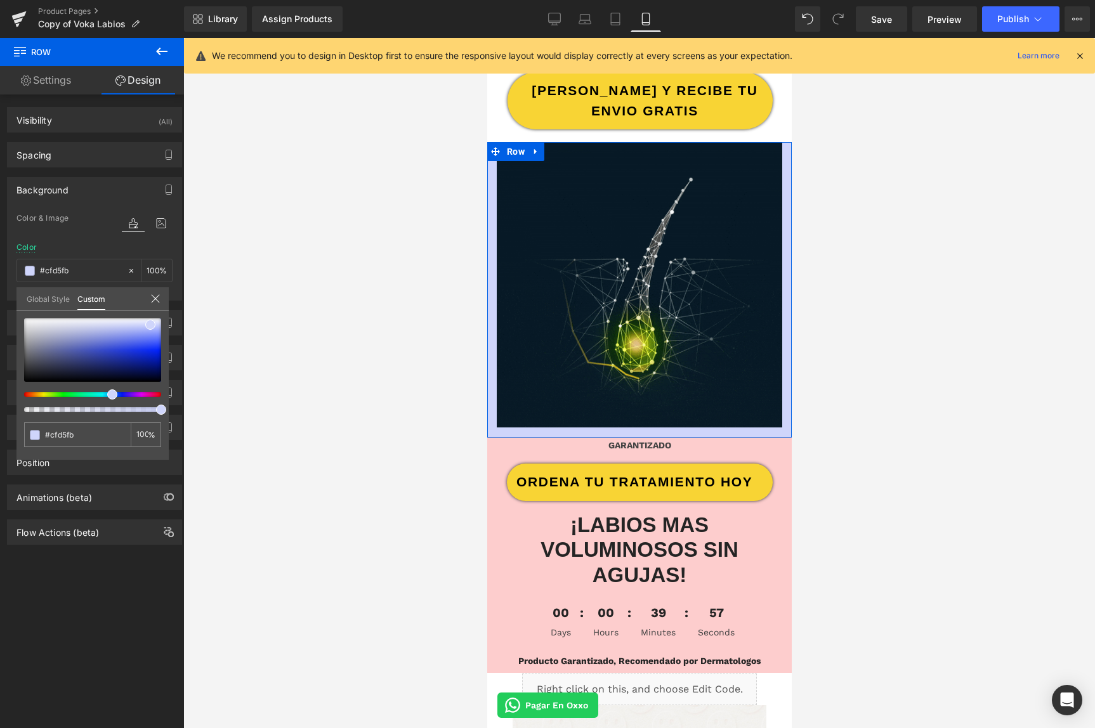
click at [107, 397] on div at bounding box center [87, 394] width 137 height 5
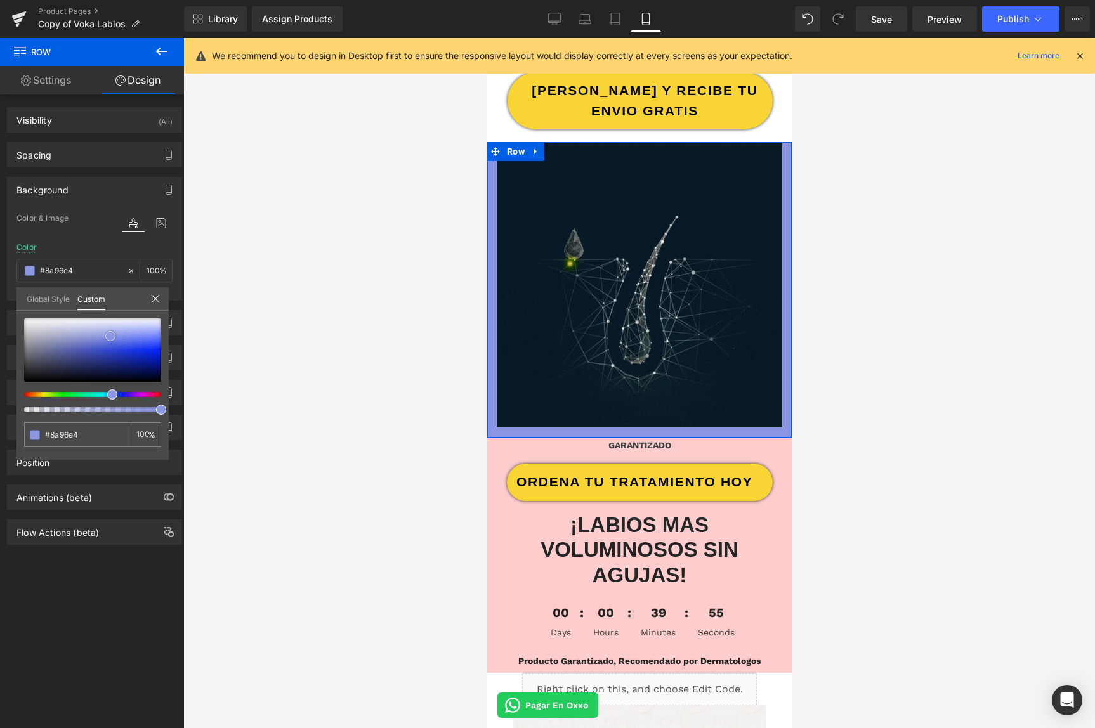
drag, startPoint x: 116, startPoint y: 354, endPoint x: 110, endPoint y: 337, distance: 18.1
click at [110, 336] on div at bounding box center [92, 350] width 137 height 63
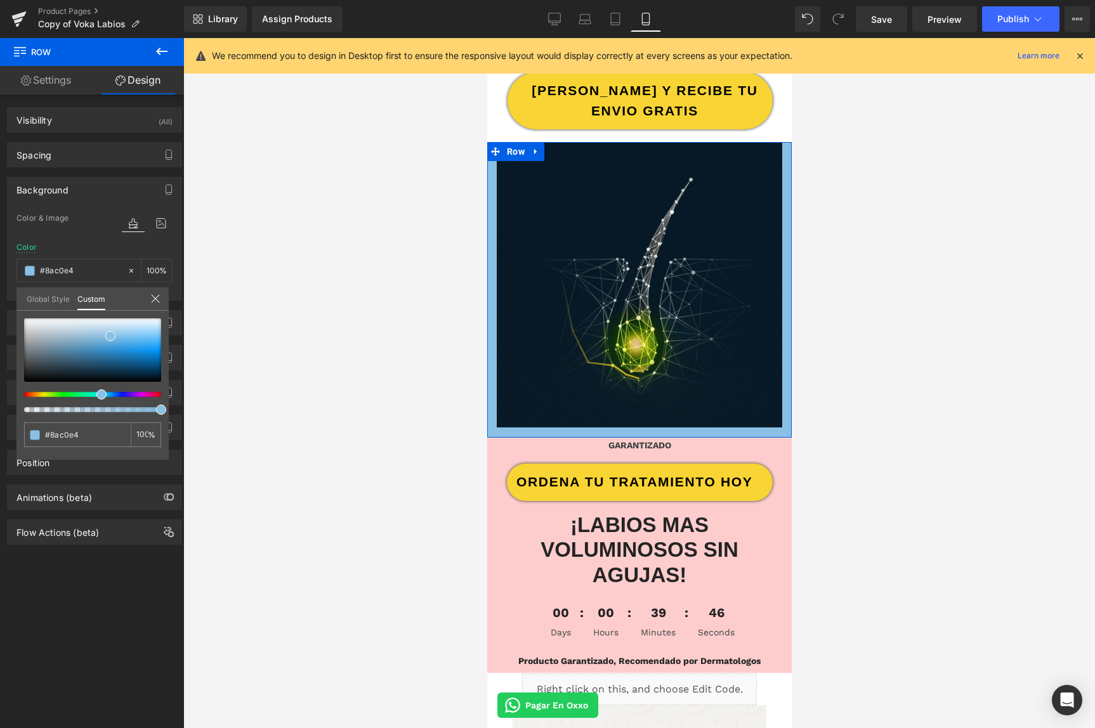
drag, startPoint x: 112, startPoint y: 397, endPoint x: 95, endPoint y: 390, distance: 18.2
click at [96, 390] on div at bounding box center [92, 366] width 137 height 94
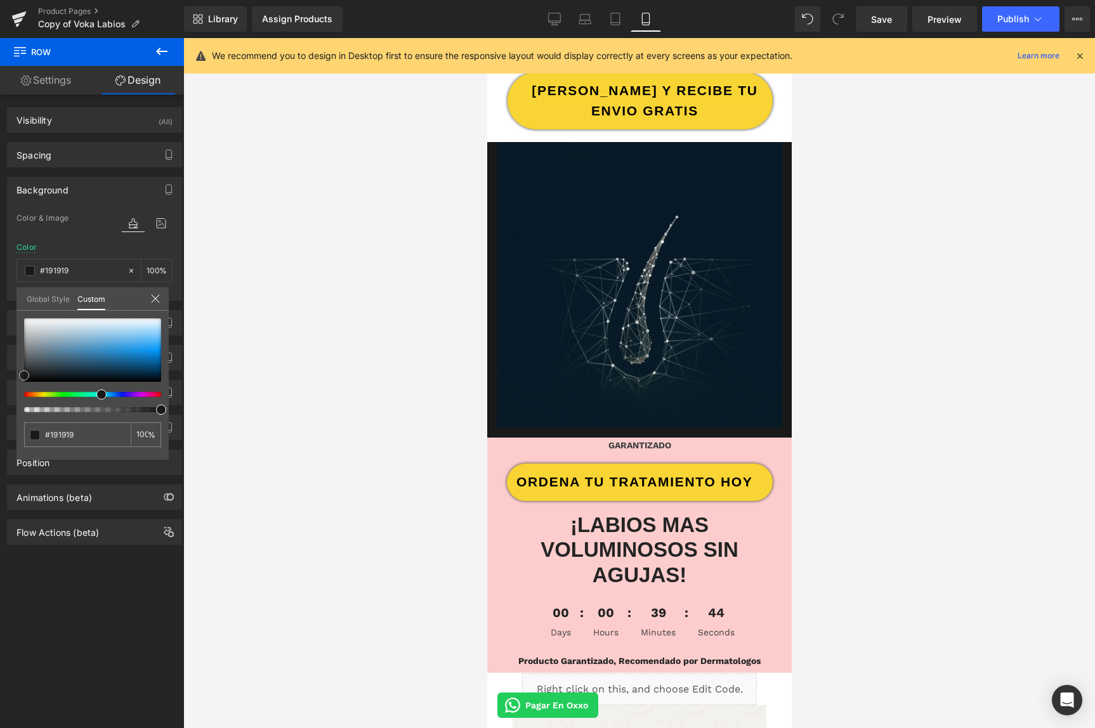
drag, startPoint x: 43, startPoint y: 374, endPoint x: -15, endPoint y: 376, distance: 57.1
click at [0, 376] on html "You are previewing how the will restyle your page. You can not edit Elements in…" at bounding box center [547, 364] width 1095 height 728
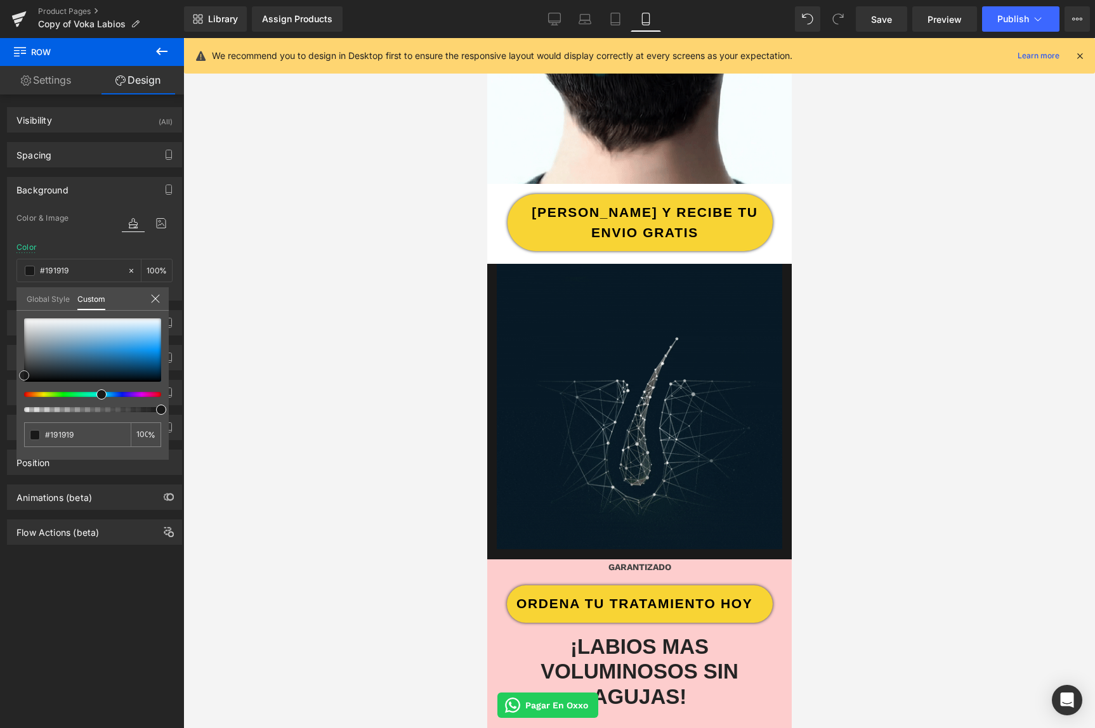
scroll to position [536, 0]
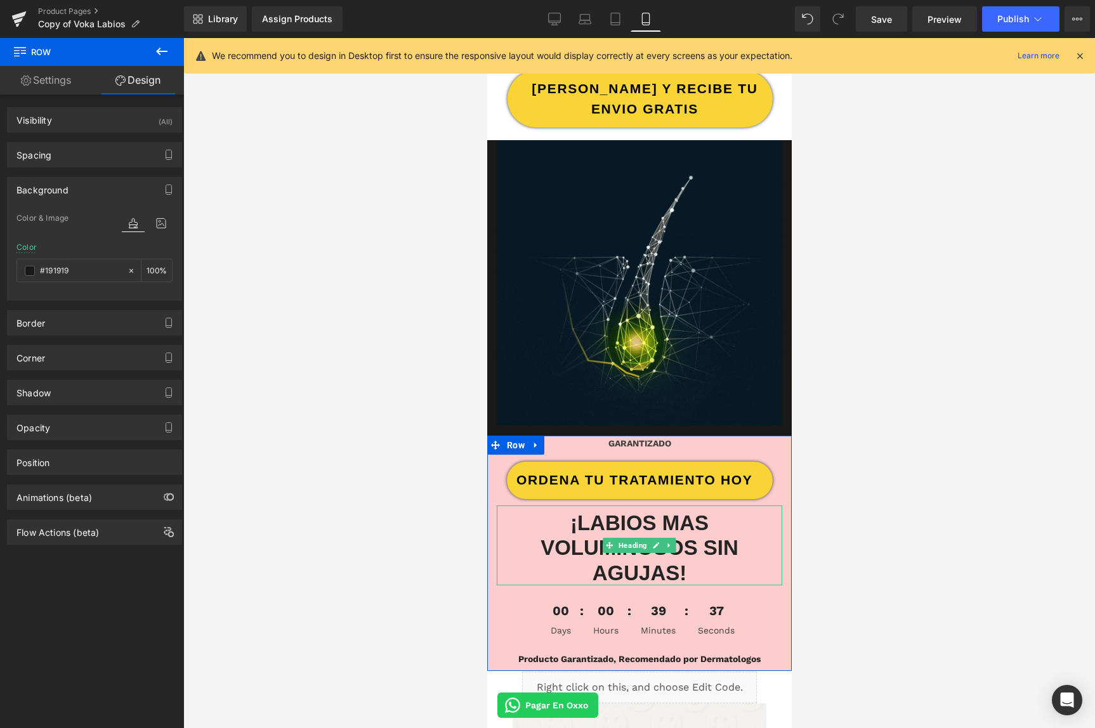
click at [499, 530] on h2 "¡LABIOS MAS VOLUMINOSOS SIN AGUJAS!" at bounding box center [639, 549] width 286 height 76
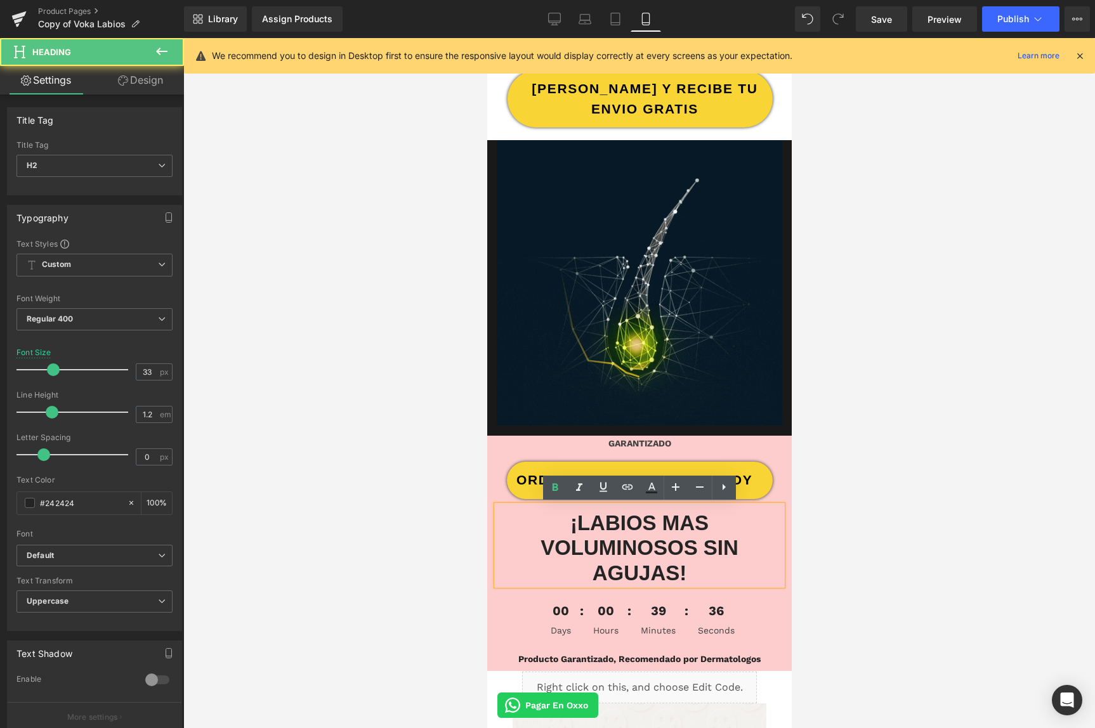
click at [494, 484] on div "GARANTIZADO Text Block ORDENA TU TRATAMIENTO HOY Button Row ¡LABIOS MAS VOLUMIN…" at bounding box center [639, 554] width 305 height 235
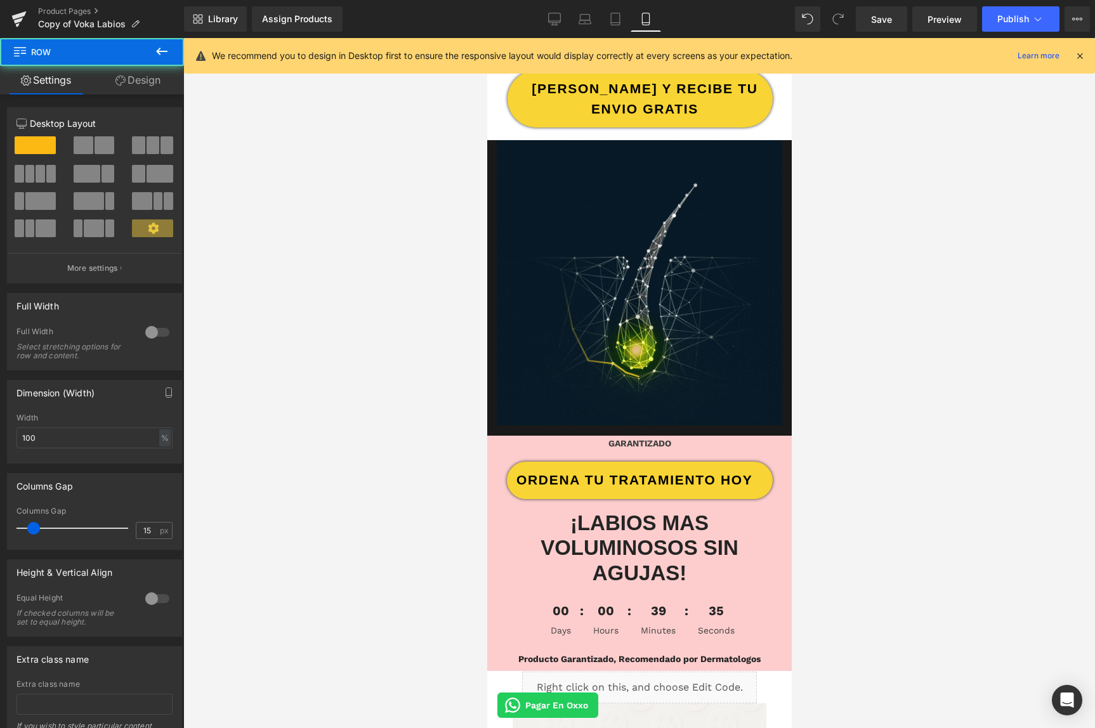
click at [492, 488] on div "GARANTIZADO Text Block ORDENA TU TRATAMIENTO HOY Button Row ¡LABIOS MAS VOLUMIN…" at bounding box center [639, 554] width 305 height 235
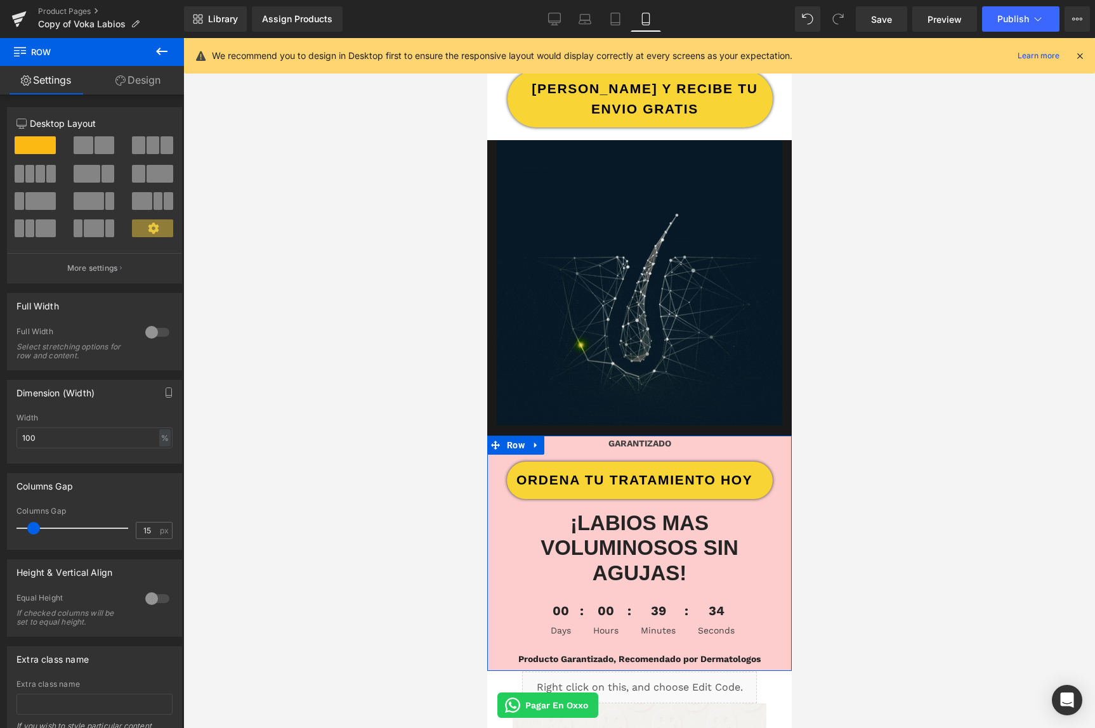
click at [148, 90] on link "Design" at bounding box center [138, 80] width 92 height 29
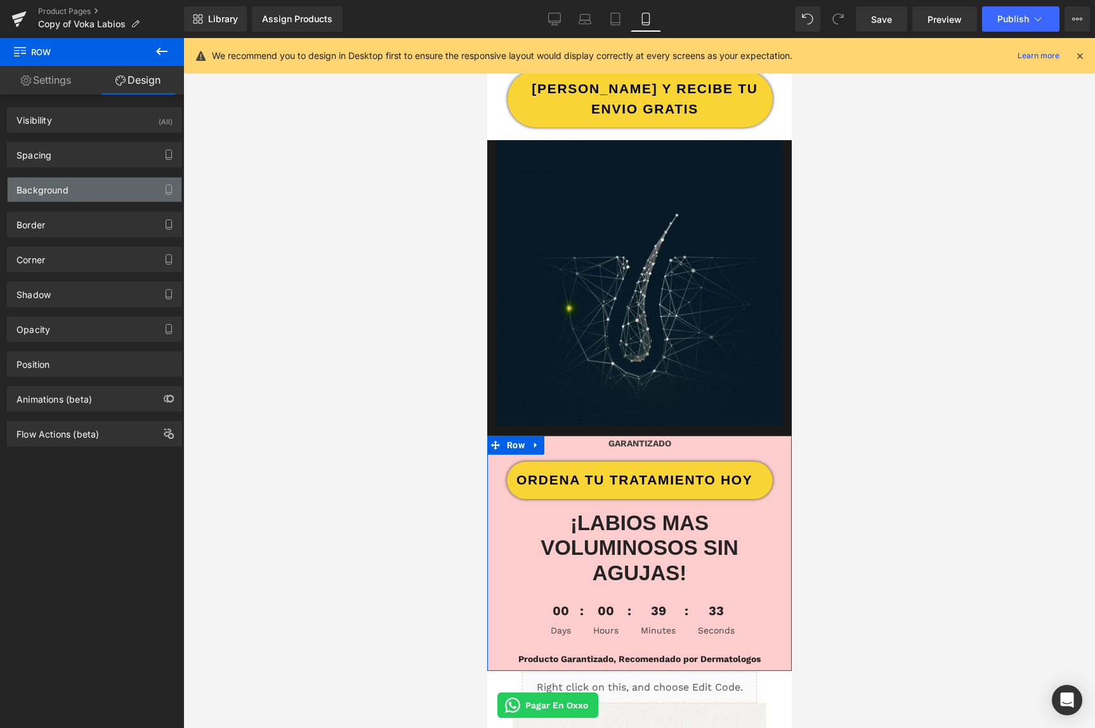
click at [63, 195] on div "Background" at bounding box center [42, 187] width 52 height 18
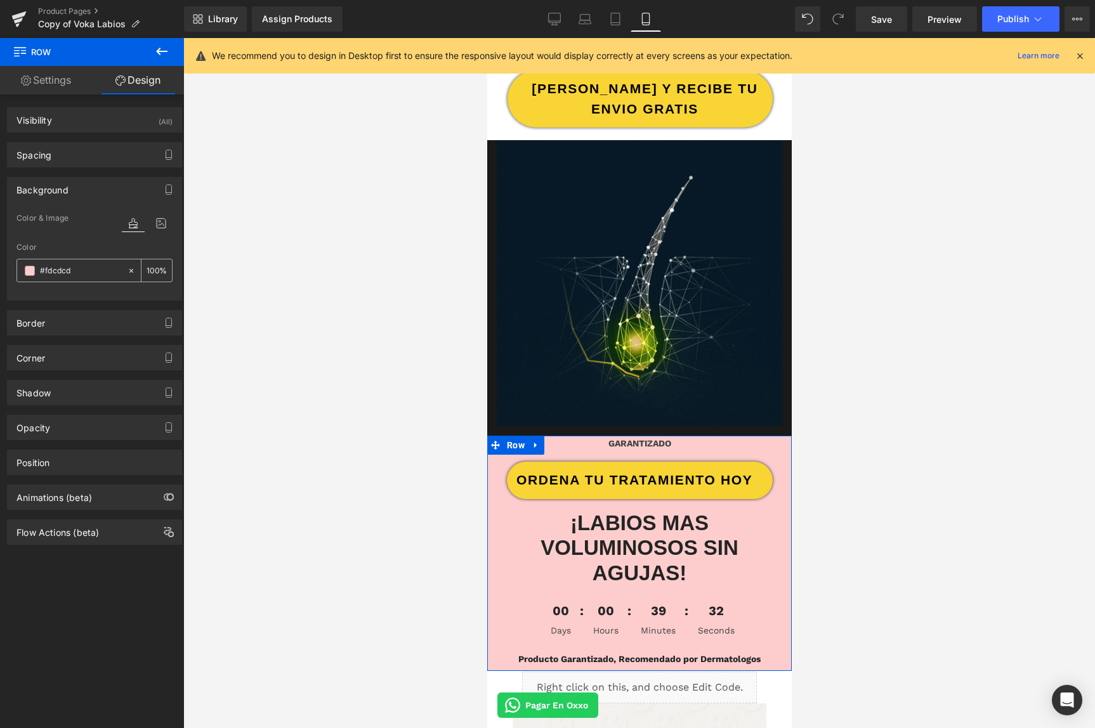
click at [27, 270] on span at bounding box center [30, 271] width 10 height 10
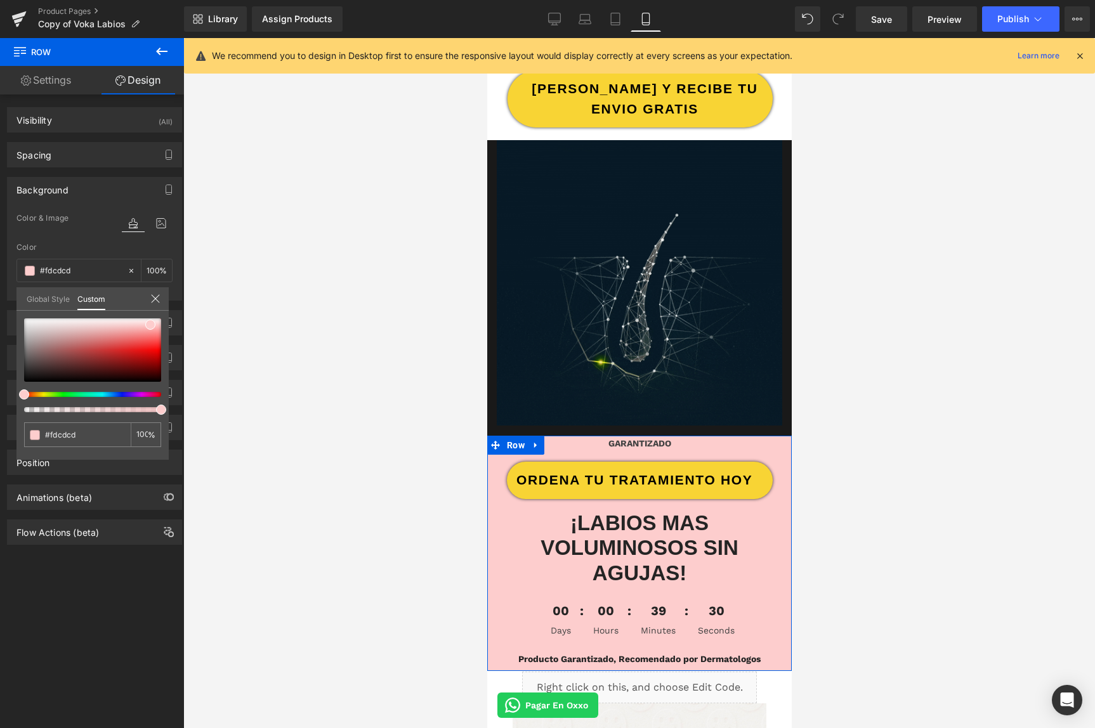
click at [105, 399] on div at bounding box center [92, 366] width 137 height 94
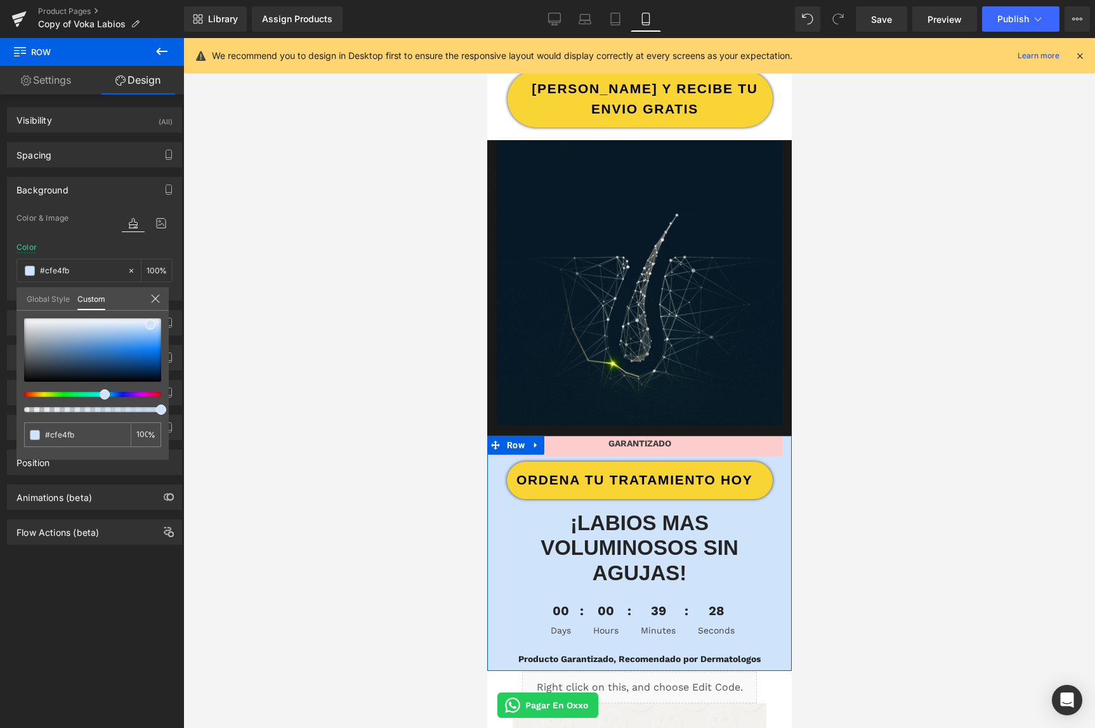
drag, startPoint x: 107, startPoint y: 396, endPoint x: 100, endPoint y: 394, distance: 7.2
click at [100, 394] on div at bounding box center [87, 394] width 137 height 5
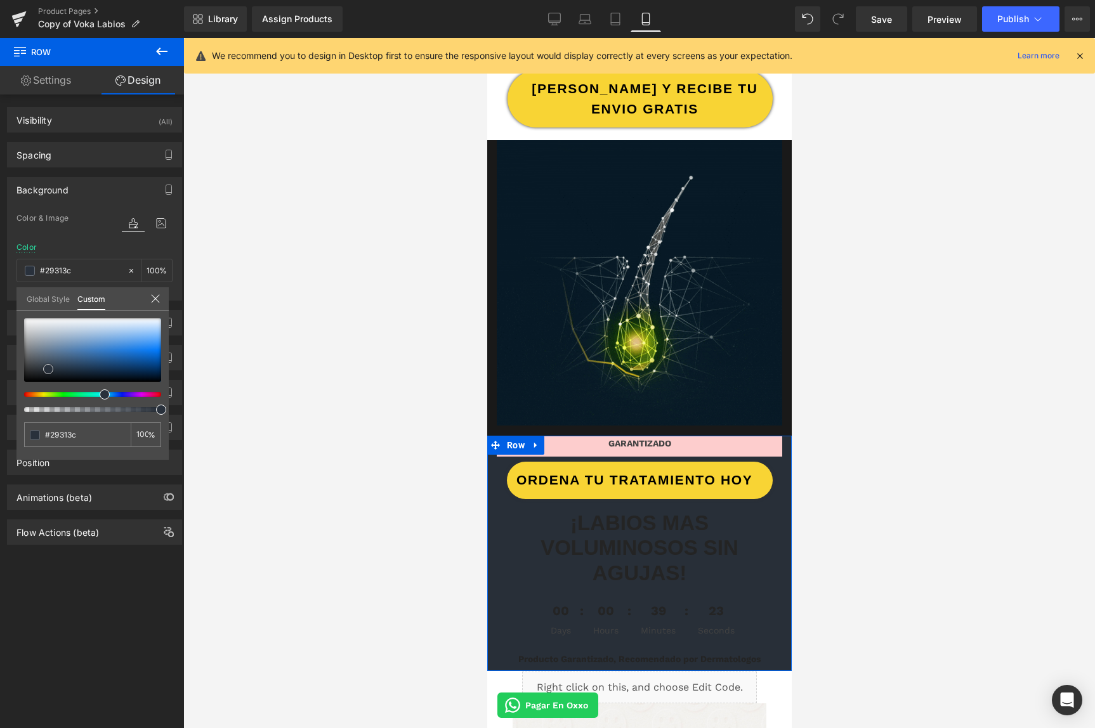
drag, startPoint x: 100, startPoint y: 378, endPoint x: 48, endPoint y: 369, distance: 52.1
click at [48, 369] on div at bounding box center [92, 350] width 137 height 63
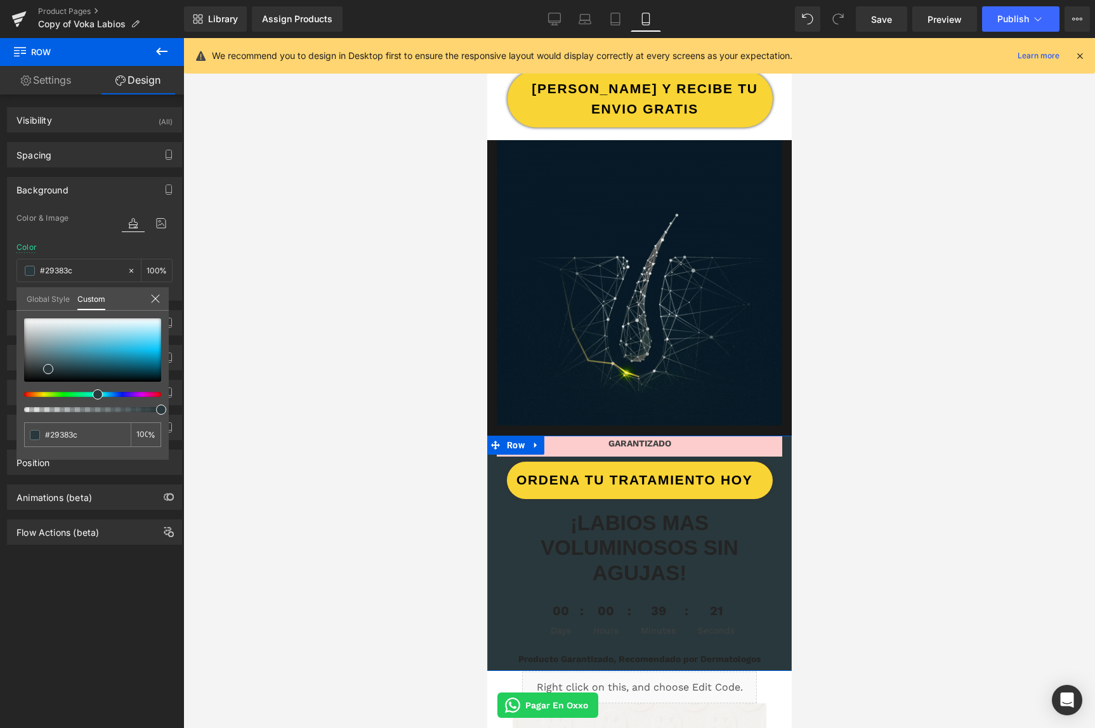
drag, startPoint x: 106, startPoint y: 397, endPoint x: 107, endPoint y: 359, distance: 37.5
click at [93, 393] on span at bounding box center [98, 395] width 10 height 10
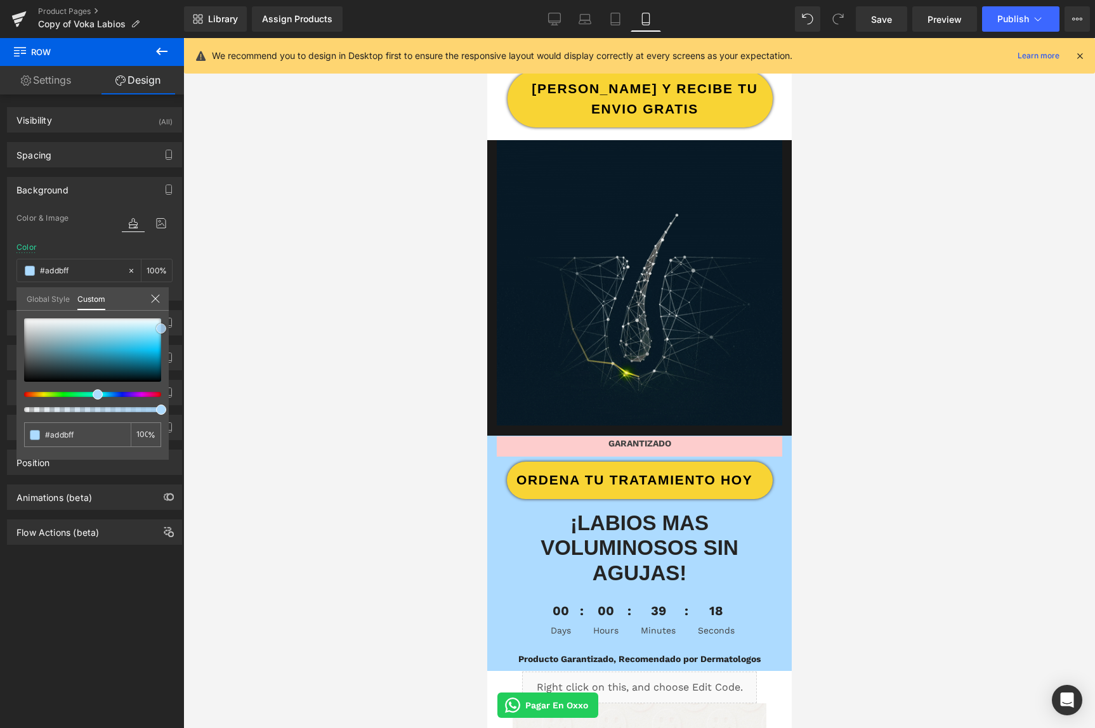
drag, startPoint x: 109, startPoint y: 358, endPoint x: 191, endPoint y: 329, distance: 87.5
click at [191, 329] on div "You are previewing how the will restyle your page. You can not edit Elements in…" at bounding box center [547, 375] width 1095 height 750
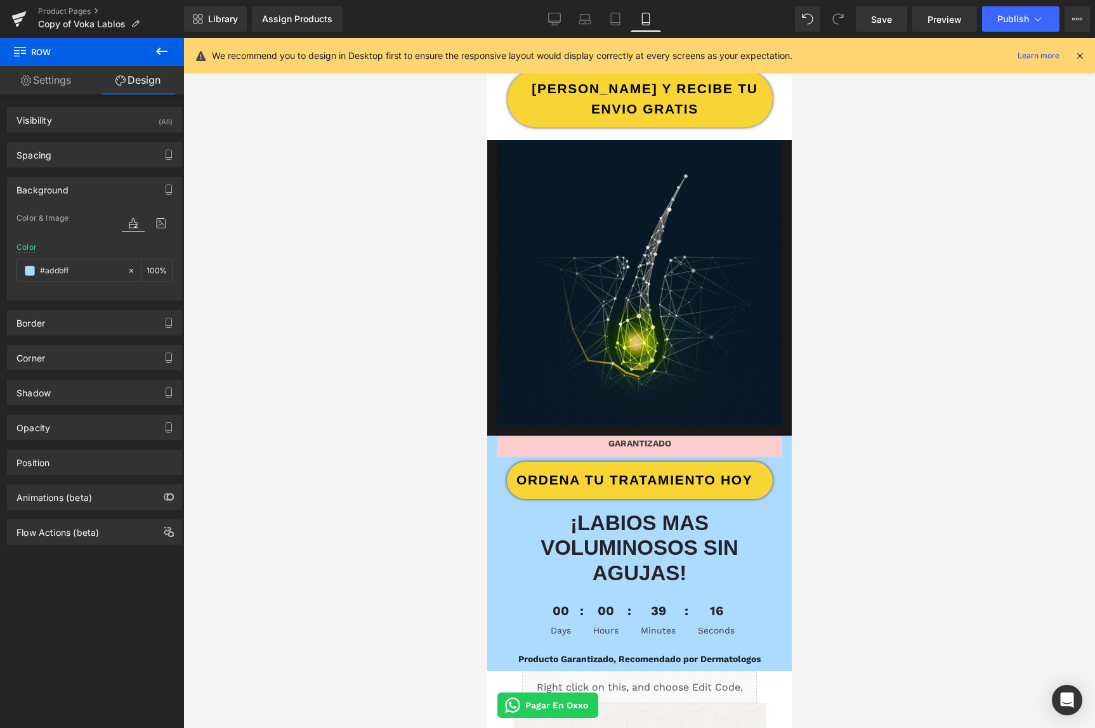
click at [532, 447] on icon at bounding box center [535, 446] width 9 height 10
click at [130, 86] on link "Design" at bounding box center [138, 80] width 92 height 29
click at [132, 84] on link "Design" at bounding box center [138, 80] width 92 height 29
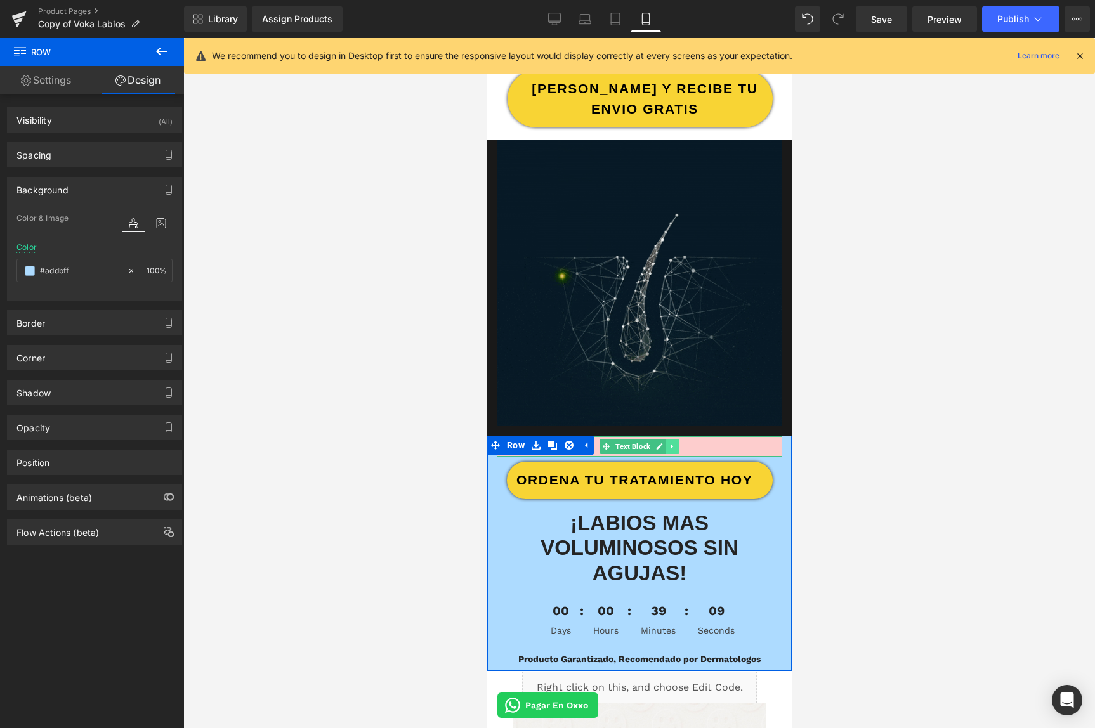
click at [672, 450] on link at bounding box center [672, 446] width 13 height 15
click at [755, 445] on p "GARANTIZADO" at bounding box center [639, 443] width 286 height 13
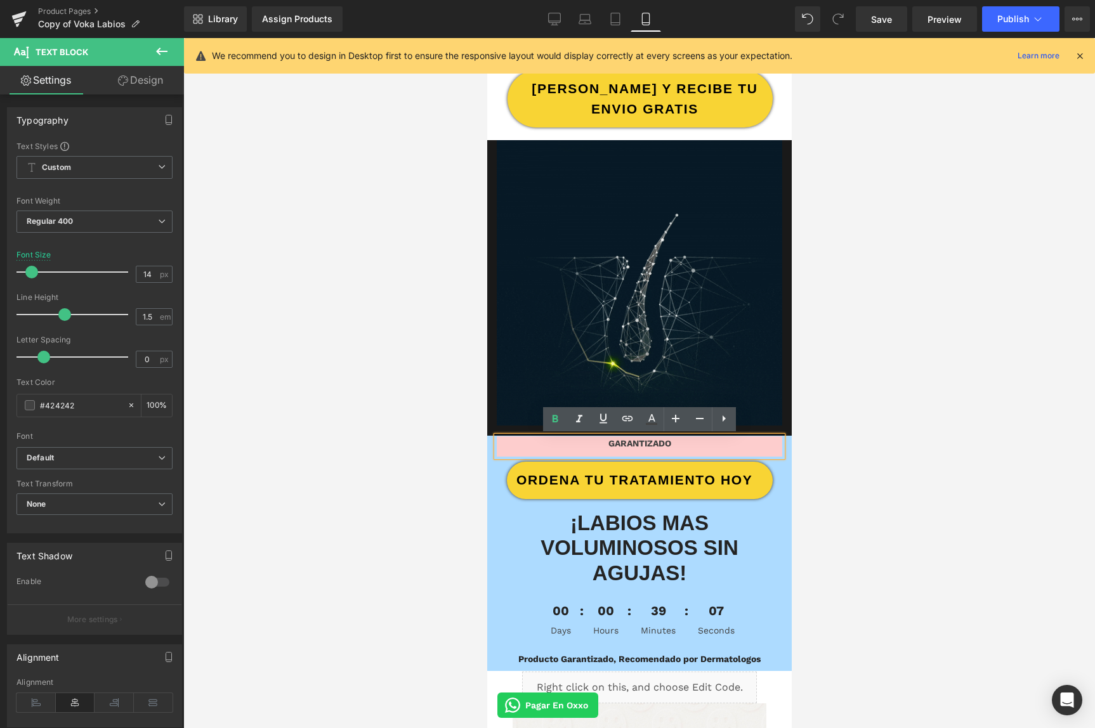
click at [685, 443] on p "GARANTIZADO" at bounding box center [639, 443] width 286 height 13
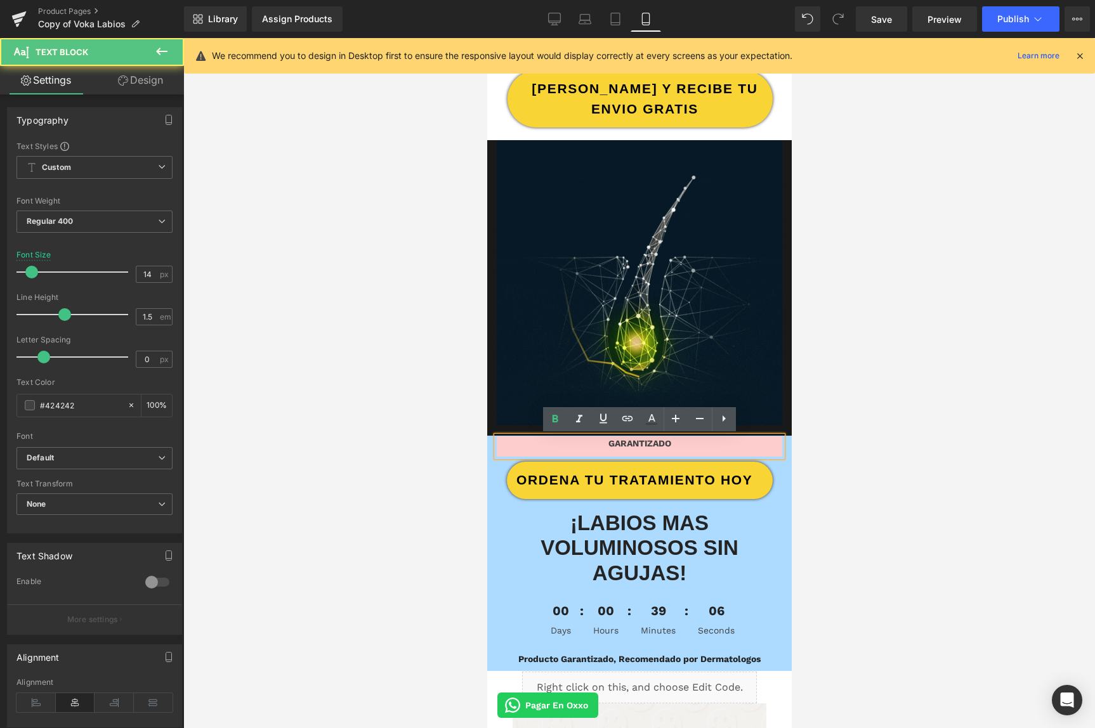
click at [671, 445] on p "GARANTIZADO" at bounding box center [639, 443] width 286 height 13
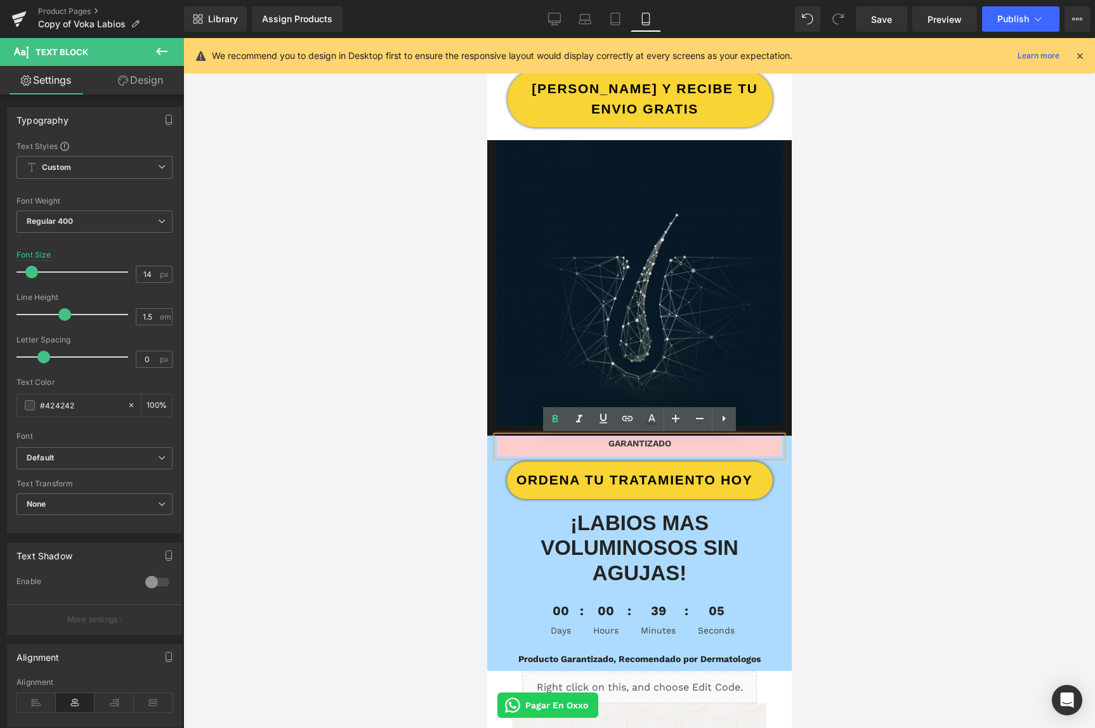
click at [673, 445] on p "GARANTIZADO" at bounding box center [639, 443] width 286 height 13
click at [860, 457] on div at bounding box center [639, 383] width 912 height 690
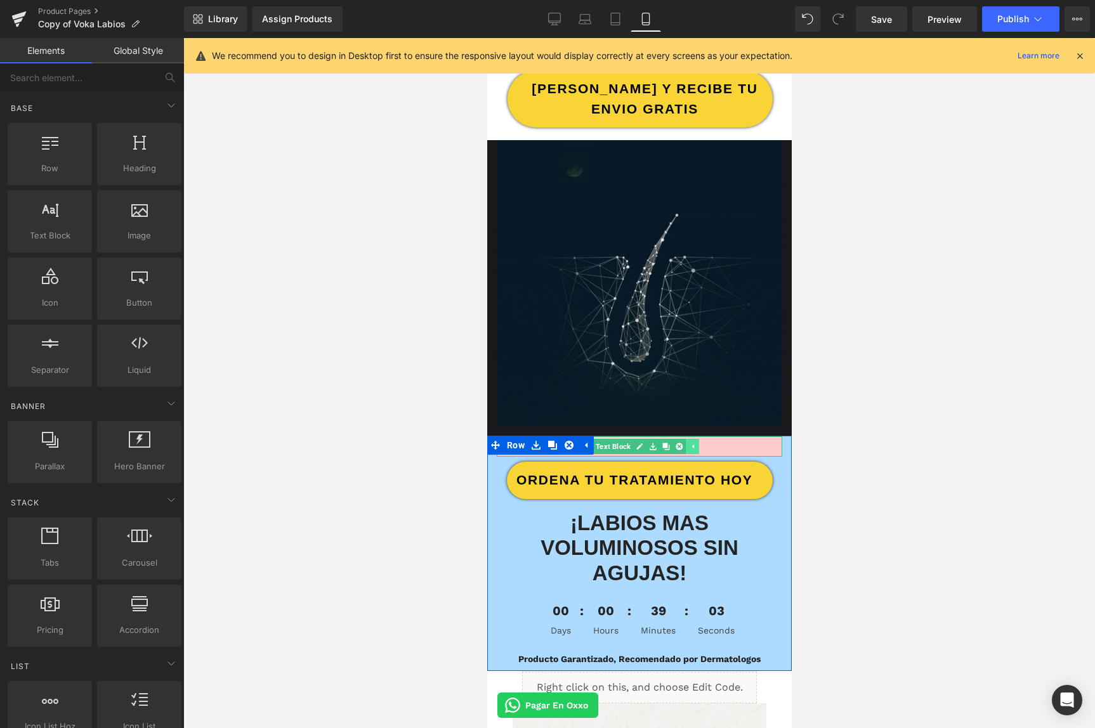
click at [695, 448] on link at bounding box center [691, 446] width 13 height 15
click at [676, 447] on link at bounding box center [672, 446] width 13 height 15
click at [677, 447] on icon at bounding box center [678, 446] width 7 height 7
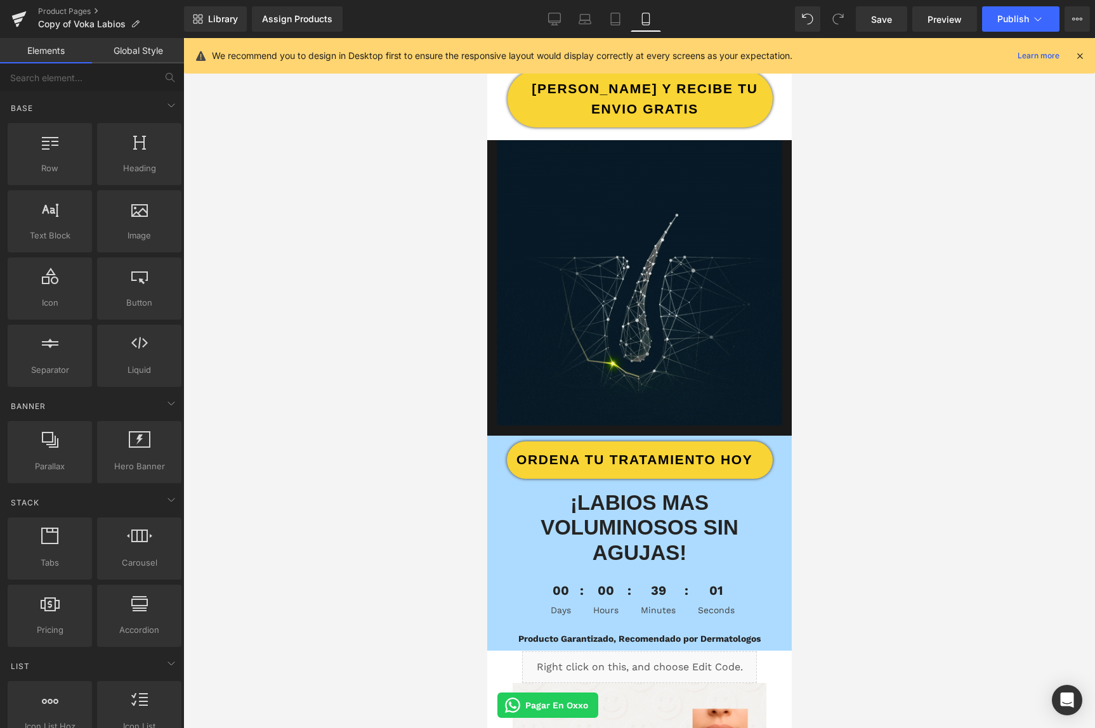
drag, startPoint x: 922, startPoint y: 437, endPoint x: 914, endPoint y: 435, distance: 8.5
click at [923, 437] on div at bounding box center [639, 383] width 912 height 690
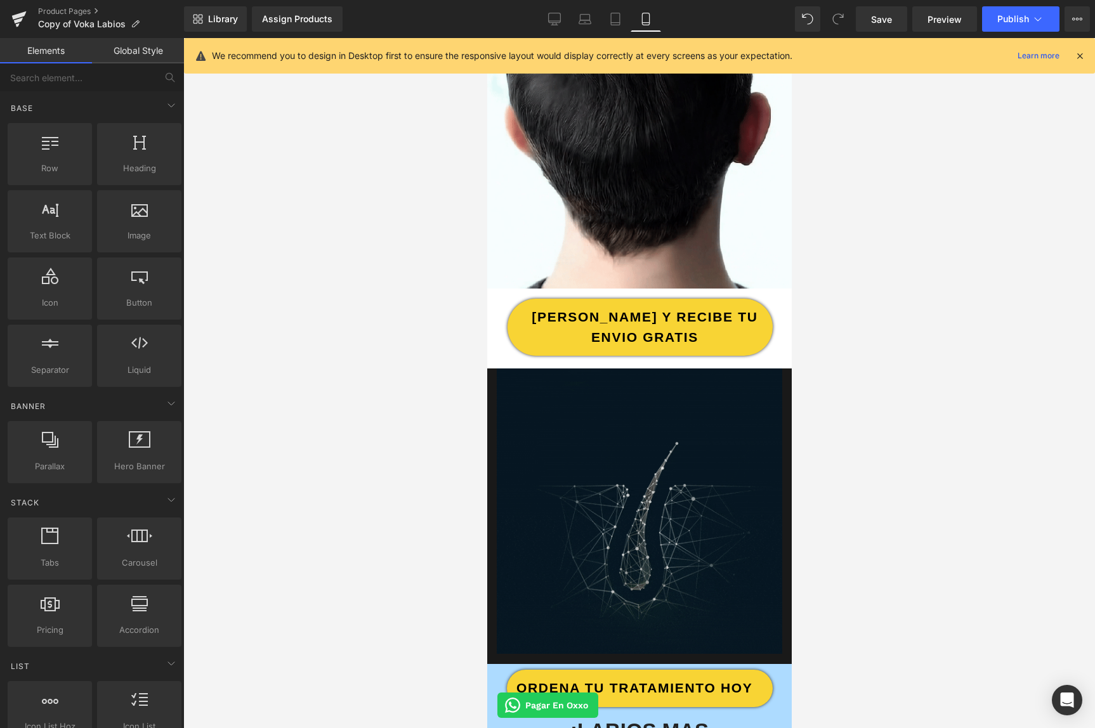
scroll to position [0, 0]
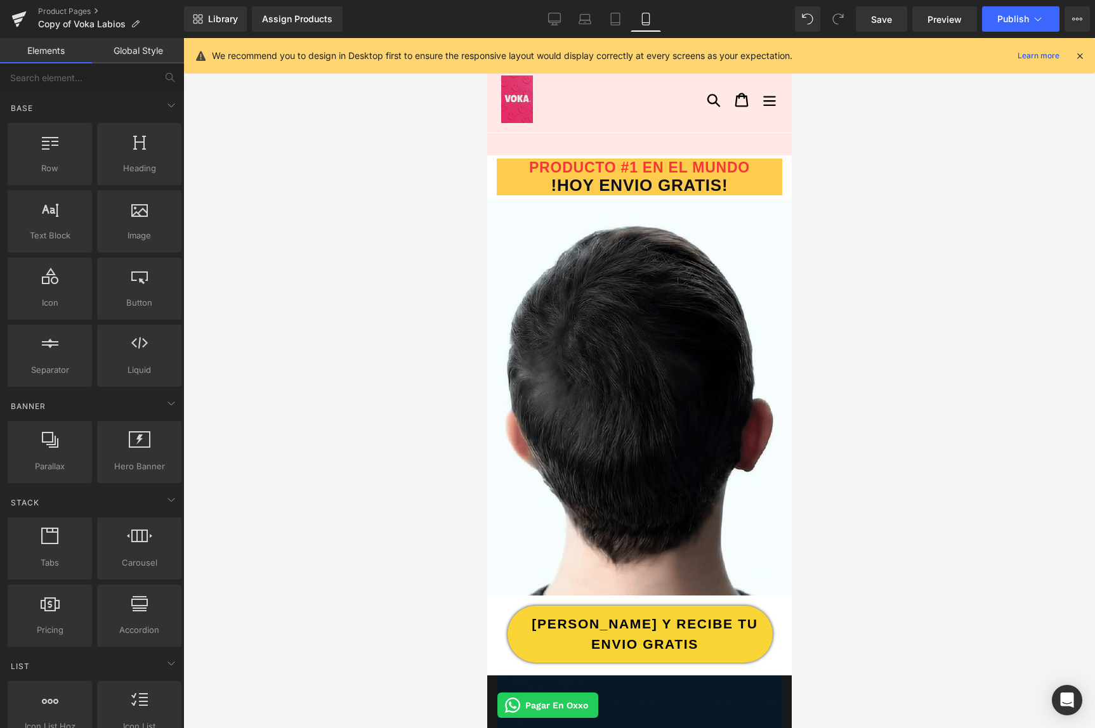
click at [640, 113] on div at bounding box center [593, 100] width 213 height 48
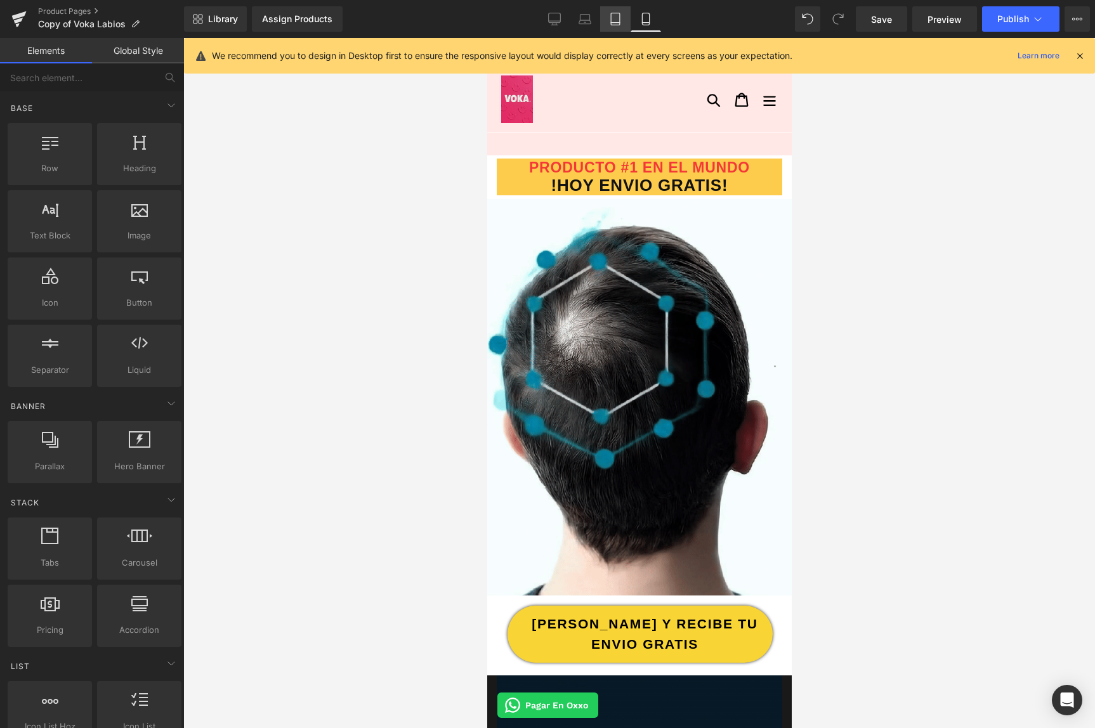
click at [610, 16] on icon at bounding box center [615, 19] width 13 height 13
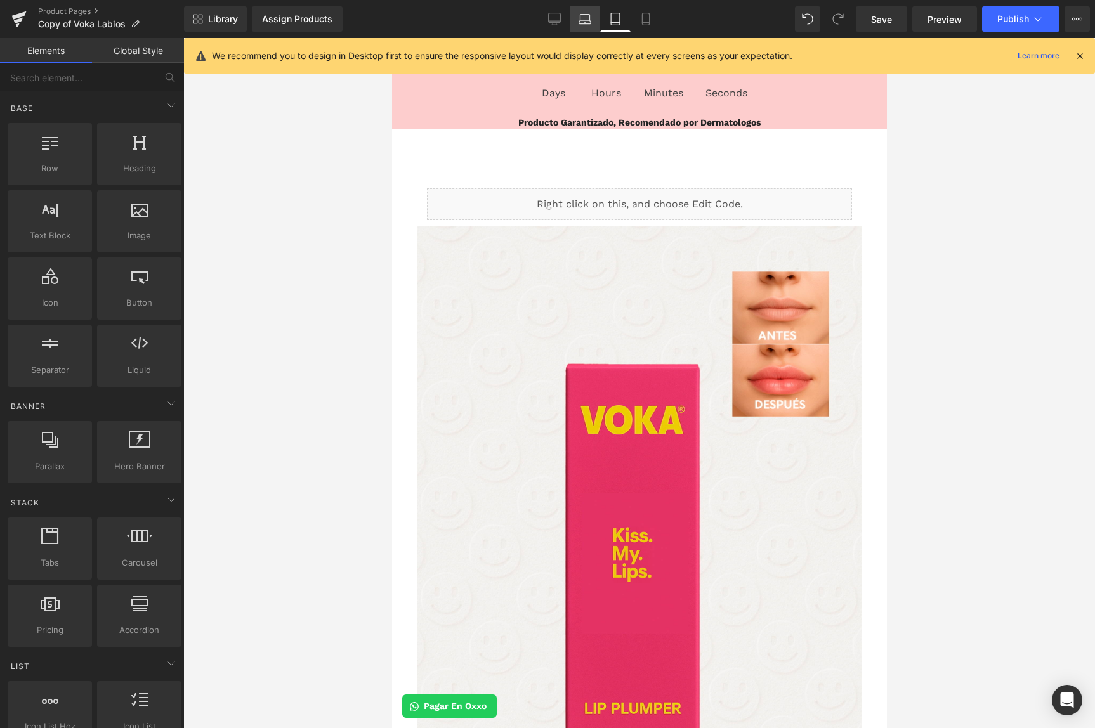
click at [585, 26] on link "Laptop" at bounding box center [585, 18] width 30 height 25
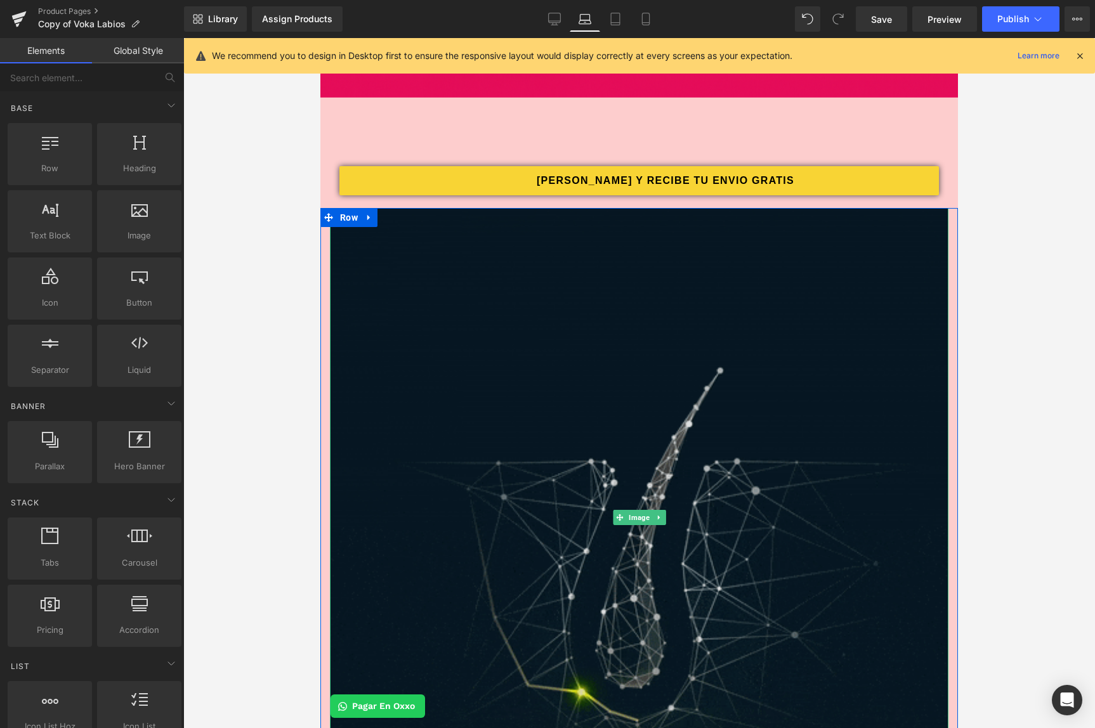
scroll to position [1057, 0]
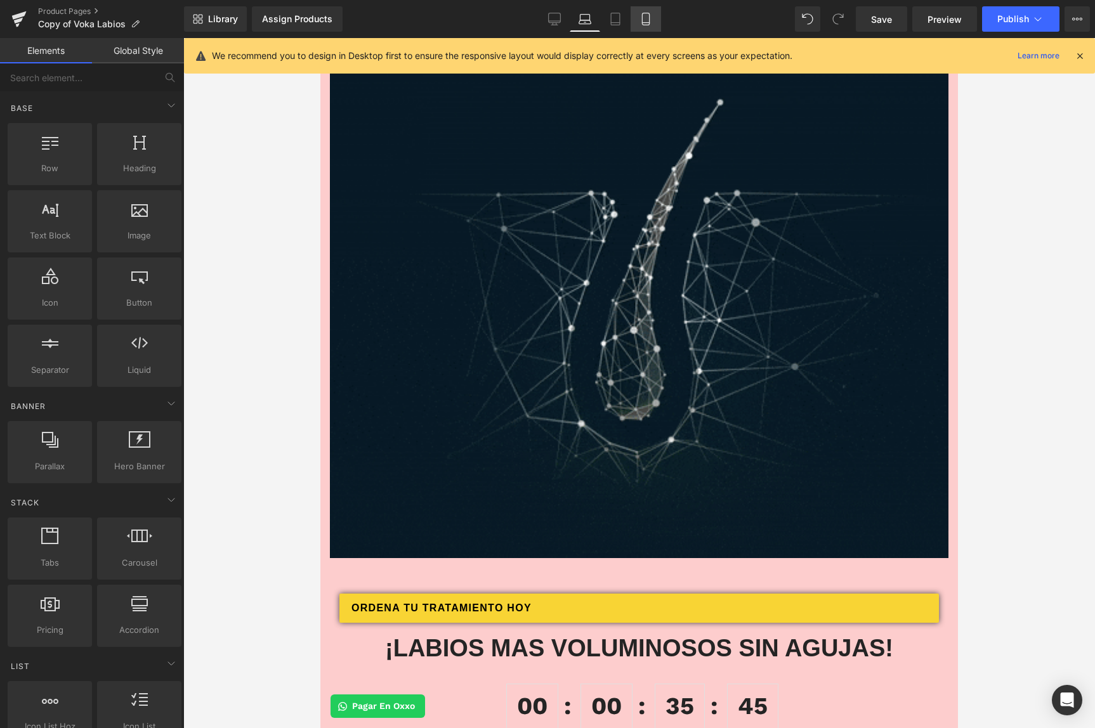
click at [645, 20] on icon at bounding box center [646, 19] width 13 height 13
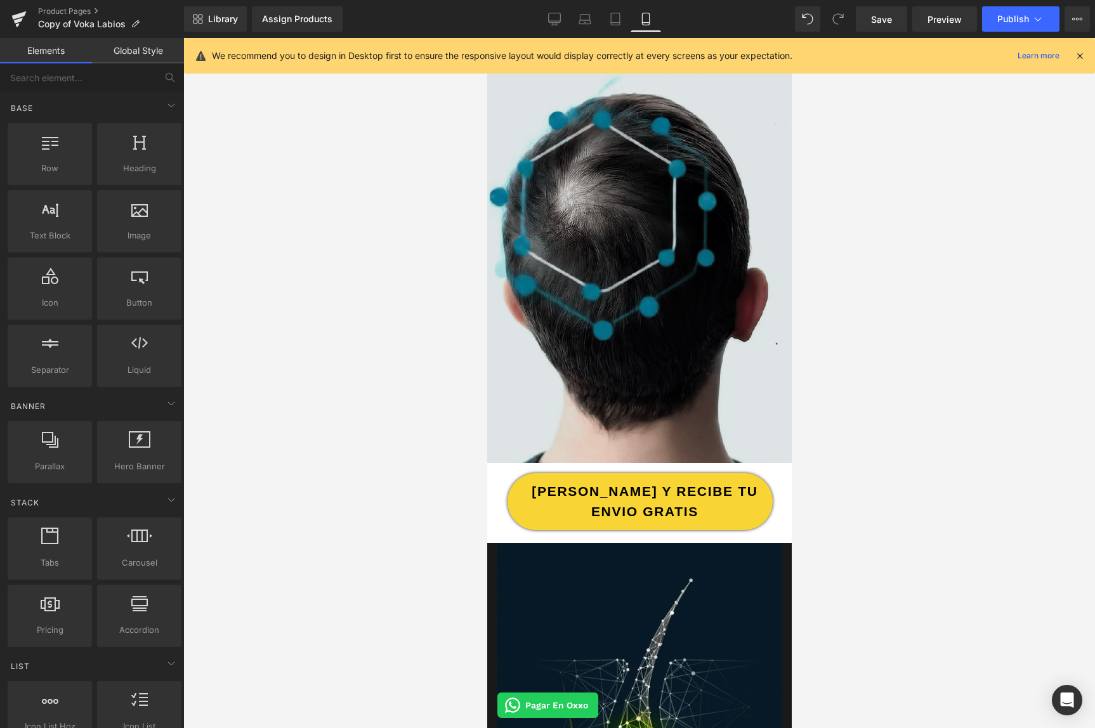
scroll to position [0, 0]
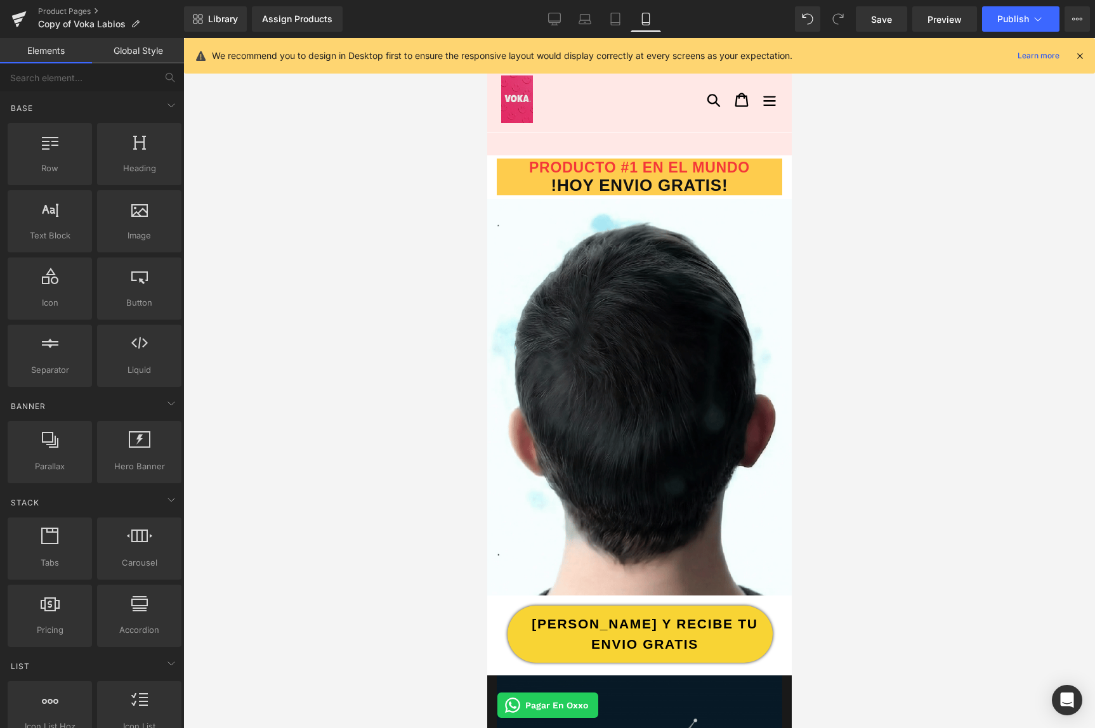
click at [574, 110] on div at bounding box center [593, 100] width 213 height 48
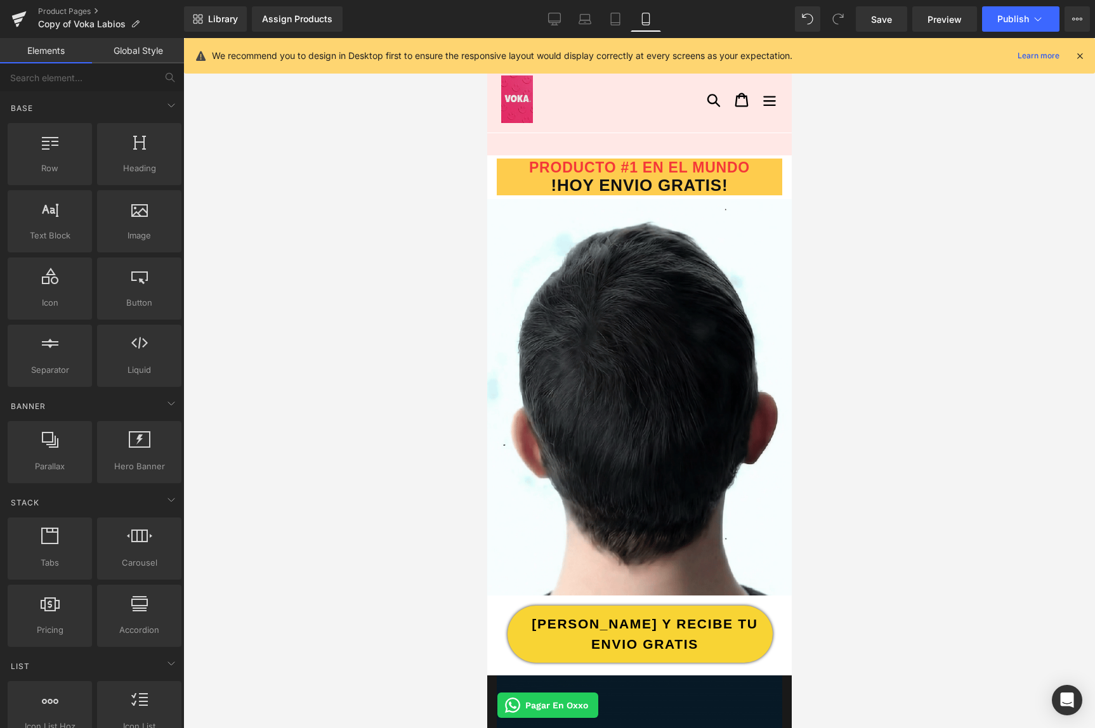
drag, startPoint x: 577, startPoint y: 123, endPoint x: 577, endPoint y: 148, distance: 24.8
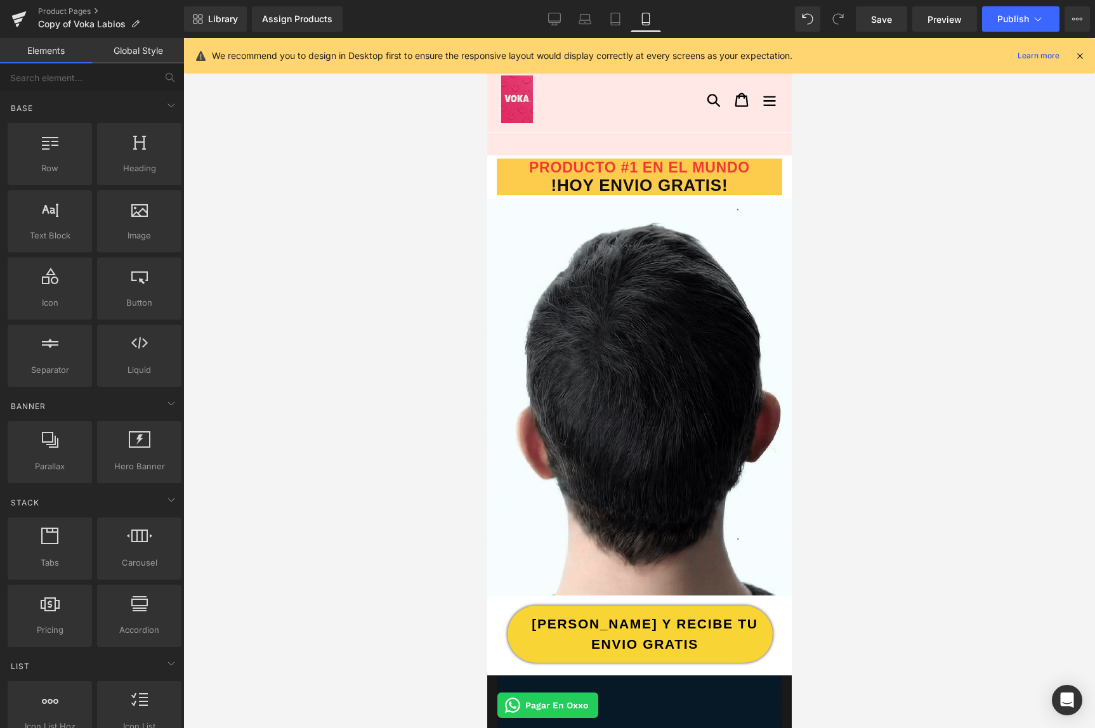
click at [578, 123] on div at bounding box center [593, 99] width 213 height 67
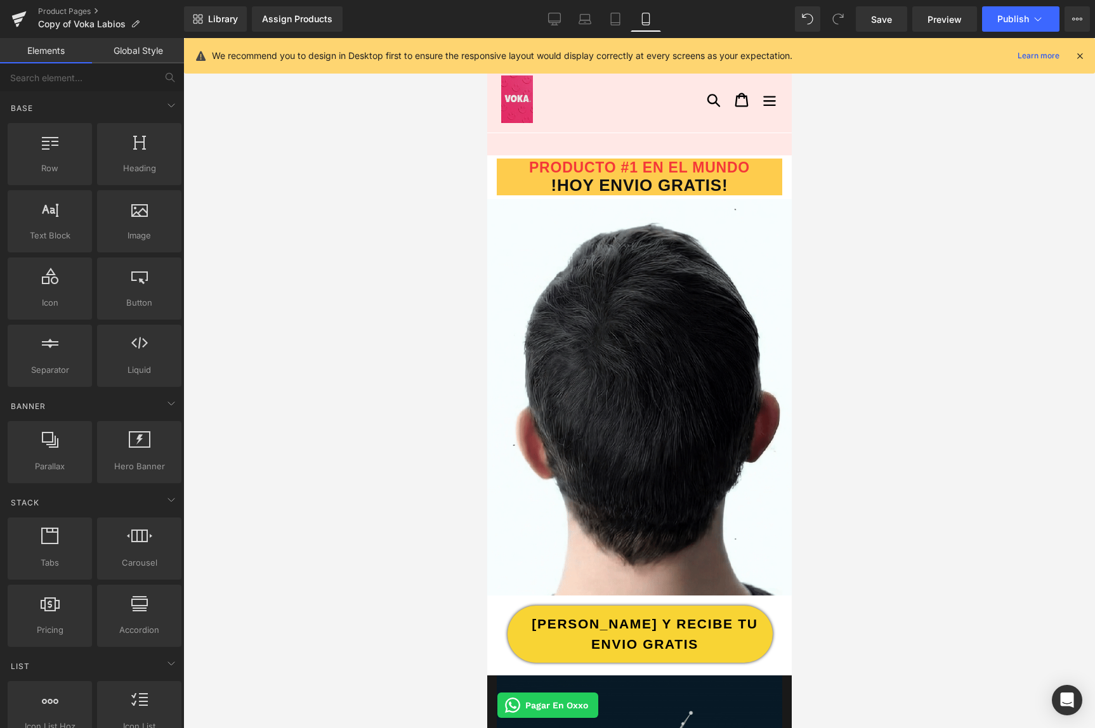
click at [567, 98] on div at bounding box center [593, 100] width 213 height 48
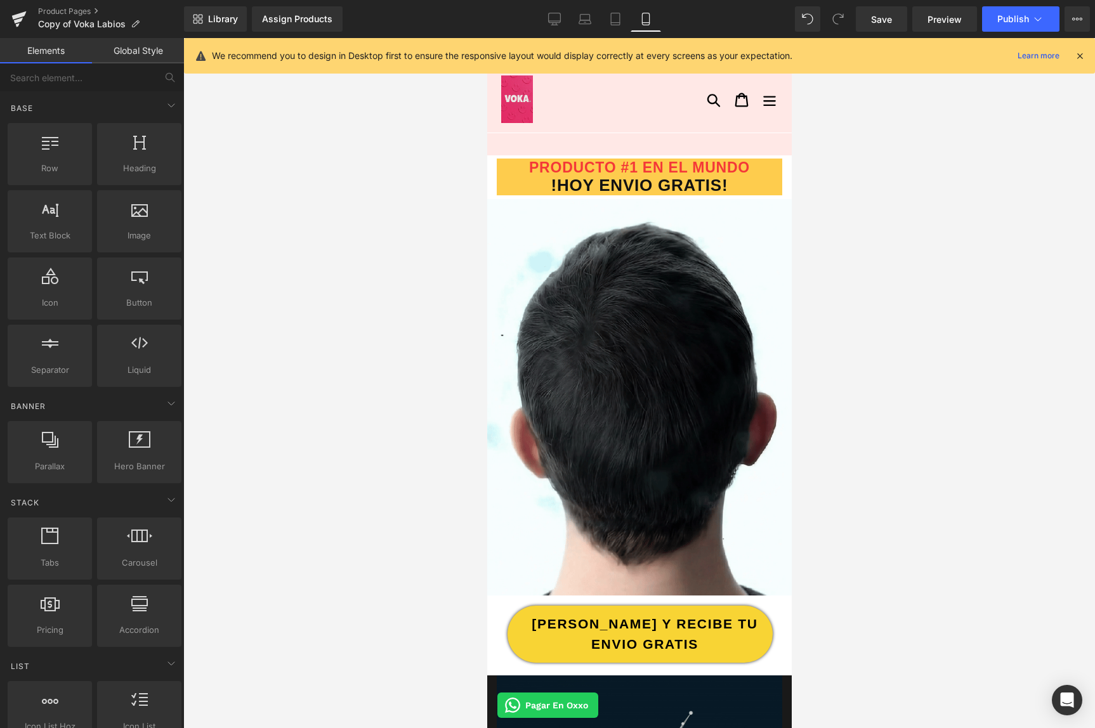
click at [1084, 55] on icon at bounding box center [1079, 55] width 11 height 11
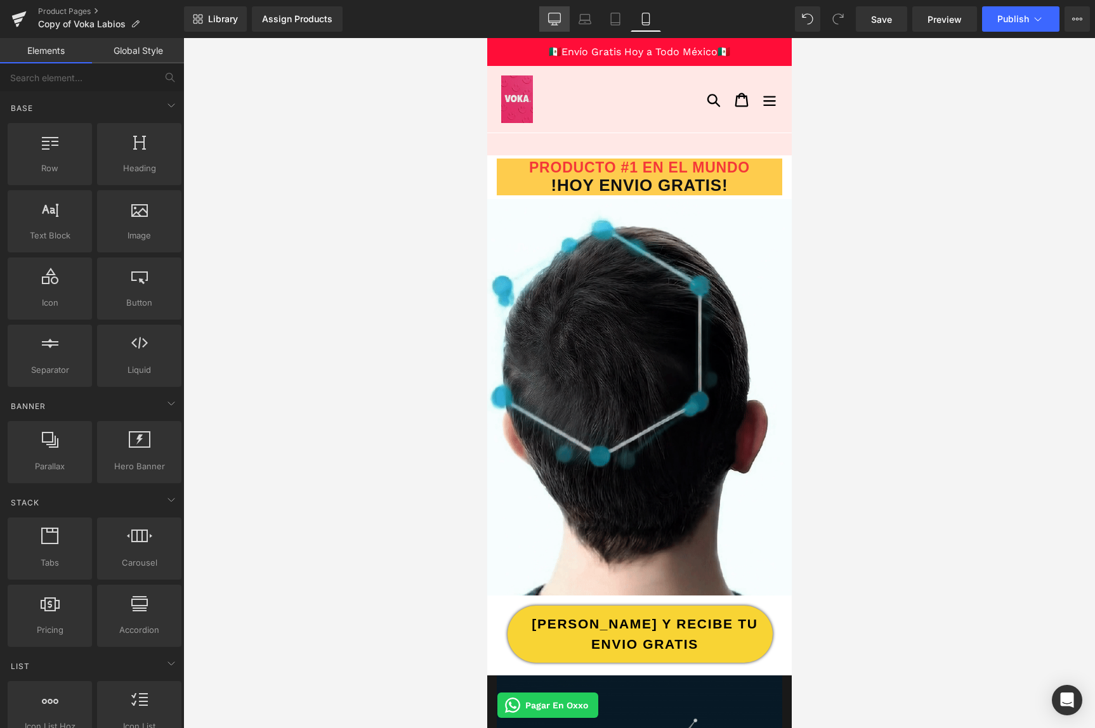
click at [549, 24] on icon at bounding box center [554, 19] width 13 height 13
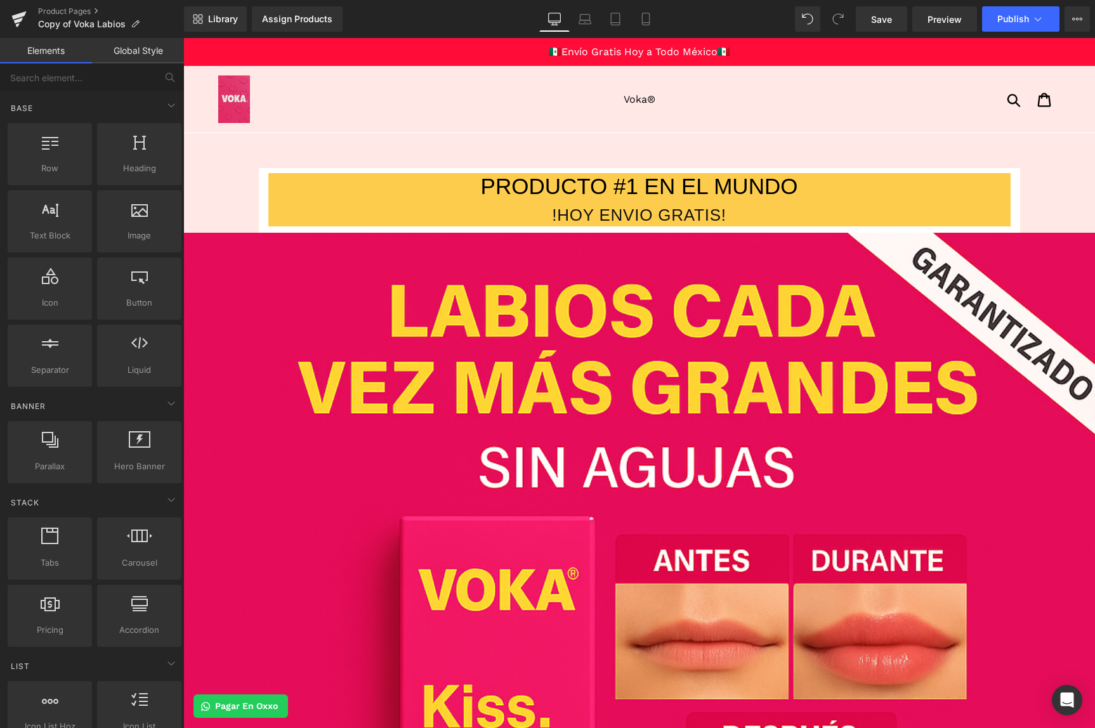
click at [303, 95] on div at bounding box center [323, 100] width 211 height 48
click at [303, 96] on div at bounding box center [323, 100] width 211 height 48
click at [727, 91] on ul "Voka®" at bounding box center [639, 99] width 421 height 19
click at [595, 22] on link "Laptop" at bounding box center [585, 18] width 30 height 25
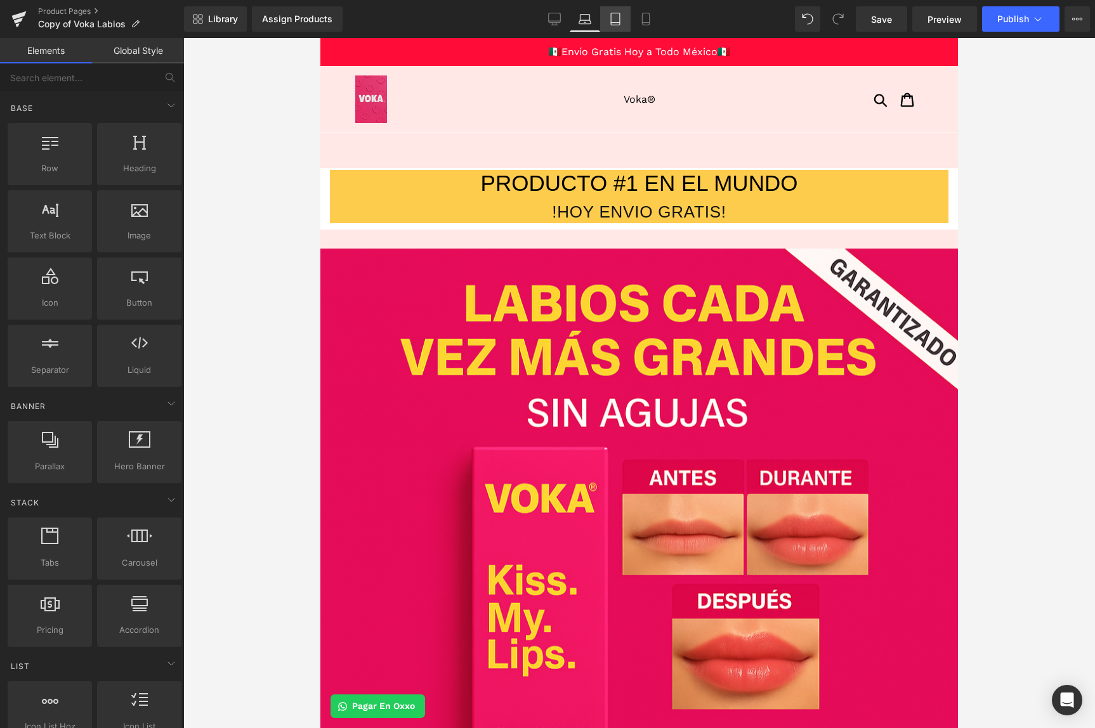
click at [612, 18] on icon at bounding box center [615, 19] width 9 height 12
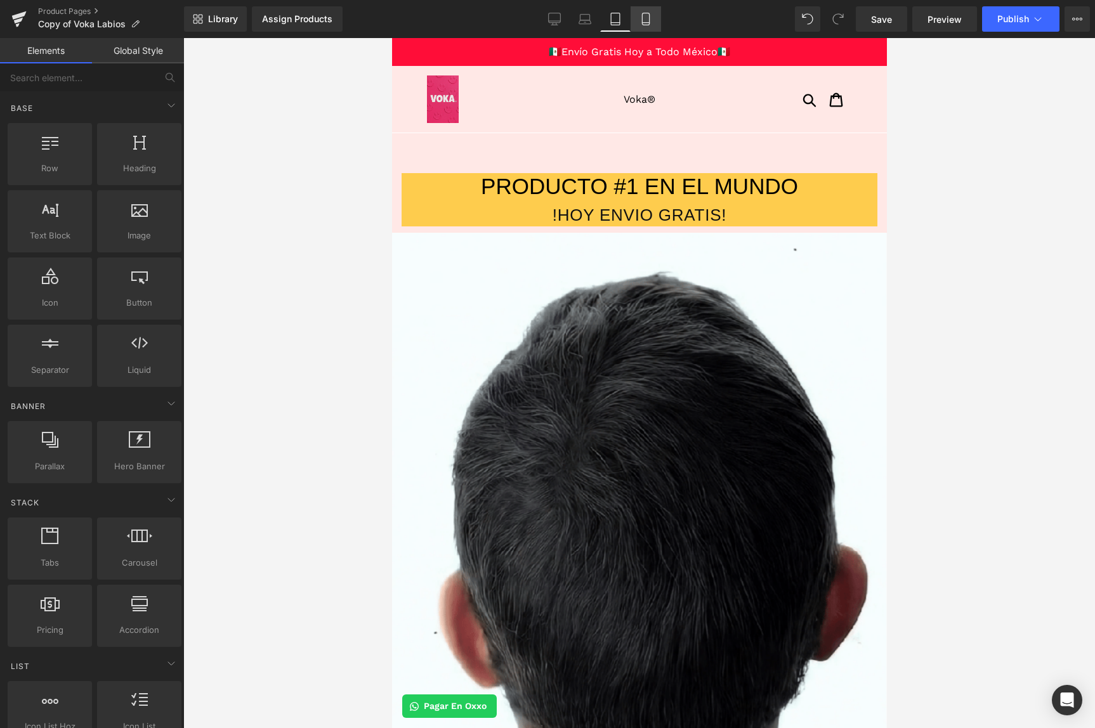
click at [645, 11] on link "Mobile" at bounding box center [646, 18] width 30 height 25
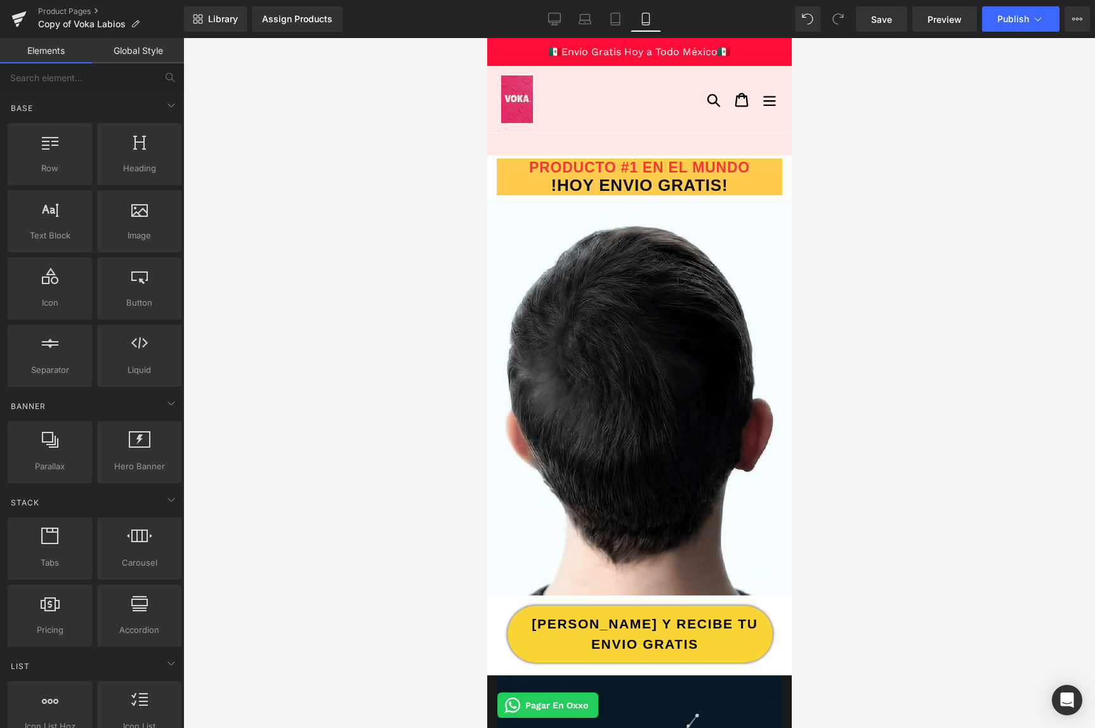
click at [546, 127] on div at bounding box center [593, 99] width 213 height 67
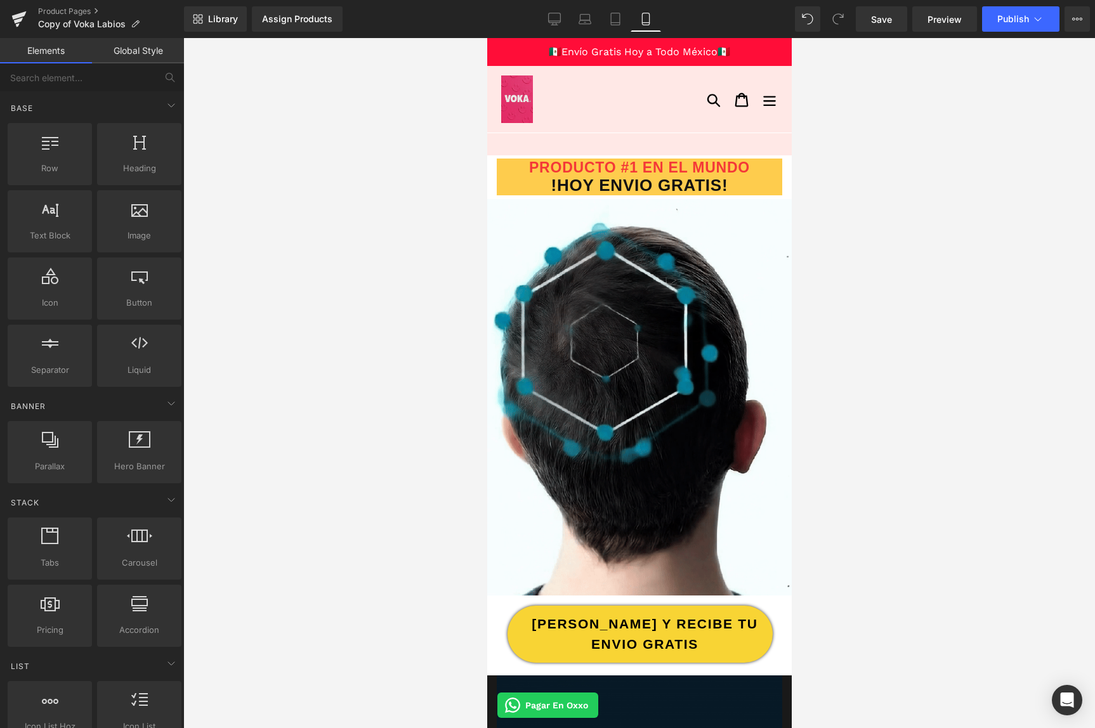
click at [522, 127] on div at bounding box center [593, 99] width 213 height 67
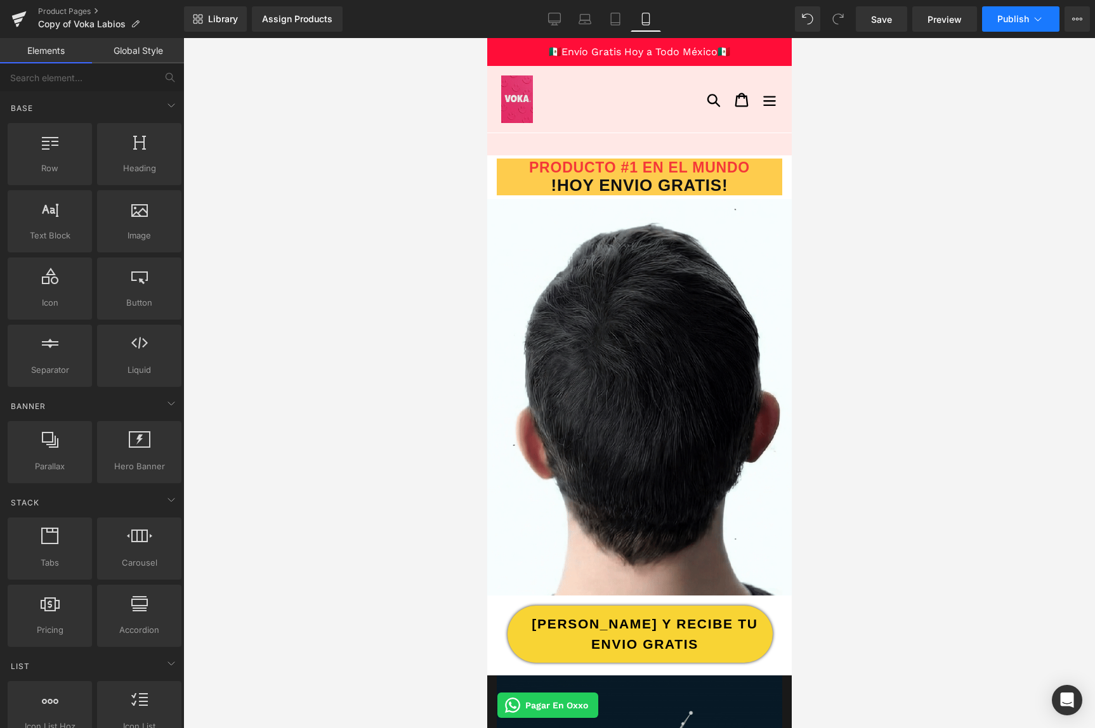
click at [997, 23] on button "Publish" at bounding box center [1020, 18] width 77 height 25
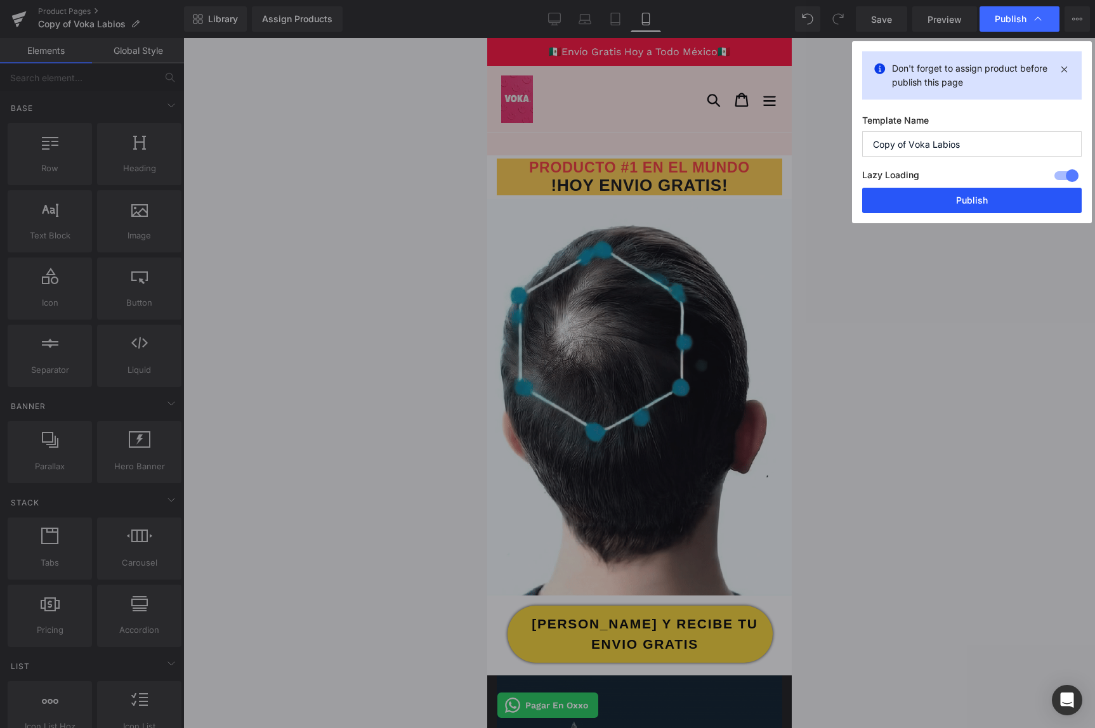
click at [979, 202] on button "Publish" at bounding box center [972, 200] width 220 height 25
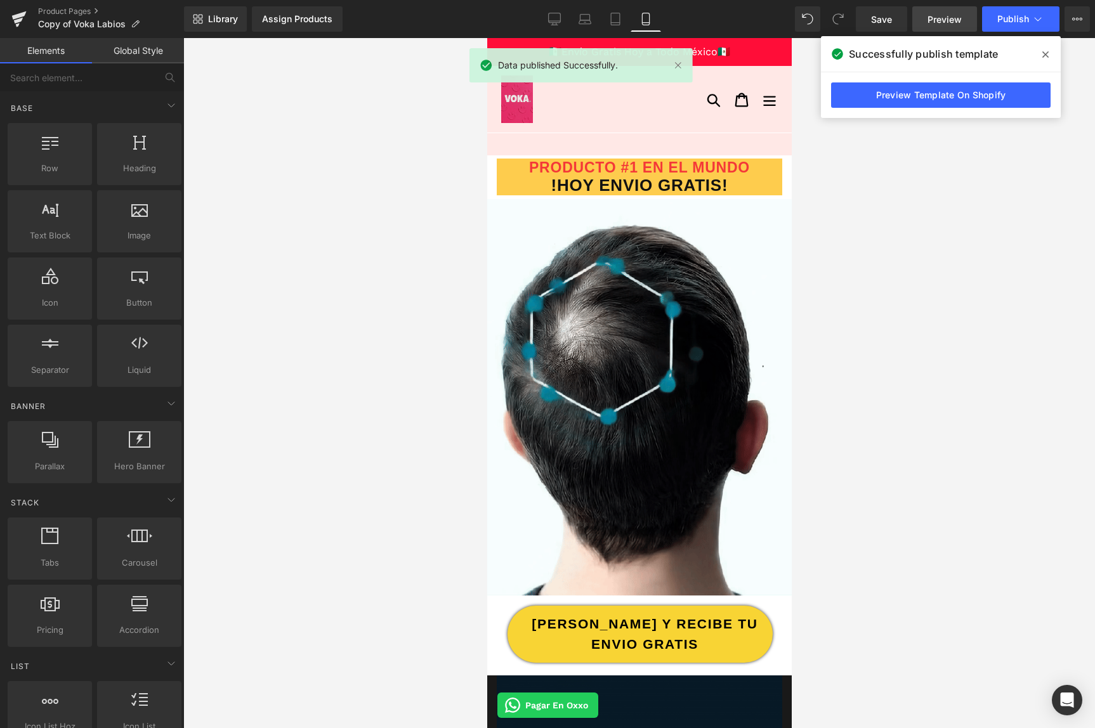
click at [930, 20] on span "Preview" at bounding box center [945, 19] width 34 height 13
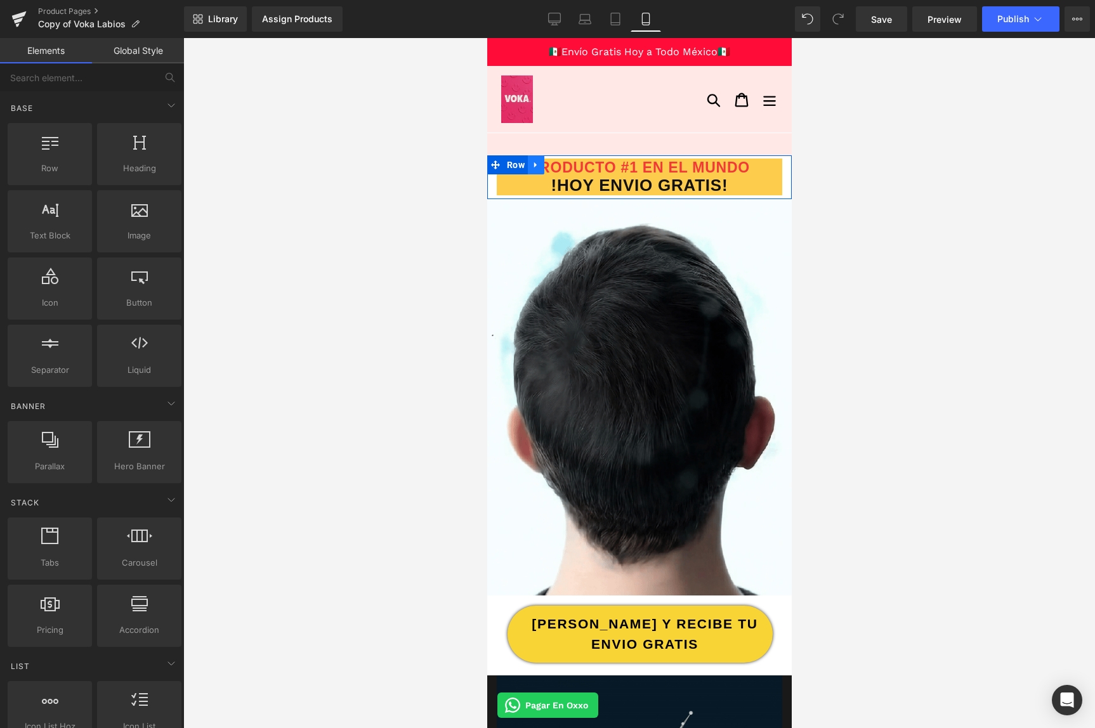
click at [537, 164] on icon at bounding box center [535, 166] width 9 height 10
click at [570, 170] on link at bounding box center [568, 164] width 16 height 19
